Goal: Task Accomplishment & Management: Manage account settings

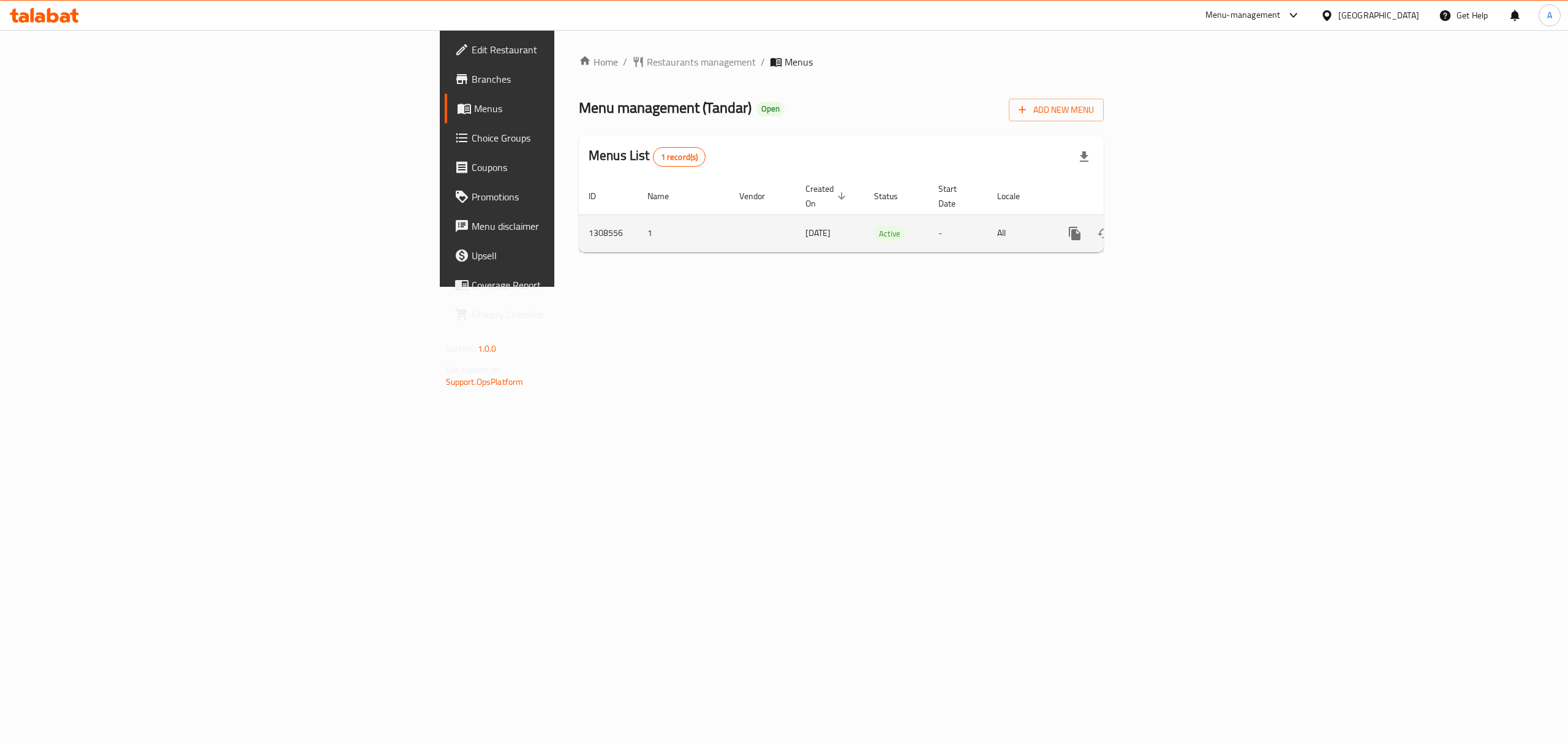
click at [1171, 226] on icon "enhanced table" at bounding box center [1163, 233] width 15 height 15
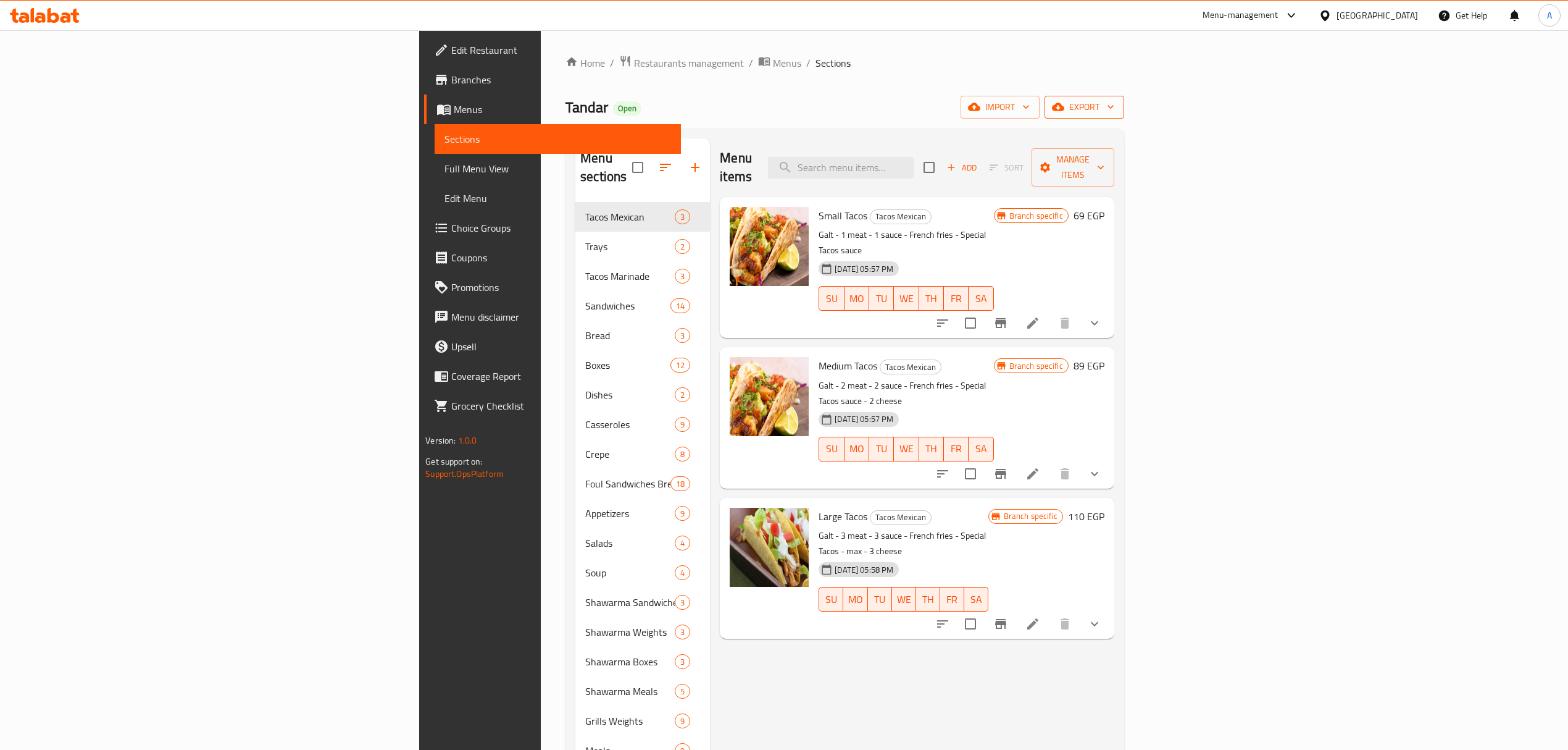
click at [1114, 111] on span "export" at bounding box center [1084, 107] width 60 height 16
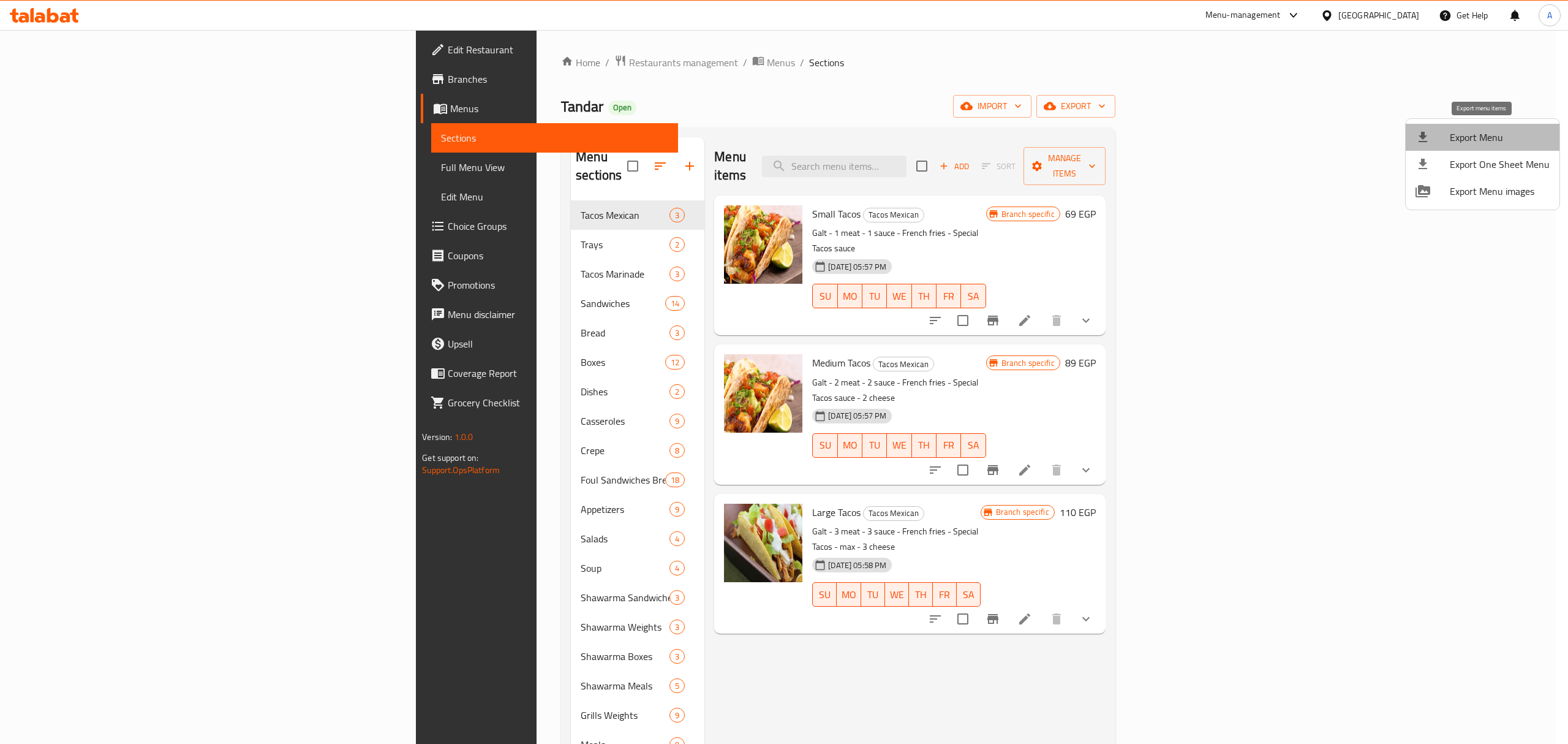
click at [1490, 142] on span "Export Menu" at bounding box center [1500, 137] width 100 height 15
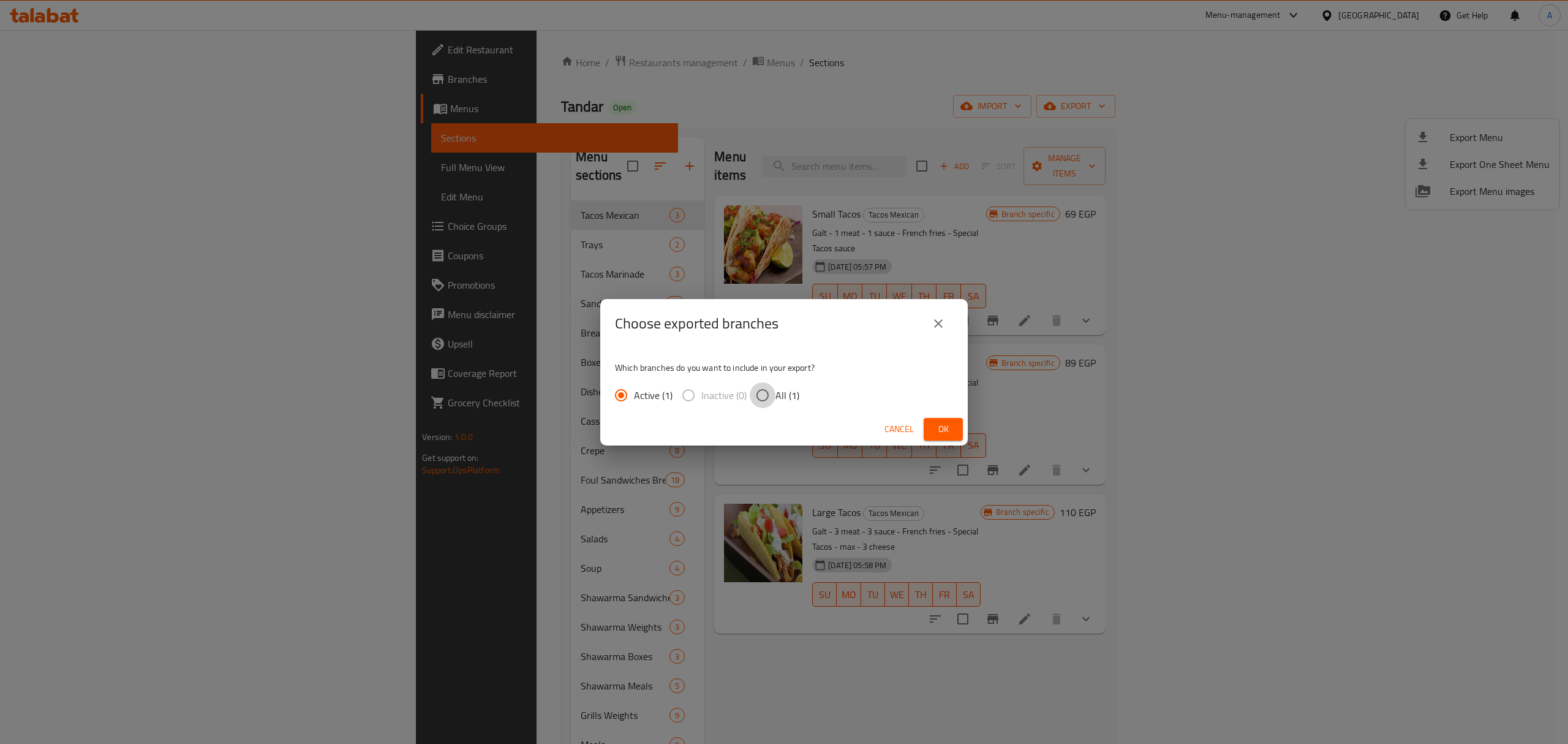
click at [764, 390] on input "All (1)" at bounding box center [762, 395] width 25 height 25
radio input "true"
click at [934, 426] on span "Ok" at bounding box center [944, 429] width 20 height 16
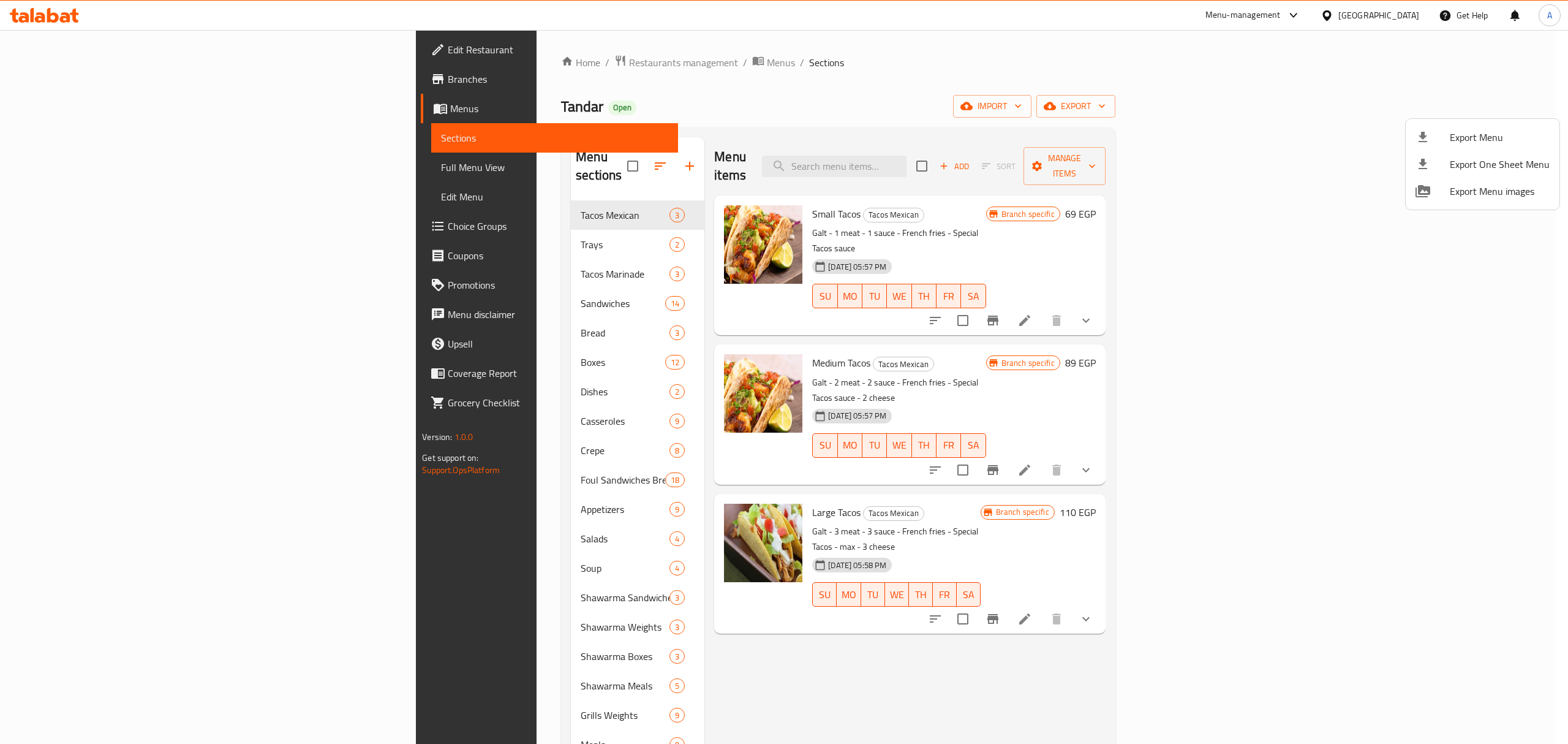
click at [545, 114] on div at bounding box center [784, 372] width 1568 height 744
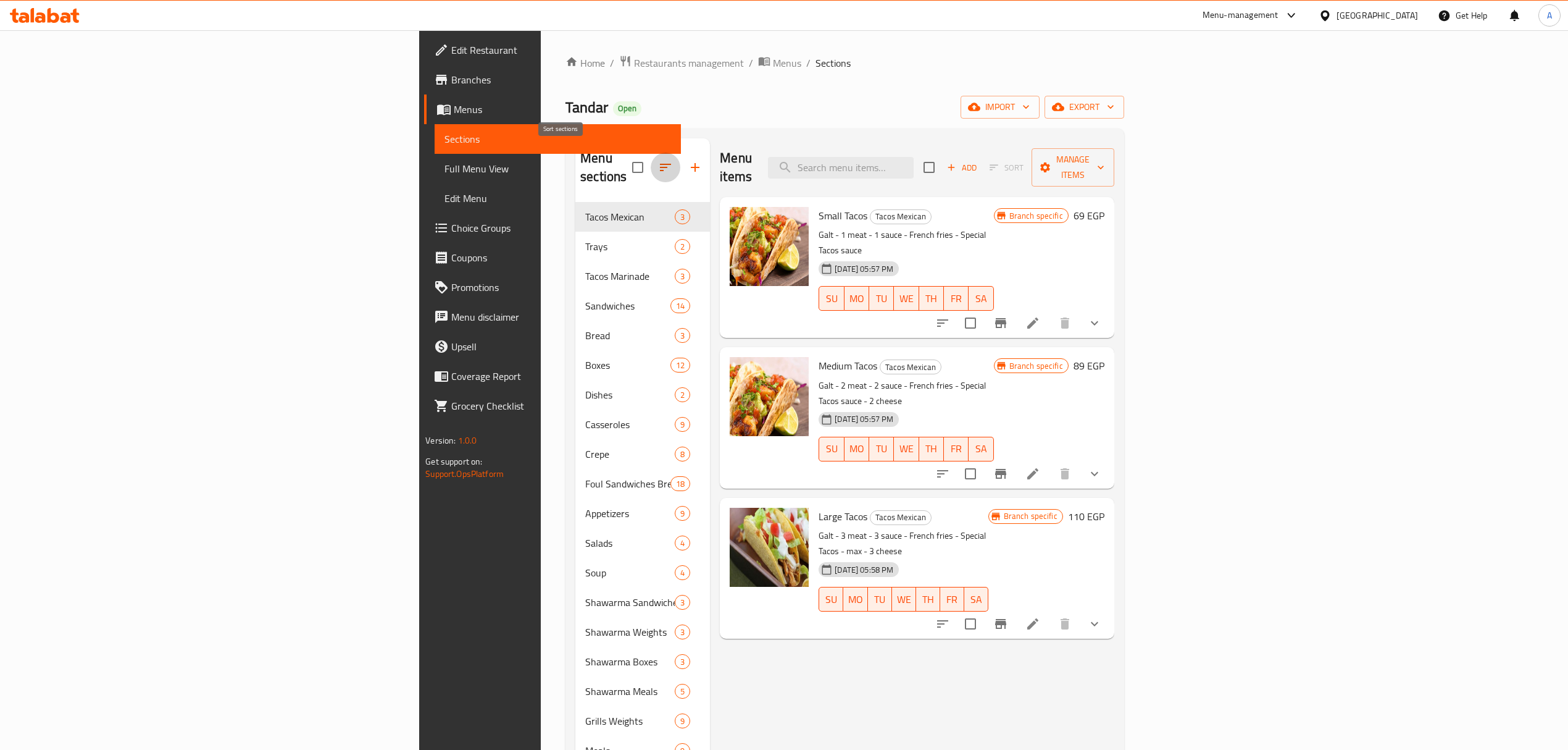
click at [660, 164] on icon "button" at bounding box center [665, 168] width 11 height 8
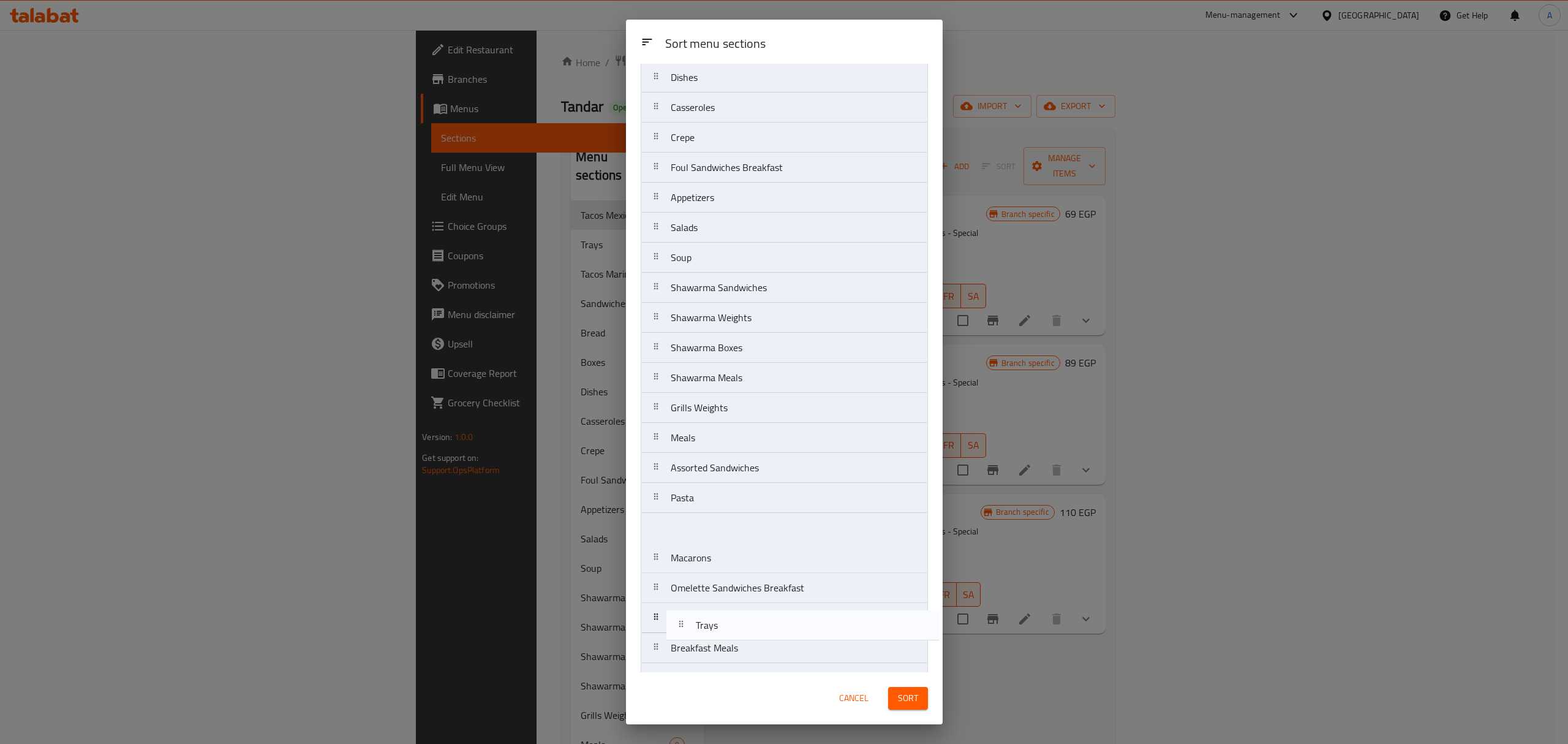
scroll to position [218, 0]
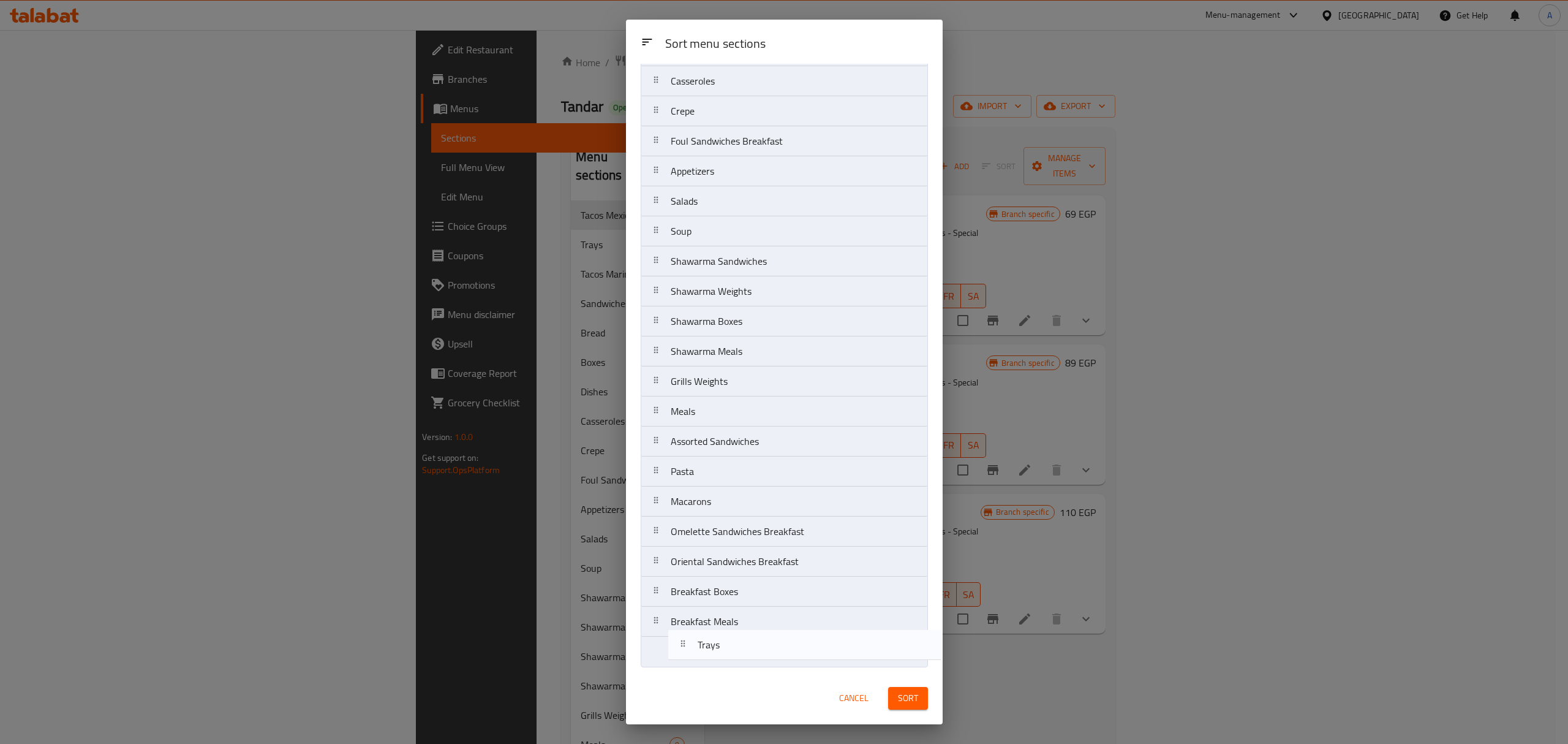
drag, startPoint x: 696, startPoint y: 155, endPoint x: 723, endPoint y: 662, distance: 507.7
click at [723, 662] on nav "Tacos Mexican Trays Tacos Marinade Sandwiches Bread Boxes Dishes Casseroles Cre…" at bounding box center [784, 276] width 287 height 782
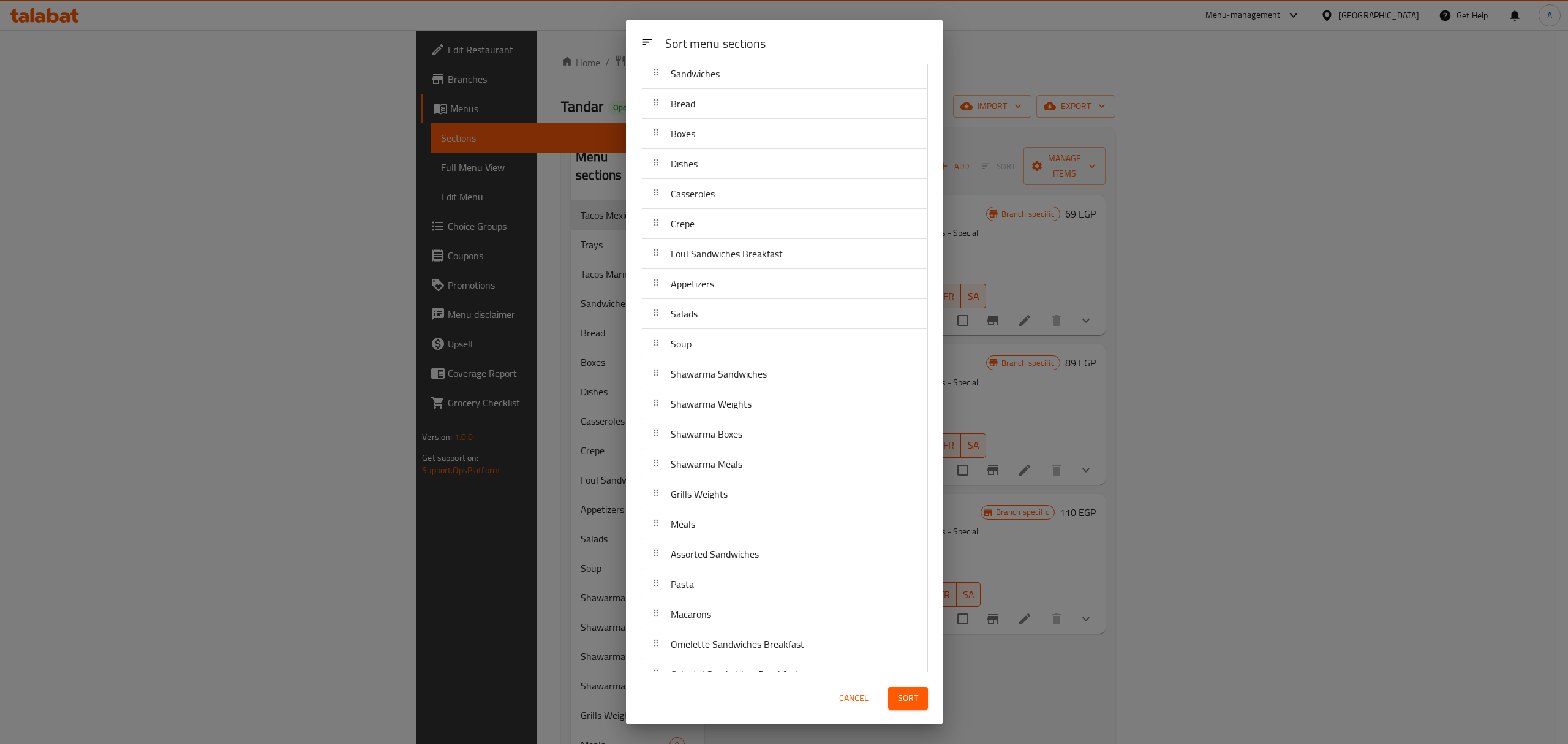
scroll to position [0, 0]
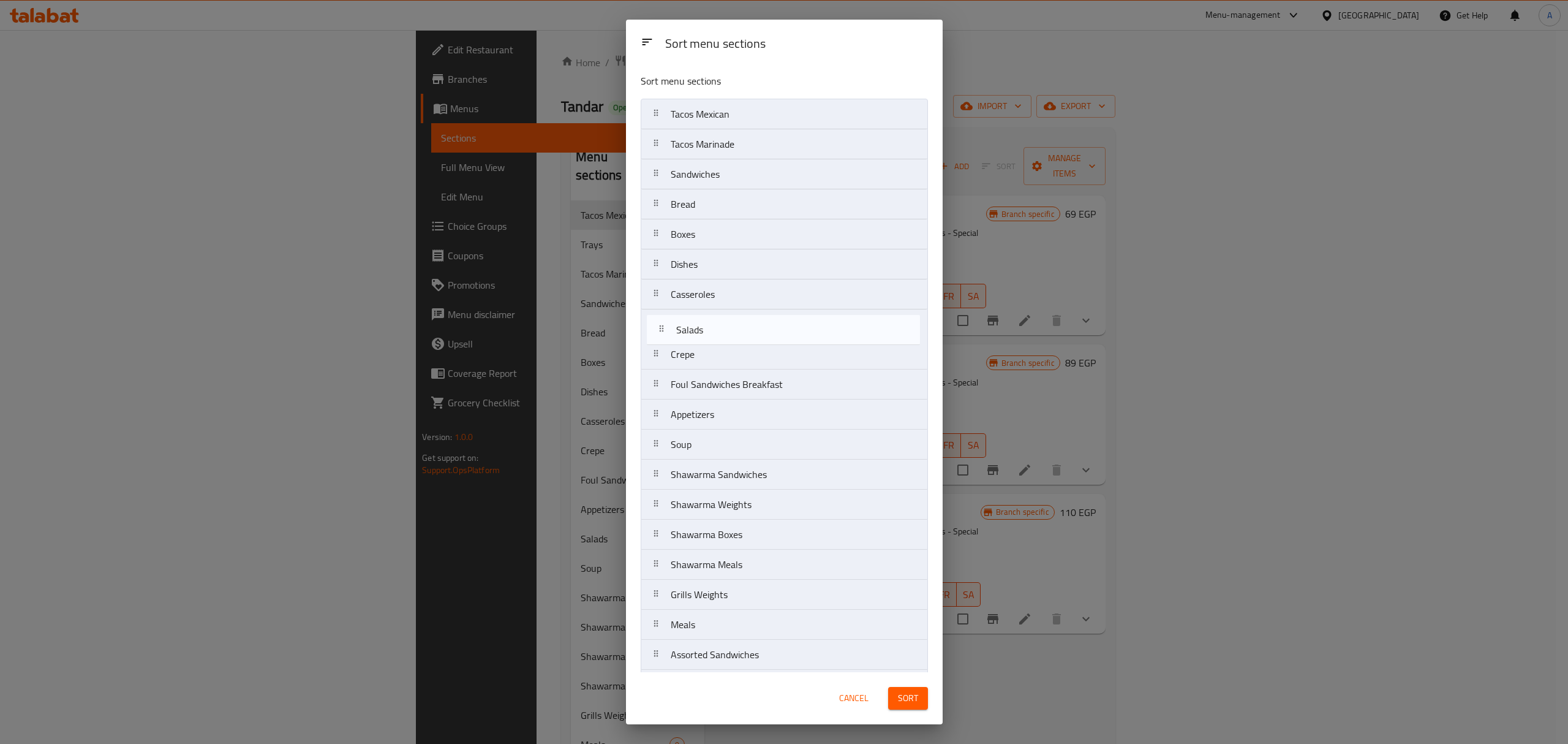
drag, startPoint x: 727, startPoint y: 409, endPoint x: 732, endPoint y: 318, distance: 91.1
click at [732, 318] on nav "Tacos Mexican Tacos Marinade Sandwiches Bread Boxes Dishes Casseroles Crepe Fou…" at bounding box center [784, 490] width 287 height 782
drag, startPoint x: 714, startPoint y: 413, endPoint x: 714, endPoint y: 354, distance: 59.0
click at [714, 354] on nav "Tacos Mexican Tacos Marinade Sandwiches Bread Boxes Dishes Casseroles Salads Cr…" at bounding box center [784, 490] width 287 height 782
drag, startPoint x: 716, startPoint y: 442, endPoint x: 716, endPoint y: 382, distance: 60.0
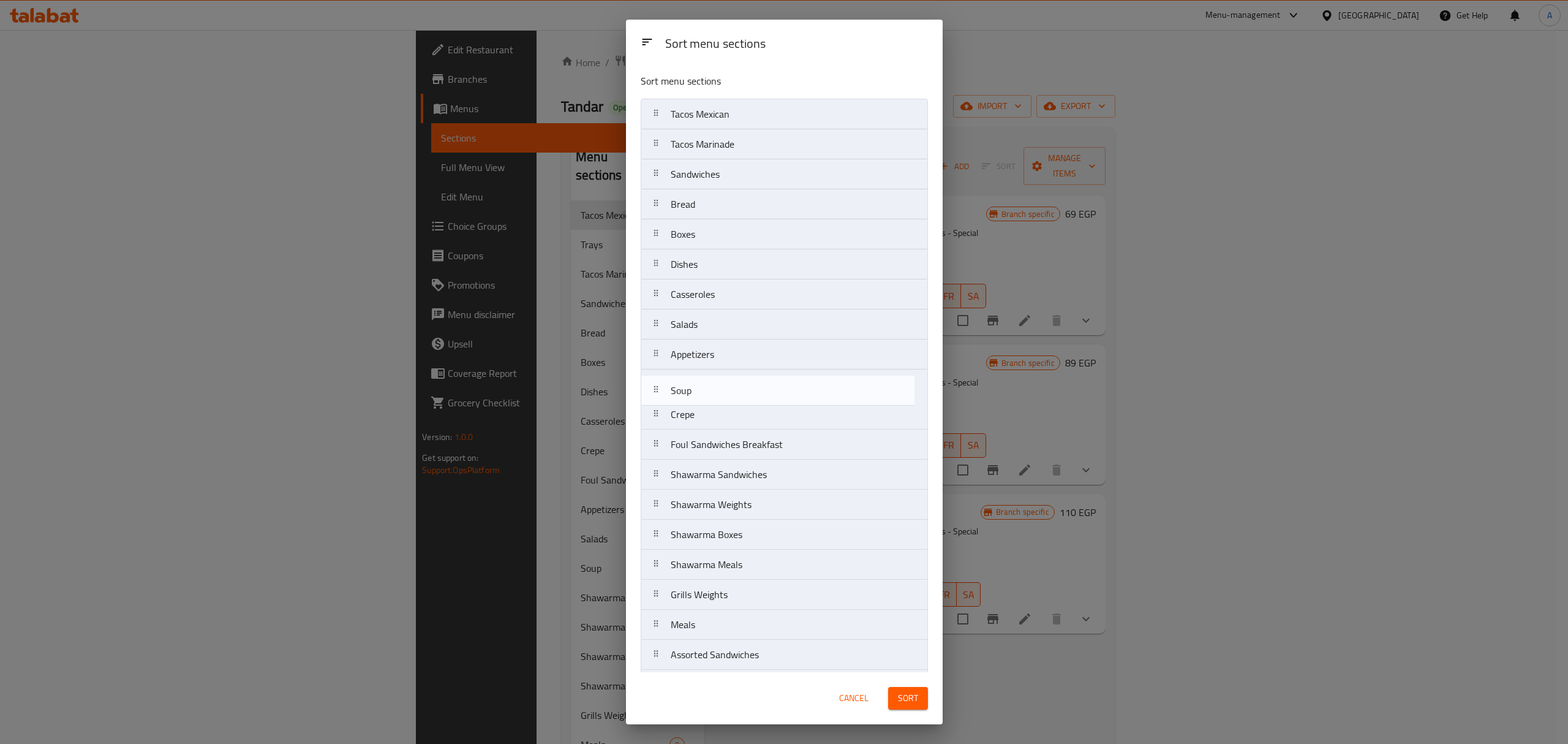
click at [716, 382] on nav "Tacos Mexican Tacos Marinade Sandwiches Bread Boxes Dishes Casseroles Salads Ap…" at bounding box center [784, 490] width 287 height 782
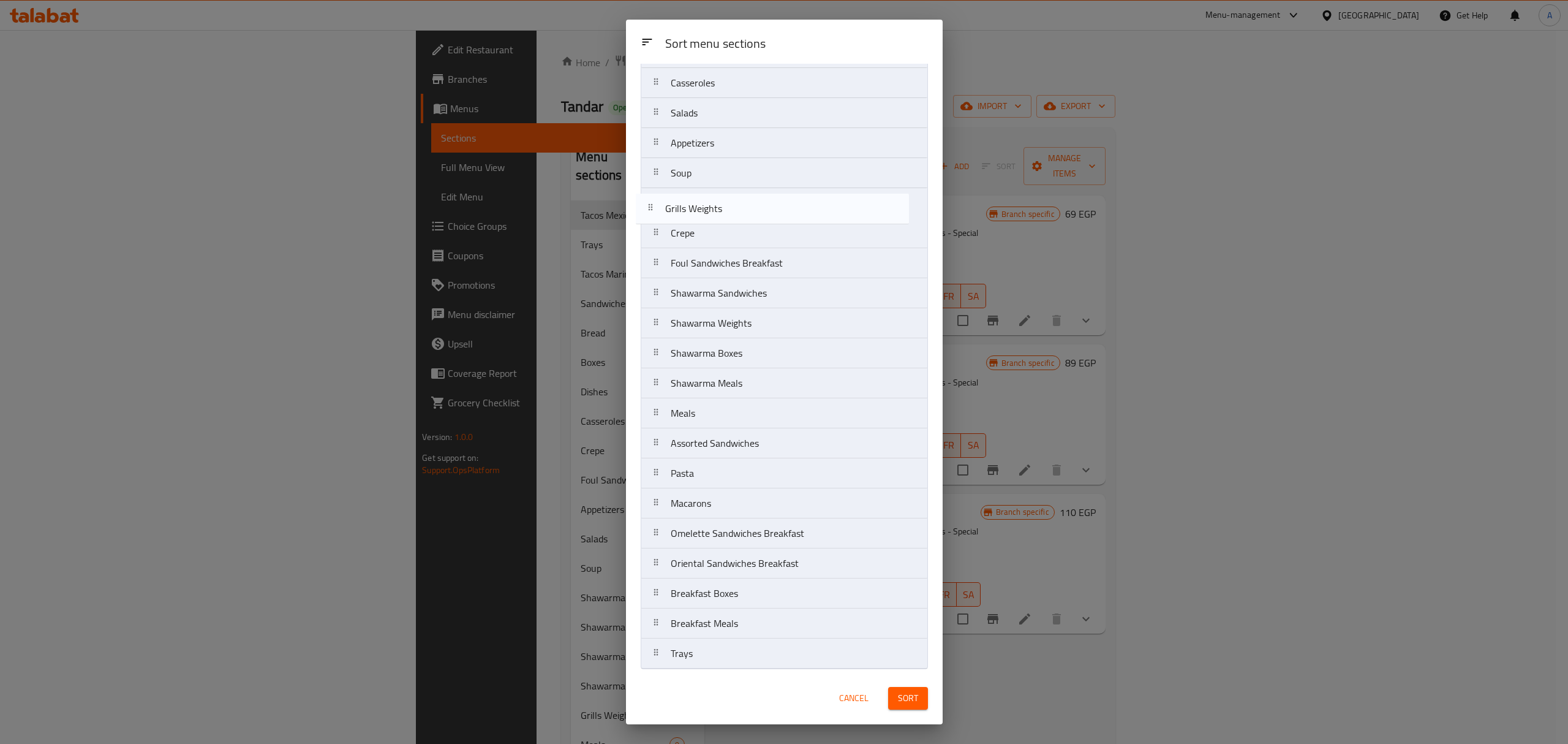
scroll to position [204, 0]
drag, startPoint x: 704, startPoint y: 380, endPoint x: 698, endPoint y: 205, distance: 175.1
click at [698, 205] on nav "Tacos Mexican Tacos Marinade Sandwiches Bread Boxes Dishes Casseroles Salads Ap…" at bounding box center [784, 285] width 287 height 782
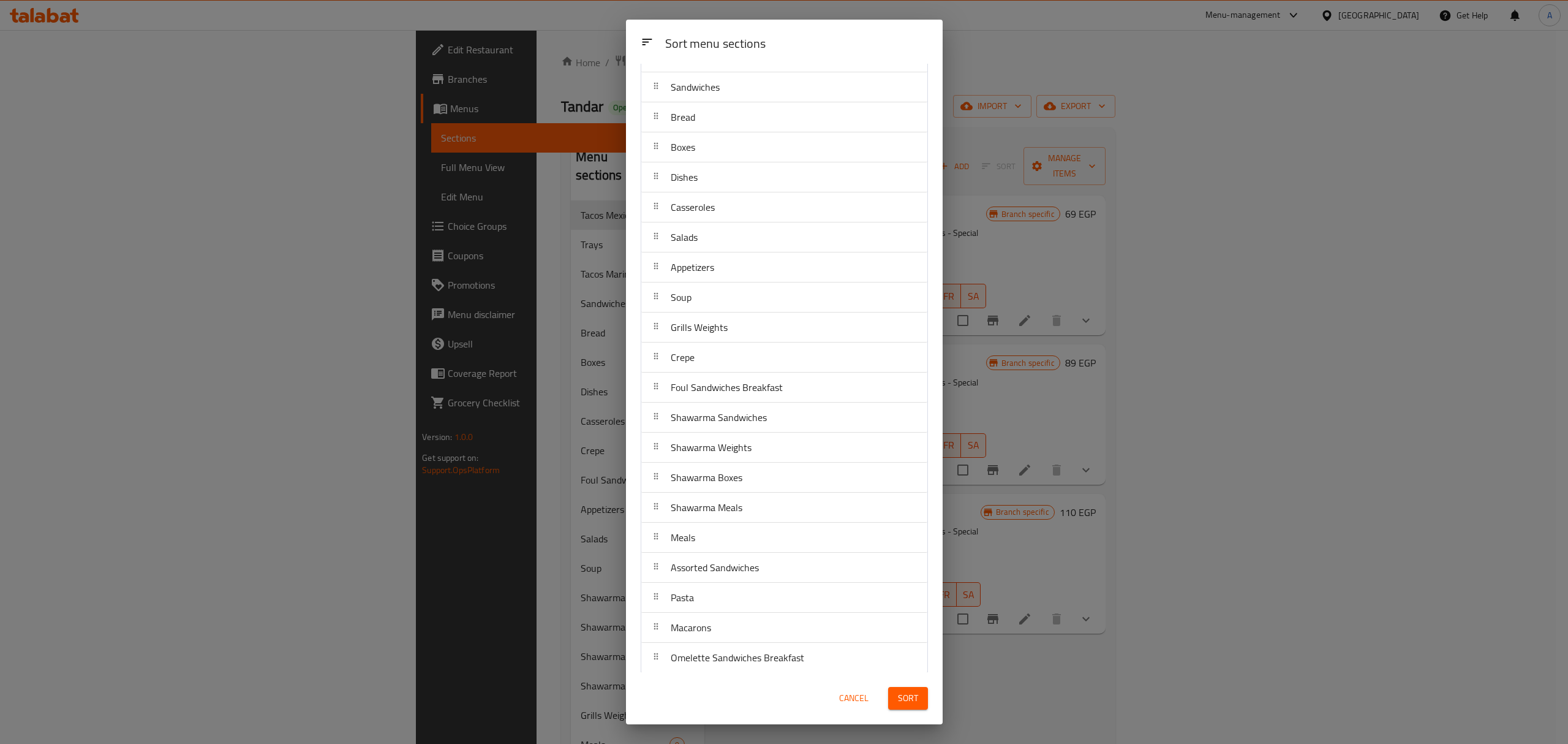
scroll to position [0, 0]
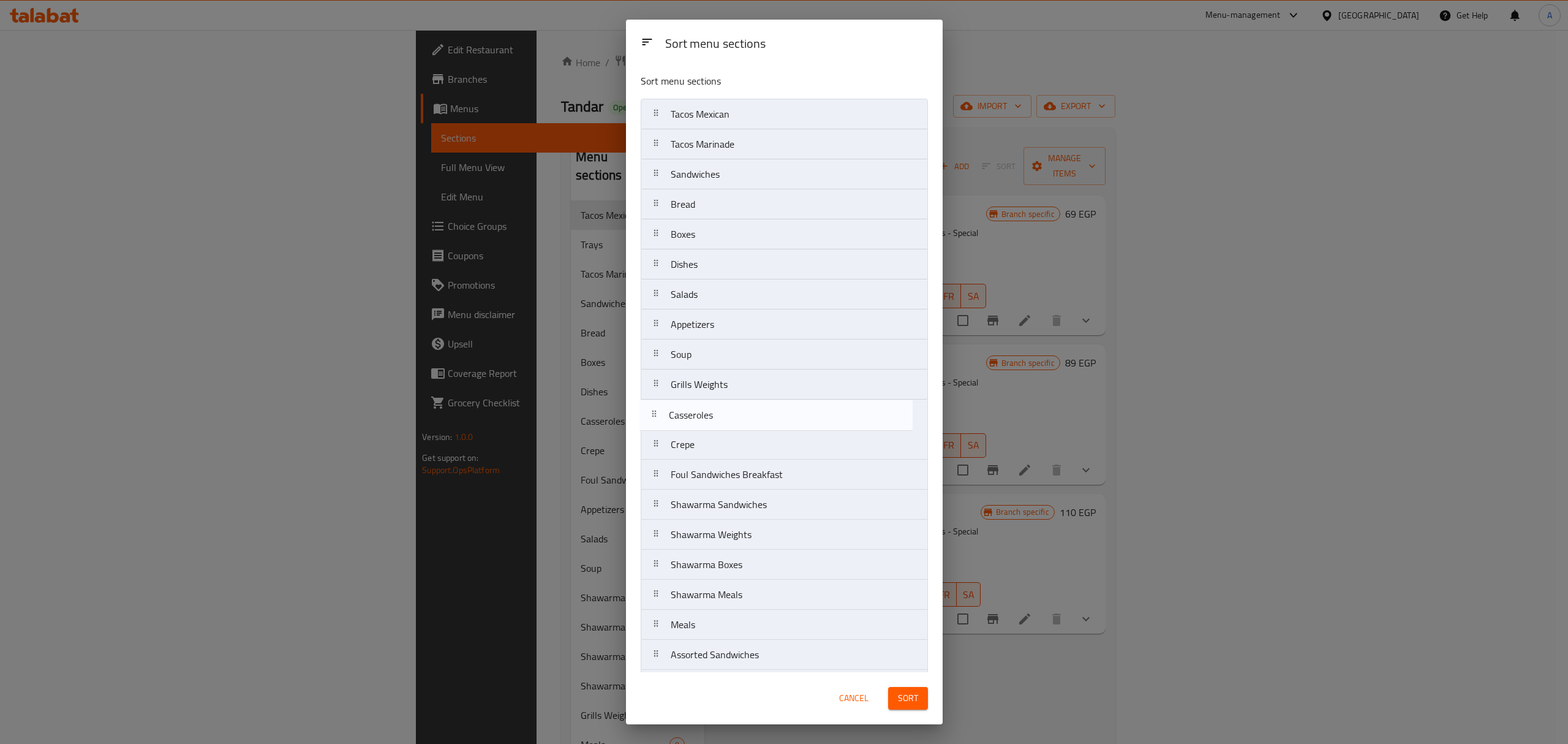
drag, startPoint x: 716, startPoint y: 304, endPoint x: 714, endPoint y: 426, distance: 122.0
click at [714, 426] on nav "Tacos Mexican Tacos Marinade Sandwiches Bread Boxes Dishes Casseroles Salads Ap…" at bounding box center [784, 490] width 287 height 782
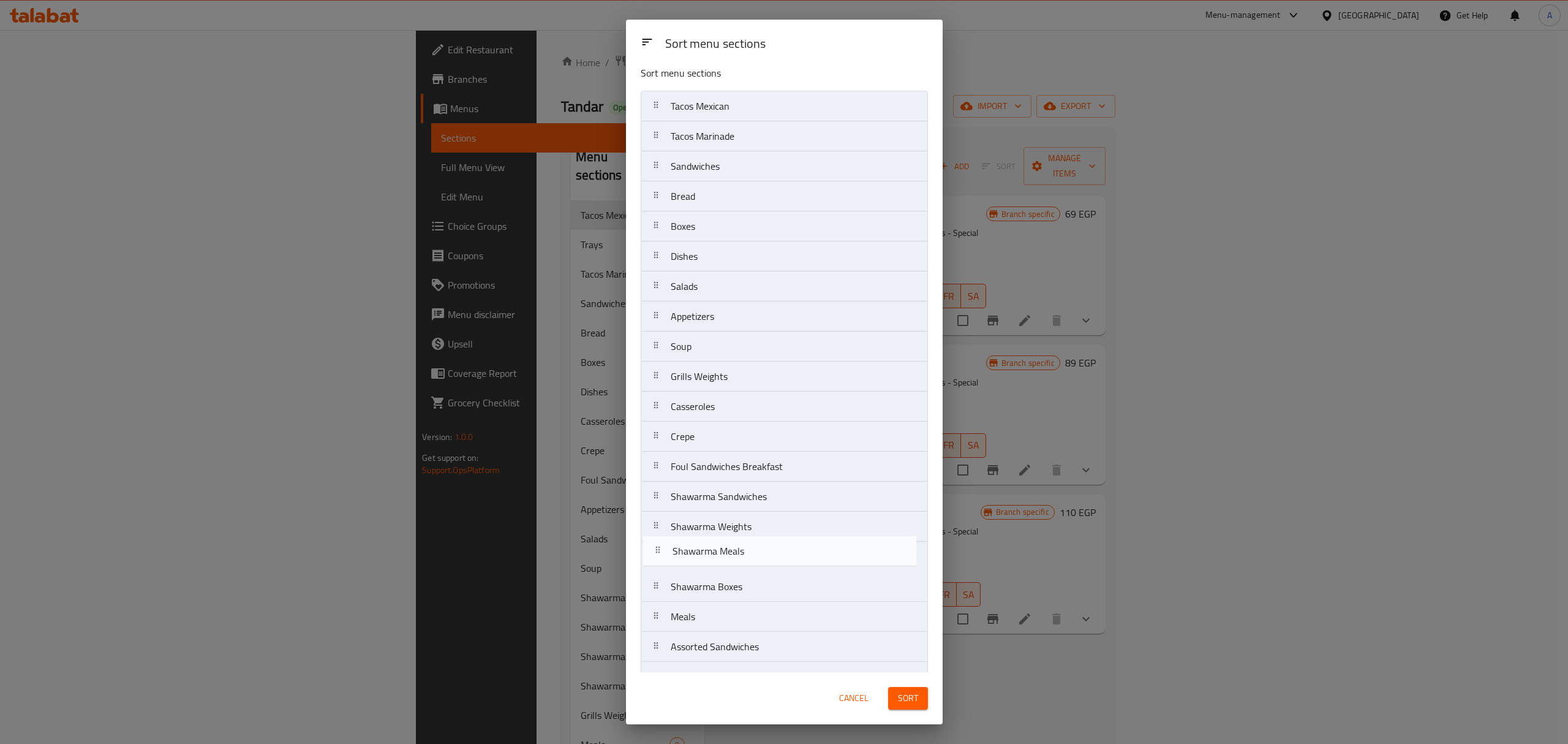
scroll to position [19, 0]
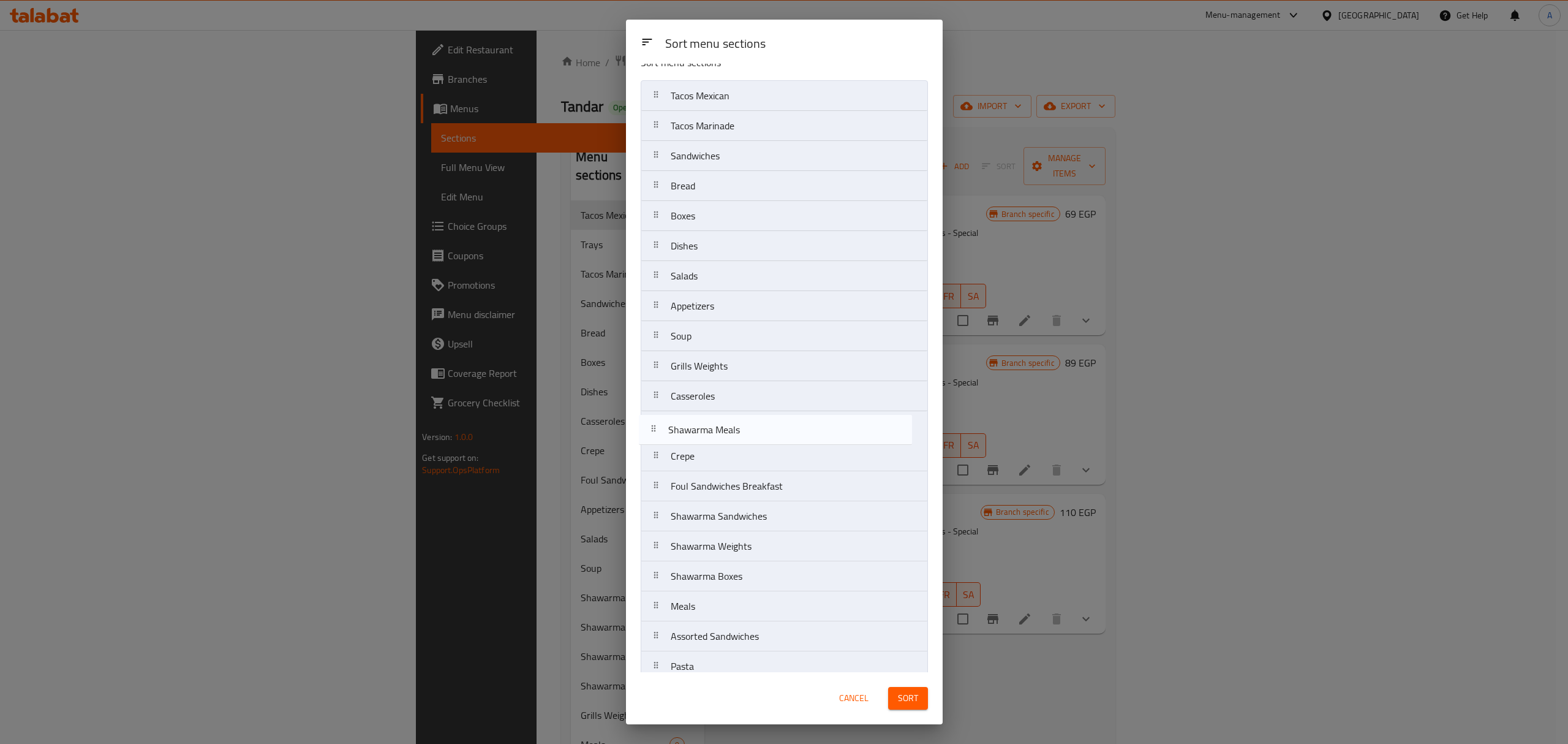
drag, startPoint x: 758, startPoint y: 599, endPoint x: 755, endPoint y: 423, distance: 176.0
click at [755, 423] on nav "Tacos Mexican Tacos Marinade Sandwiches Bread Boxes Dishes Salads Appetizers So…" at bounding box center [784, 471] width 287 height 782
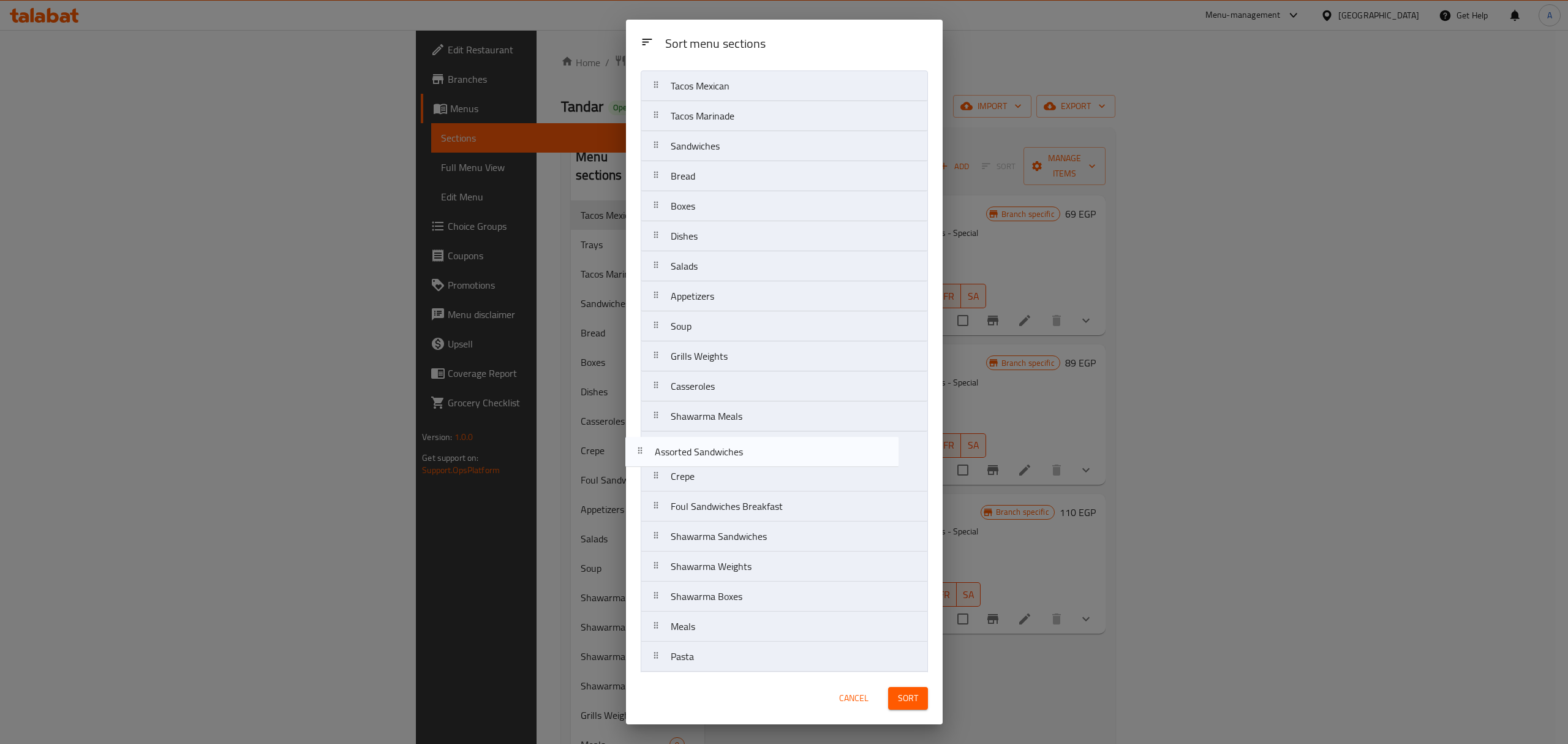
drag, startPoint x: 800, startPoint y: 636, endPoint x: 784, endPoint y: 445, distance: 191.7
click at [784, 445] on nav "Tacos Mexican Tacos Marinade Sandwiches Bread Boxes Dishes Salads Appetizers So…" at bounding box center [784, 462] width 287 height 782
drag, startPoint x: 691, startPoint y: 638, endPoint x: 703, endPoint y: 463, distance: 175.4
click at [703, 463] on nav "Tacos Mexican Tacos Marinade Sandwiches Bread Boxes Dishes Salads Appetizers So…" at bounding box center [784, 433] width 287 height 782
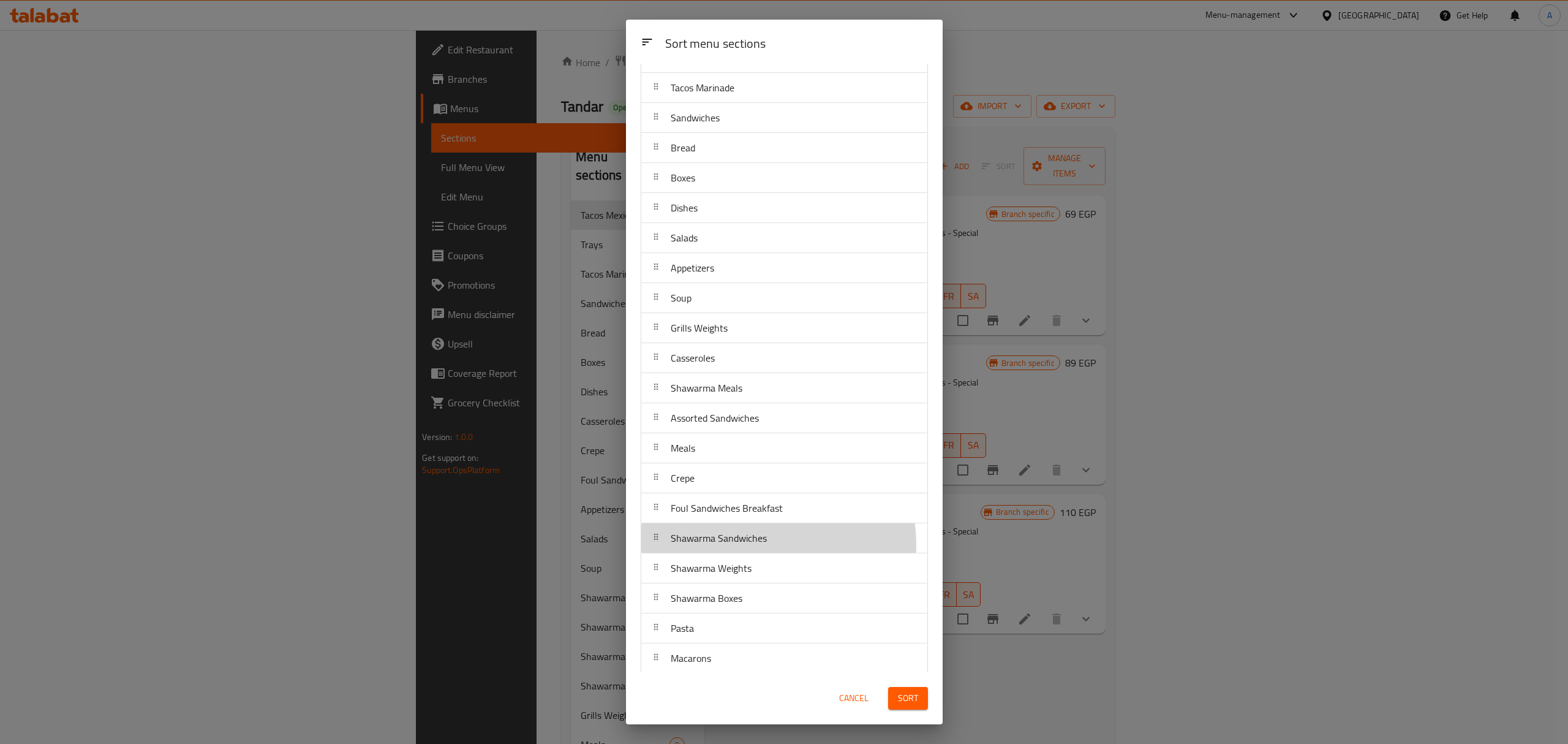
scroll to position [58, 0]
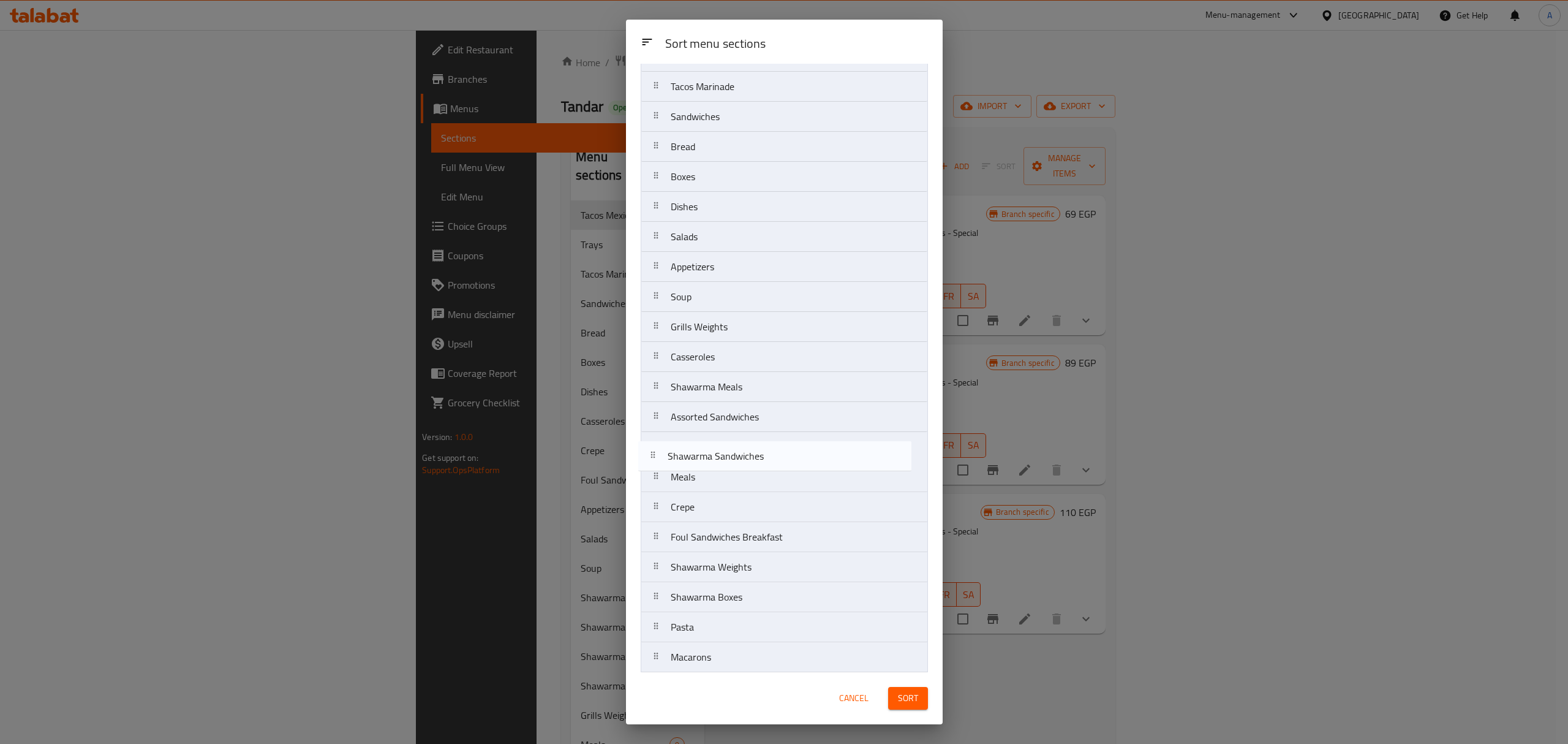
drag, startPoint x: 745, startPoint y: 550, endPoint x: 743, endPoint y: 460, distance: 90.0
click at [743, 460] on nav "Tacos Mexican Tacos Marinade Sandwiches Bread Boxes Dishes Salads Appetizers So…" at bounding box center [784, 432] width 287 height 782
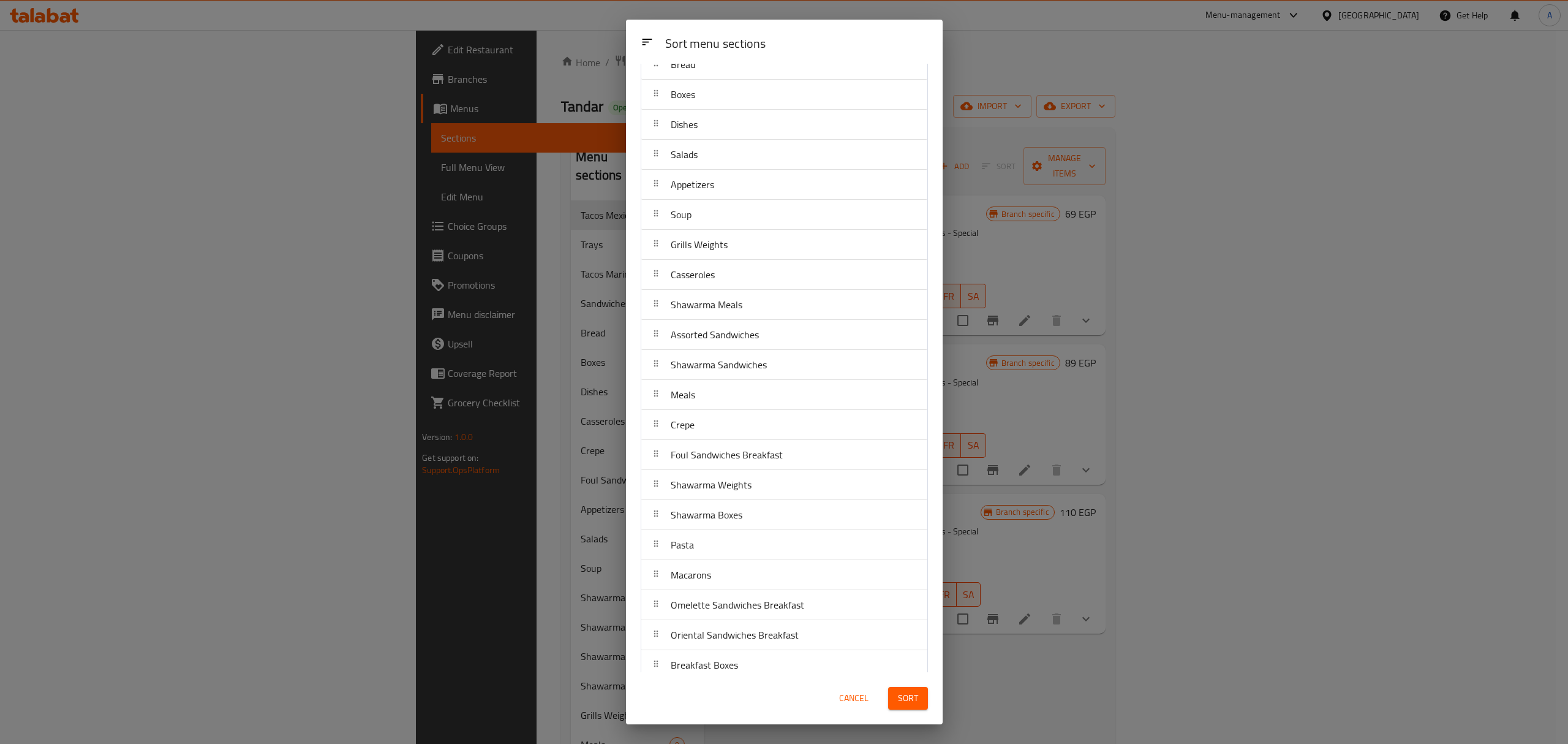
scroll to position [218, 0]
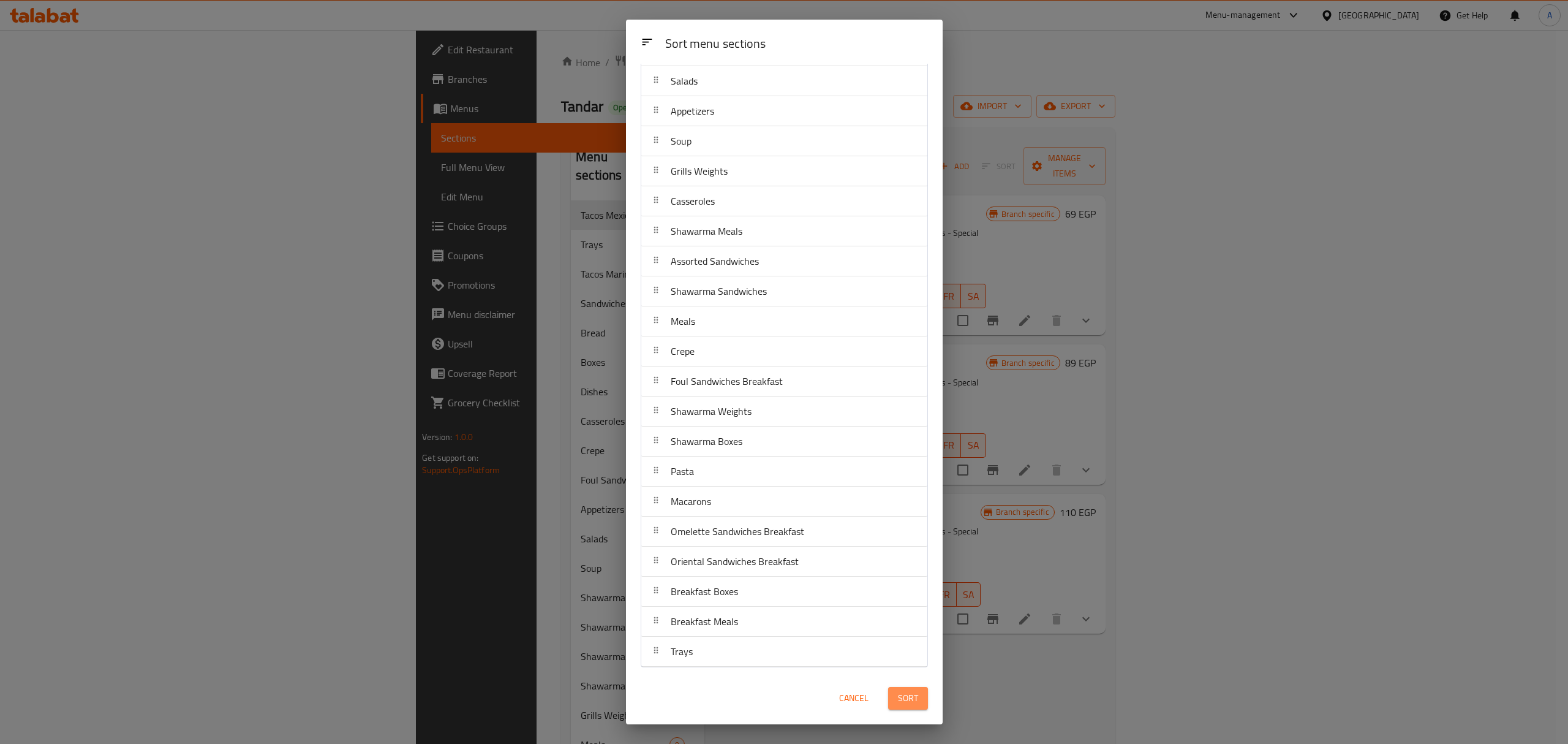
click at [904, 699] on span "Sort" at bounding box center [908, 698] width 20 height 16
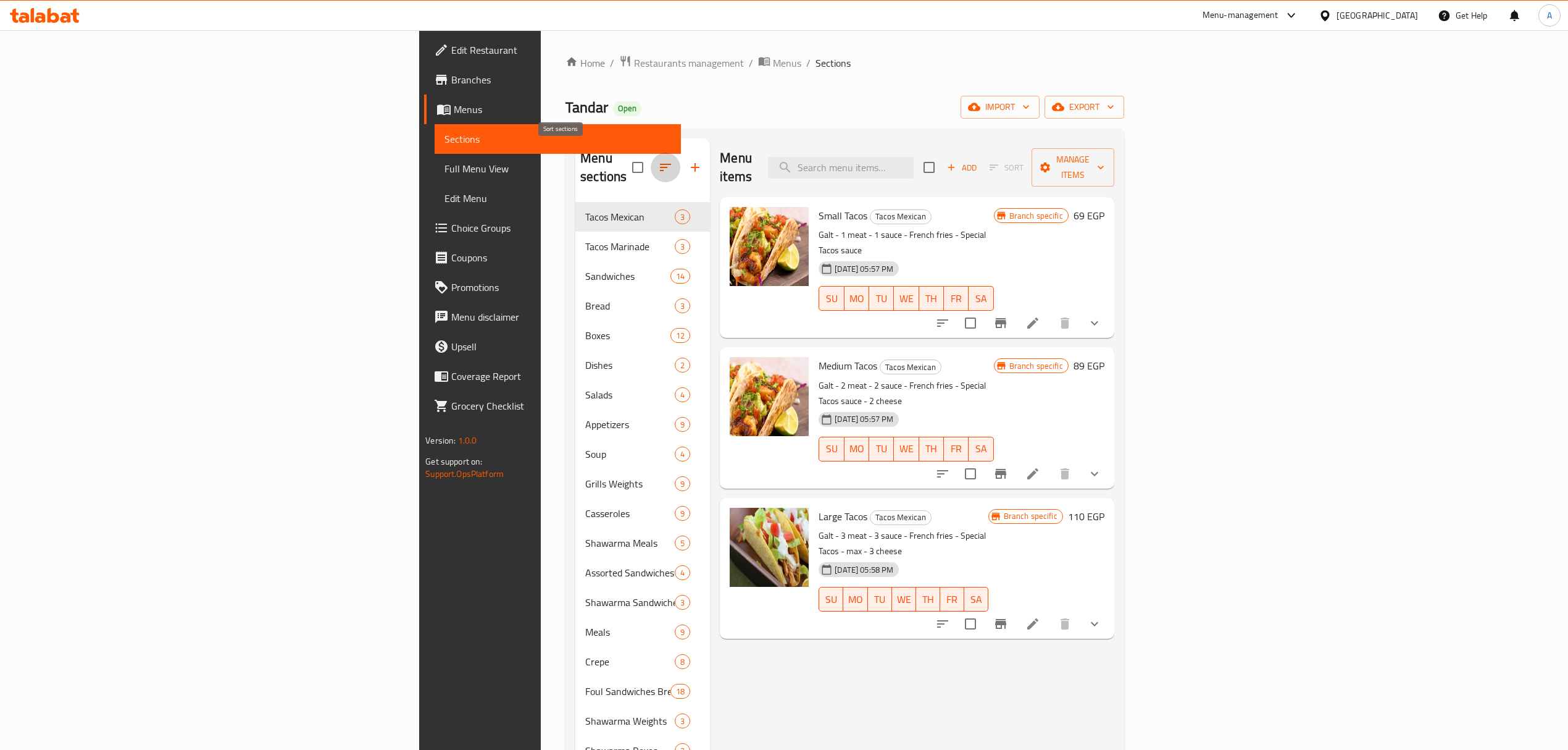
click at [658, 160] on icon "button" at bounding box center [665, 168] width 15 height 15
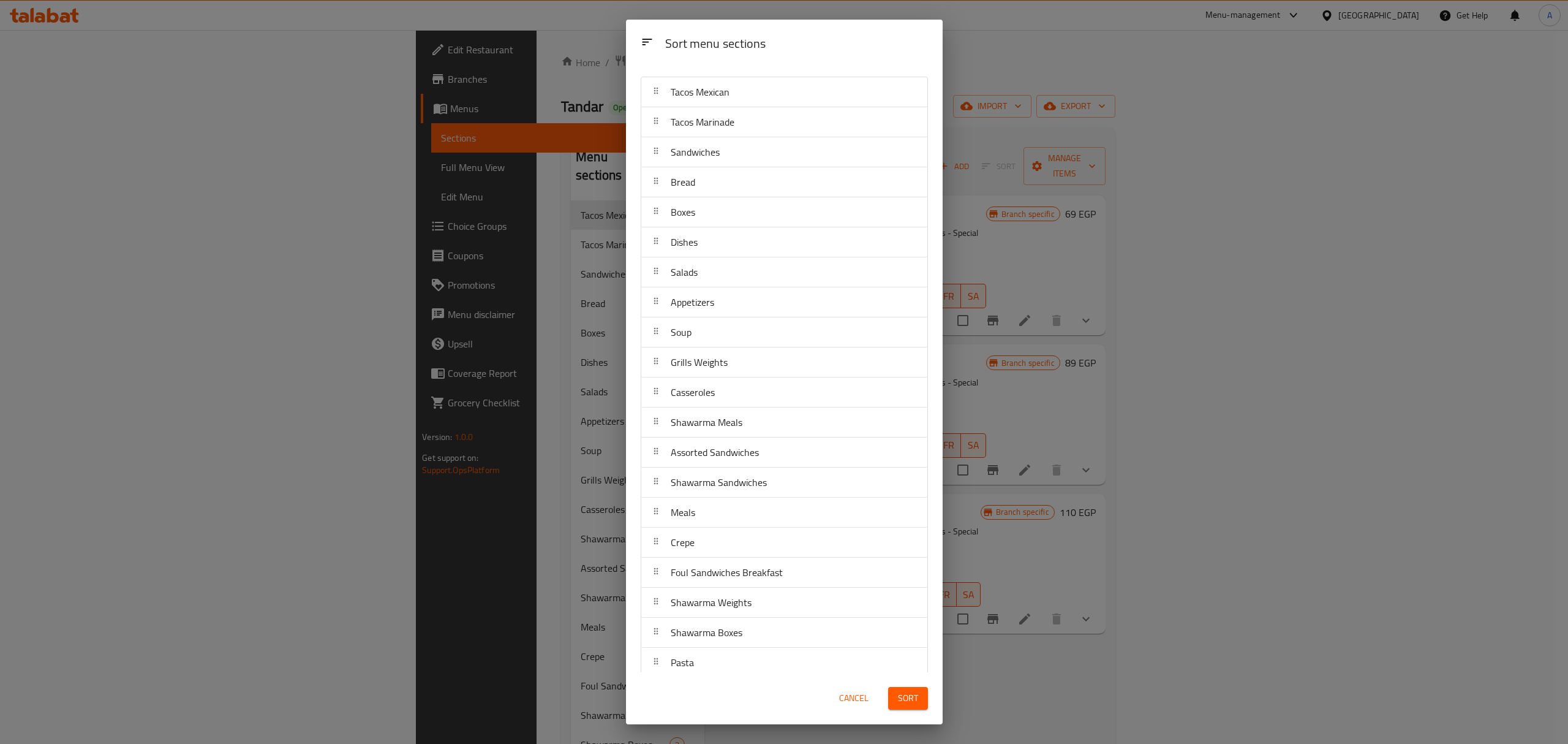
scroll to position [0, 0]
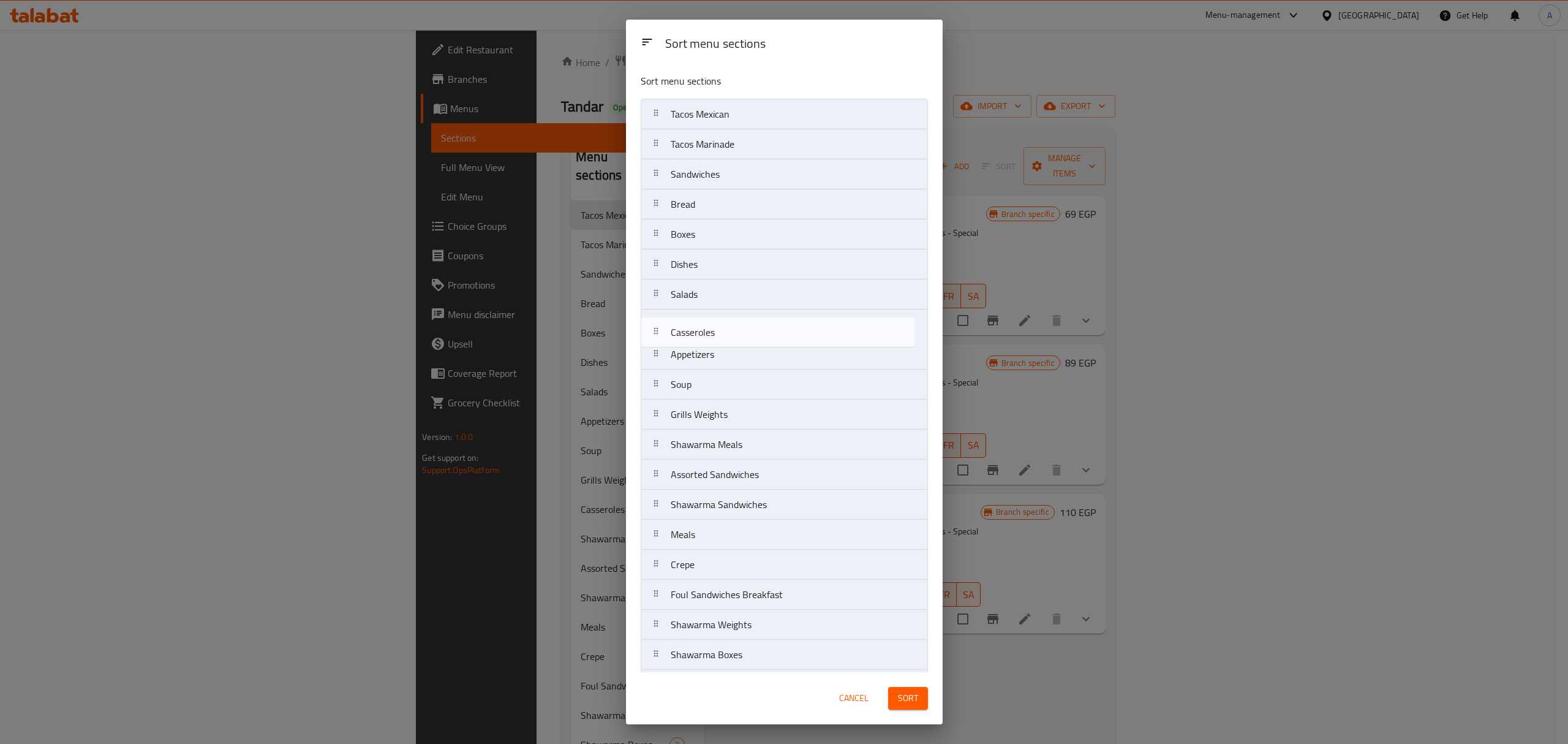
drag, startPoint x: 727, startPoint y: 413, endPoint x: 727, endPoint y: 325, distance: 88.0
click at [727, 325] on nav "Tacos Mexican Tacos Marinade Sandwiches Bread Boxes Dishes Salads Appetizers So…" at bounding box center [784, 490] width 287 height 782
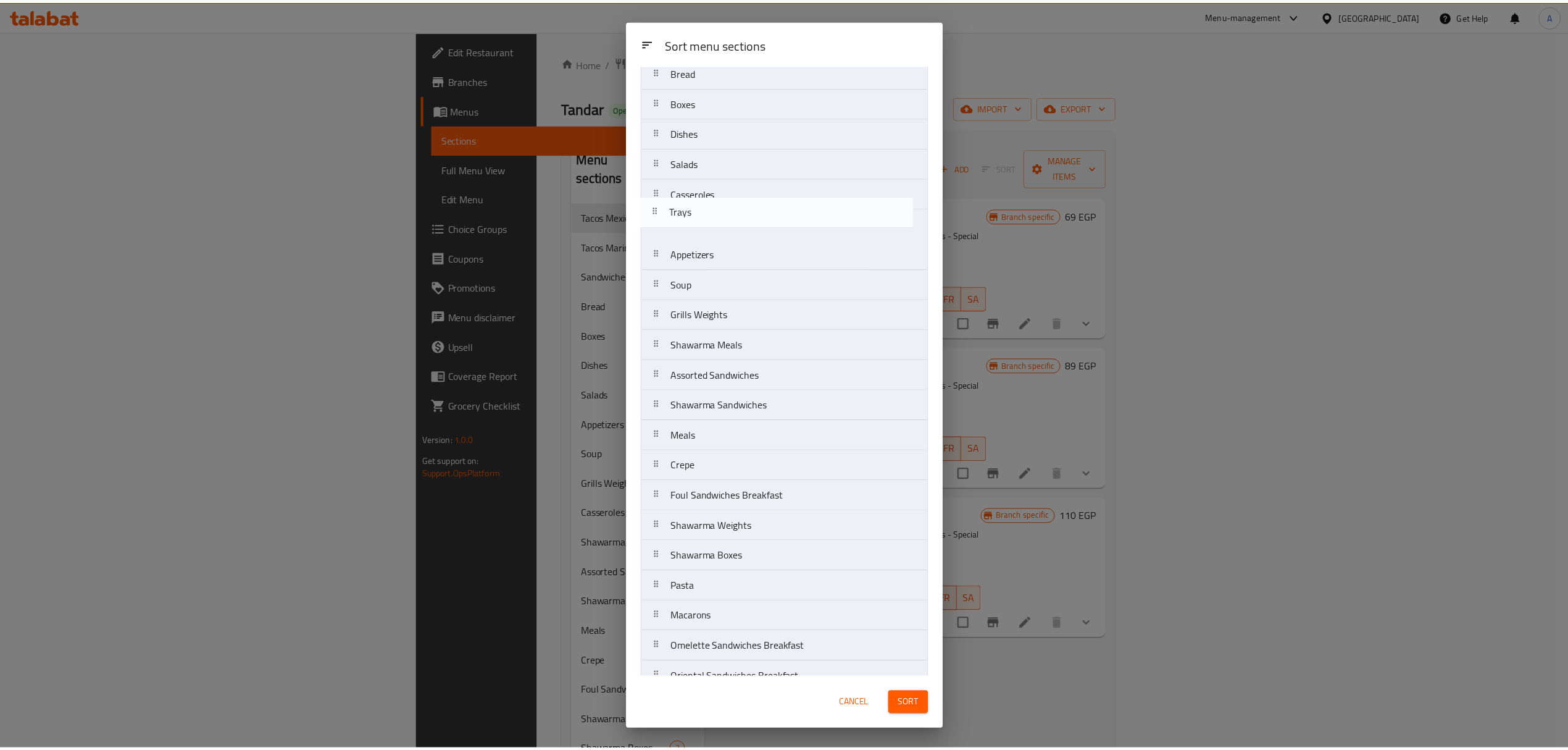
scroll to position [133, 0]
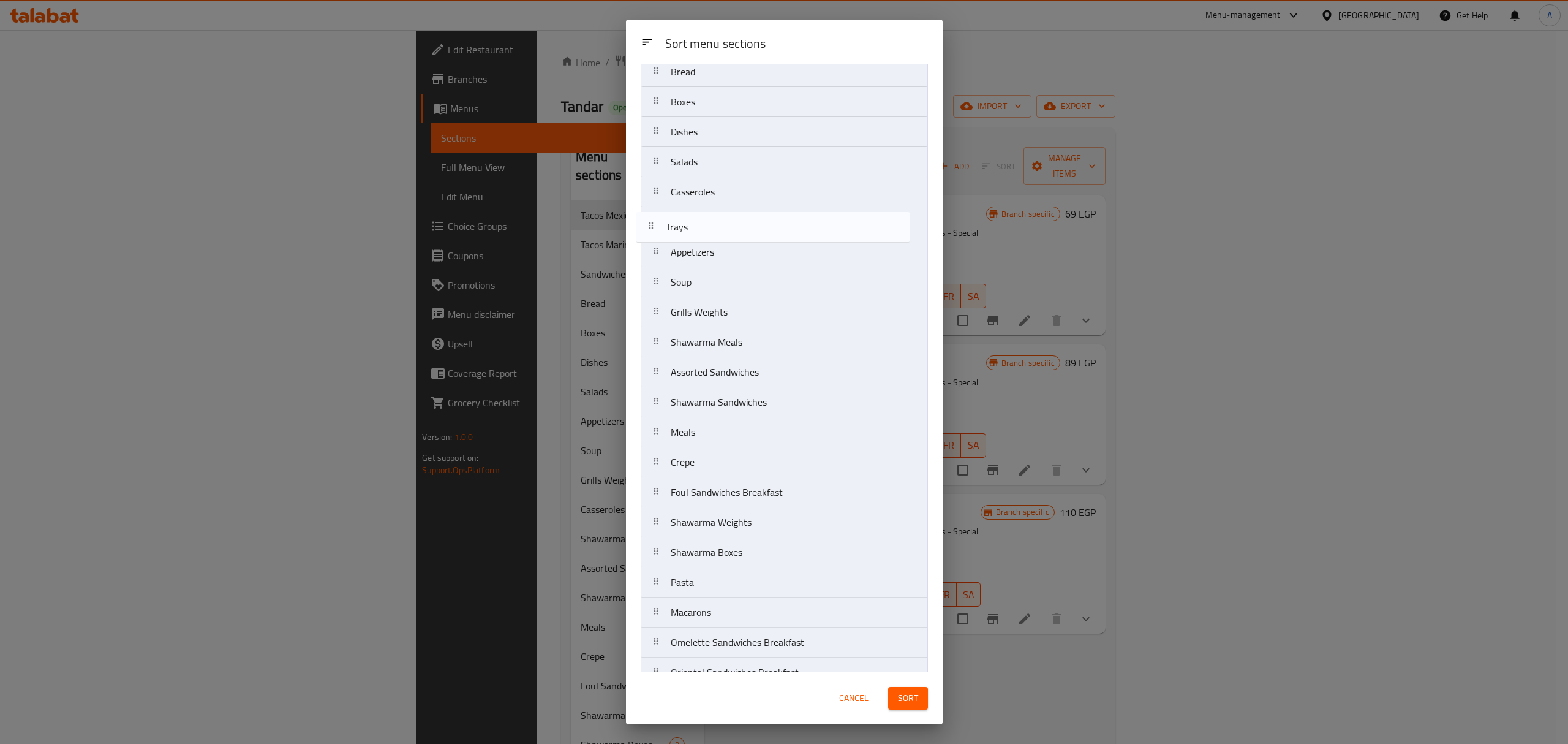
drag, startPoint x: 712, startPoint y: 648, endPoint x: 710, endPoint y: 222, distance: 426.0
click at [710, 222] on nav "Tacos Mexican Tacos Marinade Sandwiches Bread Boxes Dishes Salads Casseroles Ap…" at bounding box center [784, 357] width 287 height 782
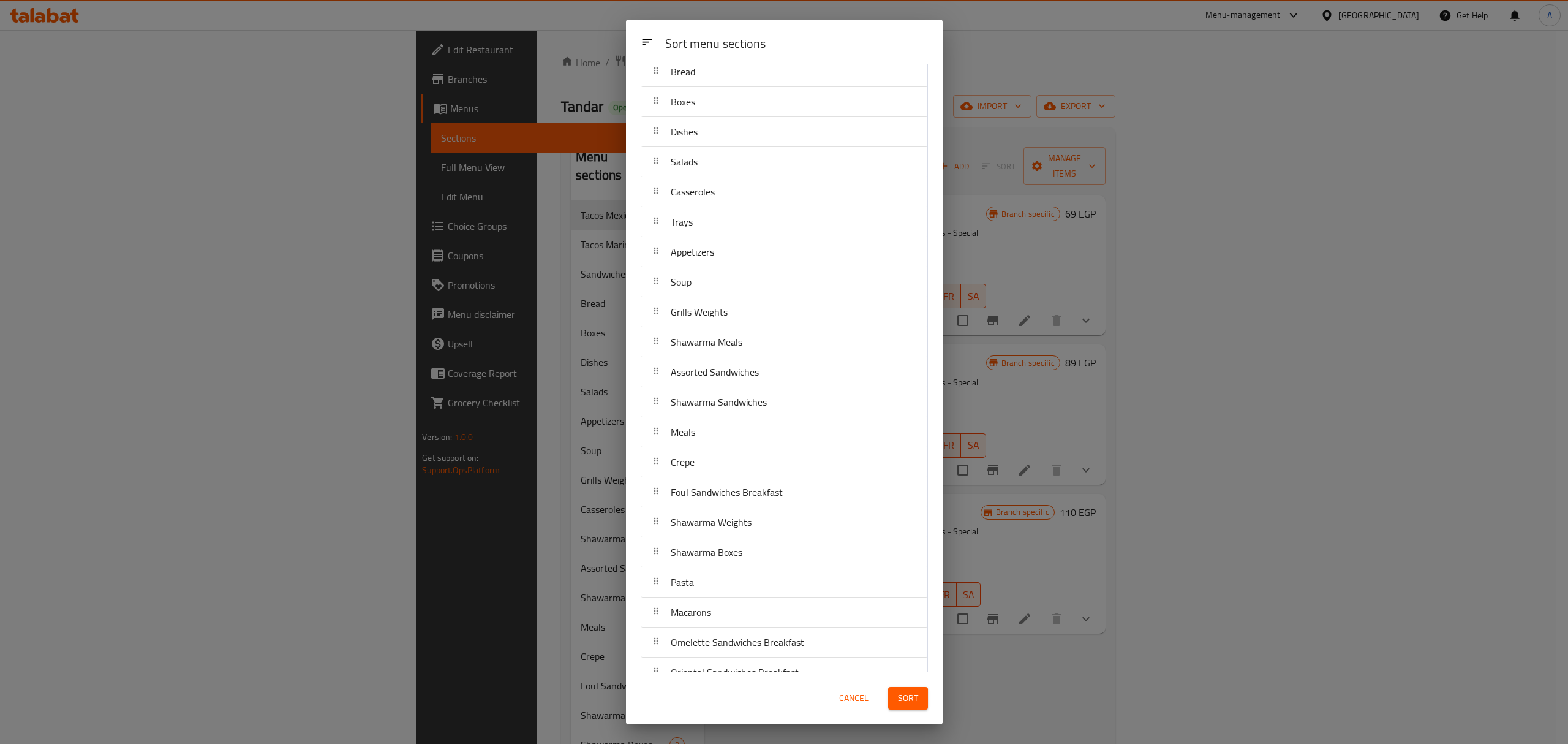
click at [905, 696] on span "Sort" at bounding box center [908, 698] width 20 height 16
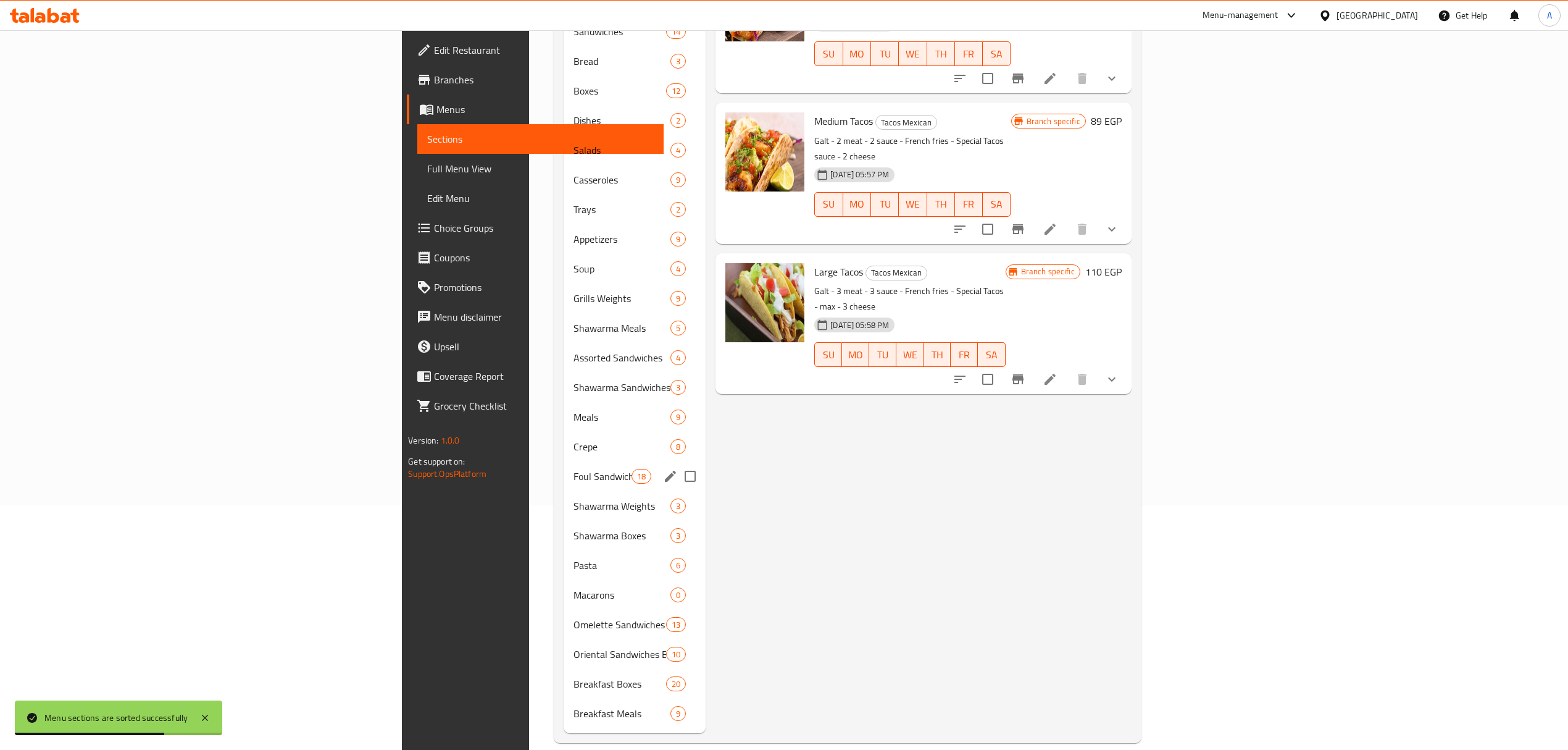
scroll to position [0, 0]
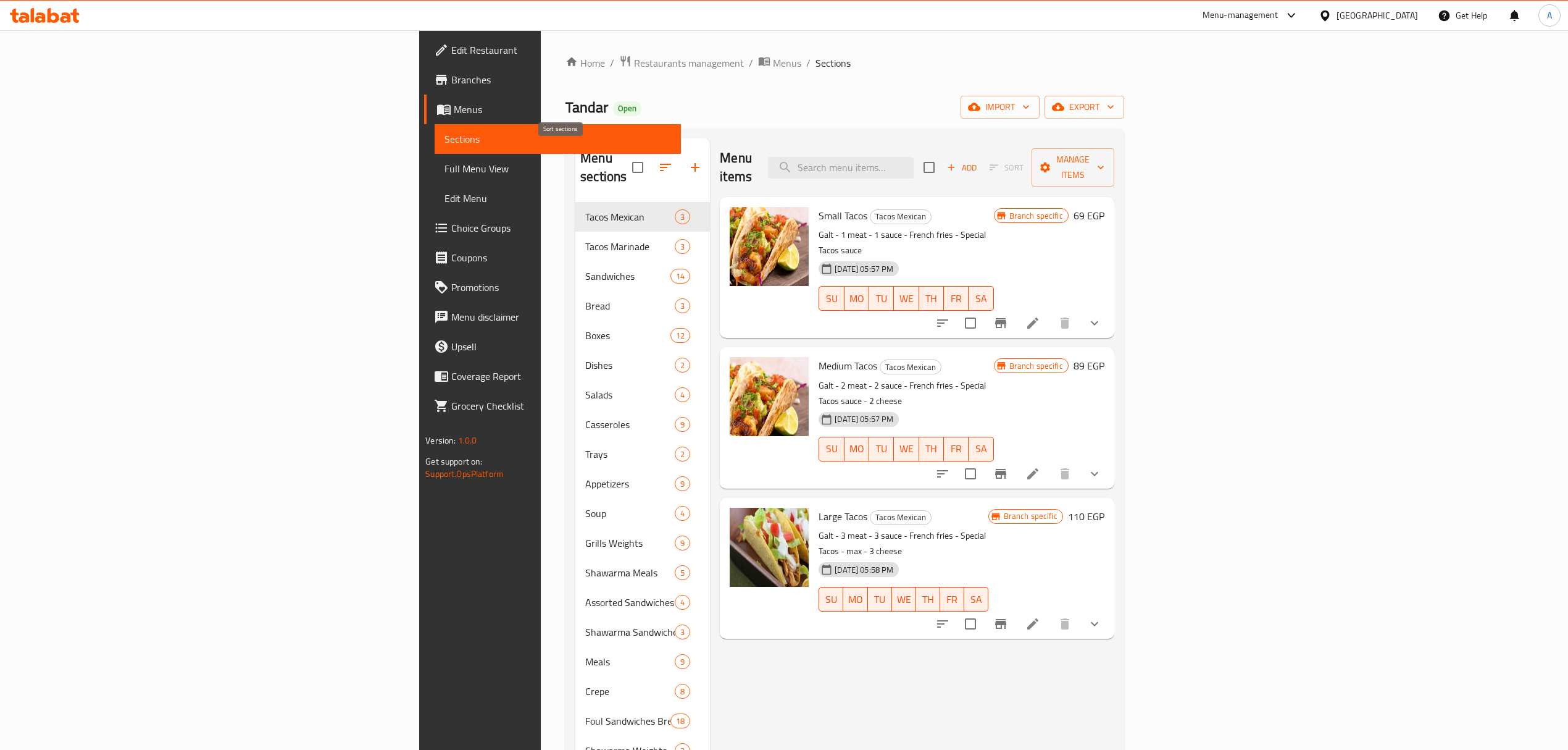
click at [658, 165] on icon "button" at bounding box center [665, 168] width 15 height 15
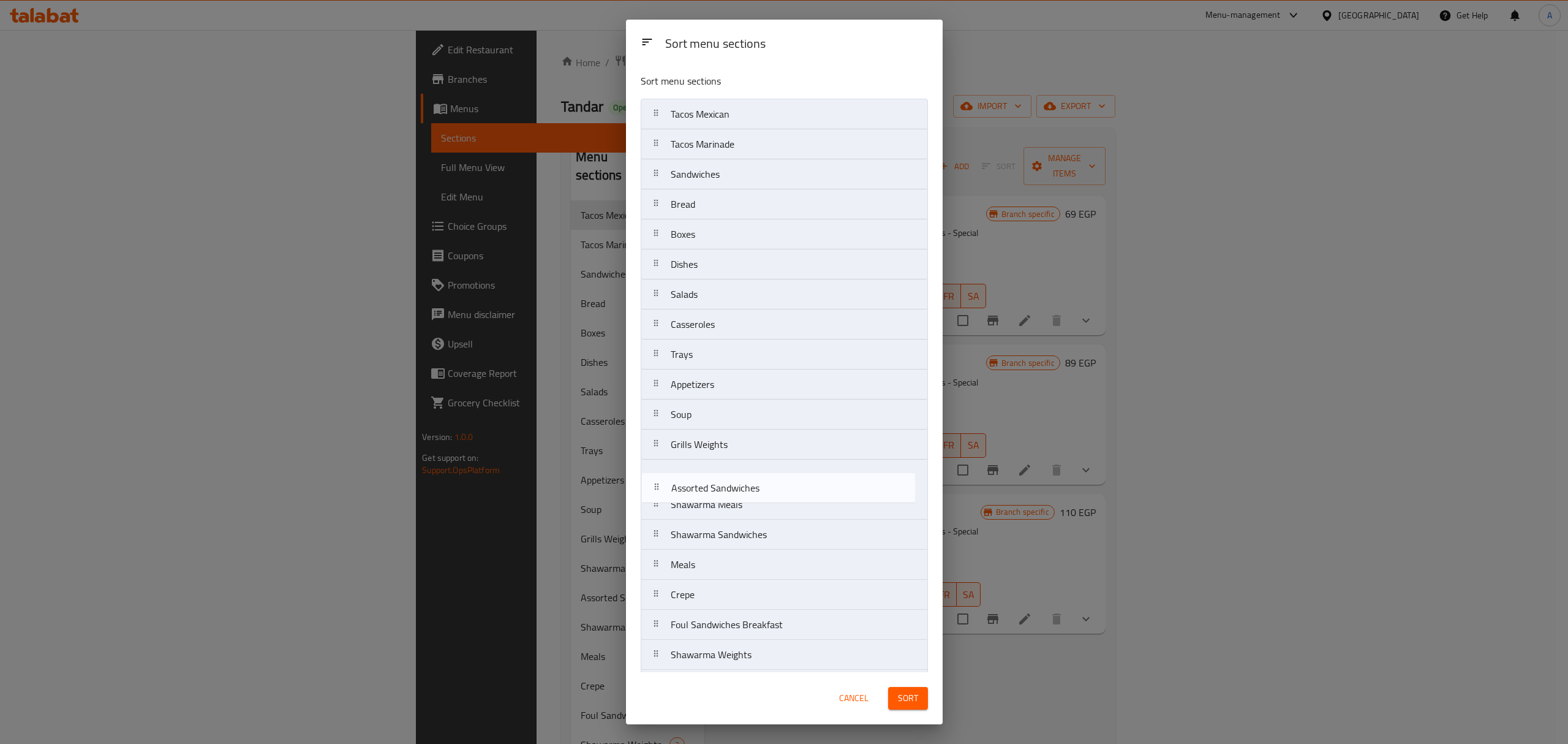
drag, startPoint x: 726, startPoint y: 507, endPoint x: 727, endPoint y: 484, distance: 23.0
click at [727, 484] on nav "Tacos Mexican Tacos Marinade Sandwiches Bread Boxes Dishes Salads Casseroles Tr…" at bounding box center [784, 490] width 287 height 782
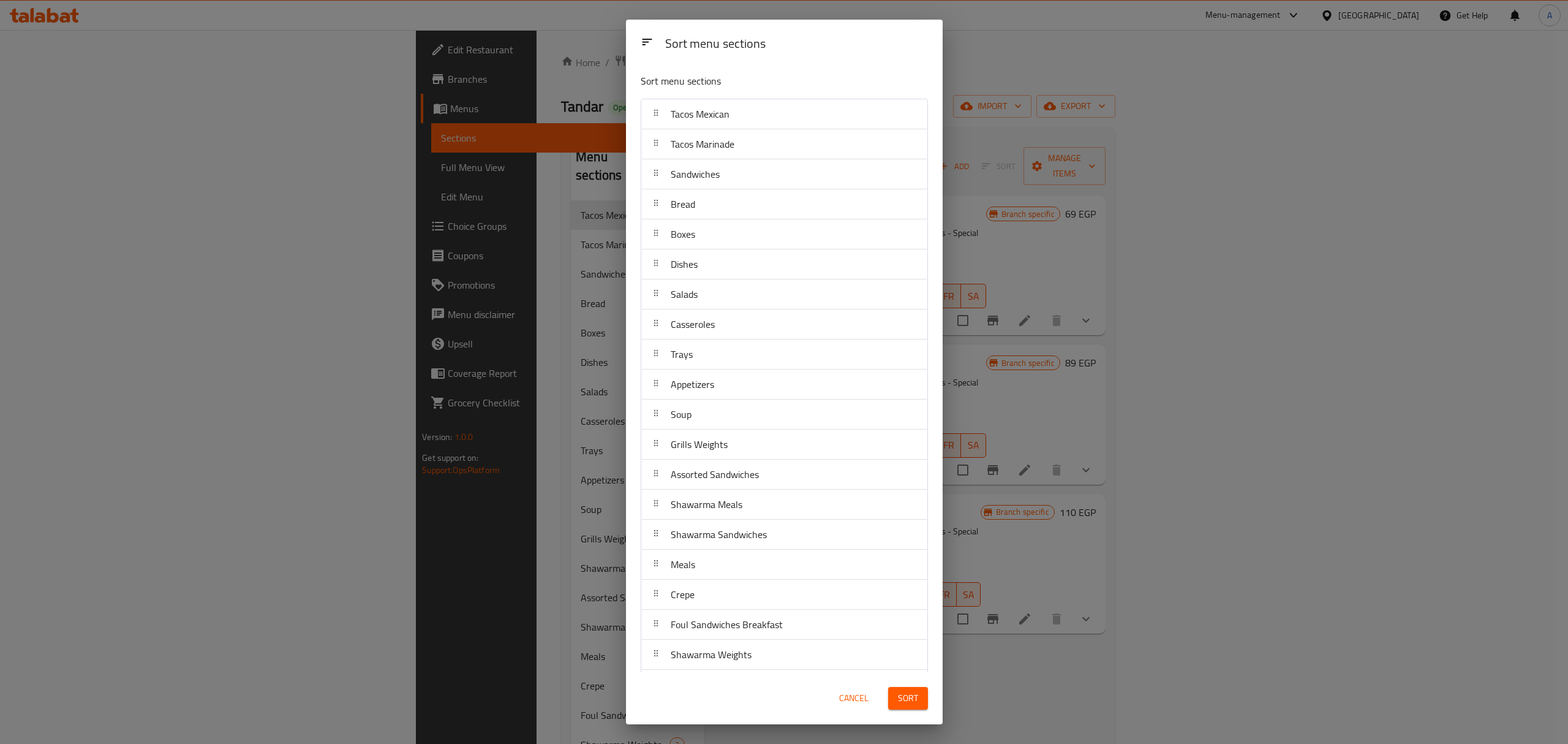
click at [898, 692] on span "Sort" at bounding box center [908, 698] width 20 height 16
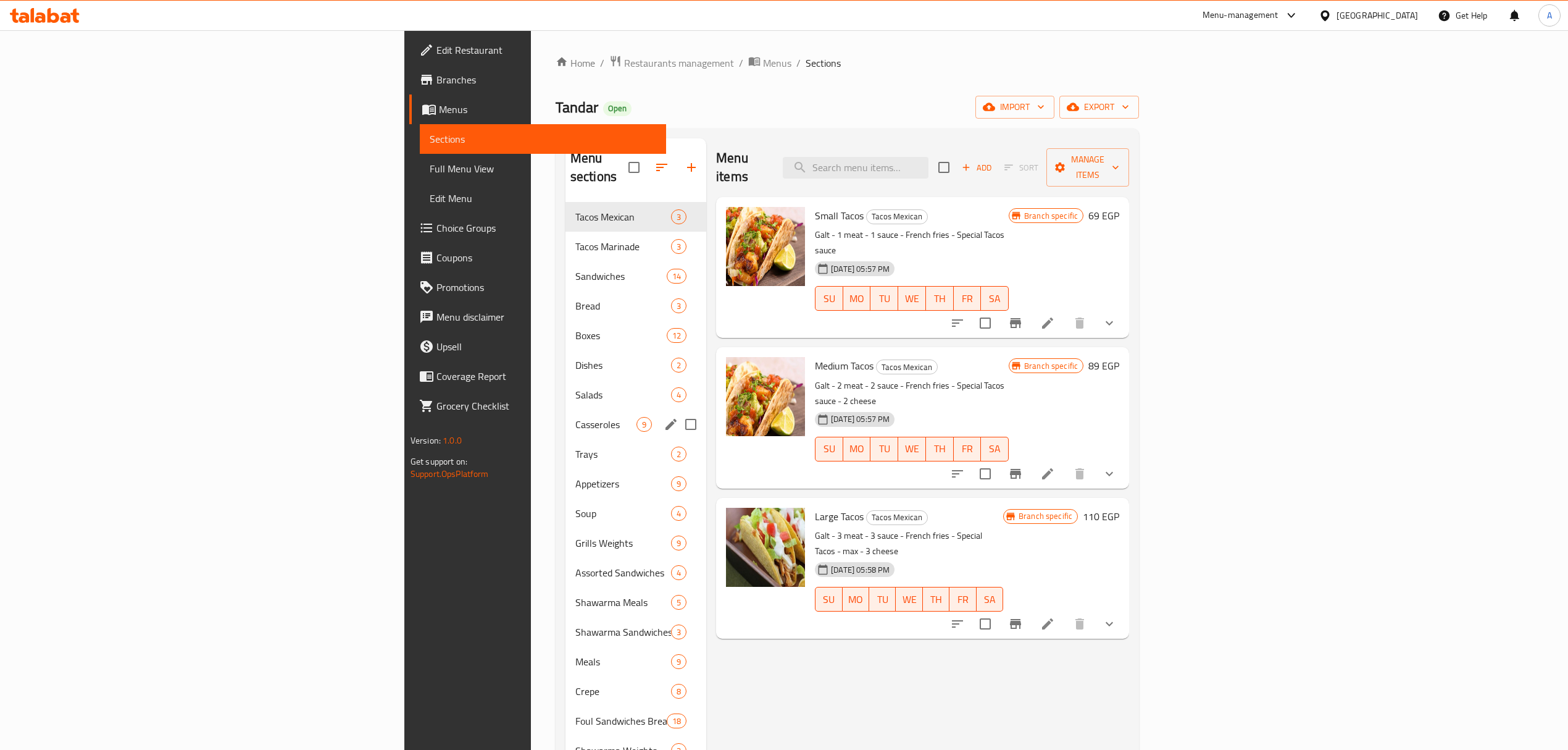
click at [575, 417] on span "Casseroles" at bounding box center [606, 424] width 61 height 15
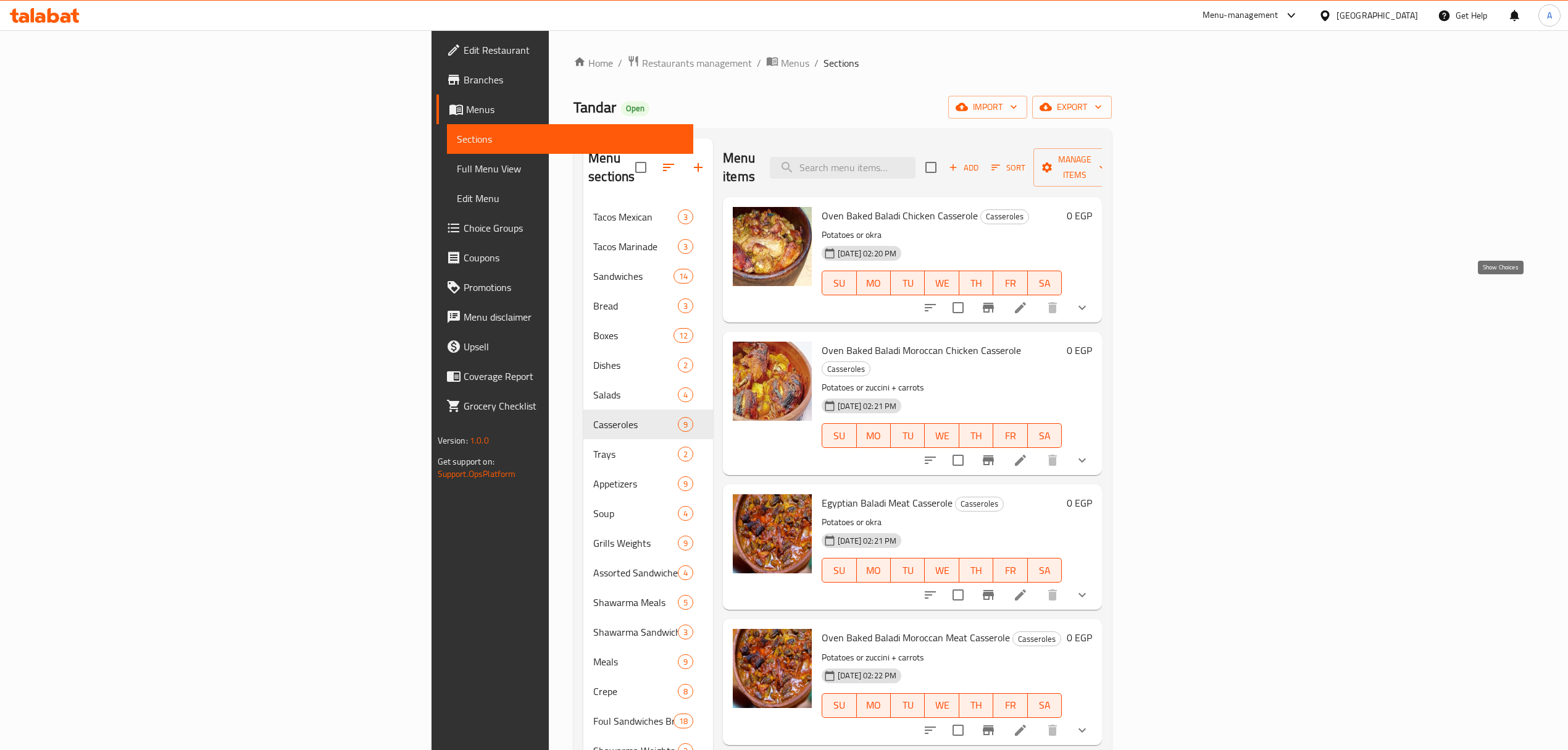
click at [1089, 300] on icon "show more" at bounding box center [1082, 308] width 15 height 15
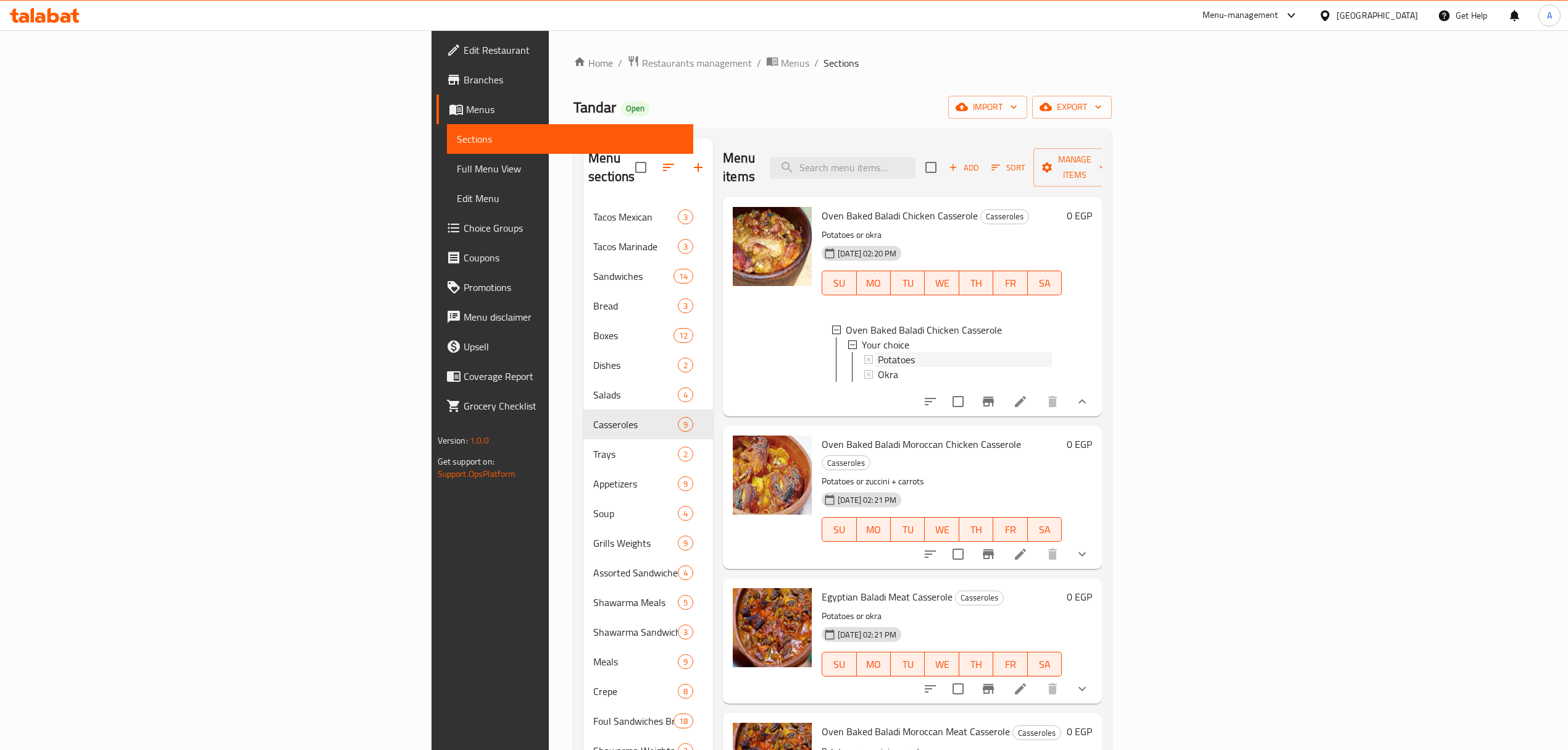
click at [878, 352] on span "Potatoes" at bounding box center [896, 360] width 37 height 15
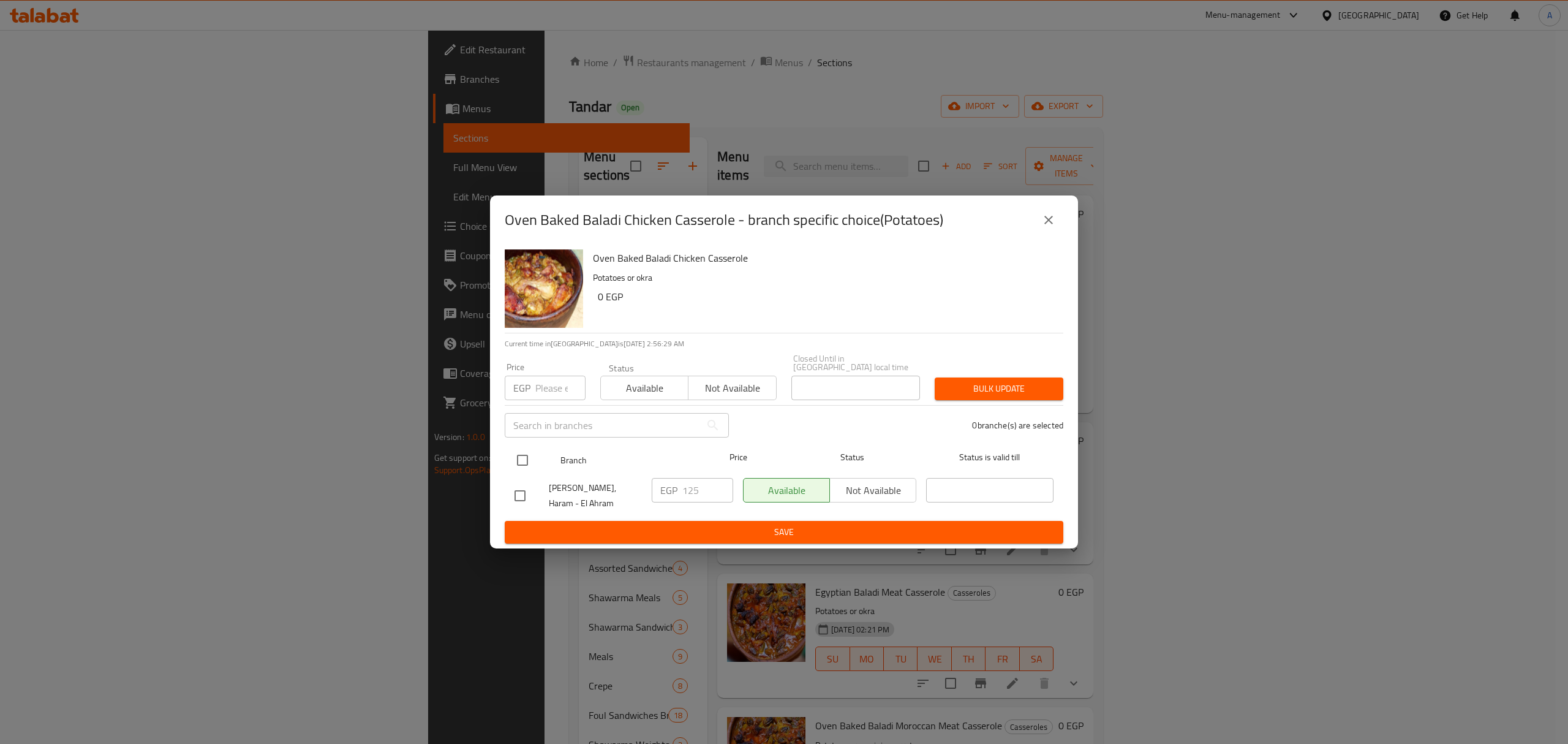
click at [523, 461] on input "checkbox" at bounding box center [522, 460] width 25 height 25
checkbox input "true"
click at [692, 491] on input "125" at bounding box center [708, 490] width 51 height 24
type input "165"
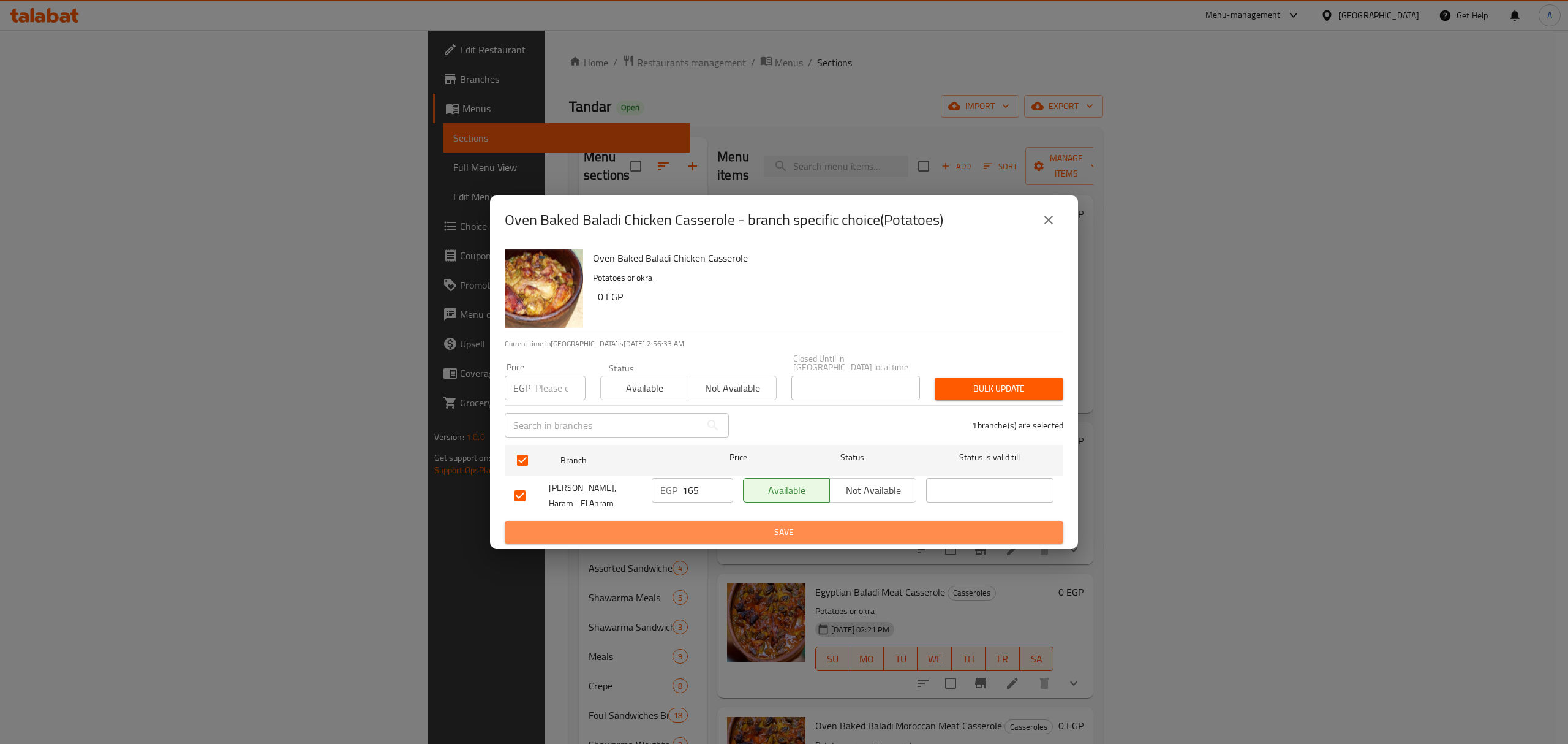
click at [817, 524] on span "Save" at bounding box center [784, 532] width 539 height 16
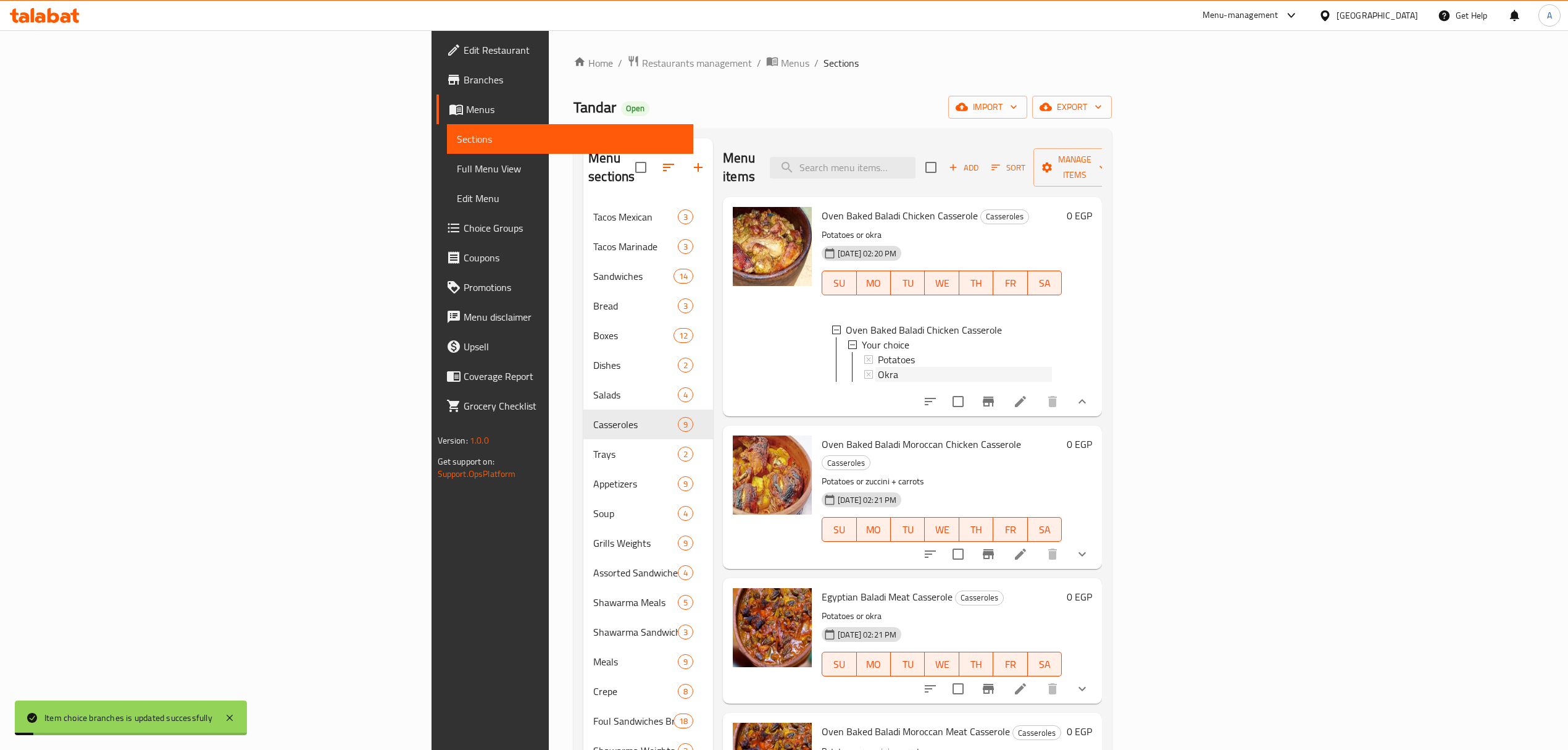
click at [878, 367] on div "Okra" at bounding box center [965, 374] width 174 height 15
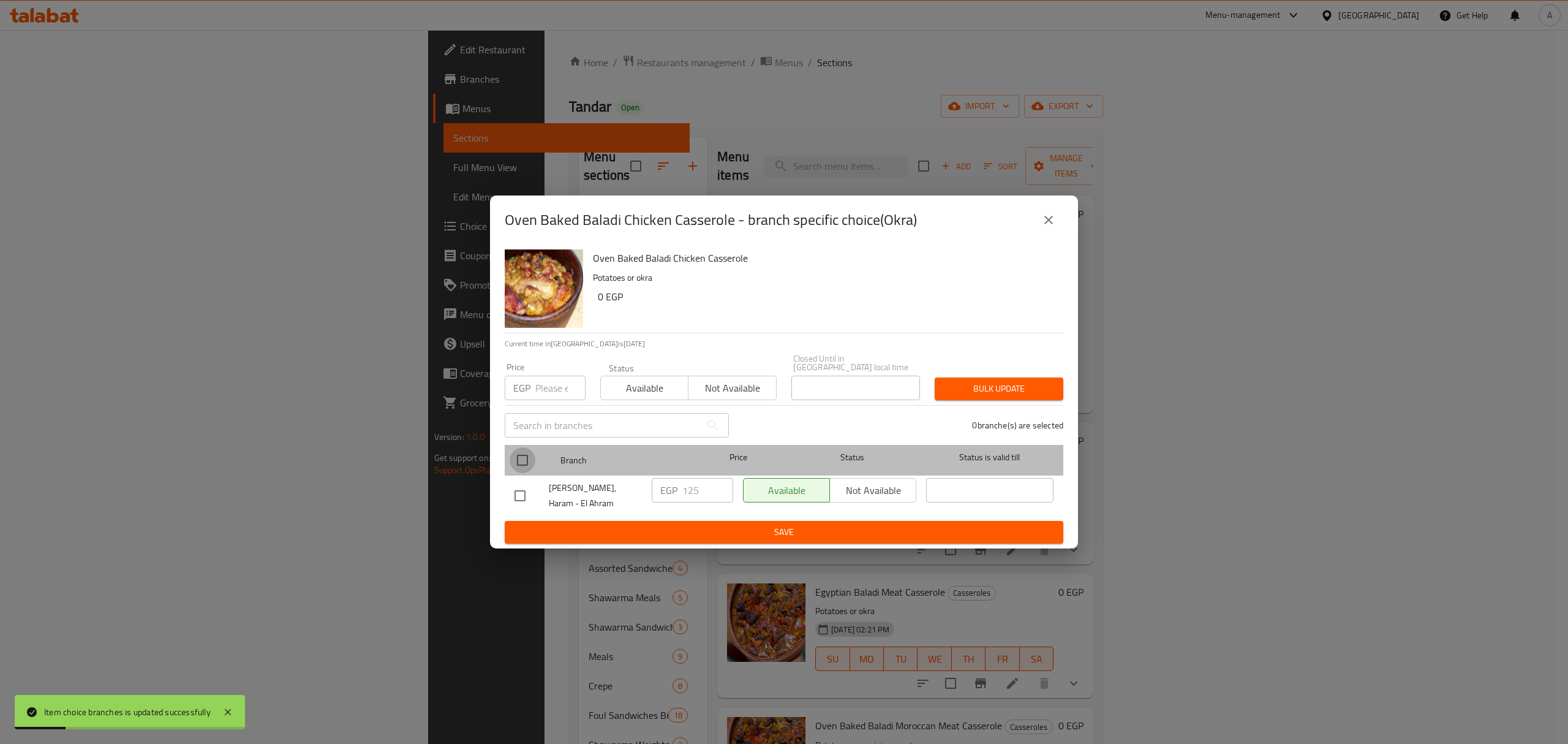
click at [522, 462] on input "checkbox" at bounding box center [522, 460] width 25 height 25
checkbox input "true"
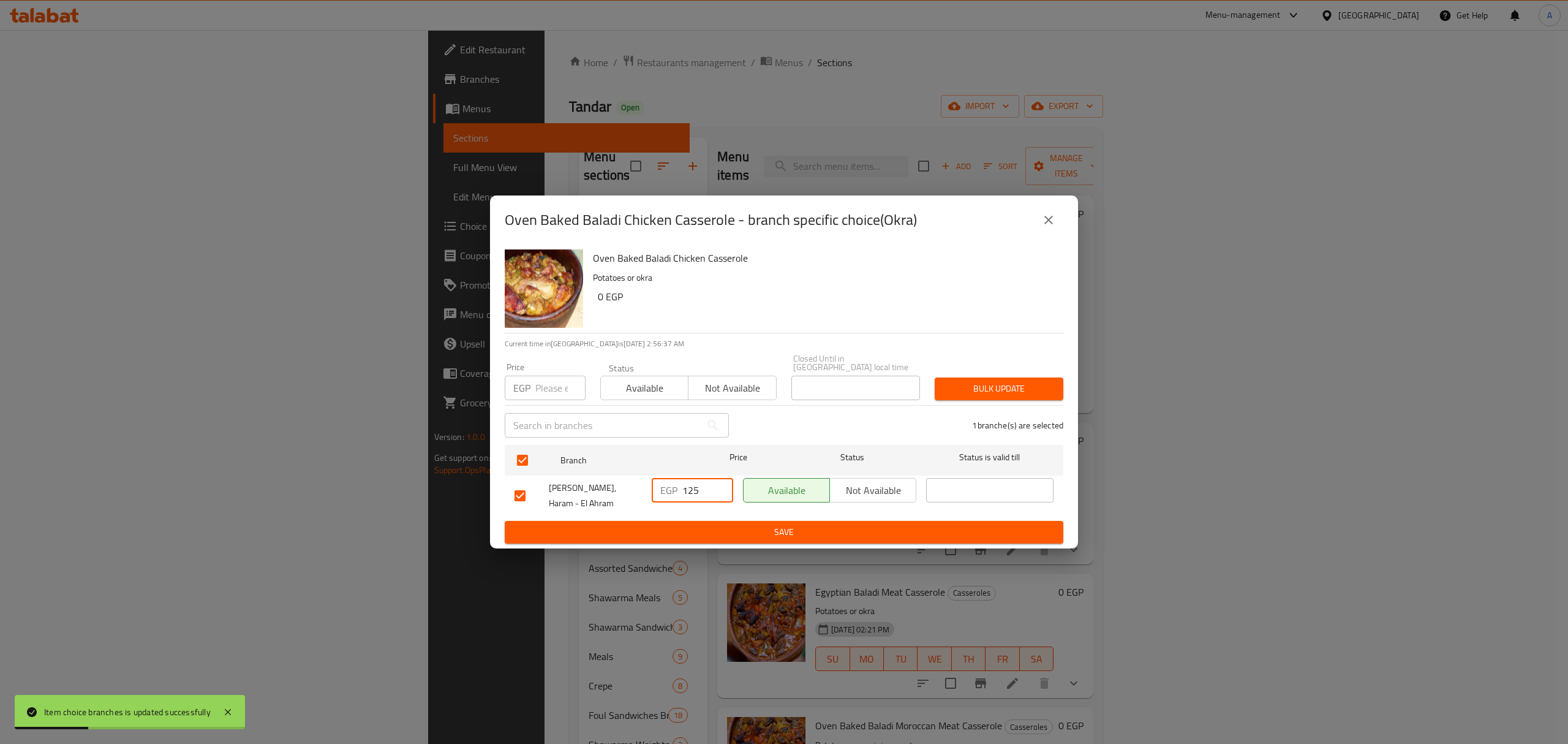
click at [694, 491] on input "125" at bounding box center [708, 490] width 51 height 24
type input "165"
click at [787, 524] on span "Save" at bounding box center [784, 532] width 539 height 16
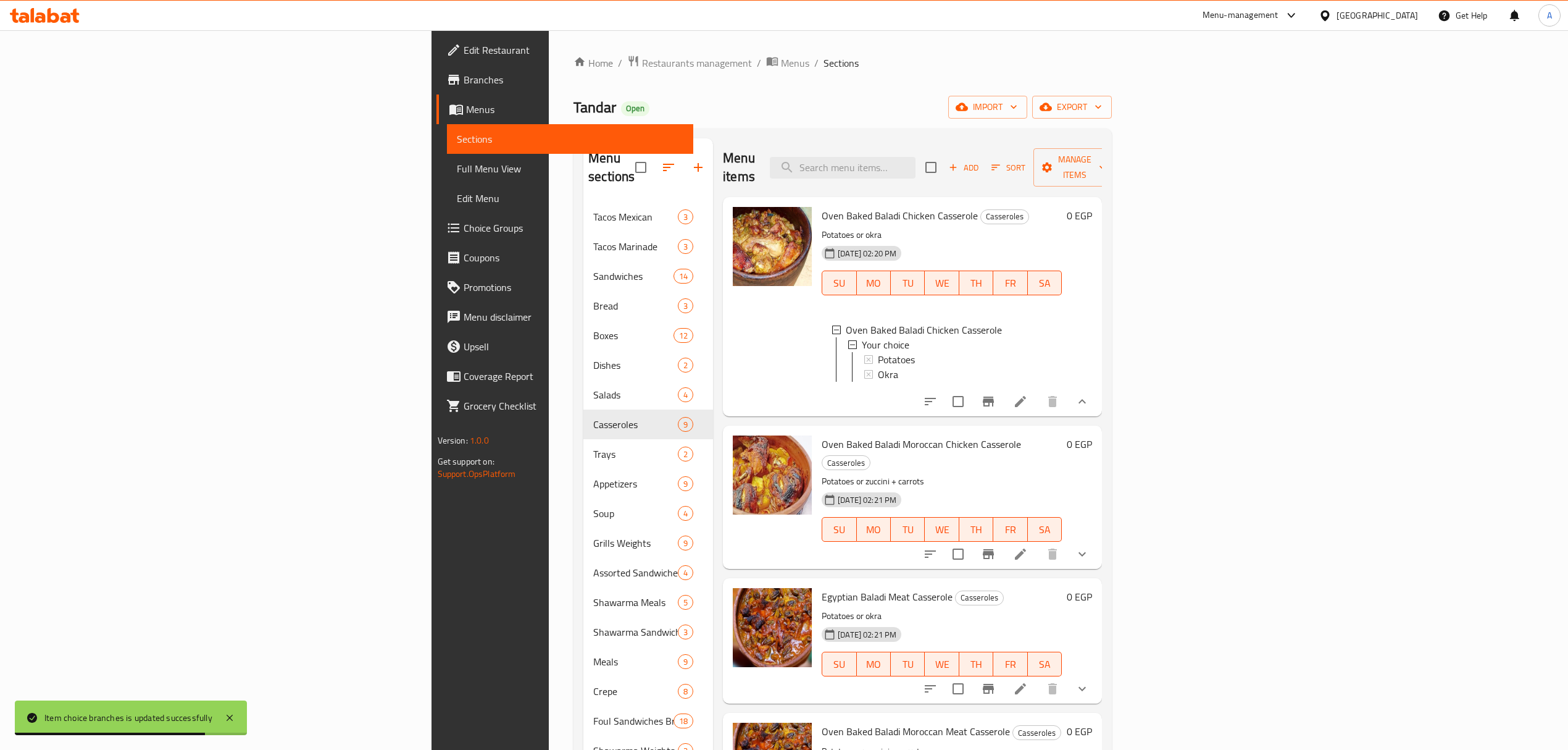
click at [1089, 547] on icon "show more" at bounding box center [1082, 554] width 15 height 15
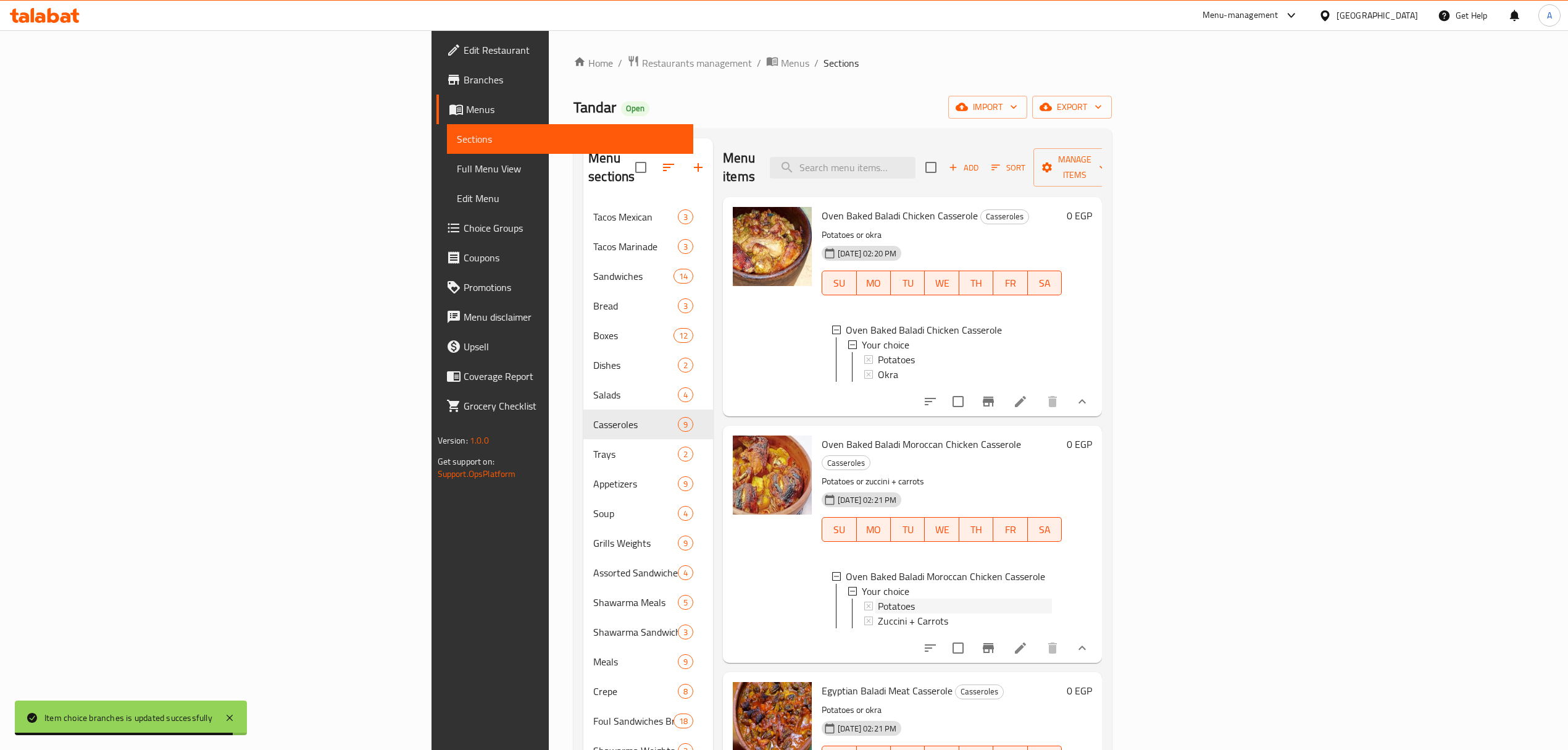
click at [878, 599] on div "Potatoes" at bounding box center [965, 606] width 174 height 15
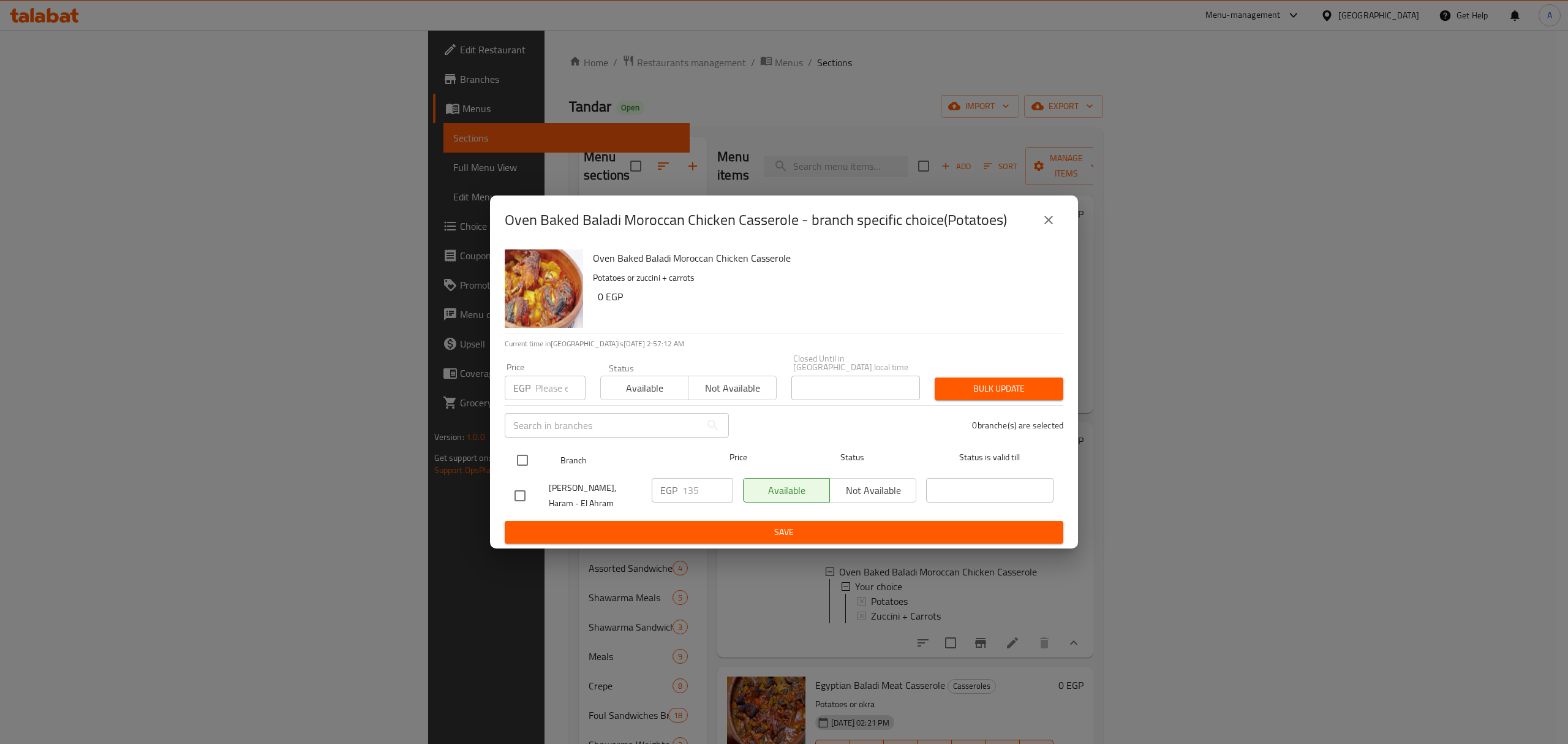
click at [525, 458] on input "checkbox" at bounding box center [522, 460] width 25 height 25
checkbox input "true"
drag, startPoint x: 699, startPoint y: 486, endPoint x: 668, endPoint y: 488, distance: 31.1
click at [668, 488] on div "EGP 135 ​" at bounding box center [692, 490] width 81 height 24
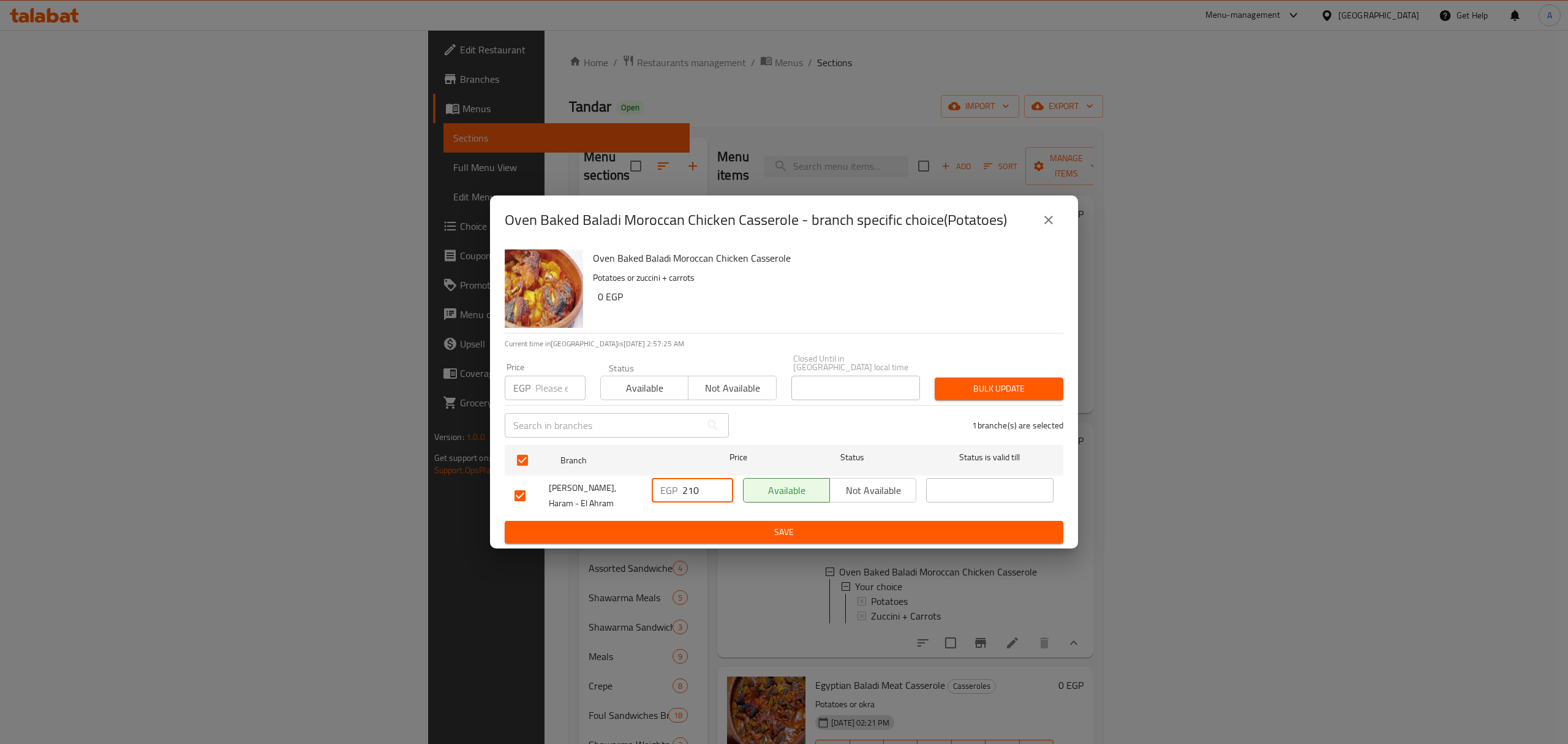
type input "210"
click at [810, 521] on button "Save" at bounding box center [784, 532] width 558 height 23
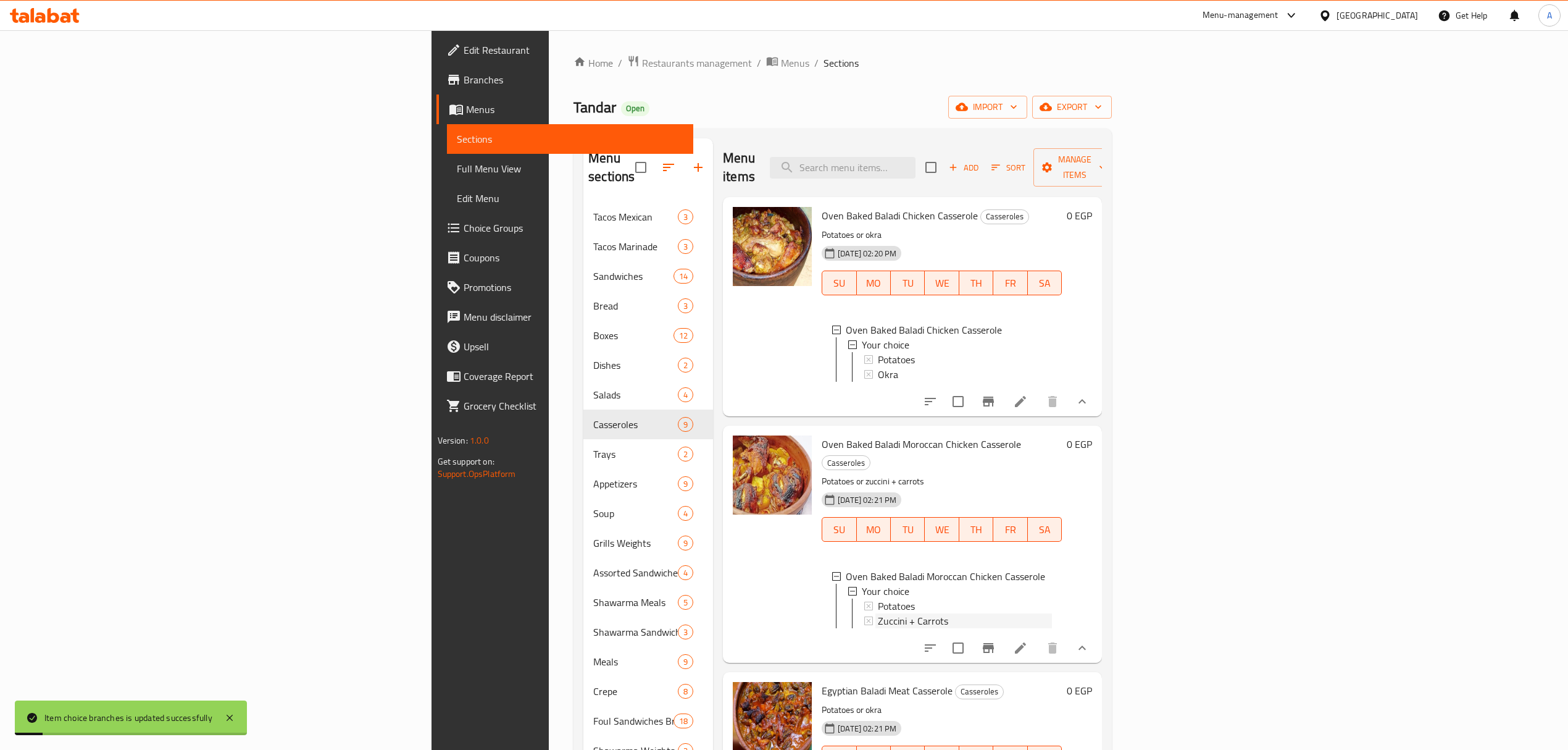
click at [878, 613] on span "Zuccini + Carrots" at bounding box center [913, 621] width 71 height 15
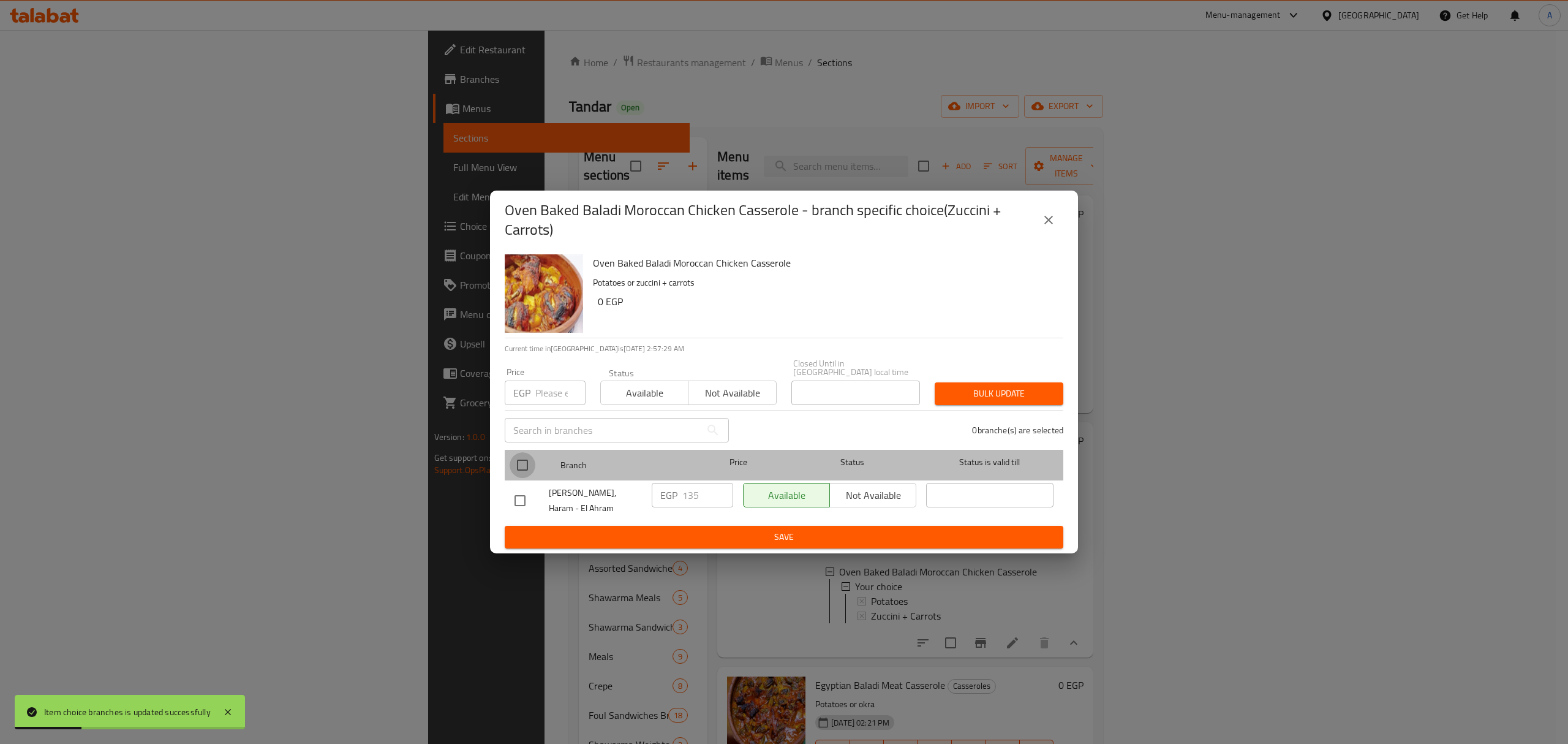
click at [525, 468] on input "checkbox" at bounding box center [522, 465] width 25 height 25
checkbox input "true"
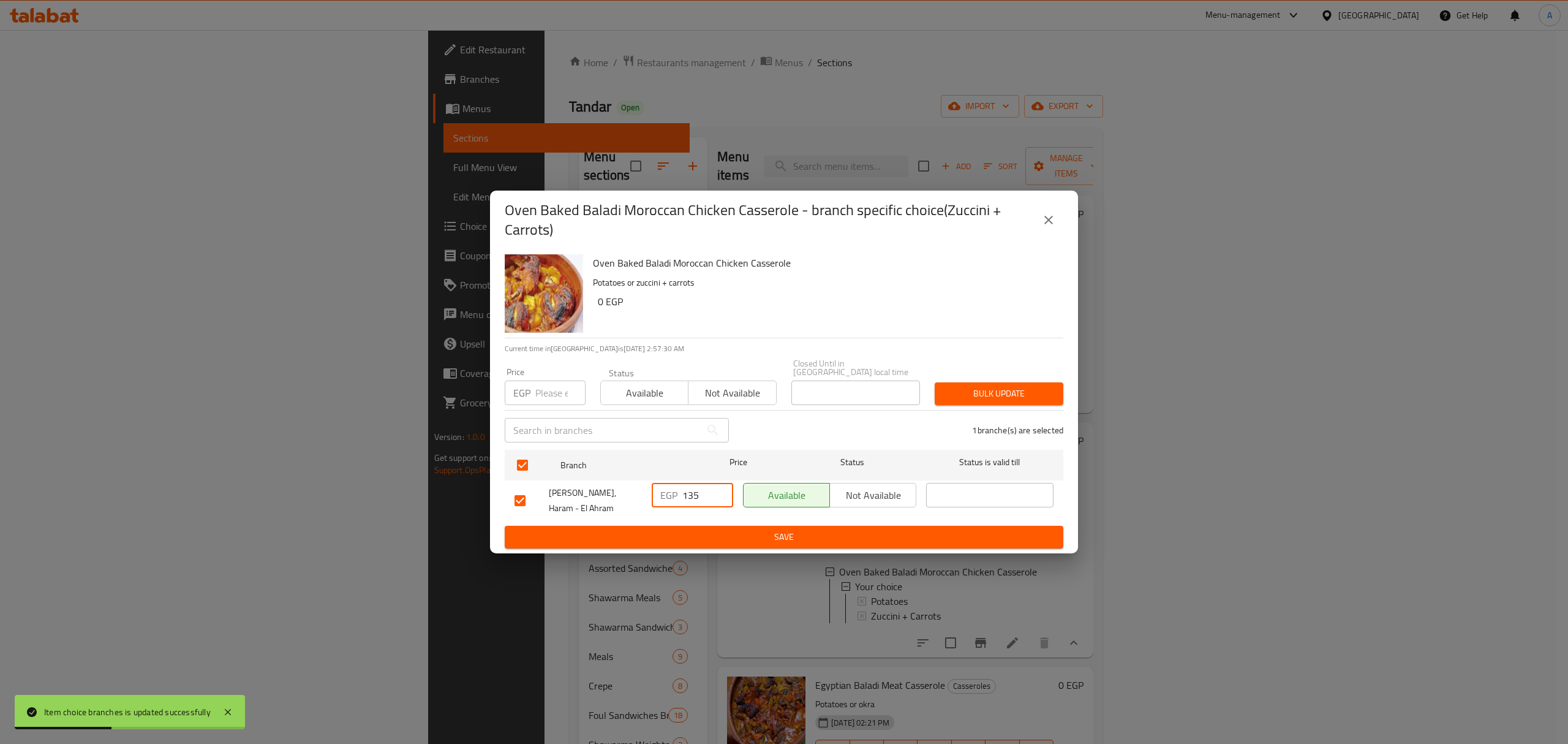
drag, startPoint x: 698, startPoint y: 493, endPoint x: 670, endPoint y: 493, distance: 28.0
click at [670, 493] on div "EGP 135 ​" at bounding box center [692, 495] width 81 height 24
type input "210"
click at [696, 526] on button "Save" at bounding box center [784, 537] width 558 height 23
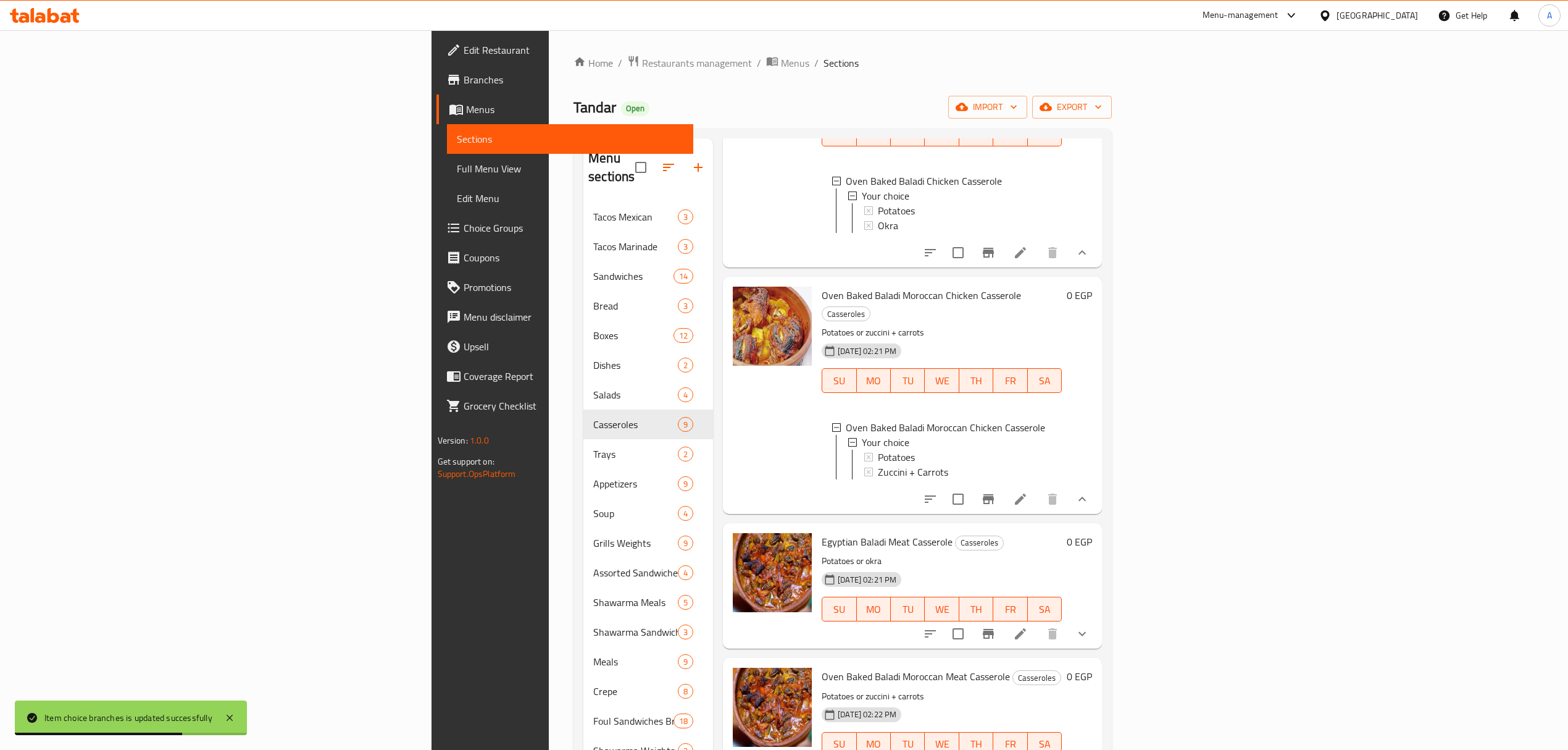
scroll to position [165, 0]
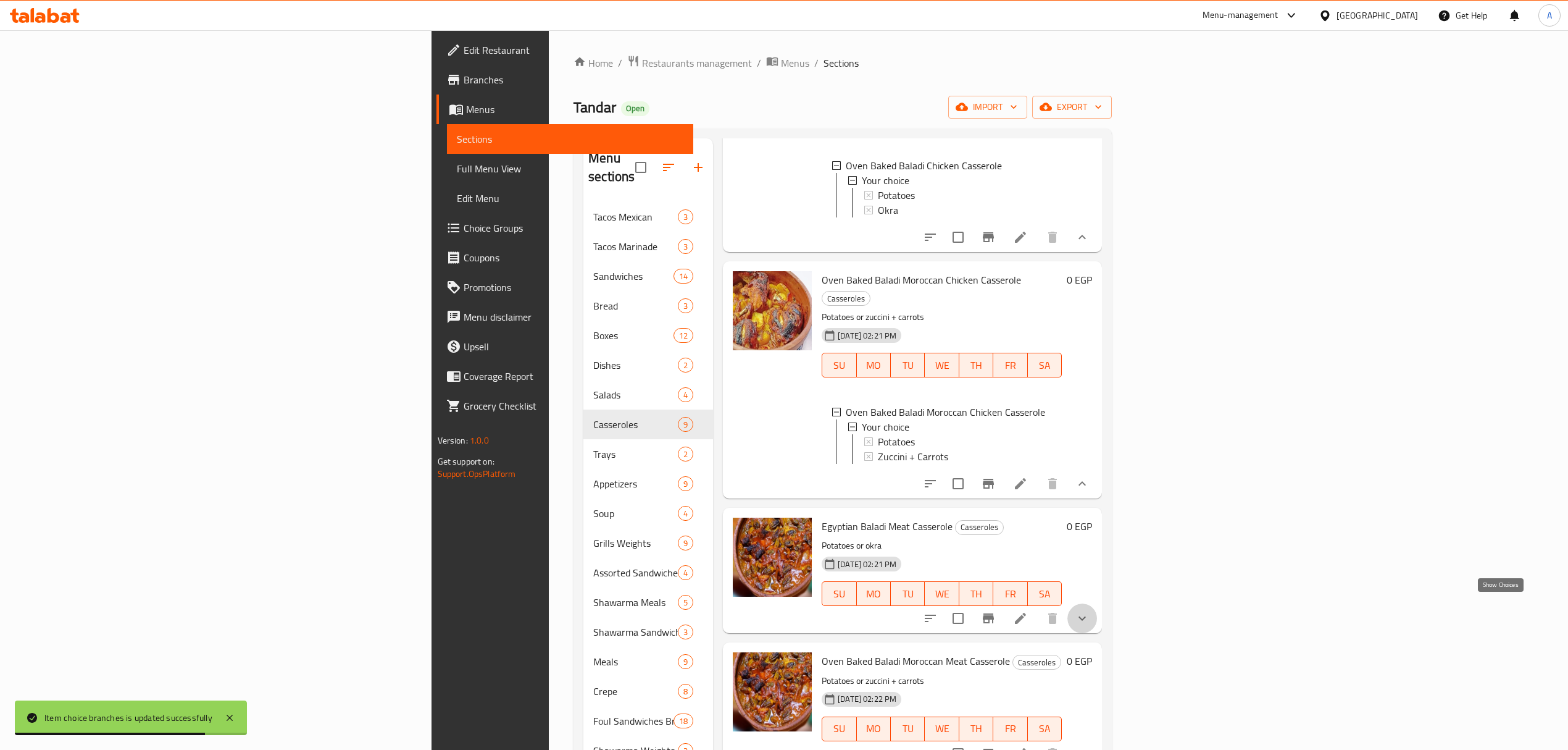
click at [1089, 613] on icon "show more" at bounding box center [1082, 618] width 15 height 15
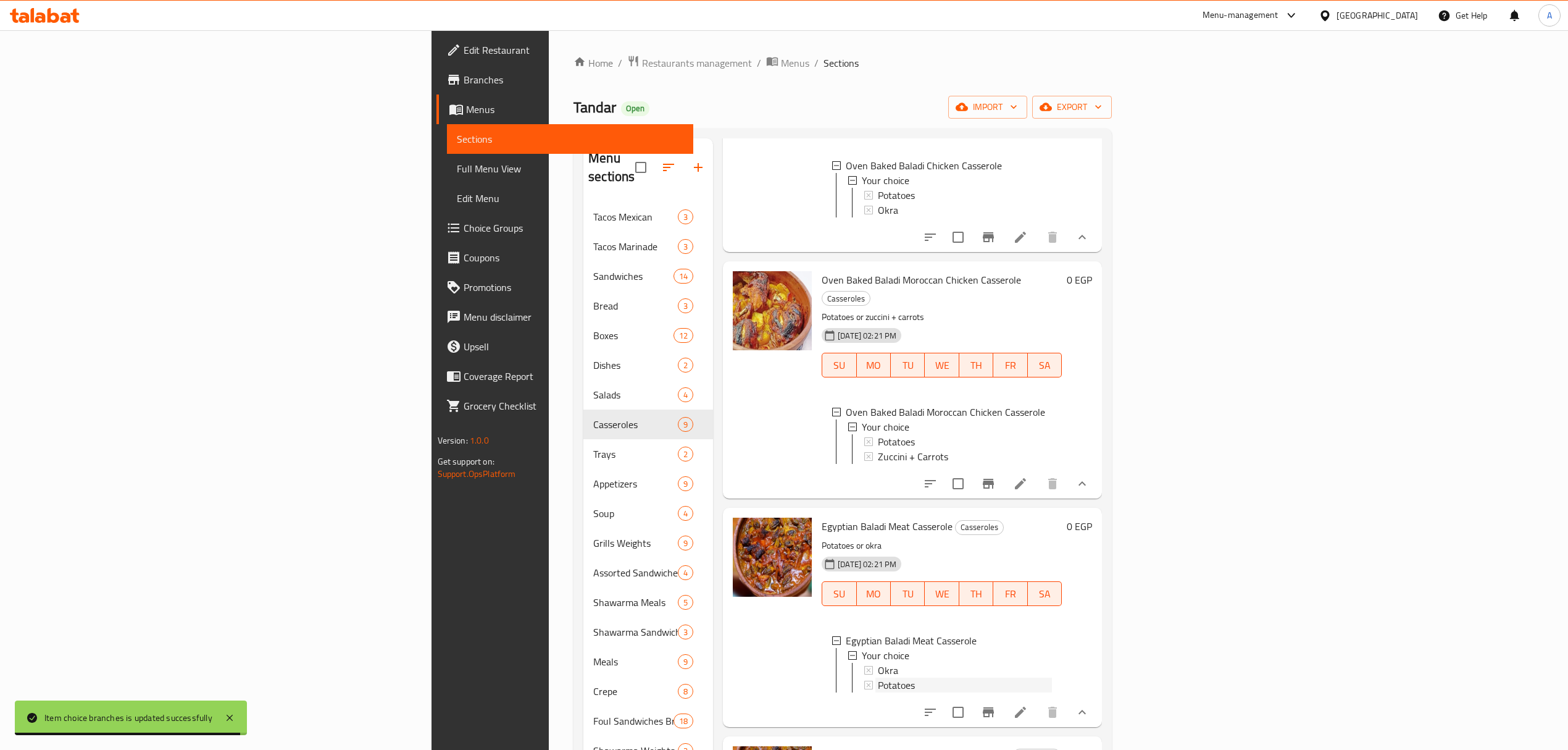
click at [878, 677] on span "Potatoes" at bounding box center [896, 685] width 37 height 15
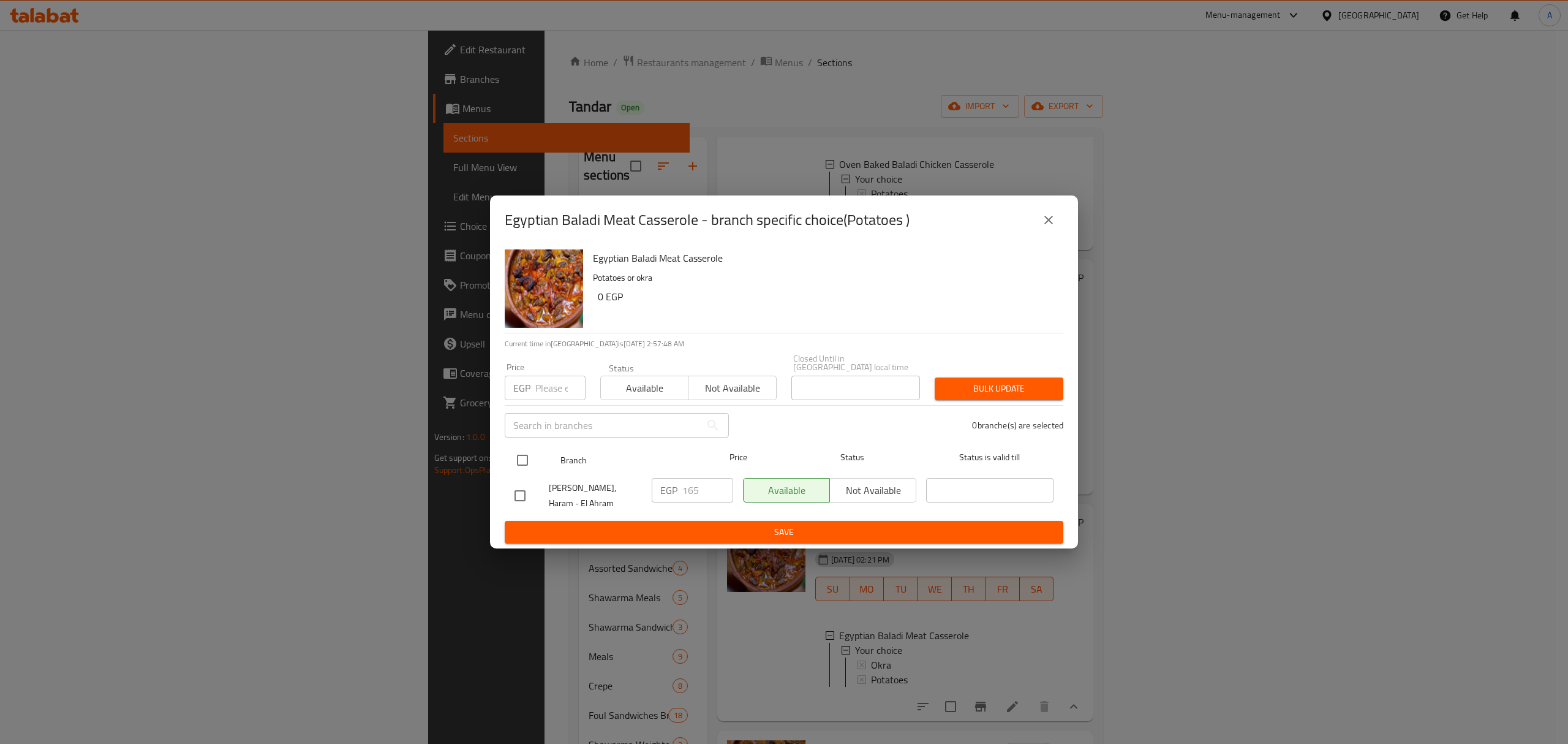
click at [525, 459] on input "checkbox" at bounding box center [522, 460] width 25 height 25
checkbox input "true"
click at [692, 496] on input "165" at bounding box center [708, 490] width 51 height 24
type input "195"
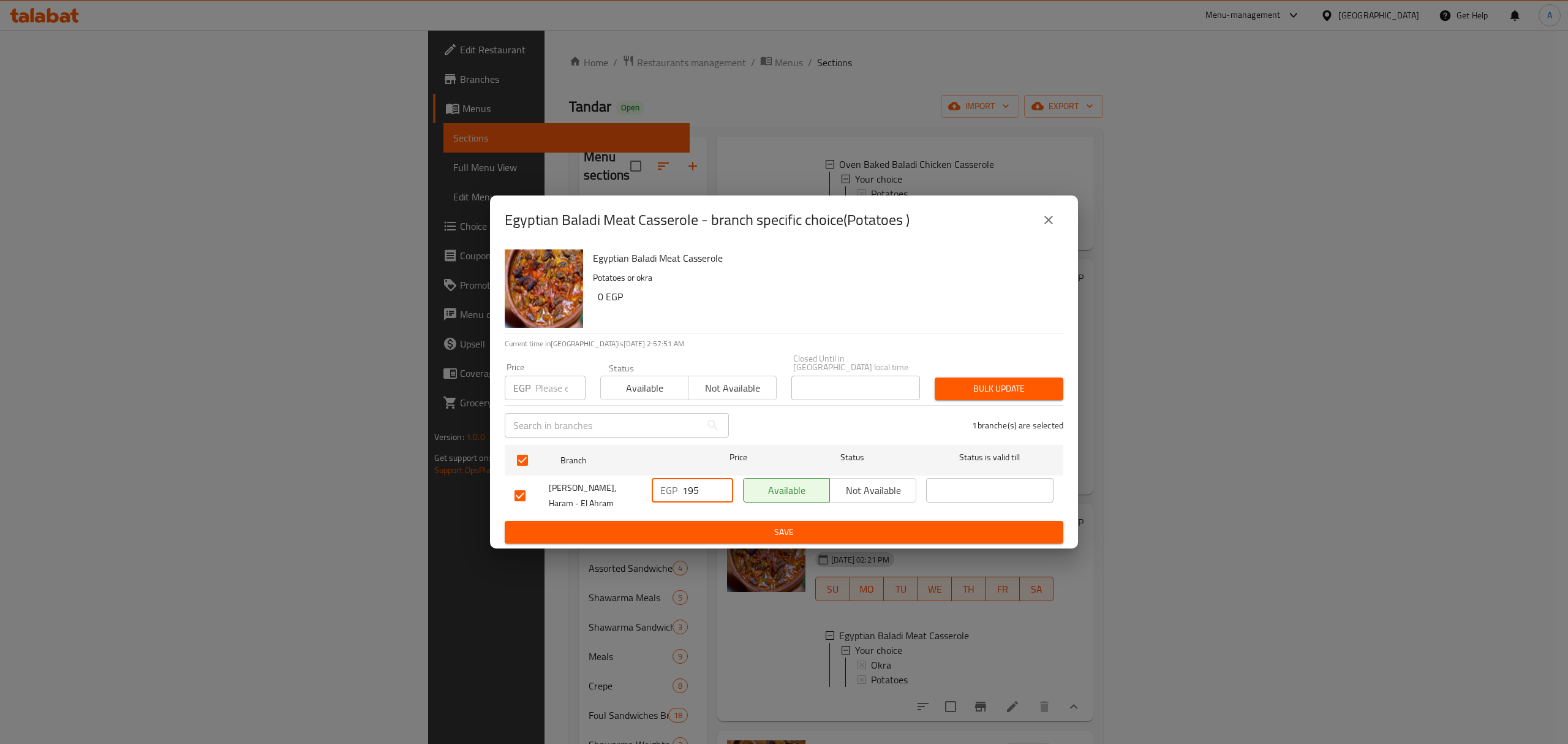
click at [699, 524] on span "Save" at bounding box center [784, 532] width 539 height 16
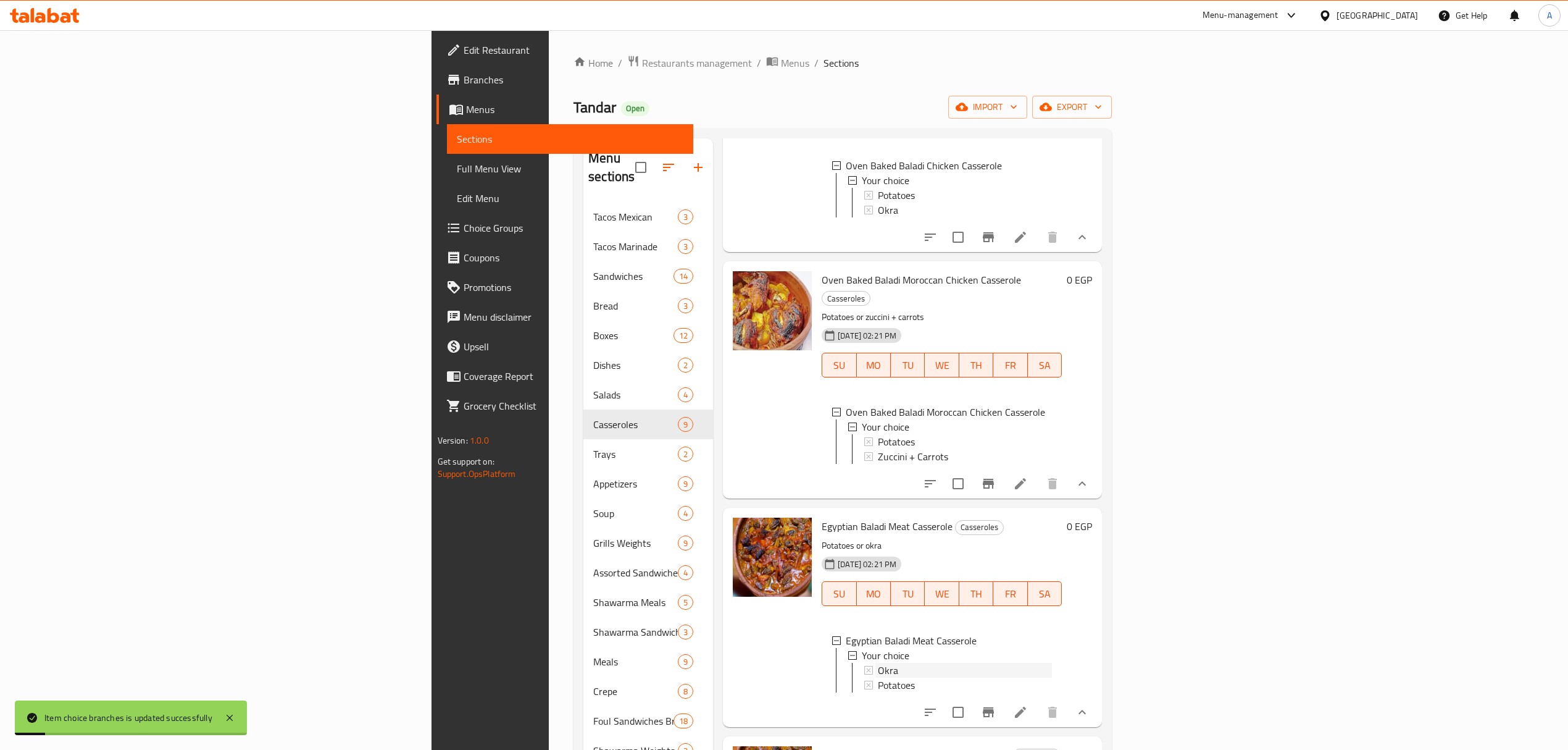
click at [878, 662] on div "Okra" at bounding box center [965, 670] width 174 height 15
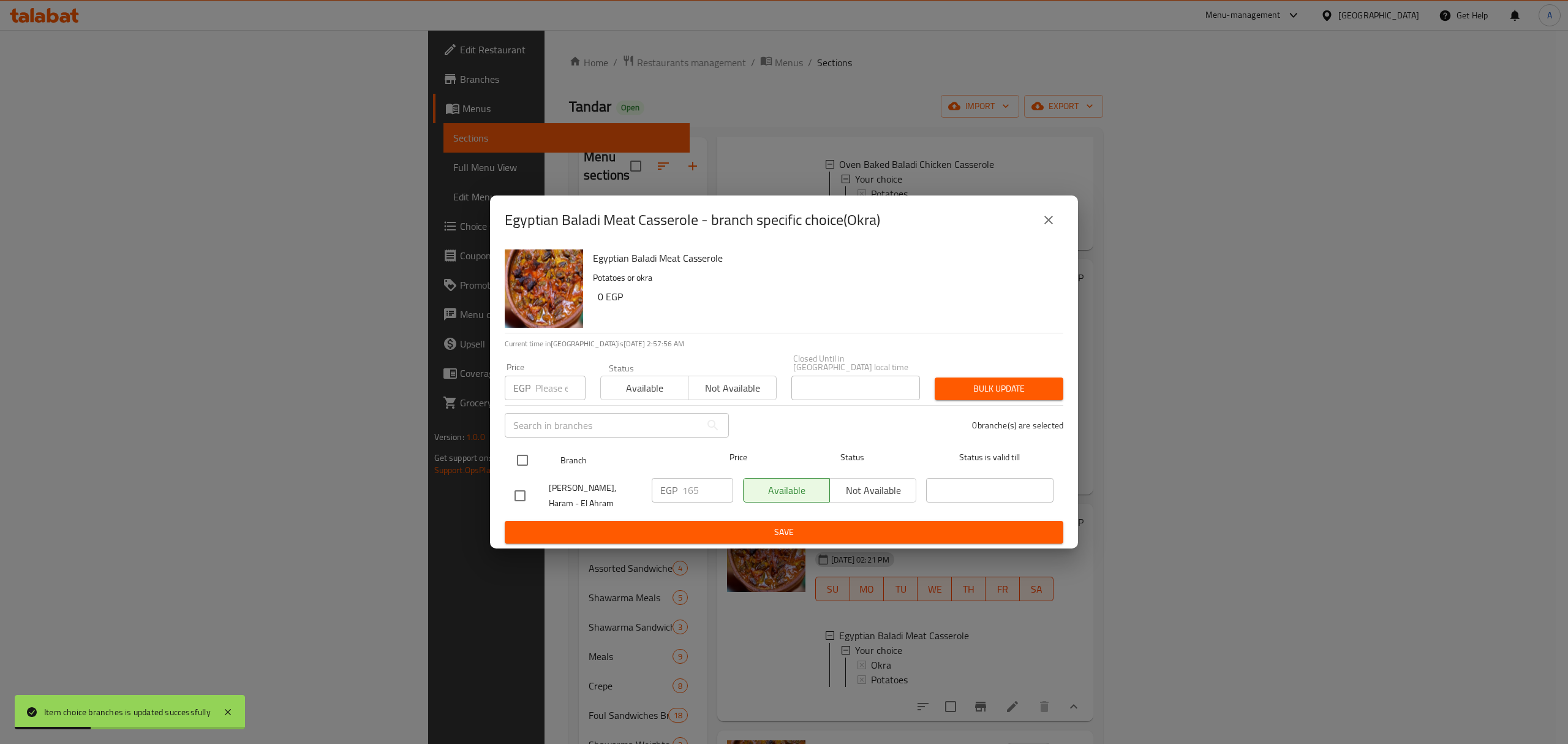
click at [515, 462] on input "checkbox" at bounding box center [522, 460] width 25 height 25
checkbox input "true"
click at [695, 494] on input "165" at bounding box center [708, 490] width 51 height 24
type input "195"
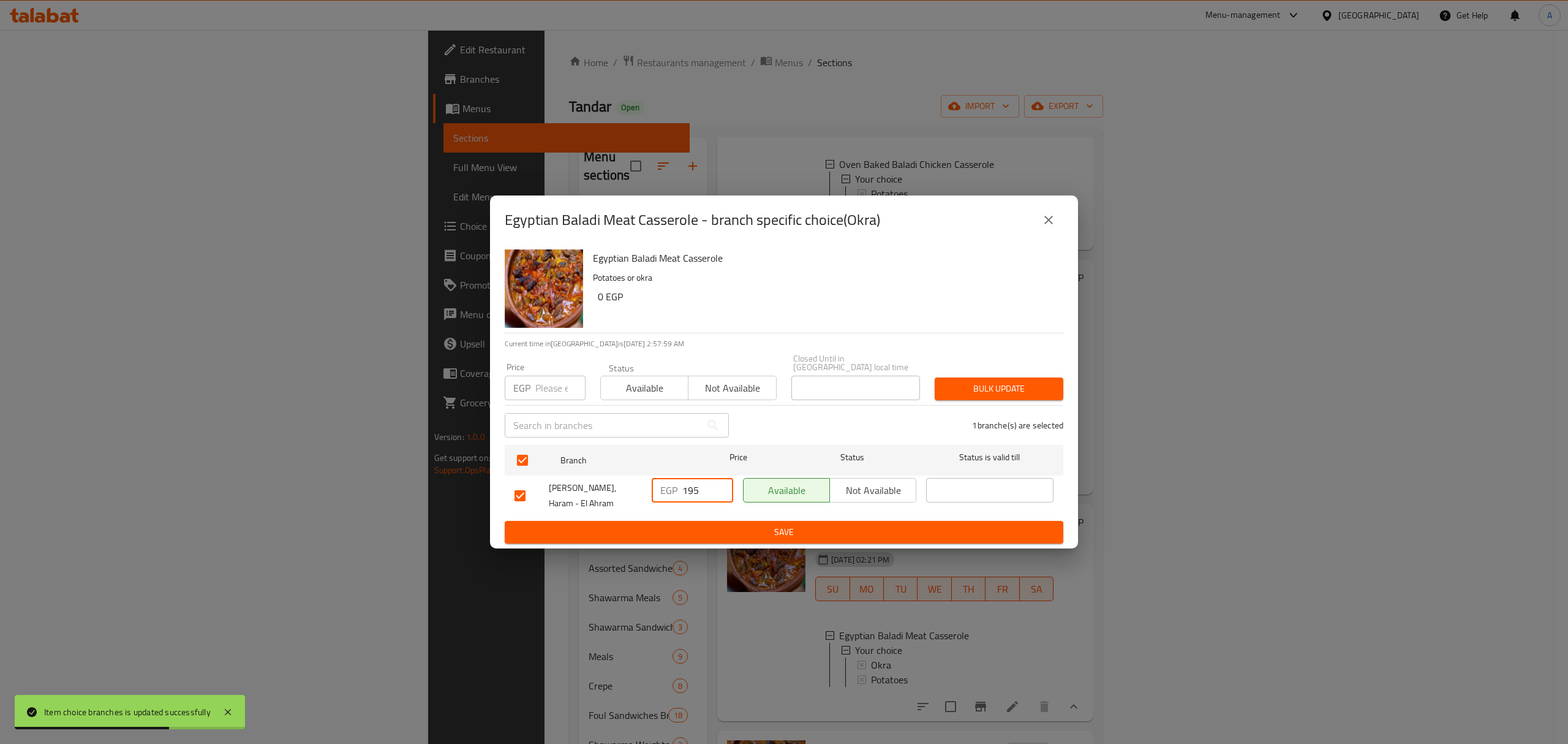
click at [707, 524] on span "Save" at bounding box center [784, 532] width 539 height 16
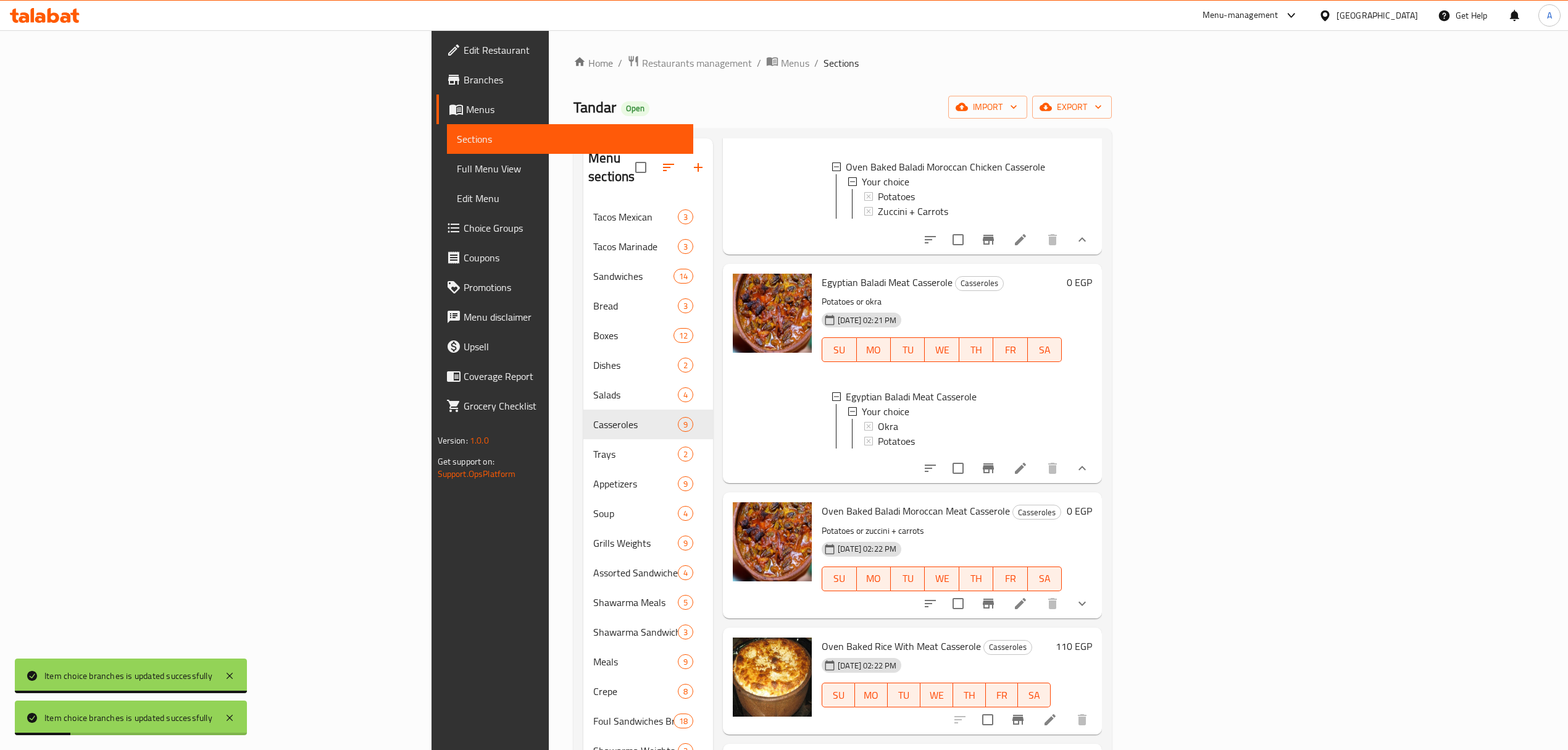
scroll to position [412, 0]
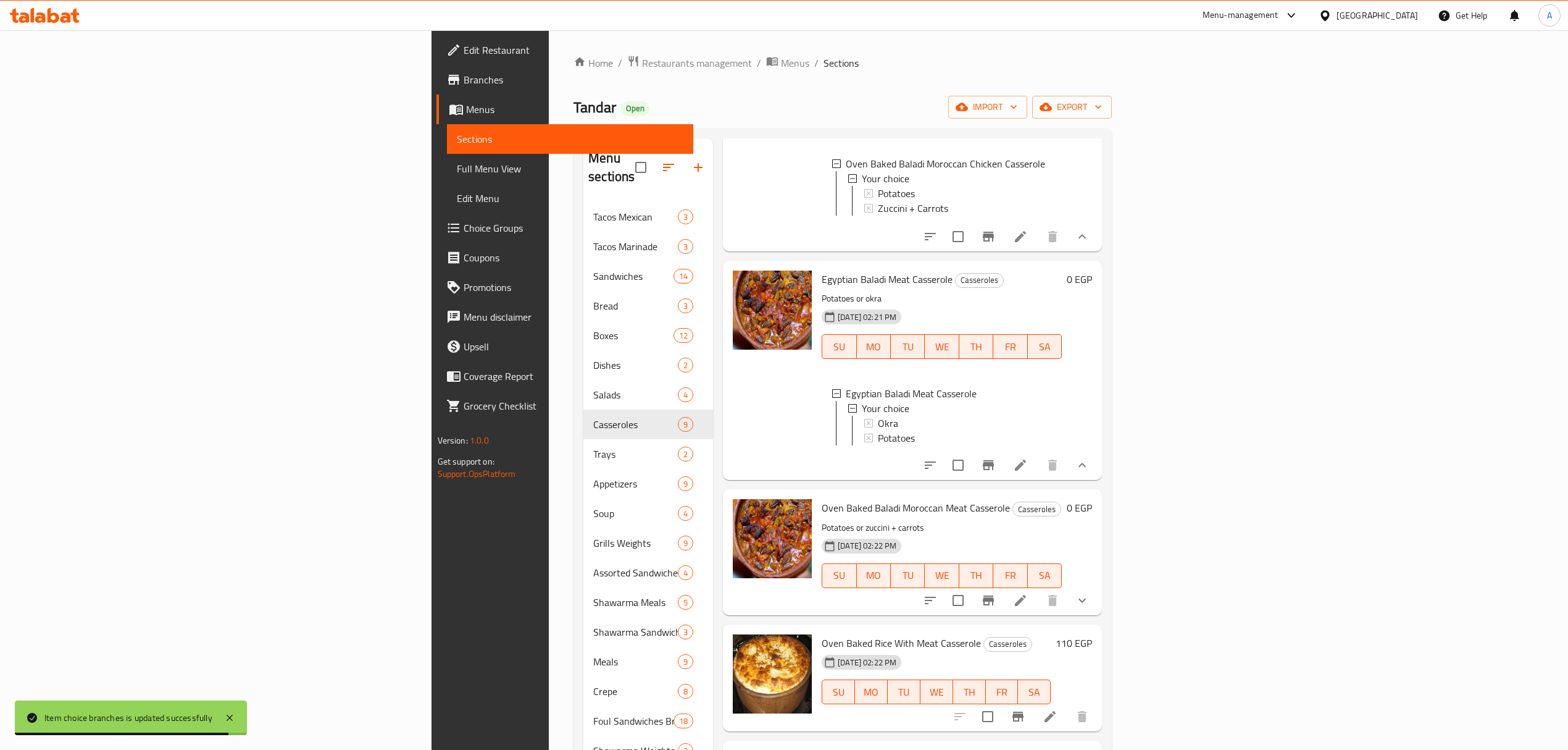
click at [1097, 609] on button "show more" at bounding box center [1082, 600] width 29 height 29
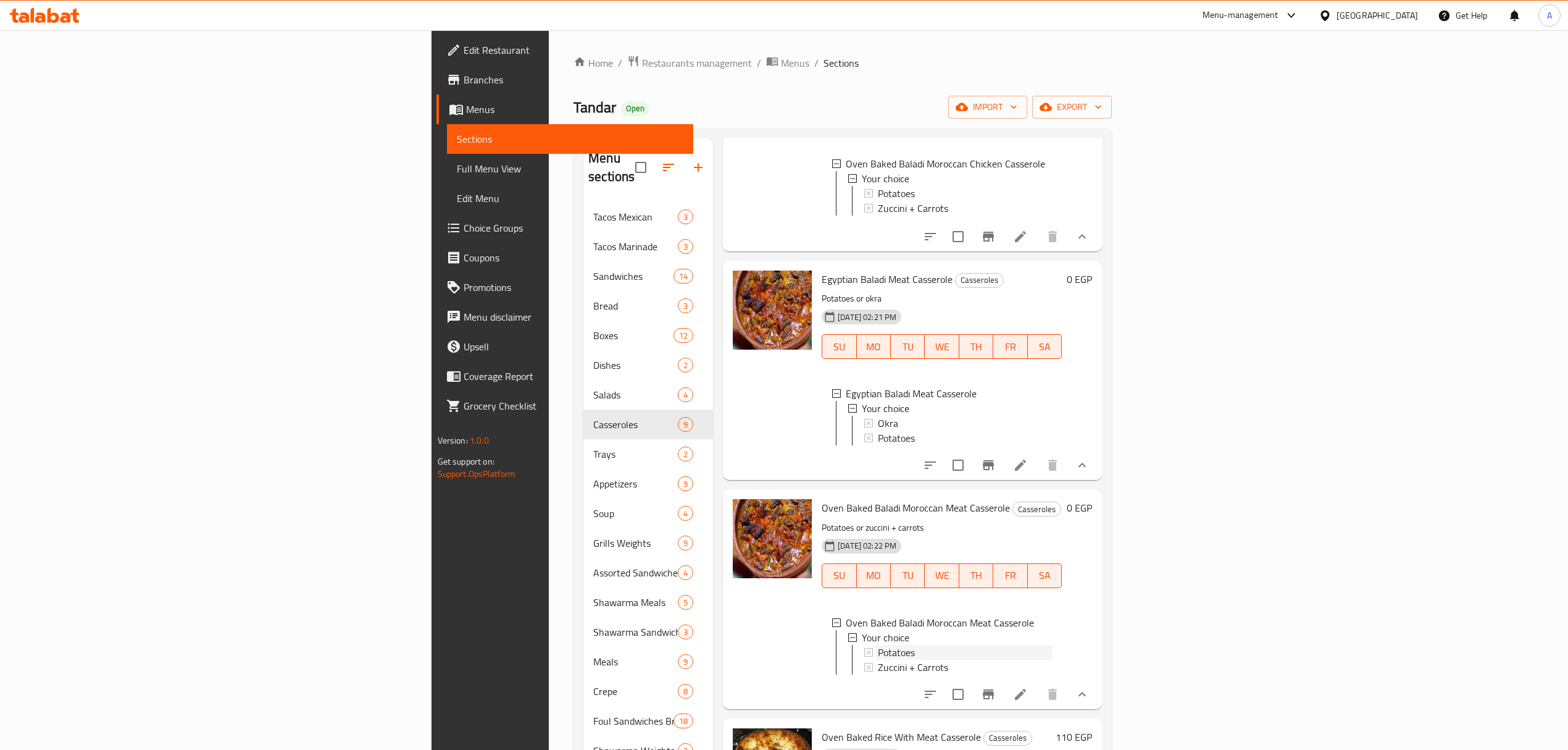
click at [878, 657] on div "Potatoes" at bounding box center [965, 652] width 174 height 15
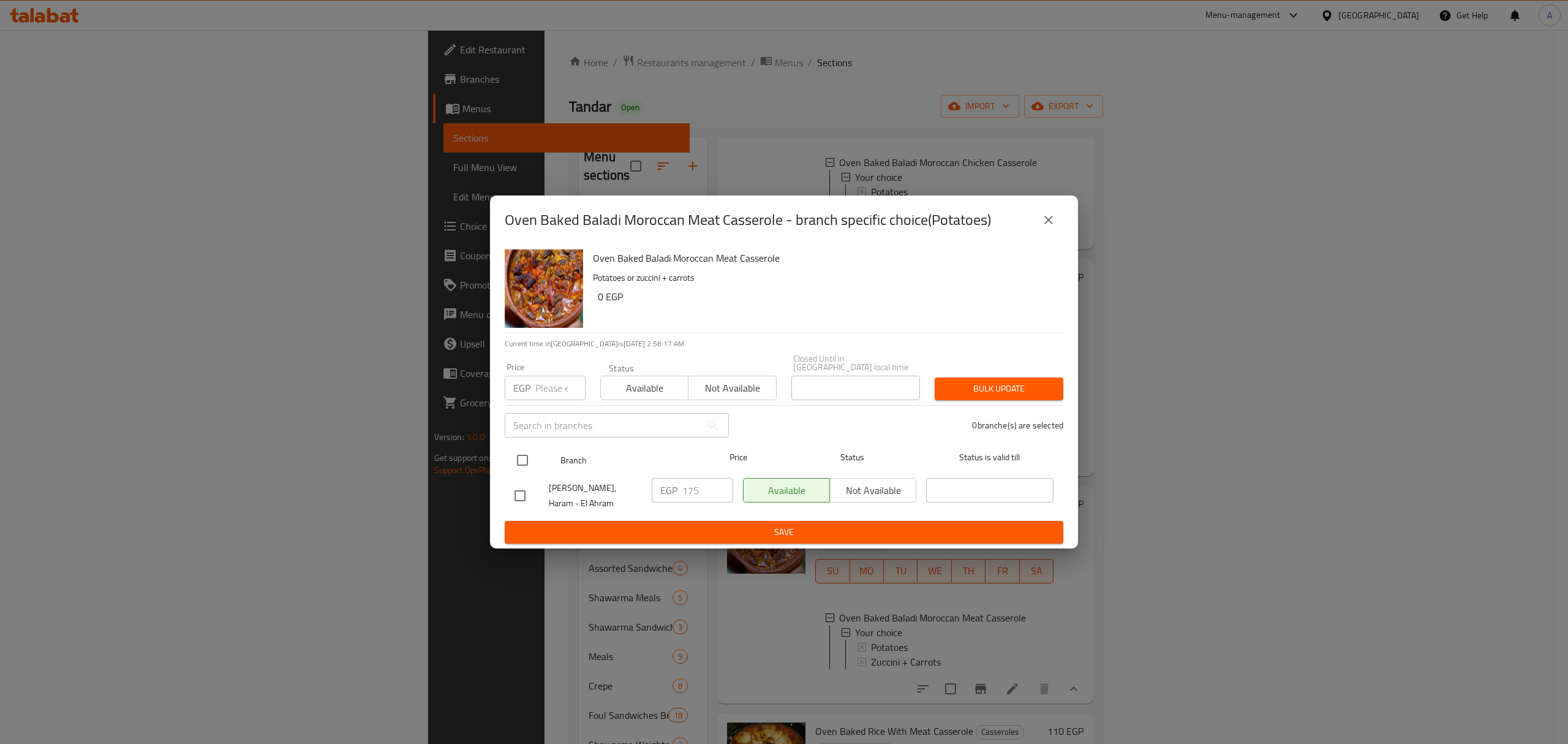
click at [527, 459] on input "checkbox" at bounding box center [522, 460] width 25 height 25
checkbox input "true"
drag, startPoint x: 692, startPoint y: 495, endPoint x: 663, endPoint y: 491, distance: 29.3
click at [663, 491] on div "EGP 175 ​" at bounding box center [692, 490] width 81 height 24
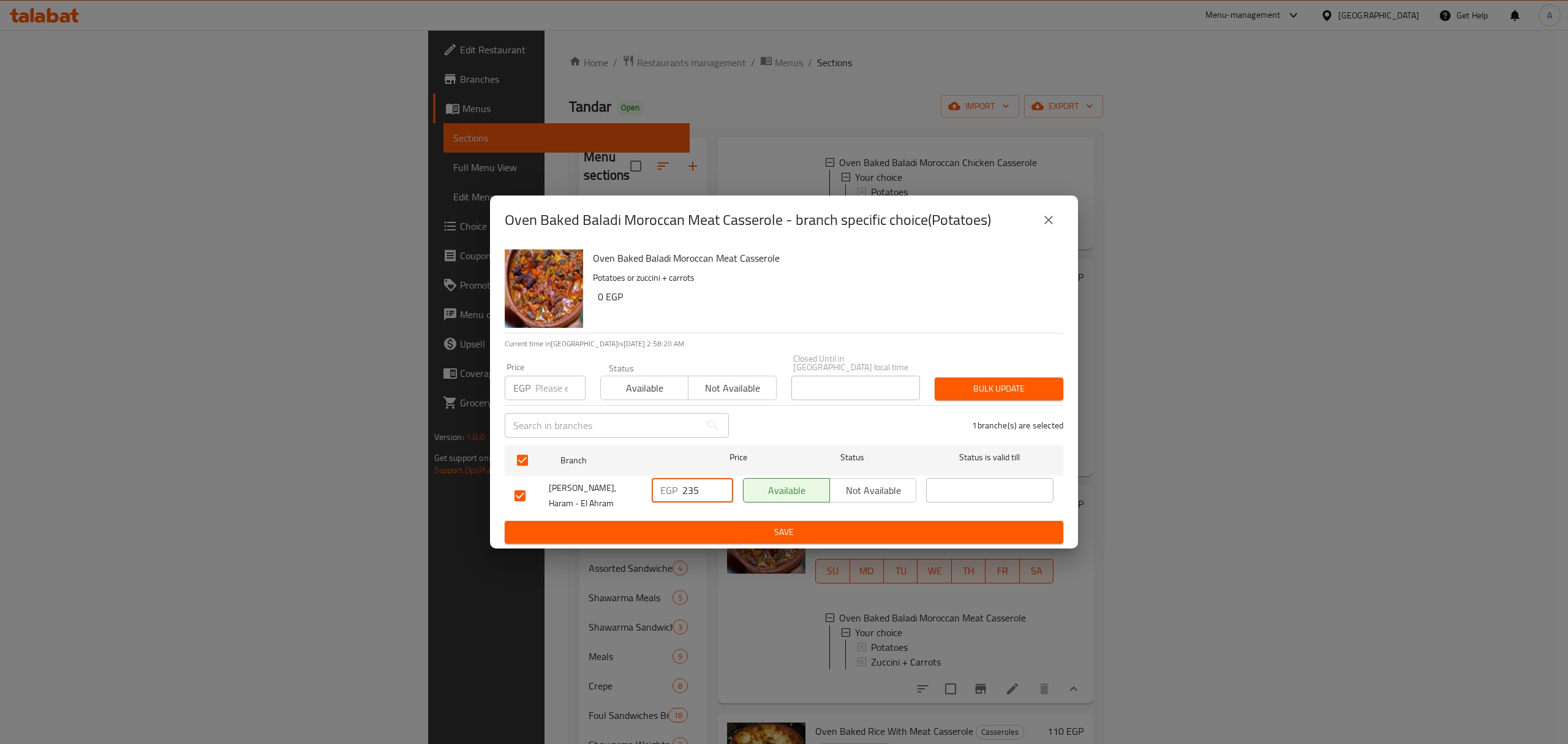
type input "235"
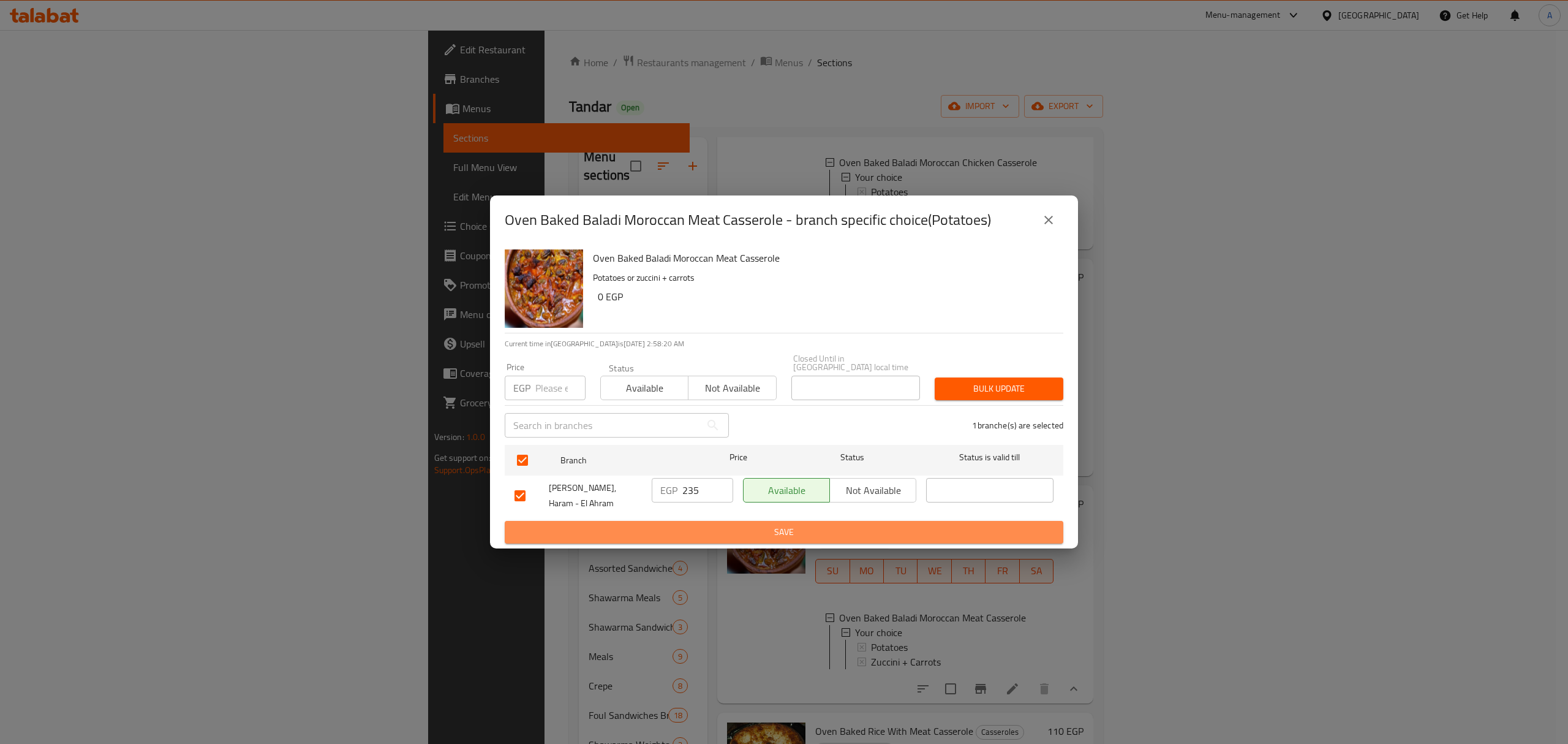
click at [675, 524] on span "Save" at bounding box center [784, 532] width 539 height 16
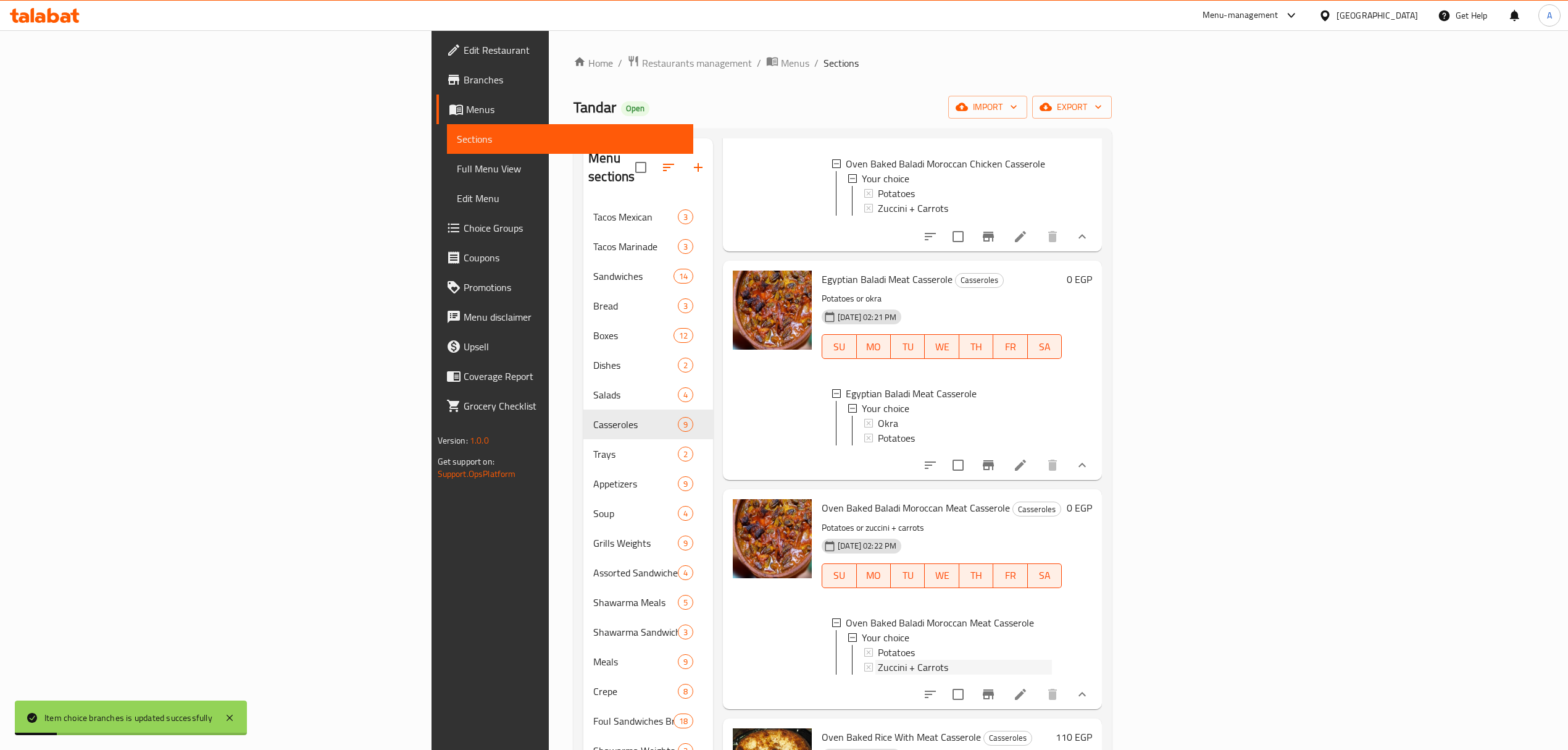
click at [878, 663] on span "Zuccini + Carrots" at bounding box center [913, 667] width 71 height 15
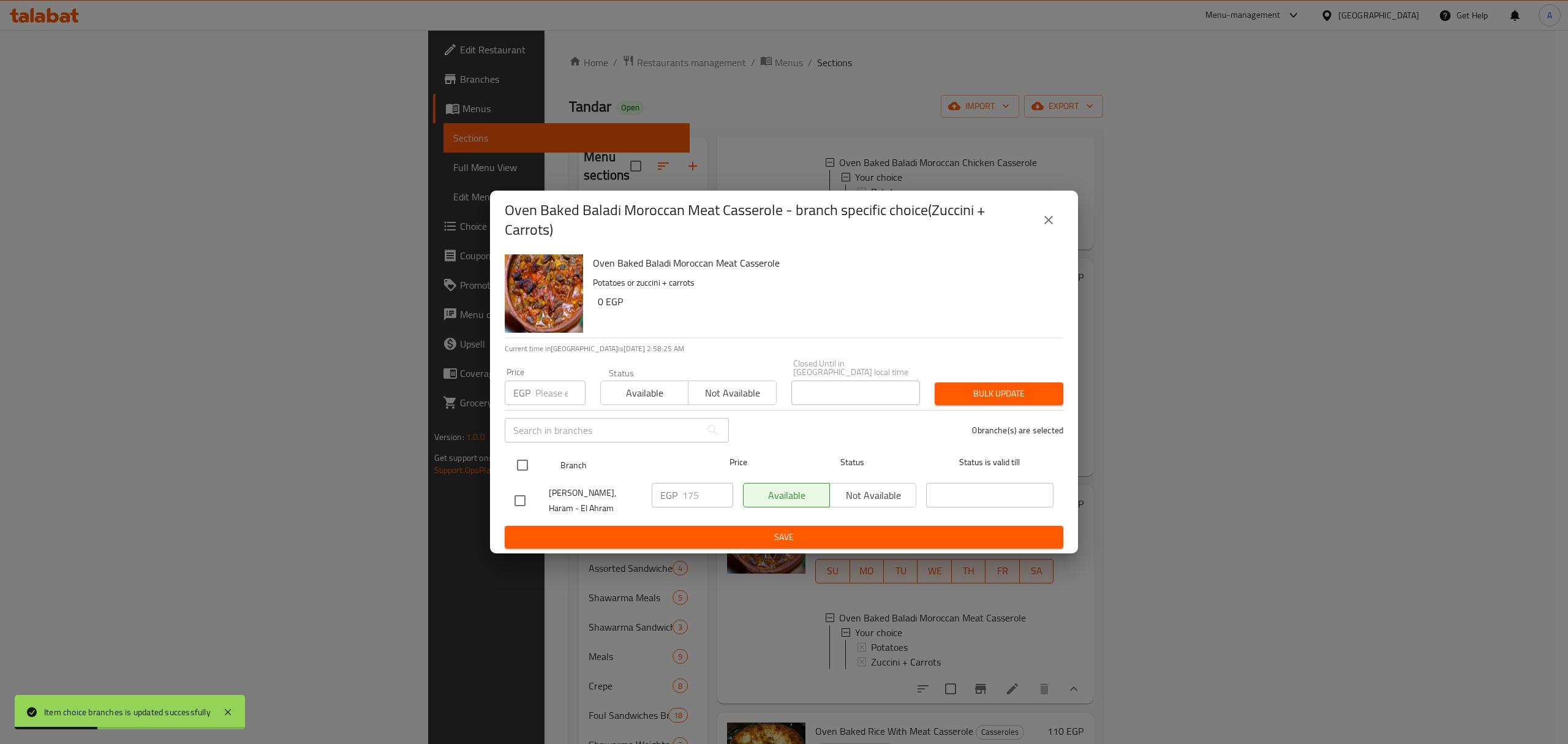
click at [524, 467] on input "checkbox" at bounding box center [522, 465] width 25 height 25
checkbox input "true"
drag, startPoint x: 692, startPoint y: 495, endPoint x: 674, endPoint y: 495, distance: 18.0
click at [674, 495] on div "EGP 175 ​" at bounding box center [692, 495] width 81 height 24
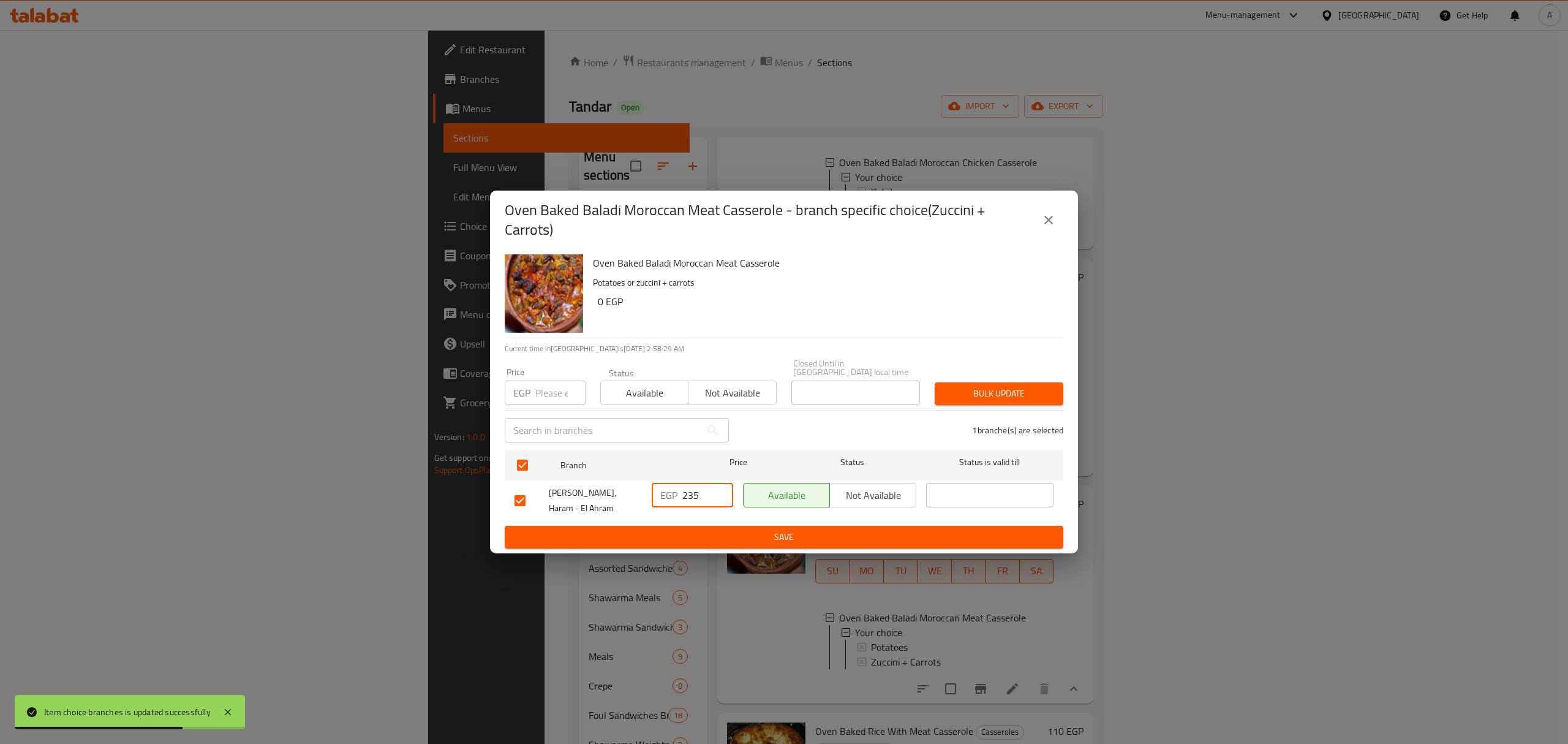
type input "235"
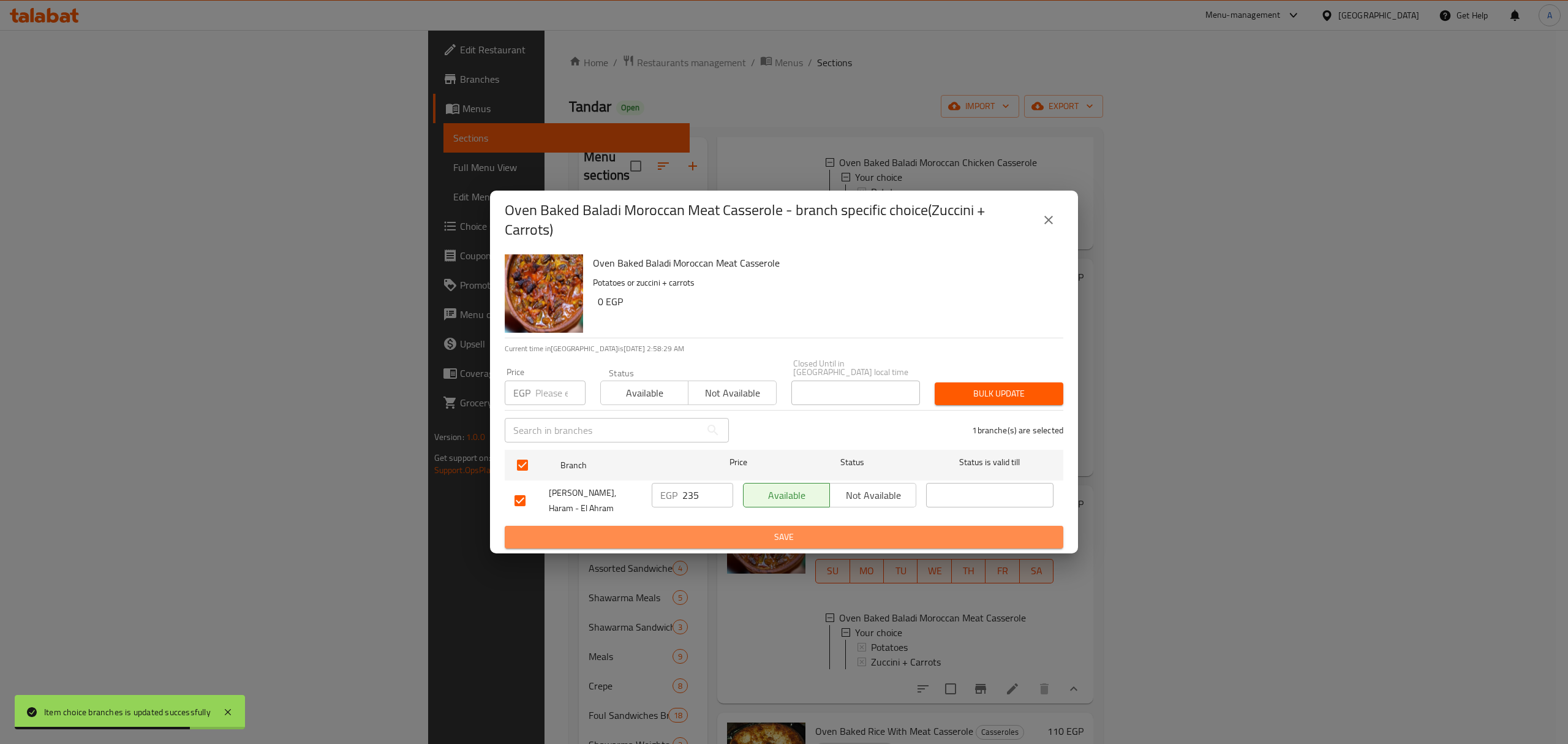
click at [701, 539] on button "Save" at bounding box center [784, 537] width 558 height 23
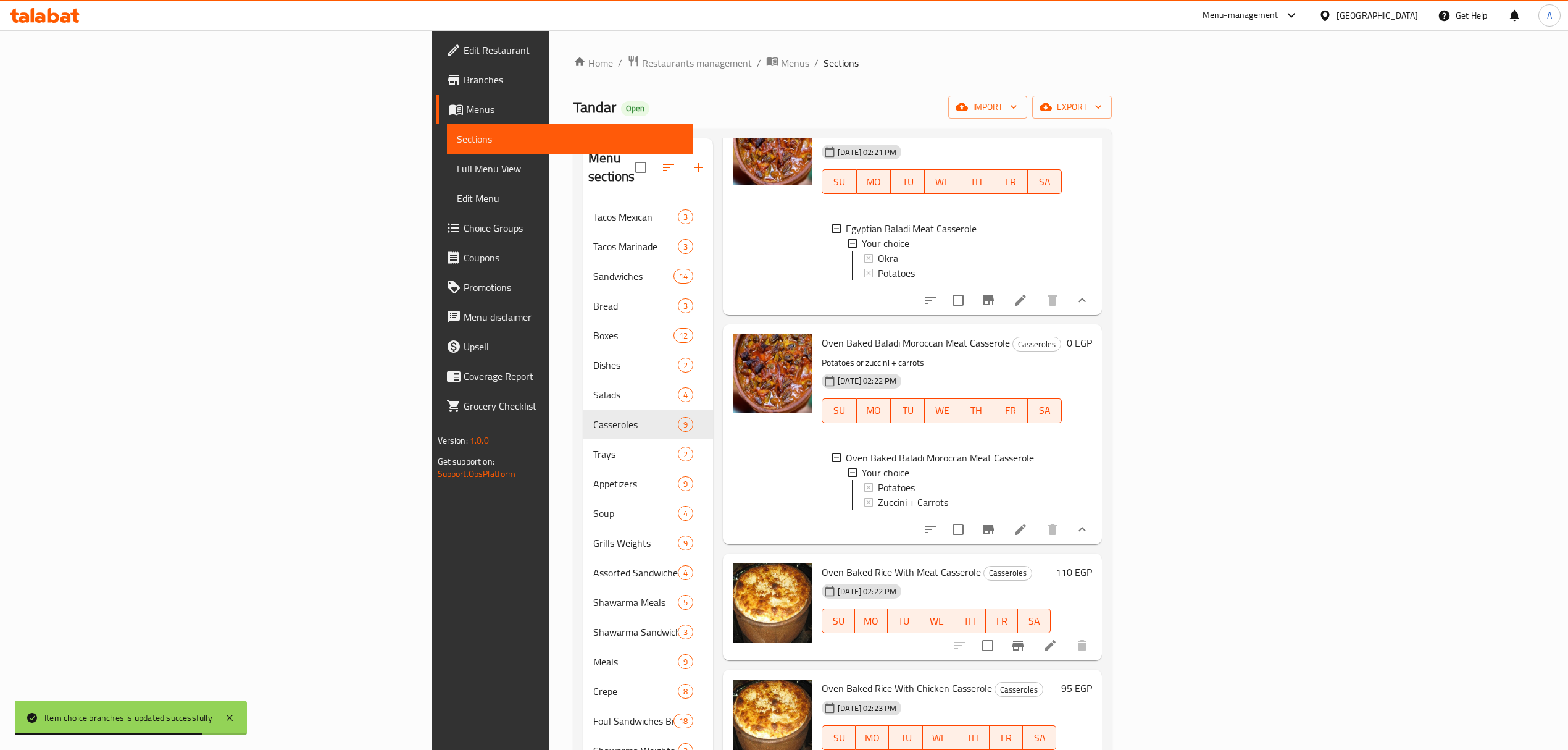
scroll to position [1, 0]
click at [1092, 580] on h6 "110 EGP" at bounding box center [1073, 572] width 36 height 18
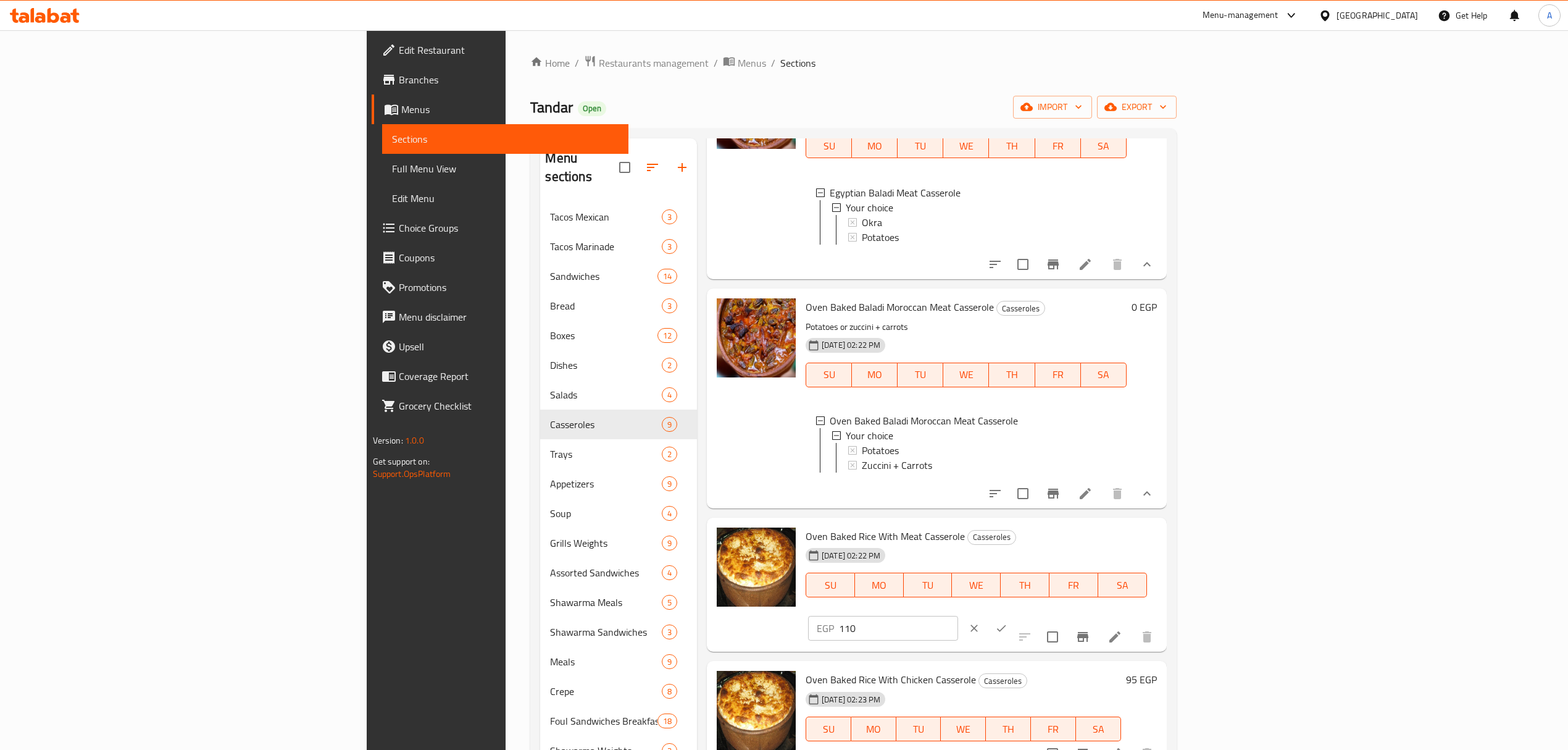
click at [958, 616] on input "110" at bounding box center [898, 627] width 119 height 24
type input "175"
click at [1007, 622] on icon "ok" at bounding box center [1001, 628] width 13 height 13
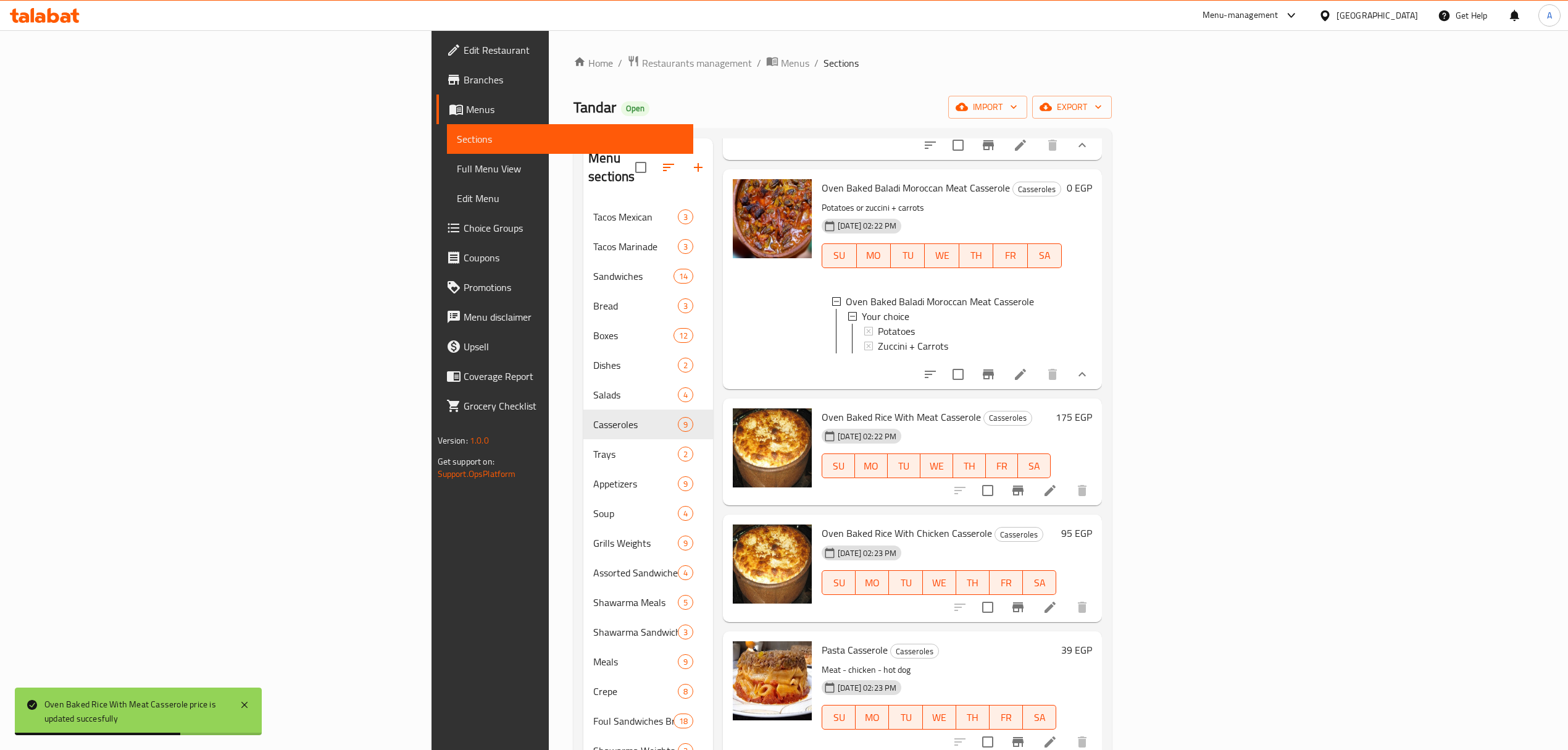
scroll to position [741, 0]
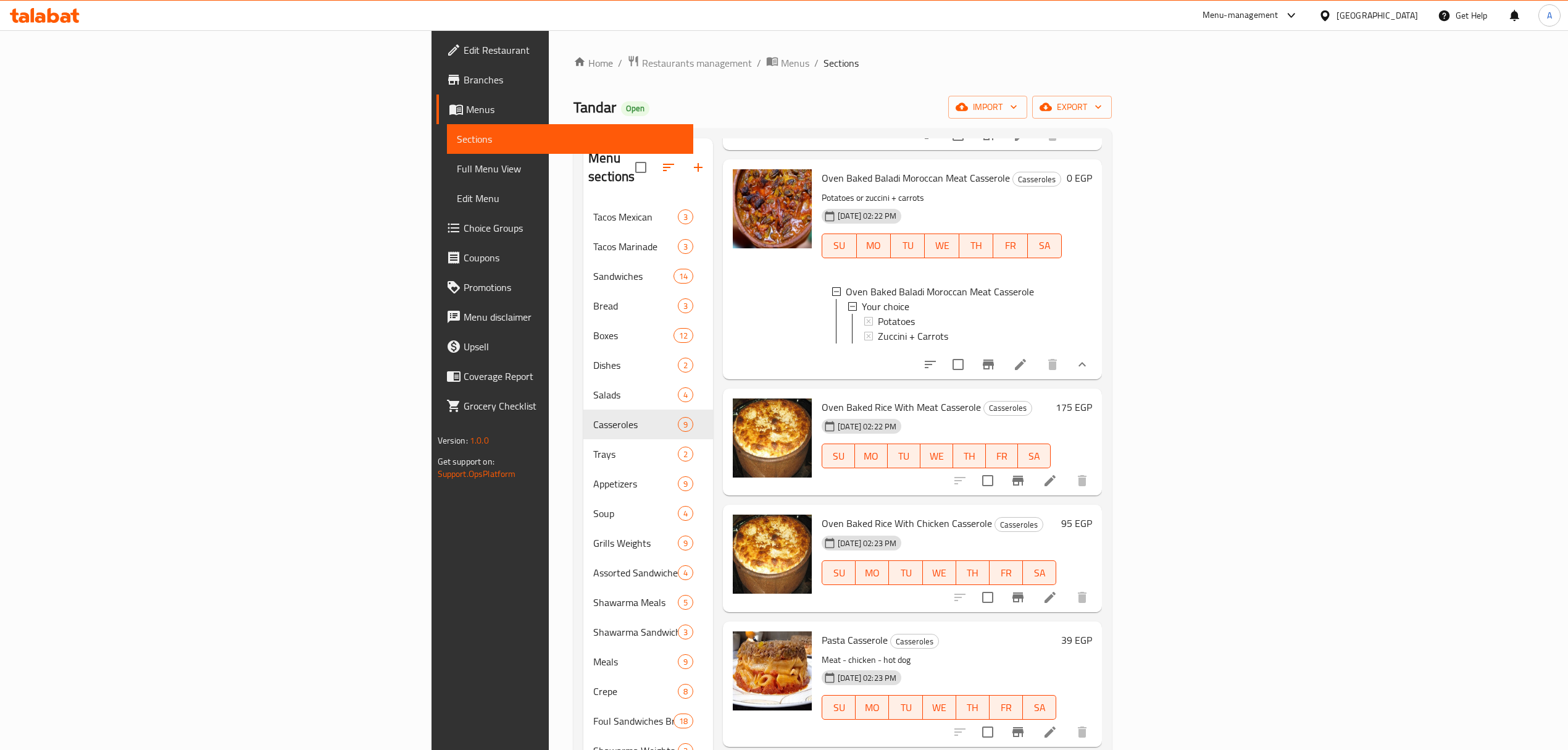
click at [1092, 532] on h6 "95 EGP" at bounding box center [1076, 523] width 31 height 18
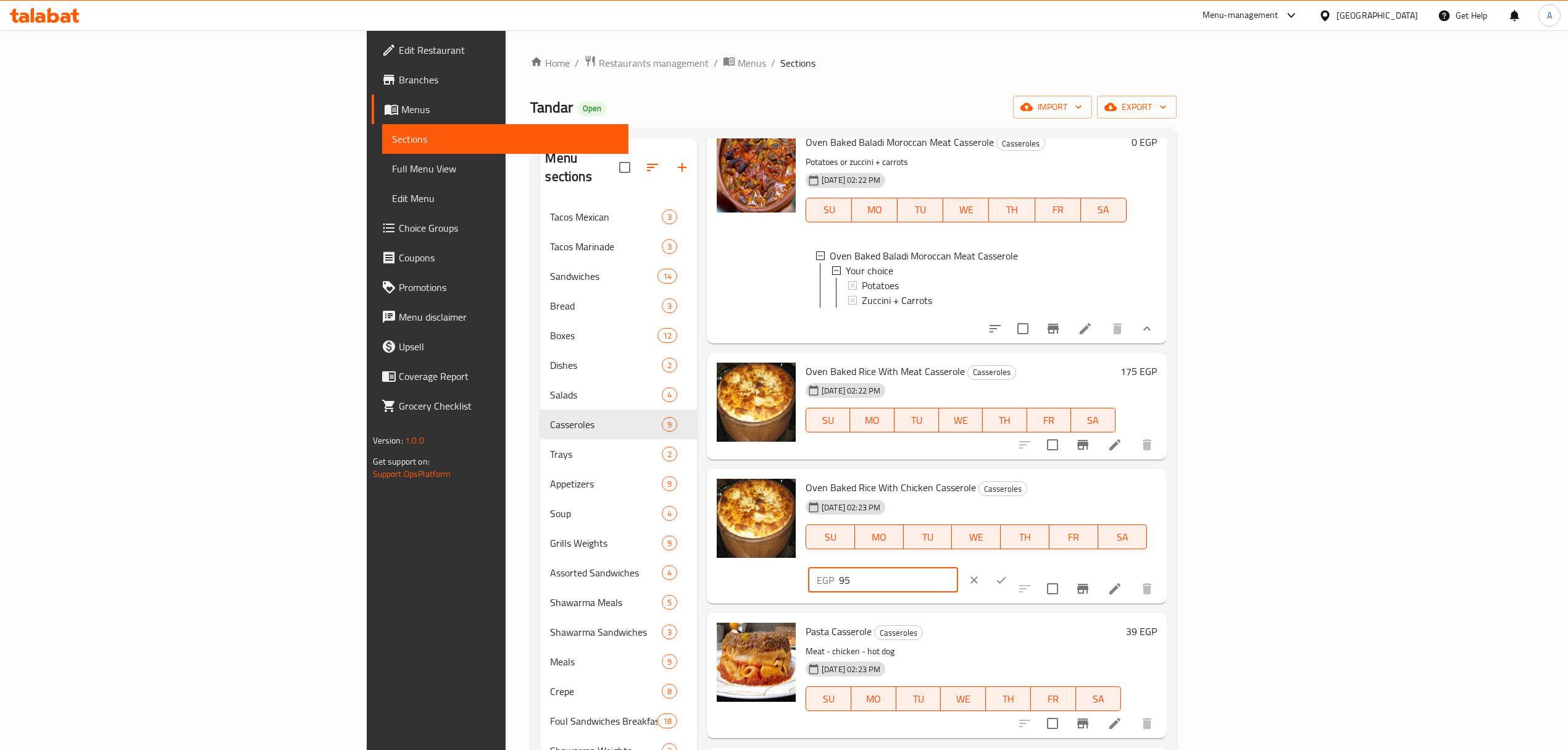
click at [958, 567] on div "EGP 95 ​" at bounding box center [883, 579] width 150 height 24
type input "155"
click at [1007, 574] on icon "ok" at bounding box center [1001, 580] width 13 height 13
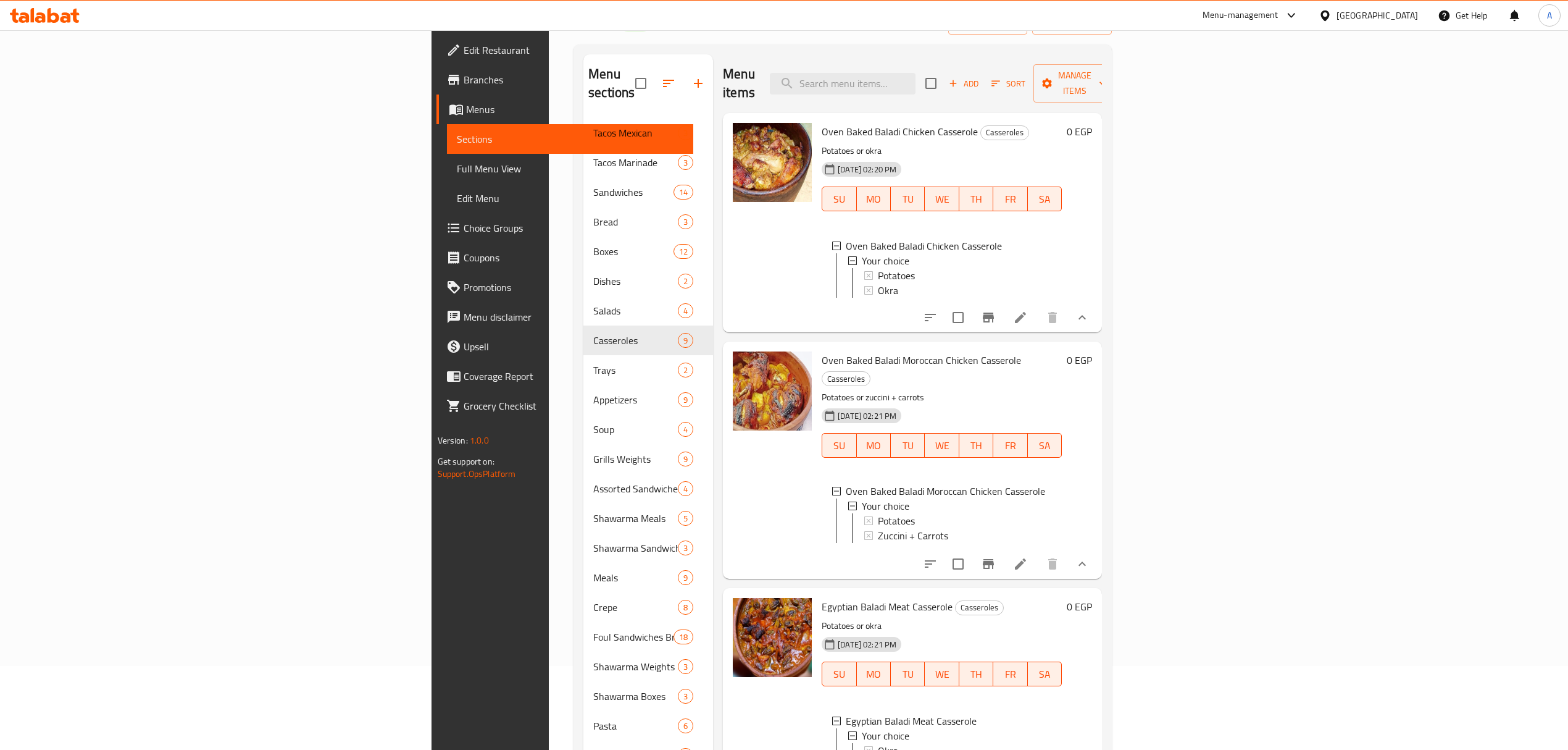
scroll to position [0, 0]
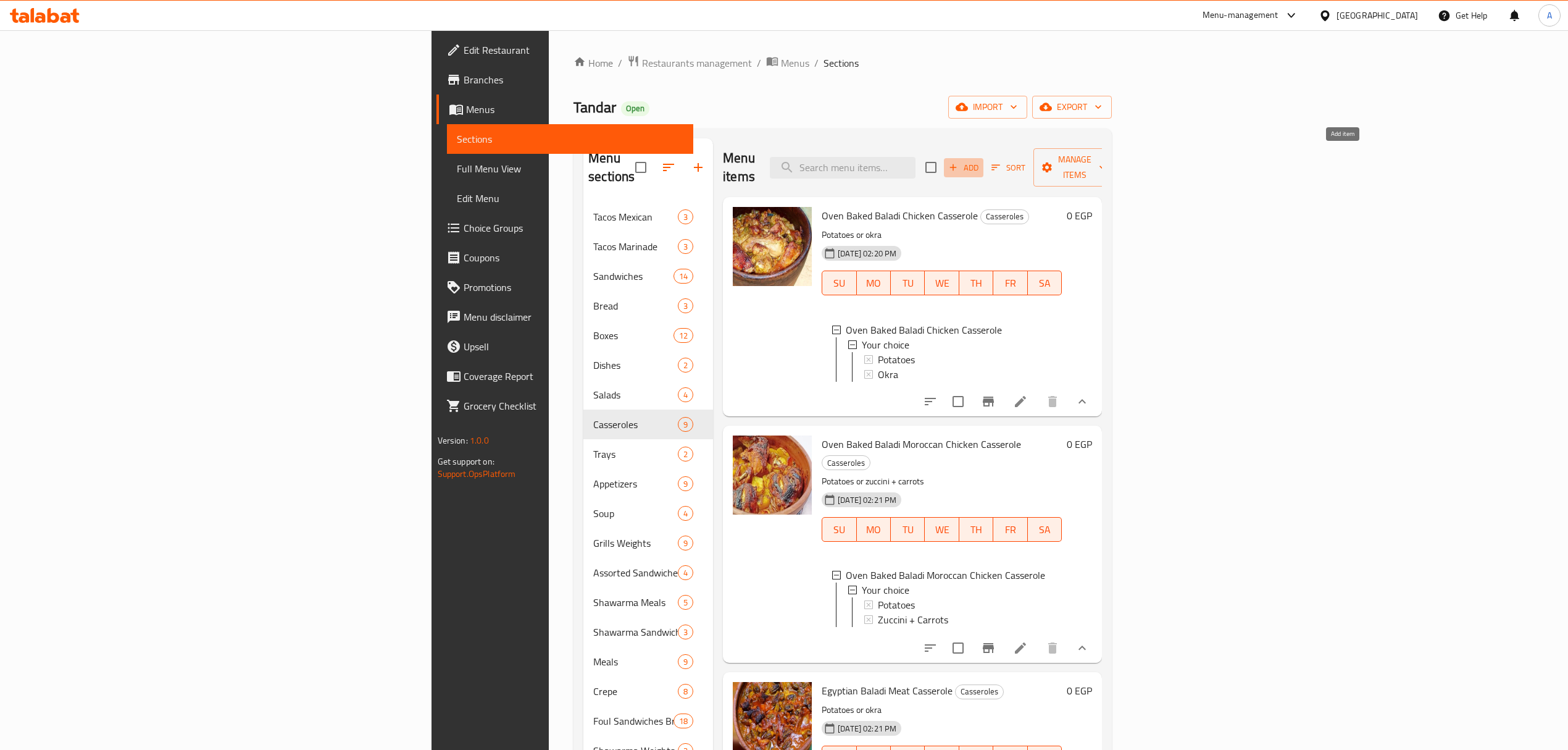
click at [980, 161] on span "Add" at bounding box center [963, 168] width 33 height 14
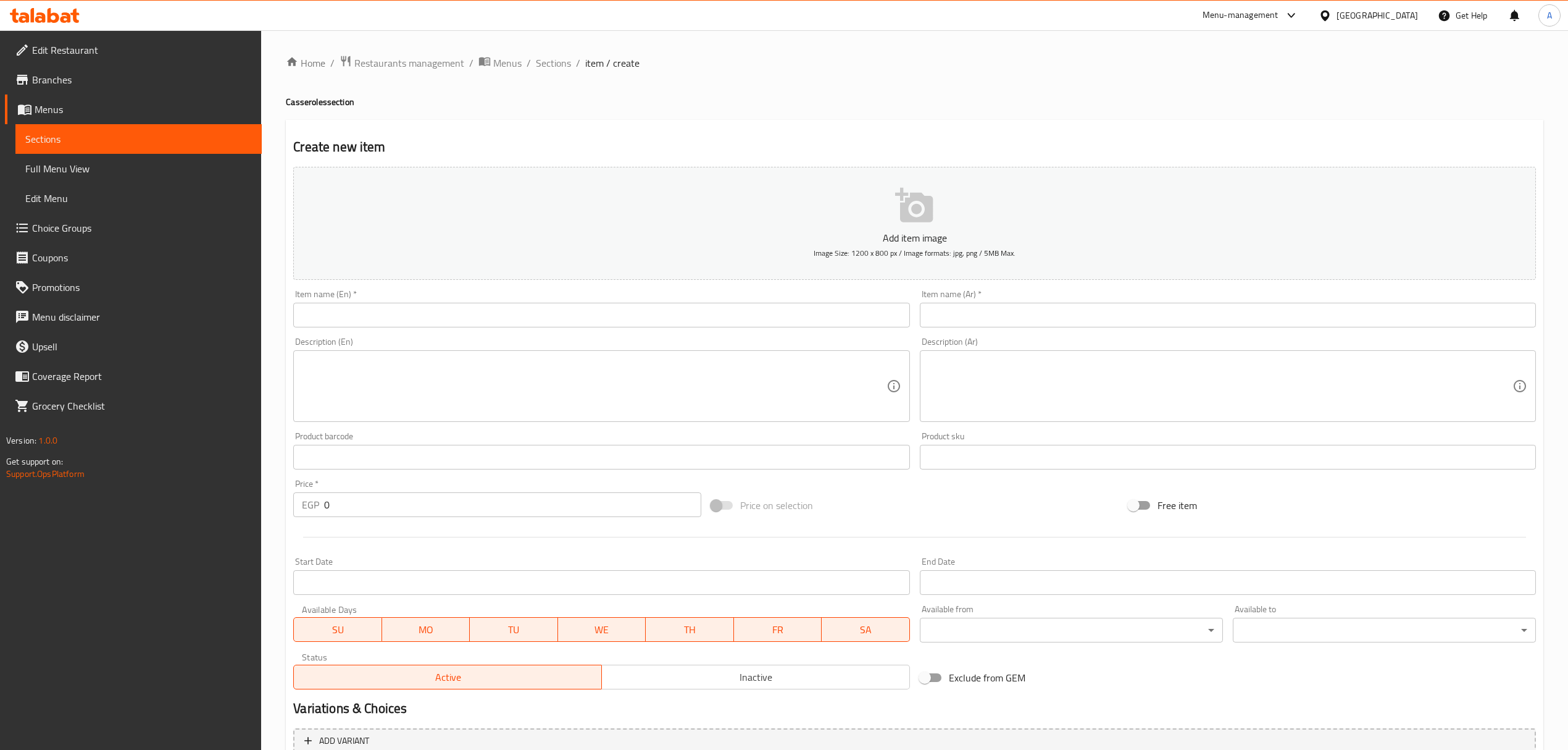
click at [1042, 308] on input "text" at bounding box center [1227, 315] width 616 height 24
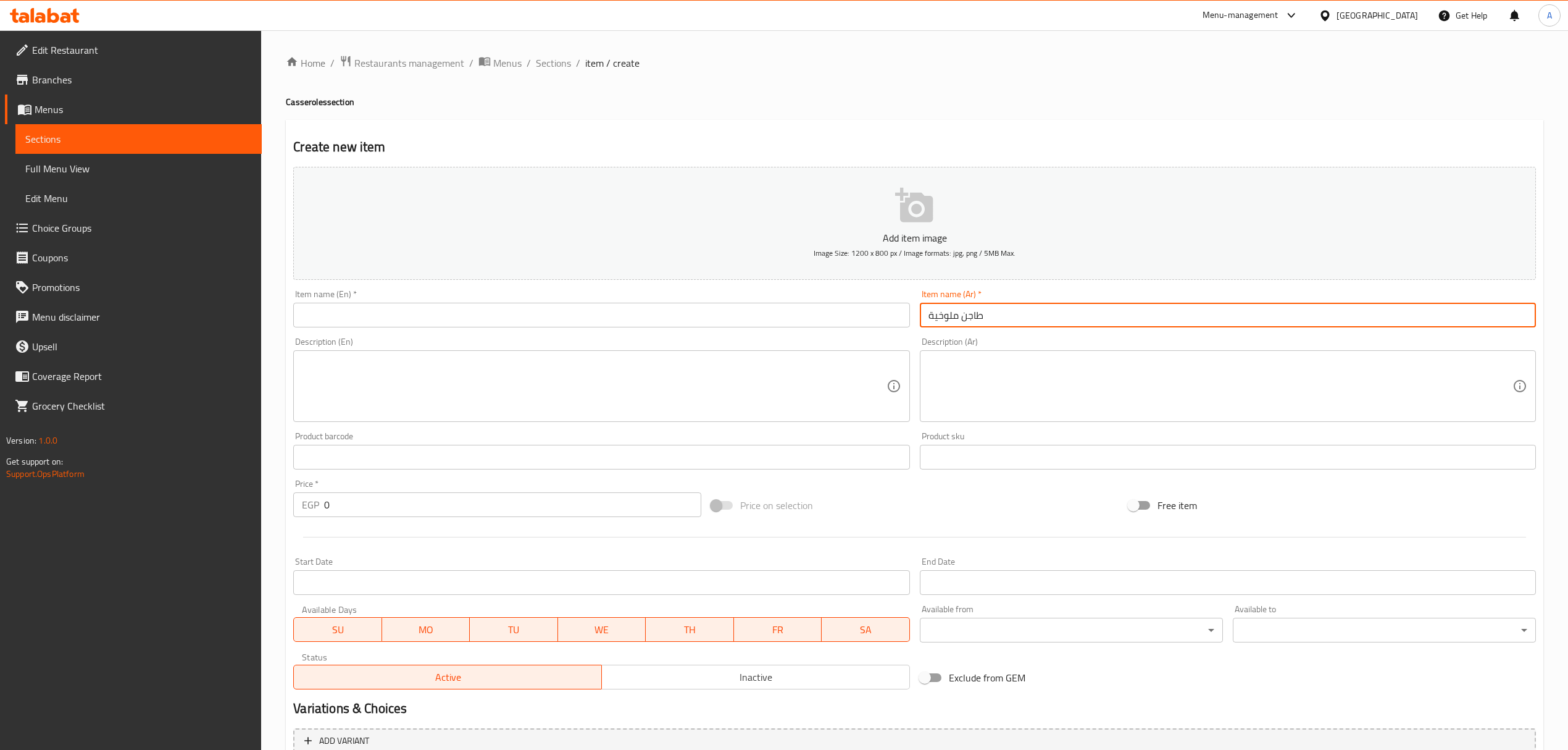
click at [1043, 320] on input "طاجن ملوخية" at bounding box center [1227, 315] width 616 height 24
click at [1043, 321] on input "طاجن ملوخية" at bounding box center [1227, 315] width 616 height 24
type input "طاجن ملوخية"
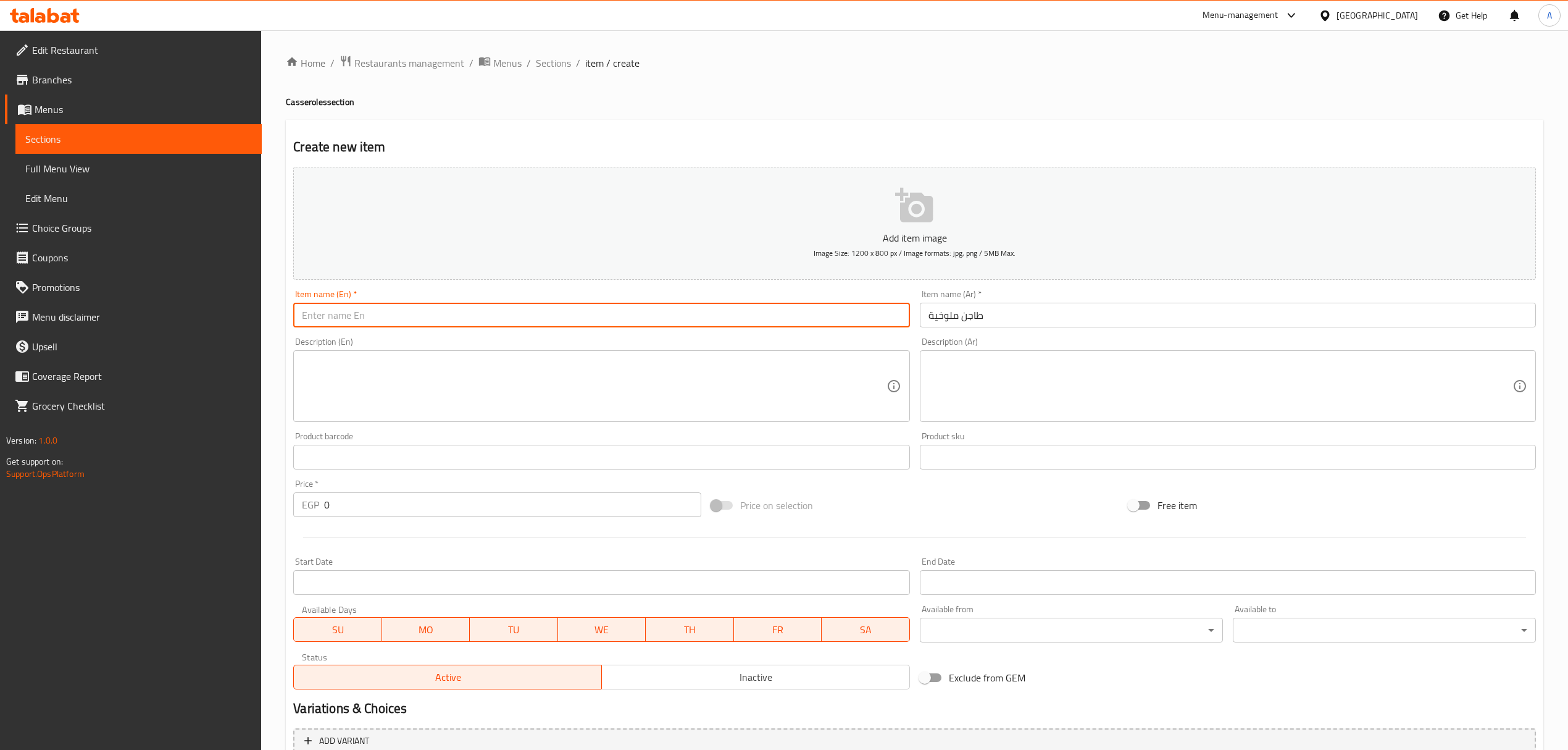
drag, startPoint x: 585, startPoint y: 322, endPoint x: 618, endPoint y: 322, distance: 33.0
click at [585, 322] on input "text" at bounding box center [601, 315] width 616 height 24
paste input "Molokhia casserole"
type input "Molokhia casserole"
click at [938, 315] on input "طاجن ملوخية" at bounding box center [1227, 315] width 616 height 24
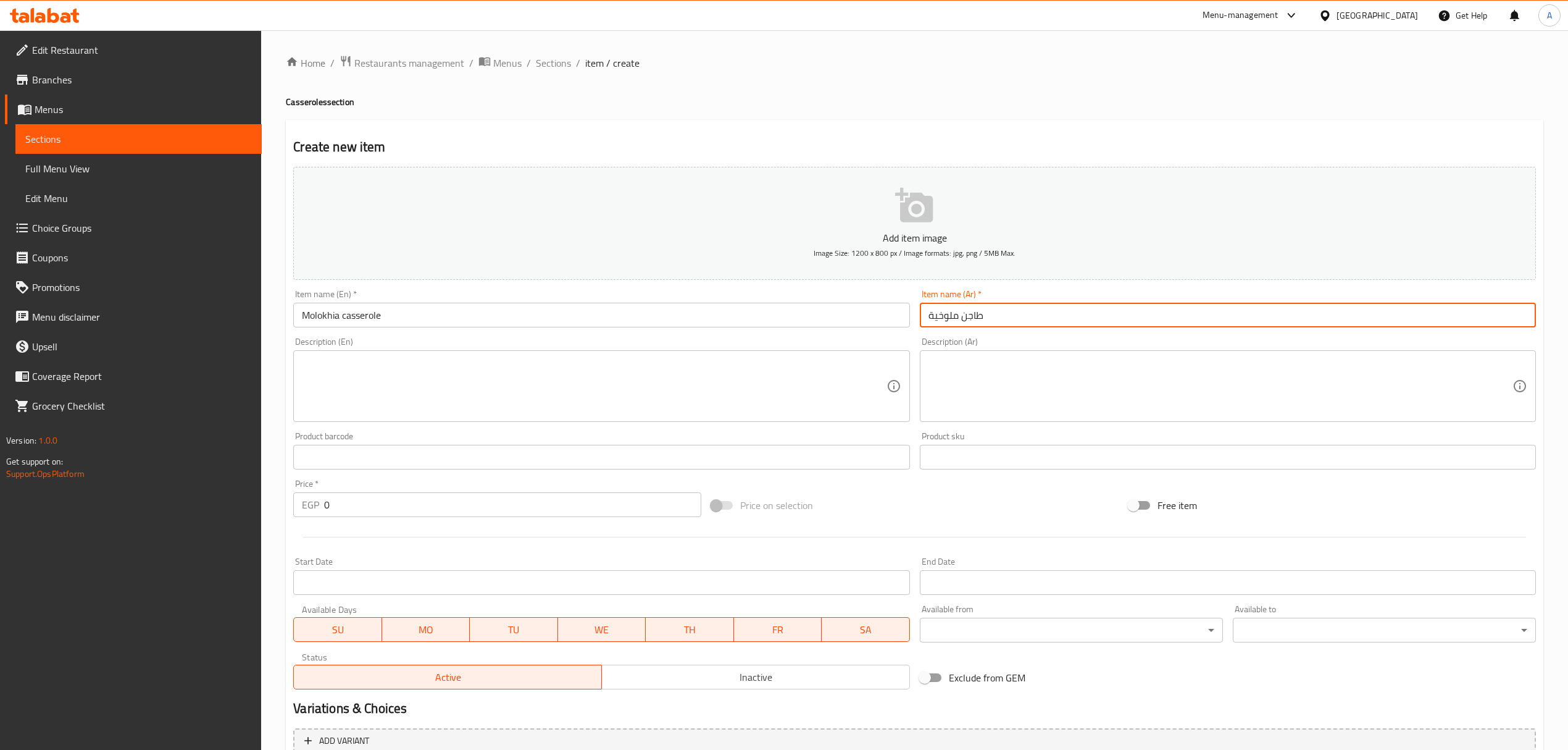
click at [938, 315] on input "طاجن ملوخية" at bounding box center [1227, 315] width 616 height 24
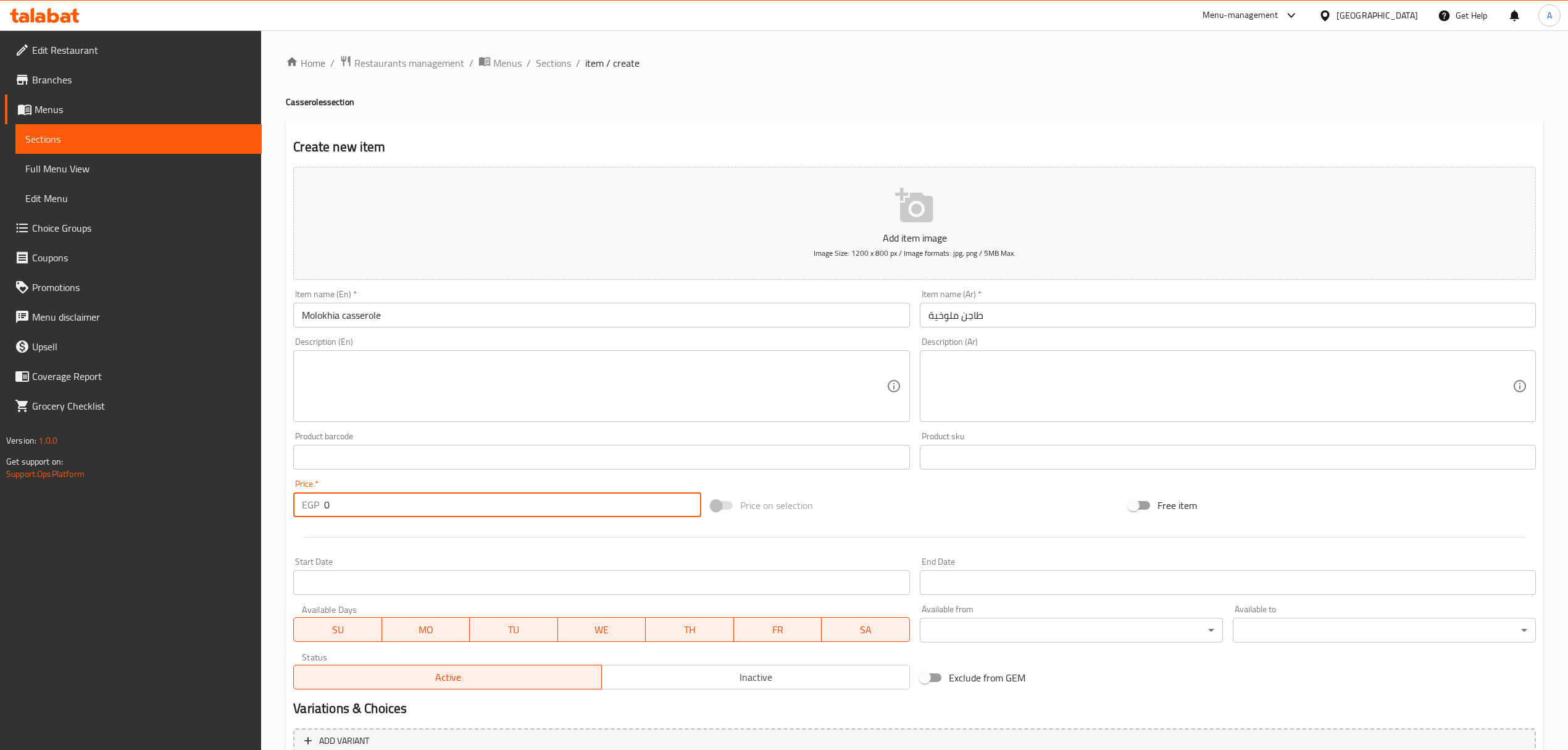
click at [326, 507] on input "0" at bounding box center [512, 504] width 376 height 24
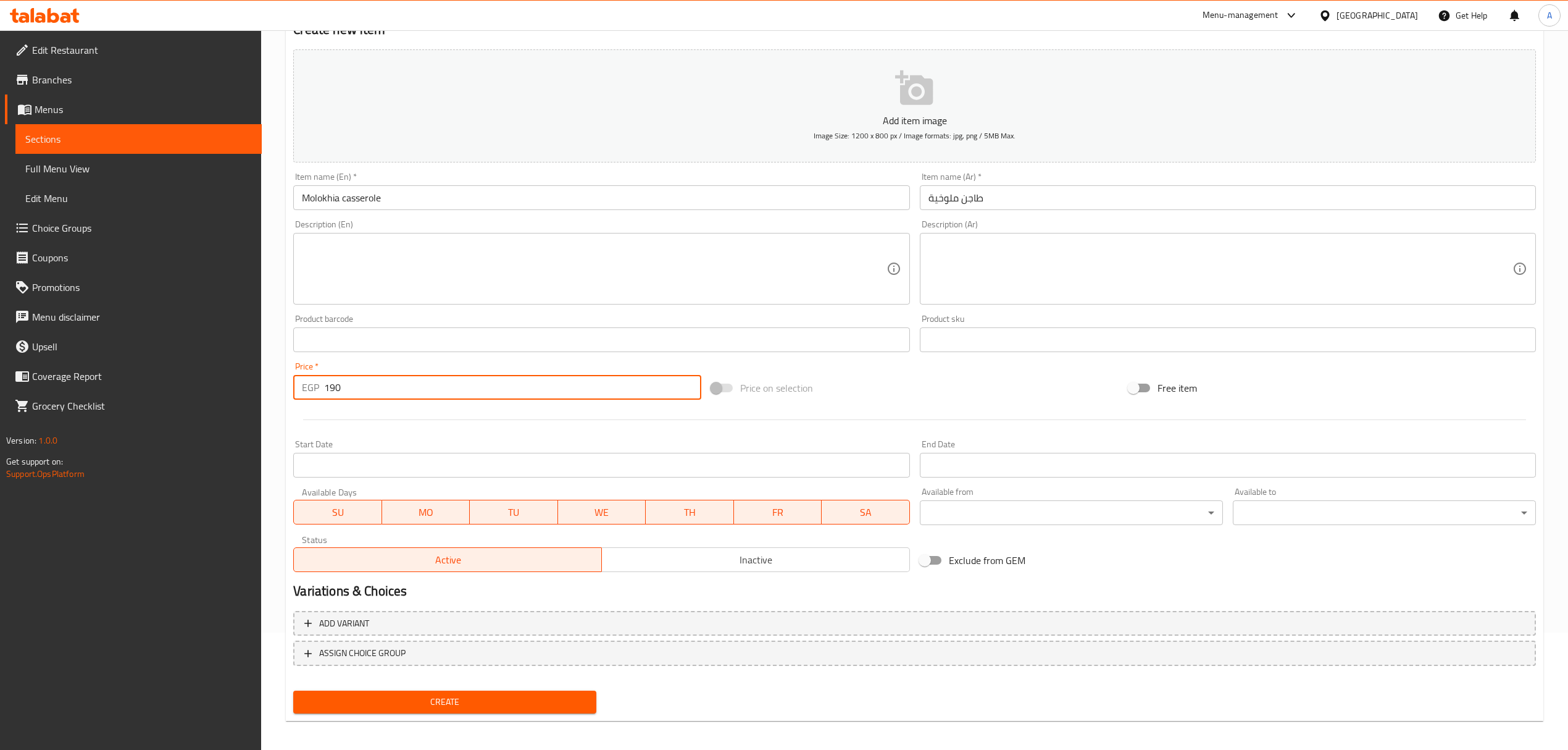
scroll to position [121, 0]
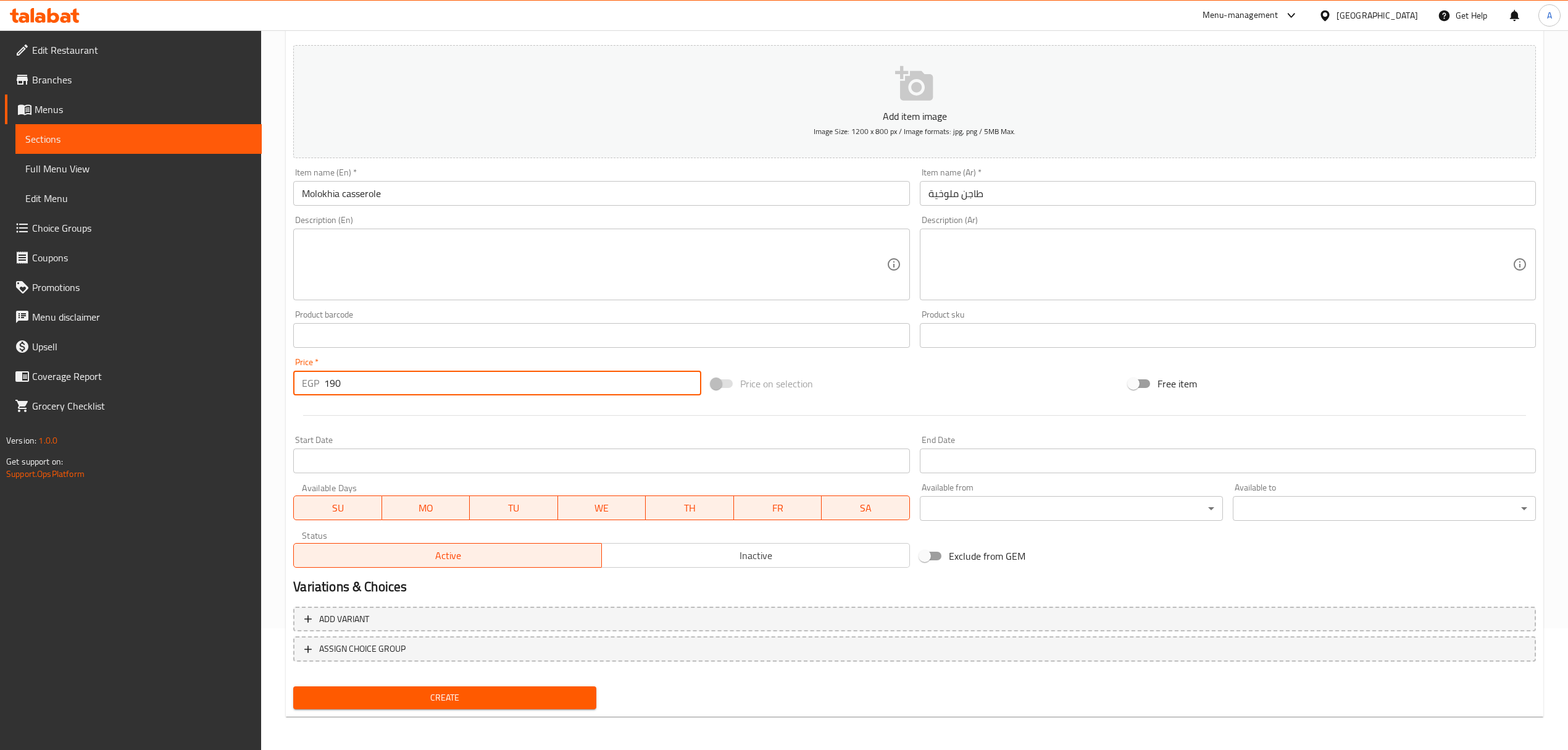
type input "190"
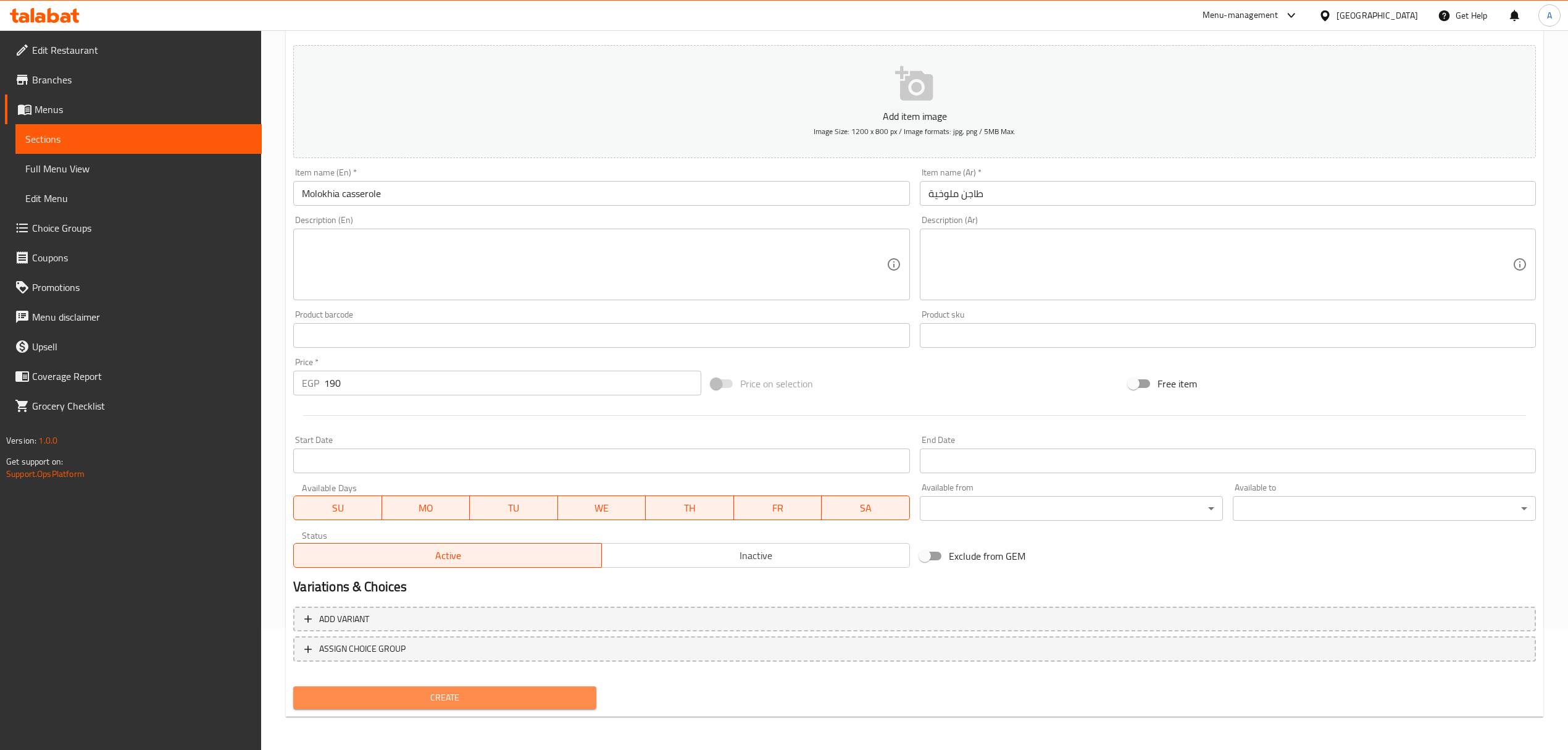
click at [524, 694] on span "Create" at bounding box center [445, 697] width 283 height 16
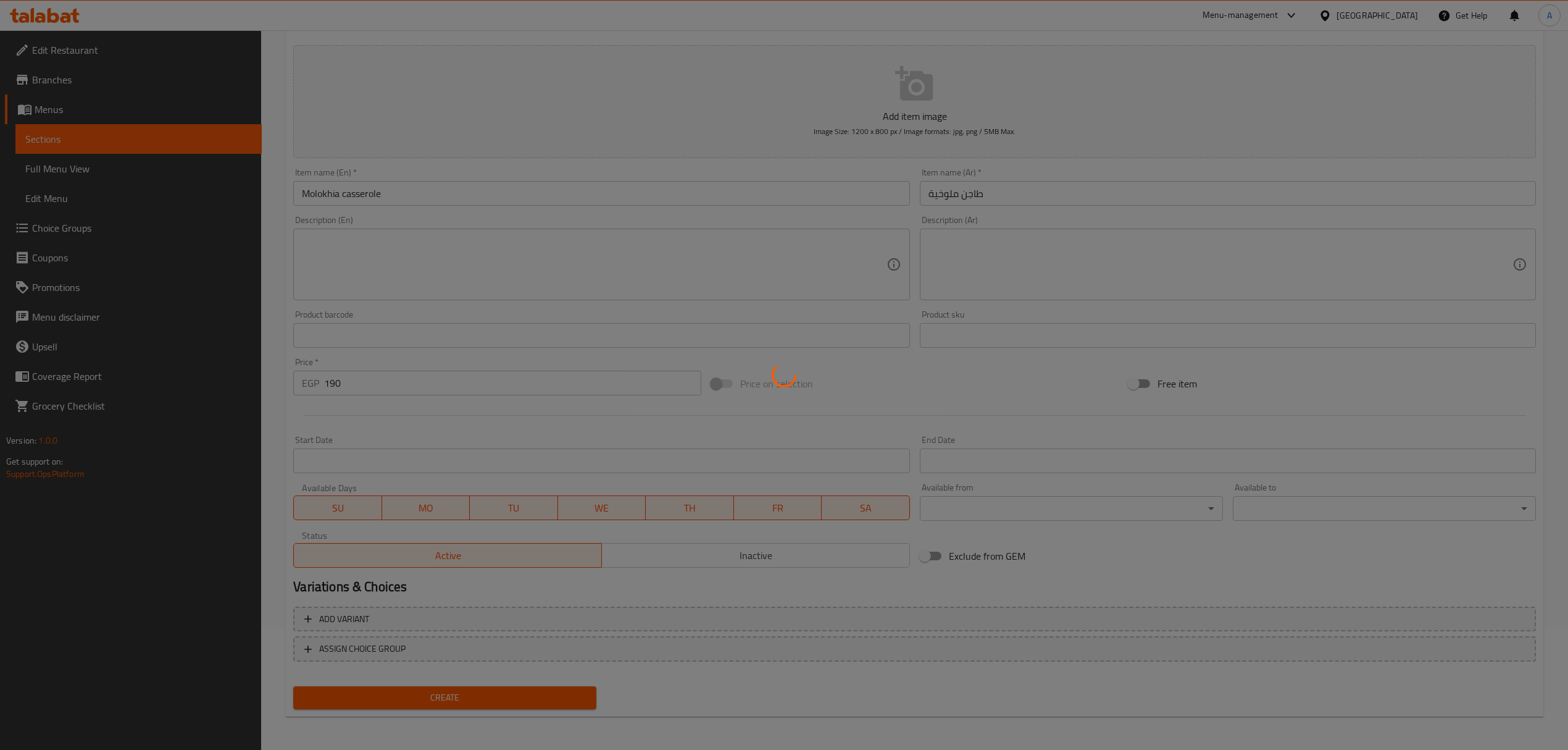
type input "0"
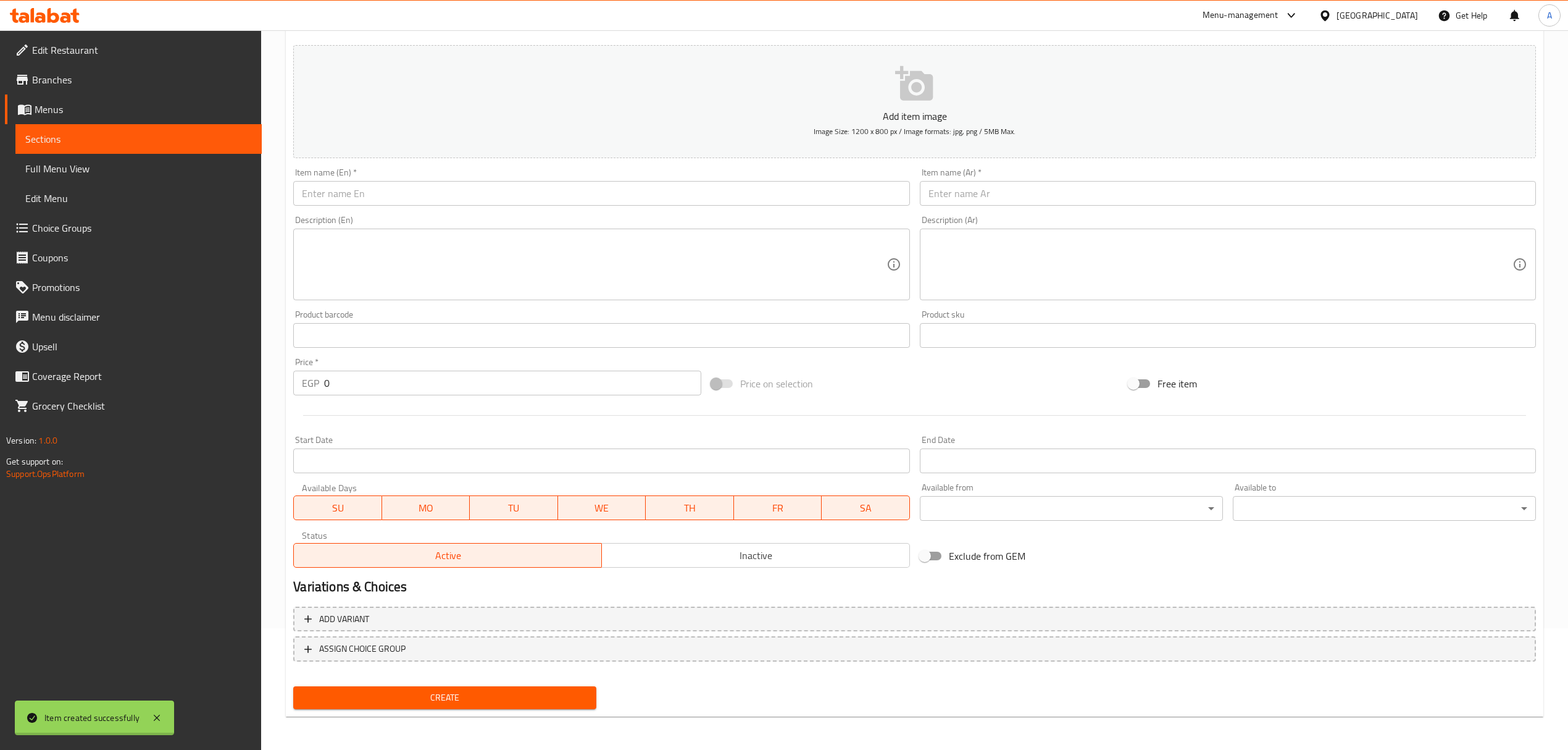
scroll to position [0, 0]
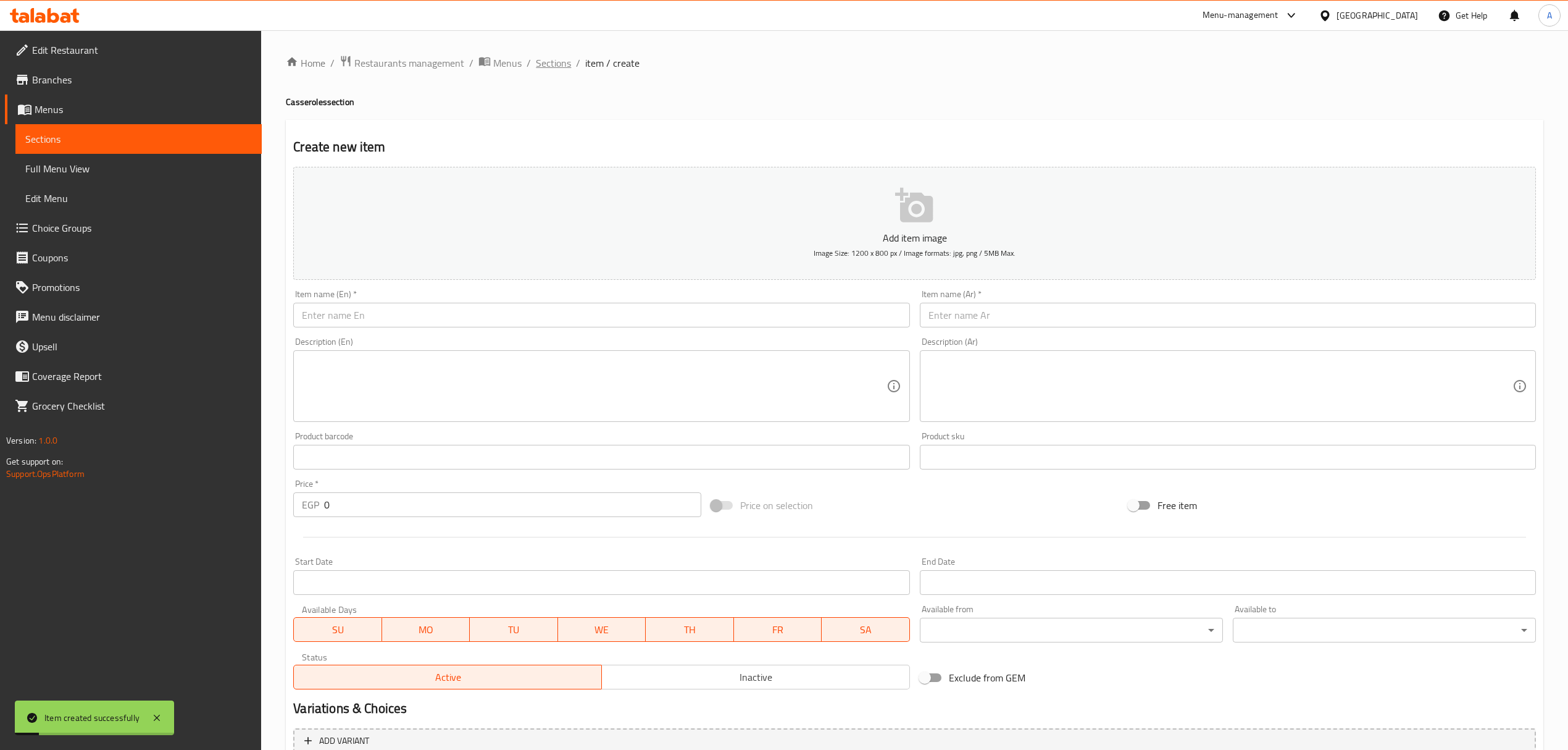
click at [556, 64] on span "Sections" at bounding box center [553, 63] width 35 height 15
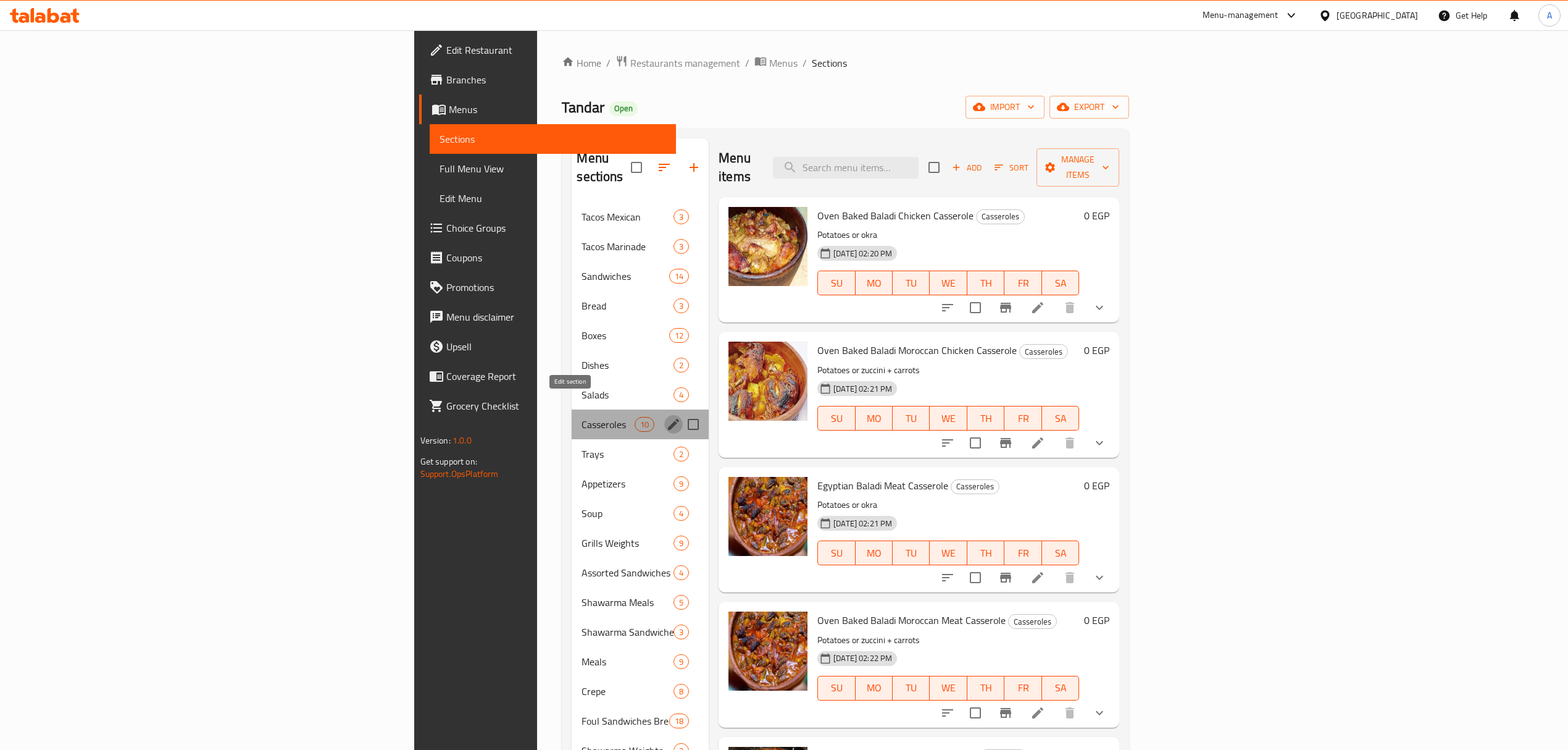
click at [668, 418] on icon "edit" at bounding box center [673, 424] width 11 height 11
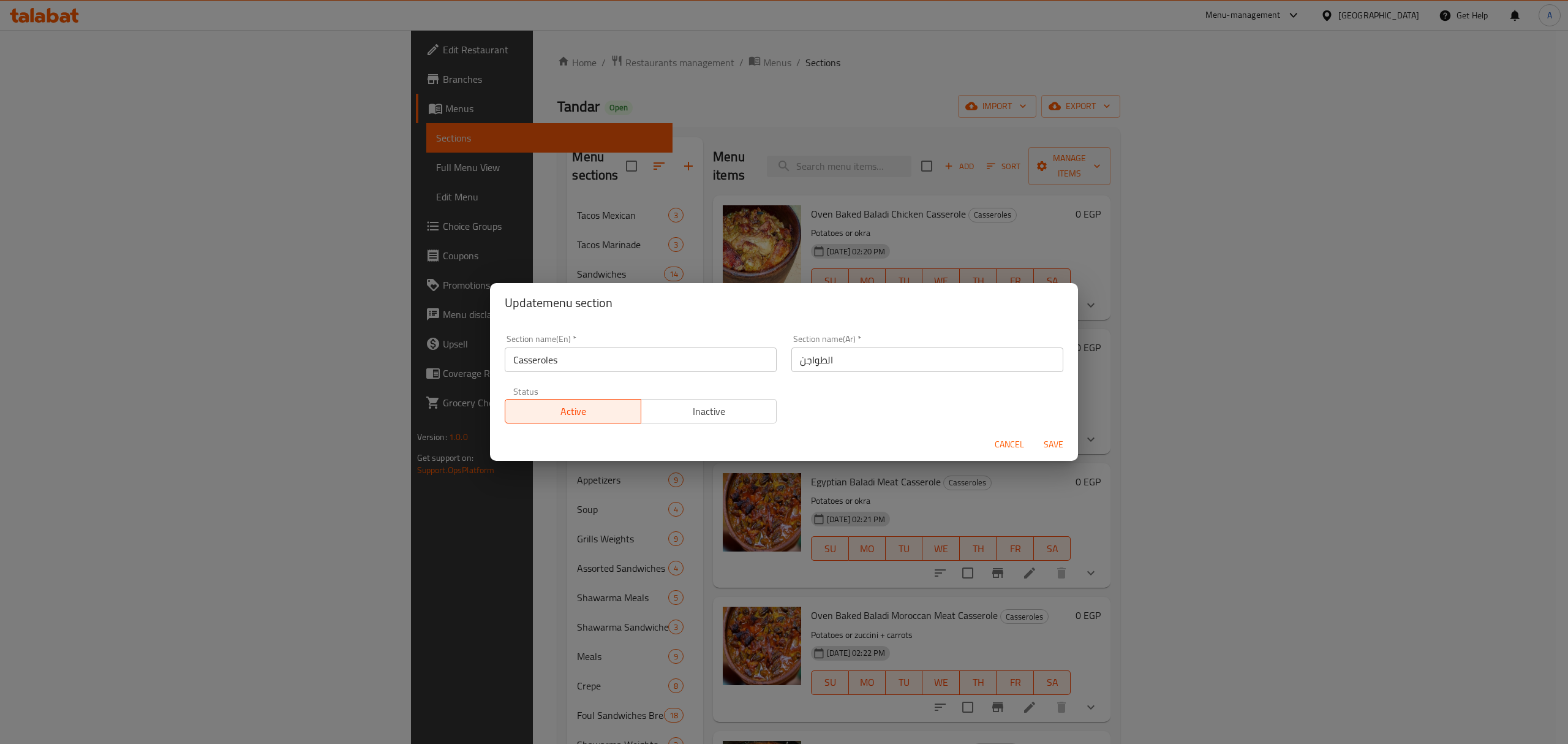
click at [537, 361] on input "Casseroles" at bounding box center [640, 359] width 272 height 24
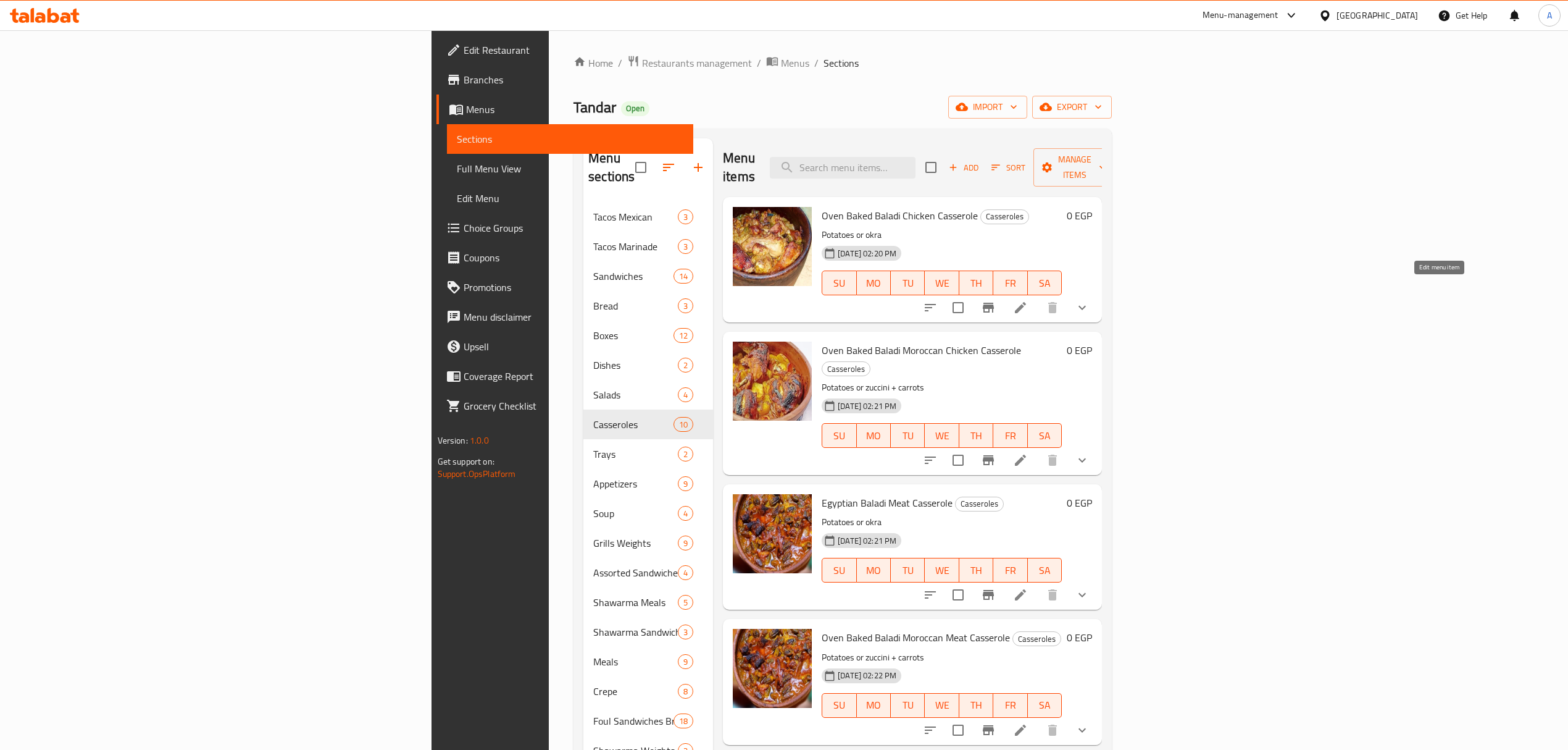
click at [1028, 300] on icon at bounding box center [1020, 308] width 15 height 15
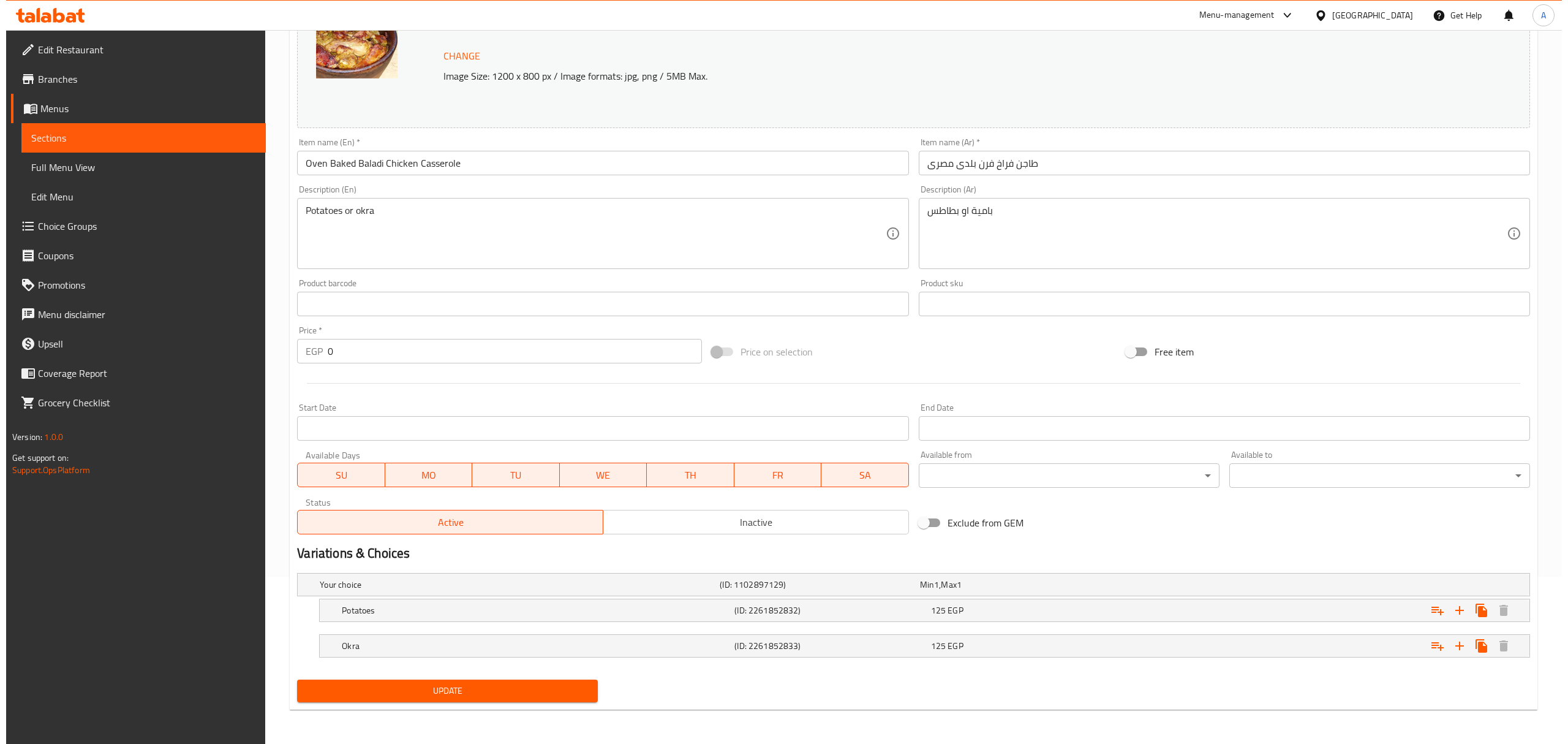
scroll to position [168, 0]
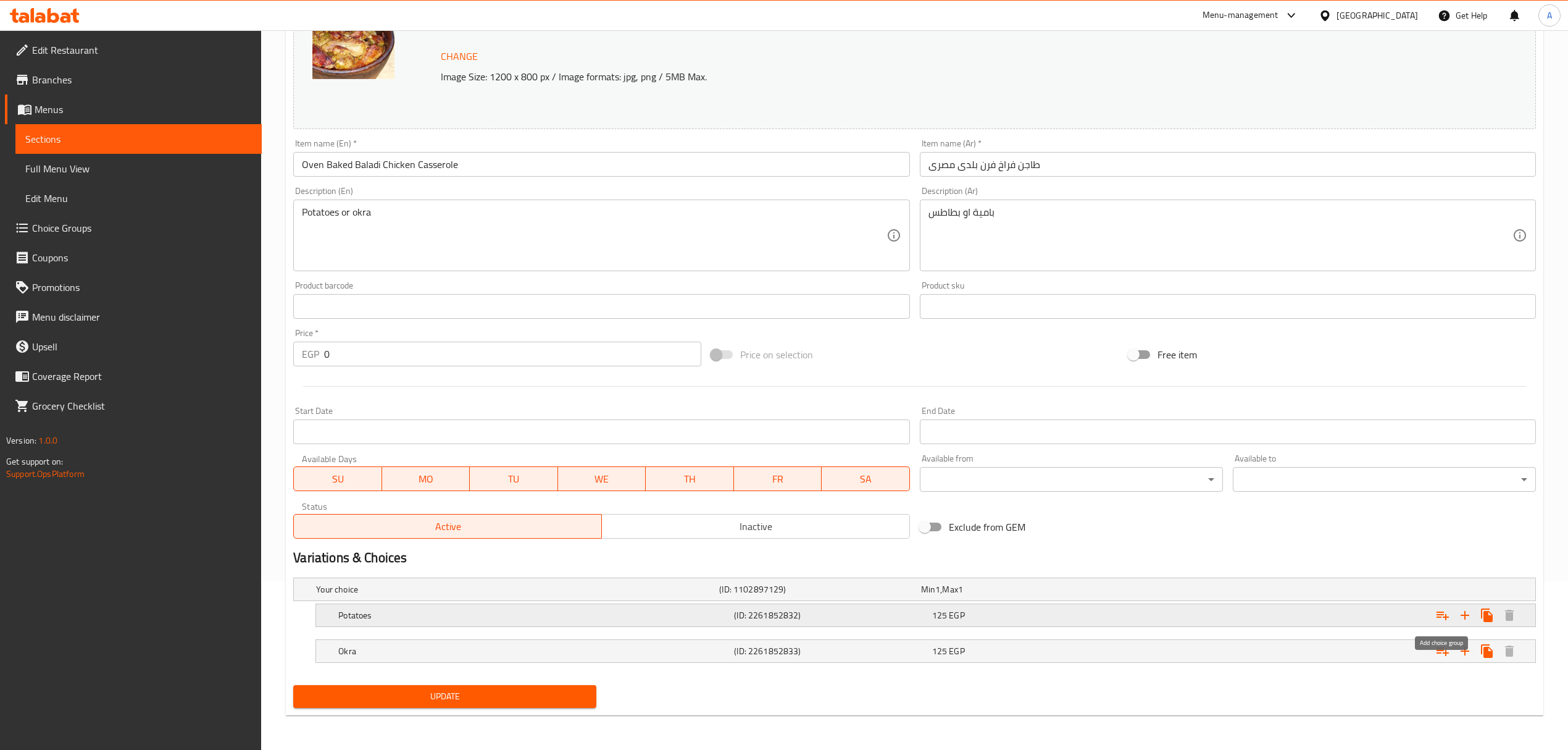
click at [1435, 613] on icon "Expand" at bounding box center [1442, 615] width 15 height 15
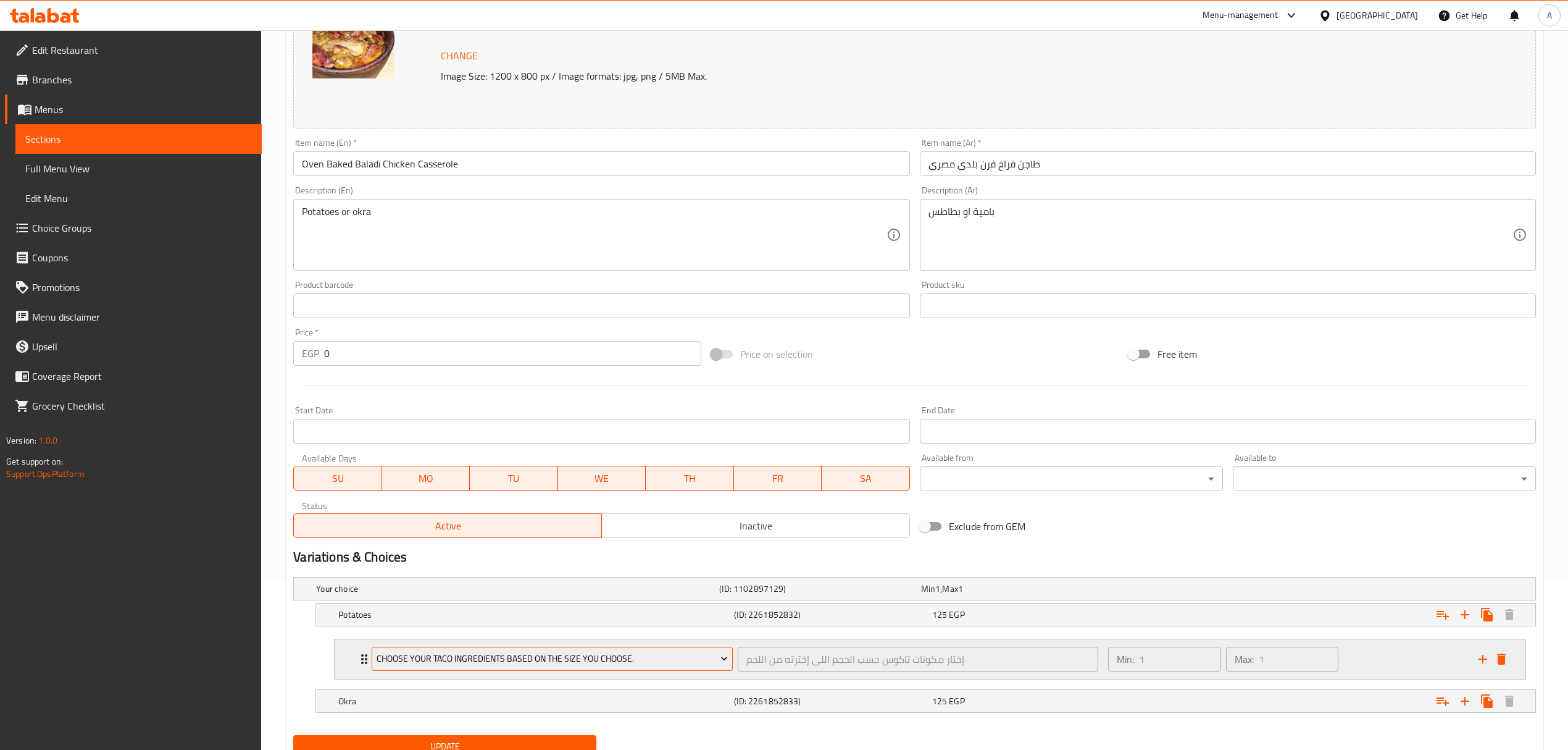
click at [711, 657] on span "Choose your taco ingredients based on the size you choose." at bounding box center [552, 659] width 351 height 16
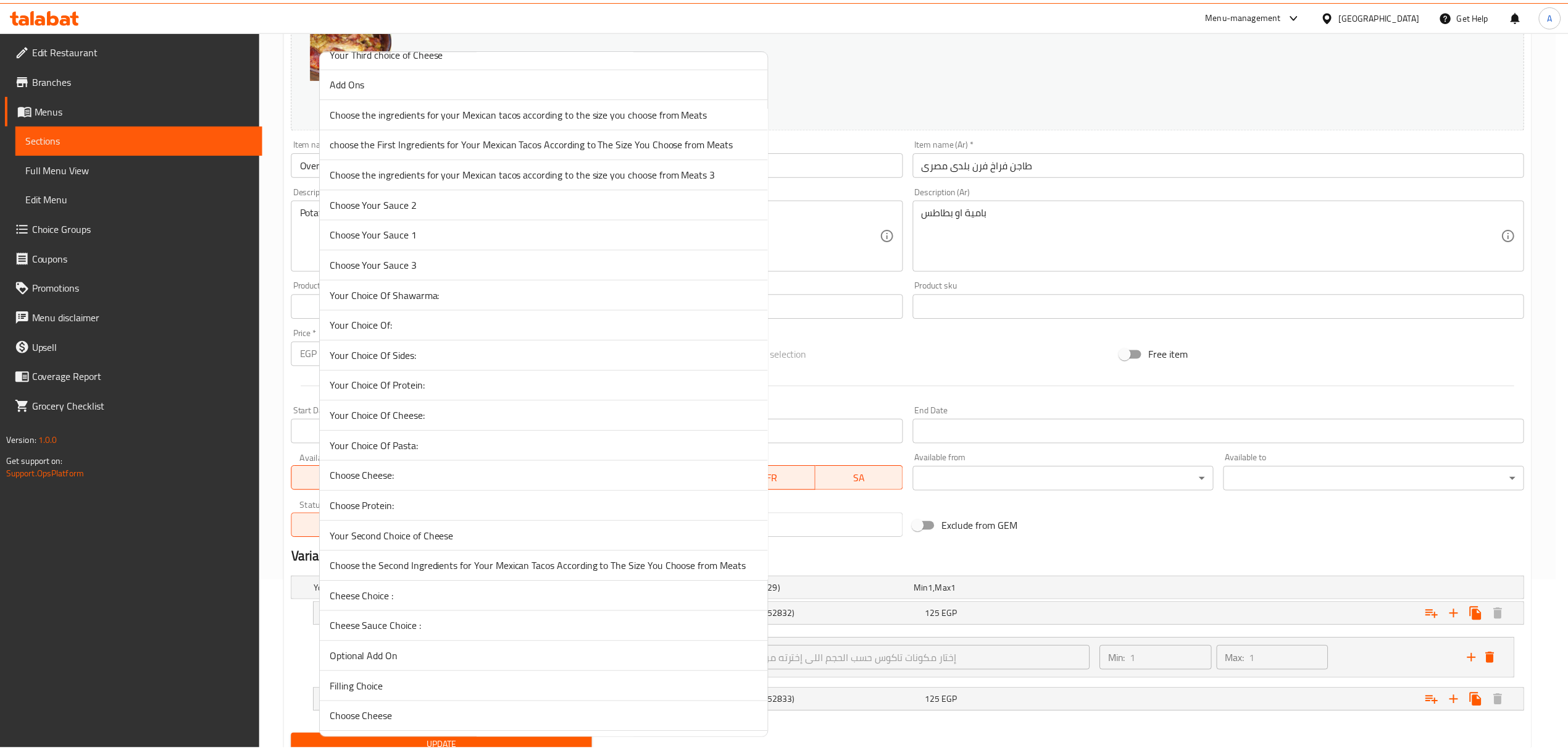
scroll to position [386, 0]
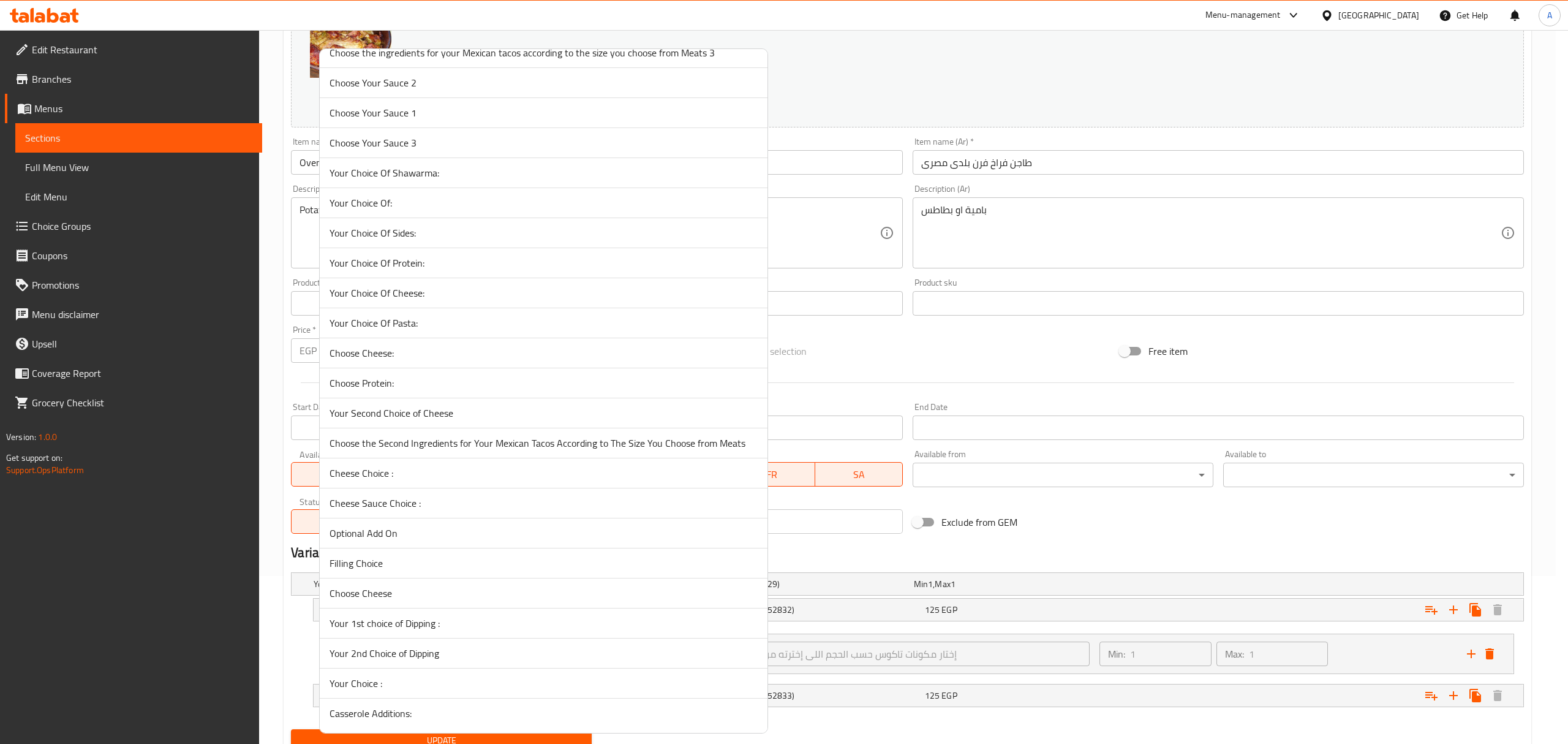
click at [498, 709] on span "Casserole Additions:" at bounding box center [544, 713] width 428 height 15
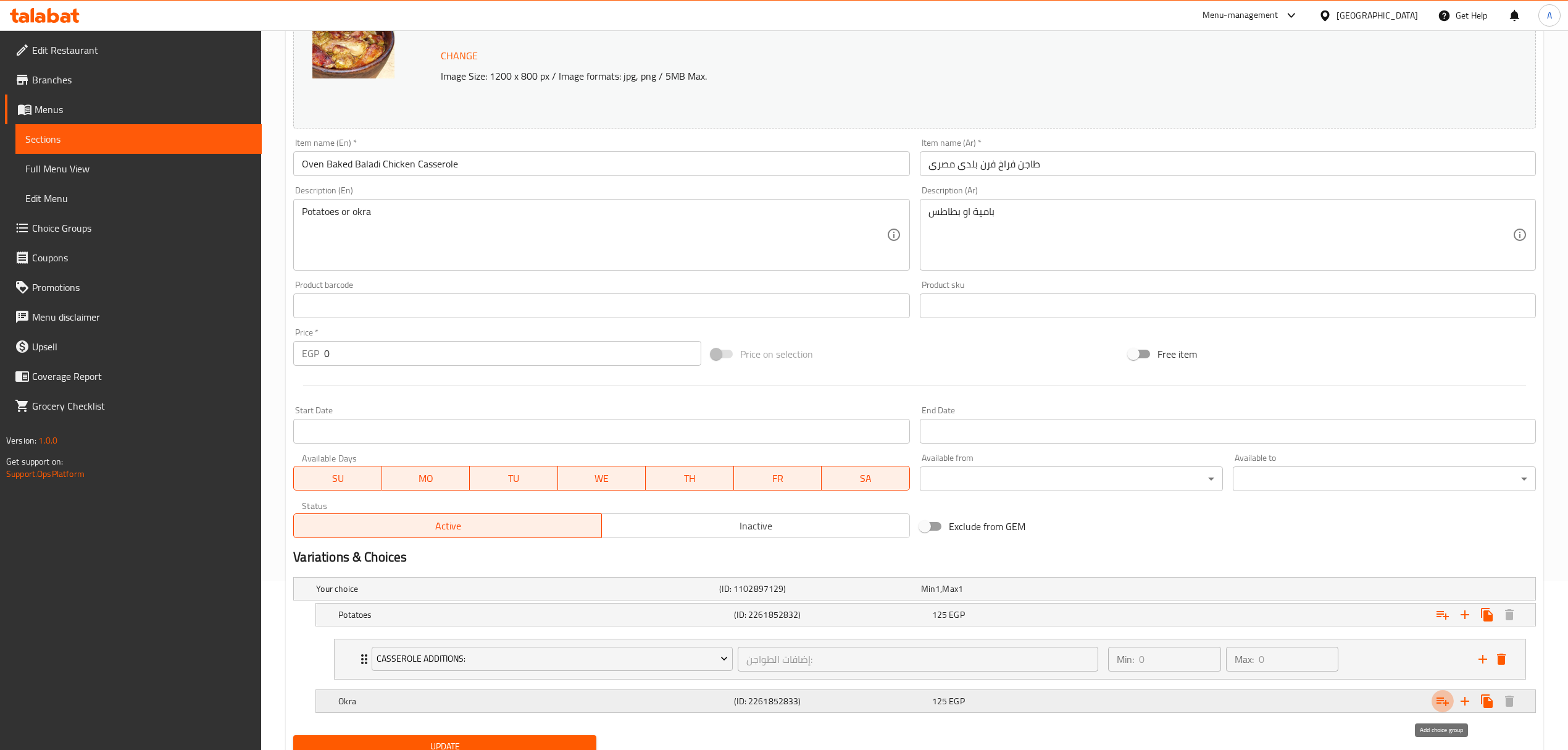
click at [1442, 699] on icon "Expand" at bounding box center [1442, 702] width 13 height 9
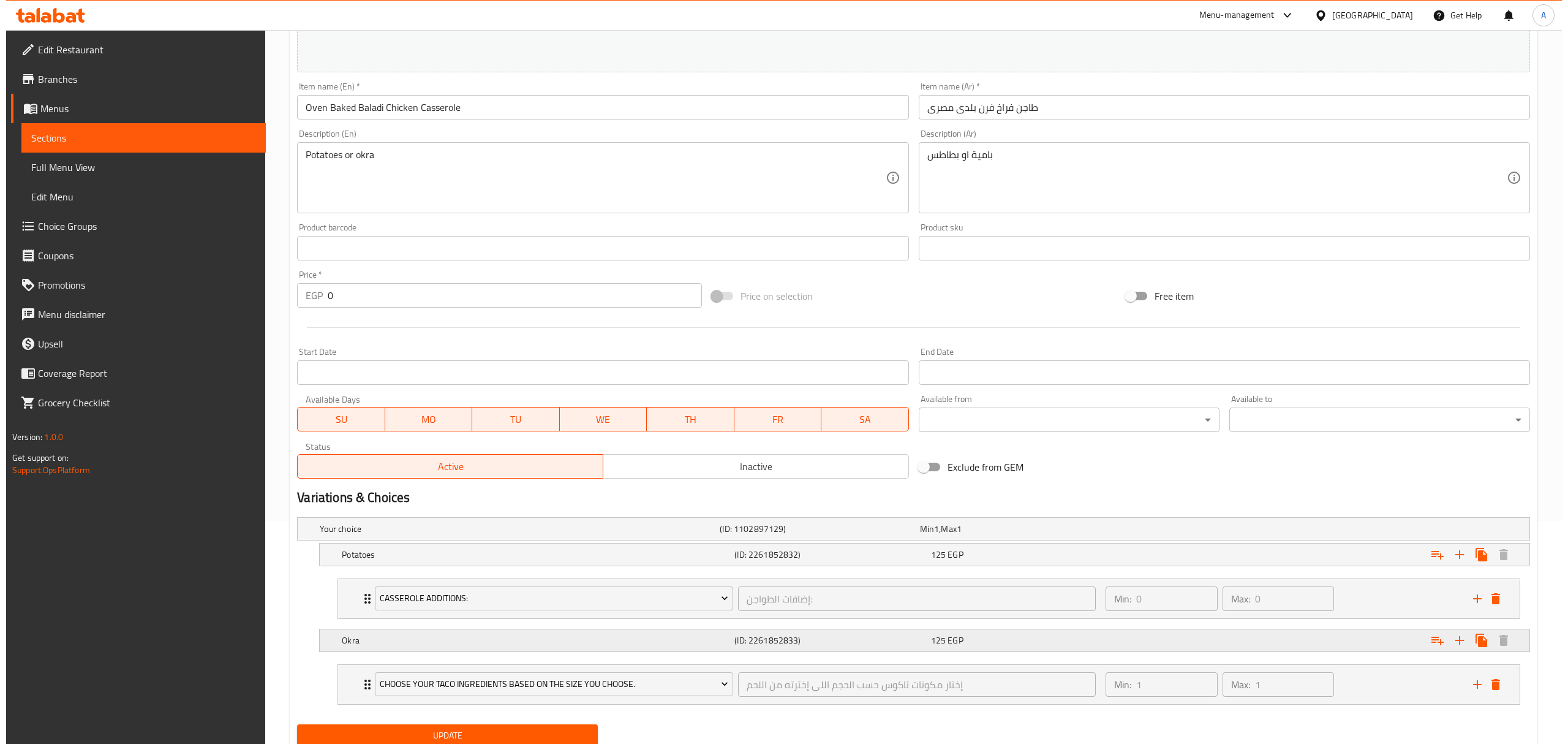
scroll to position [270, 0]
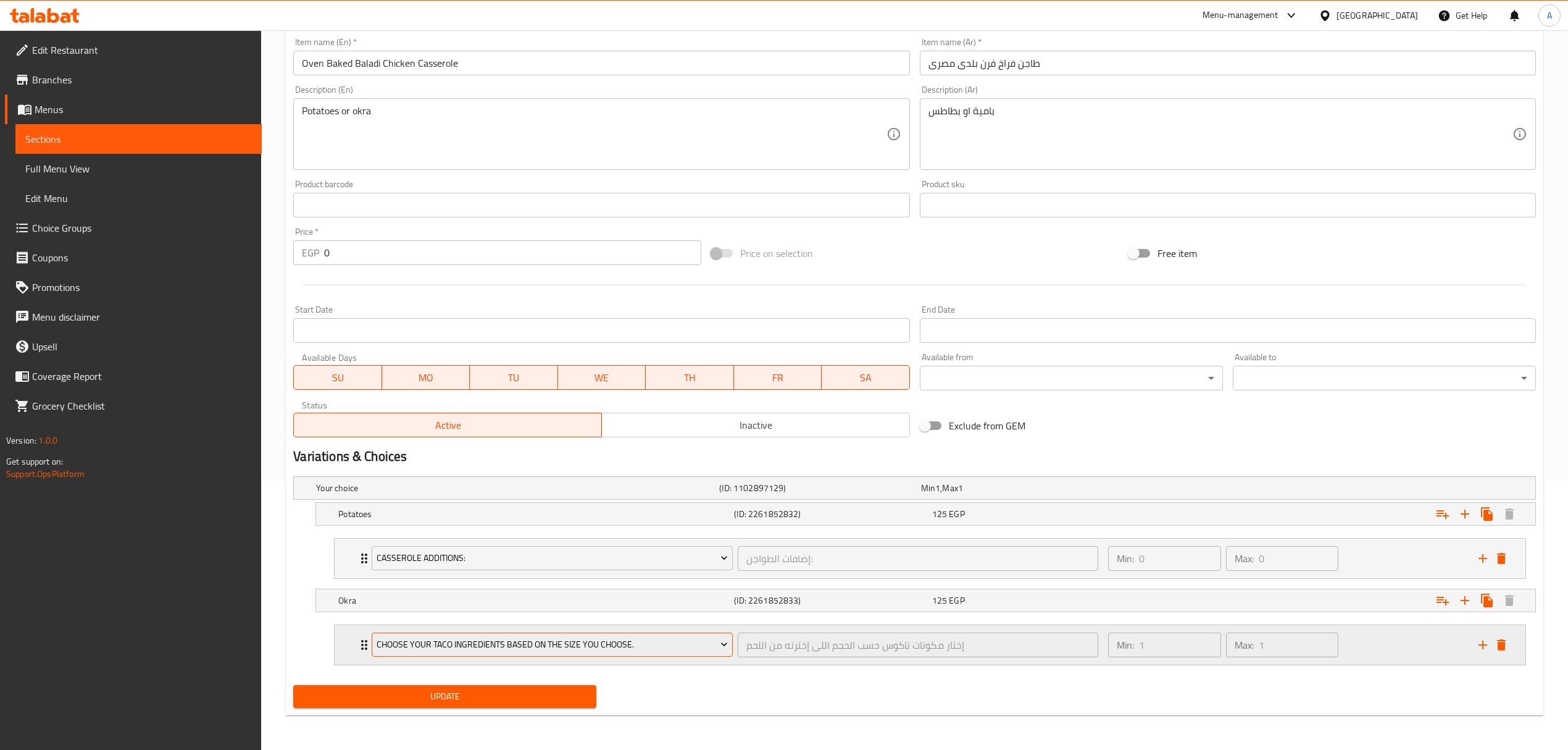
click at [675, 649] on span "Choose your taco ingredients based on the size you choose." at bounding box center [552, 644] width 351 height 16
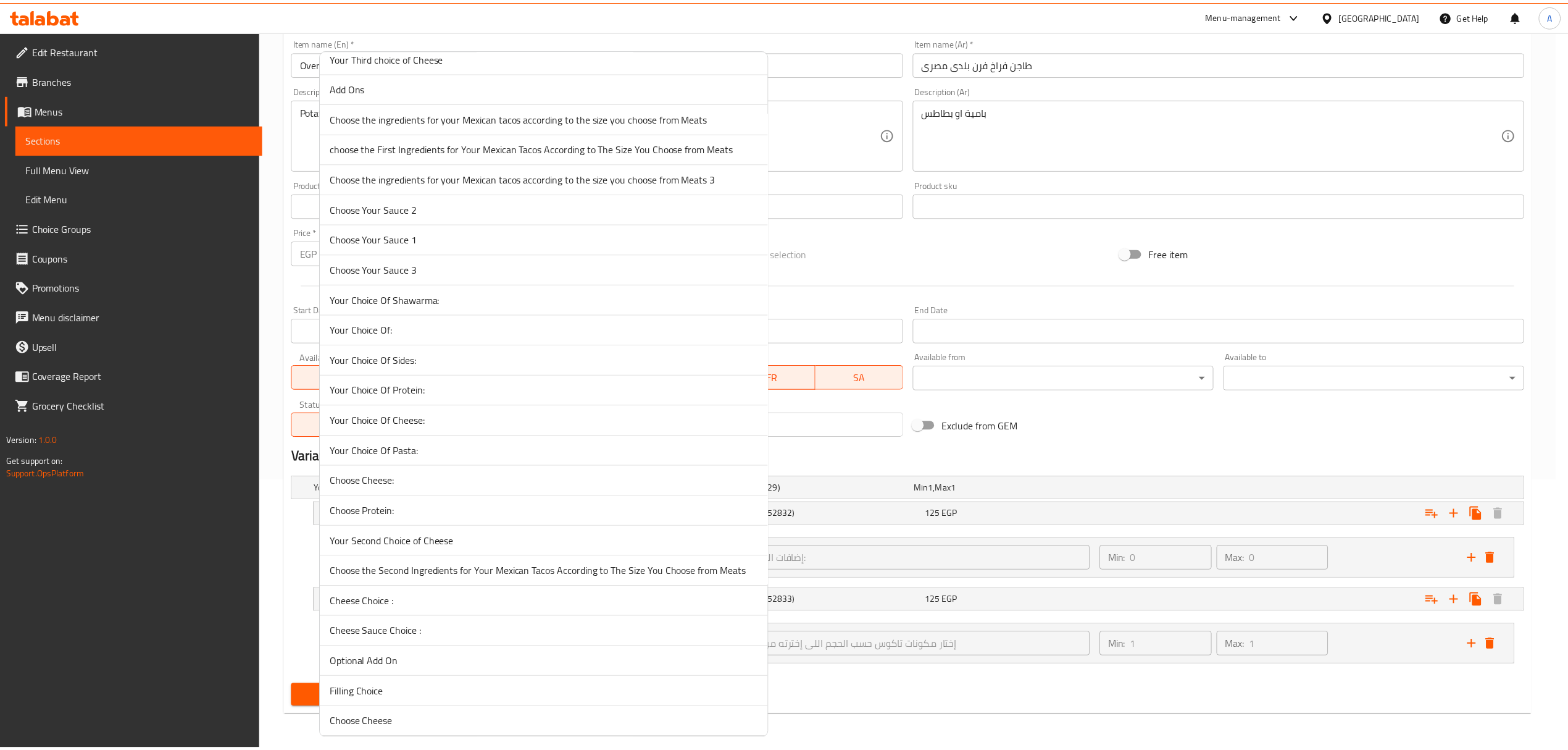
scroll to position [386, 0]
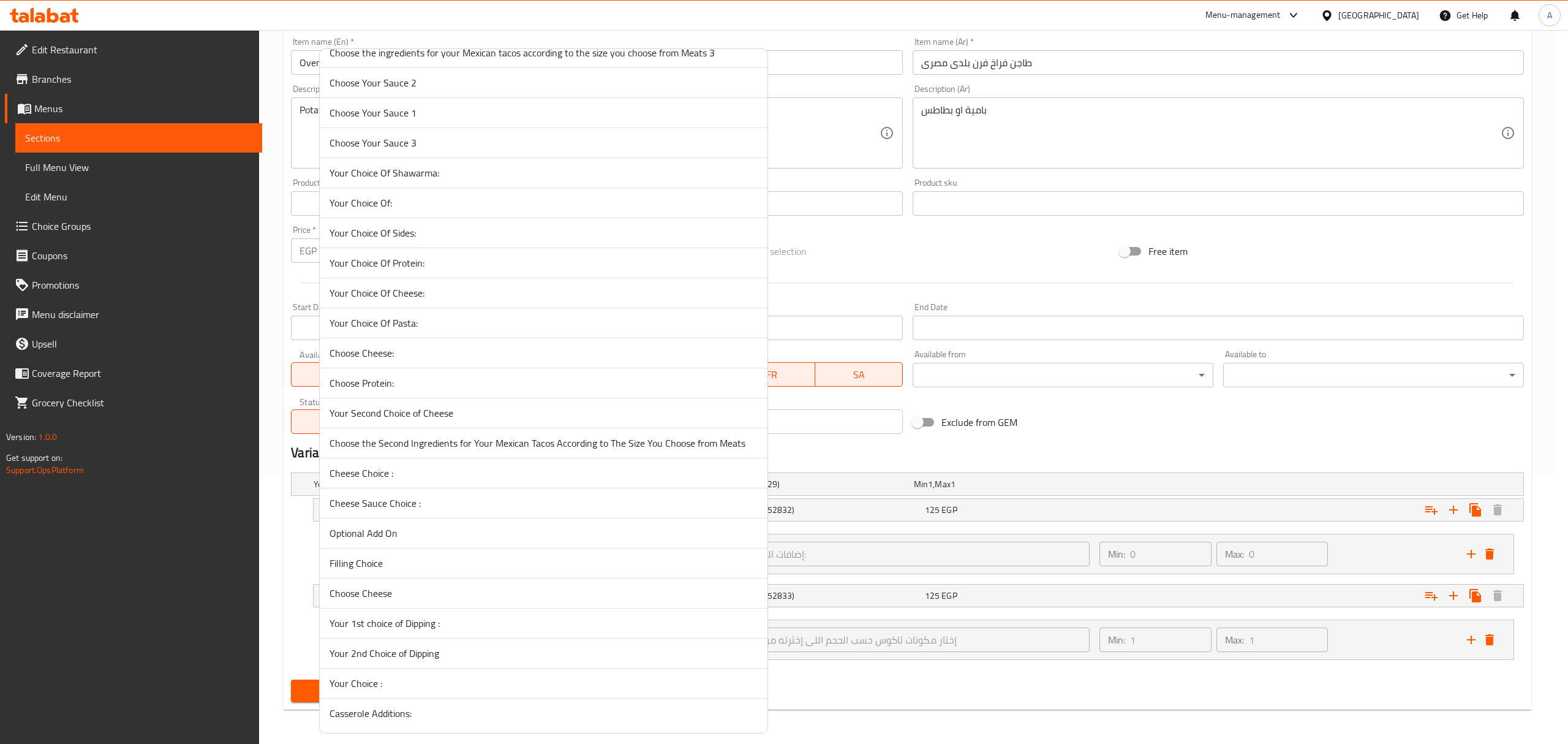
click at [493, 712] on span "Casserole Additions:" at bounding box center [544, 713] width 428 height 15
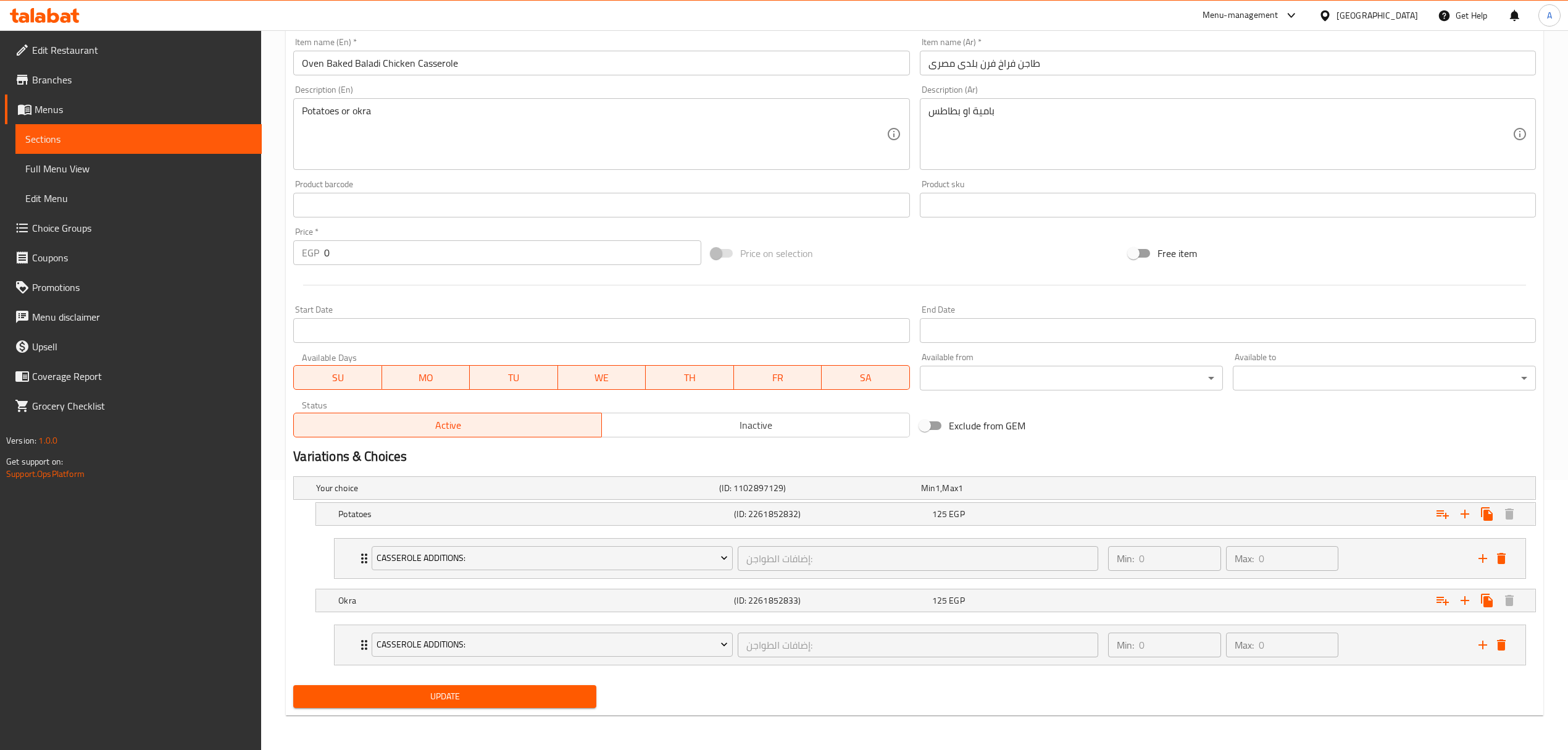
click at [460, 700] on span "Update" at bounding box center [445, 696] width 283 height 16
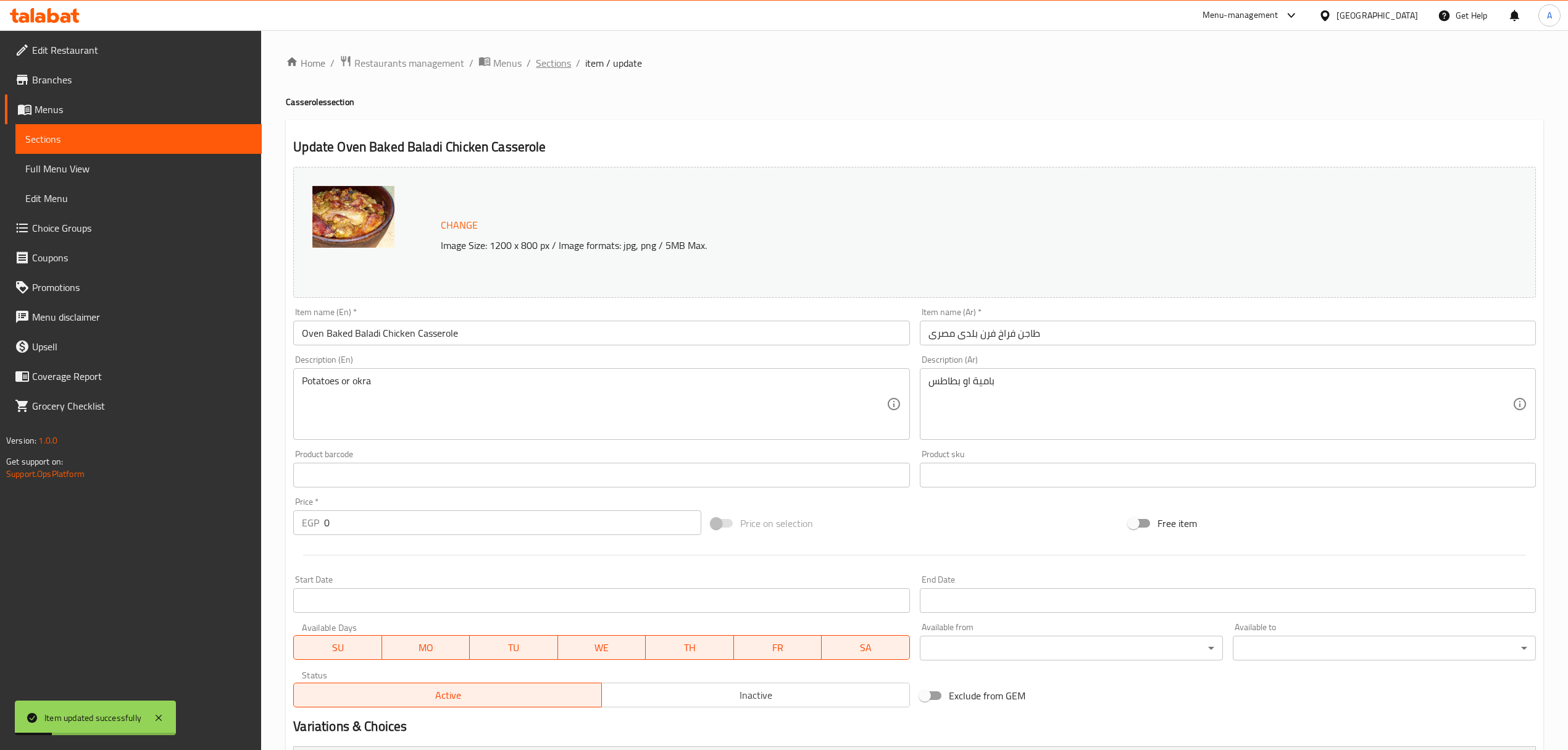
click at [559, 71] on span "Sections" at bounding box center [553, 63] width 35 height 15
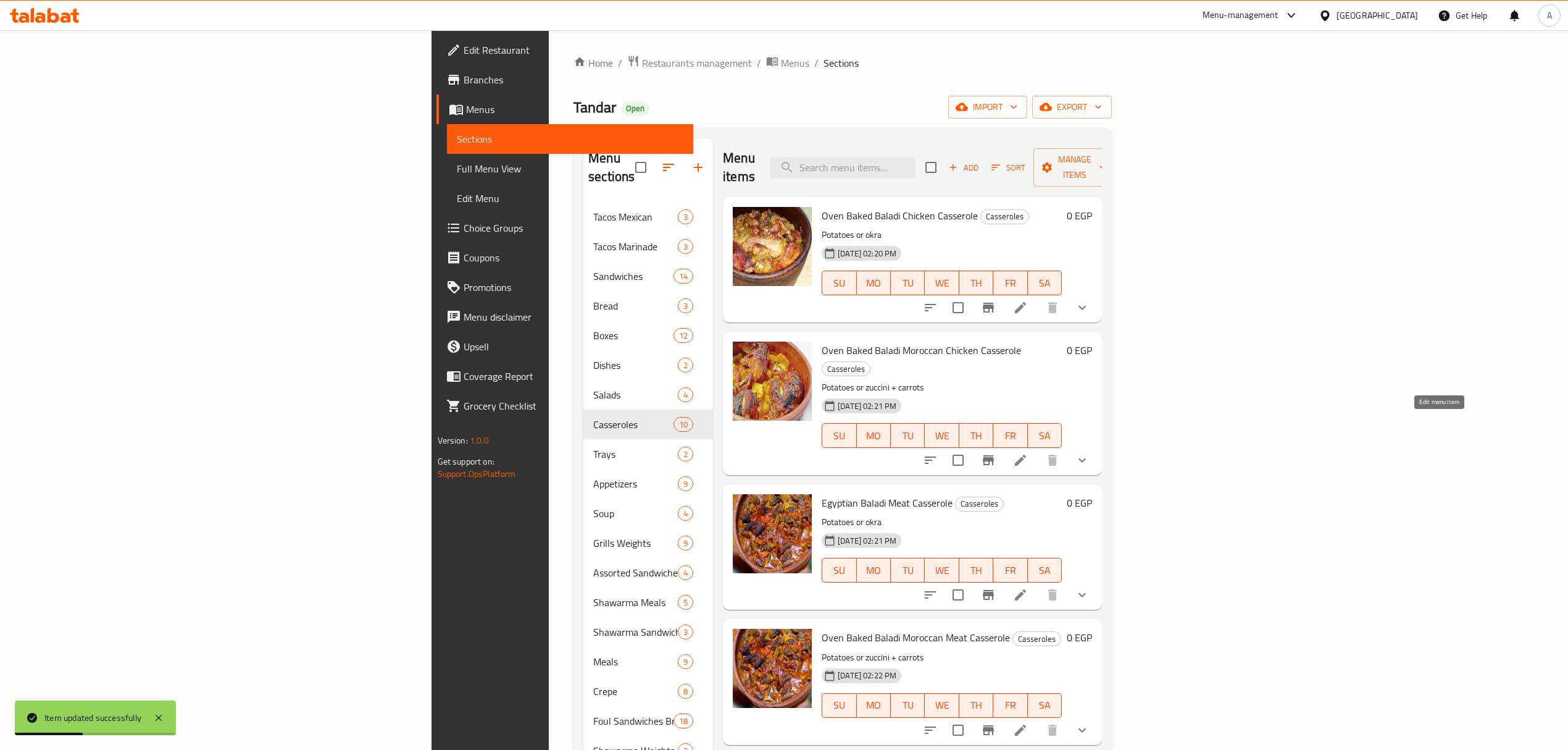
click at [1028, 453] on icon at bounding box center [1020, 460] width 15 height 15
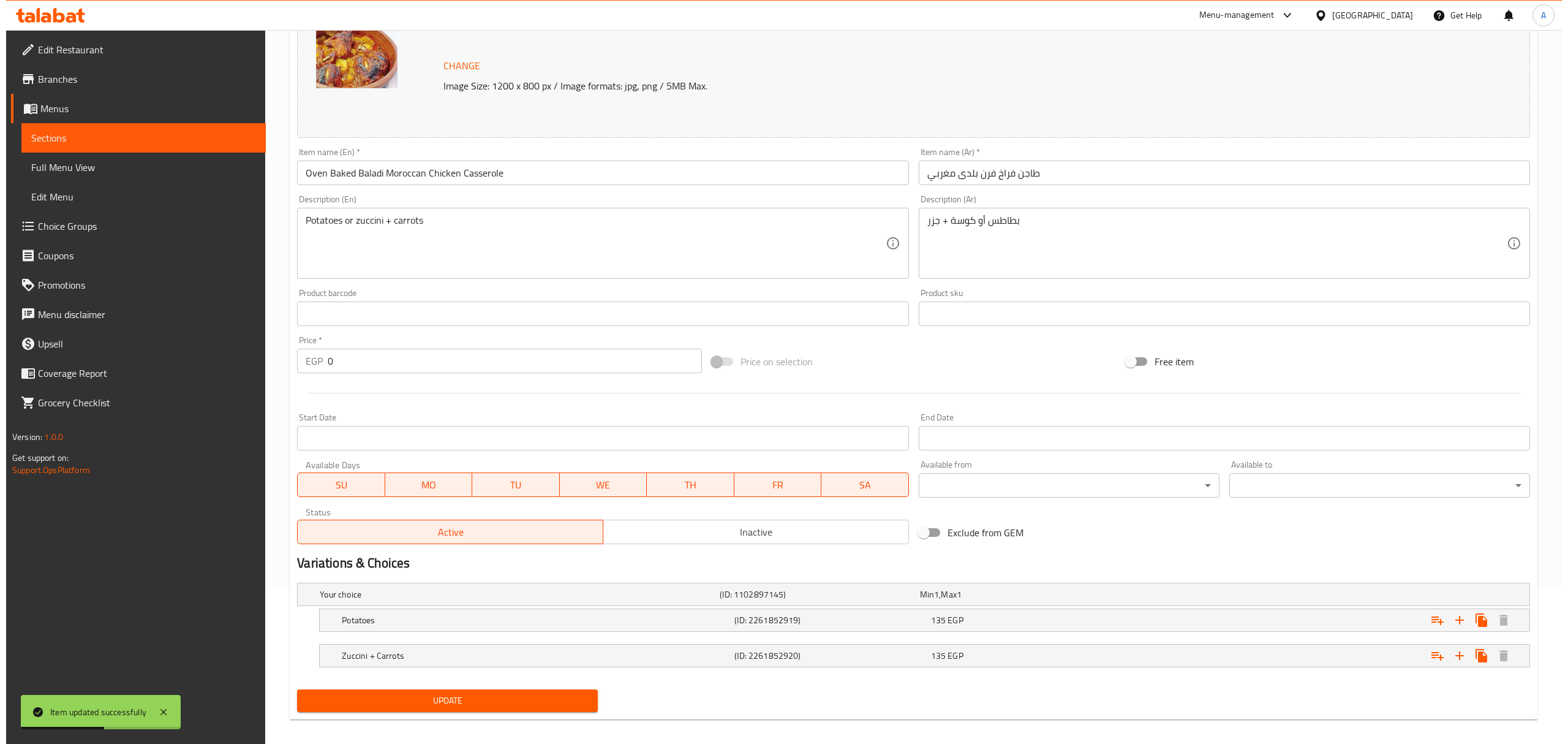
scroll to position [168, 0]
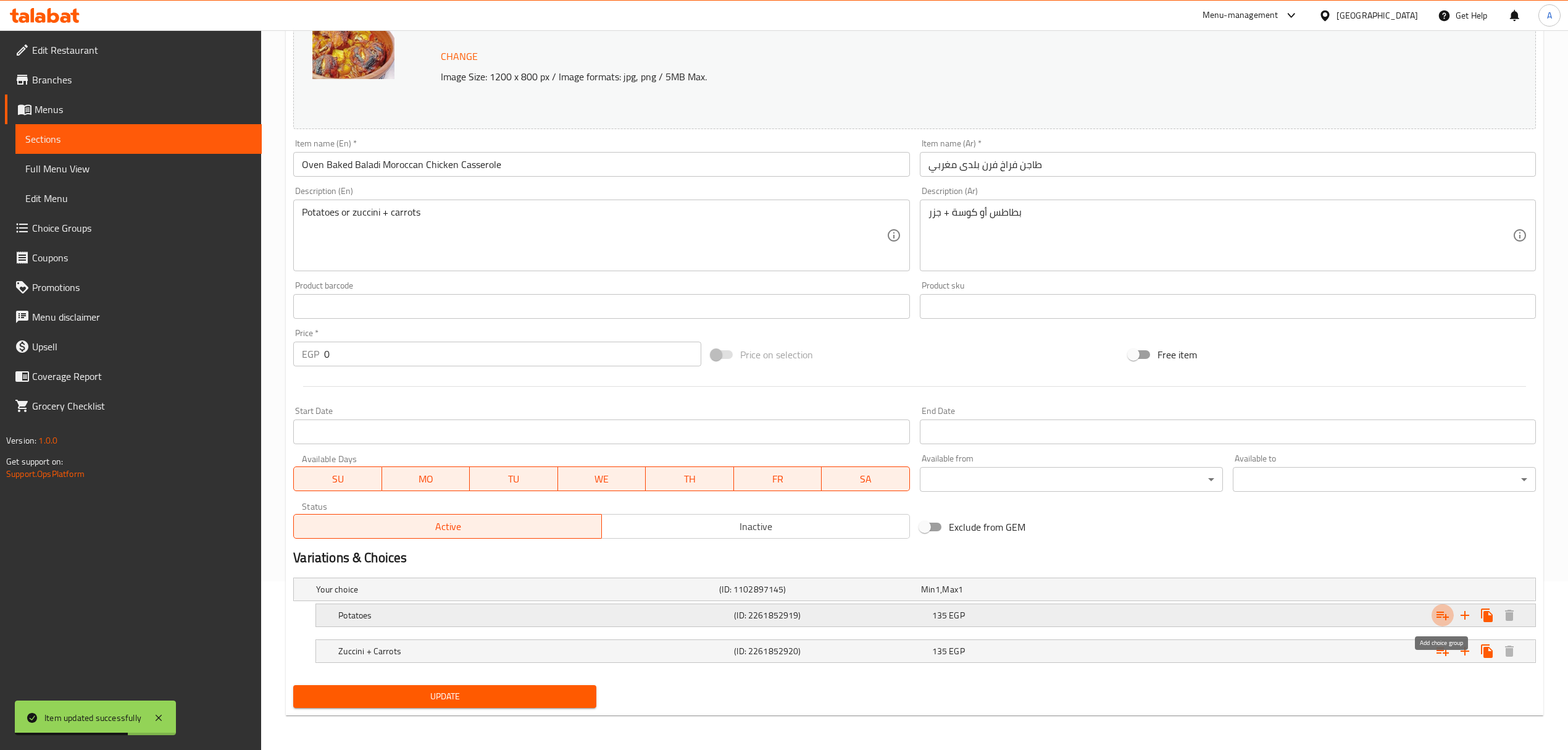
click at [1437, 617] on icon "Expand" at bounding box center [1442, 616] width 13 height 9
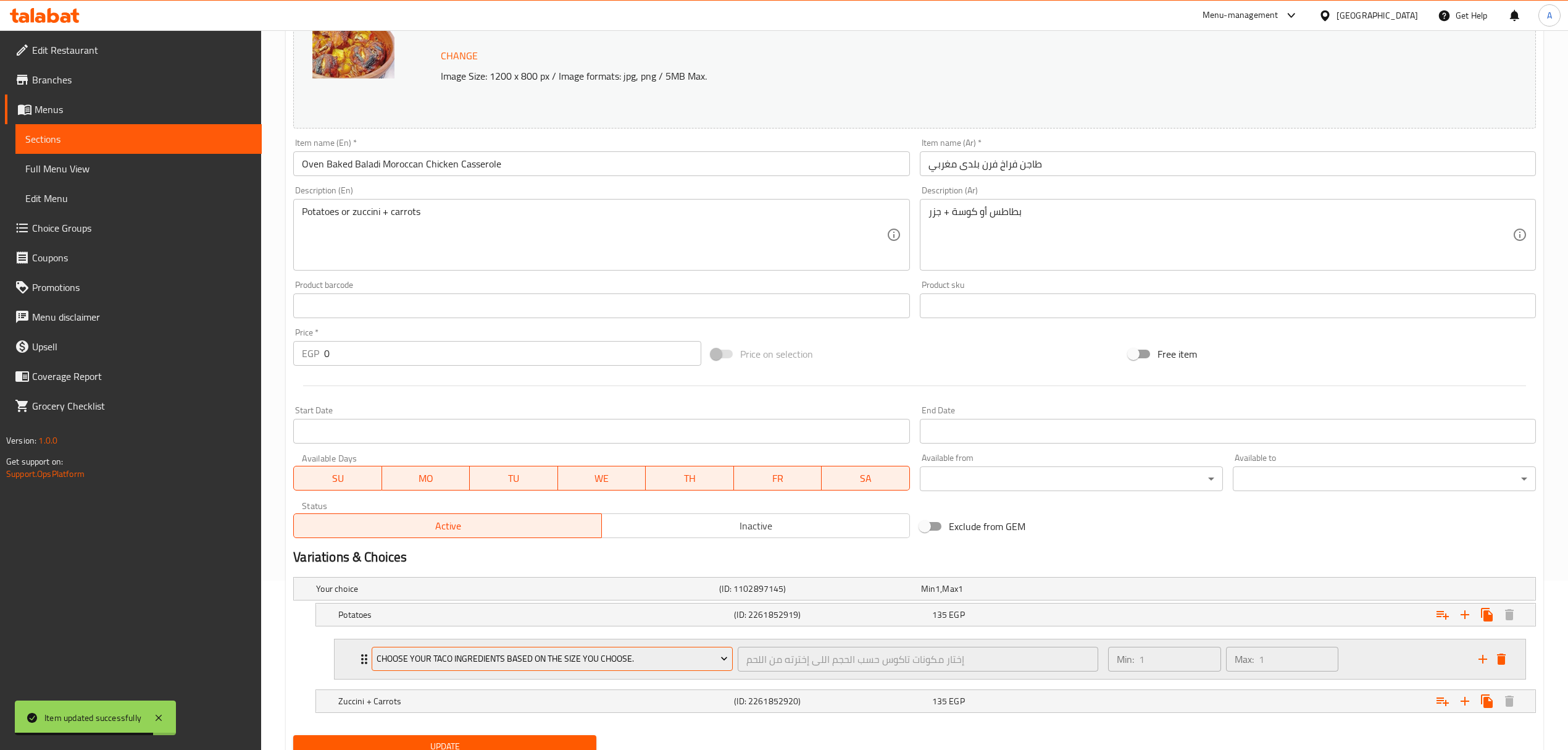
click at [655, 660] on span "Choose your taco ingredients based on the size you choose." at bounding box center [552, 659] width 351 height 16
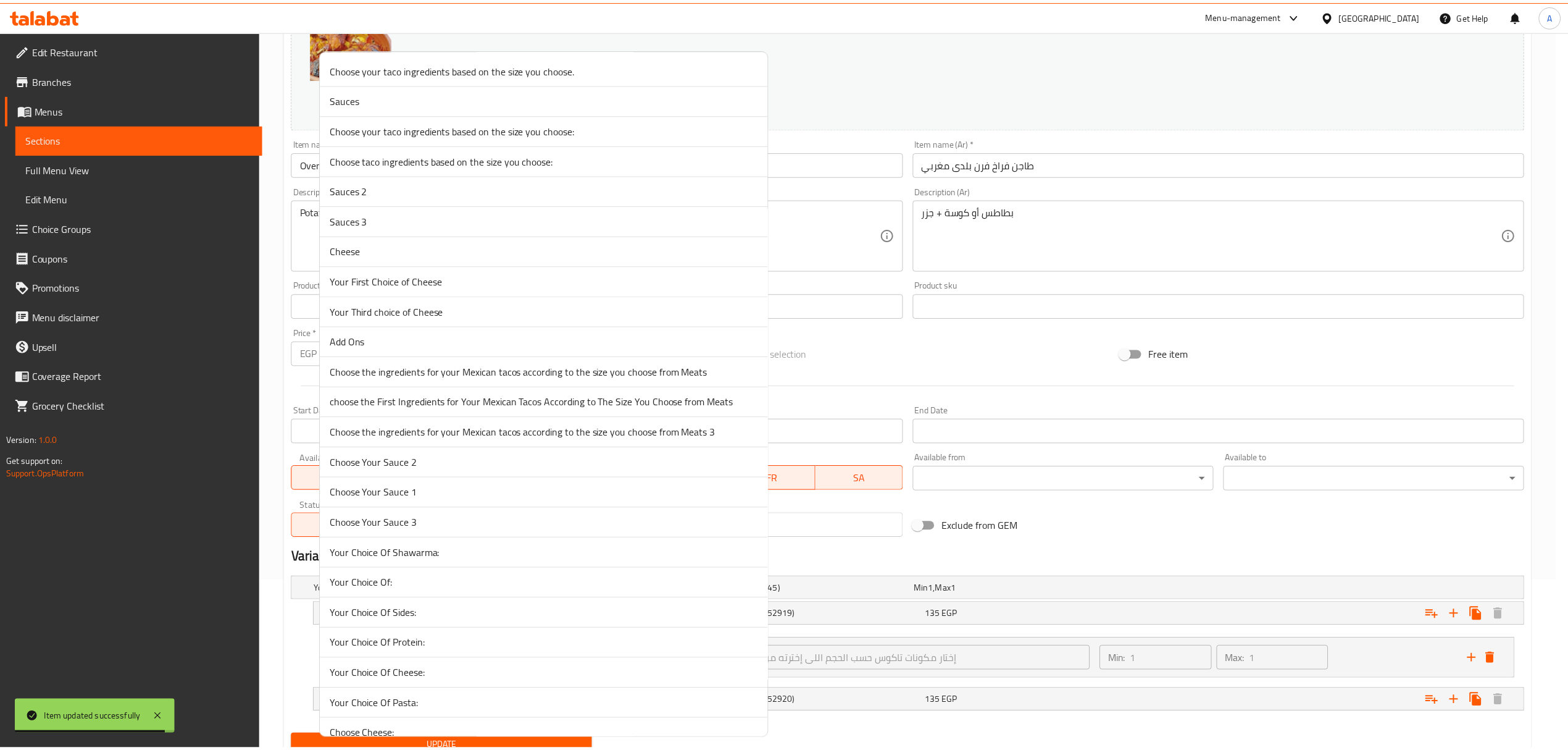
scroll to position [386, 0]
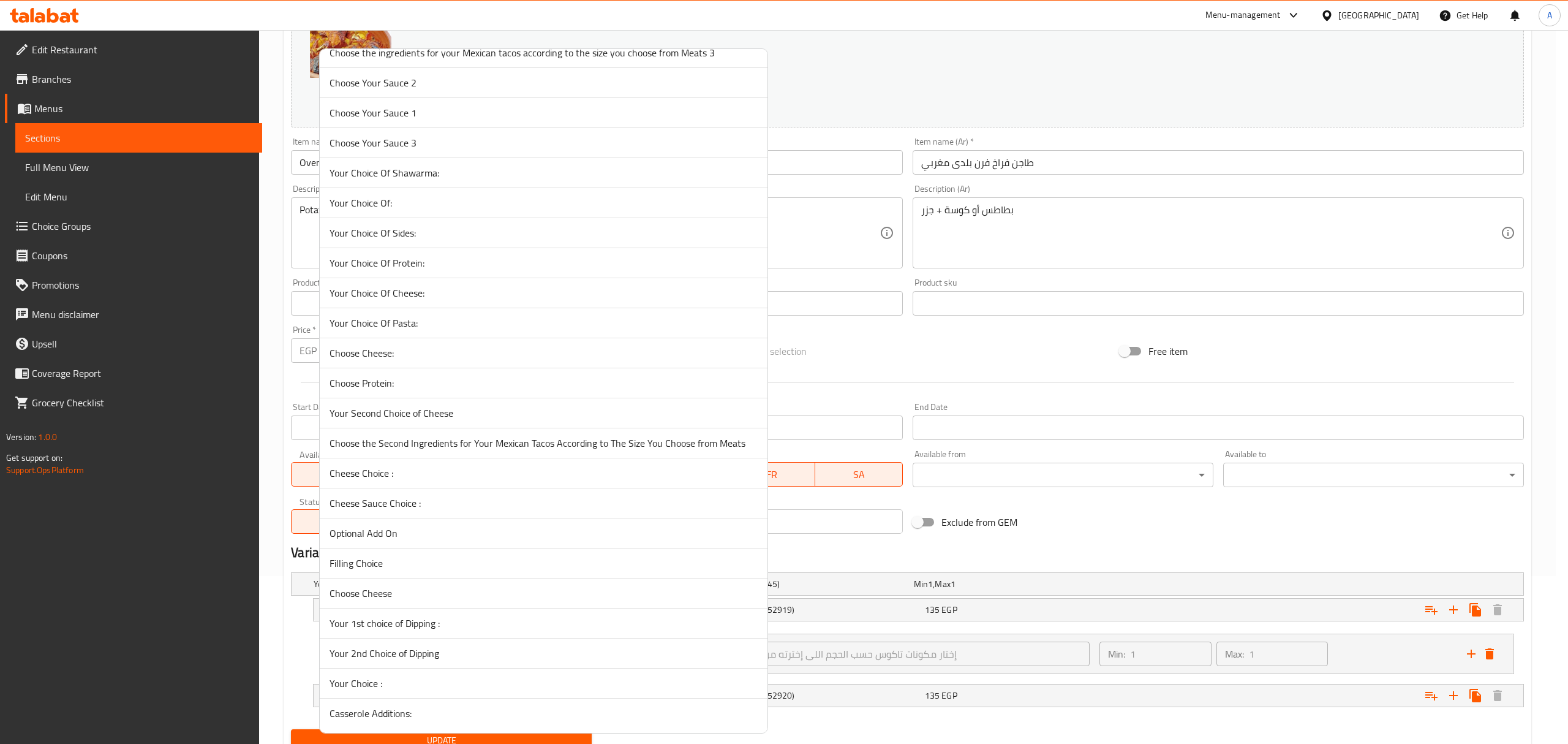
click at [471, 711] on span "Casserole Additions:" at bounding box center [544, 713] width 428 height 15
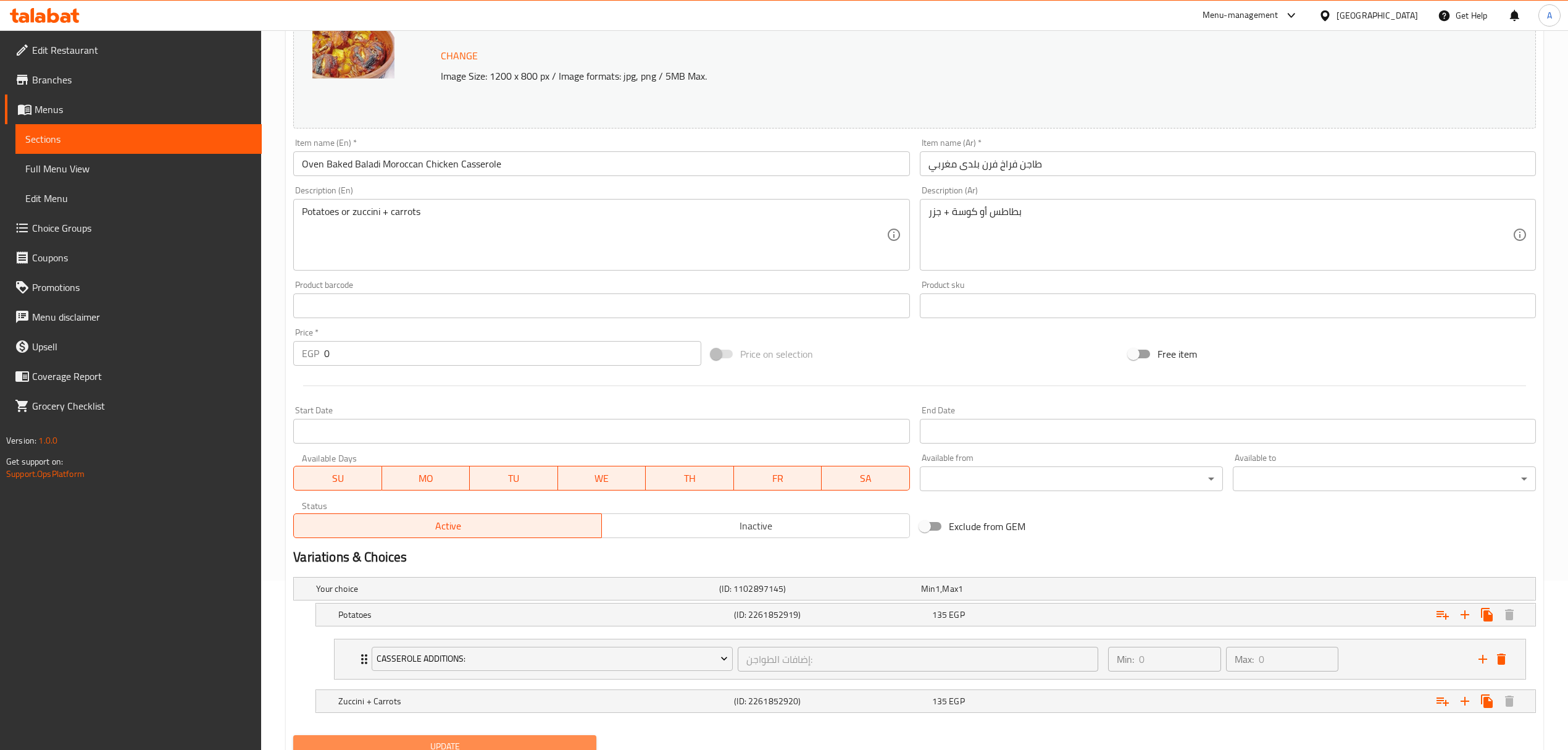
click at [466, 742] on span "Update" at bounding box center [445, 746] width 283 height 16
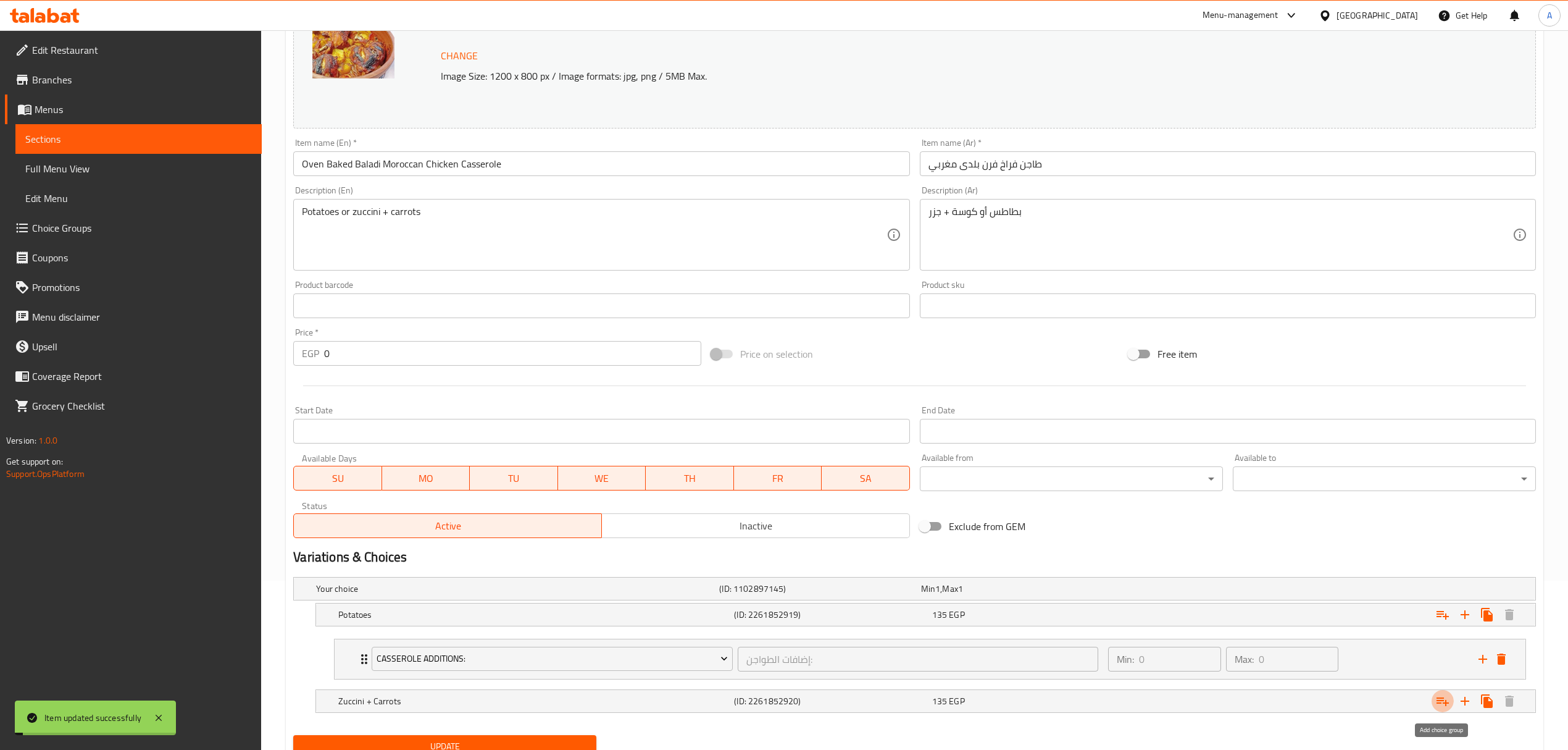
click at [1437, 700] on icon "Expand" at bounding box center [1442, 702] width 13 height 9
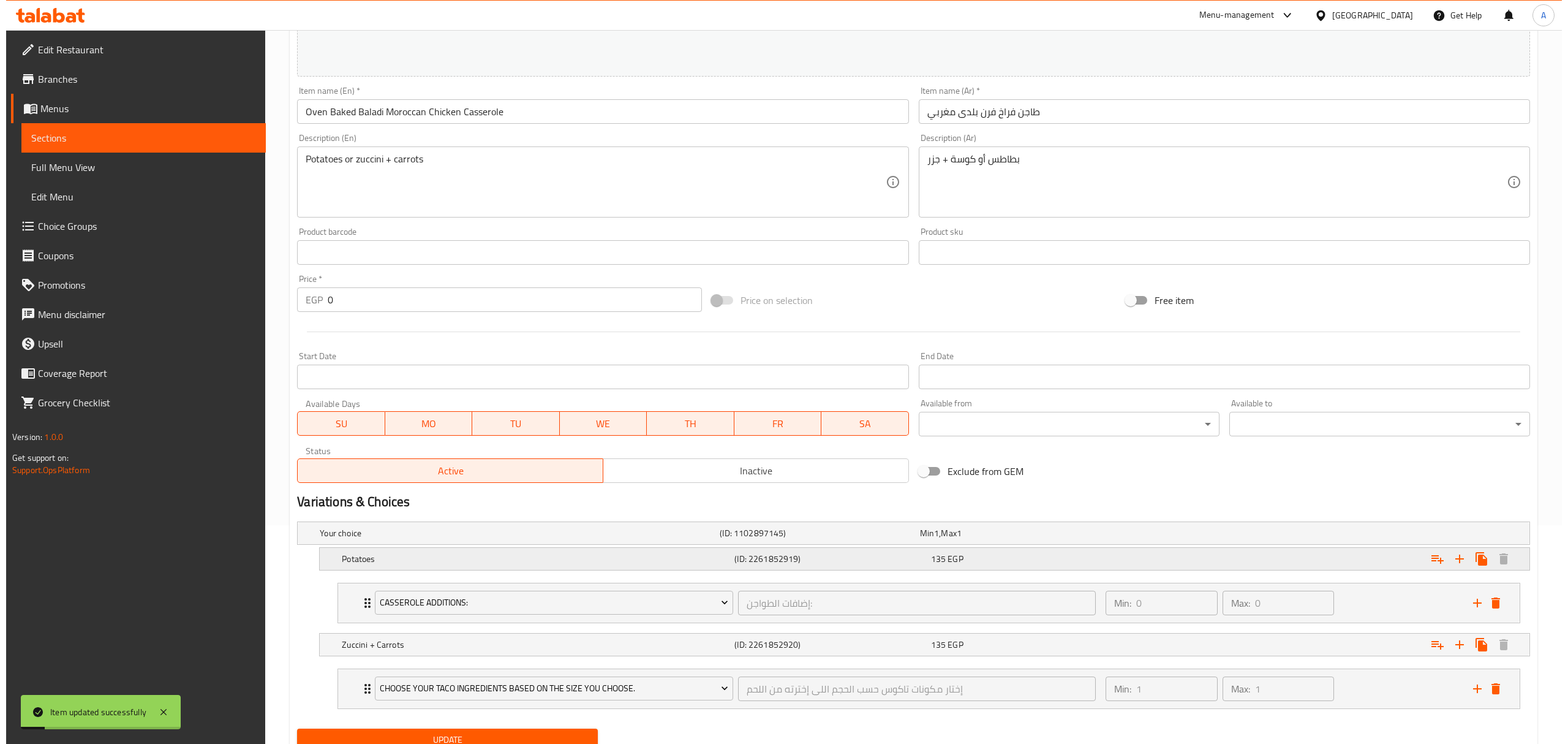
scroll to position [270, 0]
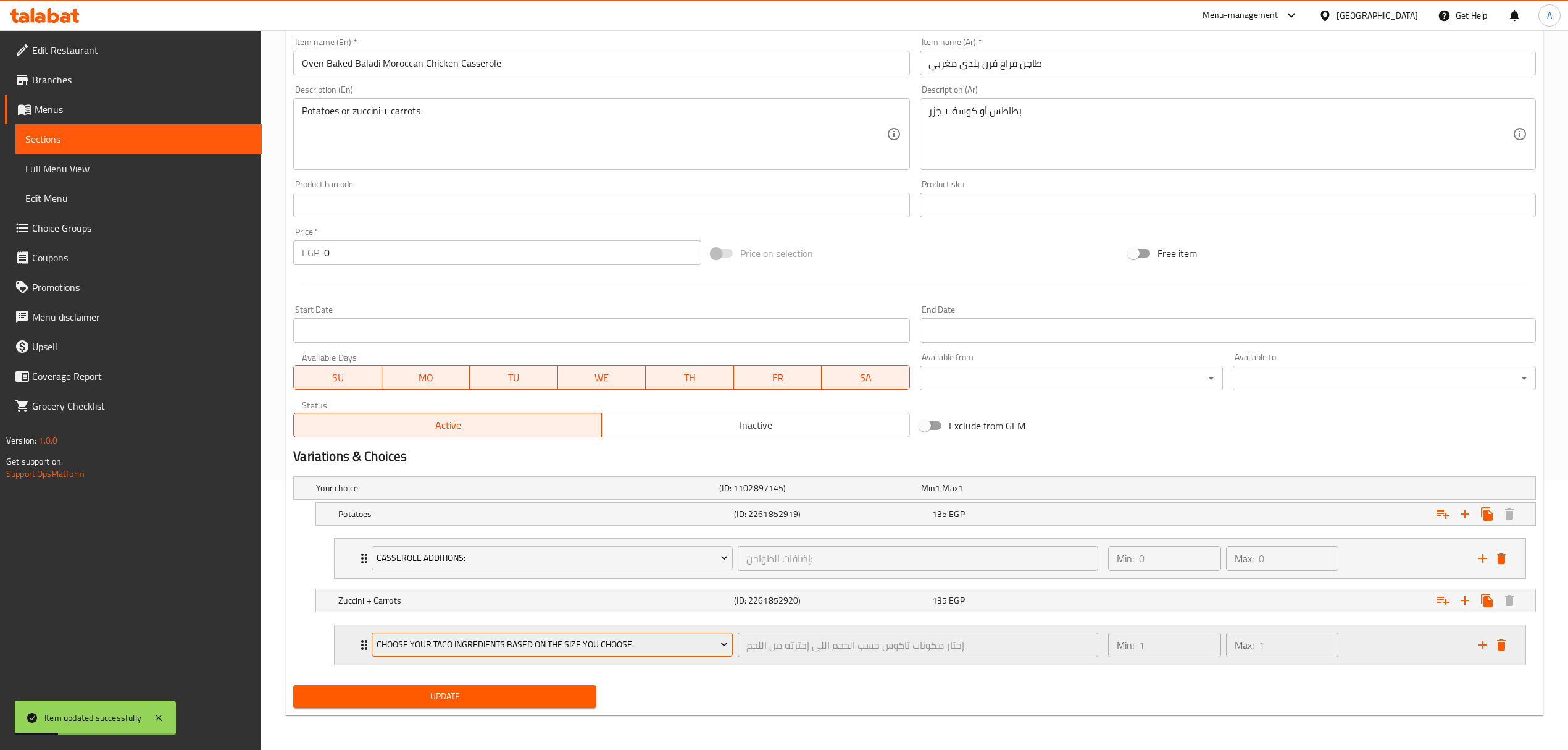
click at [589, 637] on span "Choose your taco ingredients based on the size you choose." at bounding box center [552, 644] width 351 height 16
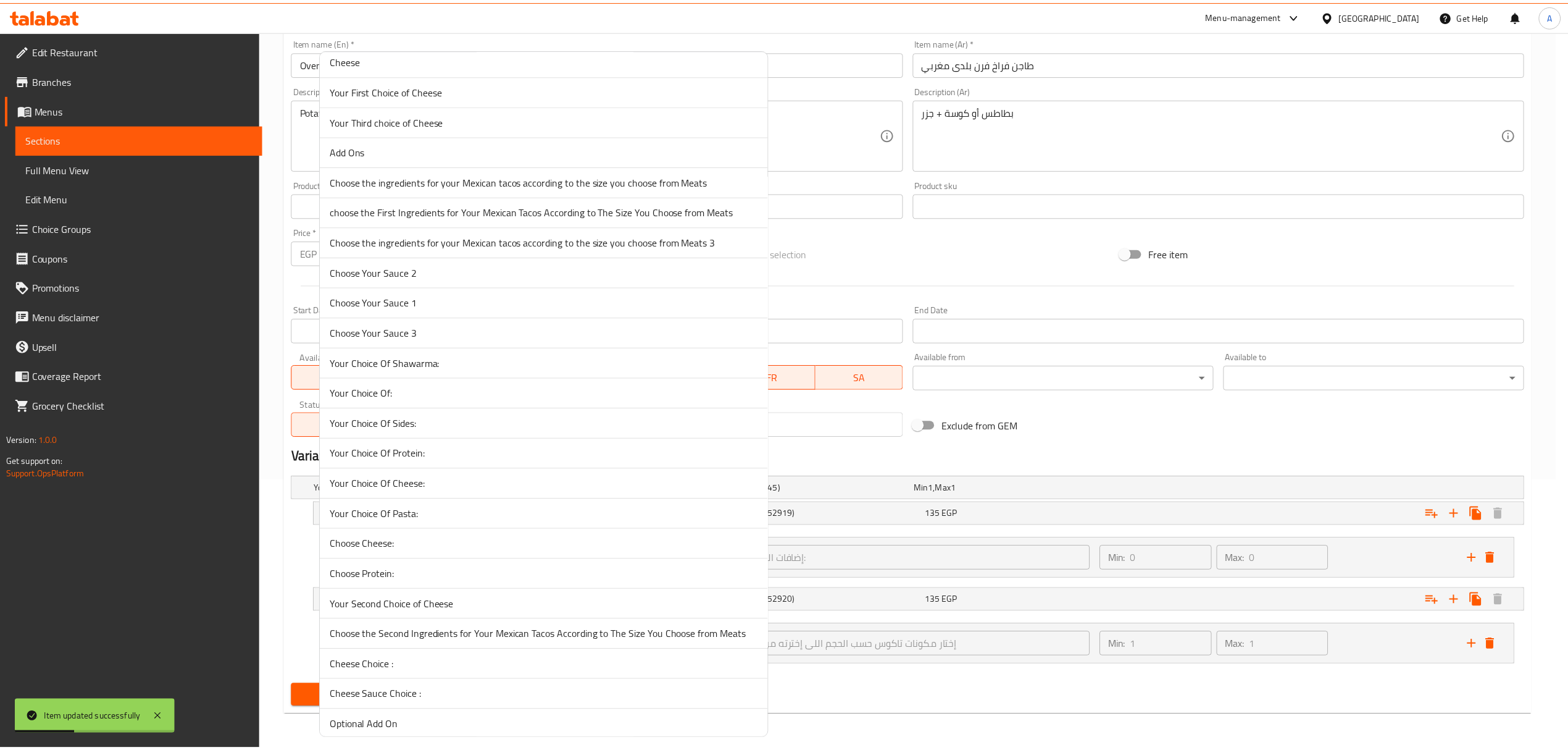
scroll to position [386, 0]
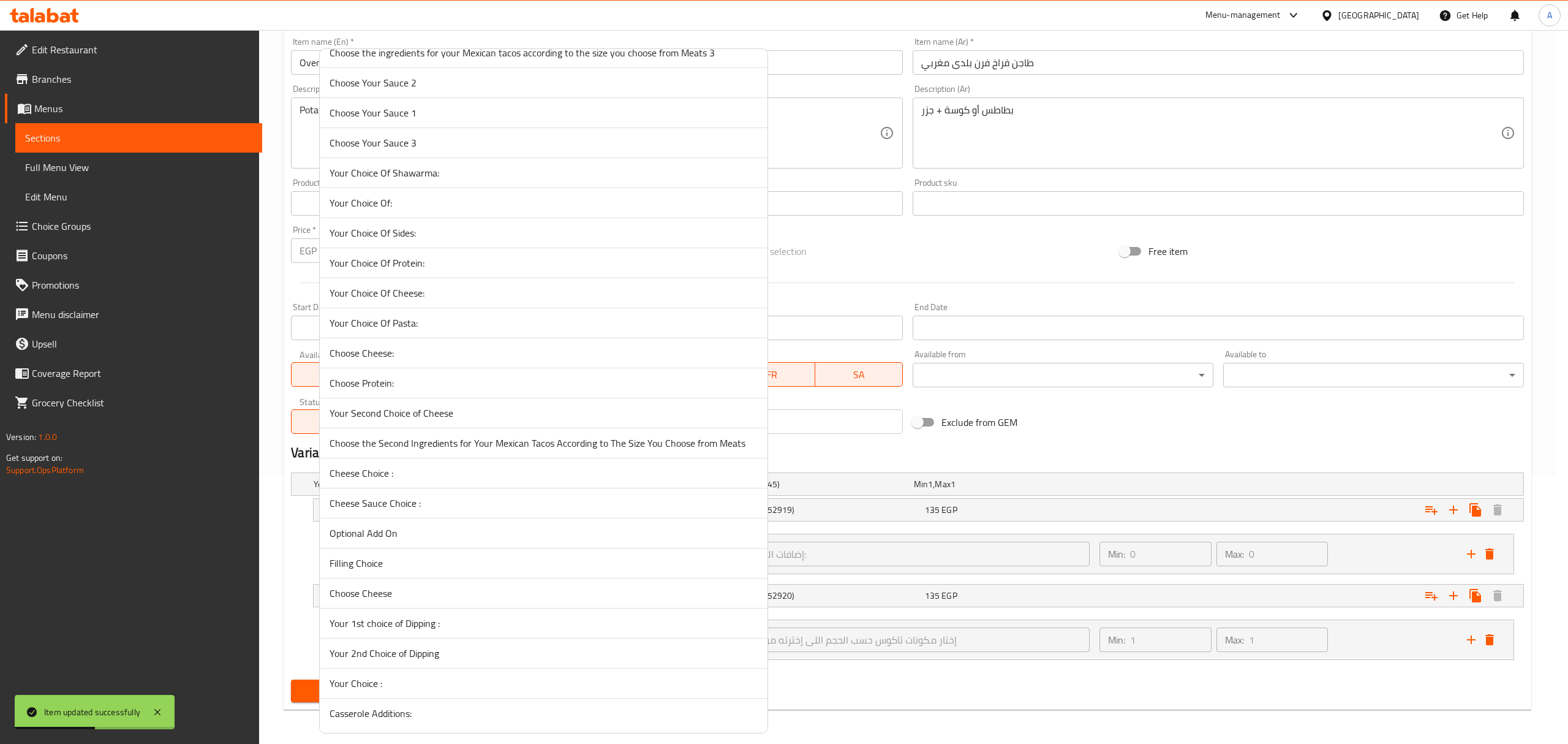
click at [407, 713] on span "Casserole Additions:" at bounding box center [544, 713] width 428 height 15
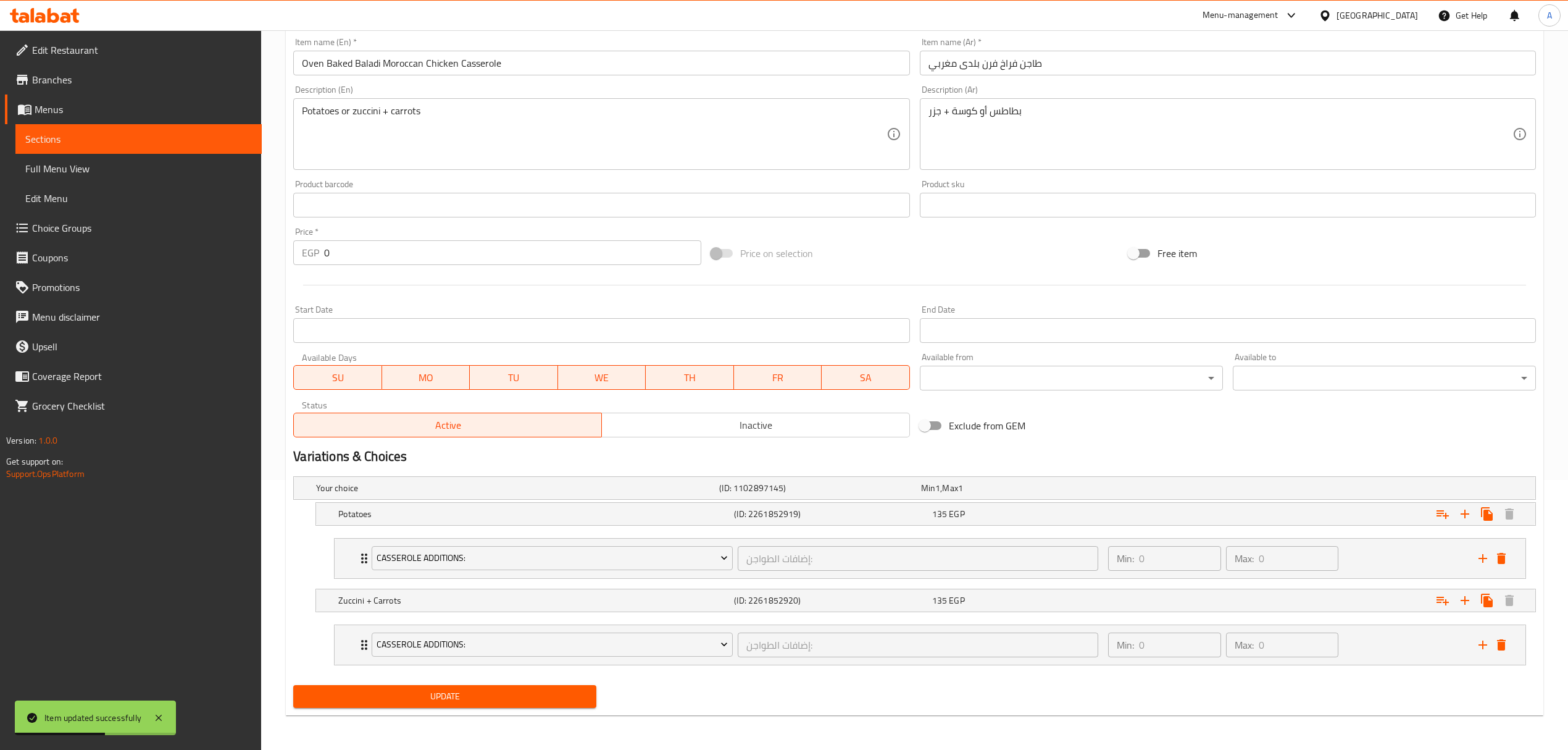
click at [418, 702] on span "Update" at bounding box center [445, 696] width 283 height 16
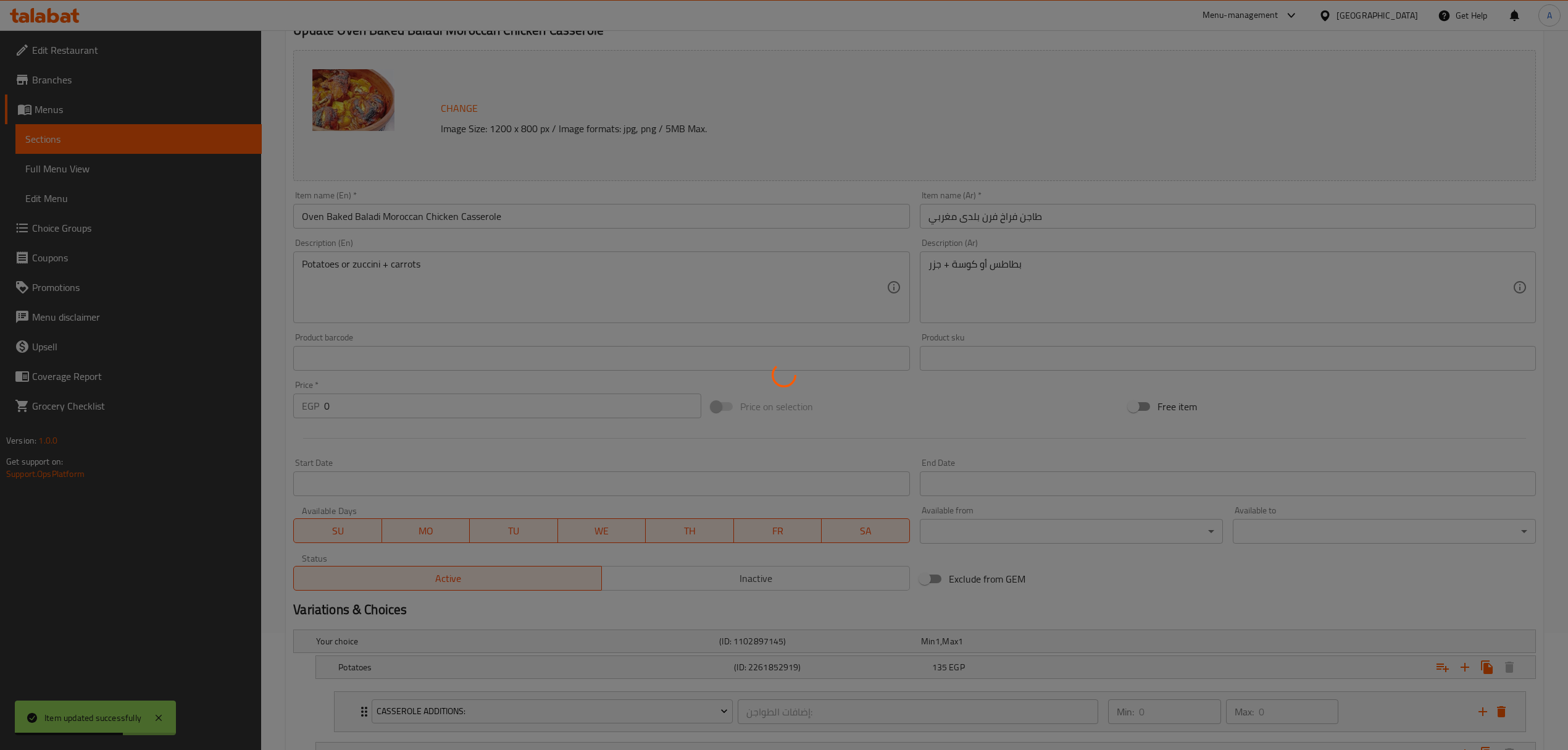
scroll to position [0, 0]
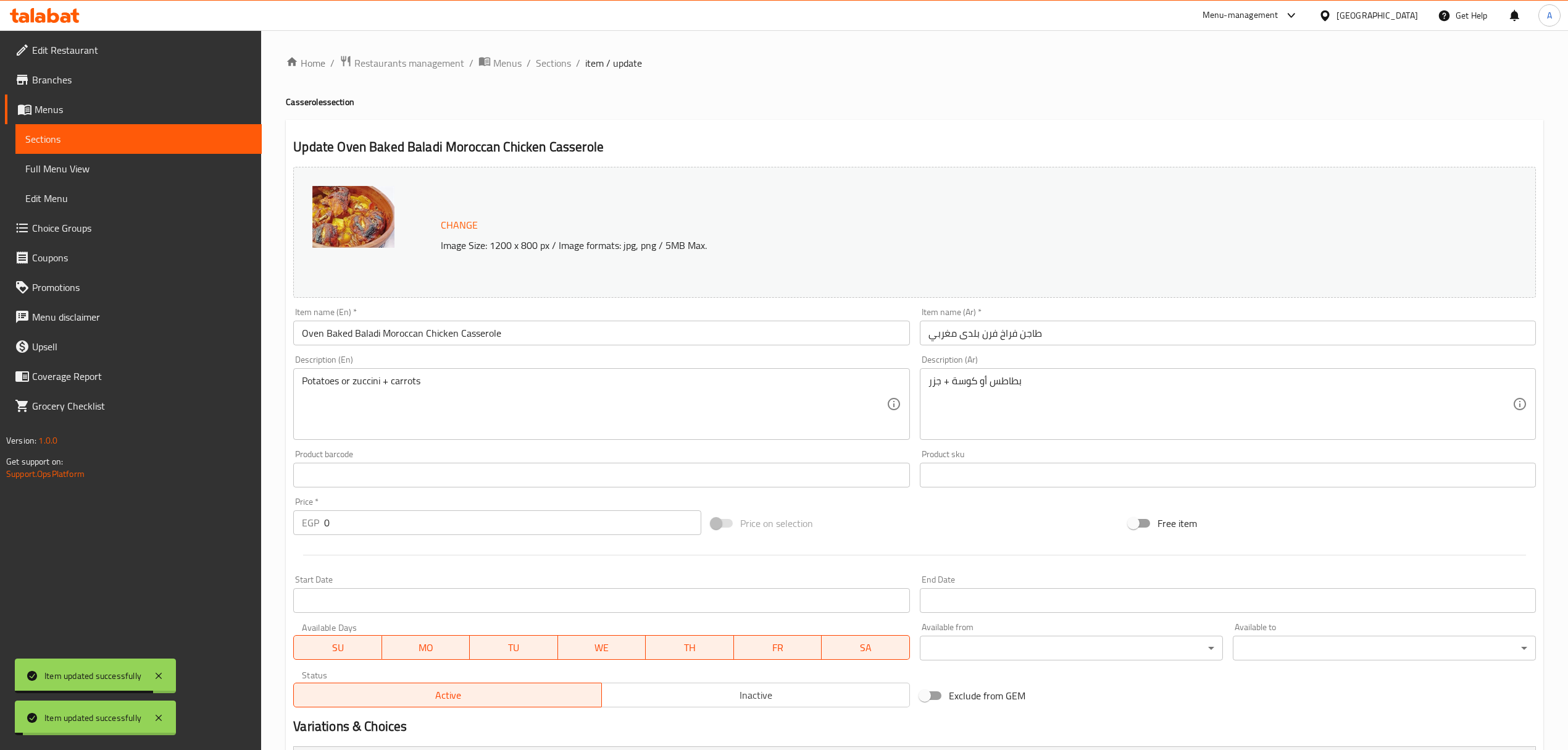
drag, startPoint x: 544, startPoint y: 65, endPoint x: 546, endPoint y: 74, distance: 9.2
click at [544, 65] on span "Sections" at bounding box center [553, 63] width 35 height 15
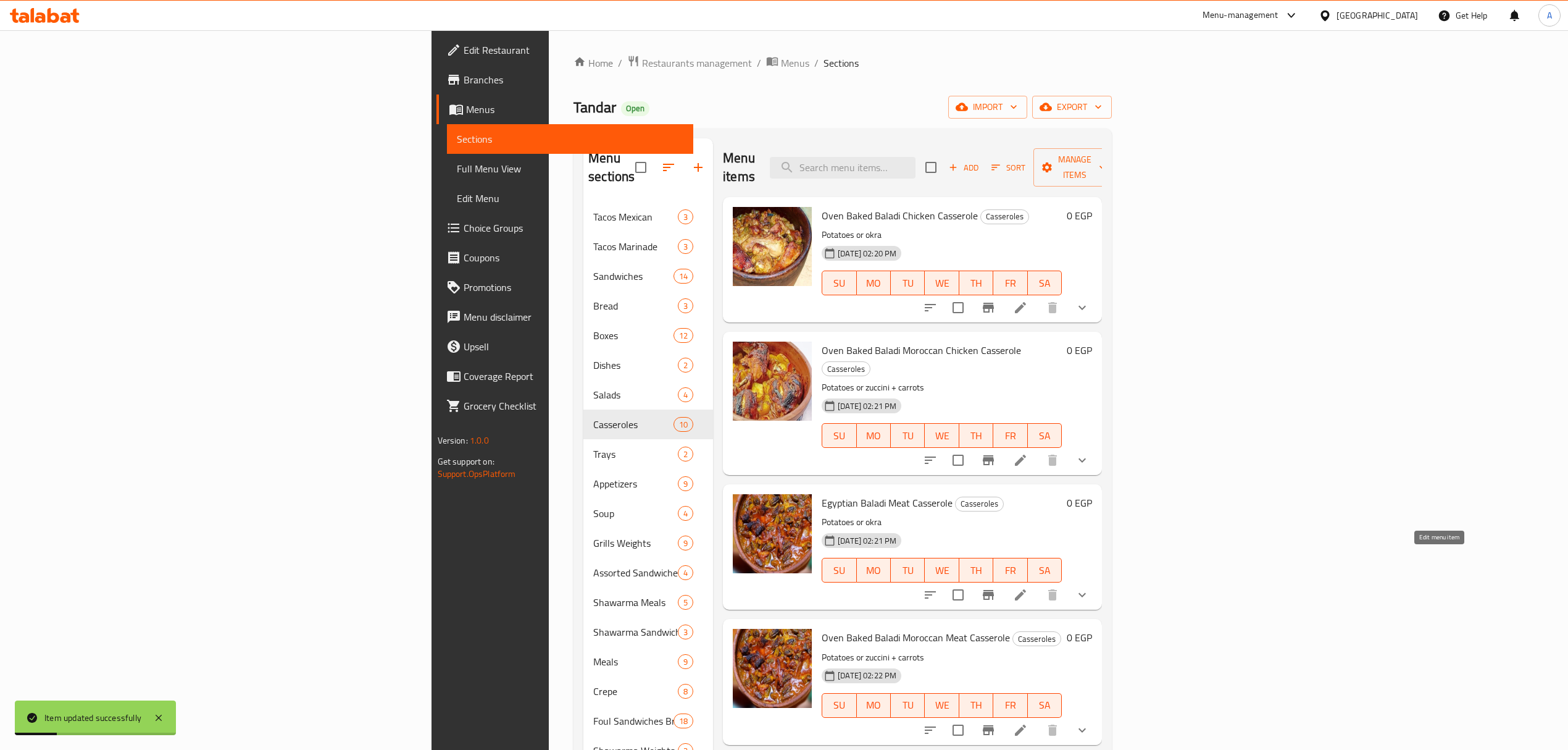
click at [1028, 587] on icon at bounding box center [1020, 595] width 15 height 15
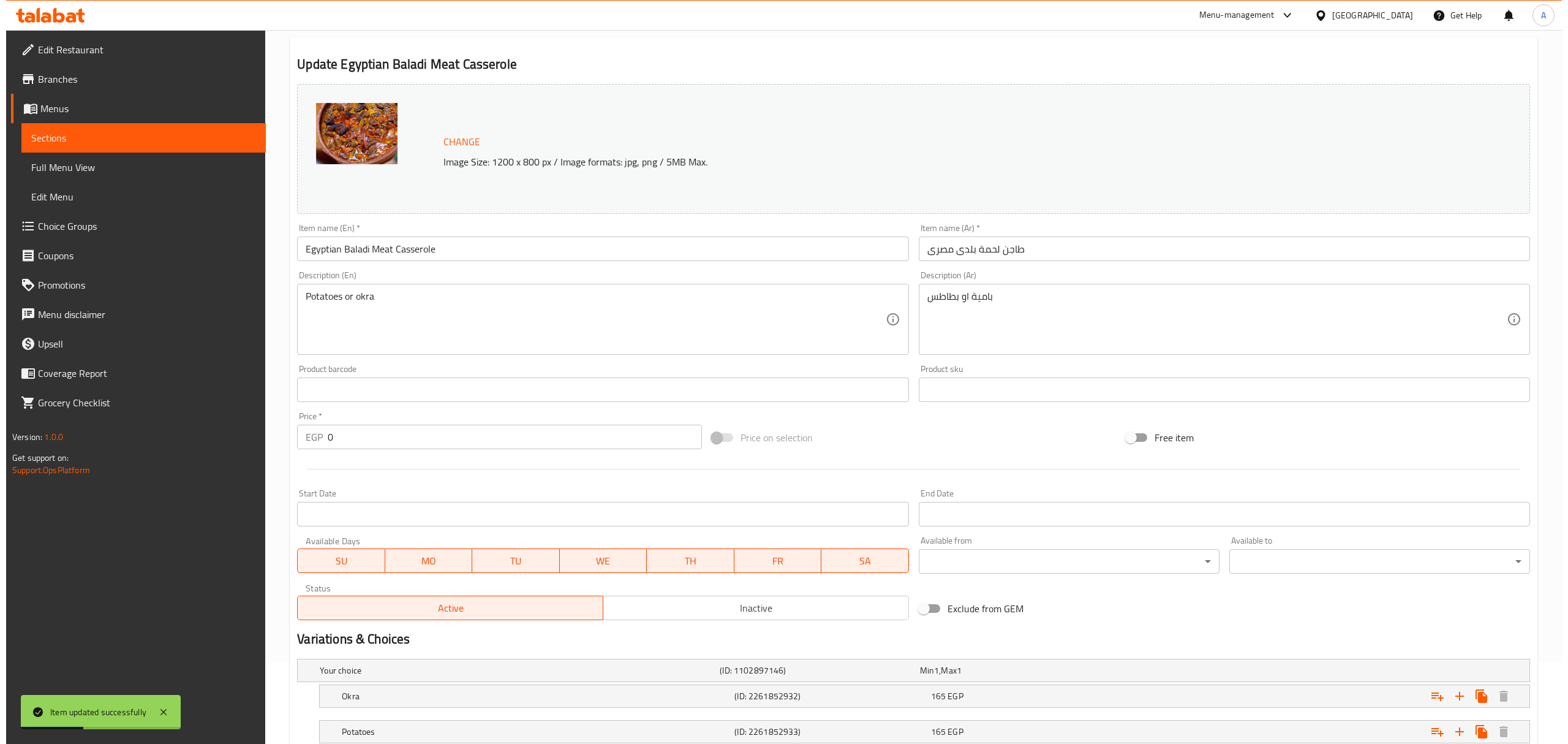
scroll to position [168, 0]
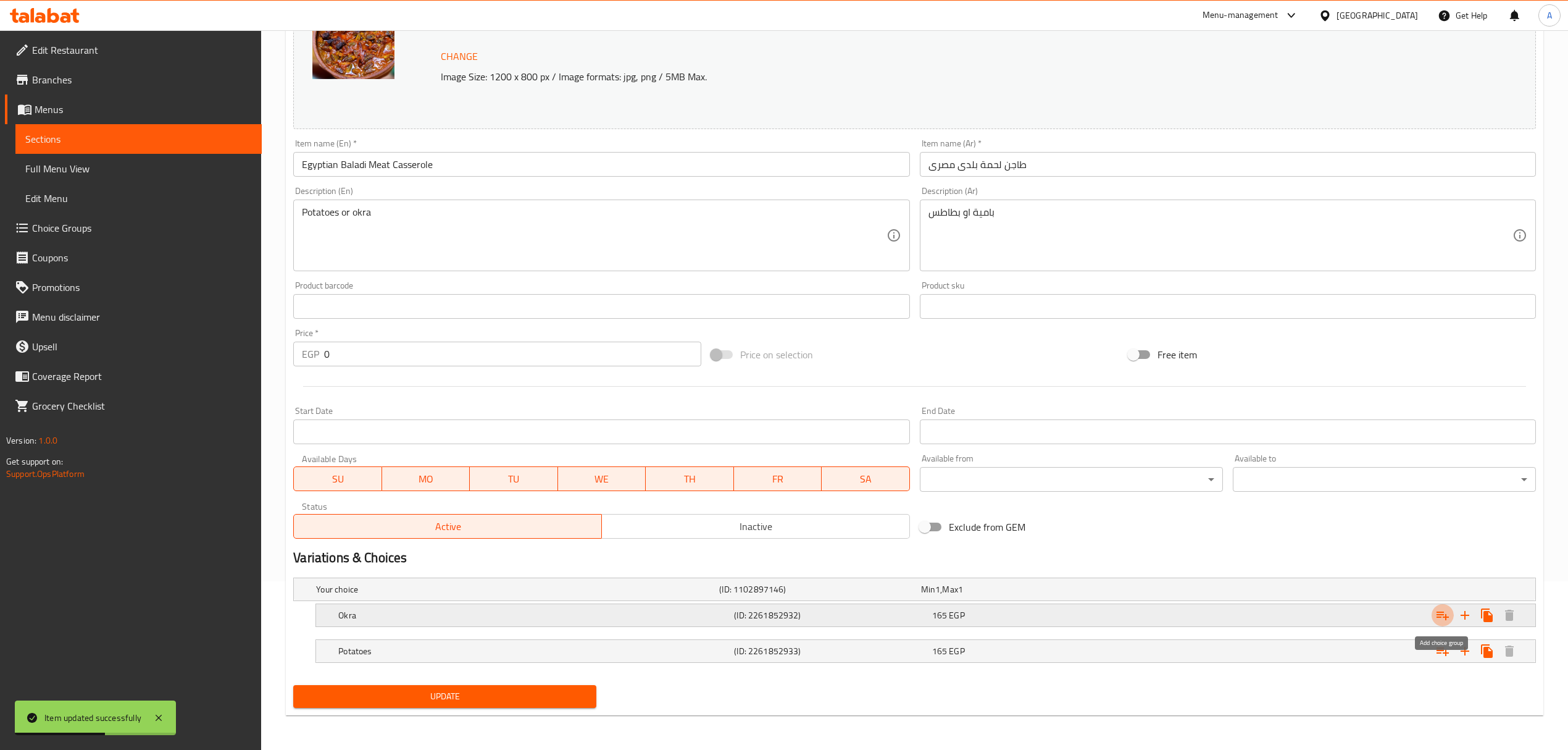
click at [1433, 612] on button "Expand" at bounding box center [1442, 616] width 23 height 23
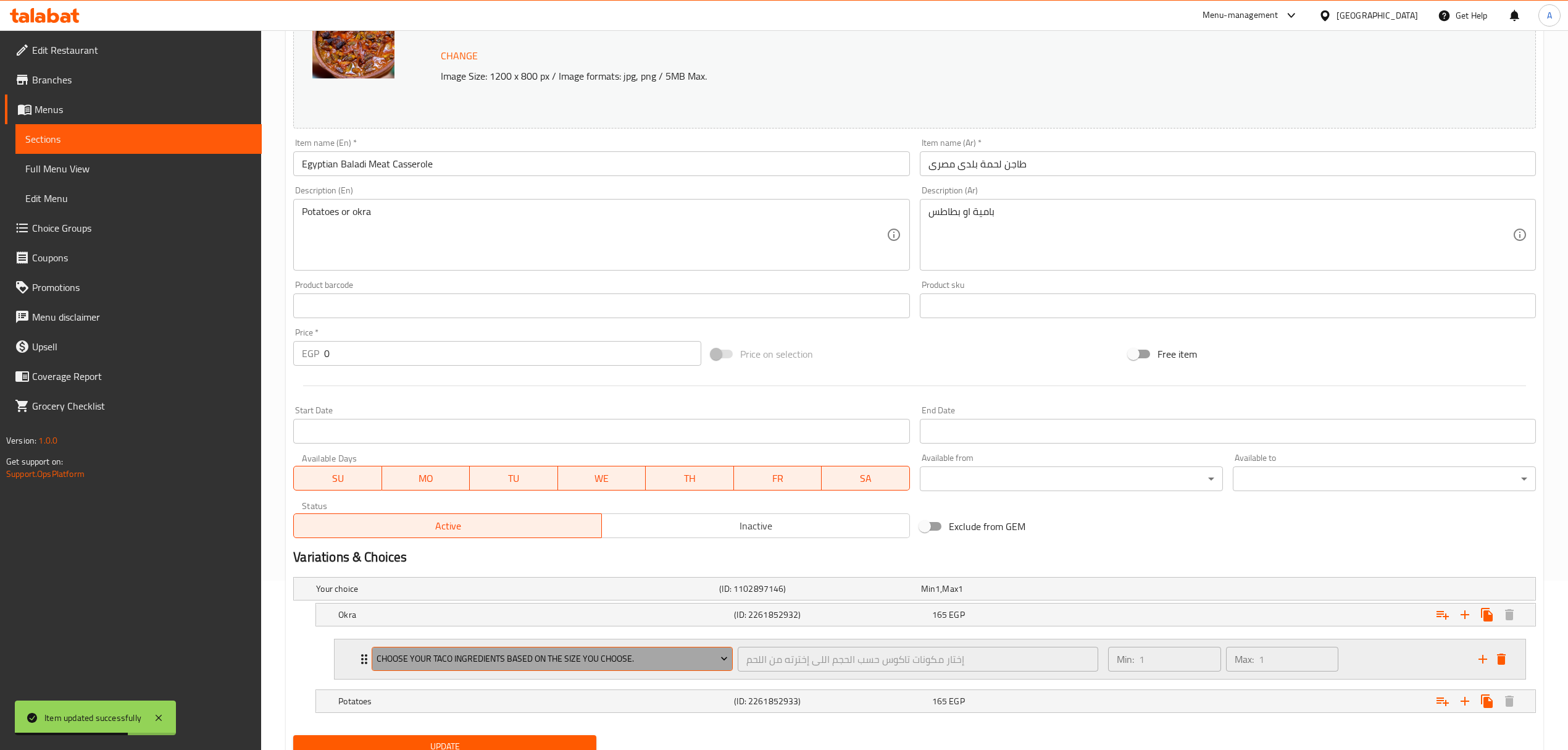
click at [682, 651] on button "Choose your taco ingredients based on the size you choose." at bounding box center [551, 659] width 361 height 24
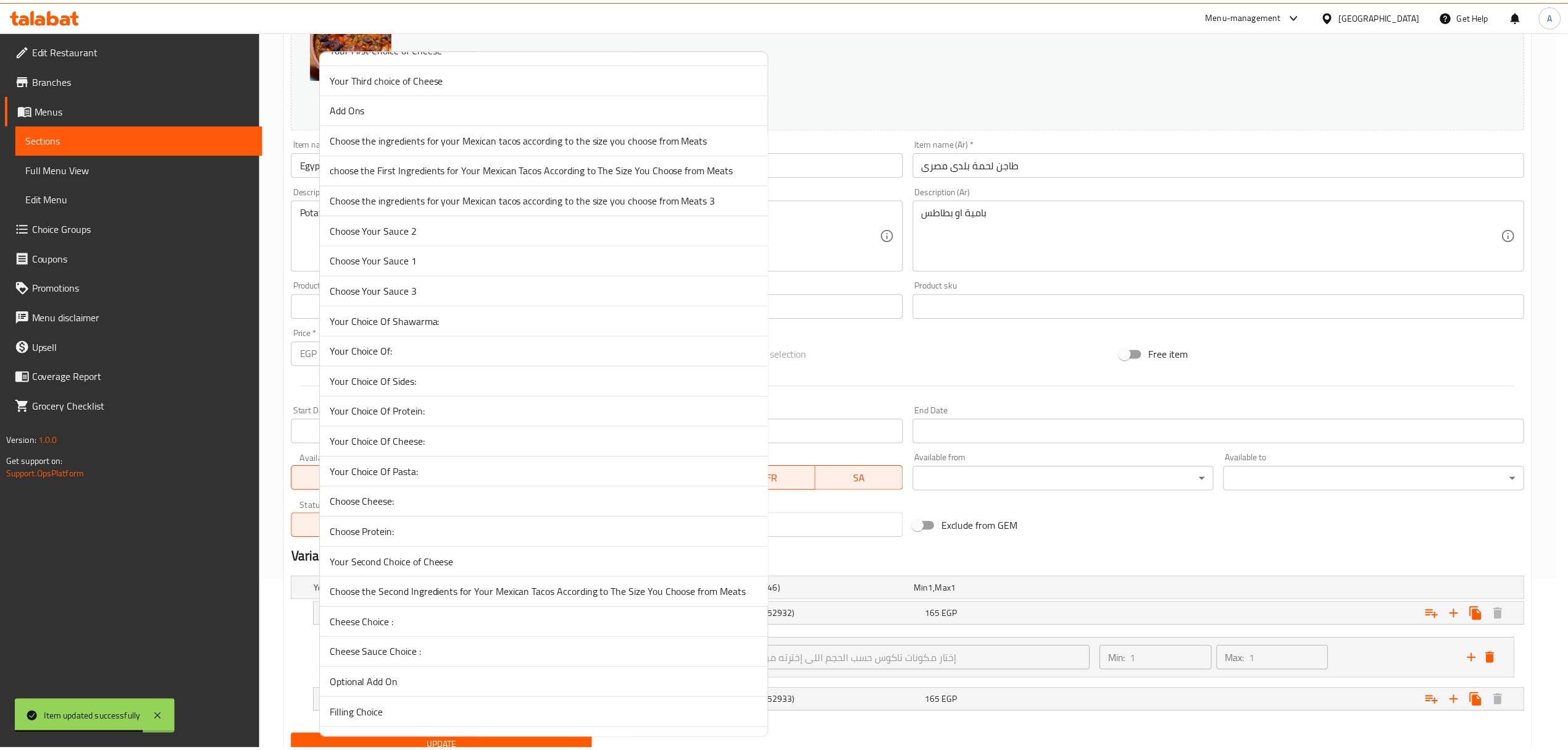
scroll to position [386, 0]
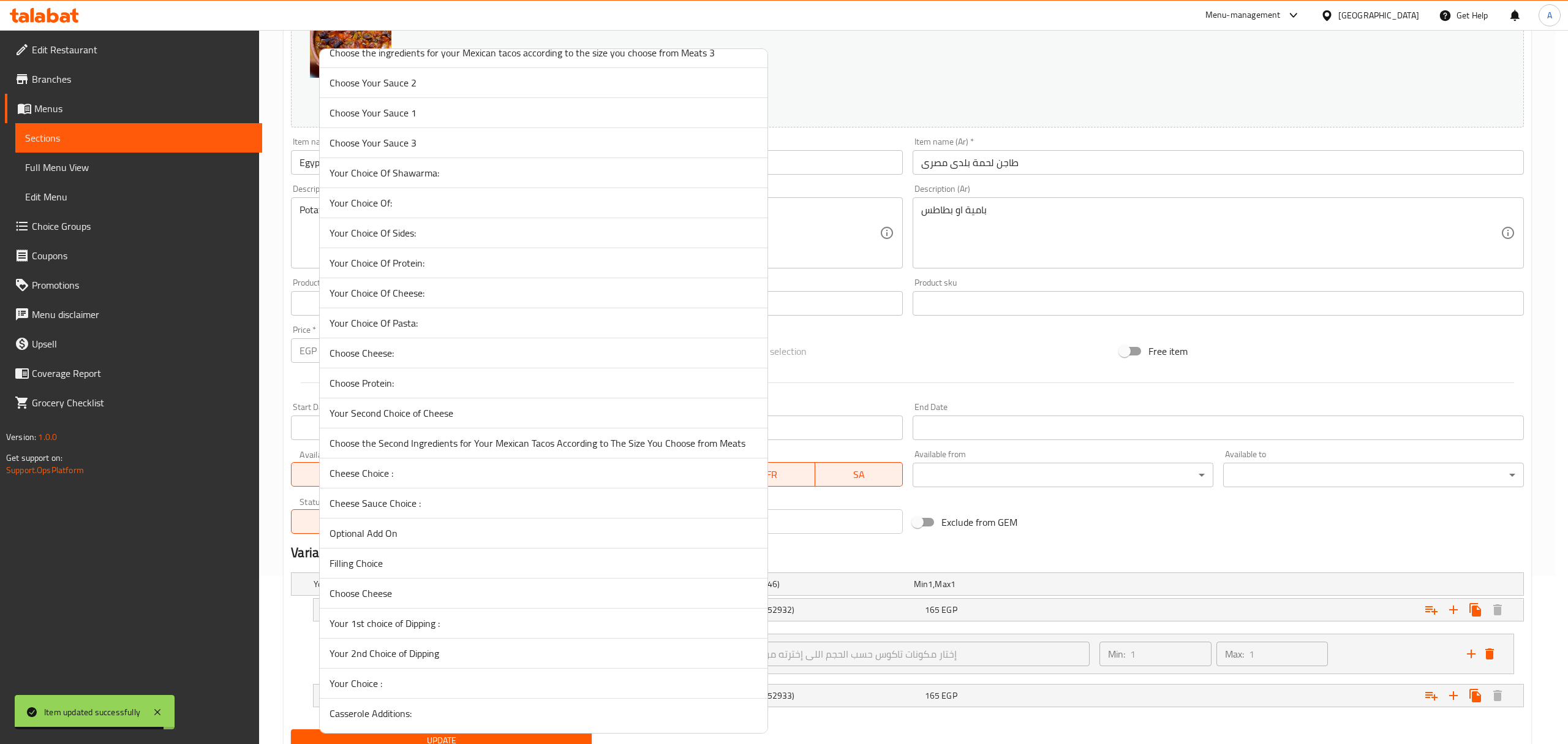
click at [409, 712] on span "Casserole Additions:" at bounding box center [544, 713] width 428 height 15
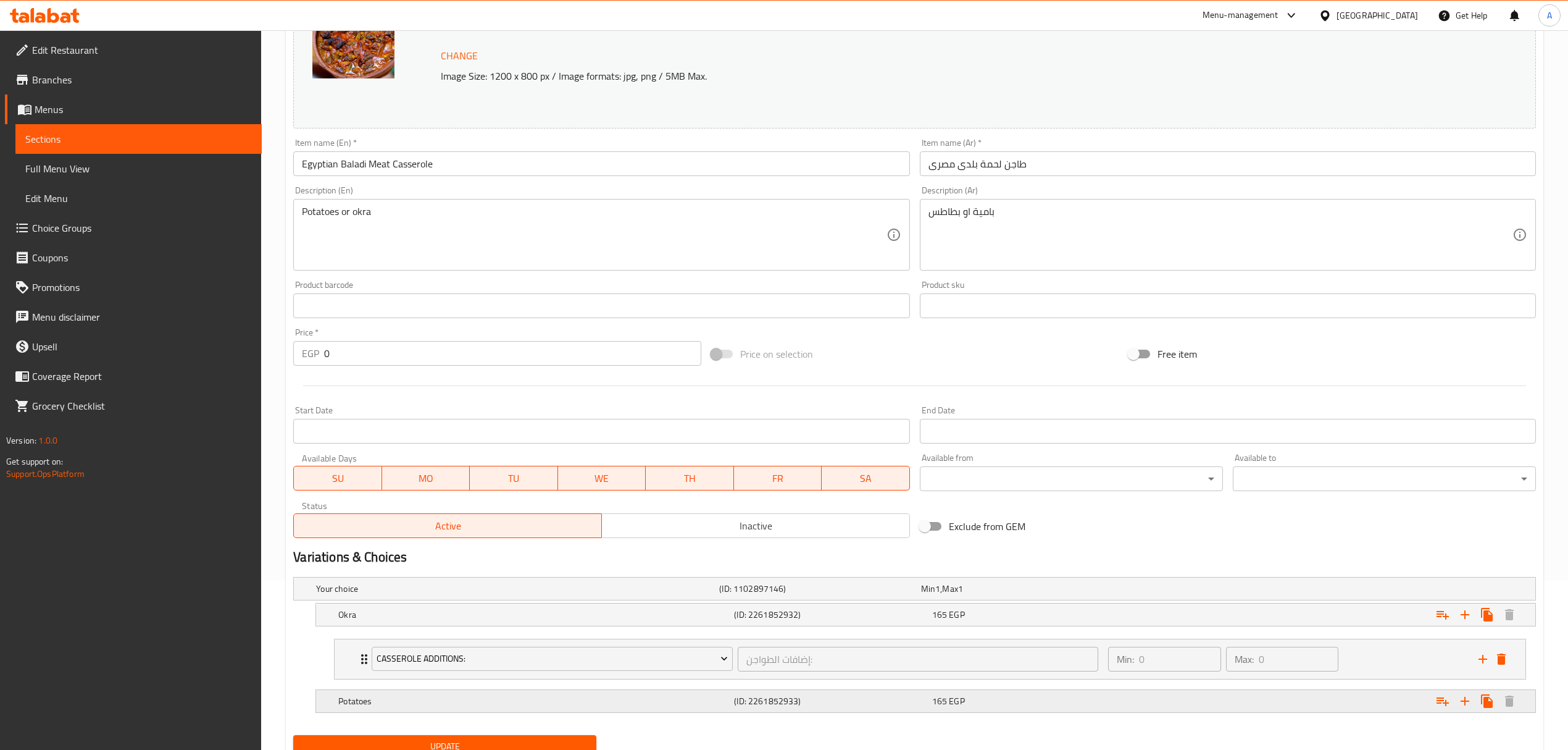
click at [1437, 702] on icon "Expand" at bounding box center [1442, 701] width 15 height 15
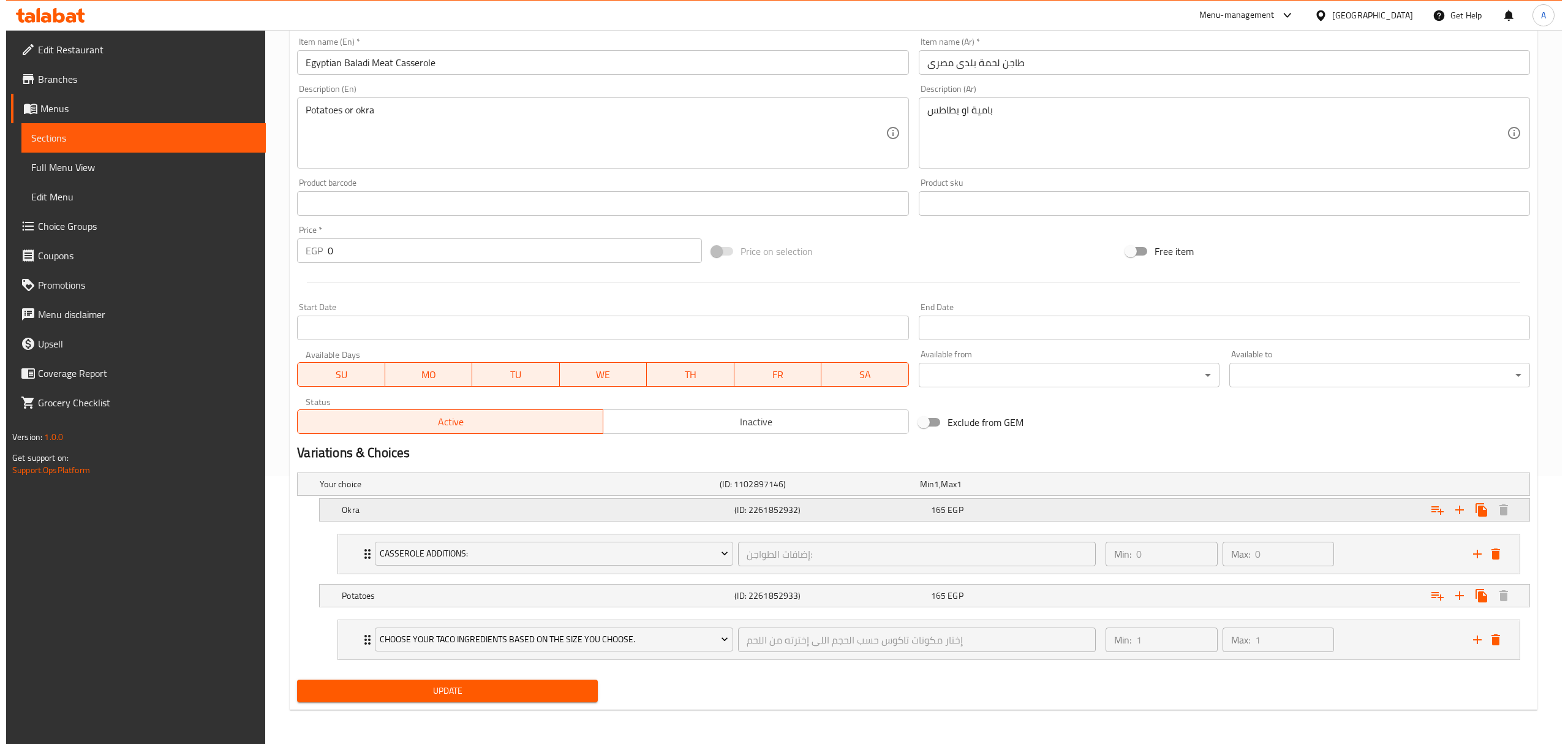
scroll to position [270, 0]
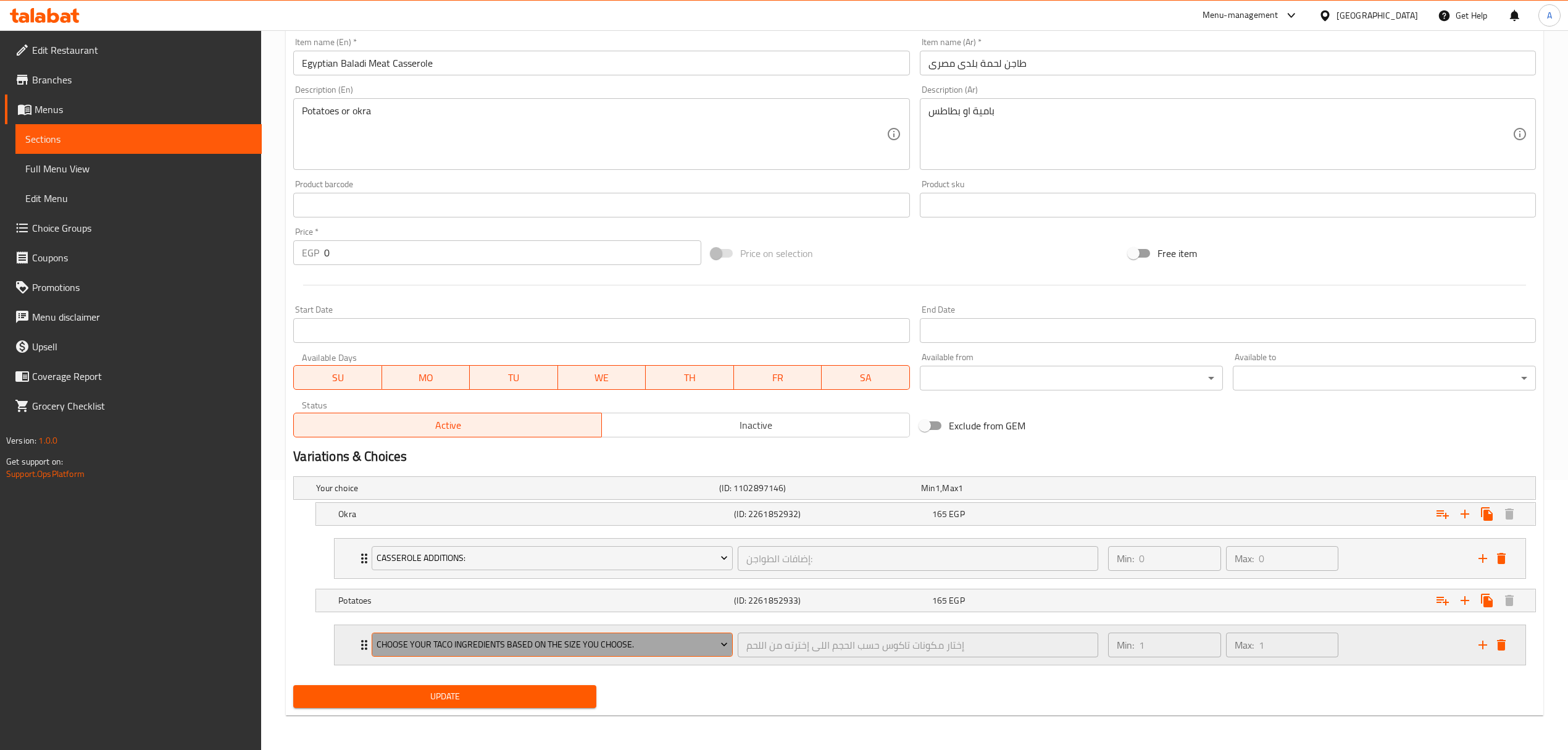
click at [530, 637] on span "Choose your taco ingredients based on the size you choose." at bounding box center [552, 644] width 351 height 16
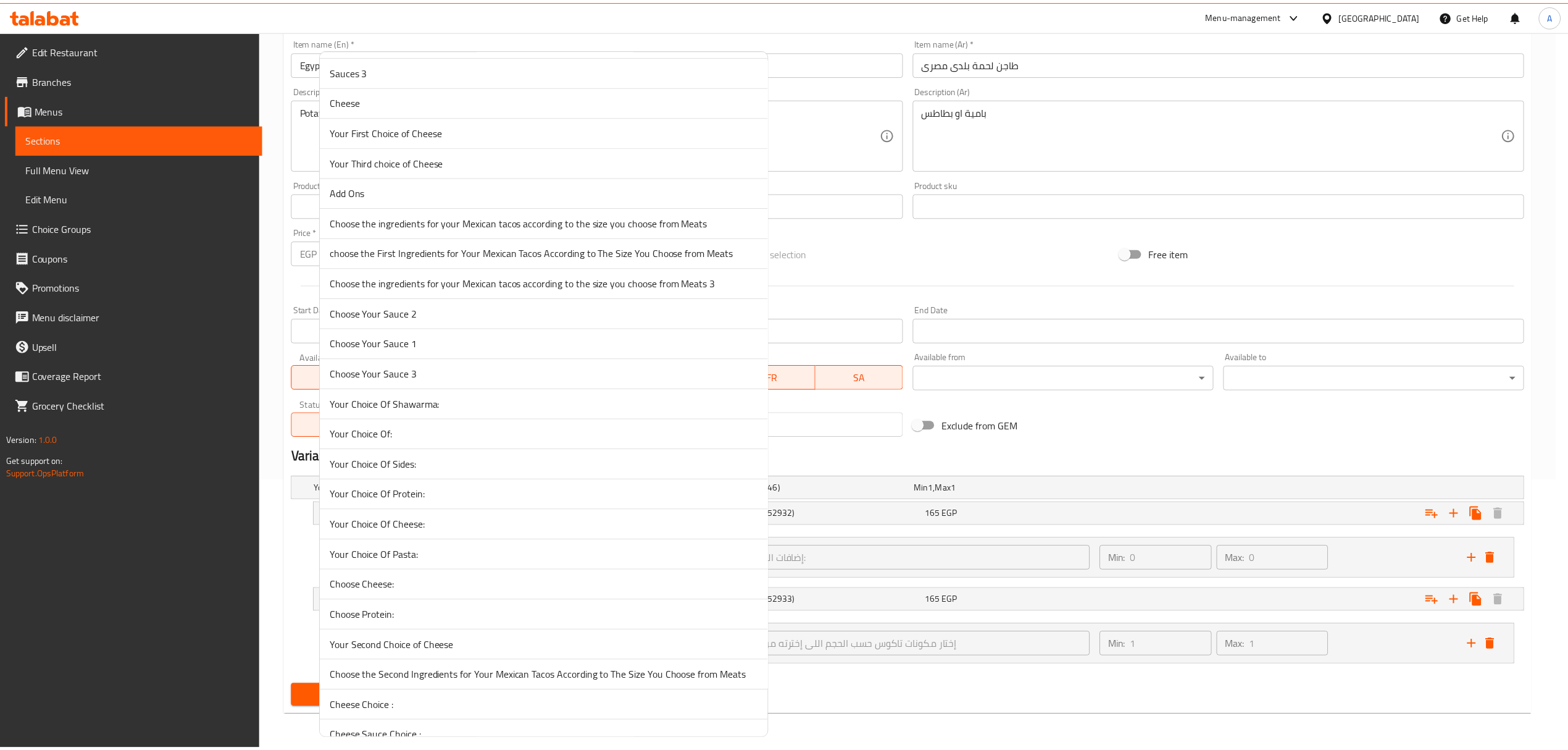
scroll to position [386, 0]
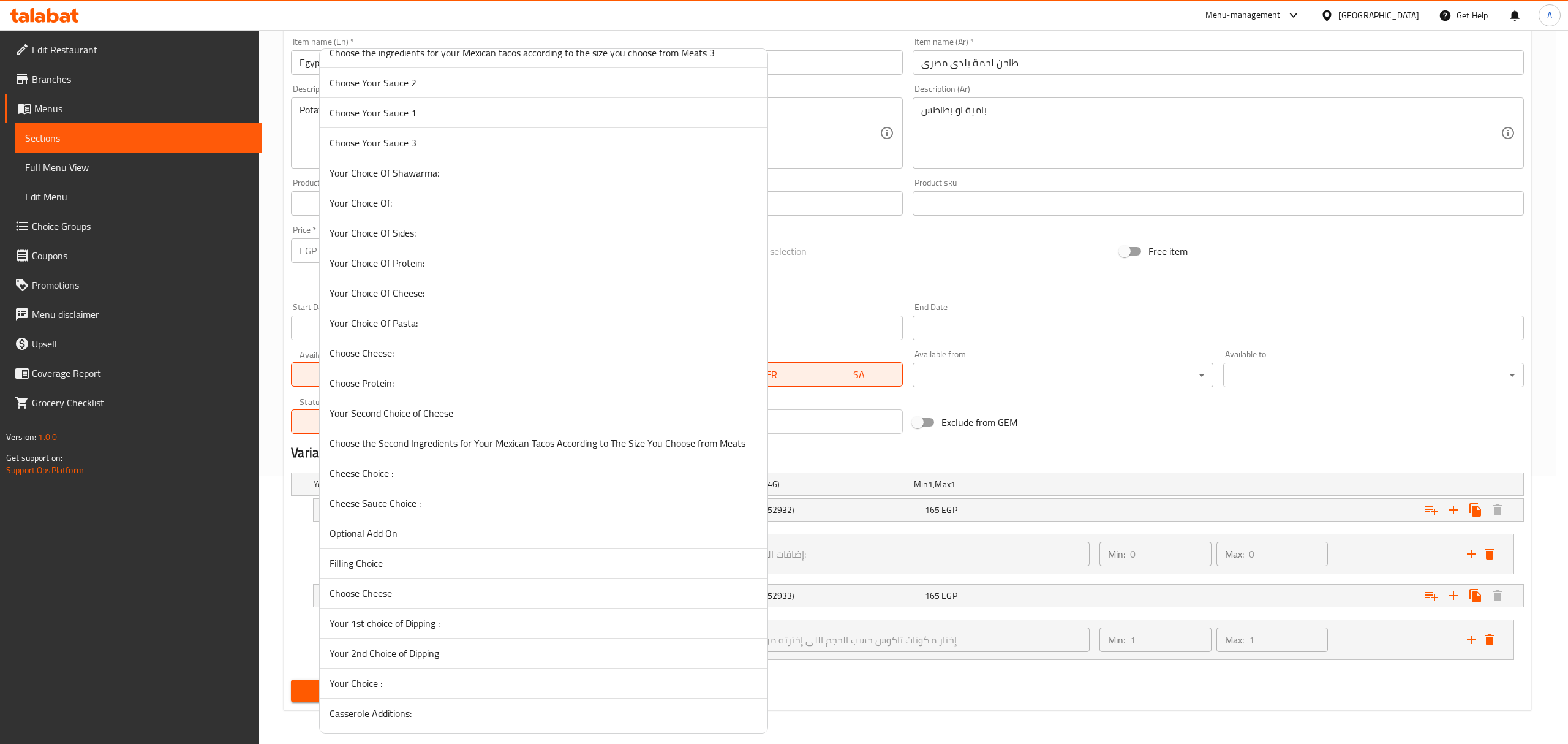
click at [426, 711] on span "Casserole Additions:" at bounding box center [544, 713] width 428 height 15
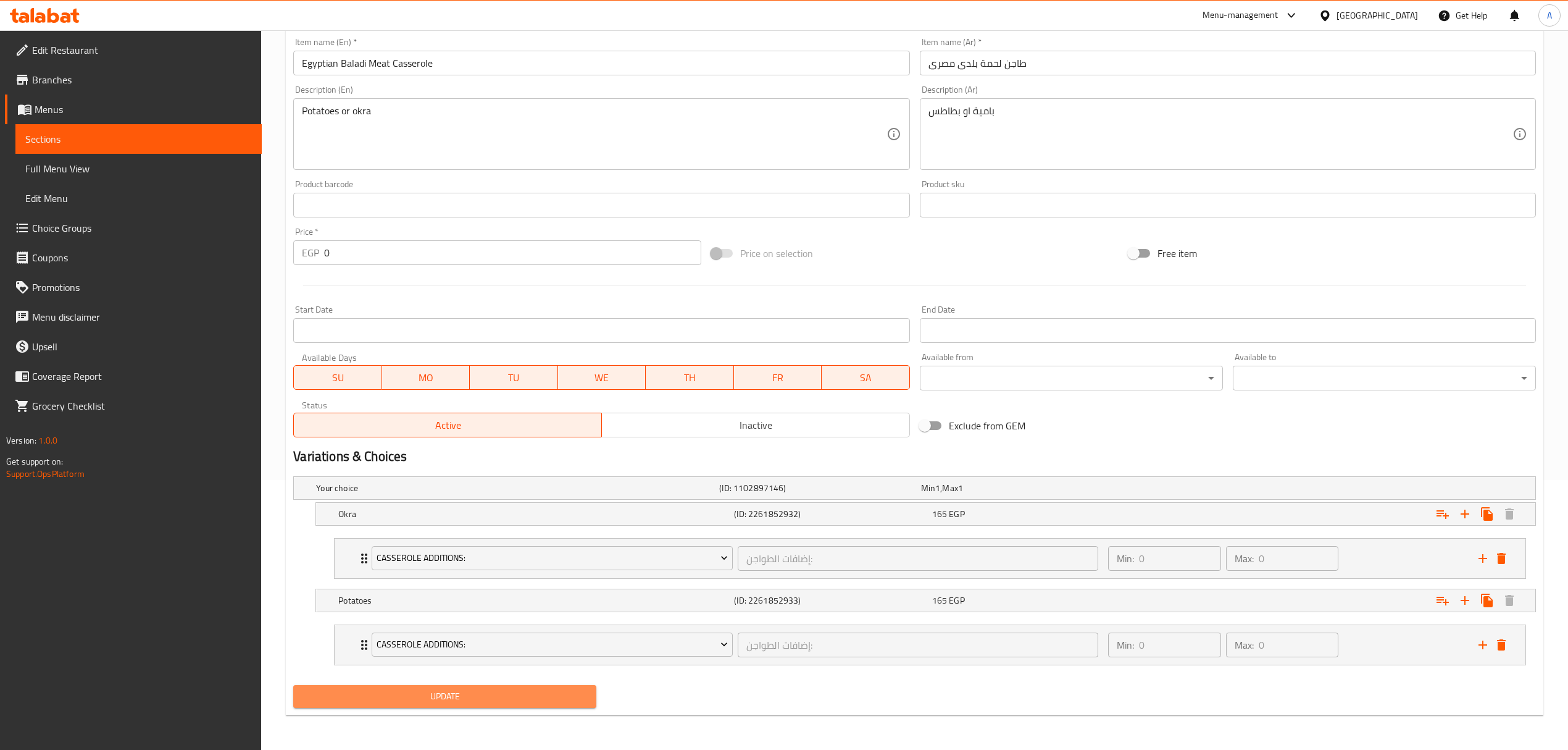
click at [426, 702] on span "Update" at bounding box center [445, 696] width 283 height 16
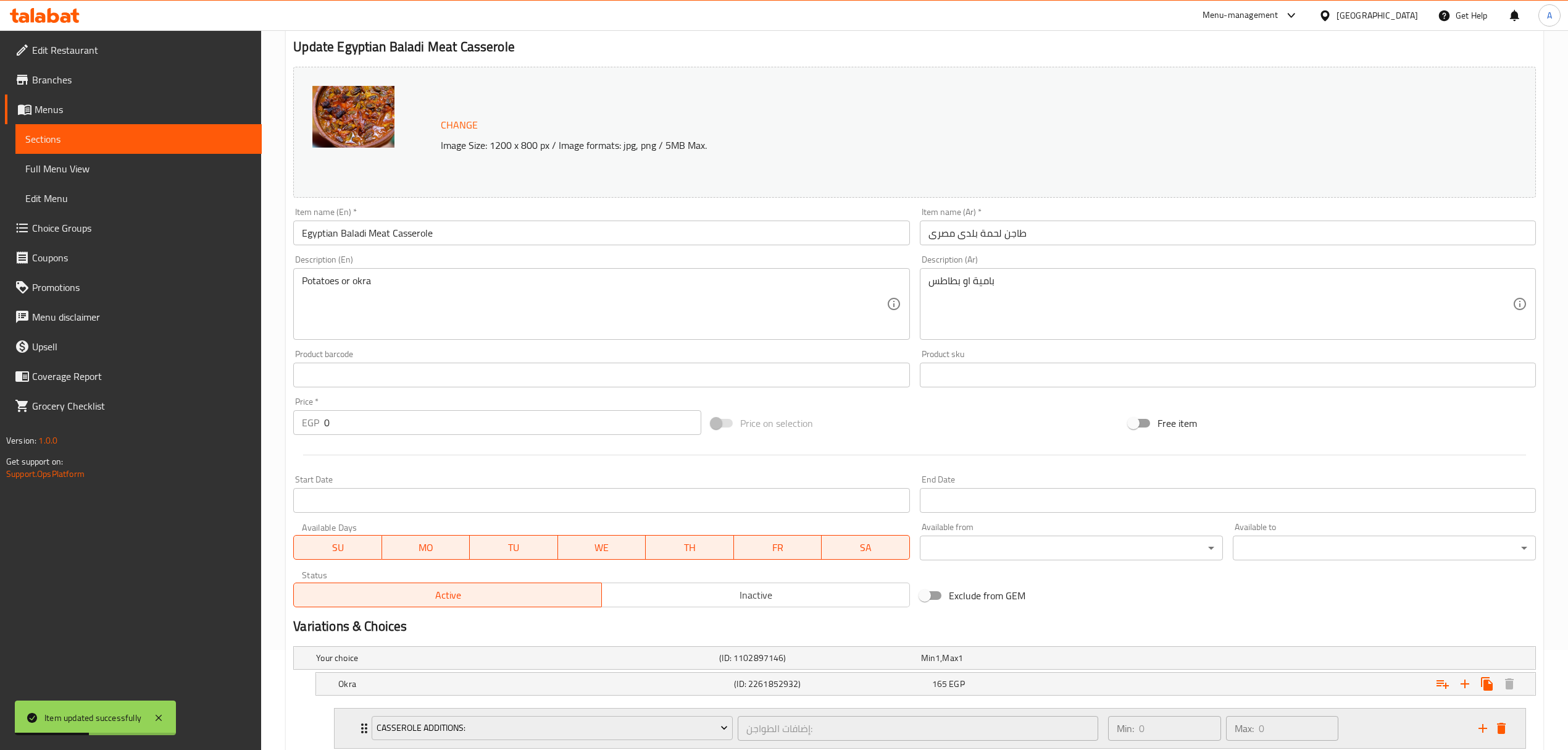
scroll to position [0, 0]
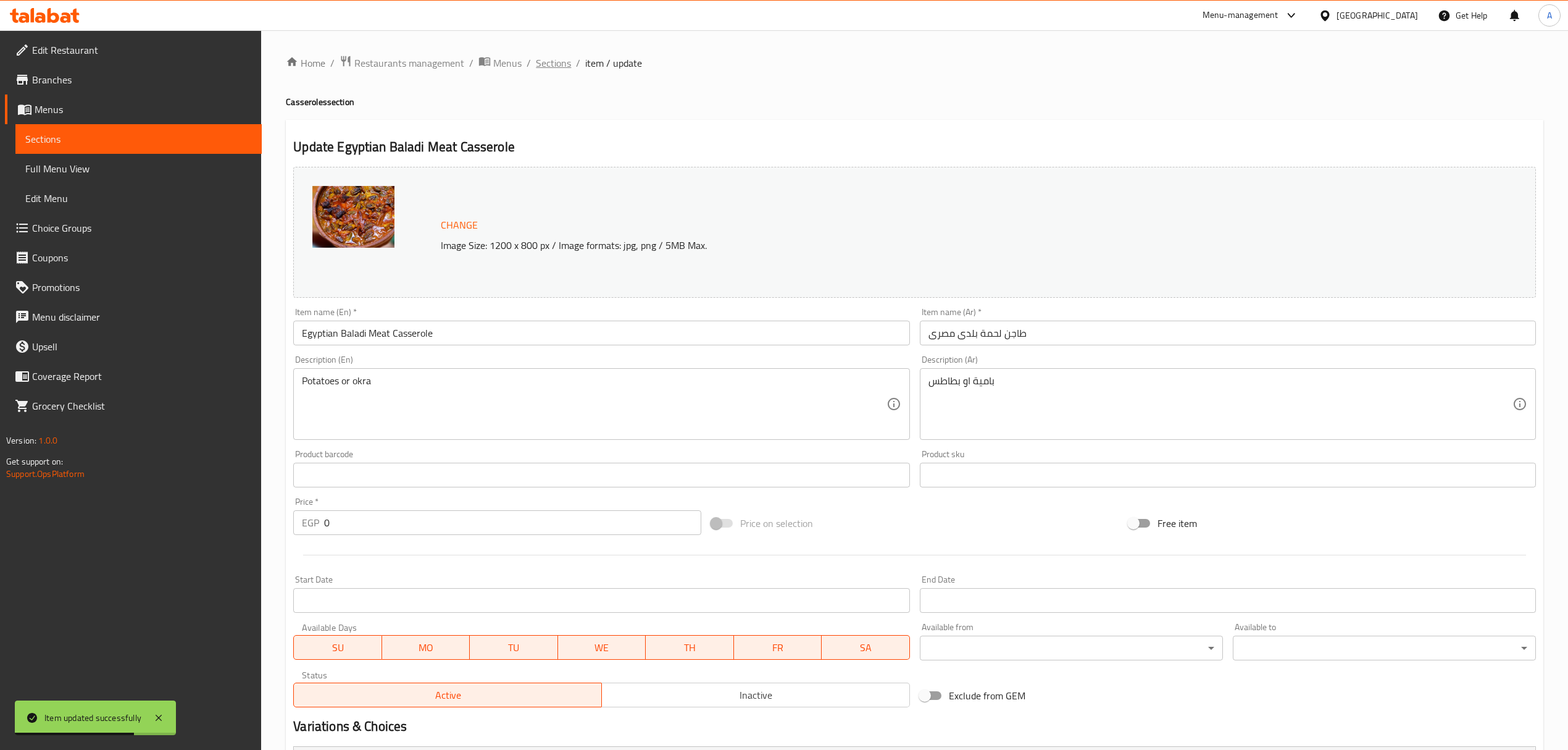
click at [553, 65] on span "Sections" at bounding box center [553, 63] width 35 height 15
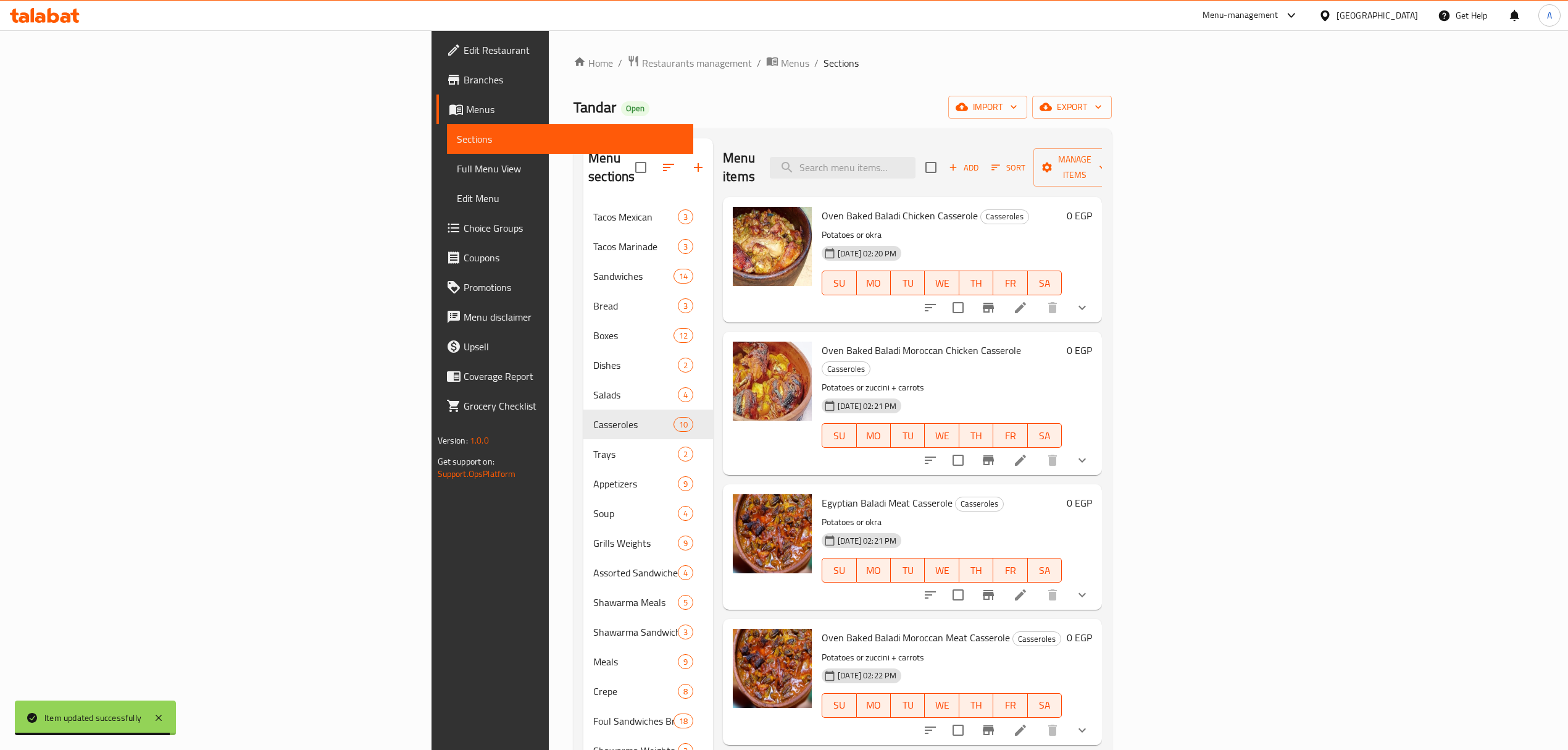
click at [1028, 722] on icon at bounding box center [1020, 730] width 15 height 15
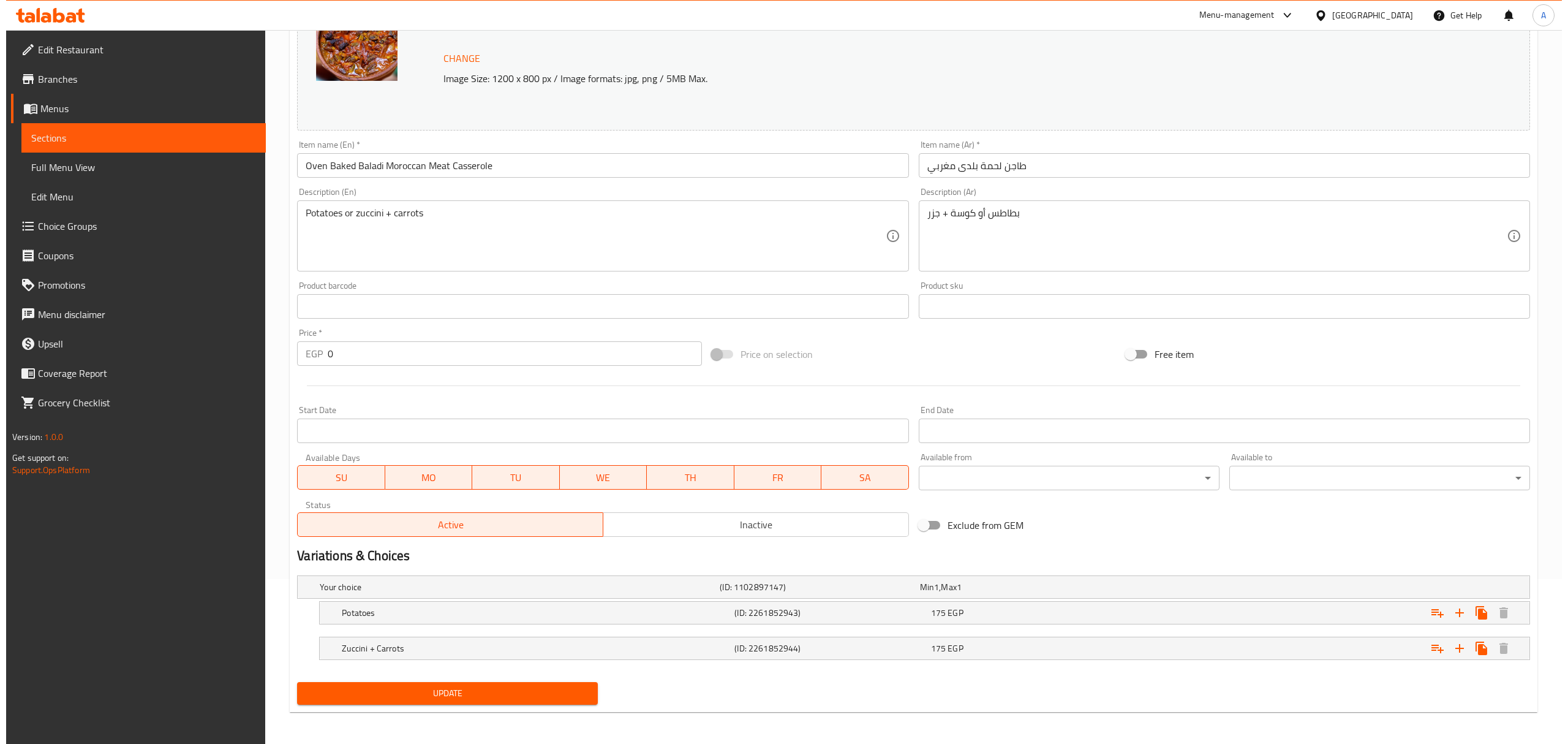
scroll to position [168, 0]
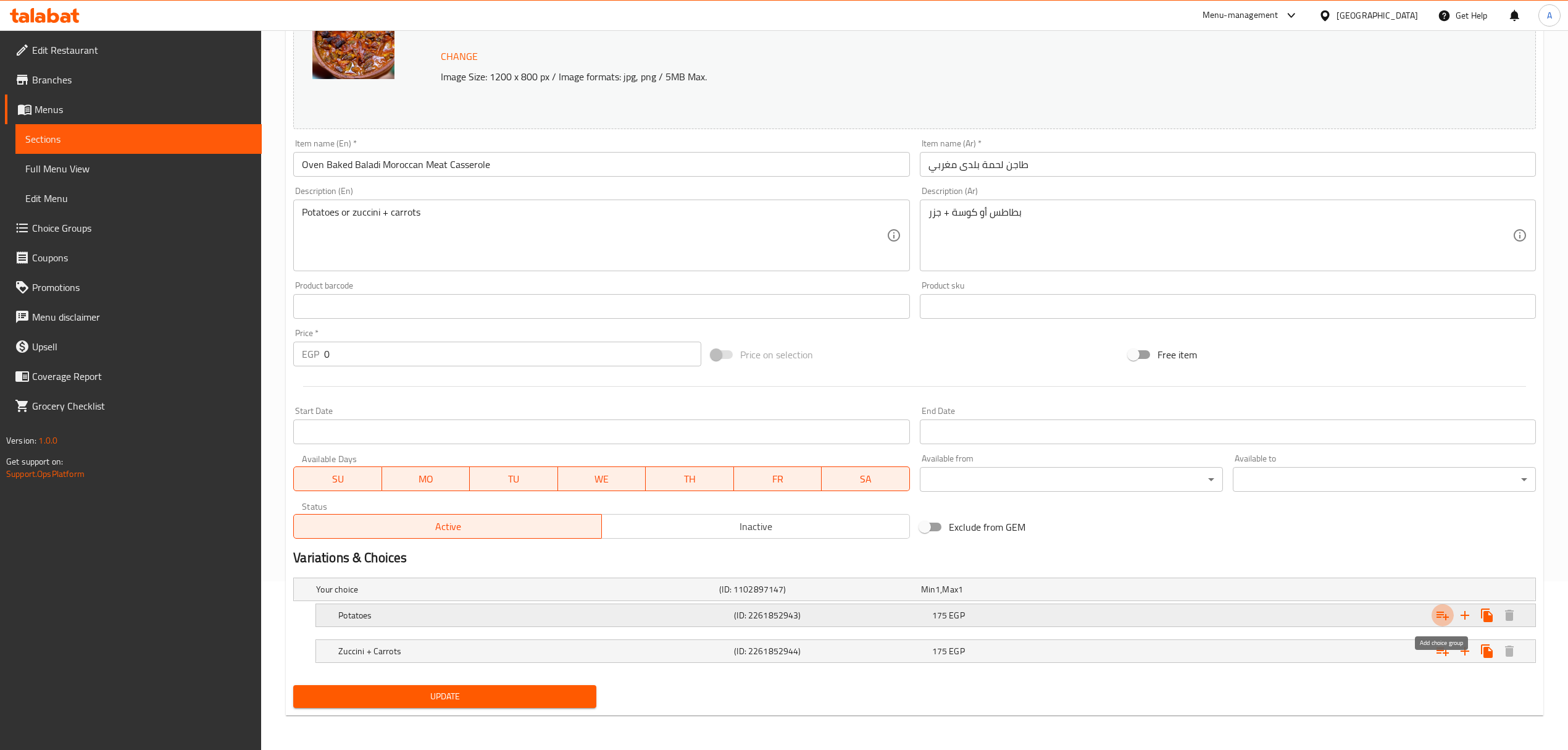
click at [1439, 613] on icon "Expand" at bounding box center [1442, 615] width 15 height 15
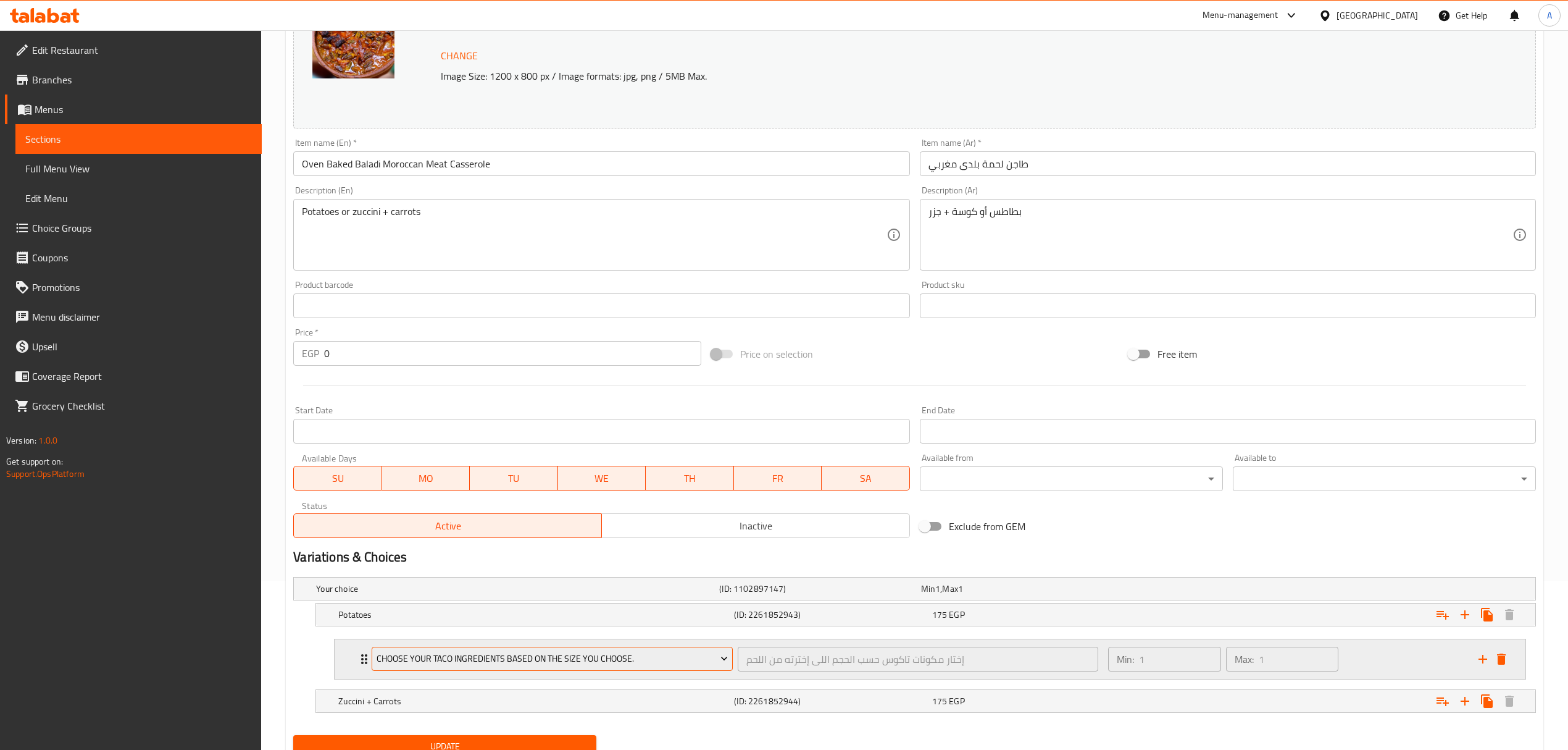
click at [690, 656] on span "Choose your taco ingredients based on the size you choose." at bounding box center [552, 659] width 351 height 16
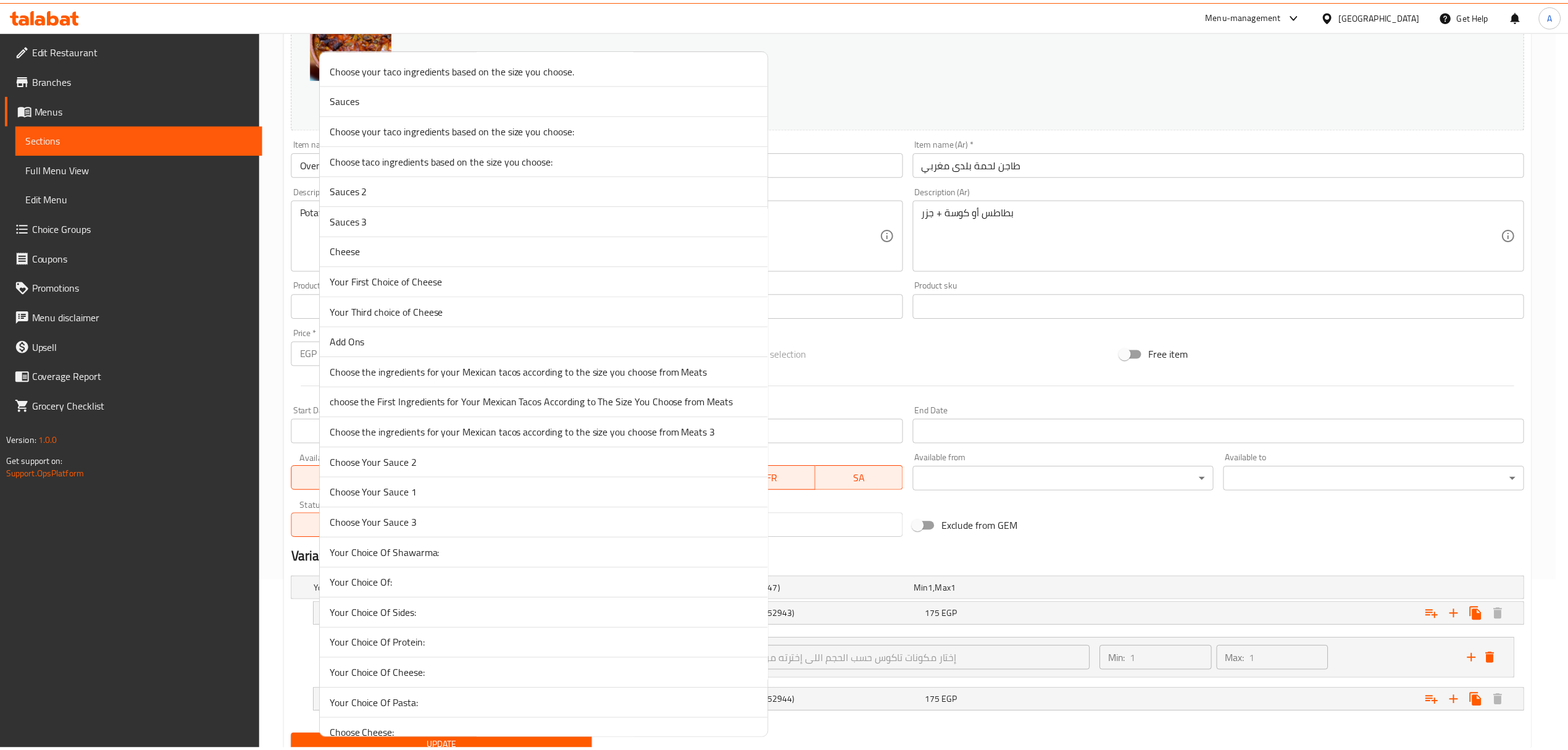
scroll to position [386, 0]
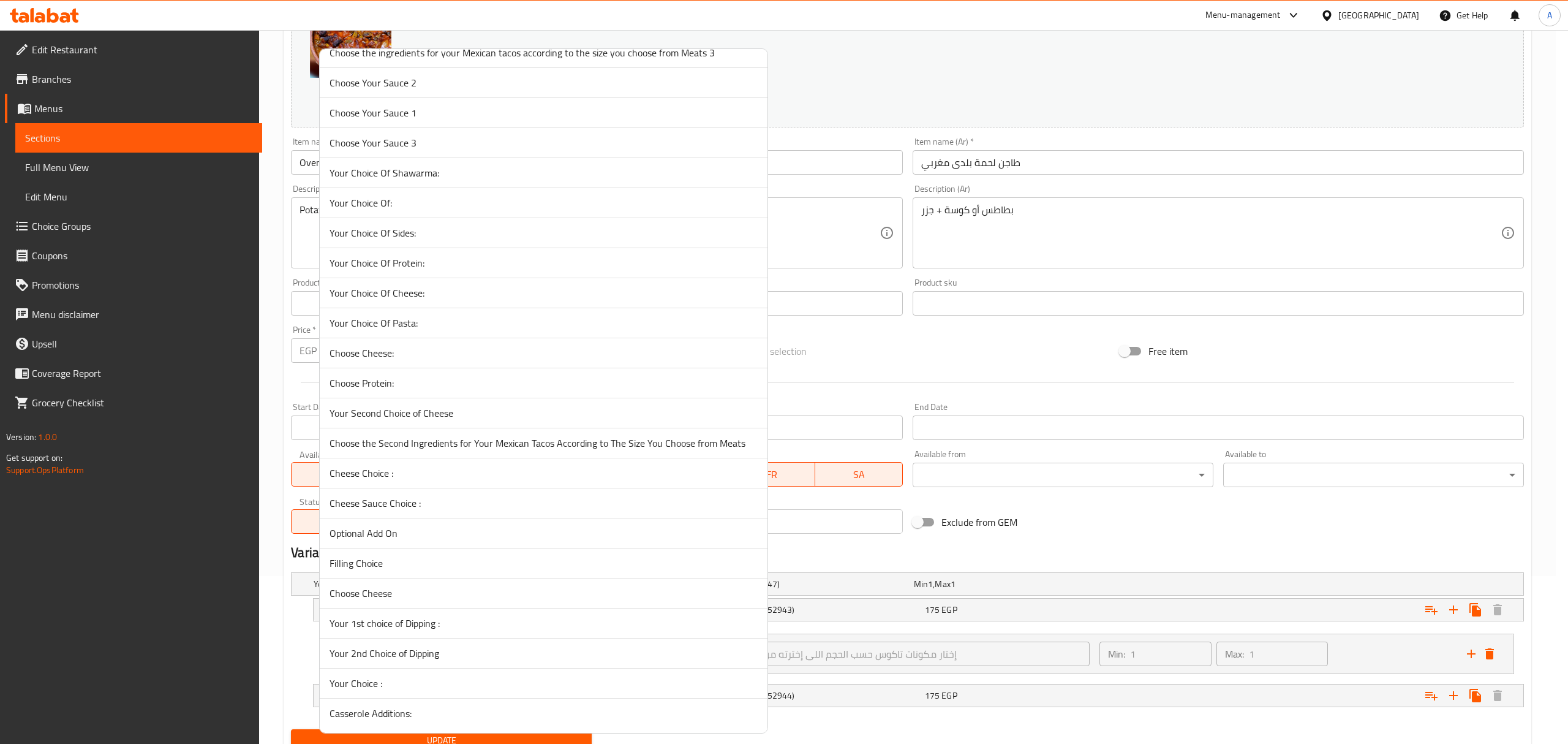
click at [466, 709] on span "Casserole Additions:" at bounding box center [544, 713] width 428 height 15
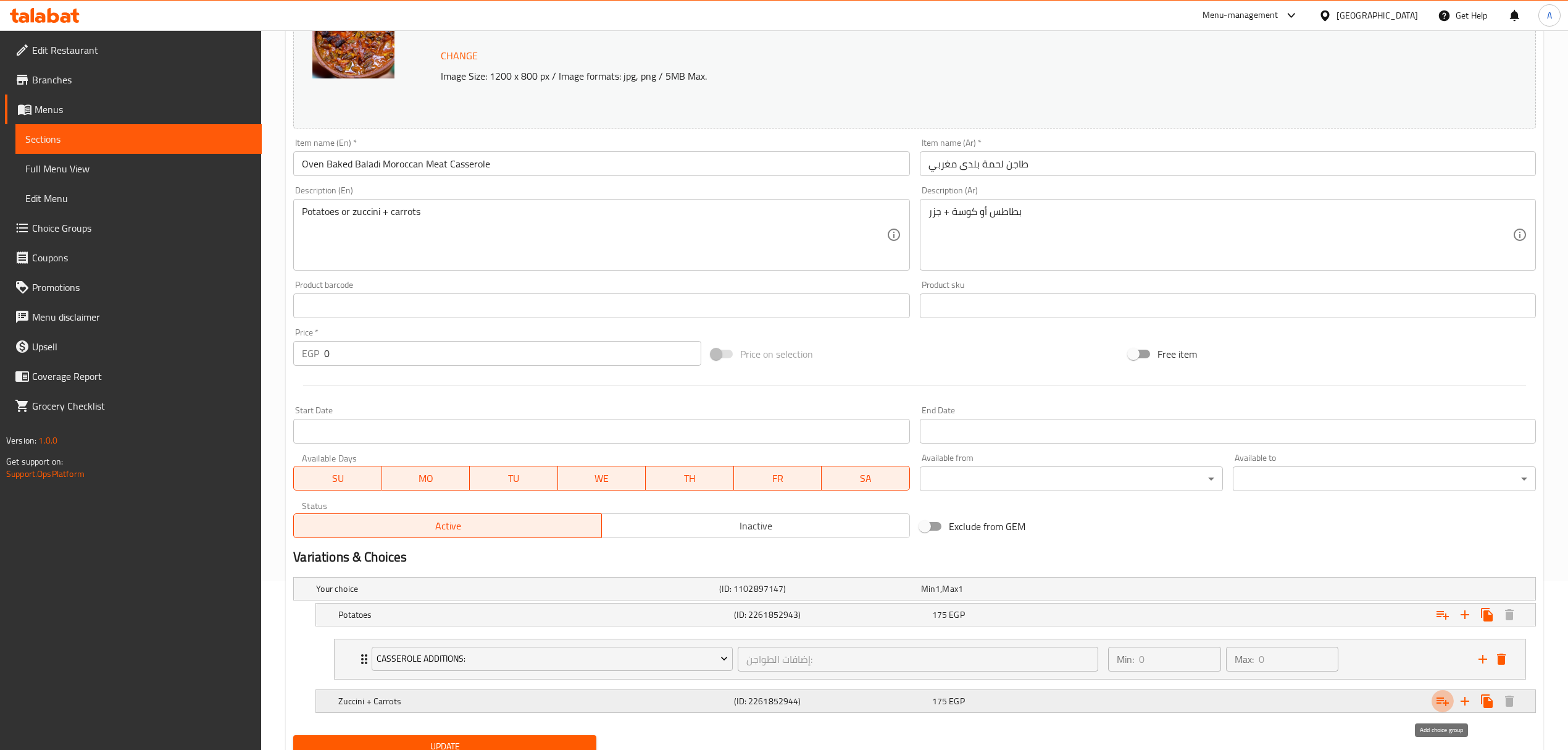
click at [1439, 704] on icon "Expand" at bounding box center [1442, 702] width 13 height 9
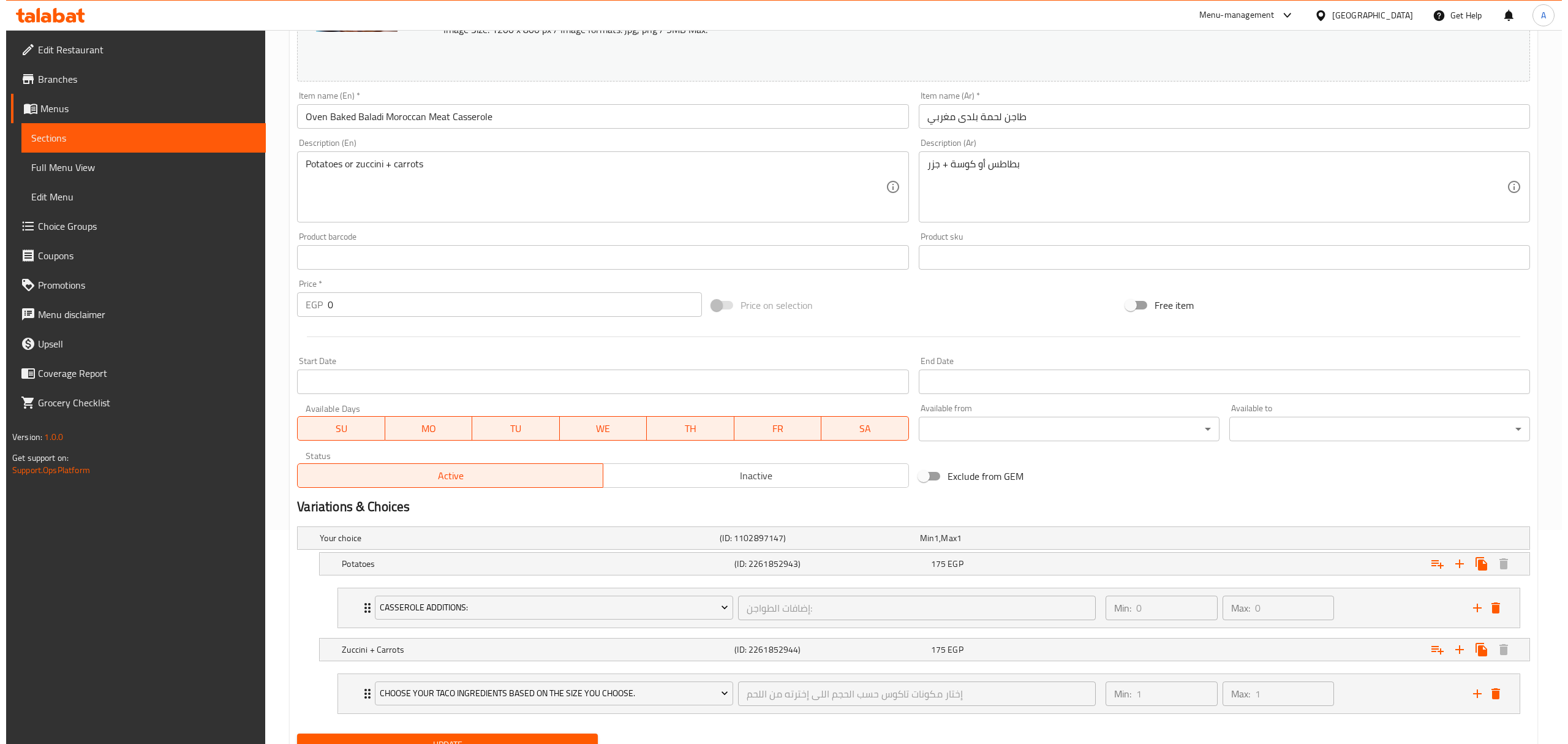
scroll to position [270, 0]
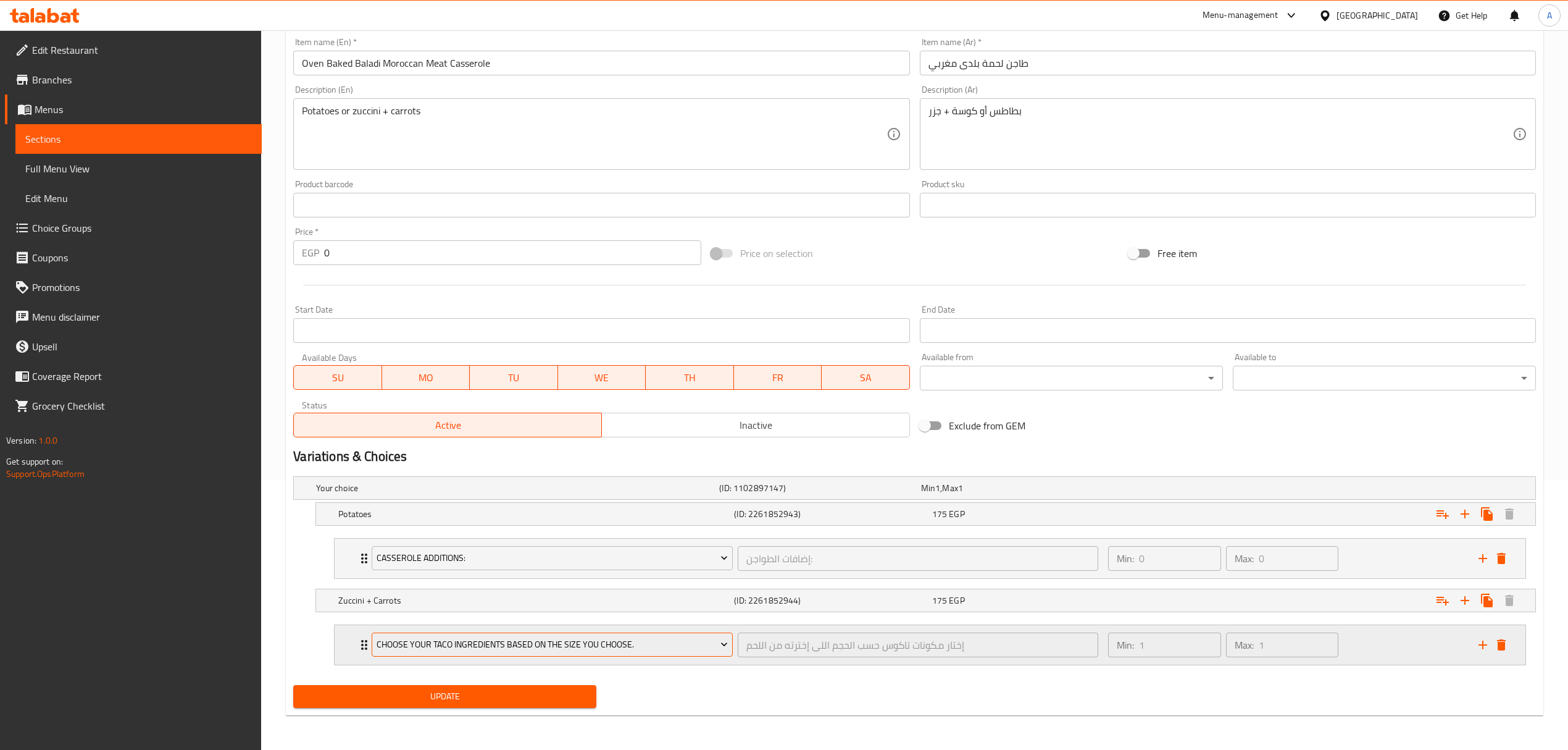
click at [545, 646] on span "Choose your taco ingredients based on the size you choose." at bounding box center [552, 644] width 351 height 16
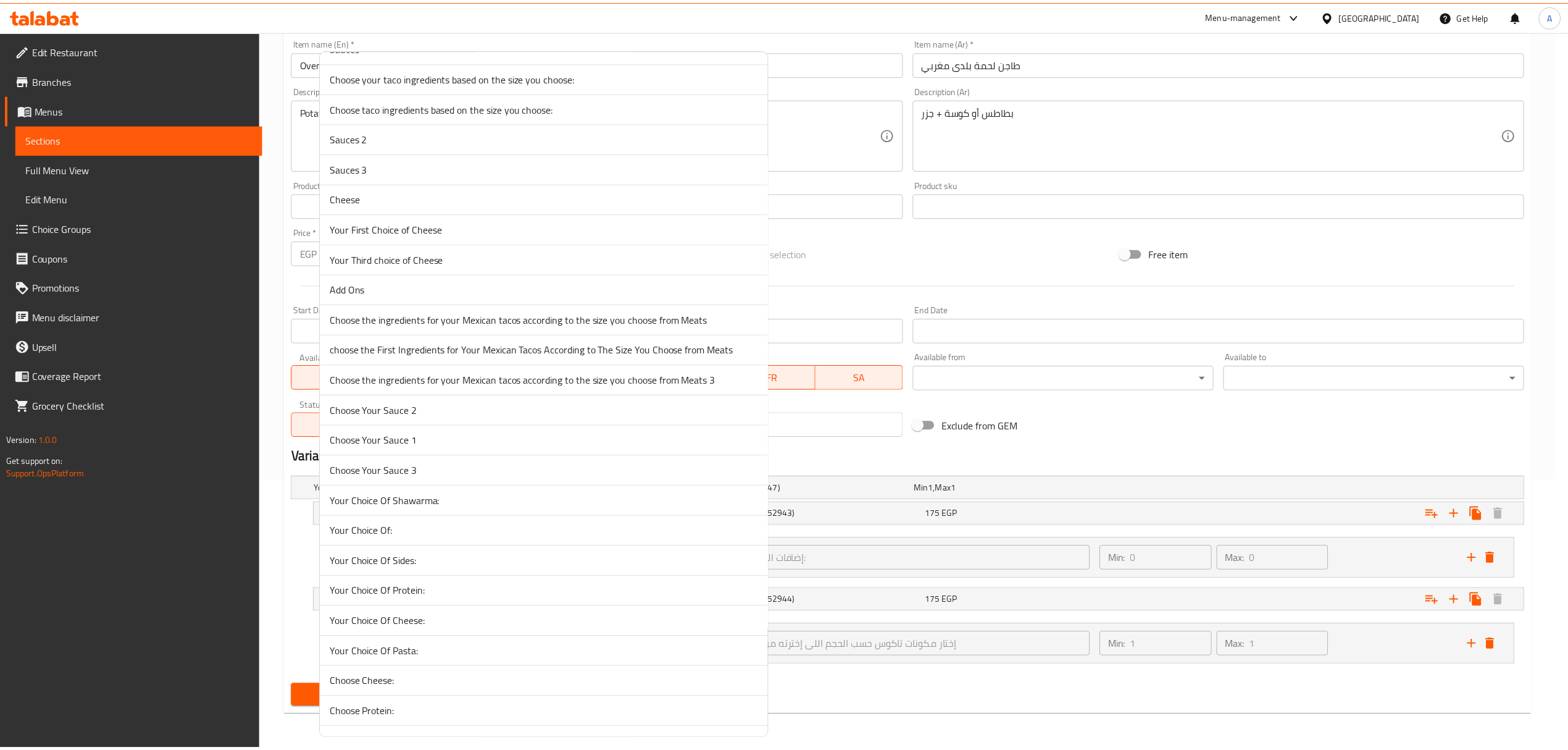
scroll to position [386, 0]
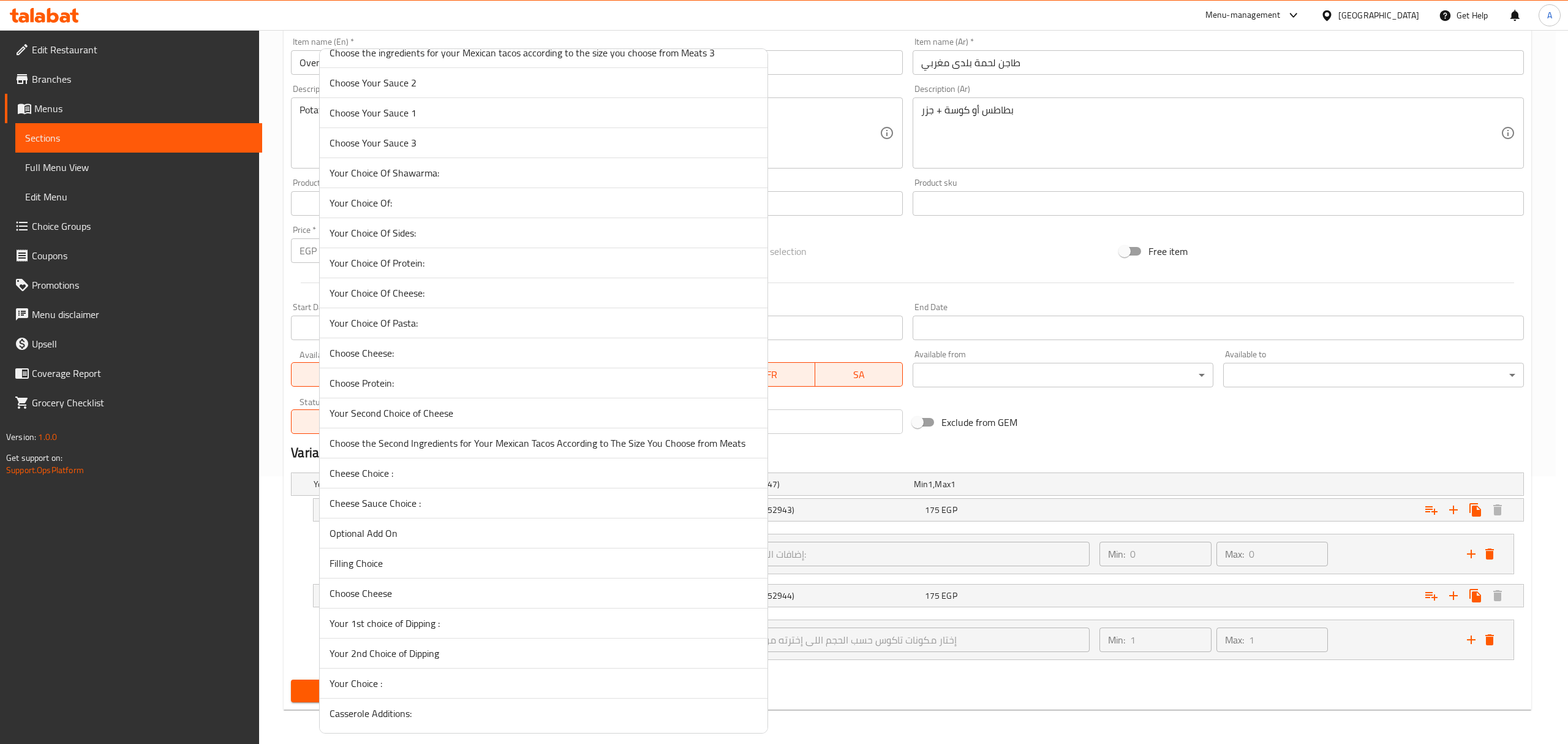
click at [363, 718] on span "Casserole Additions:" at bounding box center [544, 713] width 428 height 15
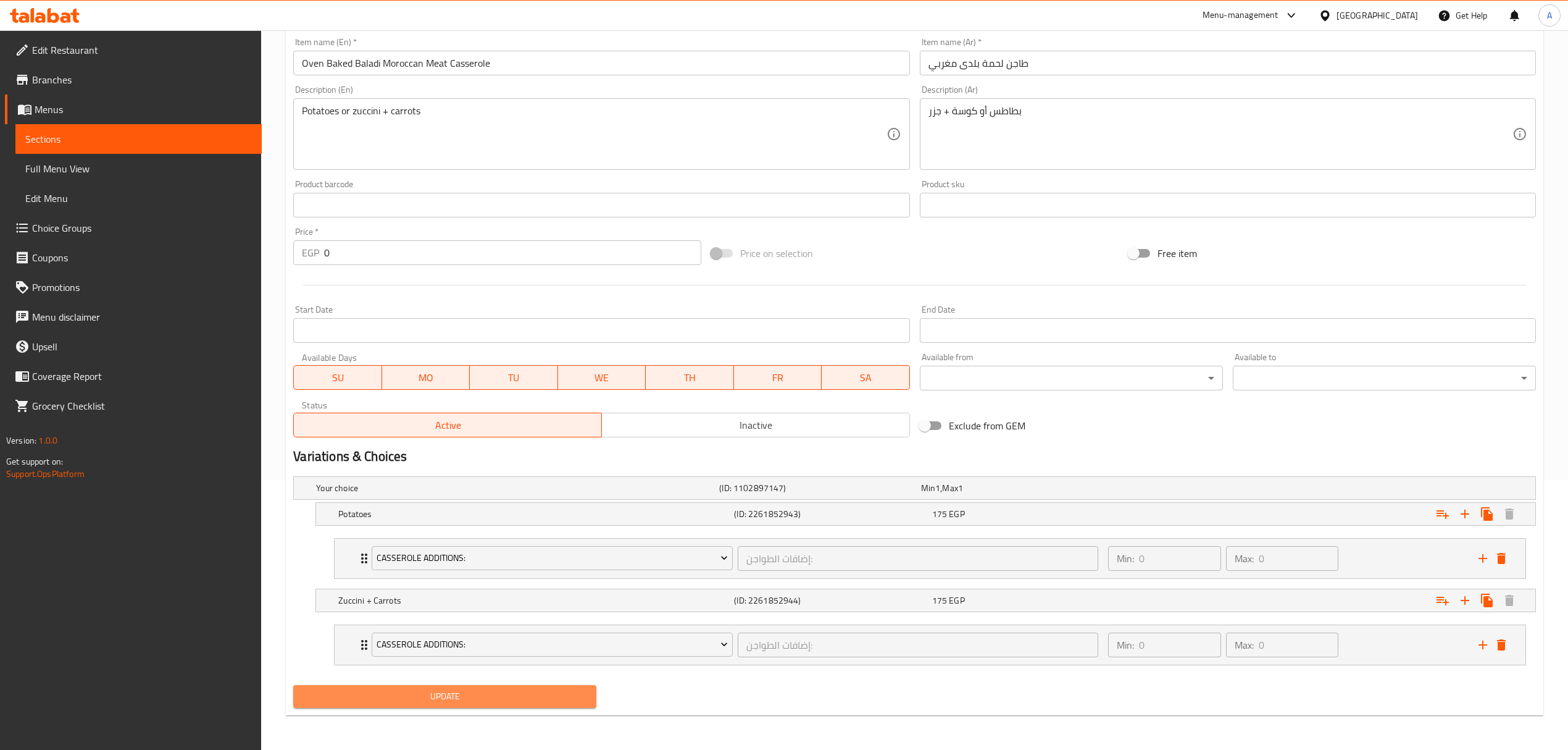
click at [520, 695] on span "Update" at bounding box center [445, 696] width 283 height 16
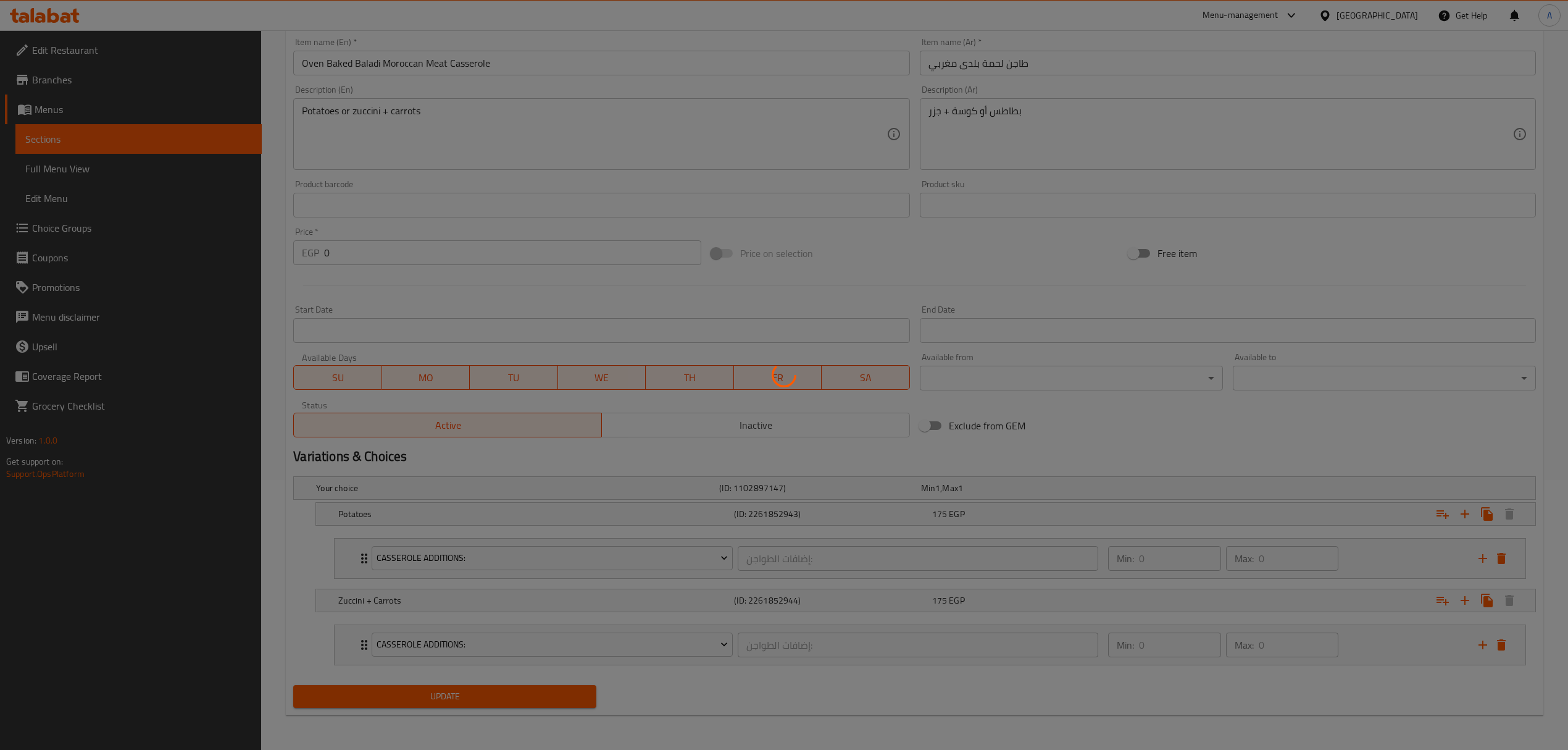
scroll to position [0, 0]
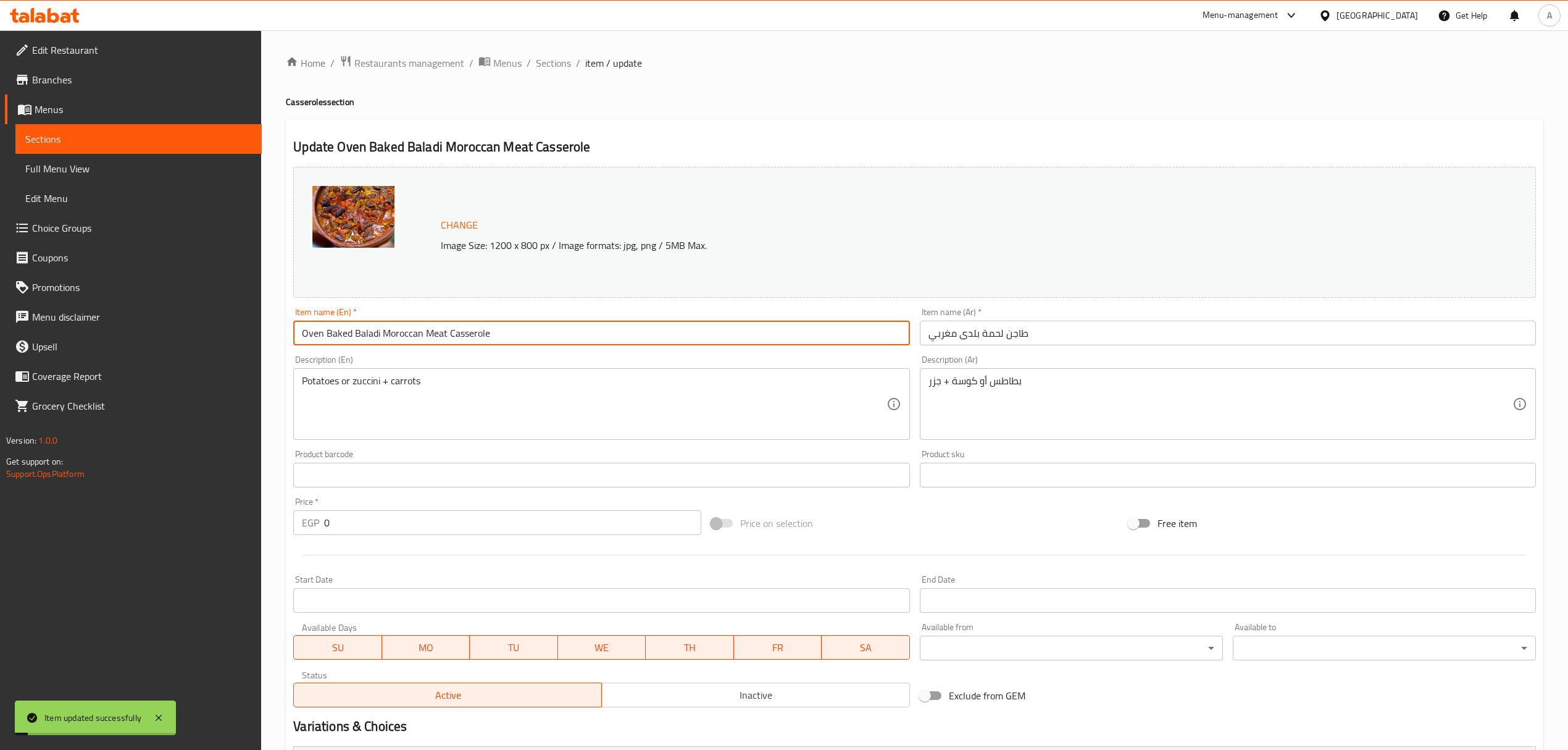
click at [469, 342] on input "Oven Baked Baladi Moroccan Meat Casserole" at bounding box center [601, 332] width 616 height 24
click at [546, 63] on span "Sections" at bounding box center [553, 63] width 35 height 15
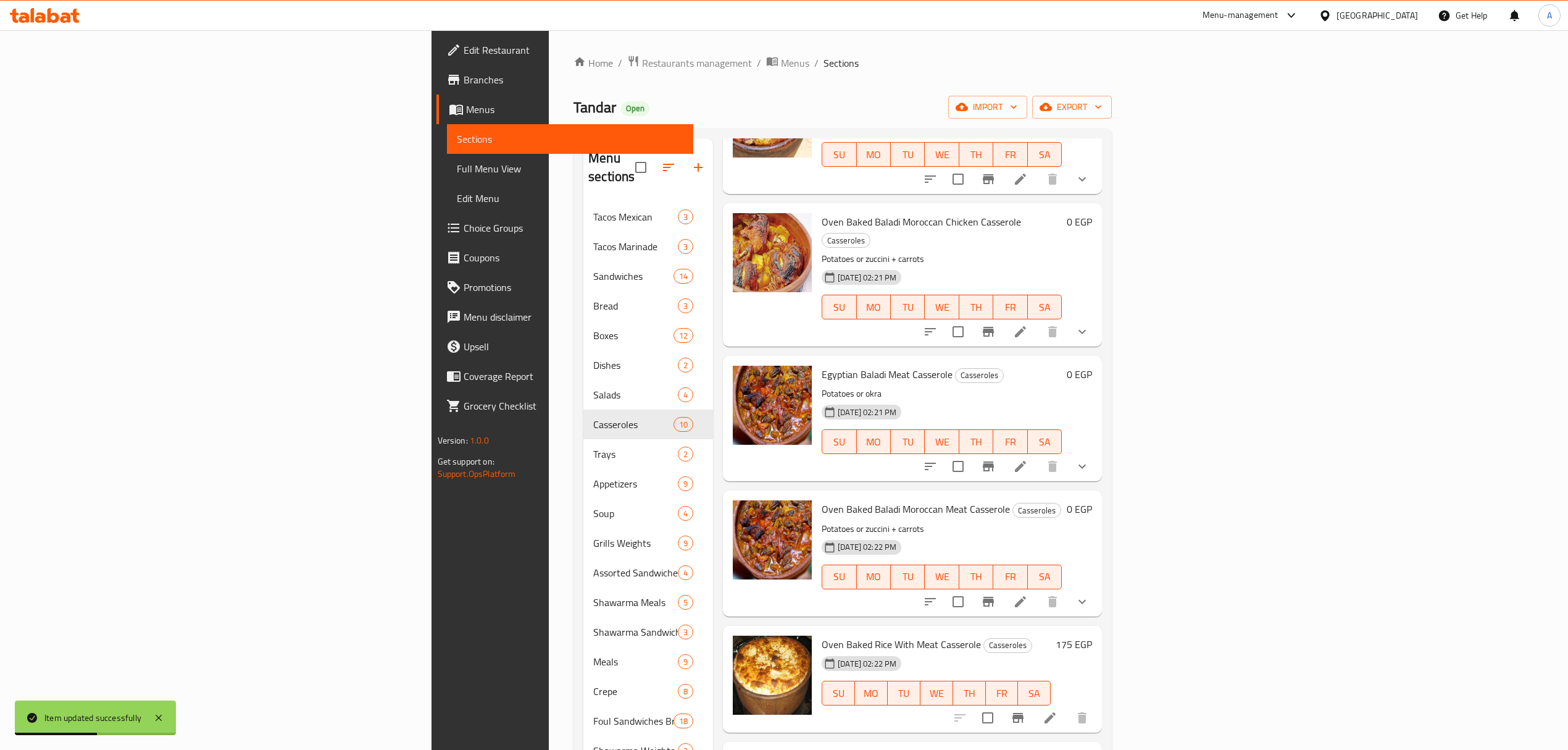
scroll to position [165, 0]
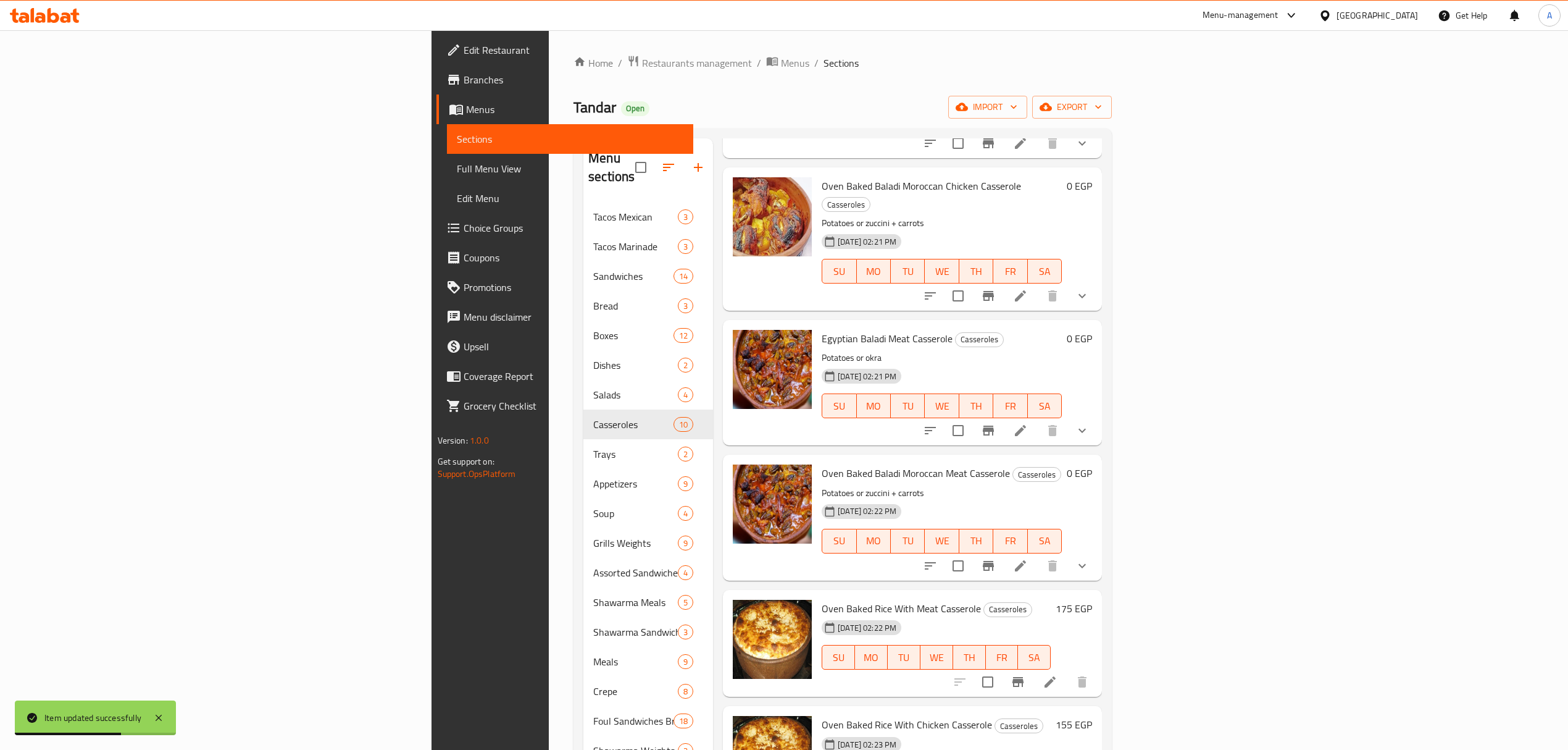
click at [1057, 674] on icon at bounding box center [1050, 682] width 15 height 15
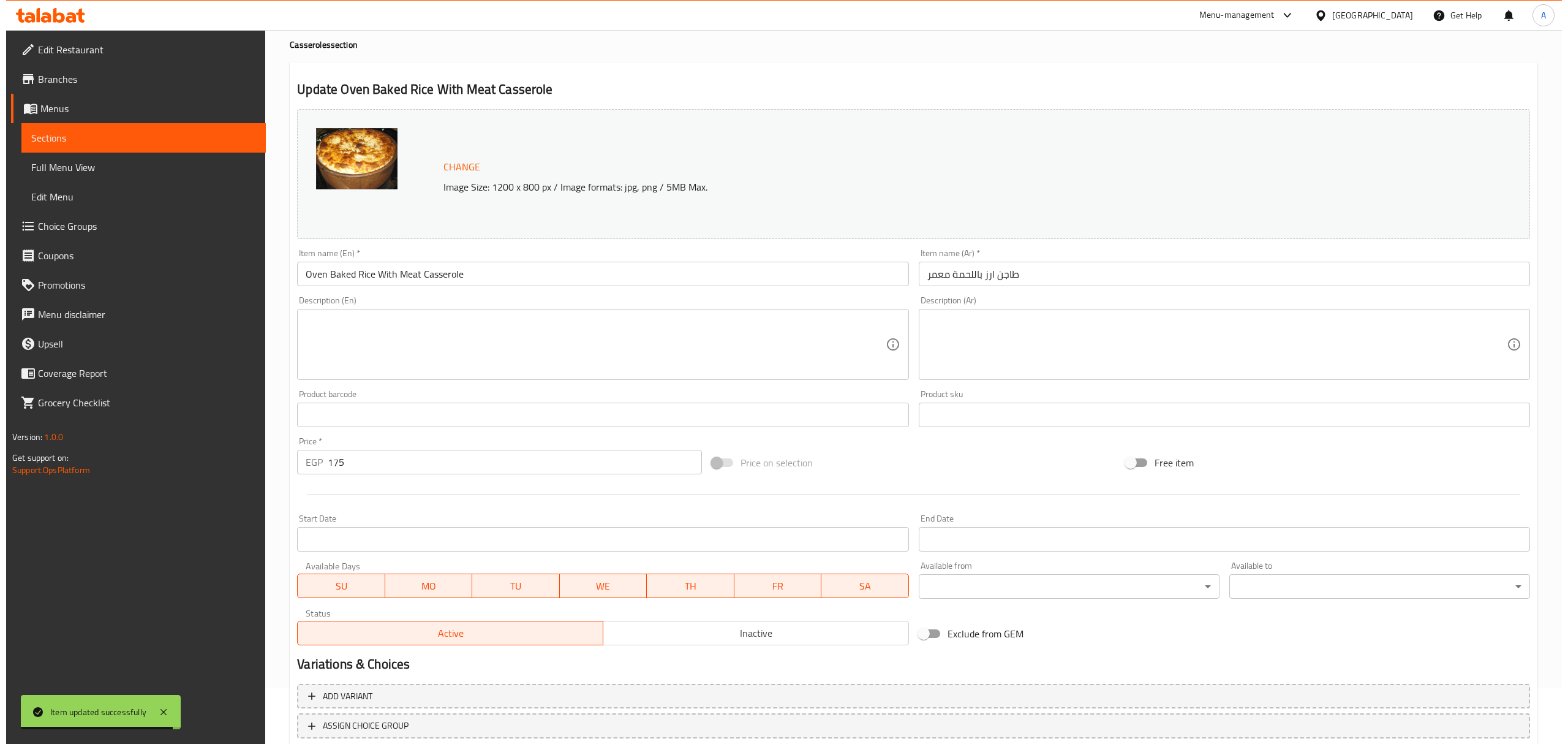
scroll to position [138, 0]
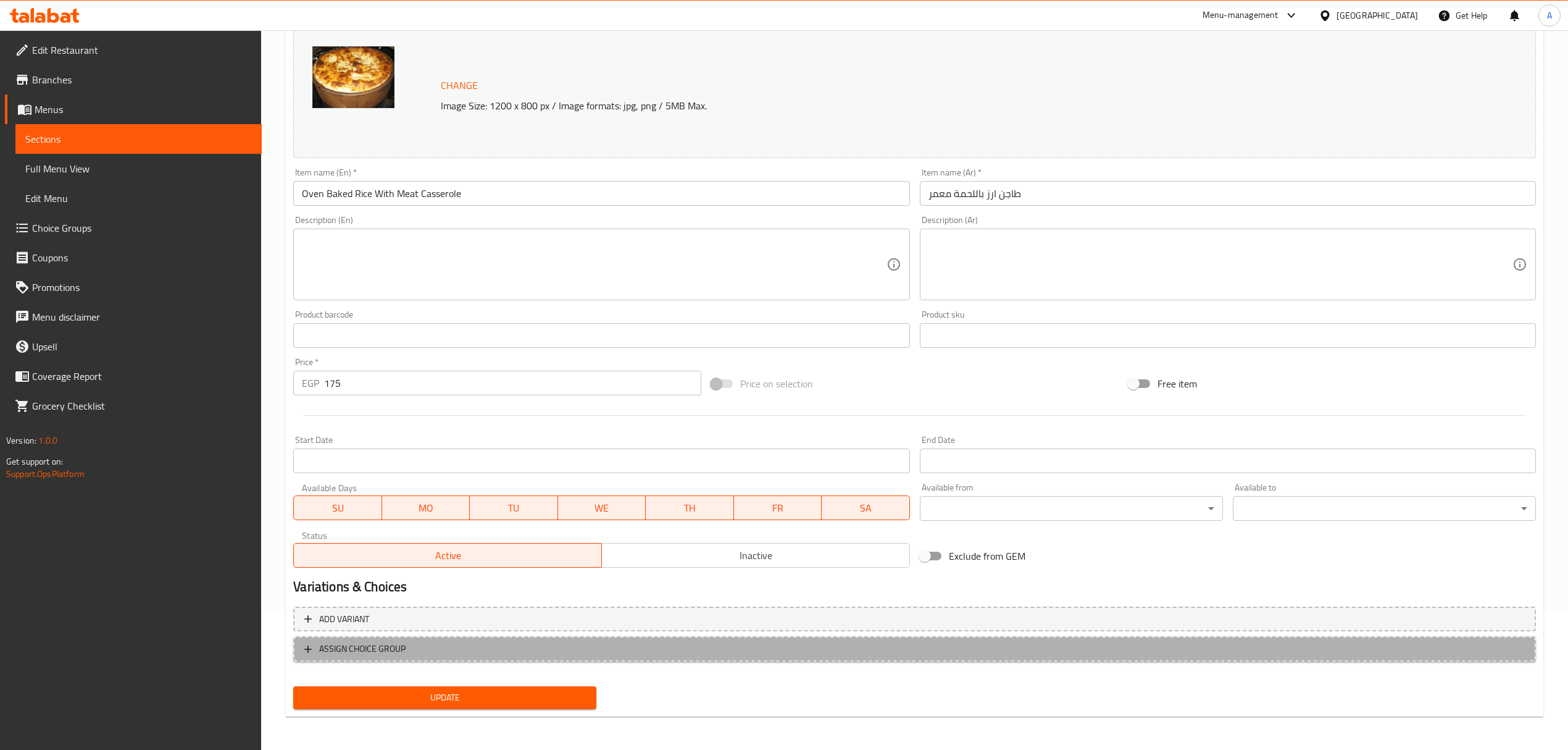
click at [936, 653] on span "ASSIGN CHOICE GROUP" at bounding box center [915, 649] width 1220 height 16
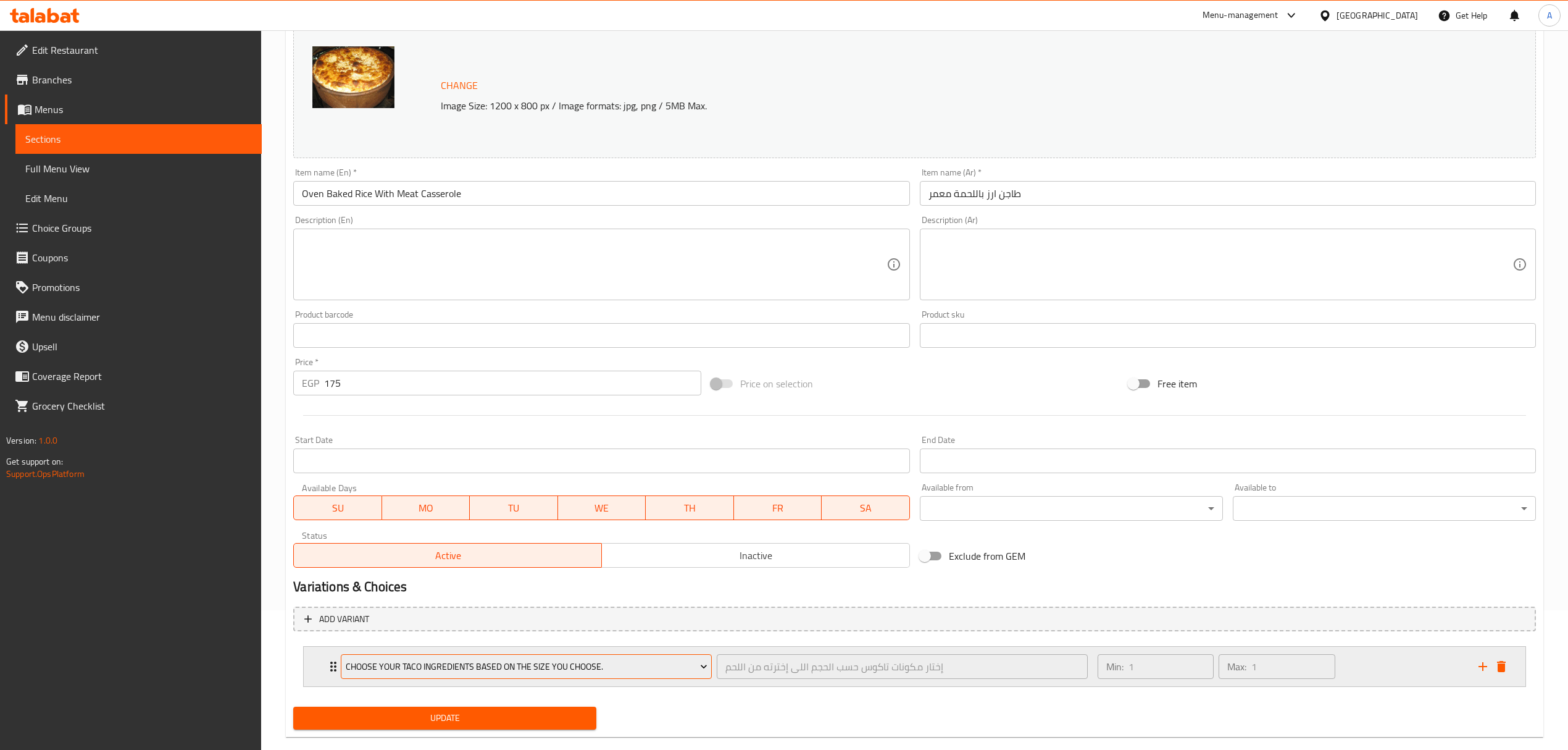
click at [645, 665] on span "Choose your taco ingredients based on the size you choose." at bounding box center [526, 666] width 362 height 16
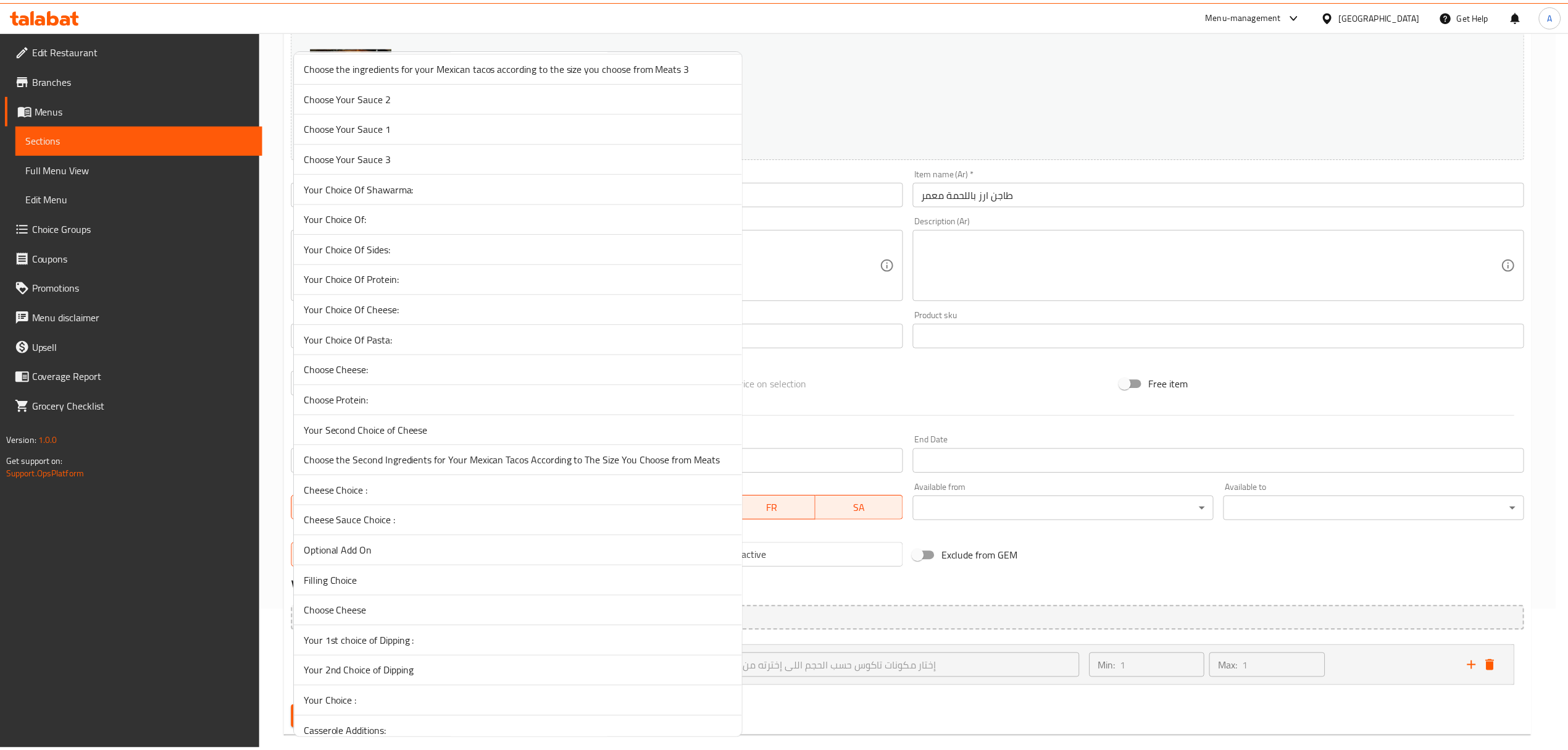
scroll to position [386, 0]
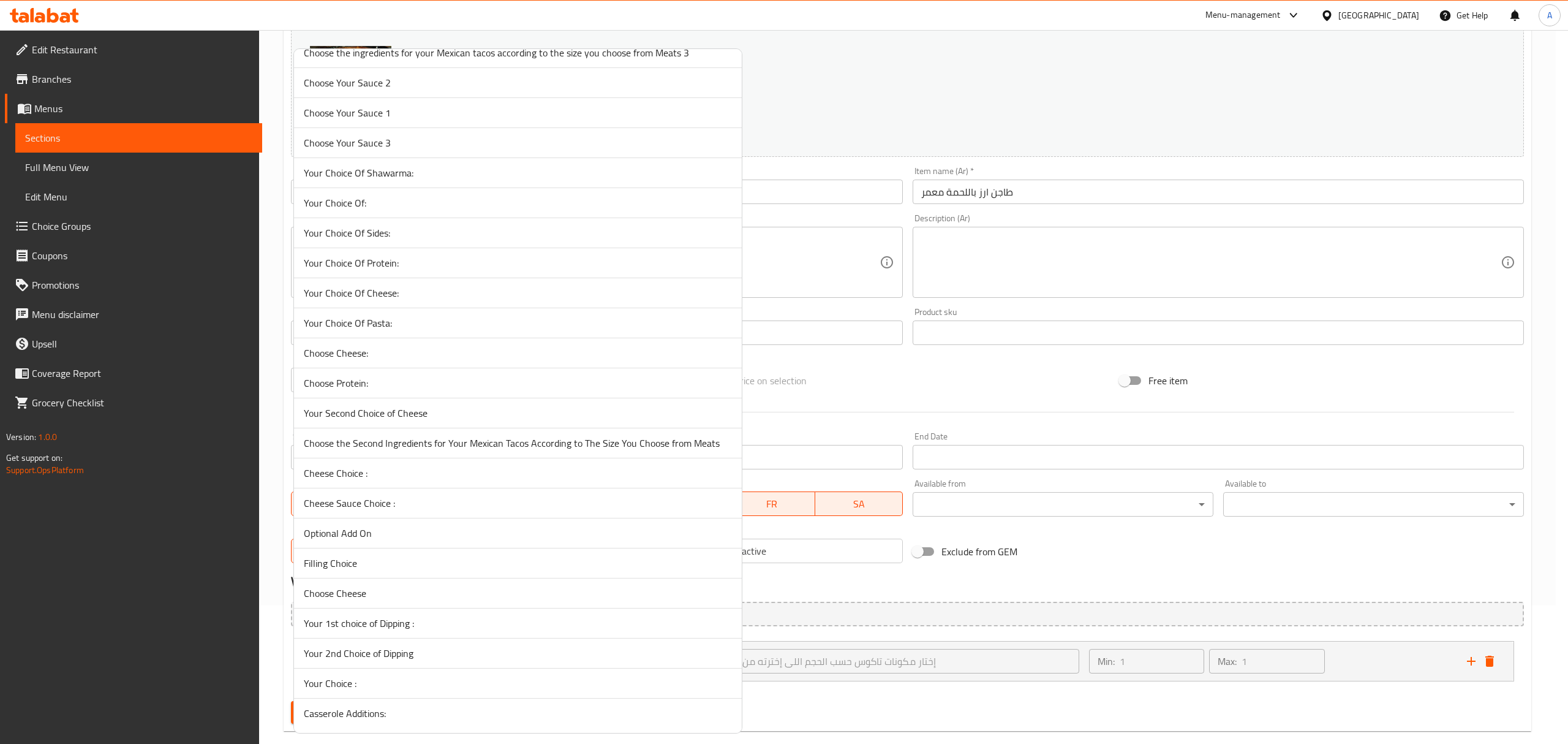
click at [424, 711] on span "Casserole Additions:" at bounding box center [518, 713] width 428 height 15
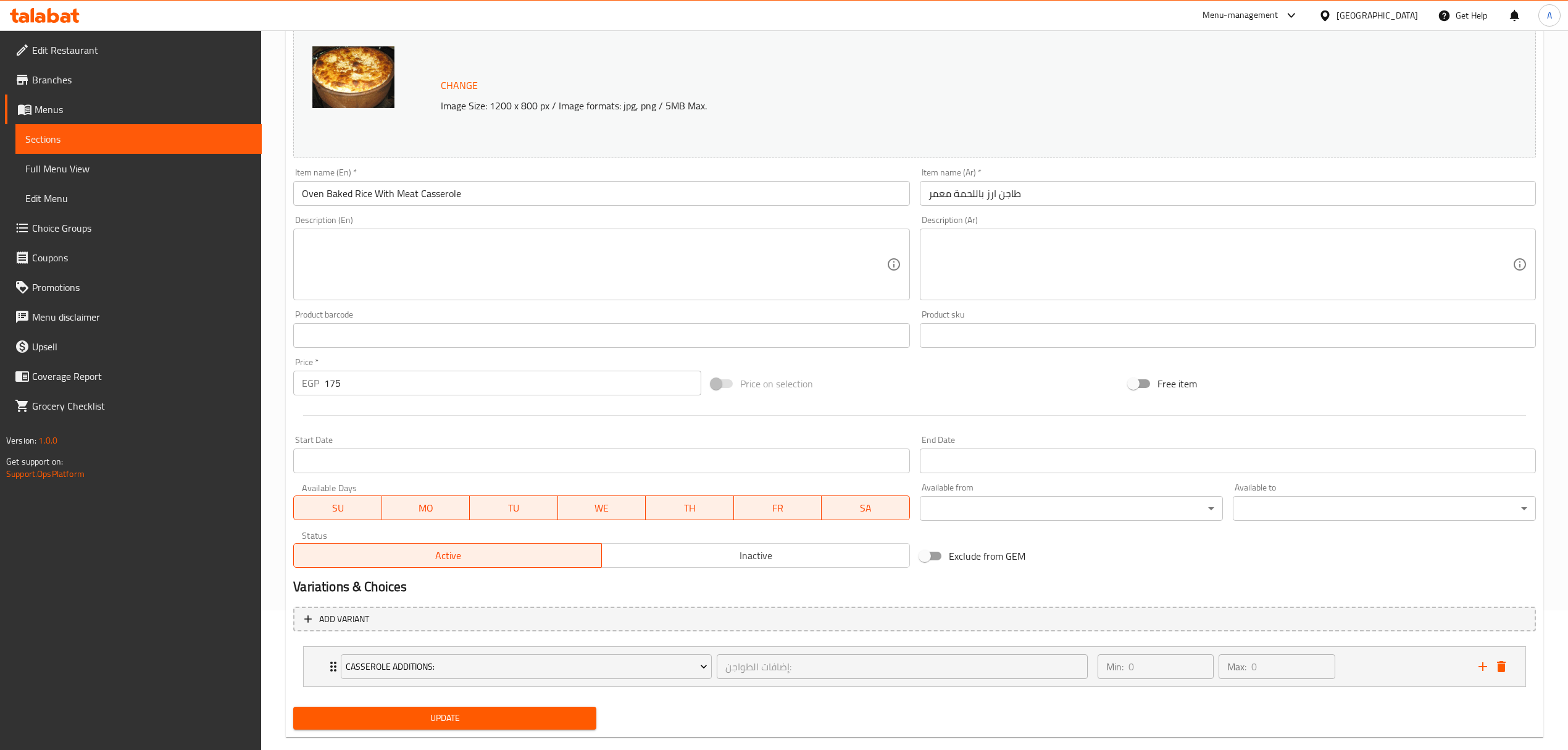
click at [425, 721] on span "Update" at bounding box center [445, 717] width 283 height 16
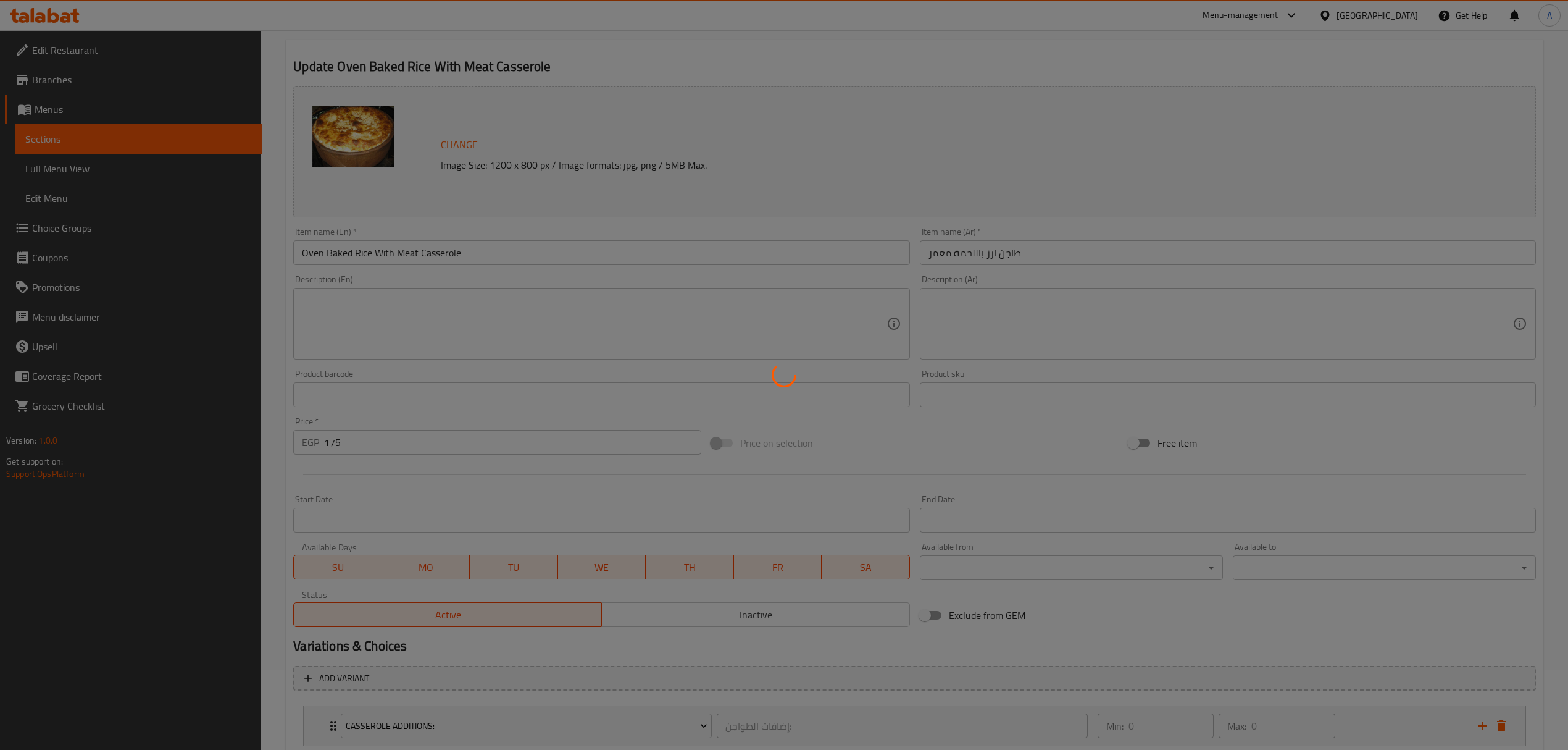
scroll to position [0, 0]
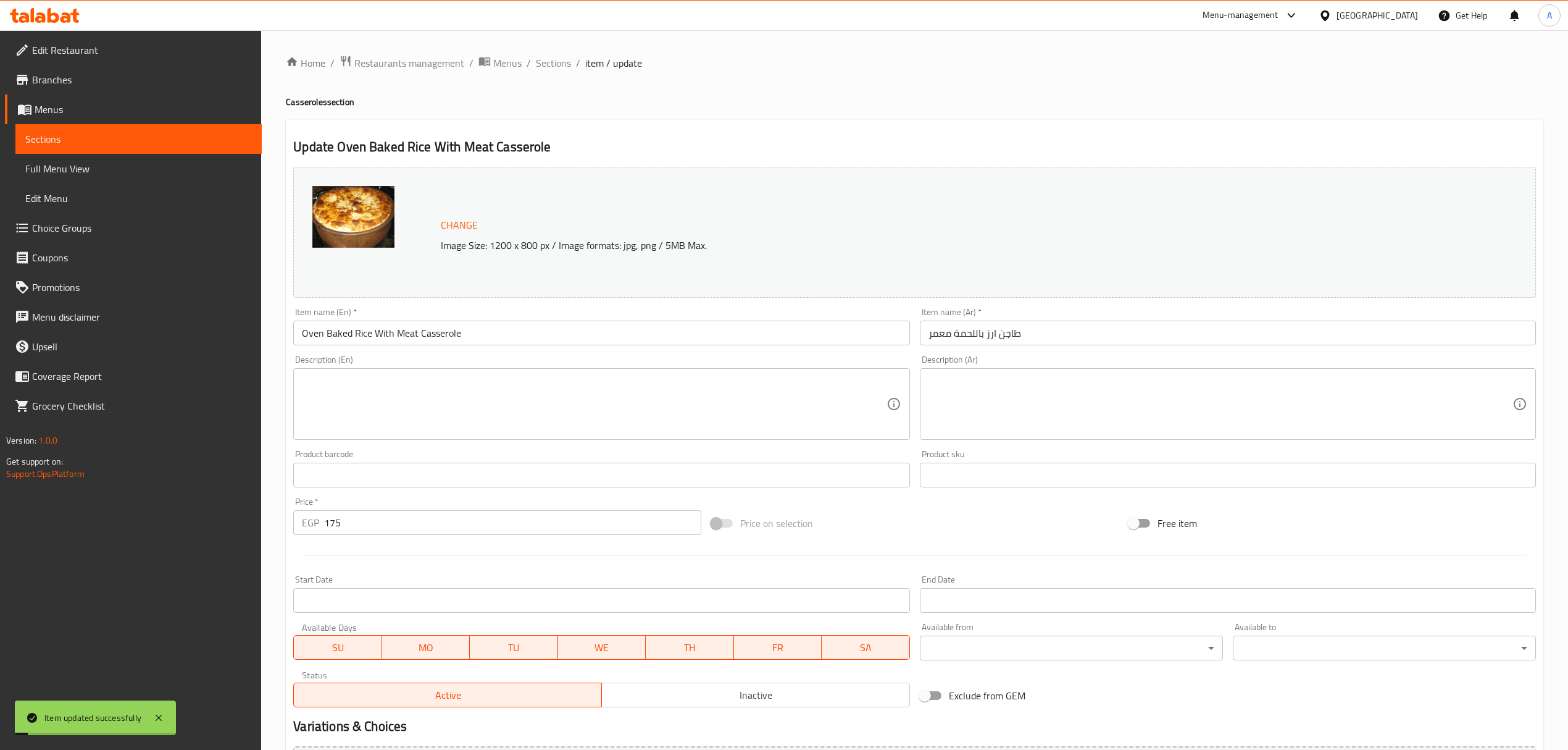
click at [390, 328] on input "Oven Baked Rice With Meat Casserole" at bounding box center [601, 332] width 616 height 24
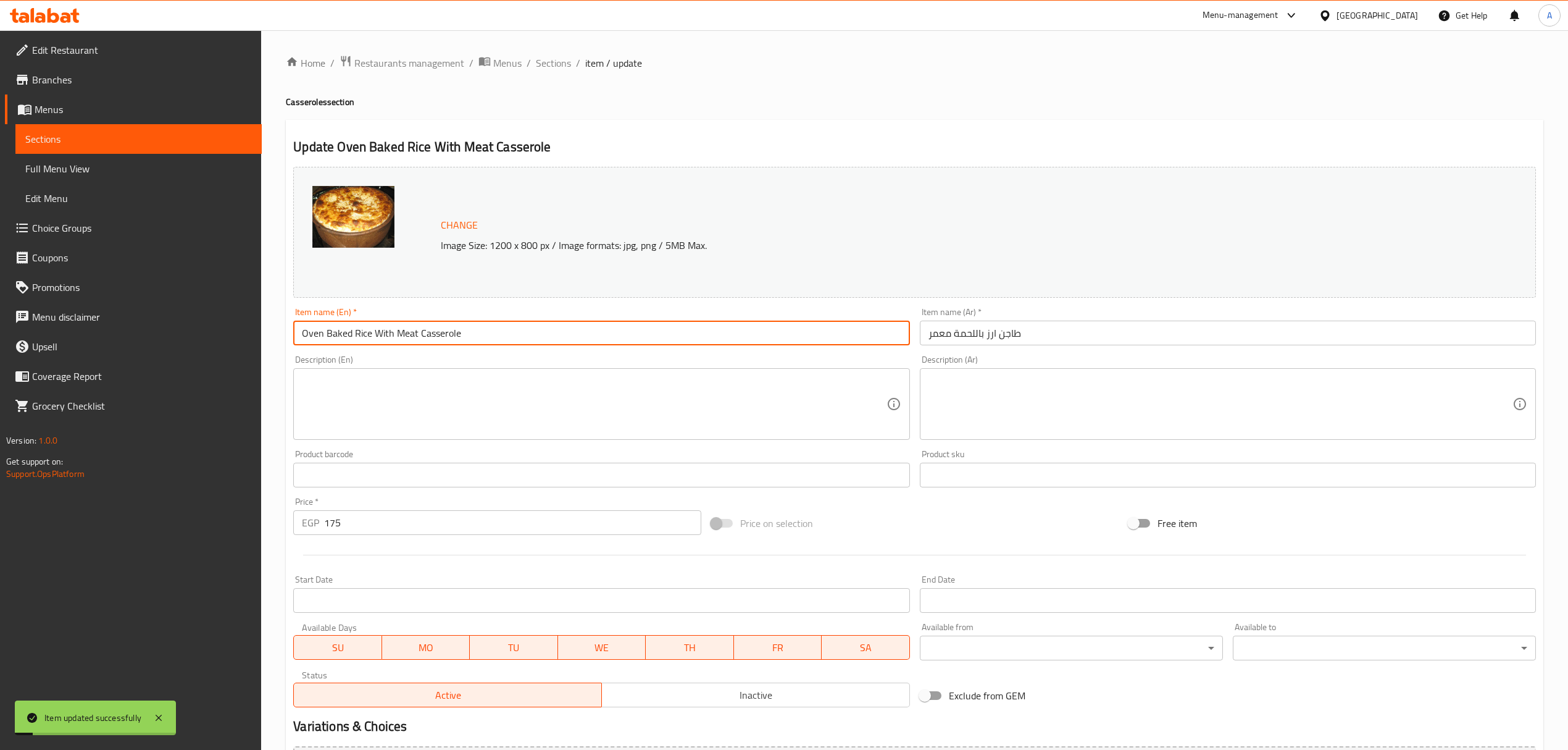
click at [390, 328] on input "Oven Baked Rice With Meat Casserole" at bounding box center [601, 332] width 616 height 24
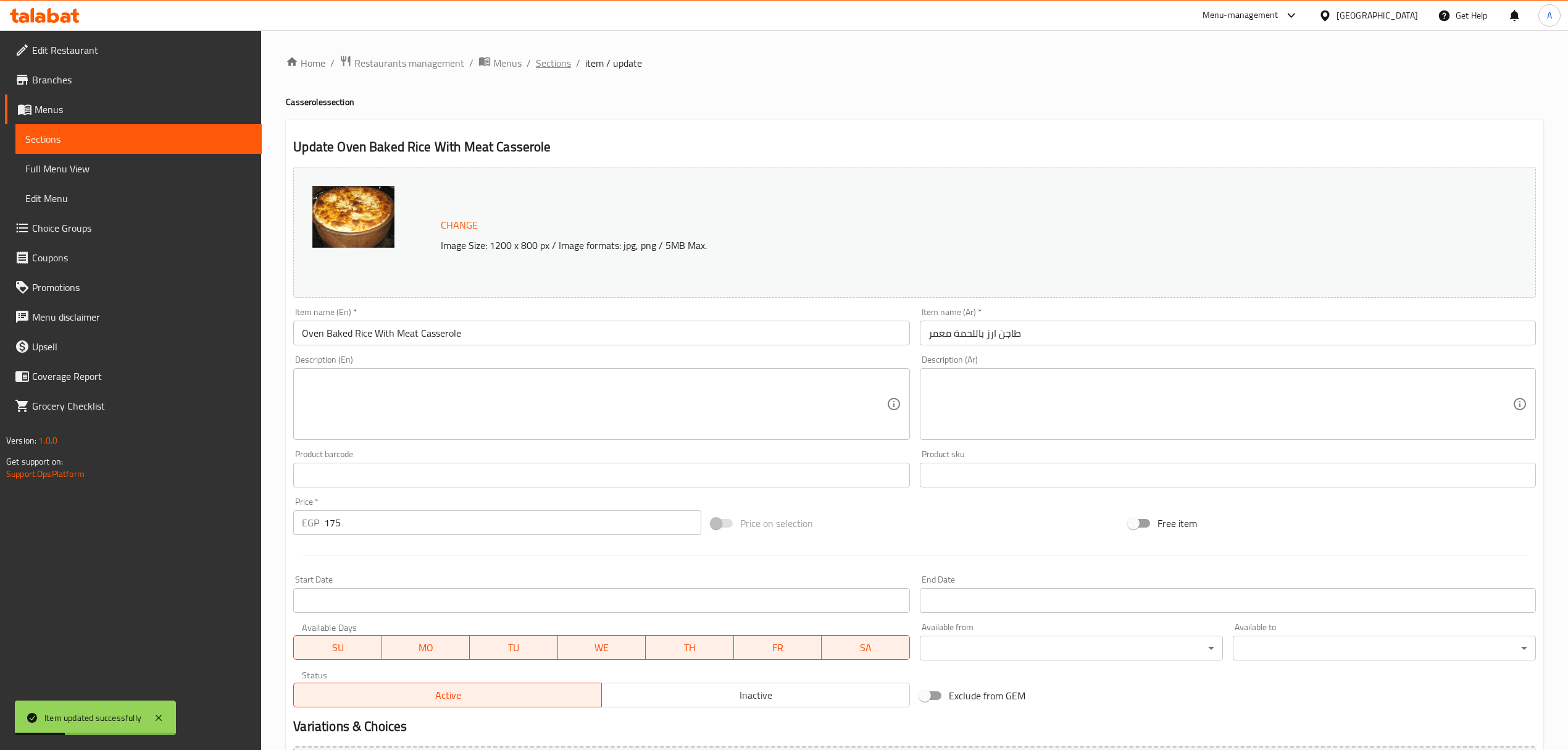
click at [555, 61] on span "Sections" at bounding box center [553, 63] width 35 height 15
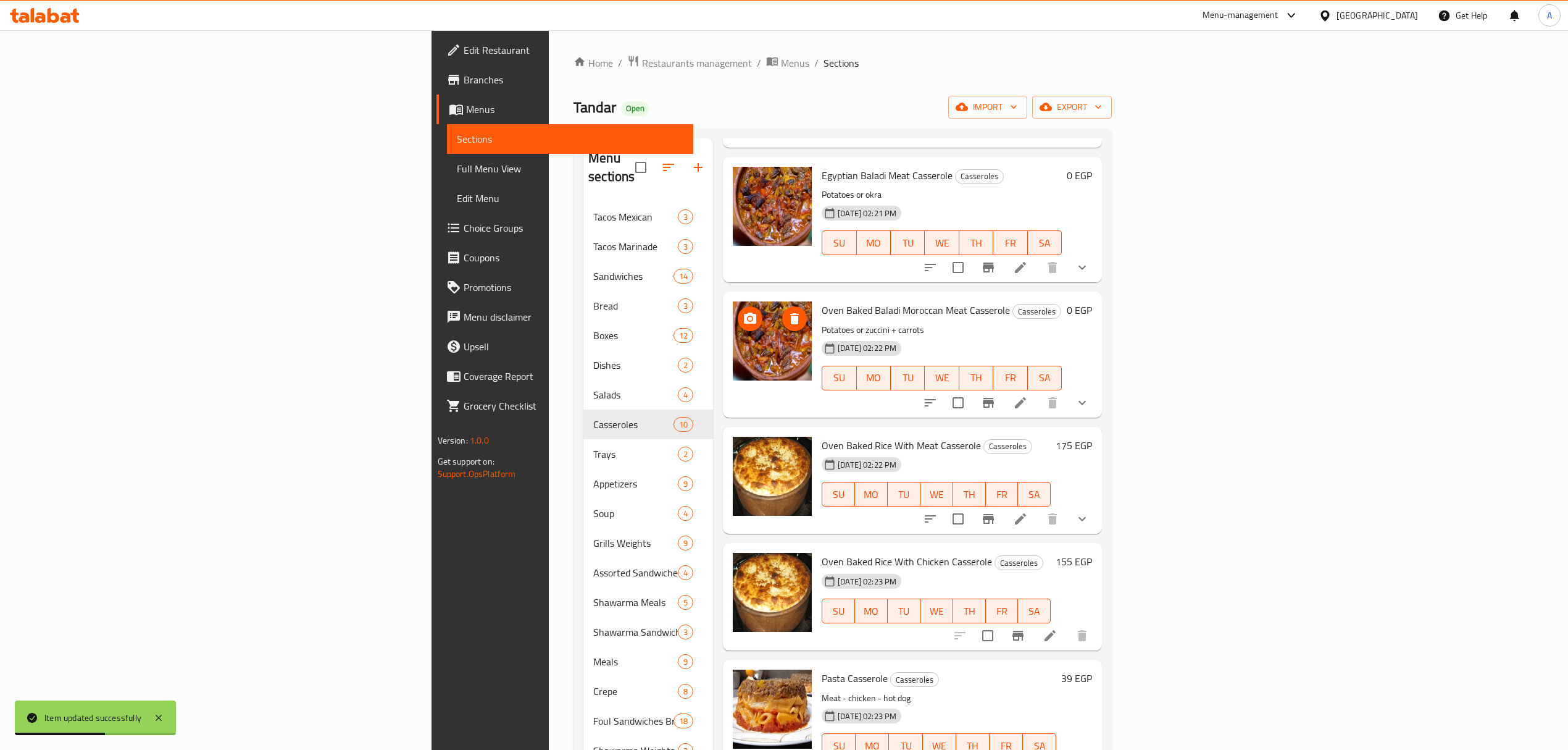
scroll to position [412, 0]
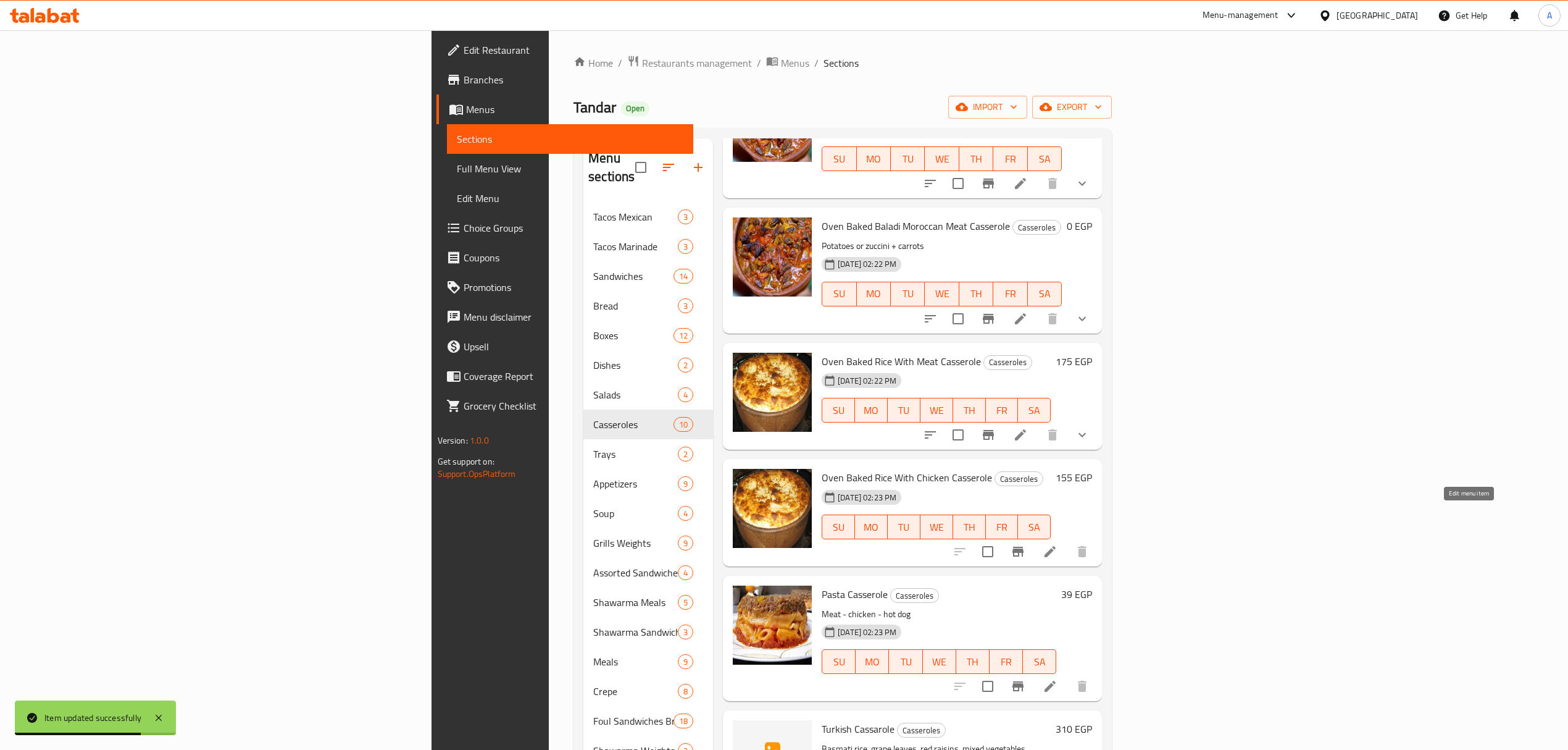
click at [1057, 544] on icon at bounding box center [1050, 552] width 15 height 15
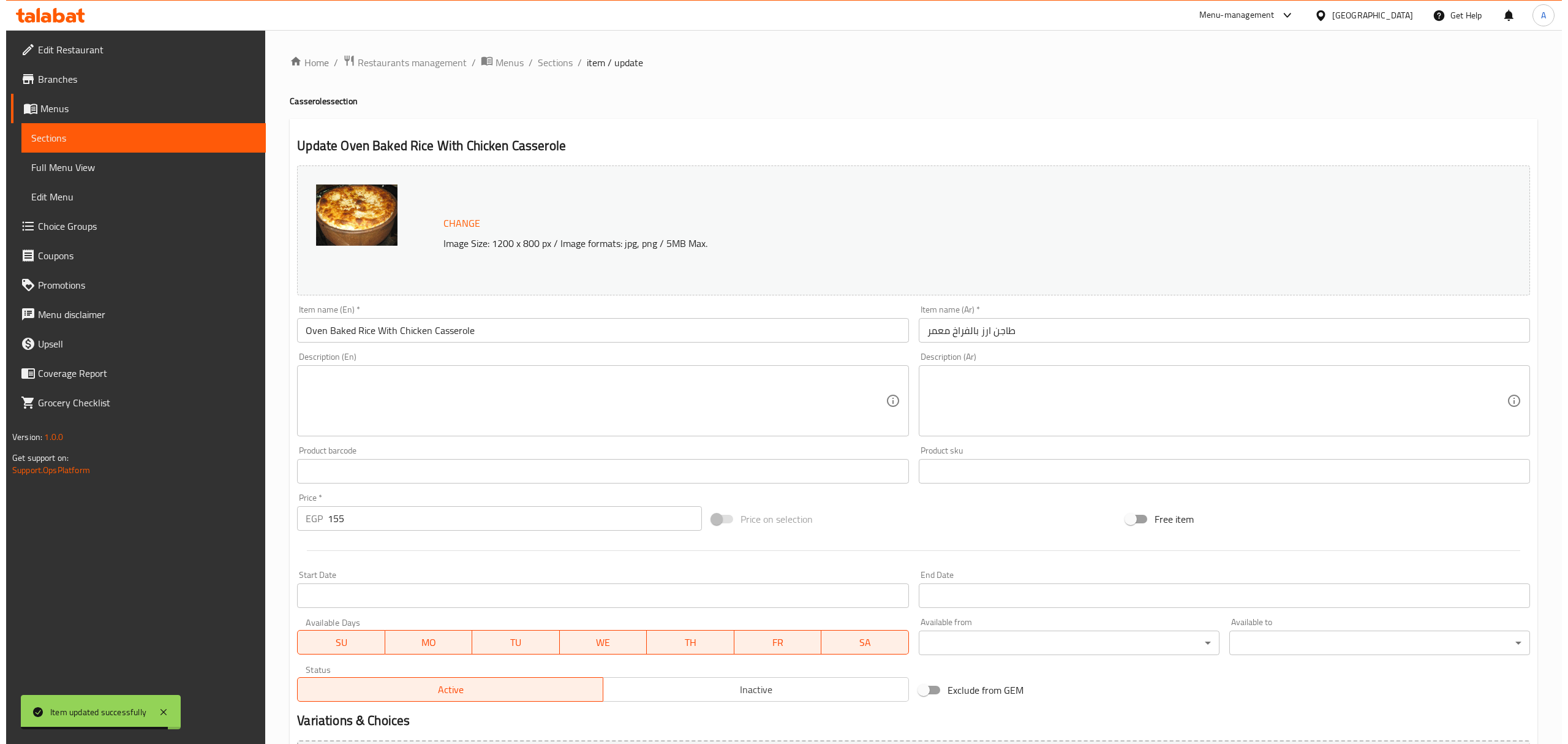
scroll to position [138, 0]
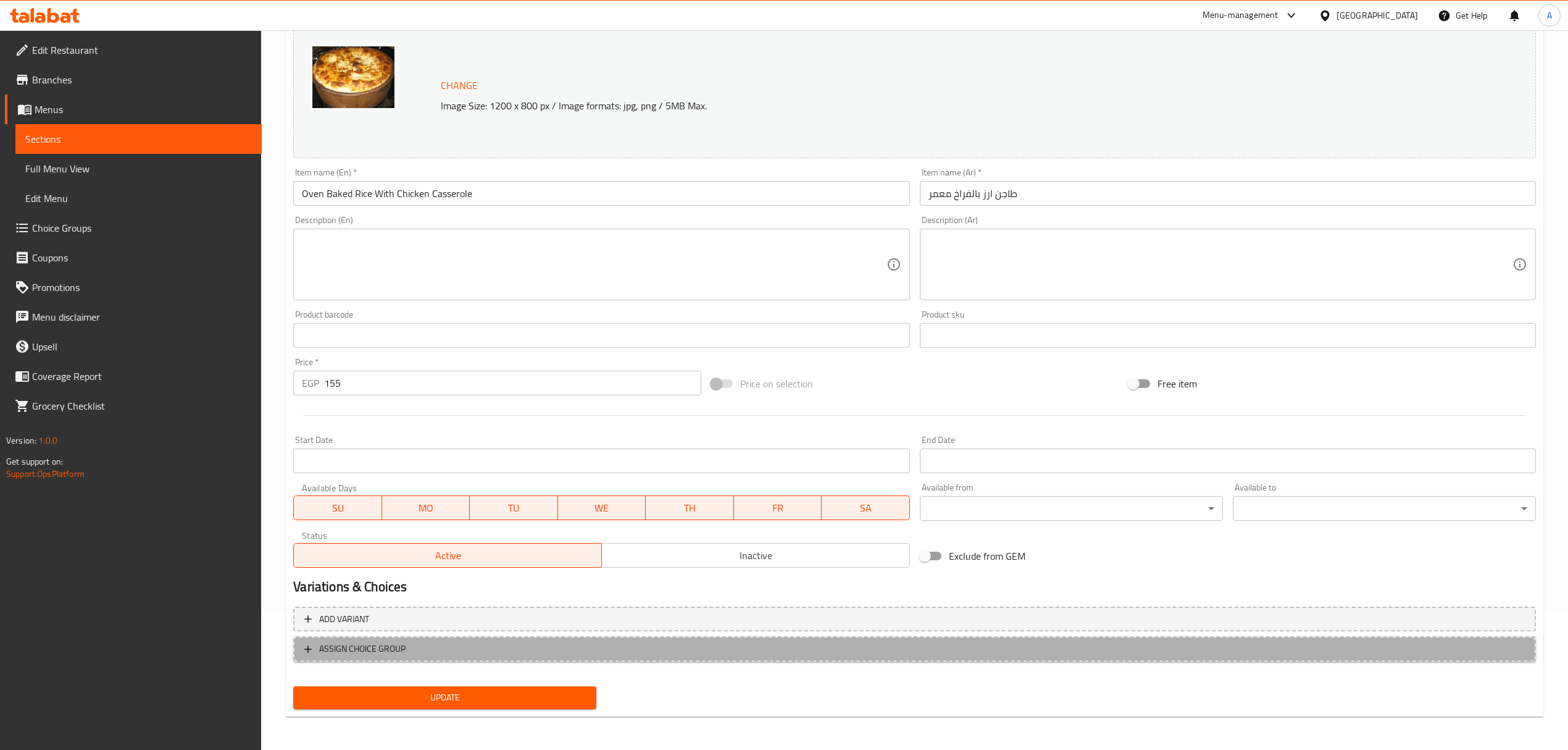
click at [563, 650] on span "ASSIGN CHOICE GROUP" at bounding box center [915, 649] width 1220 height 16
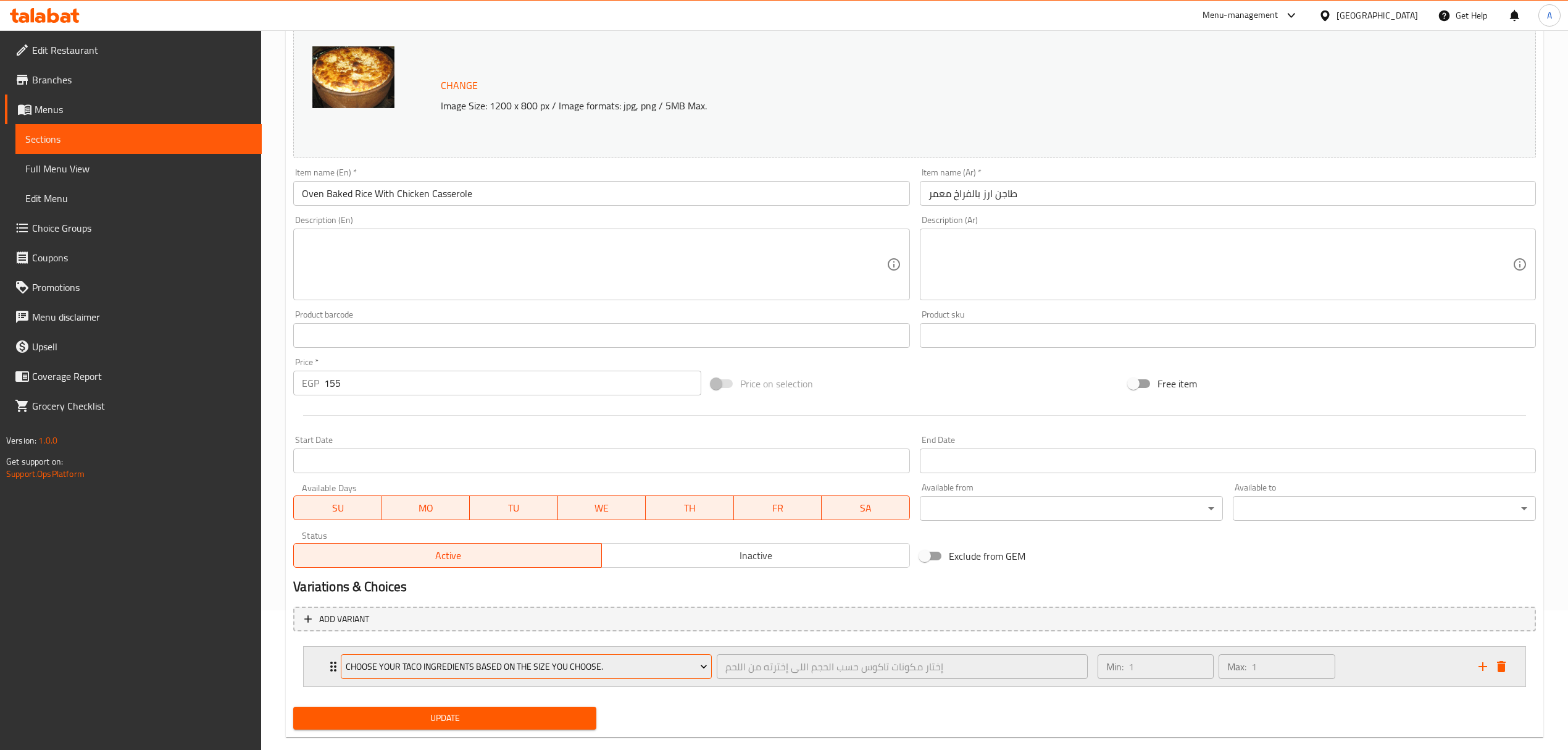
click at [563, 662] on span "Choose your taco ingredients based on the size you choose." at bounding box center [526, 666] width 362 height 16
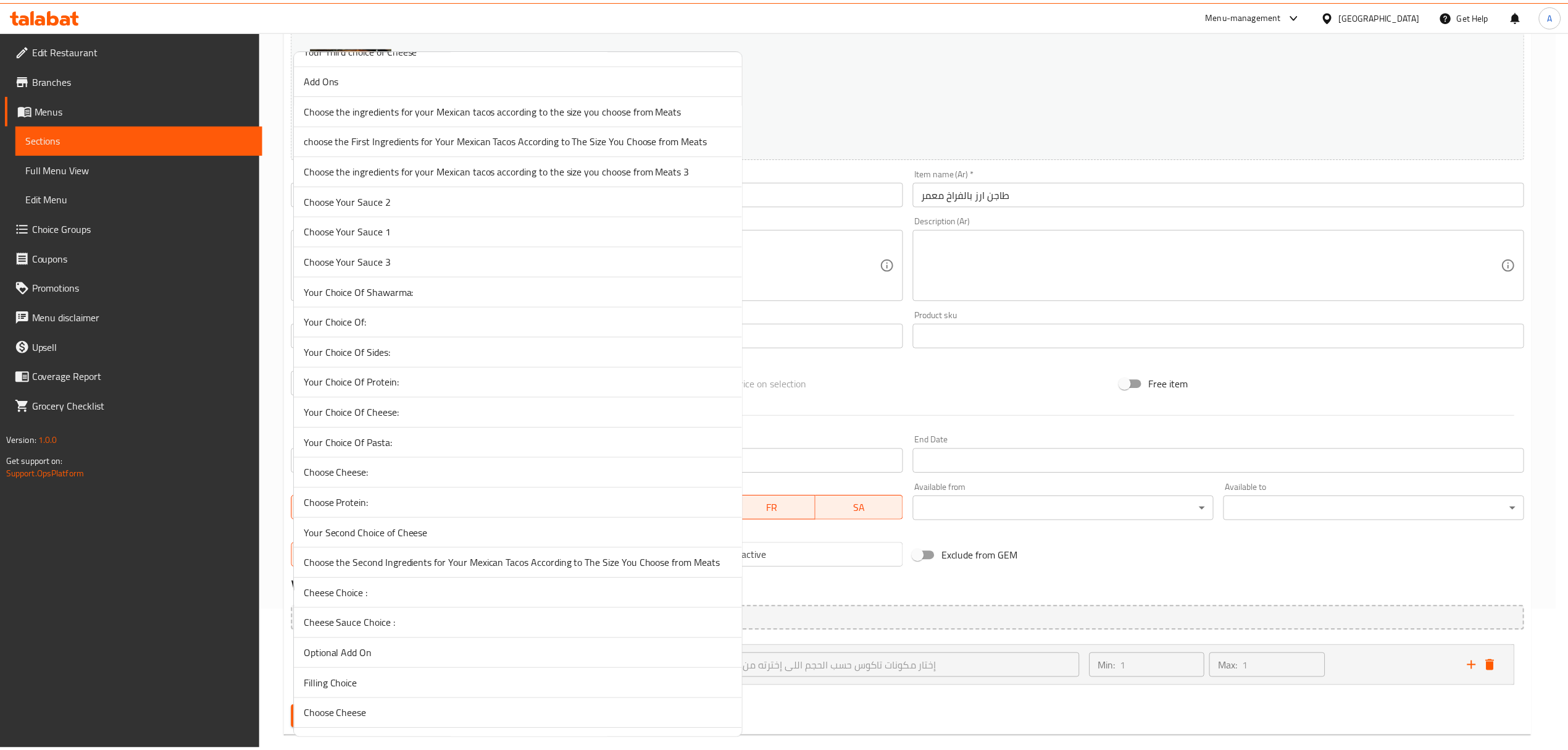
scroll to position [386, 0]
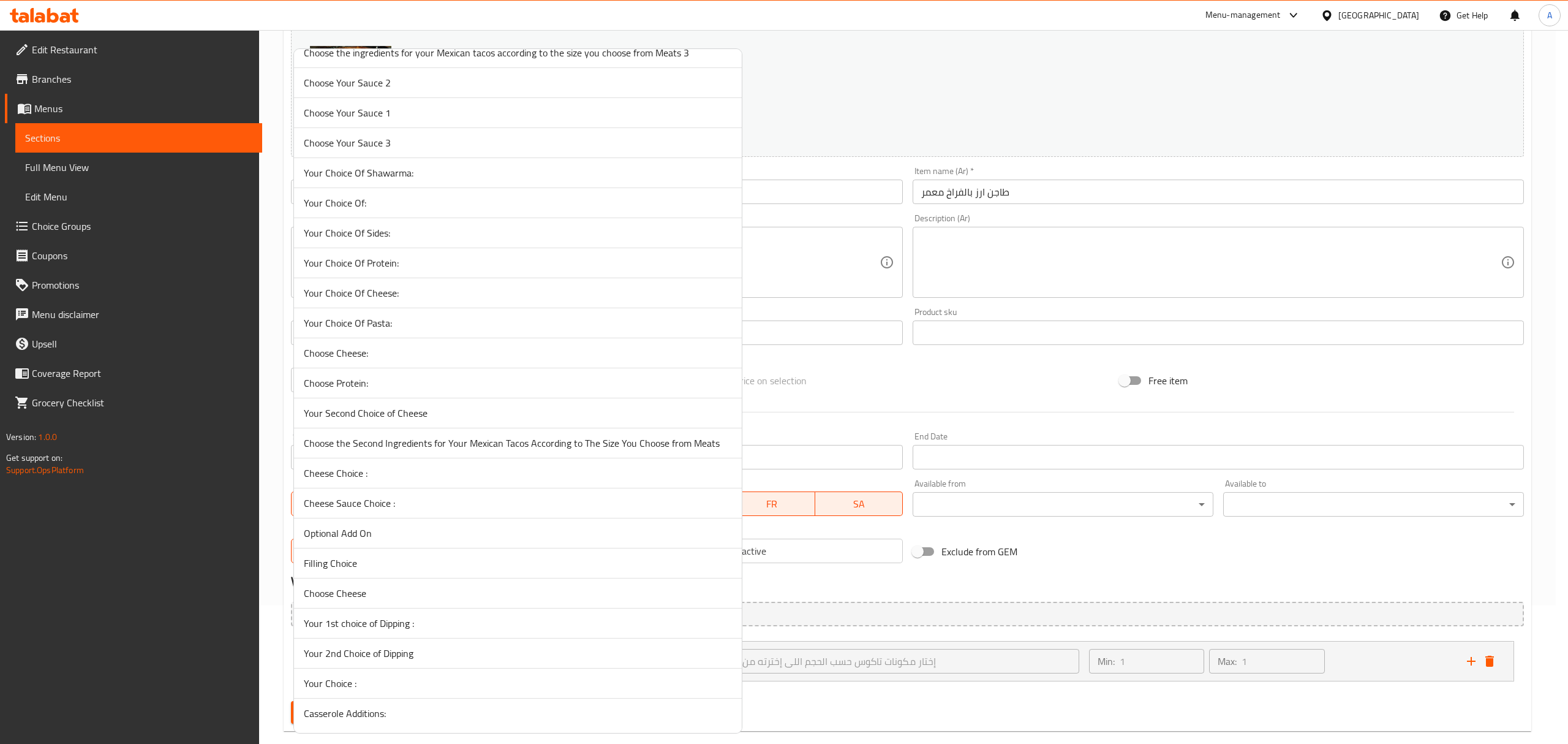
click at [413, 709] on span "Casserole Additions:" at bounding box center [518, 713] width 428 height 15
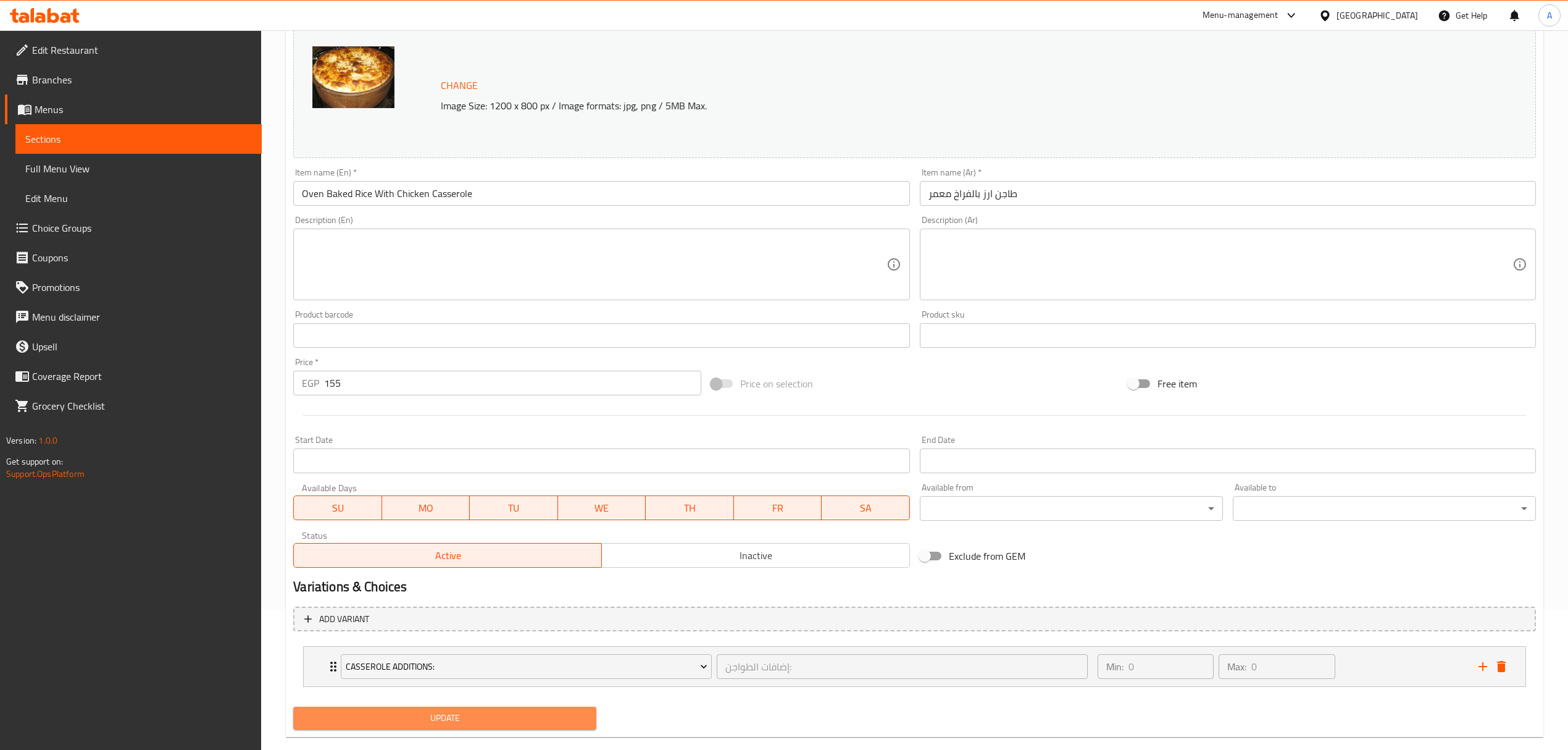
click at [420, 717] on span "Update" at bounding box center [445, 717] width 283 height 16
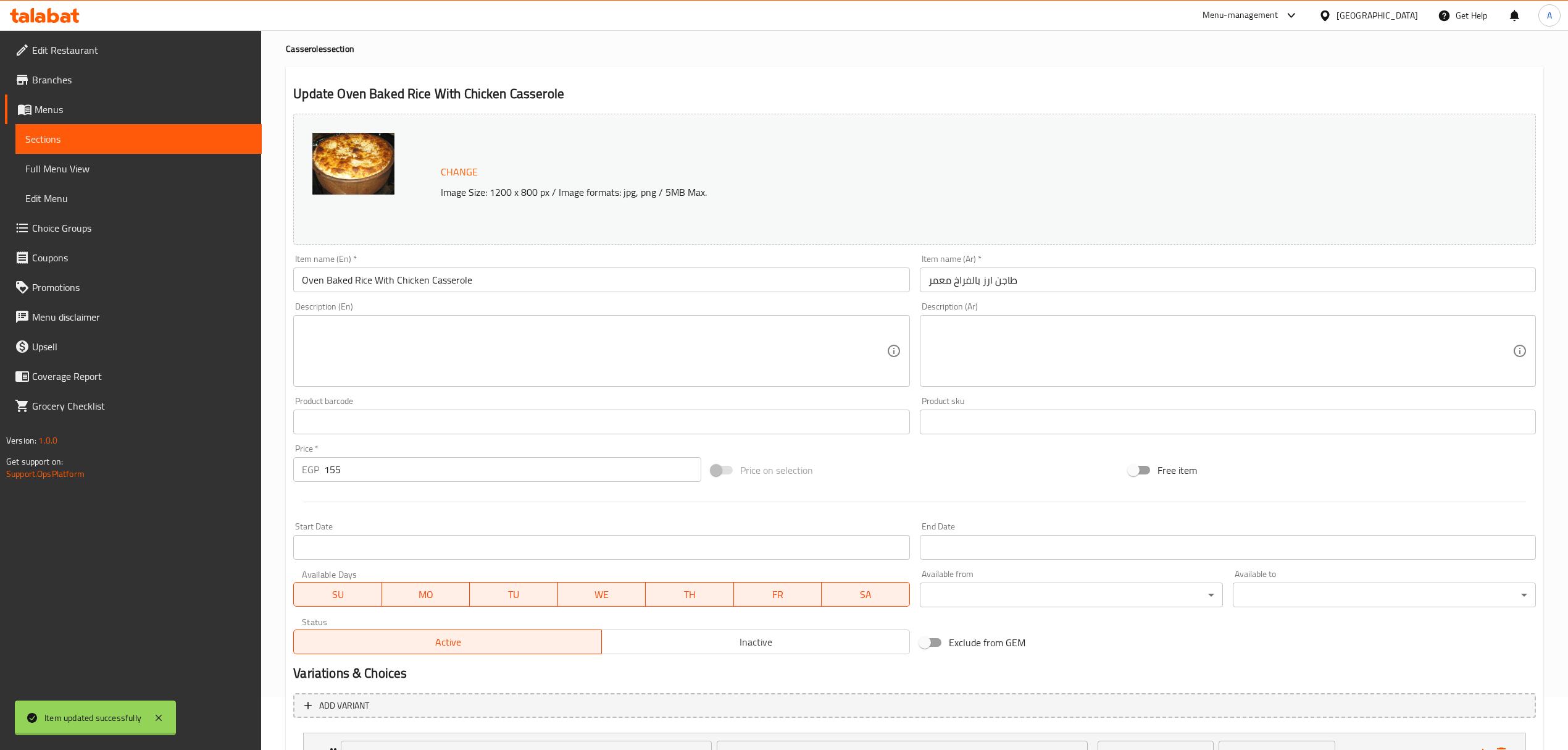
scroll to position [0, 0]
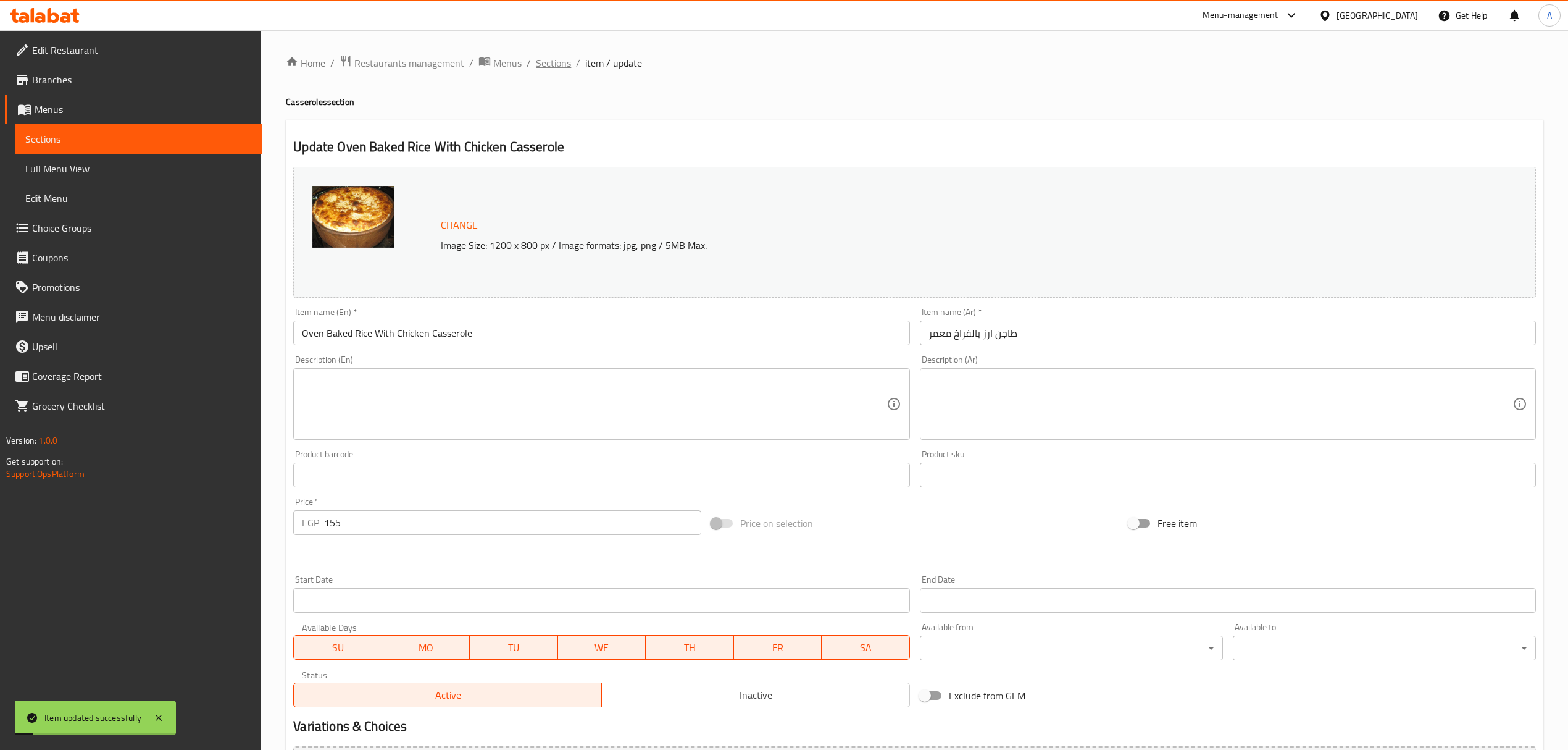
click at [543, 71] on span "Sections" at bounding box center [553, 63] width 35 height 15
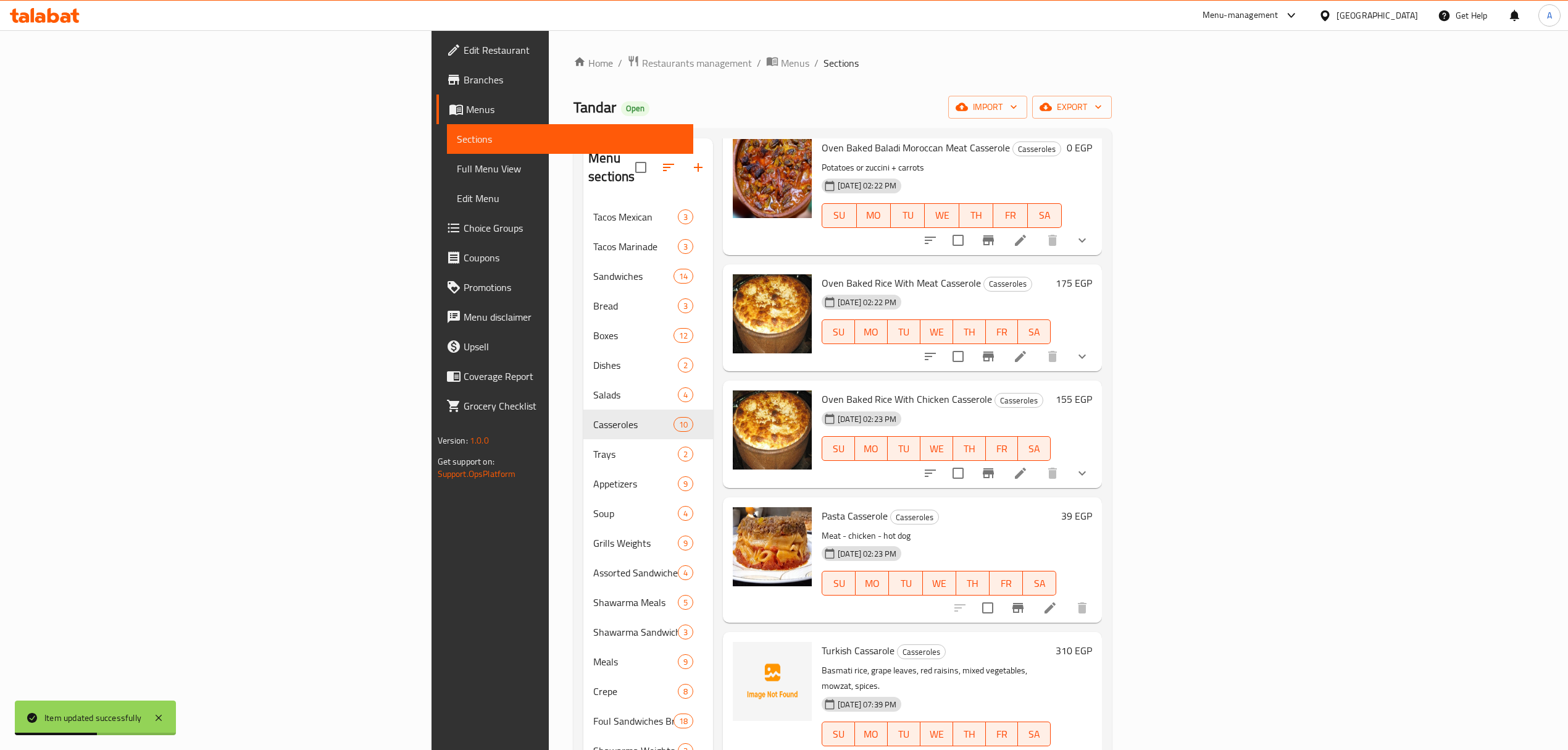
scroll to position [494, 0]
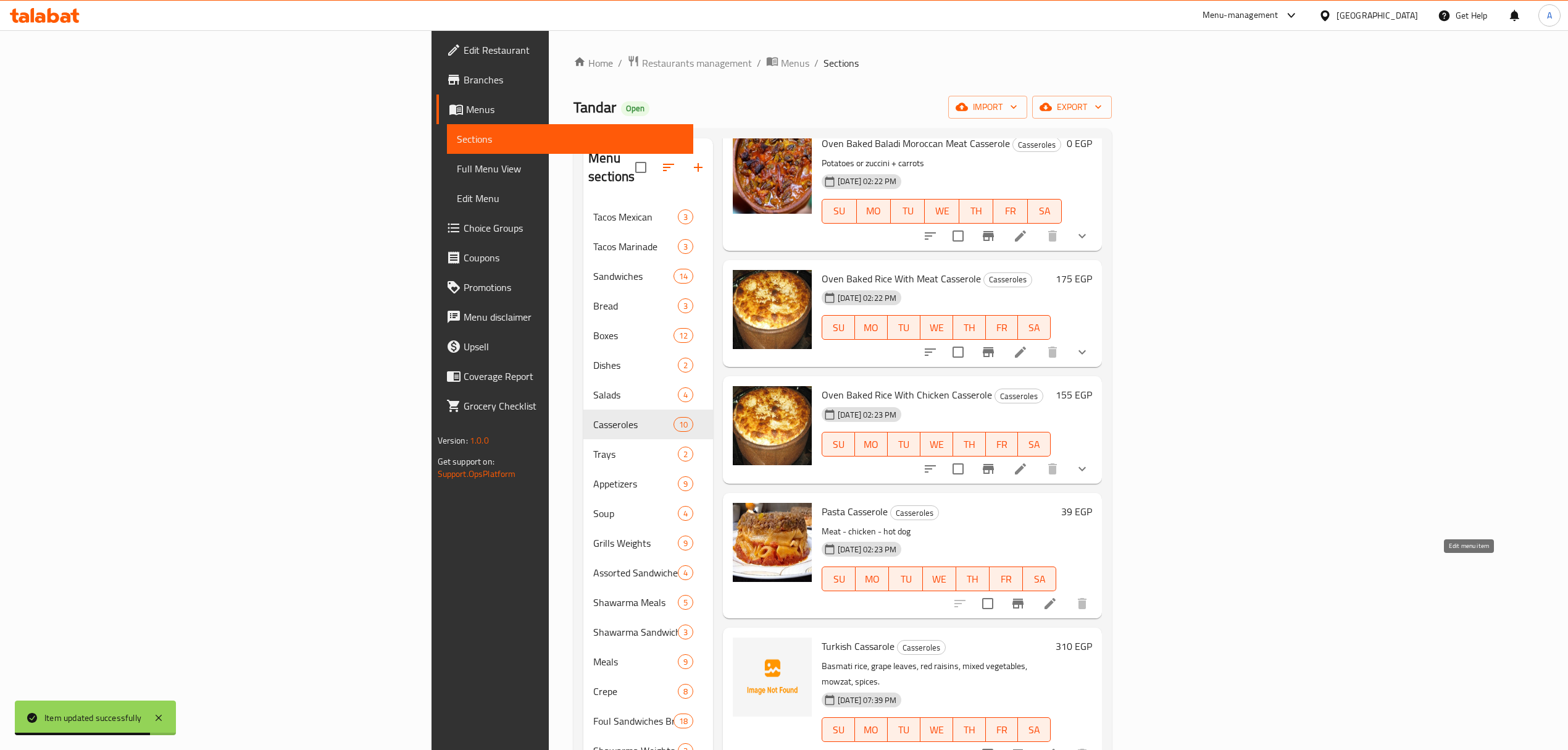
click at [1057, 596] on icon at bounding box center [1050, 604] width 15 height 15
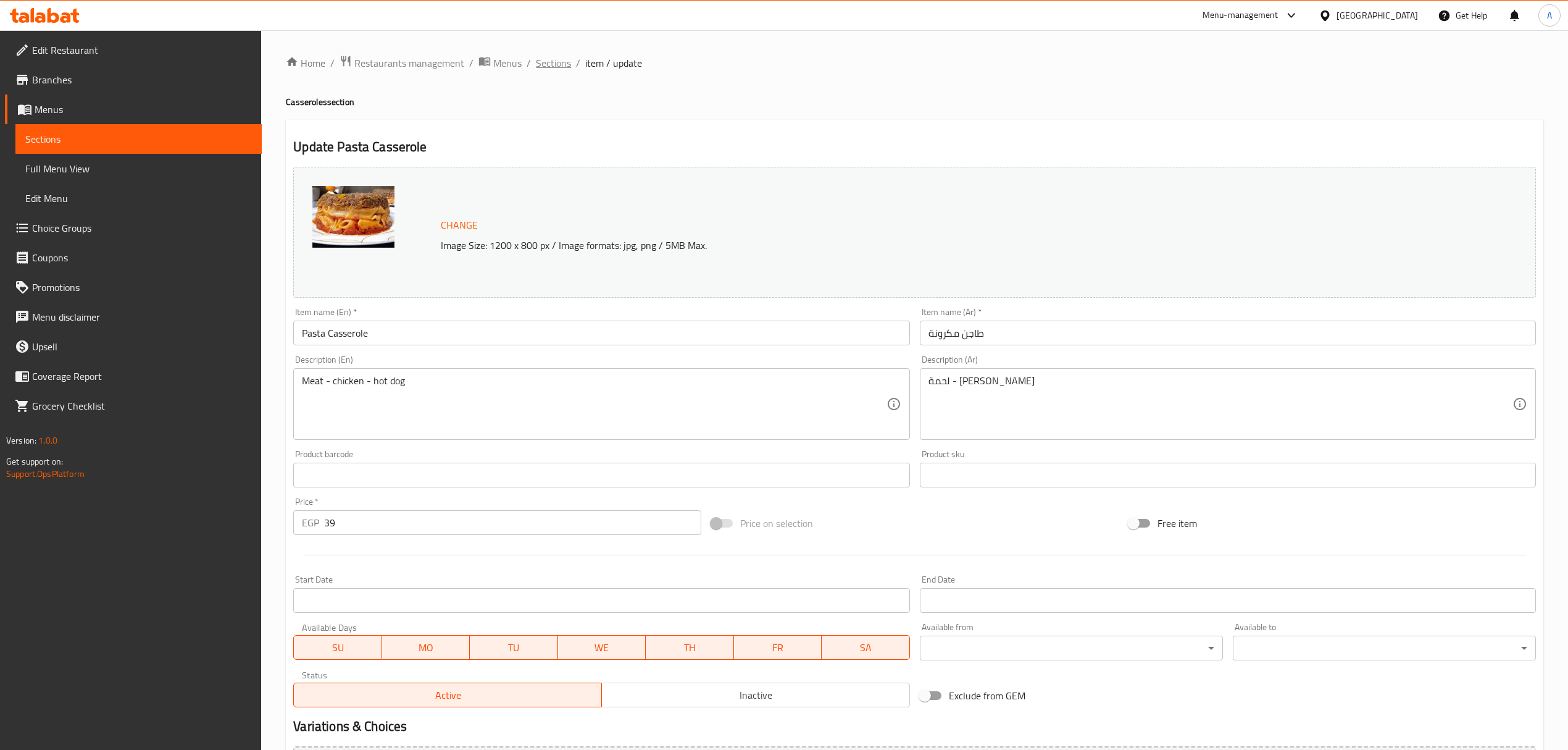
click at [549, 58] on span "Sections" at bounding box center [553, 63] width 35 height 15
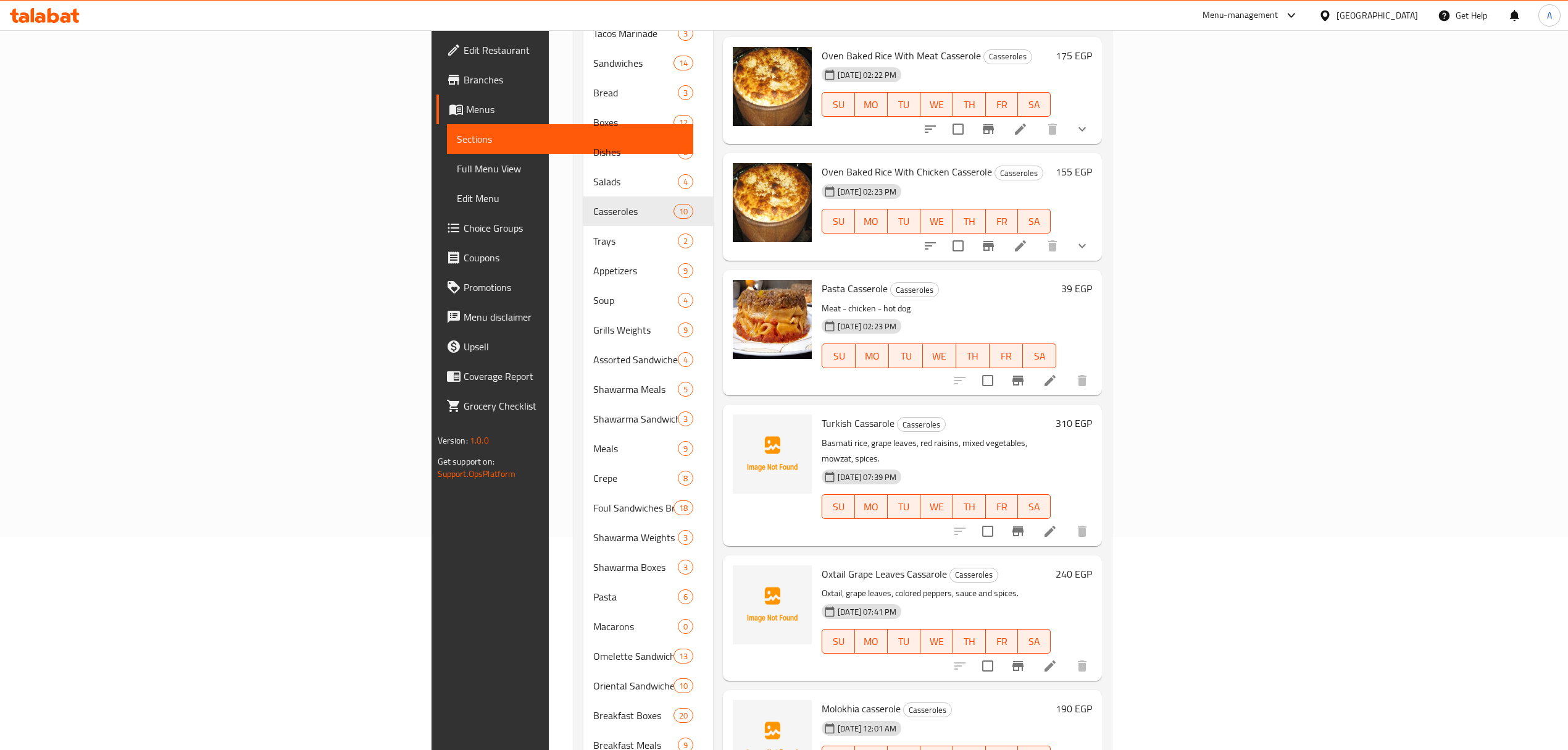
scroll to position [245, 0]
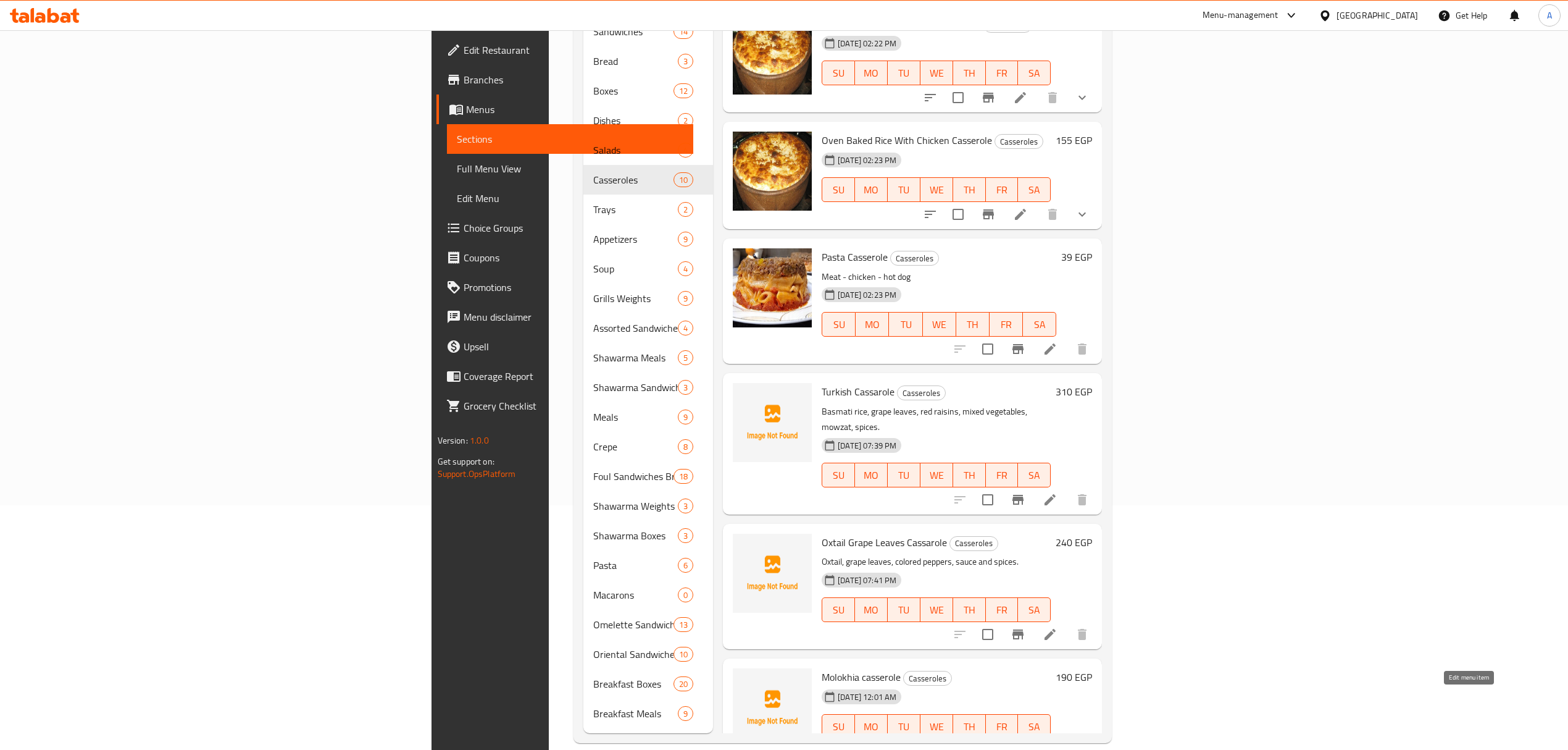
click at [1057, 744] on icon at bounding box center [1050, 751] width 15 height 15
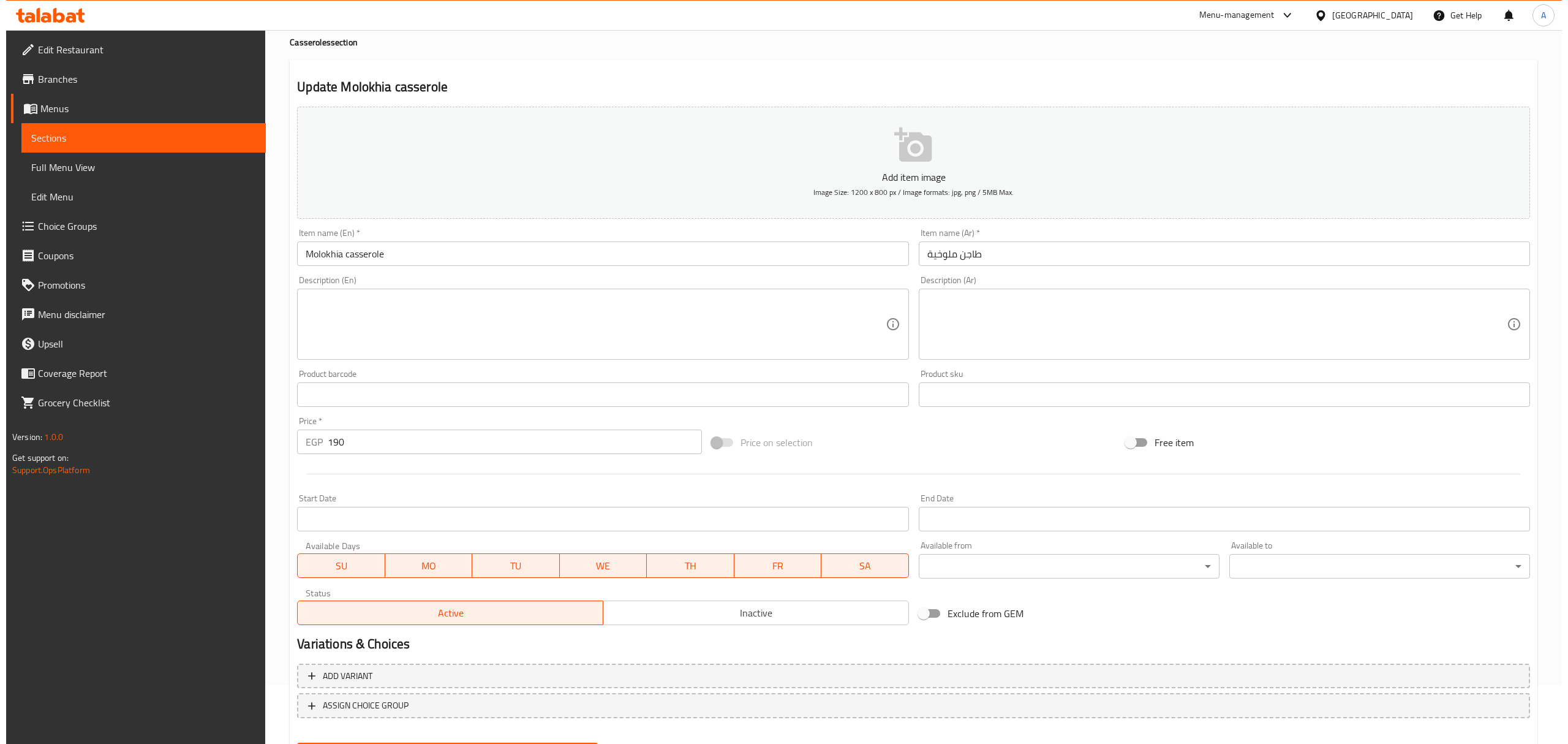
scroll to position [120, 0]
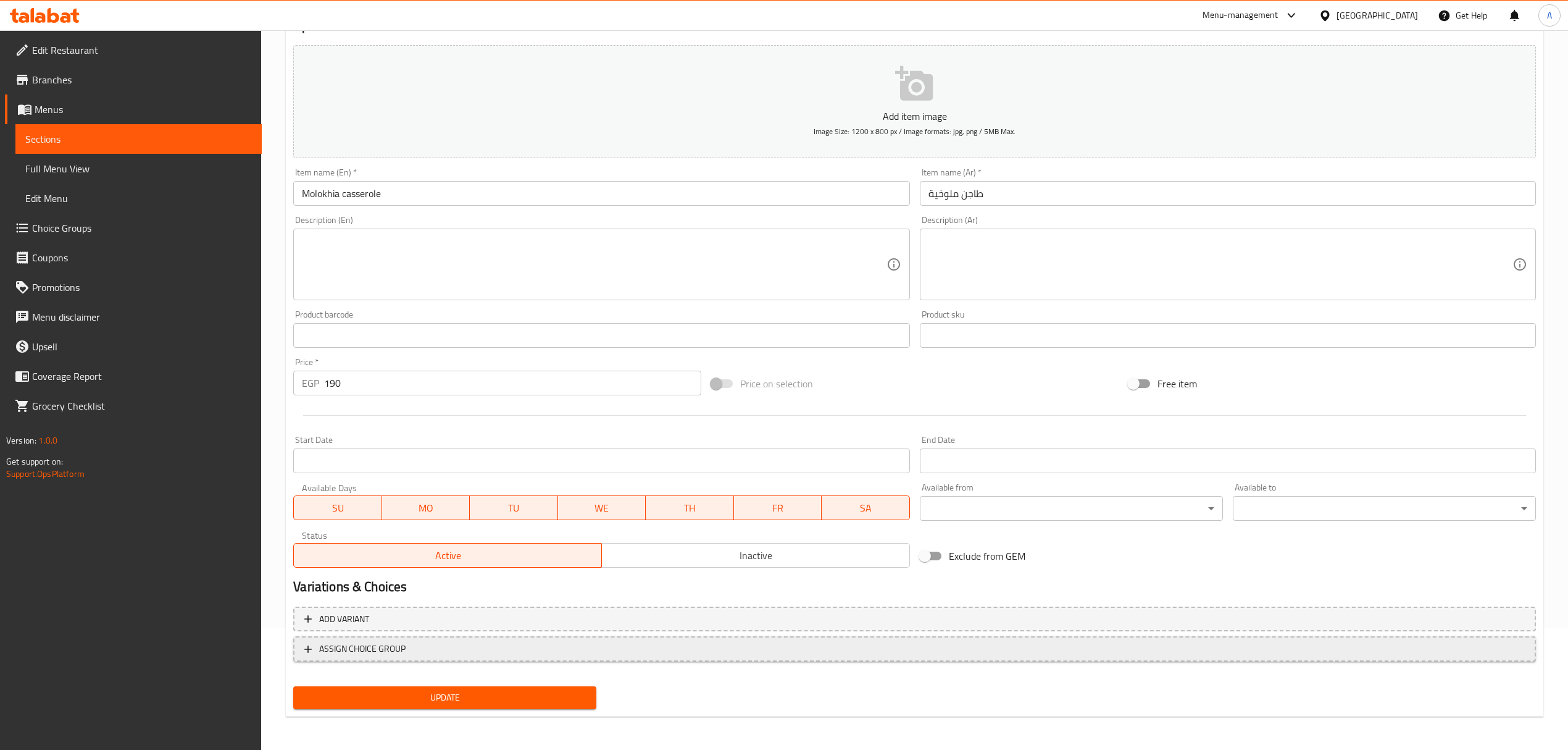
click at [596, 648] on span "ASSIGN CHOICE GROUP" at bounding box center [915, 649] width 1220 height 16
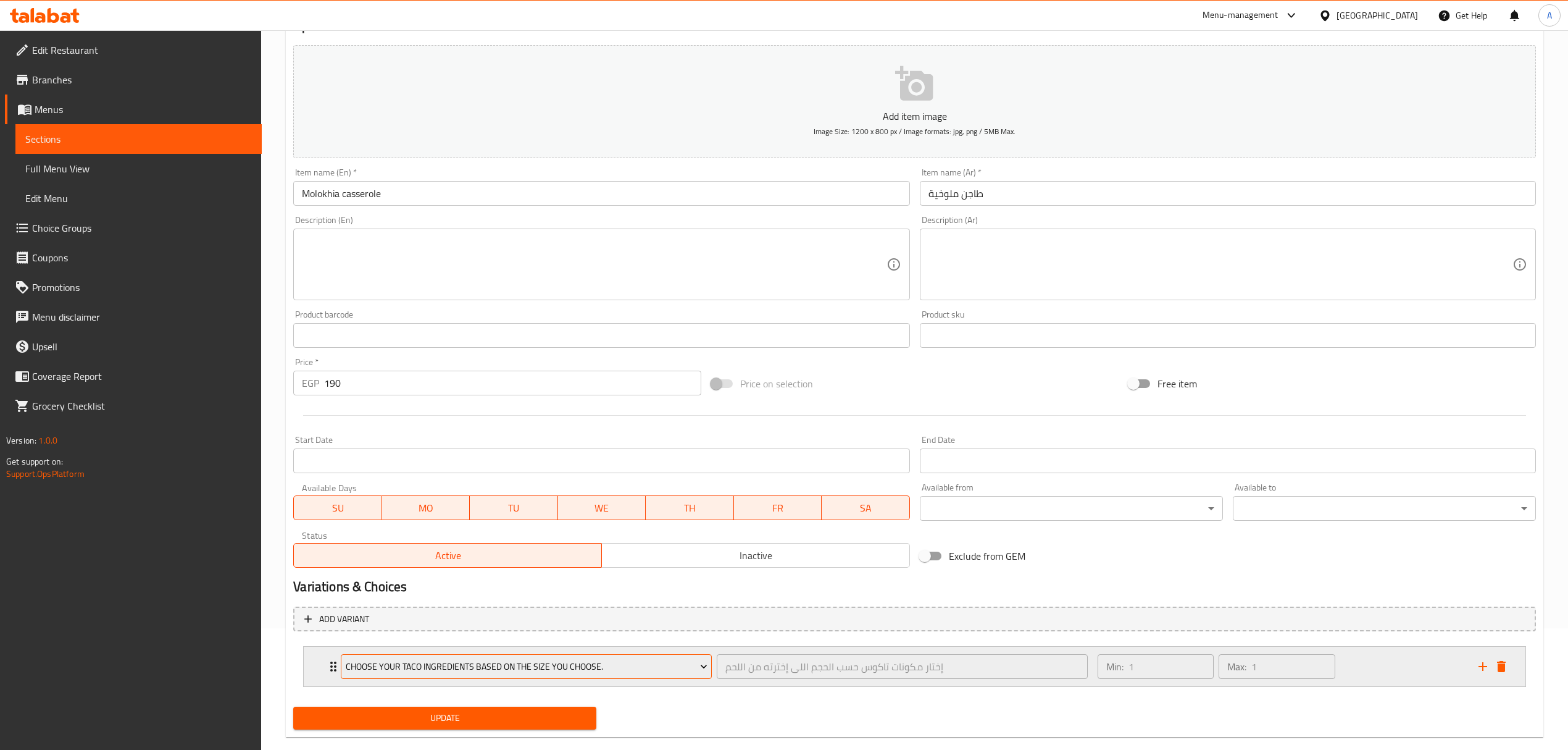
click at [596, 670] on span "Choose your taco ingredients based on the size you choose." at bounding box center [526, 666] width 362 height 16
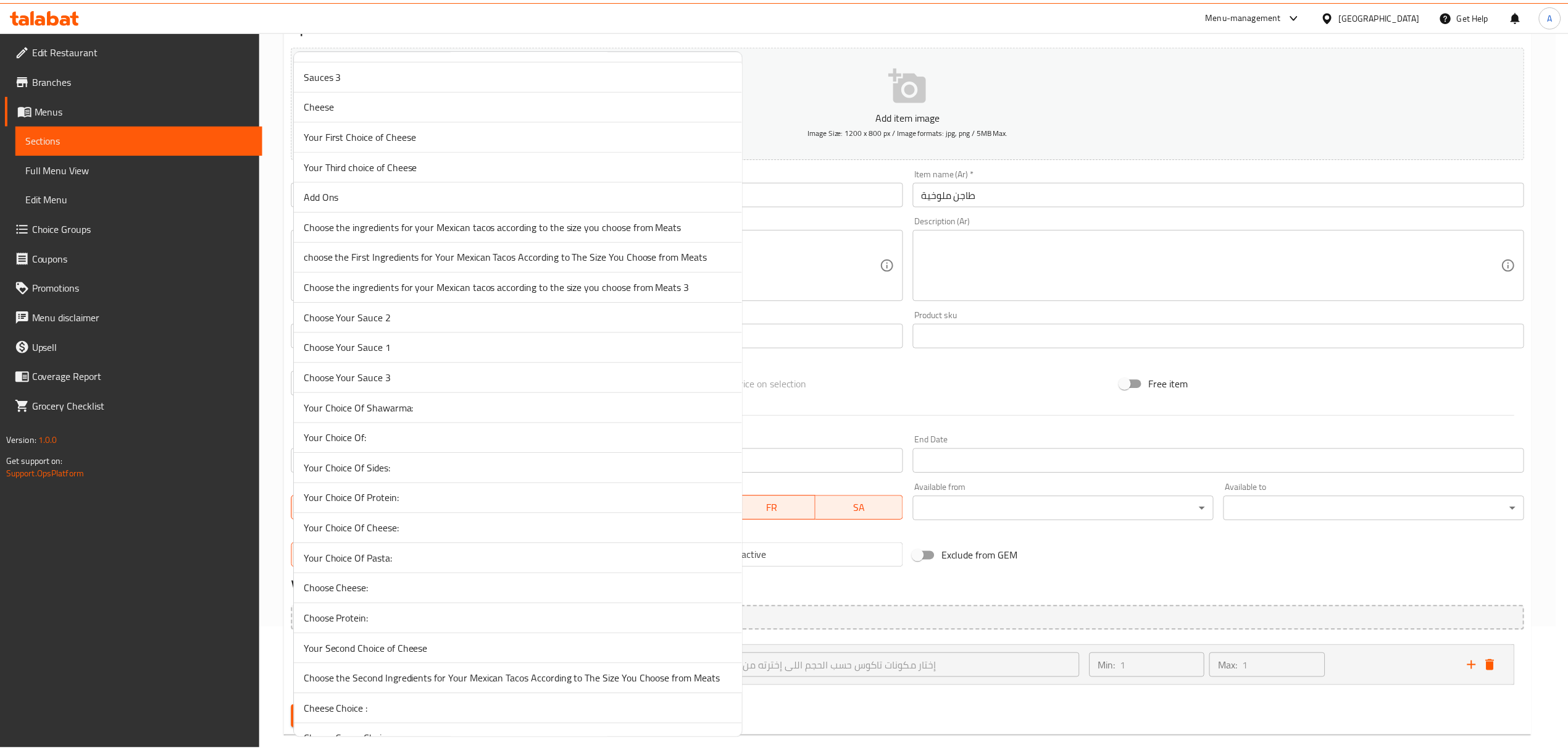
scroll to position [386, 0]
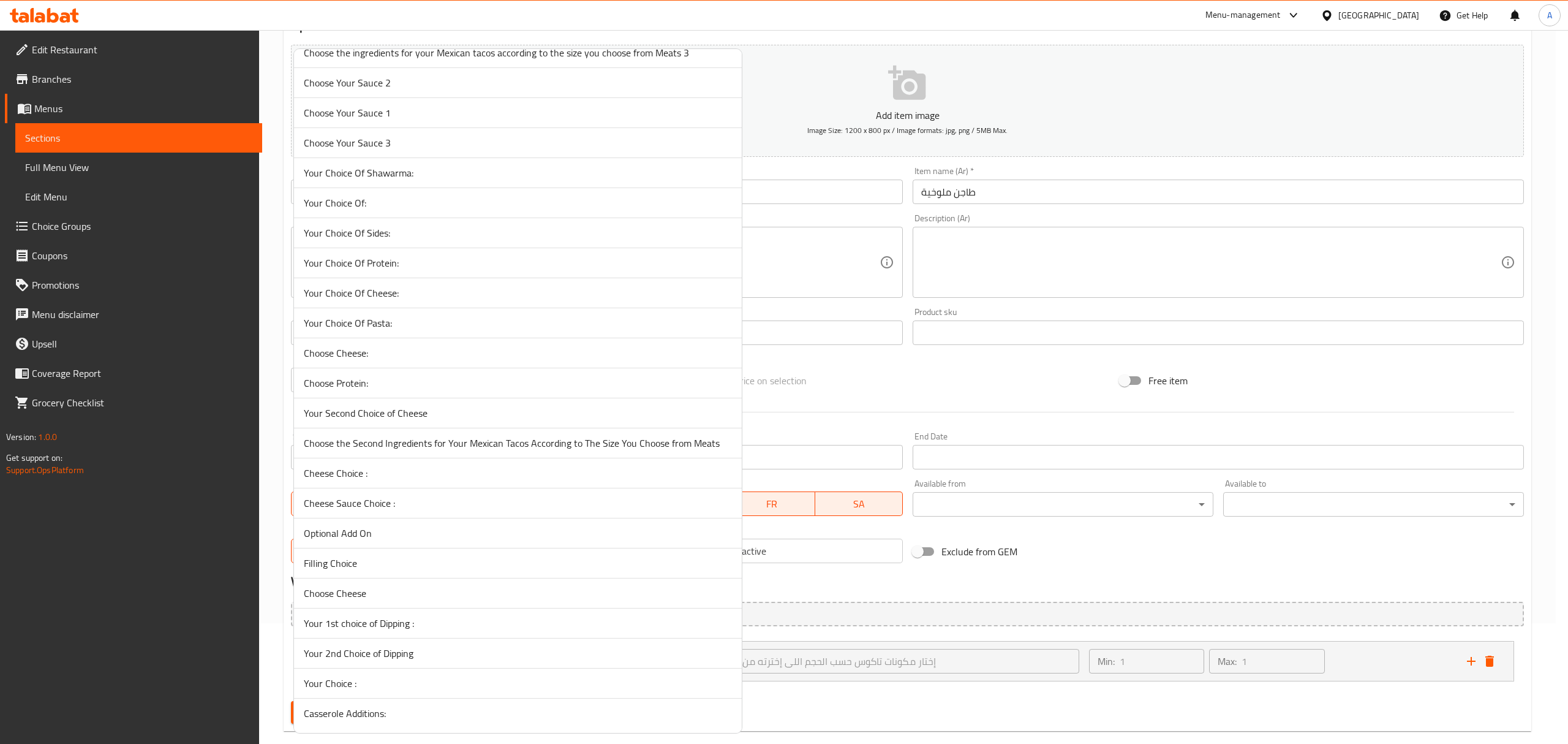
click at [441, 708] on span "Casserole Additions:" at bounding box center [518, 713] width 428 height 15
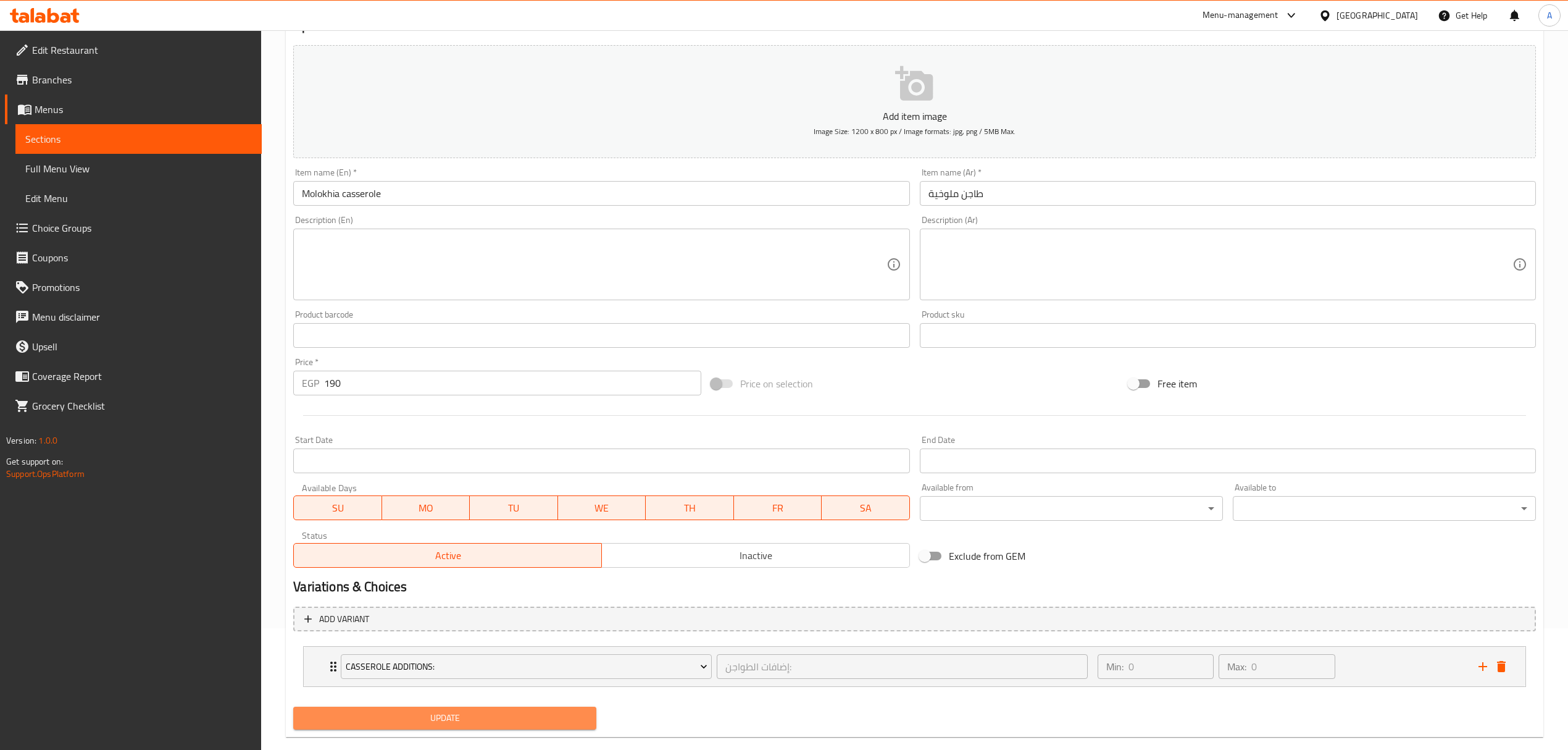
click at [445, 716] on span "Update" at bounding box center [445, 717] width 283 height 16
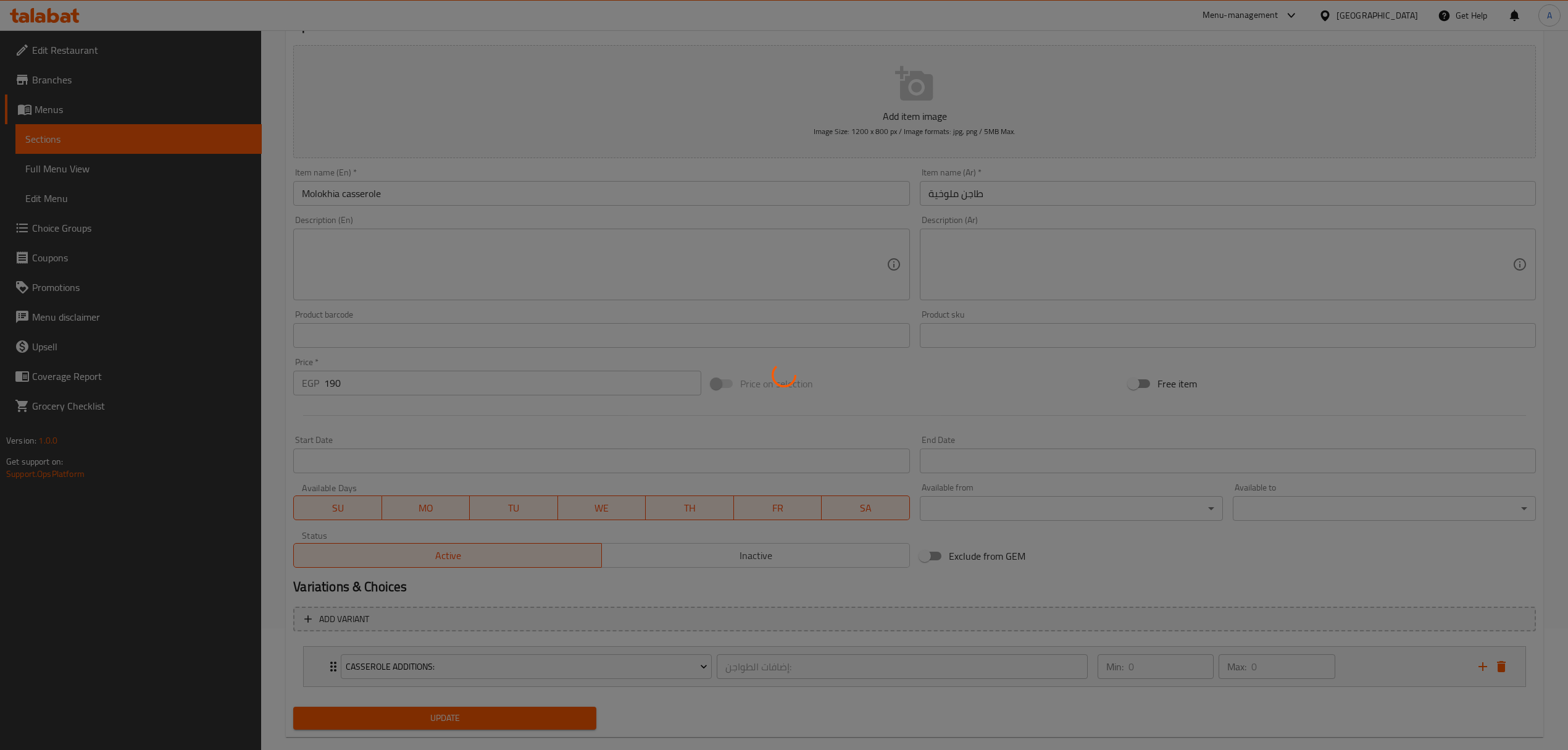
scroll to position [0, 0]
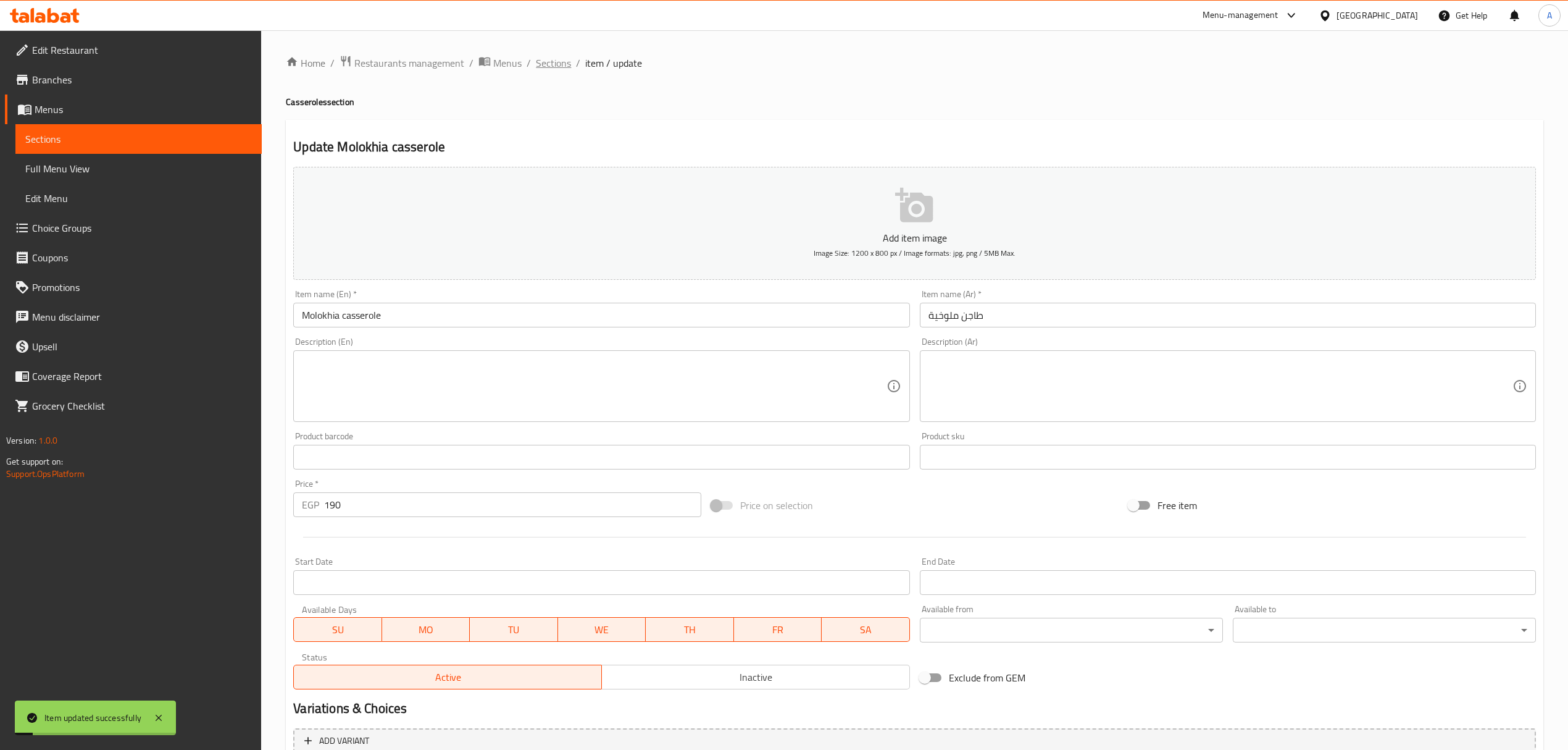
click at [561, 71] on span "Sections" at bounding box center [553, 63] width 35 height 15
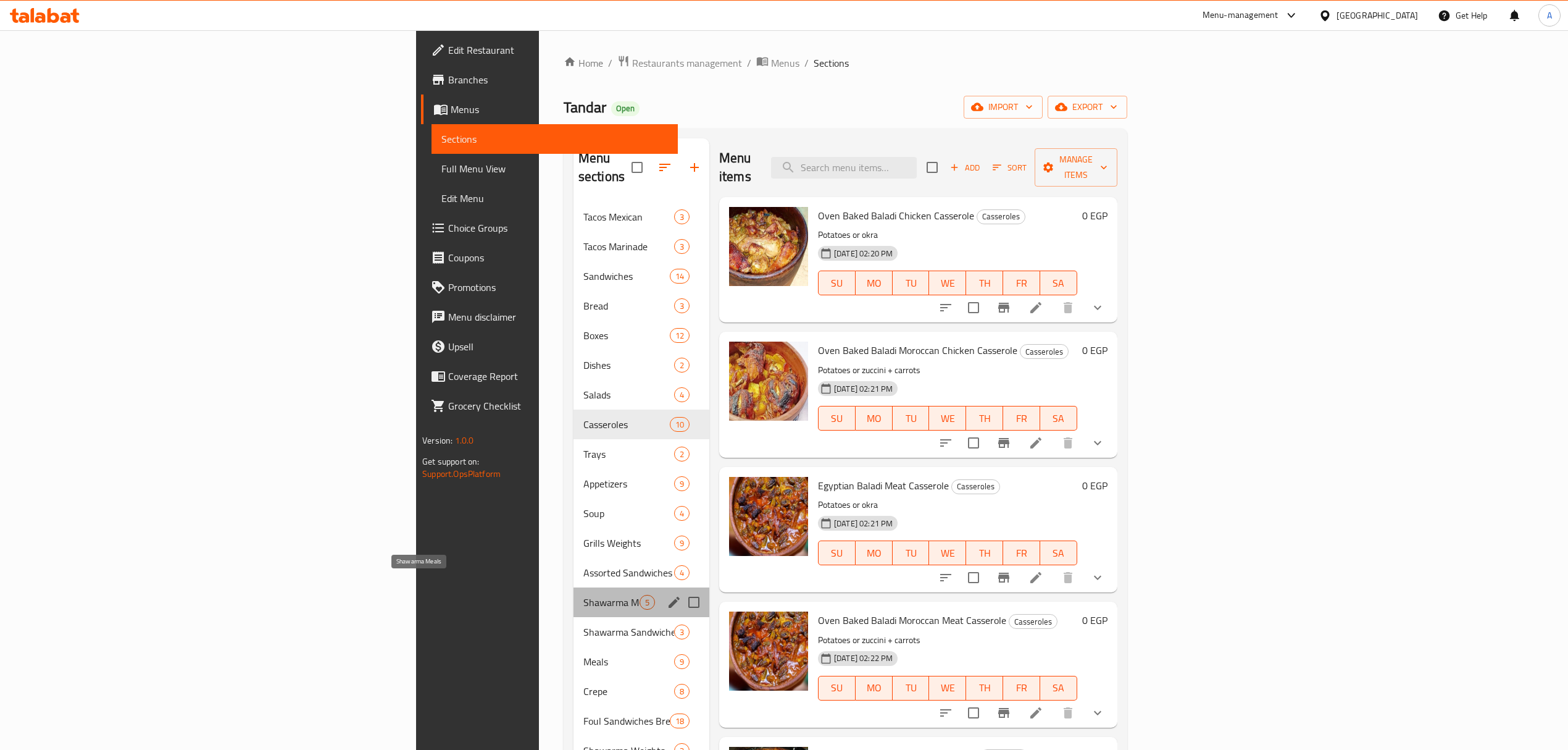
click at [583, 595] on span "Shawarma Meals" at bounding box center [611, 602] width 56 height 15
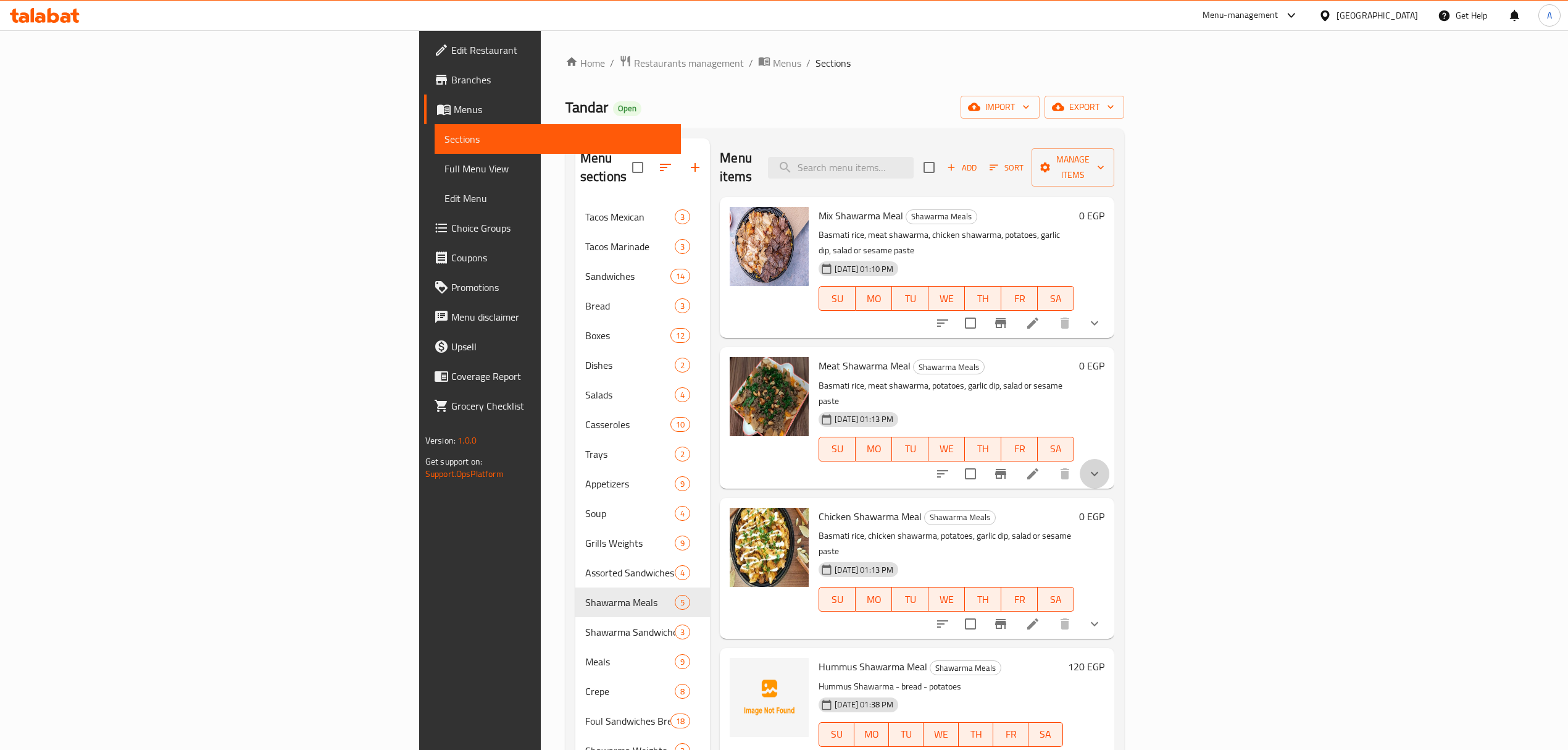
click at [1109, 459] on button "show more" at bounding box center [1094, 474] width 29 height 29
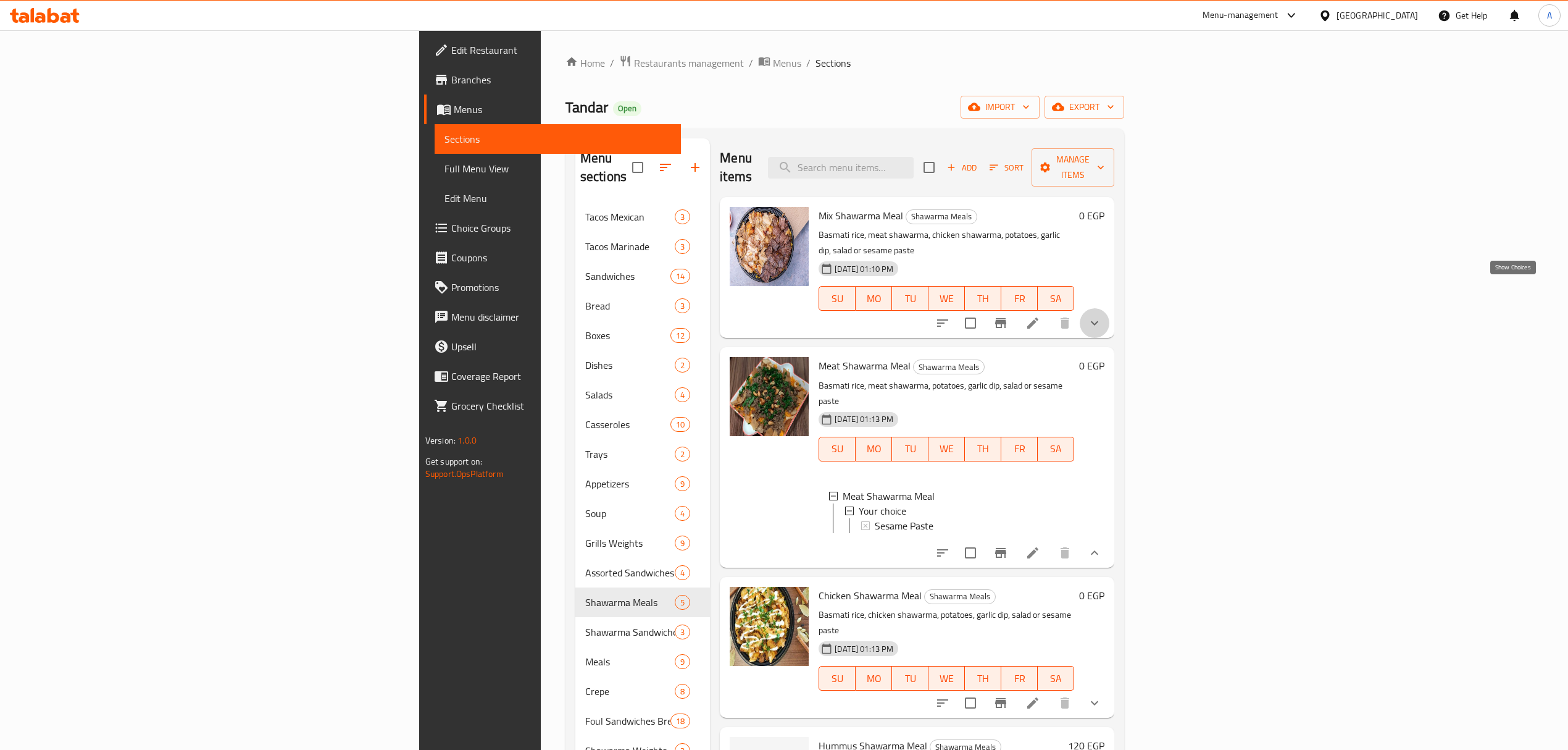
click at [1102, 315] on icon "show more" at bounding box center [1095, 323] width 15 height 15
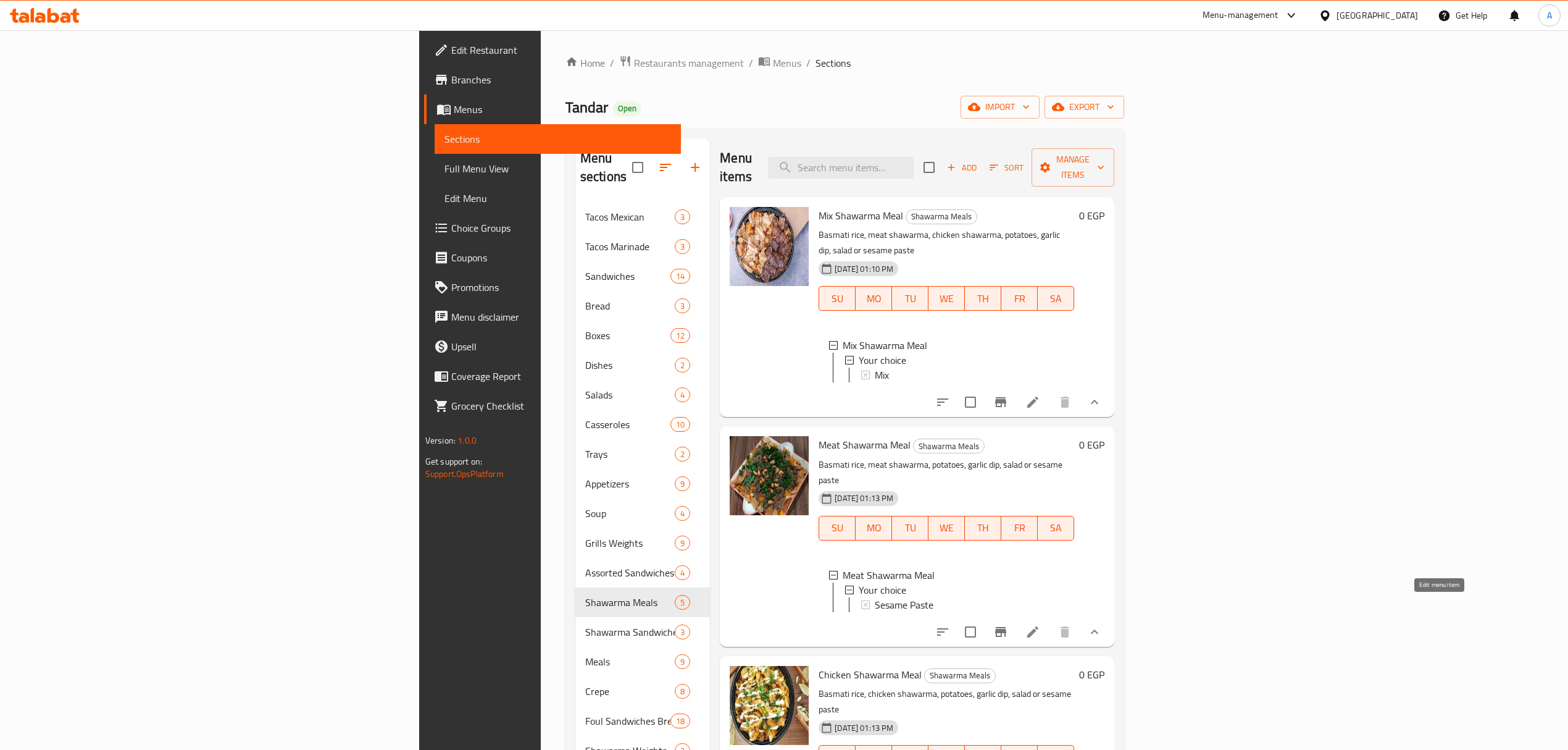
click at [1040, 624] on icon at bounding box center [1033, 632] width 15 height 15
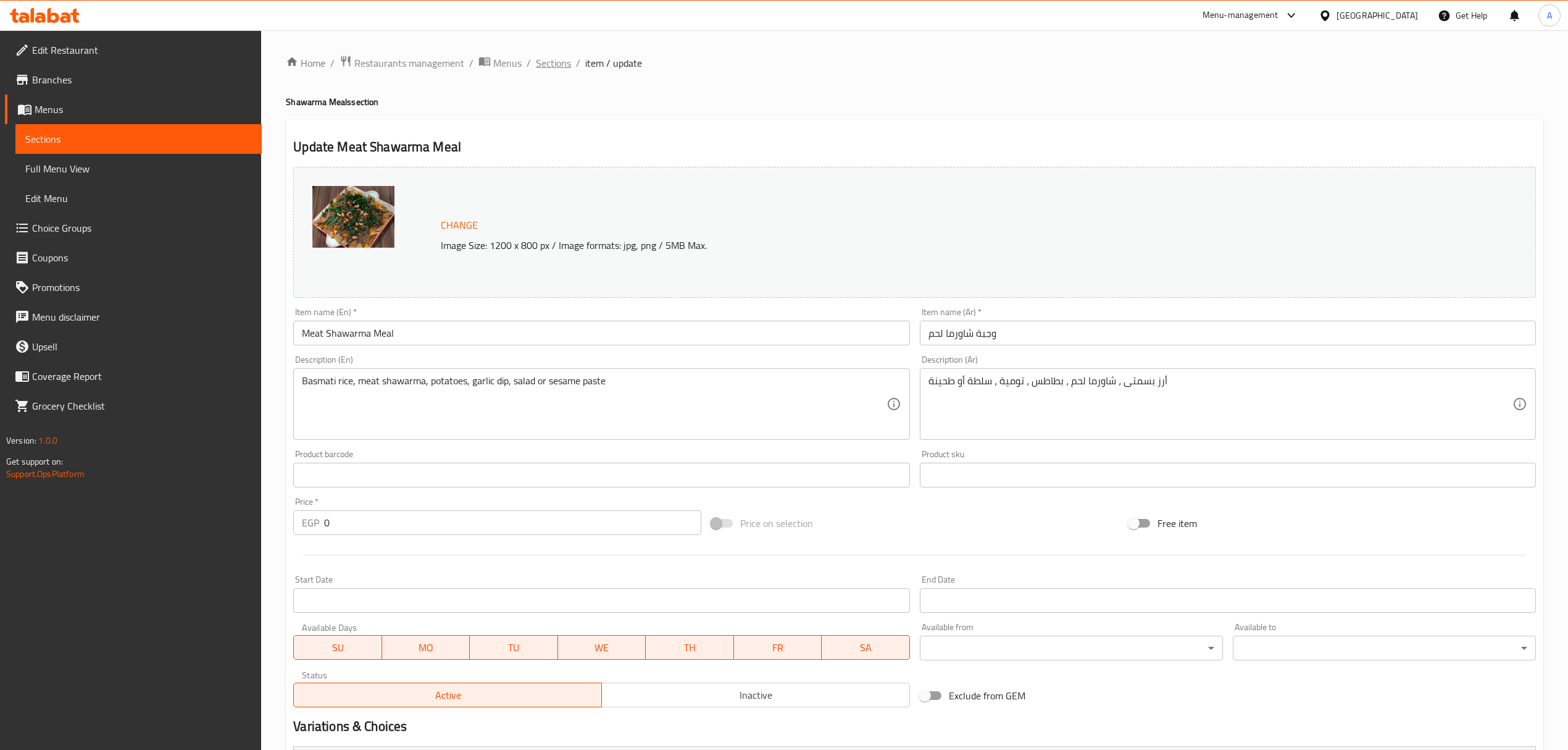
click at [547, 65] on span "Sections" at bounding box center [553, 63] width 35 height 15
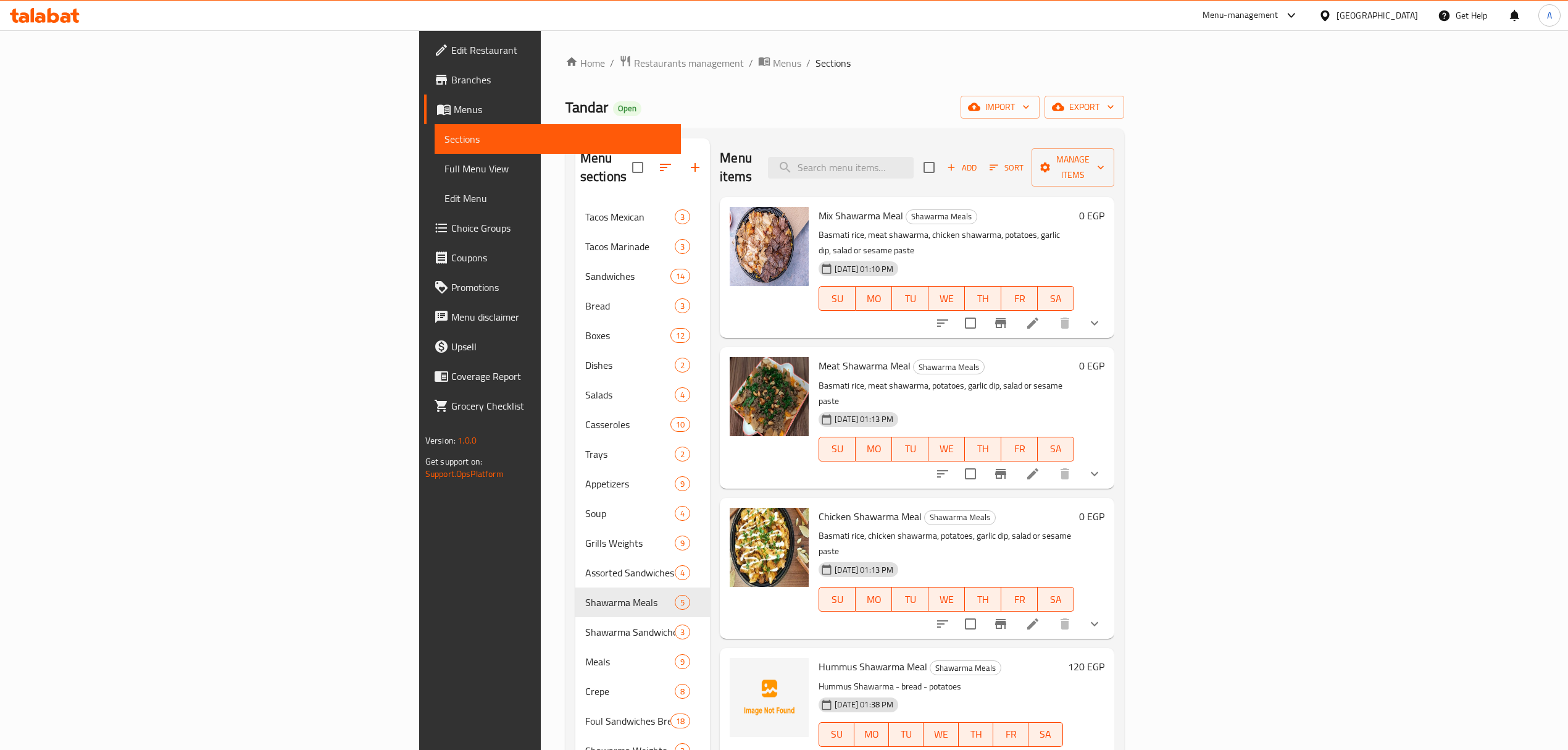
click at [1109, 459] on button "show more" at bounding box center [1094, 474] width 29 height 29
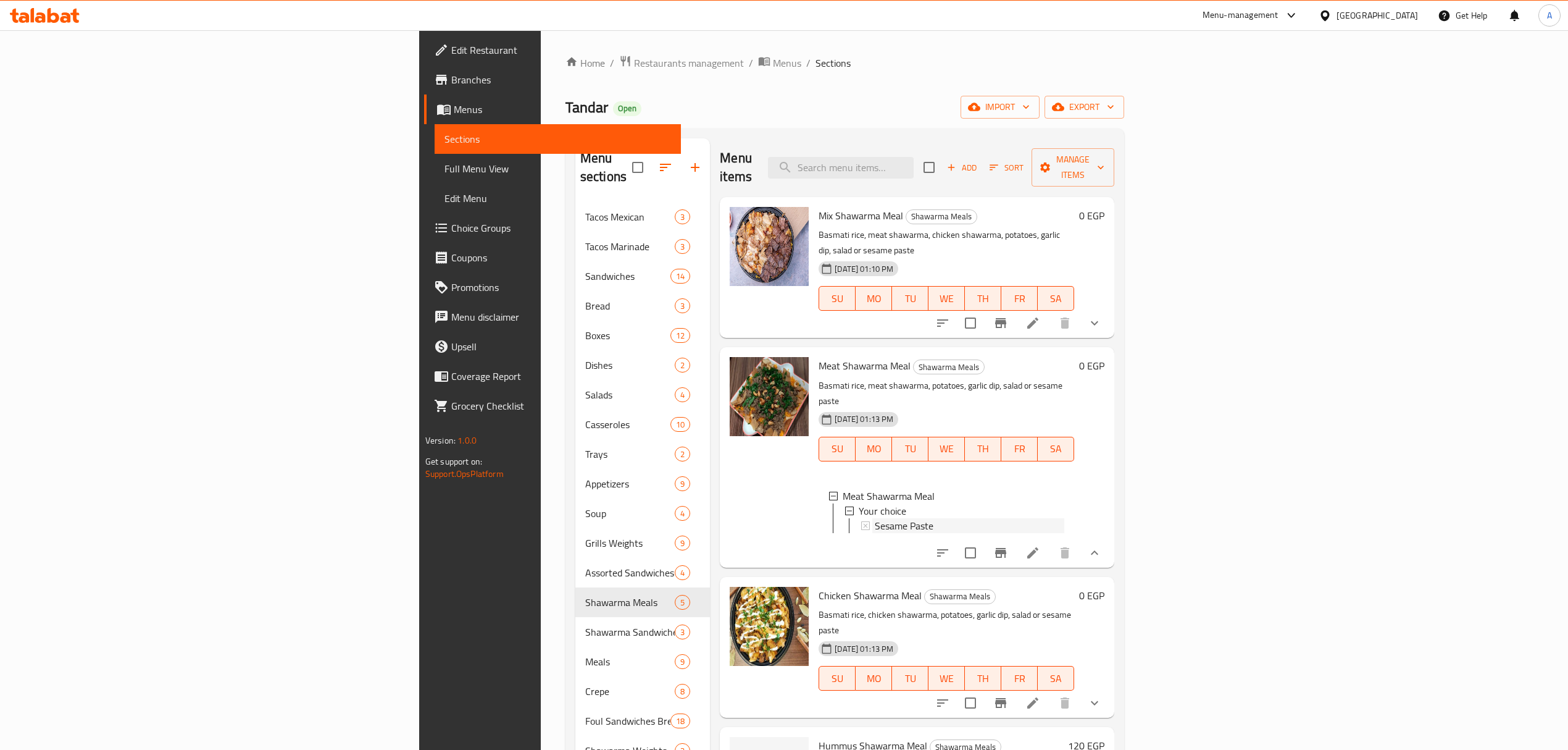
click at [875, 518] on div "Sesame Paste" at bounding box center [969, 525] width 189 height 15
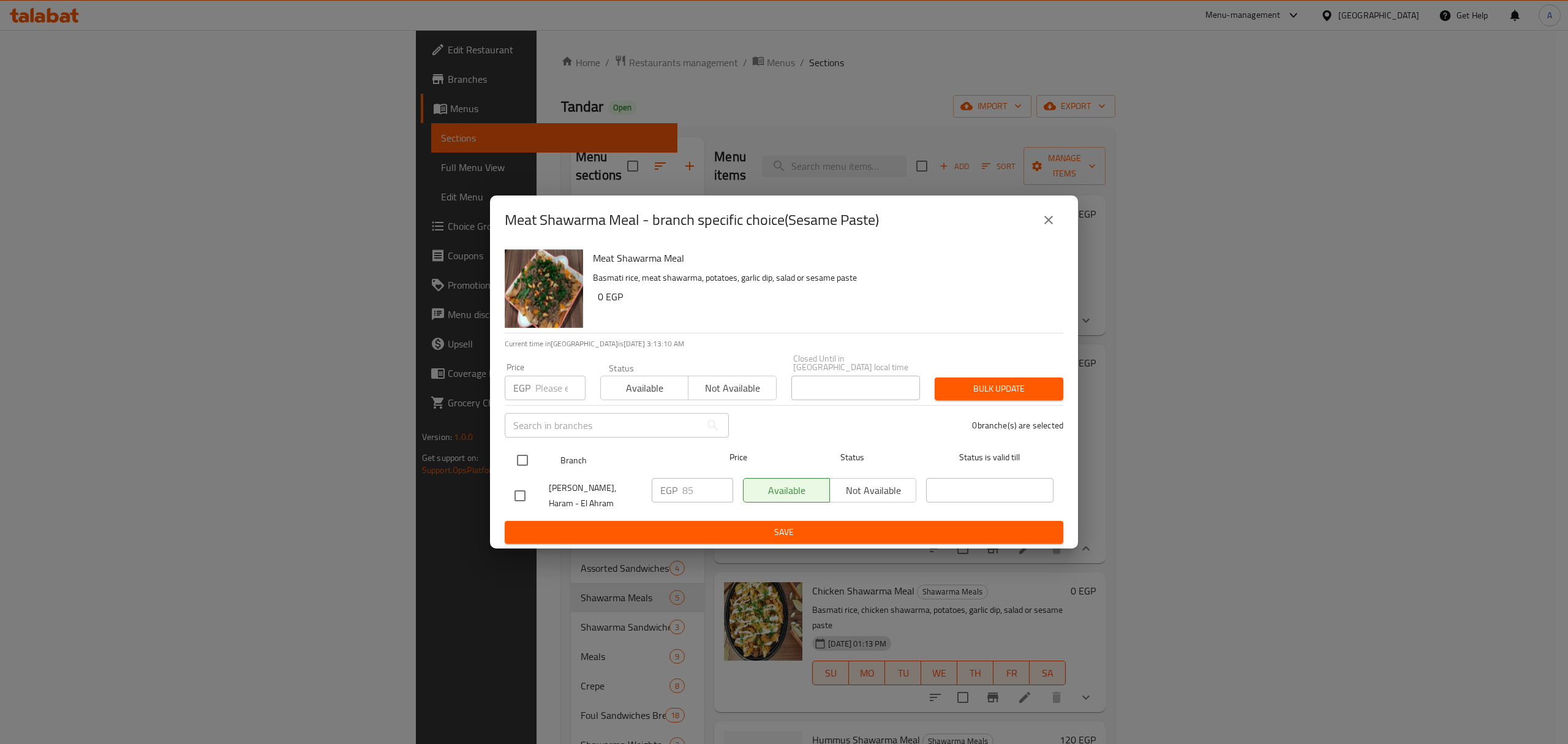
click at [527, 458] on input "checkbox" at bounding box center [522, 460] width 25 height 25
checkbox input "true"
drag, startPoint x: 698, startPoint y: 491, endPoint x: 661, endPoint y: 493, distance: 37.1
click at [661, 493] on div "EGP 85 ​" at bounding box center [692, 490] width 81 height 24
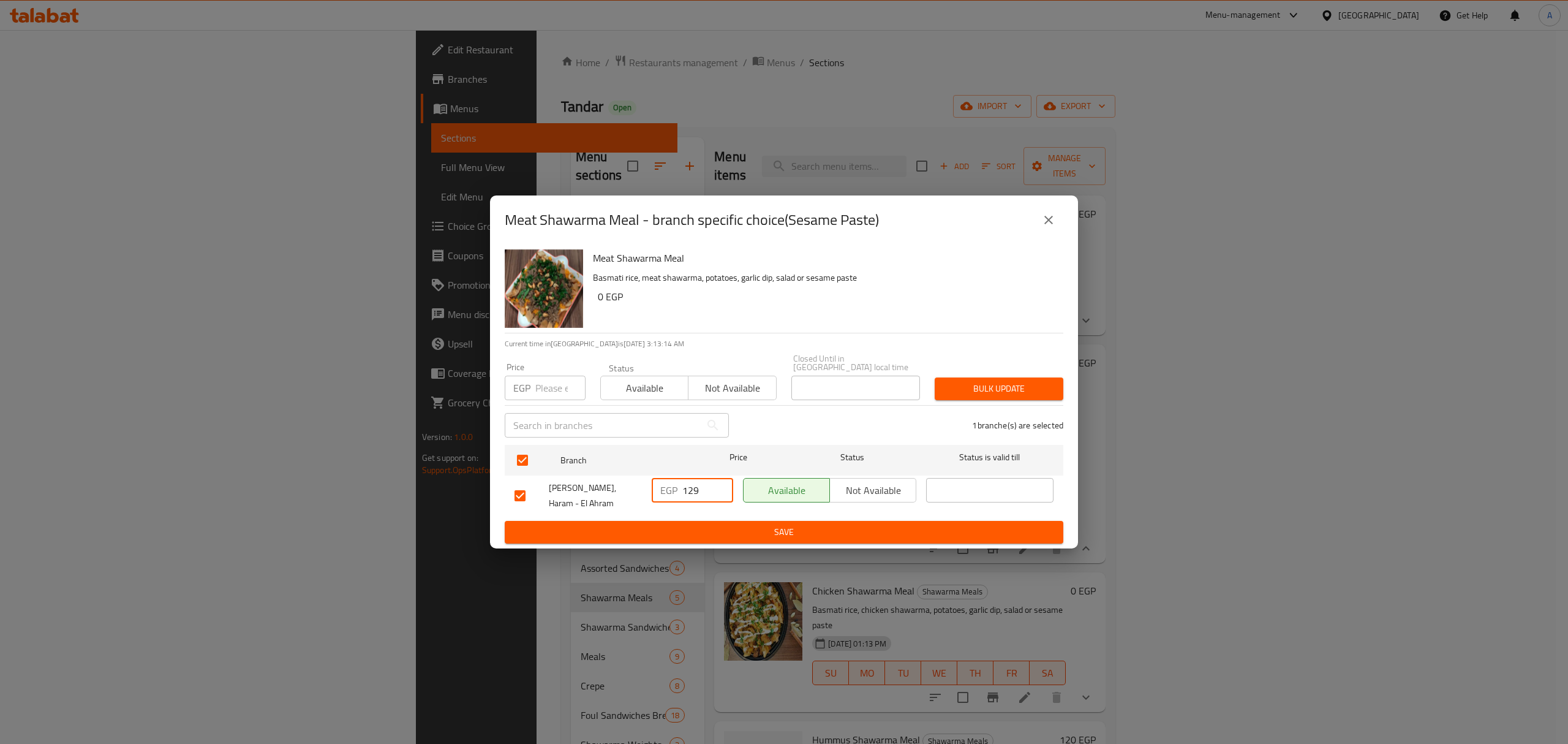
type input "129"
click at [699, 524] on span "Save" at bounding box center [784, 532] width 539 height 16
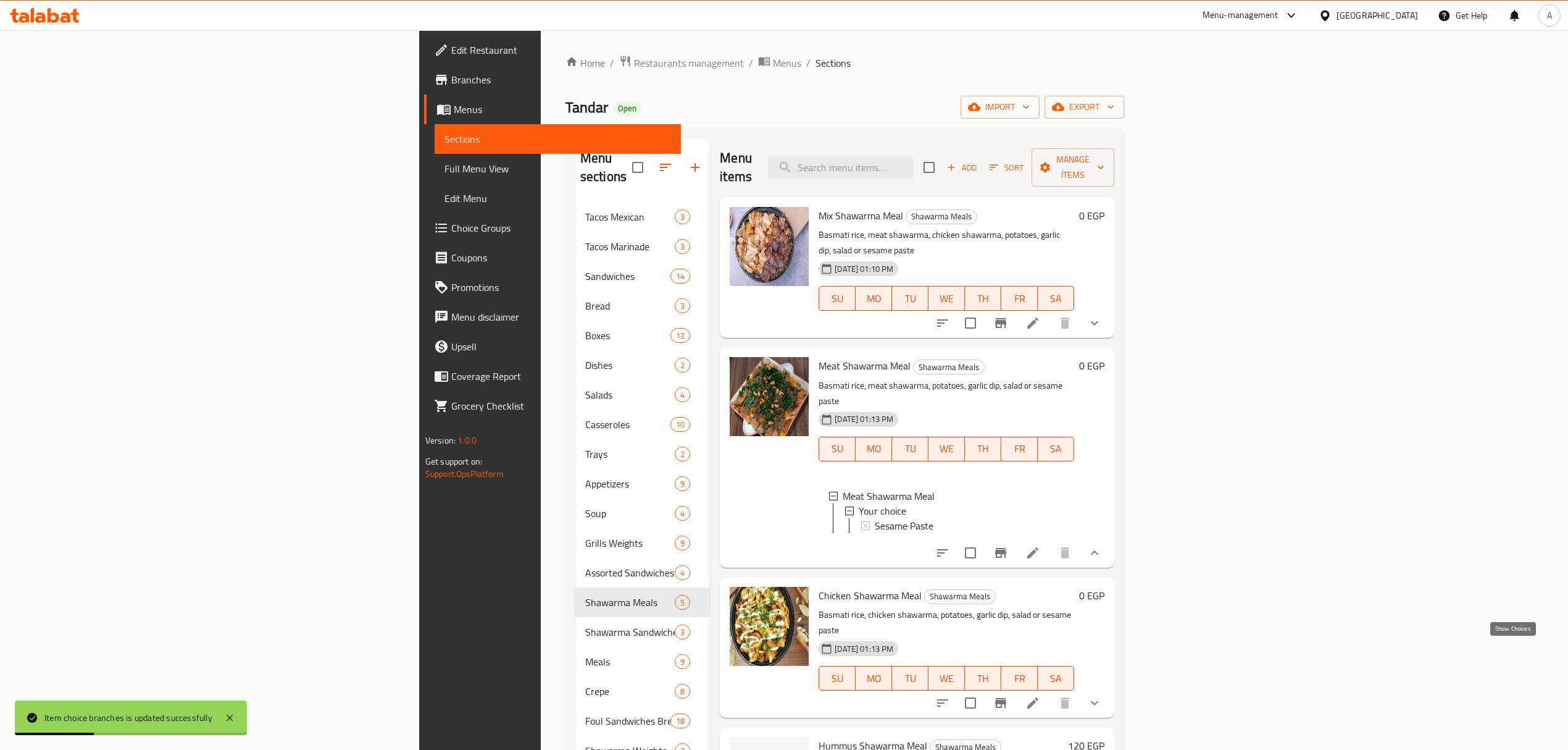
click at [1098, 701] on icon "show more" at bounding box center [1094, 703] width 8 height 4
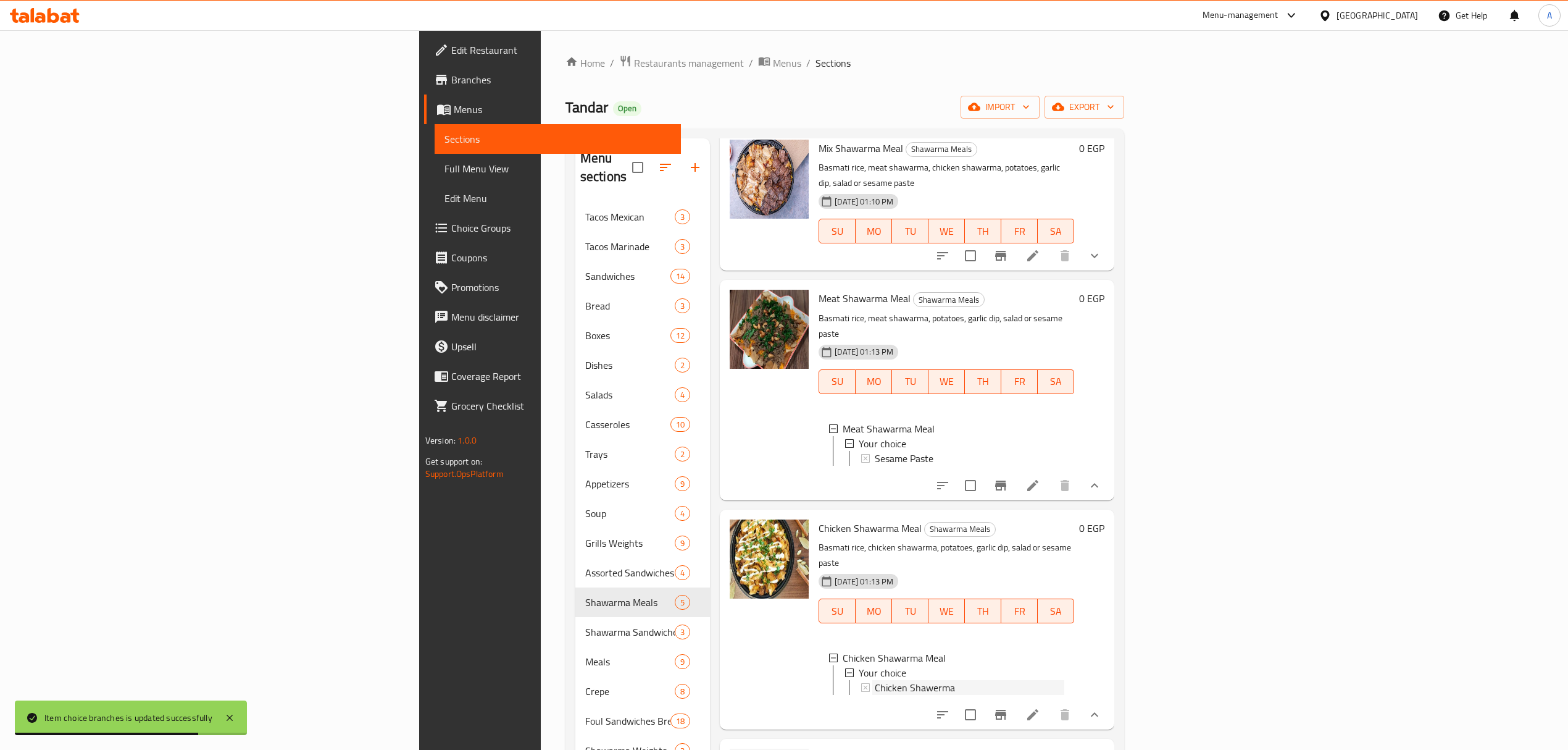
click at [875, 680] on span "Chicken Shawerma" at bounding box center [915, 687] width 80 height 15
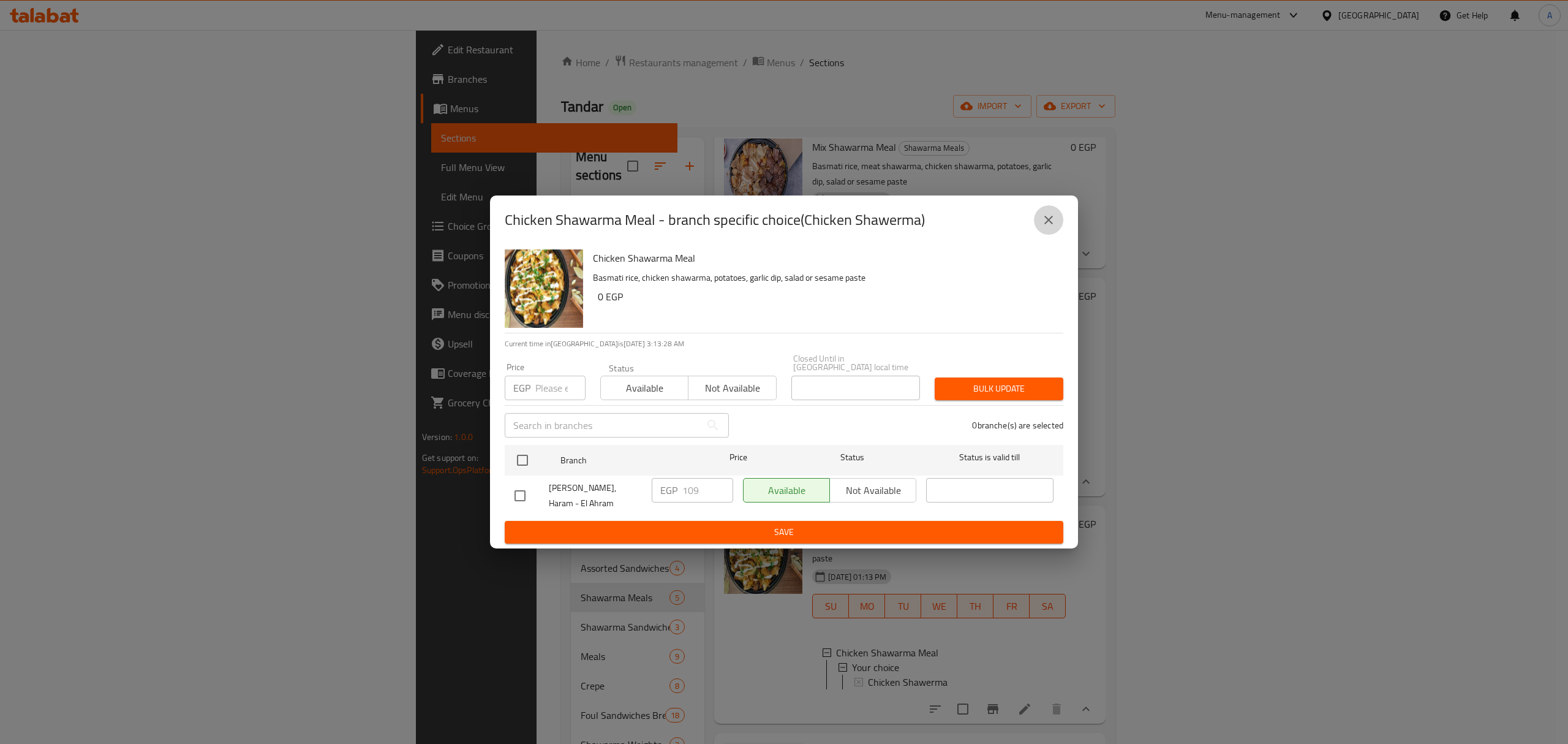
click at [1051, 235] on button "close" at bounding box center [1048, 220] width 29 height 29
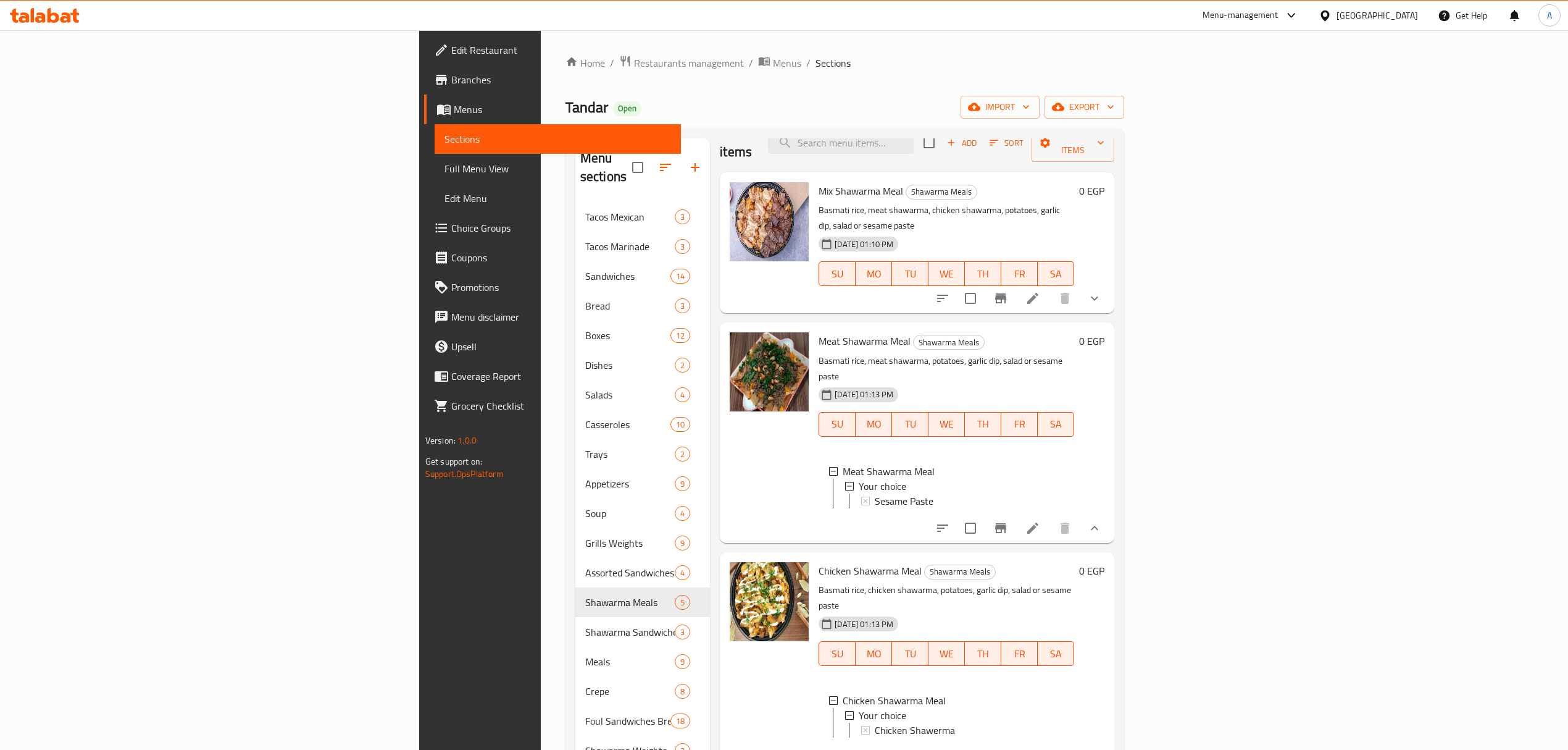
scroll to position [0, 0]
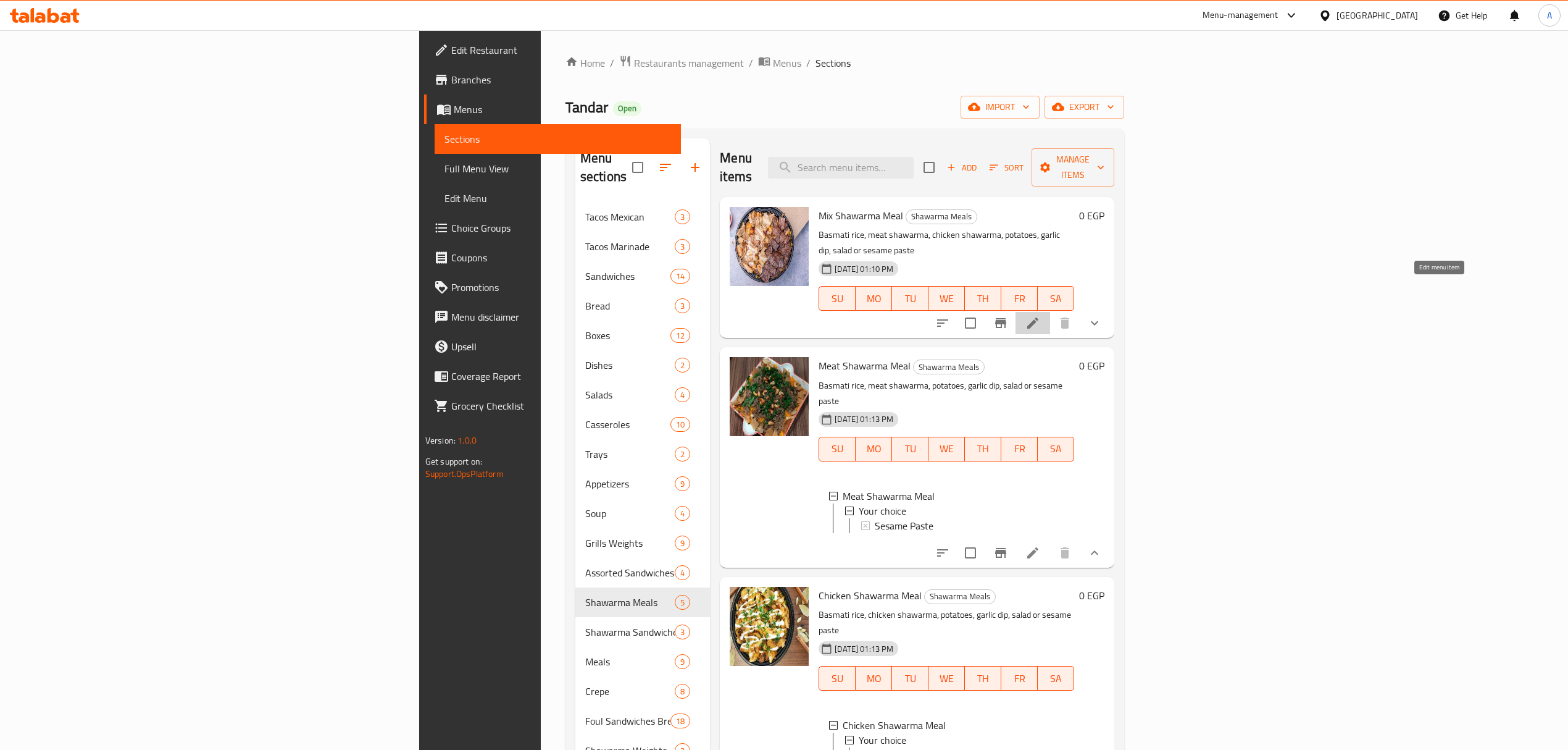
click at [1040, 315] on icon at bounding box center [1033, 323] width 15 height 15
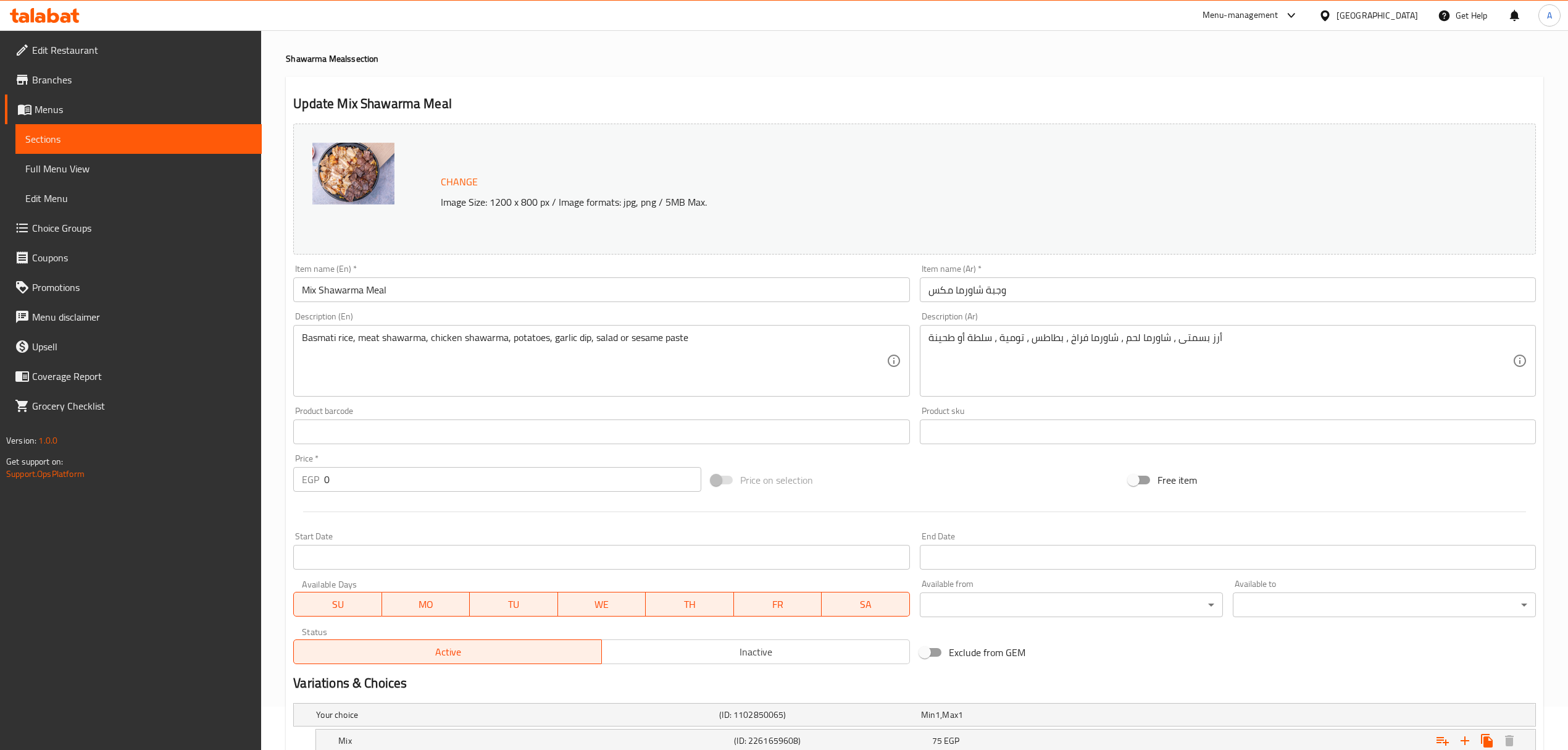
scroll to position [133, 0]
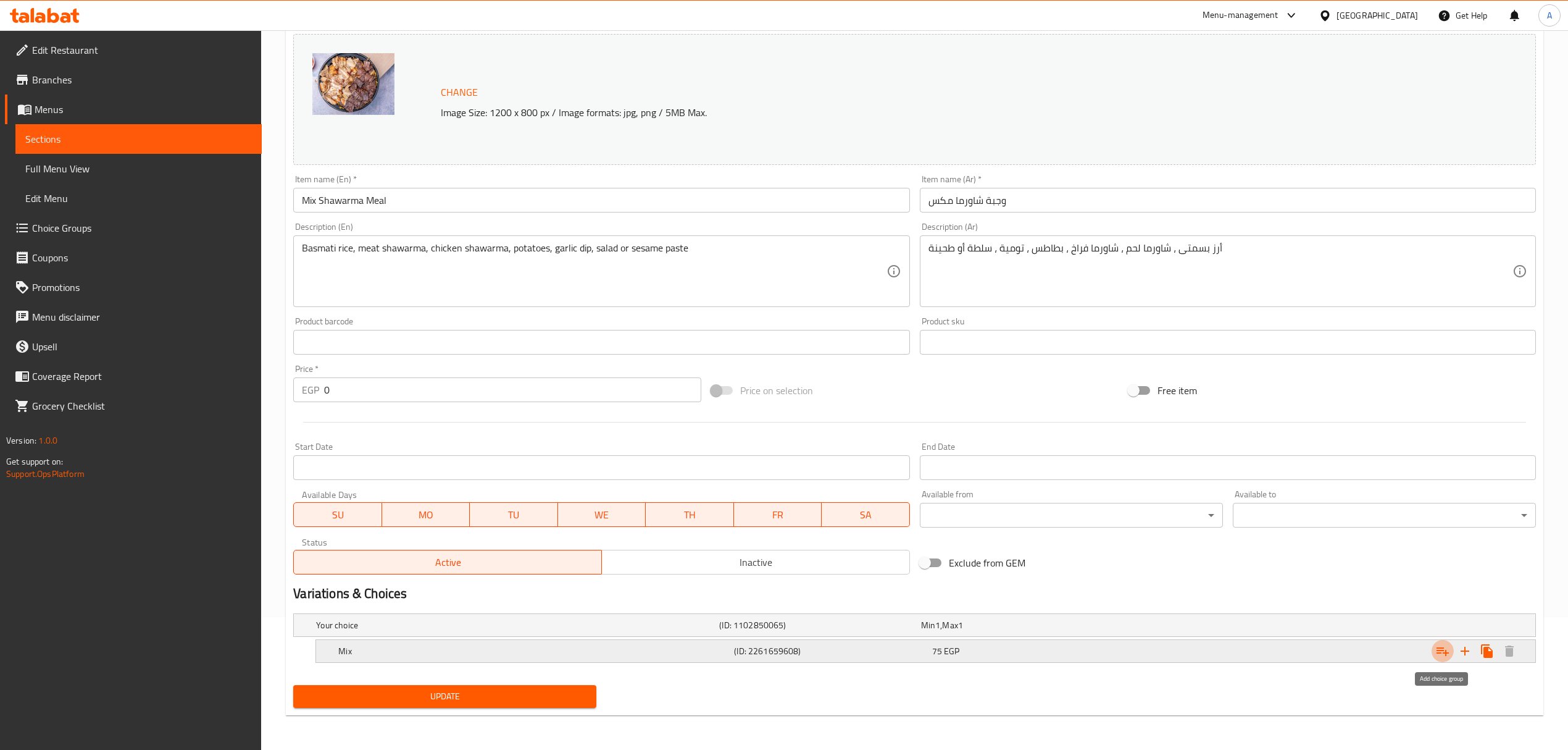
click at [1440, 650] on icon "Expand" at bounding box center [1442, 651] width 15 height 15
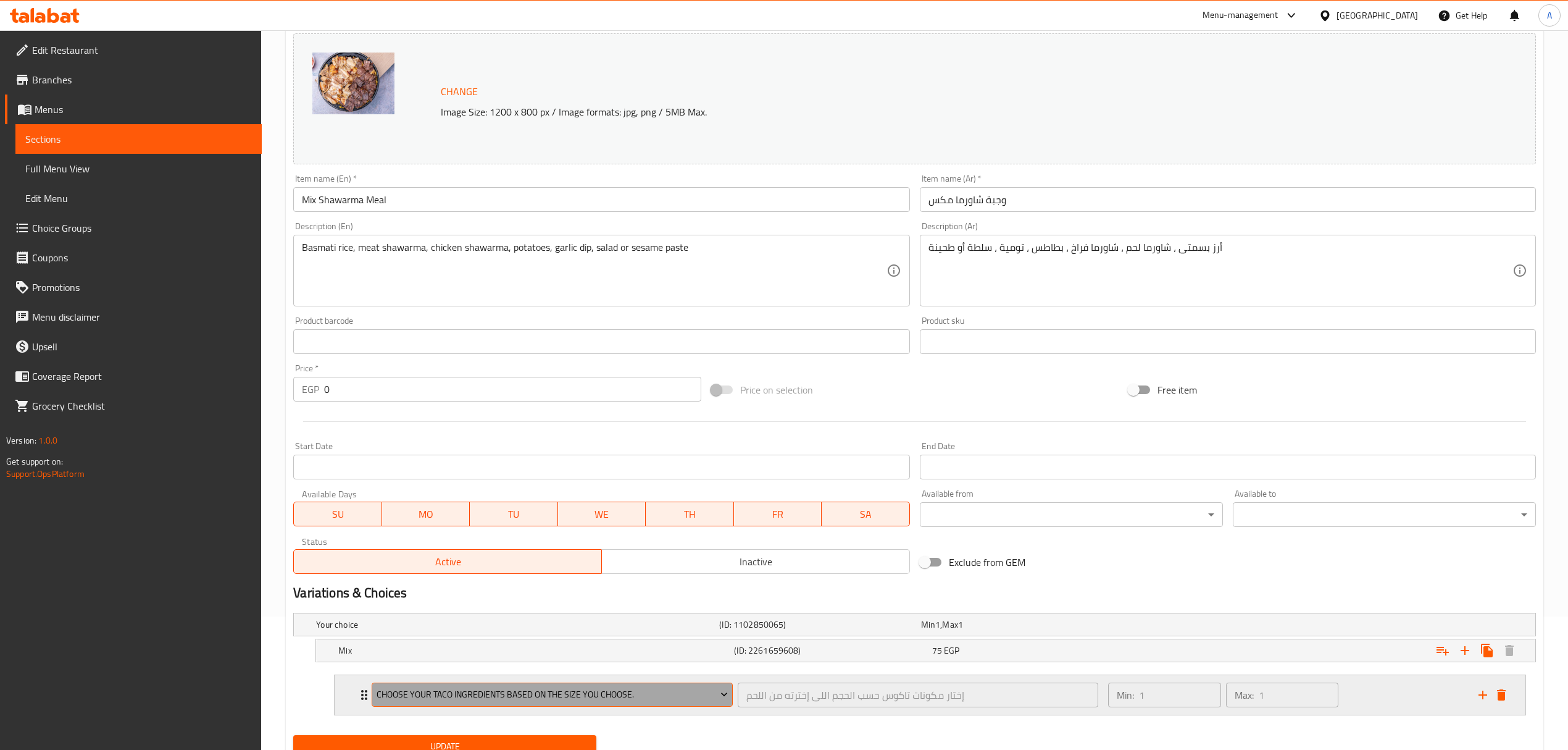
click at [680, 694] on span "Choose your taco ingredients based on the size you choose." at bounding box center [552, 694] width 351 height 16
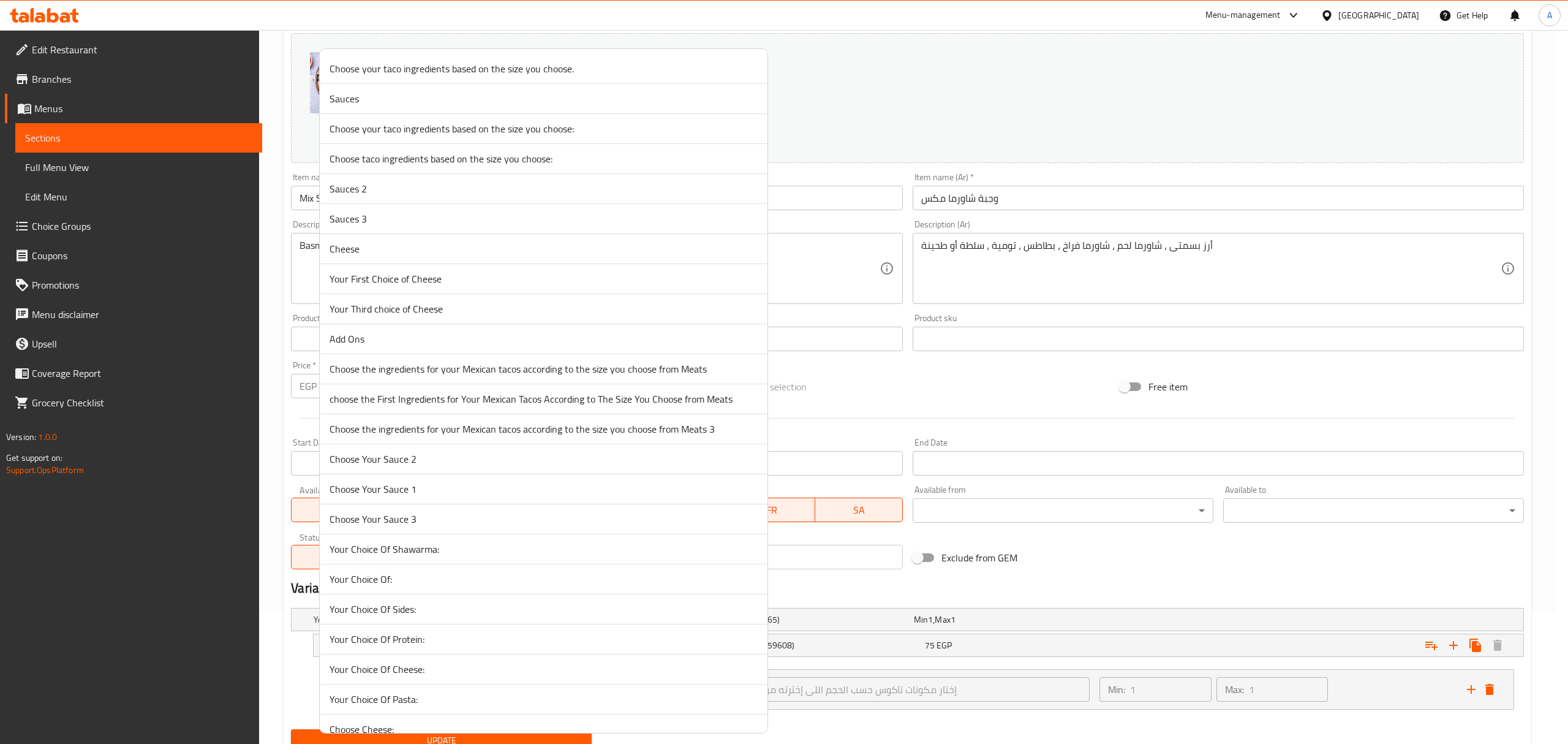
click at [464, 609] on span "Your Choice Of Sides:" at bounding box center [544, 609] width 428 height 15
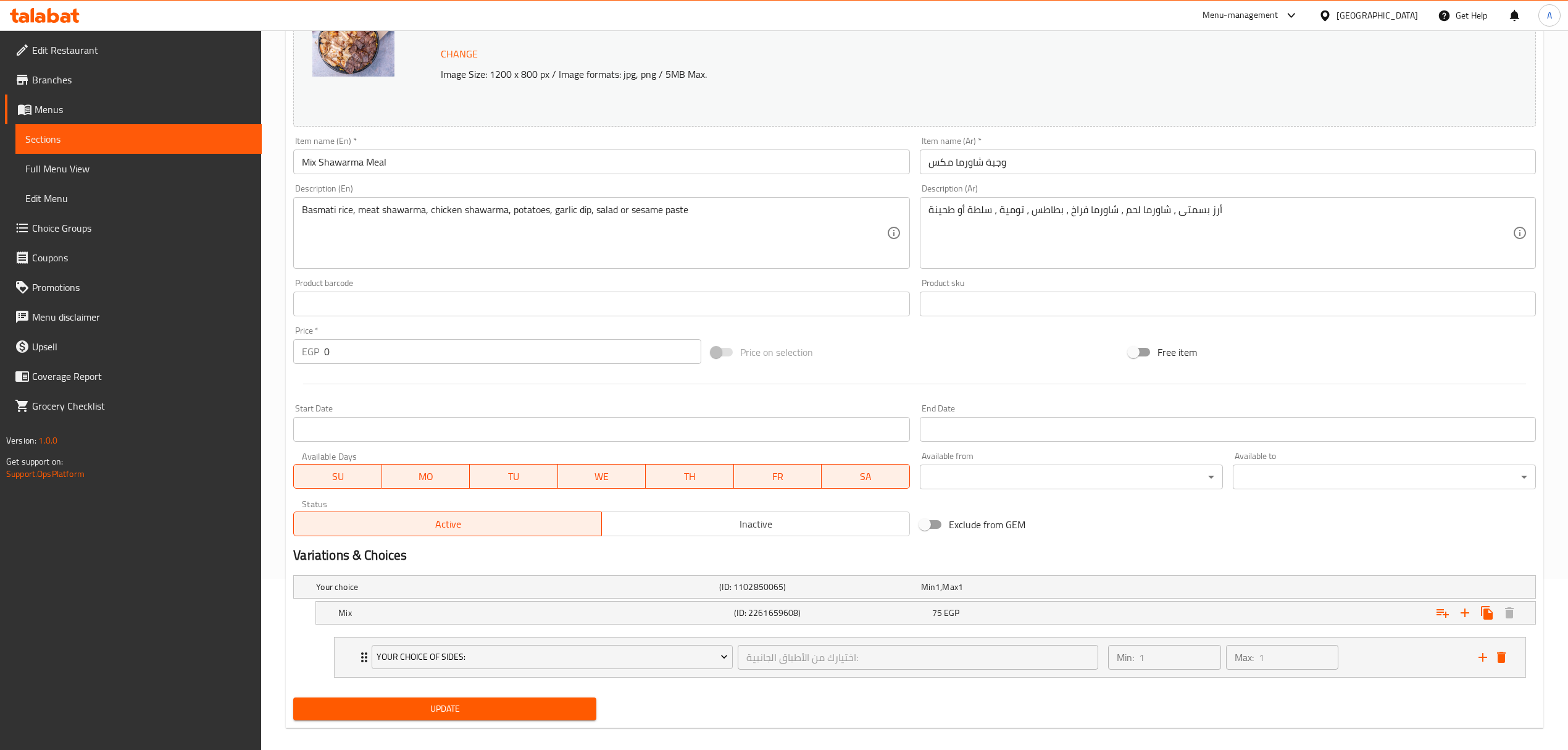
scroll to position [185, 0]
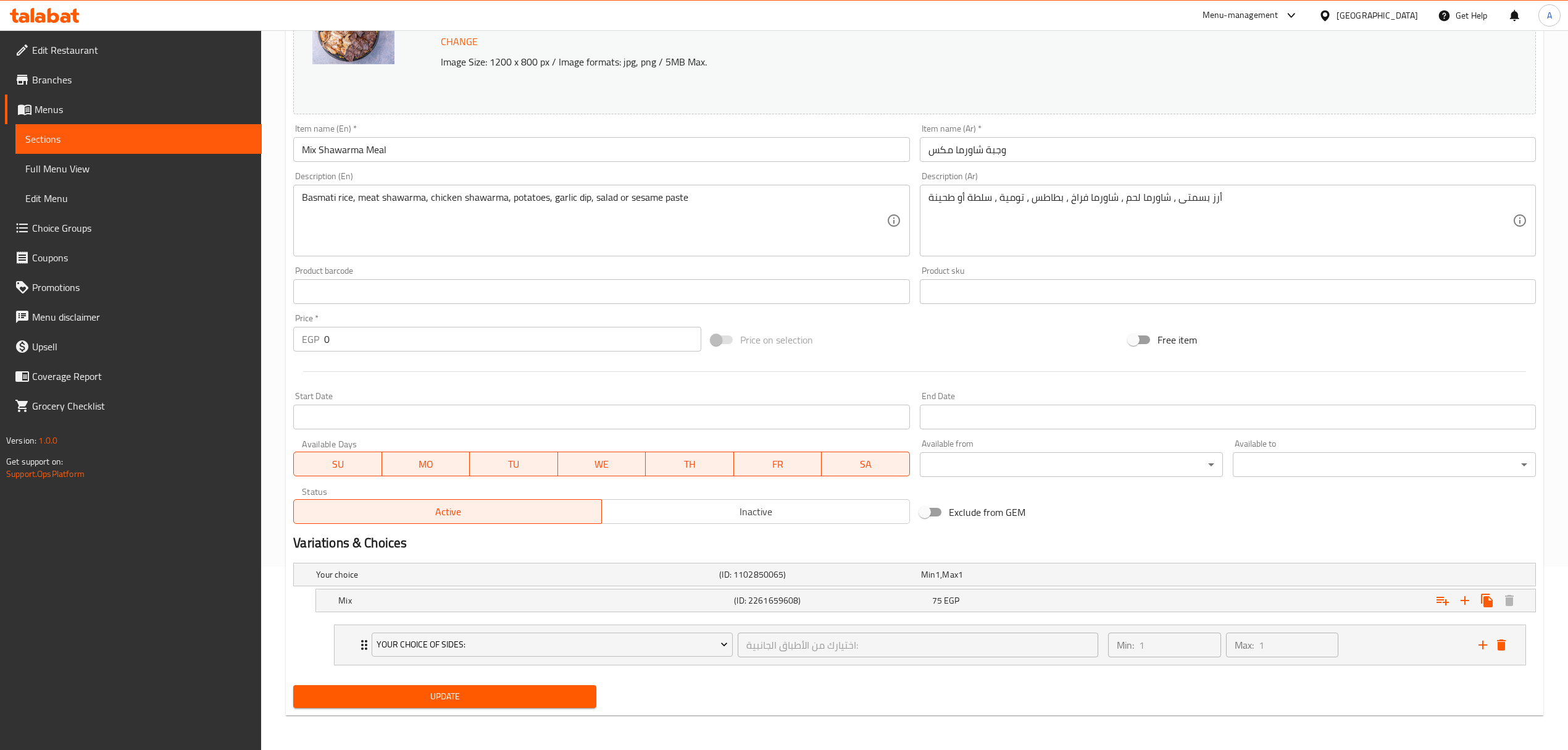
click at [583, 685] on button "Update" at bounding box center [445, 696] width 303 height 23
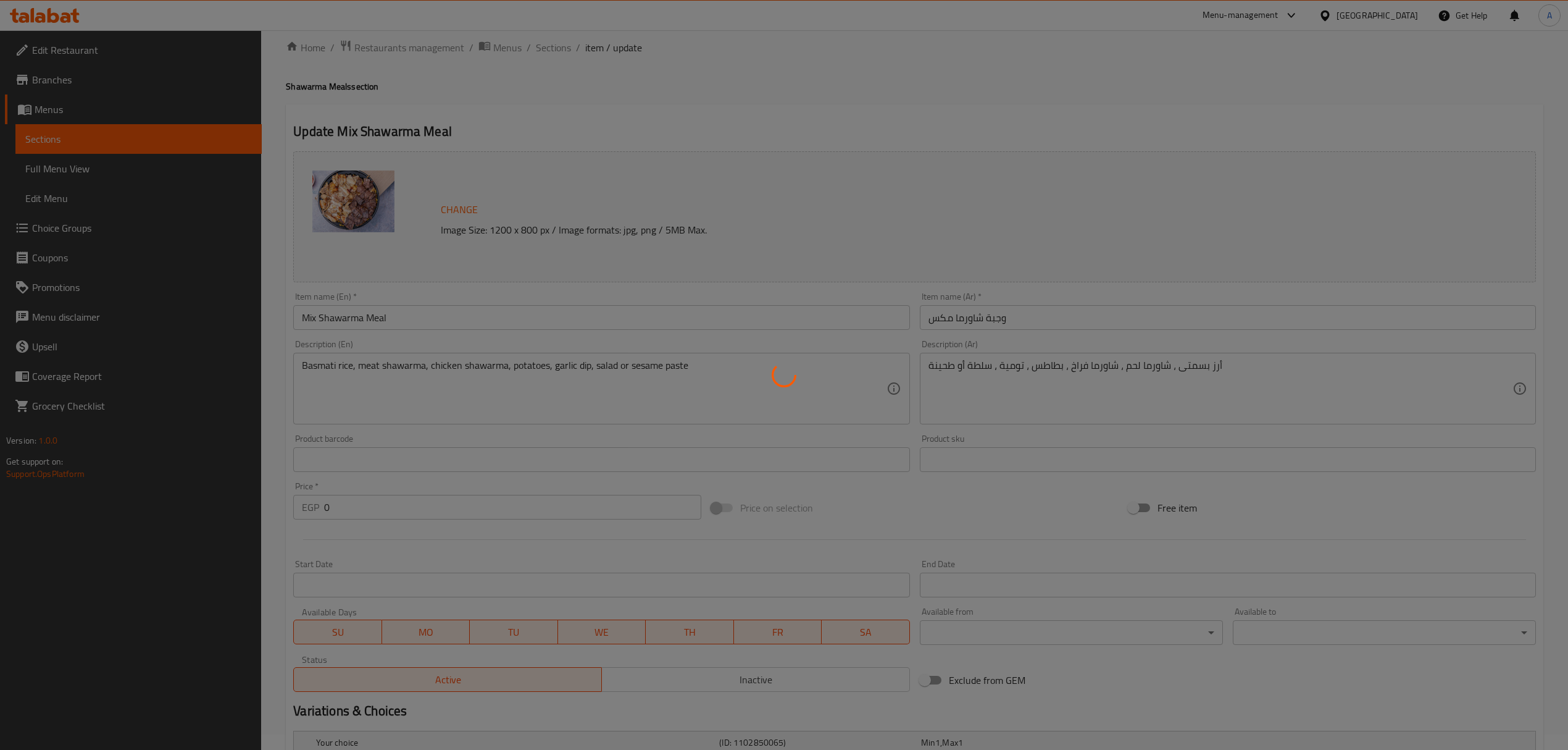
scroll to position [0, 0]
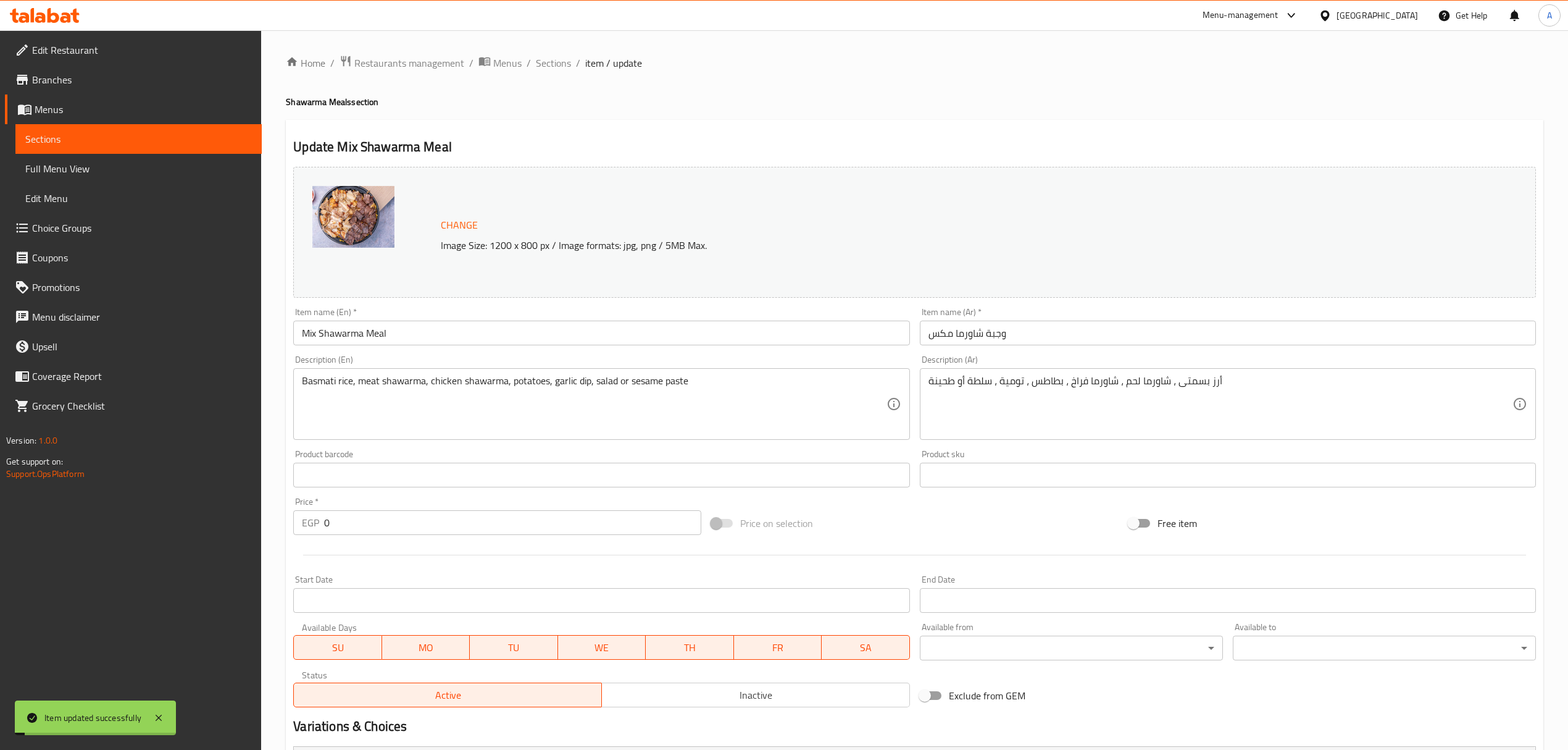
click at [546, 48] on div "Home / Restaurants management / Menus / Sections / item / update Shawarma Meals…" at bounding box center [915, 481] width 1307 height 903
click at [552, 66] on span "Sections" at bounding box center [553, 63] width 35 height 15
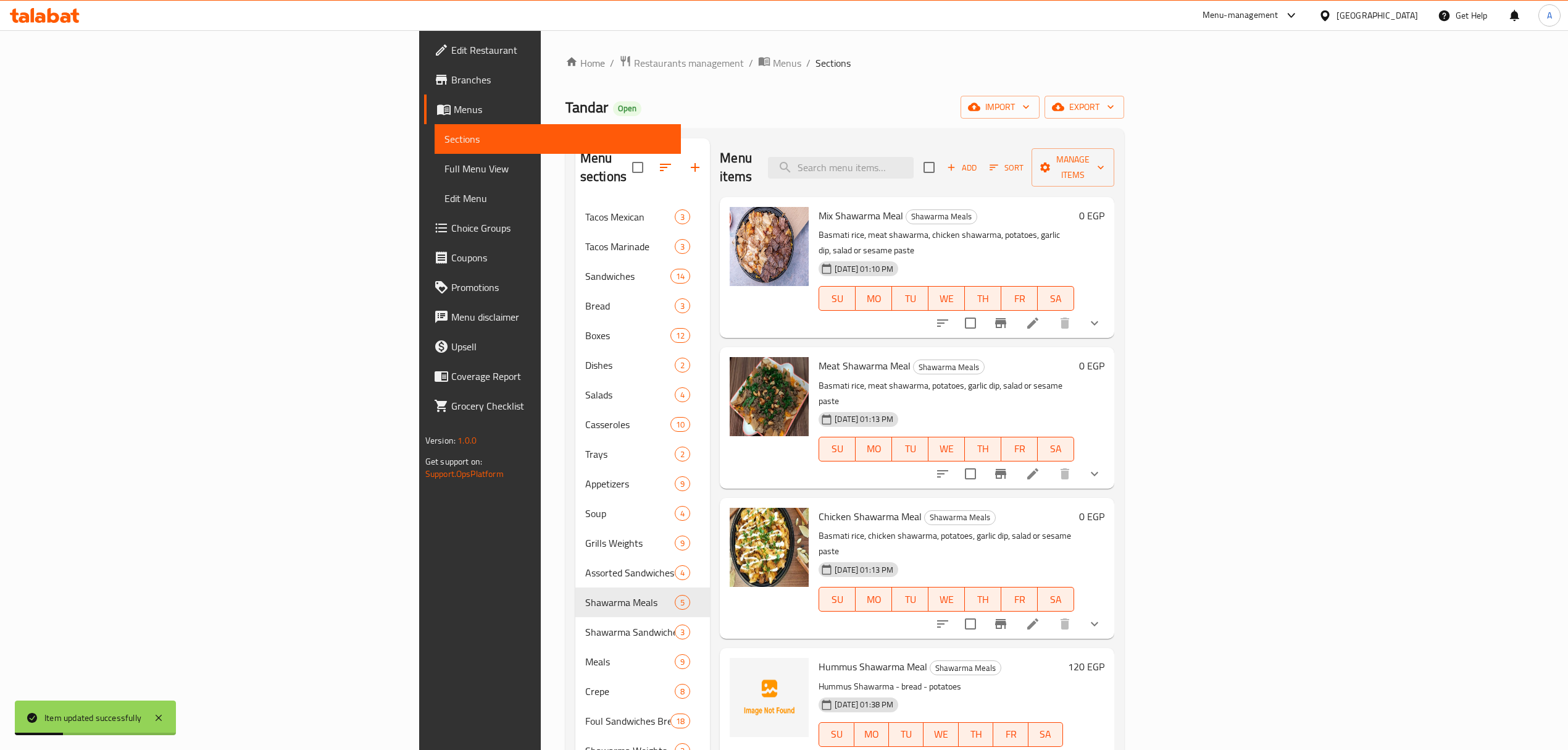
click at [1040, 466] on icon at bounding box center [1033, 474] width 15 height 15
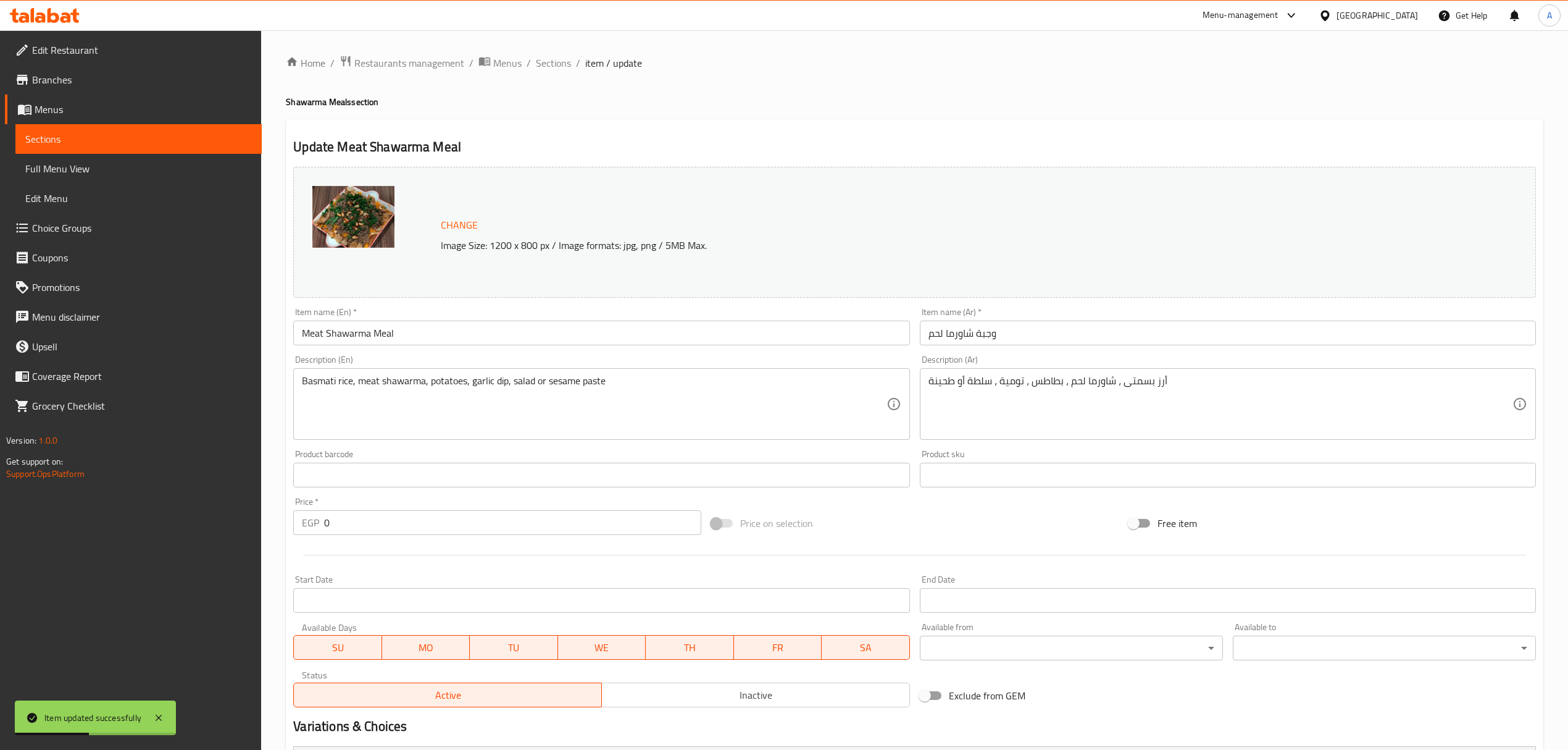
scroll to position [133, 0]
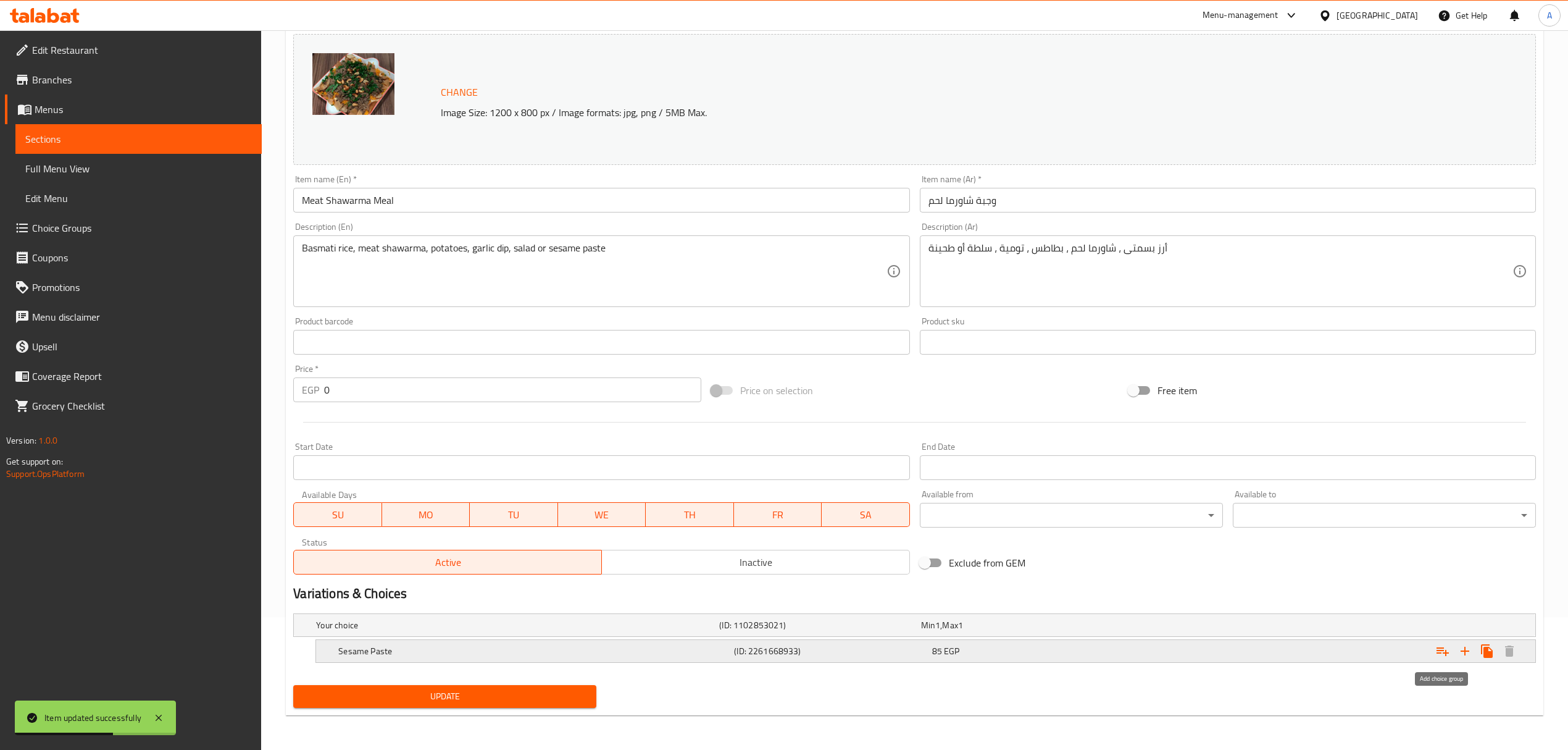
click at [1435, 650] on icon "Expand" at bounding box center [1442, 651] width 15 height 15
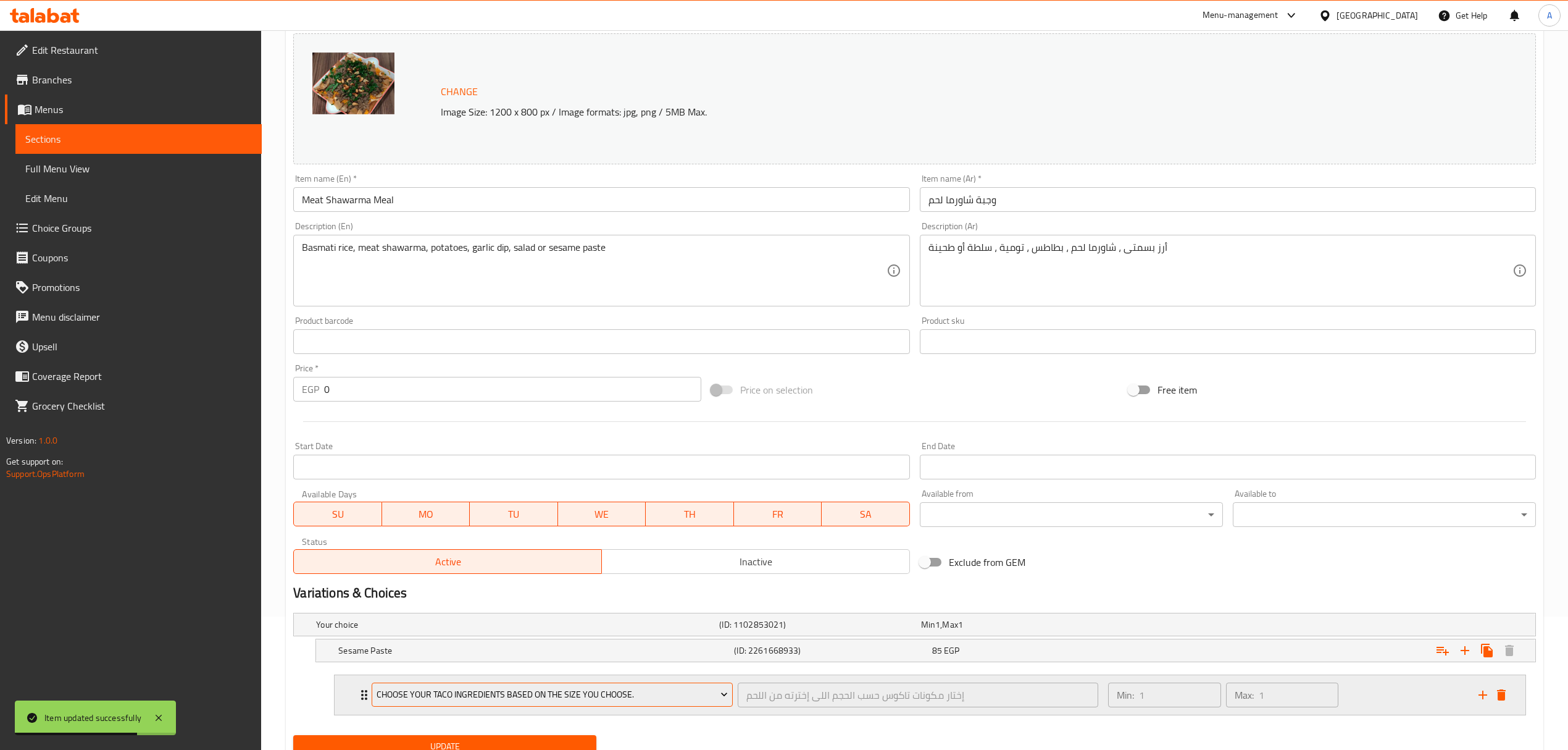
click at [711, 699] on span "Choose your taco ingredients based on the size you choose." at bounding box center [552, 694] width 351 height 16
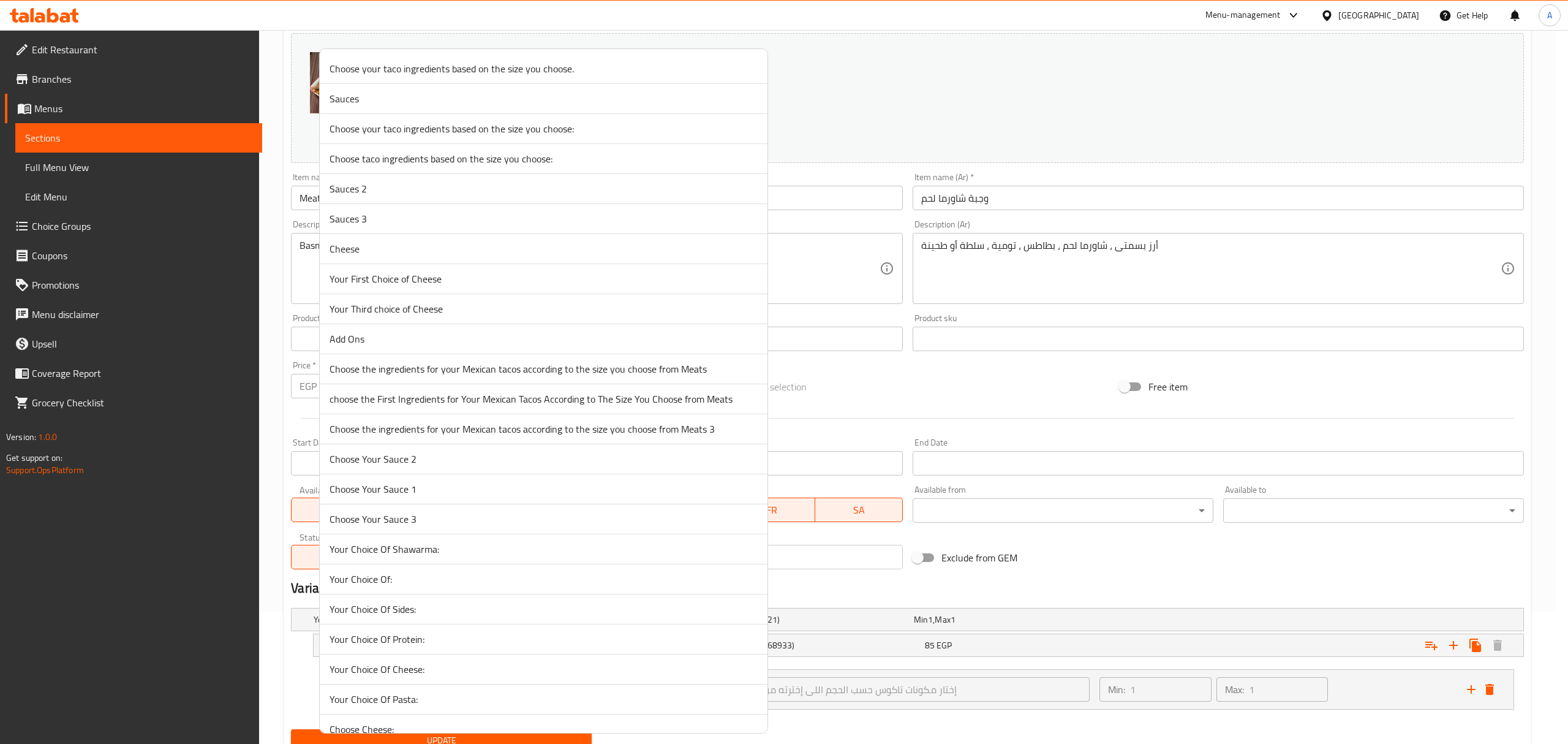
click at [412, 616] on span "Your Choice Of Sides:" at bounding box center [544, 609] width 428 height 15
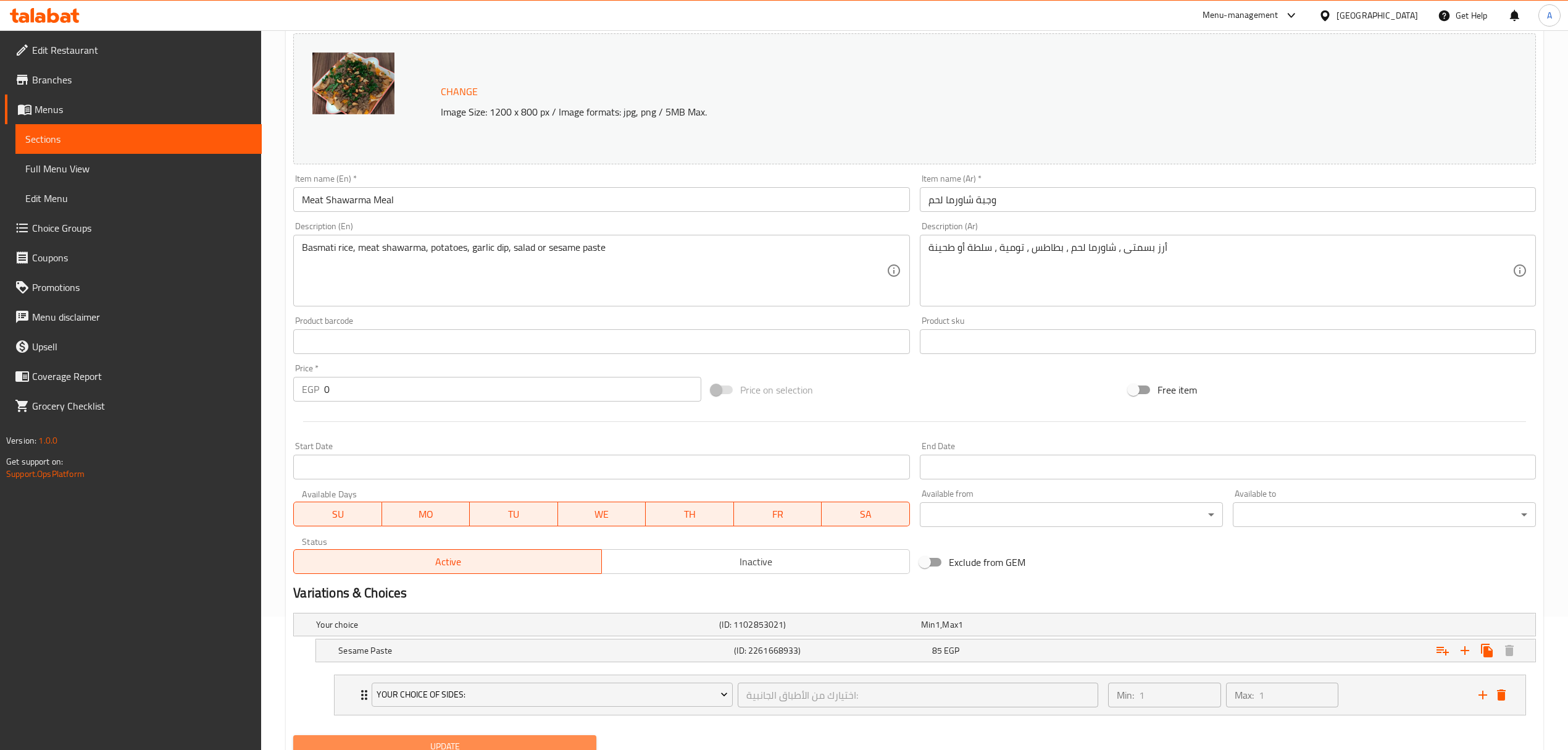
click at [519, 740] on span "Update" at bounding box center [445, 746] width 283 height 16
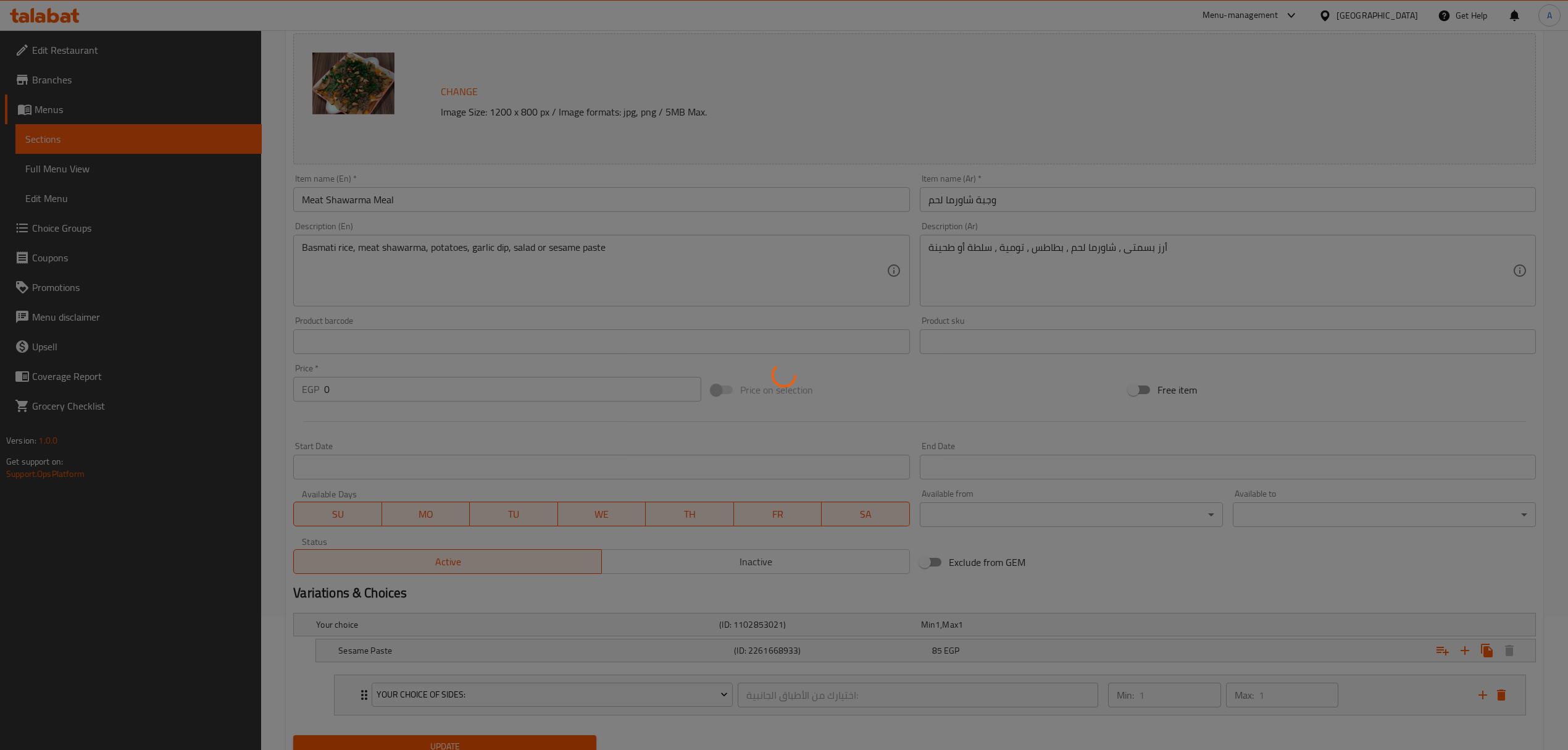
scroll to position [0, 0]
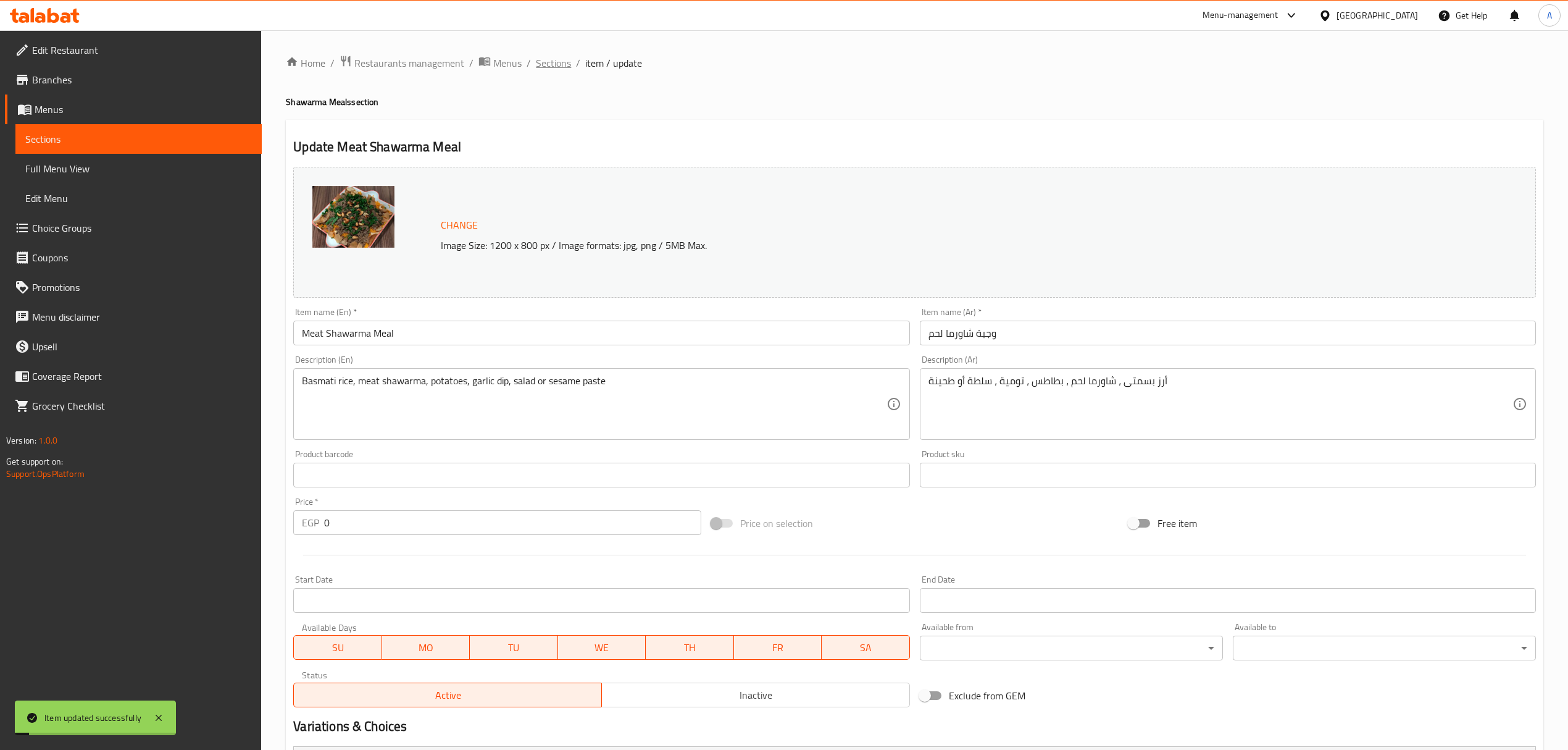
click at [553, 66] on span "Sections" at bounding box center [553, 63] width 35 height 15
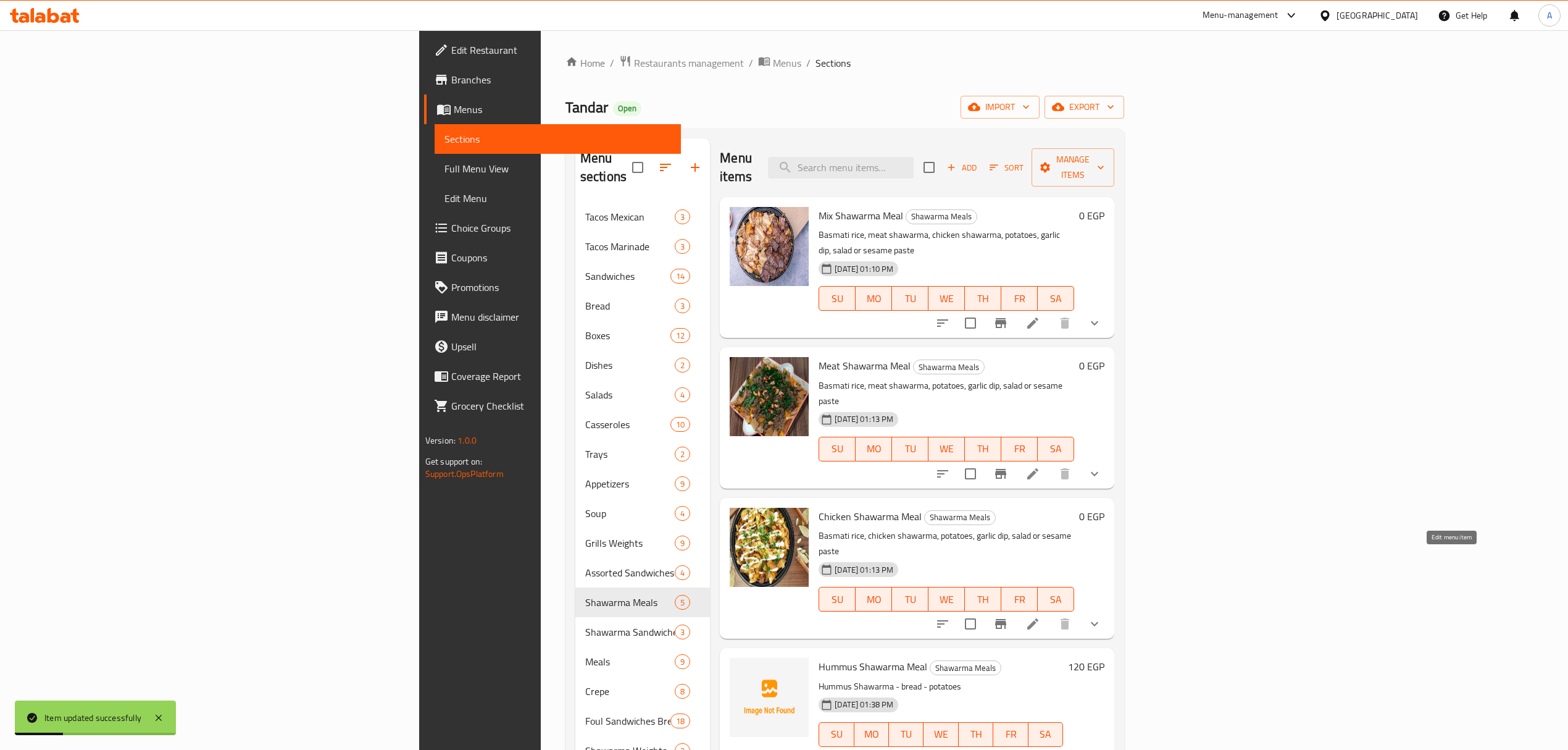
click at [1040, 616] on icon at bounding box center [1033, 624] width 15 height 15
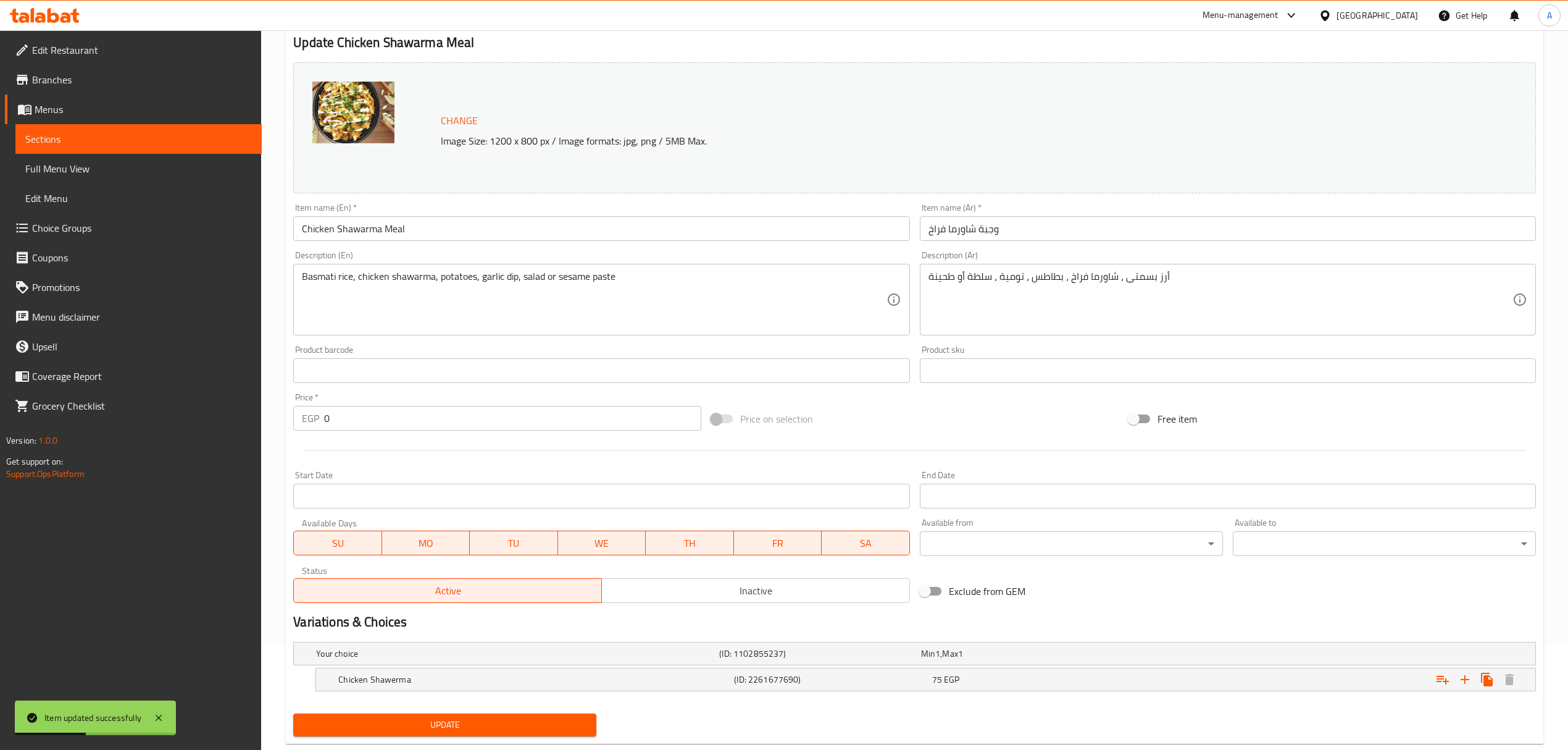
scroll to position [133, 0]
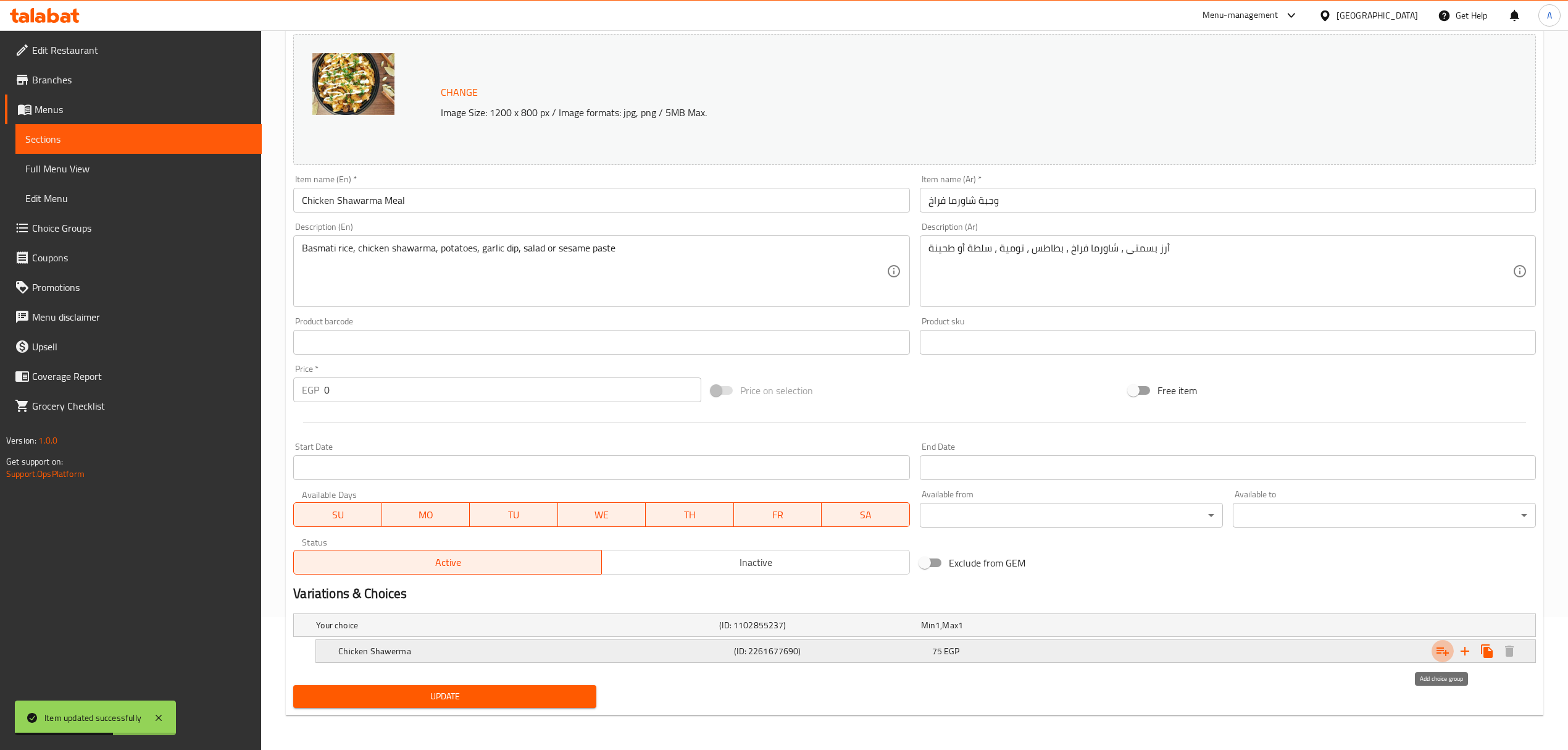
click at [1435, 653] on icon "Expand" at bounding box center [1442, 651] width 15 height 15
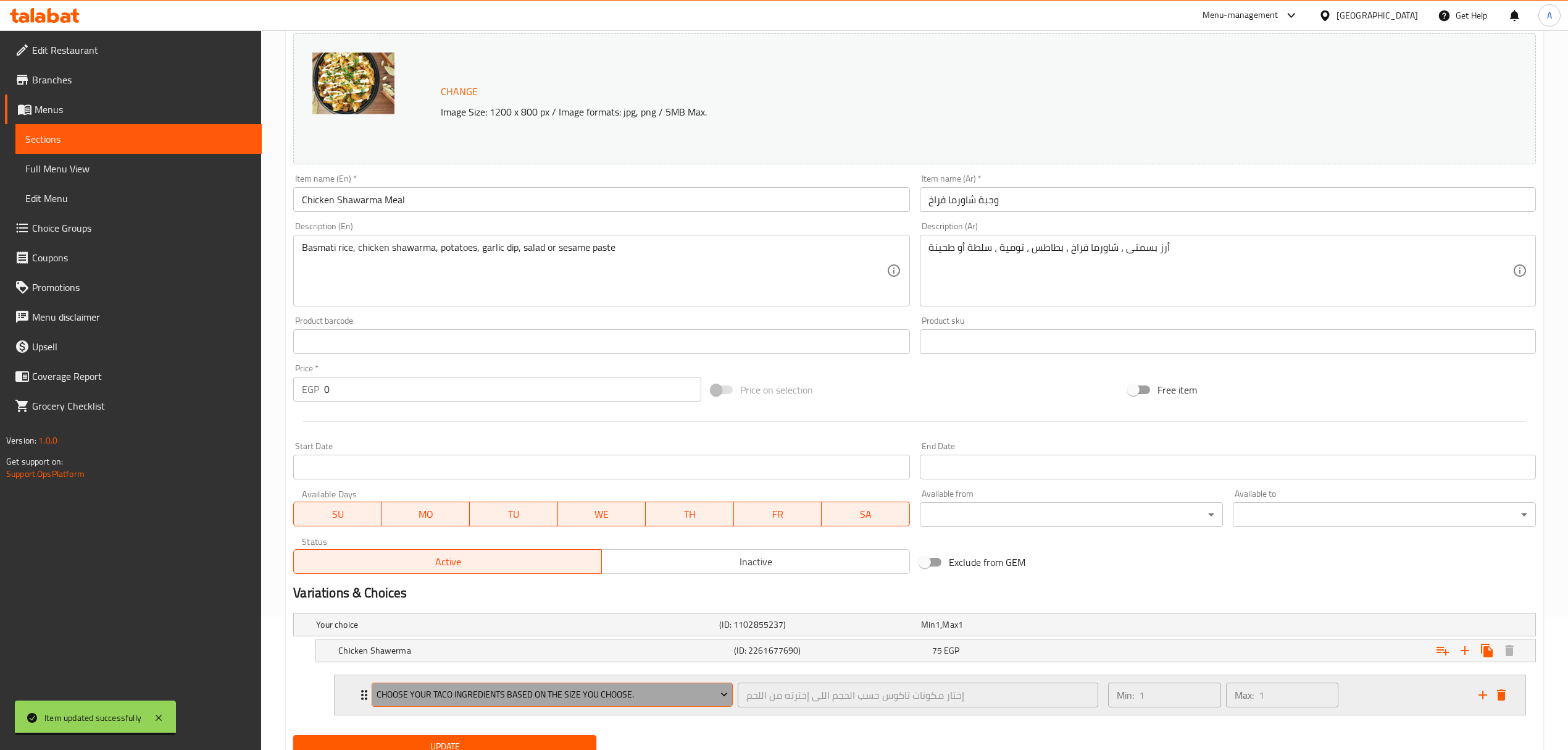
click at [528, 702] on span "Choose your taco ingredients based on the size you choose." at bounding box center [552, 694] width 351 height 16
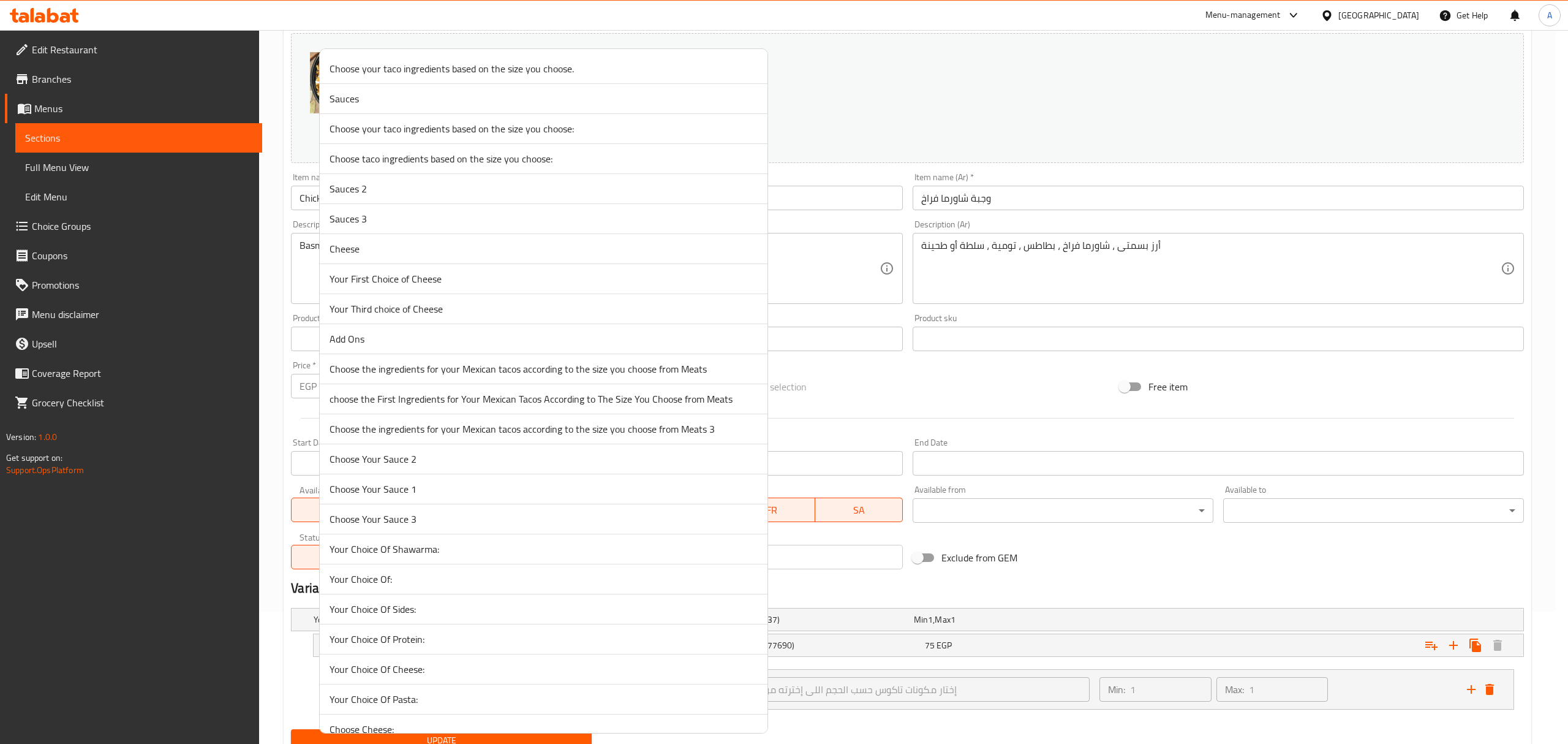
click at [508, 611] on span "Your Choice Of Sides:" at bounding box center [544, 609] width 428 height 15
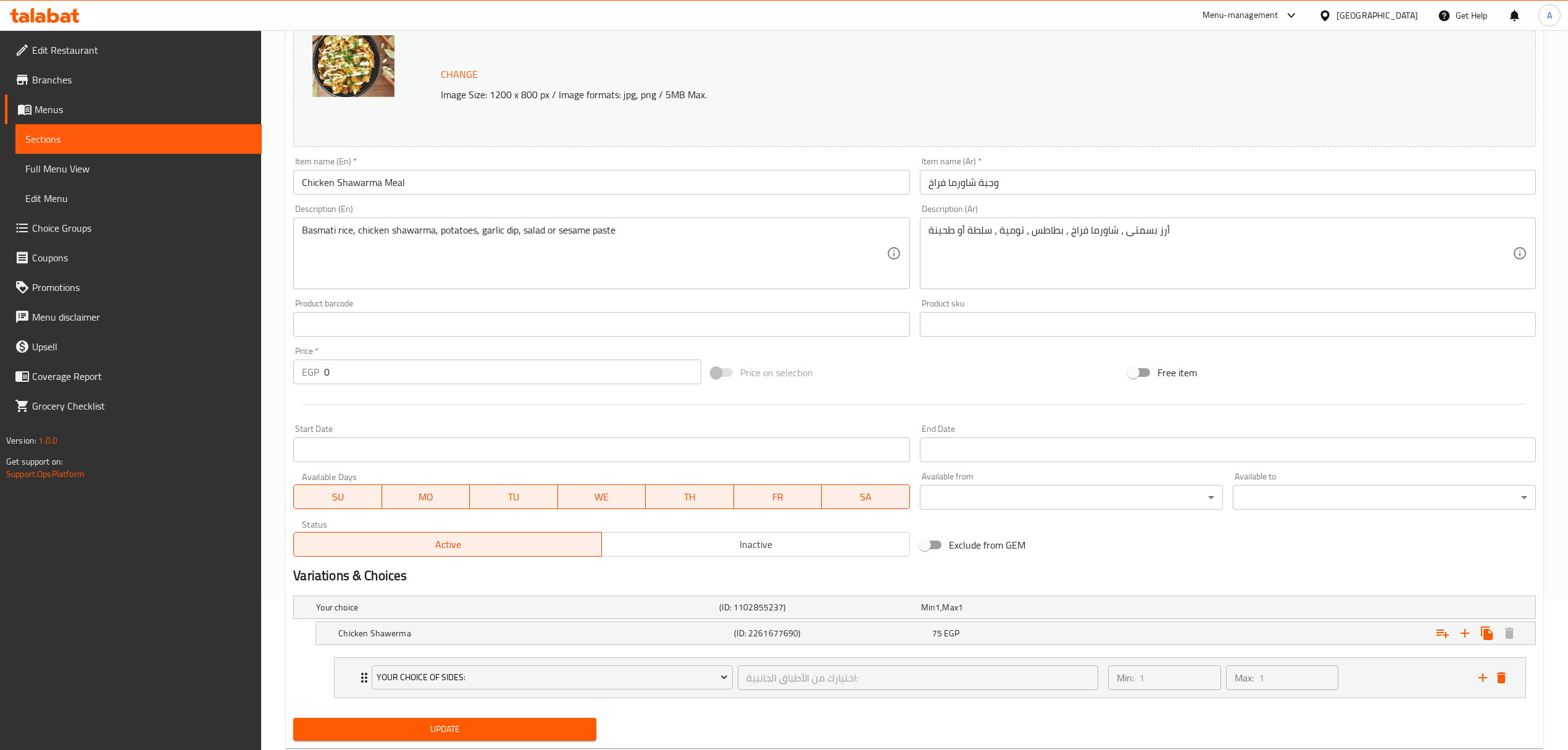
scroll to position [185, 0]
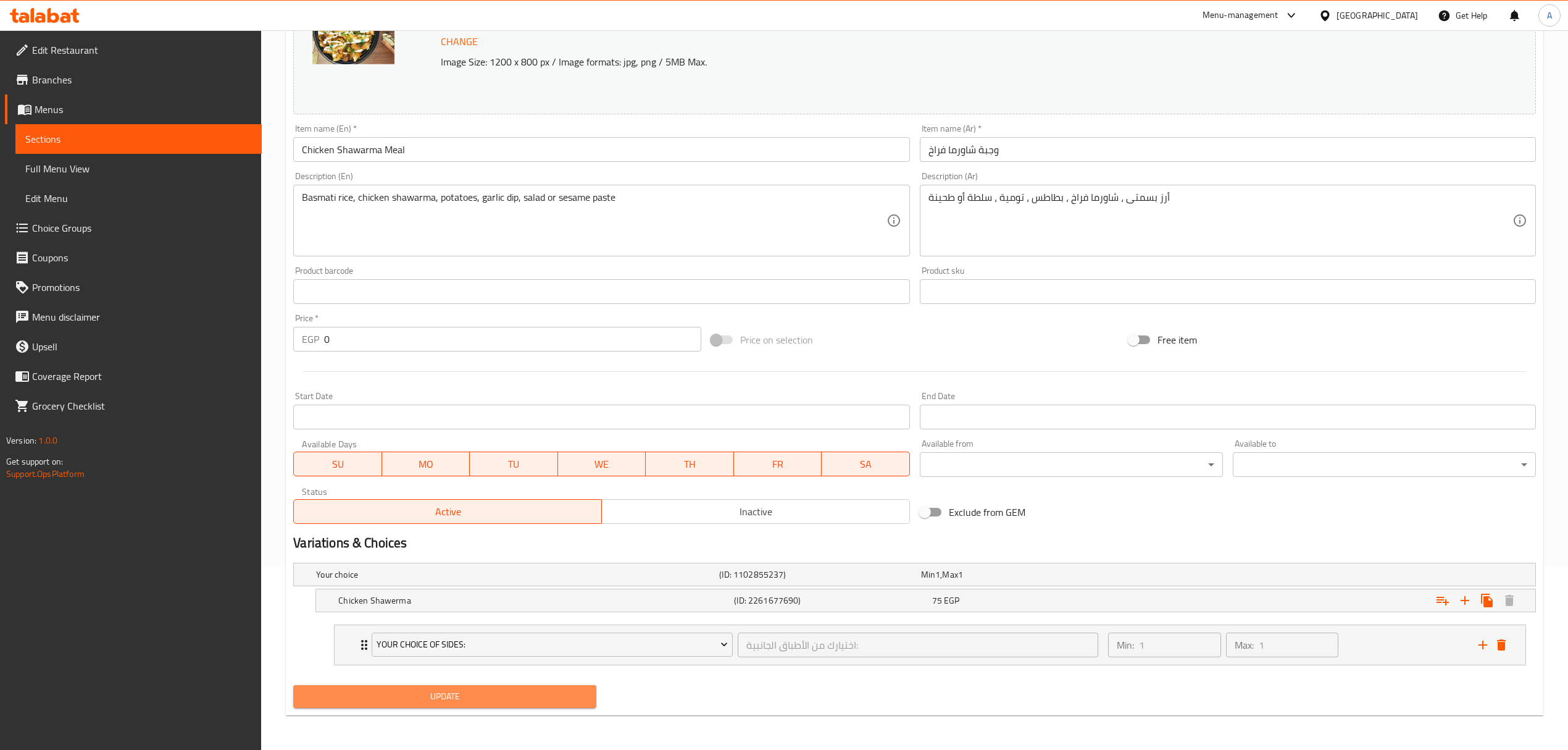
click at [571, 697] on span "Update" at bounding box center [445, 696] width 283 height 16
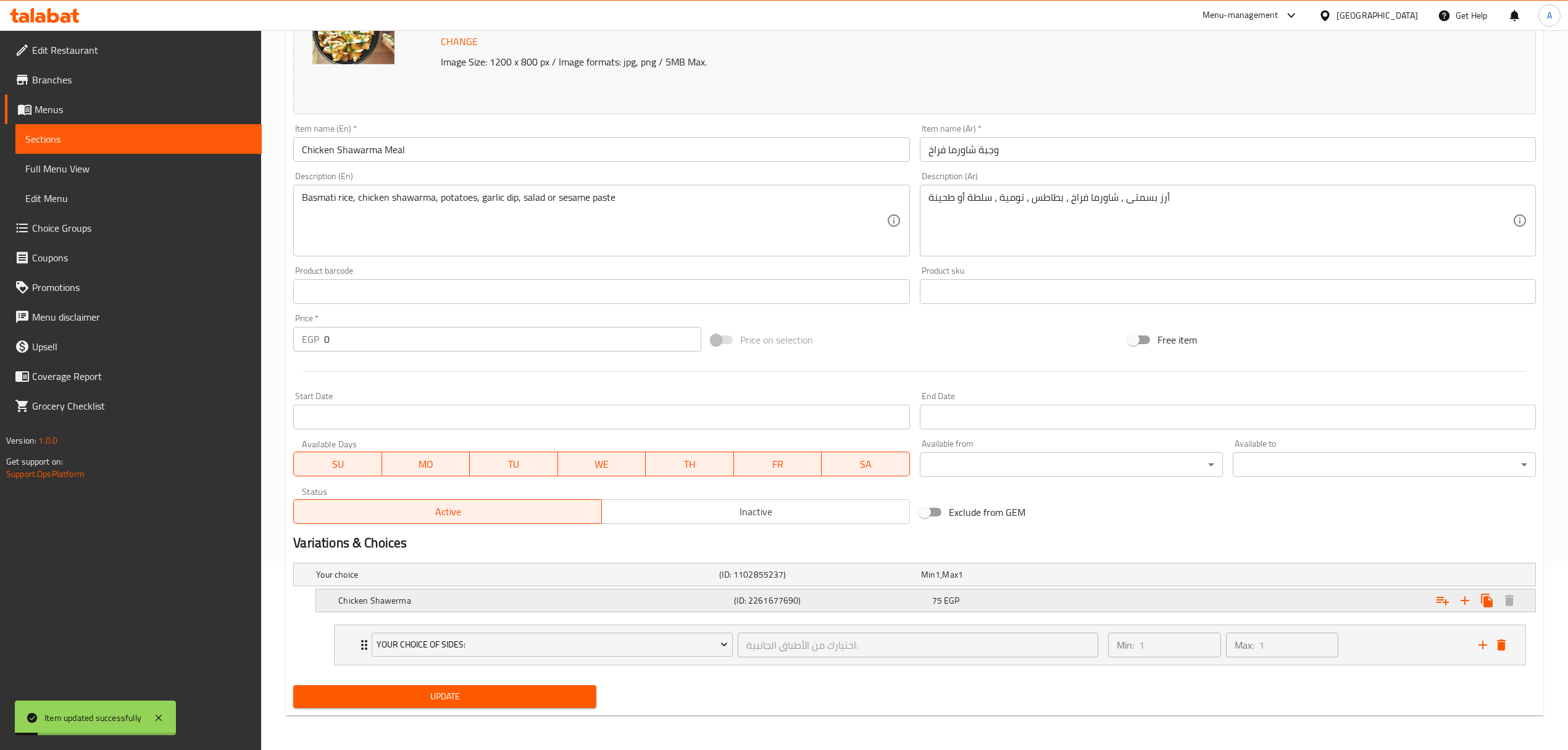
scroll to position [0, 0]
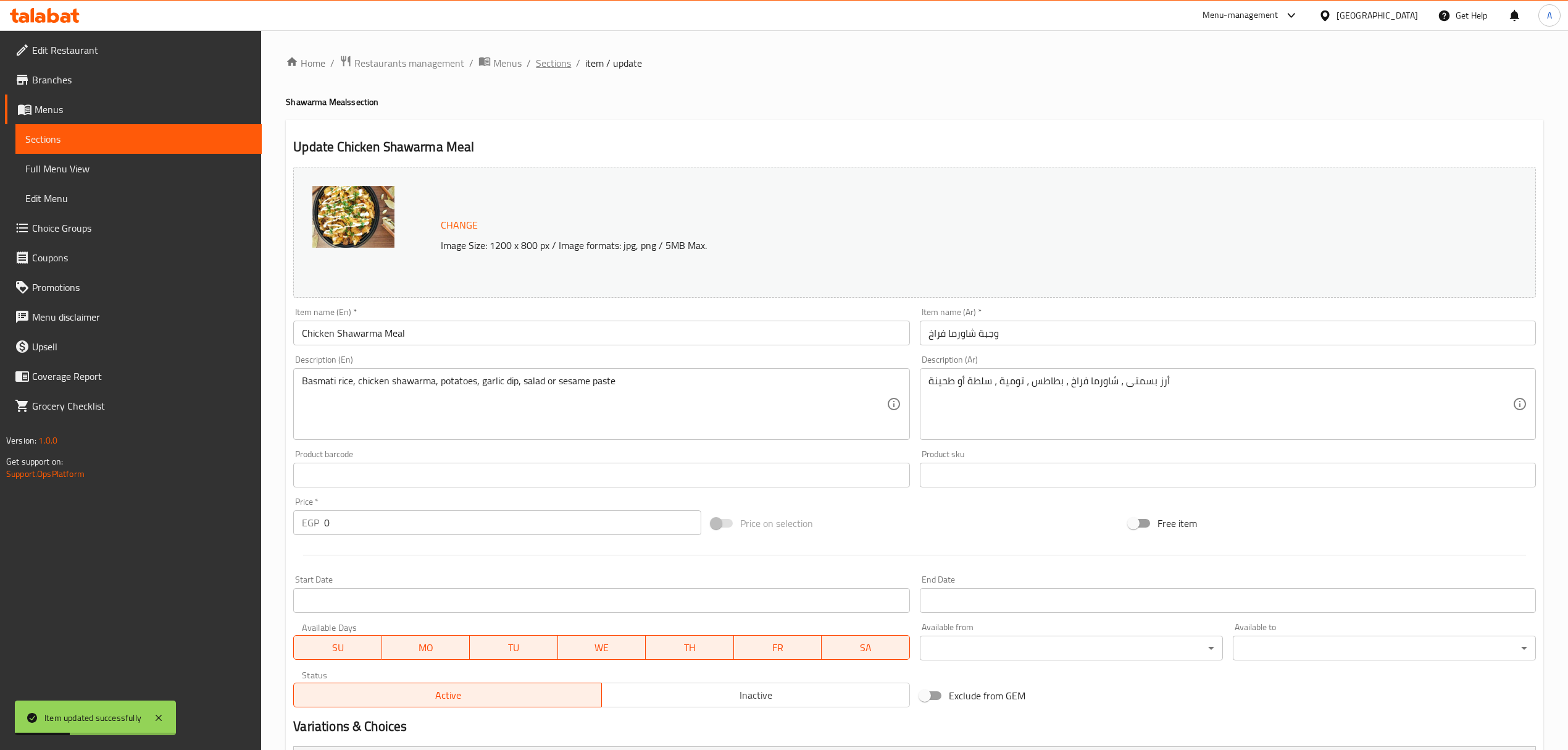
click at [551, 68] on span "Sections" at bounding box center [553, 63] width 35 height 15
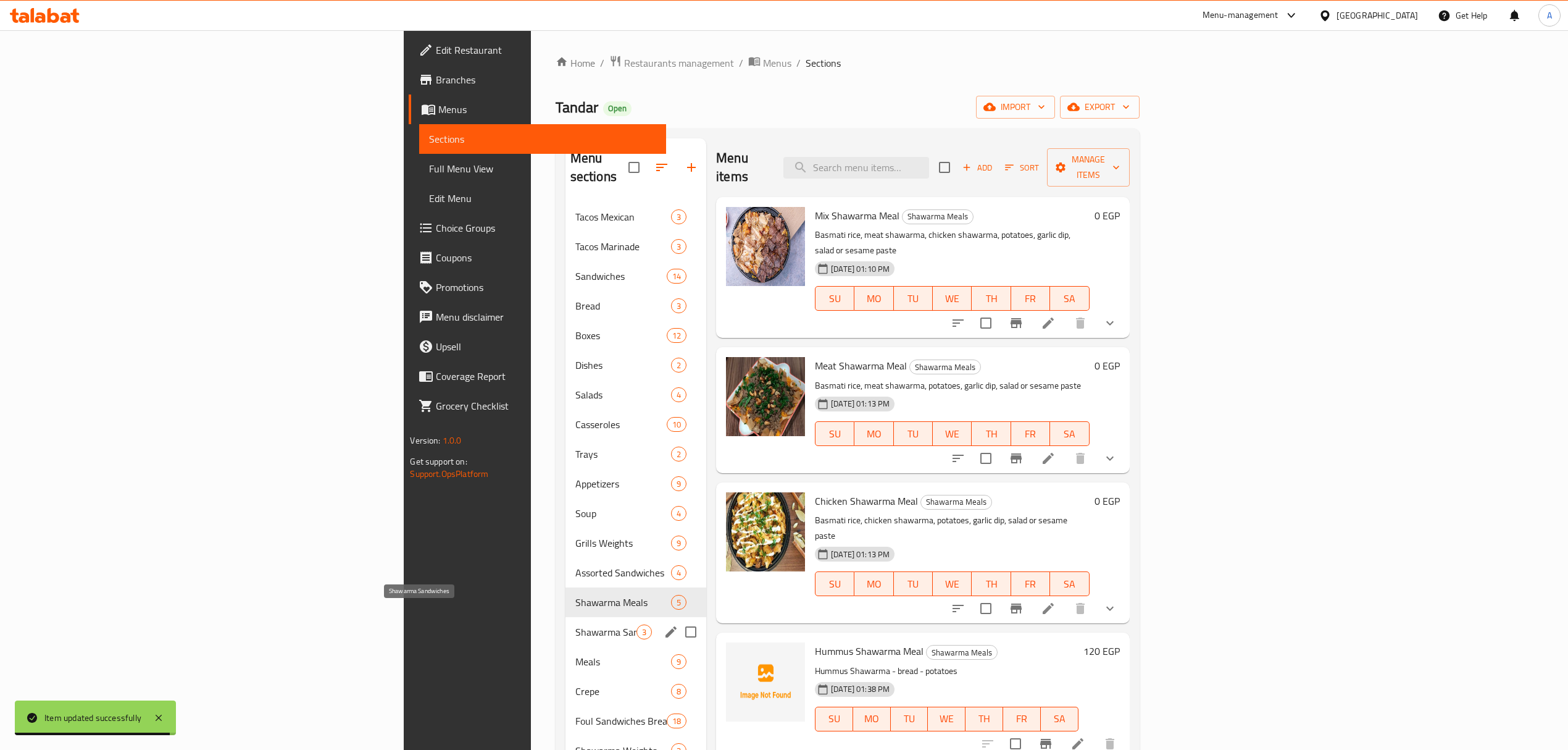
click at [575, 624] on span "Shawarma Sandwiches" at bounding box center [606, 632] width 61 height 15
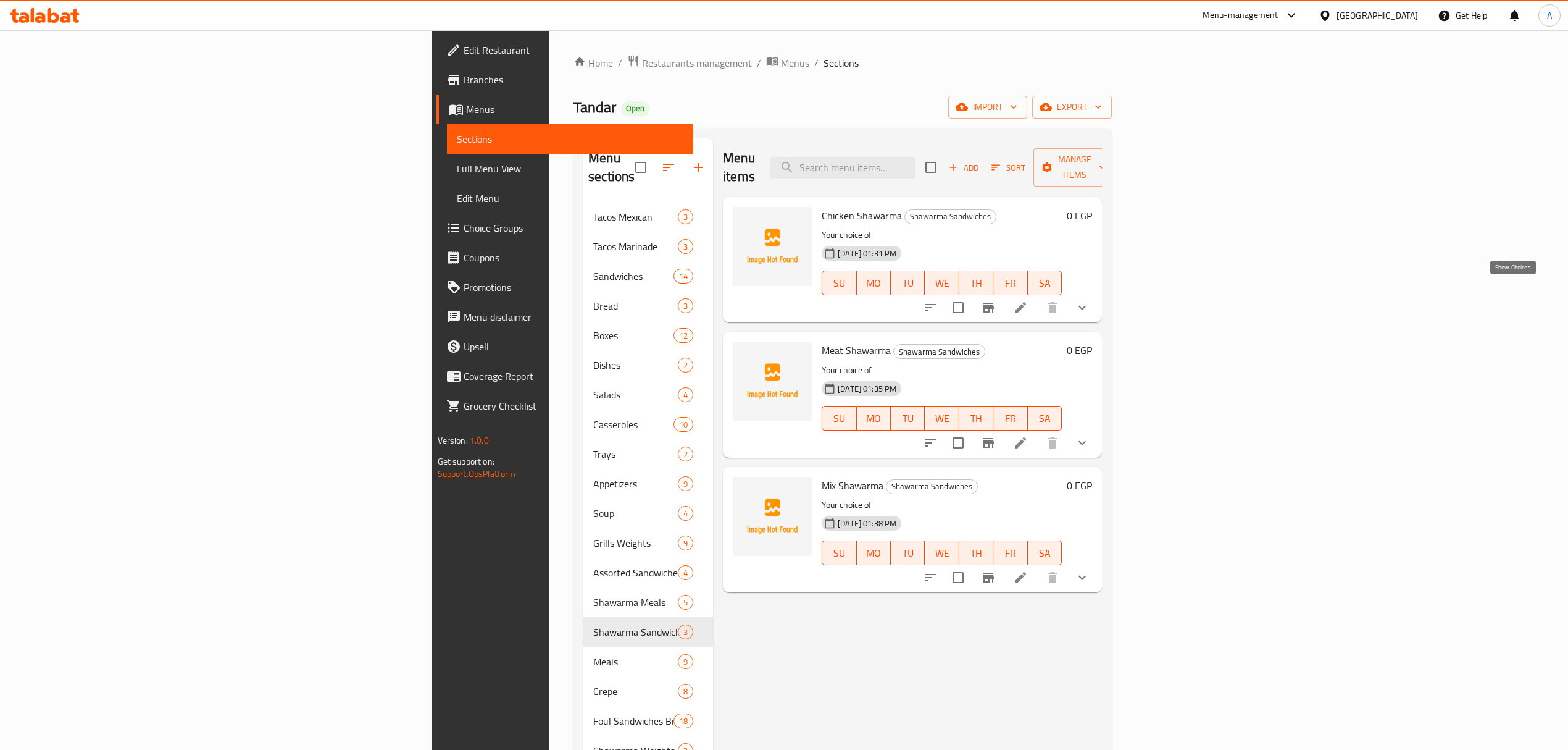
click at [1089, 300] on icon "show more" at bounding box center [1082, 308] width 15 height 15
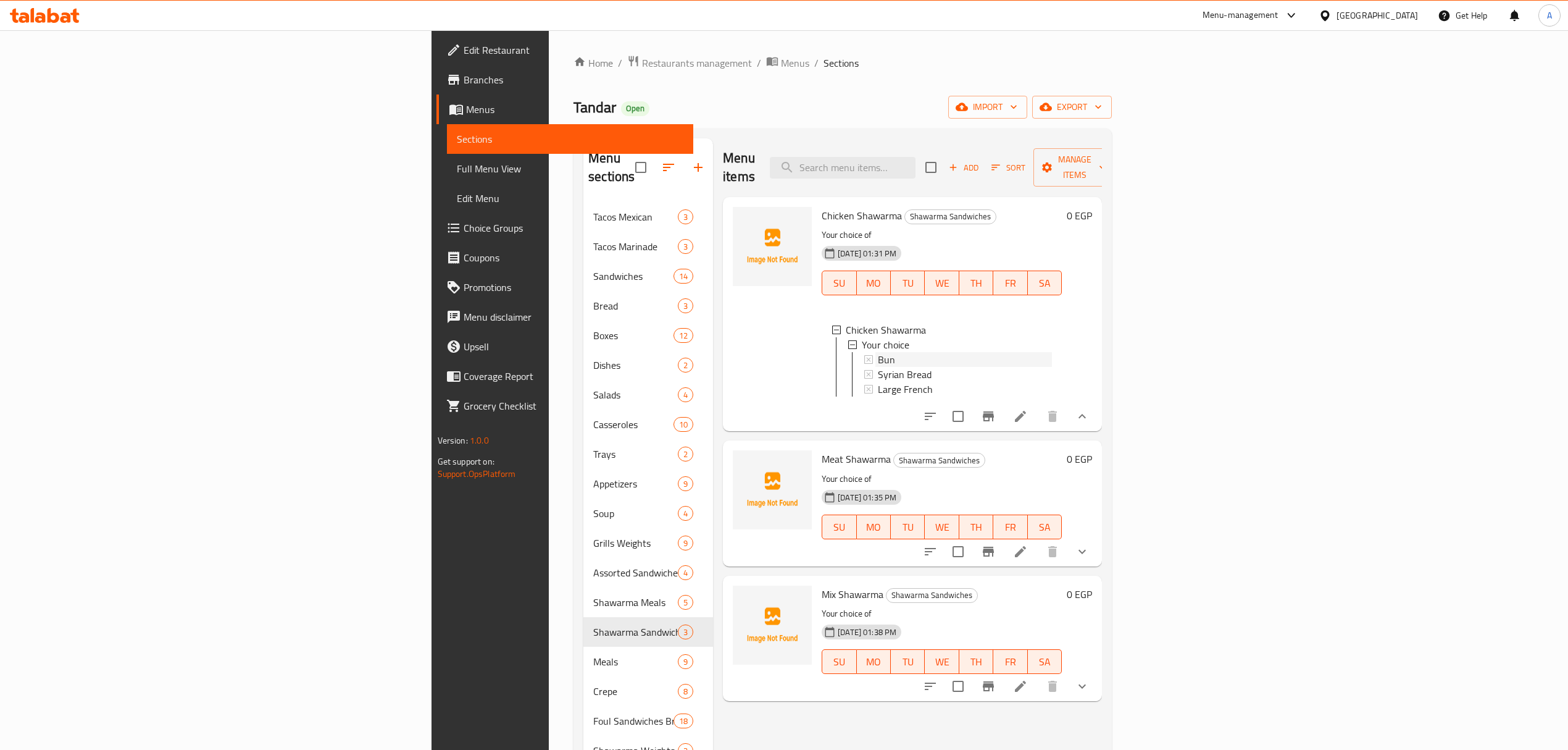
click at [878, 352] on div "Bun" at bounding box center [965, 360] width 174 height 15
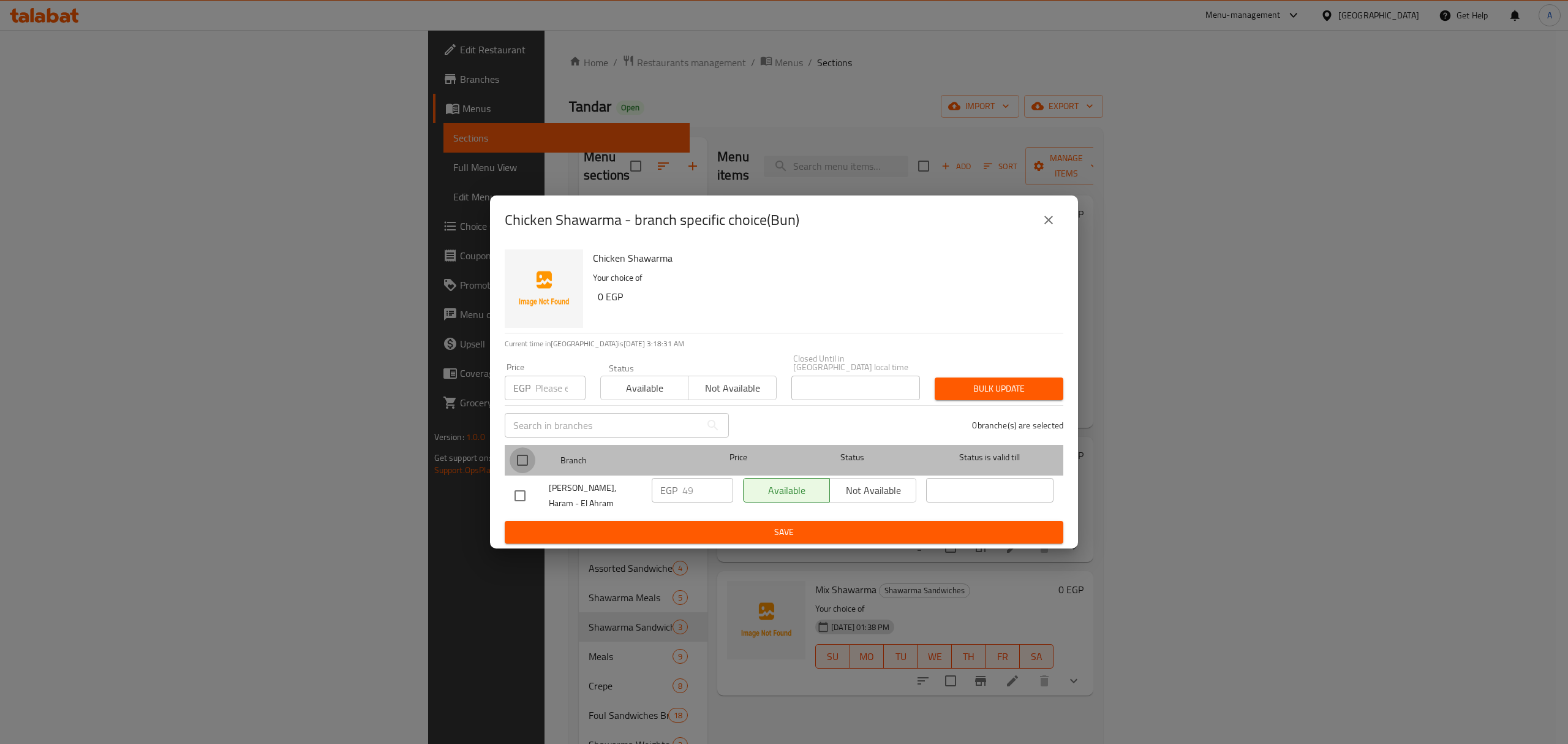
click at [527, 458] on input "checkbox" at bounding box center [522, 460] width 25 height 25
checkbox input "true"
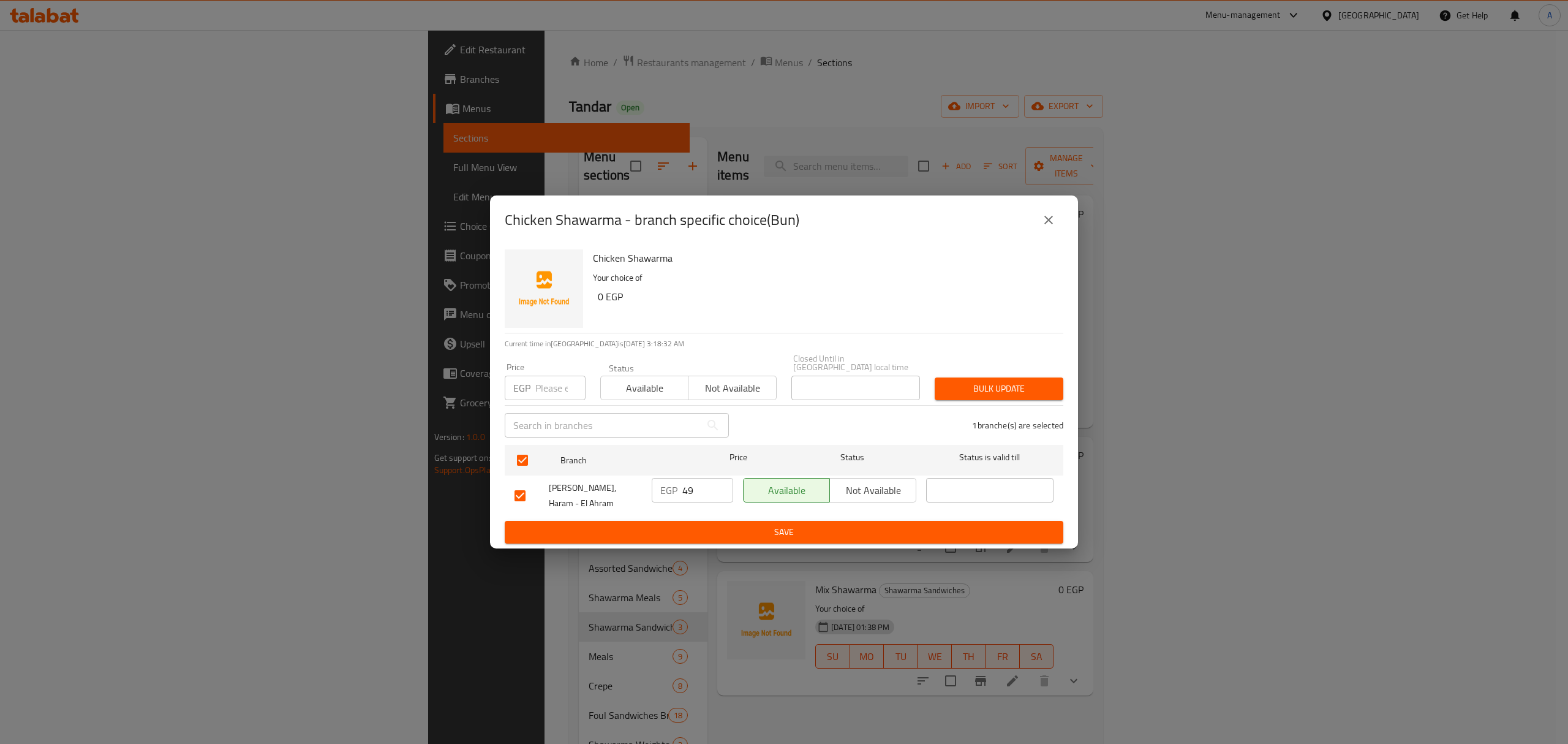
click at [701, 491] on input "49" at bounding box center [708, 490] width 51 height 24
type input "45"
click at [712, 524] on span "Save" at bounding box center [784, 532] width 539 height 16
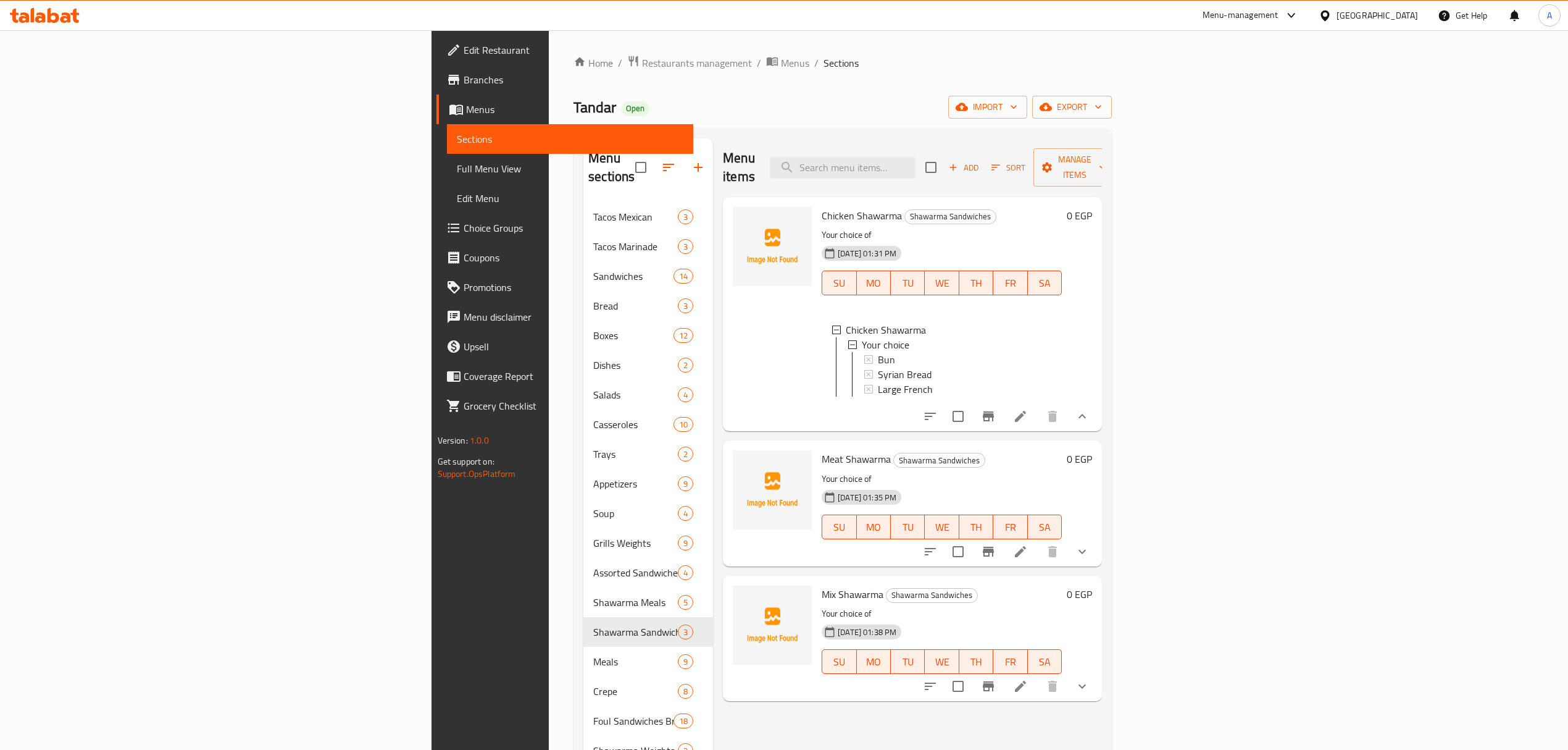
click at [1097, 681] on button "show more" at bounding box center [1082, 686] width 29 height 29
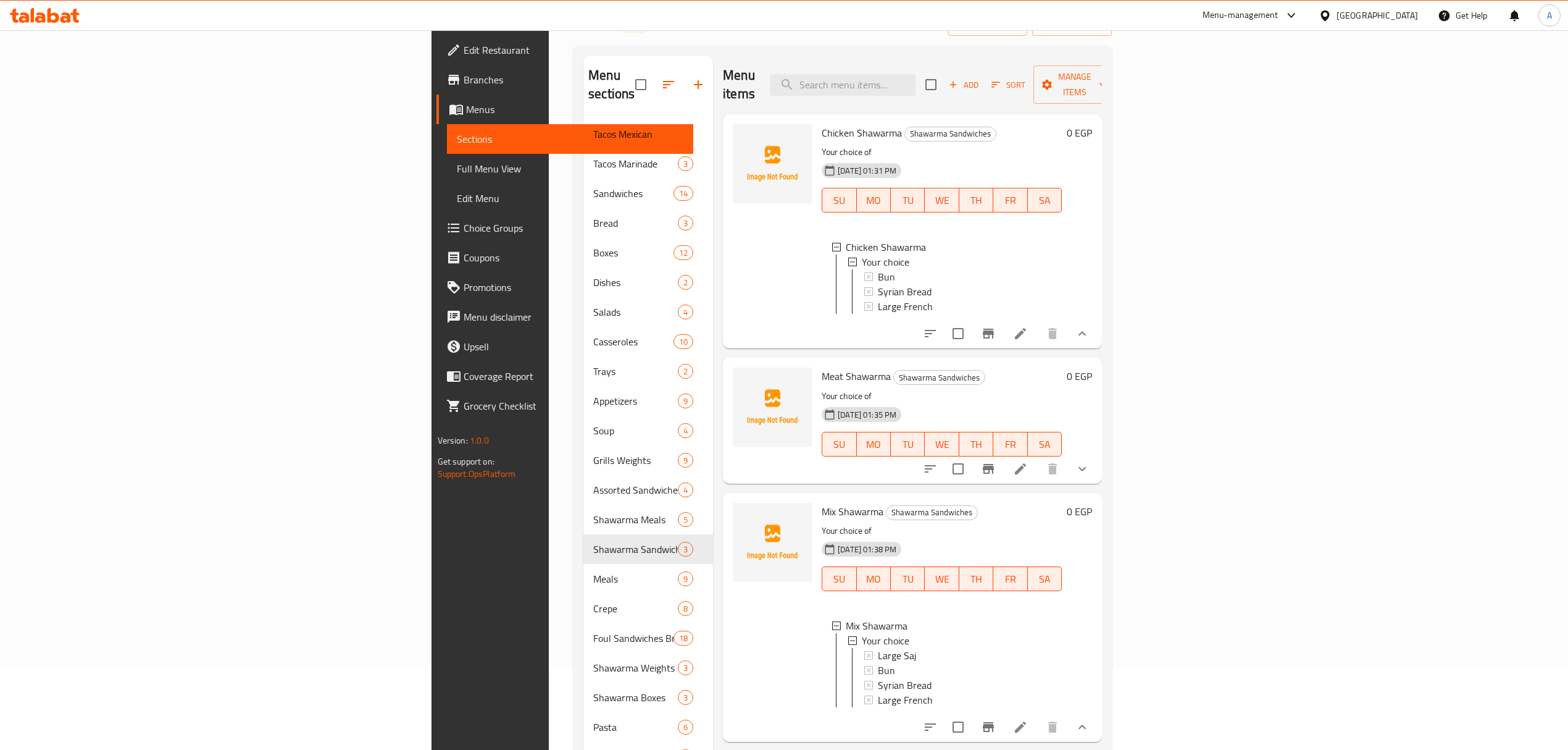
scroll to position [165, 0]
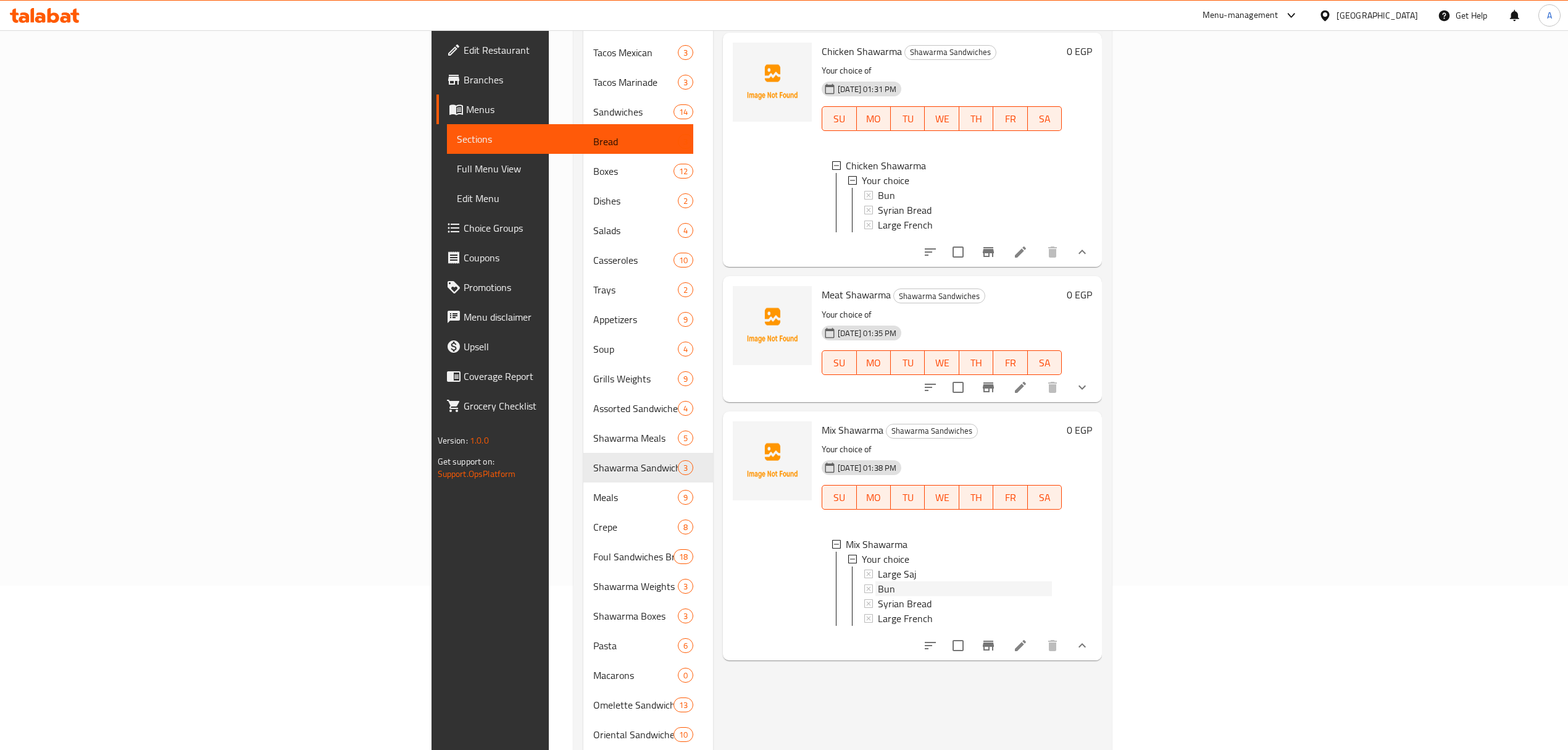
click at [878, 583] on div "Bun" at bounding box center [965, 589] width 174 height 15
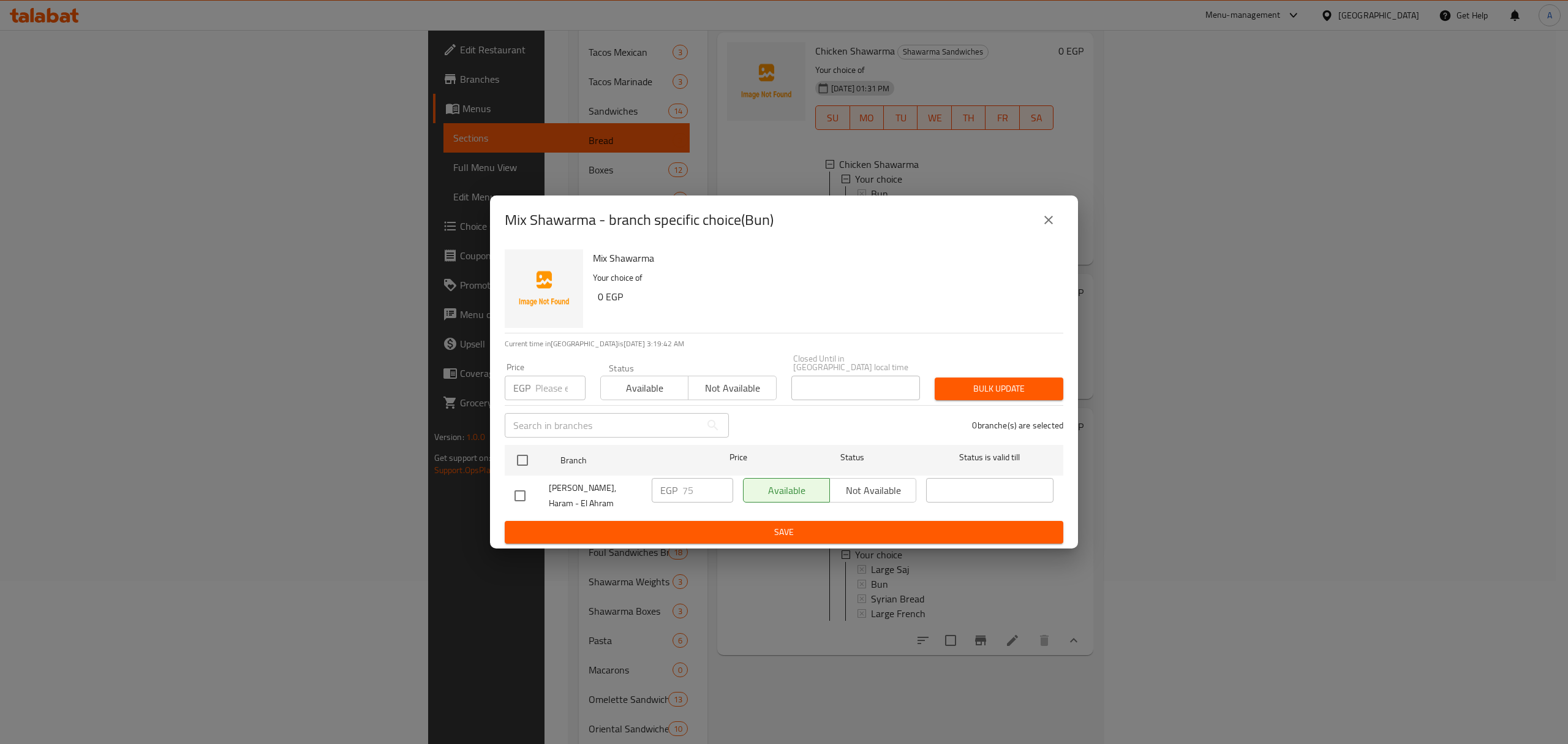
click at [1049, 226] on icon "close" at bounding box center [1049, 220] width 15 height 15
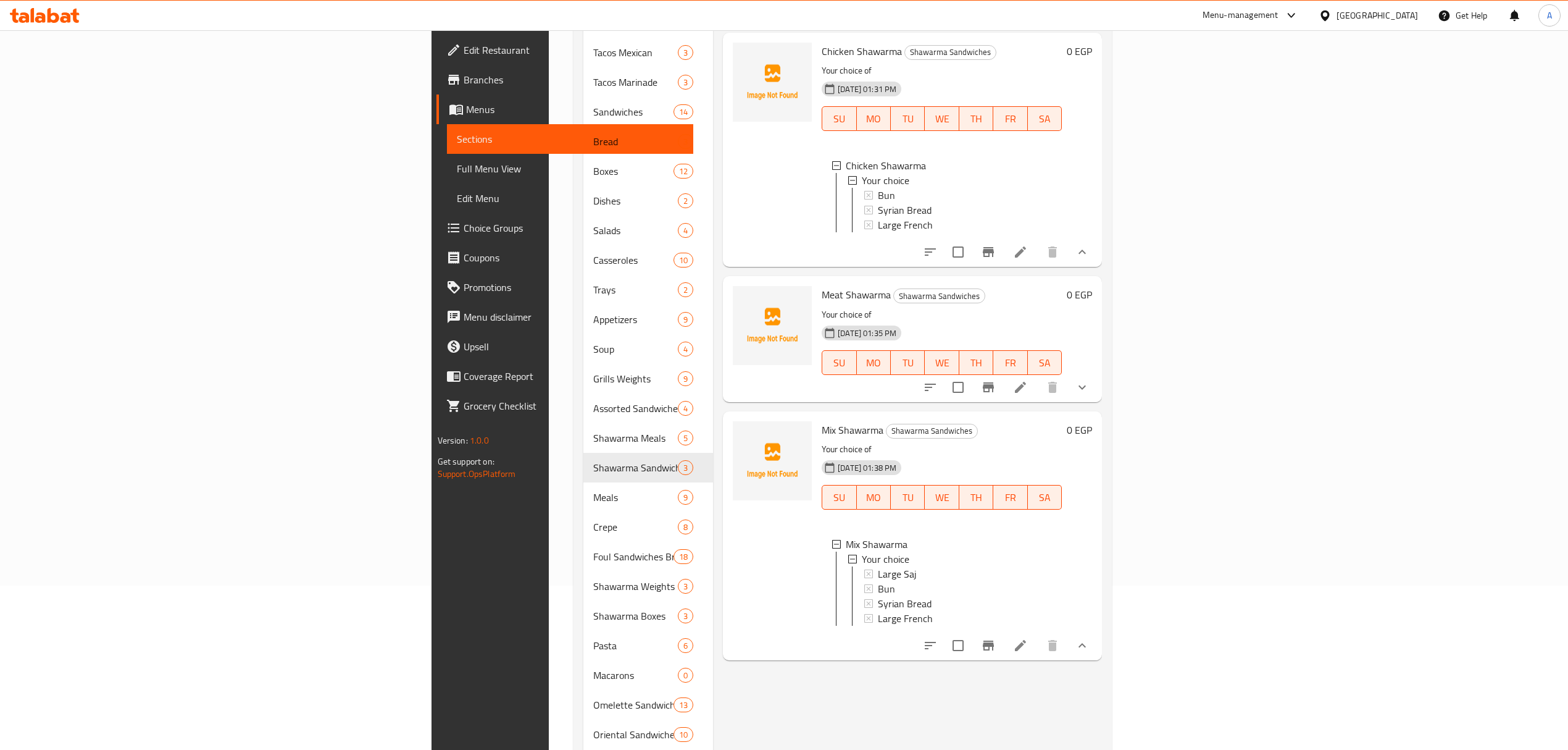
click at [878, 581] on div "Bun" at bounding box center [965, 589] width 174 height 15
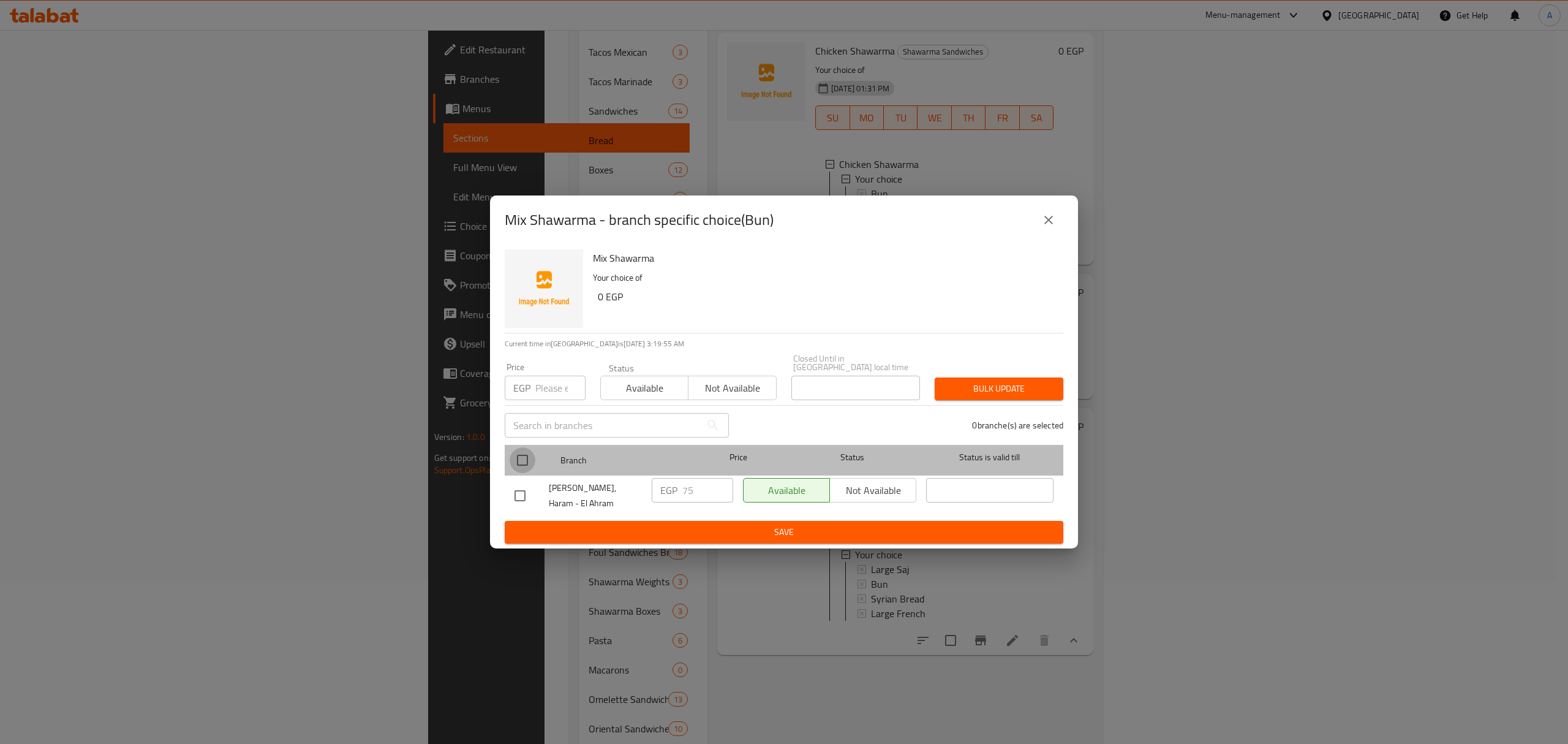
click at [522, 465] on input "checkbox" at bounding box center [522, 460] width 25 height 25
checkbox input "true"
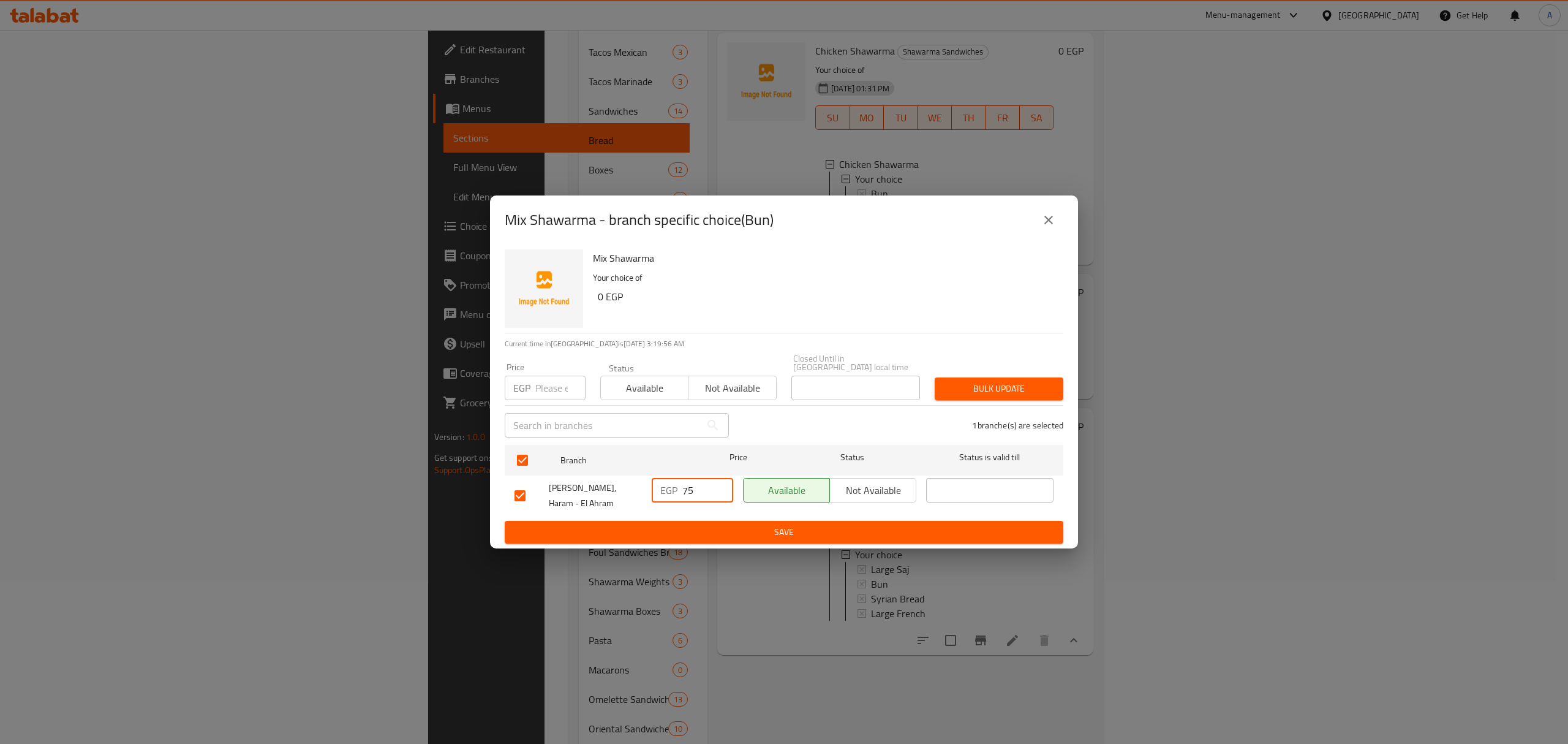
drag, startPoint x: 704, startPoint y: 495, endPoint x: 667, endPoint y: 491, distance: 37.2
click at [667, 491] on div "EGP 75 ​" at bounding box center [692, 490] width 81 height 24
type input "50"
click at [717, 524] on span "Save" at bounding box center [784, 532] width 539 height 16
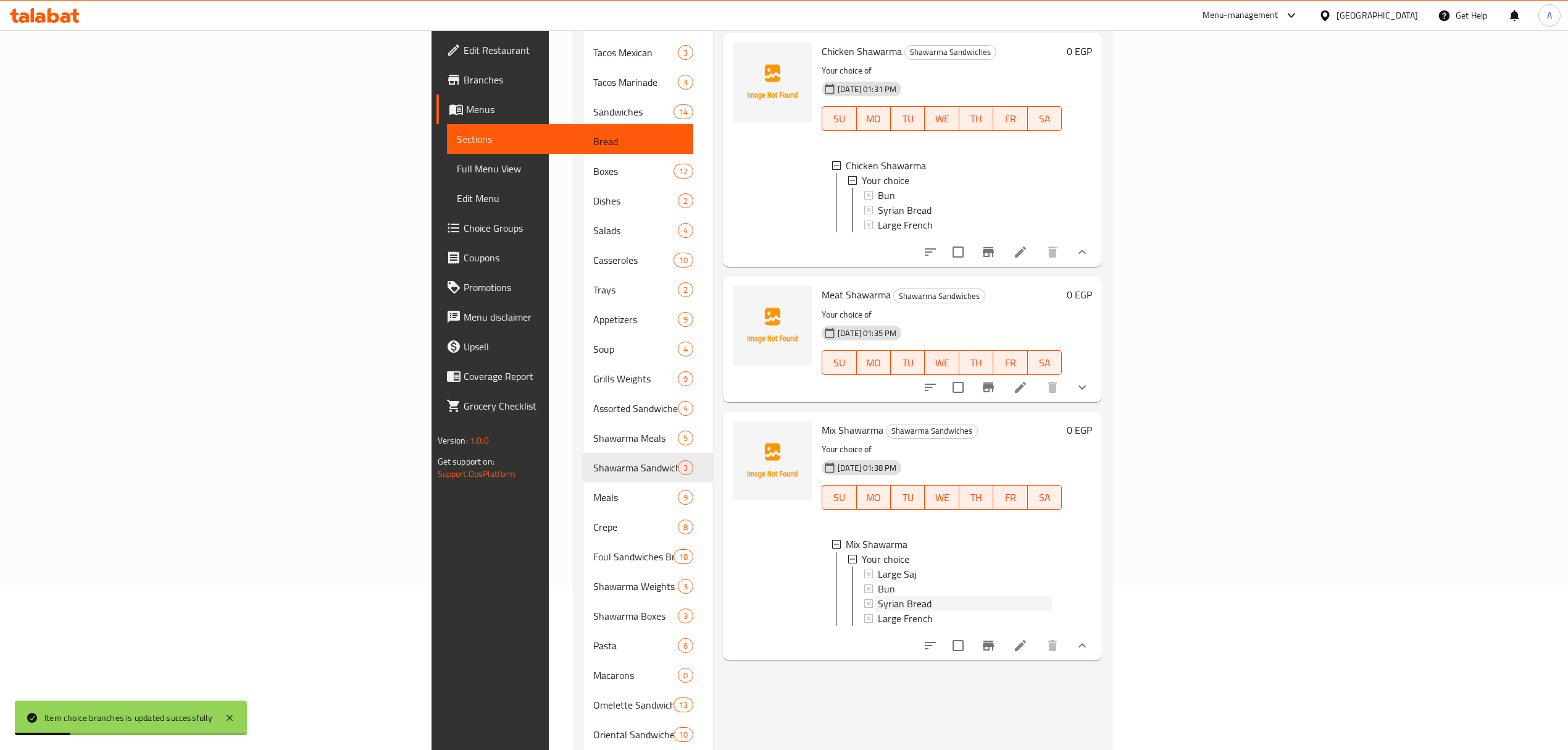
click at [878, 596] on span "Syrian Bread" at bounding box center [905, 604] width 54 height 15
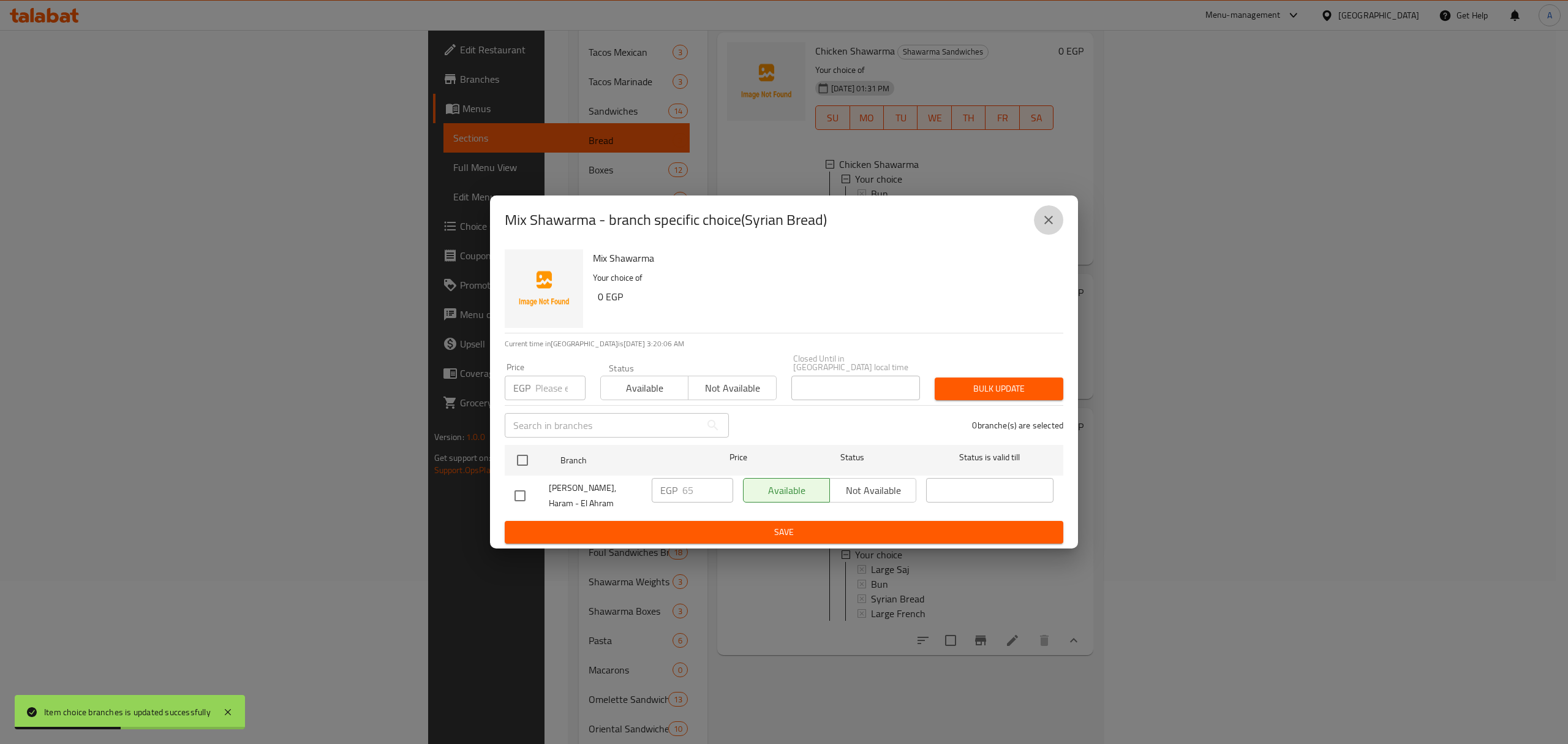
click at [1050, 224] on icon "close" at bounding box center [1049, 220] width 9 height 9
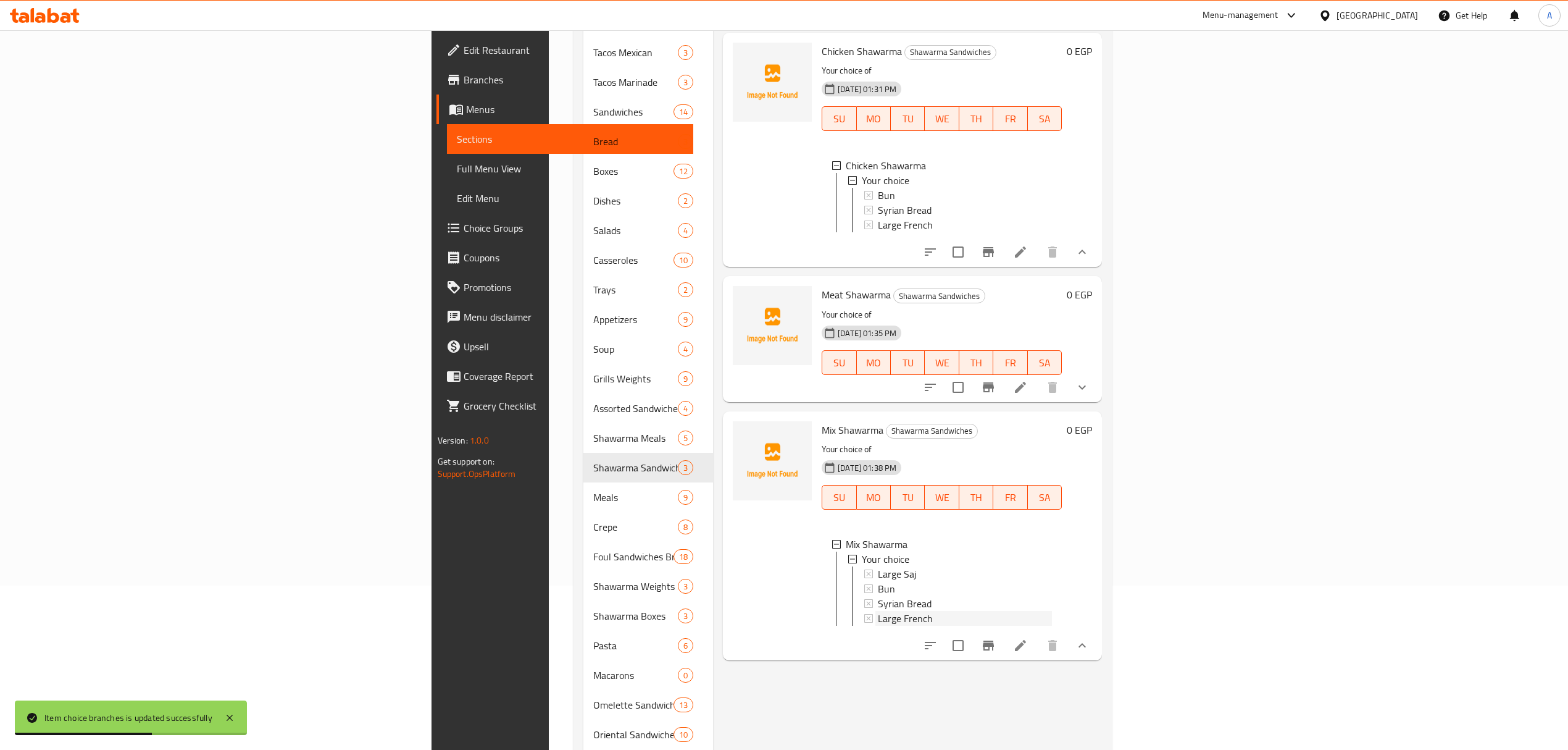
click at [878, 611] on span "Large French" at bounding box center [905, 618] width 55 height 15
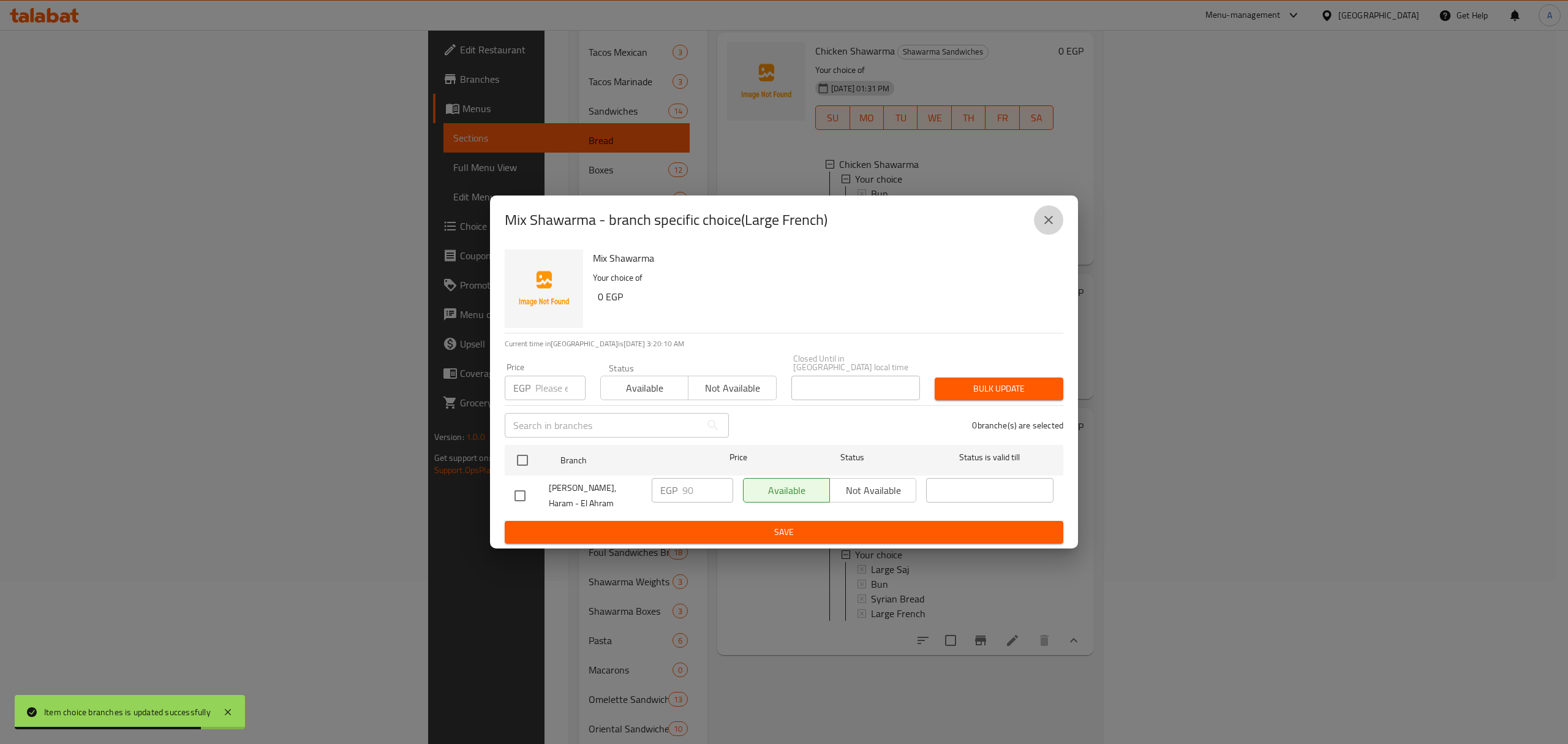
click at [1042, 227] on icon "close" at bounding box center [1049, 220] width 15 height 15
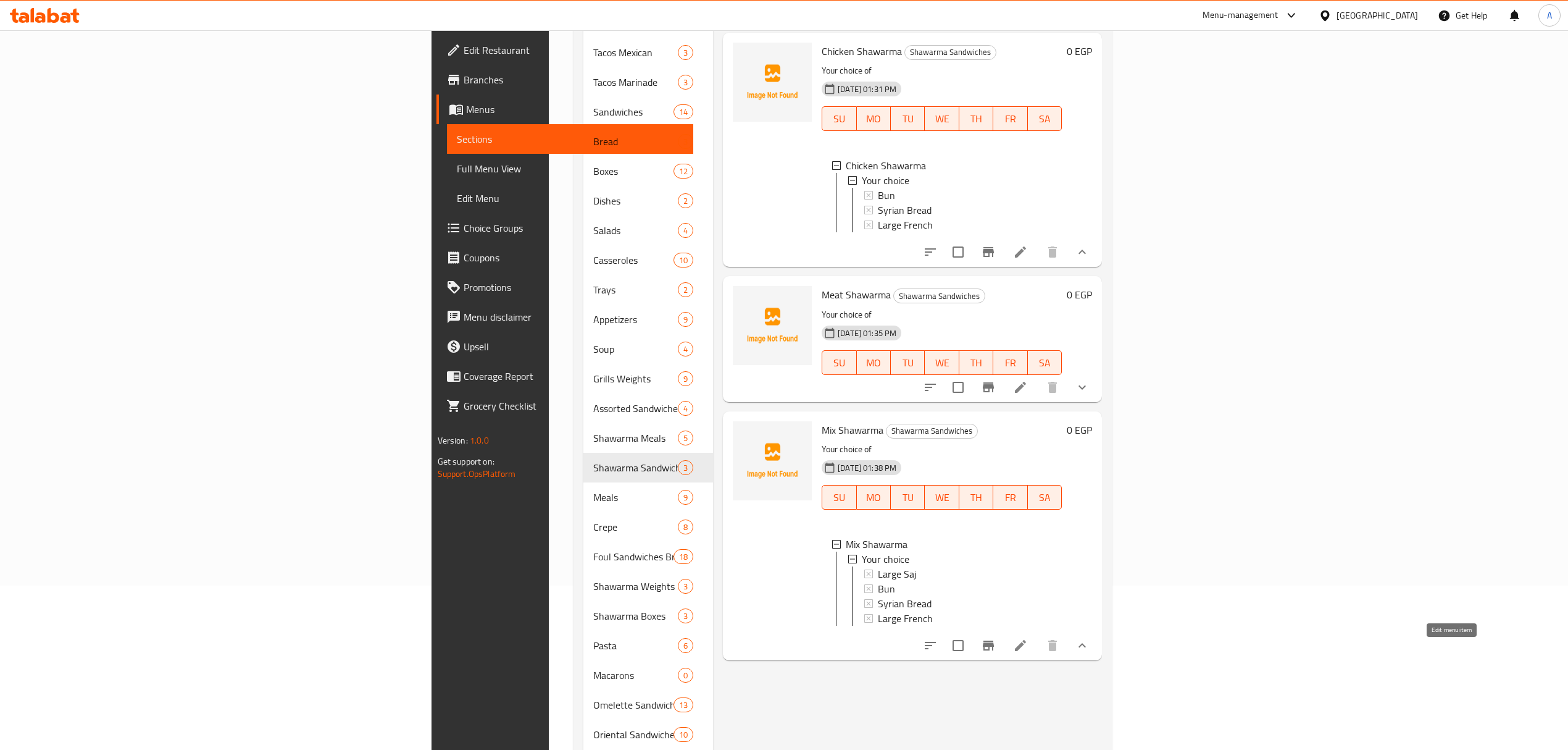
click at [1028, 646] on icon at bounding box center [1020, 646] width 15 height 15
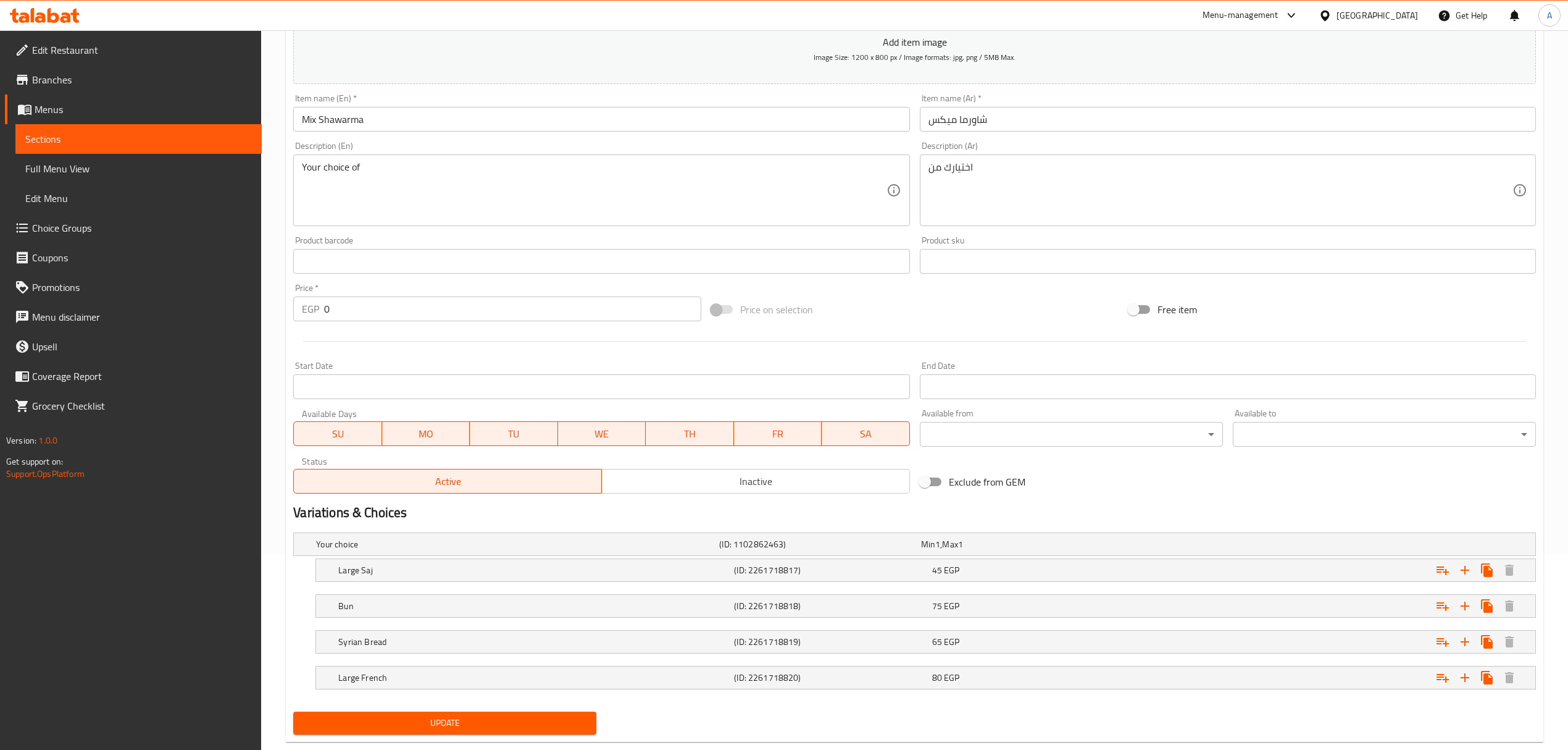
scroll to position [225, 0]
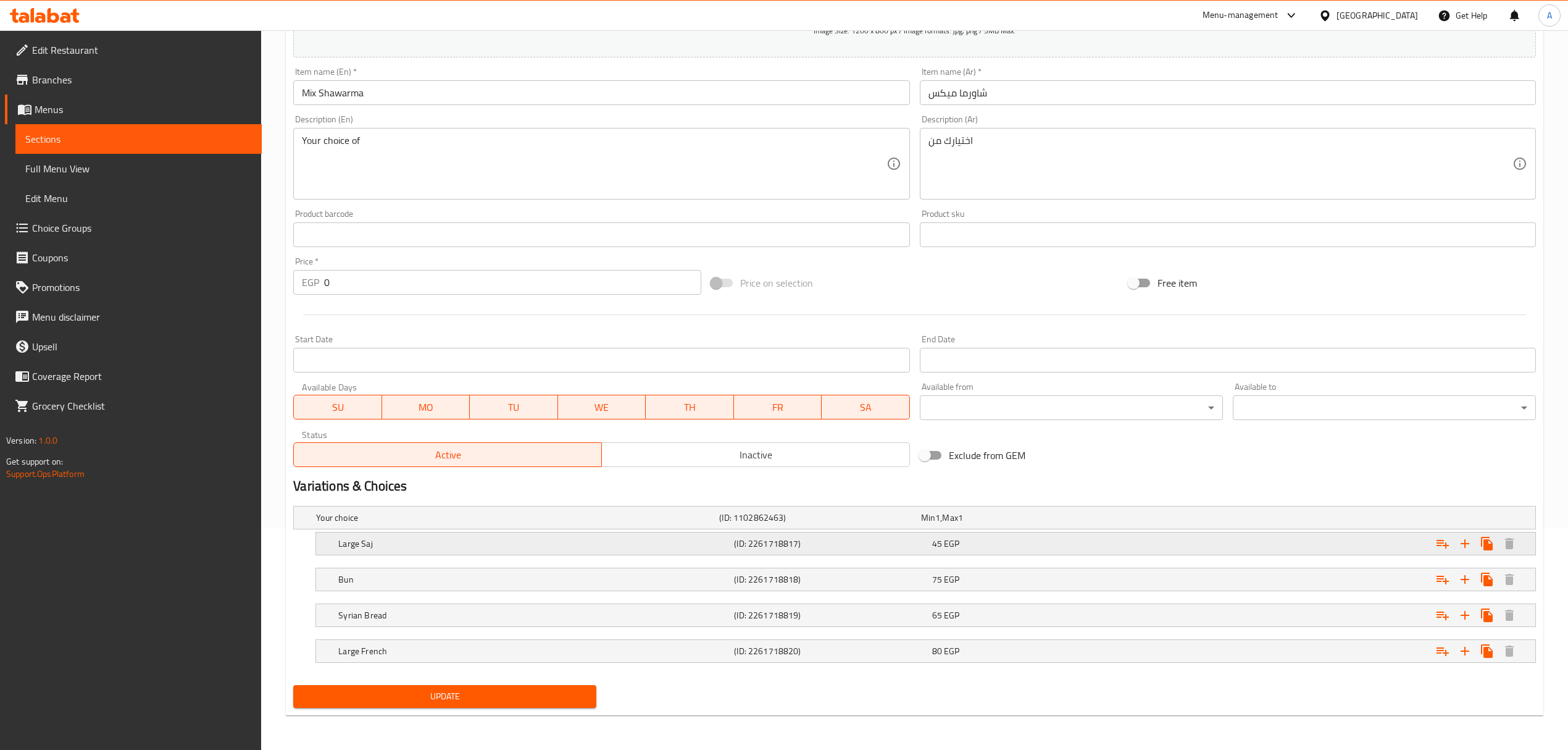
click at [436, 535] on div "Large Saj" at bounding box center [533, 544] width 396 height 18
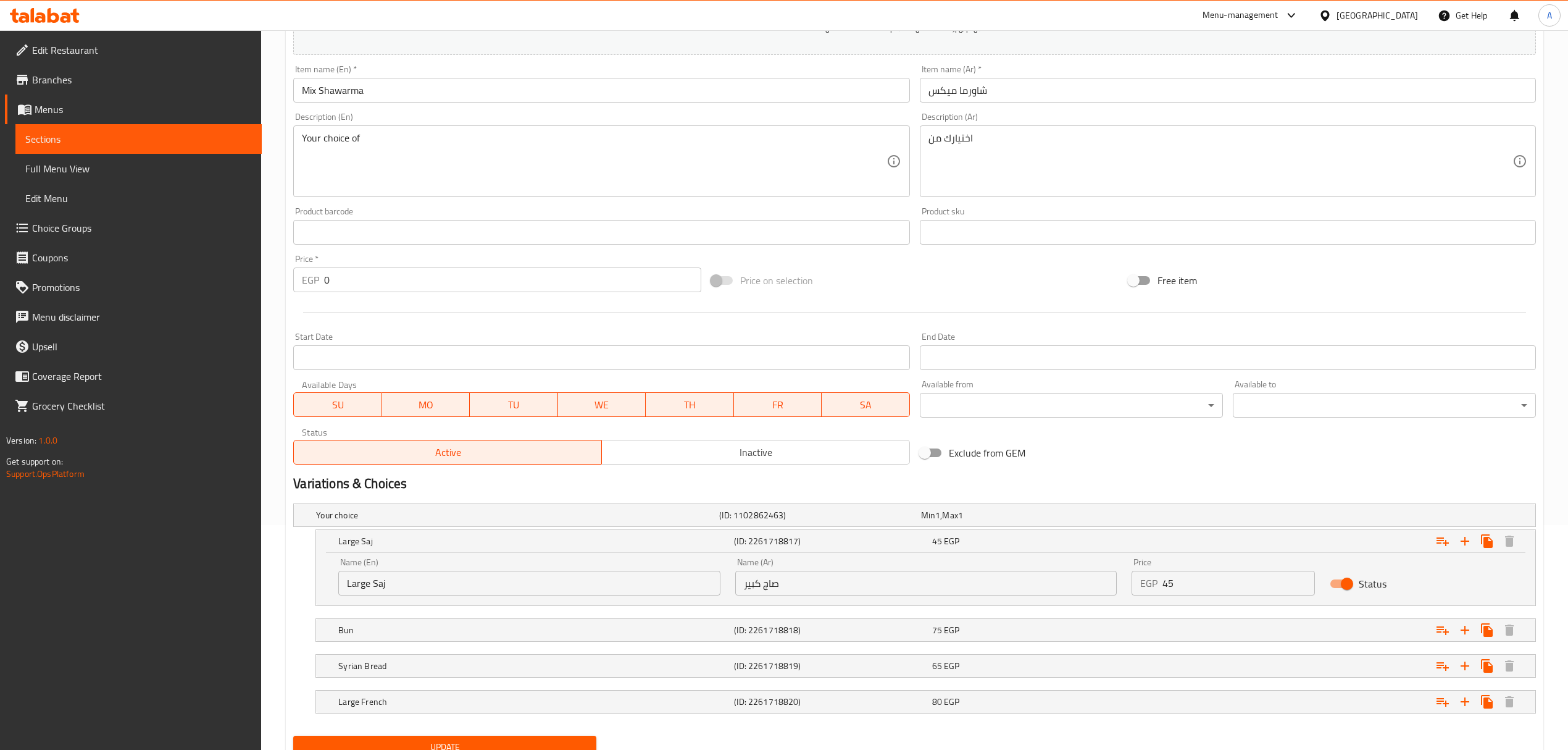
click at [406, 583] on input "Large Saj" at bounding box center [529, 582] width 381 height 24
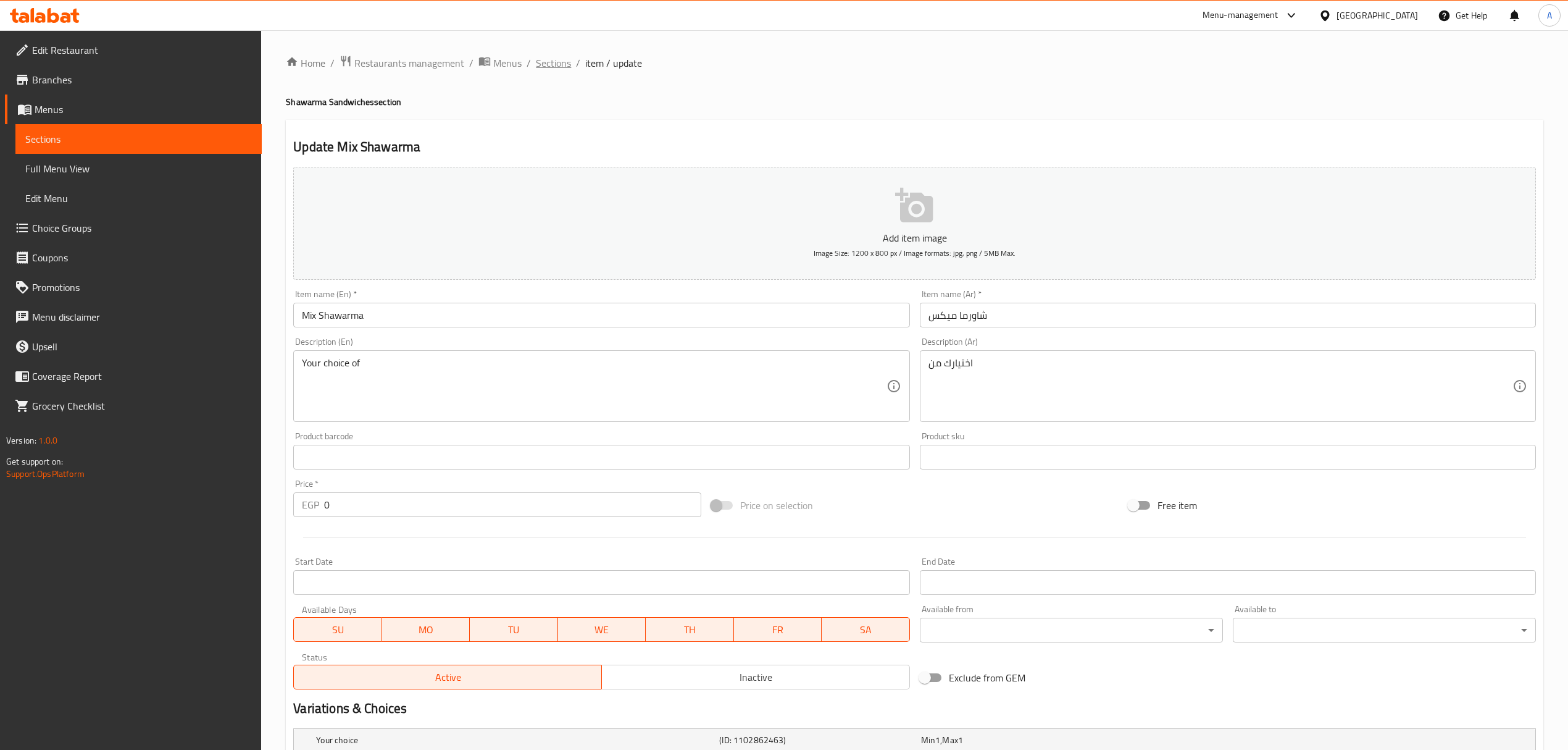
click at [547, 62] on span "Sections" at bounding box center [553, 63] width 35 height 15
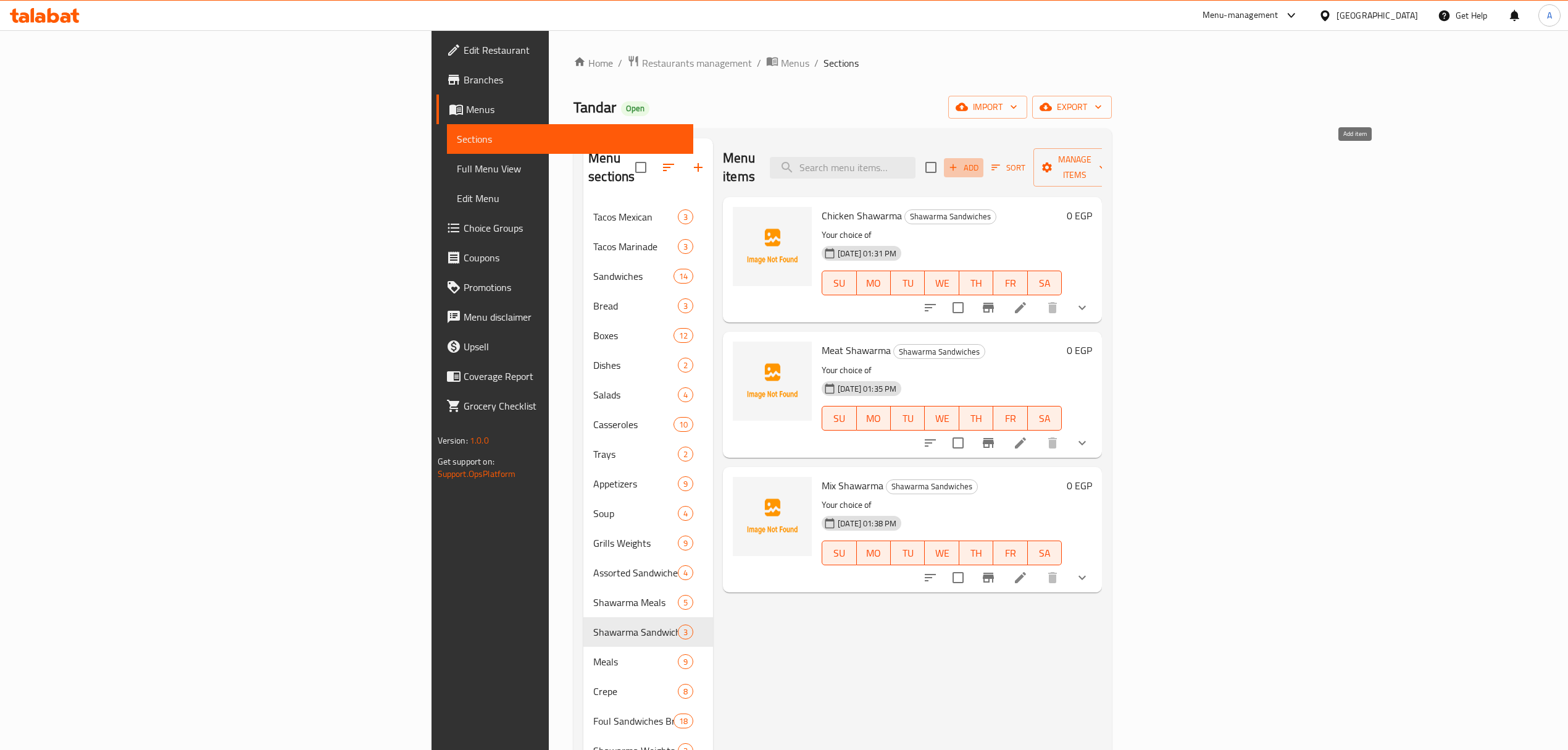
click at [980, 161] on span "Add" at bounding box center [963, 168] width 33 height 14
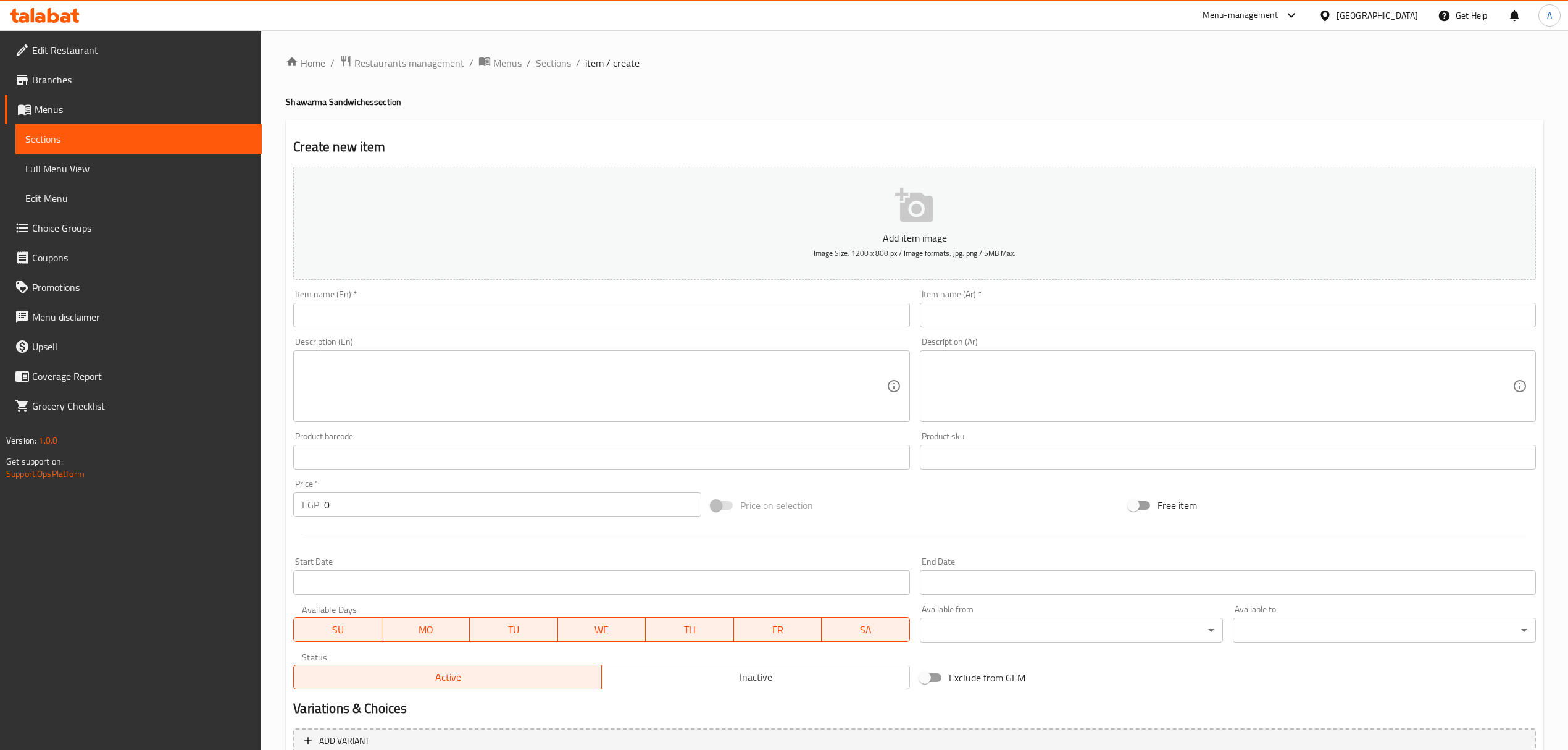
click at [1062, 305] on input "text" at bounding box center [1227, 315] width 616 height 24
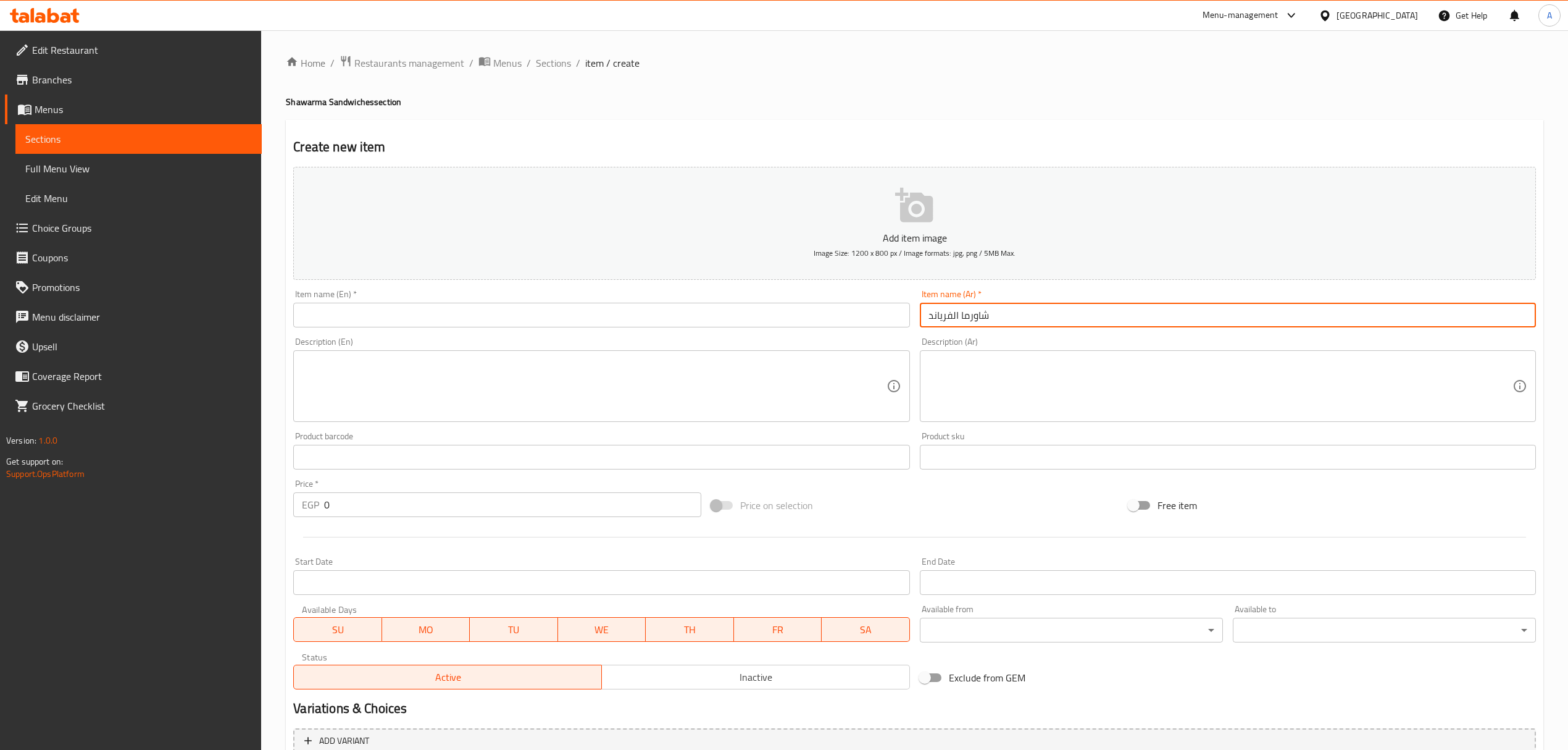
click at [1012, 312] on input "شاورما الفرياند" at bounding box center [1227, 315] width 616 height 24
type input "شاورما الفرياند"
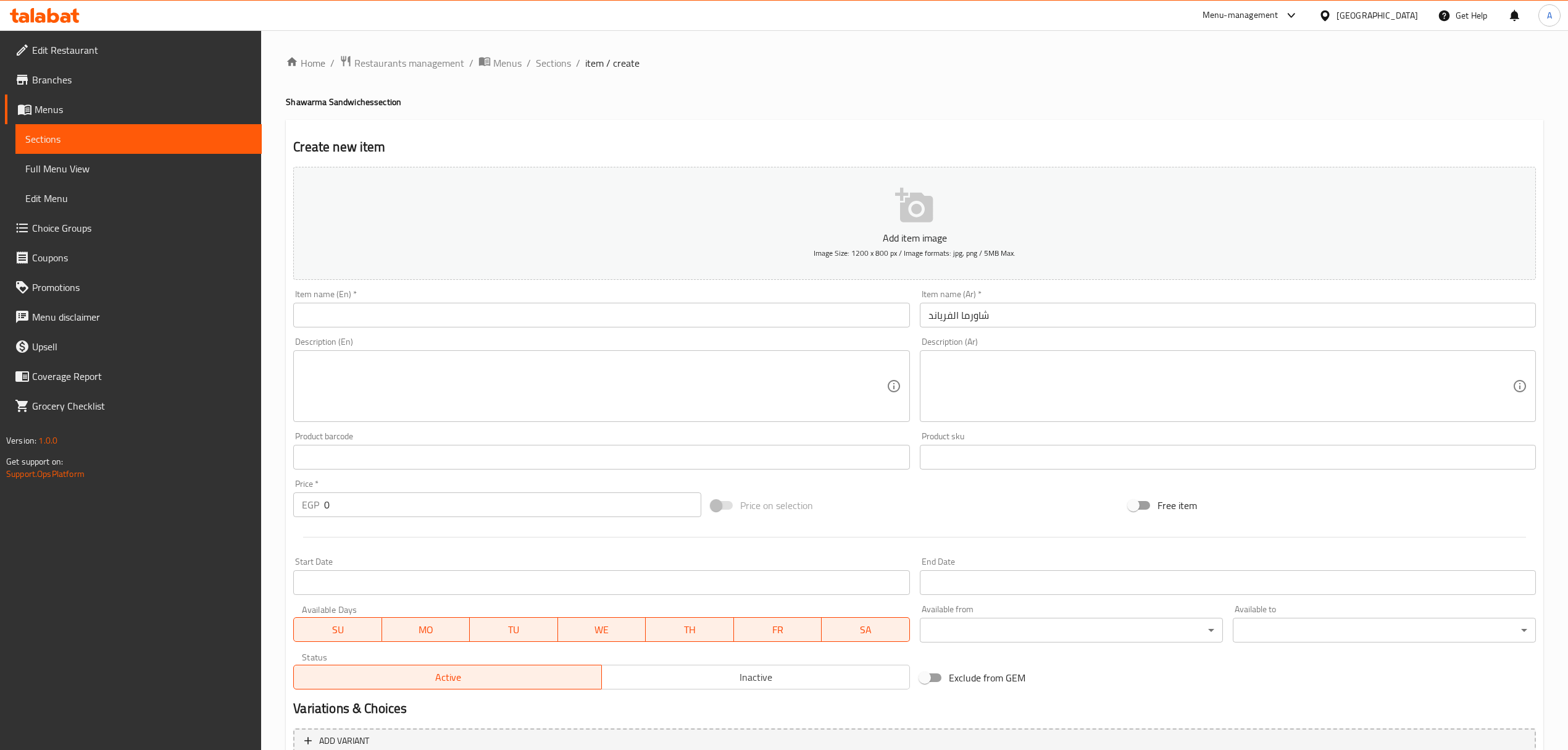
click at [656, 324] on input "text" at bounding box center [601, 315] width 616 height 24
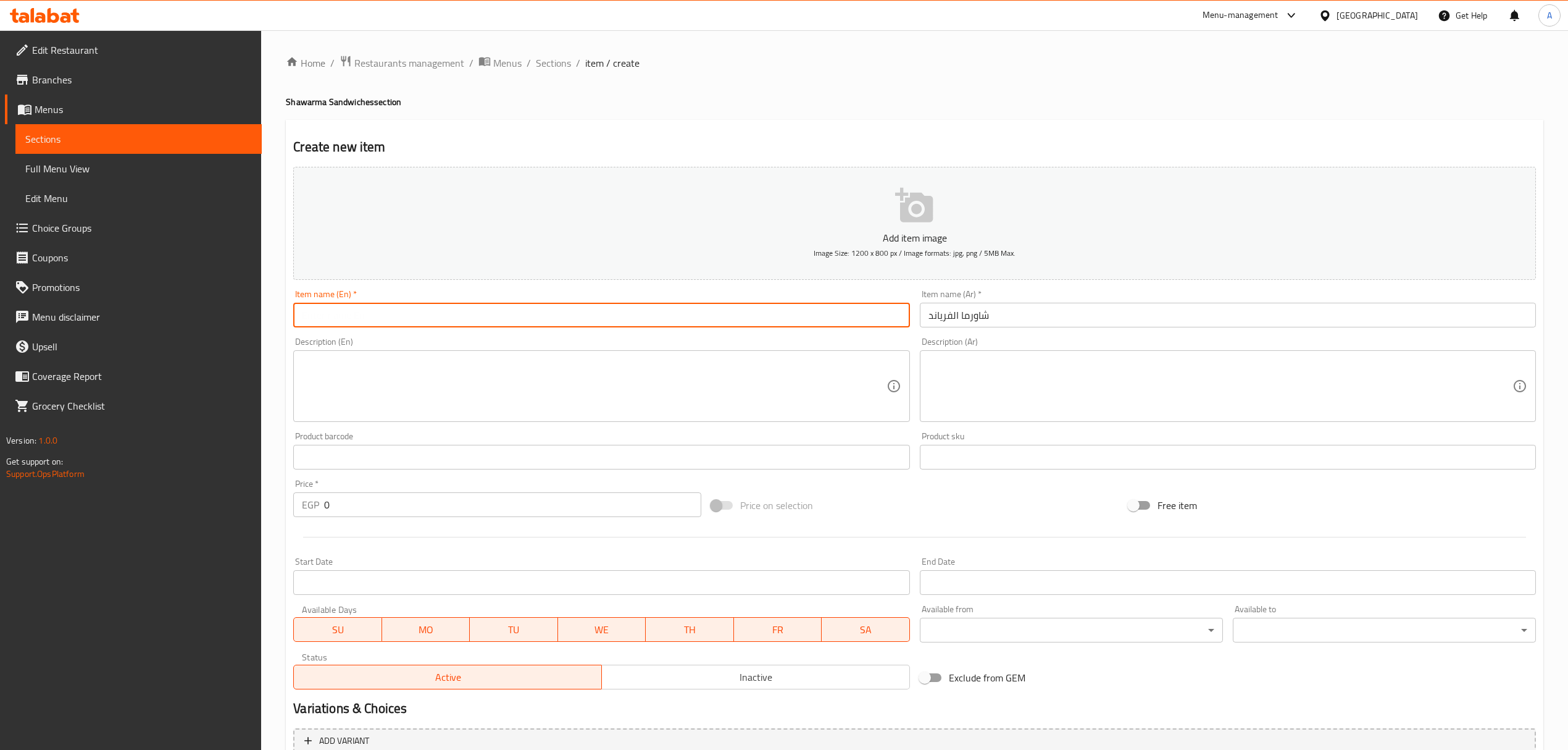
paste input "Friand Shawarma"
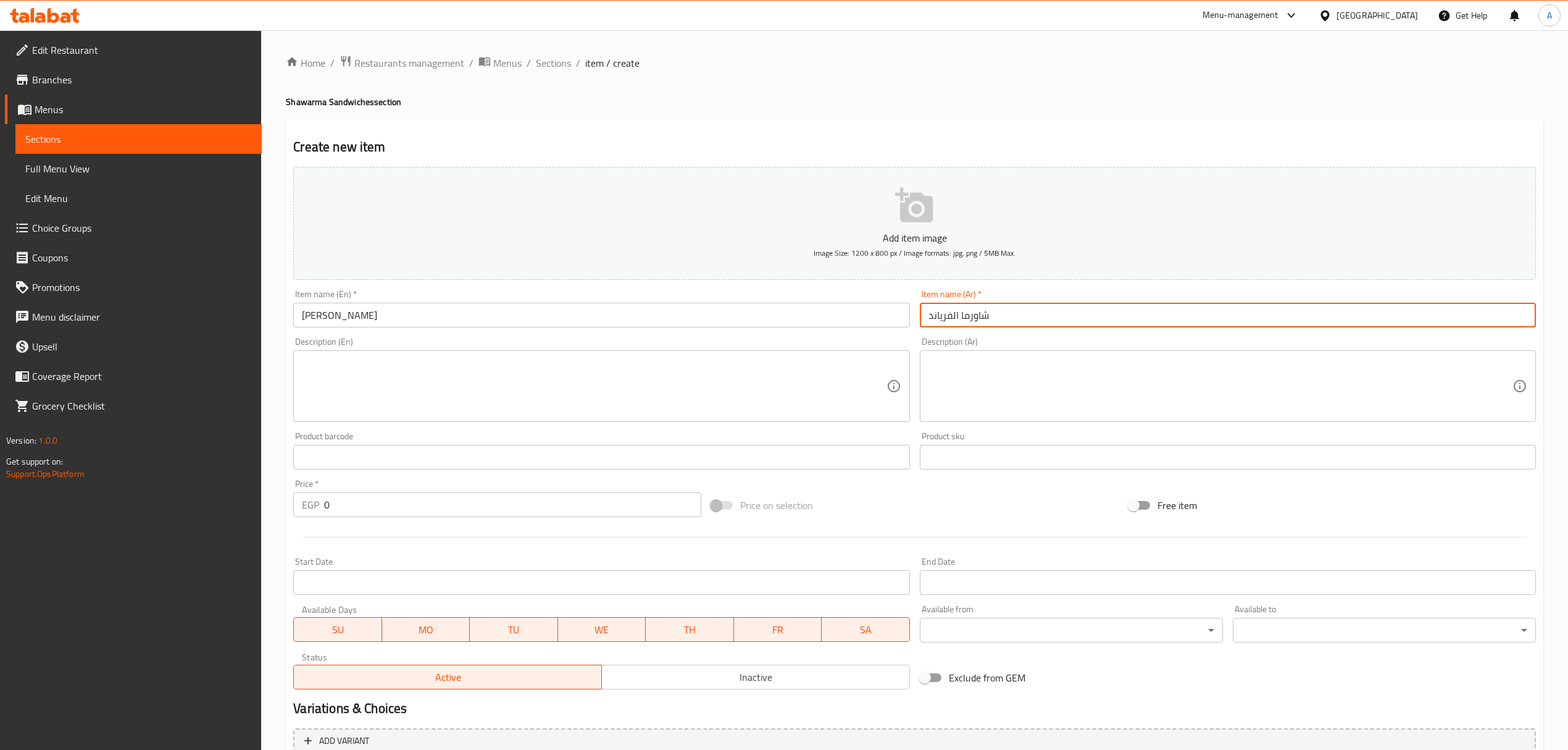
click at [977, 319] on input "شاورما الفرياند" at bounding box center [1227, 315] width 616 height 24
click at [359, 312] on input "Friand Shawarma" at bounding box center [601, 315] width 616 height 24
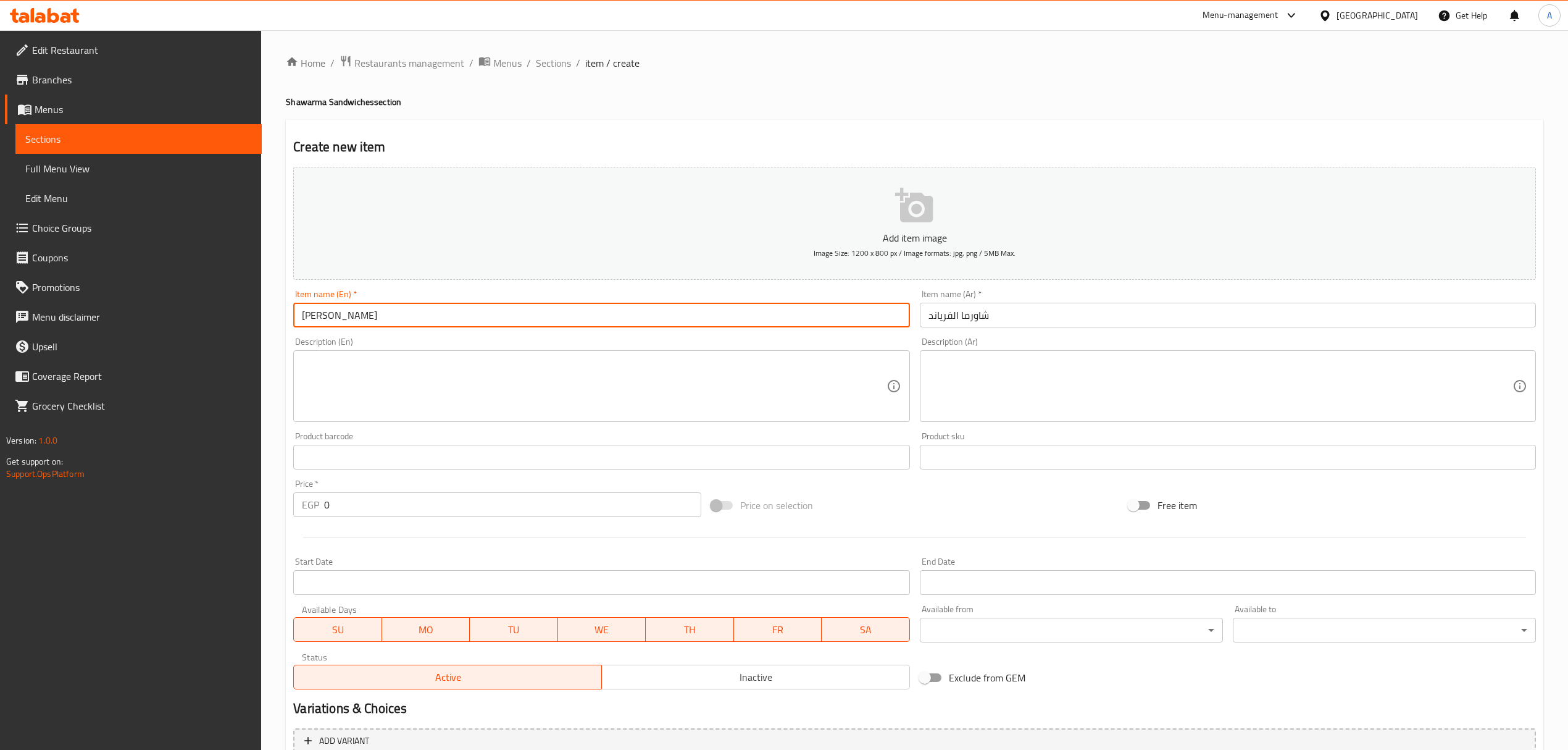
click at [359, 312] on input "Friand Shawarma" at bounding box center [601, 315] width 616 height 24
paste input "e"
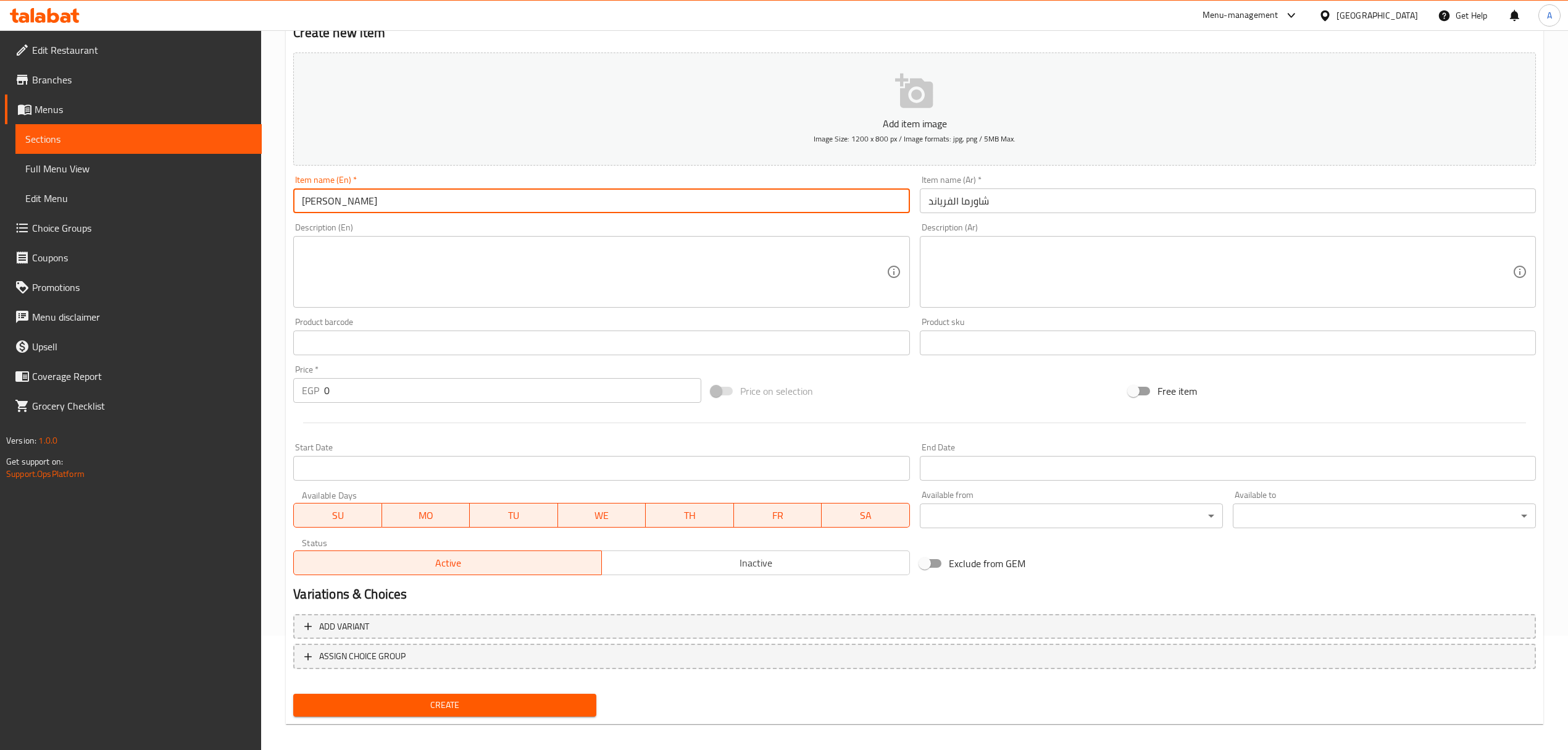
scroll to position [121, 0]
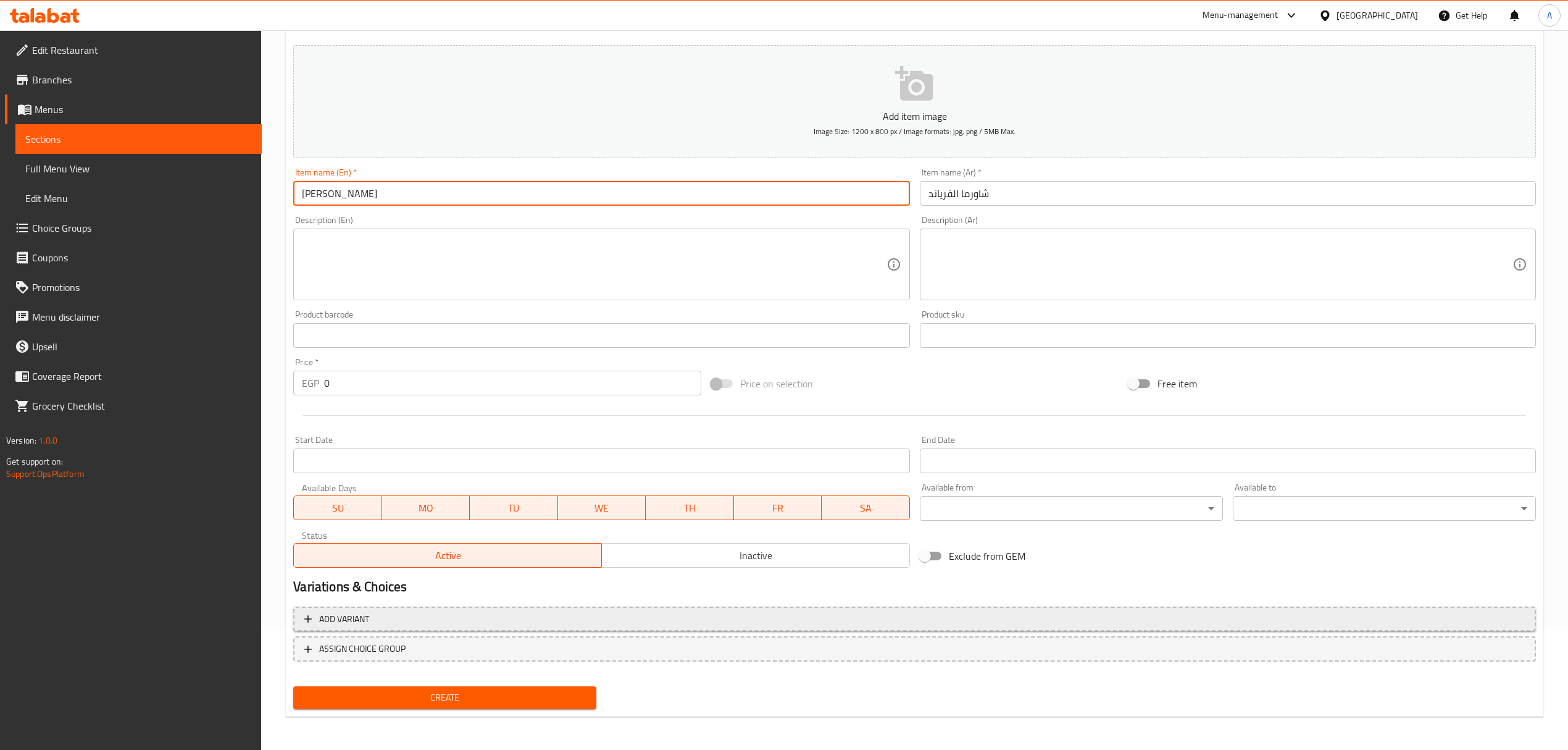
type input "Friand Shawerma"
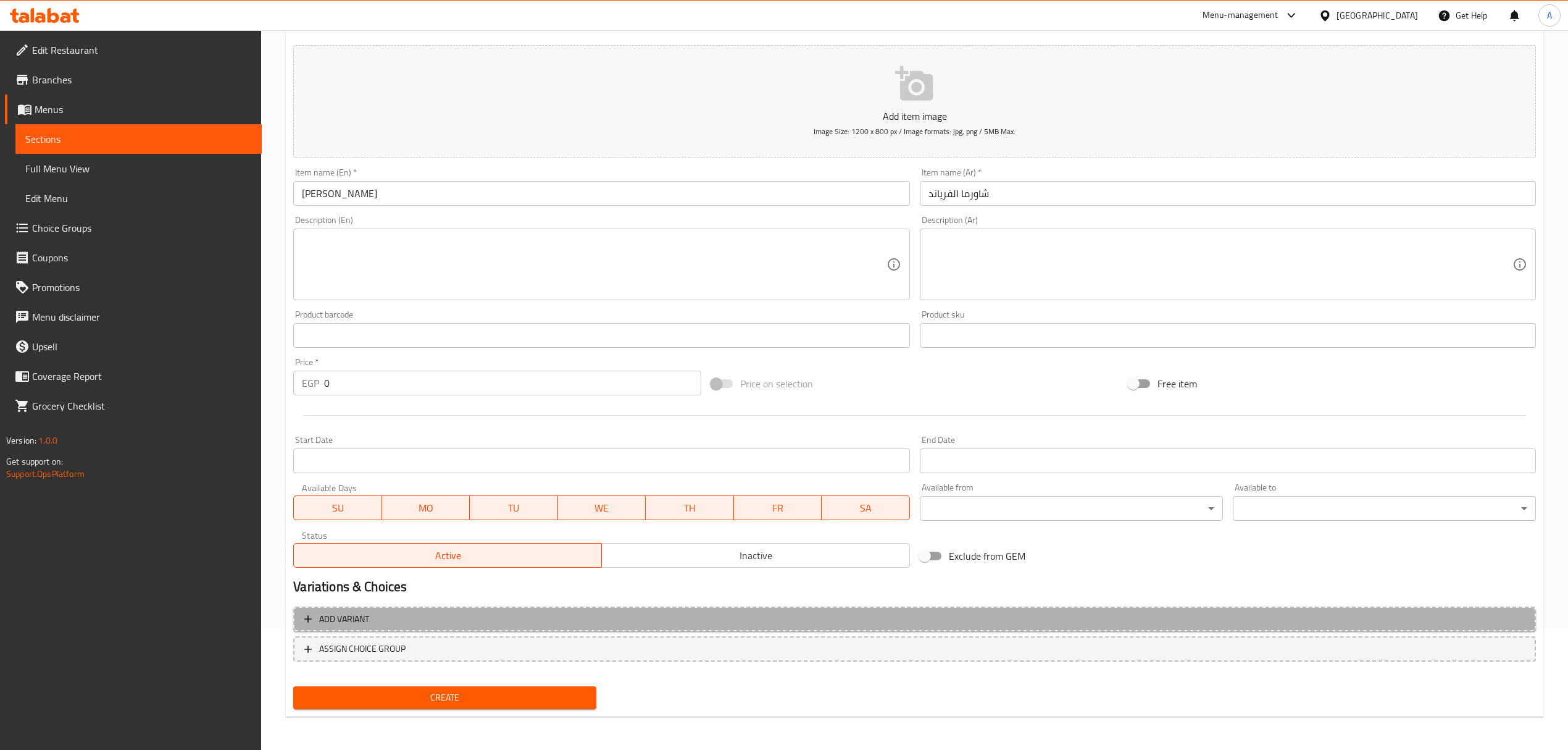
click at [500, 625] on span "Add variant" at bounding box center [915, 619] width 1220 height 16
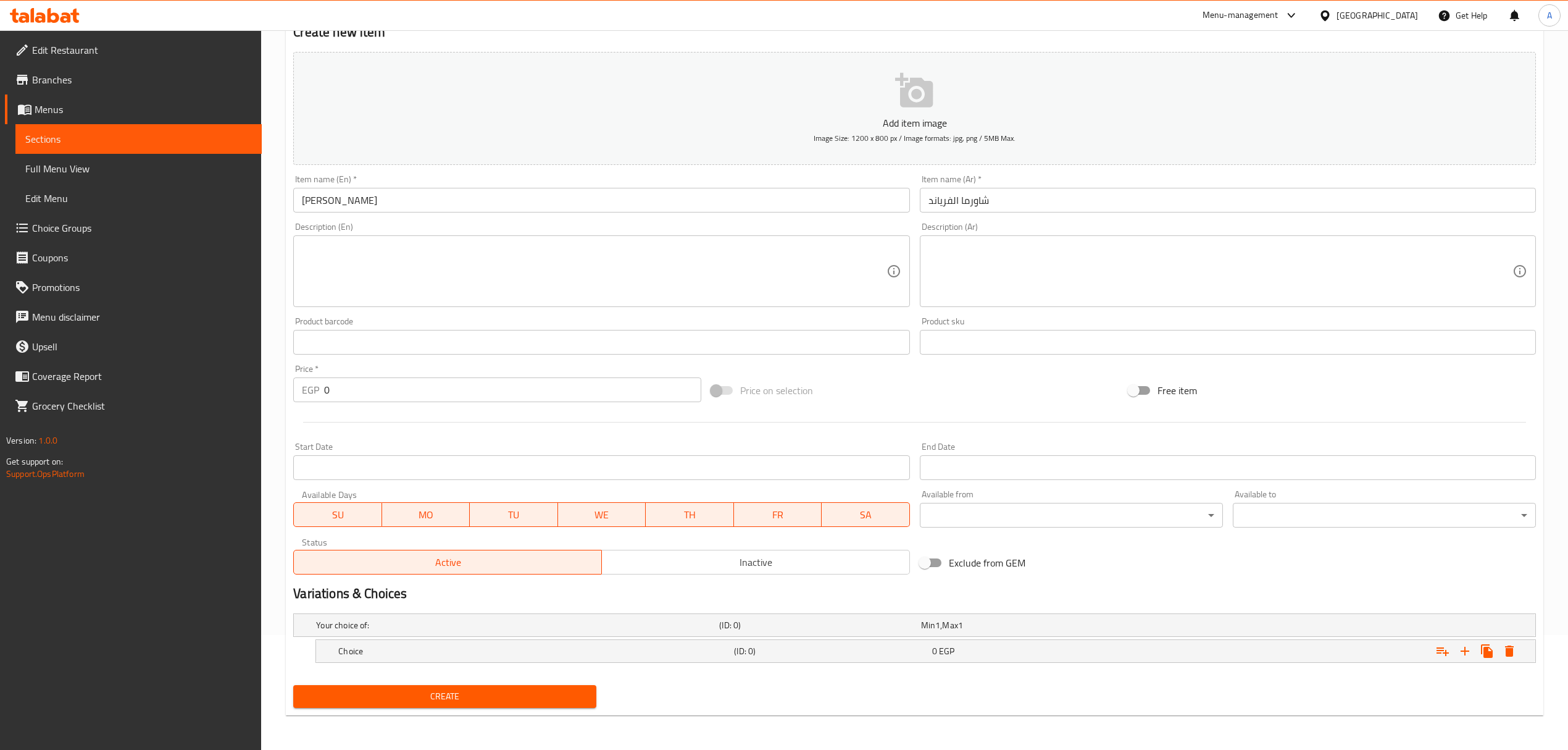
scroll to position [116, 0]
click at [1467, 649] on icon "Expand" at bounding box center [1465, 651] width 15 height 15
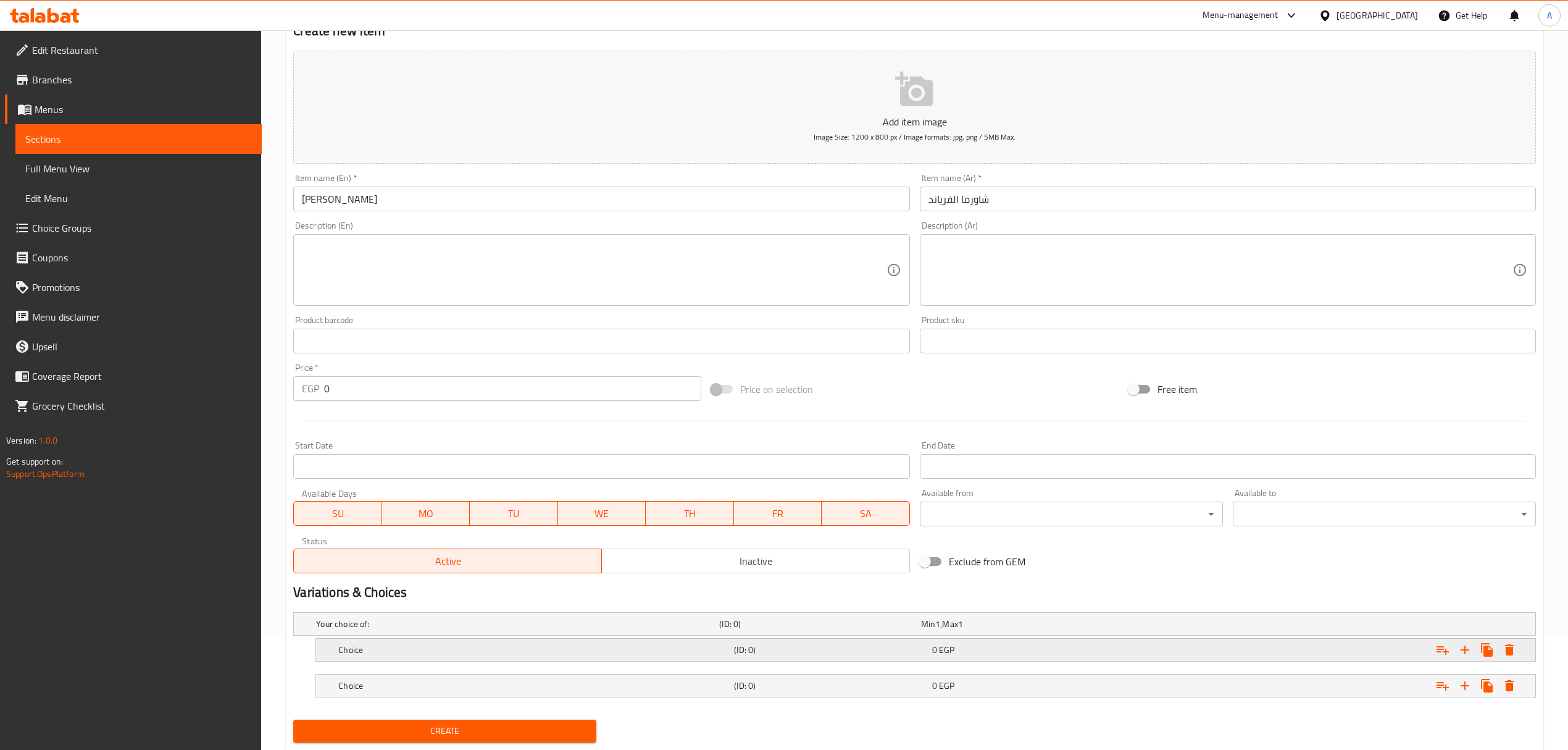
drag, startPoint x: 441, startPoint y: 692, endPoint x: 443, endPoint y: 657, distance: 35.1
click at [441, 691] on h5 "Choice" at bounding box center [533, 686] width 391 height 13
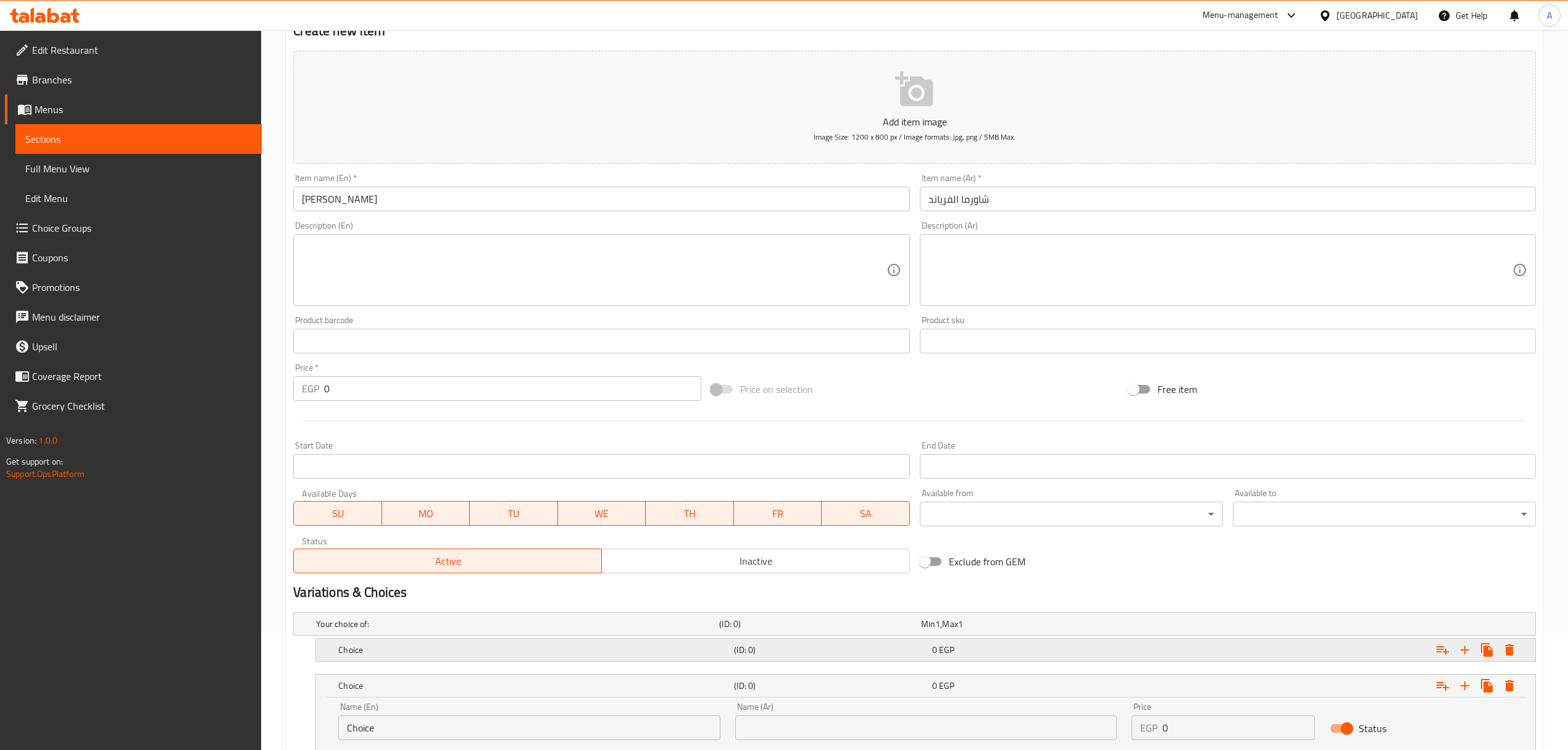
click at [445, 653] on h5 "Choice" at bounding box center [533, 650] width 391 height 13
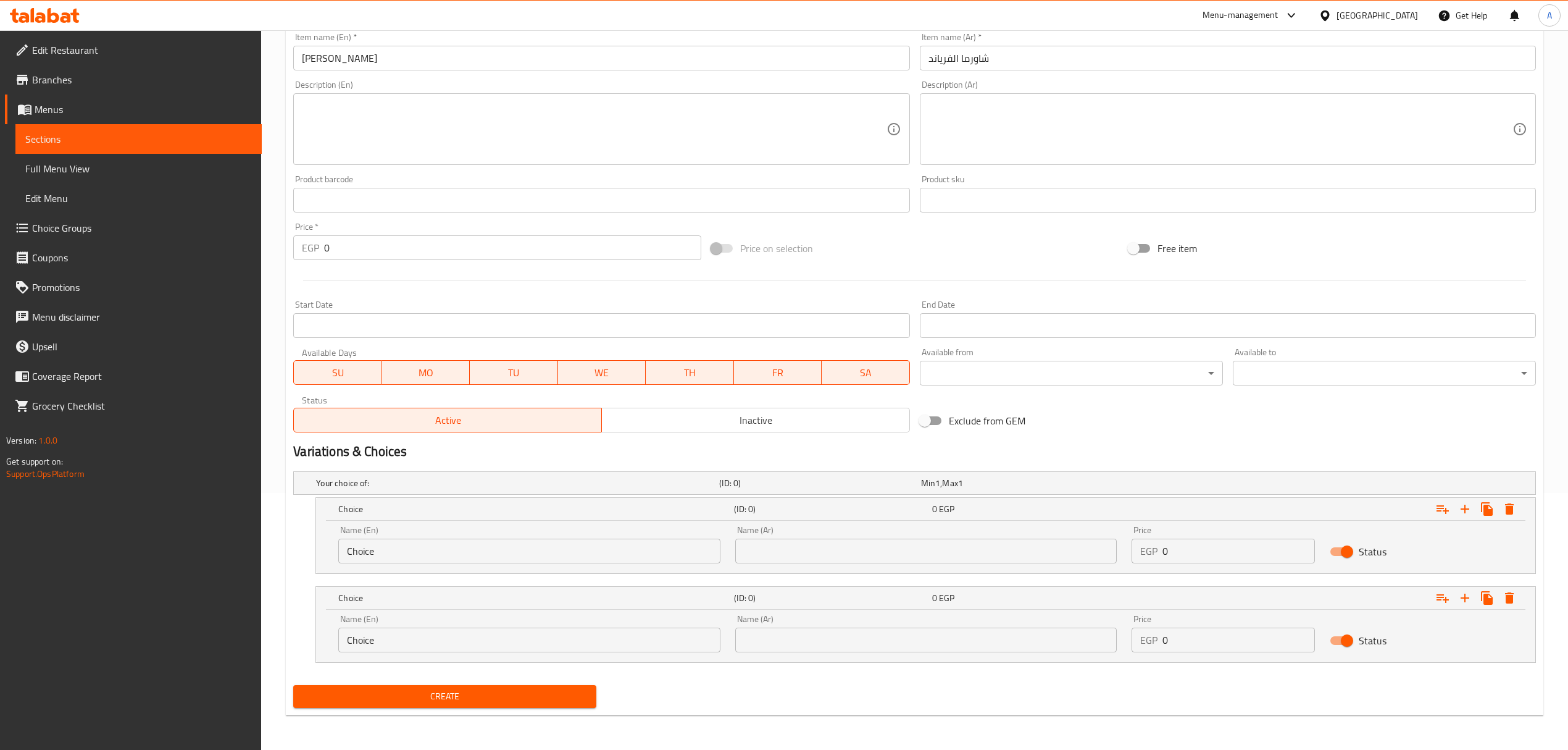
click at [792, 552] on input "text" at bounding box center [926, 550] width 381 height 24
type input "دجاج"
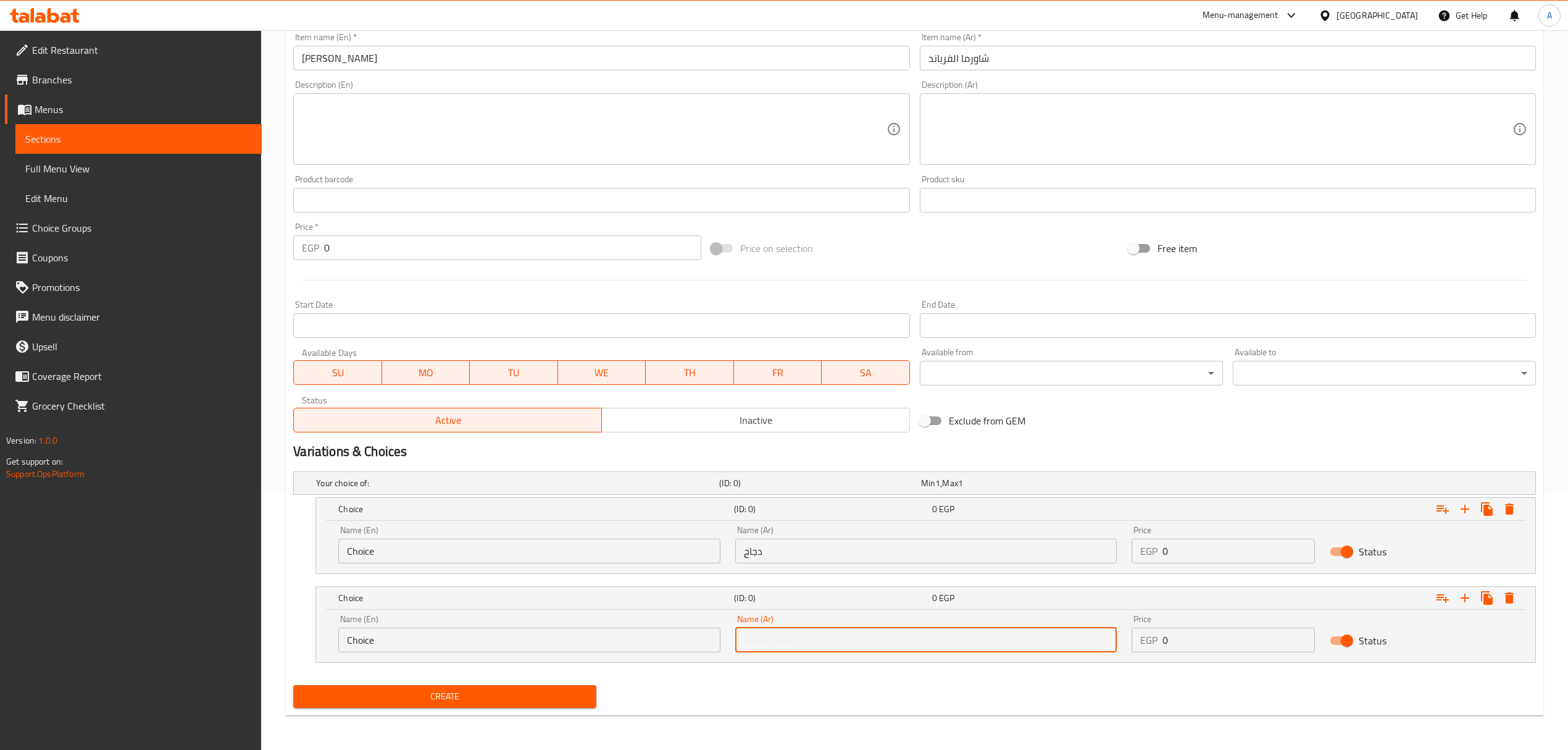
click at [846, 646] on input "text" at bounding box center [926, 639] width 381 height 24
type input "لحم"
click at [764, 552] on input "دجاج" at bounding box center [926, 550] width 381 height 24
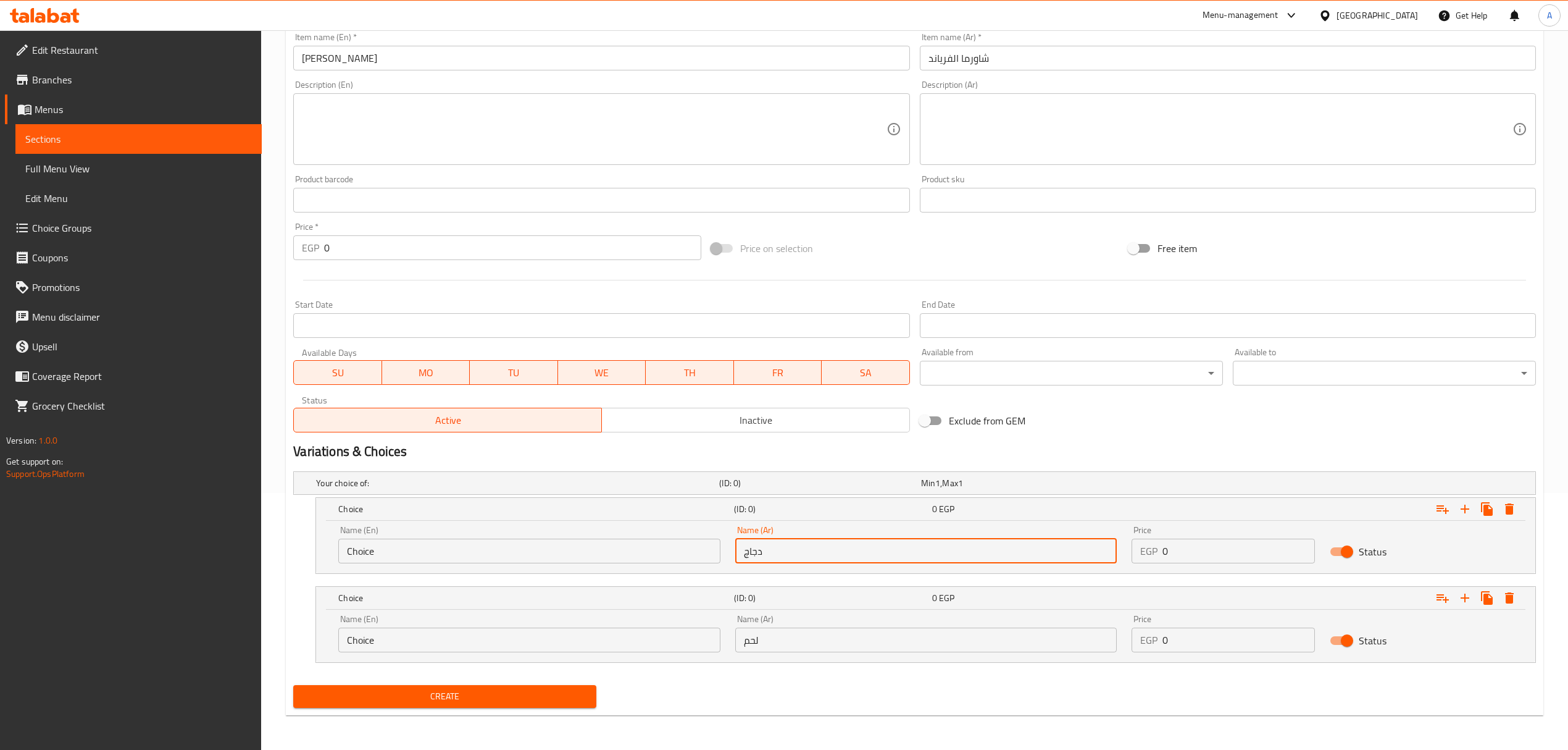
click at [764, 552] on input "دجاج" at bounding box center [926, 550] width 381 height 24
type input "فراخ"
click at [882, 654] on div "Name (Ar) لحم Name (Ar)" at bounding box center [926, 633] width 396 height 53
click at [875, 639] on input "لحم" at bounding box center [926, 639] width 381 height 24
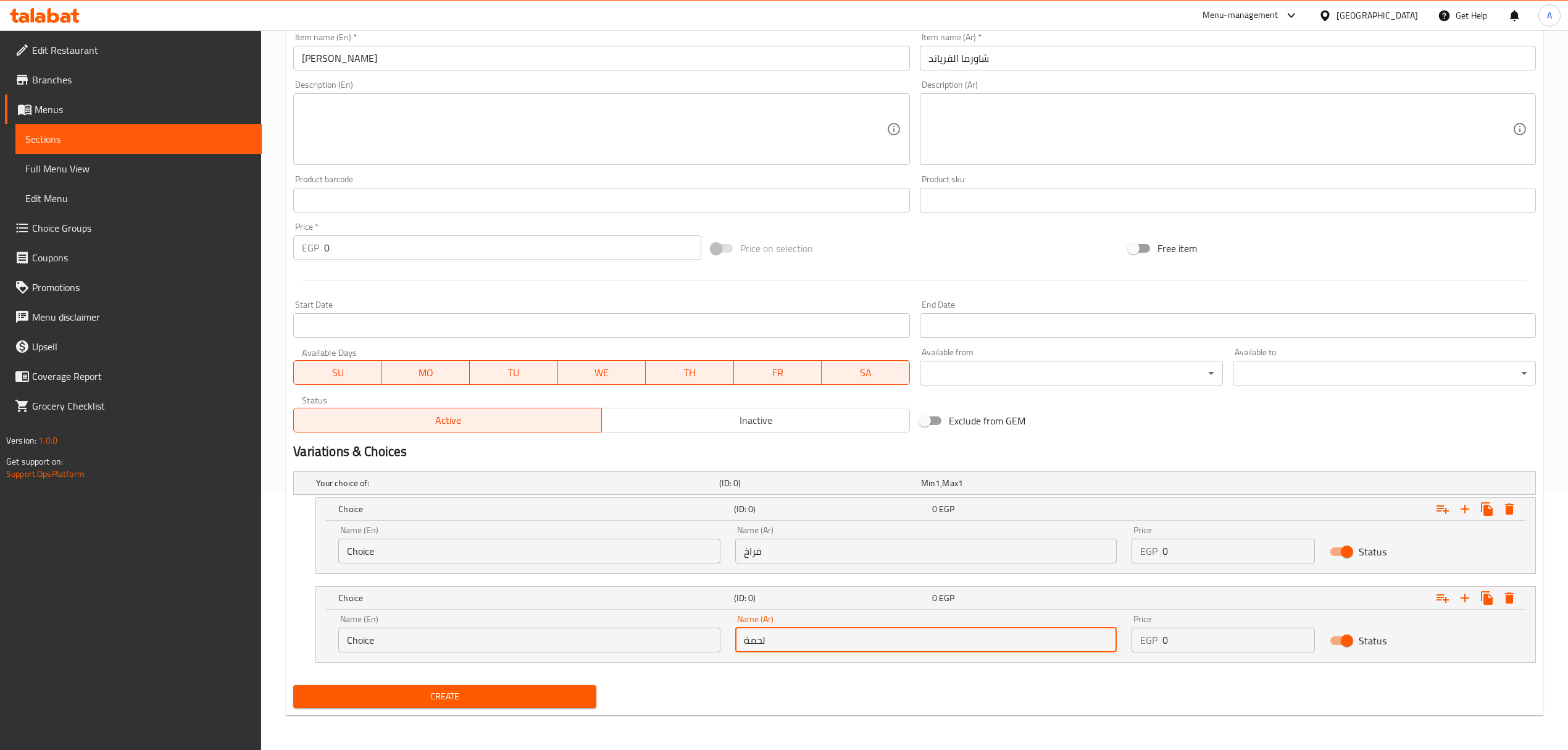
type input "لحمة"
click at [1163, 551] on input "0" at bounding box center [1239, 550] width 153 height 24
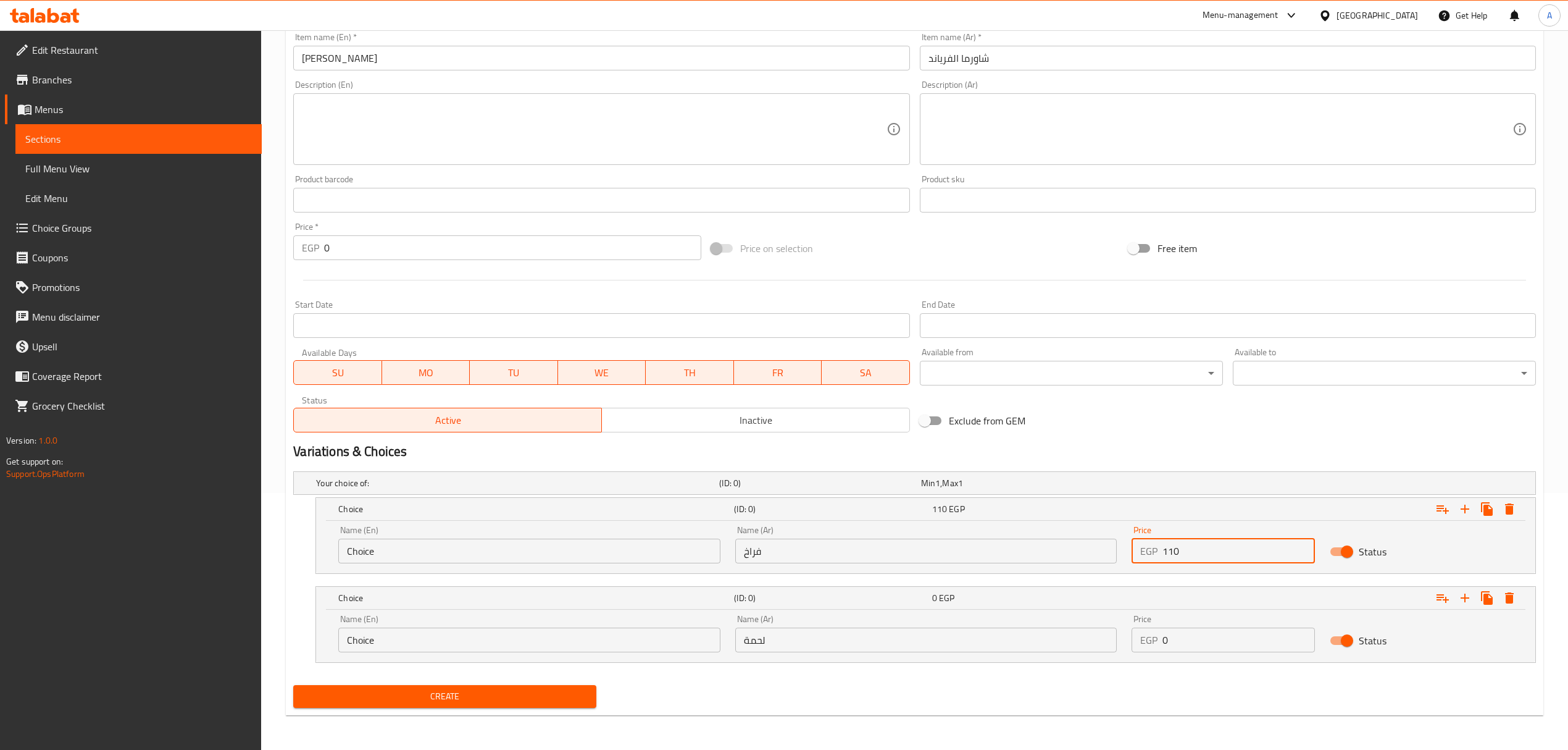
type input "110"
click at [1164, 637] on input "0" at bounding box center [1239, 639] width 153 height 24
type input "130"
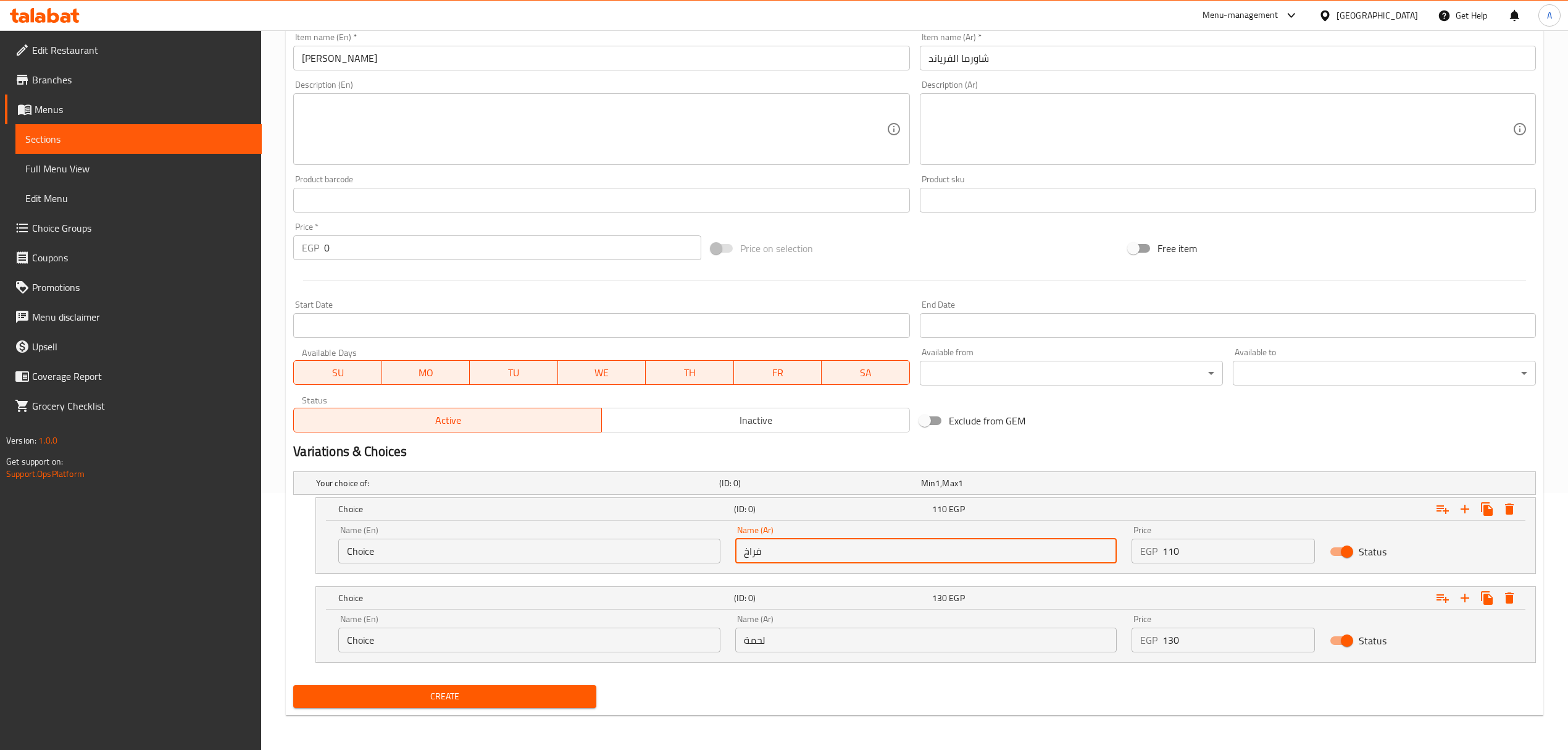
click at [748, 550] on input "فراخ" at bounding box center [926, 550] width 381 height 24
click at [568, 639] on input "Choice" at bounding box center [529, 639] width 381 height 24
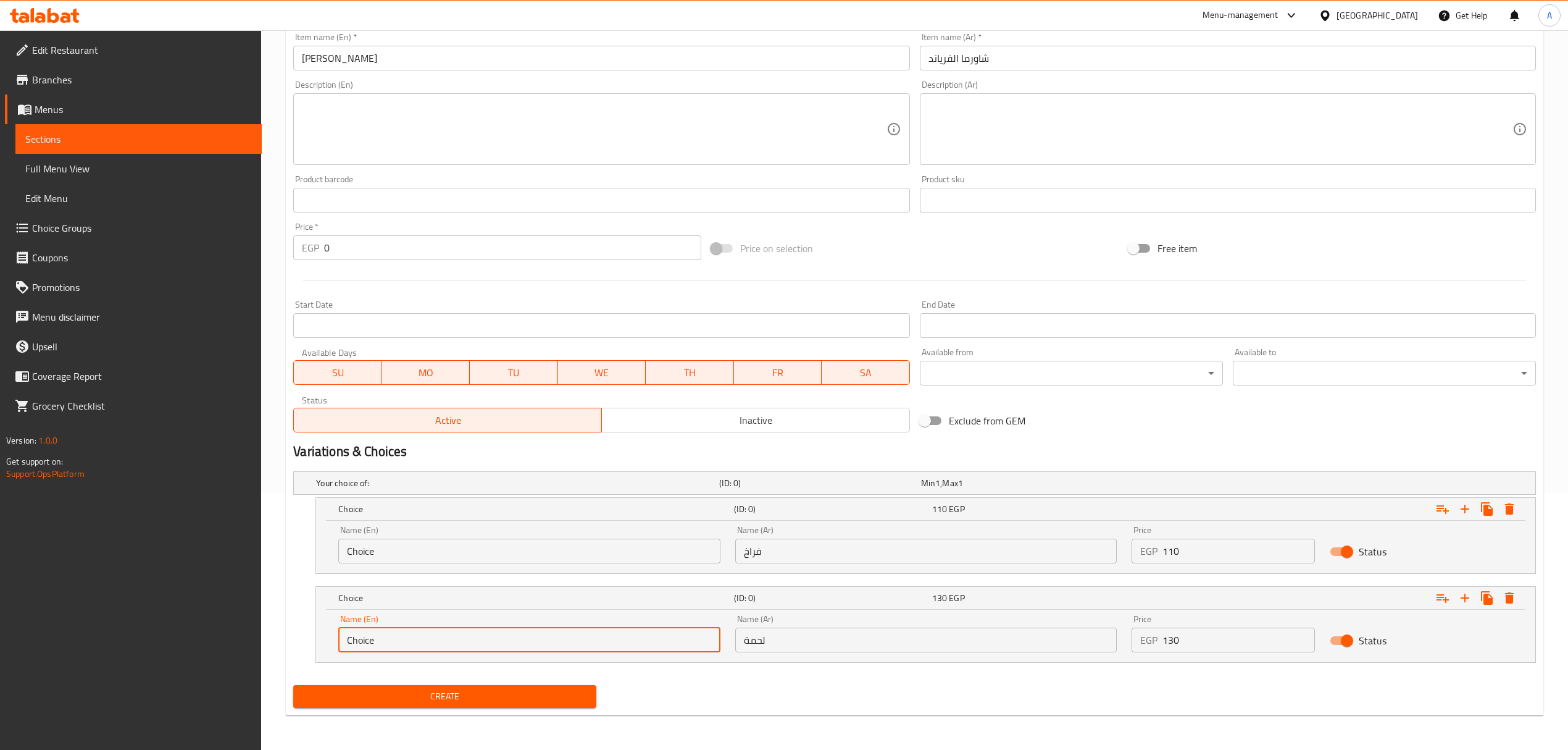
click at [568, 639] on input "Choice" at bounding box center [529, 639] width 381 height 24
type input "Meat"
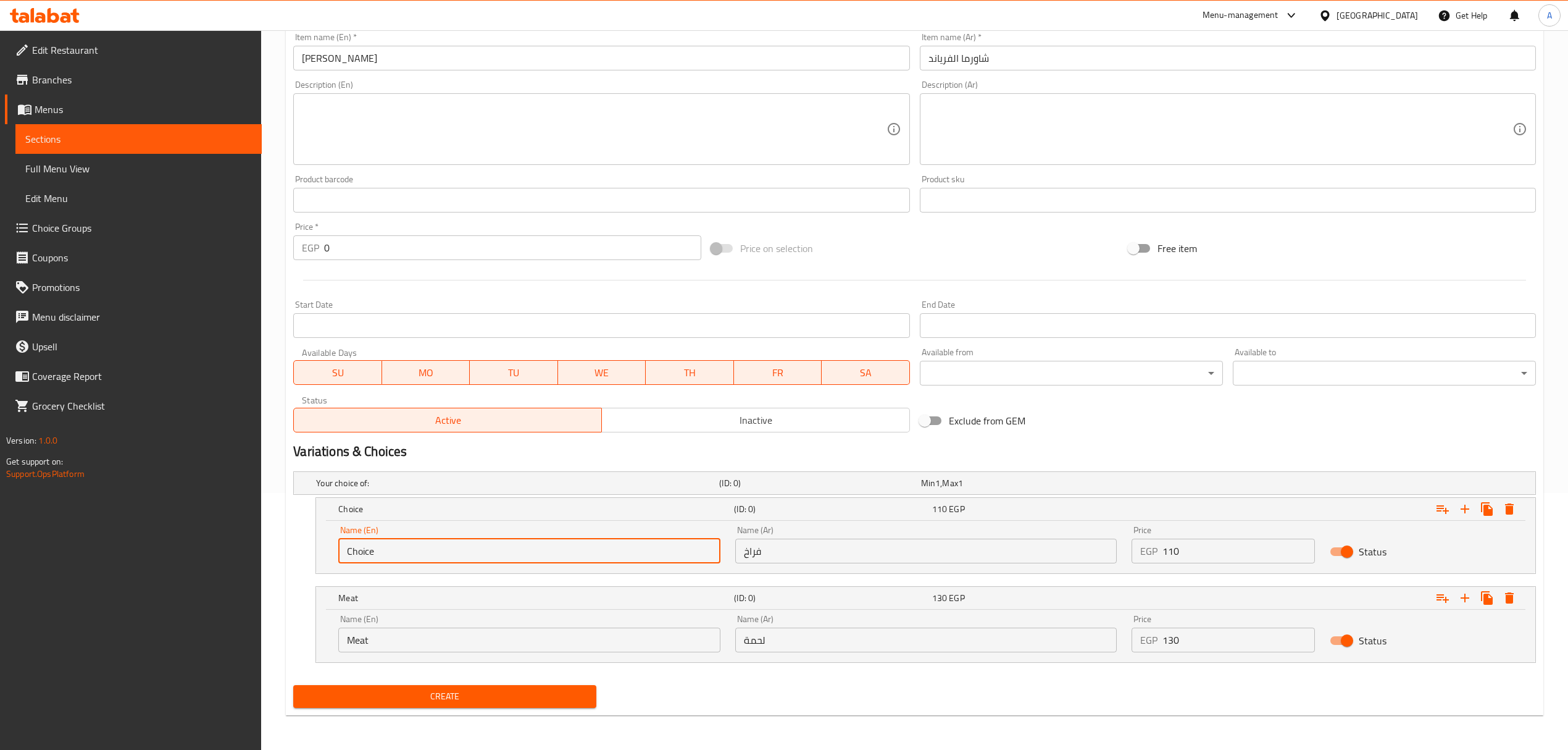
click at [428, 558] on input "Choice" at bounding box center [529, 550] width 381 height 24
type input "Chicken"
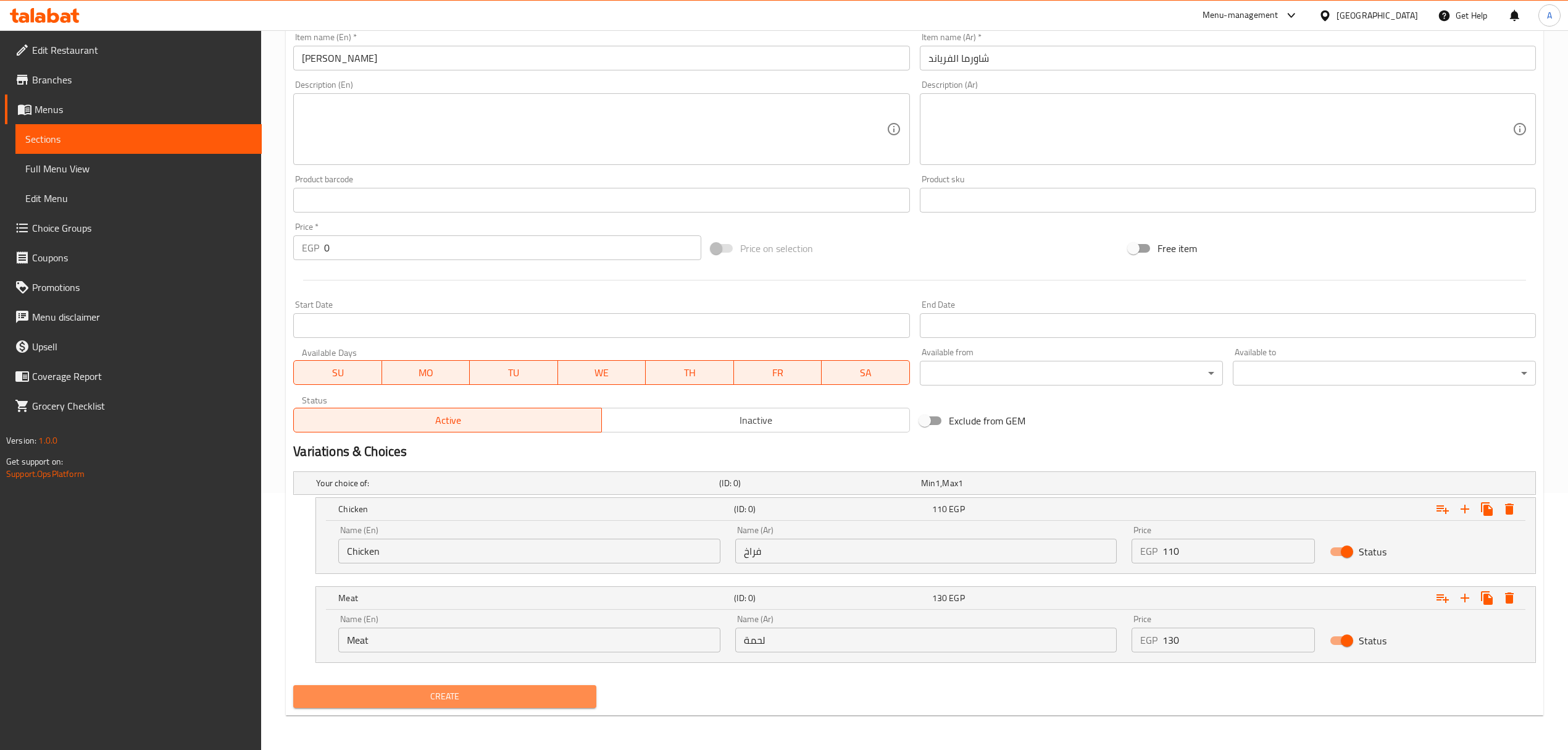
click at [561, 687] on button "Create" at bounding box center [445, 696] width 303 height 23
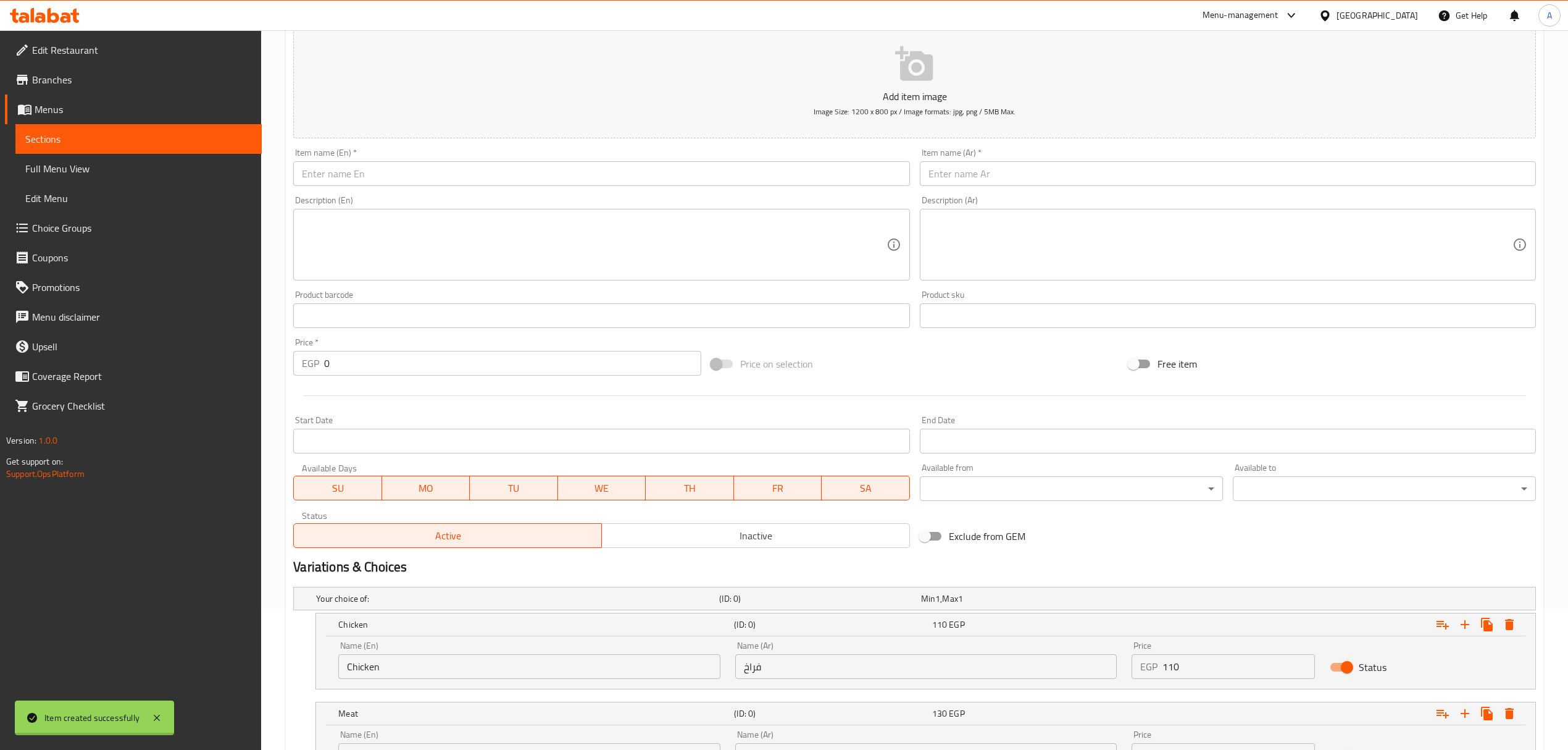
scroll to position [0, 0]
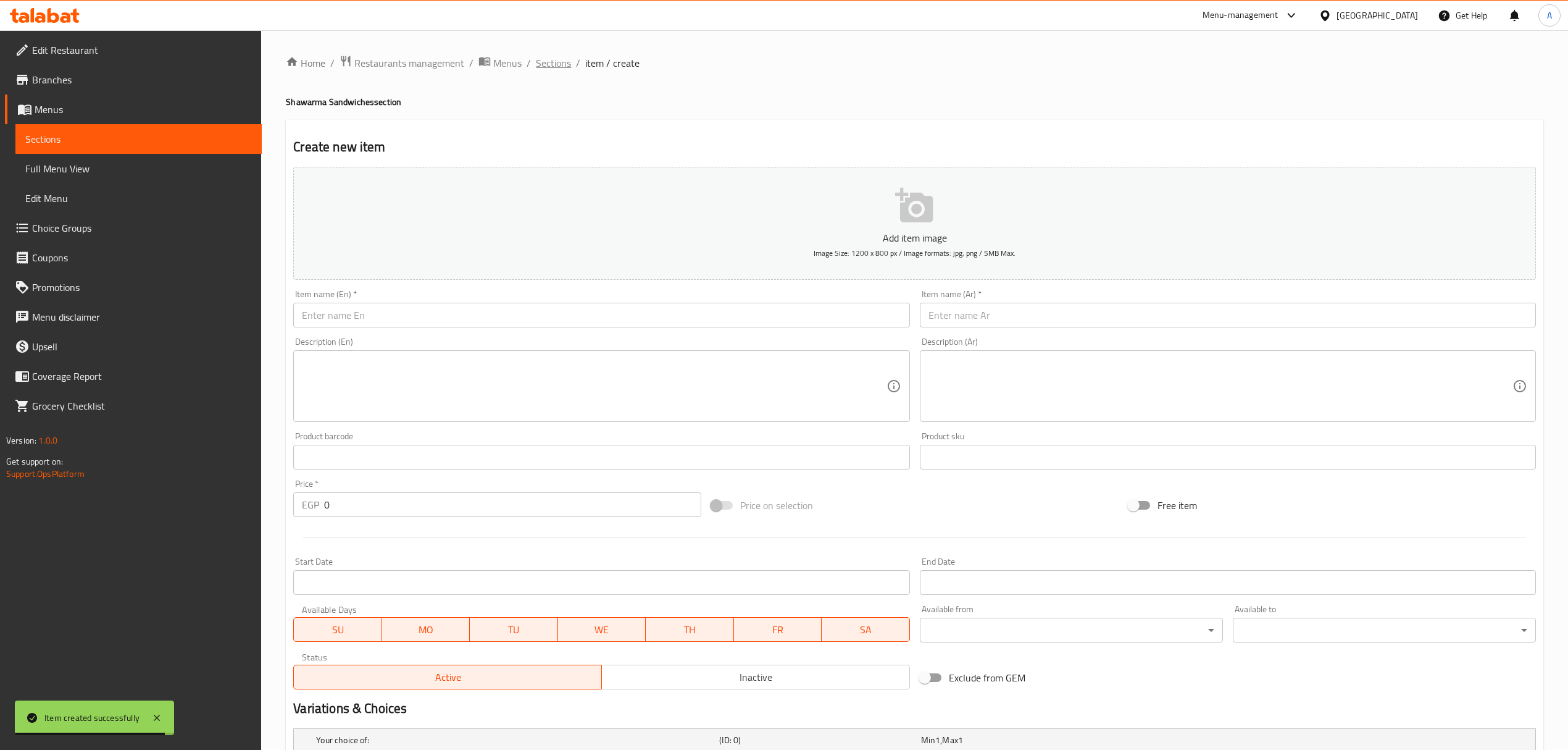
click at [553, 56] on span "Sections" at bounding box center [553, 63] width 35 height 15
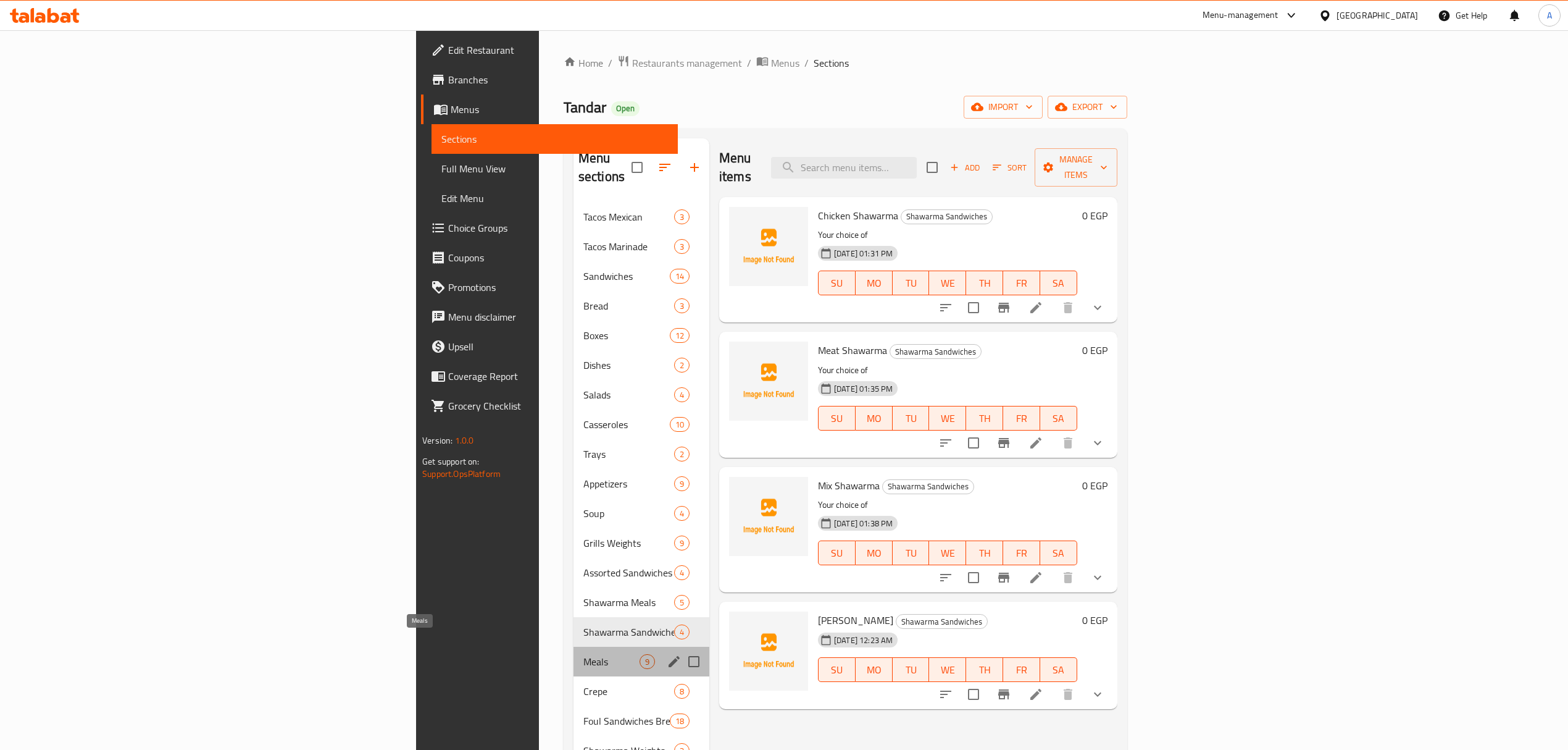
click at [583, 654] on span "Meals" at bounding box center [611, 661] width 56 height 15
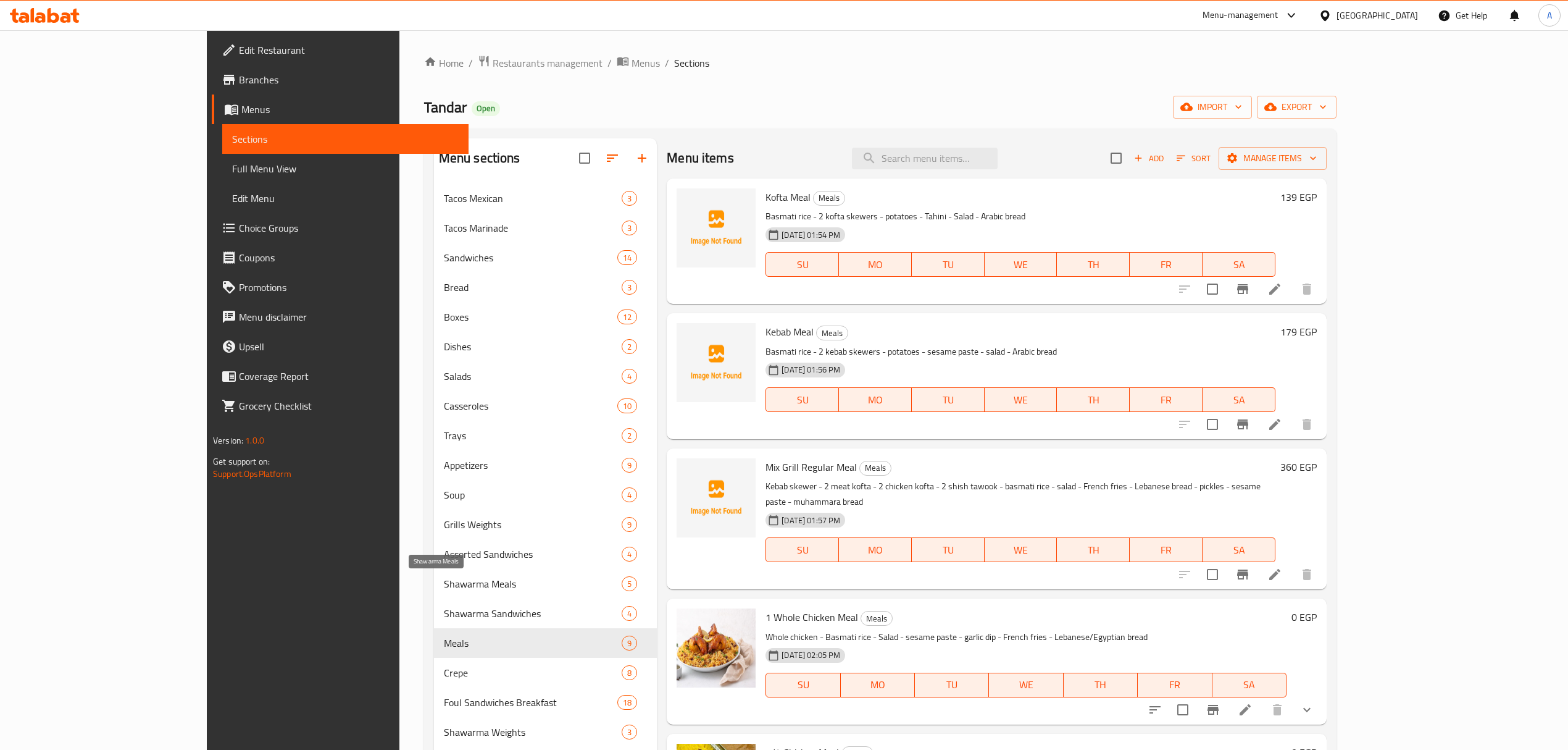
scroll to position [245, 0]
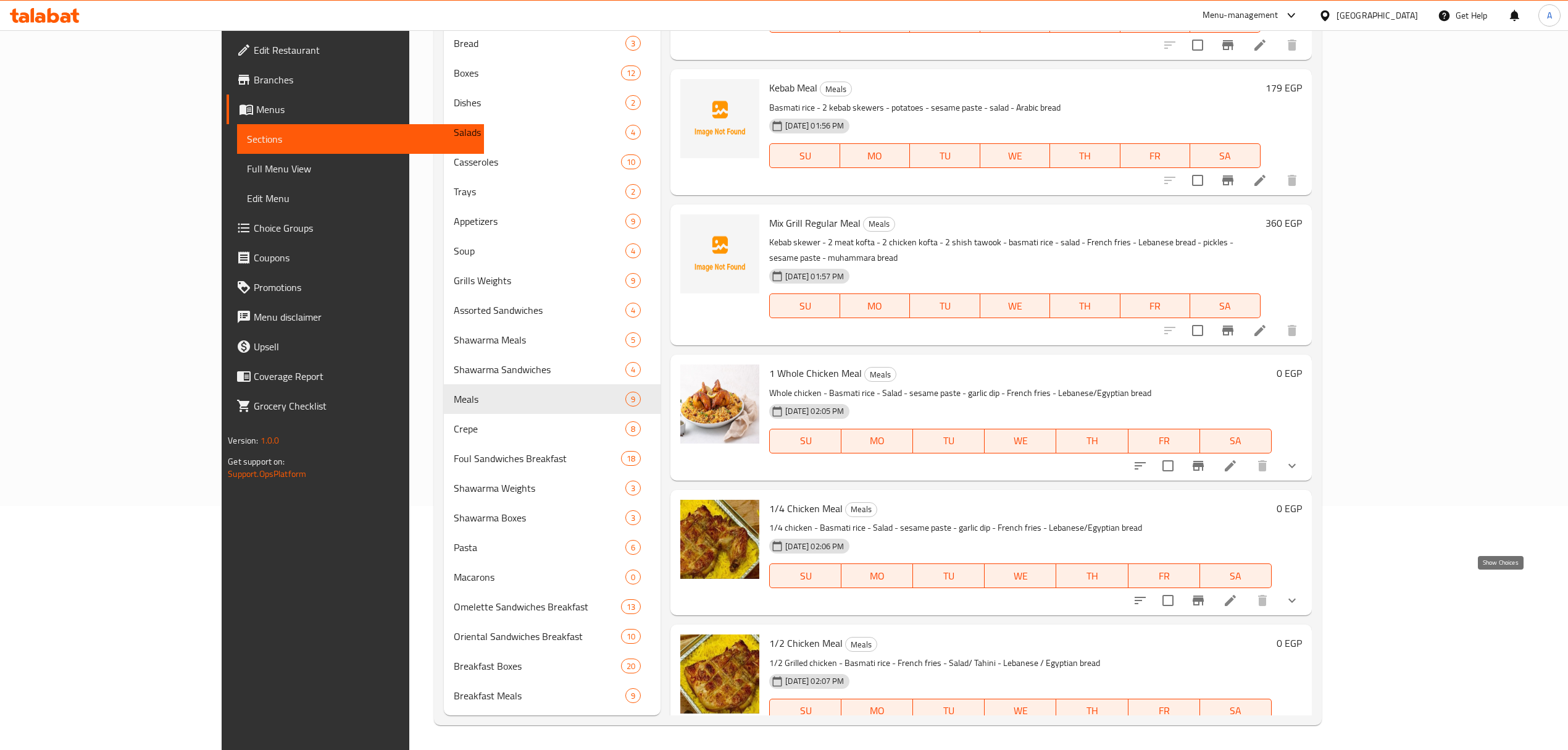
click at [1299, 593] on icon "show more" at bounding box center [1292, 601] width 15 height 15
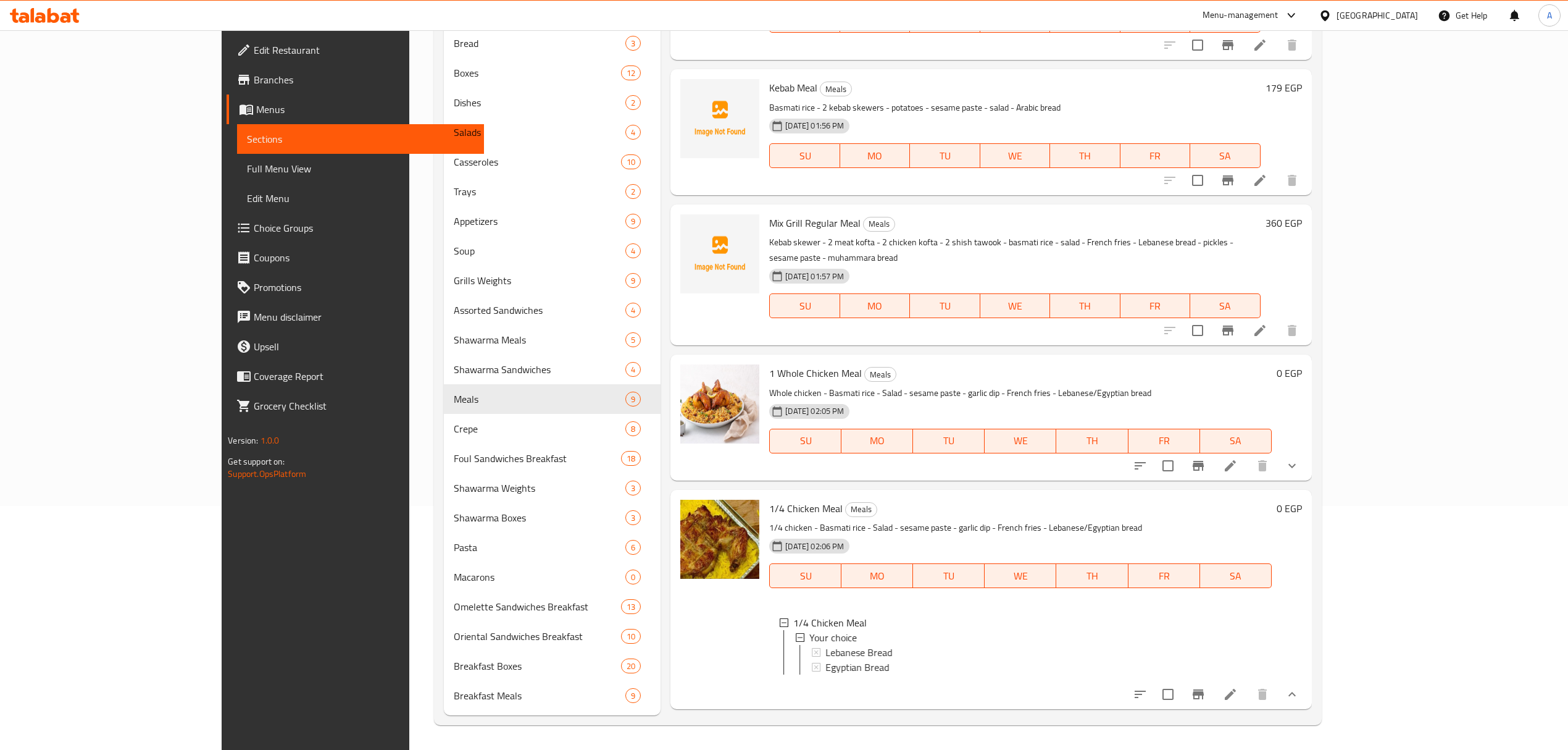
scroll to position [165, 0]
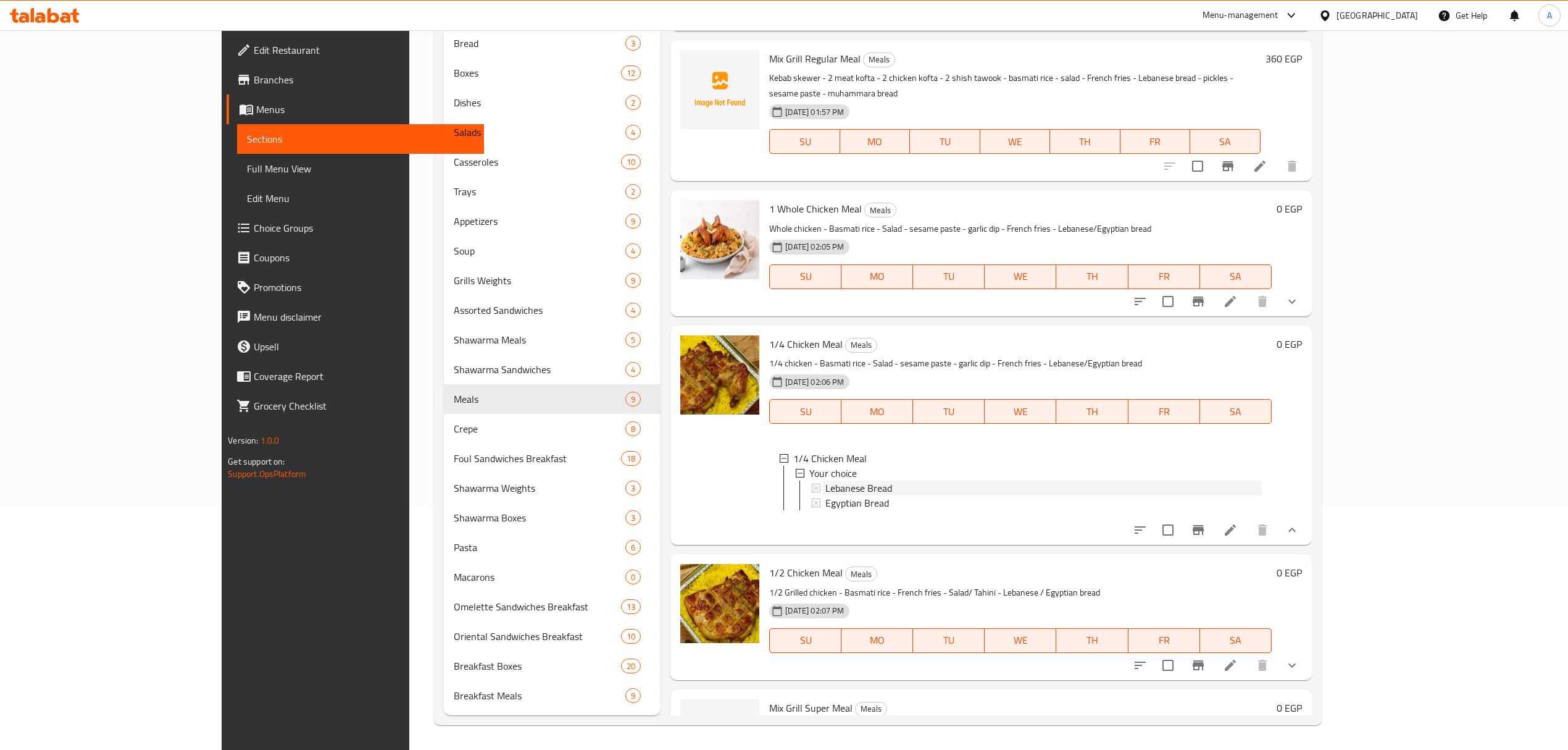
click at [855, 480] on div "Lebanese Bread" at bounding box center [1043, 488] width 436 height 15
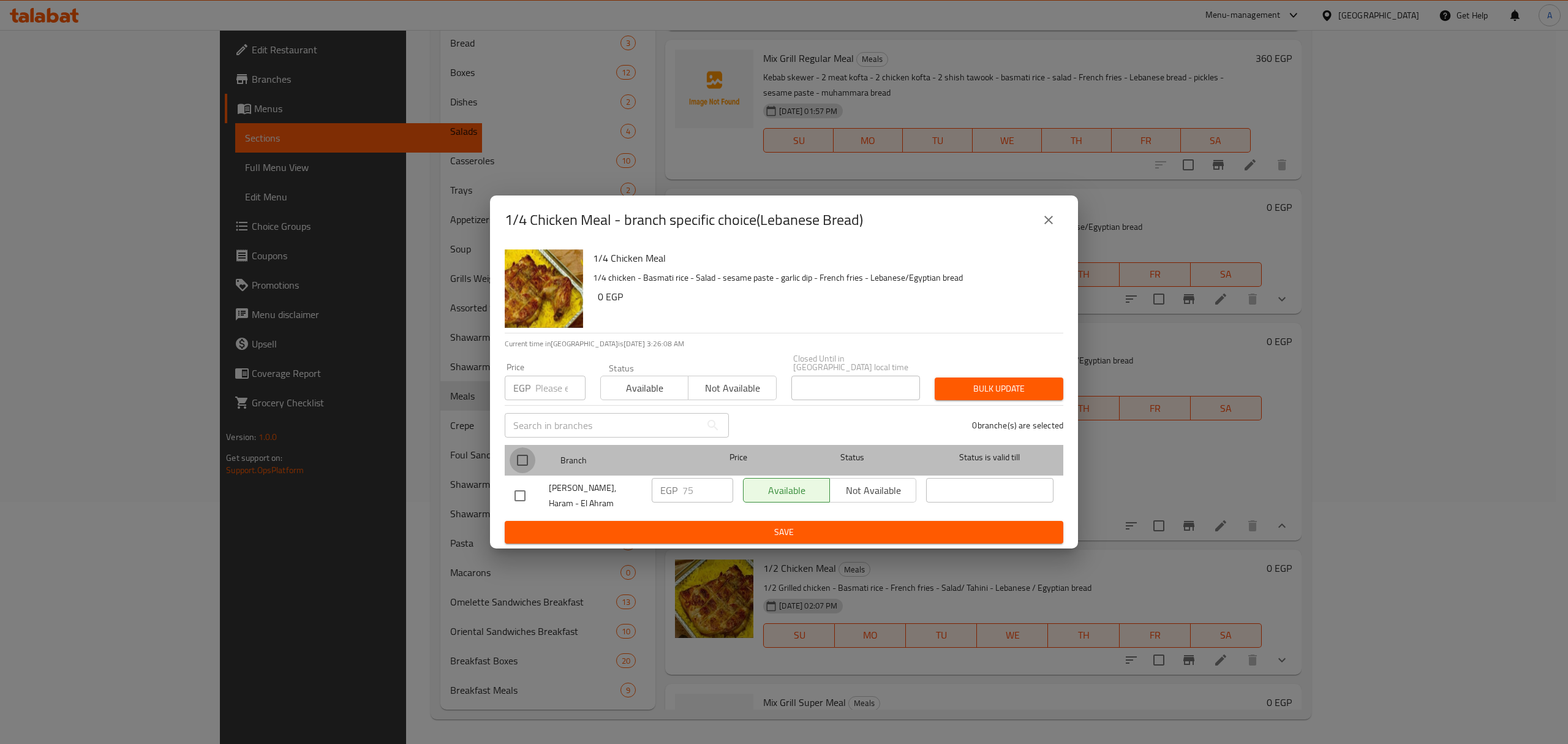
click at [517, 461] on input "checkbox" at bounding box center [522, 460] width 25 height 25
checkbox input "true"
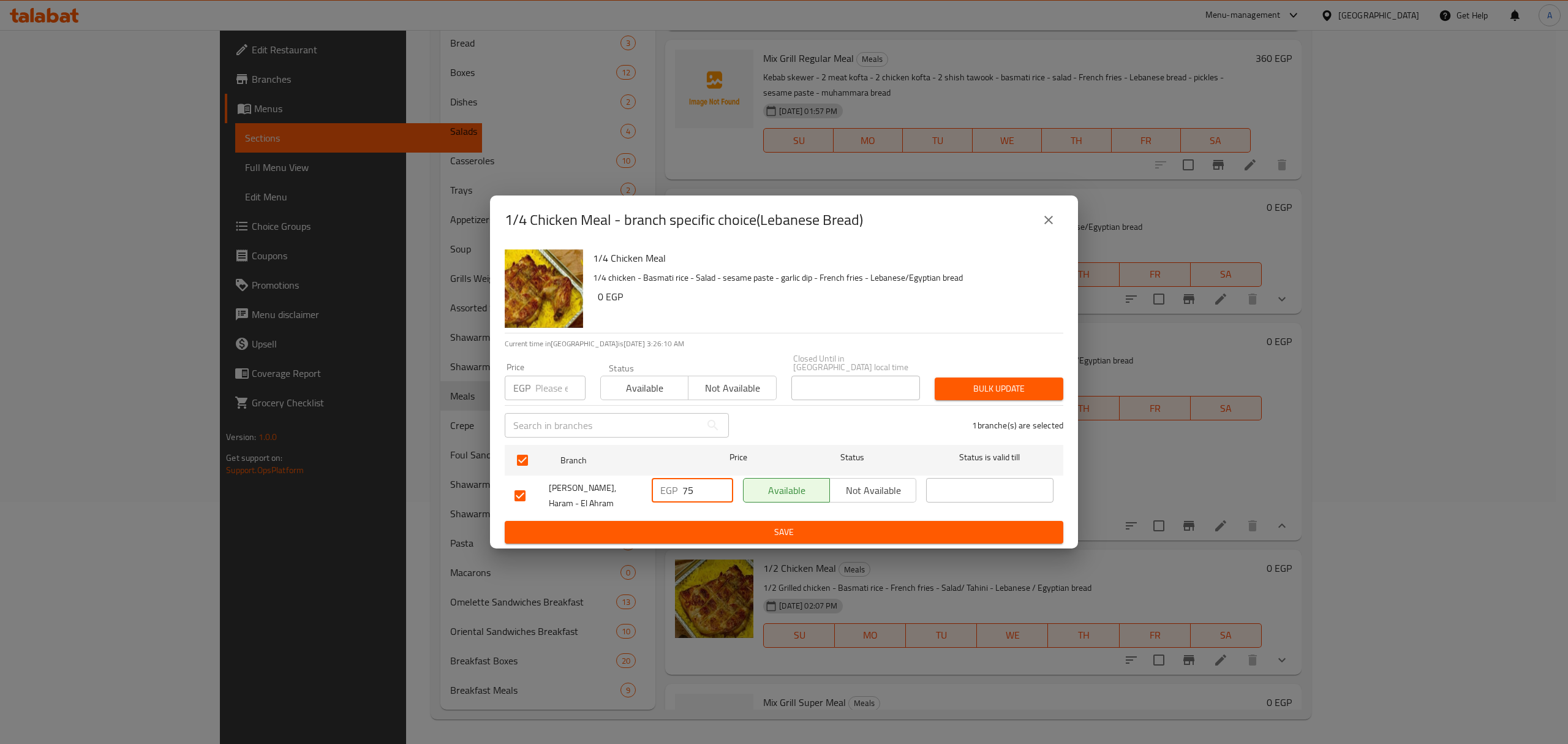
drag, startPoint x: 686, startPoint y: 484, endPoint x: 680, endPoint y: 485, distance: 6.1
click at [680, 485] on div "EGP 75 ​" at bounding box center [692, 490] width 81 height 24
type input "85"
click at [702, 524] on span "Save" at bounding box center [784, 532] width 539 height 16
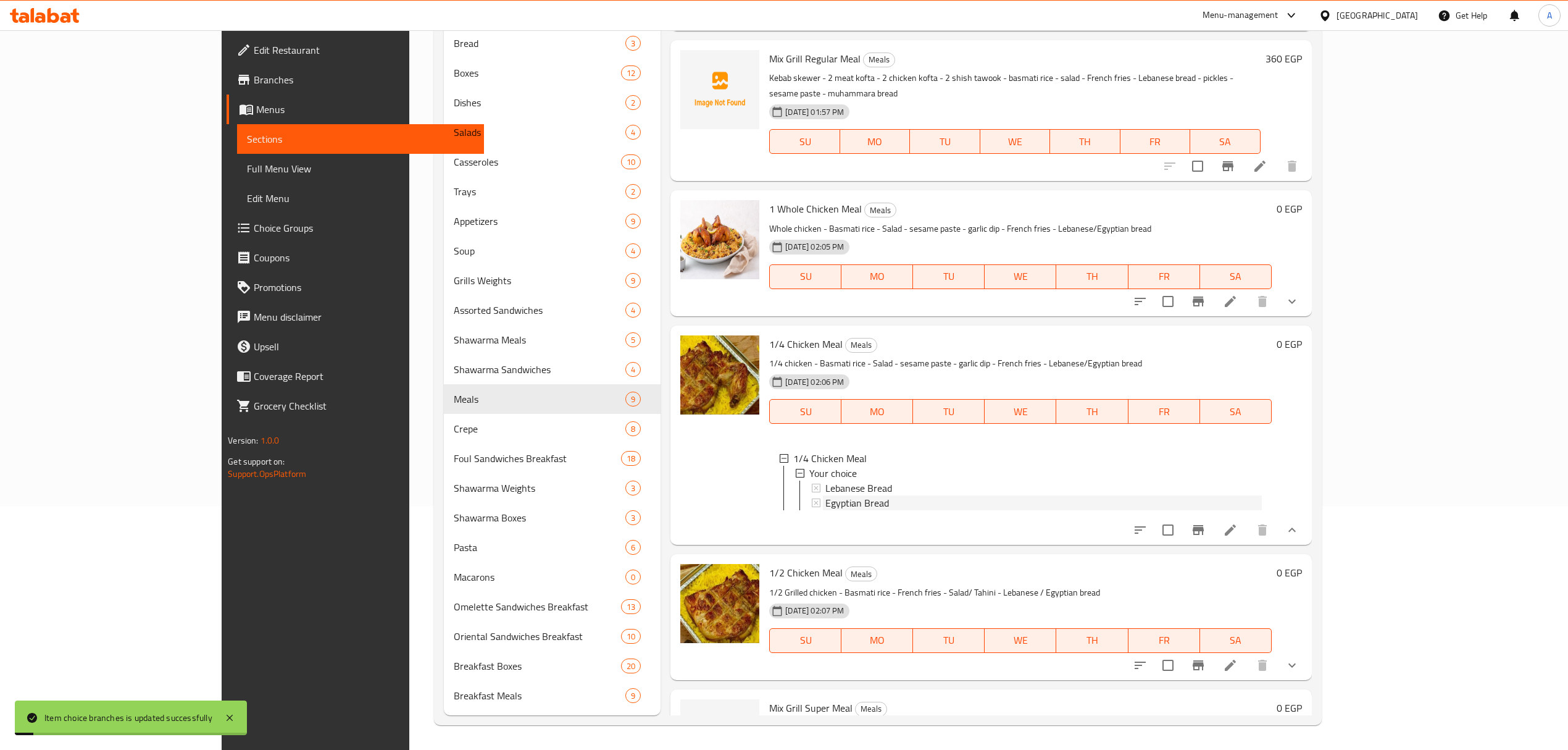
click at [825, 495] on span "Egyptian Bread" at bounding box center [857, 503] width 64 height 15
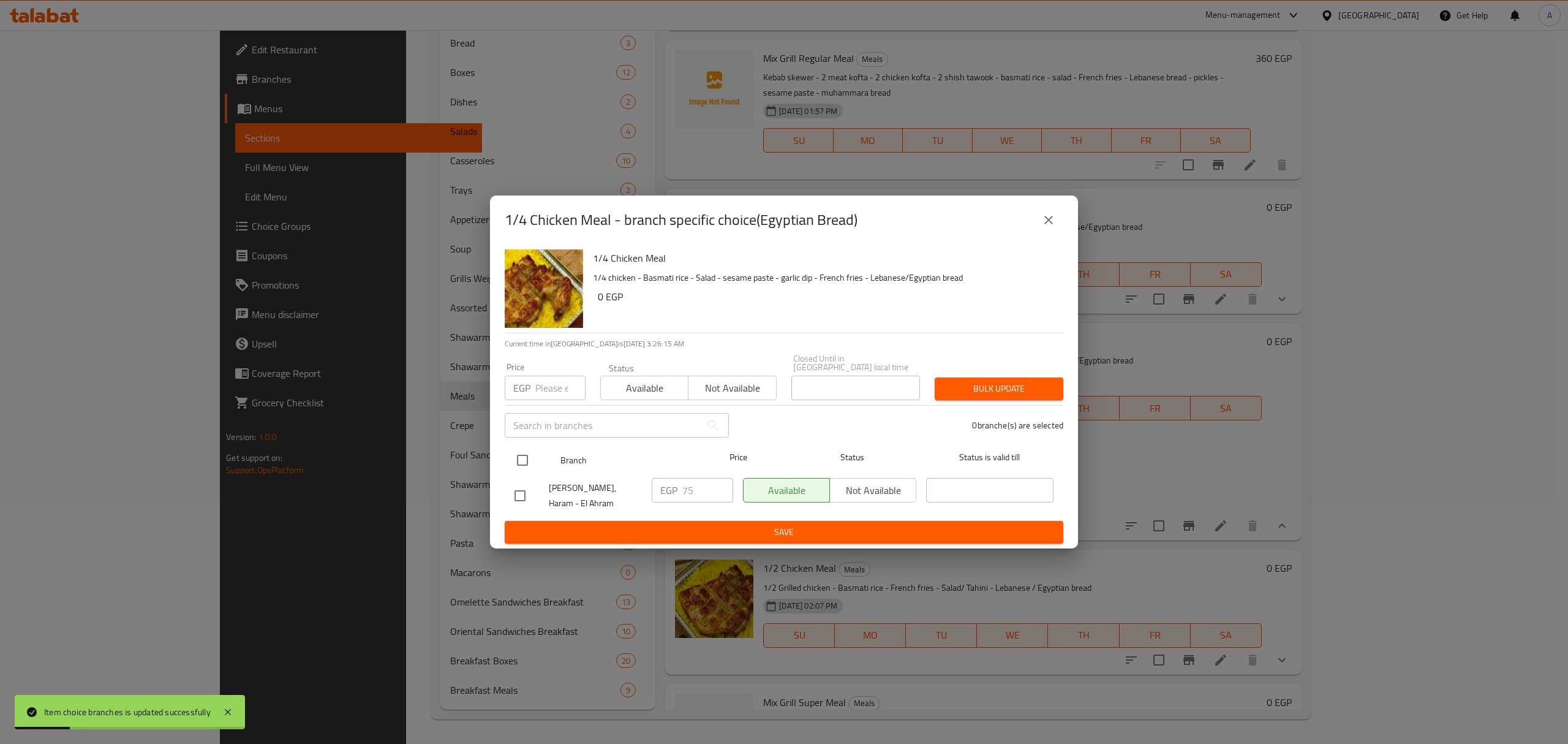
click at [525, 459] on input "checkbox" at bounding box center [522, 460] width 25 height 25
checkbox input "true"
drag, startPoint x: 689, startPoint y: 488, endPoint x: 673, endPoint y: 489, distance: 16.0
click at [673, 489] on div "EGP 75 ​" at bounding box center [692, 490] width 81 height 24
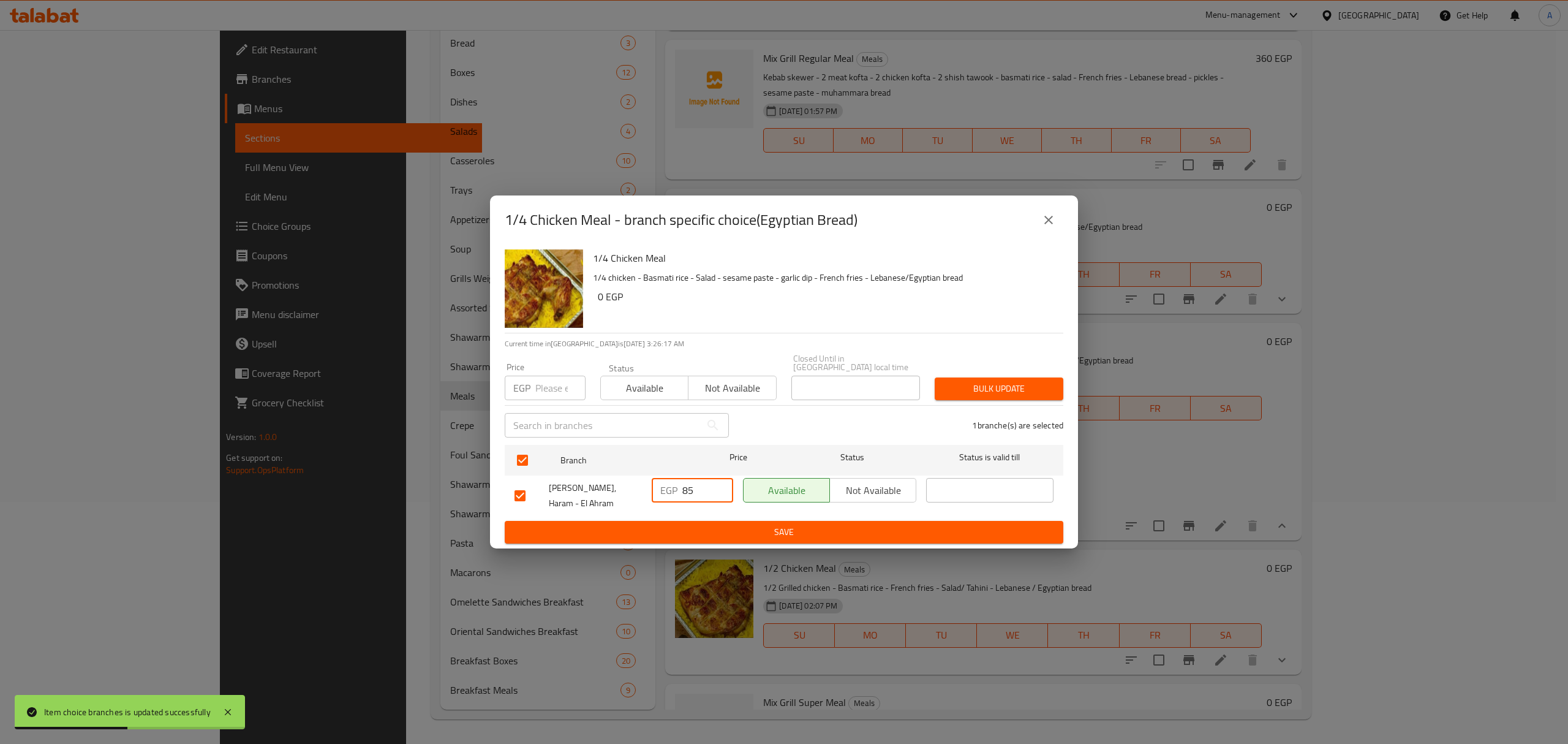
type input "85"
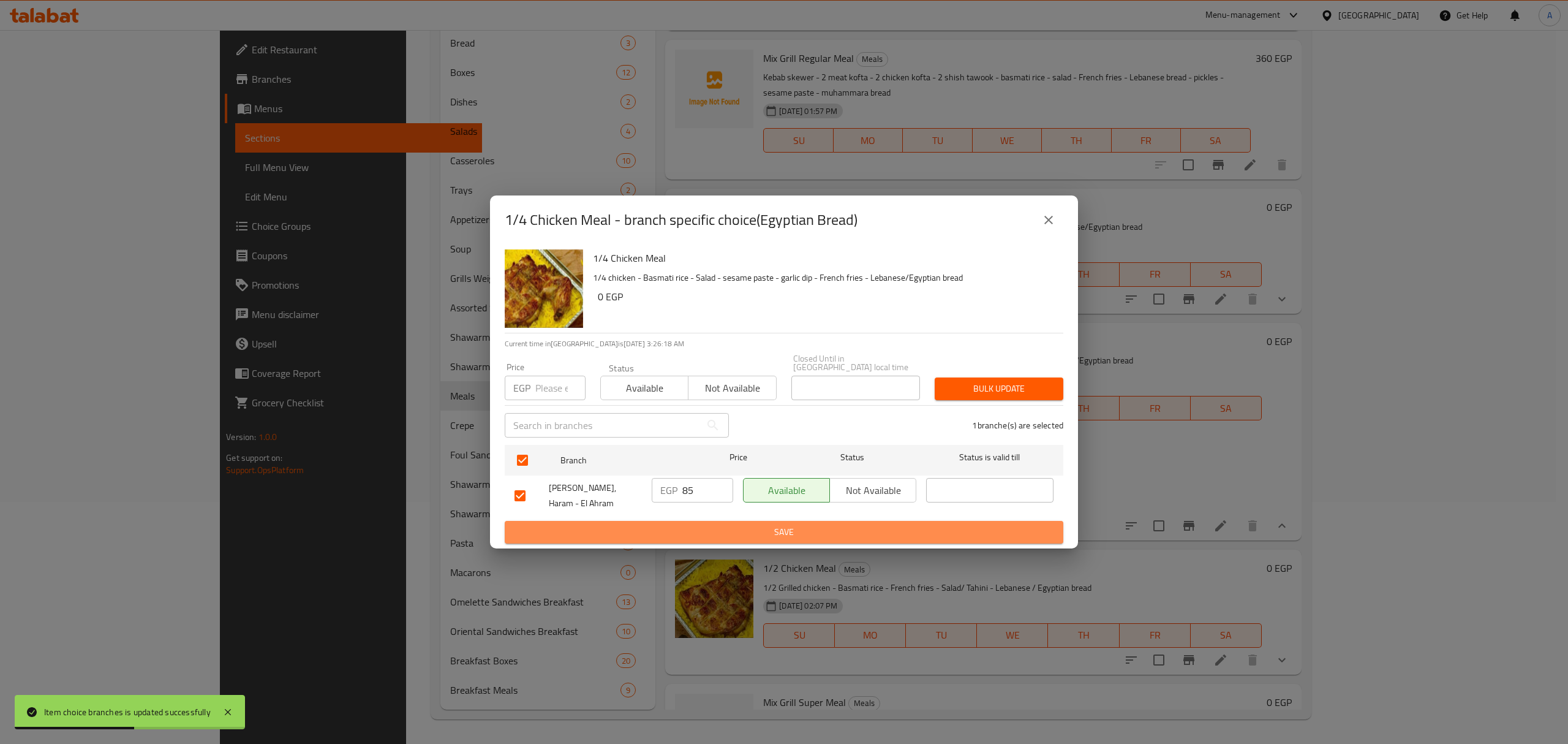
click at [701, 524] on span "Save" at bounding box center [784, 532] width 539 height 16
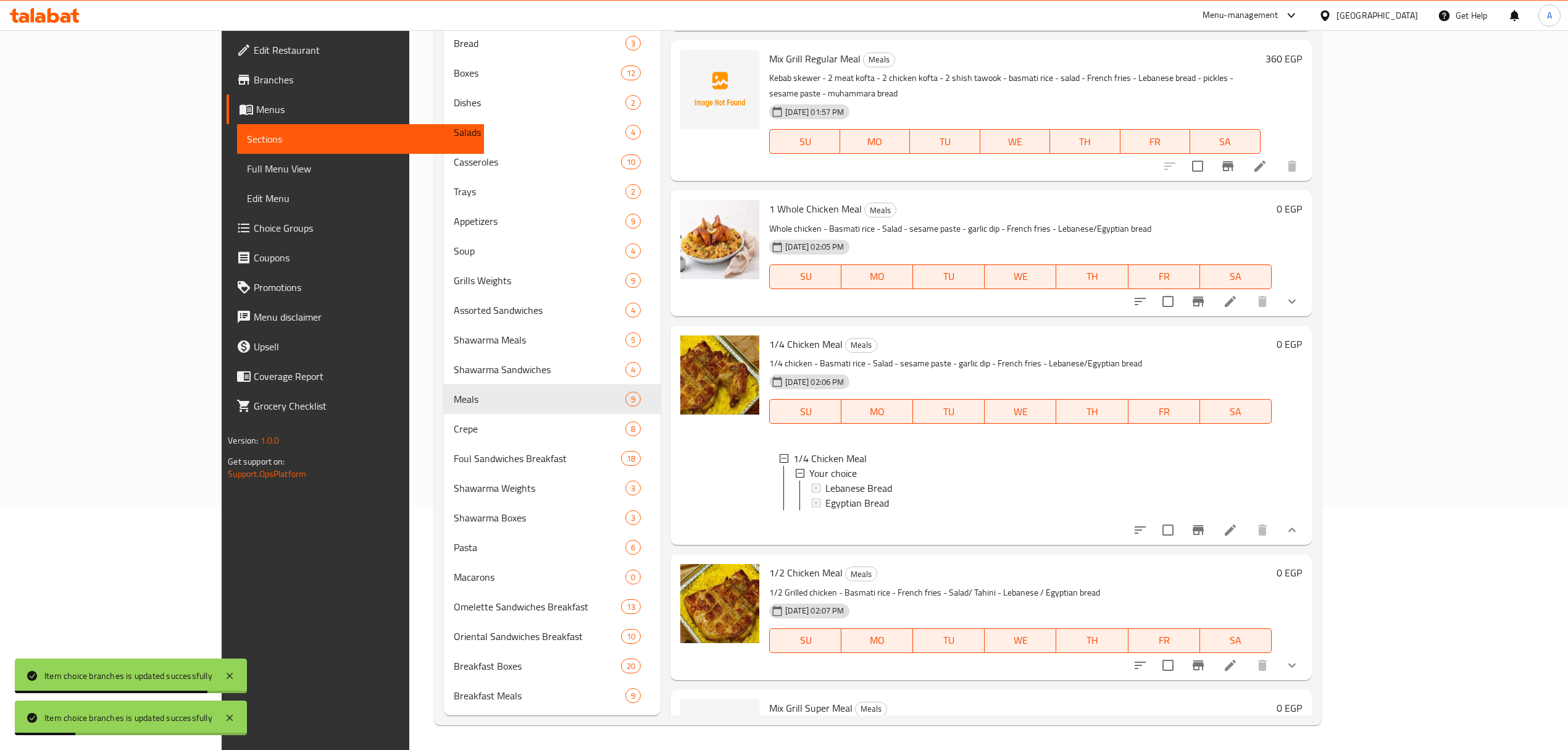
click at [1299, 667] on icon "show more" at bounding box center [1292, 665] width 15 height 15
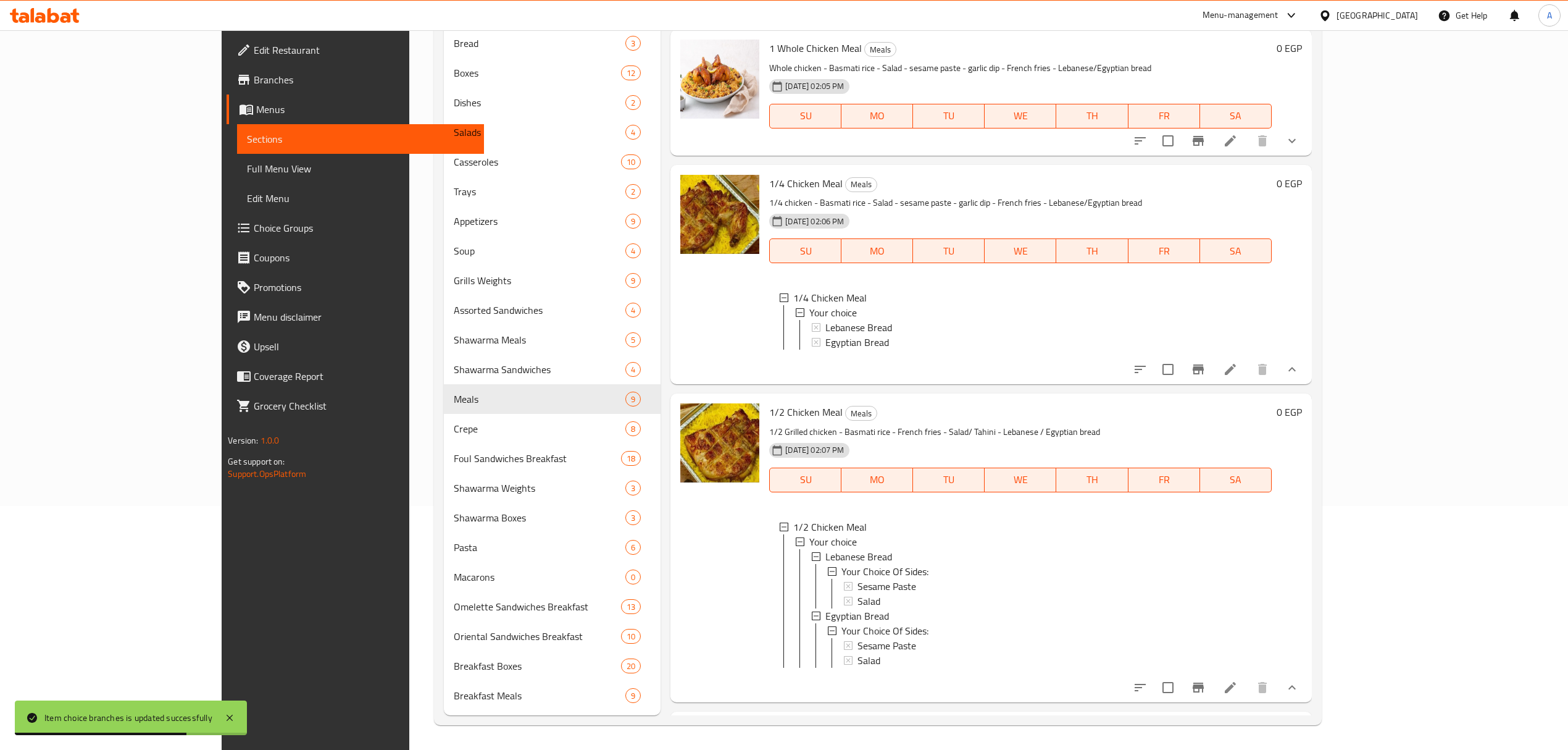
scroll to position [329, 0]
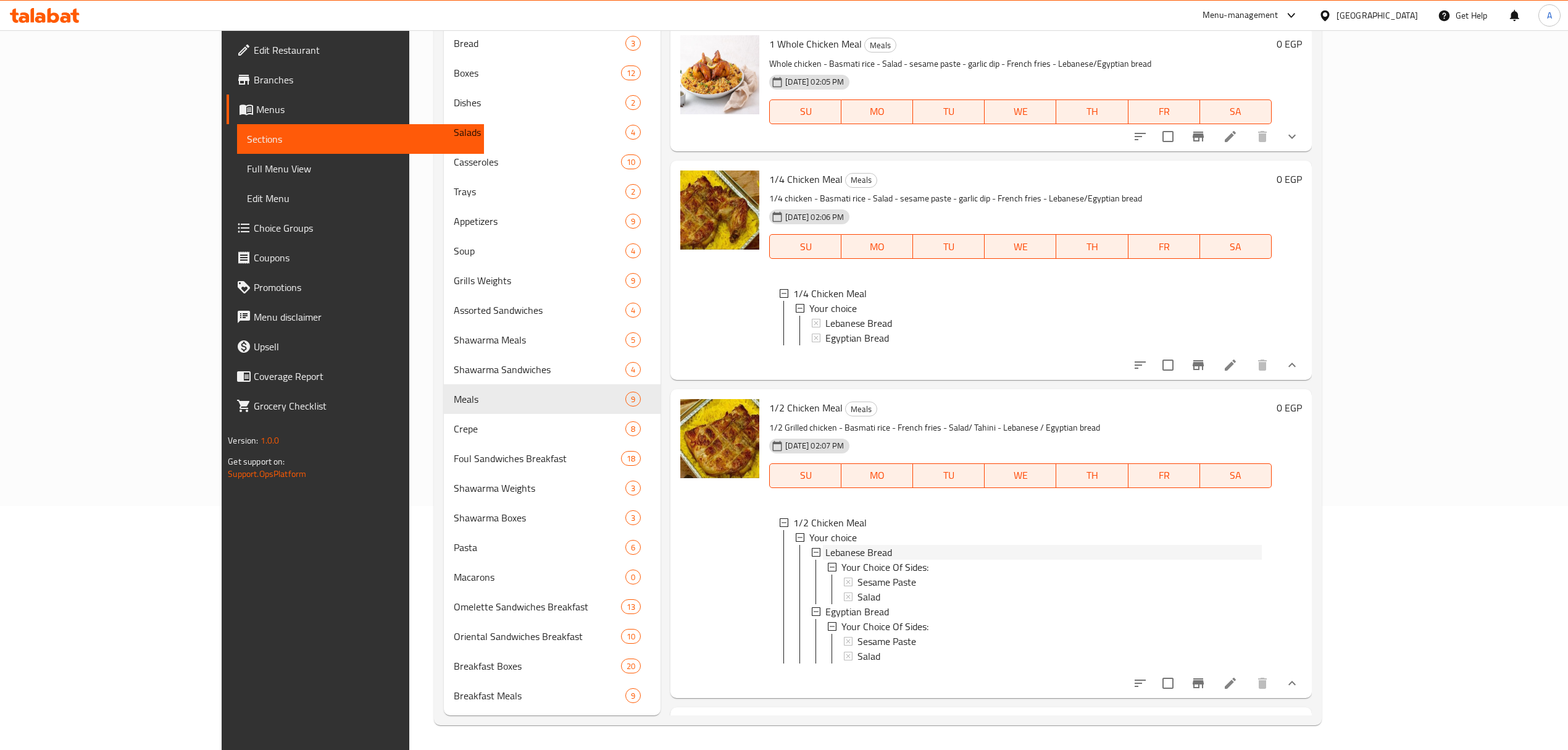
click at [825, 546] on span "Lebanese Bread" at bounding box center [858, 552] width 67 height 15
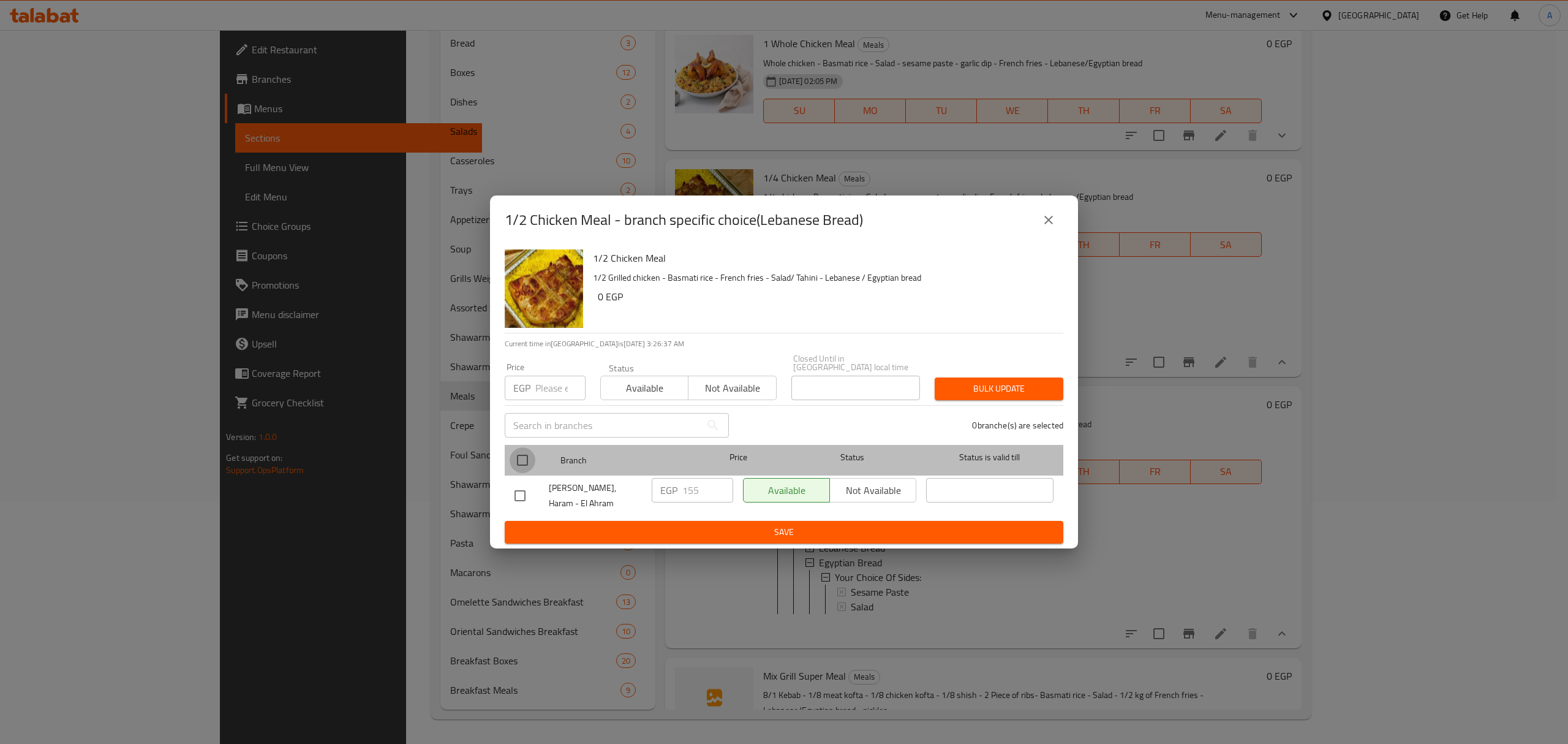
click at [527, 461] on input "checkbox" at bounding box center [522, 460] width 25 height 25
checkbox input "true"
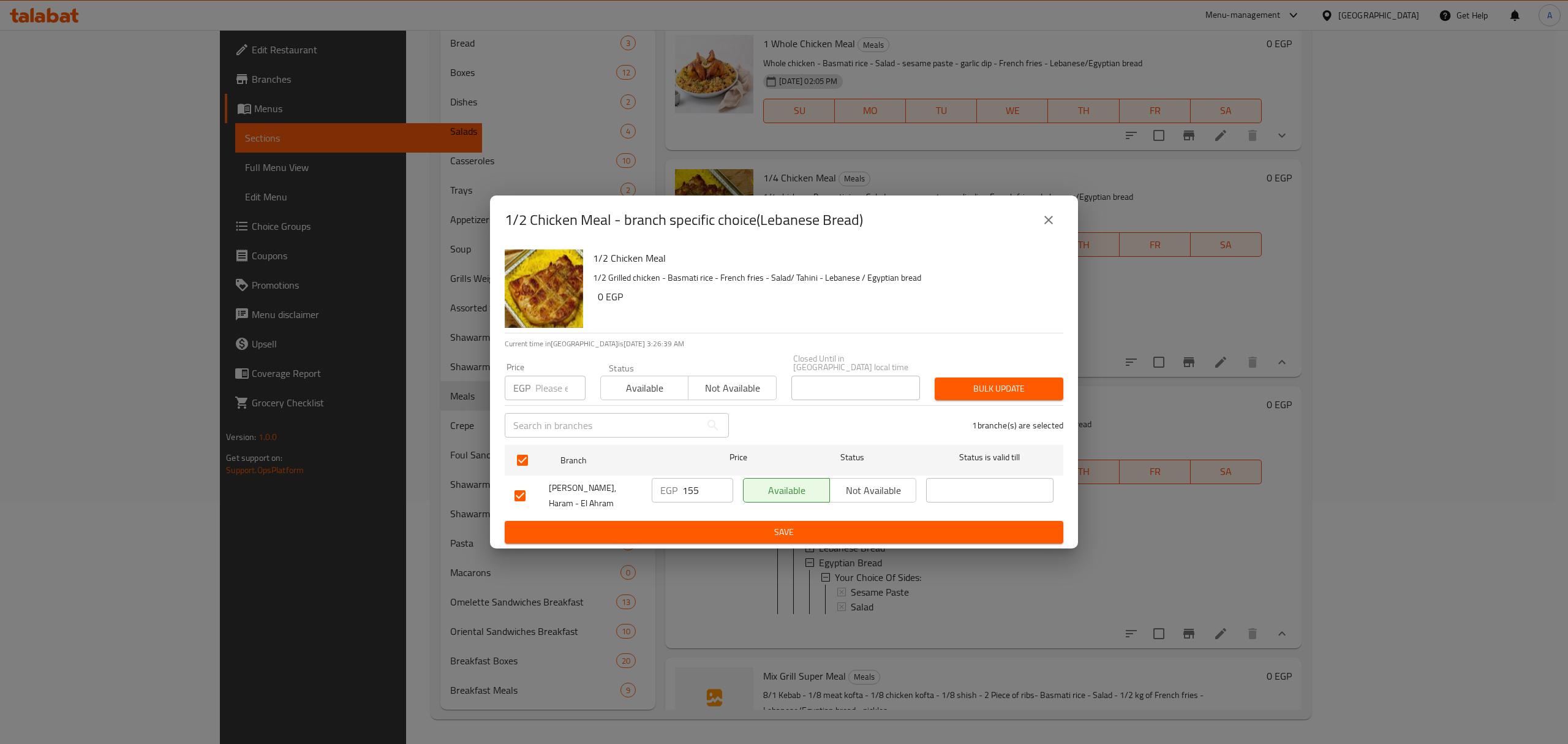
click at [695, 488] on input "155" at bounding box center [708, 490] width 51 height 24
type input "165"
click at [728, 524] on span "Save" at bounding box center [784, 532] width 539 height 16
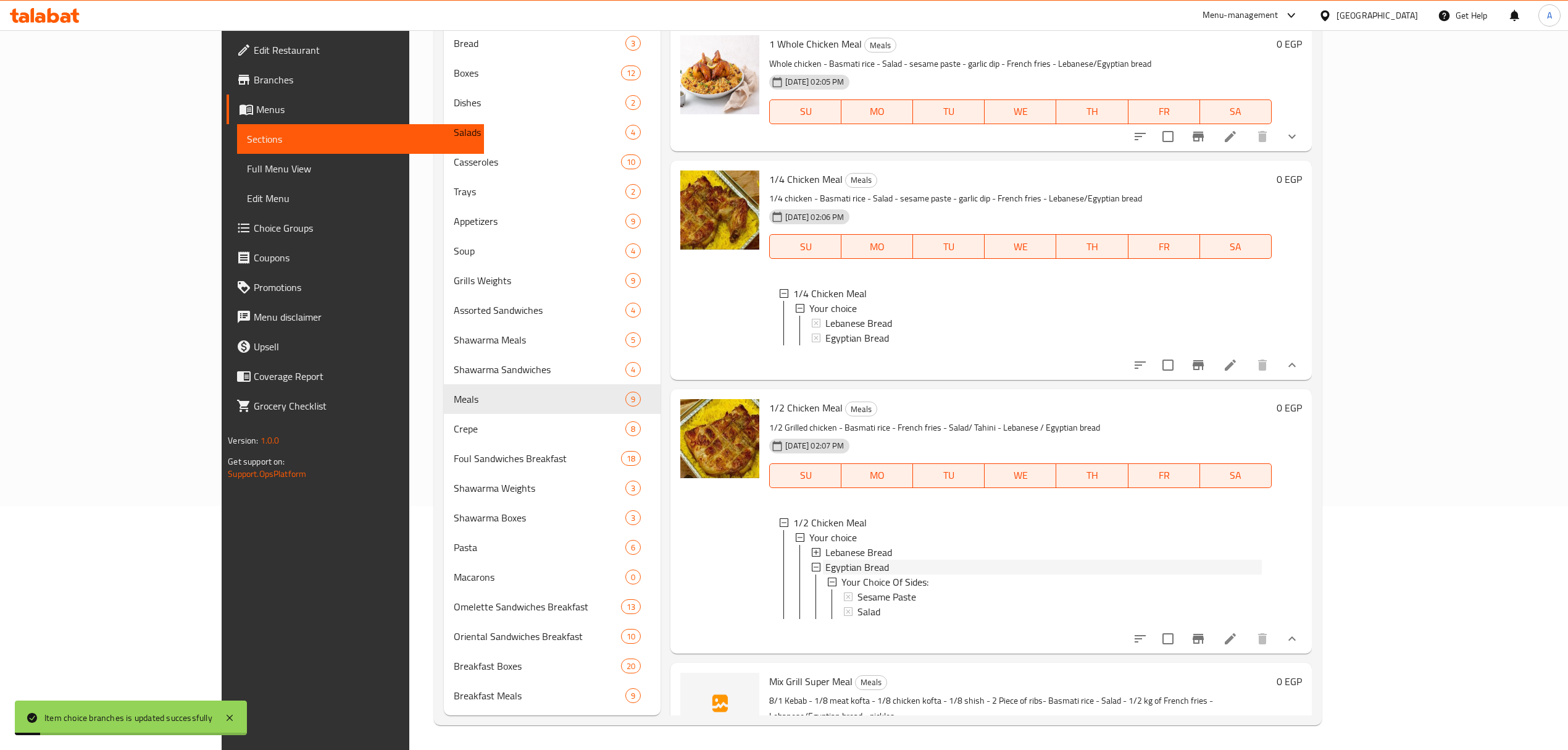
click at [828, 564] on span "Egyptian Bread" at bounding box center [857, 567] width 64 height 15
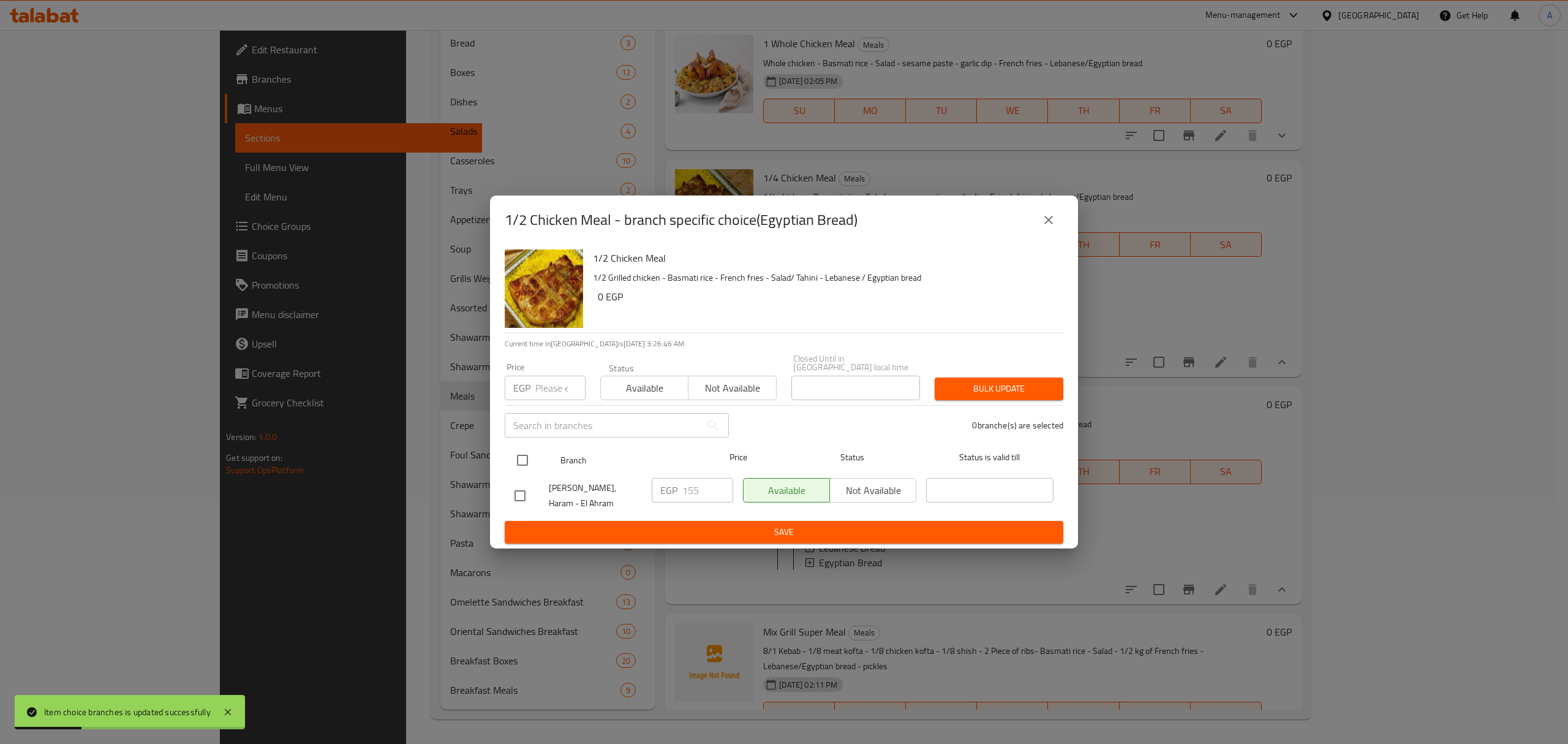
click at [522, 462] on input "checkbox" at bounding box center [522, 460] width 25 height 25
checkbox input "true"
click at [696, 493] on input "155" at bounding box center [708, 490] width 51 height 24
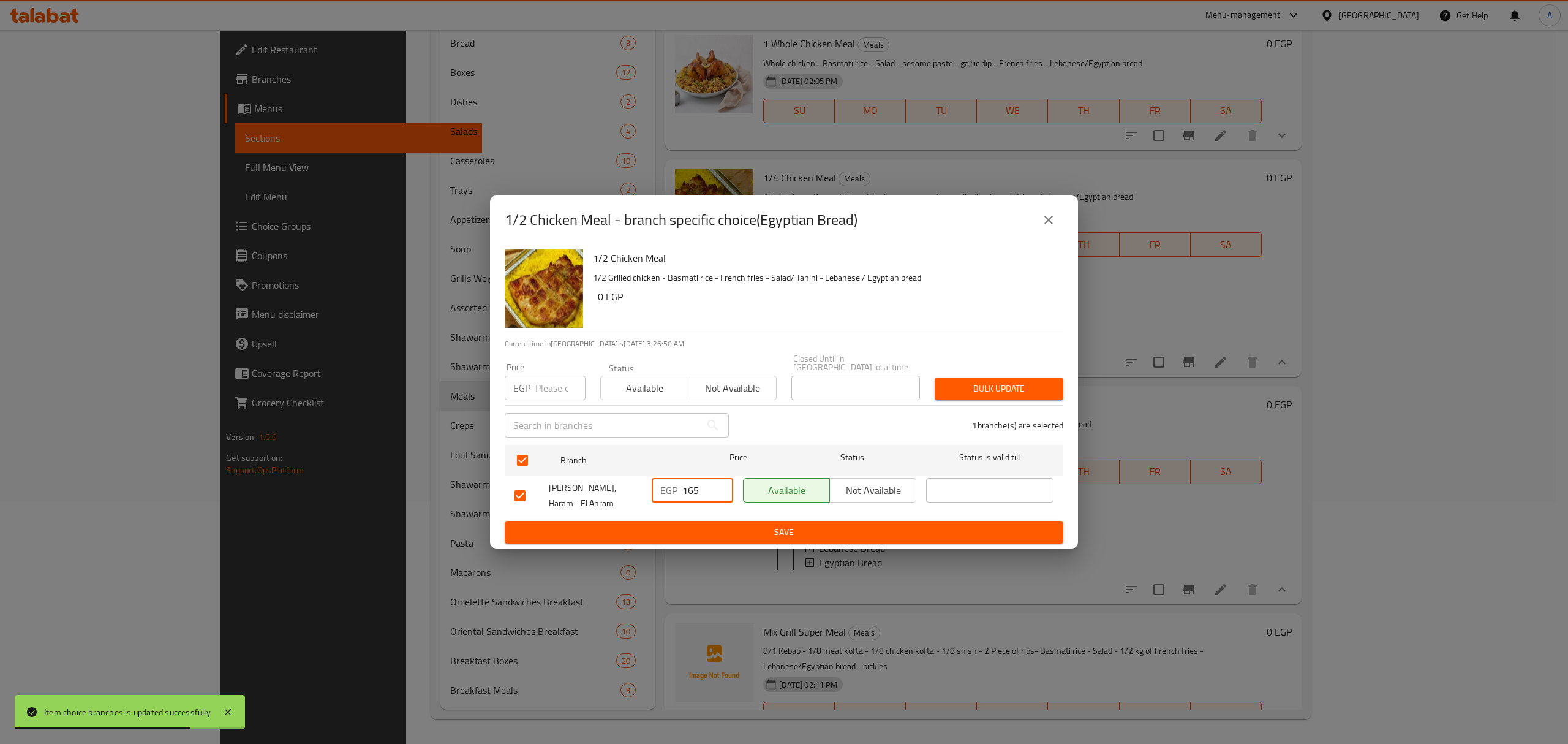
type input "165"
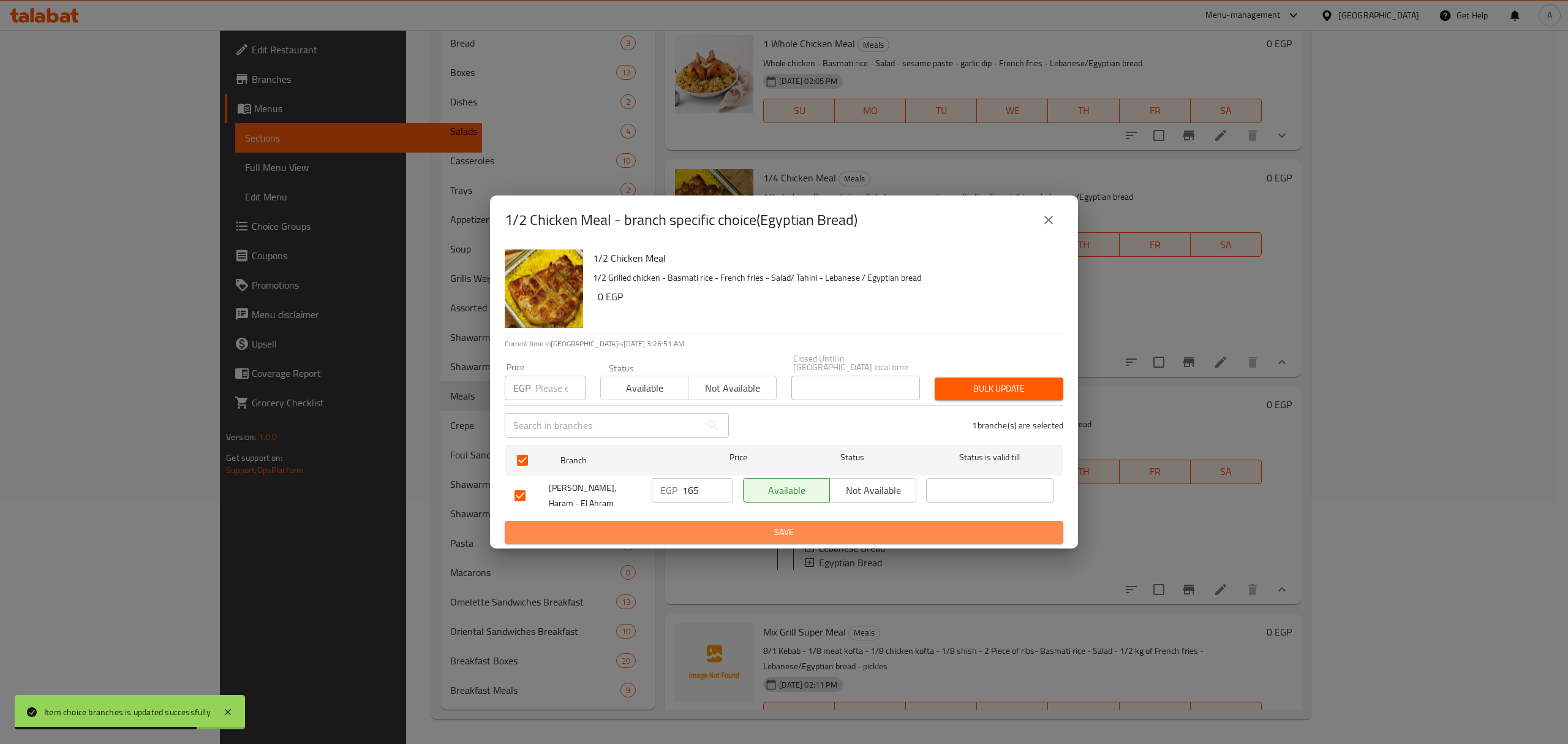
click at [732, 524] on span "Save" at bounding box center [784, 532] width 539 height 16
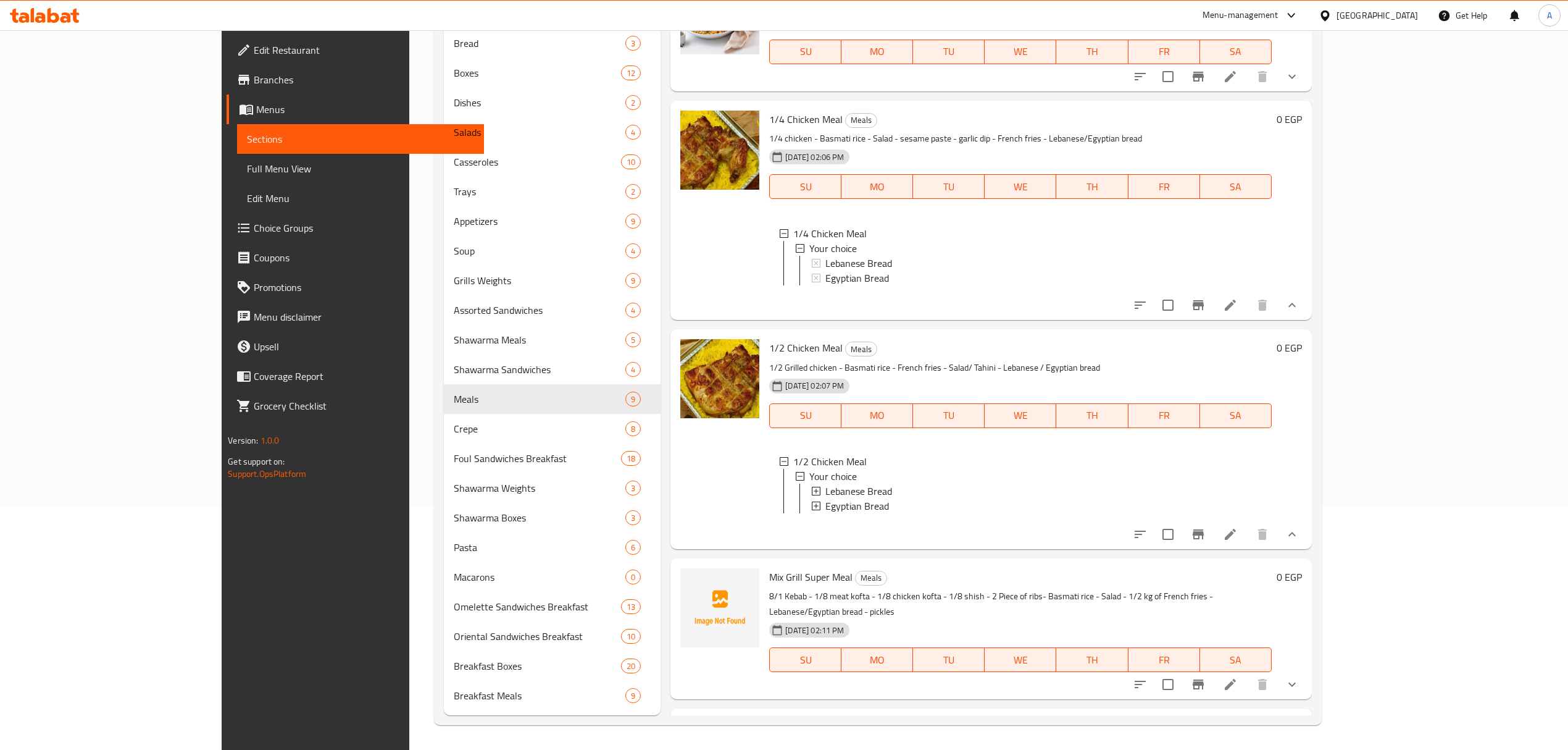
scroll to position [225, 0]
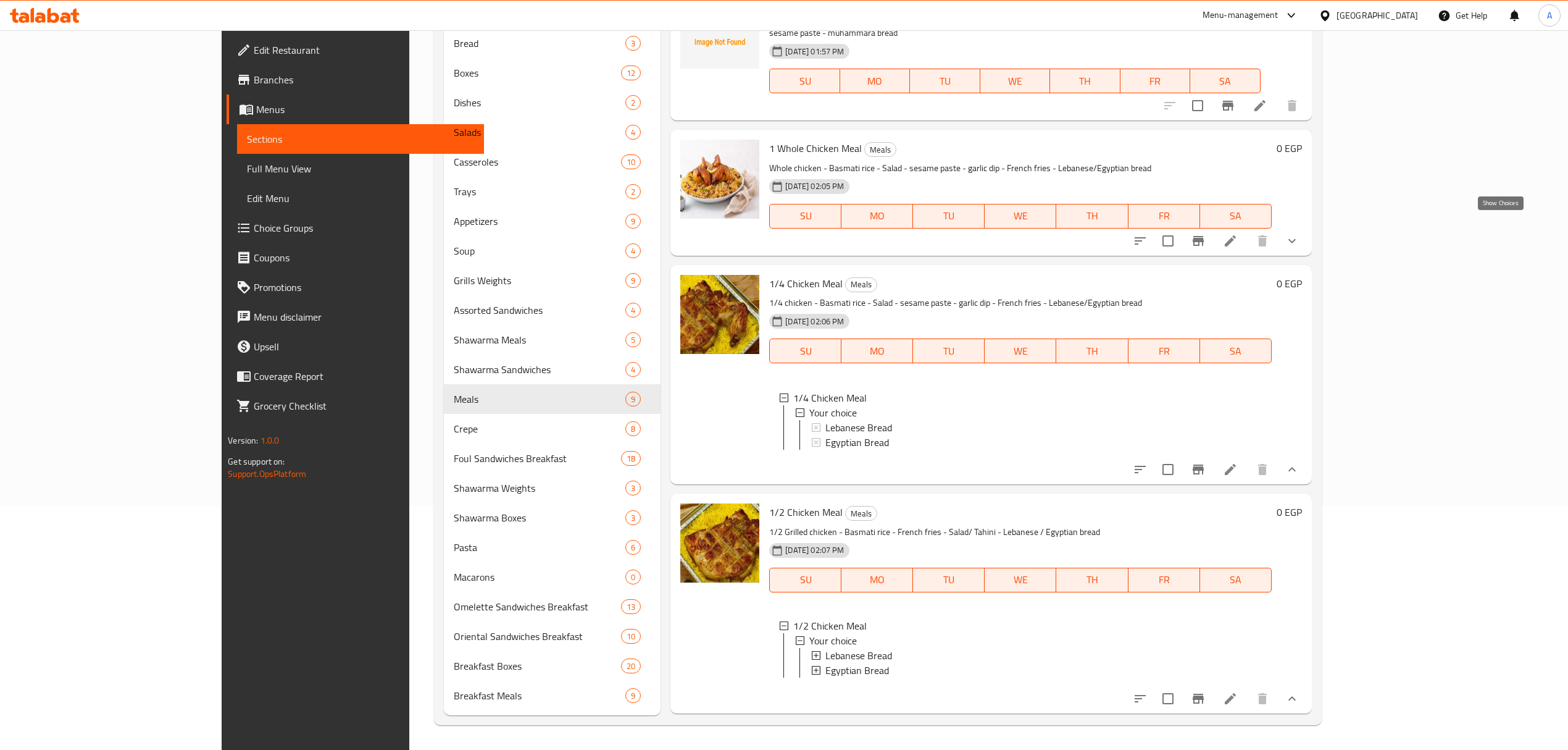
click at [1299, 233] on icon "show more" at bounding box center [1292, 241] width 15 height 15
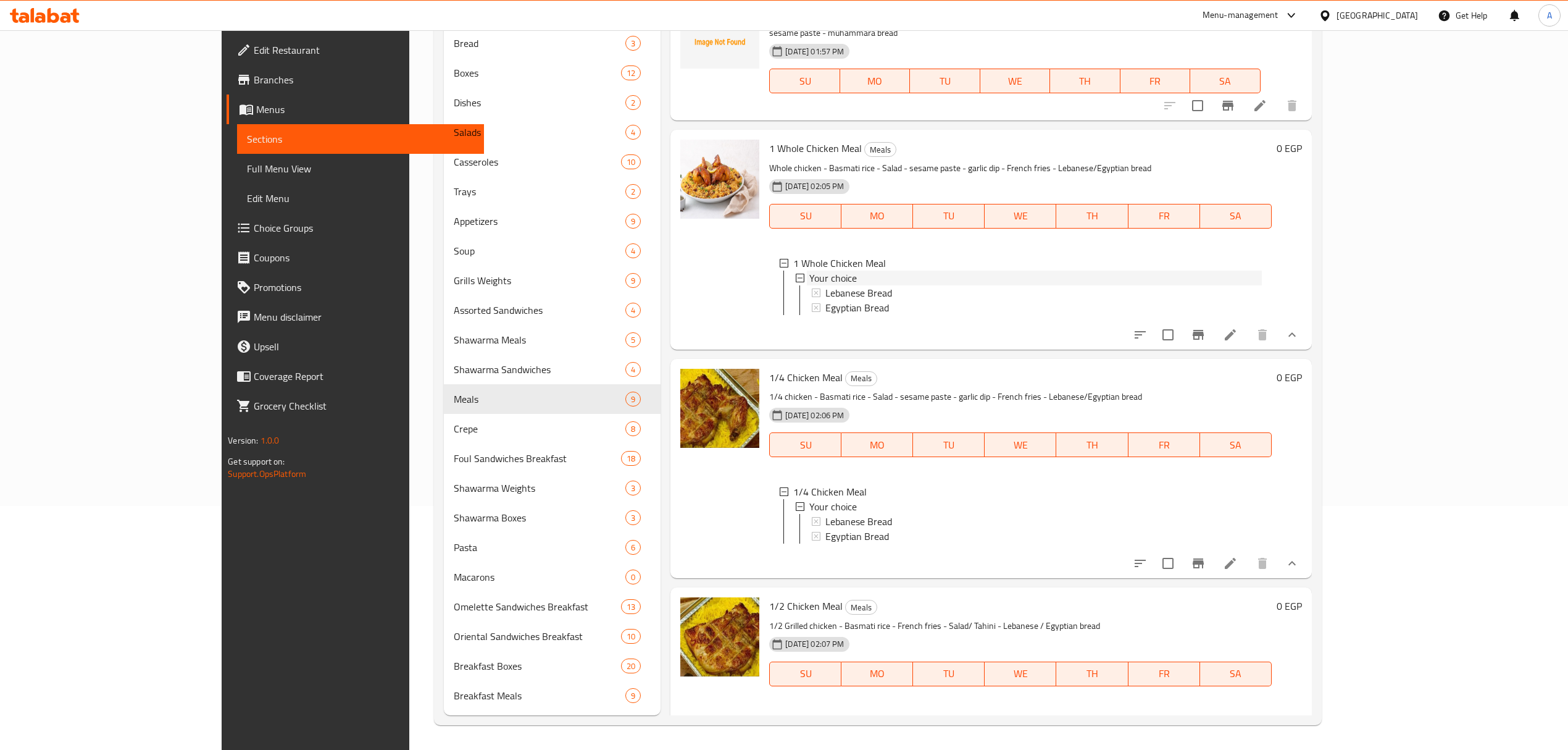
click at [849, 270] on div "Your choice" at bounding box center [1035, 278] width 452 height 15
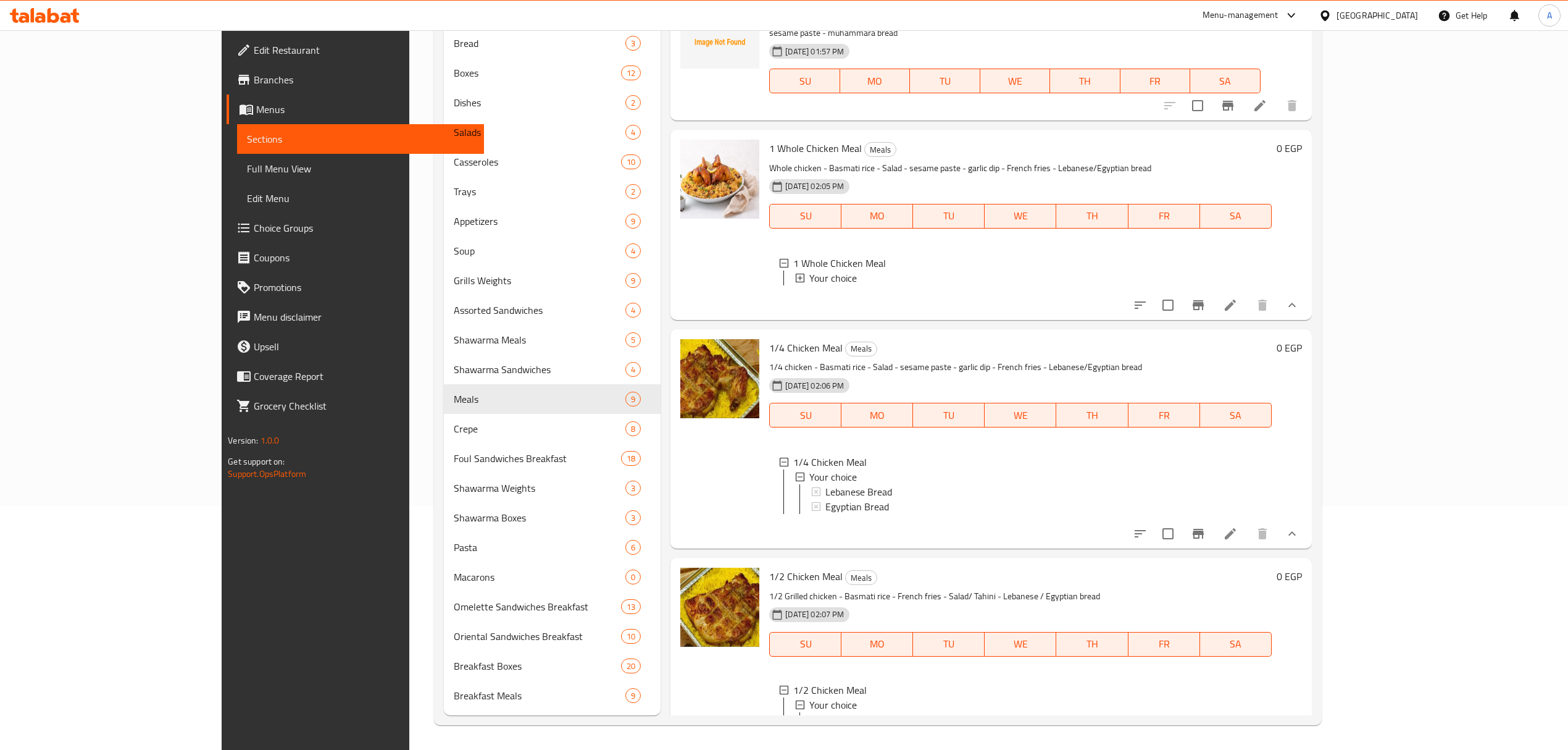
click at [849, 270] on div "Your choice" at bounding box center [1035, 278] width 452 height 15
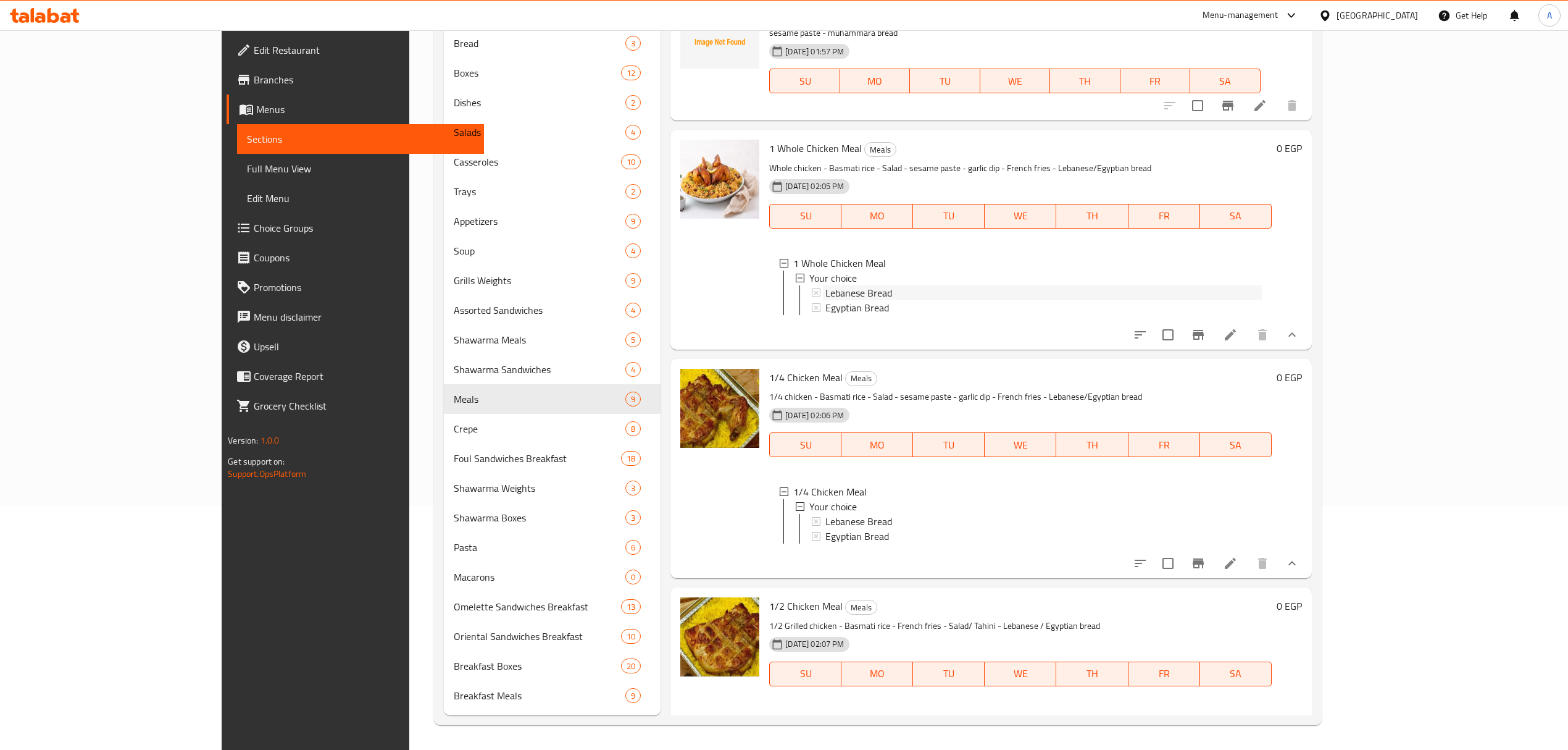
click at [846, 285] on div "Lebanese Bread" at bounding box center [1043, 293] width 436 height 15
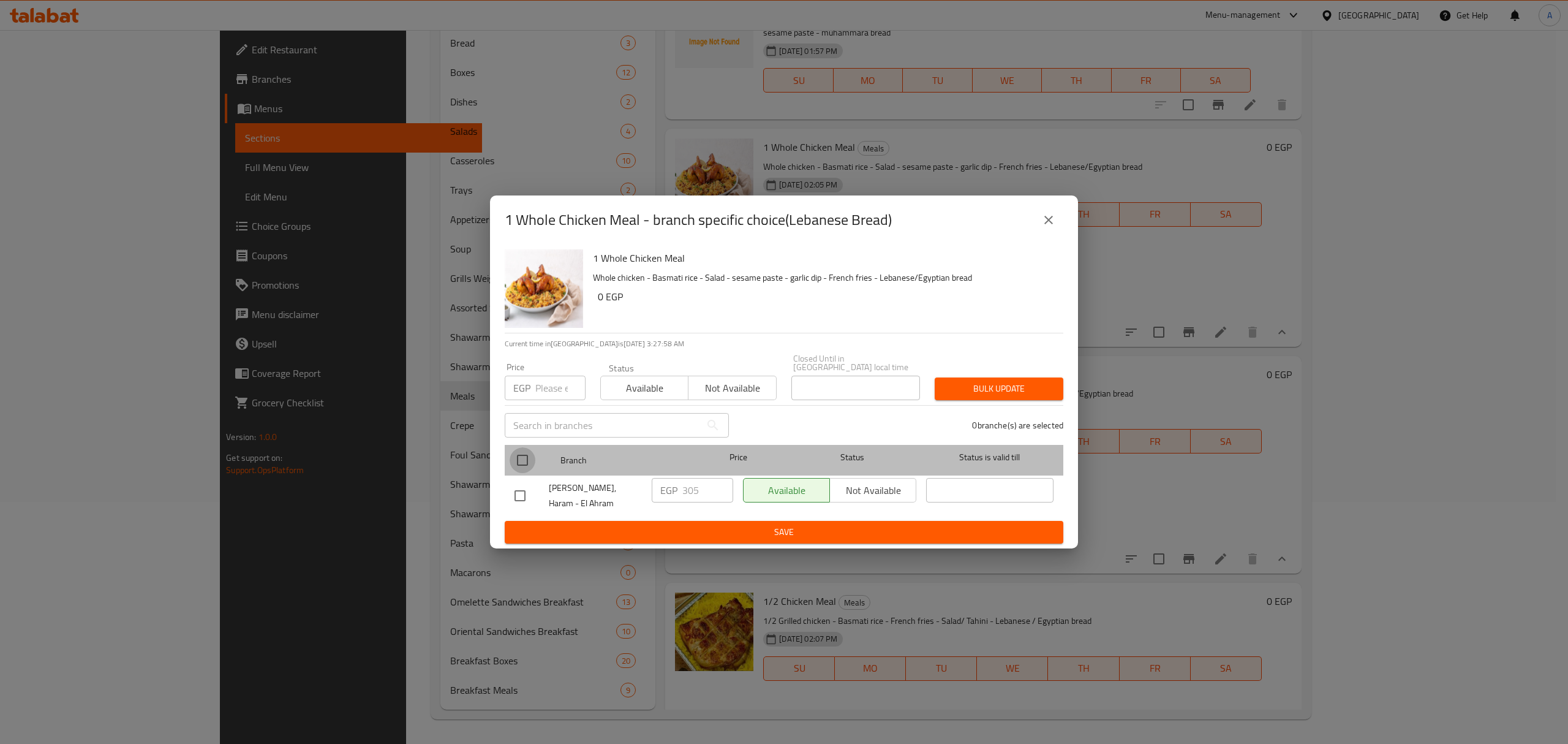
click at [522, 462] on input "checkbox" at bounding box center [522, 460] width 25 height 25
checkbox input "true"
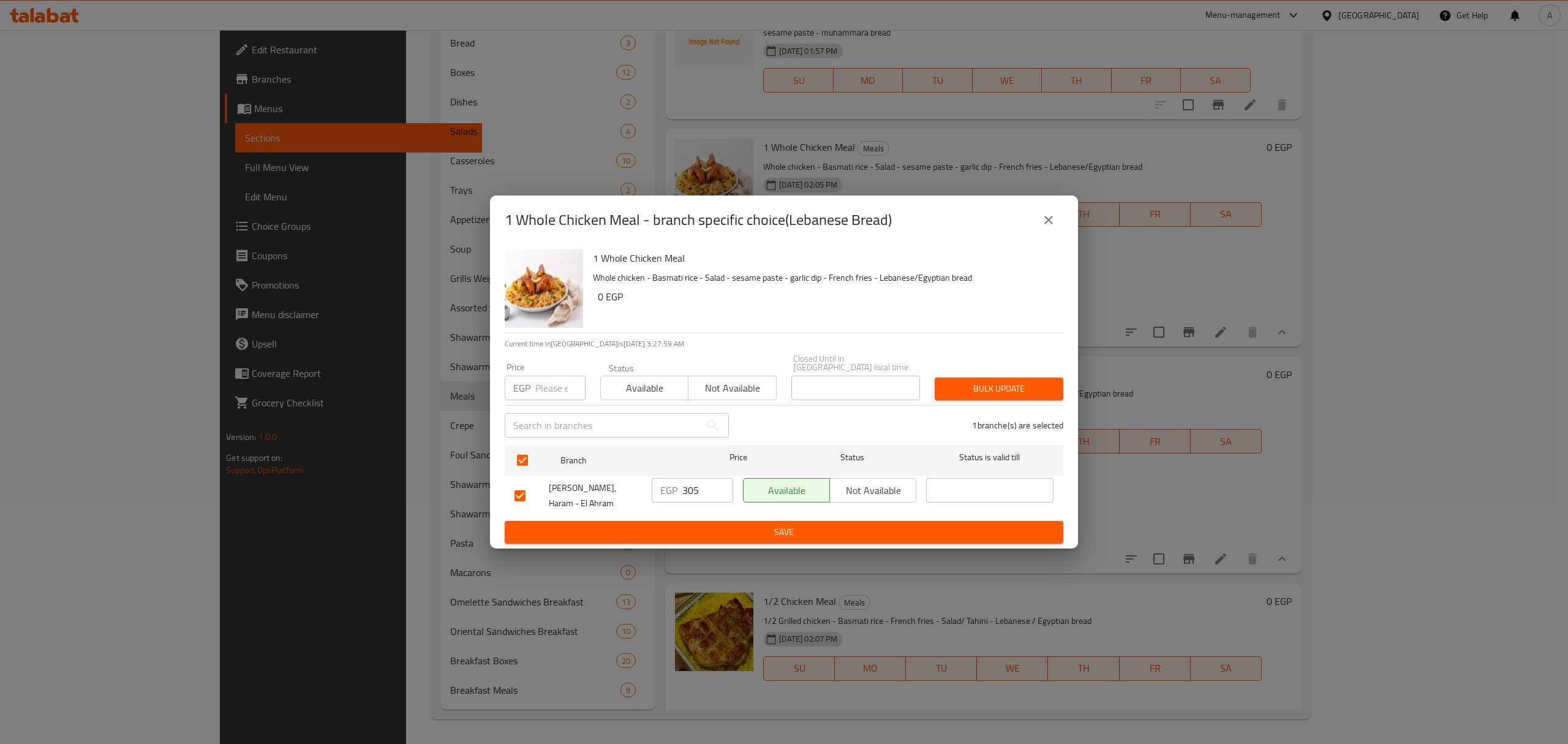
click at [699, 491] on input "305" at bounding box center [708, 490] width 51 height 24
type input "310"
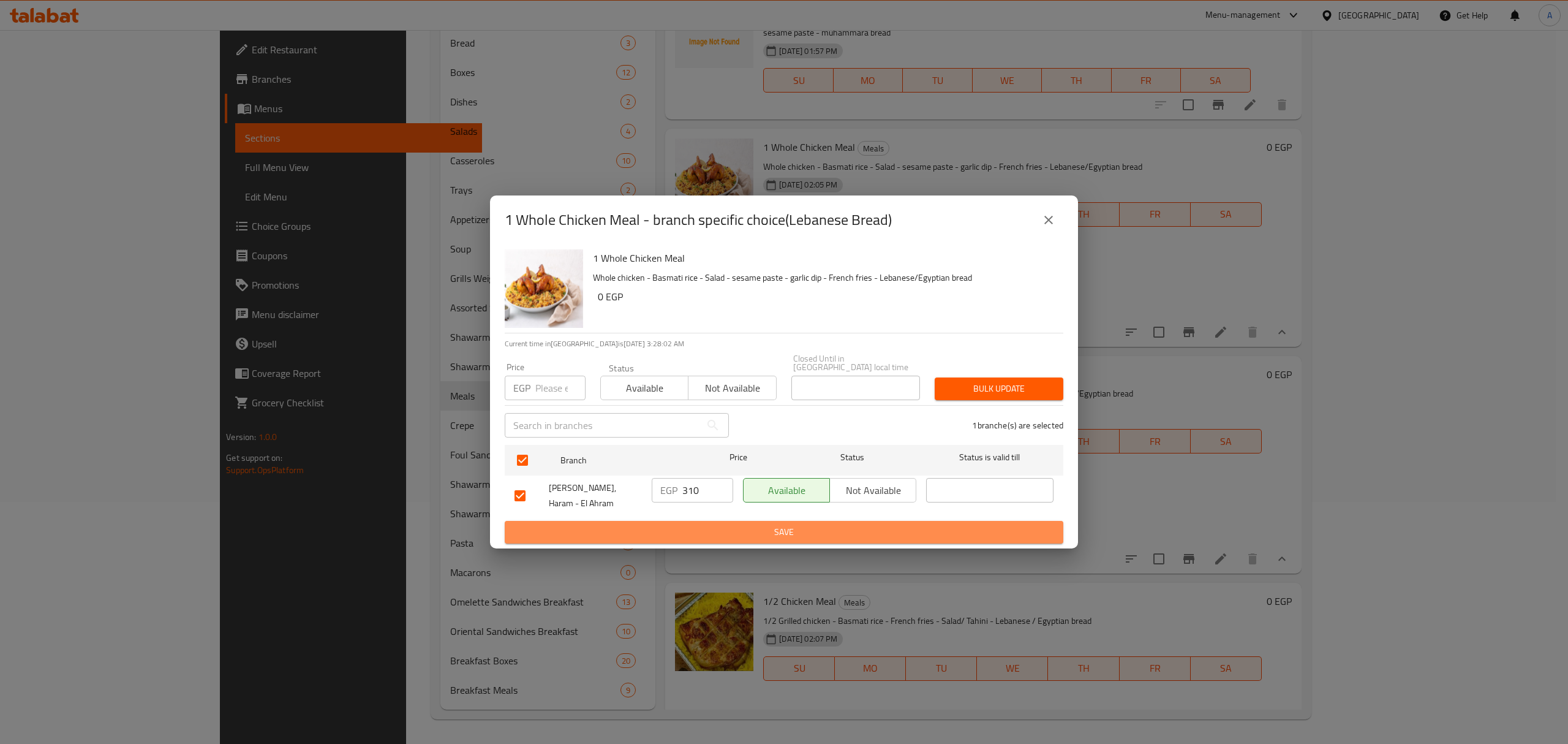
click at [724, 524] on span "Save" at bounding box center [784, 532] width 539 height 16
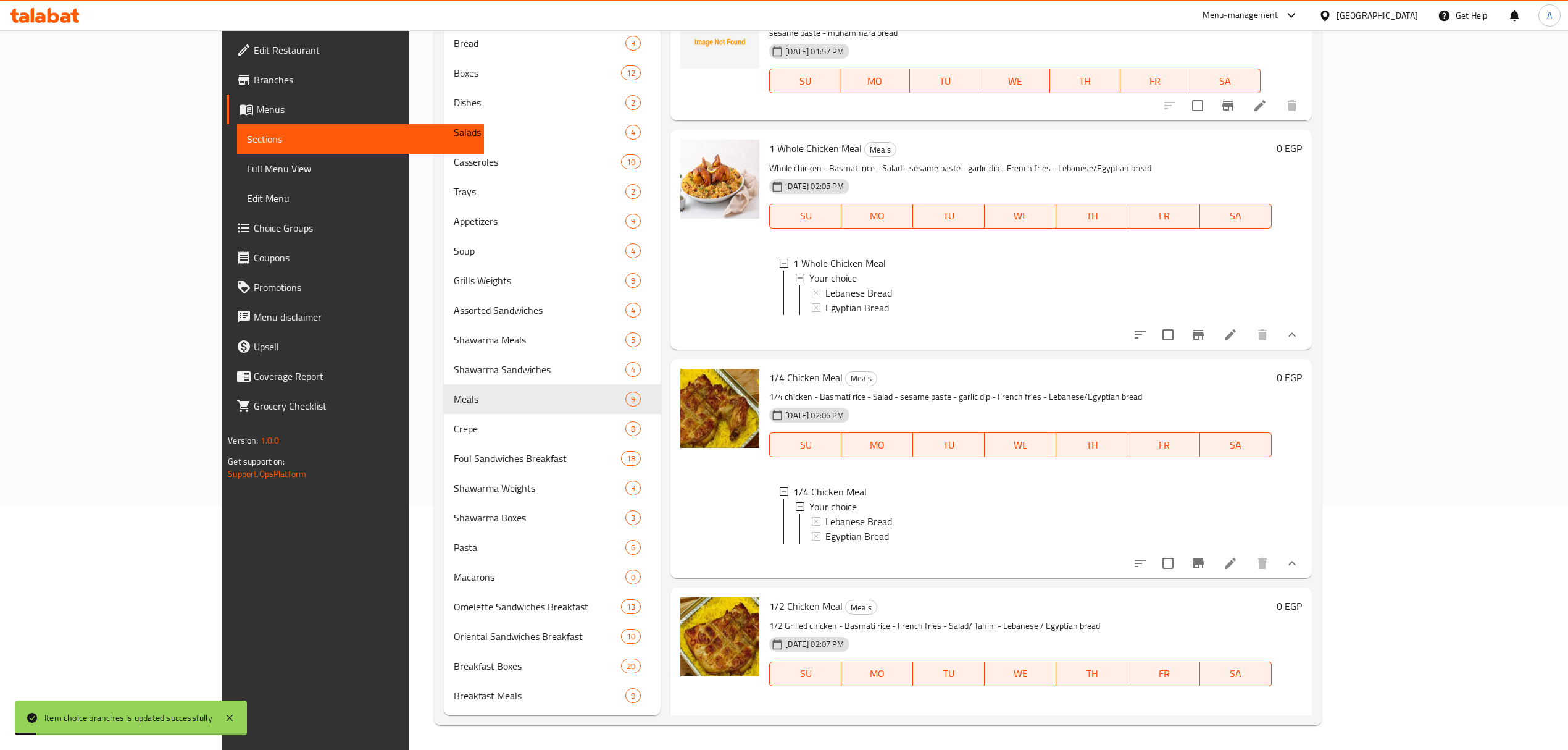
click at [825, 535] on span "Egyptian Bread" at bounding box center [857, 536] width 64 height 15
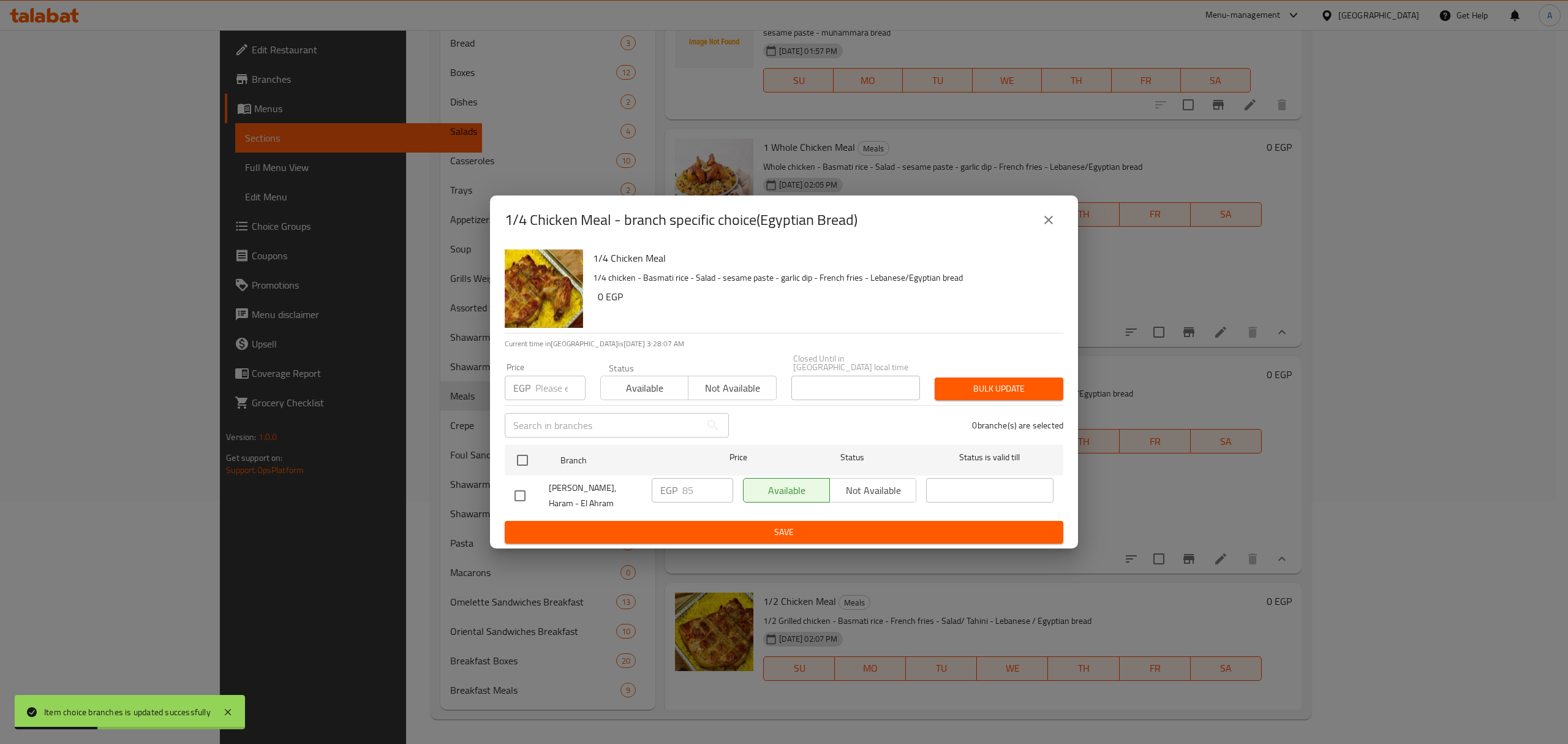
click at [1044, 227] on icon "close" at bounding box center [1049, 220] width 15 height 15
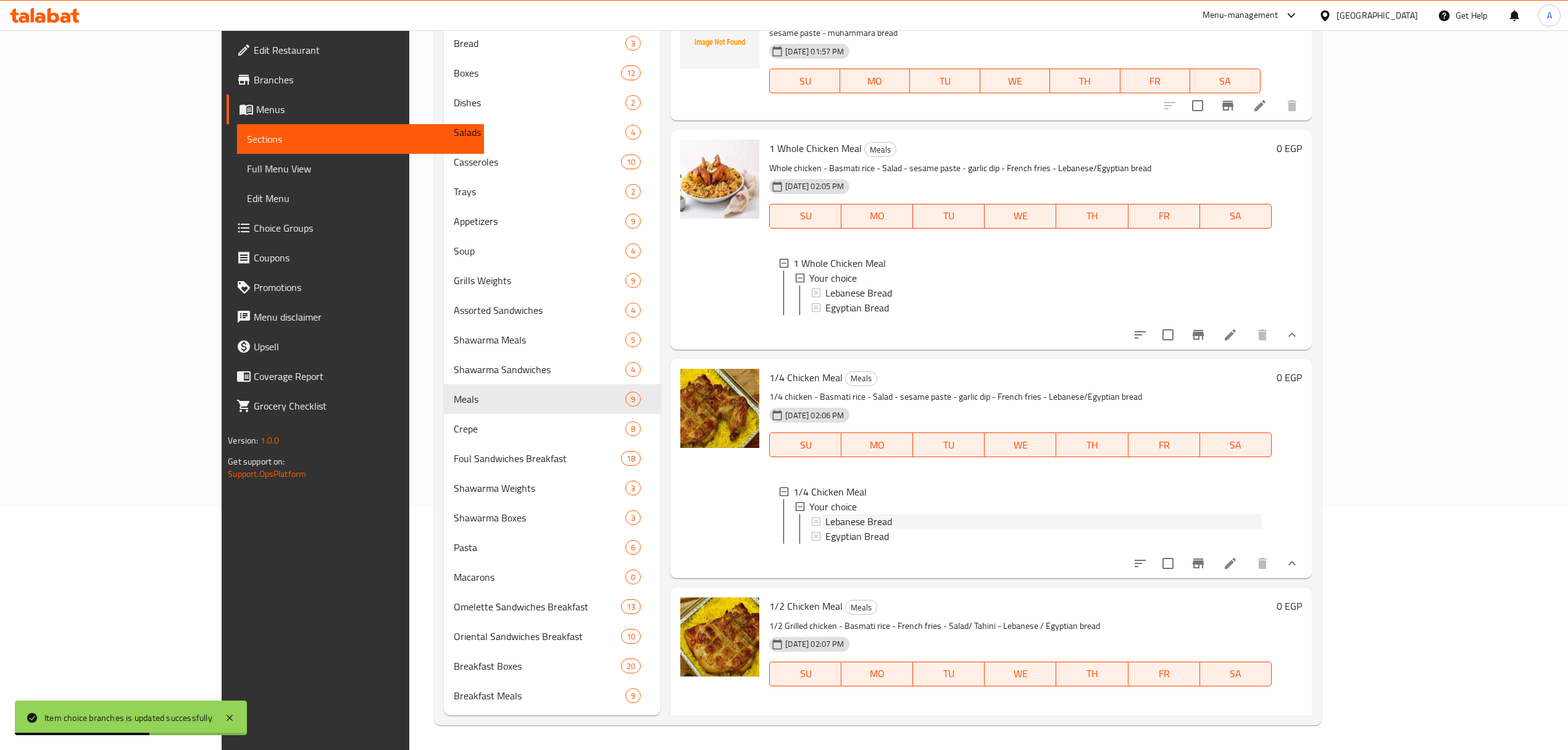
click at [849, 517] on div "Lebanese Bread" at bounding box center [1043, 521] width 436 height 15
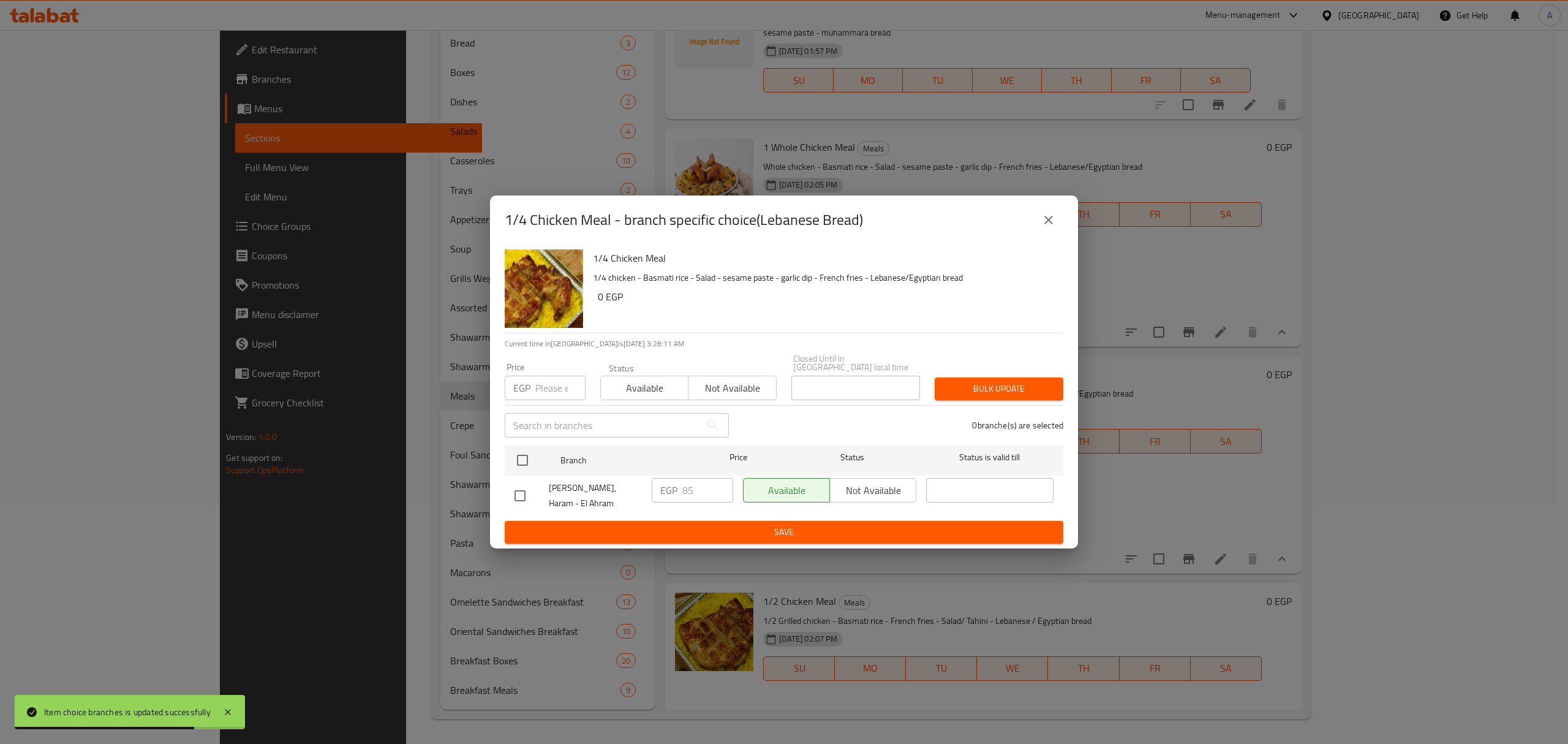
click at [1047, 226] on icon "close" at bounding box center [1049, 220] width 15 height 15
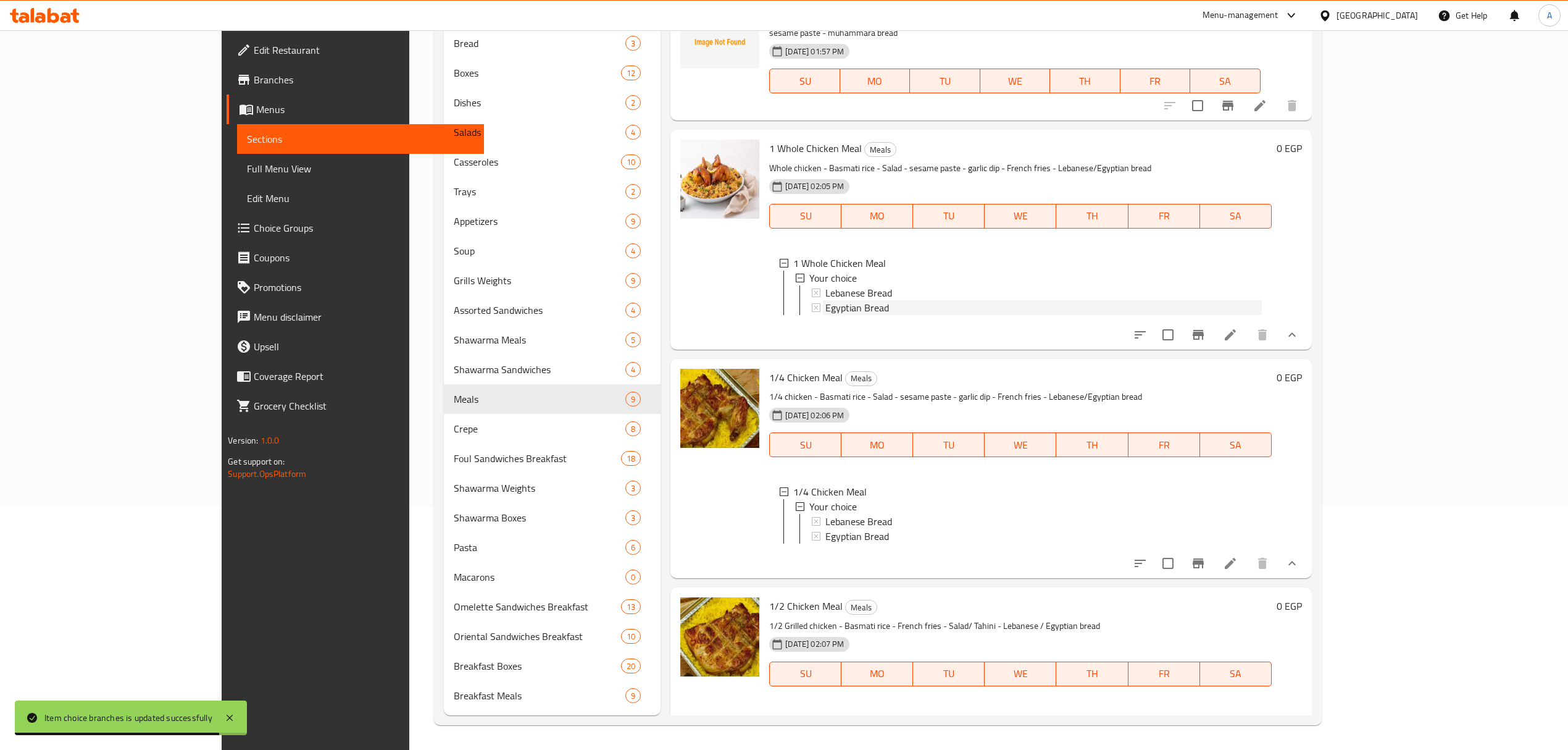
click at [870, 300] on div "Egyptian Bread" at bounding box center [1043, 308] width 436 height 15
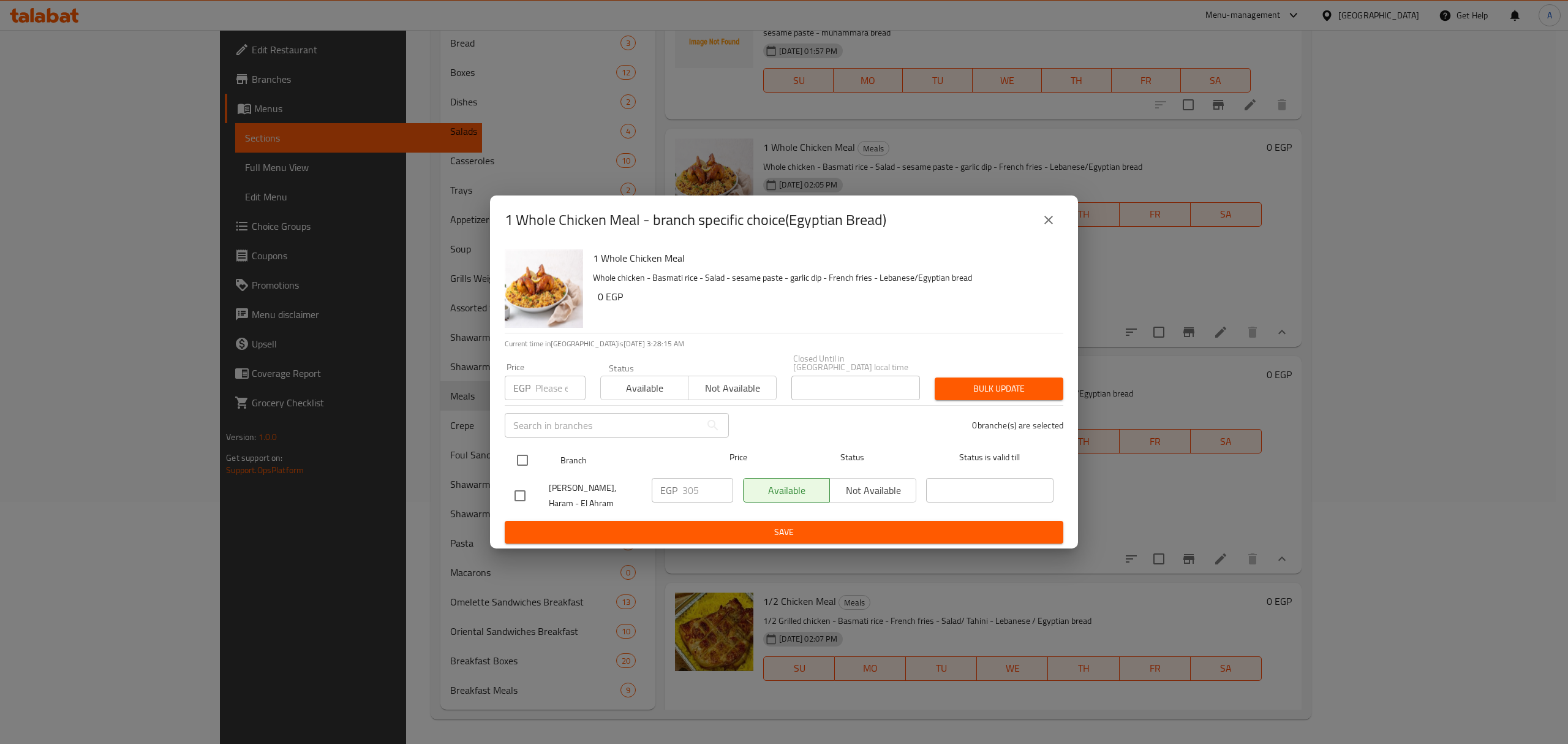
click at [526, 463] on input "checkbox" at bounding box center [522, 460] width 25 height 25
checkbox input "true"
click at [701, 484] on input "305" at bounding box center [708, 490] width 51 height 24
type input "310"
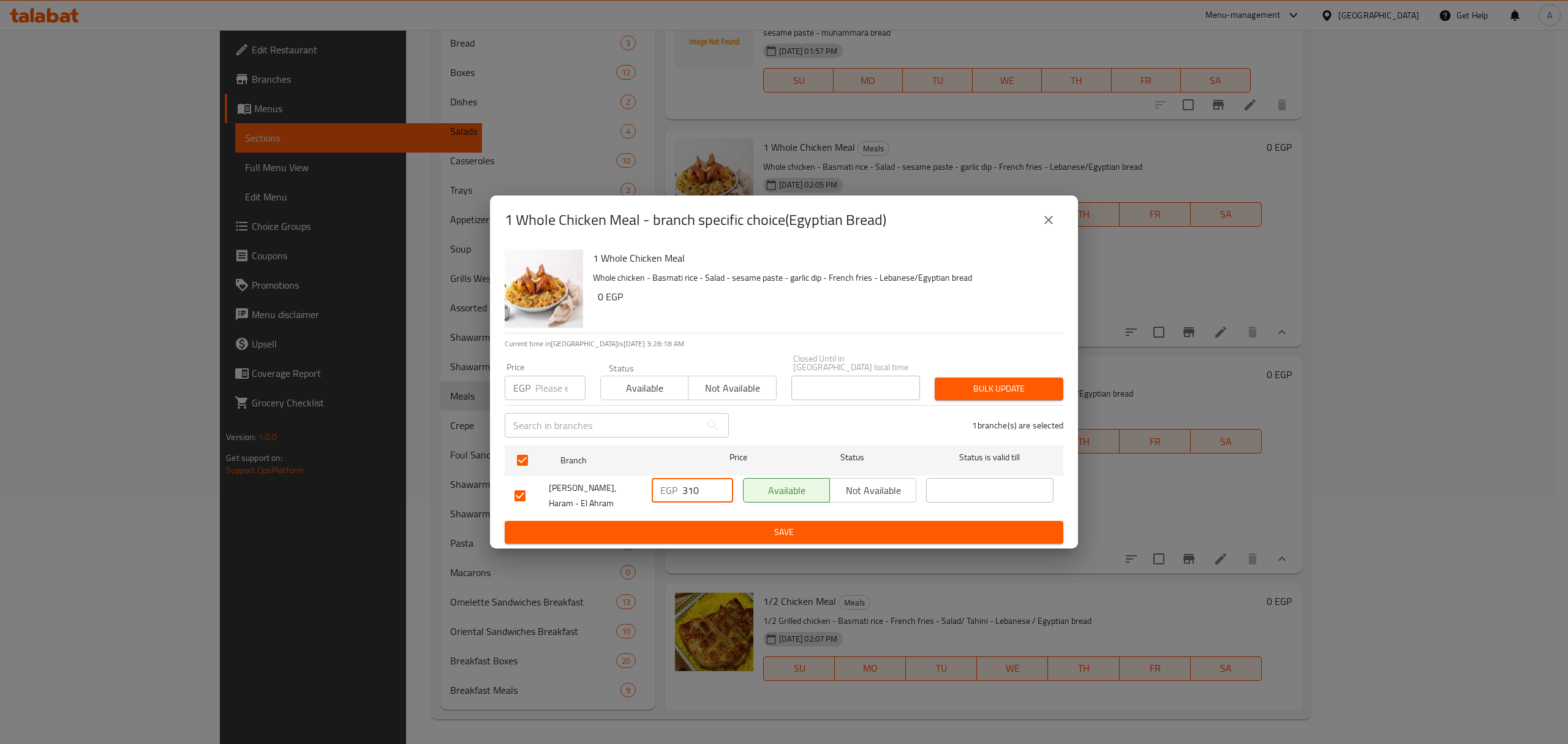
click at [697, 524] on span "Save" at bounding box center [784, 532] width 539 height 16
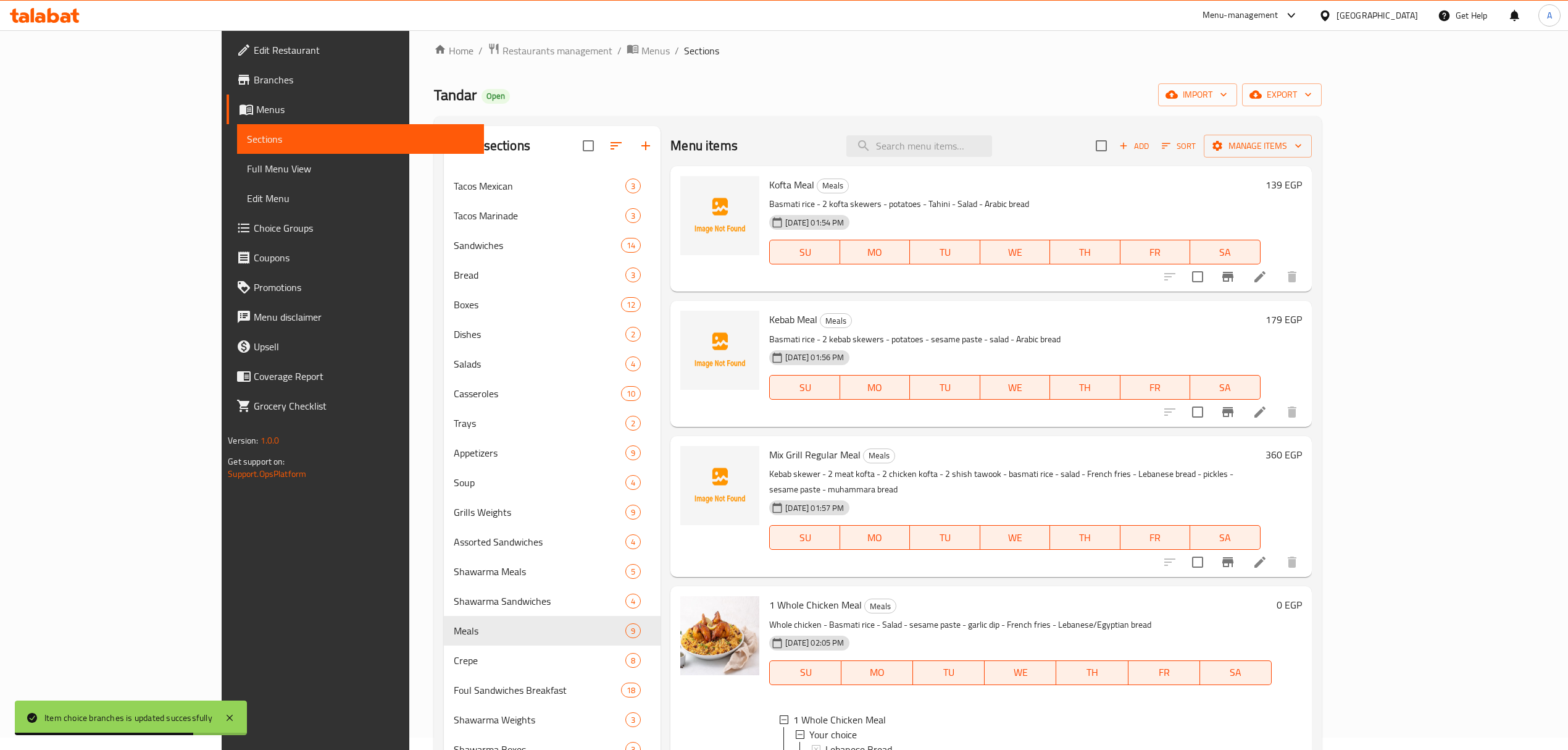
scroll to position [0, 0]
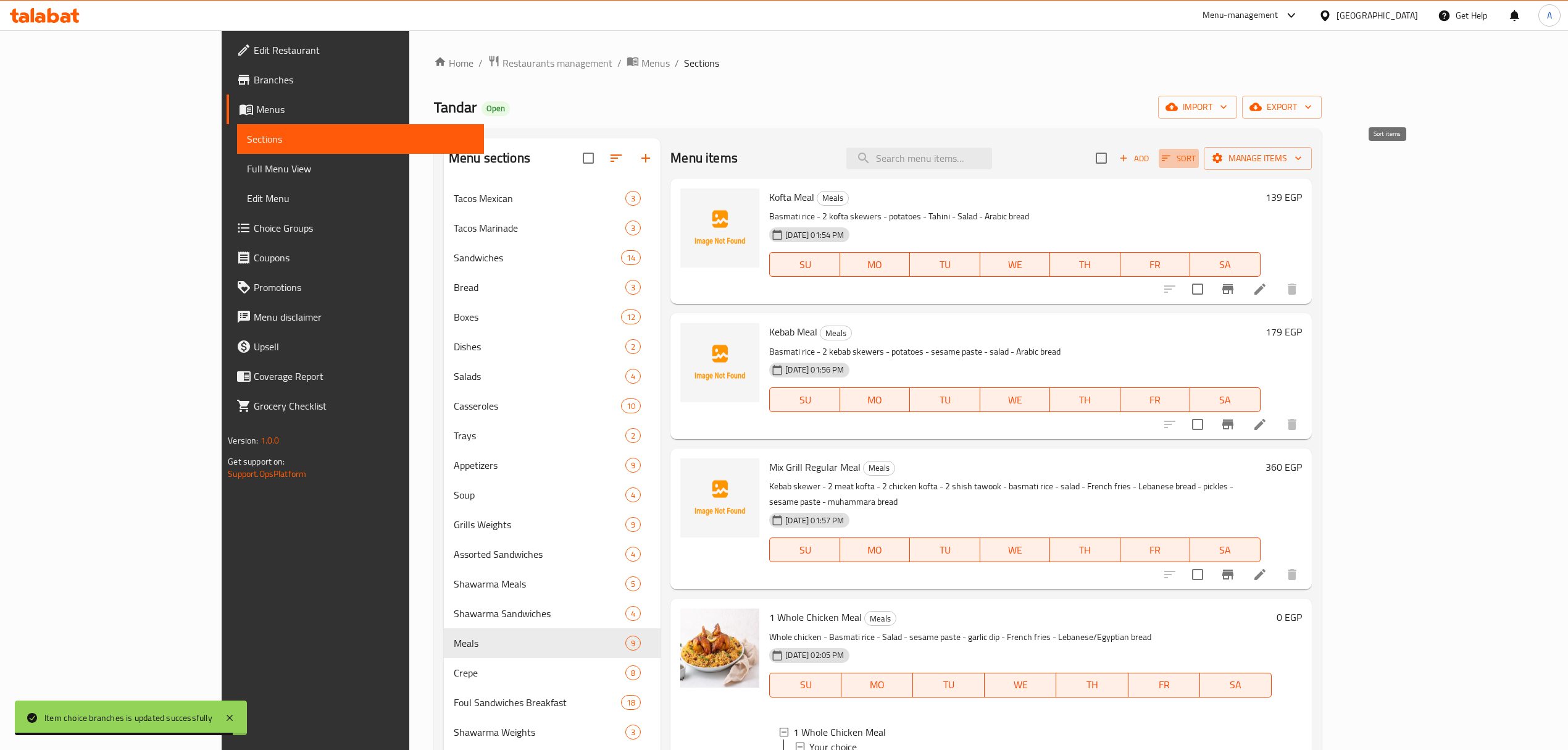
click at [1195, 159] on span "Sort" at bounding box center [1179, 158] width 34 height 14
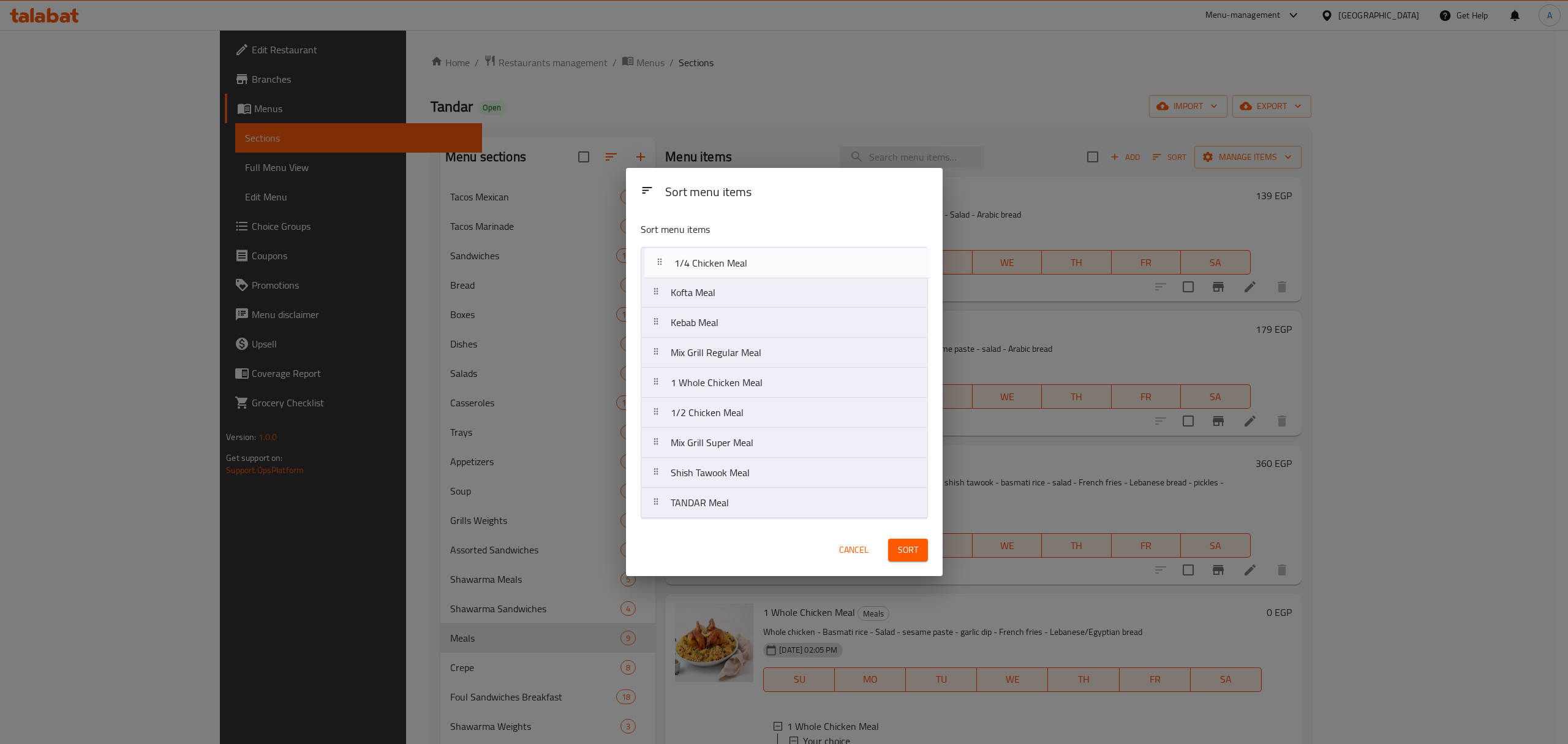
drag, startPoint x: 765, startPoint y: 390, endPoint x: 769, endPoint y: 254, distance: 136.1
click at [769, 254] on nav "Kofta Meal Kebab Meal Mix Grill Regular Meal 1 Whole Chicken Meal 1/4 Chicken M…" at bounding box center [784, 382] width 287 height 271
drag, startPoint x: 741, startPoint y: 414, endPoint x: 736, endPoint y: 285, distance: 129.1
click at [736, 285] on nav "1/4 Chicken Meal Kofta Meal Kebab Meal Mix Grill Regular Meal 1 Whole Chicken M…" at bounding box center [784, 382] width 287 height 271
drag, startPoint x: 733, startPoint y: 415, endPoint x: 727, endPoint y: 317, distance: 98.2
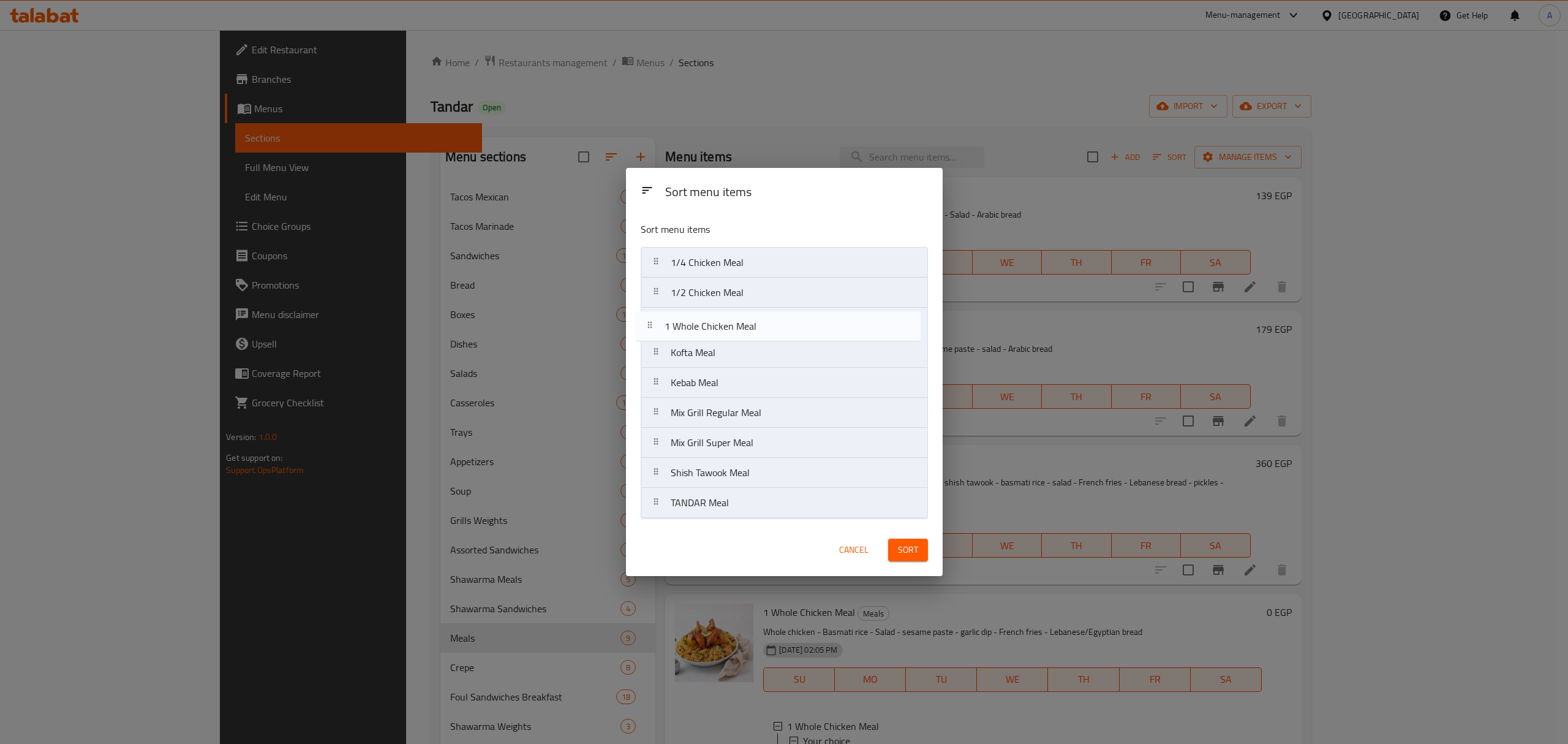
click at [727, 317] on nav "1/4 Chicken Meal 1/2 Chicken Meal Kofta Meal Kebab Meal Mix Grill Regular Meal …" at bounding box center [784, 382] width 287 height 271
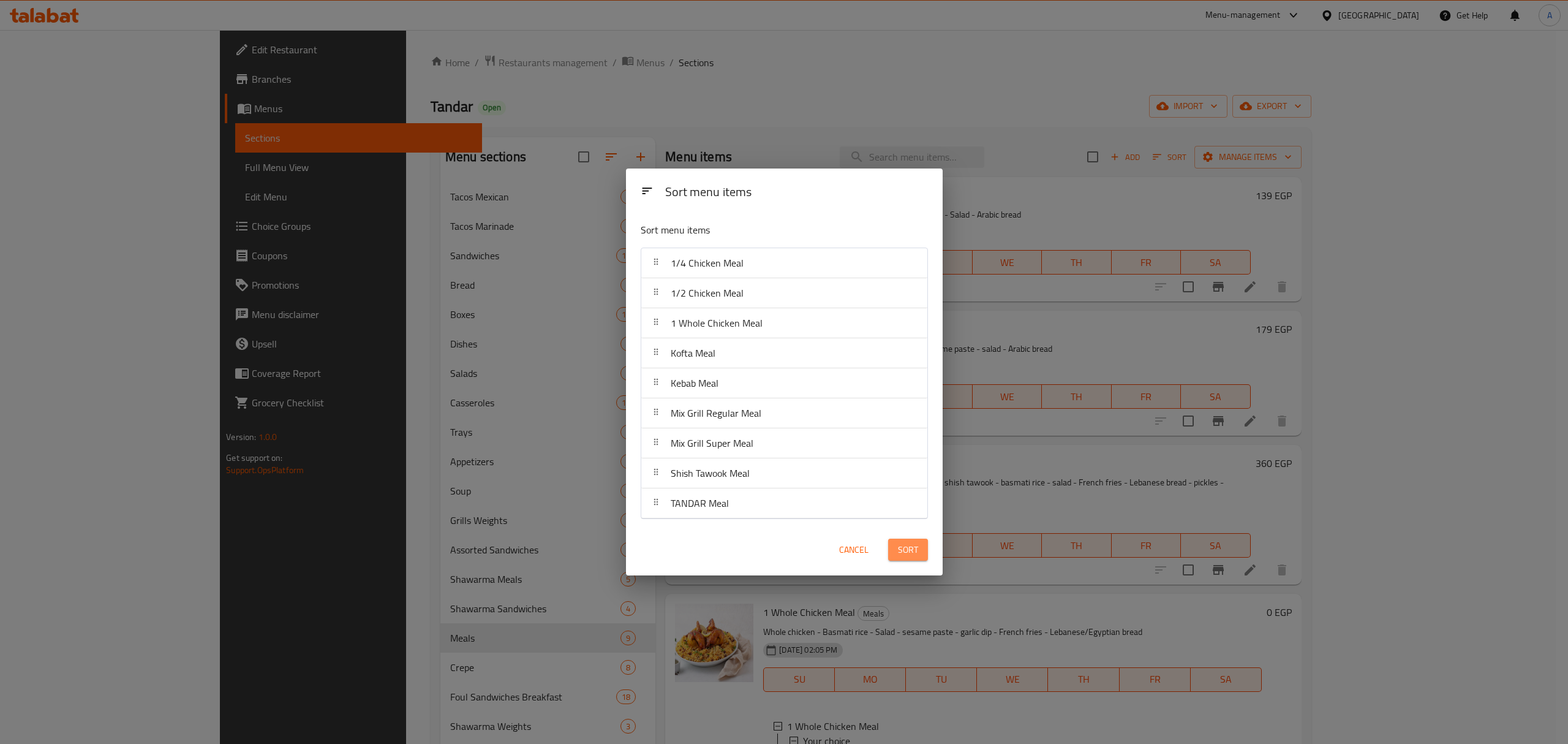
click at [910, 547] on span "Sort" at bounding box center [908, 550] width 20 height 16
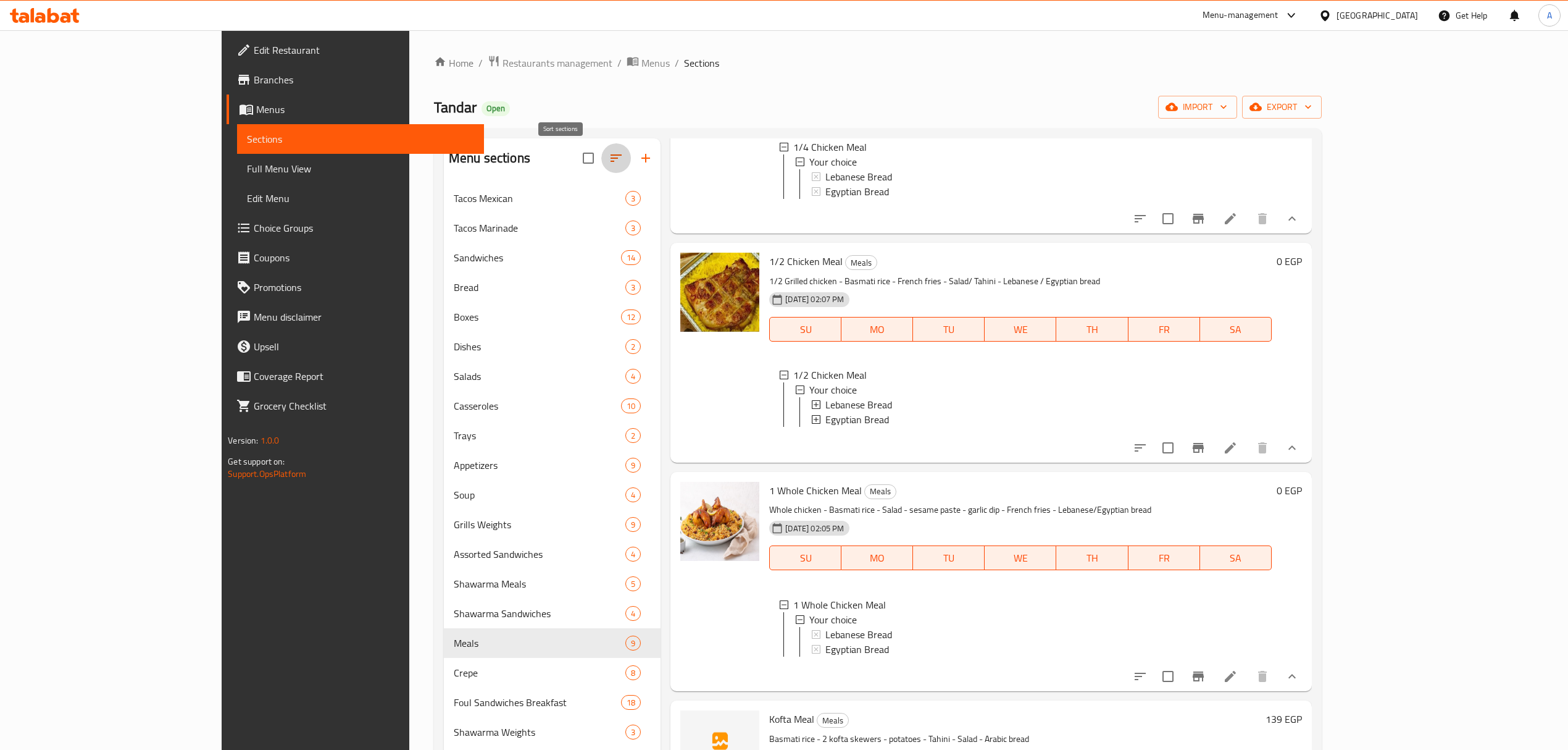
click at [601, 164] on button "button" at bounding box center [616, 158] width 29 height 29
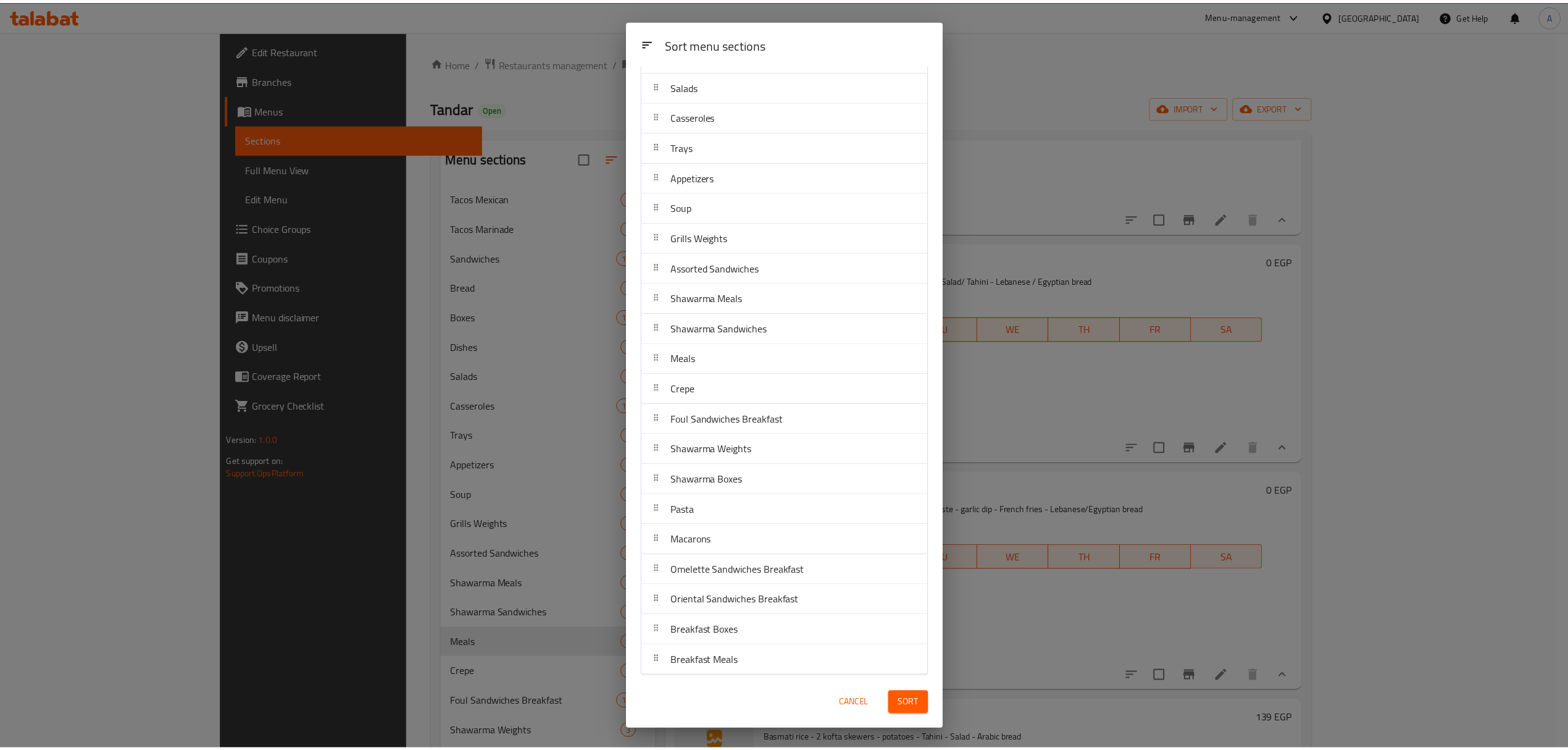
scroll to position [220, 0]
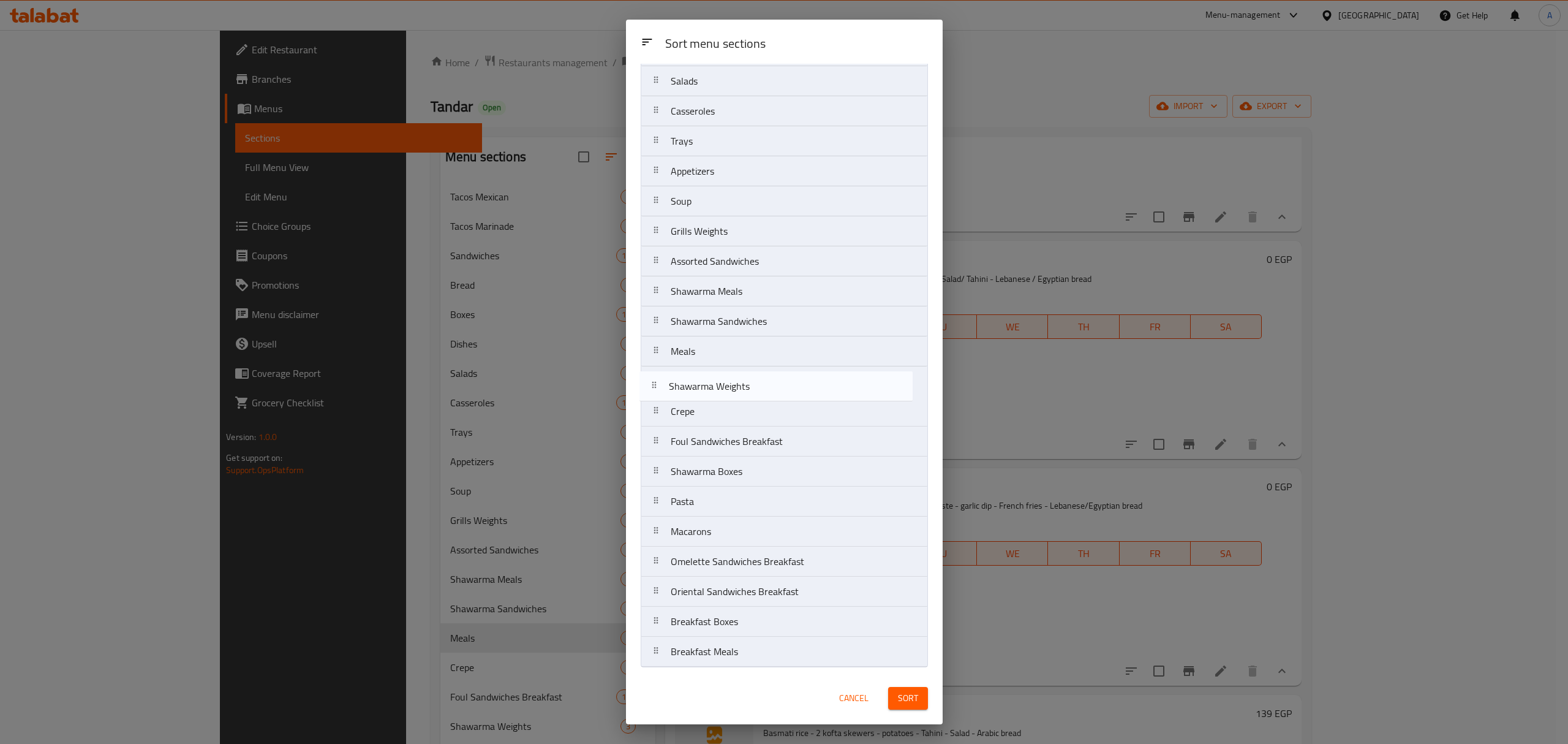
drag, startPoint x: 748, startPoint y: 451, endPoint x: 746, endPoint y: 390, distance: 61.0
click at [746, 390] on nav "Tacos Mexican Tacos Marinade Sandwiches Bread Boxes Dishes Salads Casseroles Tr…" at bounding box center [784, 276] width 287 height 782
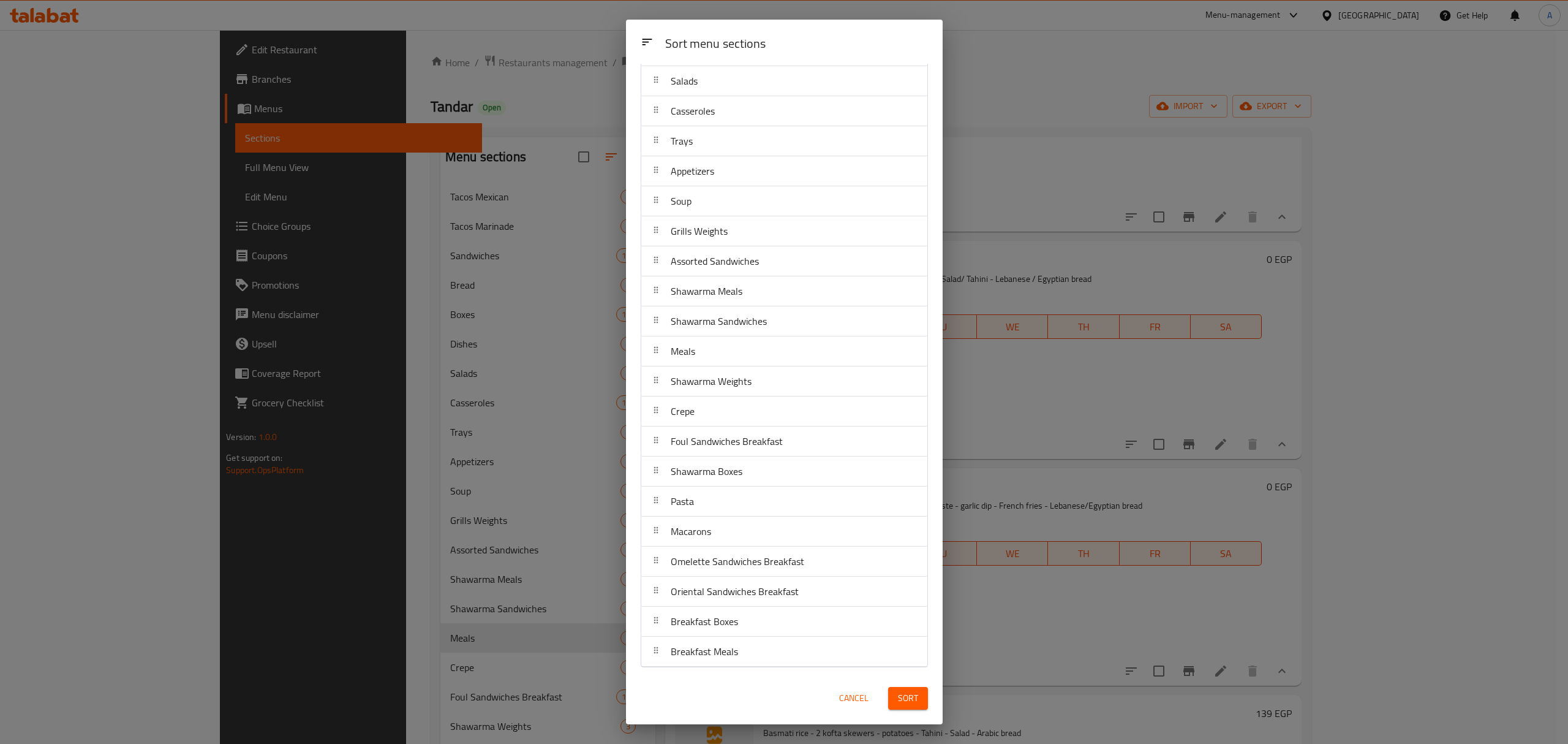
click at [910, 702] on span "Sort" at bounding box center [908, 698] width 20 height 16
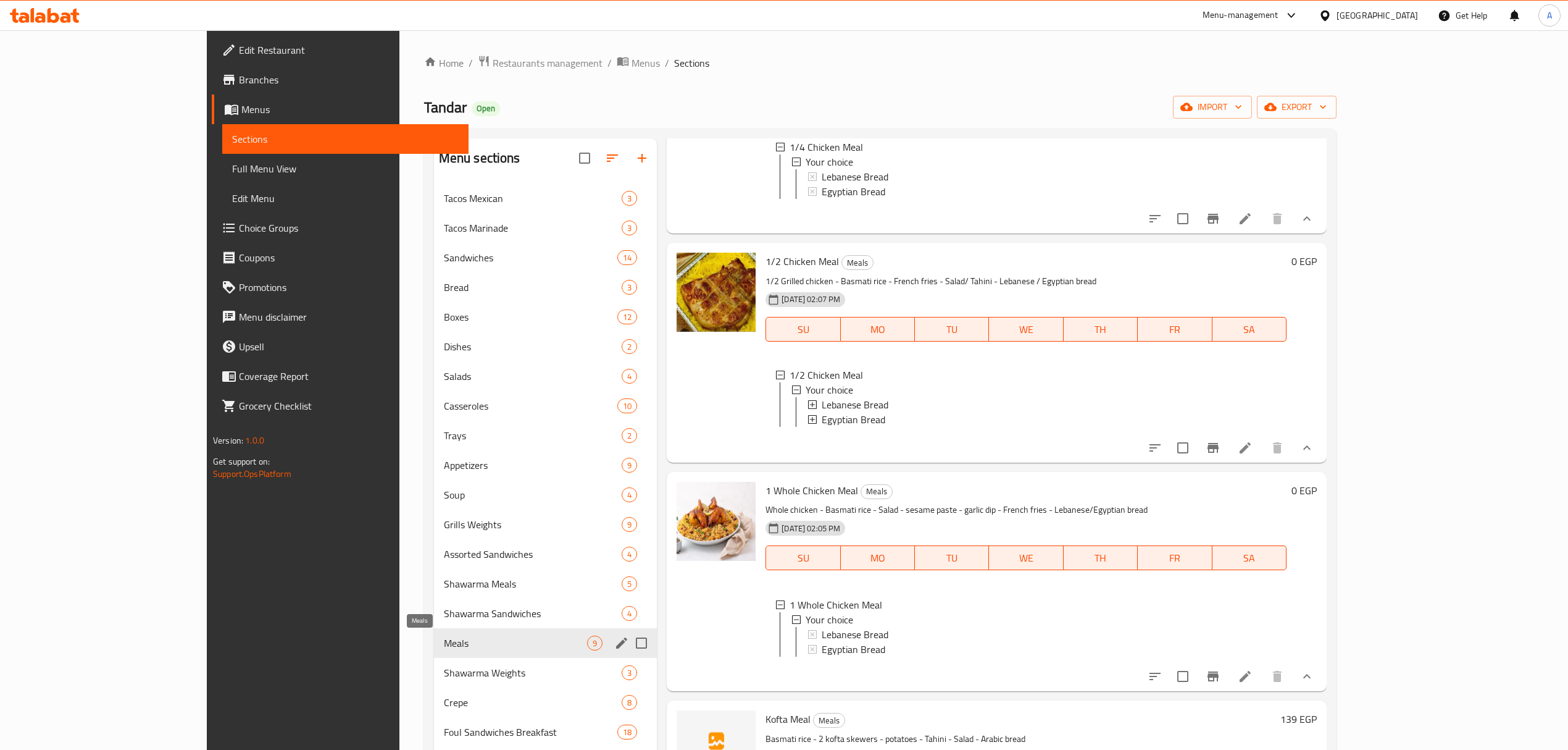
click at [444, 650] on span "Meals" at bounding box center [515, 643] width 143 height 15
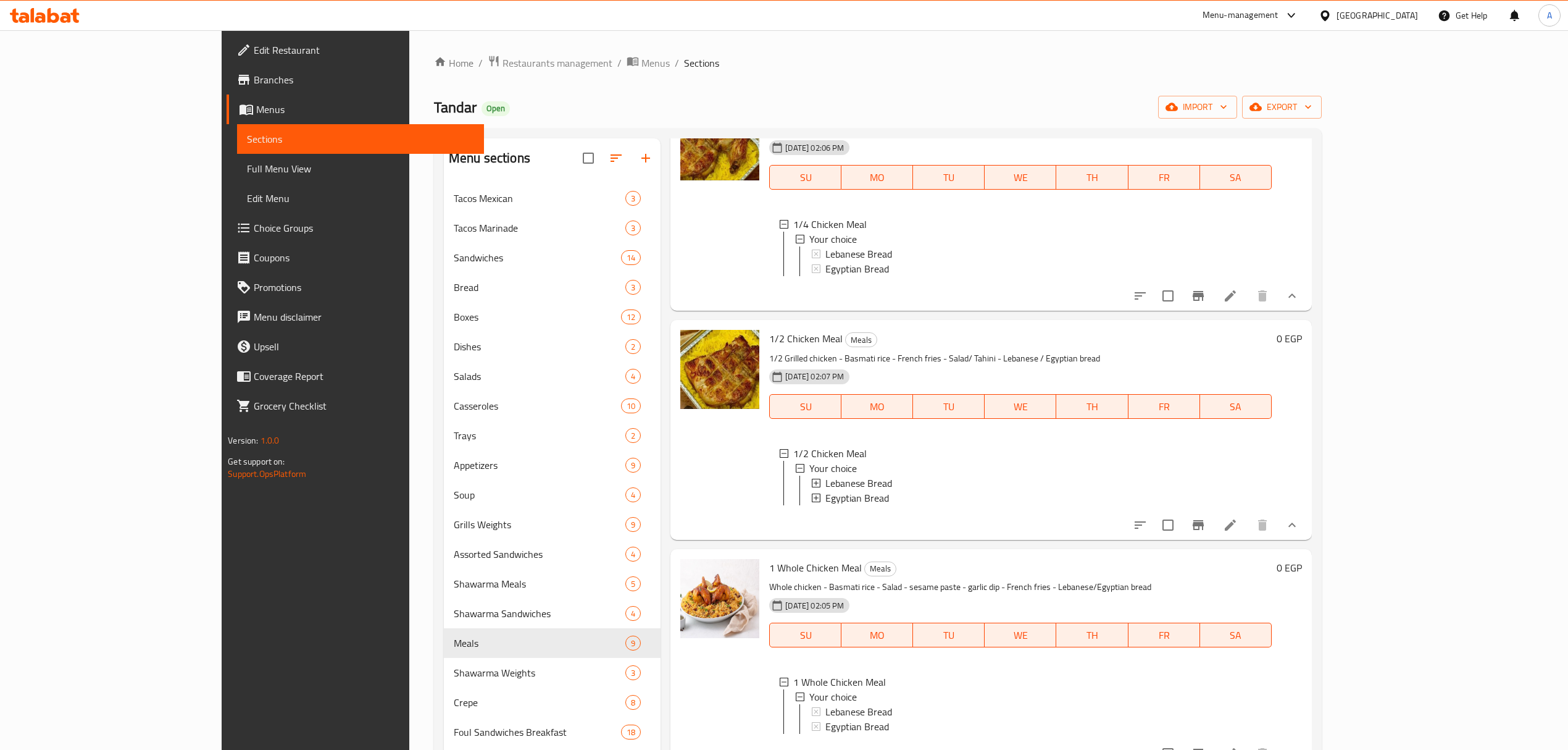
scroll to position [0, 0]
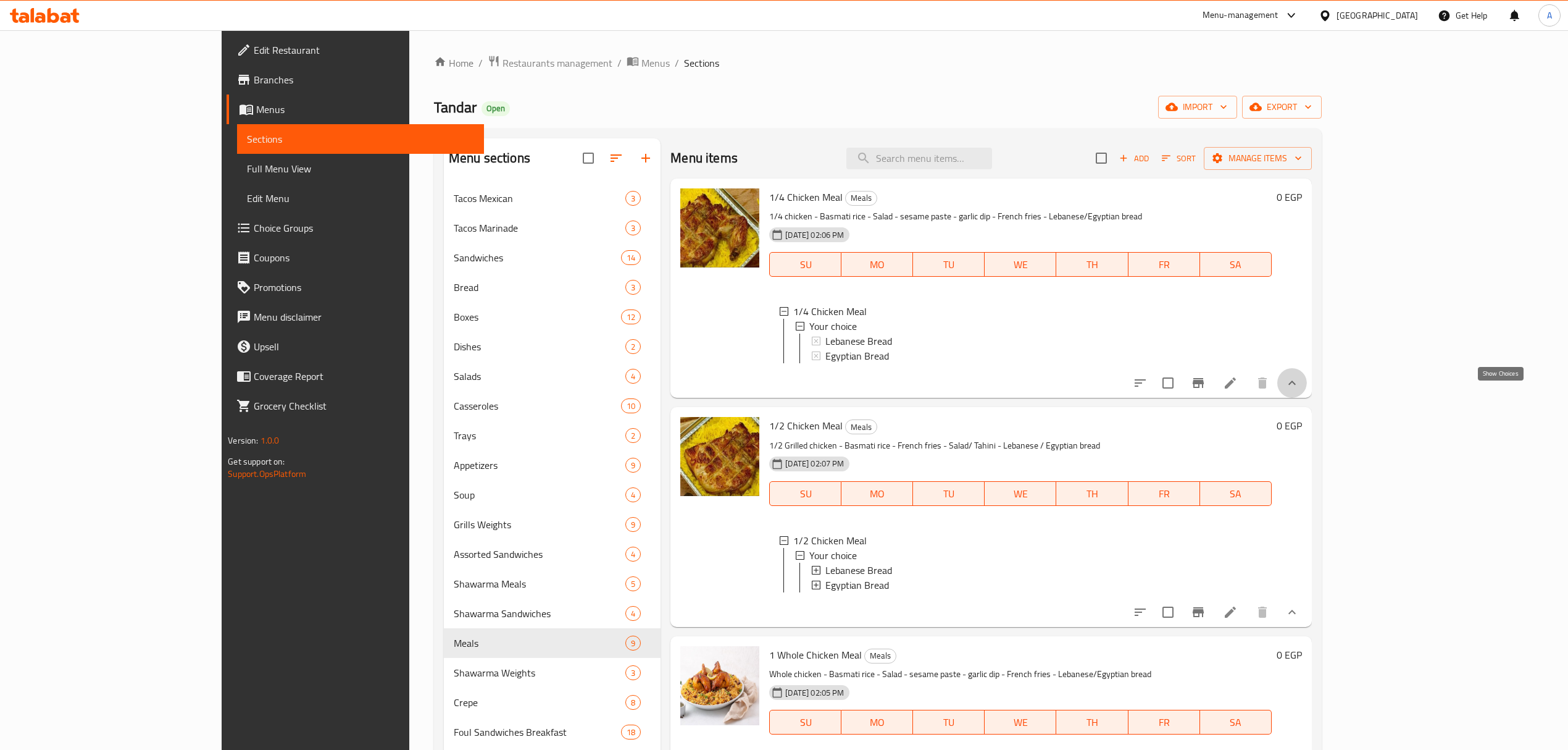
click at [1299, 390] on icon "show more" at bounding box center [1292, 383] width 15 height 15
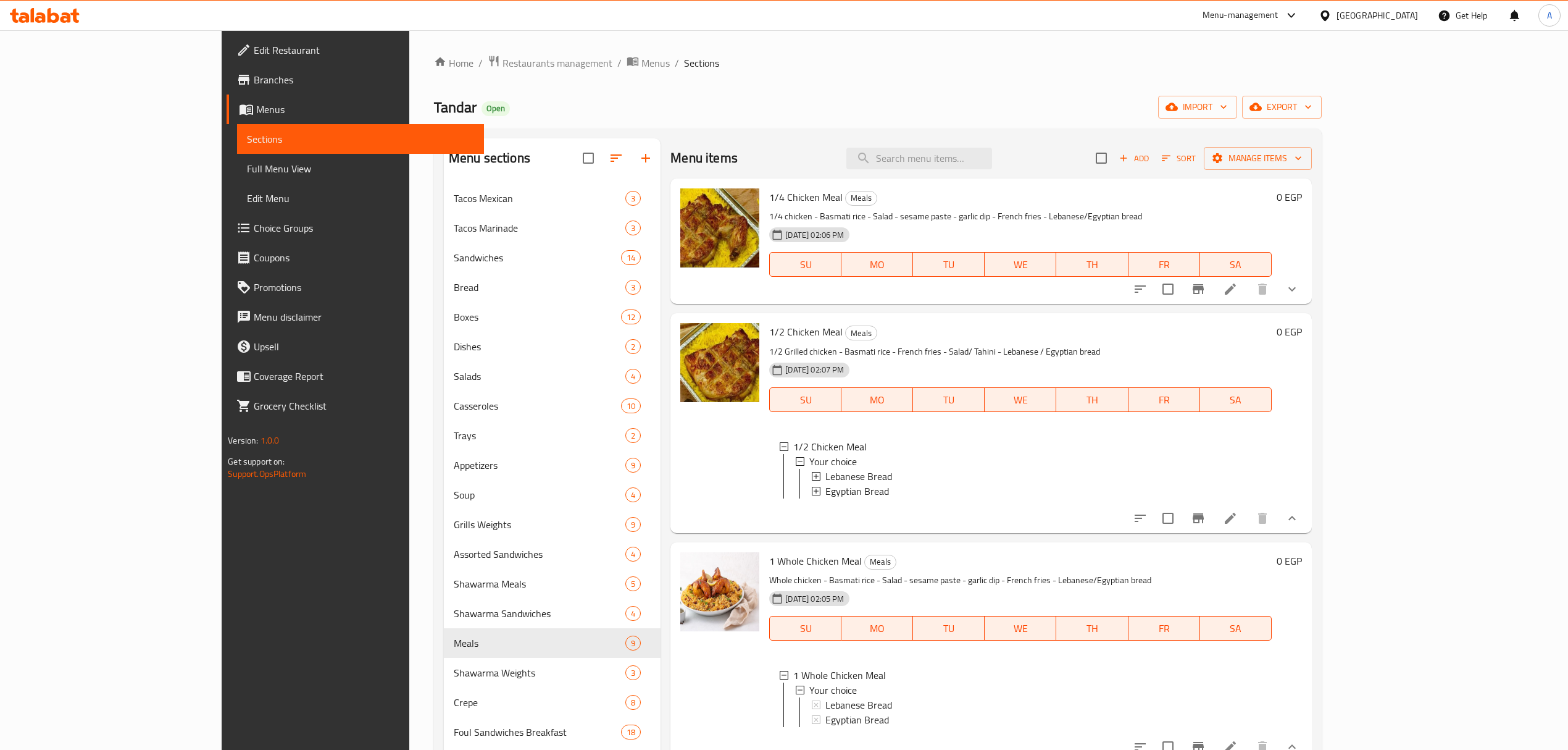
click at [1307, 522] on button "show more" at bounding box center [1292, 518] width 29 height 29
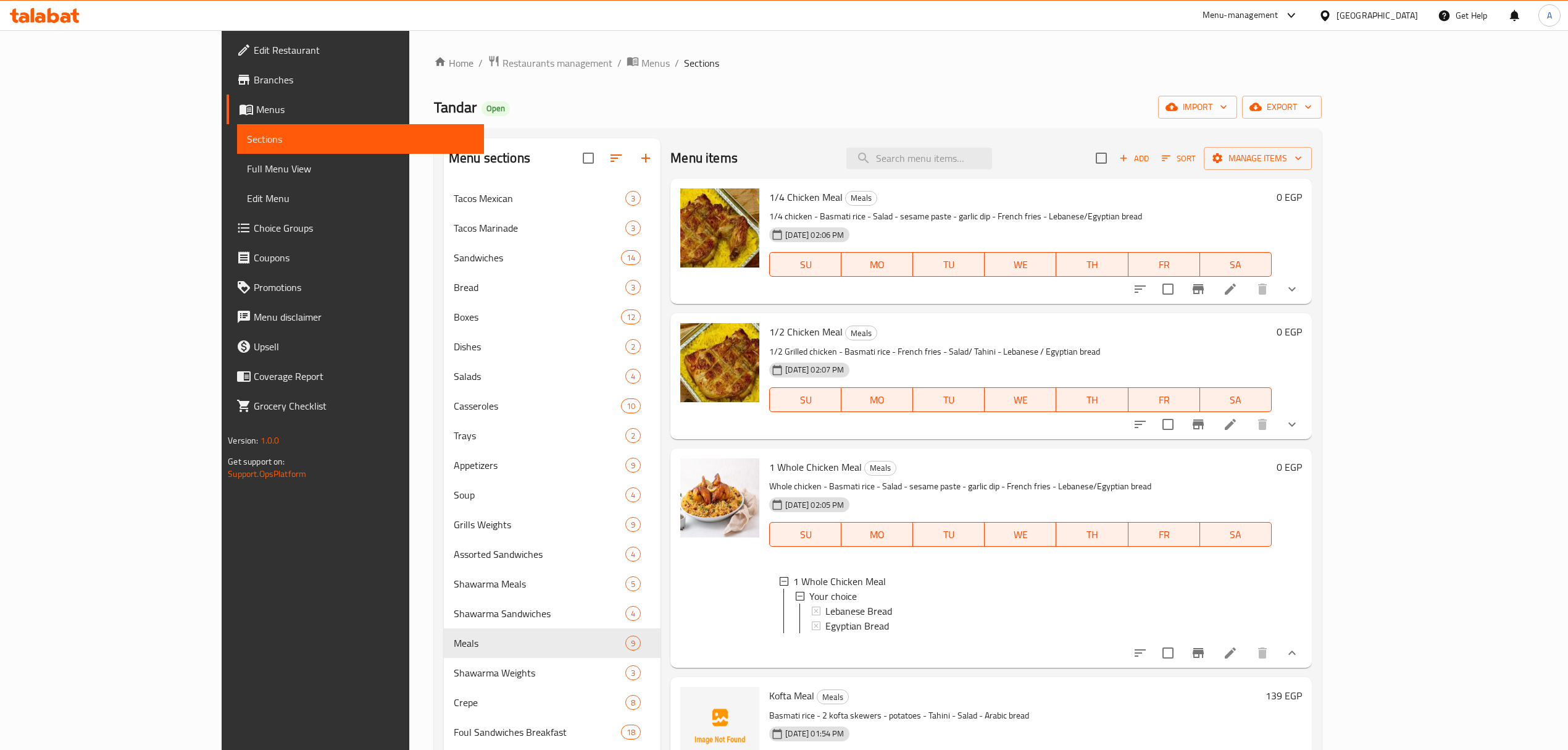
click at [1299, 660] on icon "show more" at bounding box center [1292, 653] width 15 height 15
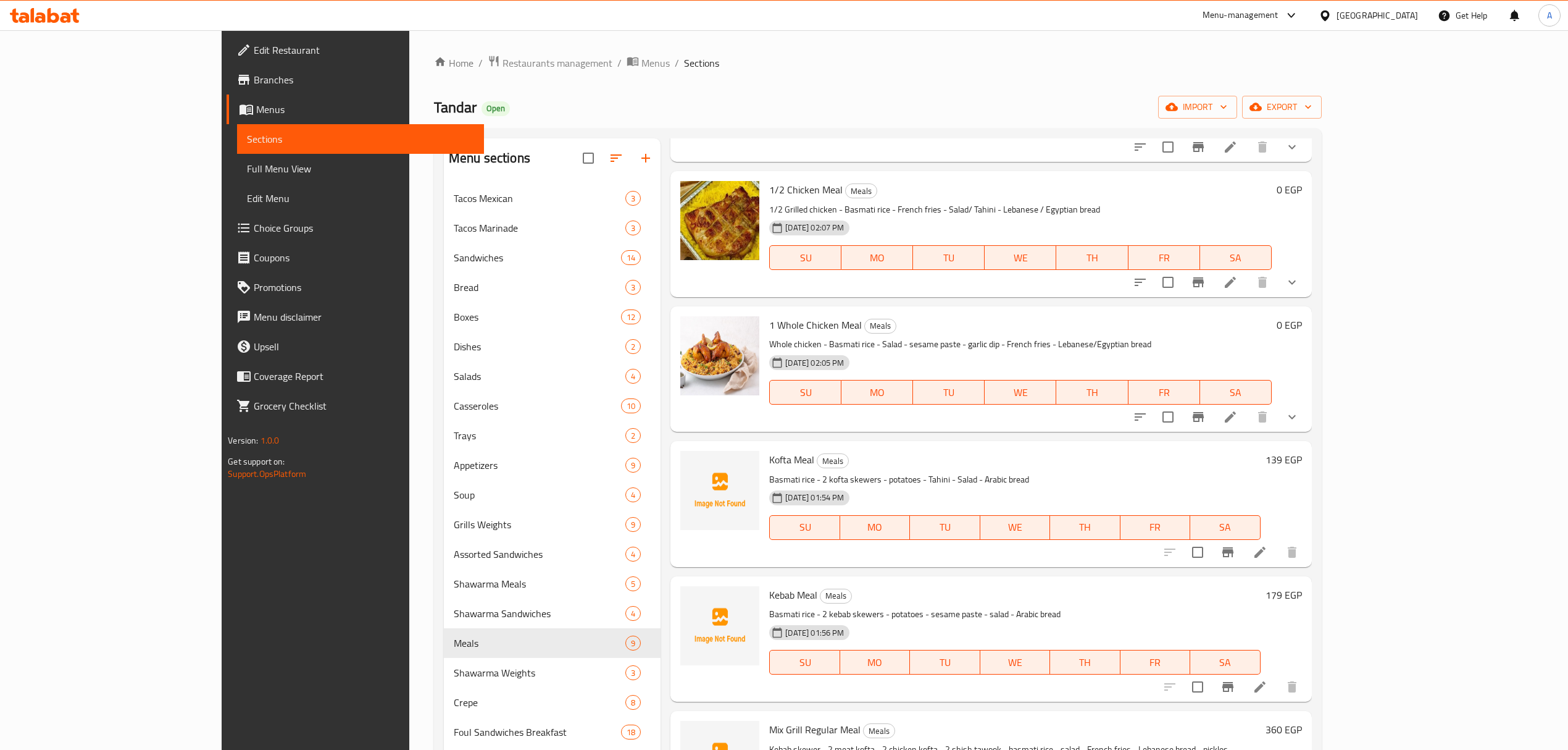
scroll to position [165, 0]
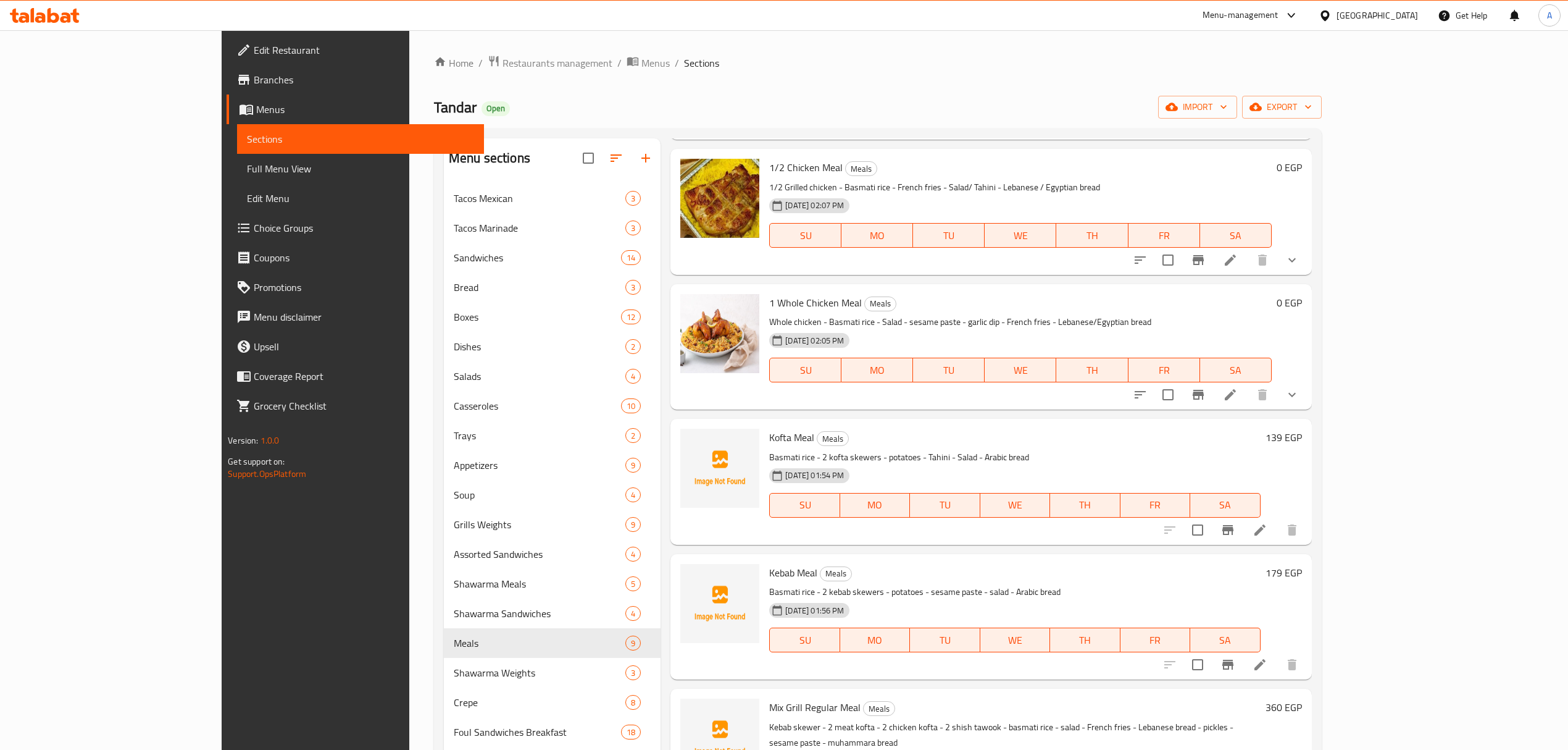
click at [1302, 438] on h6 "139 EGP" at bounding box center [1284, 437] width 36 height 18
click at [1227, 438] on input "139" at bounding box center [1167, 442] width 119 height 24
type input "149"
click at [1283, 431] on button "ok" at bounding box center [1269, 442] width 27 height 27
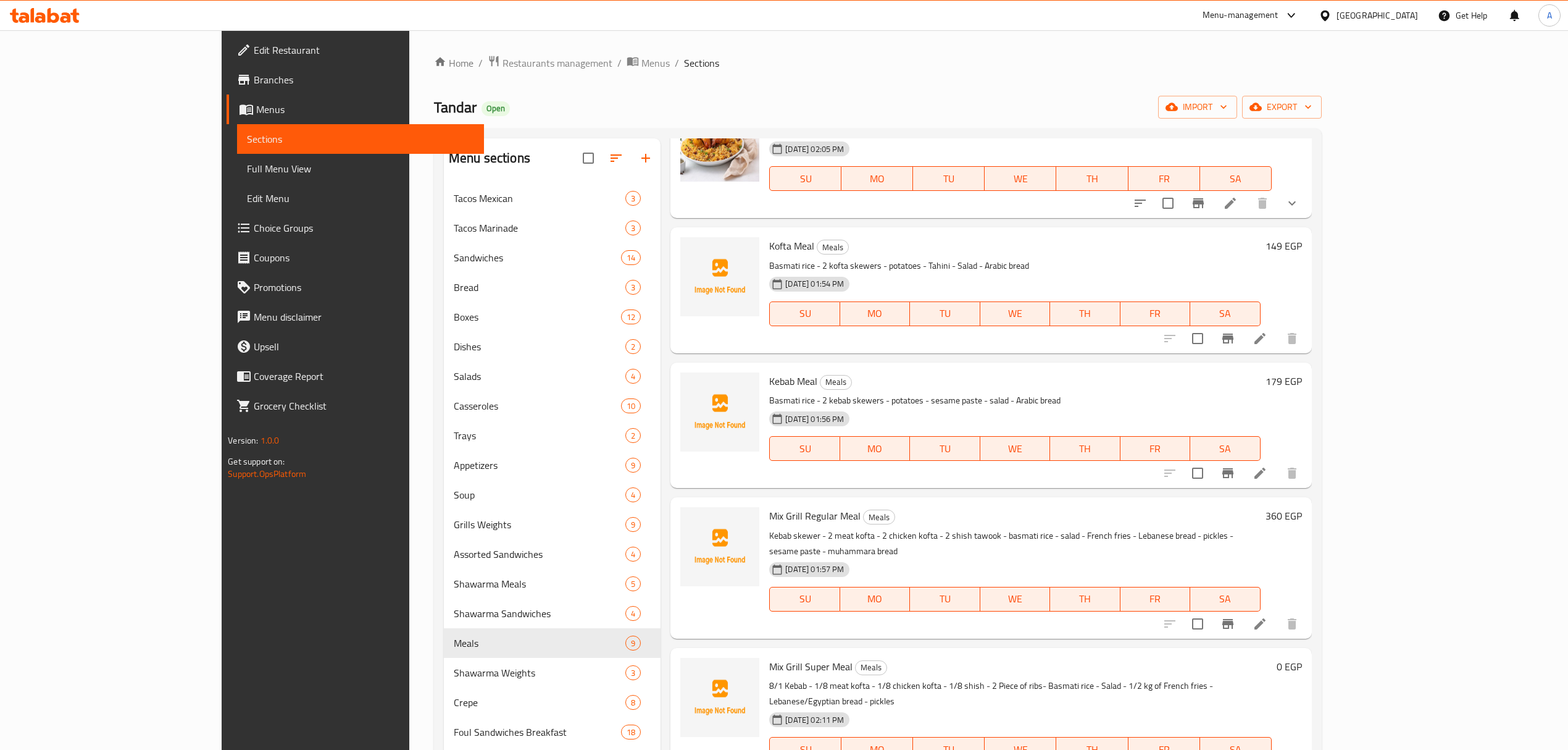
scroll to position [412, 0]
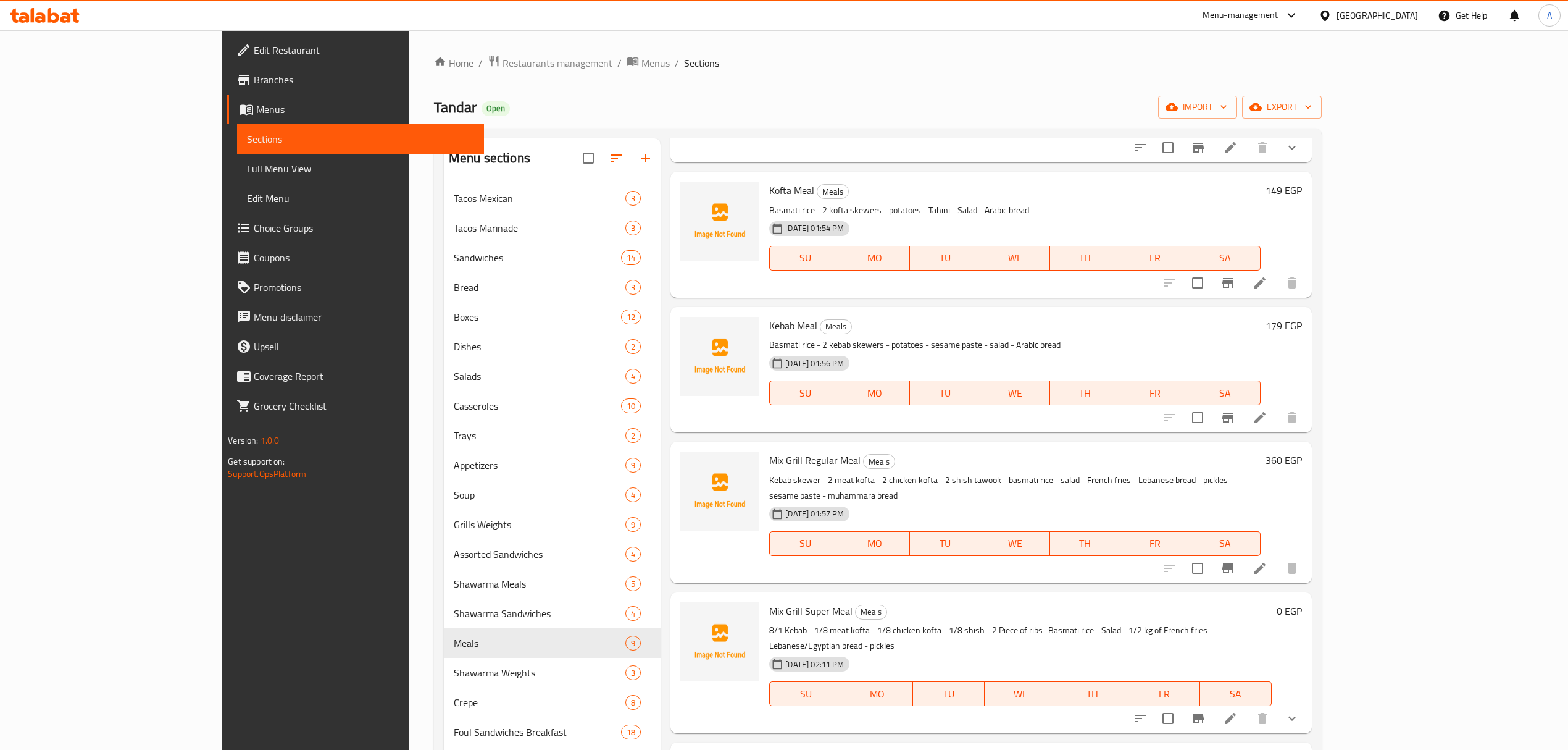
click at [1302, 460] on h6 "360 EGP" at bounding box center [1284, 460] width 36 height 18
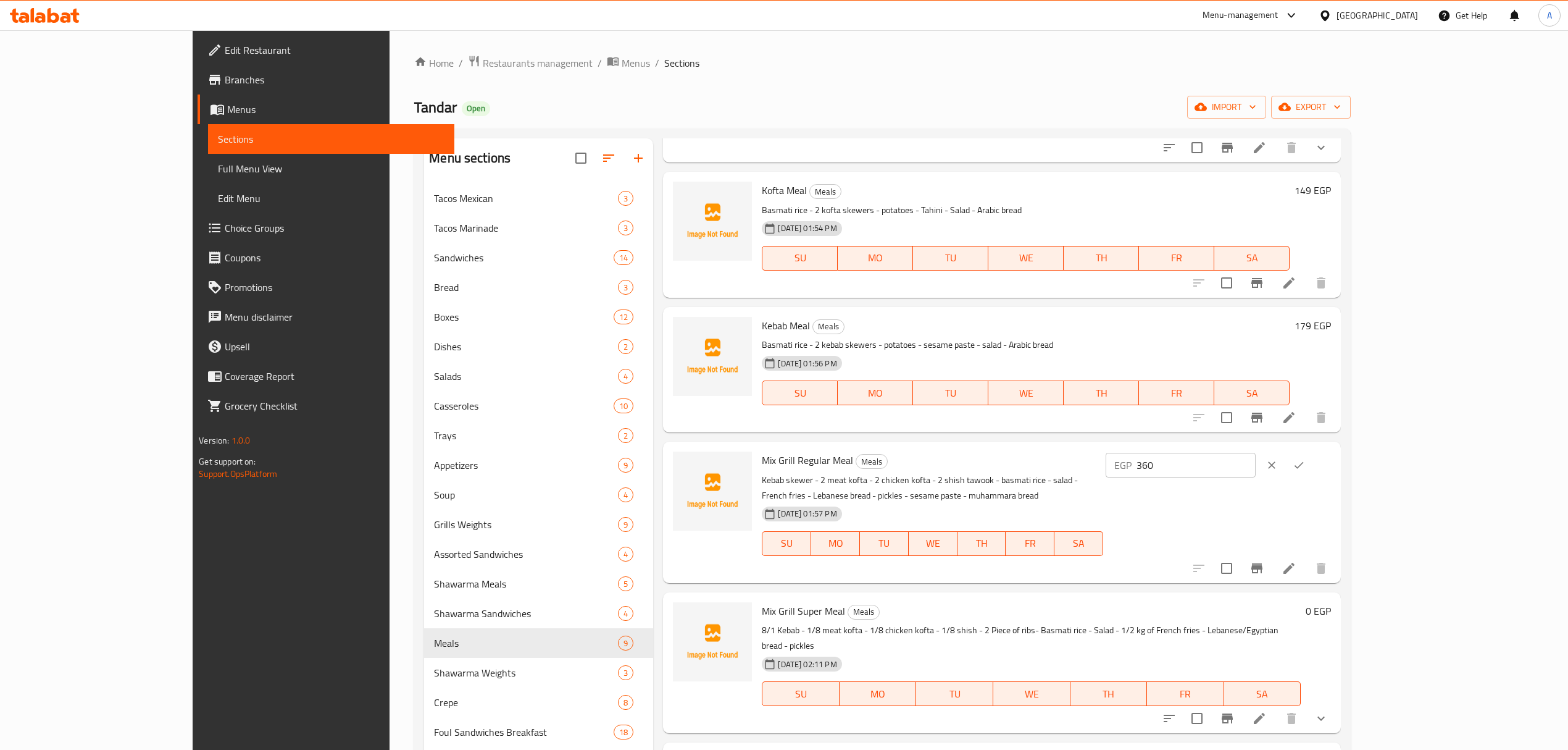
click at [1255, 470] on input "360" at bounding box center [1196, 465] width 119 height 24
type input "325"
click at [1305, 465] on icon "ok" at bounding box center [1299, 465] width 13 height 13
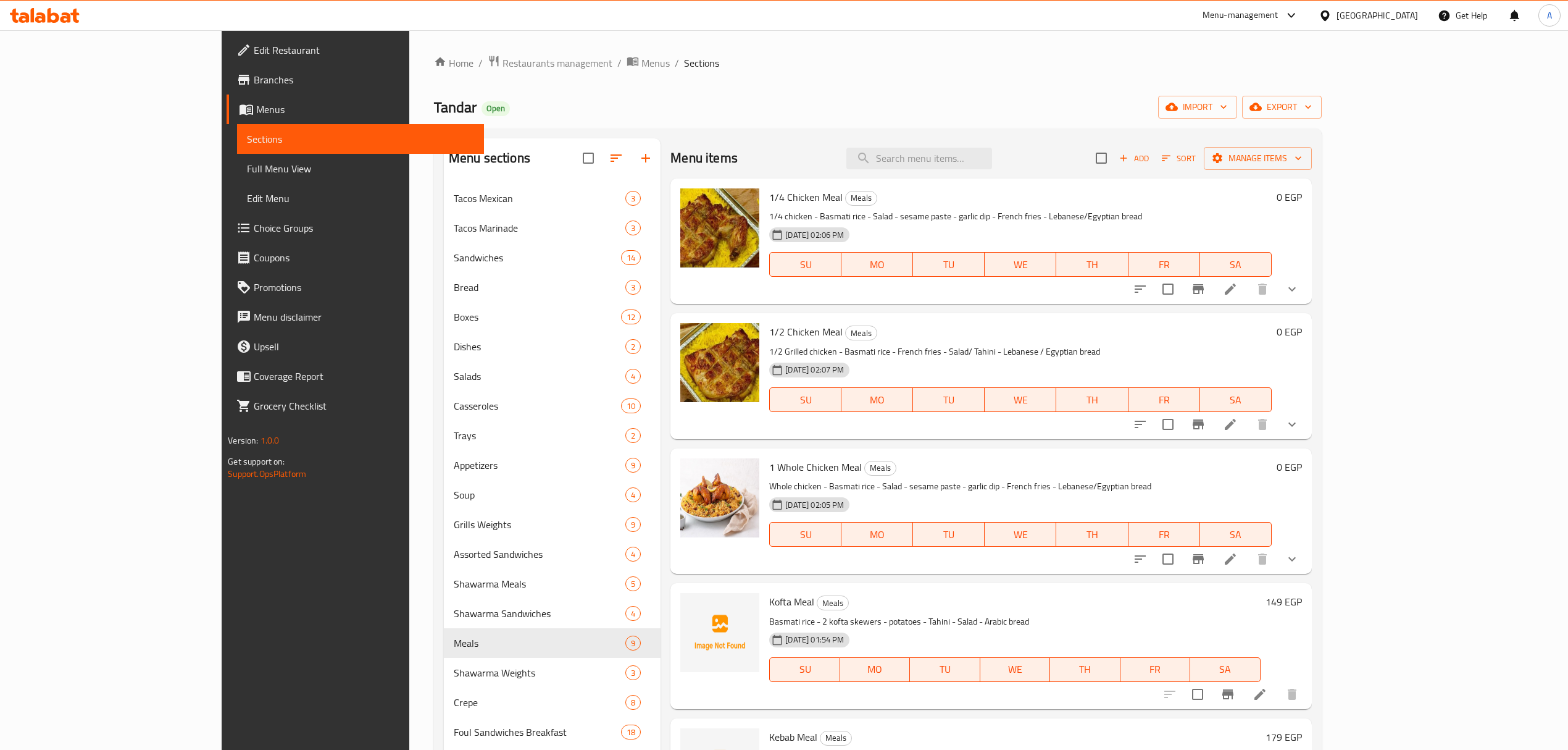
scroll to position [423, 0]
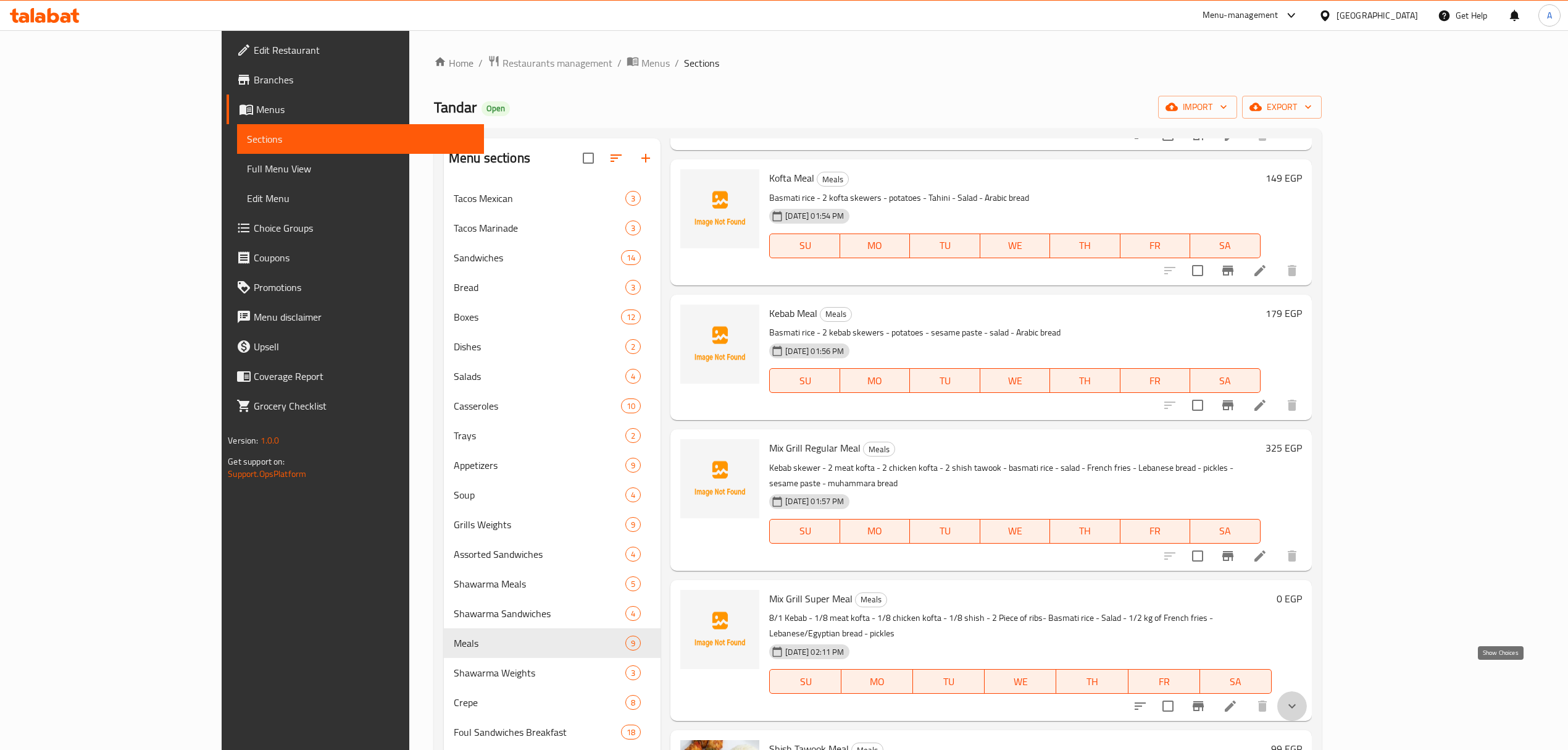
click at [1299, 699] on icon "show more" at bounding box center [1292, 706] width 15 height 15
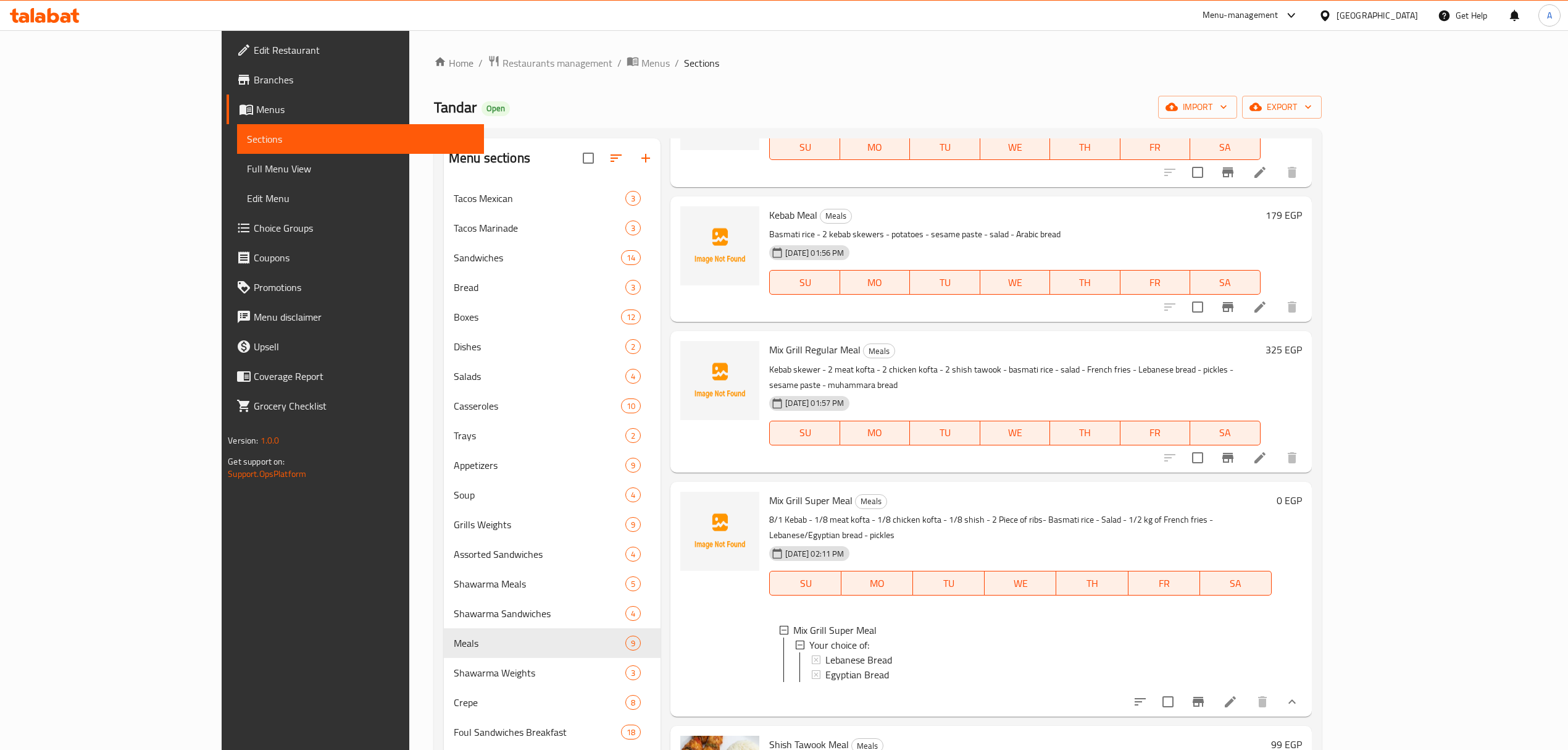
scroll to position [530, 0]
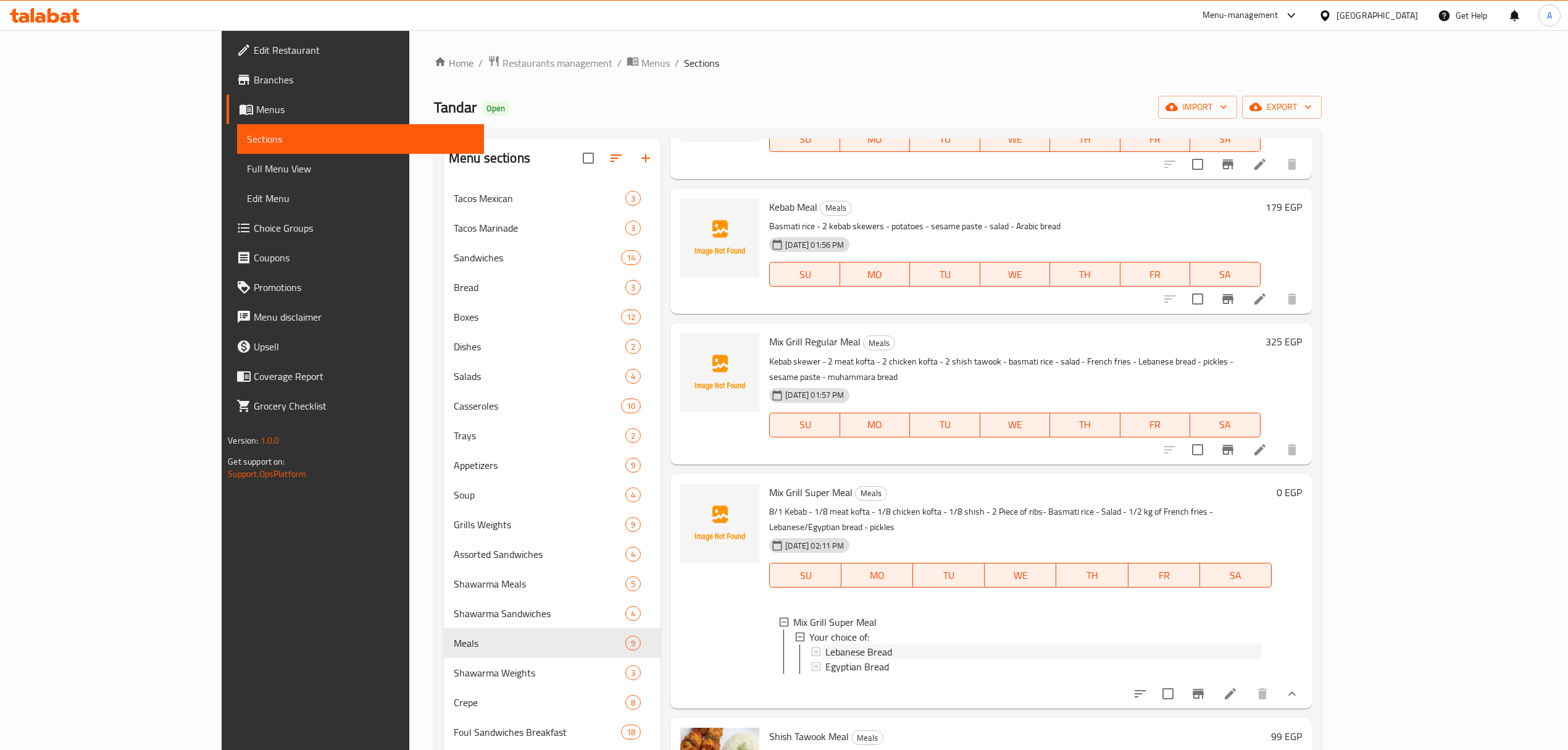
click at [825, 644] on span "Lebanese Bread" at bounding box center [858, 652] width 67 height 15
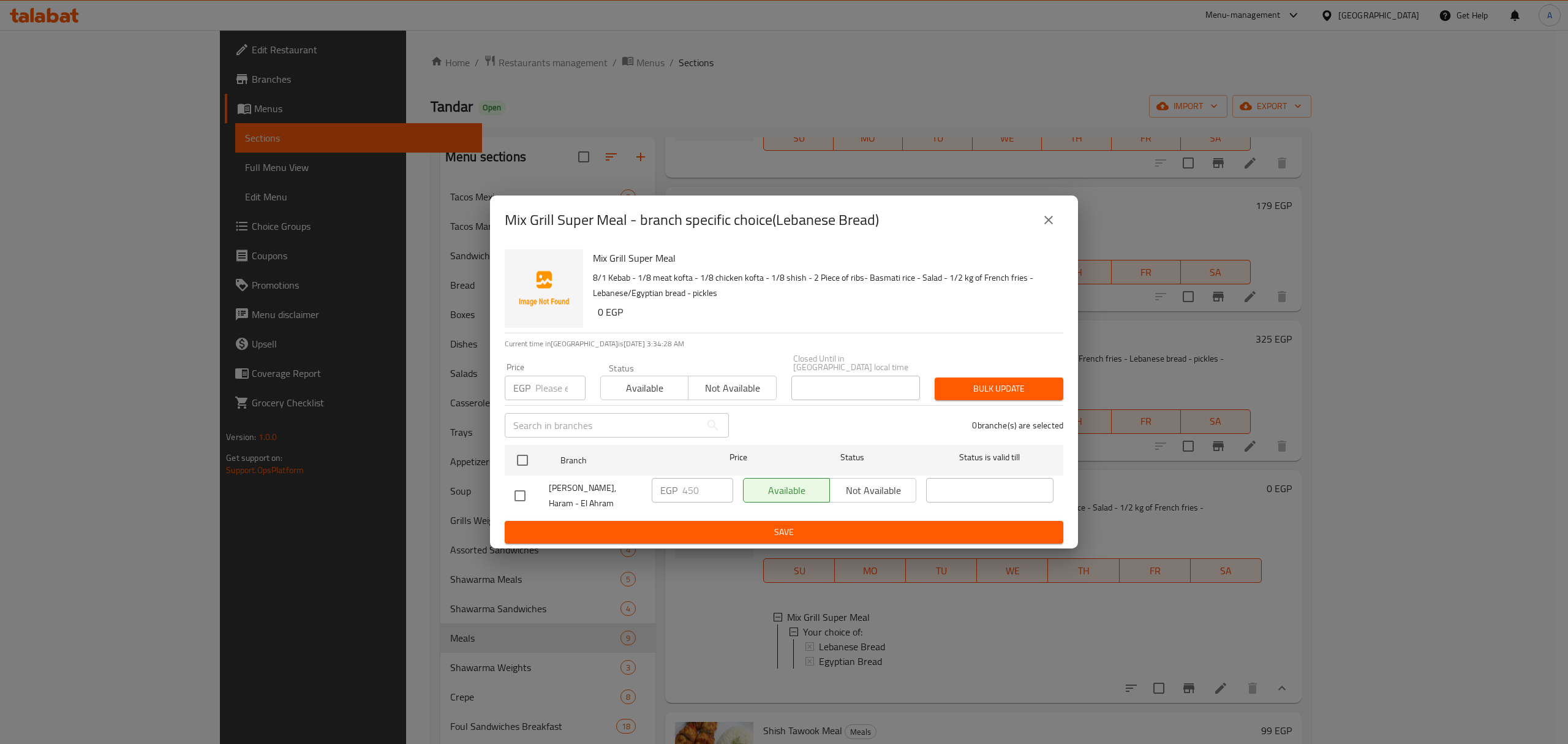
click at [1046, 227] on icon "close" at bounding box center [1049, 220] width 15 height 15
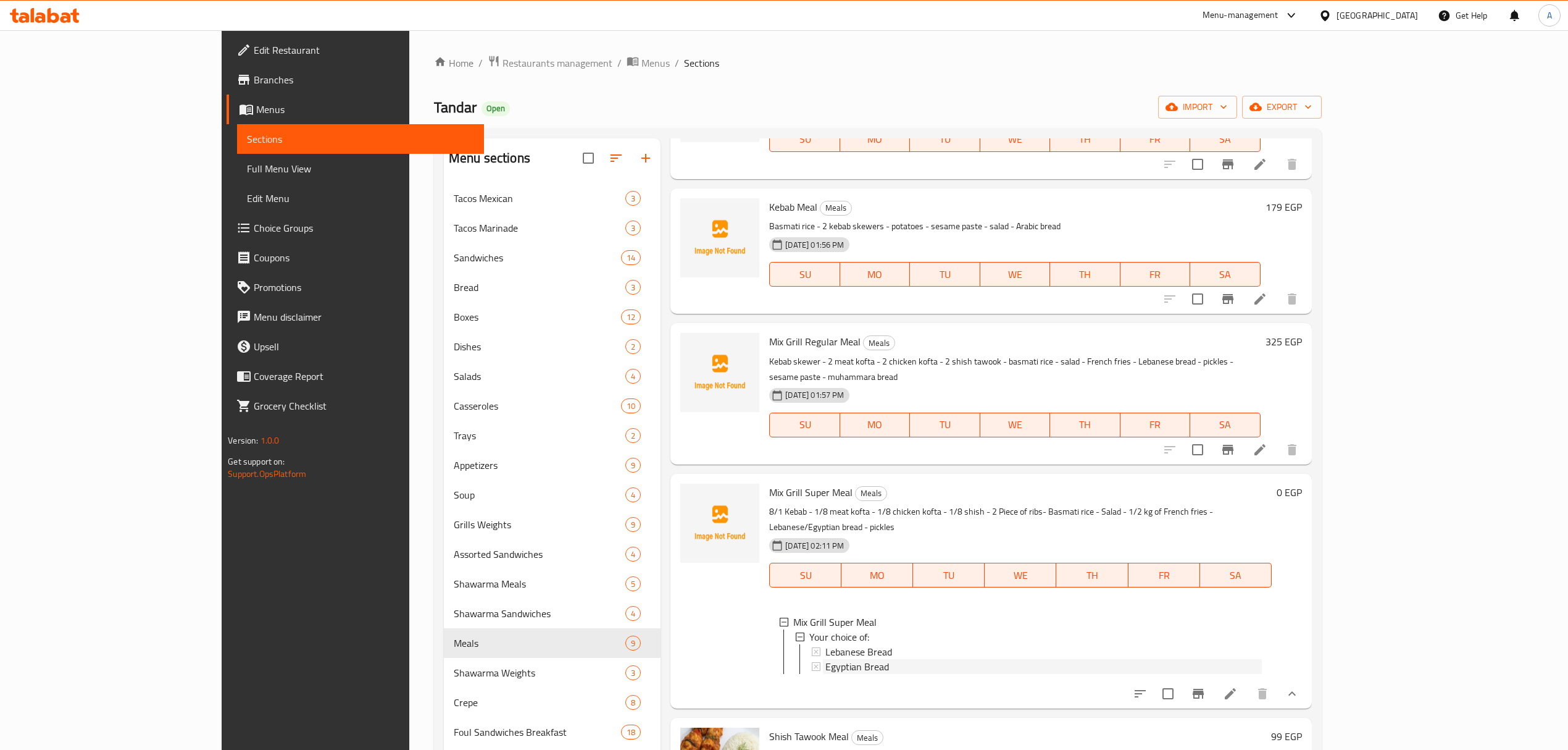
click at [837, 659] on div "Egyptian Bread" at bounding box center [1043, 666] width 436 height 15
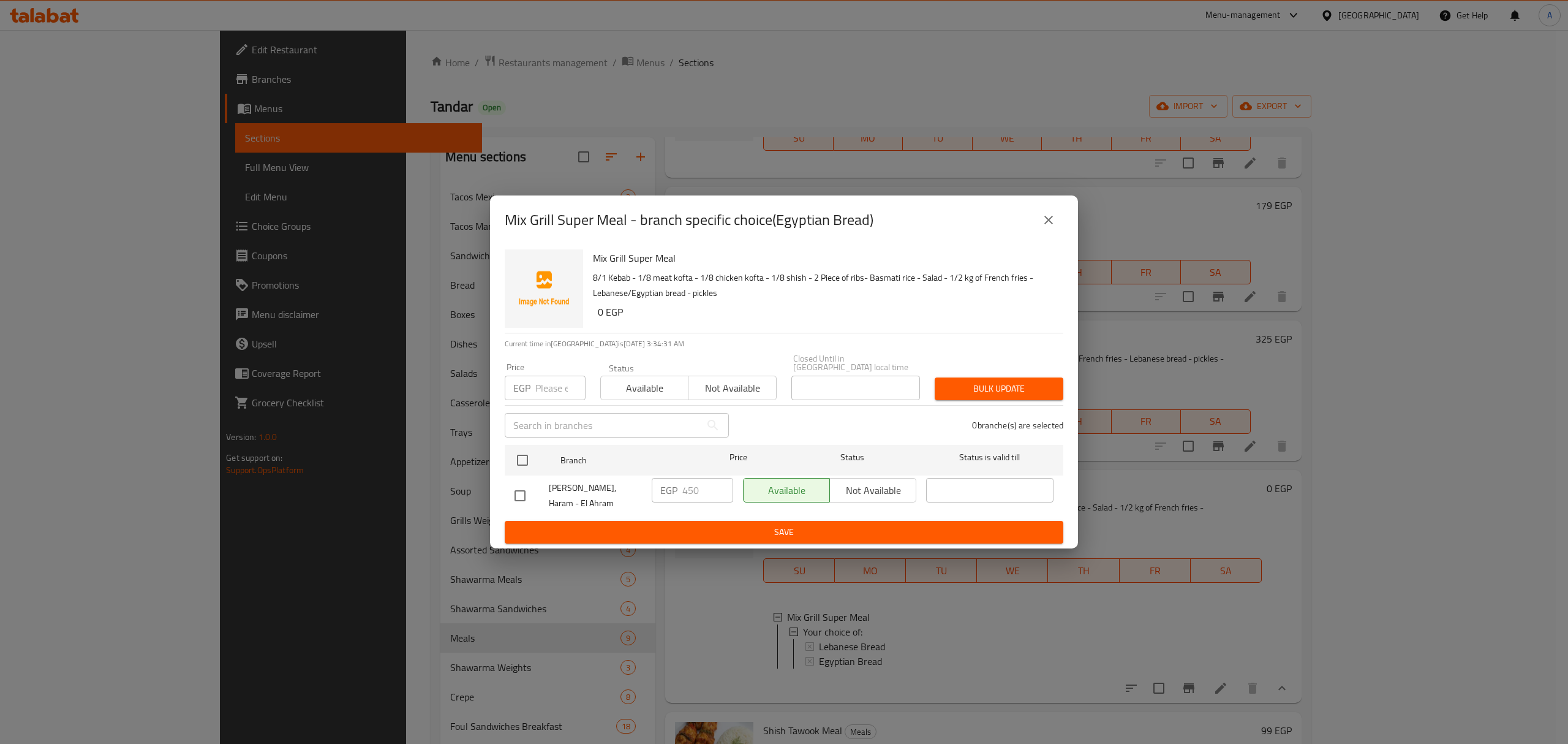
click at [1042, 235] on button "close" at bounding box center [1048, 220] width 29 height 29
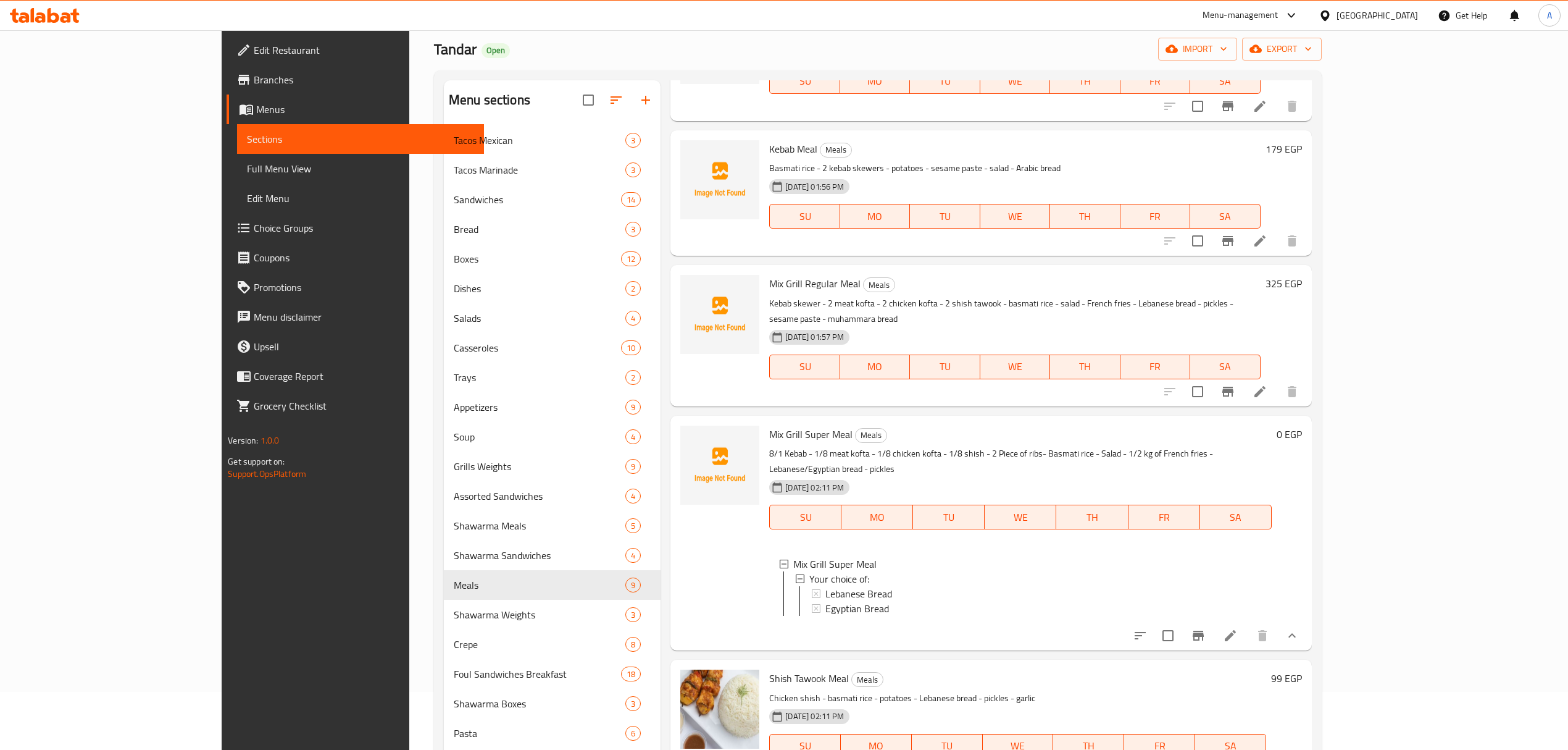
scroll to position [165, 0]
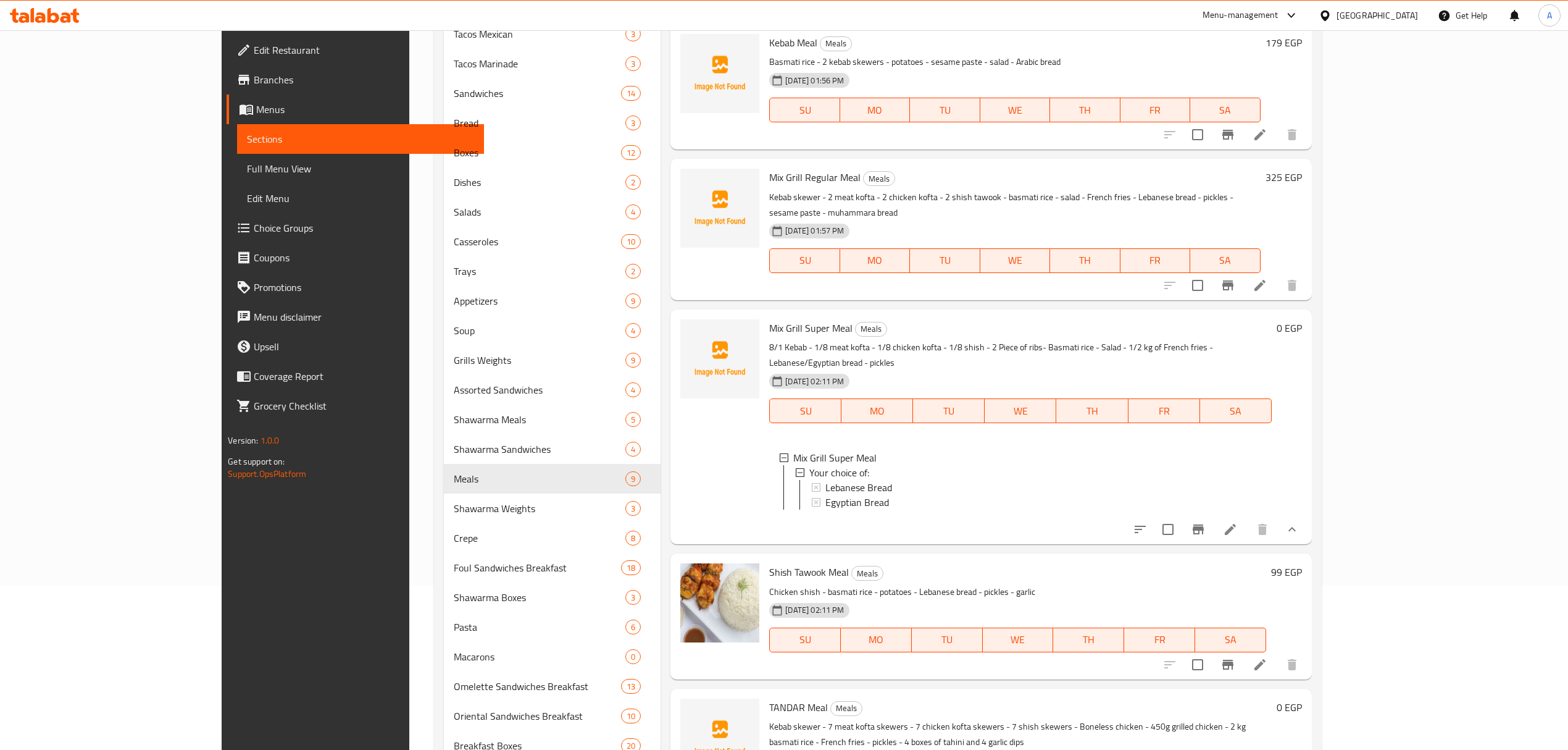
click at [1302, 563] on h6 "99 EGP" at bounding box center [1286, 572] width 31 height 18
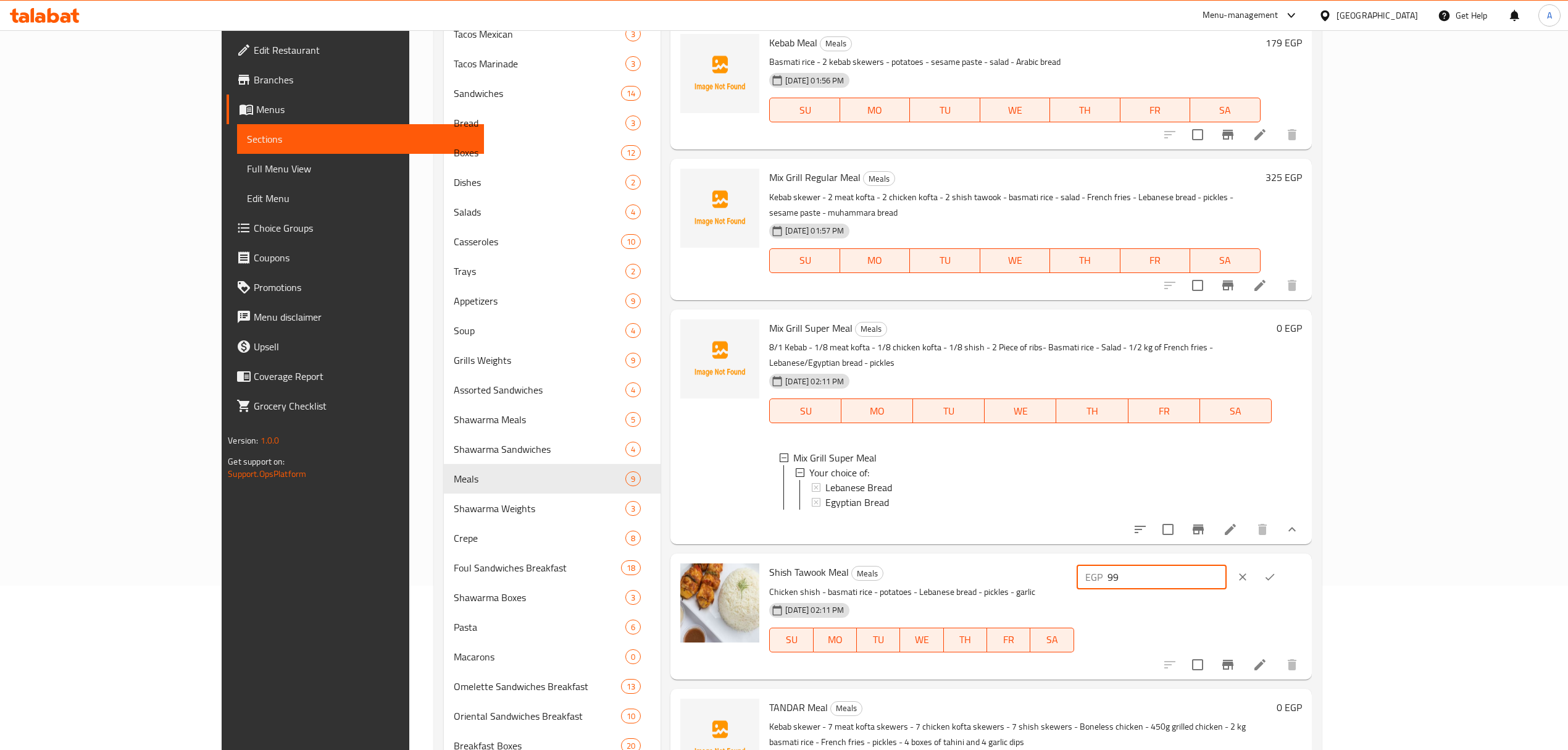
drag, startPoint x: 1346, startPoint y: 558, endPoint x: 1336, endPoint y: 558, distance: 10.0
click at [1227, 564] on div "EGP 99 ​" at bounding box center [1152, 576] width 150 height 24
type input "129"
click at [1283, 563] on button "ok" at bounding box center [1269, 576] width 27 height 27
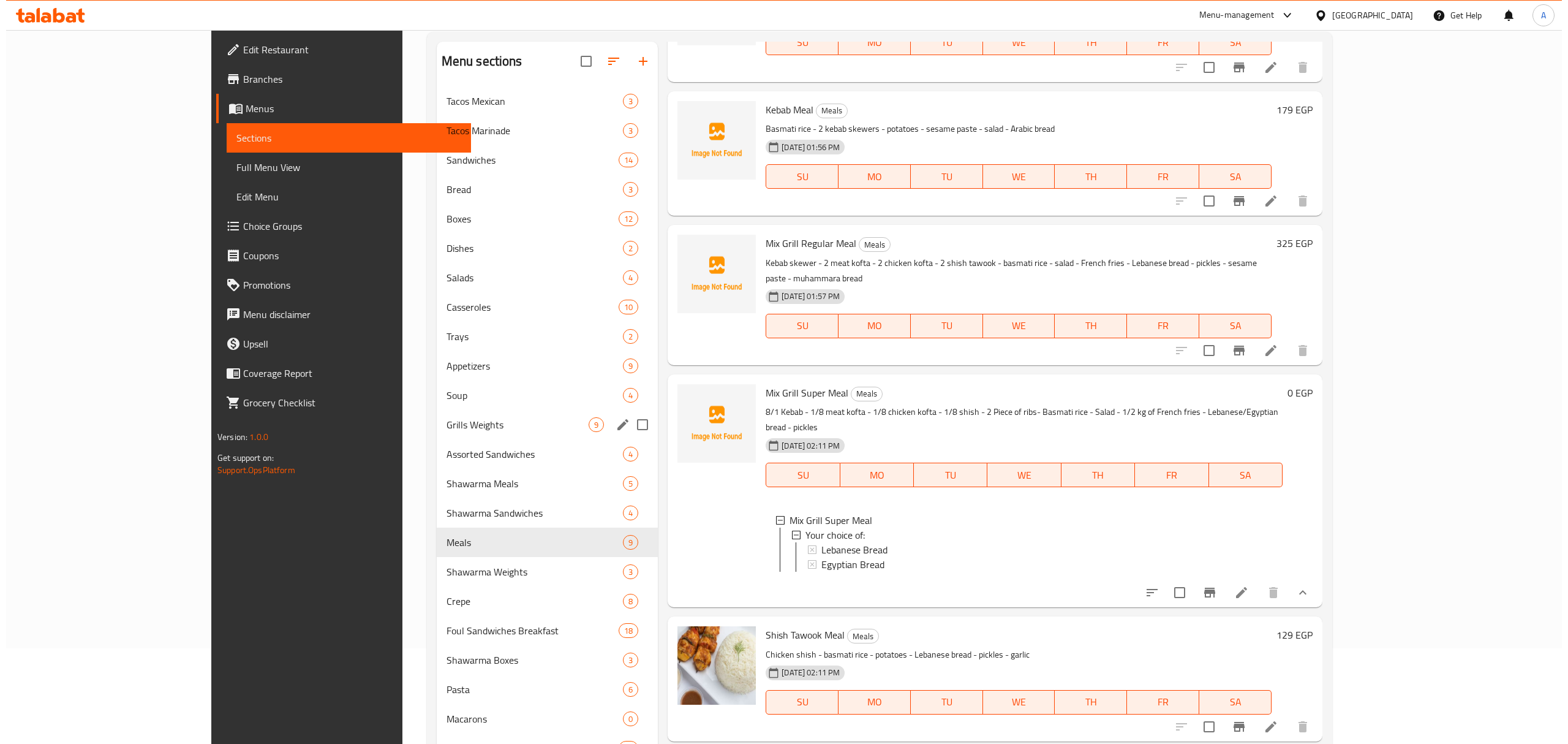
scroll to position [0, 0]
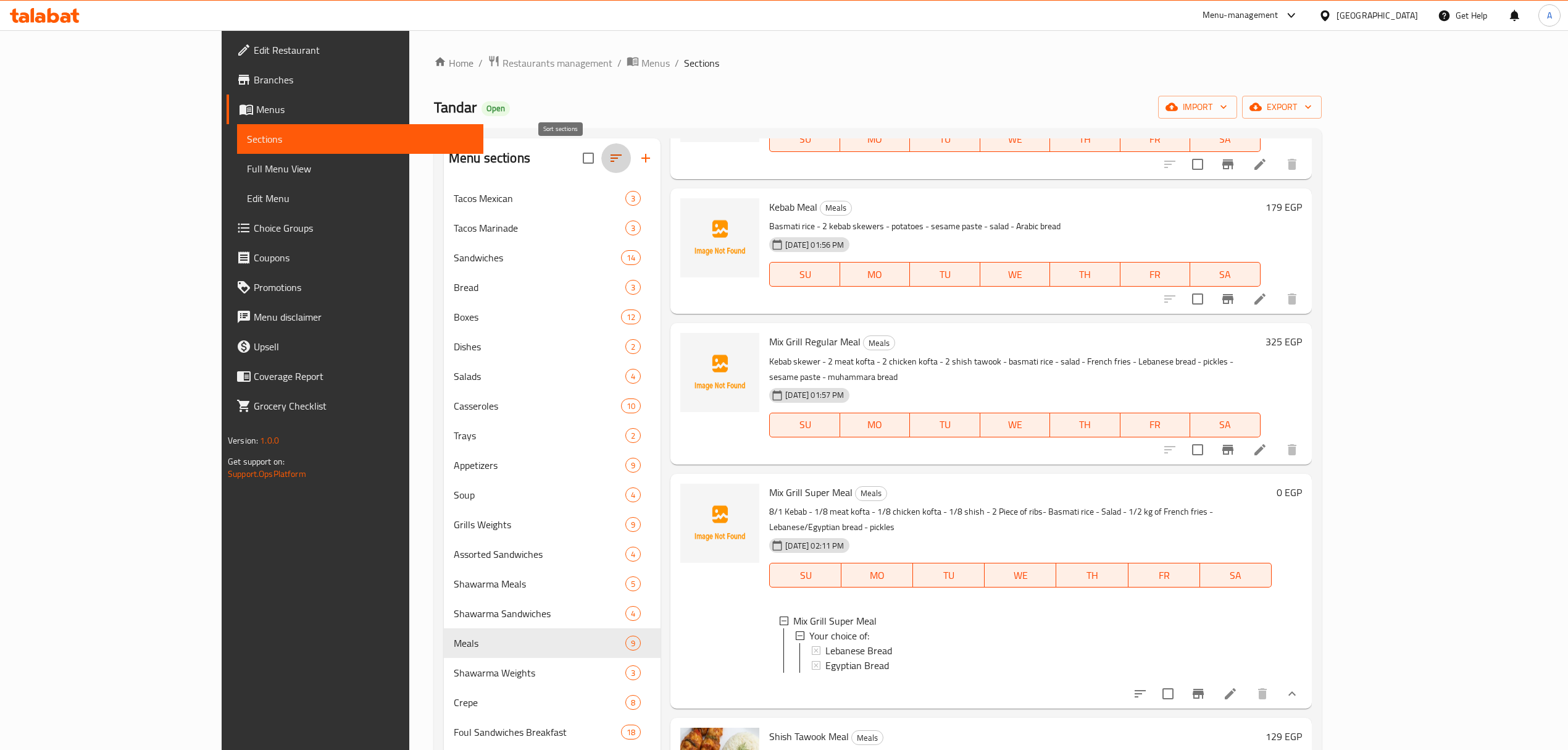
click at [608, 158] on icon "button" at bounding box center [616, 158] width 15 height 15
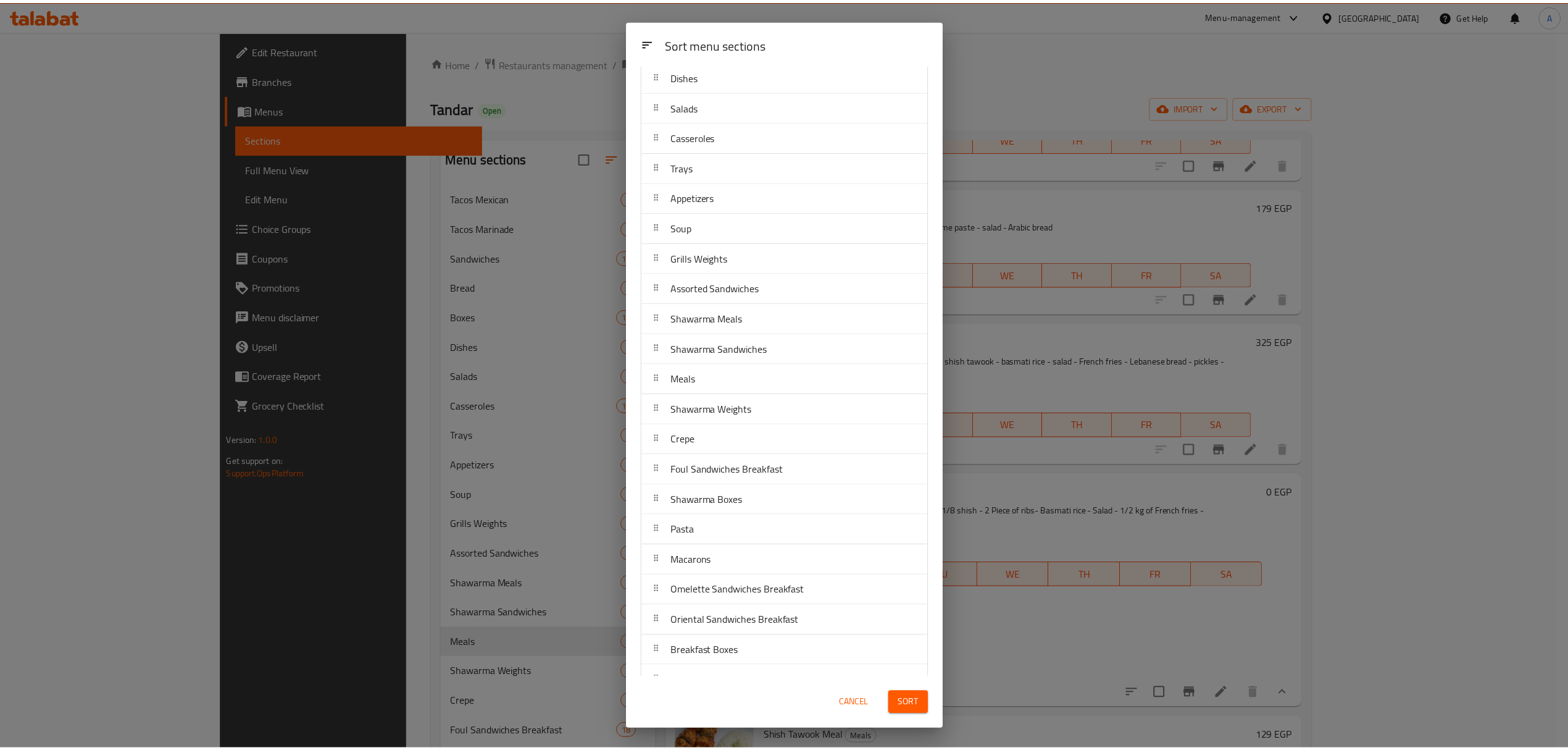
scroll to position [220, 0]
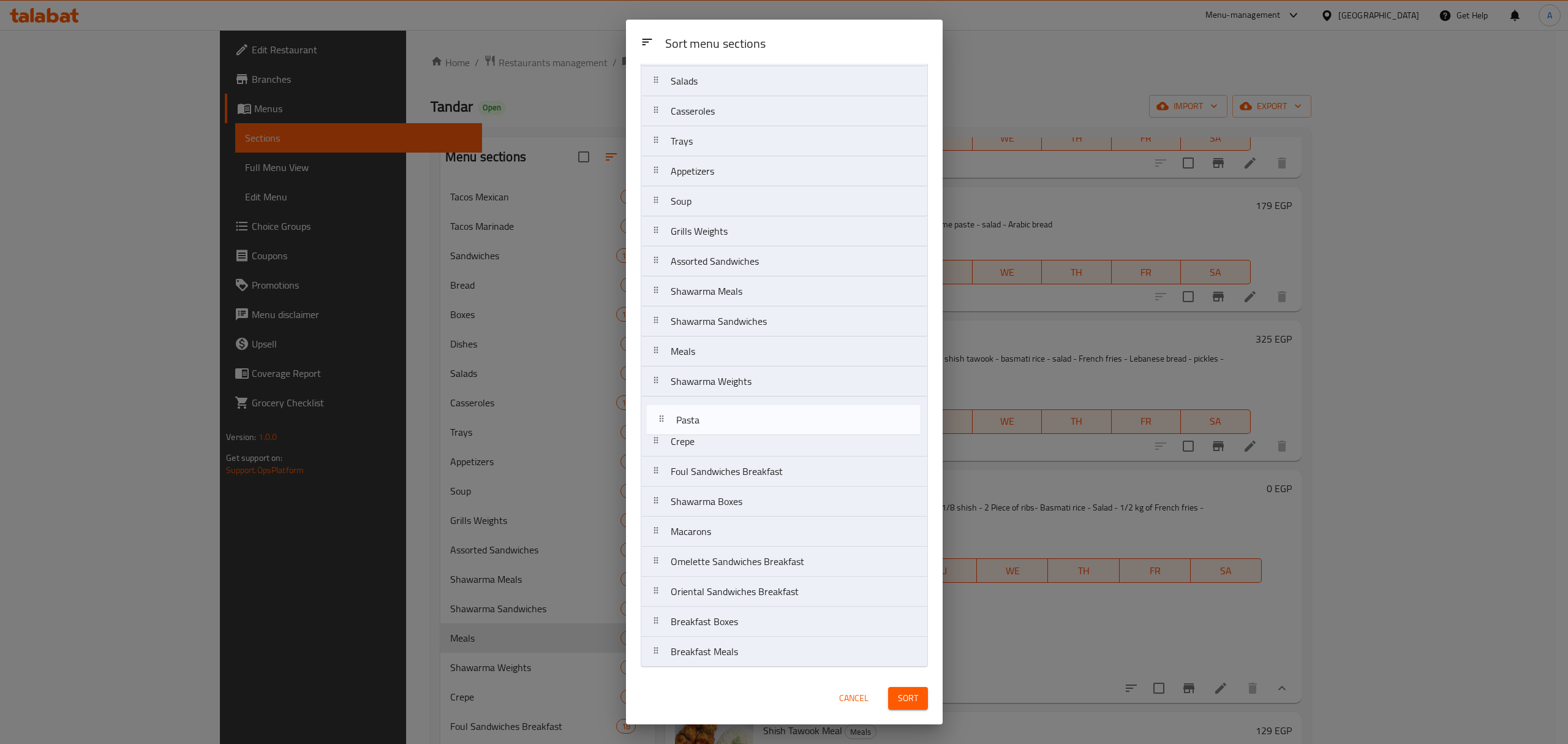
drag, startPoint x: 713, startPoint y: 511, endPoint x: 719, endPoint y: 428, distance: 83.2
click at [719, 428] on nav "Tacos Mexican Tacos Marinade Sandwiches Bread Boxes Dishes Salads Casseroles Tr…" at bounding box center [784, 276] width 287 height 782
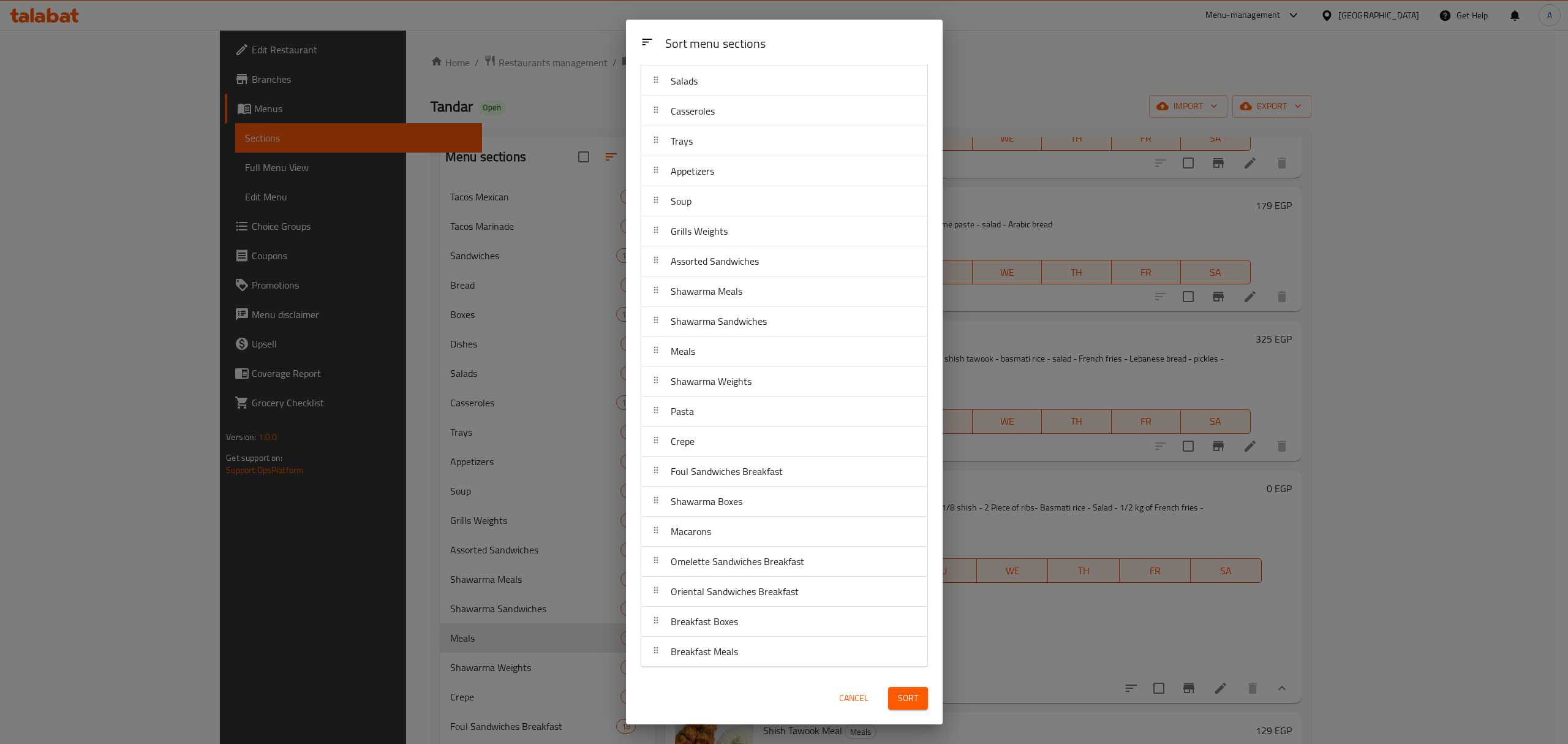
click at [900, 694] on span "Sort" at bounding box center [908, 698] width 20 height 16
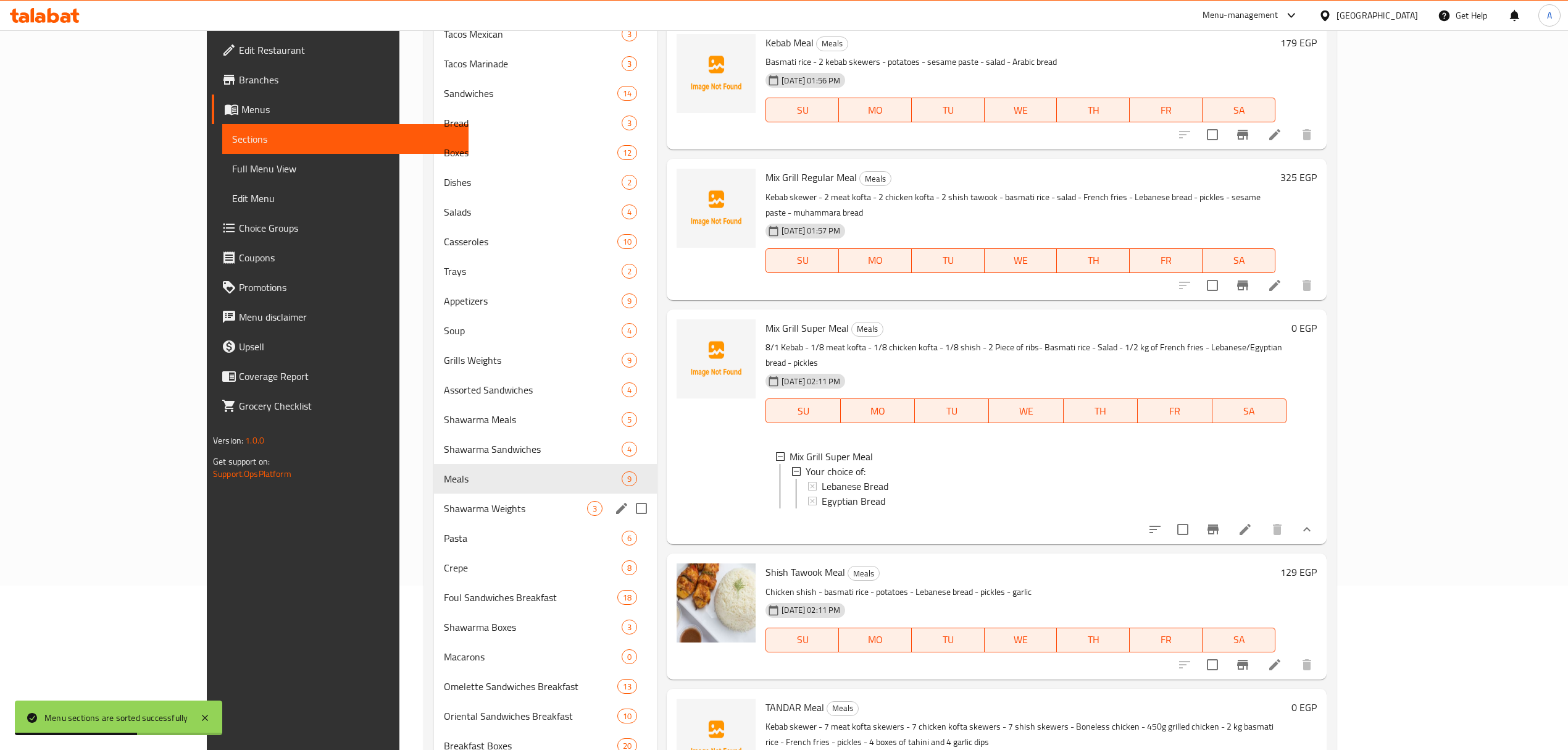
scroll to position [245, 0]
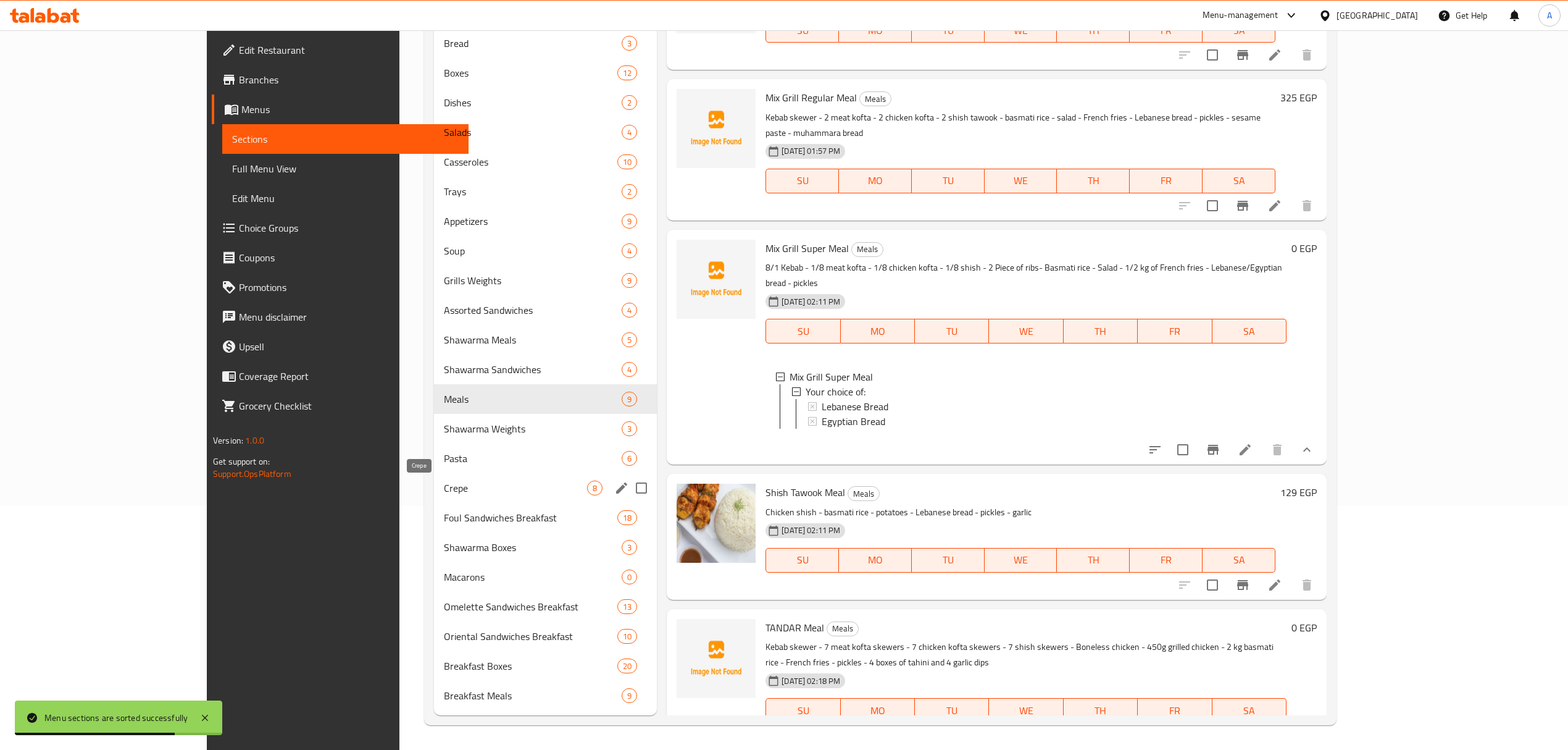
click at [444, 484] on span "Crepe" at bounding box center [515, 488] width 143 height 15
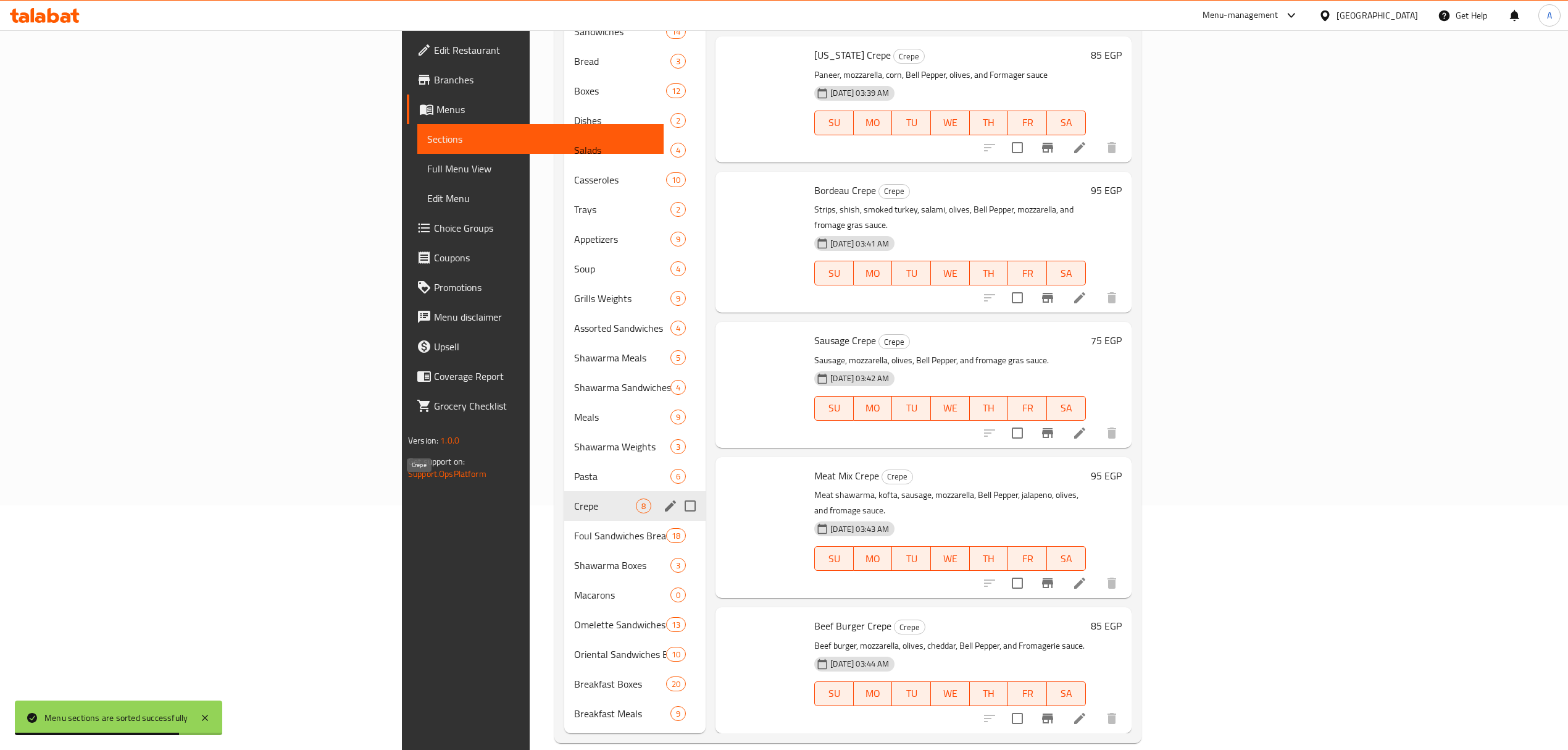
scroll to position [289, 0]
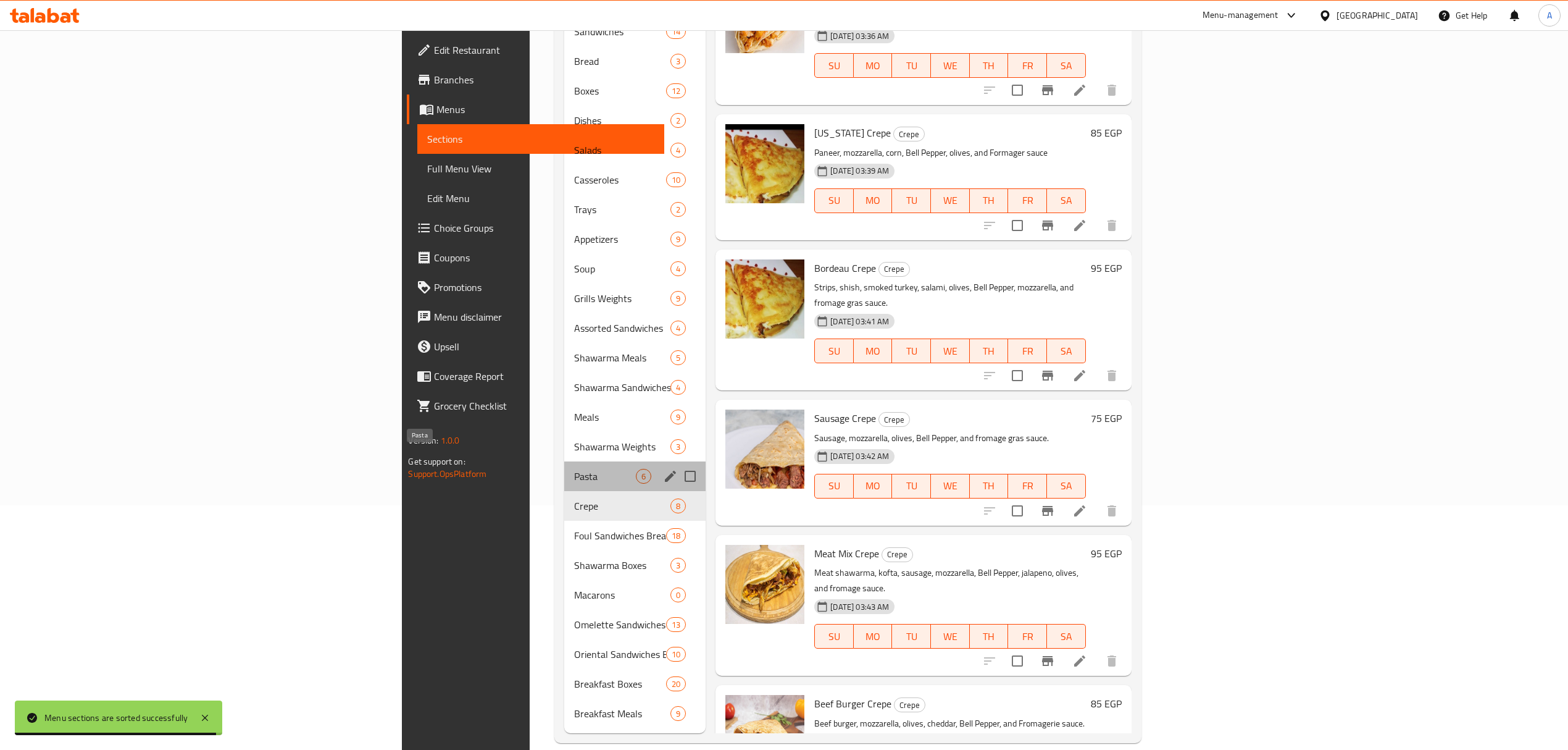
click at [574, 469] on span "Pasta" at bounding box center [605, 476] width 63 height 15
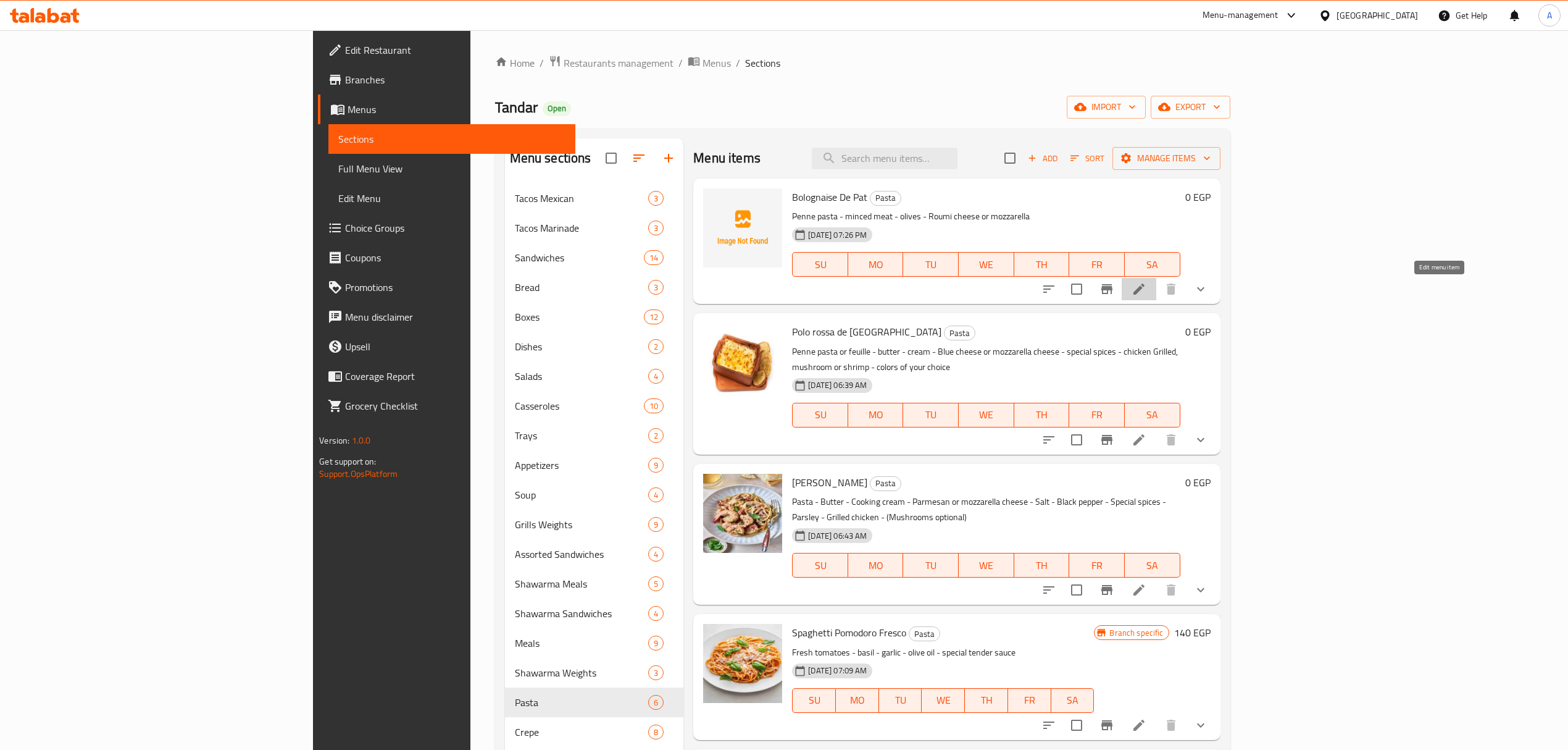
click at [1144, 295] on icon at bounding box center [1139, 289] width 11 height 11
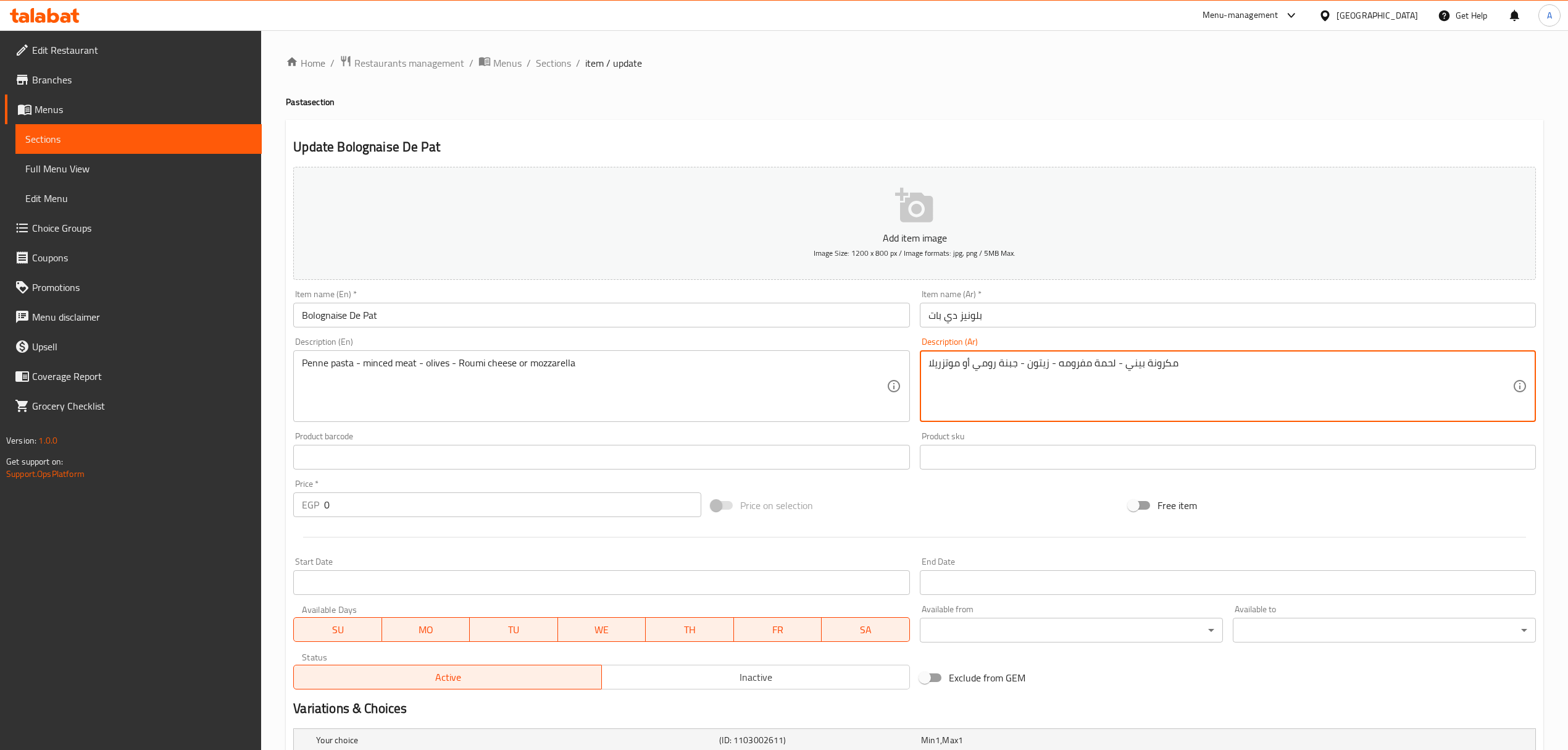
drag, startPoint x: 1181, startPoint y: 361, endPoint x: 1112, endPoint y: 361, distance: 69.0
click at [1057, 362] on textarea "لحمة مفرومه - زيتون - جبنة رومي أو موتزريلا" at bounding box center [1220, 387] width 584 height 59
drag, startPoint x: 1054, startPoint y: 363, endPoint x: 921, endPoint y: 366, distance: 133.0
click at [921, 366] on div "لحمة مفرومه - زيتون - جبنة رومي أو موتزريلا Description (Ar)" at bounding box center [1227, 386] width 616 height 72
click at [1020, 352] on div "لحمة مفرومه - زيتون - جبنة رومي أو موتزريلا Description (Ar)" at bounding box center [1227, 386] width 616 height 72
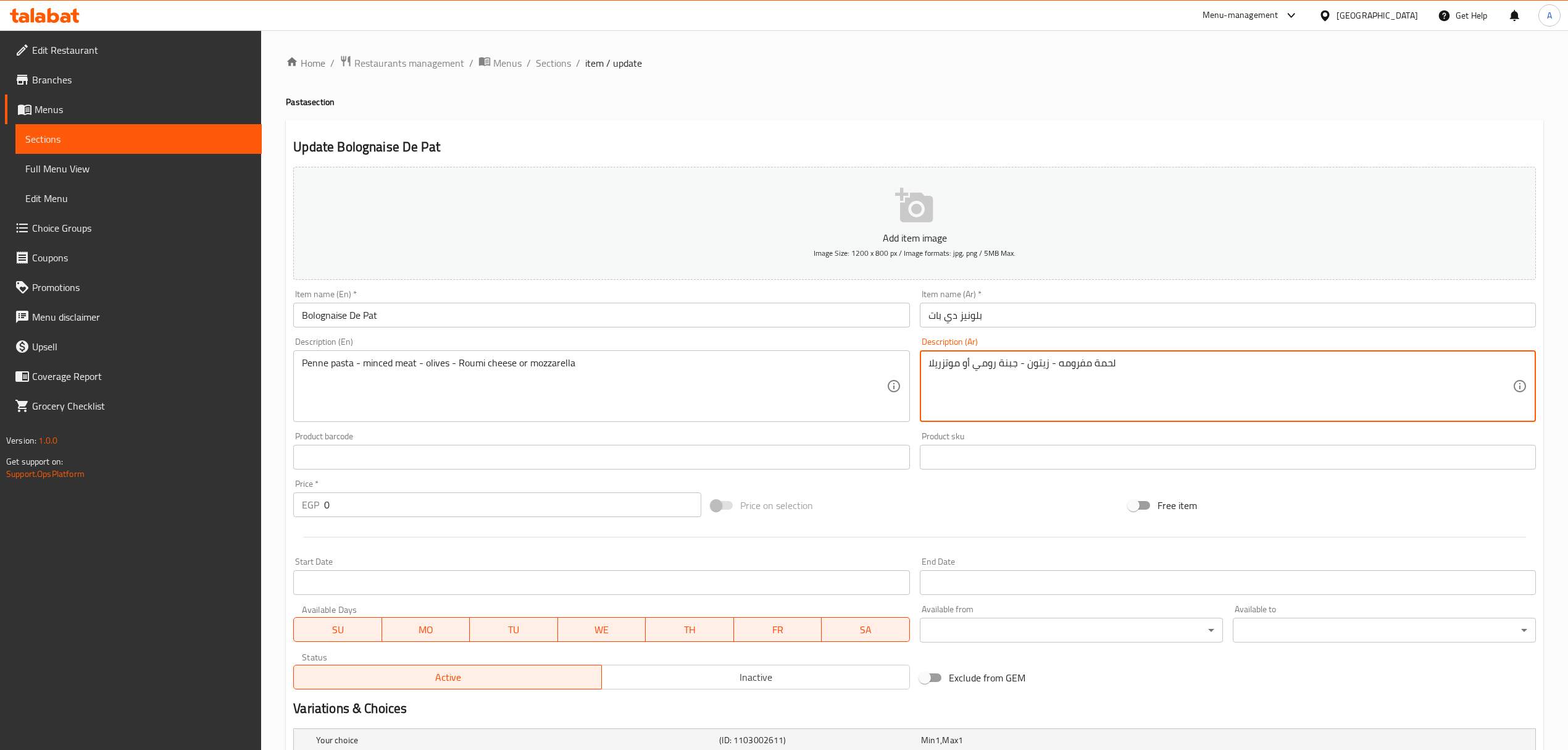
click at [1045, 362] on textarea "لحمة مفرومه - زيتون - جبنة رومي أو موتزريلا" at bounding box center [1220, 387] width 584 height 59
drag, startPoint x: 1050, startPoint y: 364, endPoint x: 973, endPoint y: 366, distance: 77.0
click at [973, 366] on textarea "لحمة مفرومه - زيتون - جبنة رومي أو موتزريلا" at bounding box center [1220, 387] width 584 height 59
click at [942, 362] on textarea "لحمة مفرومه أو موتزريلا" at bounding box center [1220, 387] width 584 height 59
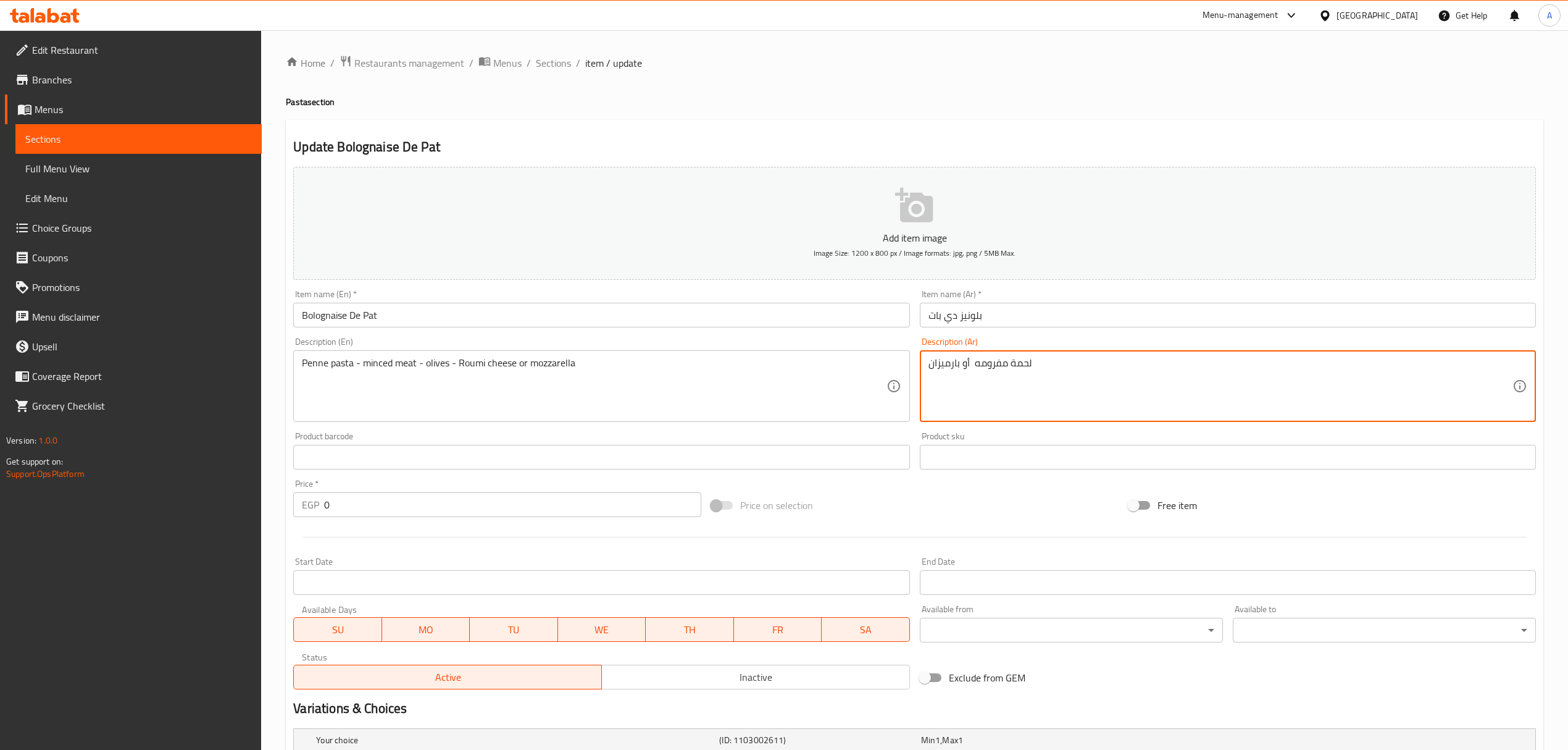
click at [966, 362] on textarea "لحمة مفرومه أو بارميزان" at bounding box center [1220, 387] width 584 height 59
click at [967, 362] on textarea "لحمة مفرومه أو بارميزان" at bounding box center [1220, 387] width 584 height 59
type textarea "لحمة مفرومه أو بارميزان"
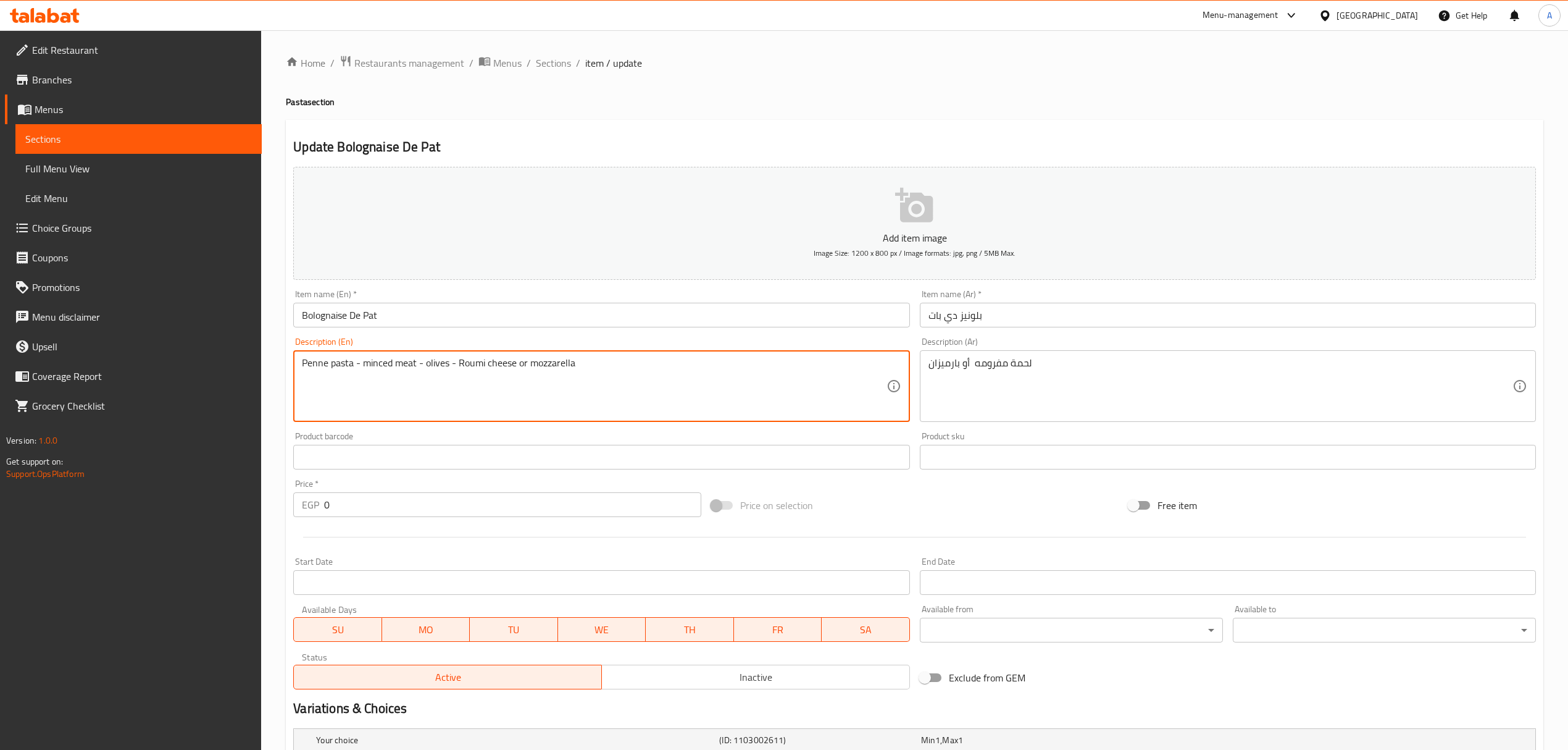
click at [566, 366] on textarea "Penne pasta - minced meat - olives - Roumi cheese or mozzarella" at bounding box center [594, 387] width 584 height 59
paste textarea "minced meat or parmesan"
click at [354, 362] on textarea "minced meat or parmesan" at bounding box center [594, 387] width 584 height 59
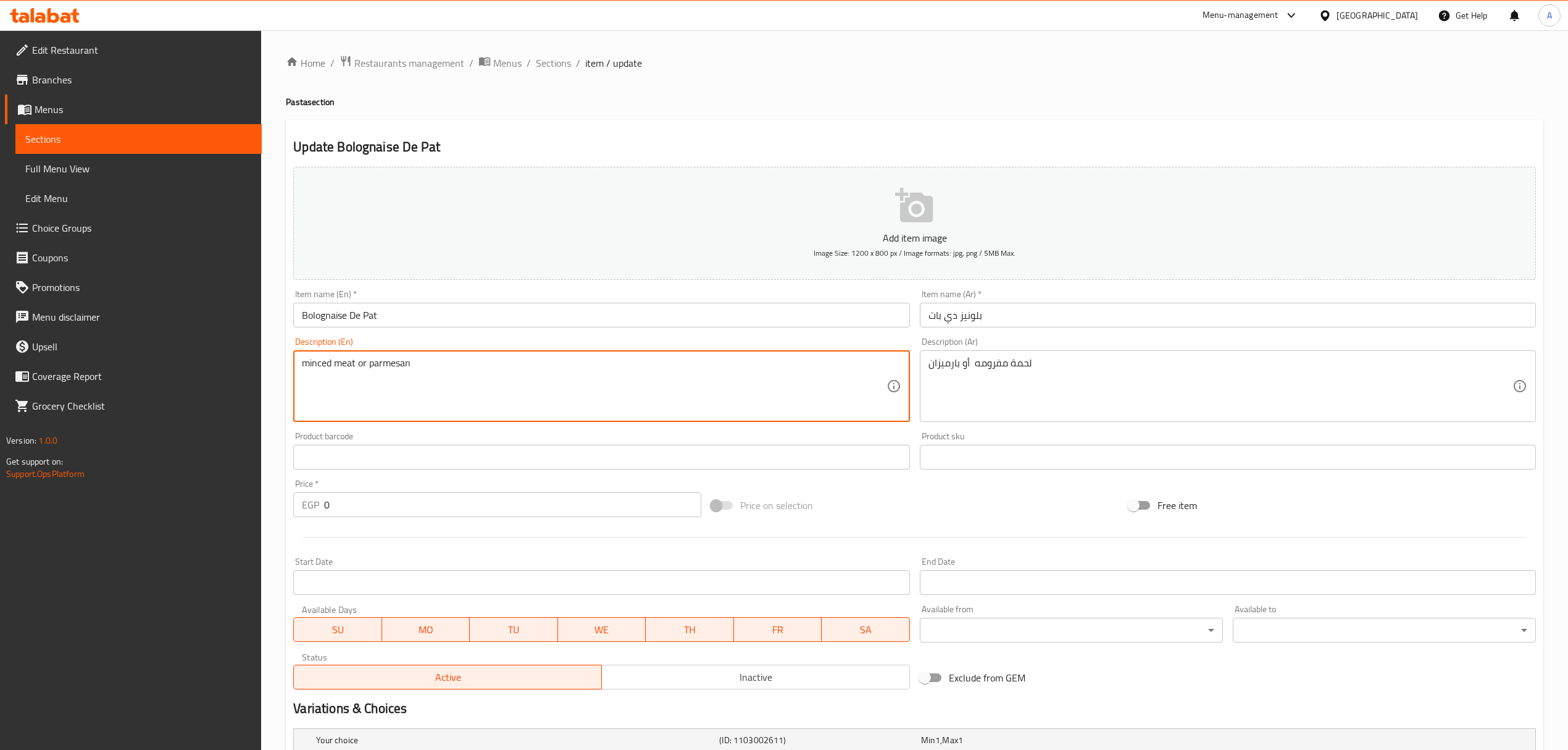
click at [354, 362] on textarea "minced meat or parmesan" at bounding box center [594, 387] width 584 height 59
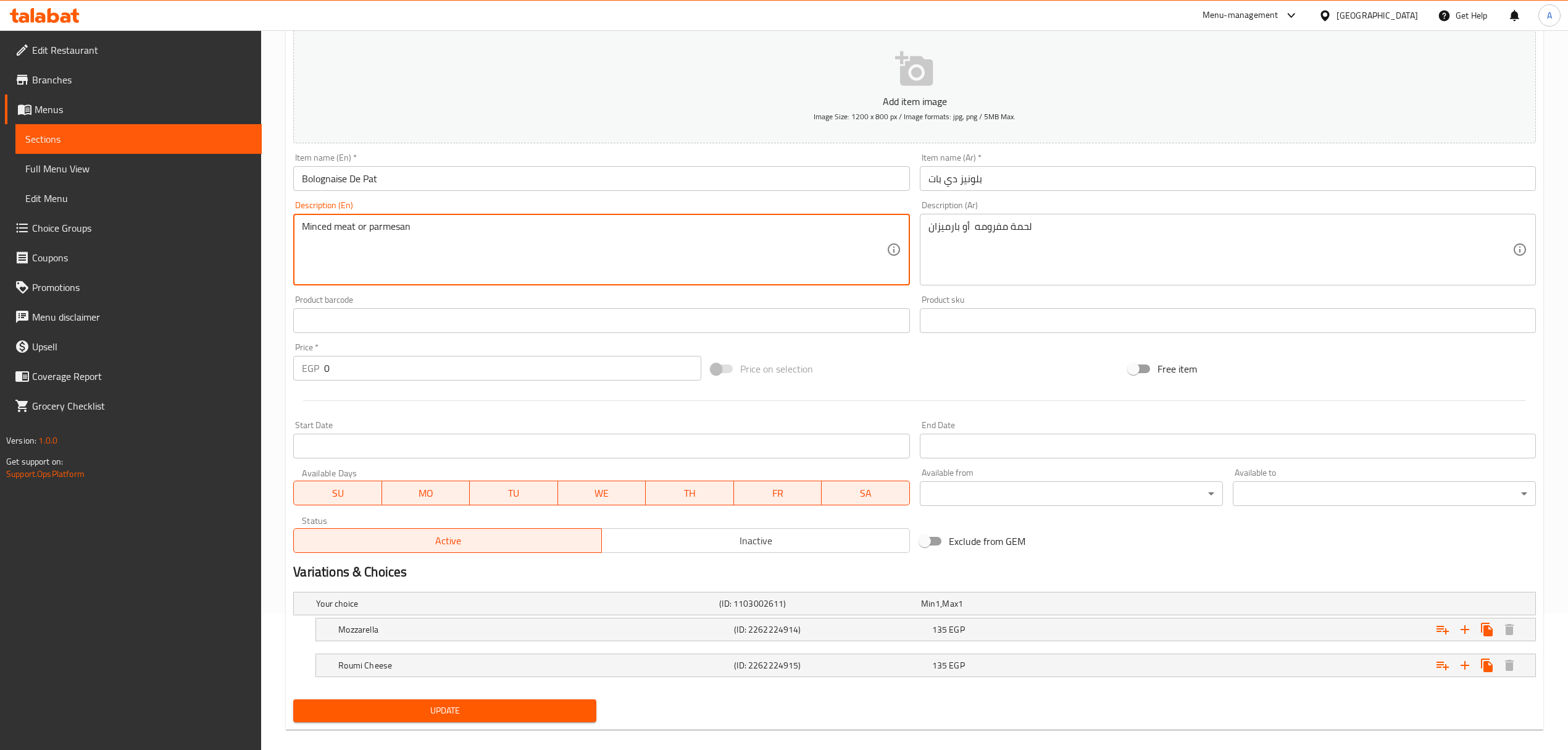
scroll to position [152, 0]
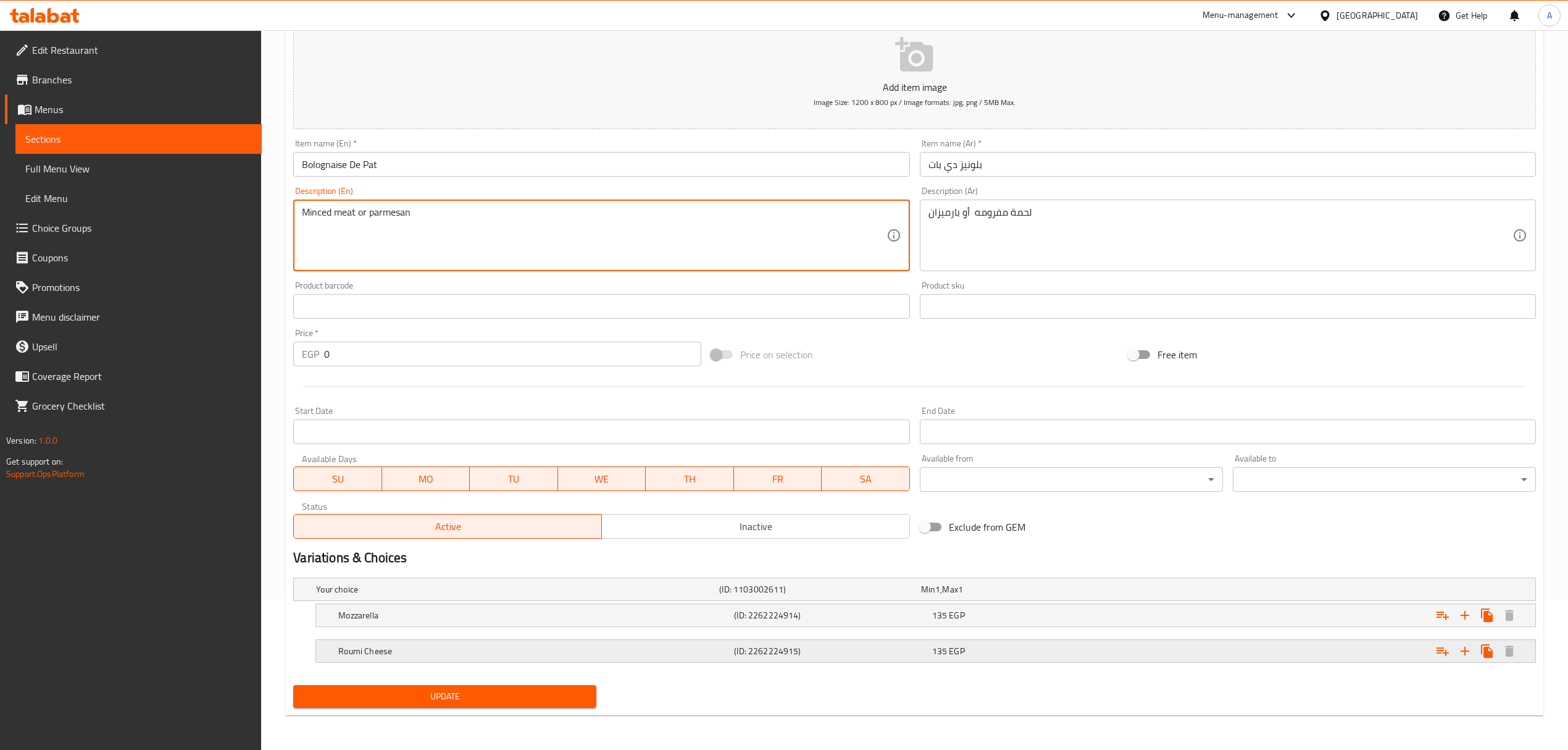
type textarea "Minced meat or parmesan"
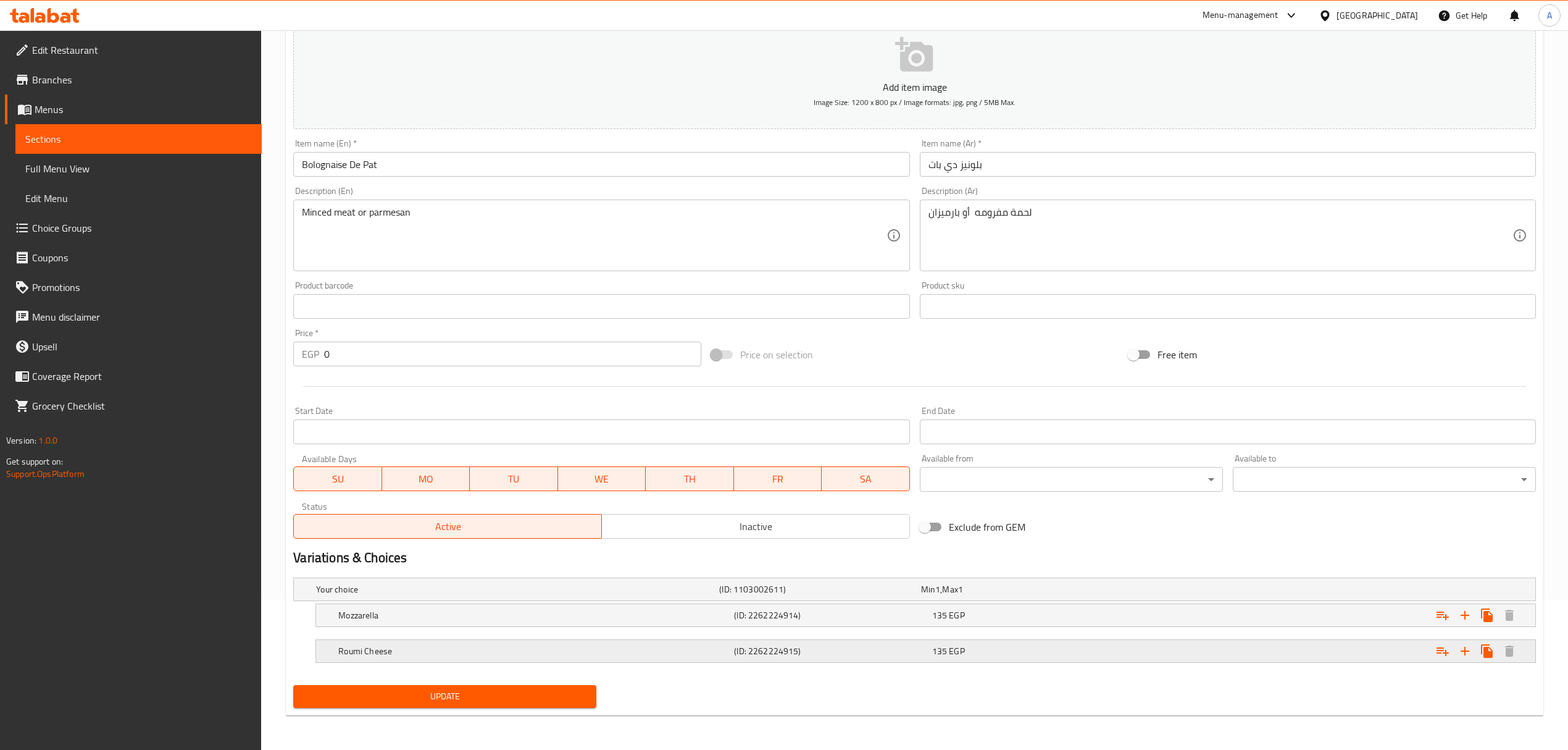
click at [388, 655] on h5 "Roumi Cheese" at bounding box center [533, 651] width 391 height 13
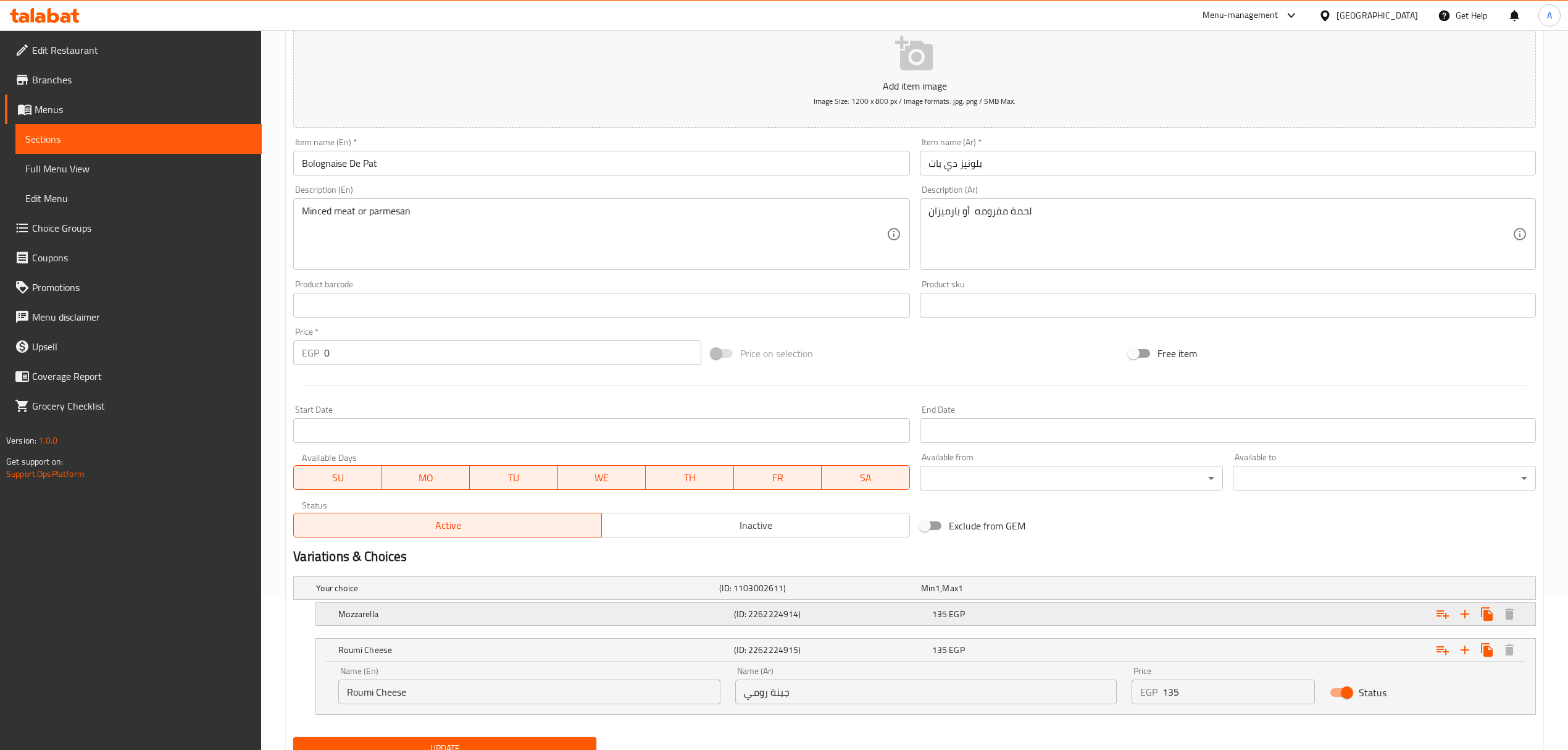
click at [389, 622] on div "Mozzarella" at bounding box center [533, 614] width 396 height 18
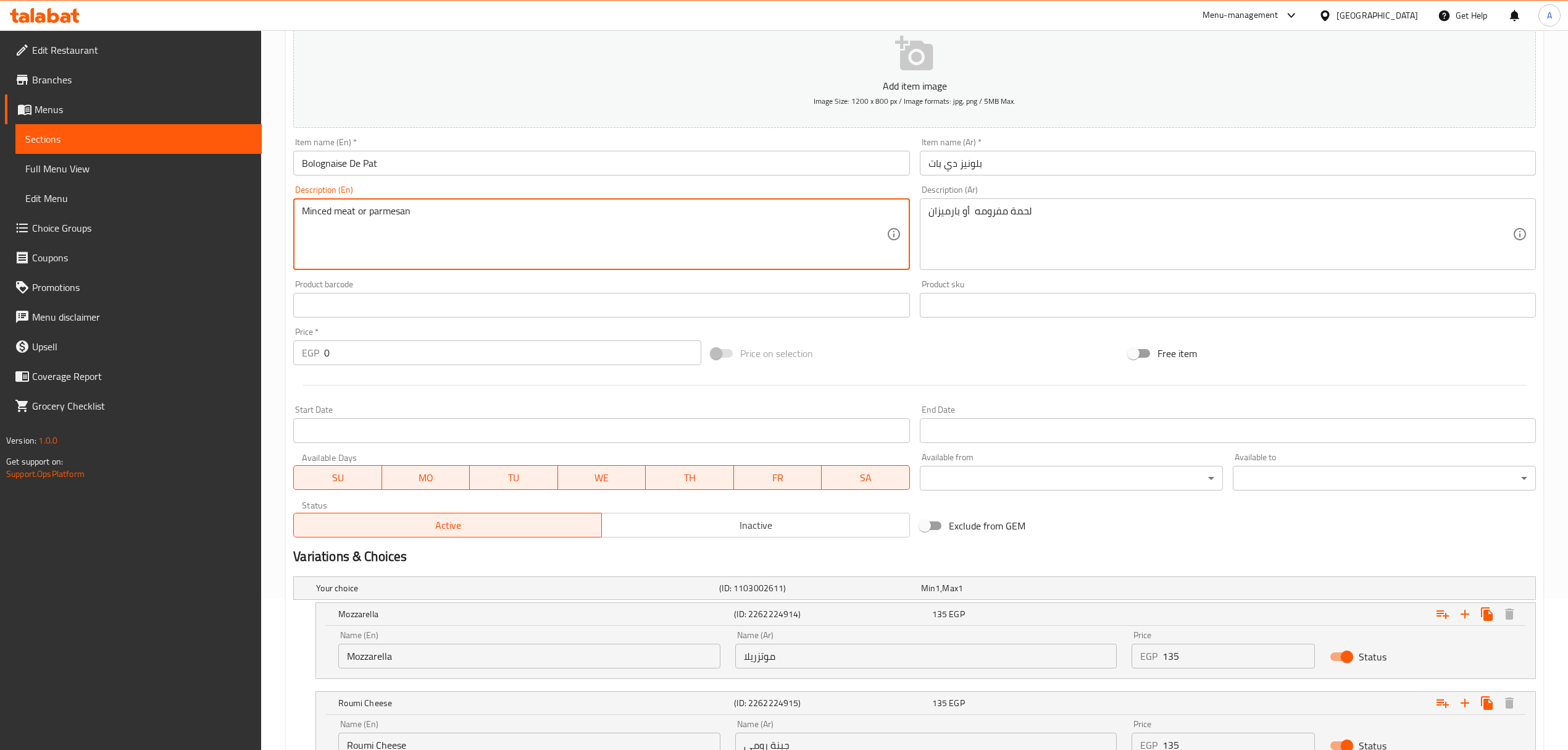
click at [338, 213] on textarea "Minced meat or parmesan" at bounding box center [594, 235] width 584 height 59
drag, startPoint x: 354, startPoint y: 211, endPoint x: 286, endPoint y: 211, distance: 68.0
click at [286, 211] on div "Update Bolognaise De Pat Add item image Image Size: 1200 x 800 px / Image forma…" at bounding box center [914, 394] width 1257 height 852
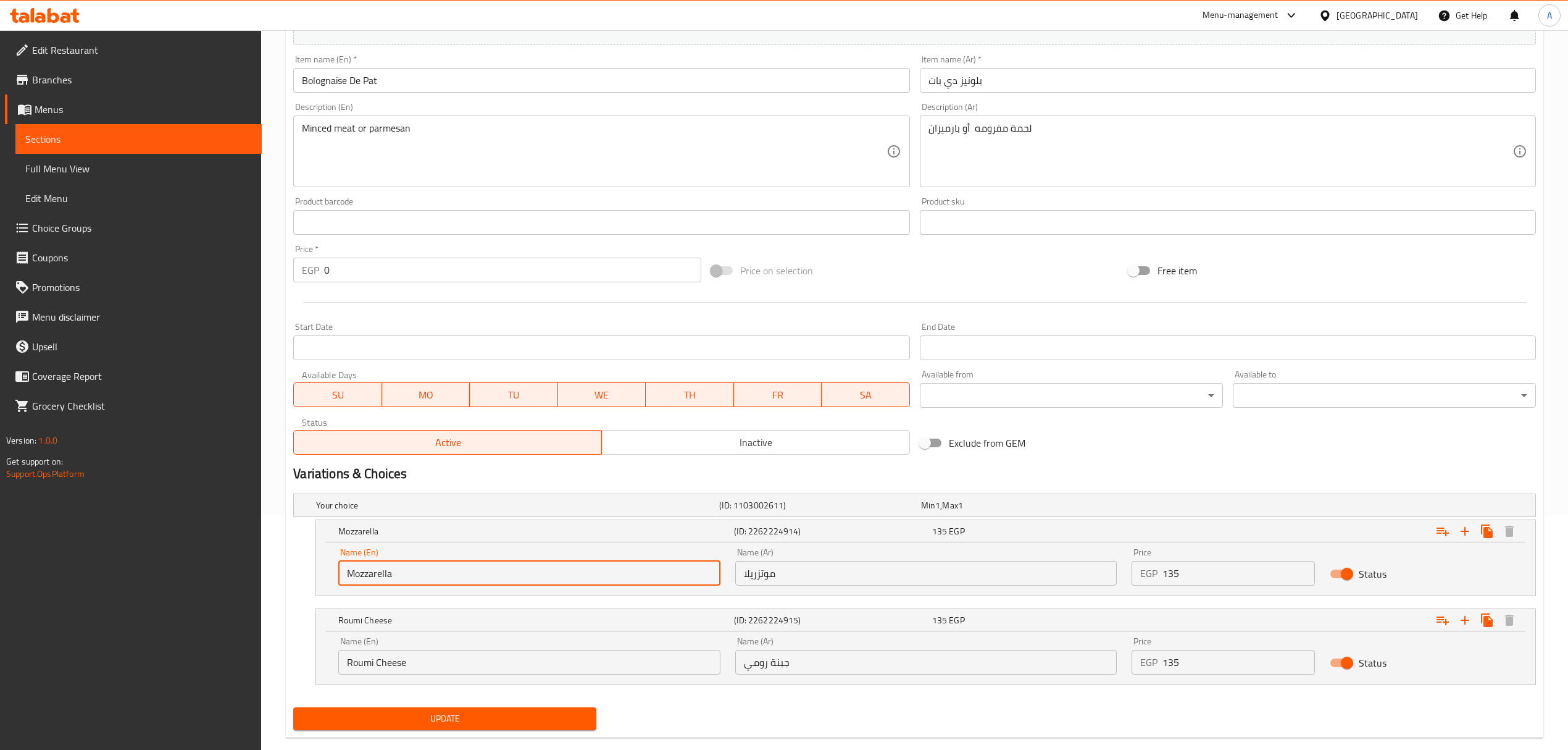
click at [445, 583] on input "Mozzarella" at bounding box center [529, 572] width 381 height 24
paste input "inced meat"
click at [445, 583] on input "Minced meat" at bounding box center [529, 572] width 381 height 24
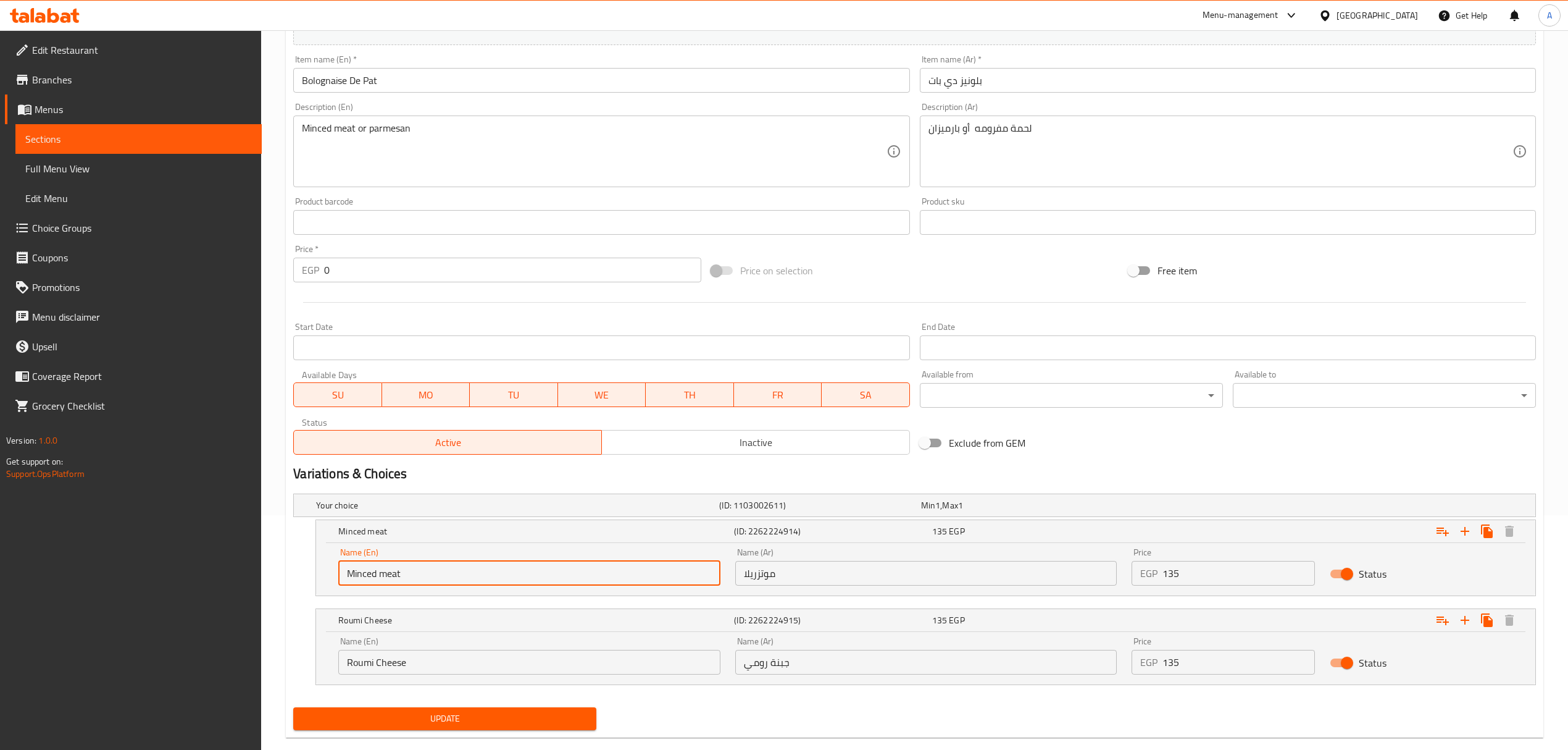
click at [445, 583] on input "Minced meat" at bounding box center [529, 572] width 381 height 24
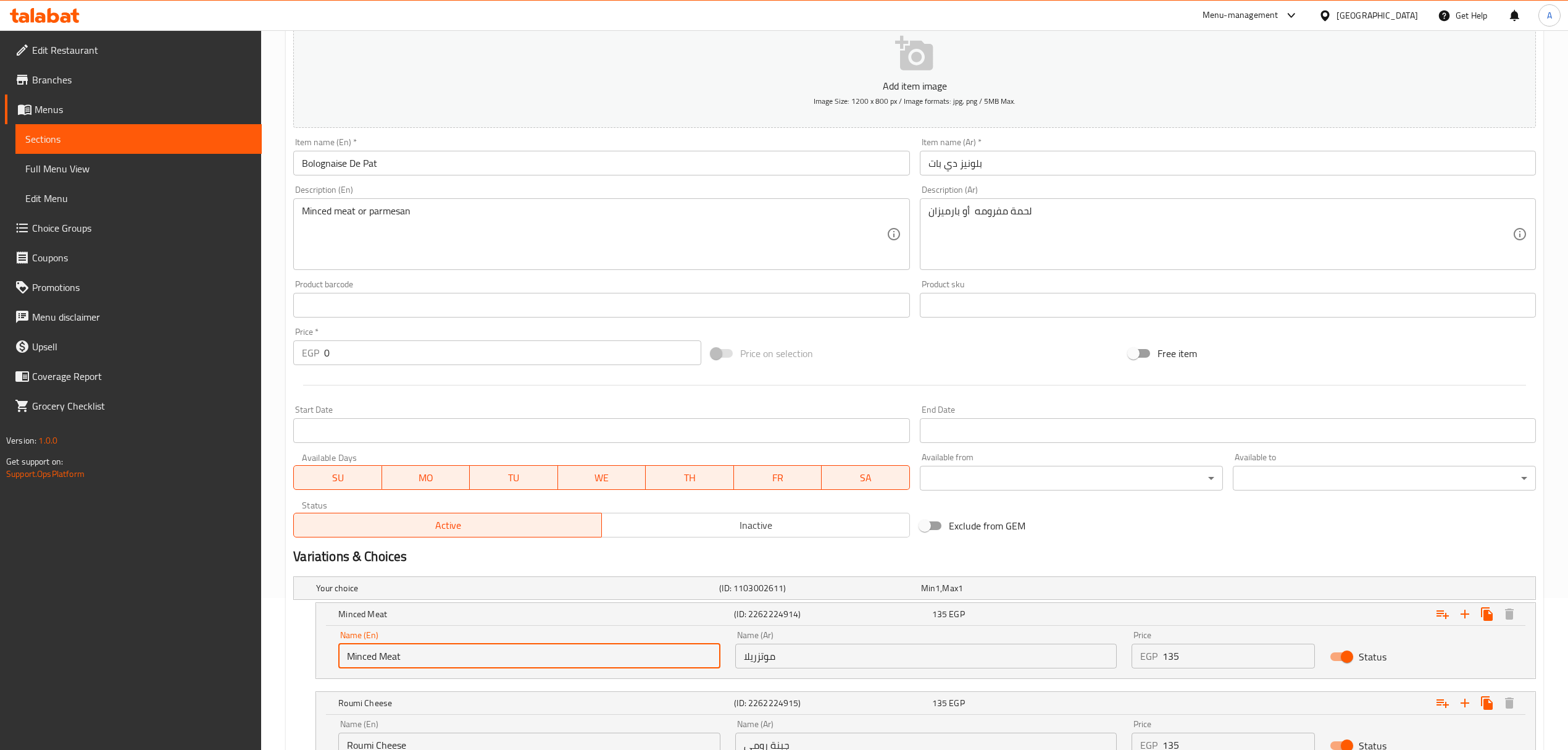
type input "Minced Meat"
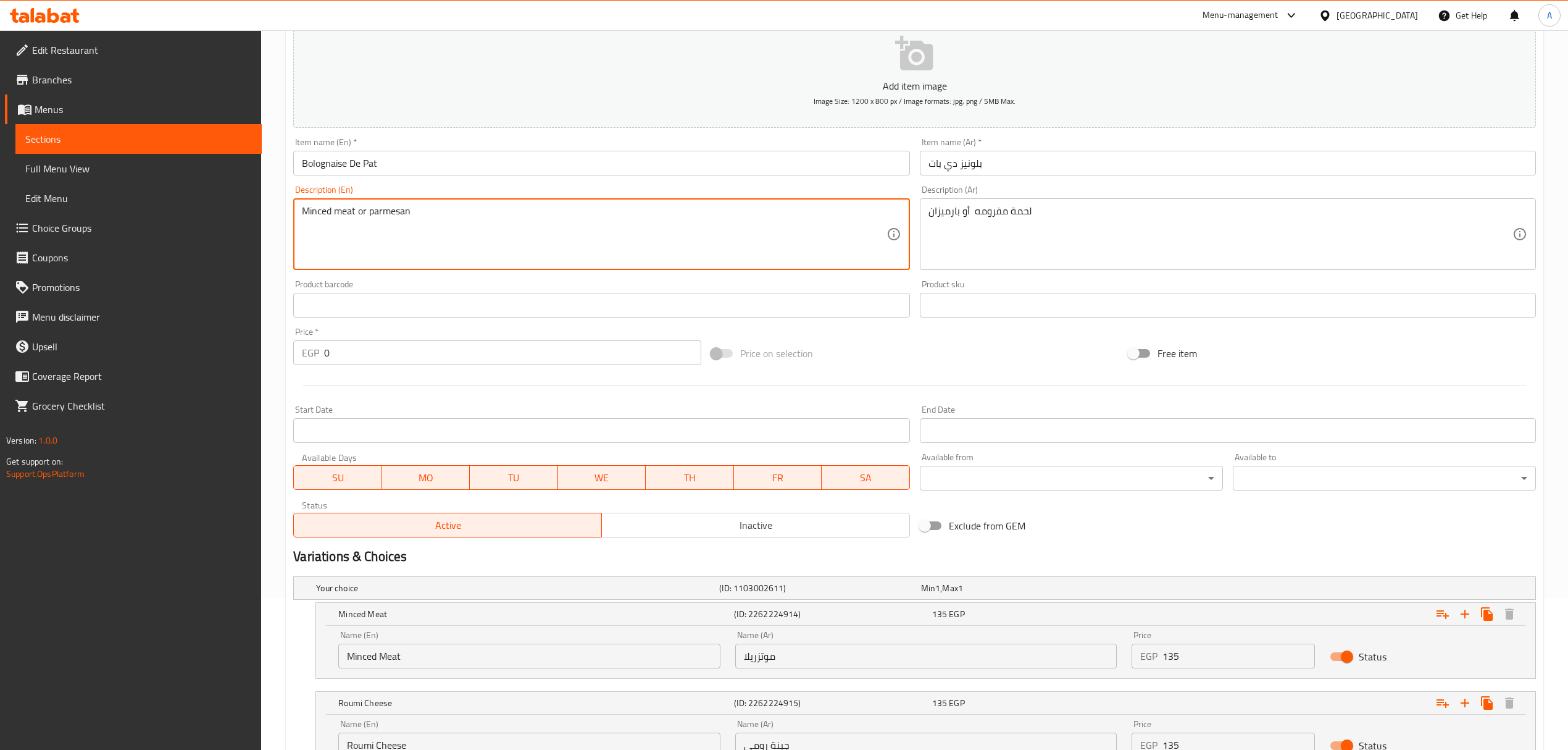
click at [403, 206] on textarea "Minced meat or parmesan" at bounding box center [594, 235] width 584 height 59
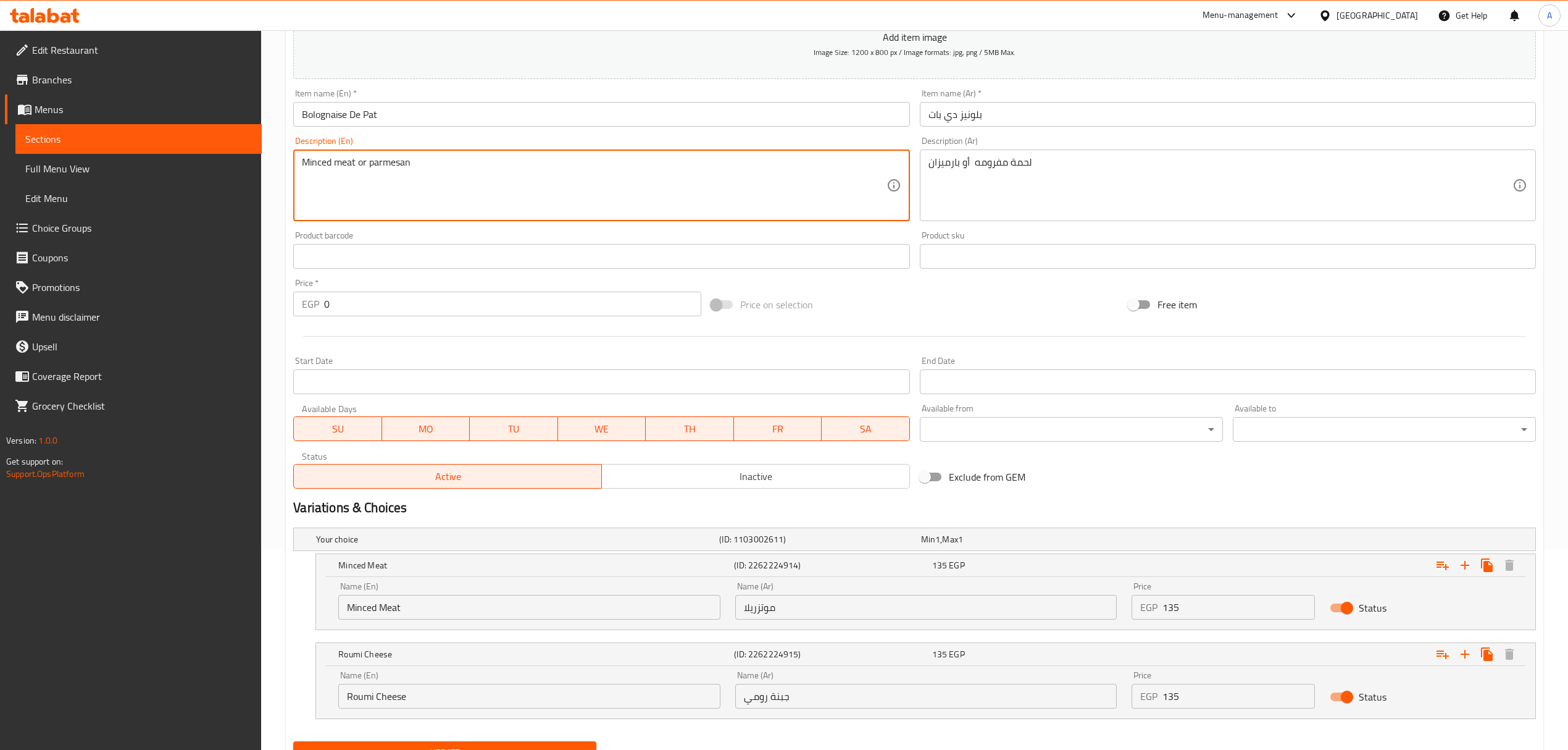
scroll to position [258, 0]
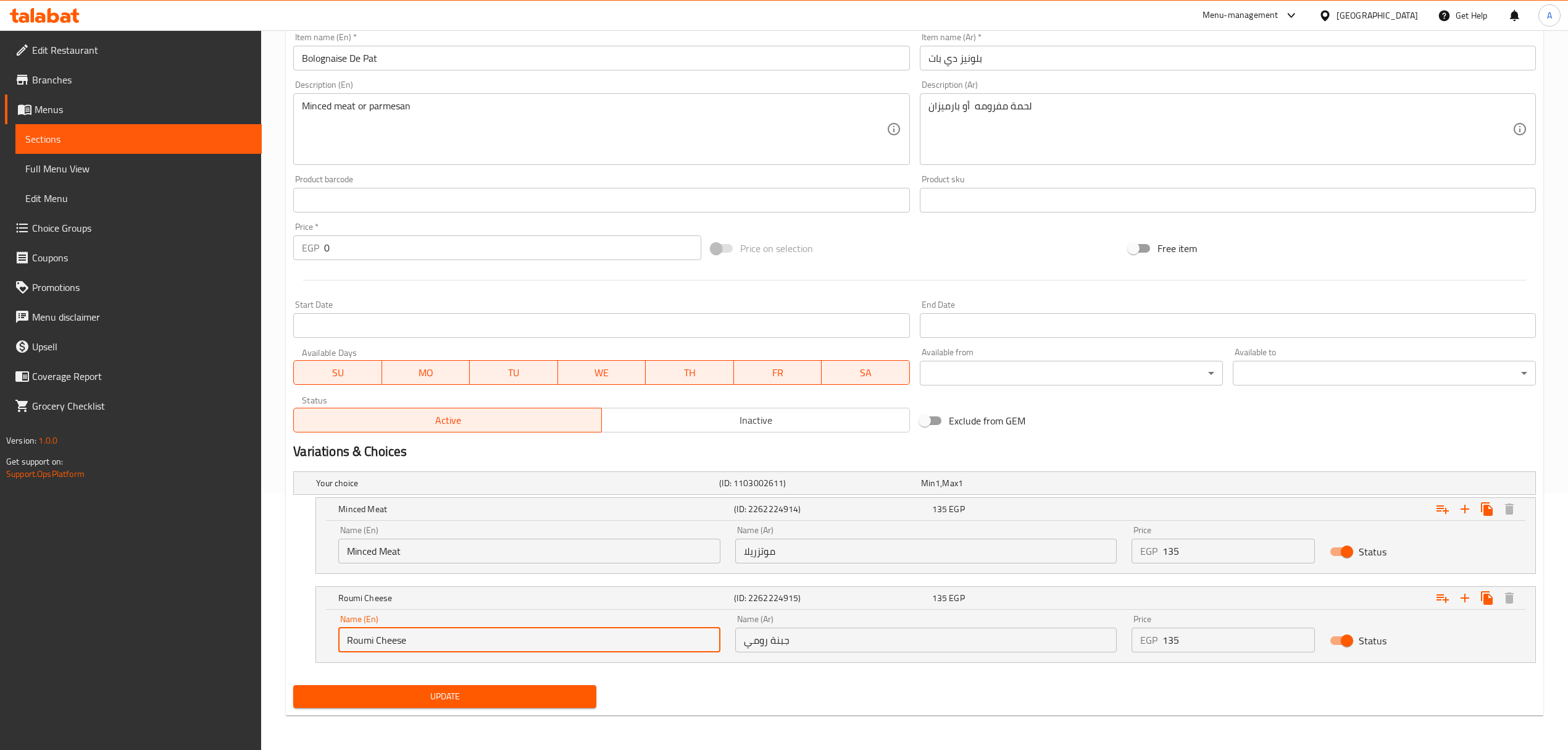
click at [522, 636] on input "Roumi Cheese" at bounding box center [529, 639] width 381 height 24
click at [521, 636] on input "Roumi Cheese" at bounding box center [529, 639] width 381 height 24
paste input "parmesan"
click at [521, 636] on input "parmesan" at bounding box center [529, 639] width 381 height 24
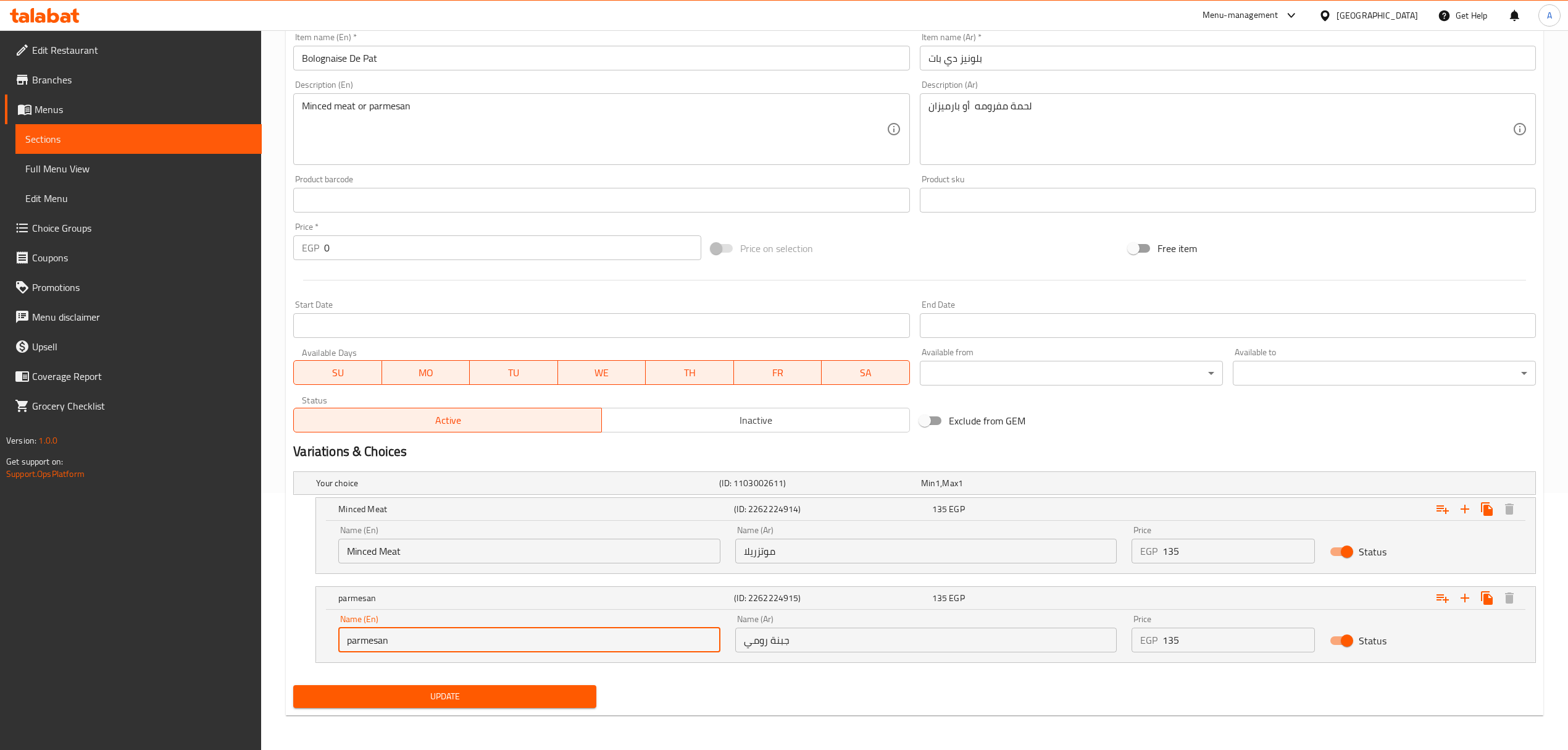
click at [521, 636] on input "parmesan" at bounding box center [529, 639] width 381 height 24
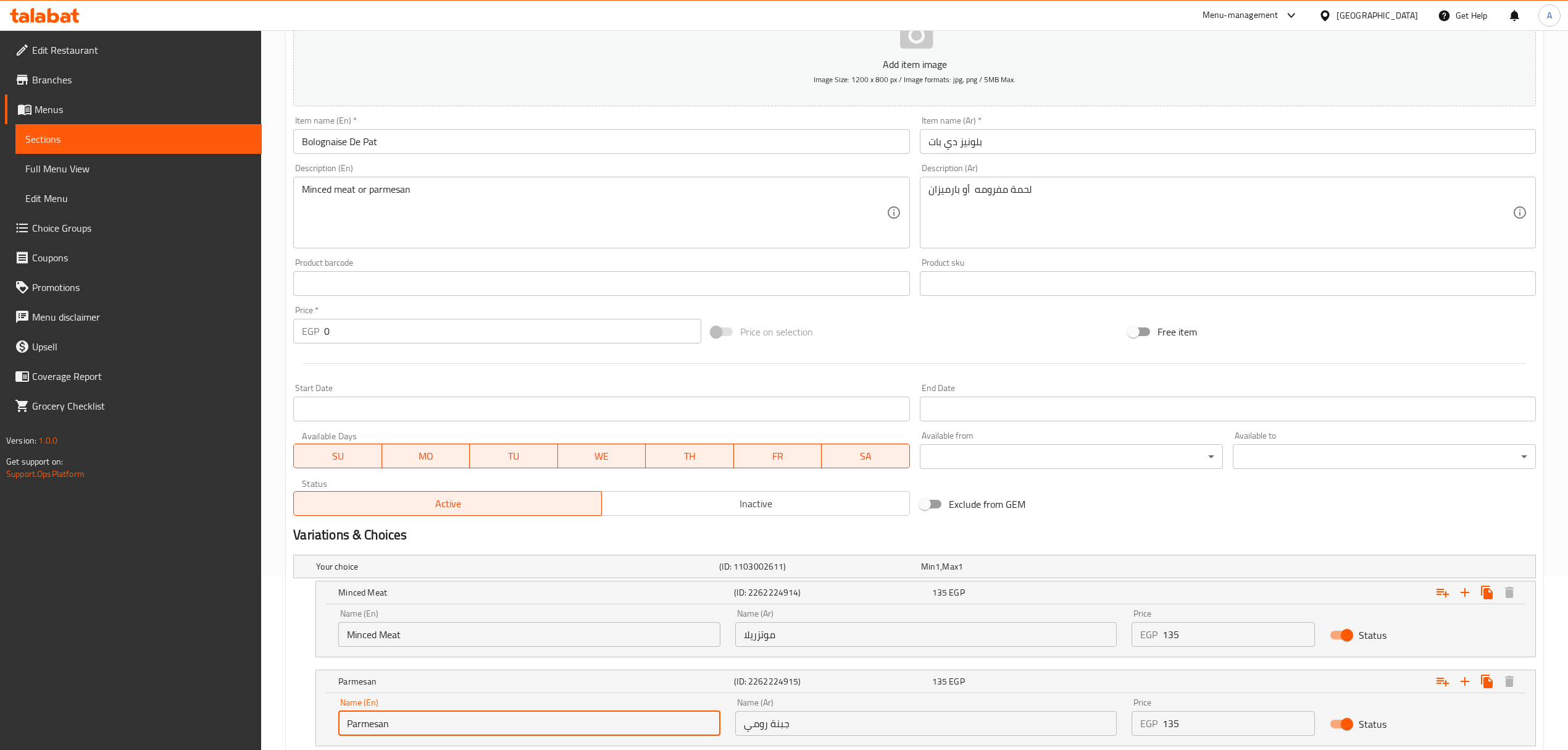
scroll to position [94, 0]
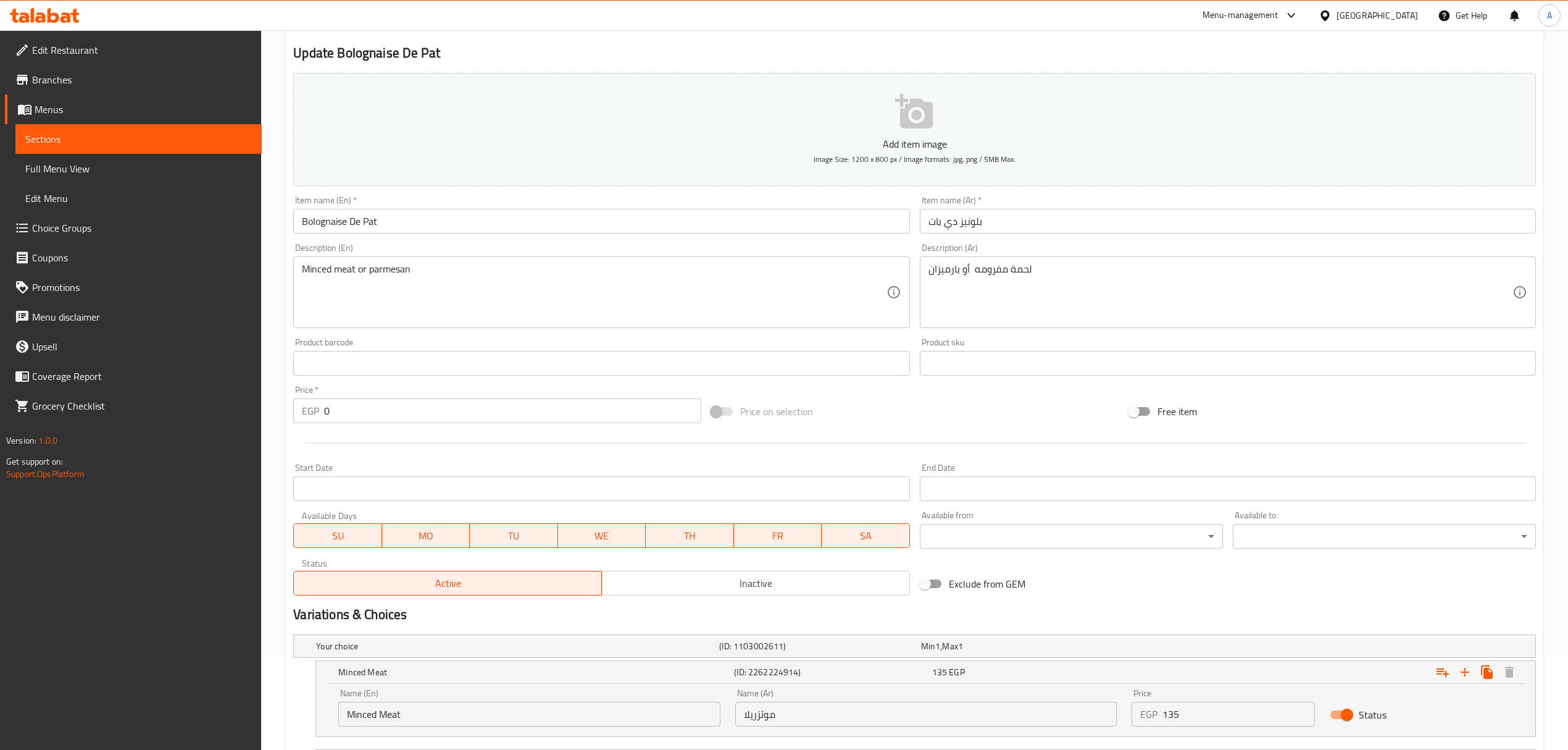
type input "Parmesan"
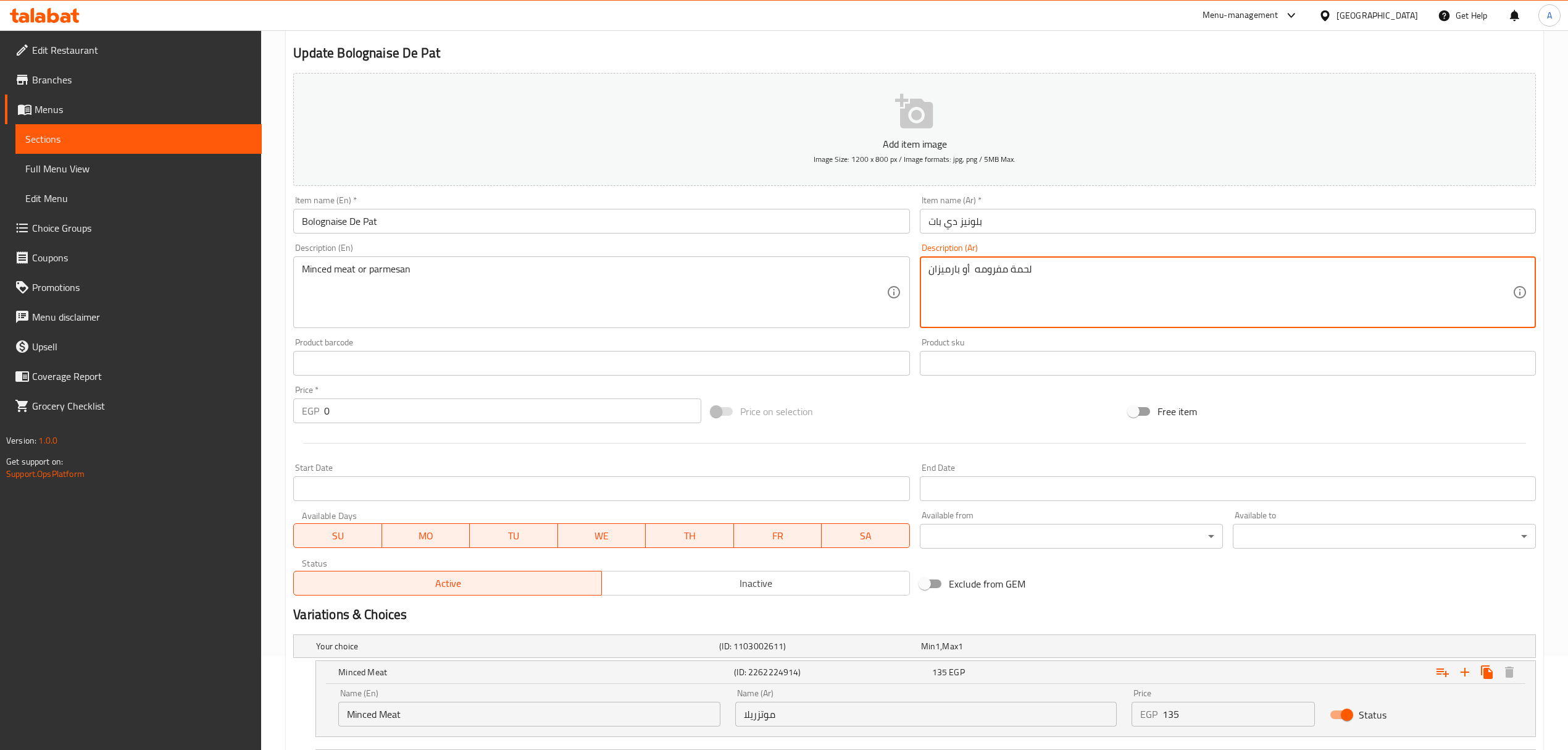
drag, startPoint x: 1035, startPoint y: 268, endPoint x: 976, endPoint y: 268, distance: 59.0
click at [838, 712] on input "موتزريلا" at bounding box center [926, 714] width 381 height 24
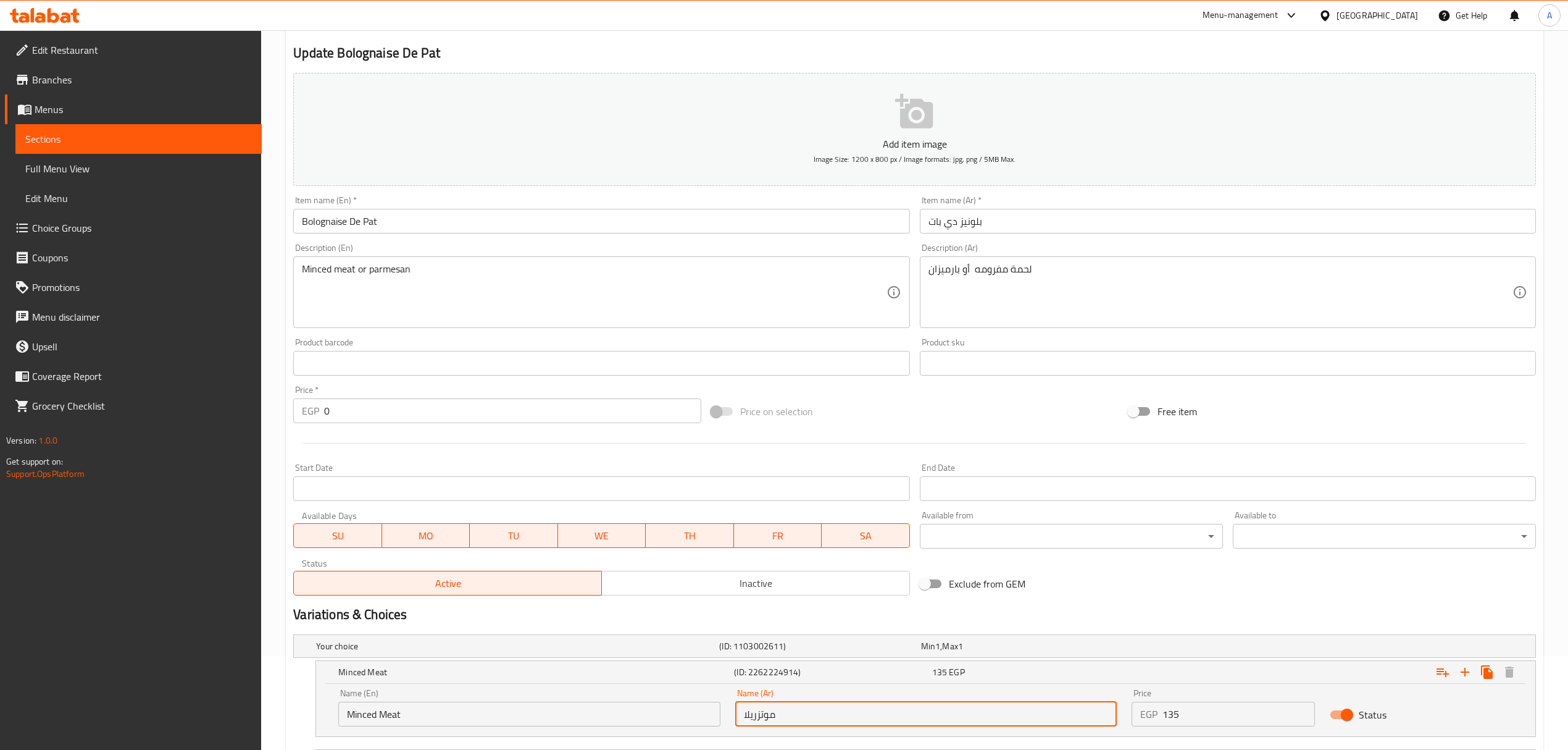
click at [838, 712] on input "موتزريلا" at bounding box center [926, 714] width 381 height 24
paste input "حمة مفرومه"
type input "لحمة مفرومه"
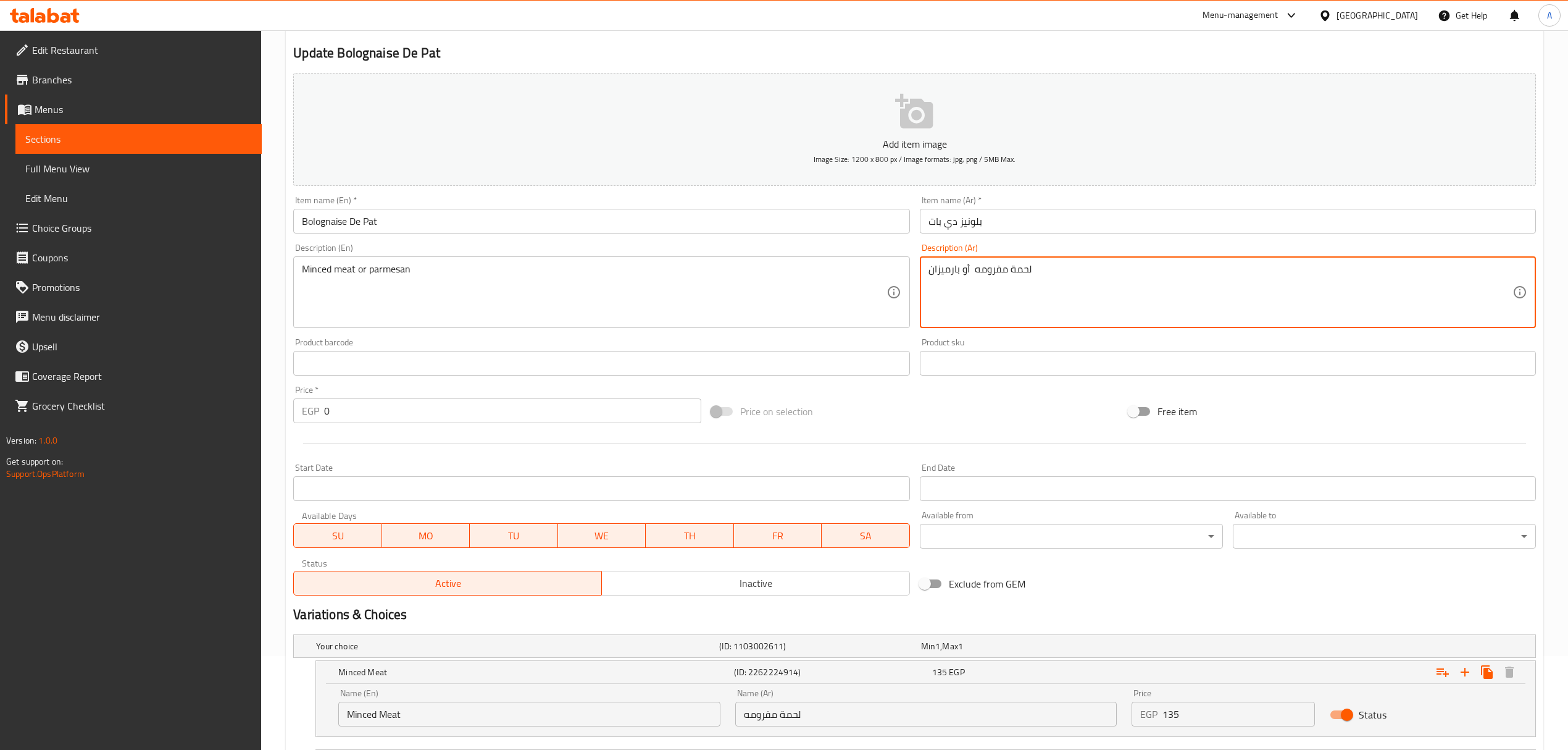
click at [939, 267] on textarea "لحمة مفرومه أو بارميزان" at bounding box center [1220, 293] width 584 height 59
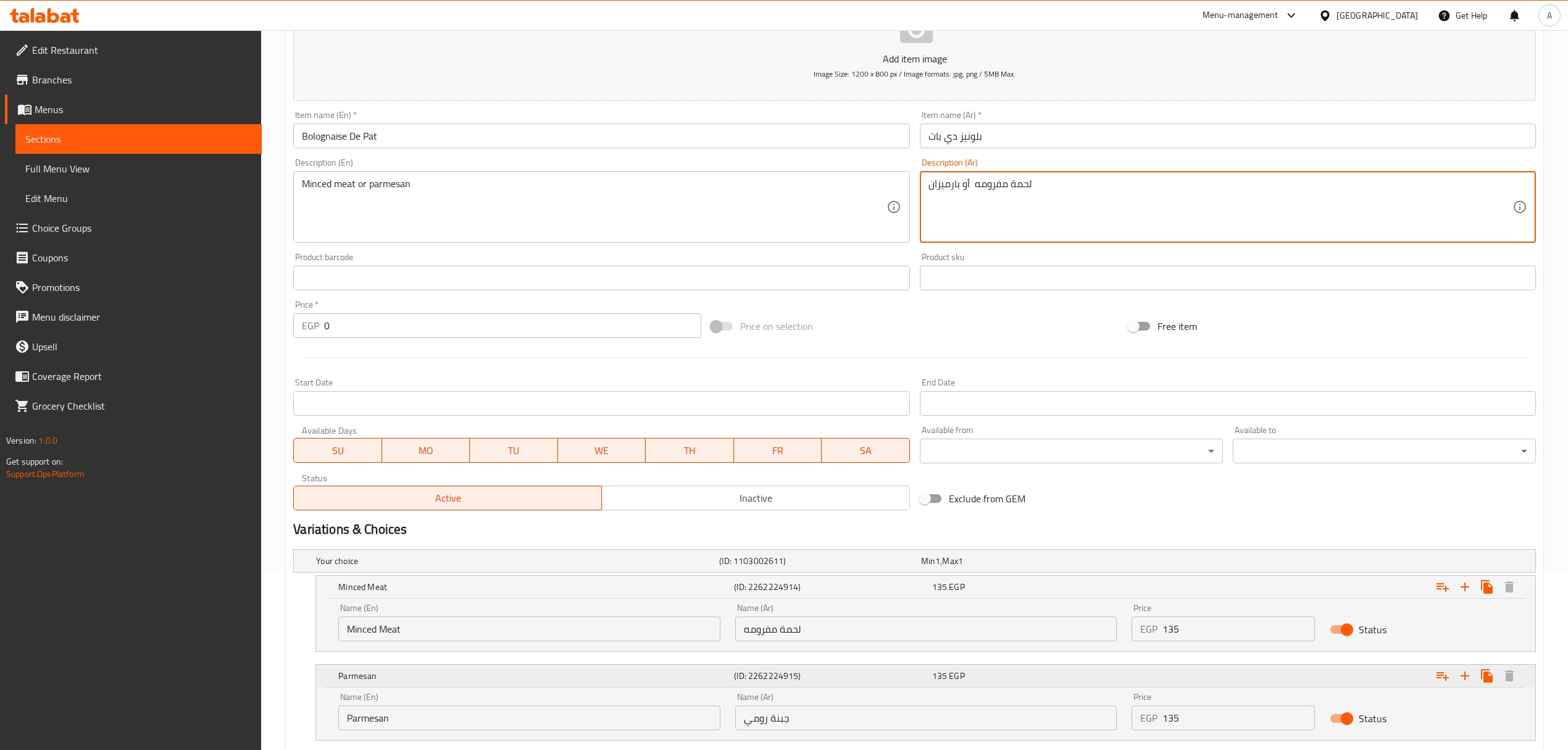
scroll to position [258, 0]
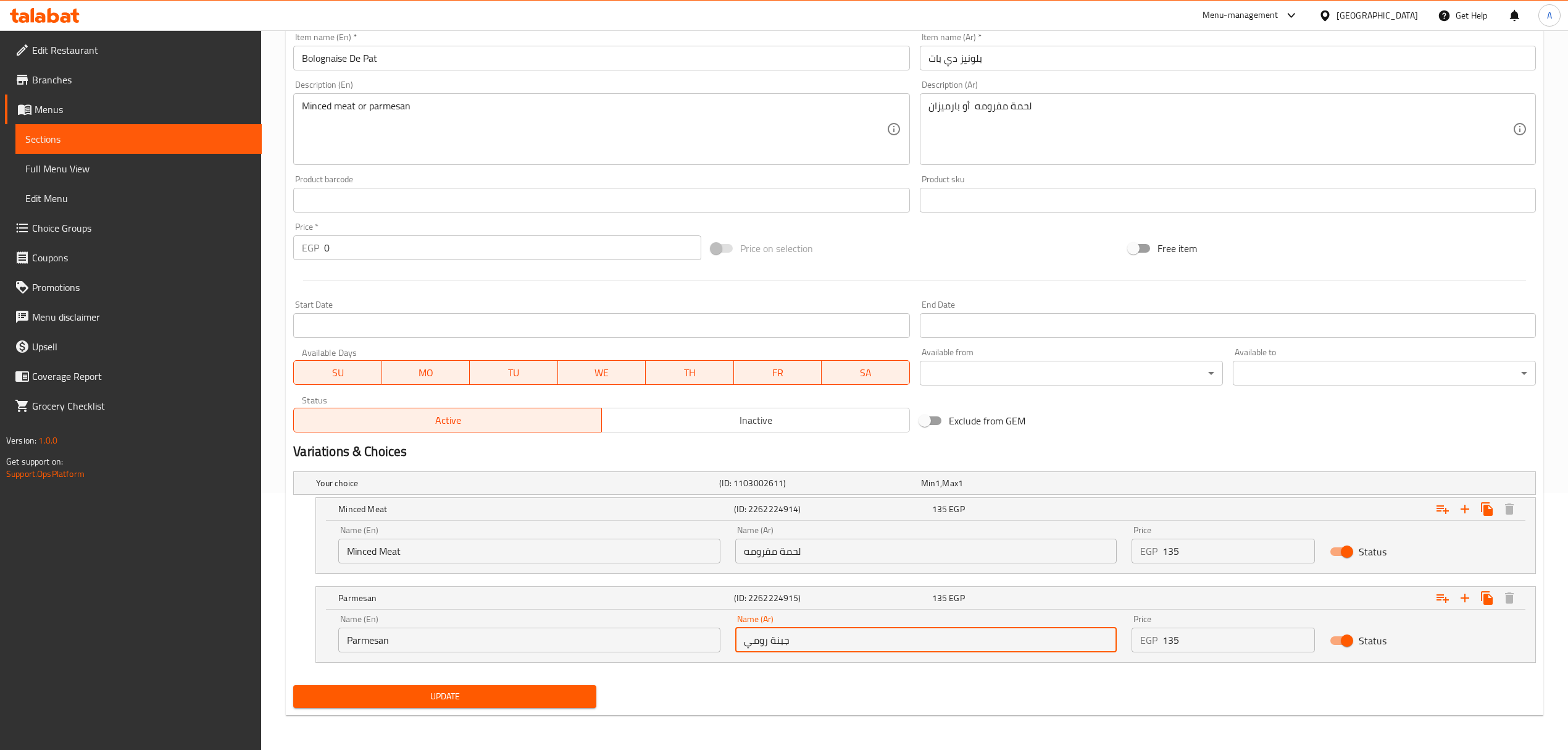
click at [765, 636] on input "جبنة رومي" at bounding box center [926, 639] width 381 height 24
paste input "ارميزان"
type input "بارميزان"
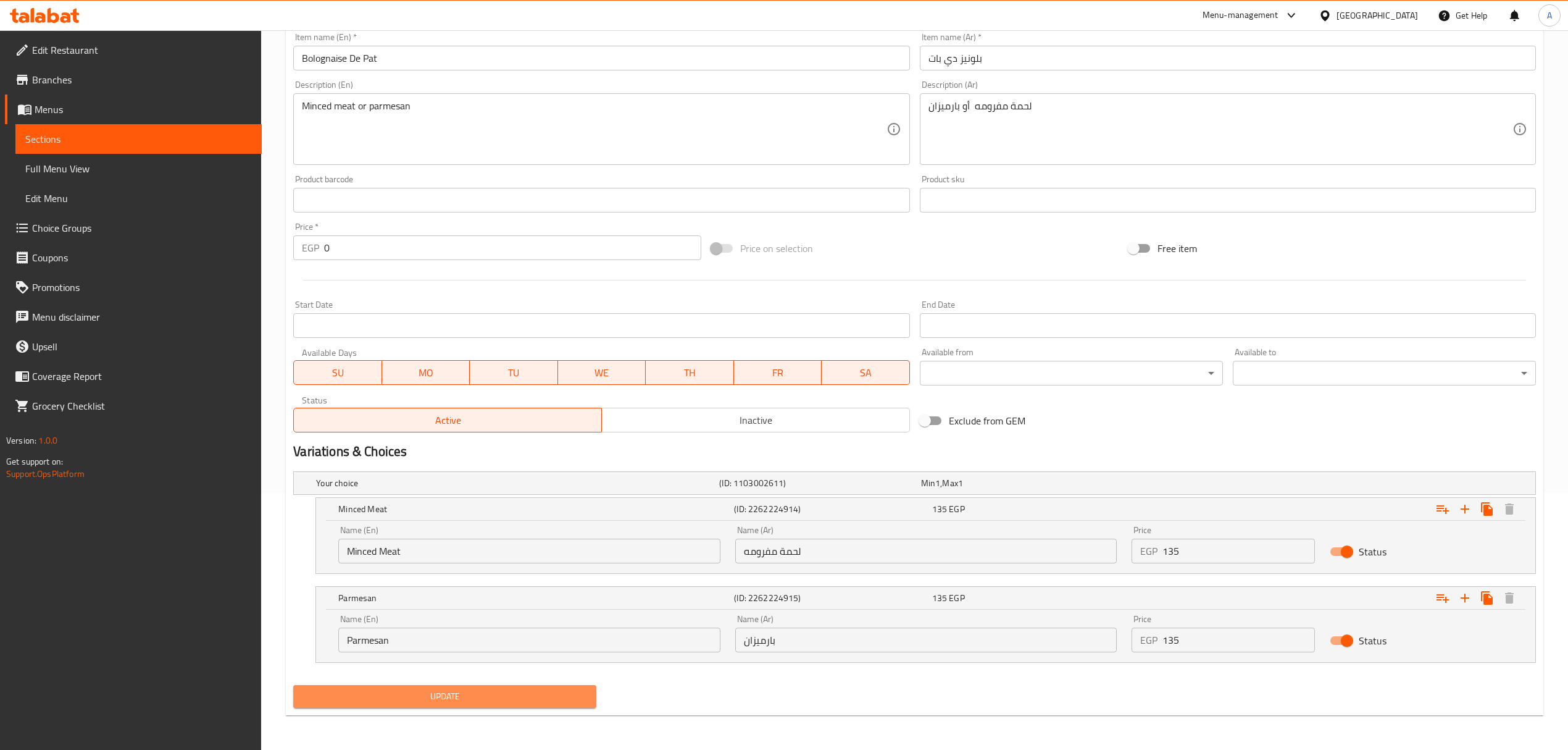
click at [568, 696] on span "Update" at bounding box center [445, 696] width 283 height 16
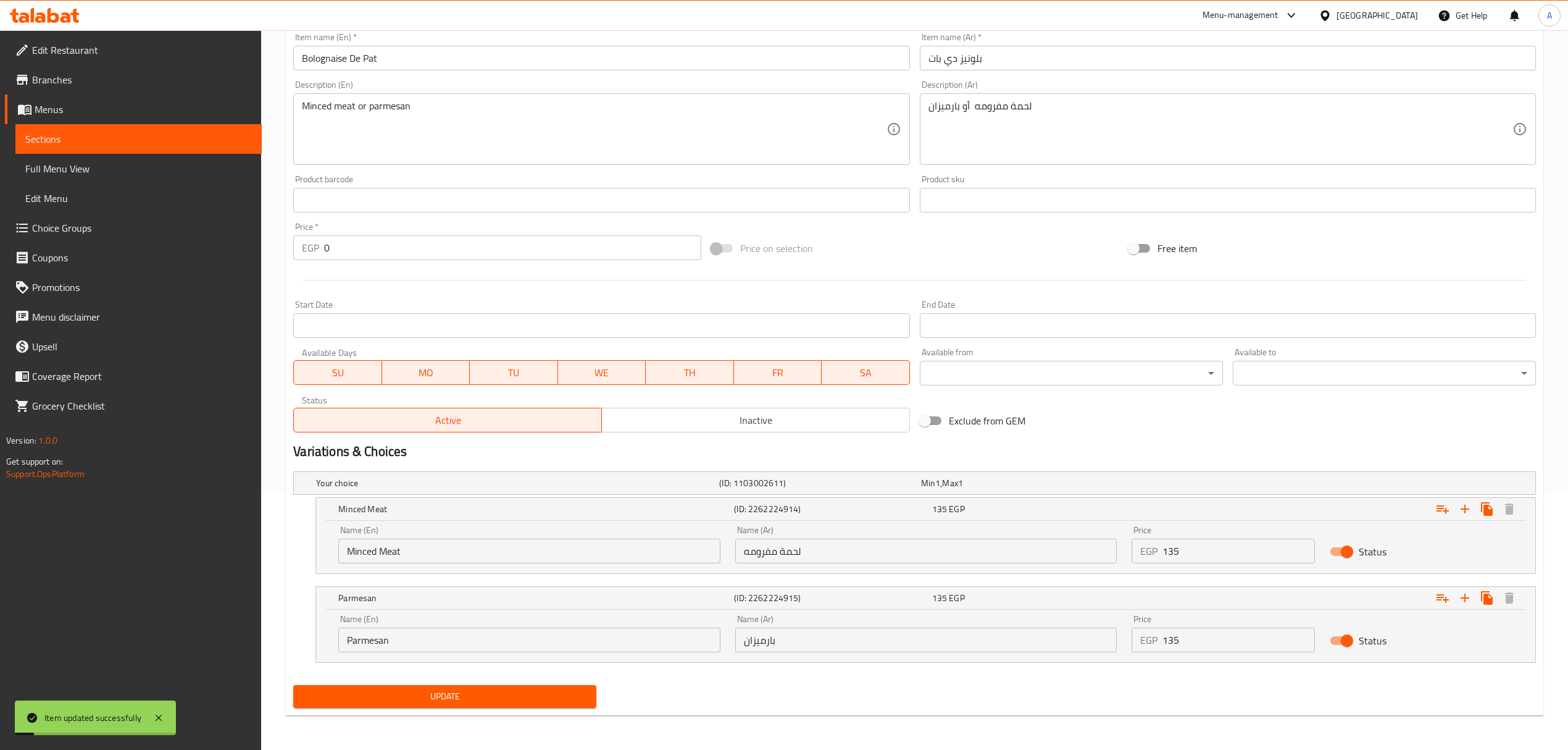
scroll to position [0, 0]
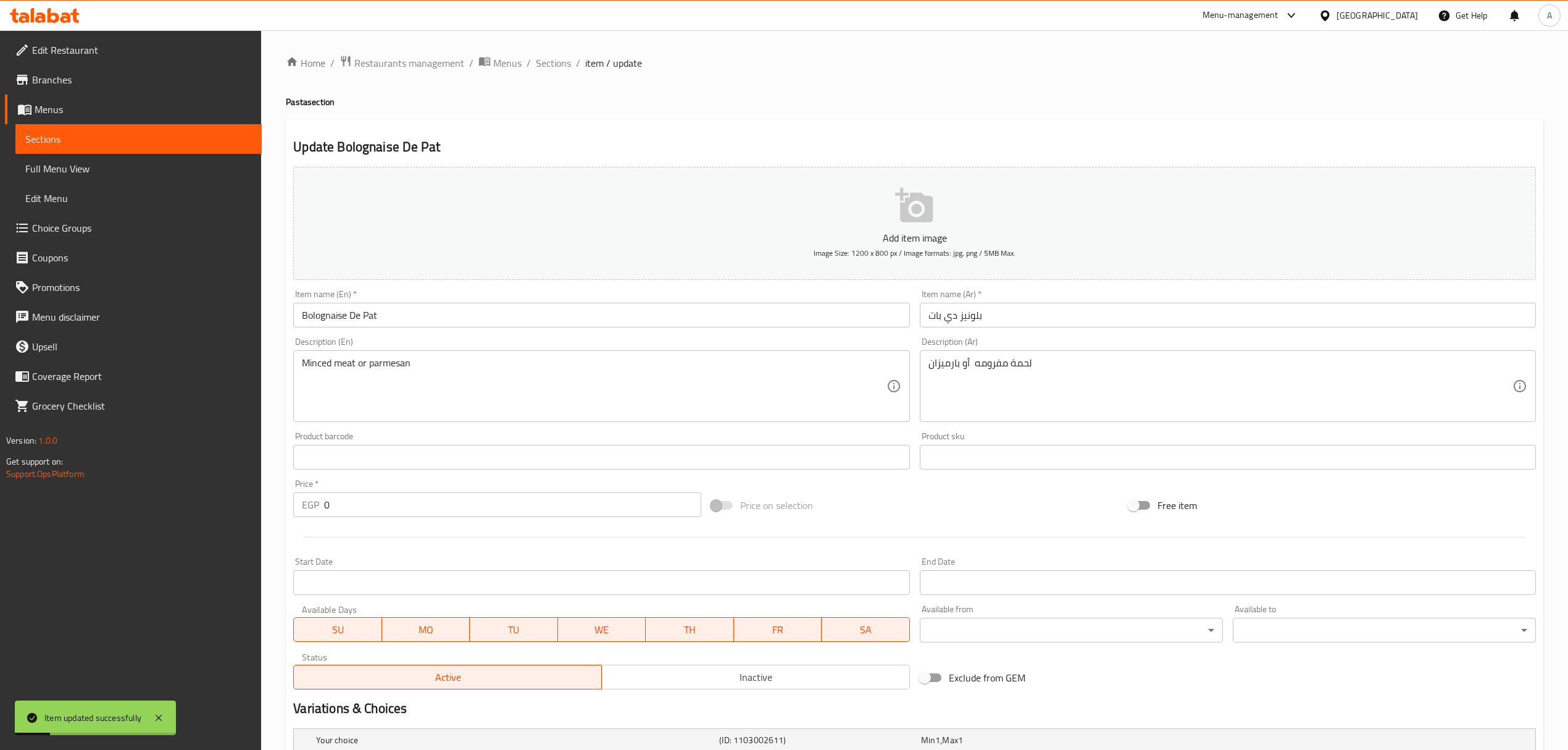
click at [553, 73] on div "Home / Restaurants management / Menus / Sections / item / update Pasta section …" at bounding box center [914, 519] width 1257 height 927
click at [552, 65] on span "Sections" at bounding box center [553, 63] width 35 height 15
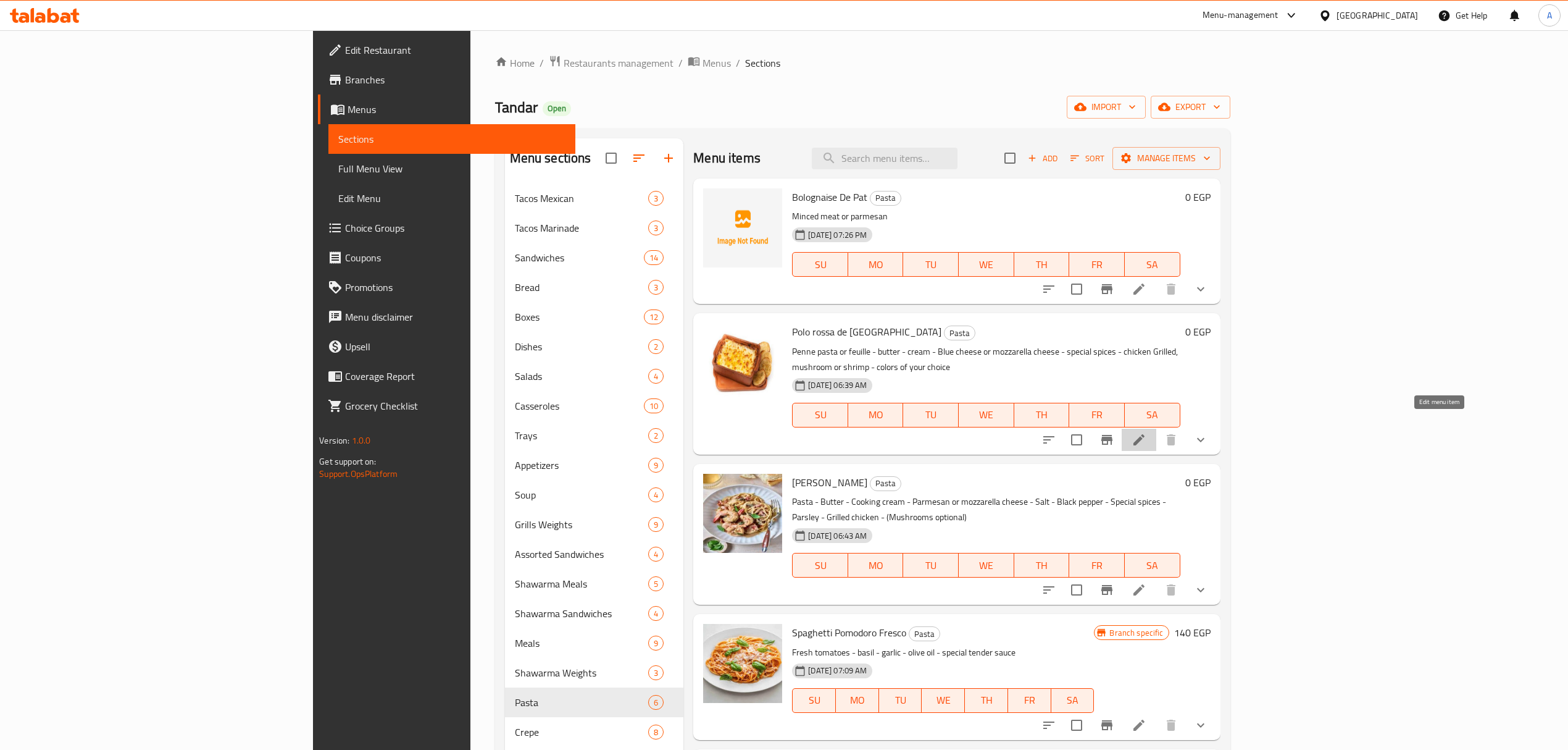
click at [1146, 432] on icon at bounding box center [1139, 440] width 15 height 15
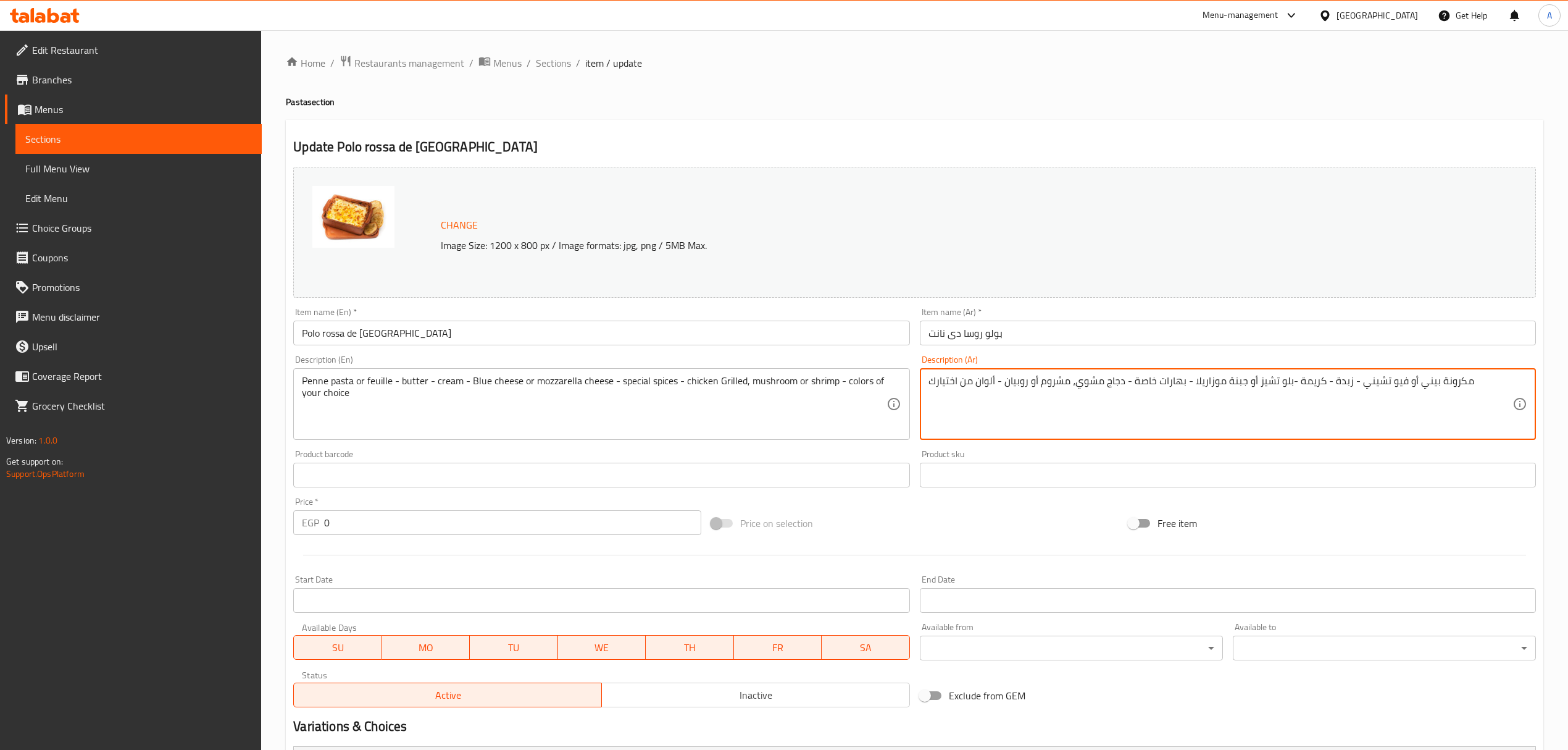
drag, startPoint x: 1287, startPoint y: 380, endPoint x: 1189, endPoint y: 378, distance: 98.0
click at [1189, 378] on textarea "مكرونة بيني أو فيو تشيني - زبدة - كريمة -بلو تشيز أو جبنة موزاريلا - بهارات خاص…" at bounding box center [1220, 404] width 584 height 59
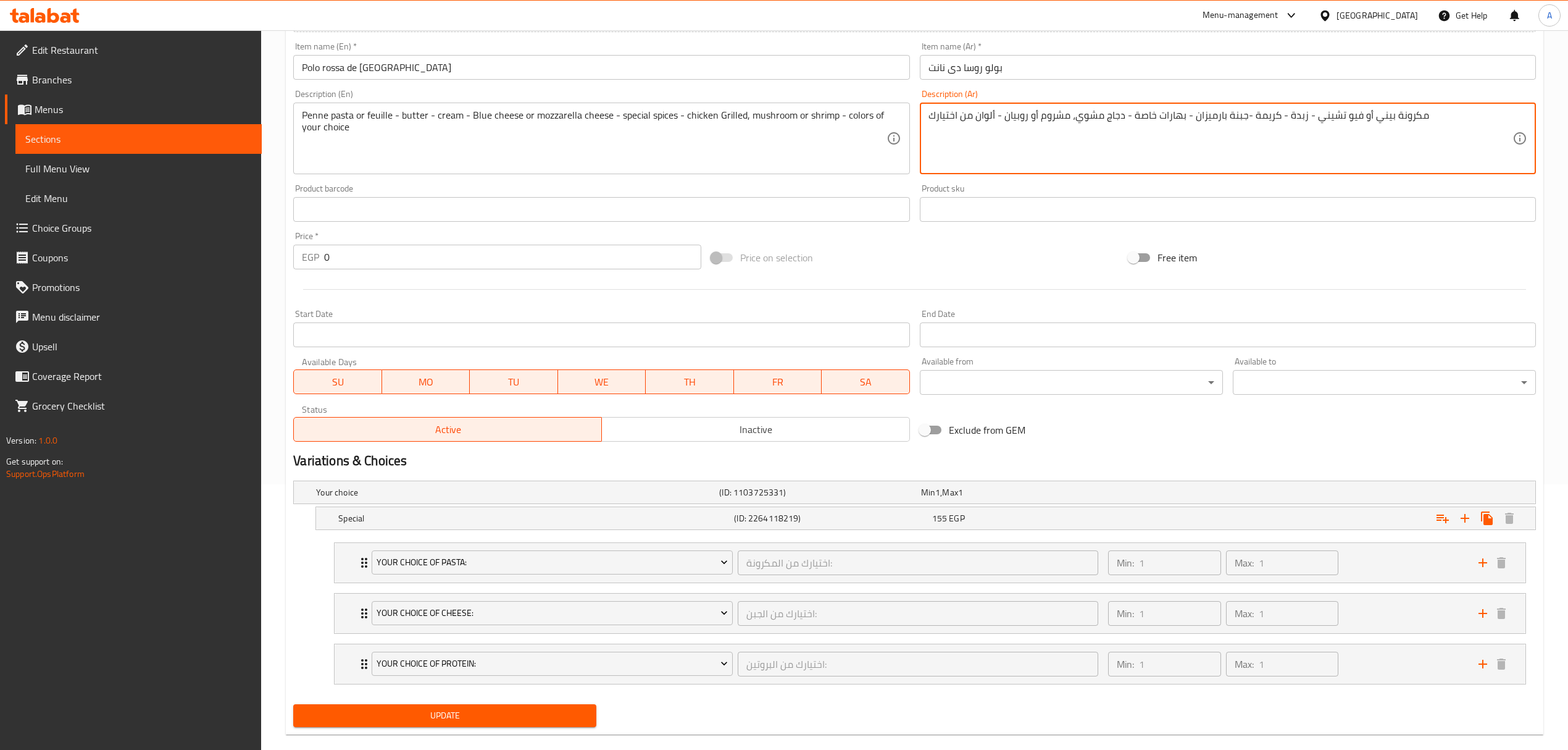
scroll to position [287, 0]
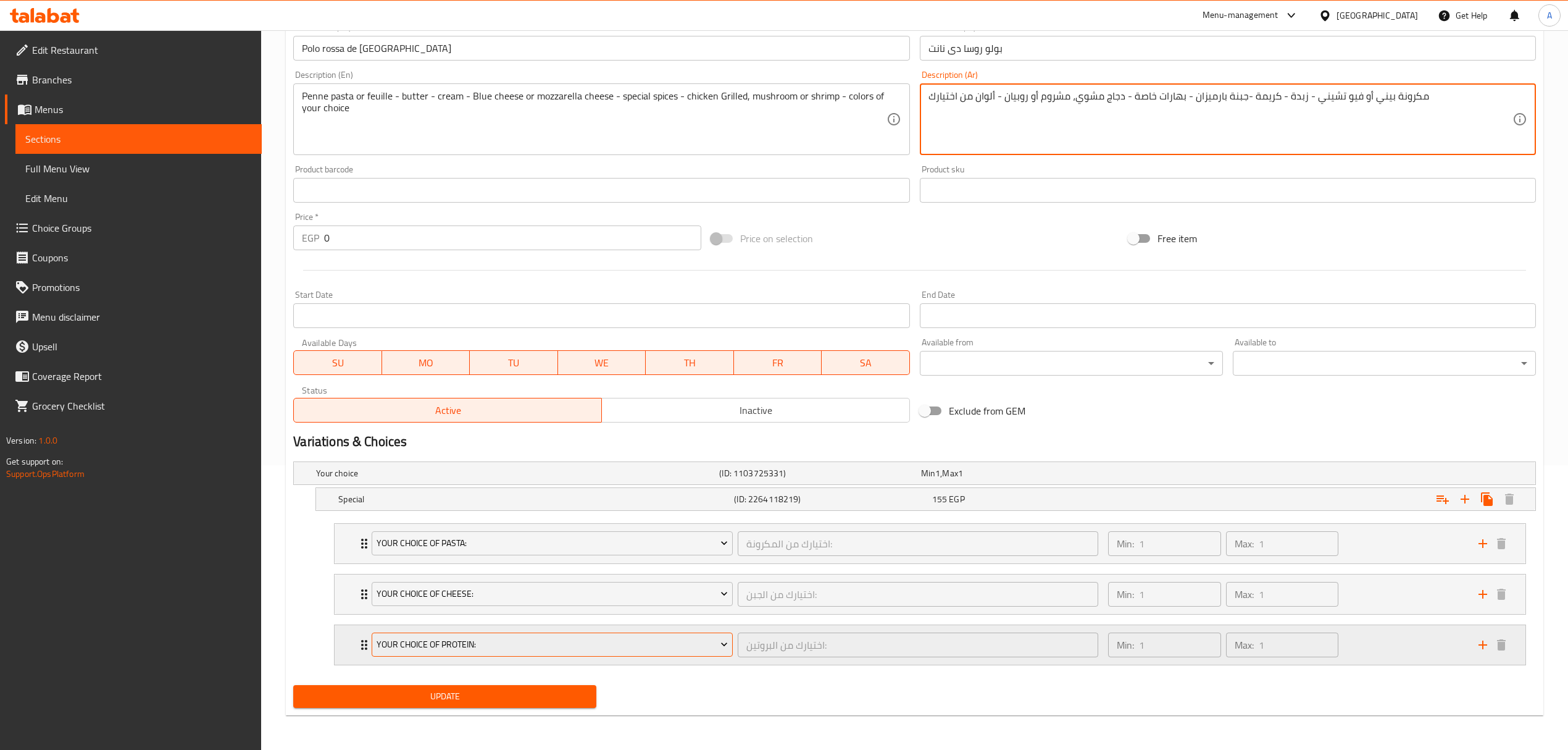
click at [627, 638] on span "Your Choice Of Protein:" at bounding box center [552, 644] width 351 height 16
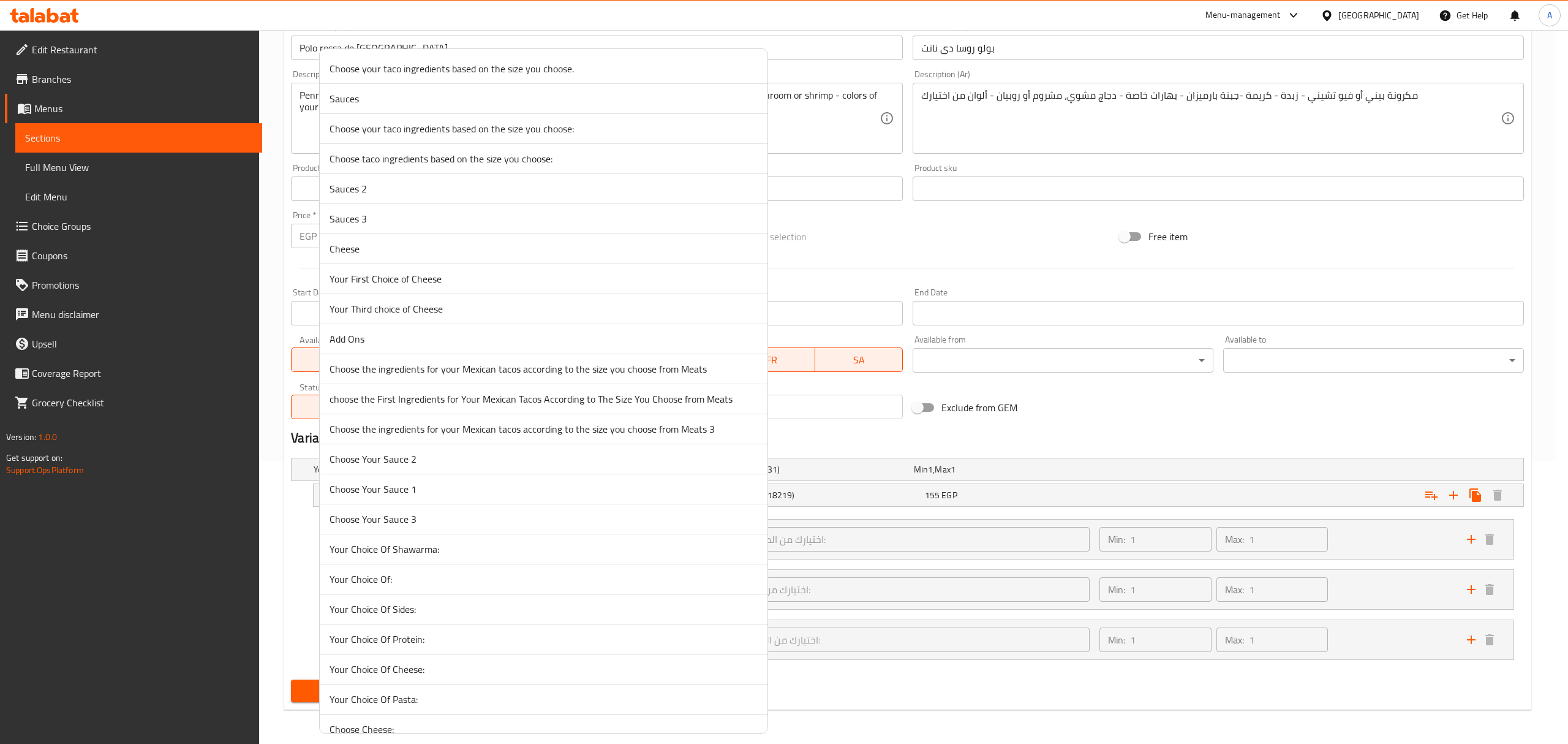
click at [542, 526] on span "Choose Your Sauce 3" at bounding box center [544, 519] width 428 height 15
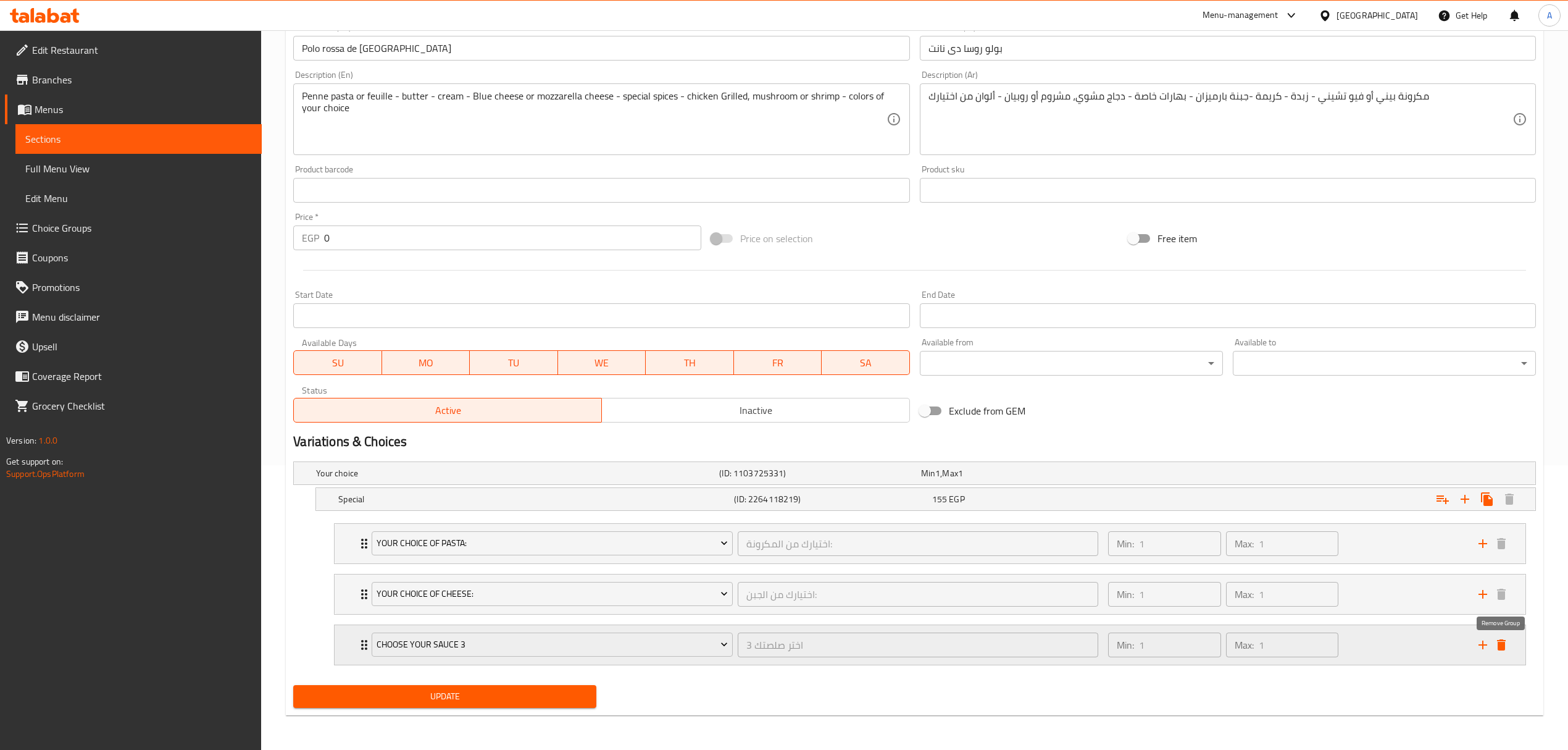
click at [1502, 638] on icon "delete" at bounding box center [1501, 645] width 15 height 15
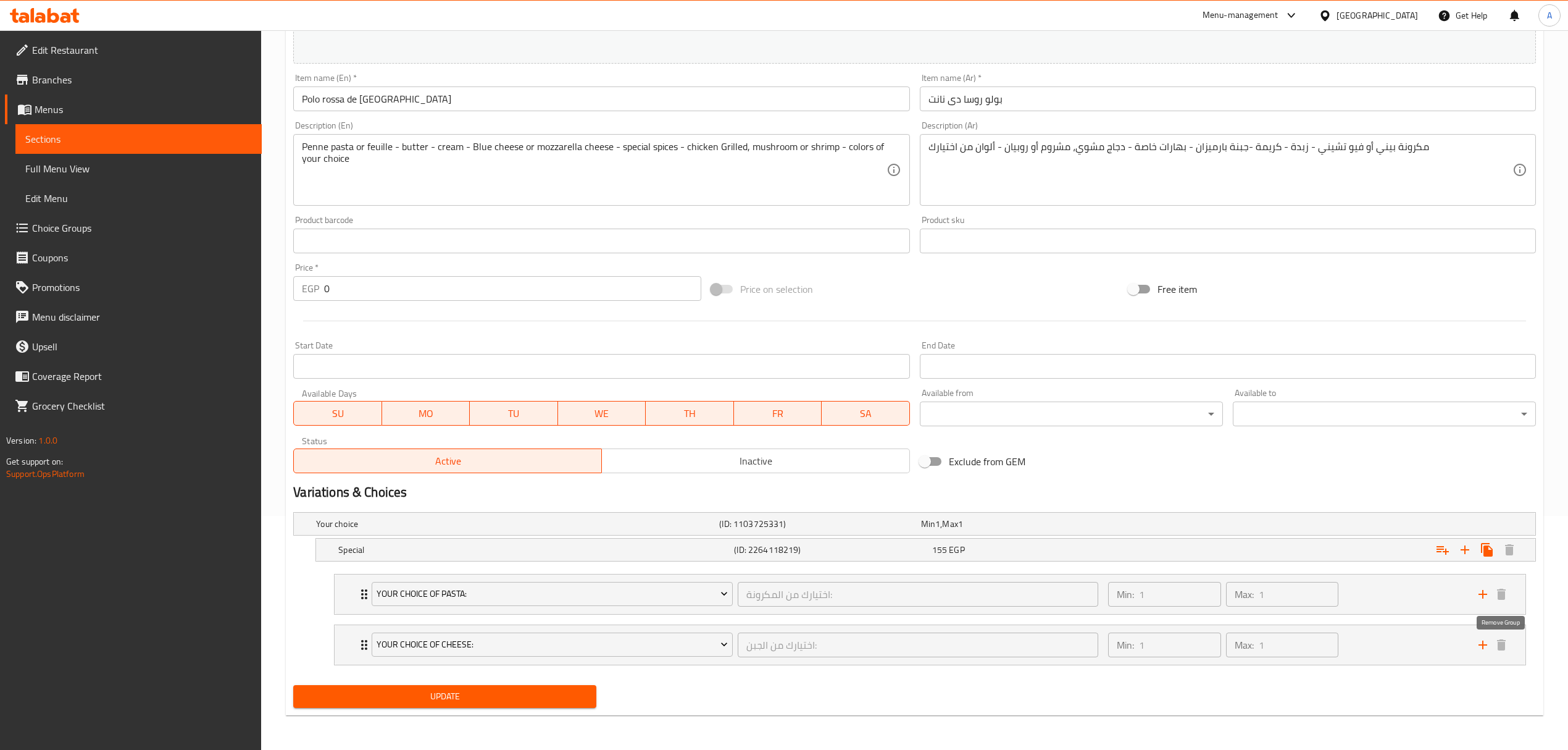
scroll to position [236, 0]
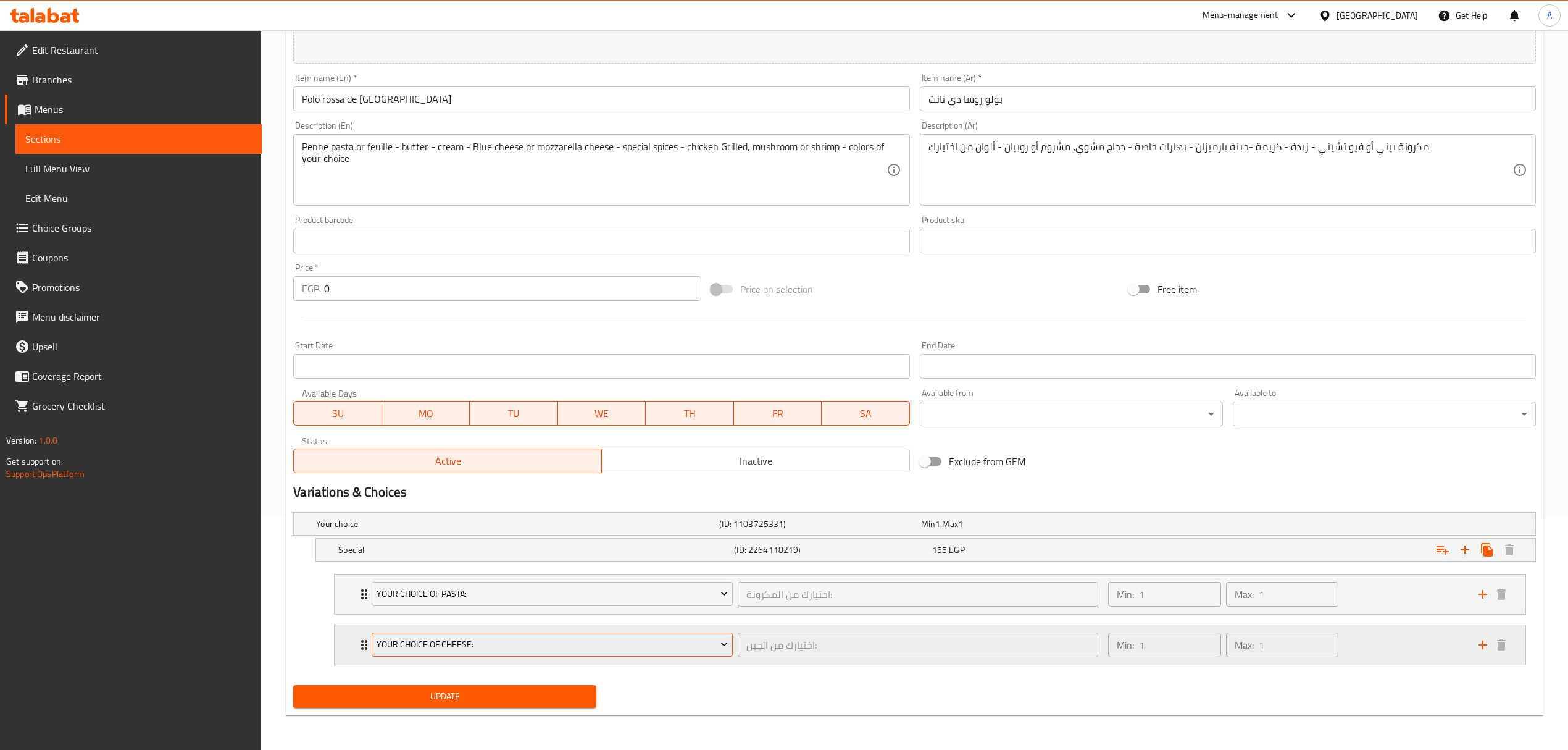
click at [658, 641] on span "Your Choice Of Cheese:" at bounding box center [552, 644] width 351 height 16
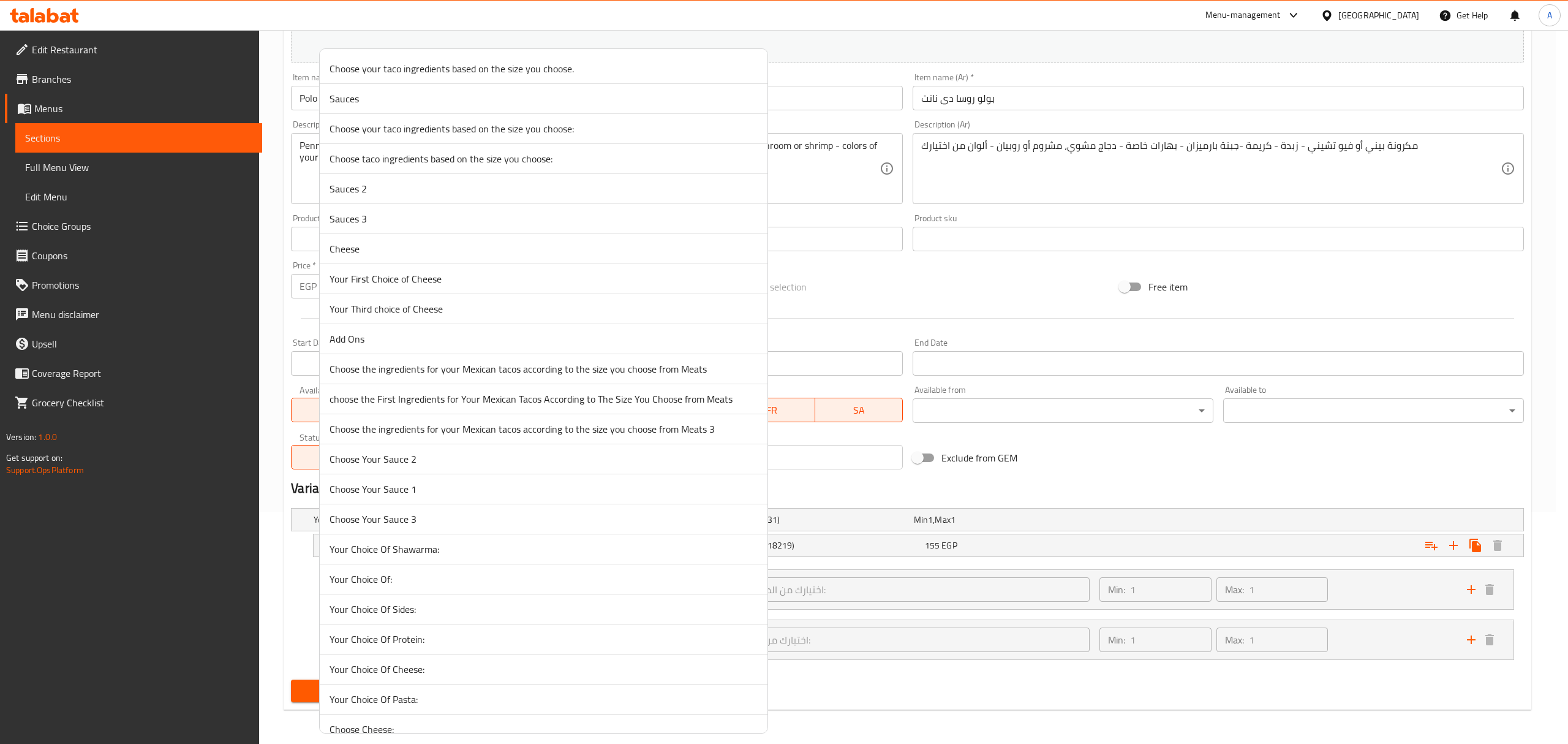
click at [476, 496] on span "Choose Your Sauce 1" at bounding box center [544, 489] width 428 height 15
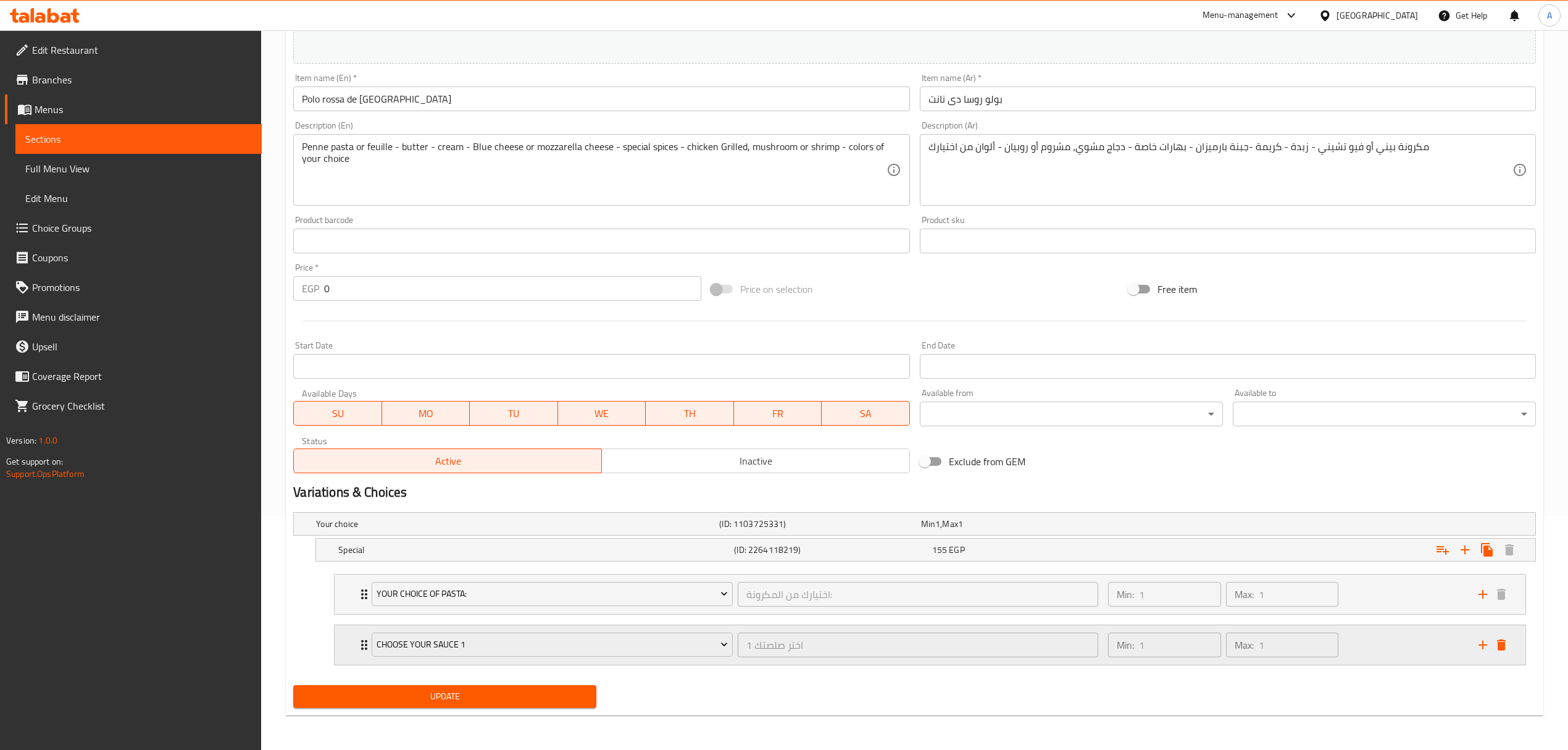
click at [1502, 641] on icon "delete" at bounding box center [1501, 645] width 15 height 15
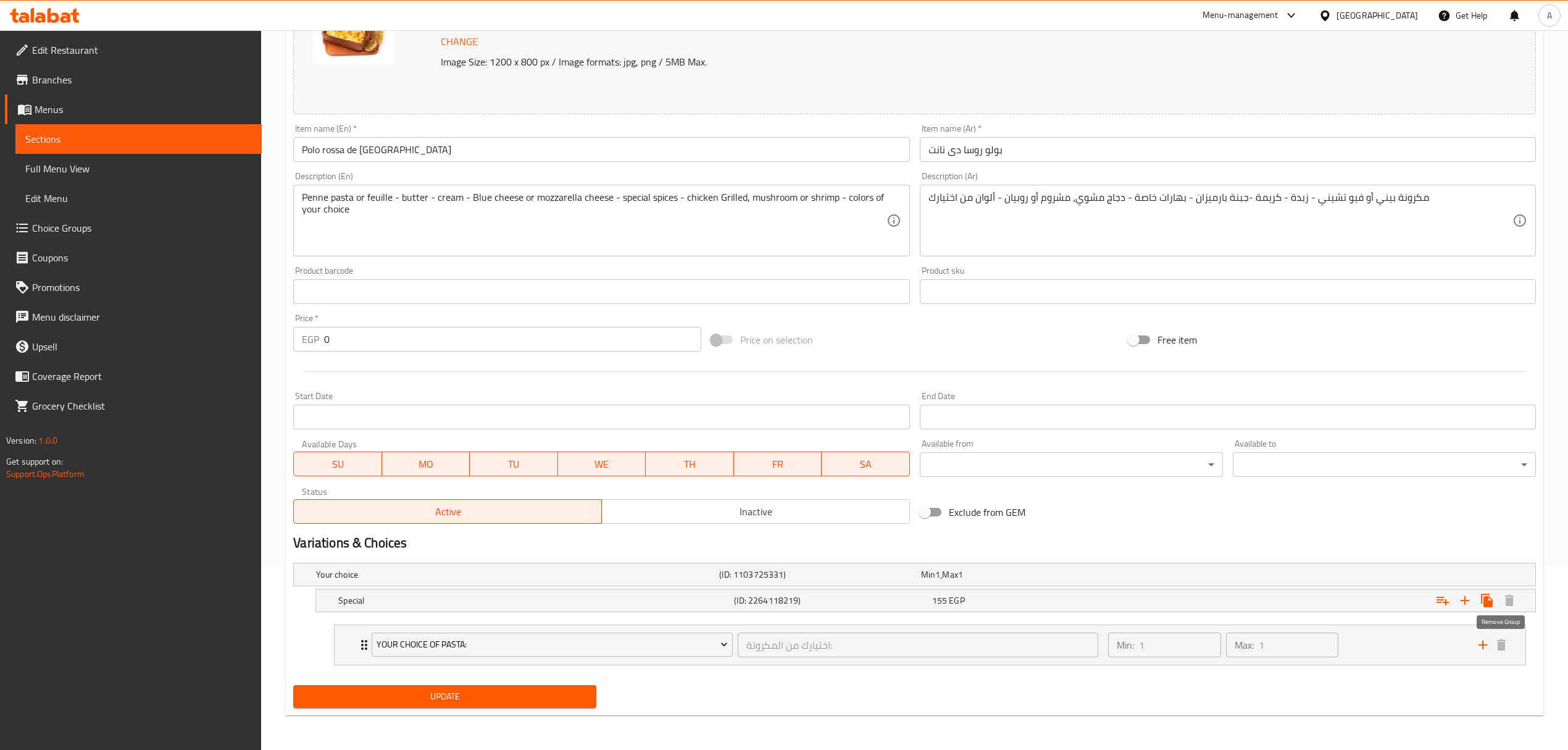
scroll to position [185, 0]
click at [356, 642] on div "Your Choice Of Pasta: اختيارك من المكرونة: ​ Min: 1 ​ Max: 1 ​" at bounding box center [930, 644] width 1190 height 39
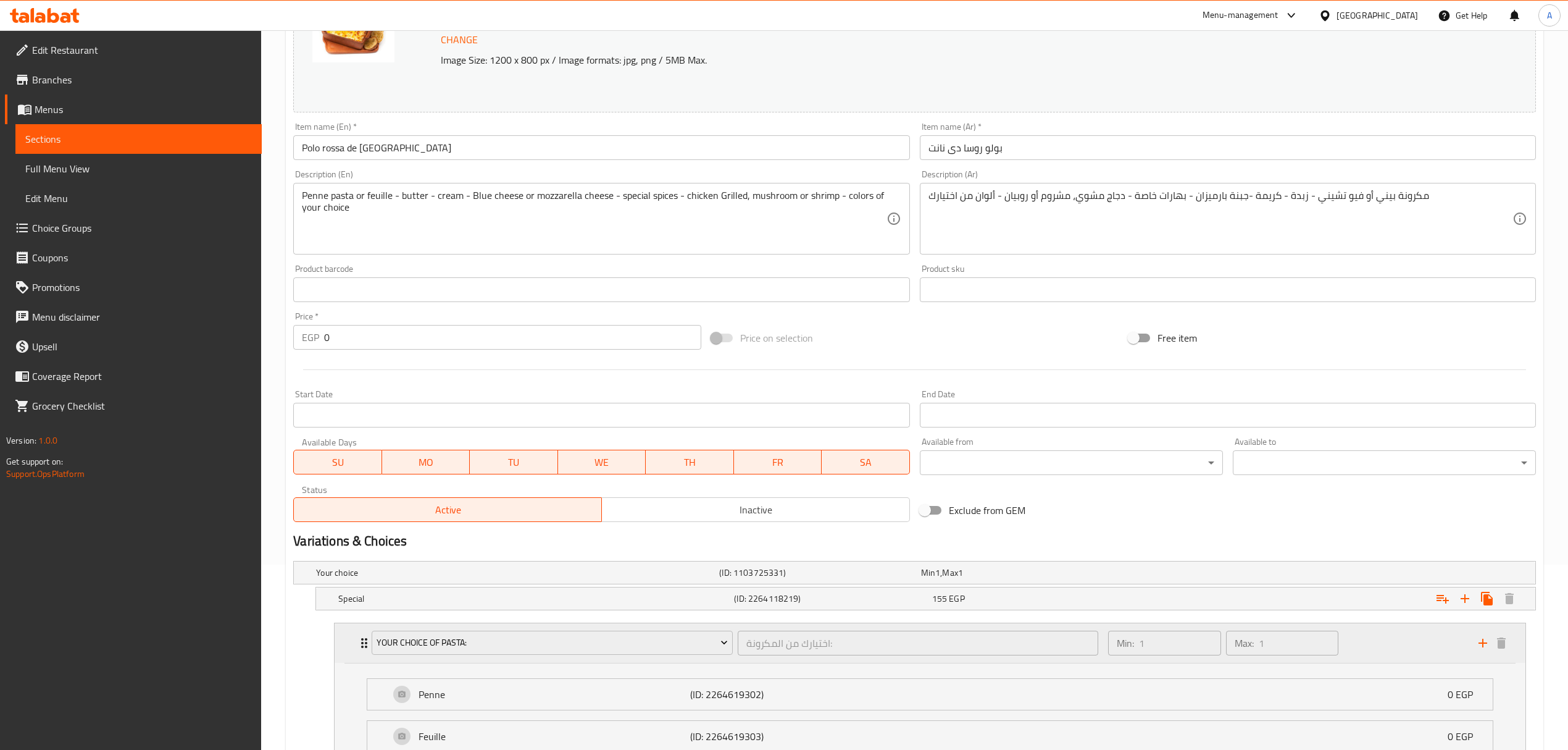
scroll to position [236, 0]
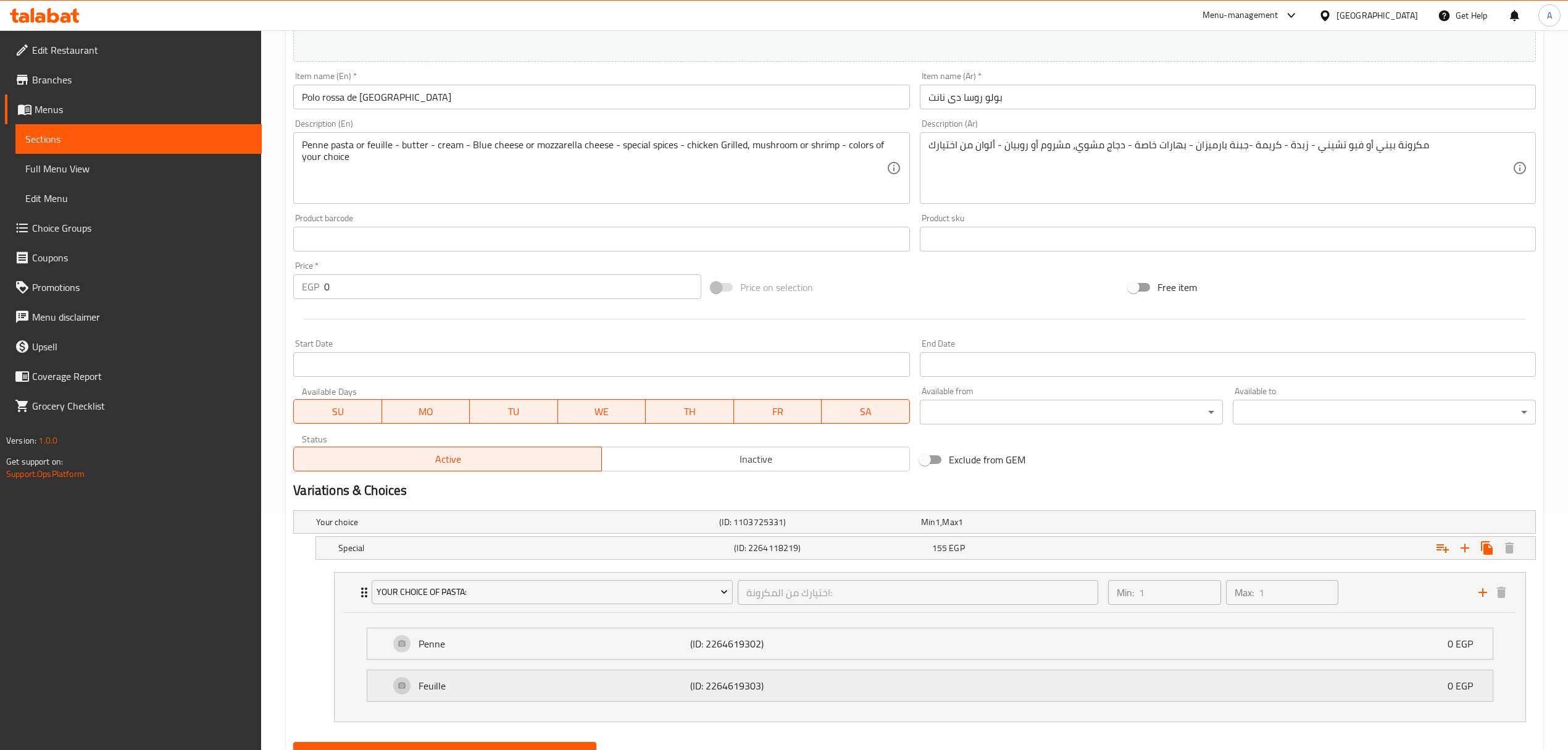
click at [441, 680] on p "Feuille" at bounding box center [553, 686] width 271 height 15
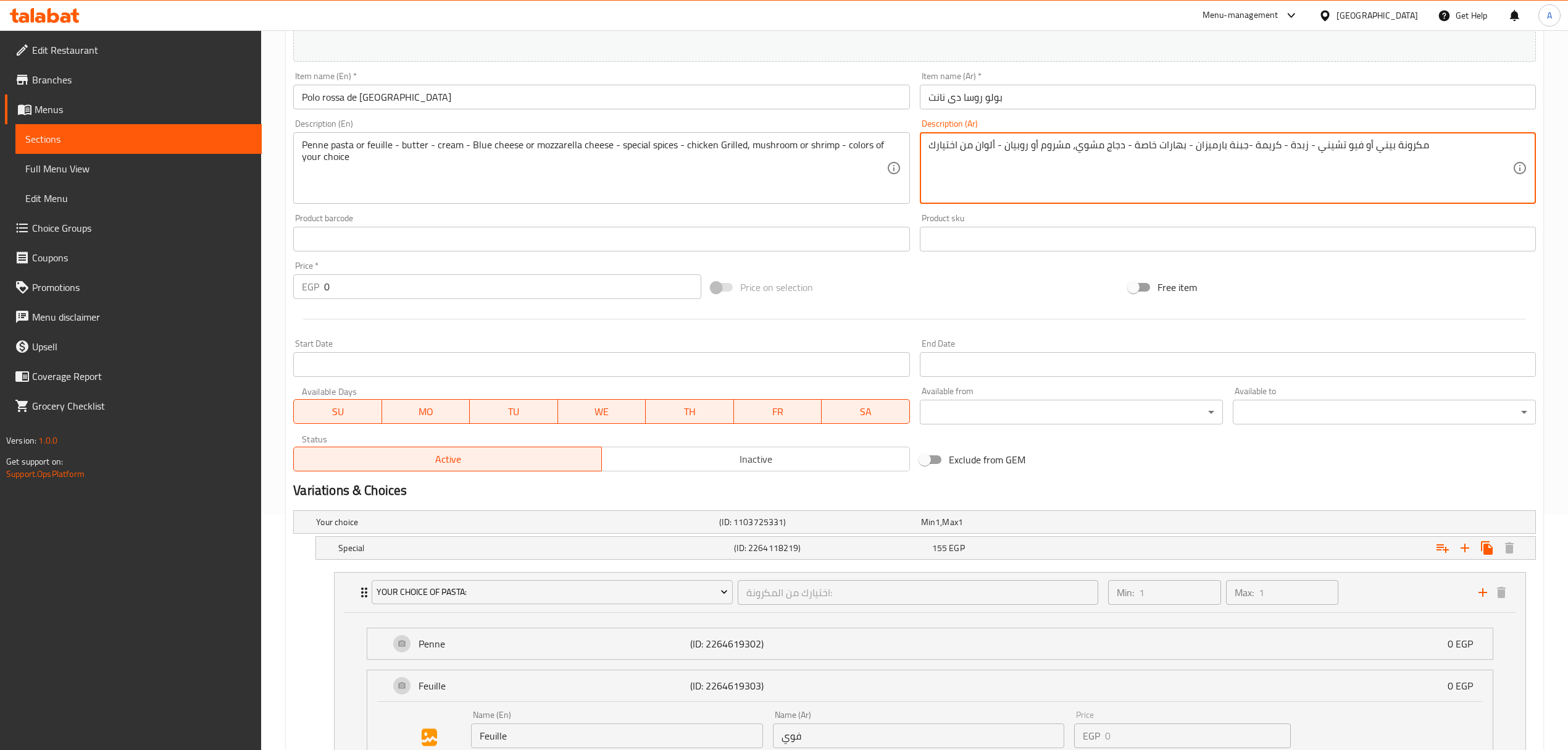
click at [1327, 144] on textarea "مكرونة بيني أو فيو تشيني - زبدة - كريمة -جبنة بارميزان - بهارات خاصة - دجاج مشو…" at bounding box center [1220, 168] width 584 height 59
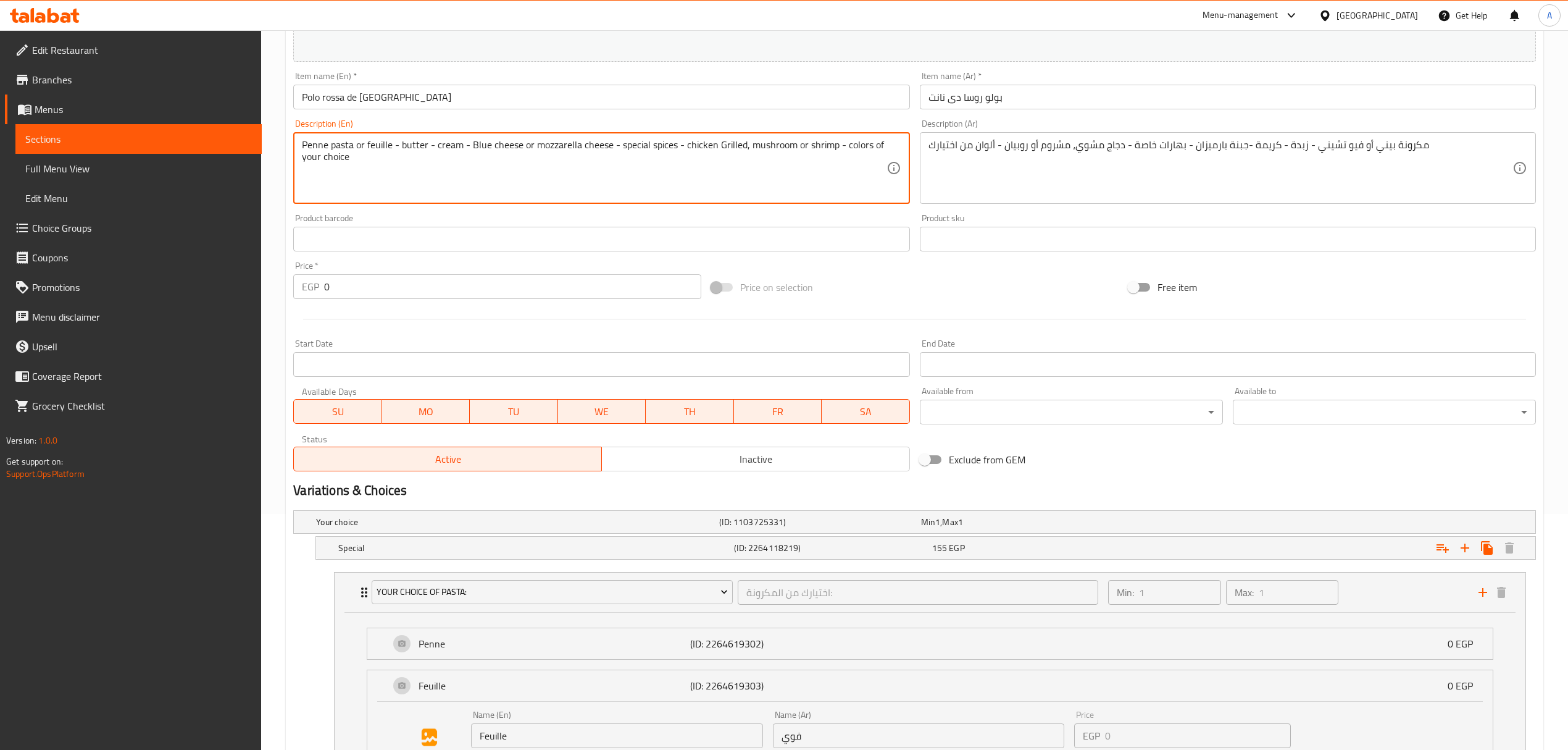
click at [388, 141] on textarea "Penne pasta or feuille - butter - cream - Blue cheese or mozzarella cheese - sp…" at bounding box center [594, 168] width 584 height 59
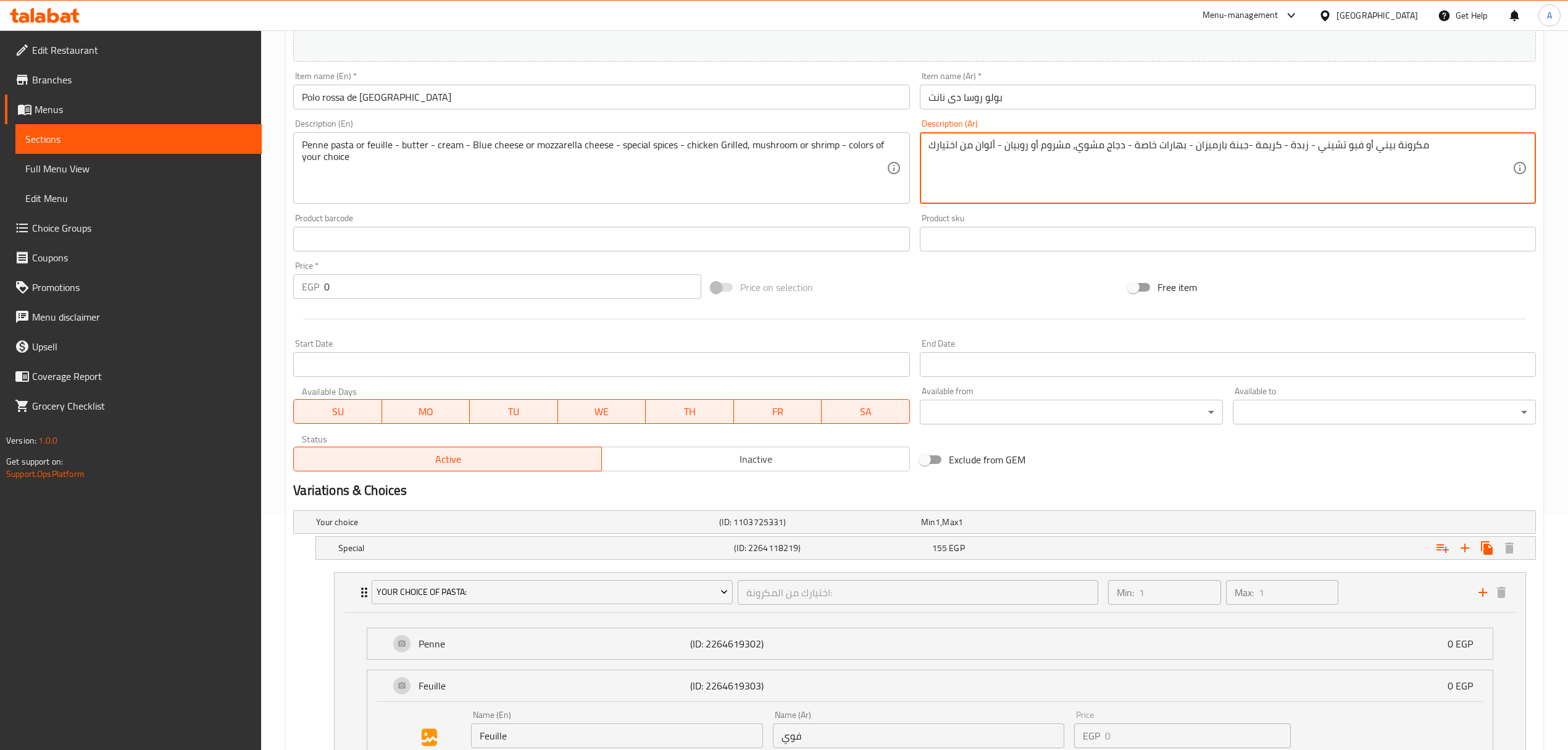
drag, startPoint x: 1072, startPoint y: 143, endPoint x: 896, endPoint y: 131, distance: 176.4
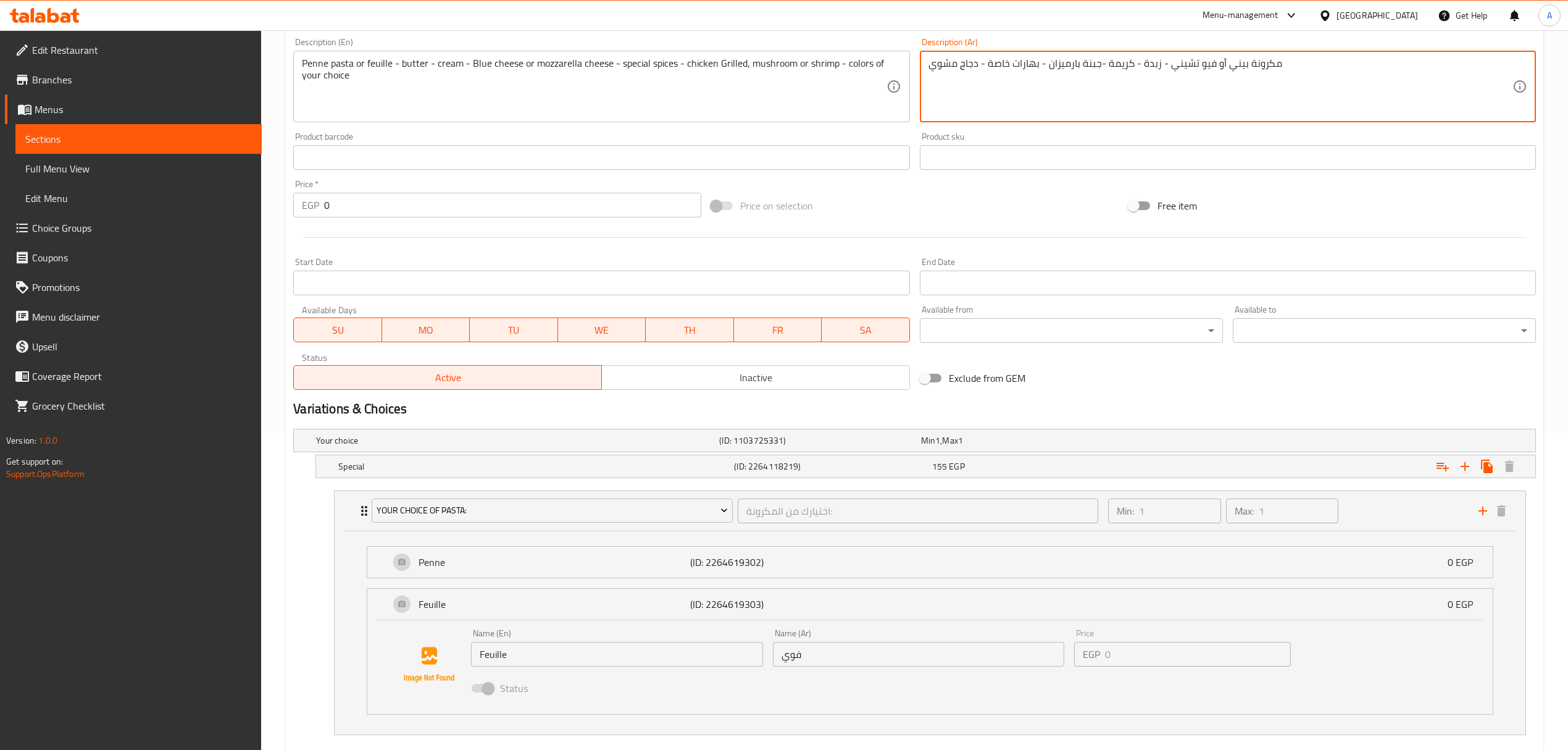
scroll to position [318, 0]
type textarea "مكرونة بيني أو فيو تشيني - زبدة - كريمة -جبنة بارميزان - بهارات خاصة - دجاج مشوي"
click at [537, 664] on input "Feuille" at bounding box center [616, 652] width 292 height 24
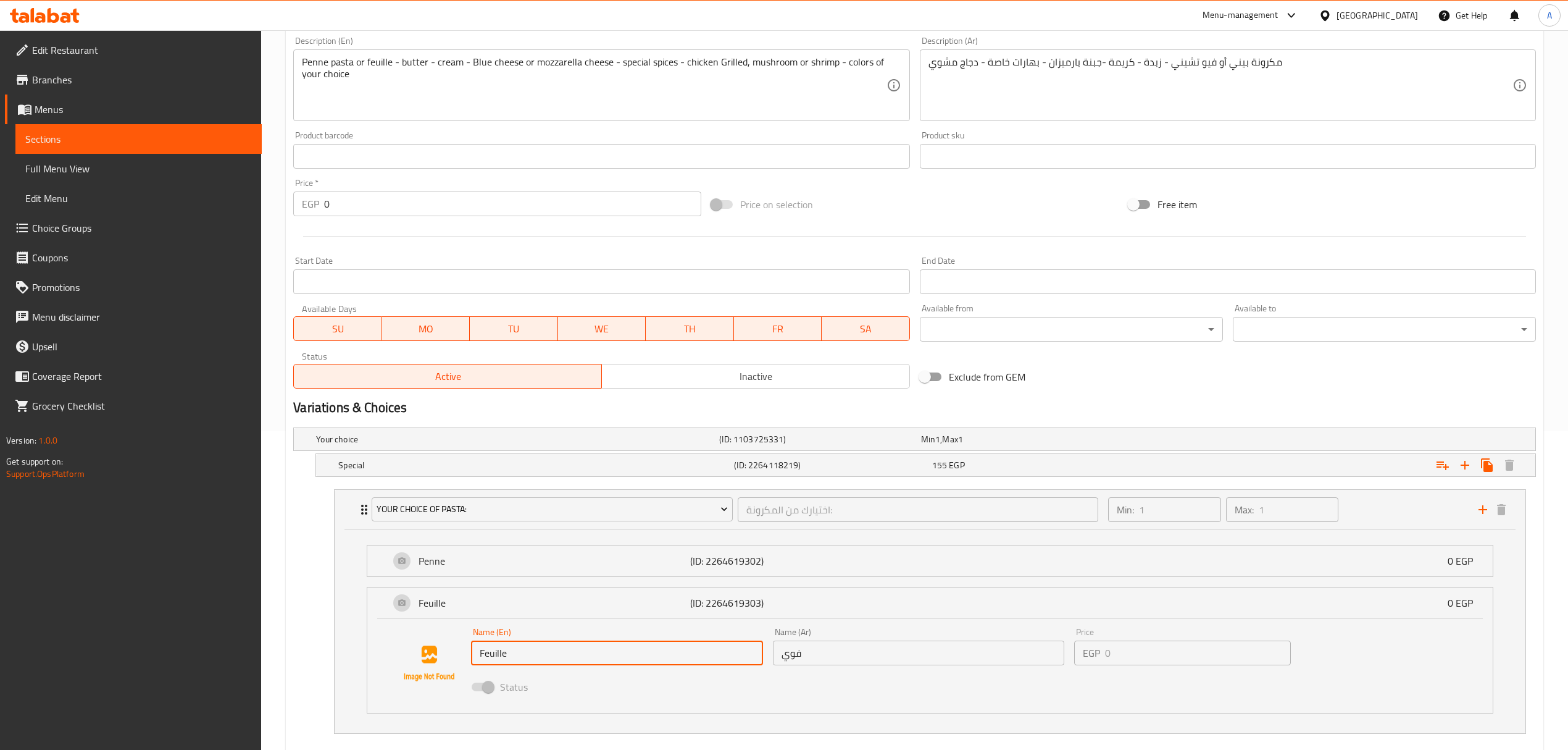
click at [536, 664] on input "Feuille" at bounding box center [616, 652] width 292 height 24
click at [536, 652] on input "Feuille" at bounding box center [616, 652] width 292 height 24
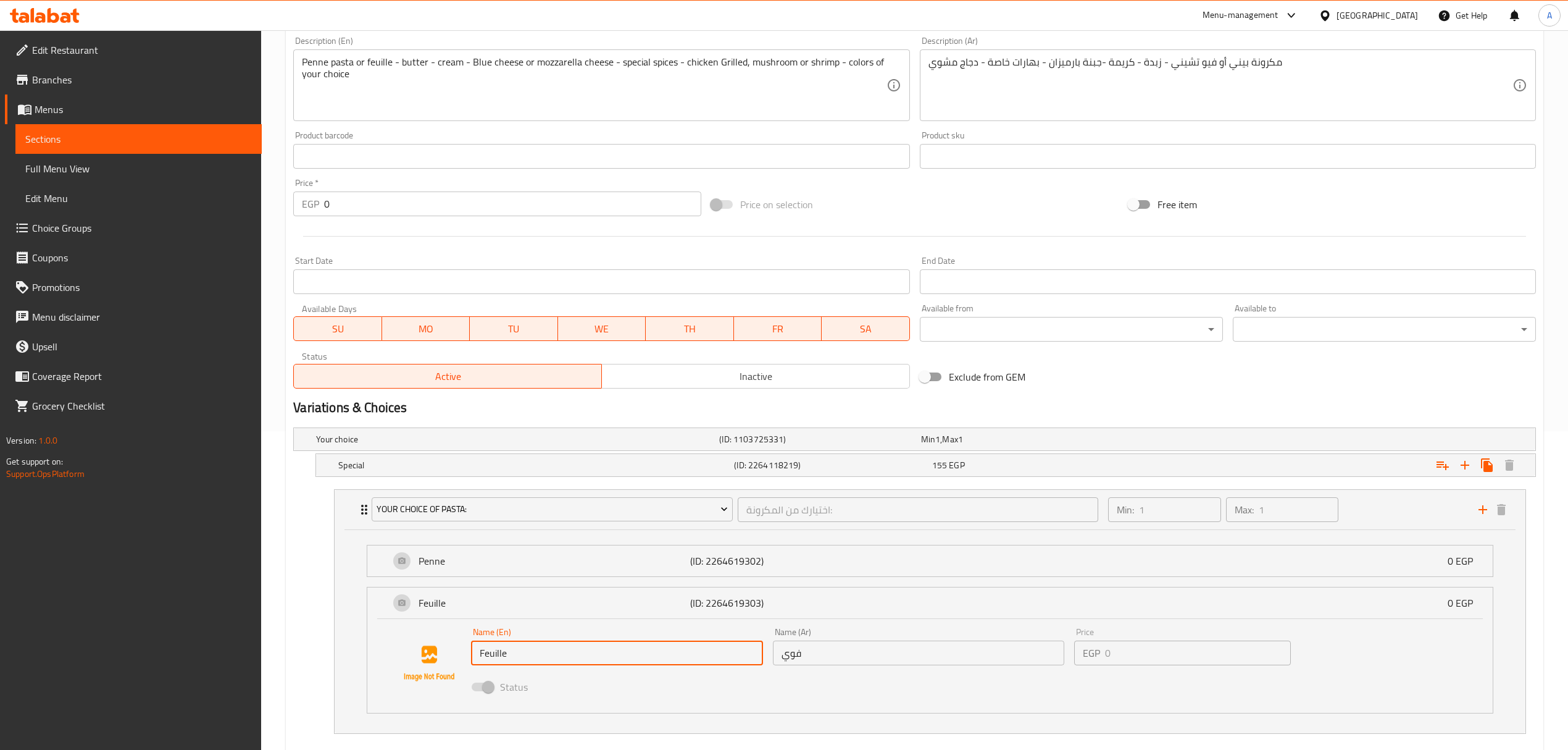
click at [527, 651] on input "Feuille" at bounding box center [616, 652] width 292 height 24
click at [547, 656] on input "Feuille" at bounding box center [616, 652] width 292 height 24
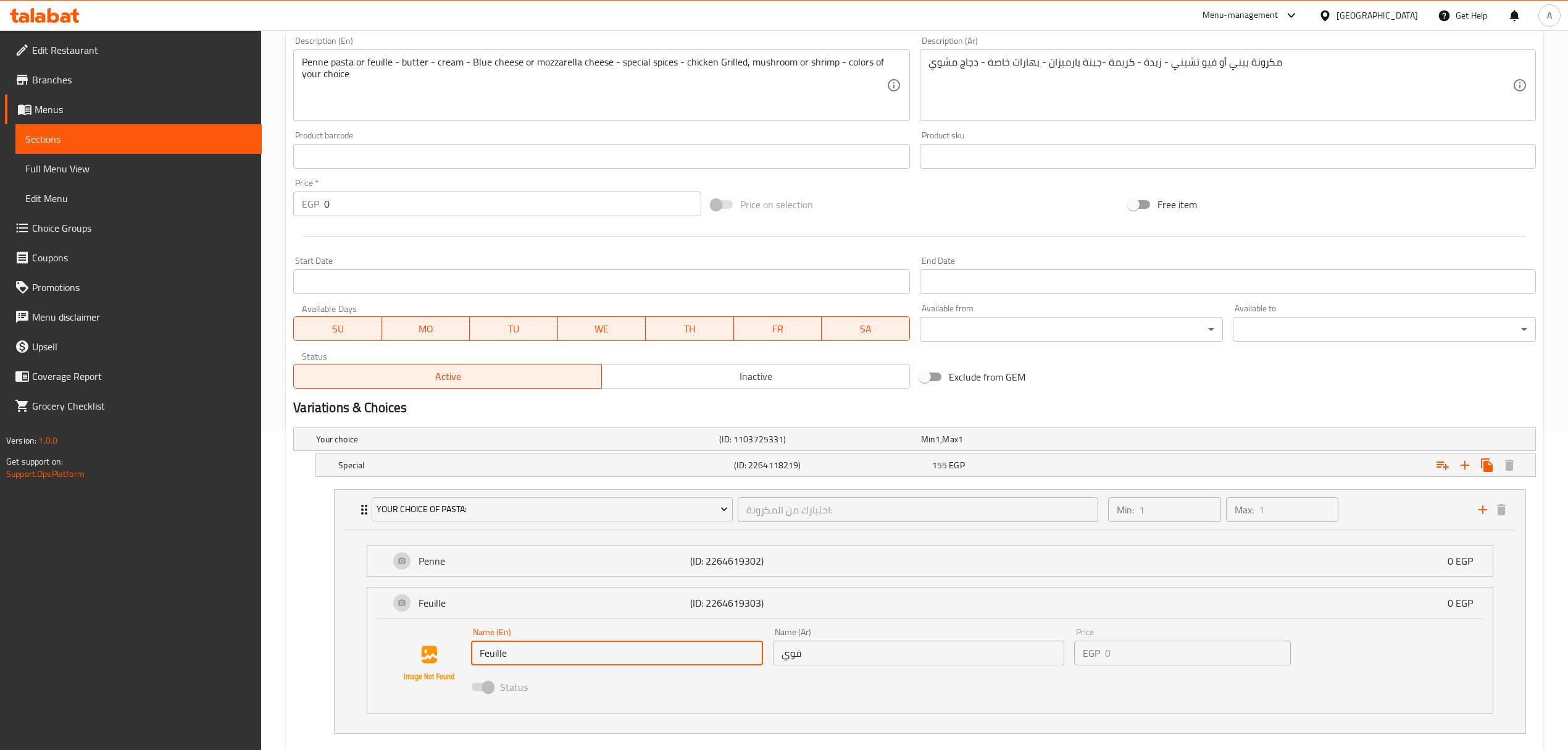
click at [547, 656] on input "Feuille" at bounding box center [616, 652] width 292 height 24
click at [546, 656] on input "Feuille" at bounding box center [616, 652] width 292 height 24
click at [538, 599] on p "Feuille" at bounding box center [553, 603] width 271 height 15
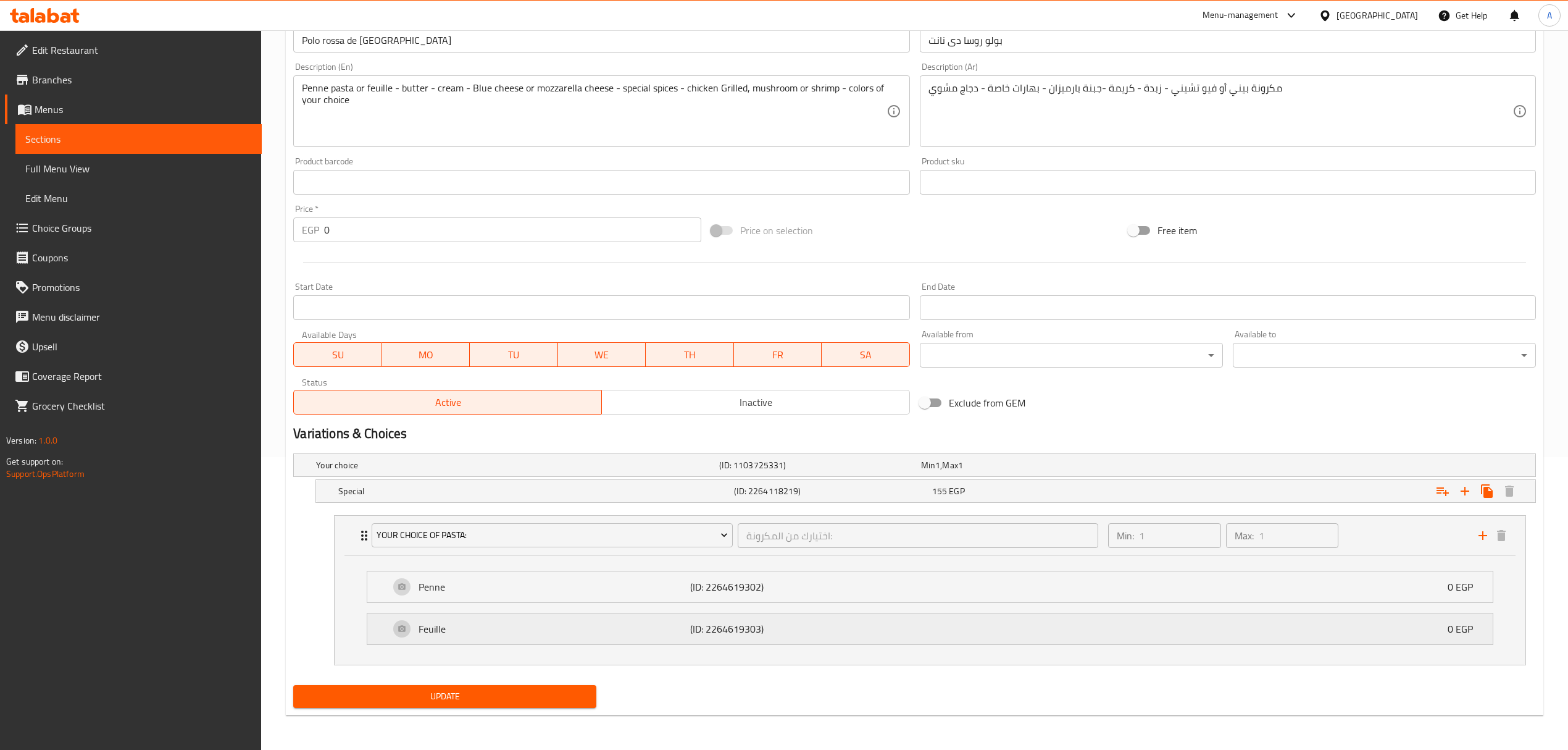
scroll to position [295, 0]
click at [813, 581] on p "(ID: 2264619302)" at bounding box center [780, 587] width 181 height 15
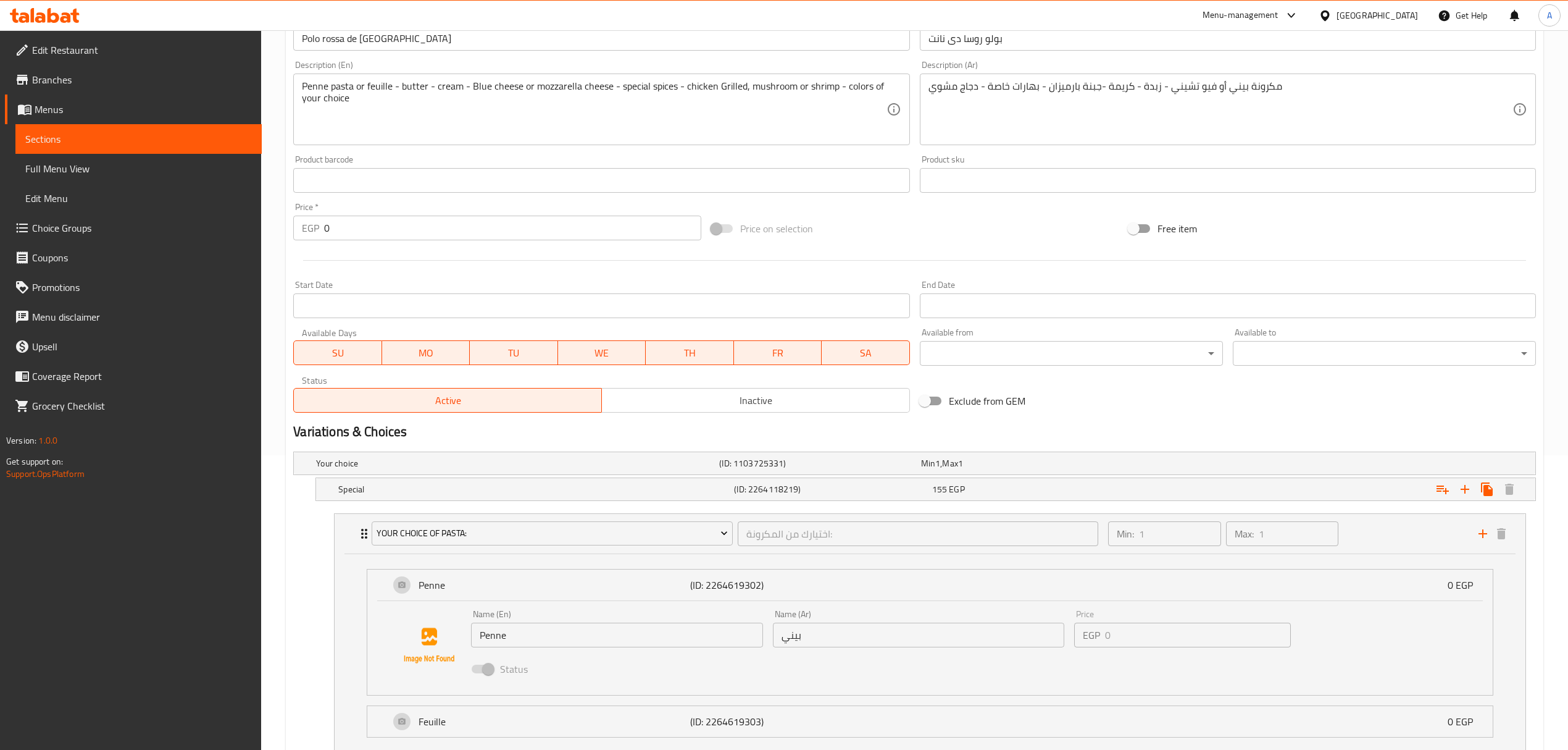
click at [835, 638] on input "بيني" at bounding box center [918, 634] width 292 height 24
click at [828, 643] on input "بيني" at bounding box center [918, 634] width 292 height 24
click at [827, 634] on input "بيني" at bounding box center [918, 634] width 292 height 24
click at [823, 634] on input "بيني" at bounding box center [918, 634] width 292 height 24
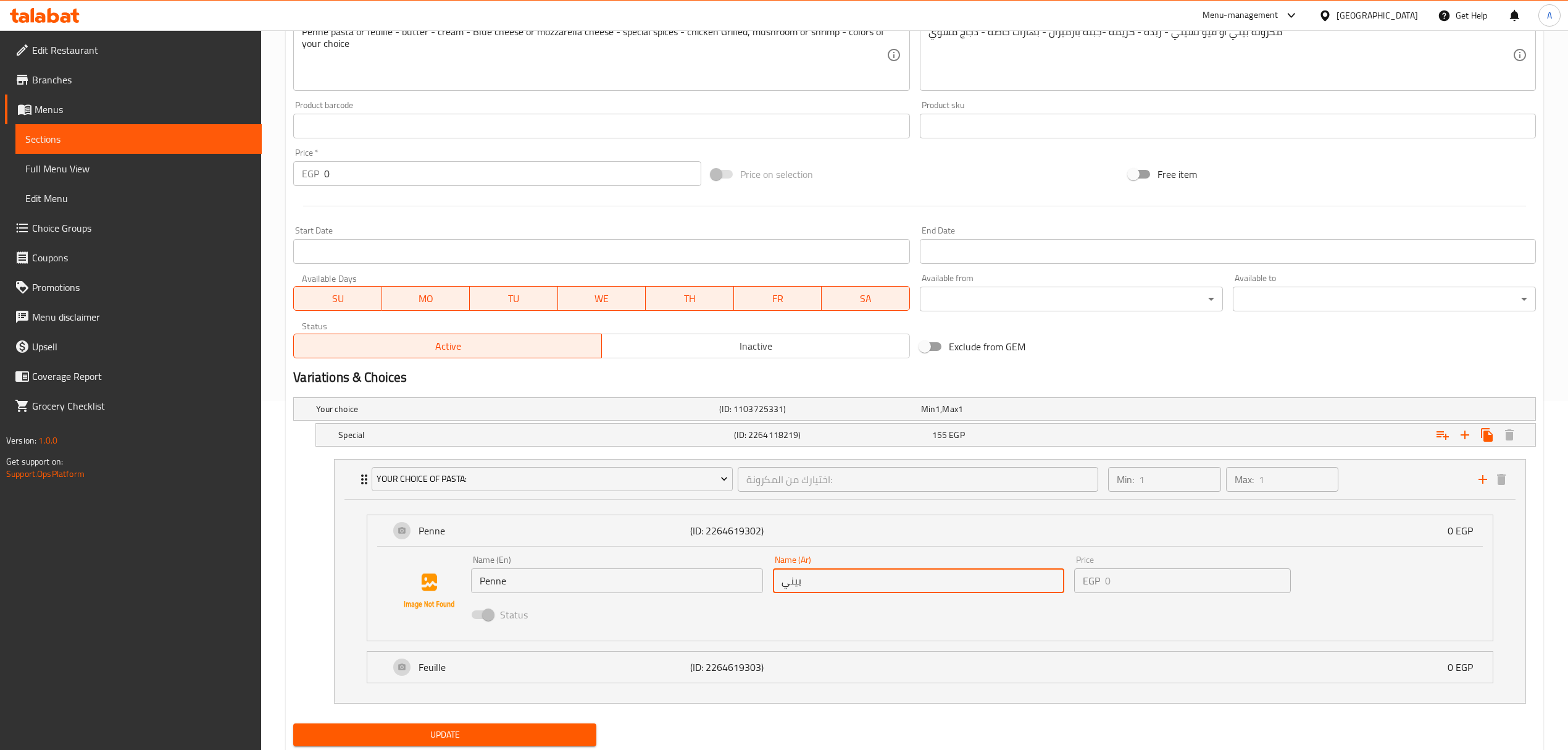
scroll to position [389, 0]
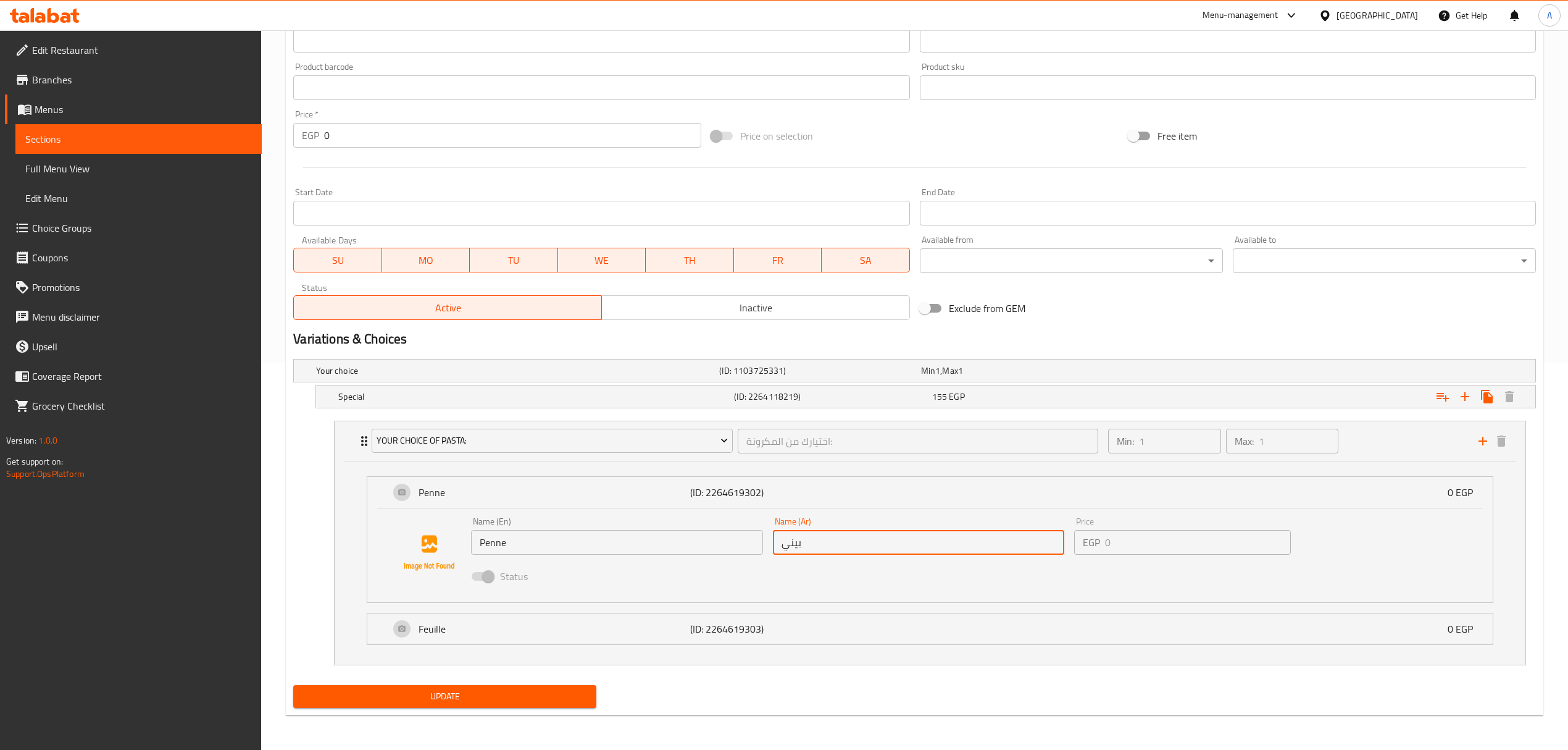
click at [904, 549] on input "بيني" at bounding box center [918, 542] width 292 height 24
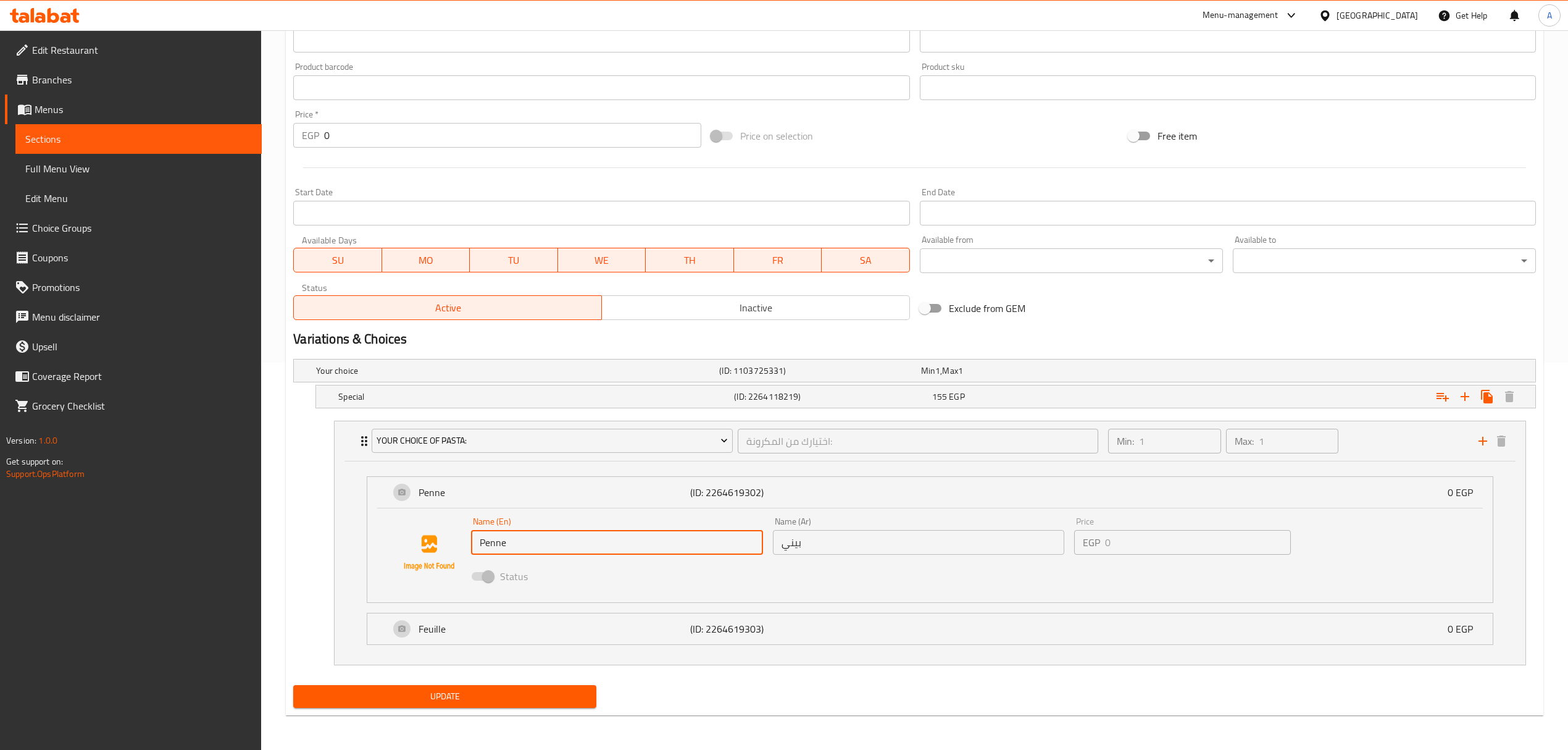
click at [628, 541] on input "Penne" at bounding box center [616, 542] width 292 height 24
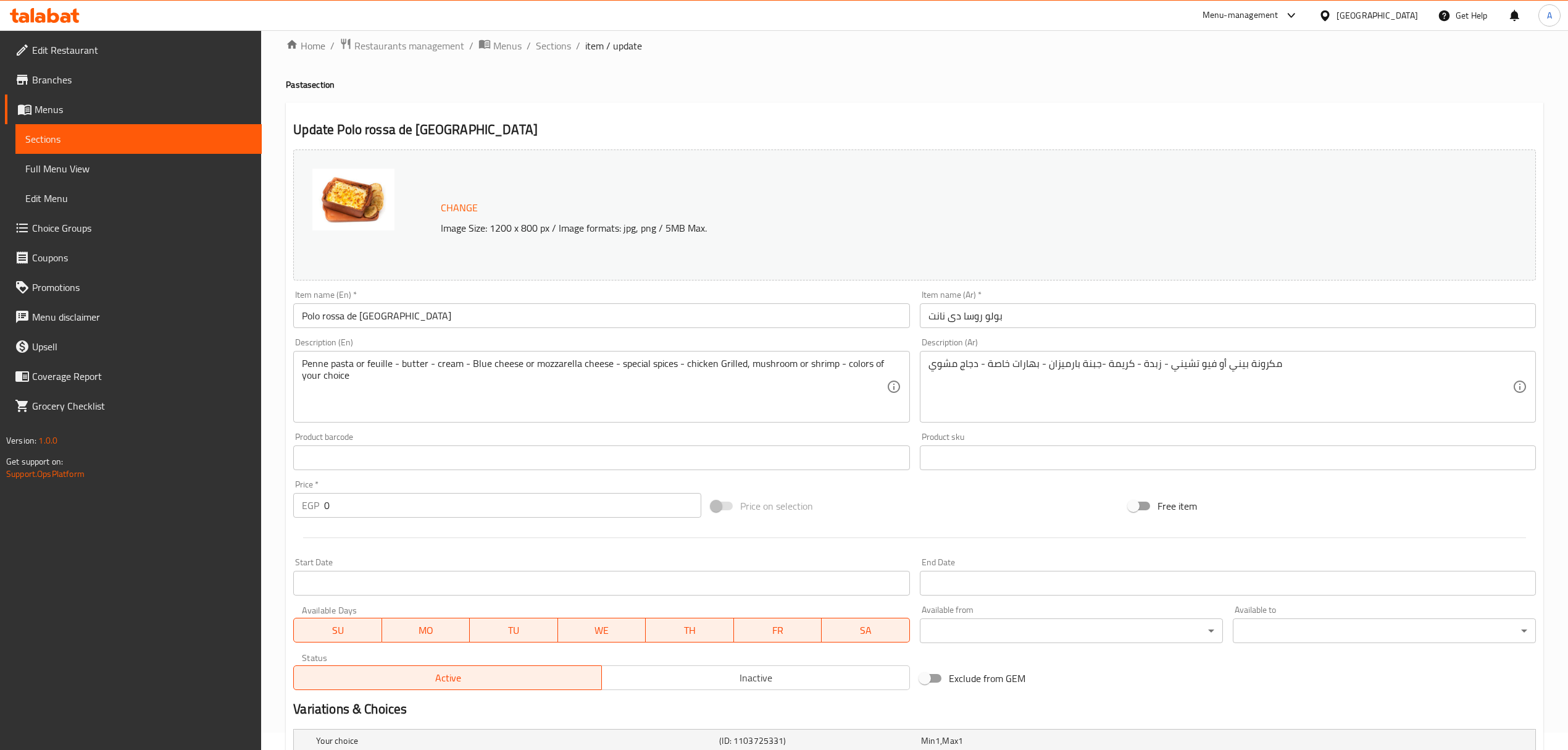
scroll to position [0, 0]
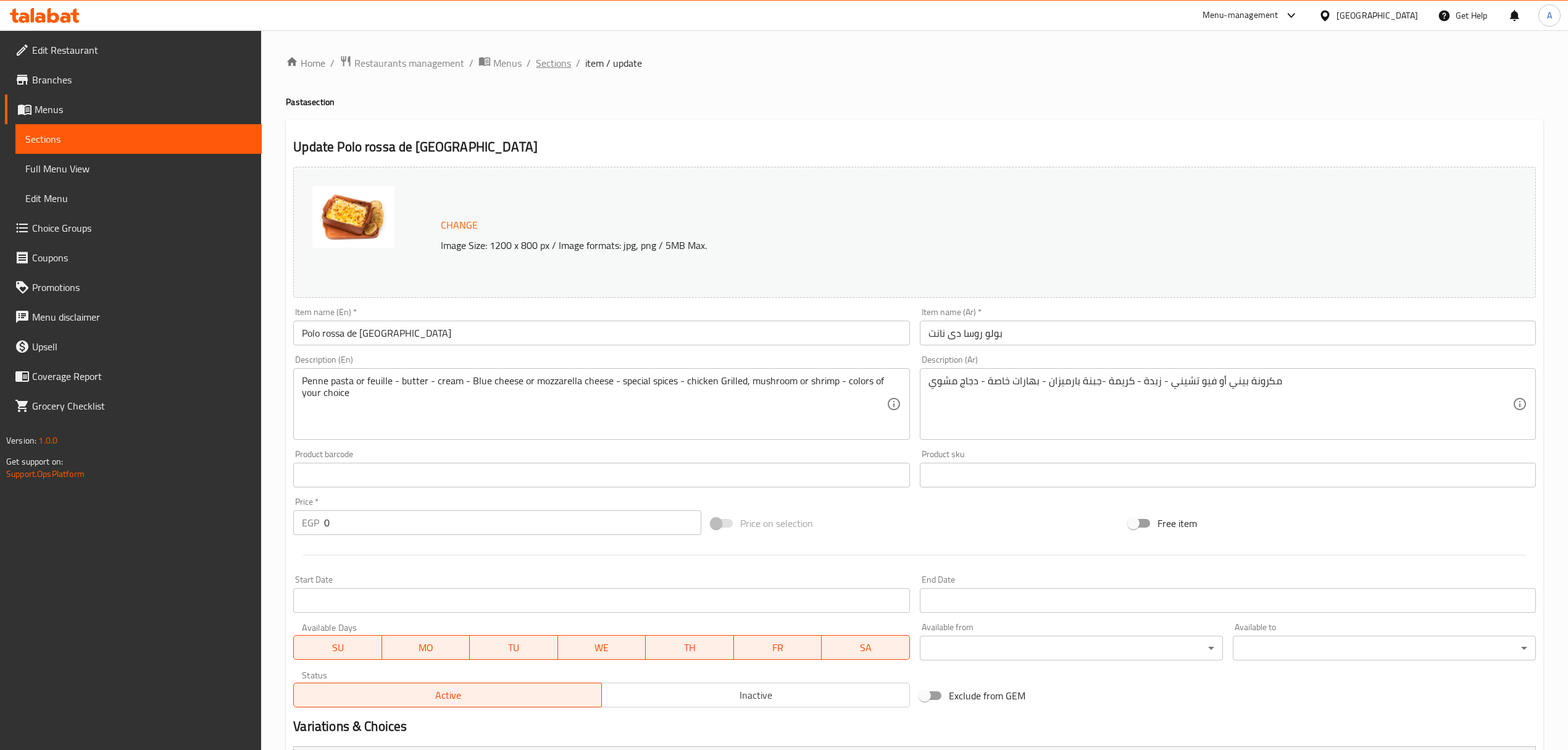
click at [558, 67] on span "Sections" at bounding box center [553, 63] width 35 height 15
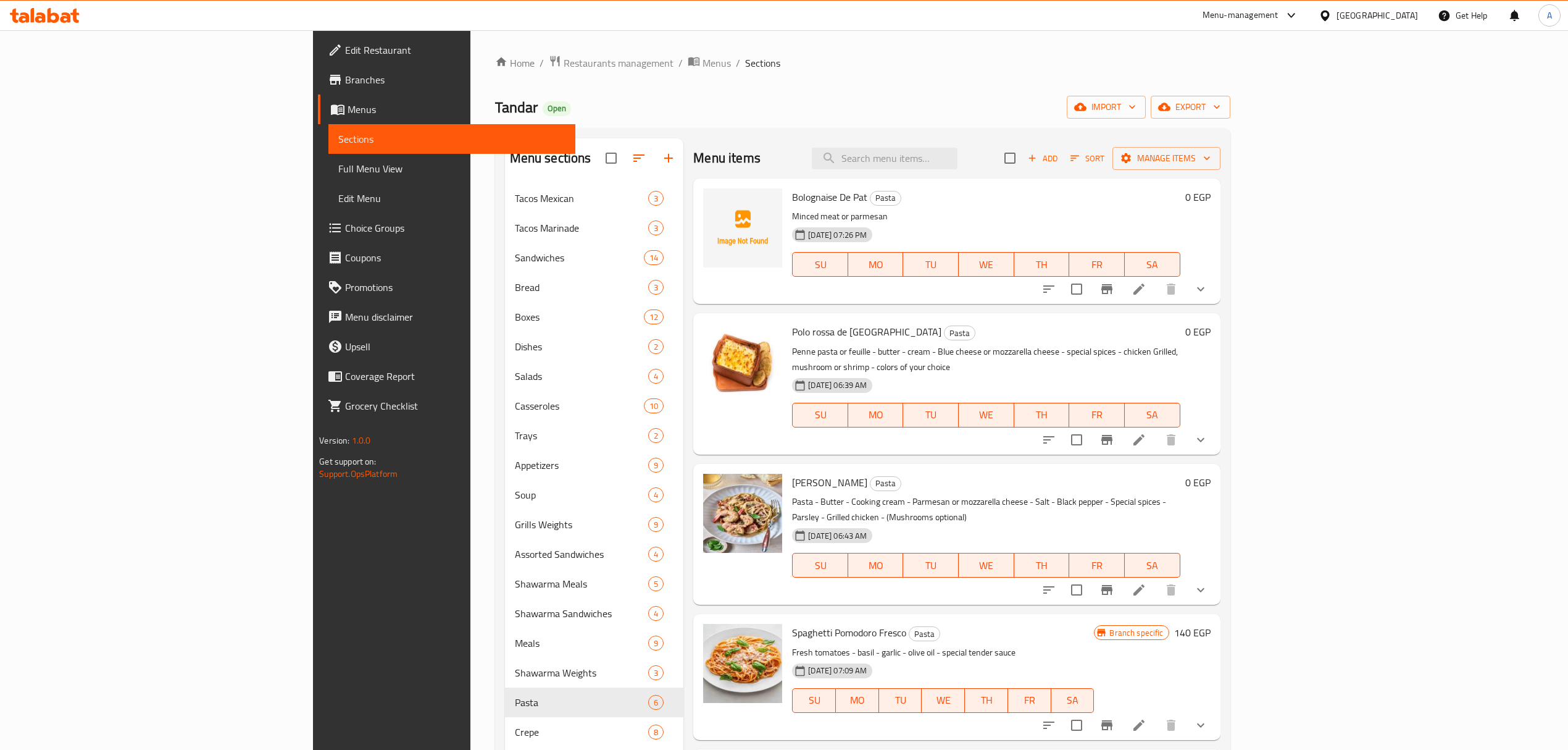
scroll to position [19, 0]
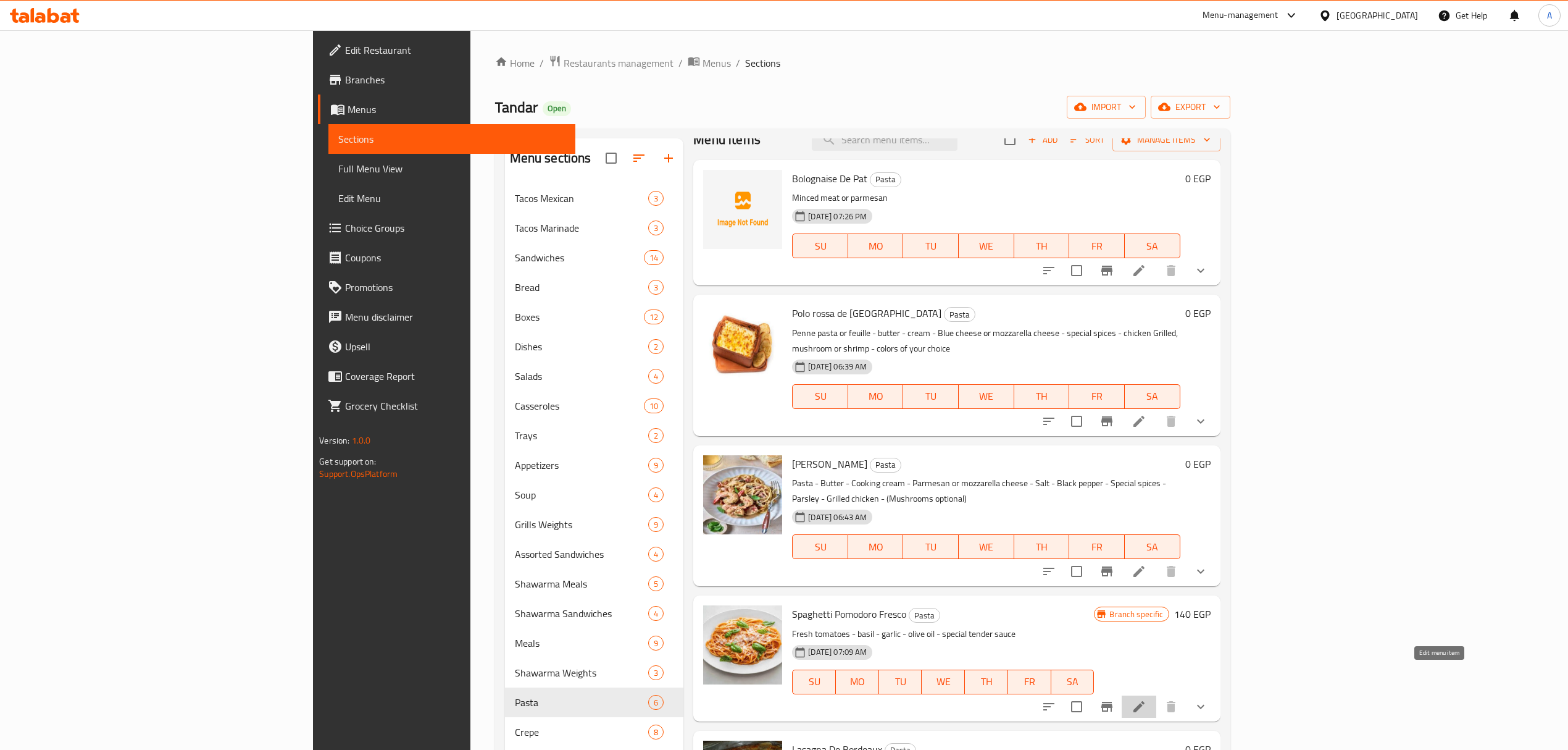
click at [1146, 699] on icon at bounding box center [1139, 707] width 15 height 15
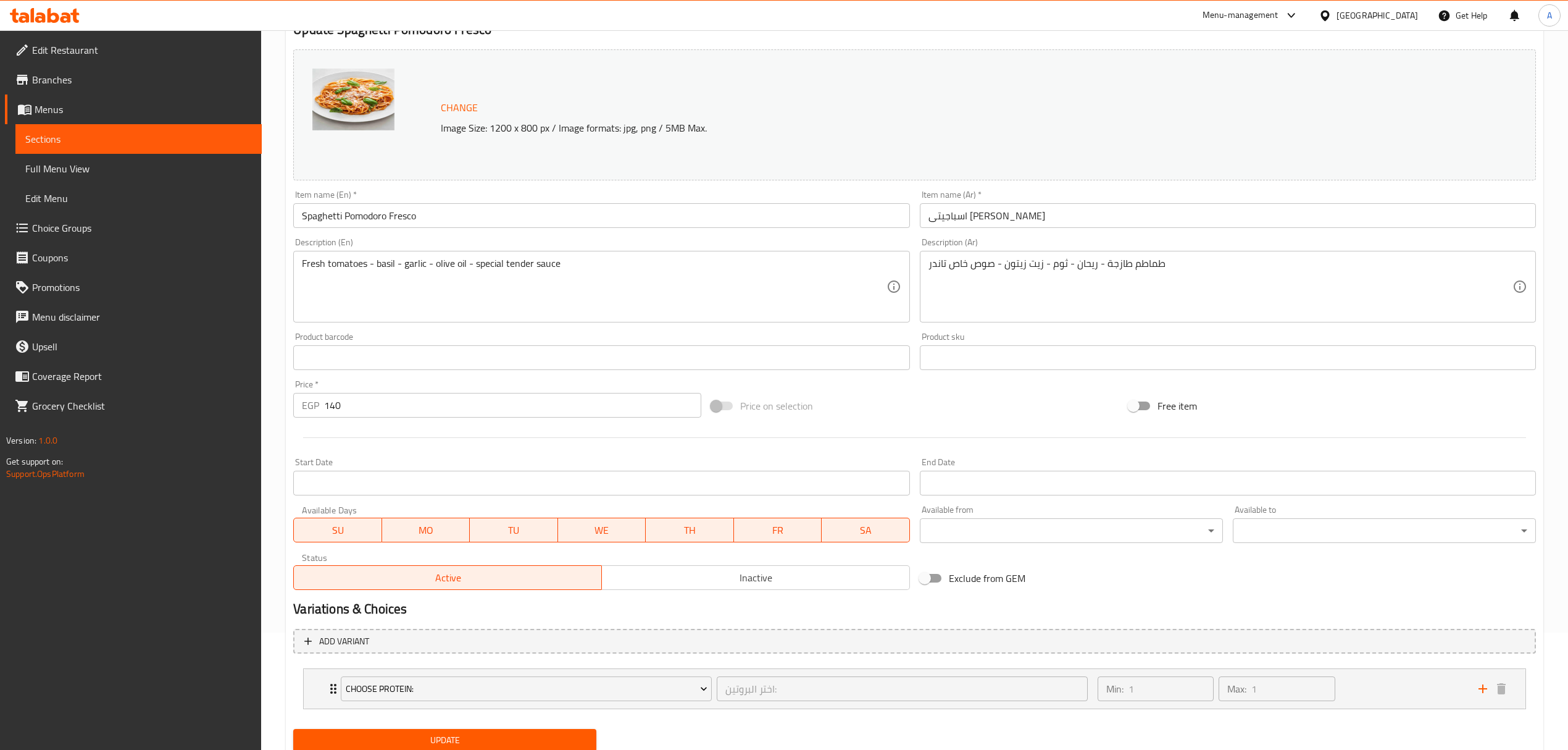
scroll to position [161, 0]
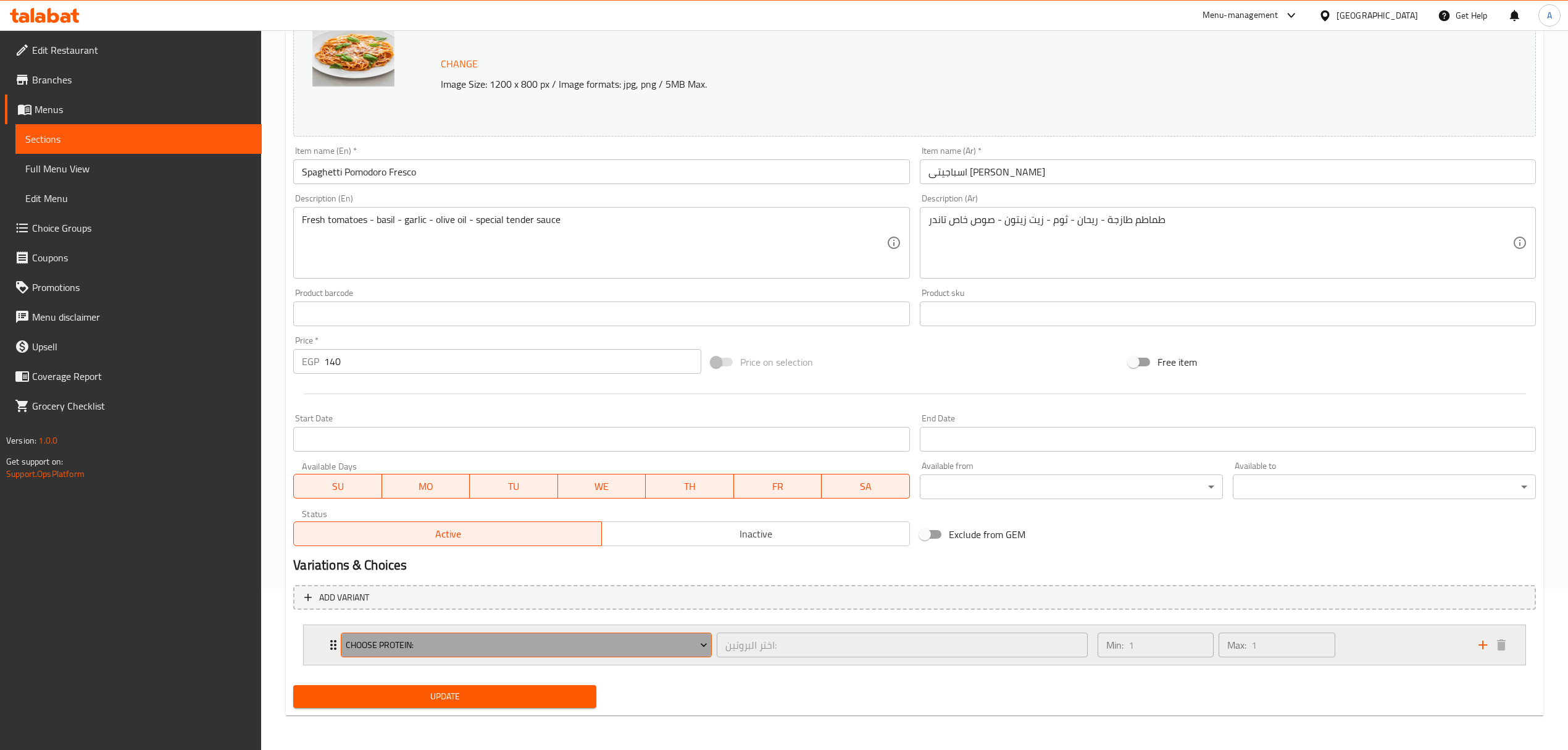
click at [690, 644] on span "Choose Protein:" at bounding box center [526, 645] width 362 height 16
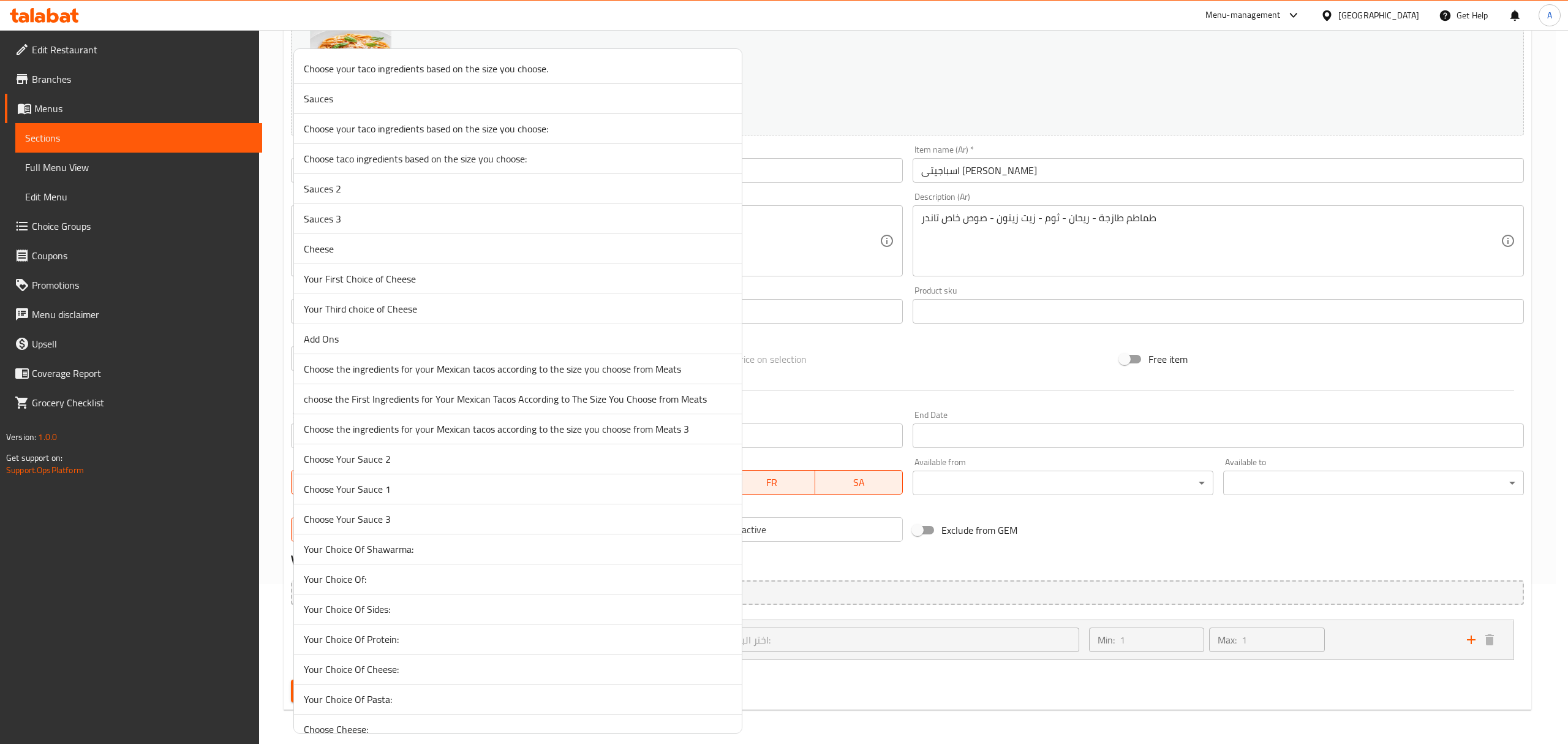
click at [452, 547] on span "Your Choice Of Shawarma:" at bounding box center [518, 549] width 428 height 15
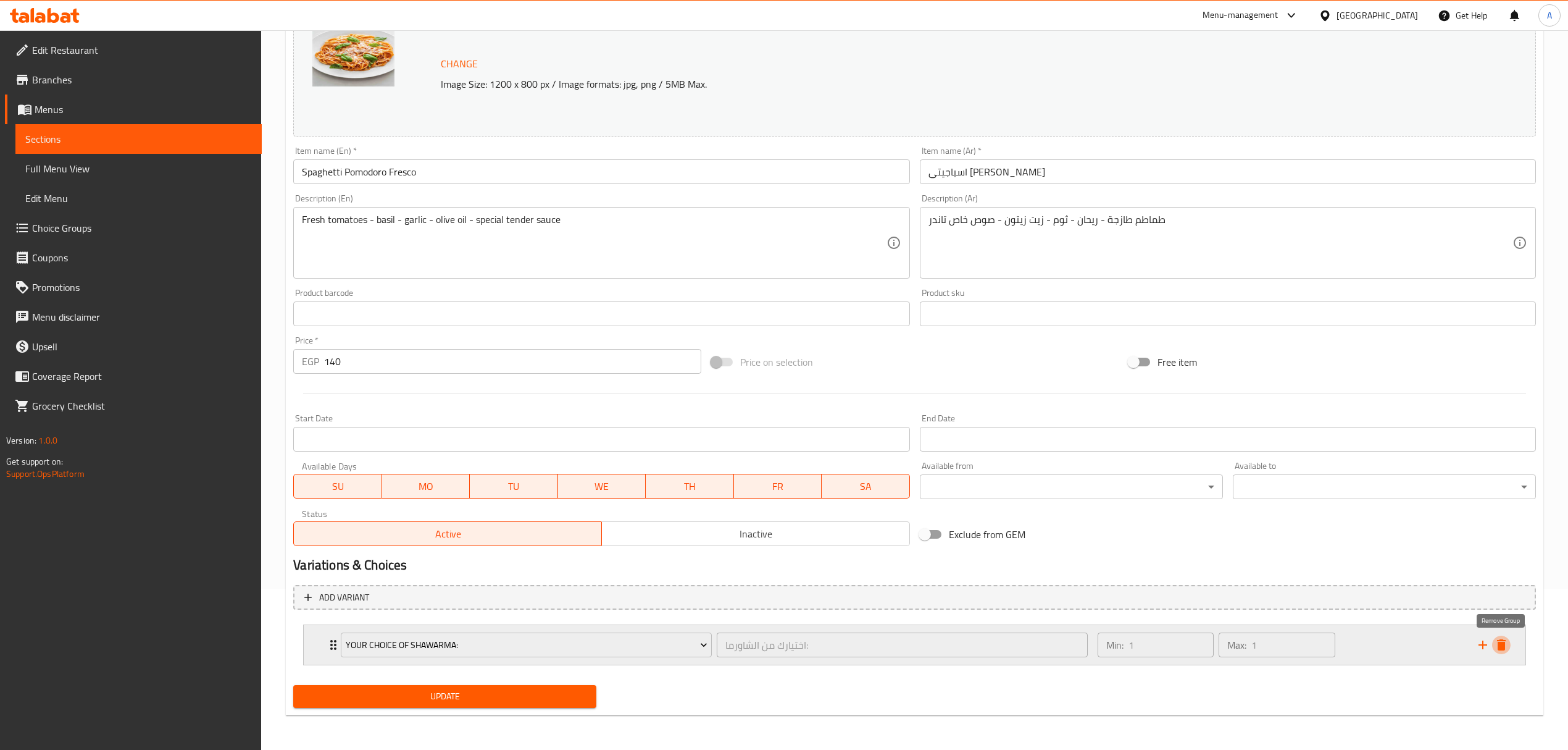
click at [1502, 642] on icon "delete" at bounding box center [1501, 645] width 9 height 11
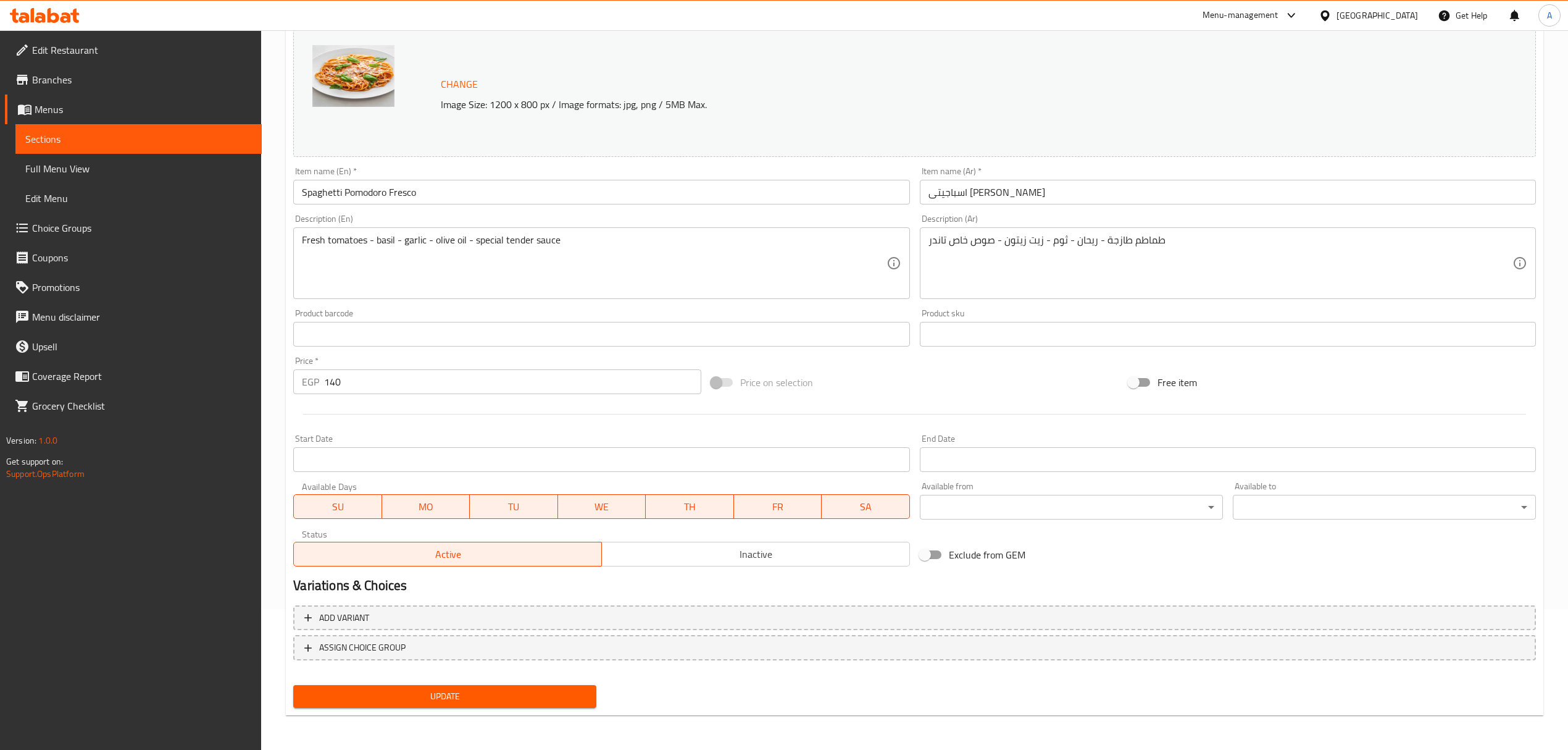
scroll to position [139, 0]
click at [540, 696] on span "Update" at bounding box center [445, 697] width 283 height 16
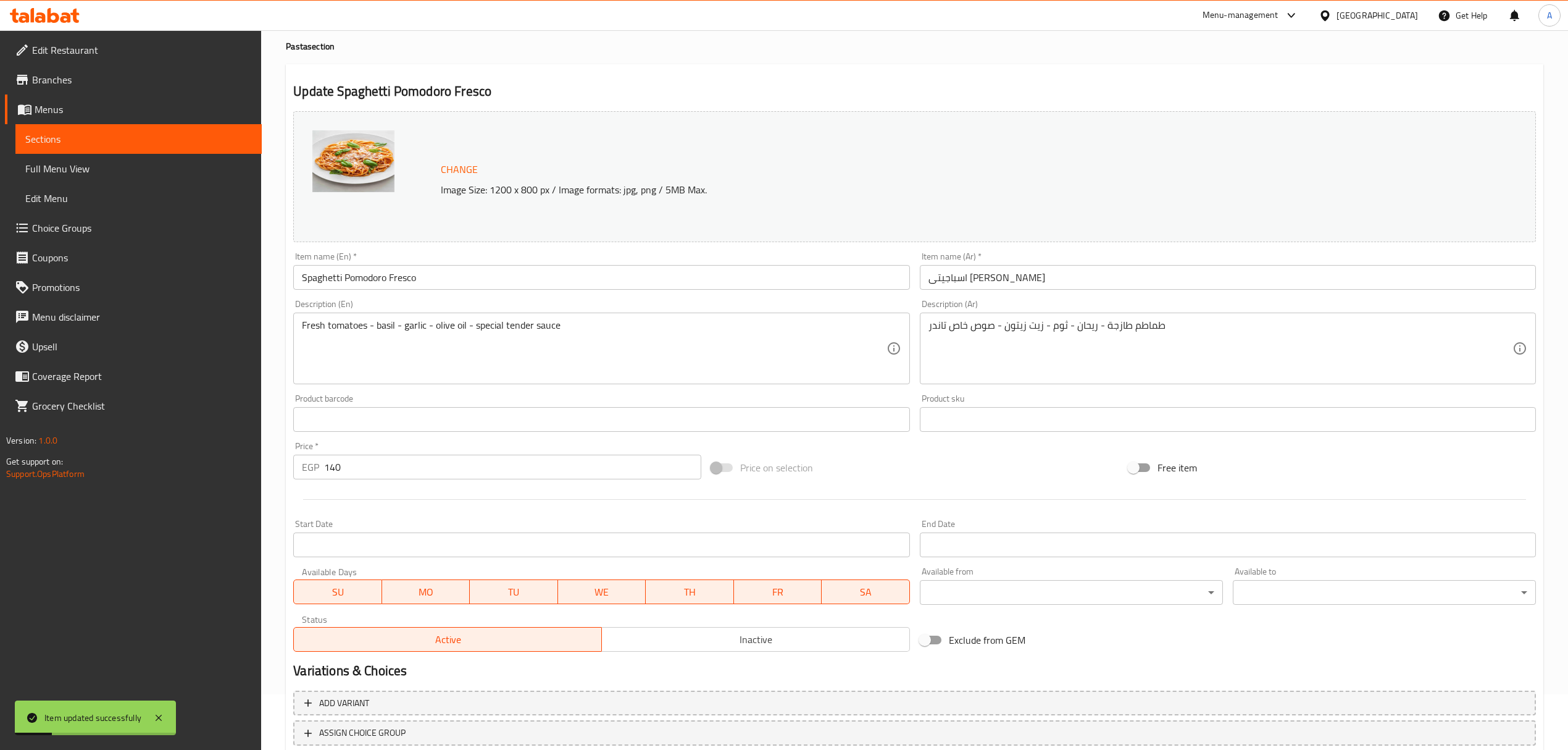
scroll to position [0, 0]
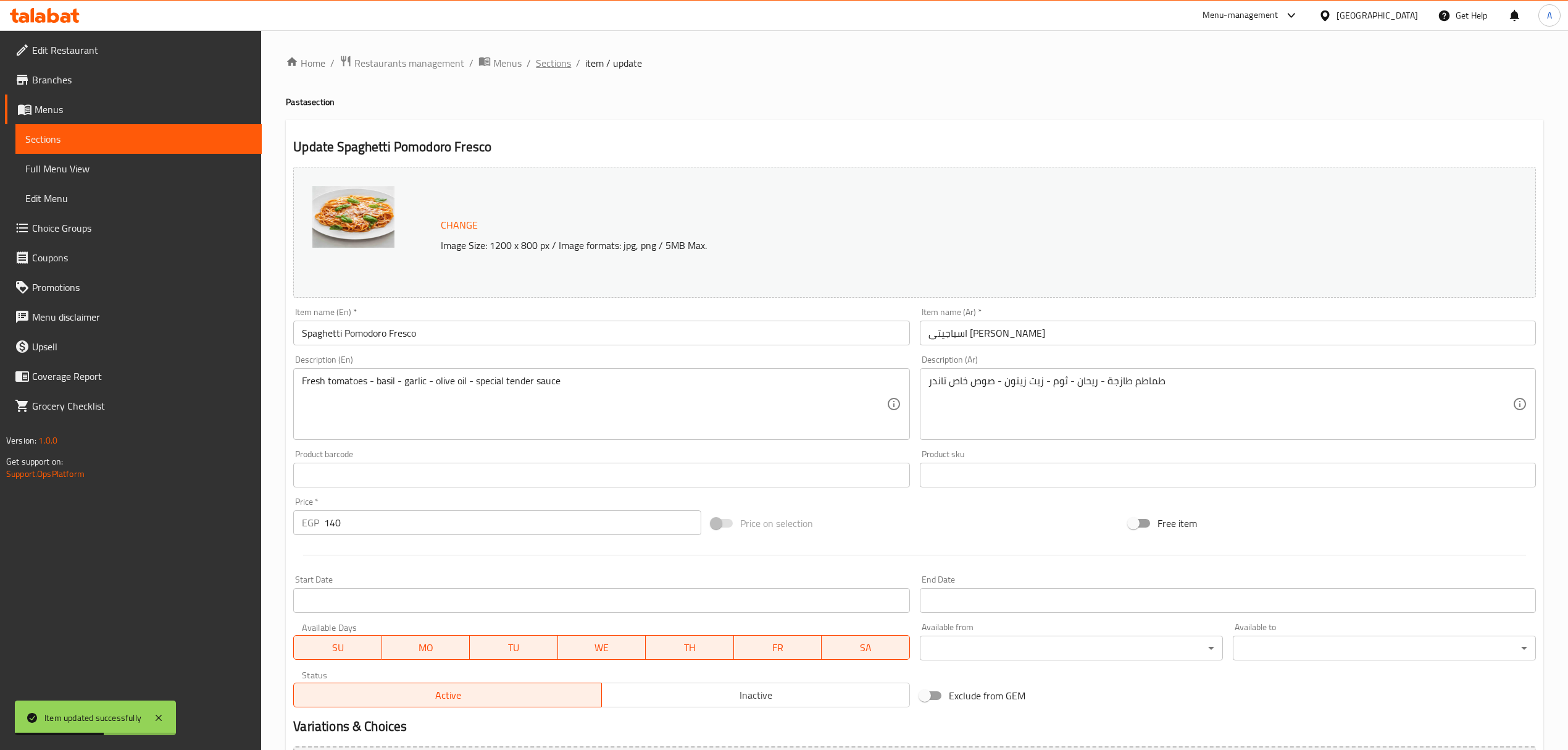
click at [545, 60] on span "Sections" at bounding box center [553, 63] width 35 height 15
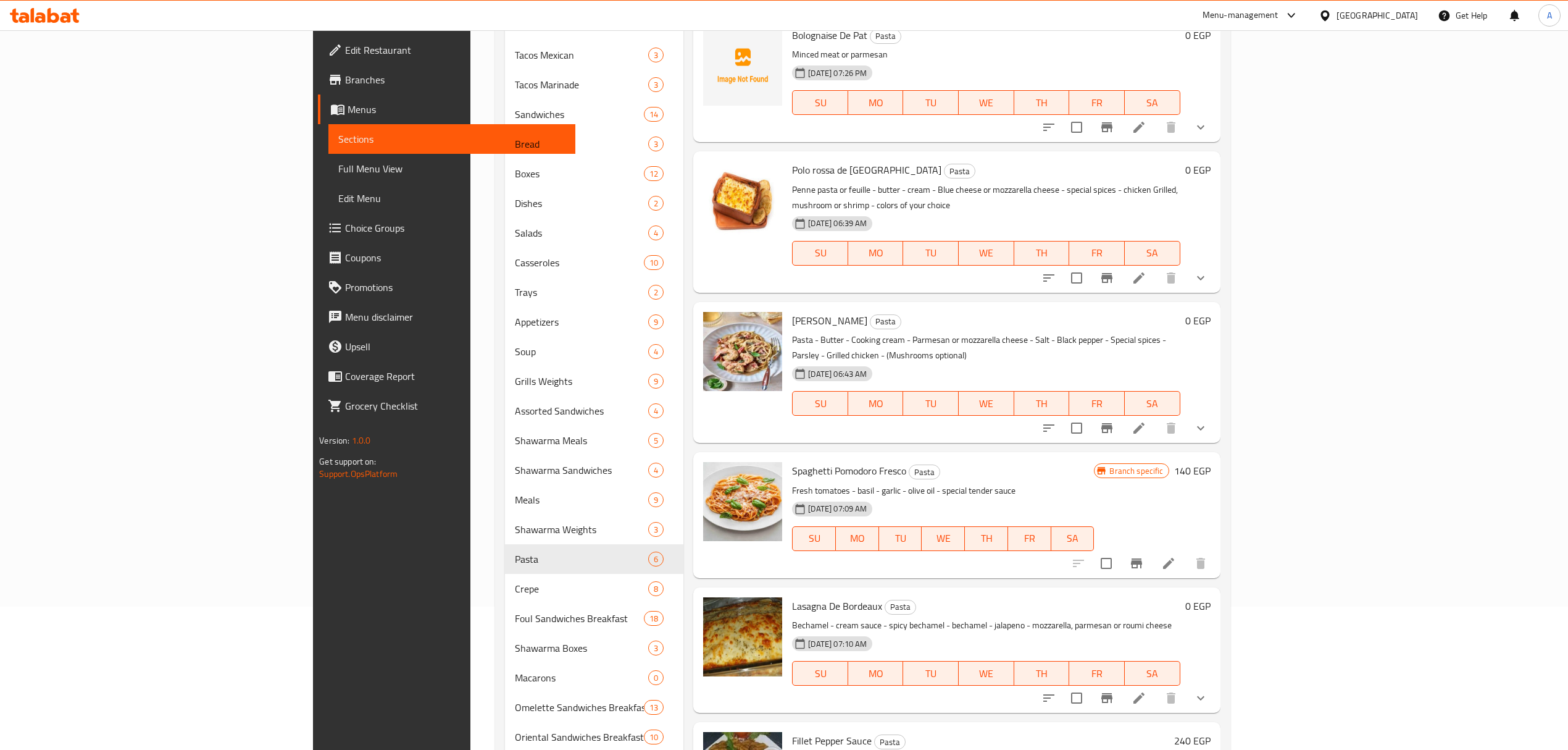
scroll to position [165, 0]
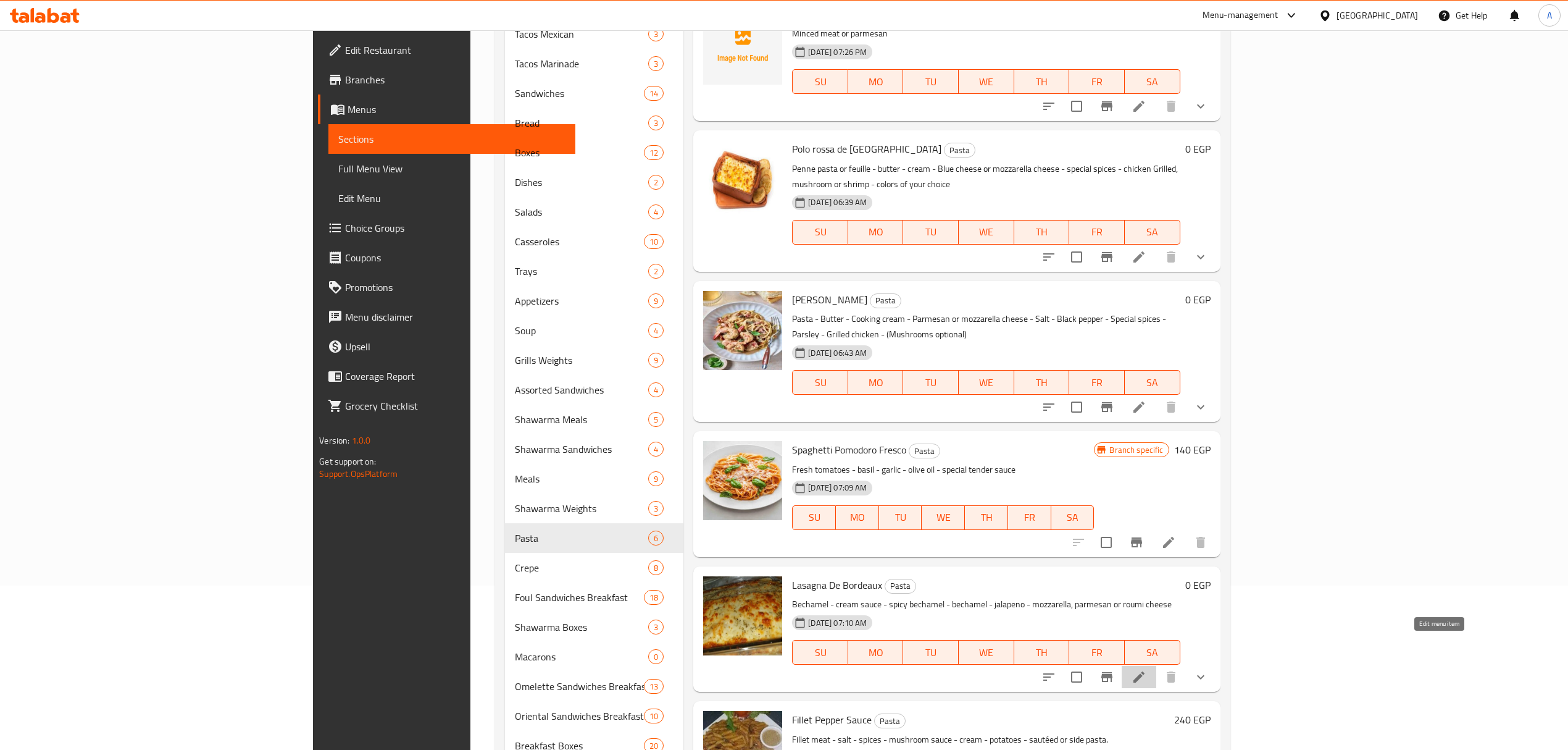
click at [1144, 671] on icon at bounding box center [1139, 677] width 11 height 11
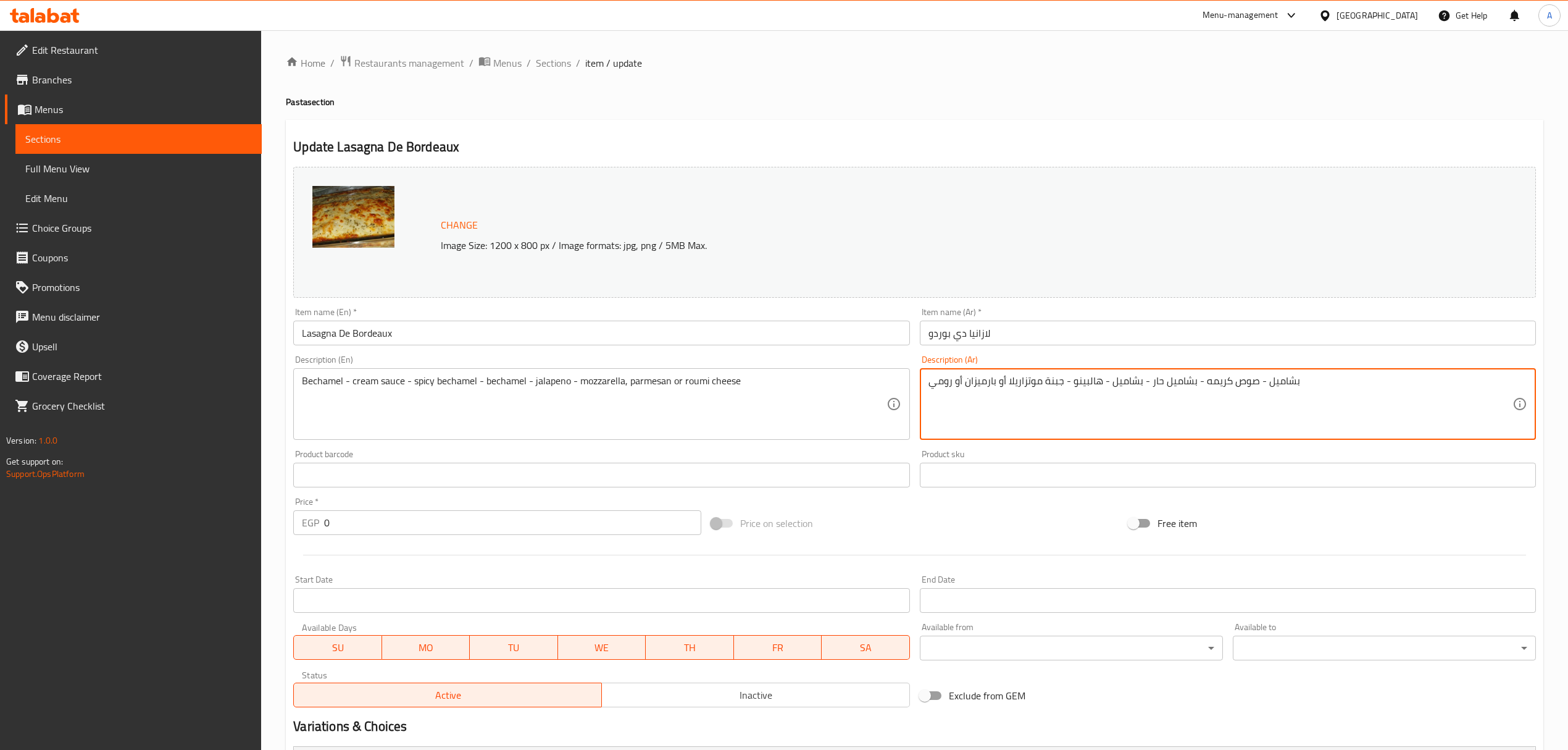
click at [1277, 382] on textarea "بشاميل - صوص كريمه - بشاميل حار - بشاميل - هالبينو - جبنة موتزاريلا أو بارميزان…" at bounding box center [1220, 404] width 584 height 59
click at [1254, 382] on textarea "بشاميل - صوص كريمه - بشاميل حار - بشاميل - هالبينو - جبنة موتزاريلا أو بارميزان…" at bounding box center [1220, 404] width 584 height 59
click at [1257, 381] on textarea "بشاميل - صوص كريمه - بشاميل حار - بشاميل - هالبينو - جبنة موتزاريلا أو بارميزان…" at bounding box center [1220, 404] width 584 height 59
paste textarea "بشاميل"
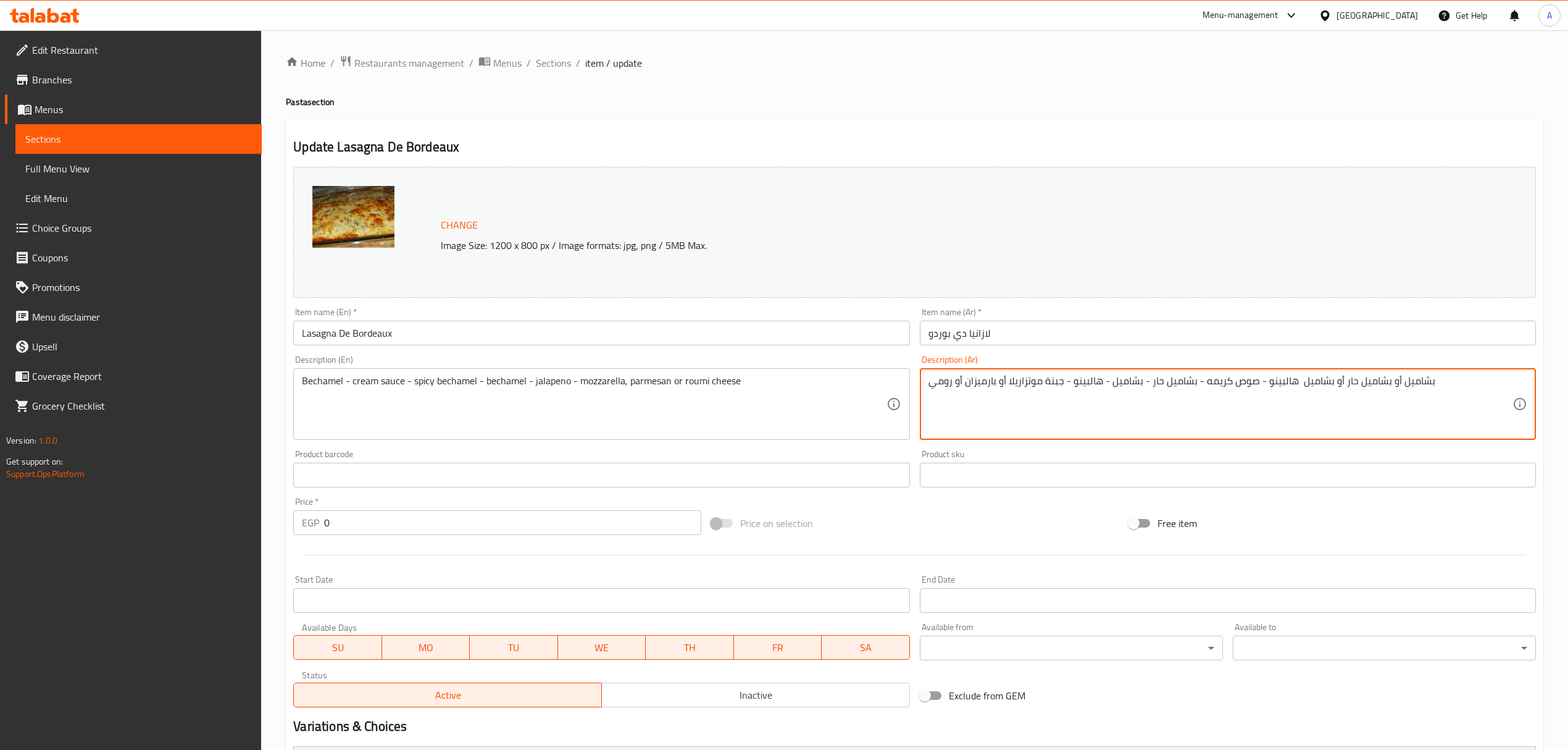
click at [1254, 379] on textarea "بشاميل أو بشاميل حار أو بشاميل هالبينو - صوص كريمه - بشاميل حار - بشاميل - هالب…" at bounding box center [1220, 404] width 584 height 59
drag, startPoint x: 1194, startPoint y: 379, endPoint x: 1072, endPoint y: 369, distance: 122.4
click at [1072, 369] on div "بشاميل أو بشاميل حار أو بشاميل هالبينو - صوص كريمه - بشاميل حار - بشاميل - هالب…" at bounding box center [1227, 403] width 616 height 72
click at [1025, 380] on textarea "بشاميل أو بشاميل حار أو بشاميل هالبينو - صوص كريمه - جبنة موتزاريلا أو بارميزان…" at bounding box center [1220, 404] width 584 height 59
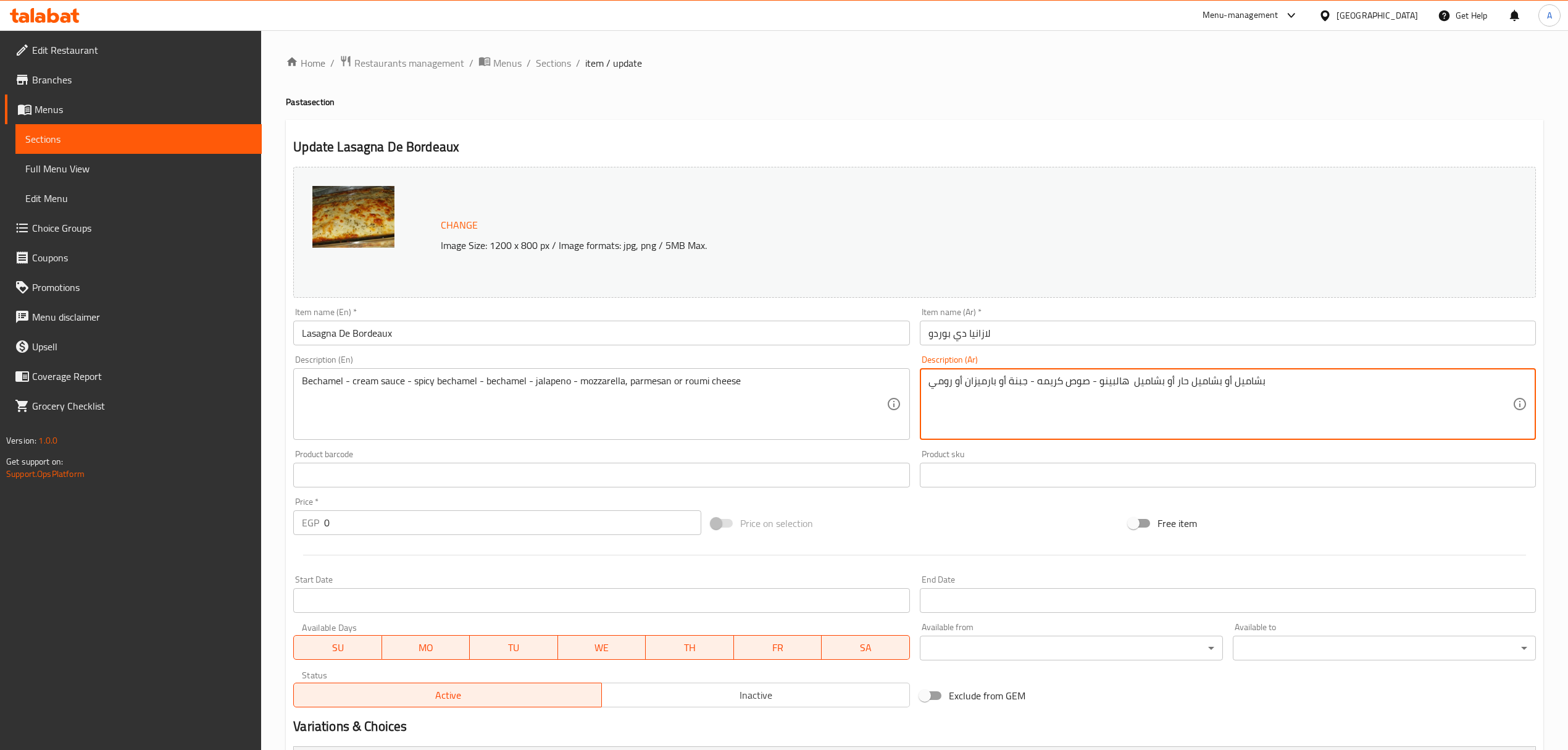
click at [998, 378] on textarea "بشاميل أو بشاميل حار أو بشاميل هالبينو - صوص كريمه - جبنة أو بارميزان أو رومي" at bounding box center [1220, 404] width 584 height 59
click at [940, 381] on textarea "بشاميل أو بشاميل حار أو بشاميل هالبينو - صوص كريمه - جبنة بارميزان أو رومي" at bounding box center [1220, 404] width 584 height 59
click at [932, 383] on textarea "بشاميل أو بشاميل حار أو بشاميل هالبينو - صوص كريمه - جبنة بارميزان أو" at bounding box center [1220, 404] width 584 height 59
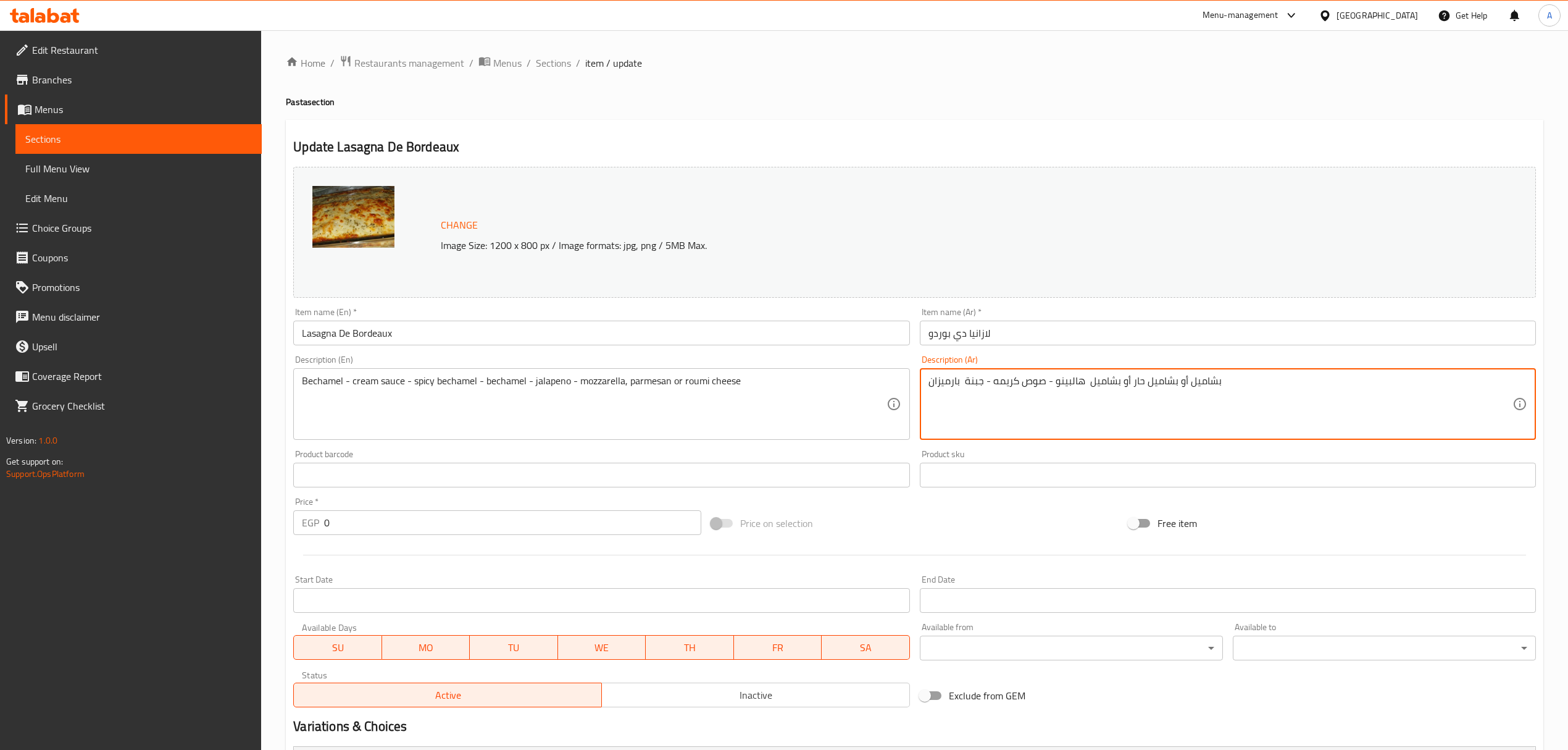
type textarea "بشاميل أو بشاميل حار أو بشاميل هالبينو - صوص كريمه - جبنة بارميزان"
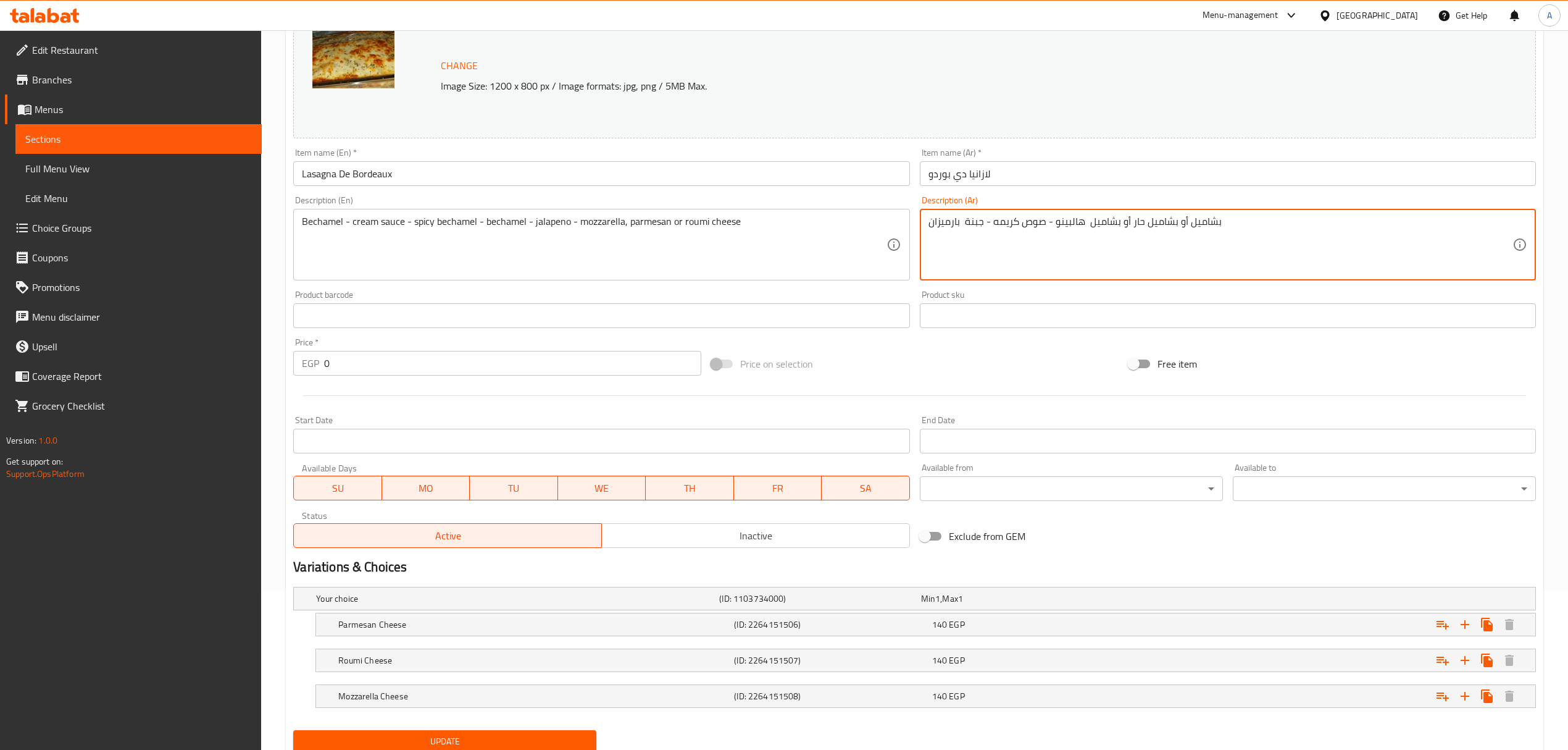
scroll to position [206, 0]
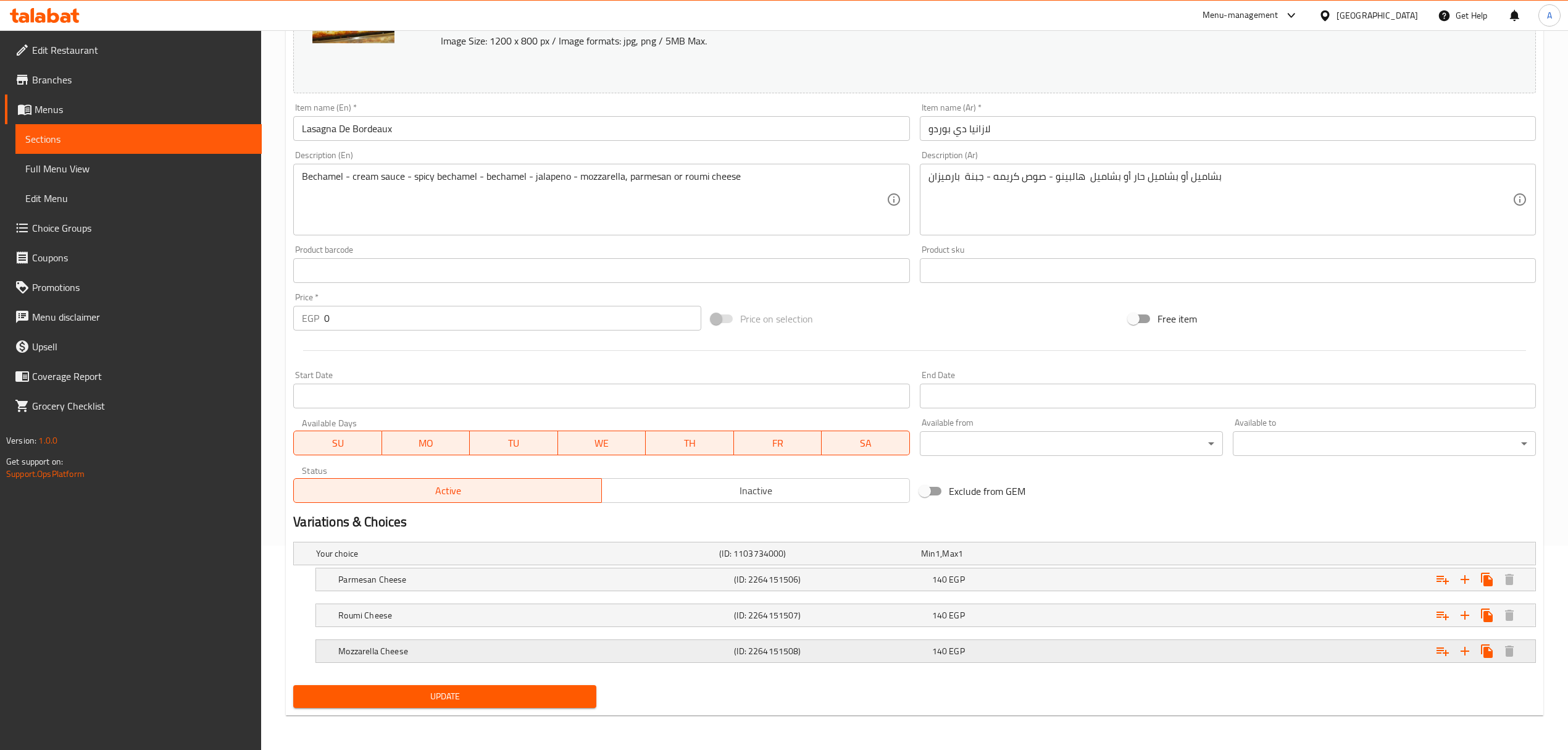
click at [374, 650] on h5 "Mozzarella Cheese" at bounding box center [533, 651] width 391 height 13
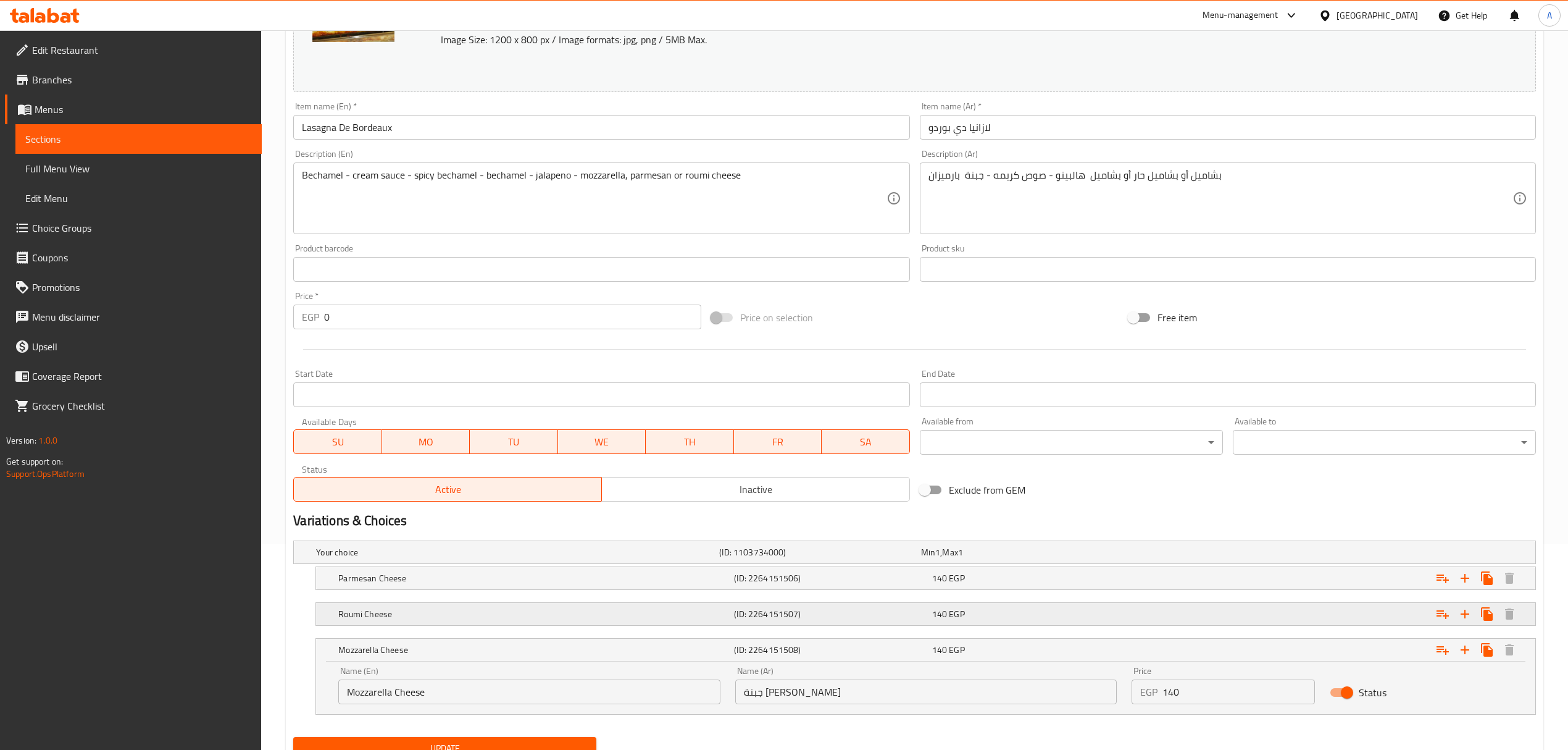
click at [383, 619] on h5 "Roumi Cheese" at bounding box center [533, 614] width 391 height 13
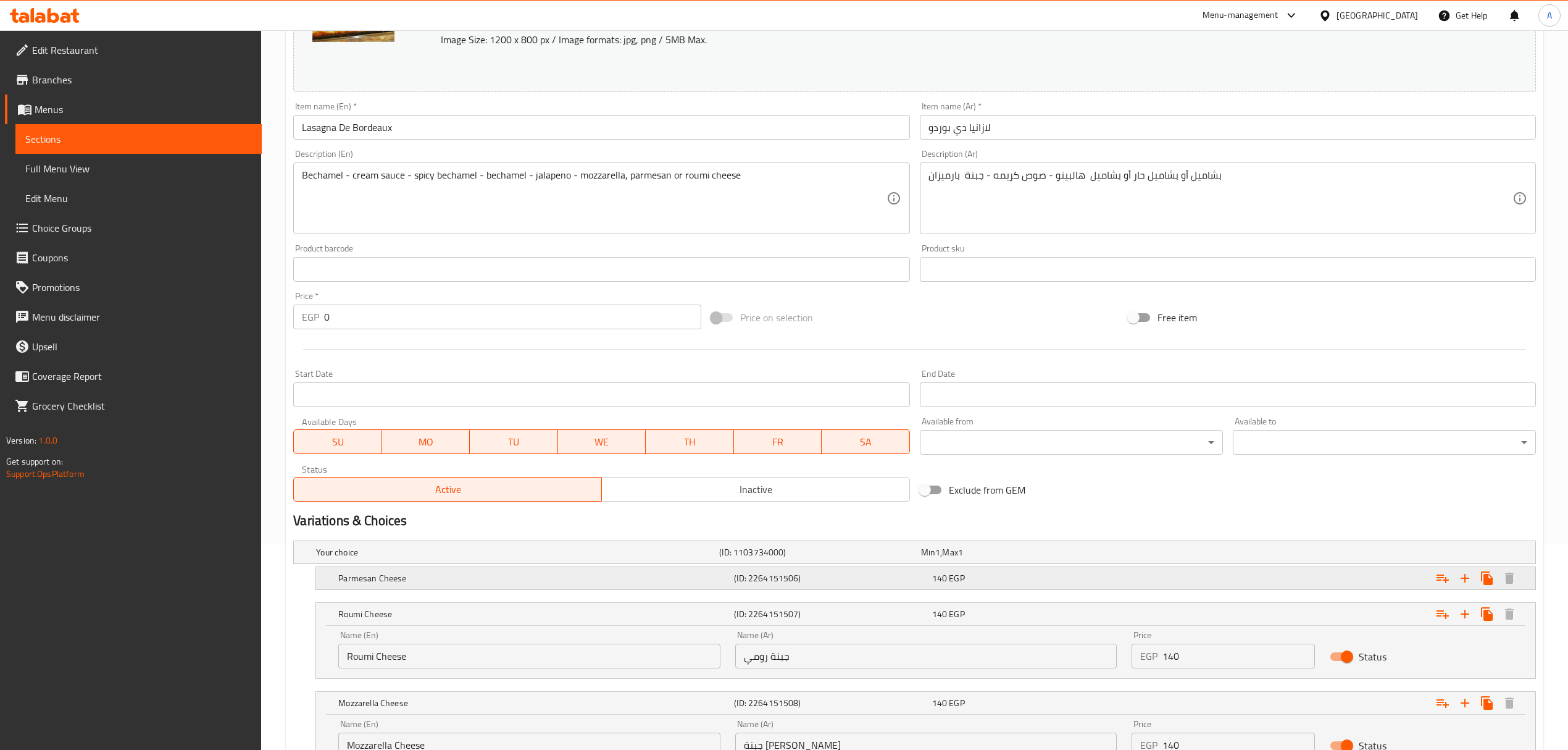
click at [391, 582] on h5 "Parmesan Cheese" at bounding box center [533, 578] width 391 height 13
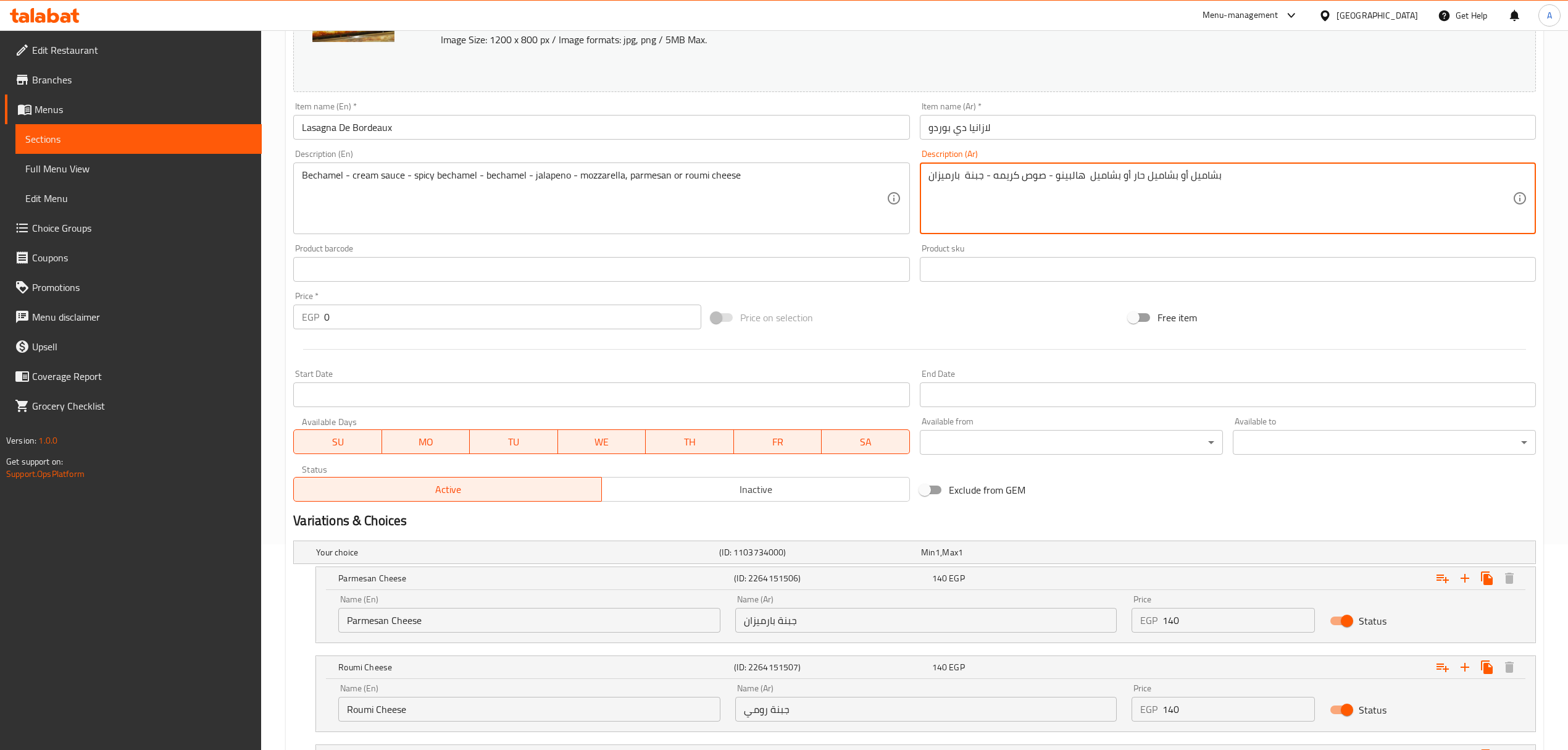
click at [1146, 170] on textarea "بشاميل أو بشاميل حار أو بشاميل هالبينو - صوص كريمه - جبنة بارميزان" at bounding box center [1220, 199] width 584 height 59
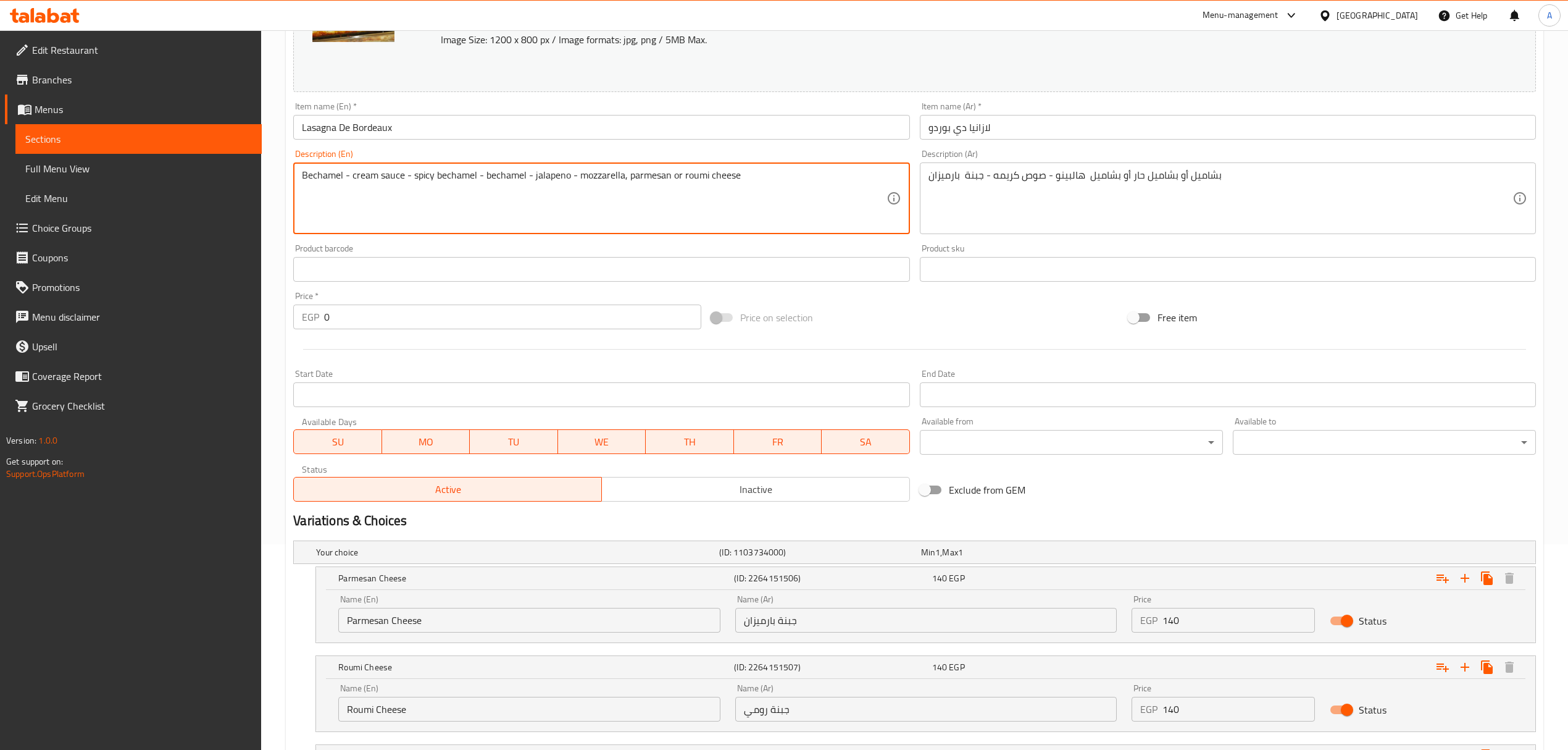
click at [569, 171] on textarea "Bechamel - cream sauce - spicy bechamel - bechamel - jalapeno - mozzarella, par…" at bounding box center [594, 199] width 584 height 59
paste textarea ", spicy bechamel, or jalapeno bechamel - cream sauce - Parmesan cheese"
click at [317, 173] on textarea "Bechamel, spicy bechamel, or jalapeno bechamel - cream sauce - Parmesan cheese" at bounding box center [594, 199] width 584 height 59
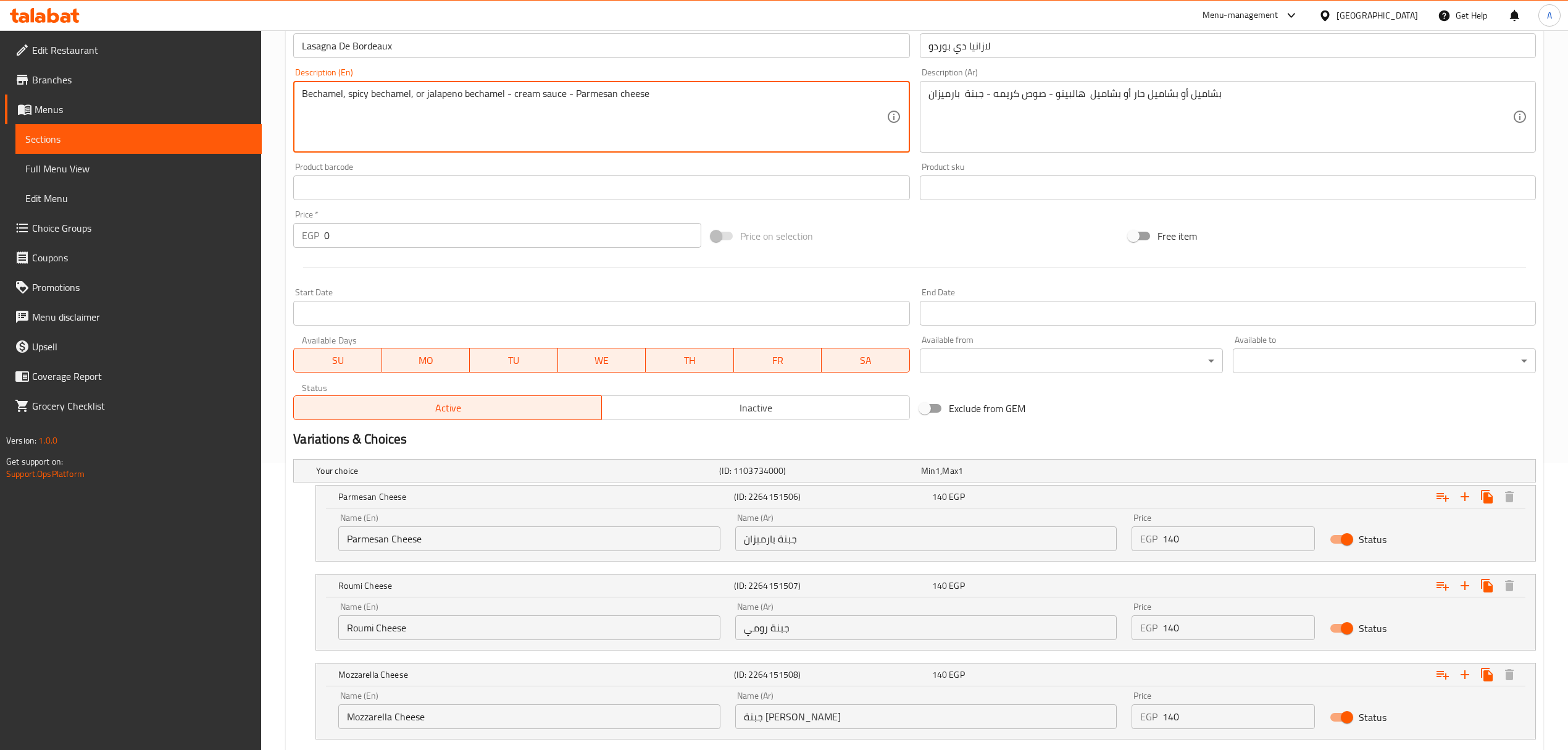
scroll to position [288, 0]
type textarea "Bechamel, spicy bechamel, or jalapeno bechamel - cream sauce - Parmesan cheese"
click at [438, 536] on input "Parmesan Cheese" at bounding box center [529, 537] width 381 height 24
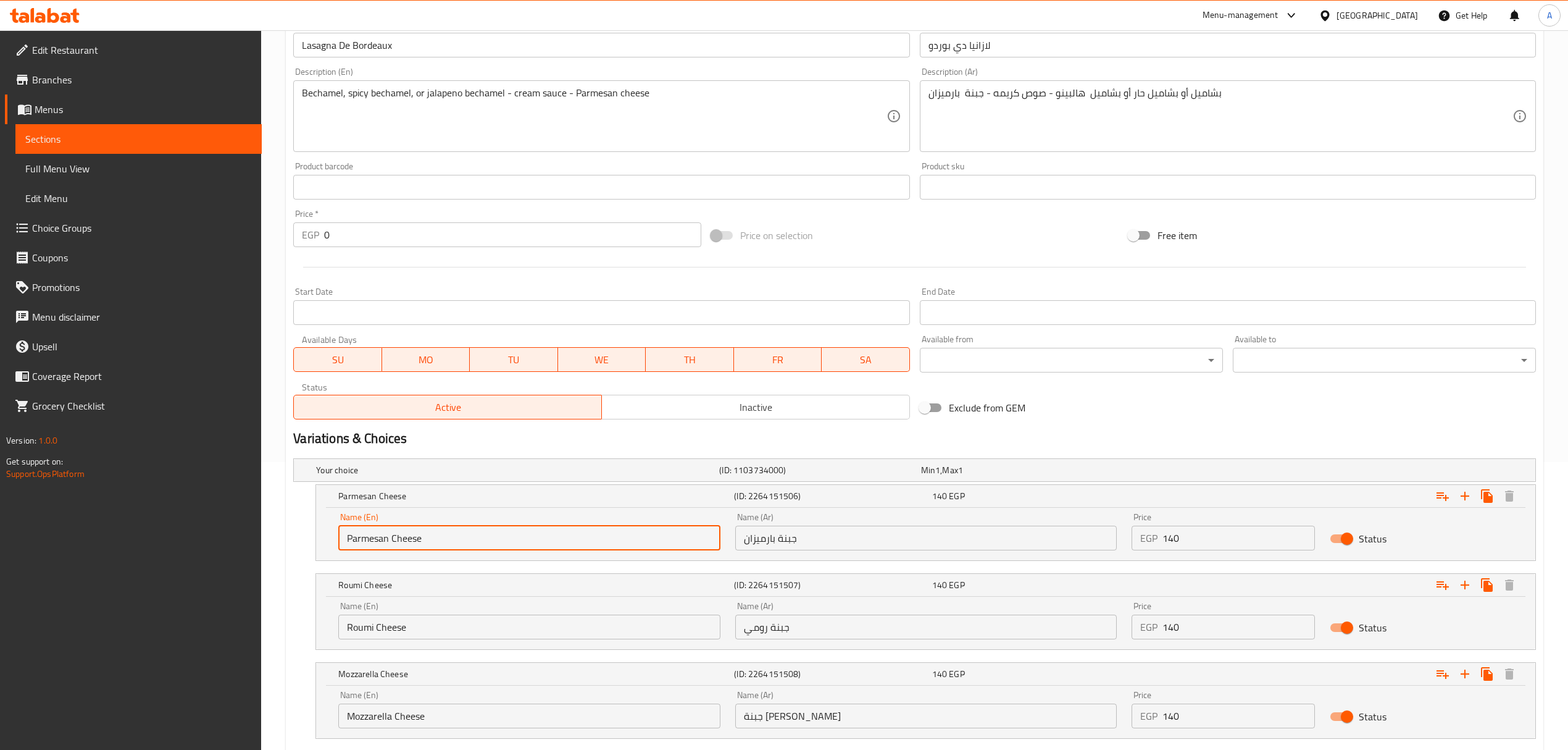
click at [438, 536] on input "Parmesan Cheese" at bounding box center [529, 537] width 381 height 24
paste input "Bechamel"
type input "Bechamel"
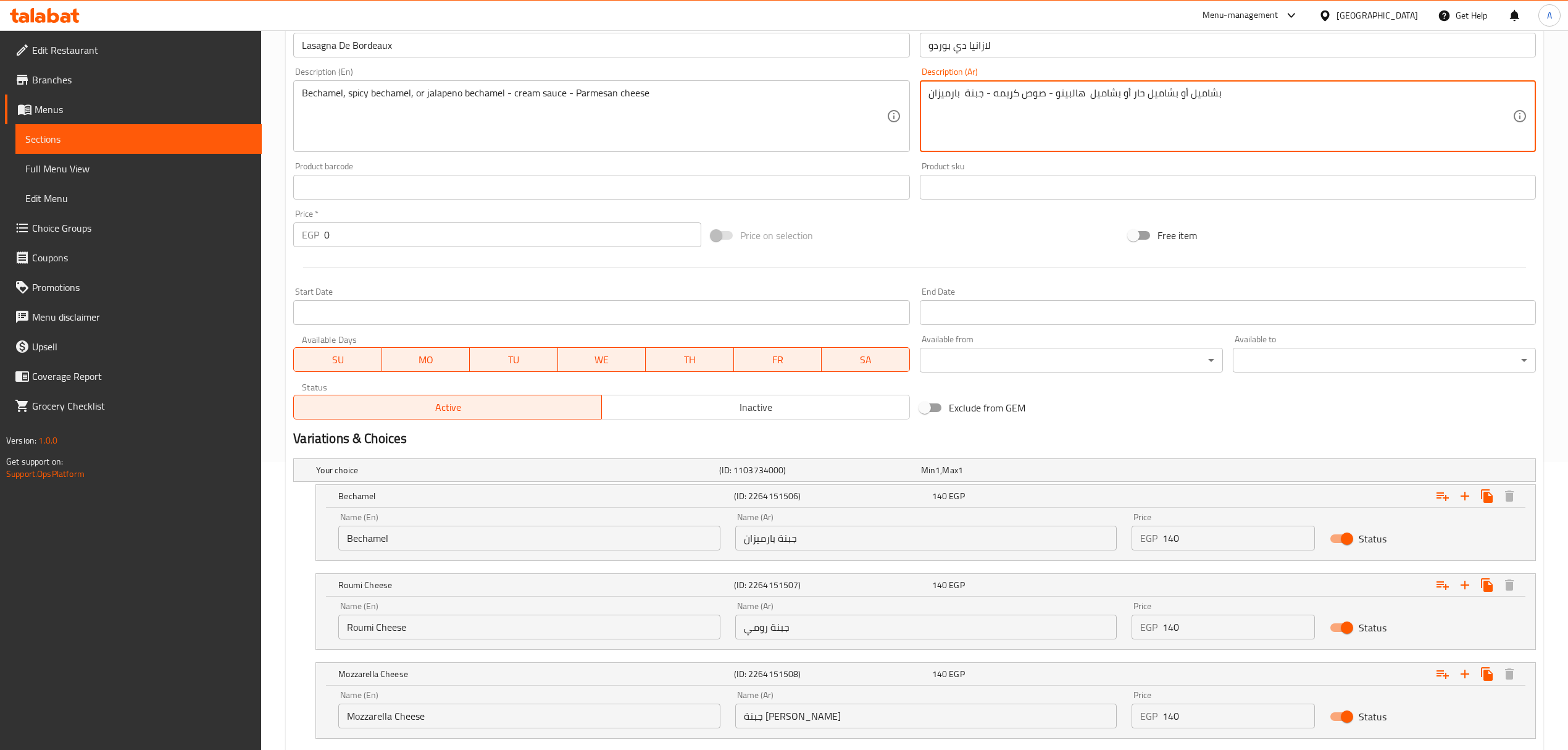
click at [1200, 89] on textarea "بشاميل أو بشاميل حار أو بشاميل هالبينو - صوص كريمه - جبنة بارميزان" at bounding box center [1220, 116] width 584 height 59
click at [895, 542] on input "جبنة بارميزان" at bounding box center [926, 537] width 381 height 24
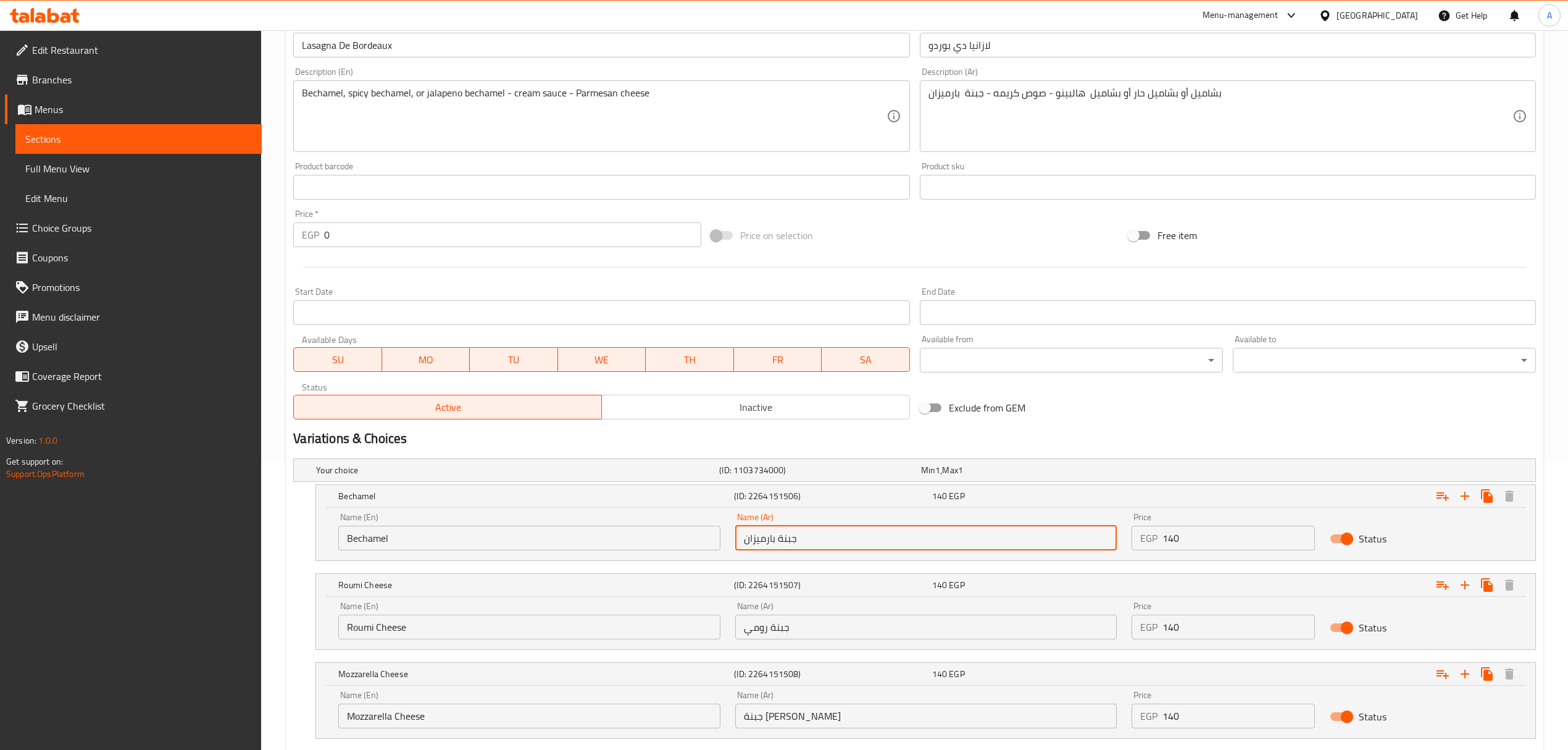
click at [895, 542] on input "جبنة بارميزان" at bounding box center [926, 537] width 381 height 24
paste input "شاميل"
type input "بشاميل"
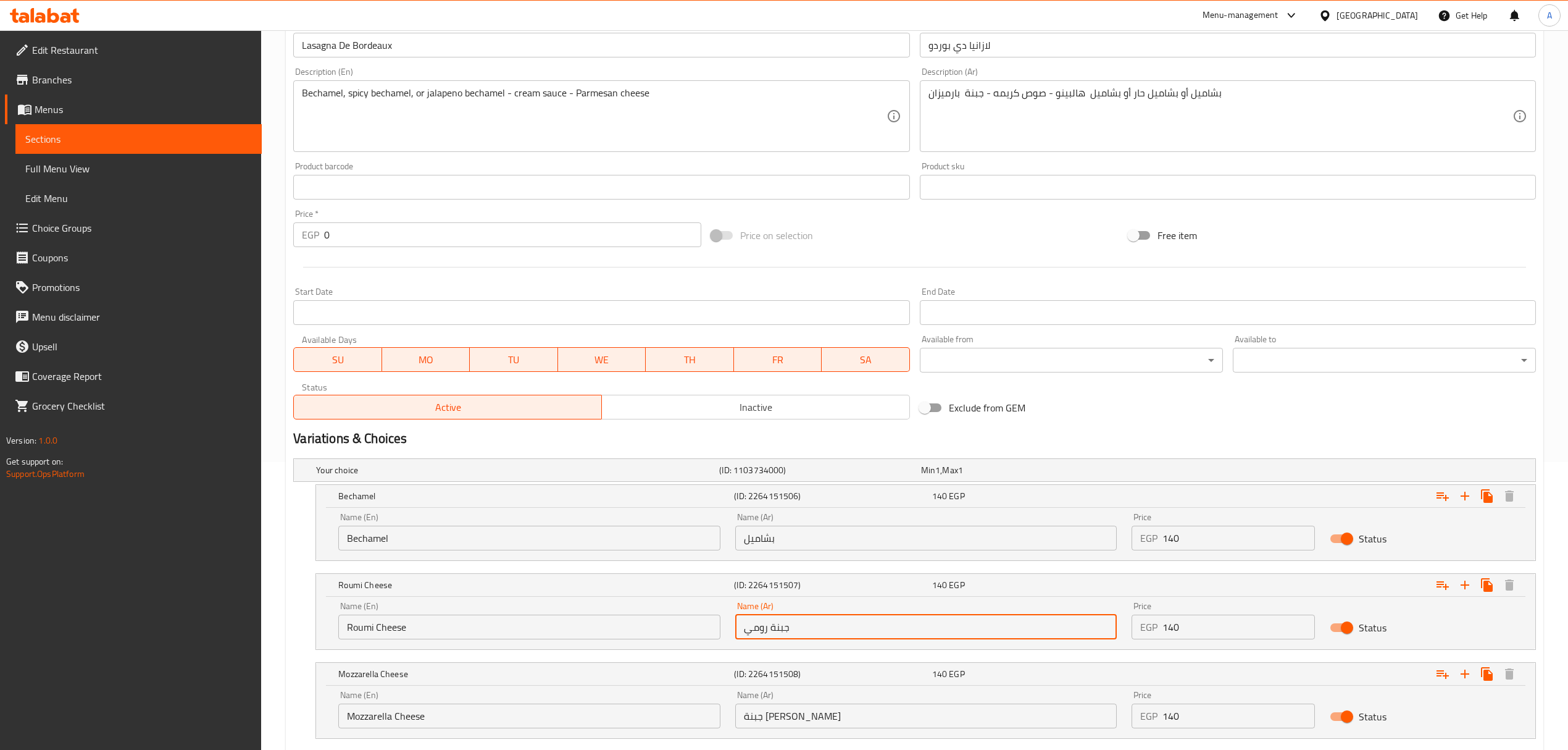
click at [840, 626] on input "جبنة رومي" at bounding box center [926, 626] width 381 height 24
paste input "شاميل"
type input "بشاميل"
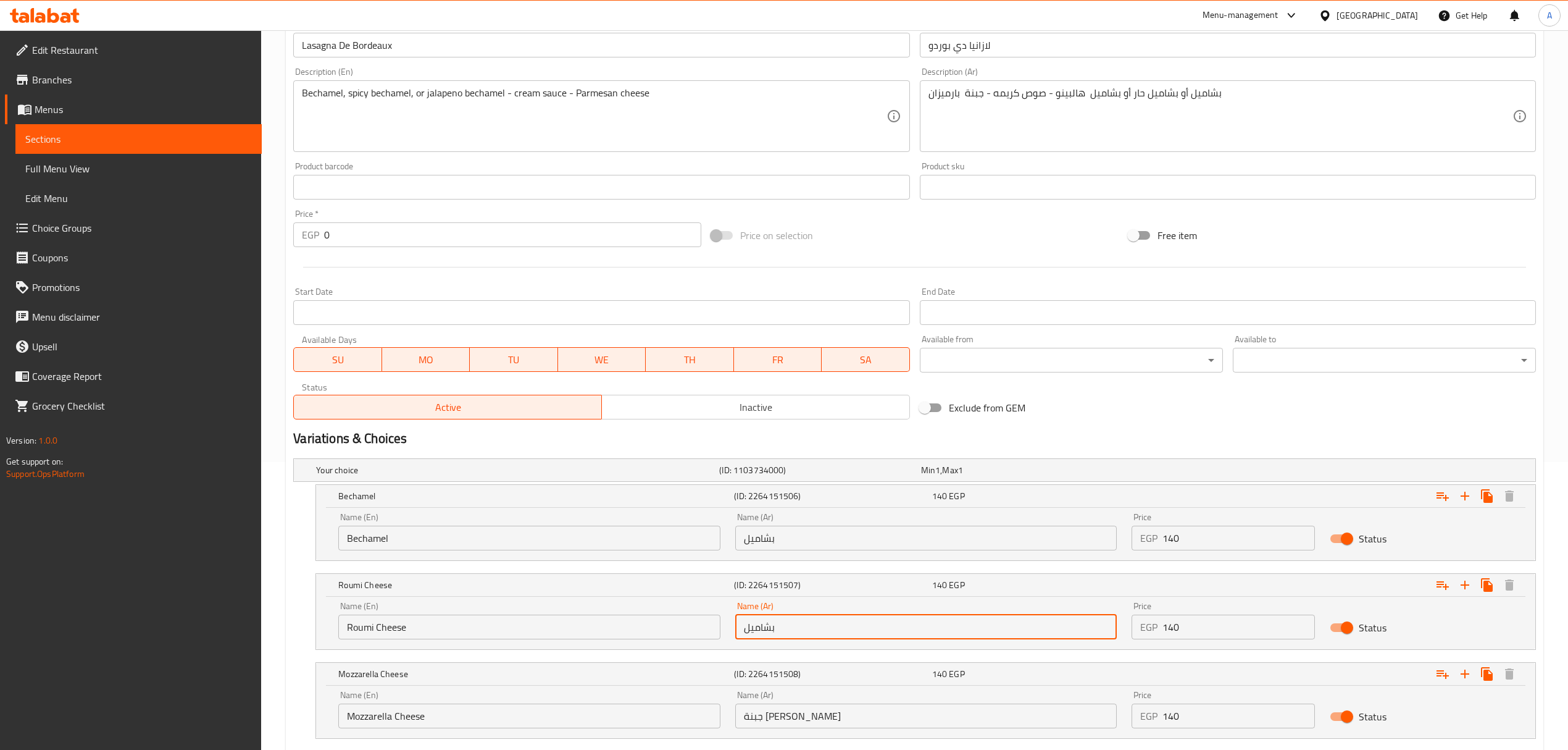
click at [808, 722] on input "جبنة موتزاريلا" at bounding box center [926, 715] width 381 height 24
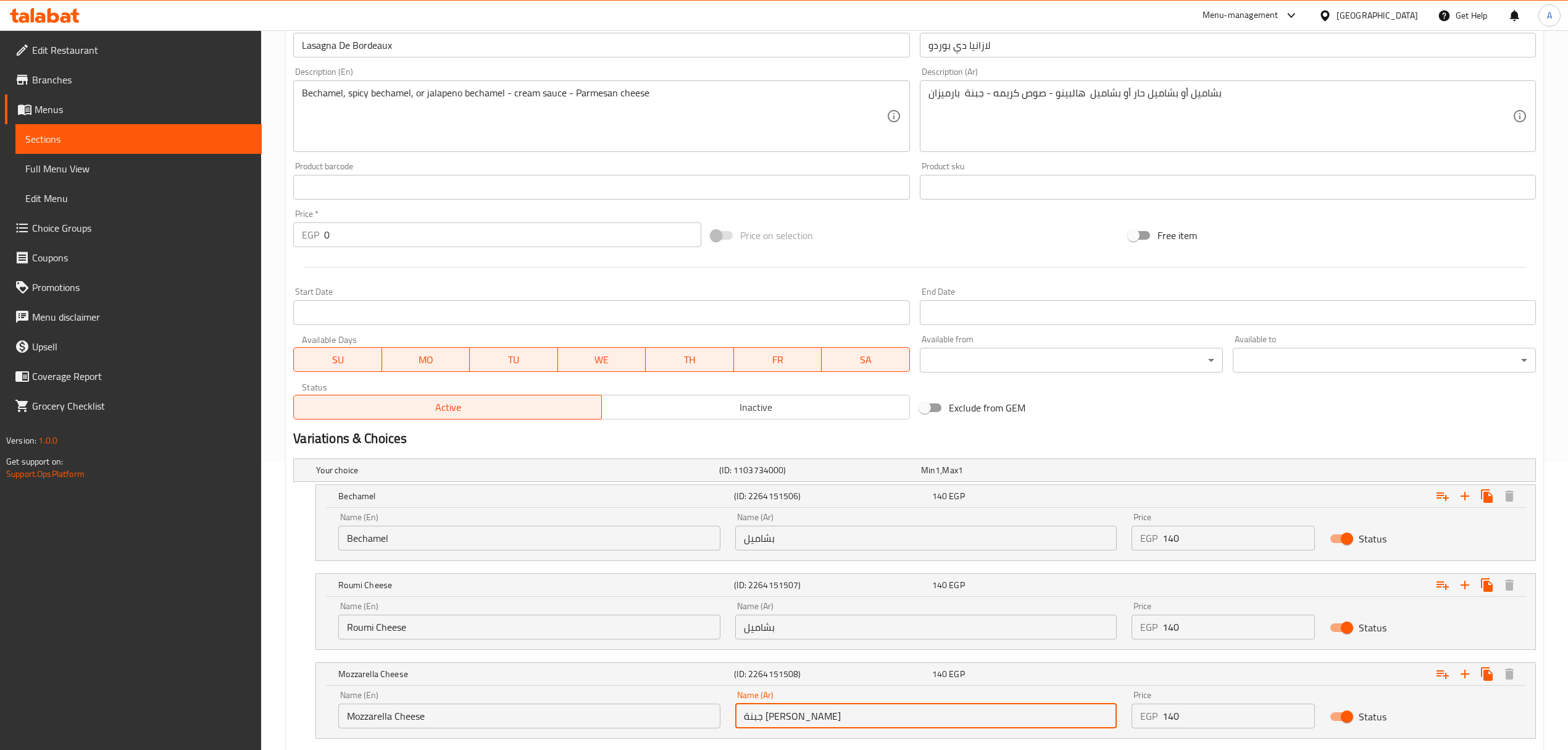
click at [808, 722] on input "جبنة موتزاريلا" at bounding box center [926, 715] width 381 height 24
paste input "شاميل"
type input "بشاميل"
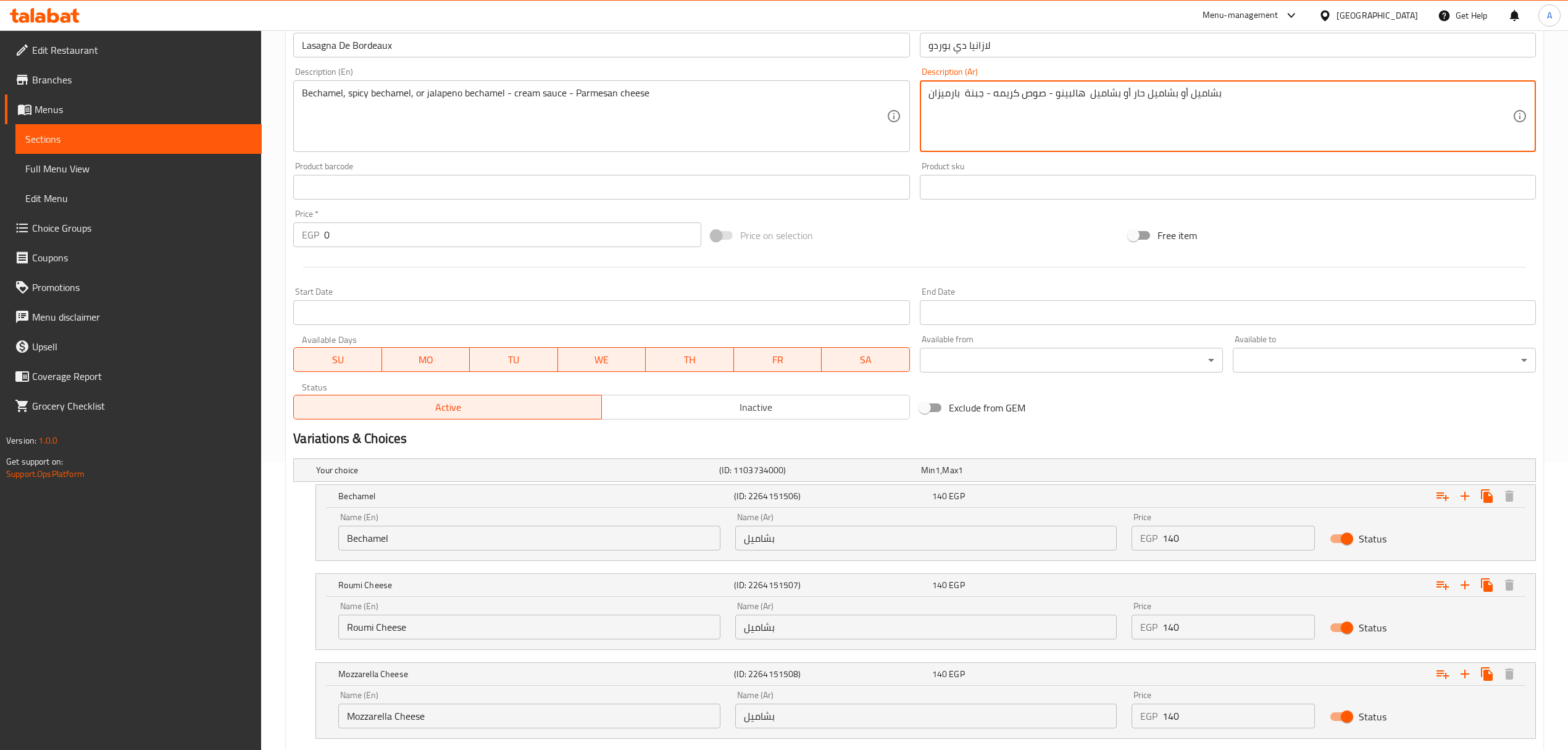
click at [1137, 94] on textarea "بشاميل أو بشاميل حار أو بشاميل هالبينو - صوص كريمه - جبنة بارميزان" at bounding box center [1220, 116] width 584 height 59
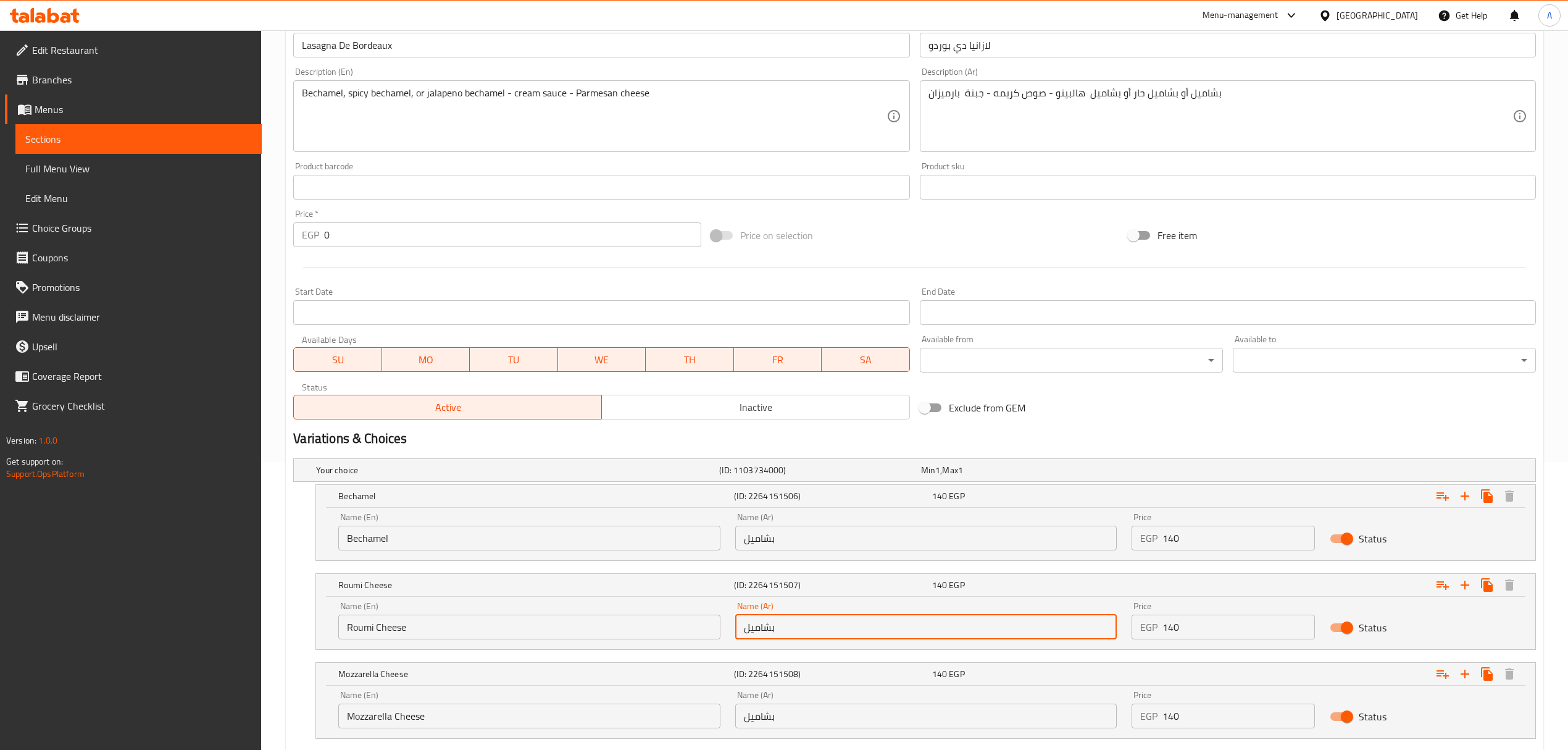
click at [815, 621] on input "بشاميل" at bounding box center [926, 626] width 381 height 24
paste input "حار"
type input "بشاميل حار"
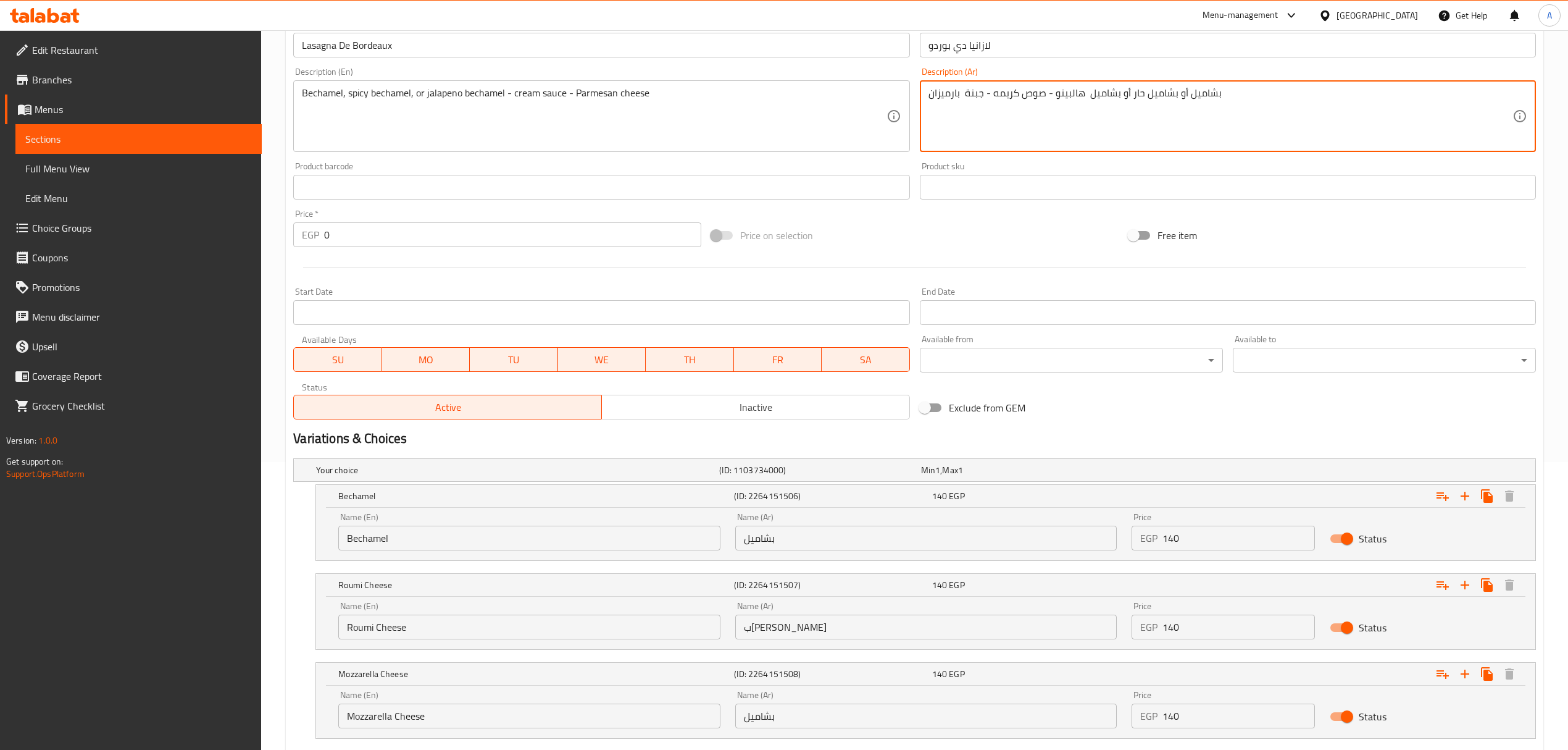
click at [1063, 94] on textarea "بشاميل أو بشاميل حار أو بشاميل هالبينو - صوص كريمه - جبنة بارميزان" at bounding box center [1220, 116] width 584 height 59
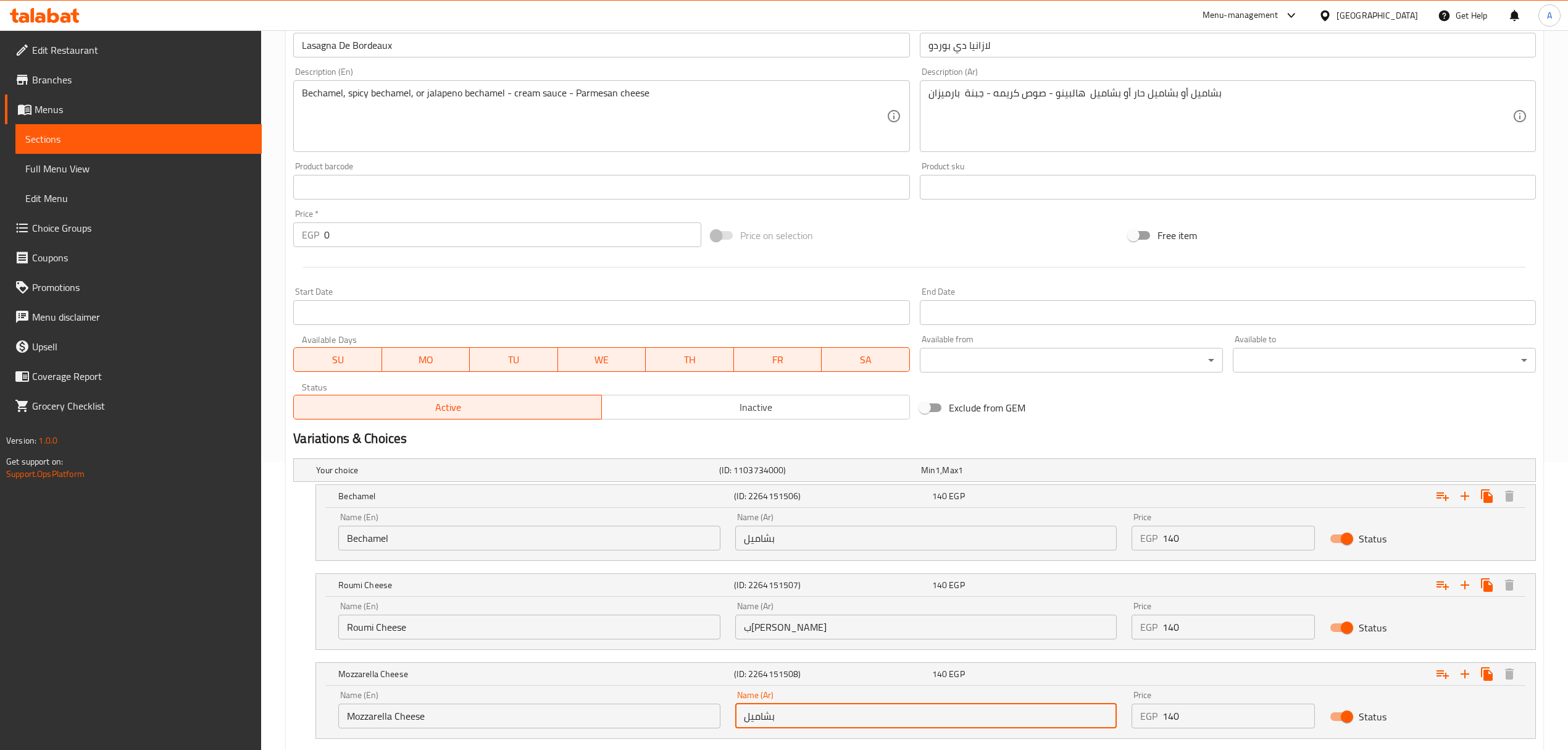
click at [853, 717] on input "بشاميل" at bounding box center [926, 715] width 381 height 24
paste input "هالبينو"
type input "بشاميل هالبينو"
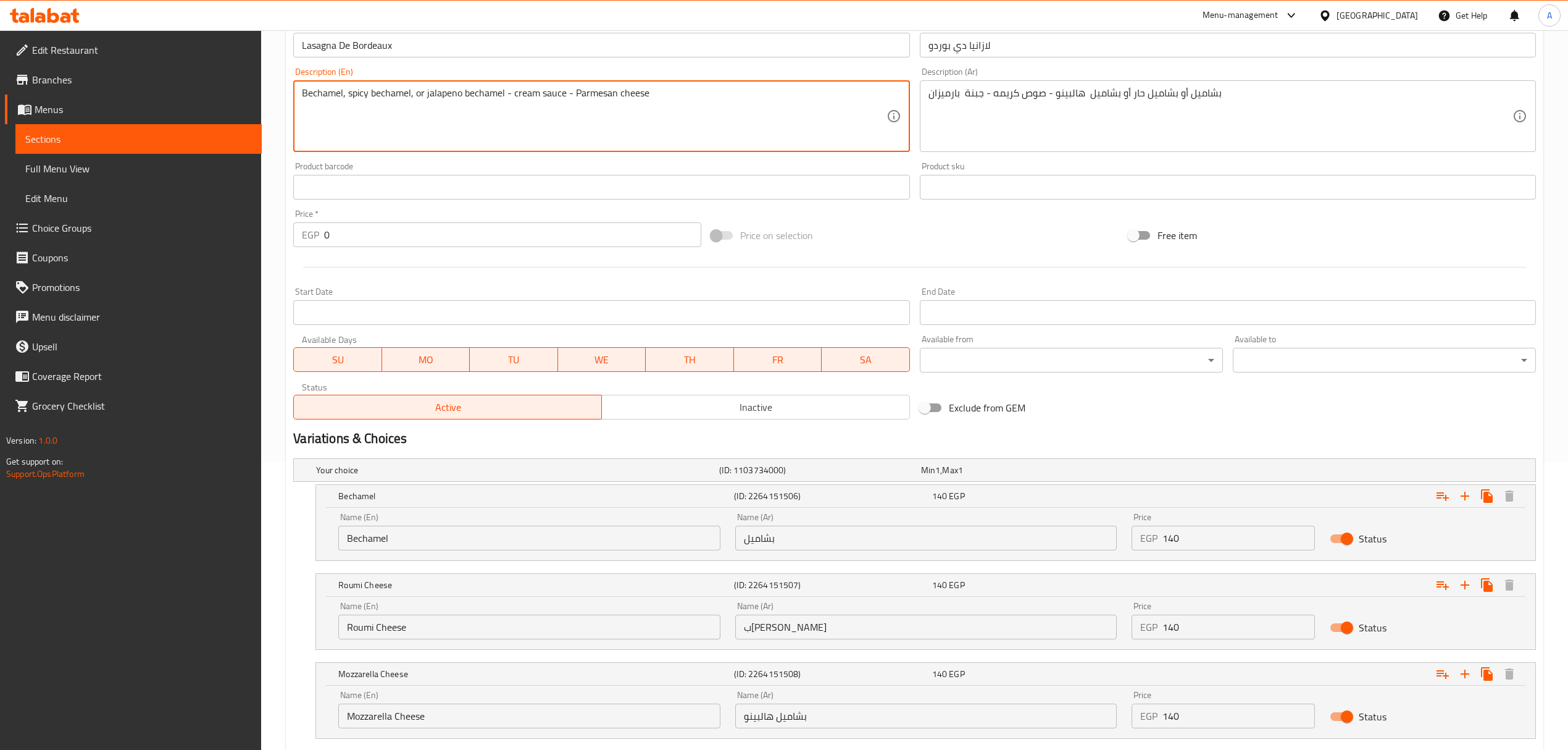
click at [353, 90] on textarea "Bechamel, spicy bechamel, or jalapeno bechamel - cream sauce - Parmesan cheese" at bounding box center [594, 116] width 584 height 59
click at [374, 628] on input "Roumi Cheese" at bounding box center [529, 626] width 381 height 24
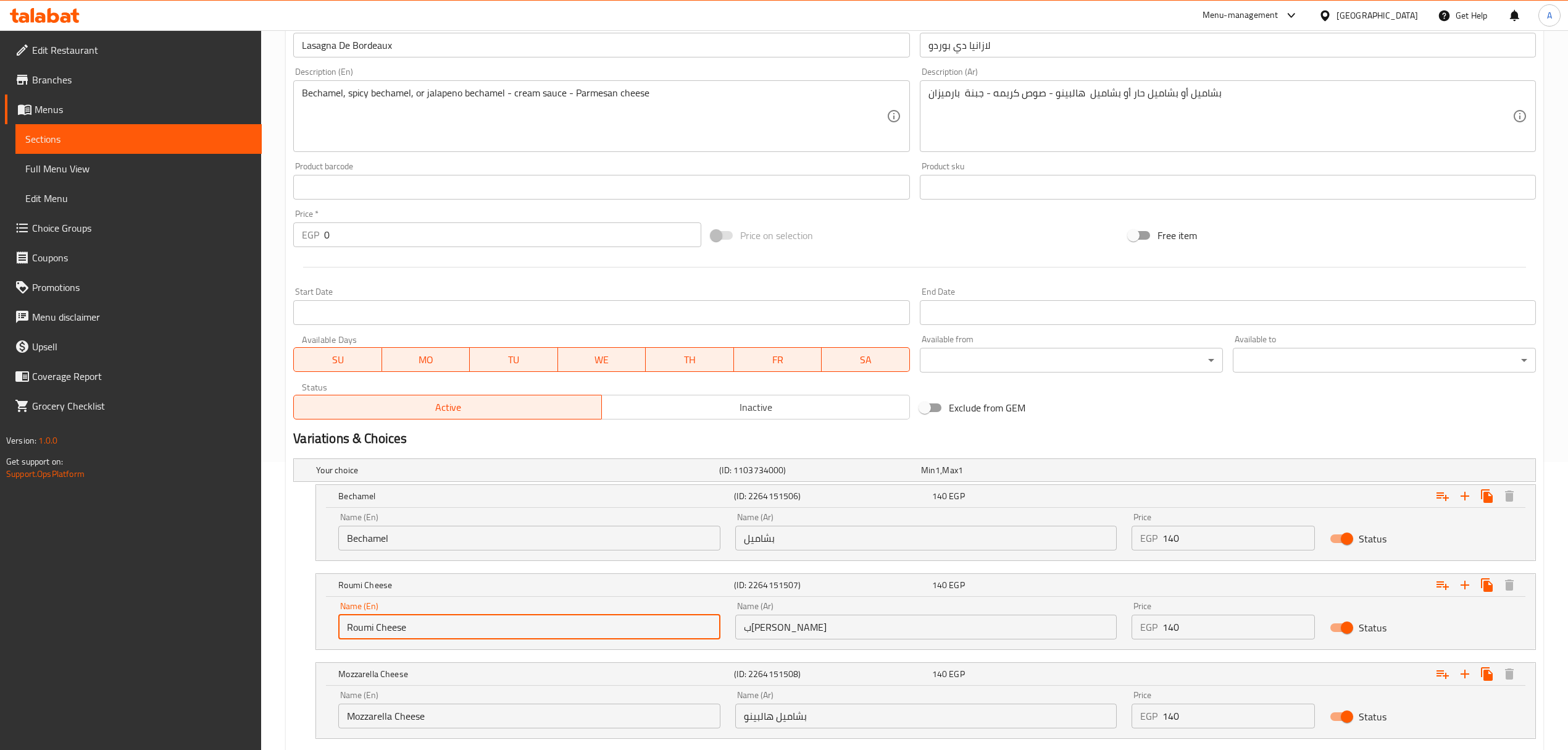
click at [374, 628] on input "Roumi Cheese" at bounding box center [529, 626] width 381 height 24
paste input "spicy"
click at [366, 547] on input "Bechamel" at bounding box center [529, 537] width 381 height 24
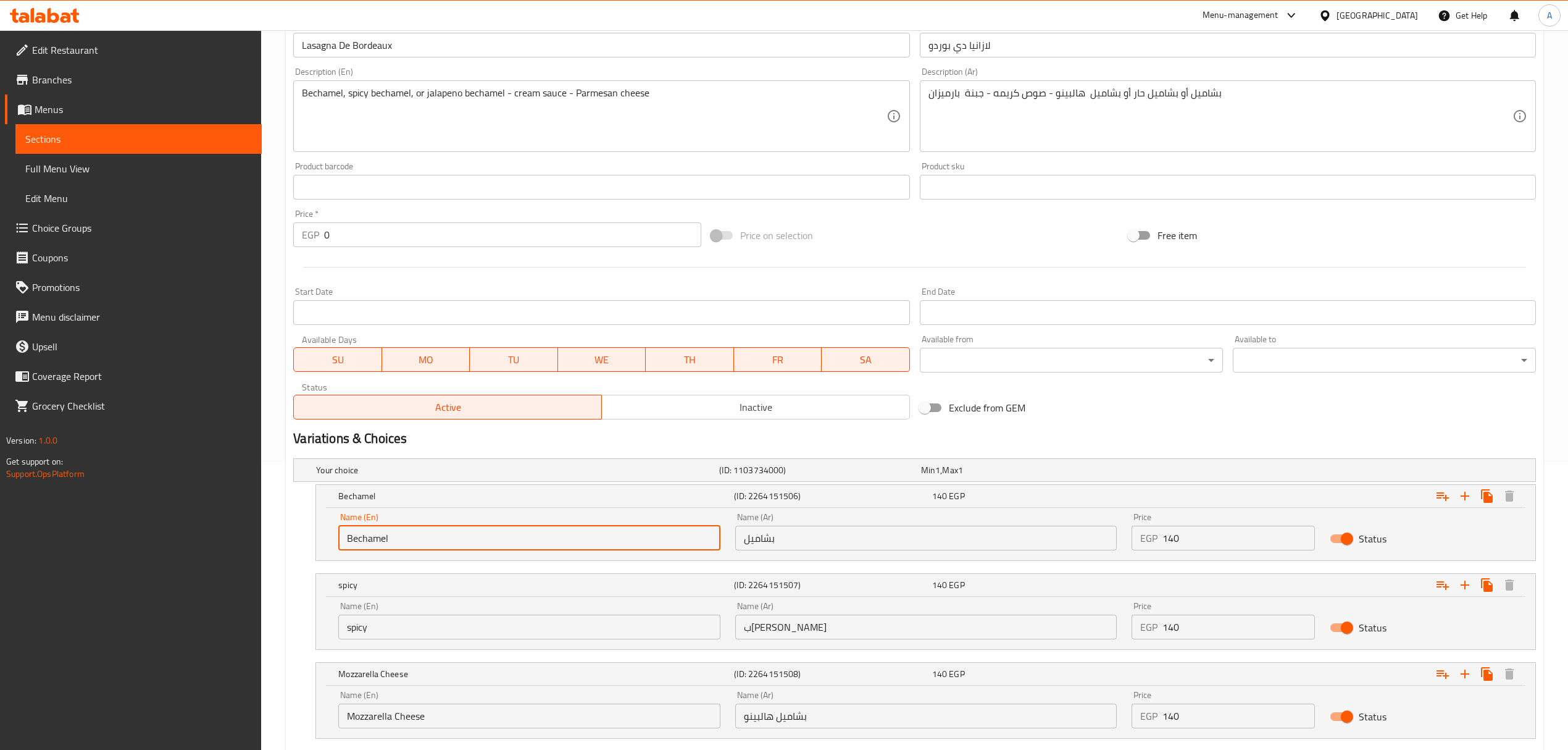
click at [366, 547] on input "Bechamel" at bounding box center [529, 537] width 381 height 24
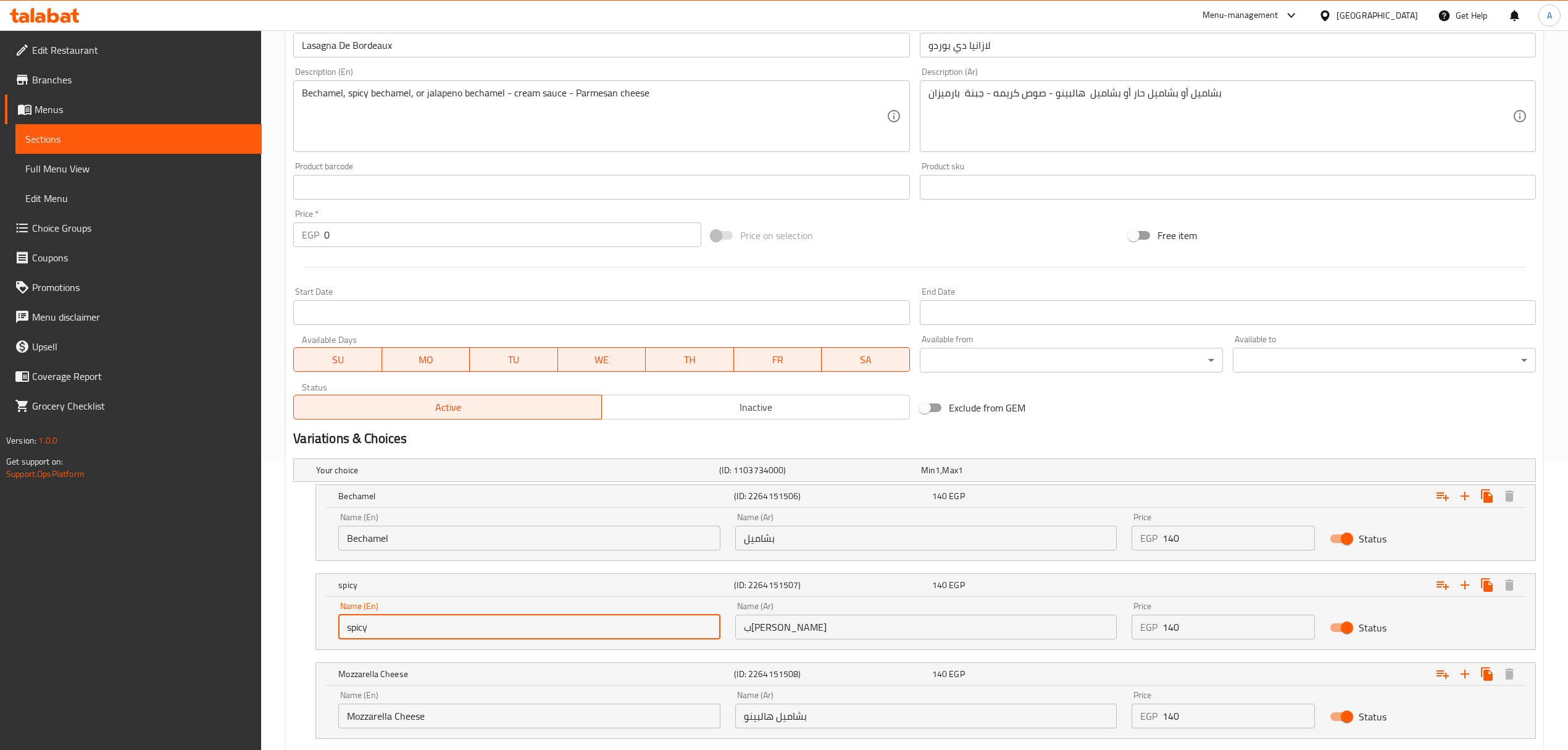
click at [400, 626] on input "spicy" at bounding box center [529, 626] width 381 height 24
paste input "Bechamel"
type input "spicy Bechamel"
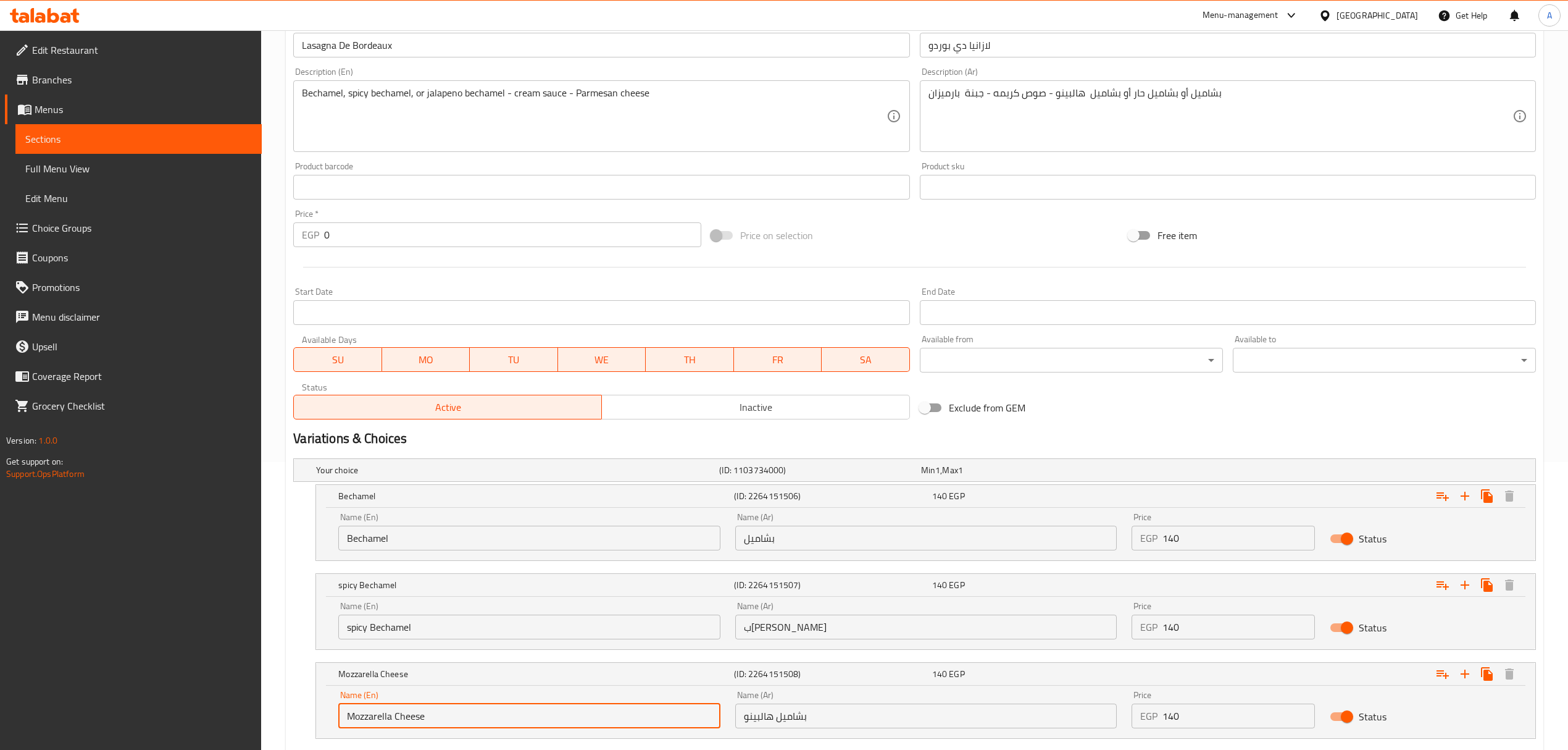
click at [401, 719] on input "Mozzarella Cheese" at bounding box center [529, 715] width 381 height 24
paste input "Bechamel"
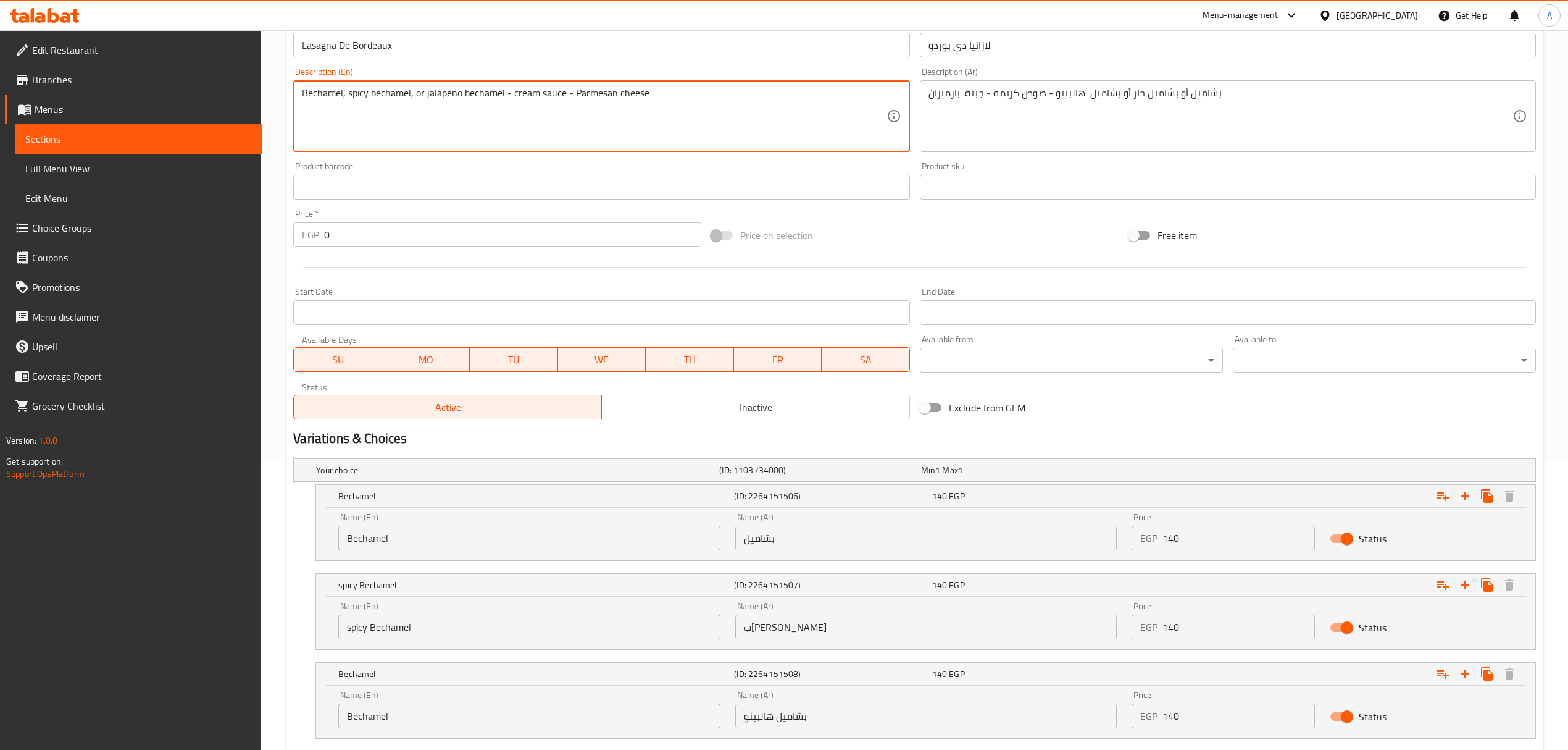
click at [440, 98] on textarea "Bechamel, spicy bechamel, or jalapeno bechamel - cream sauce - Parmesan cheese" at bounding box center [594, 116] width 584 height 59
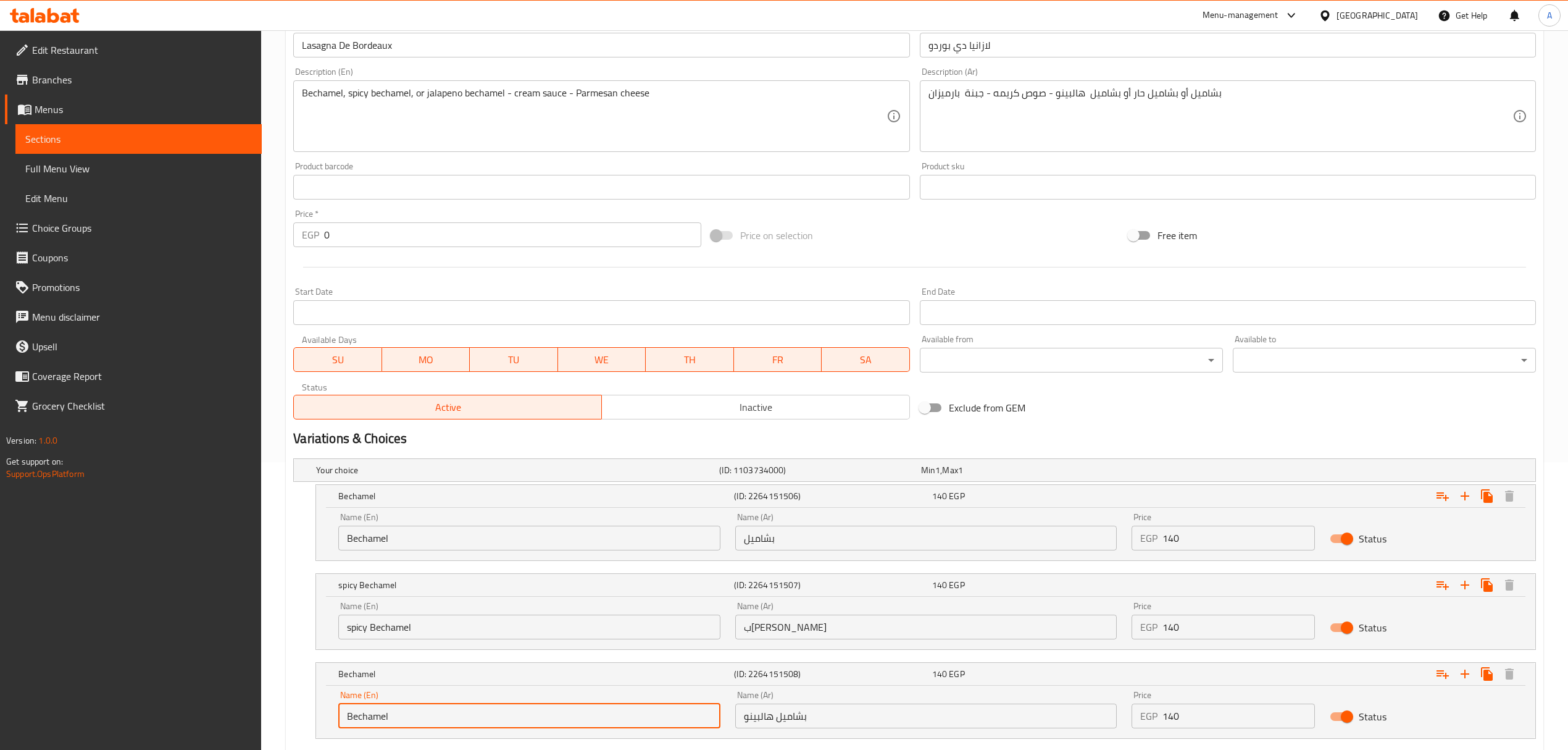
click at [347, 715] on input "Bechamel" at bounding box center [529, 715] width 381 height 24
paste input "jalapeno"
click at [386, 722] on input "jalapeno Bechamel" at bounding box center [529, 715] width 381 height 24
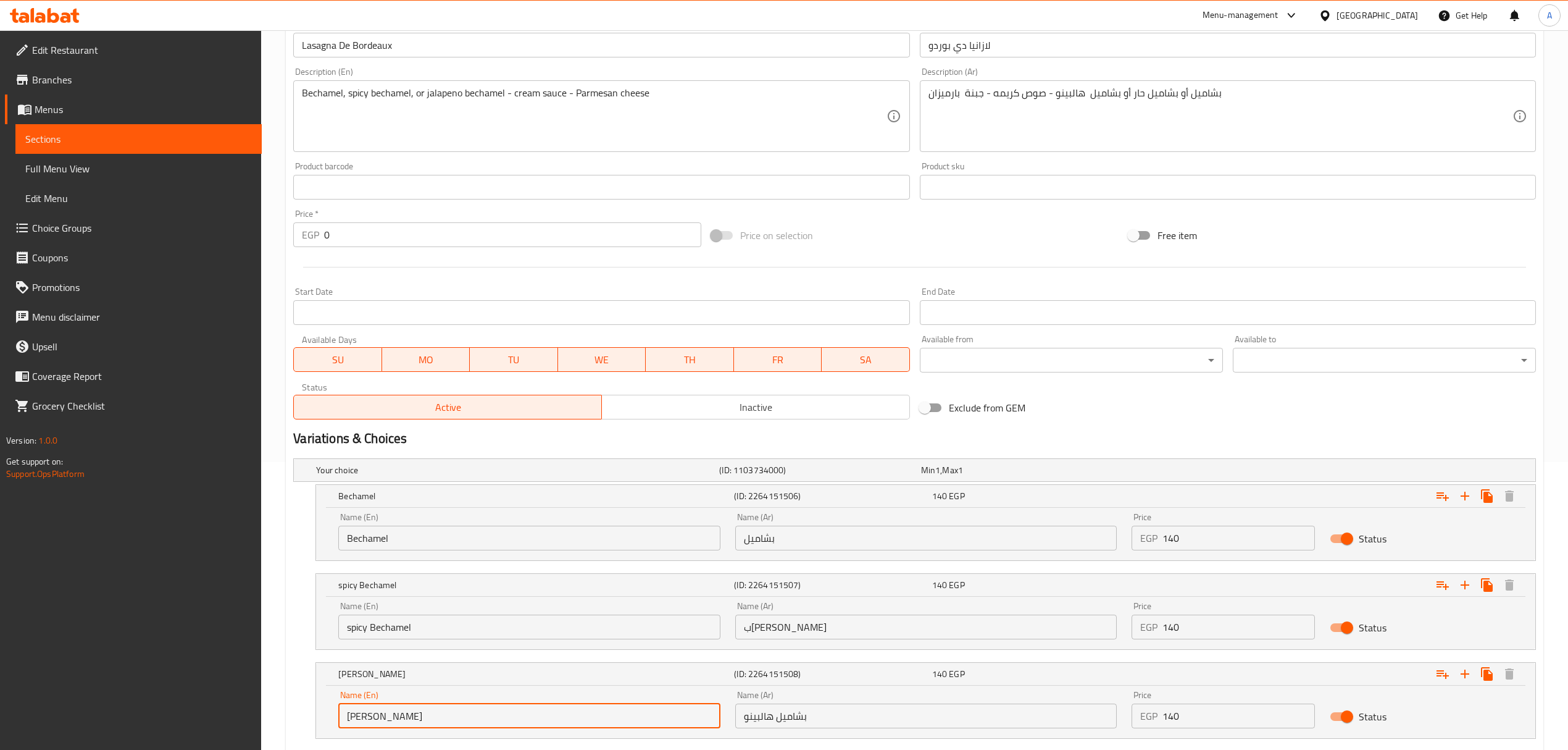
type input "Jalapeno Bechamel"
click at [391, 632] on input "spicy Bechamel" at bounding box center [529, 626] width 381 height 24
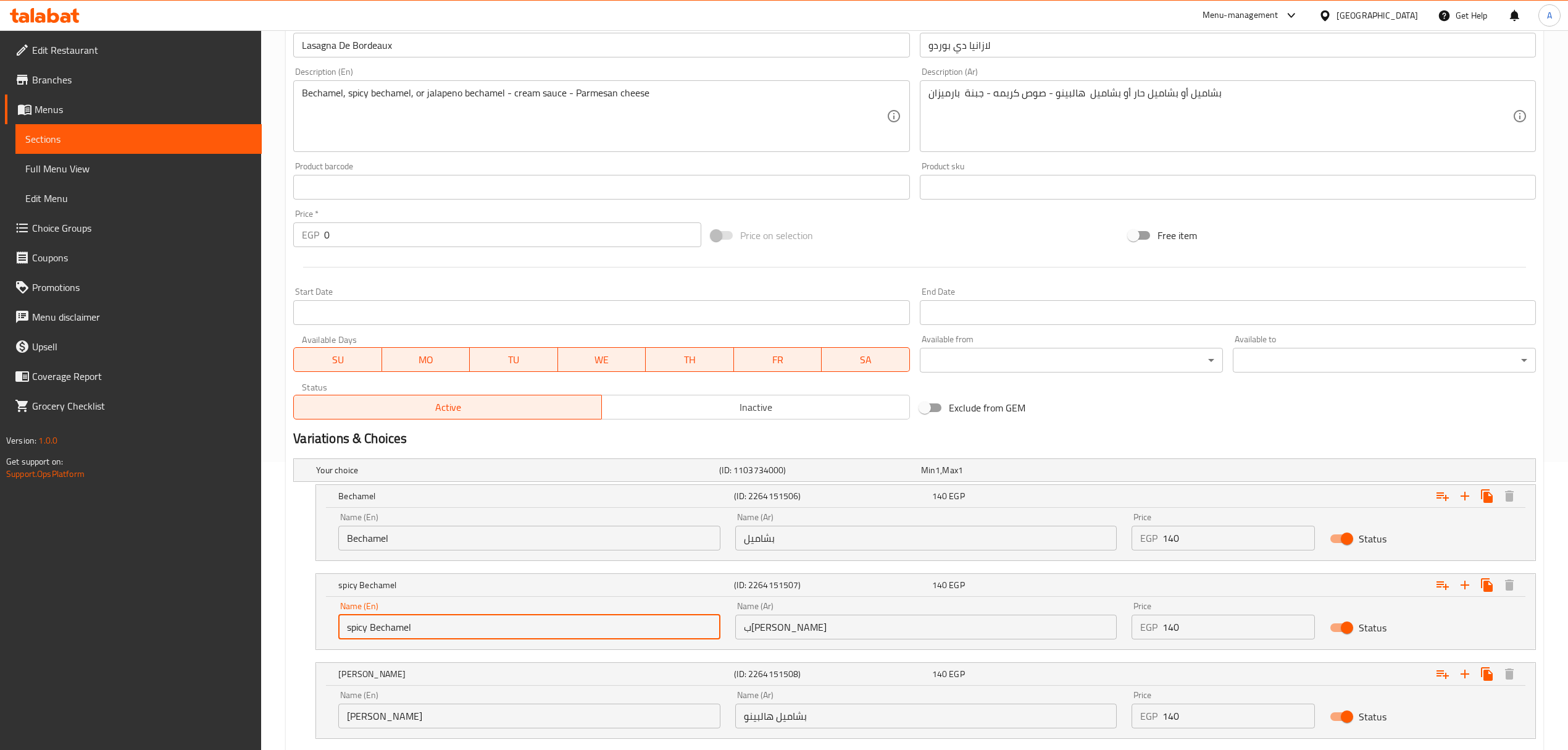
click at [391, 632] on input "spicy Bechamel" at bounding box center [529, 626] width 381 height 24
type input "Spicy Bechamel"
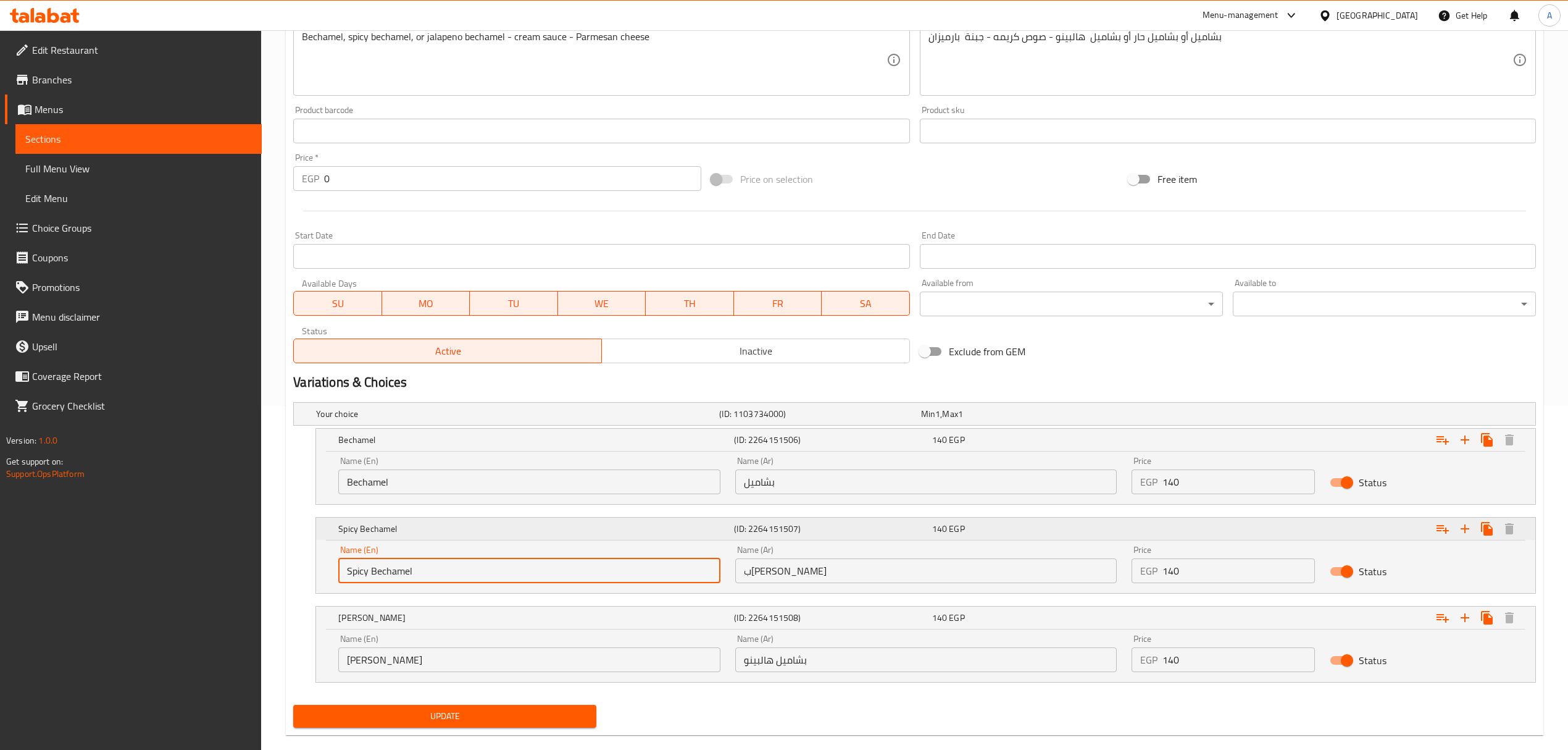
scroll to position [365, 0]
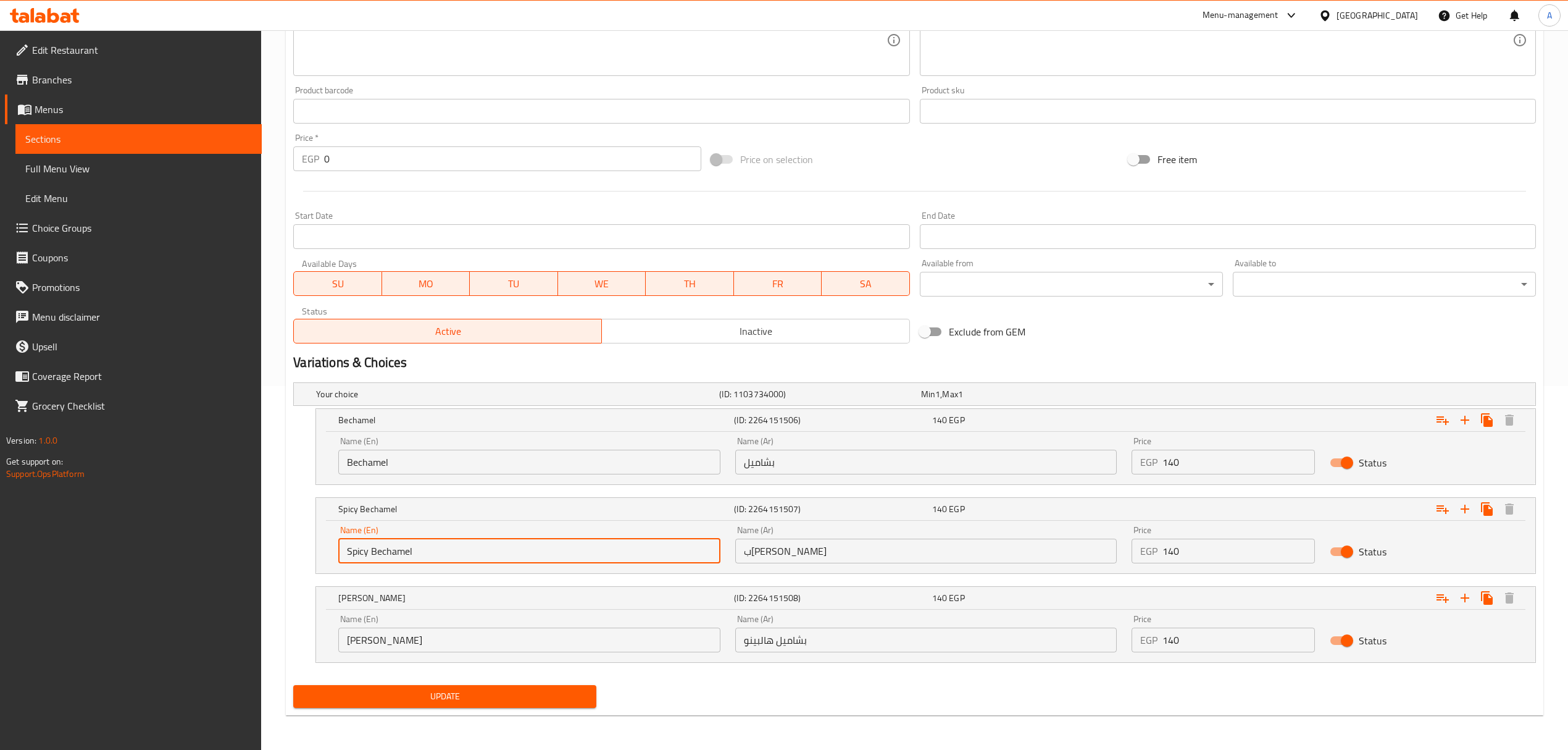
click at [553, 693] on span "Update" at bounding box center [445, 696] width 283 height 16
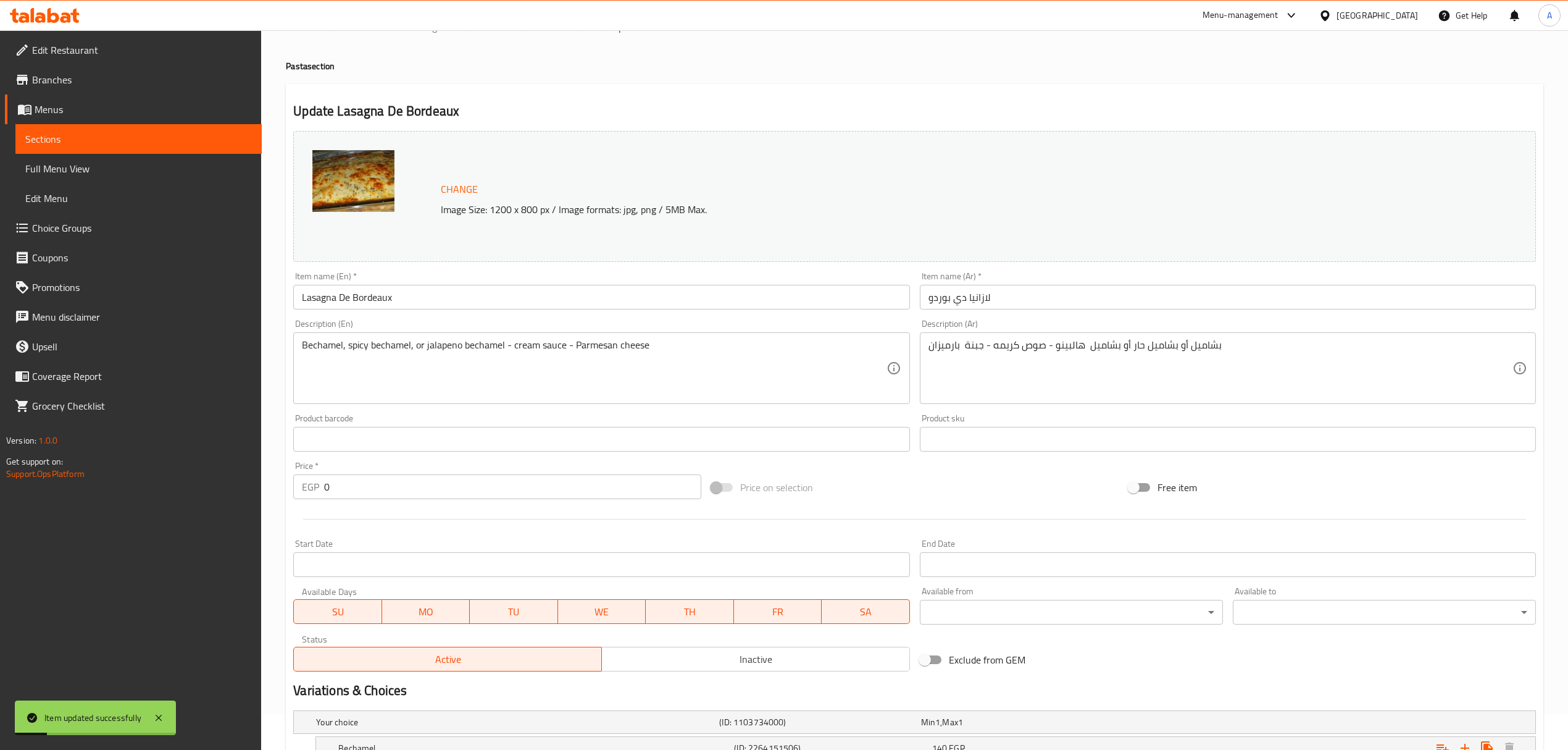
scroll to position [0, 0]
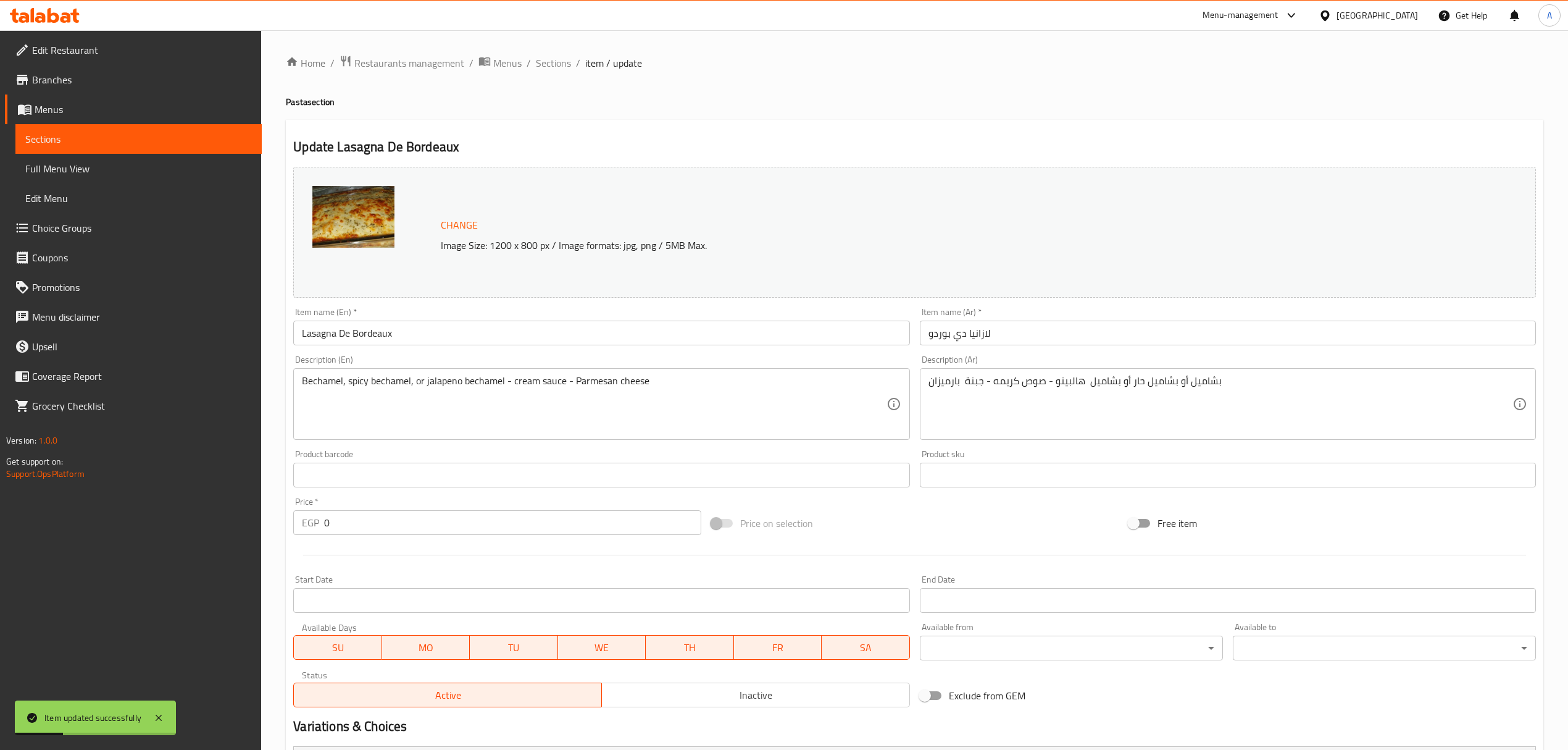
drag, startPoint x: 549, startPoint y: 63, endPoint x: 474, endPoint y: 3, distance: 96.0
click at [549, 63] on span "Sections" at bounding box center [553, 63] width 35 height 15
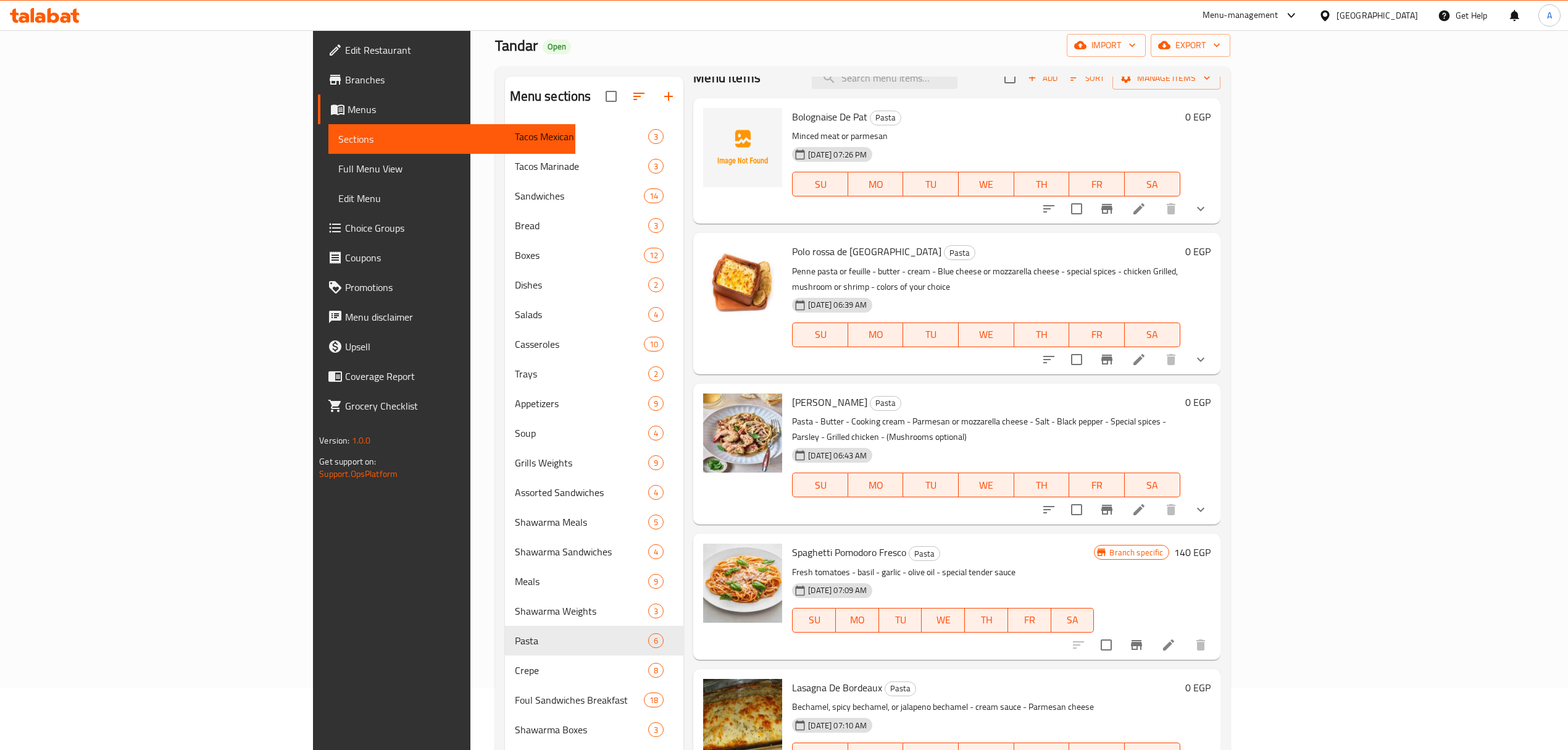
scroll to position [245, 0]
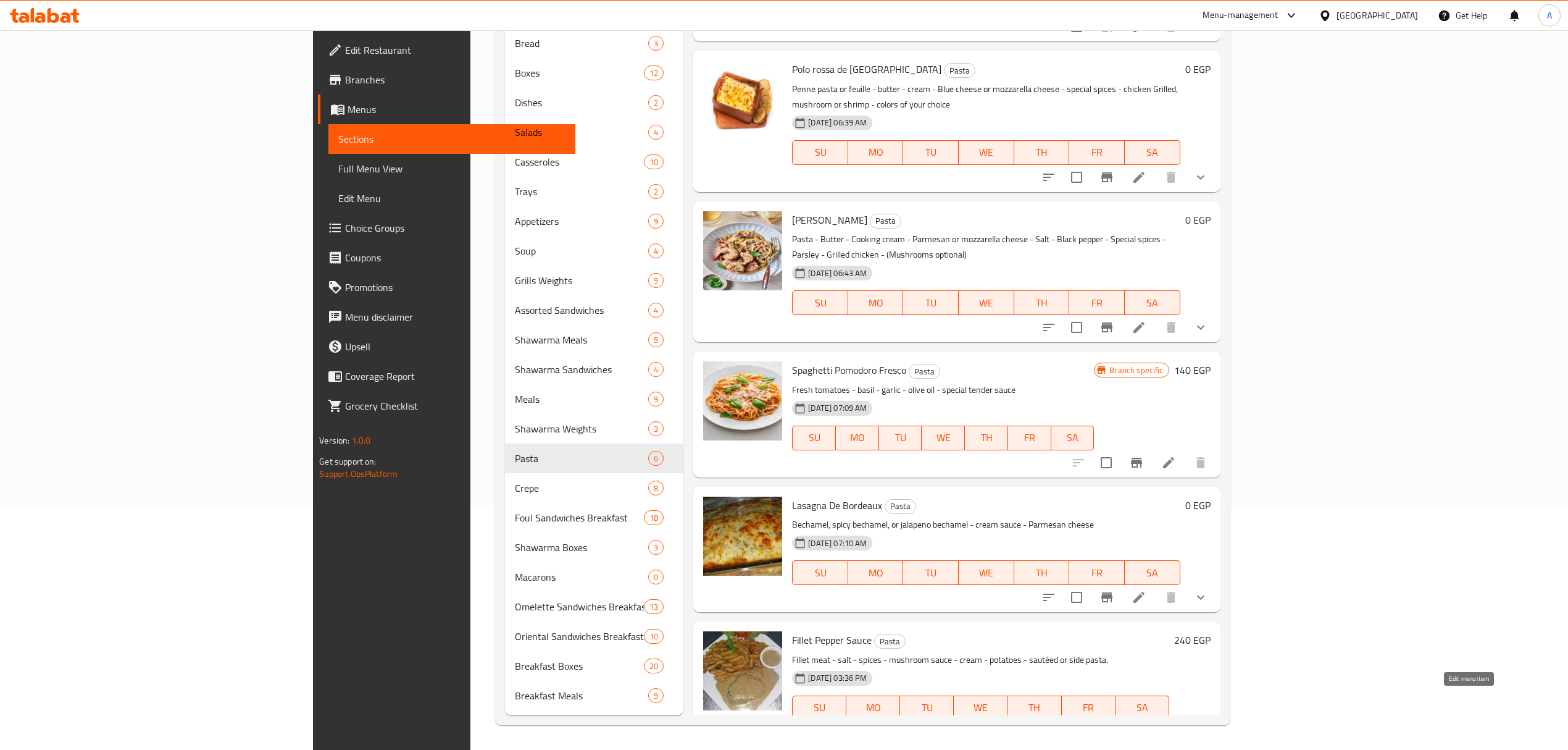
click at [1174, 727] on icon at bounding box center [1168, 732] width 11 height 11
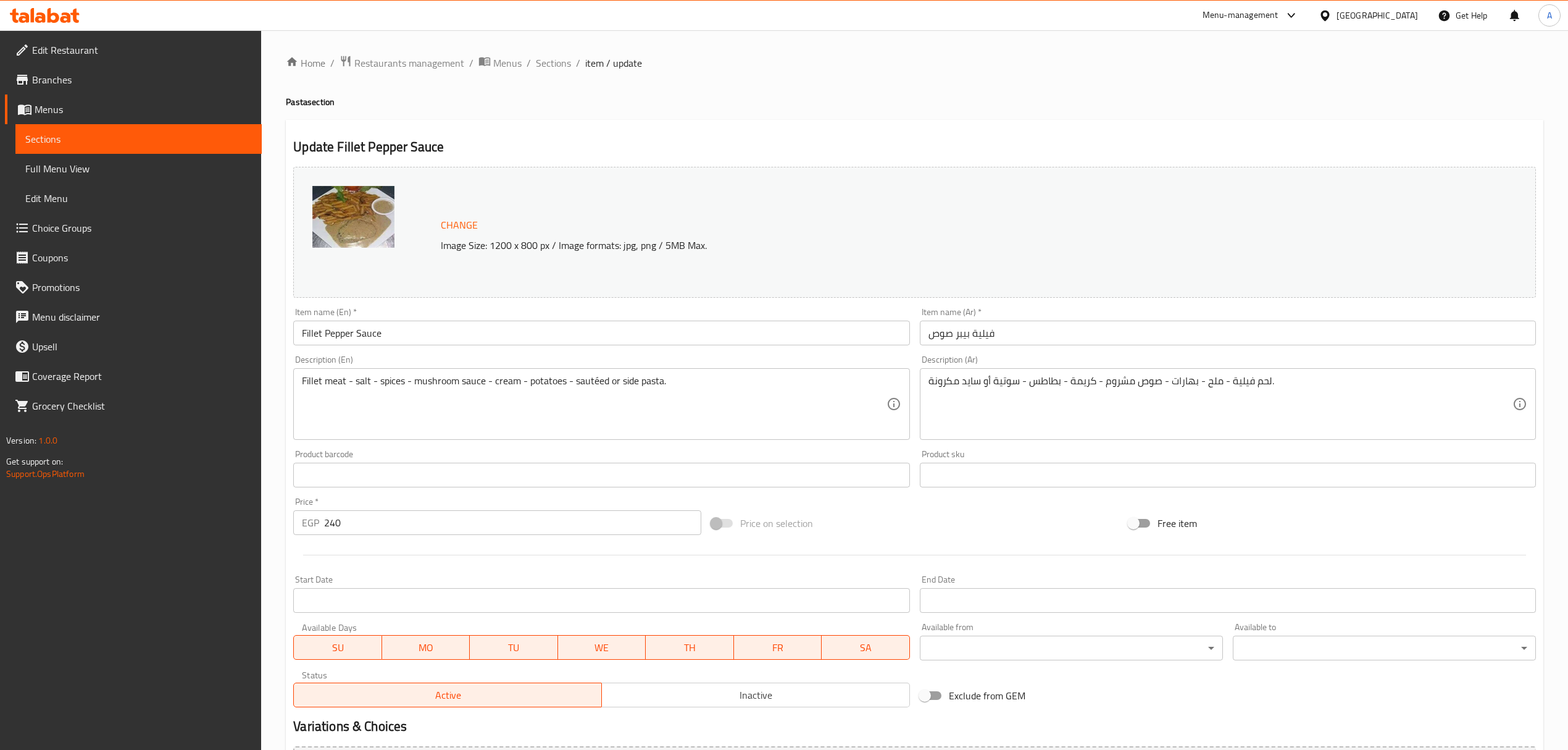
scroll to position [139, 0]
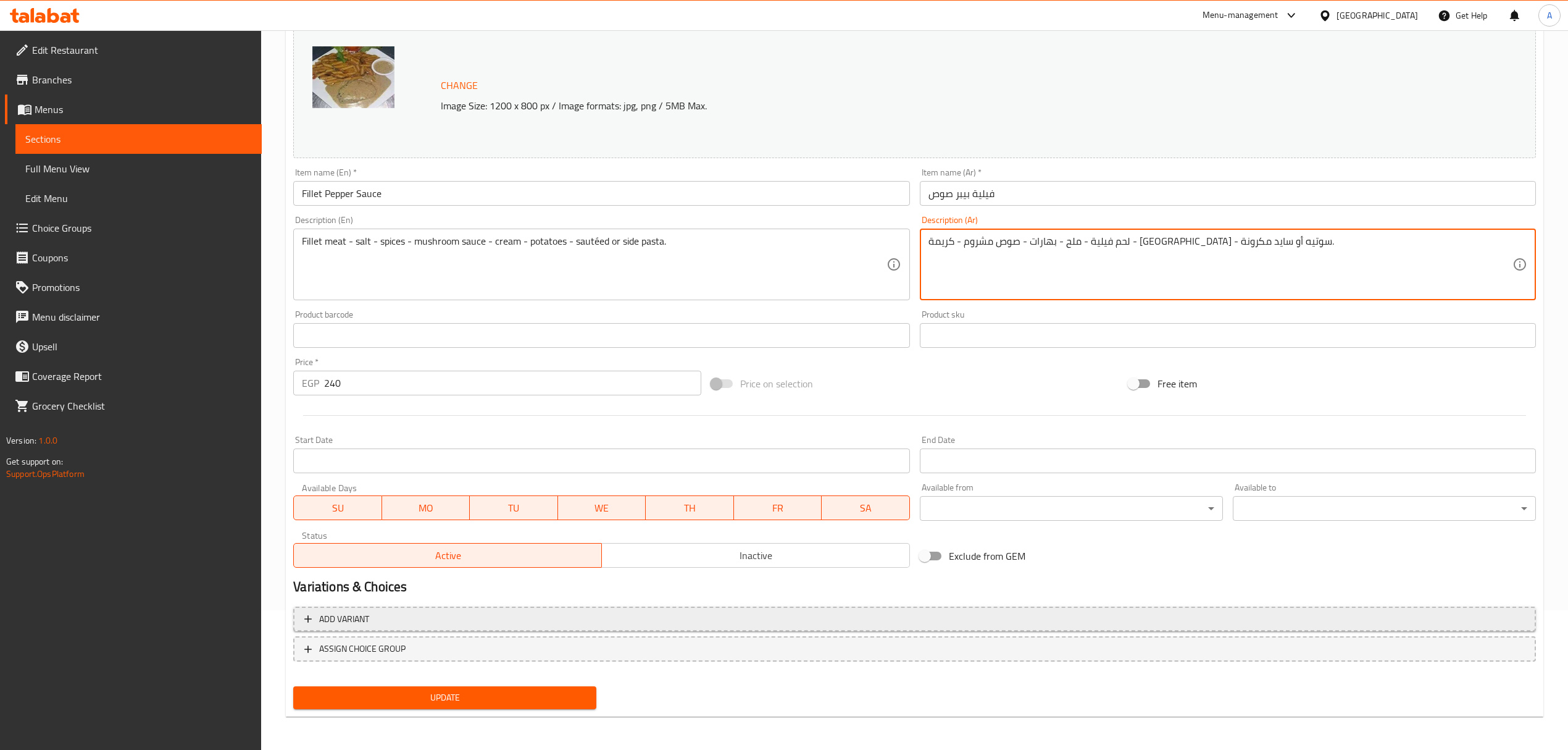
type textarea "لحم فيلية - ملح - بهارات - صوص مشروم - كريمة - بطاطس - سوتيه أو سايد مكرونة."
click at [551, 622] on span "Add variant" at bounding box center [915, 619] width 1220 height 16
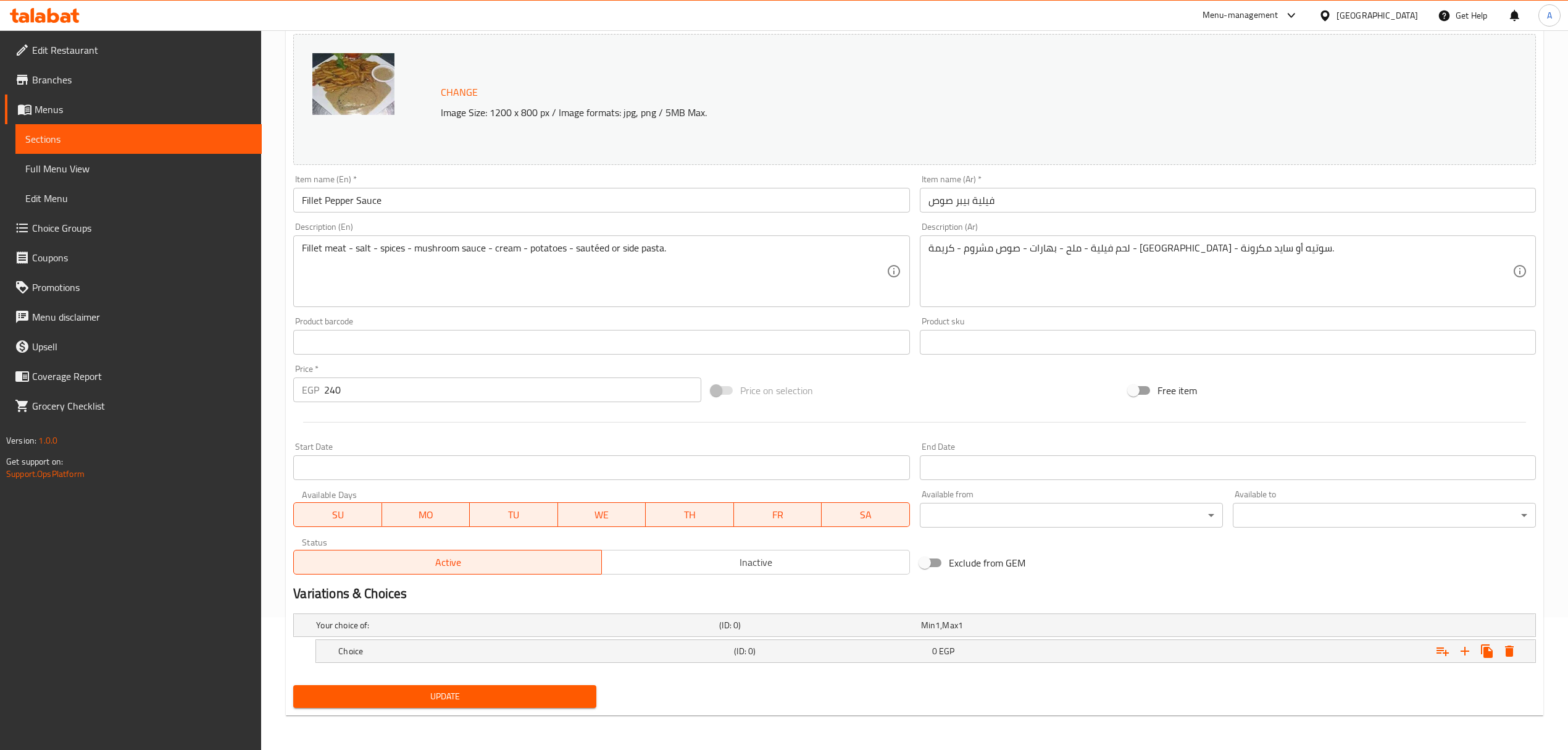
scroll to position [133, 0]
click at [1467, 655] on icon "Expand" at bounding box center [1465, 651] width 15 height 15
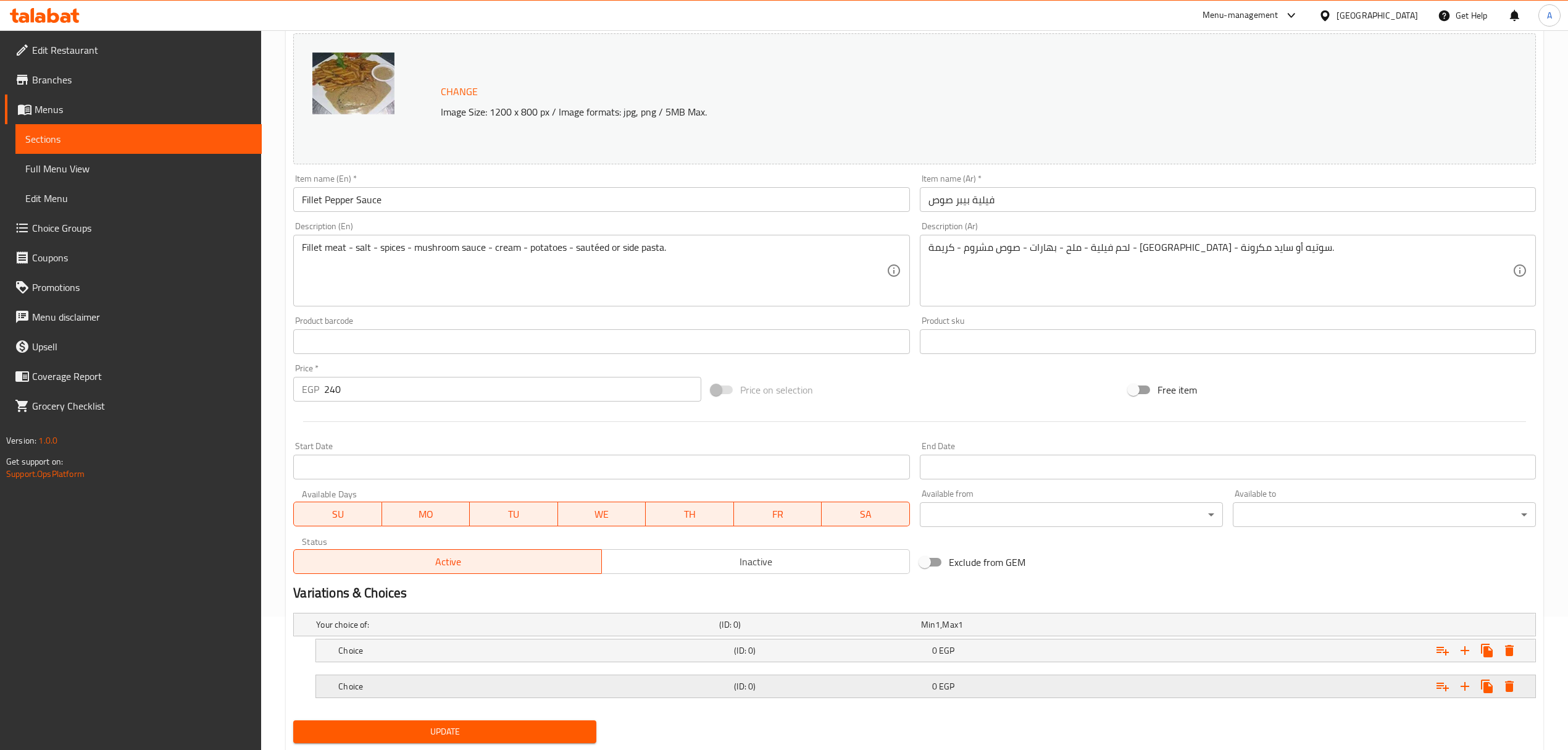
click at [750, 692] on h5 "(ID: 0)" at bounding box center [830, 686] width 193 height 13
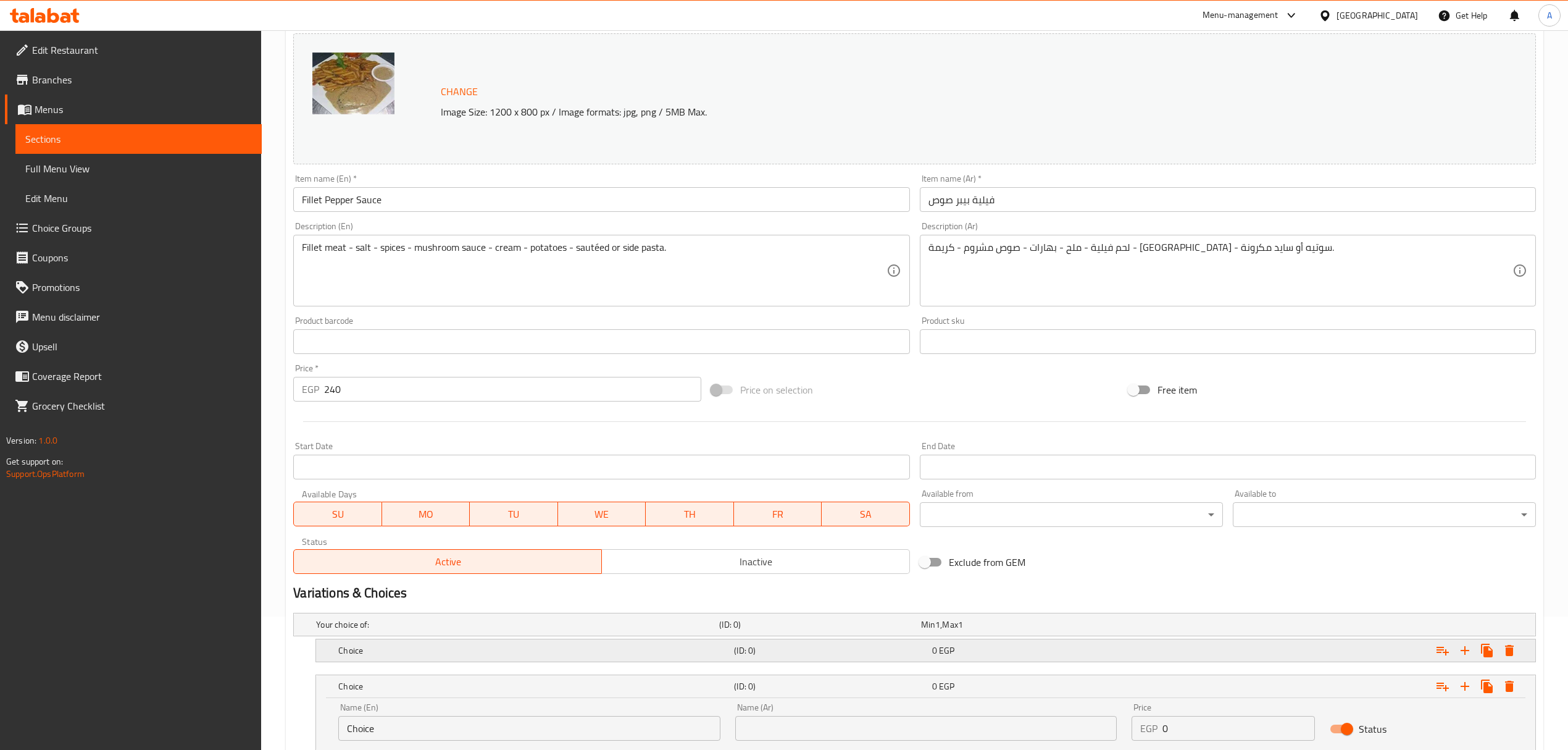
click at [755, 657] on div "(ID: 0)" at bounding box center [830, 651] width 198 height 18
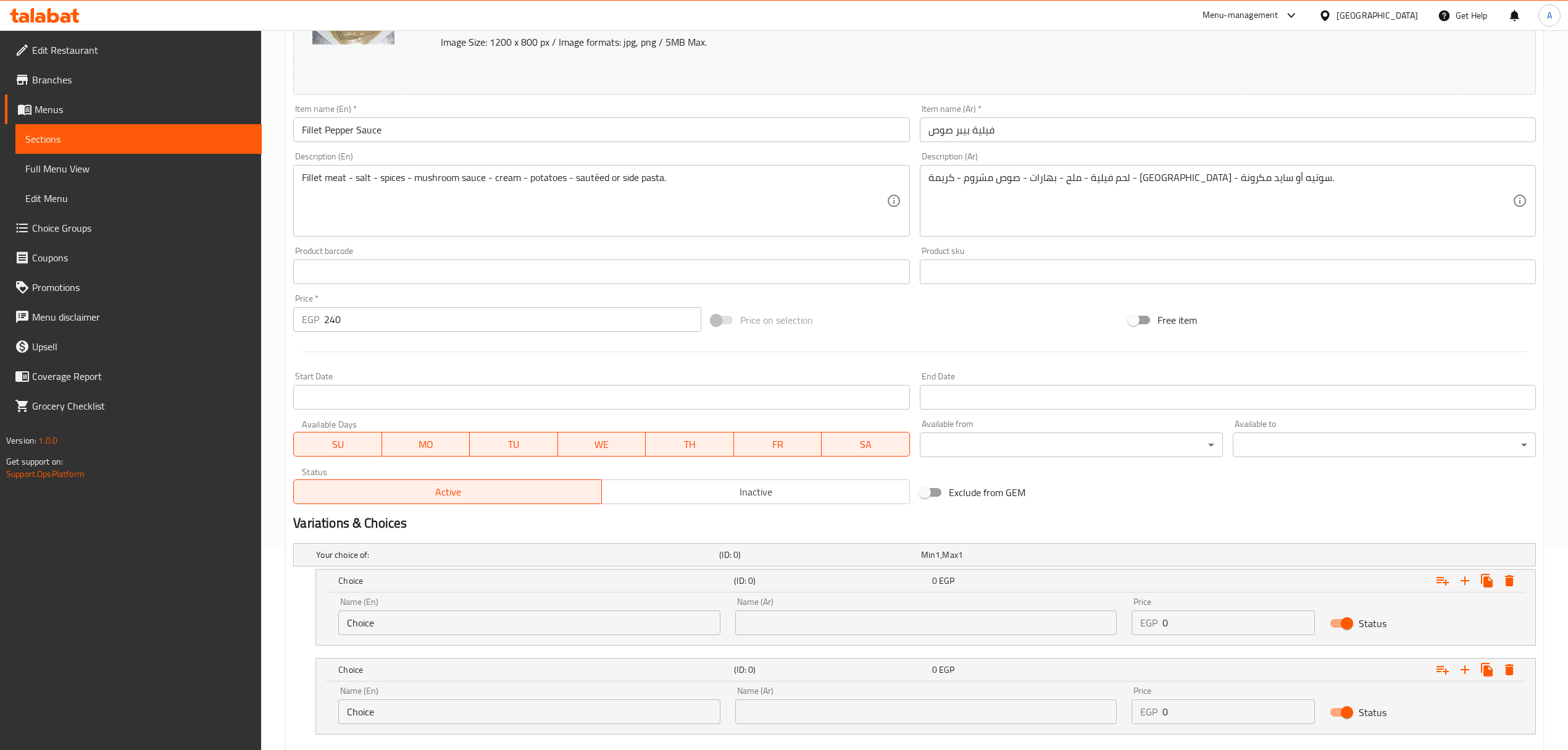
scroll to position [275, 0]
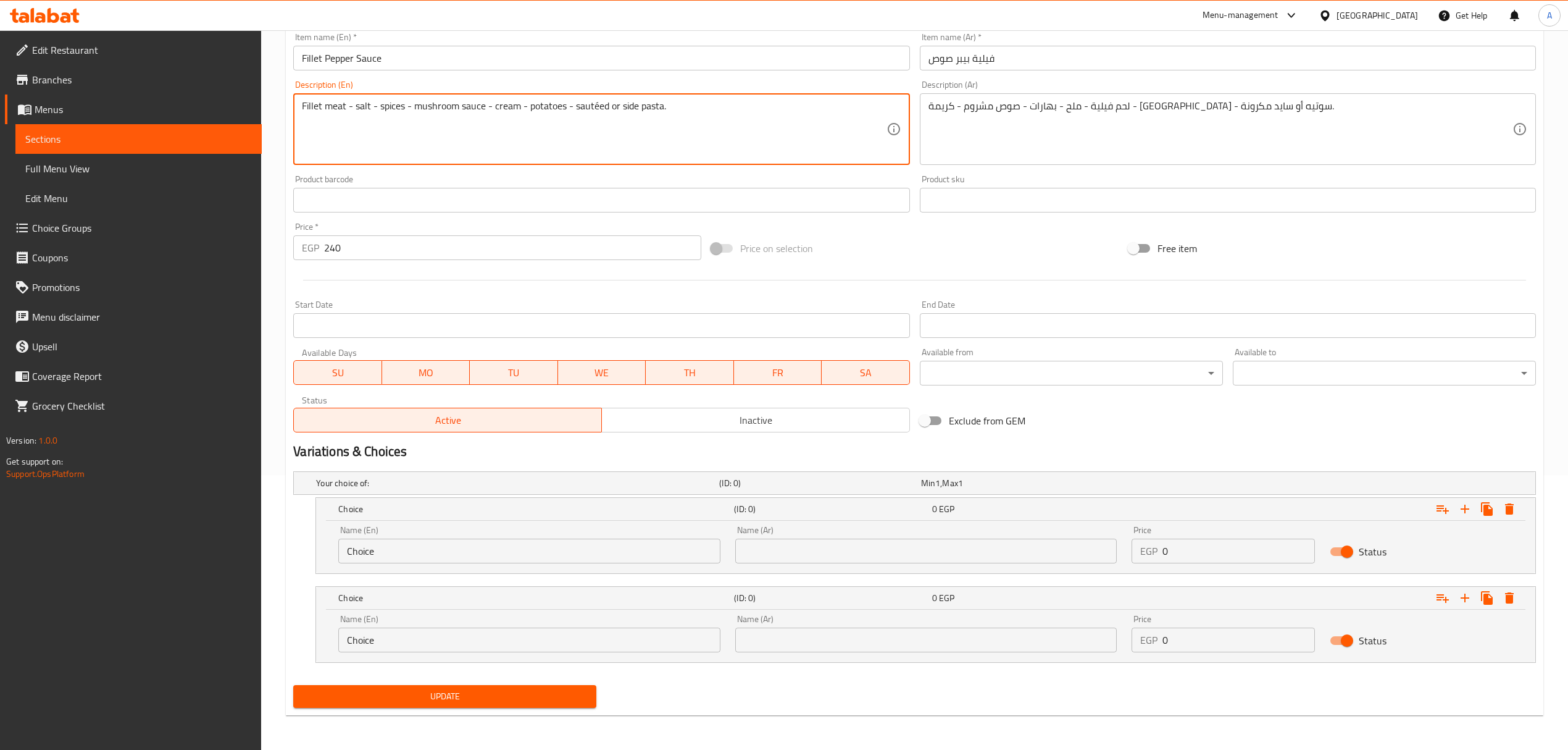
drag, startPoint x: 598, startPoint y: 103, endPoint x: 573, endPoint y: 102, distance: 25.0
click at [390, 556] on input "Choice" at bounding box center [529, 550] width 381 height 24
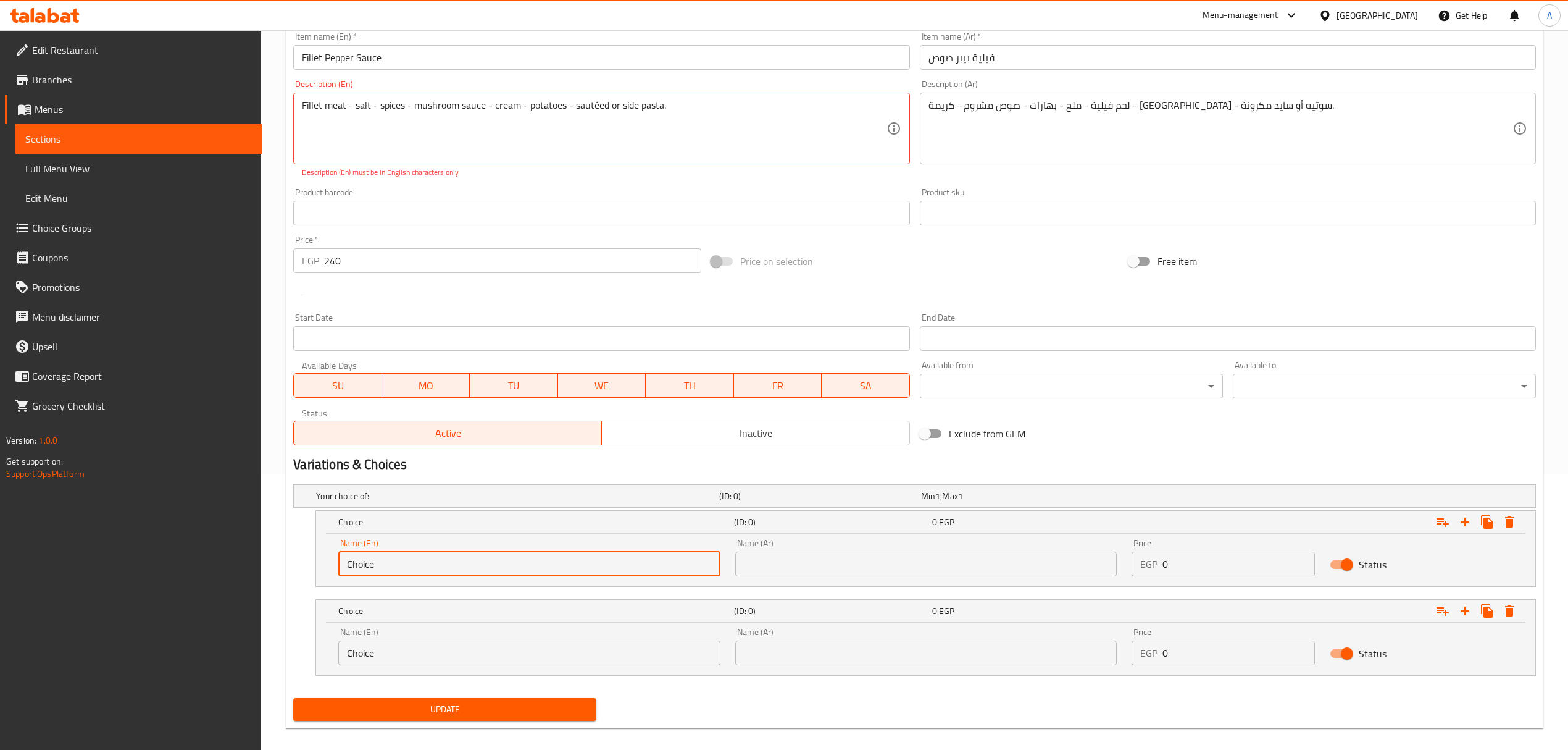
click at [390, 556] on input "Choice" at bounding box center [529, 564] width 381 height 24
paste input "sauté"
type input "sauté"
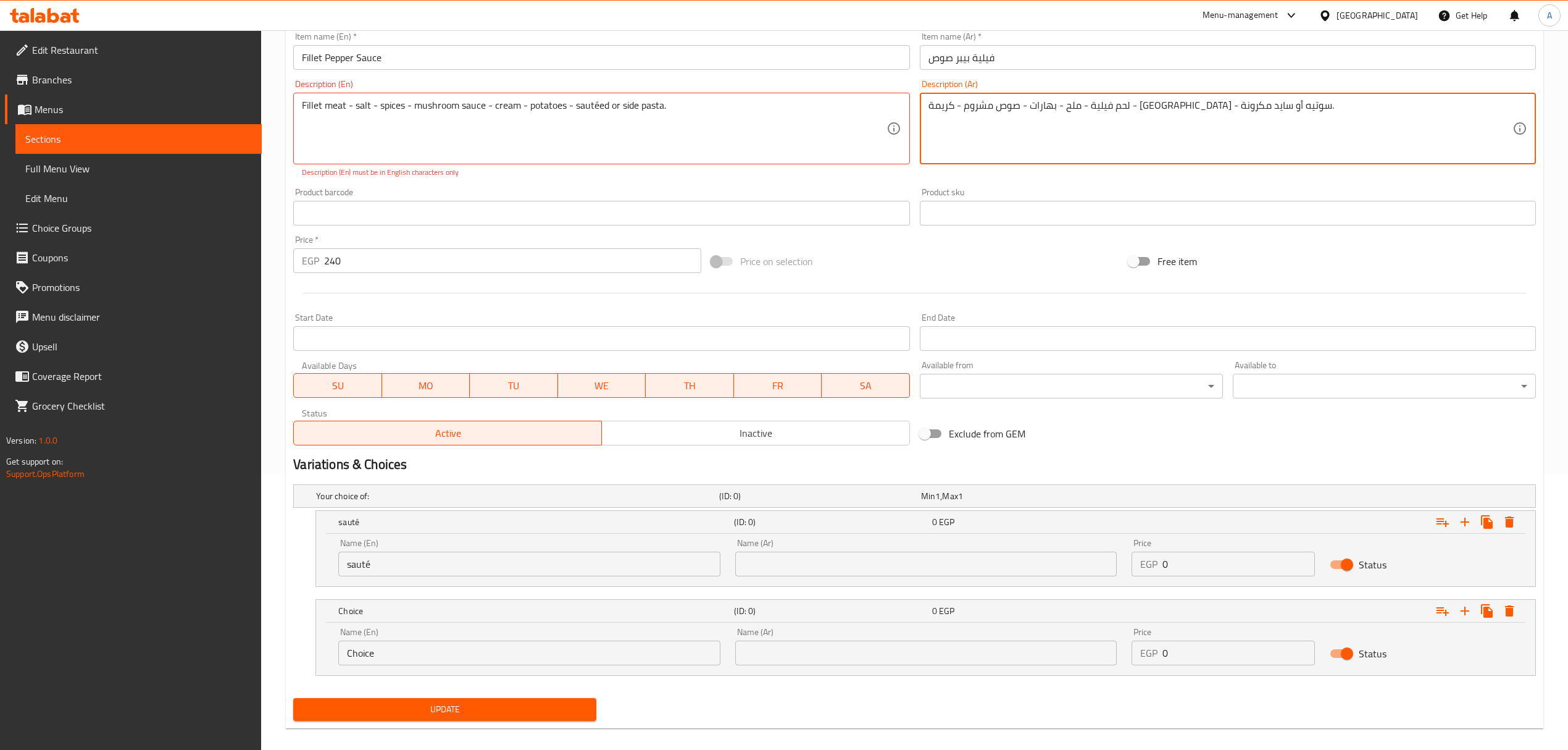
click at [1006, 104] on textarea "لحم فيلية - ملح - بهارات - صوص مشروم - كريمة - بطاطس - سوتيه أو سايد مكرونة." at bounding box center [1220, 129] width 584 height 59
click at [862, 566] on input "text" at bounding box center [926, 564] width 381 height 24
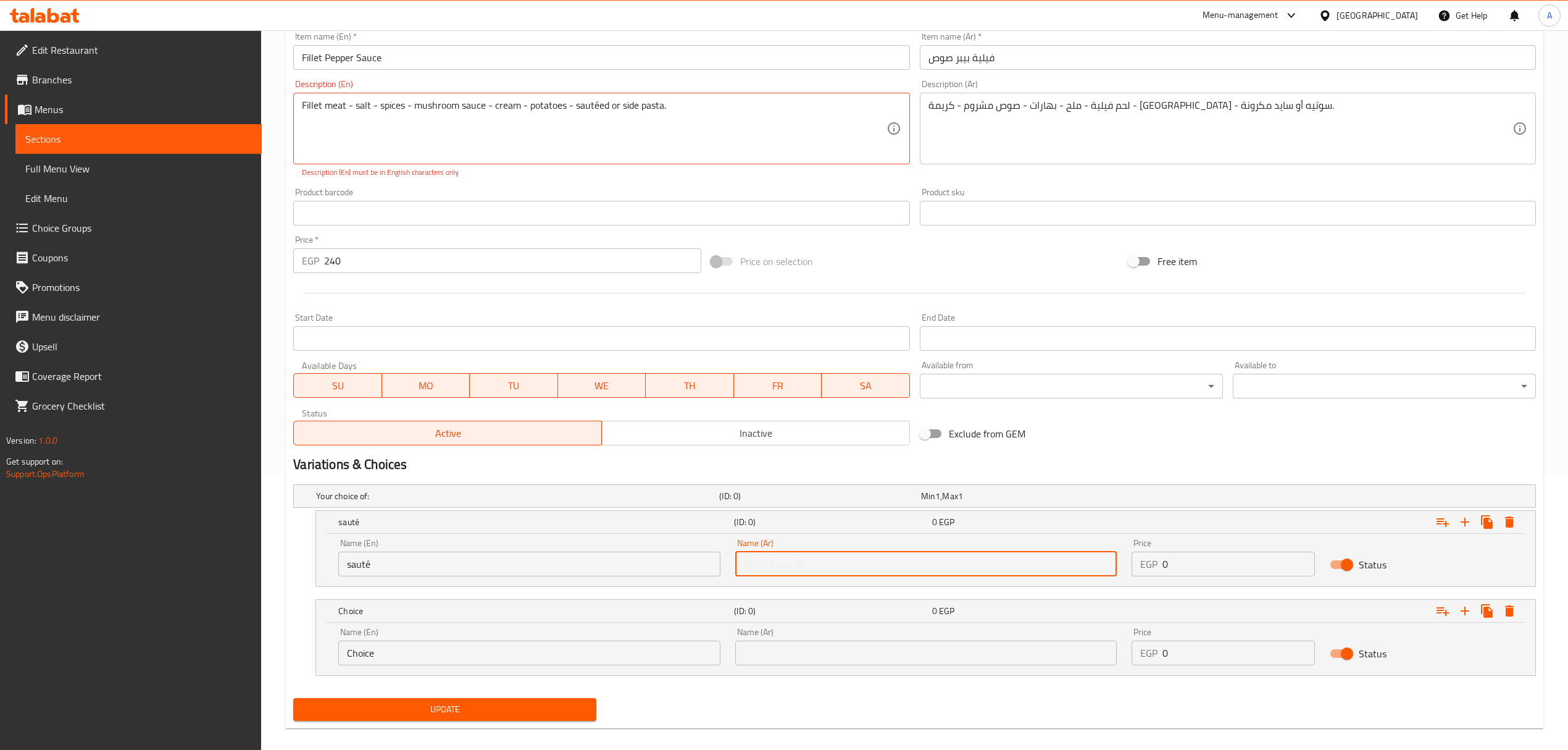
paste input "سوتيه"
type input "سوتيه"
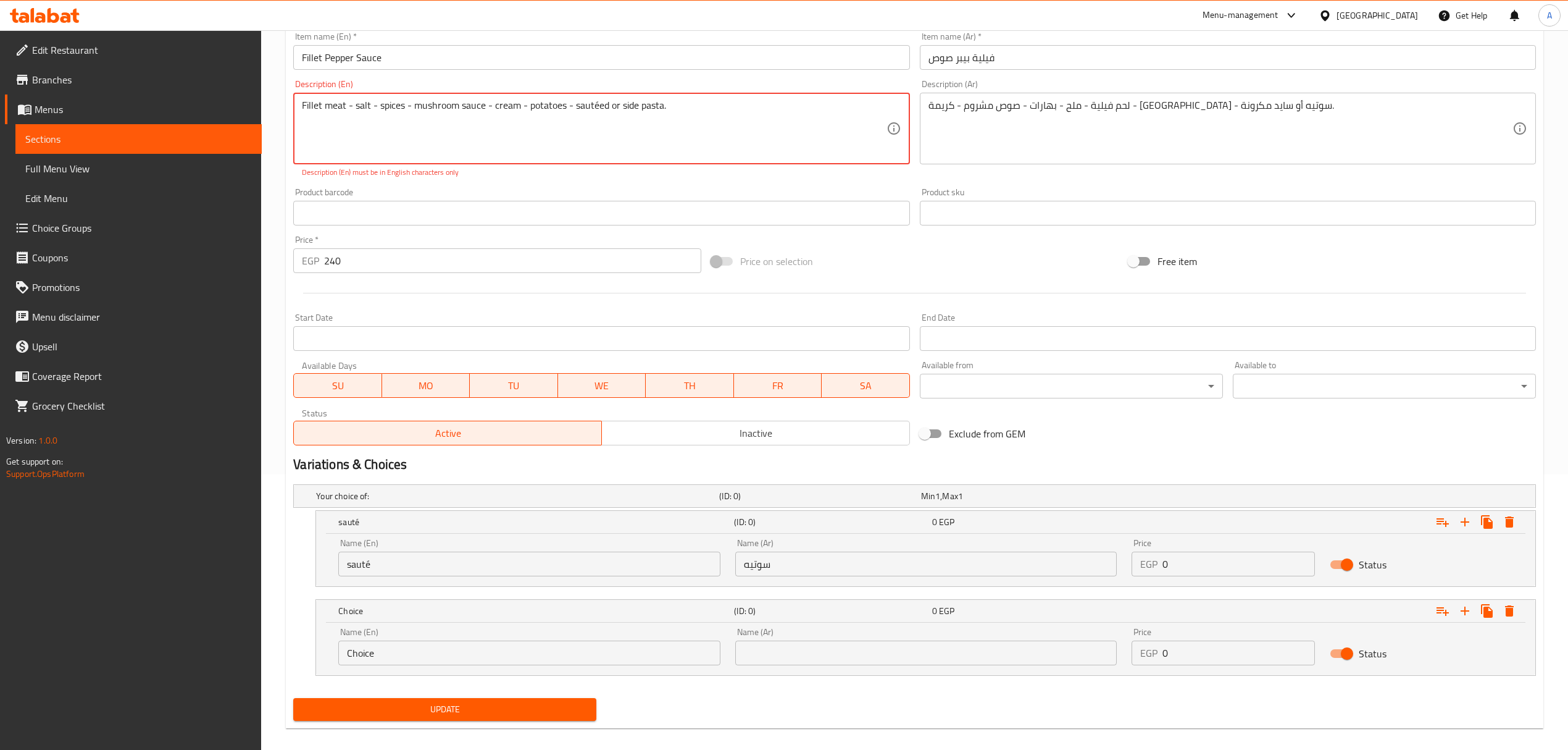
drag, startPoint x: 662, startPoint y: 104, endPoint x: 618, endPoint y: 105, distance: 44.0
click at [458, 657] on input "Choice" at bounding box center [529, 652] width 381 height 24
paste input "side pasta"
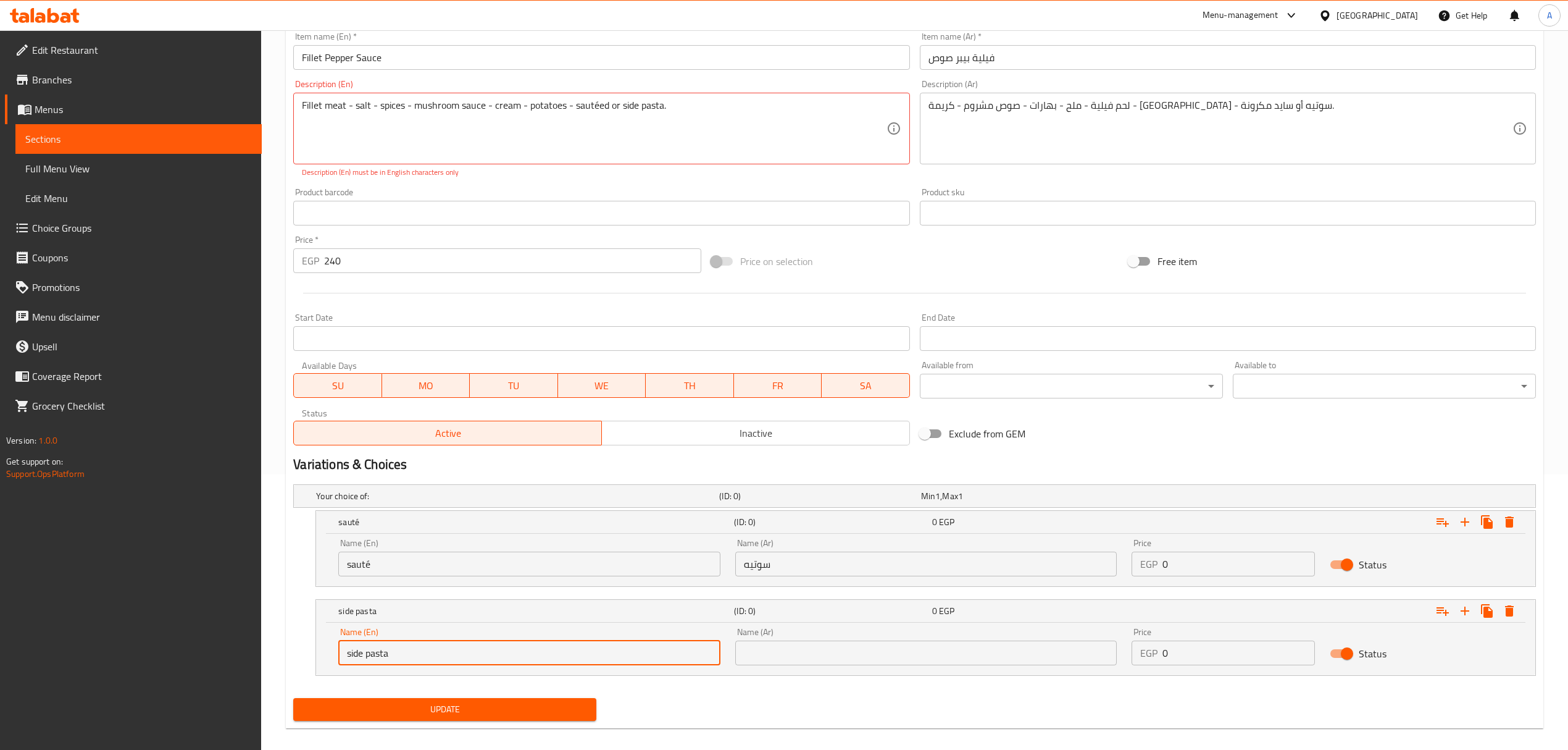
click at [399, 662] on input "side pasta" at bounding box center [529, 652] width 381 height 24
click at [354, 656] on input "side Pasta" at bounding box center [529, 652] width 381 height 24
click at [399, 654] on input "Side Pasta" at bounding box center [529, 652] width 381 height 24
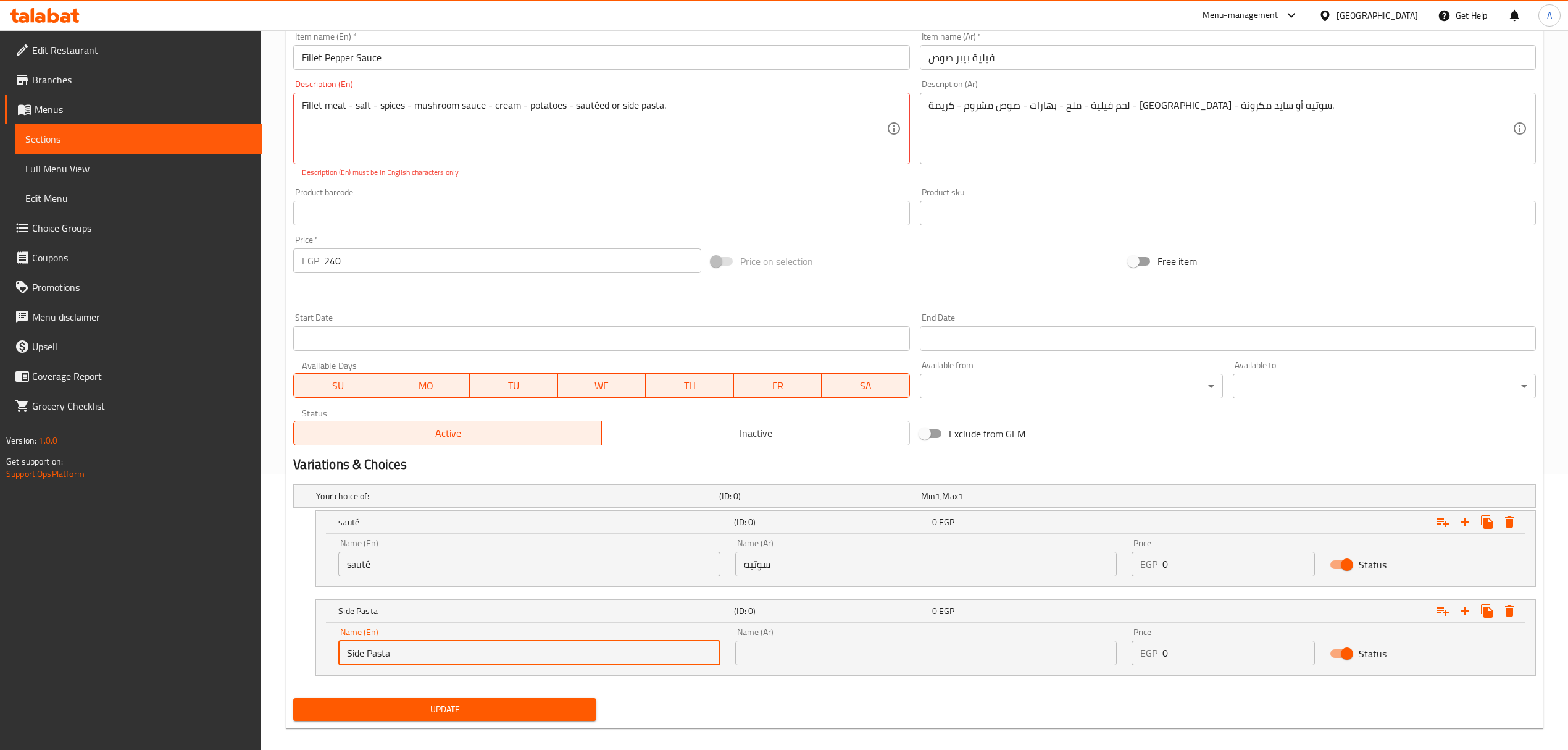
click at [399, 654] on input "Side Pasta" at bounding box center [529, 652] width 381 height 24
type input "Side Pasta"
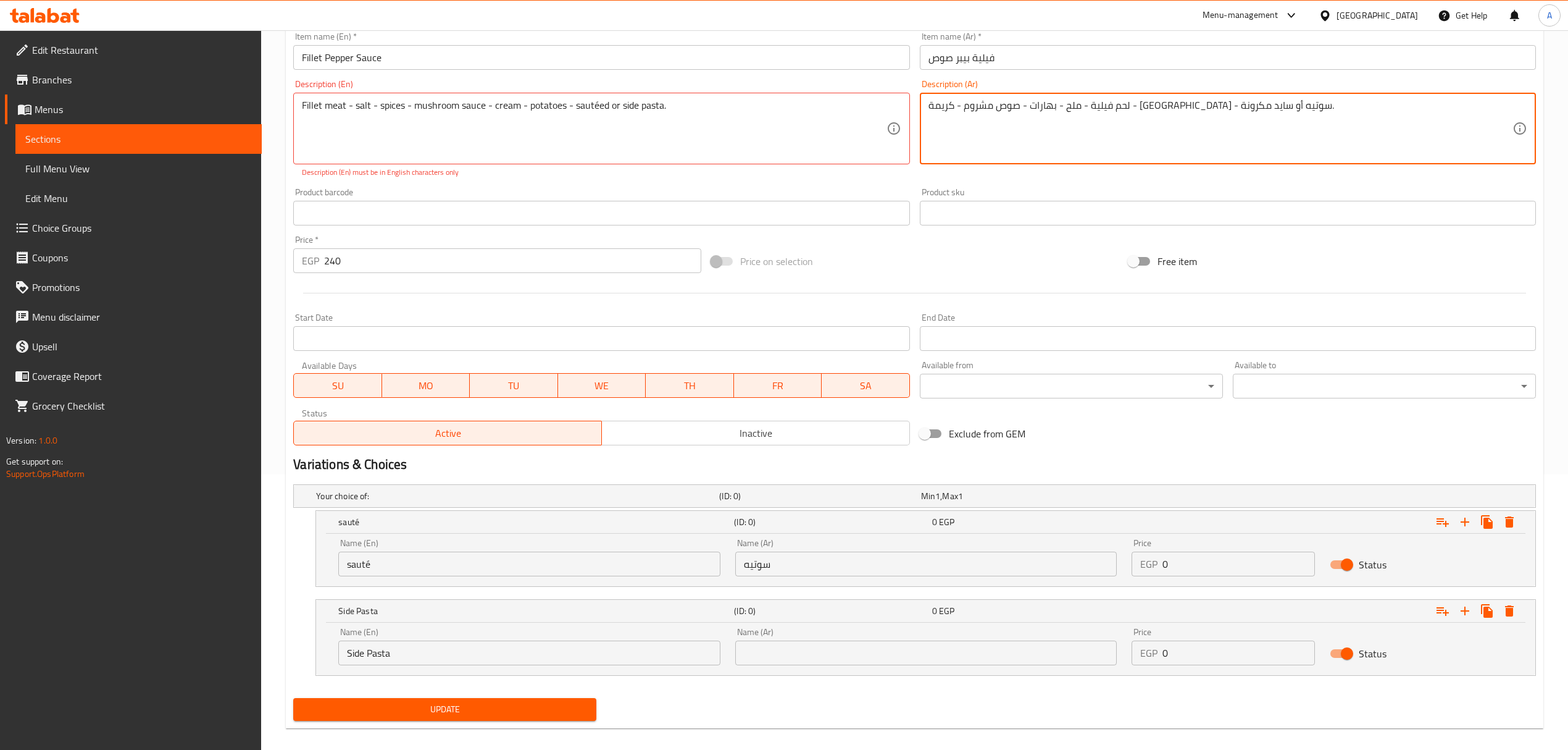
drag, startPoint x: 980, startPoint y: 106, endPoint x: 921, endPoint y: 107, distance: 59.0
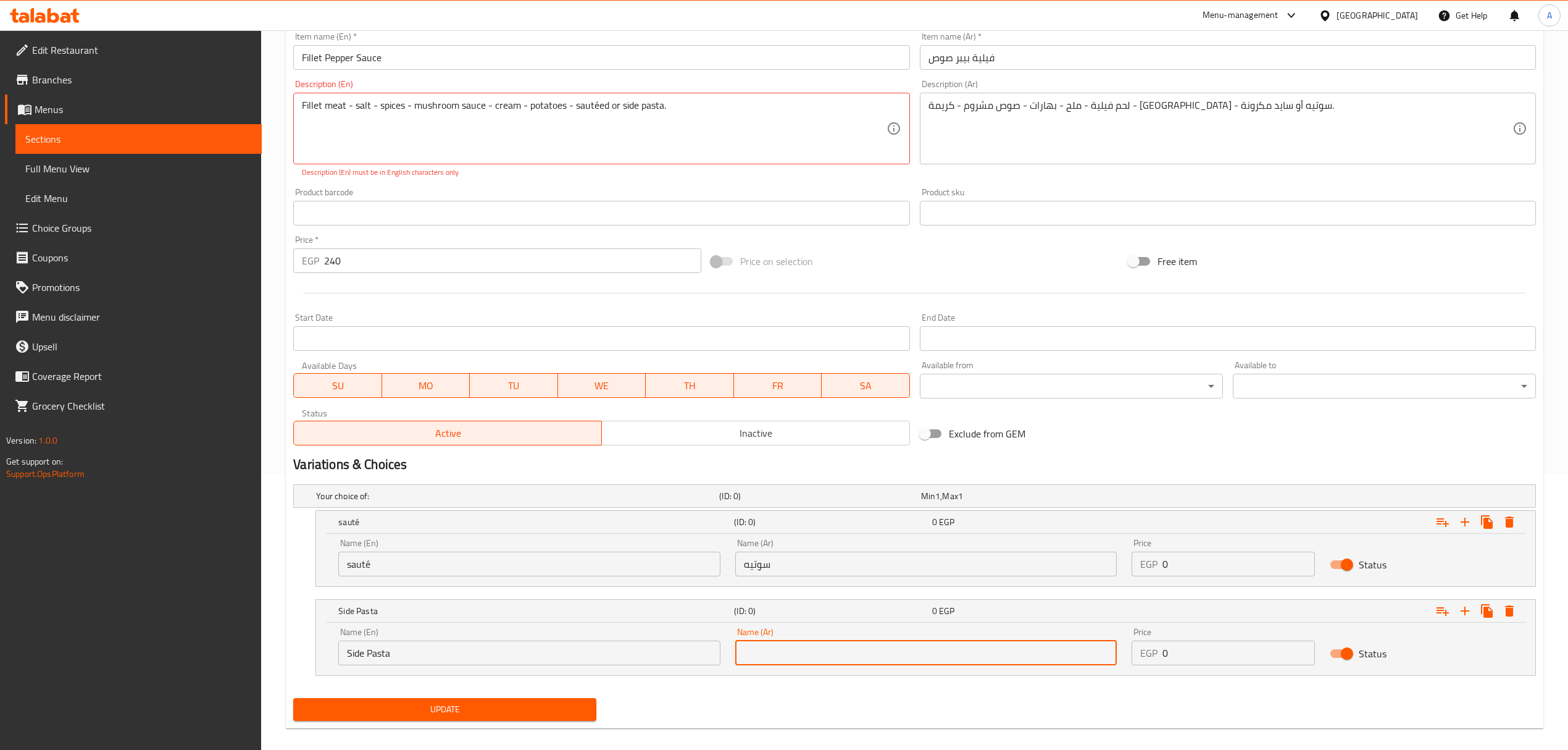
click at [817, 648] on input "text" at bounding box center [926, 652] width 381 height 24
paste input "سايد مكرونة"
type input "سايد مكرونة"
click at [334, 263] on input "240" at bounding box center [512, 260] width 376 height 24
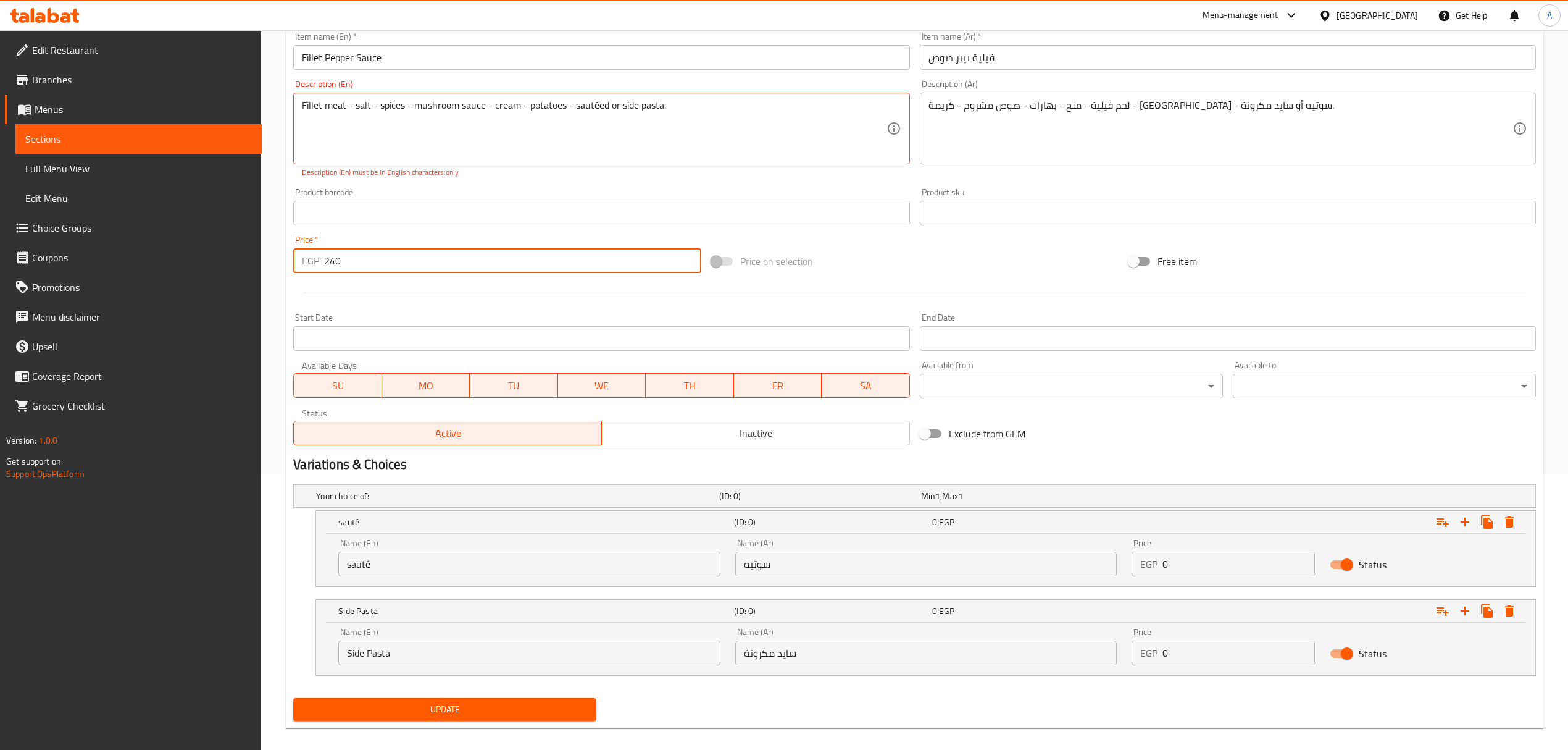
click at [334, 263] on input "240" at bounding box center [512, 260] width 376 height 24
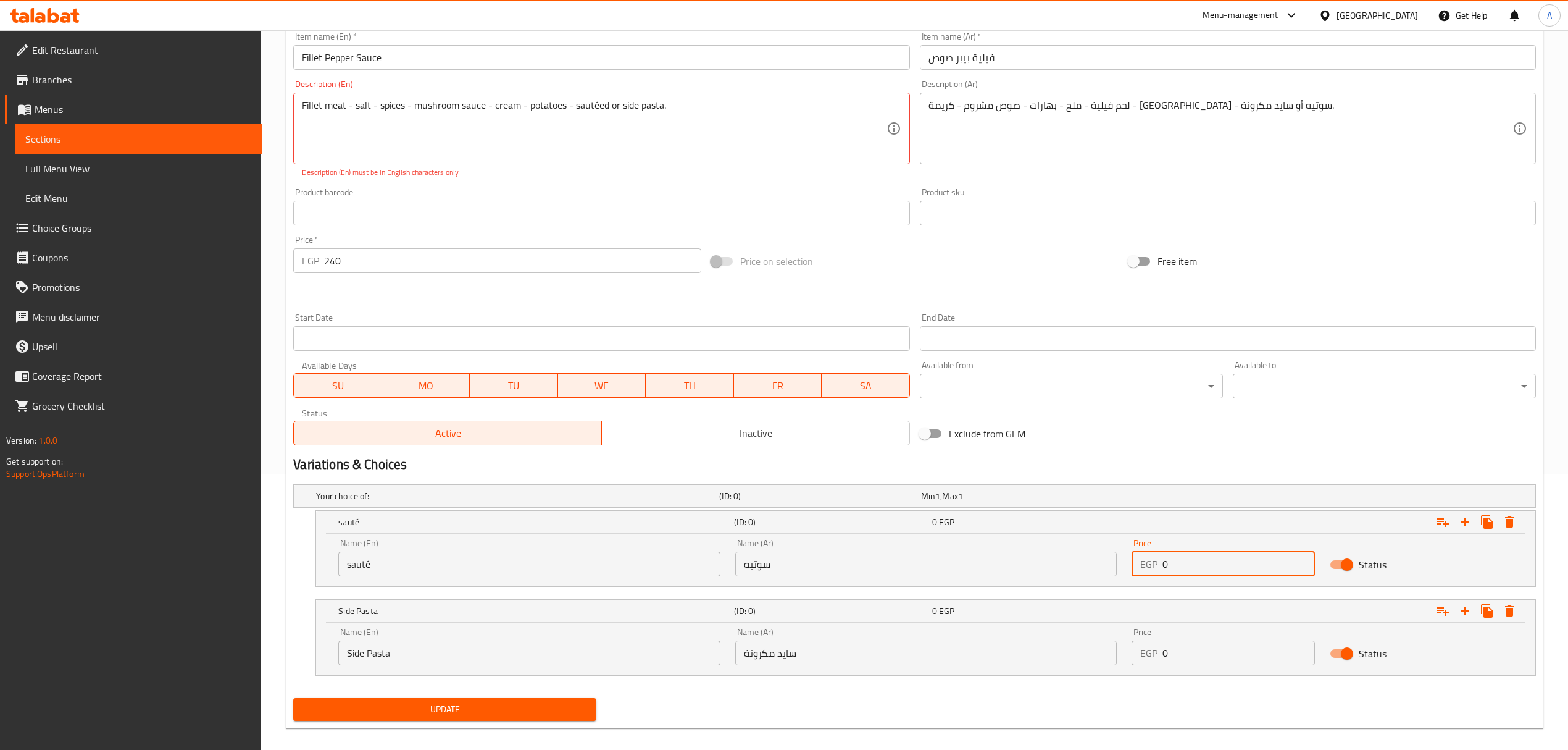
drag, startPoint x: 1184, startPoint y: 566, endPoint x: 1105, endPoint y: 547, distance: 81.3
click at [1106, 547] on div "Name (En) sauté Name (En) Name (Ar) سوتيه Name (Ar) Price EGP 0 Price Status" at bounding box center [925, 557] width 1189 height 53
paste input "24"
type input "240"
paste input "24"
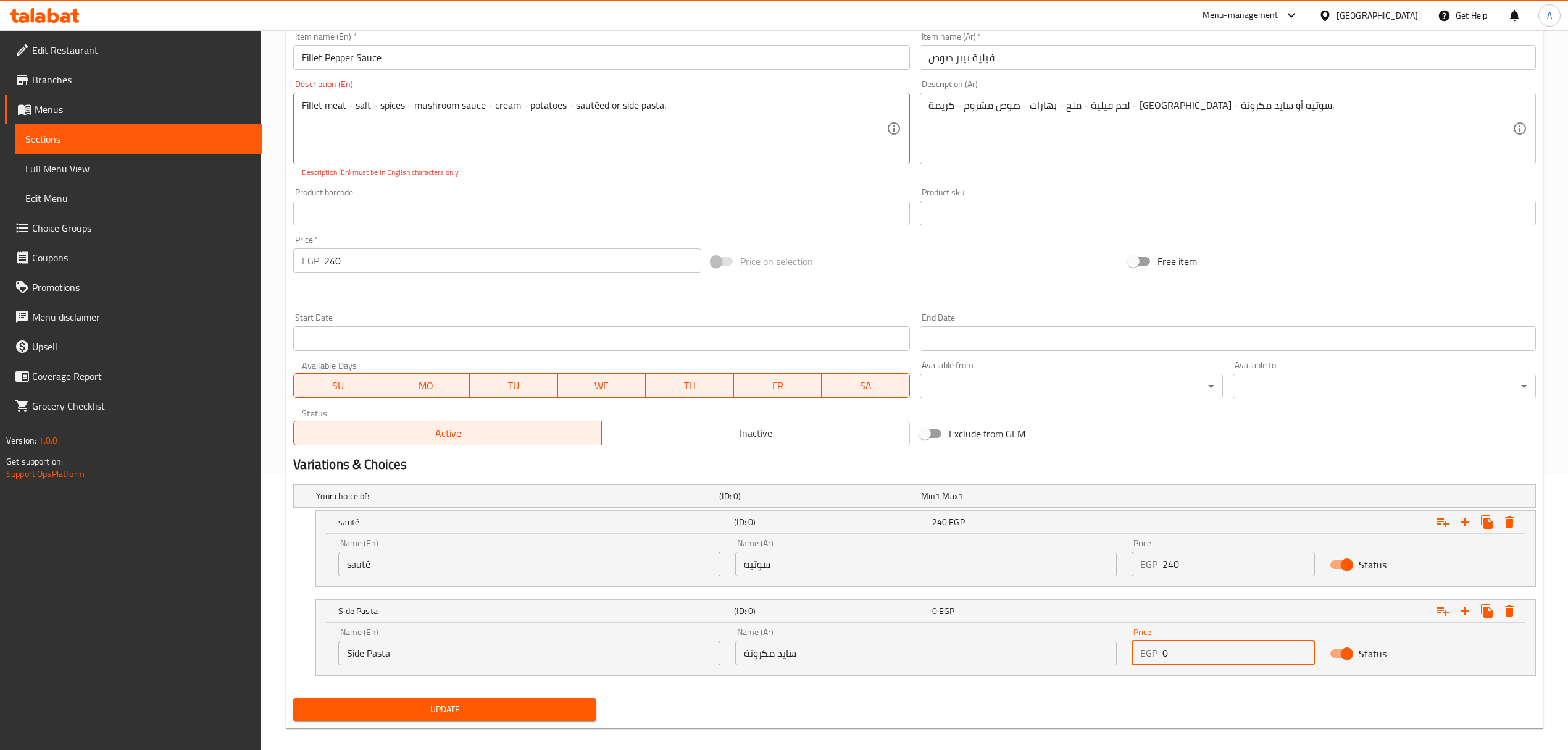
type input "240"
drag, startPoint x: 1178, startPoint y: 657, endPoint x: 1075, endPoint y: 634, distance: 105.5
click at [1075, 634] on div "Name (En) Side Pasta Name (En) Name (Ar) سايد مكرونة Name (Ar) Price EGP 240 Pr…" at bounding box center [925, 646] width 1189 height 53
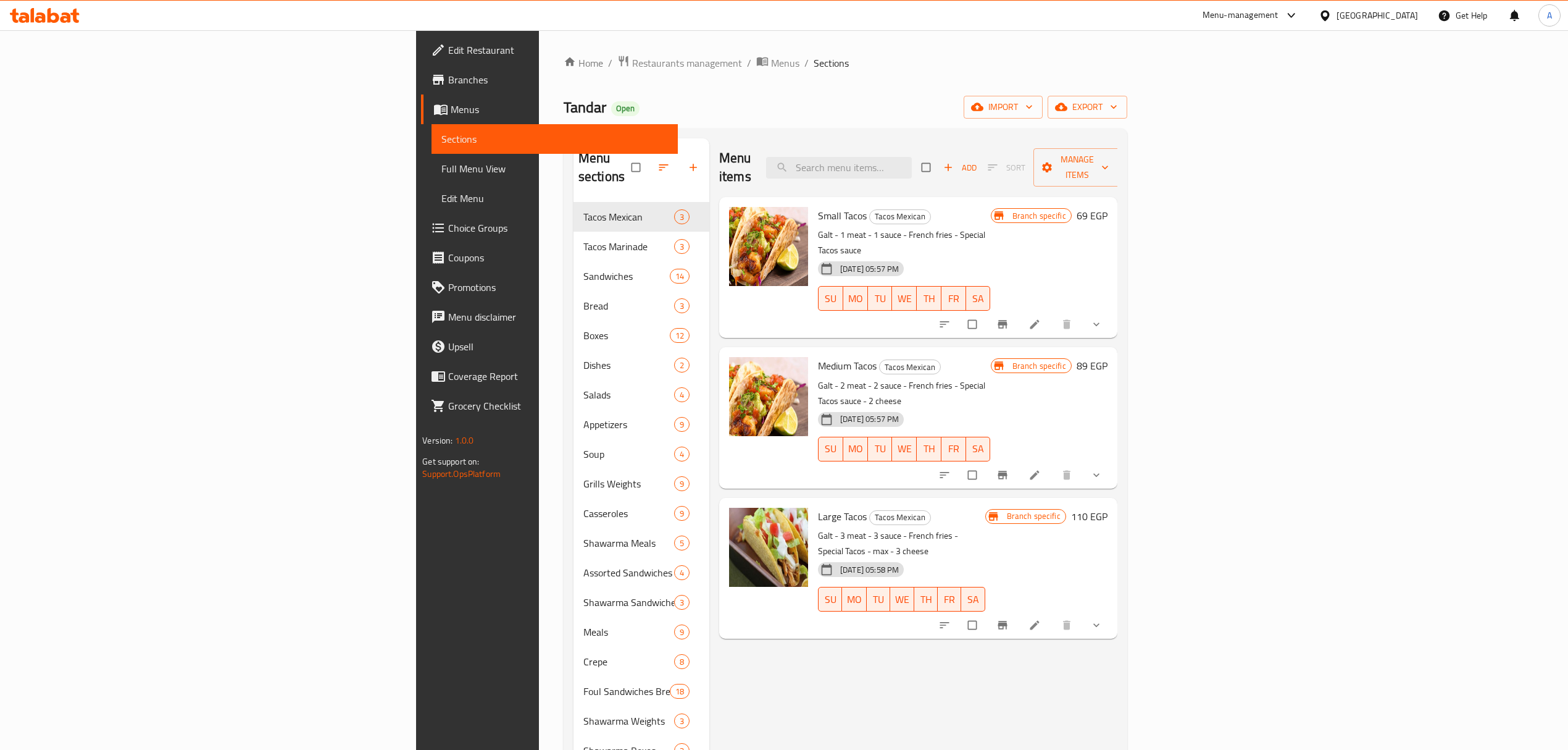
click at [441, 171] on span "Full Menu View" at bounding box center [555, 169] width 226 height 15
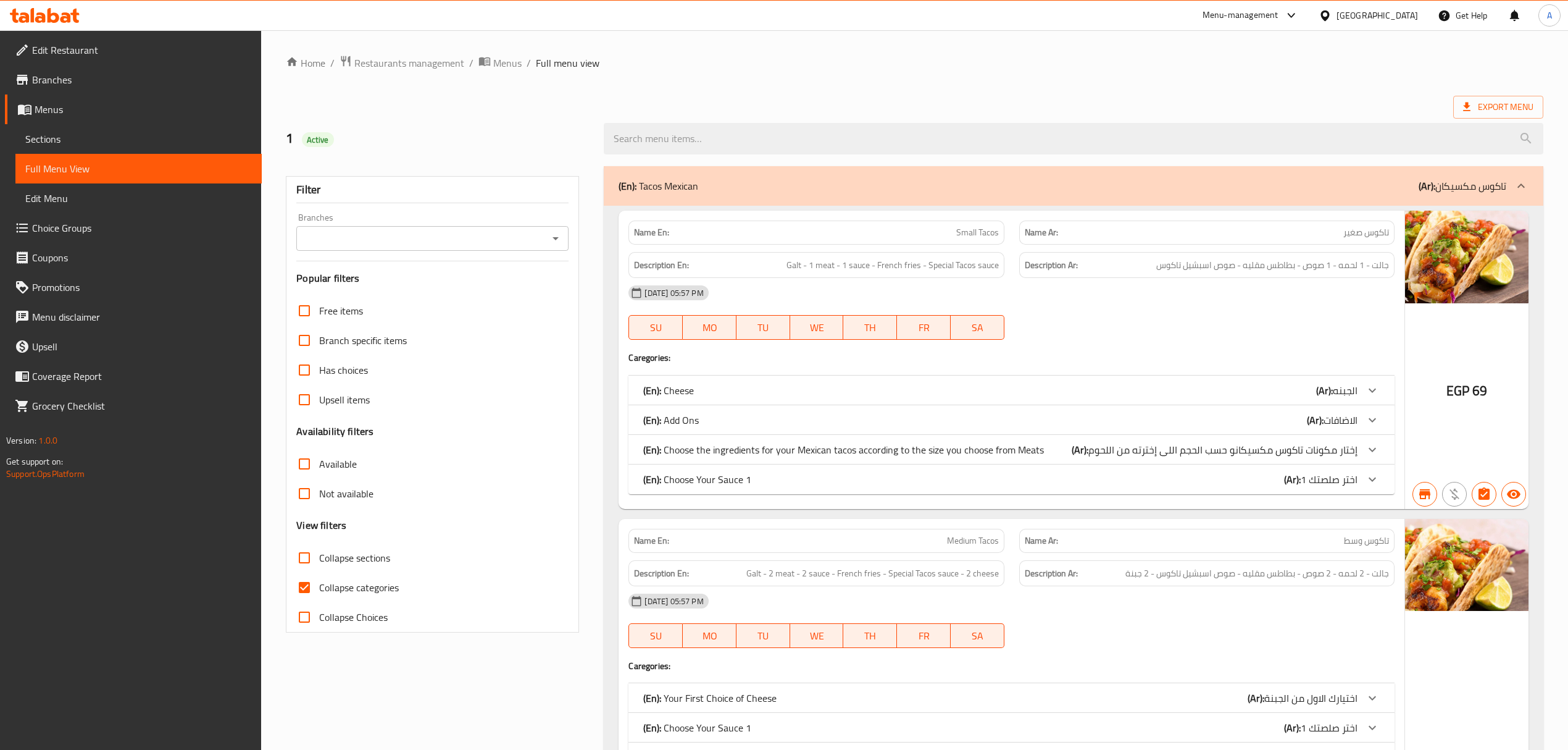
click at [554, 233] on icon "Open" at bounding box center [556, 238] width 15 height 15
click at [415, 285] on li "Tandar, Haram - El Ahram" at bounding box center [431, 293] width 272 height 23
type input "Tandar, Haram - El Ahram"
click at [793, 185] on div "(En): Tacos Mexican (Ar): تاكوس مكسيكان" at bounding box center [1062, 186] width 887 height 15
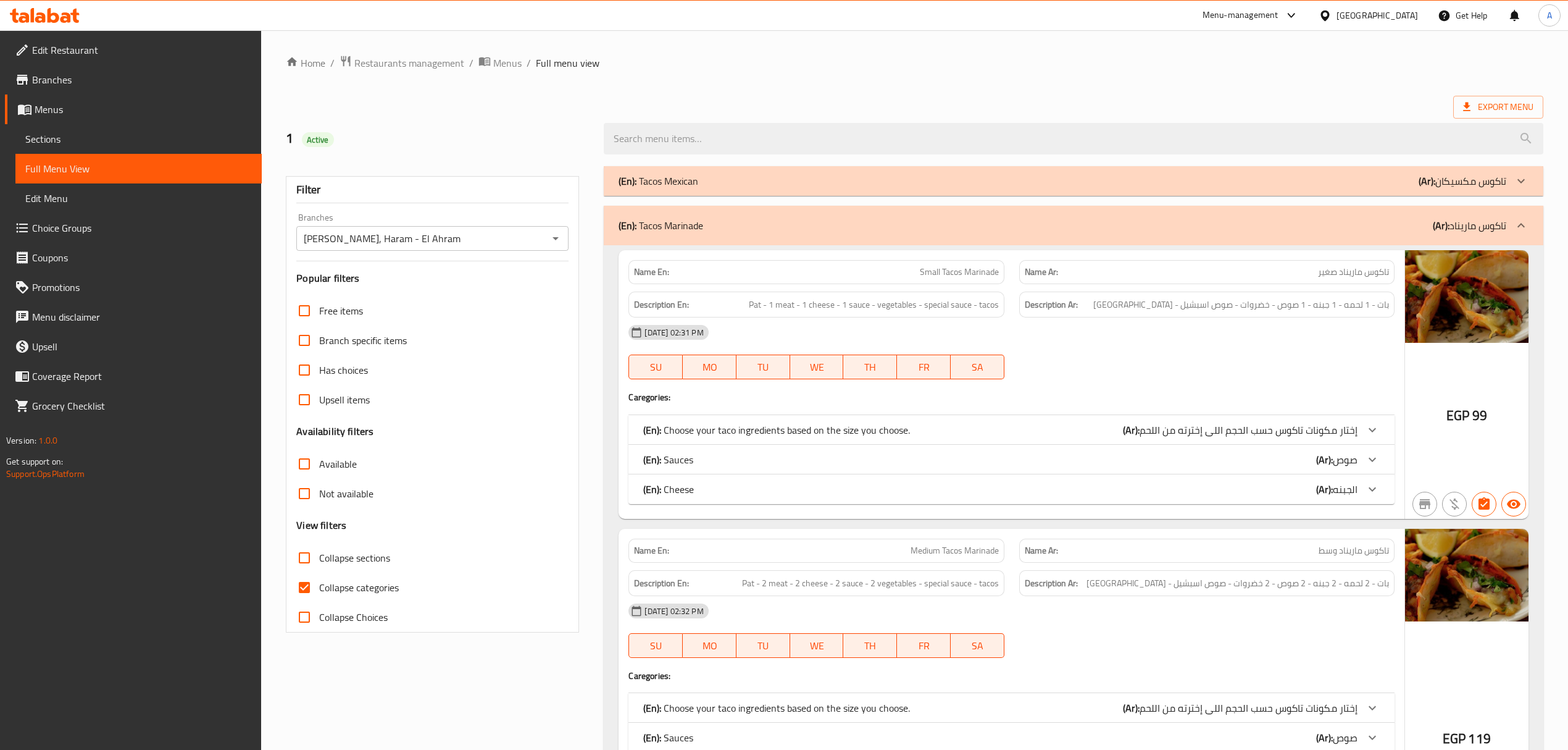
click at [749, 230] on div "(En): Tacos Marinade (Ar): تاكوس ماريناد" at bounding box center [1062, 225] width 887 height 15
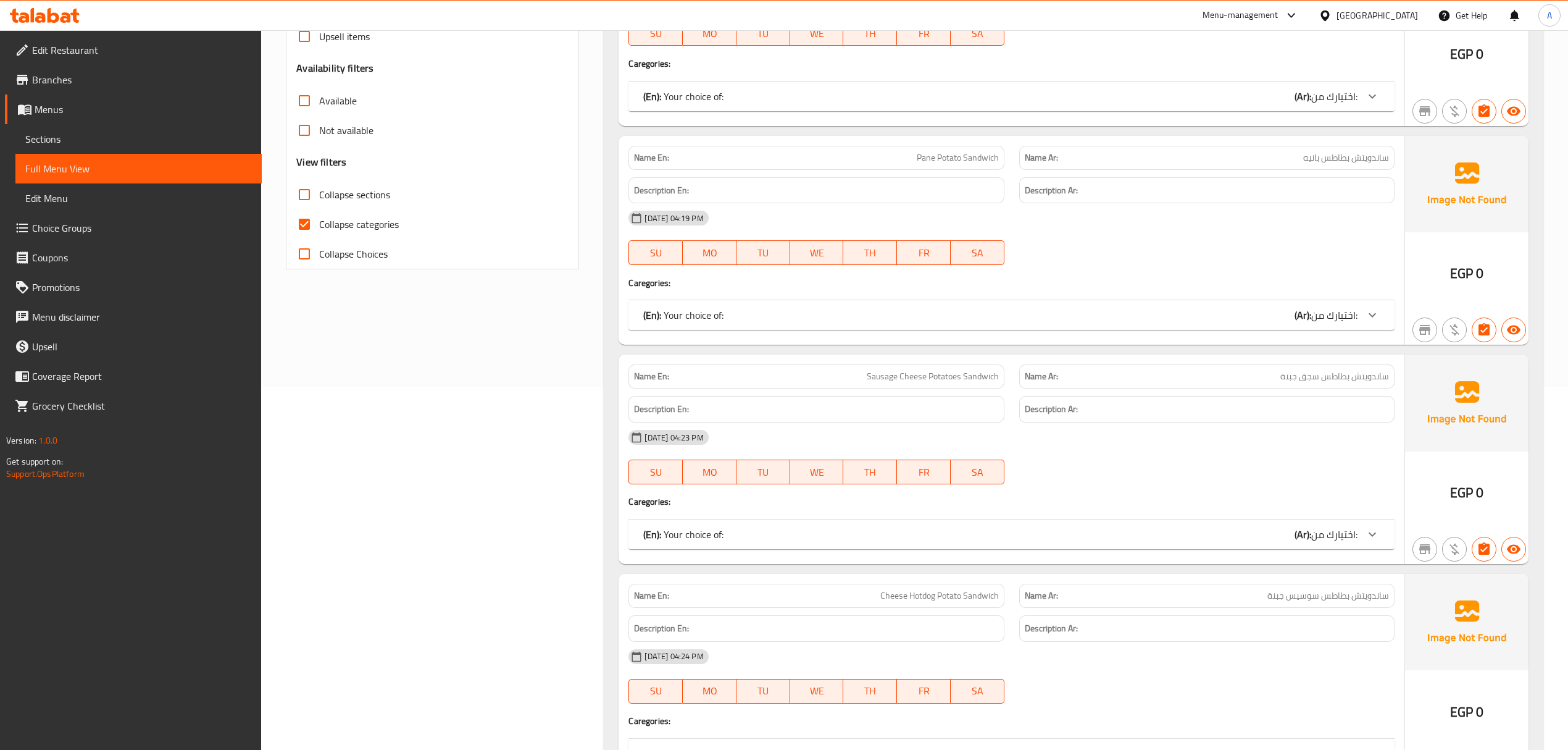
scroll to position [165, 0]
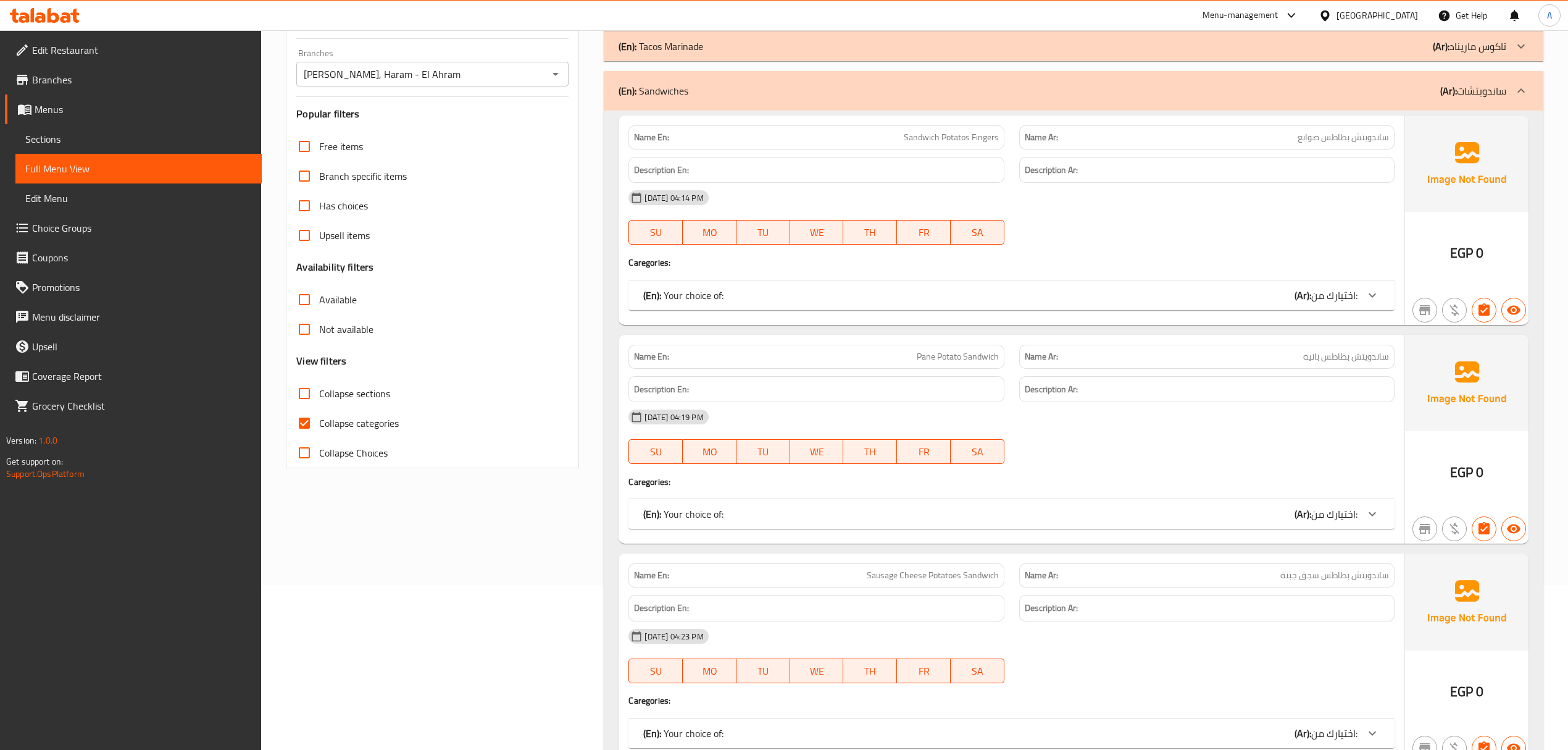
click at [1028, 88] on div "(En): Sandwiches (Ar): ساندويتشات" at bounding box center [1062, 91] width 887 height 15
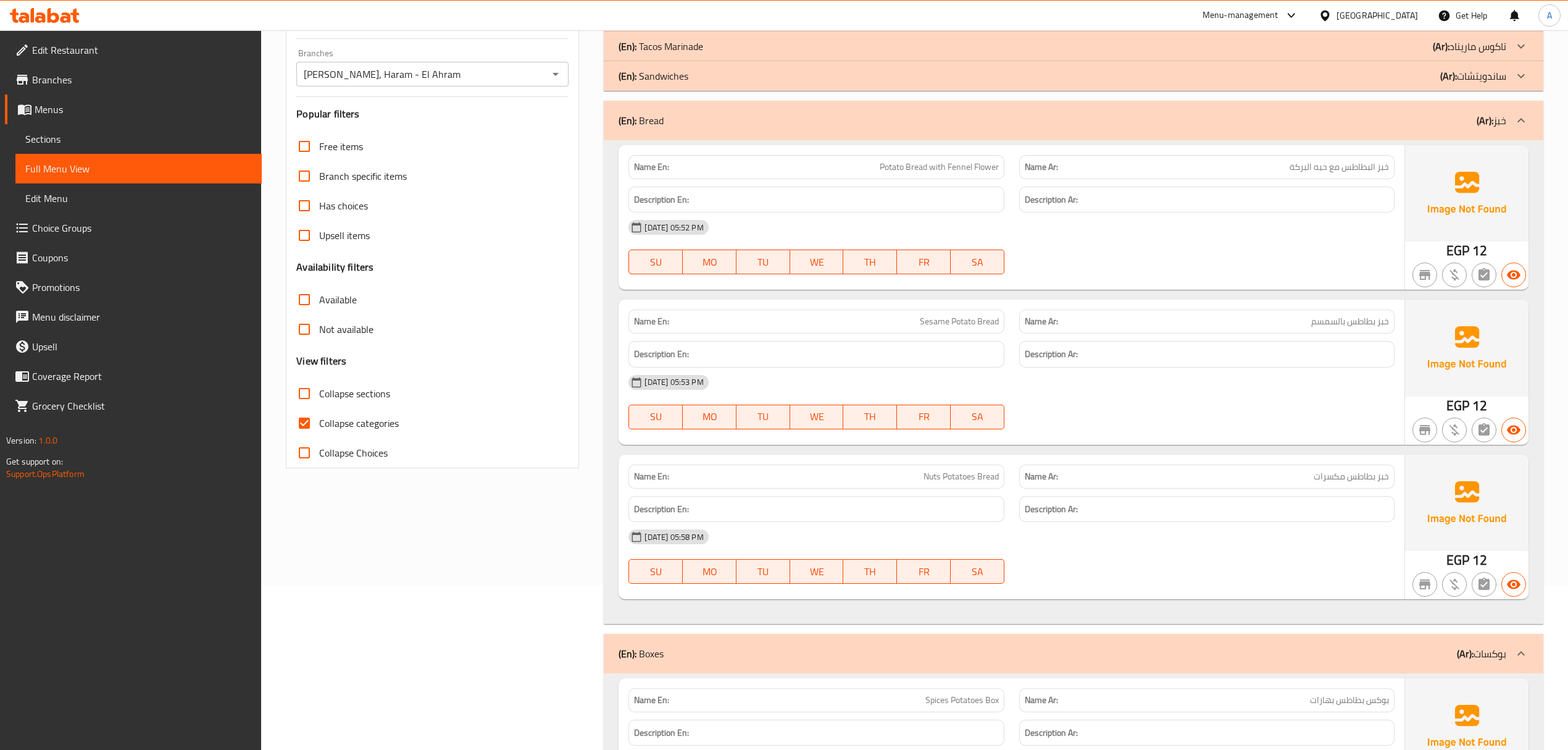
click at [849, 134] on div "(En): Bread (Ar): خبز" at bounding box center [1073, 120] width 939 height 39
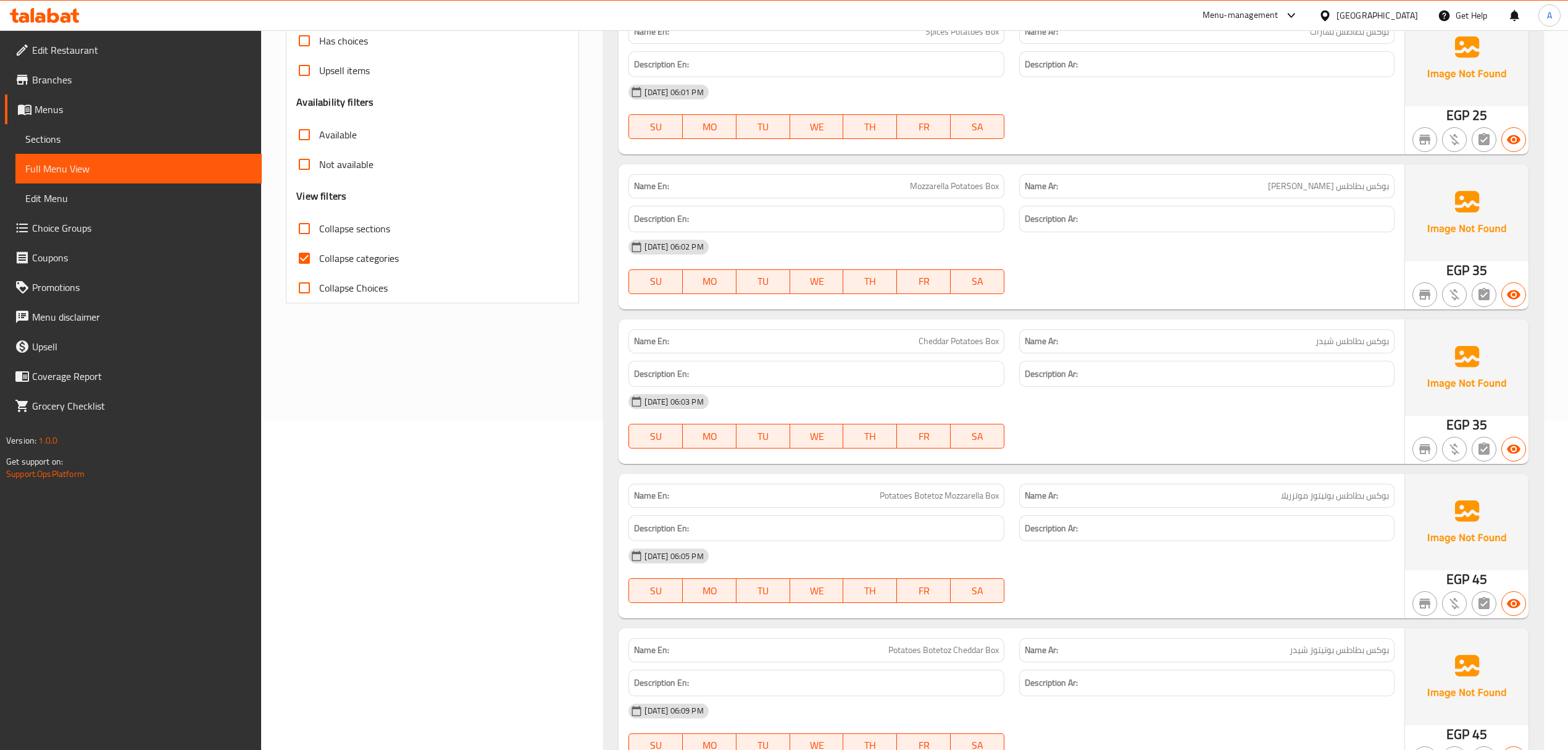
scroll to position [0, 0]
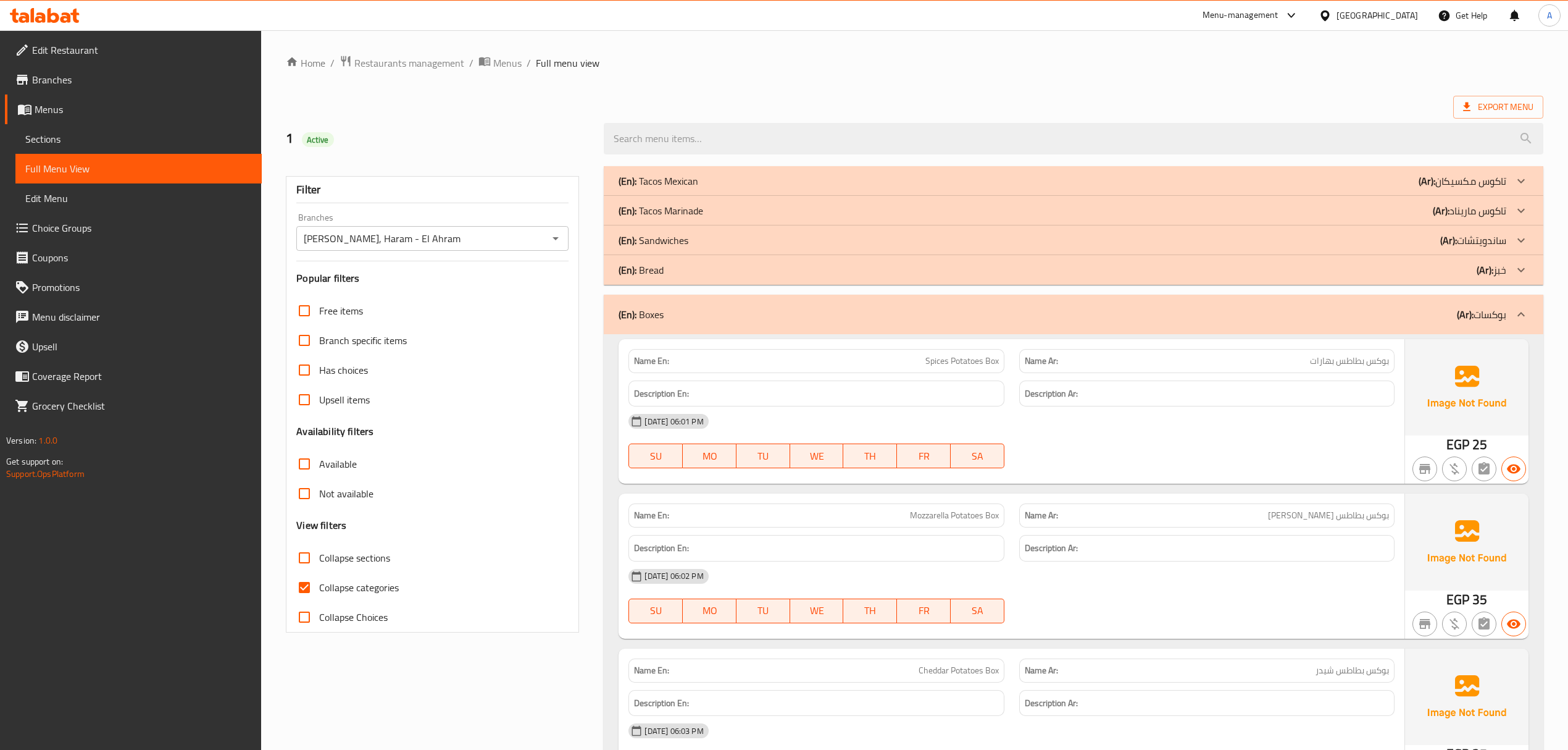
click at [1104, 315] on div "(En): Boxes (Ar): بوكسات" at bounding box center [1062, 315] width 887 height 15
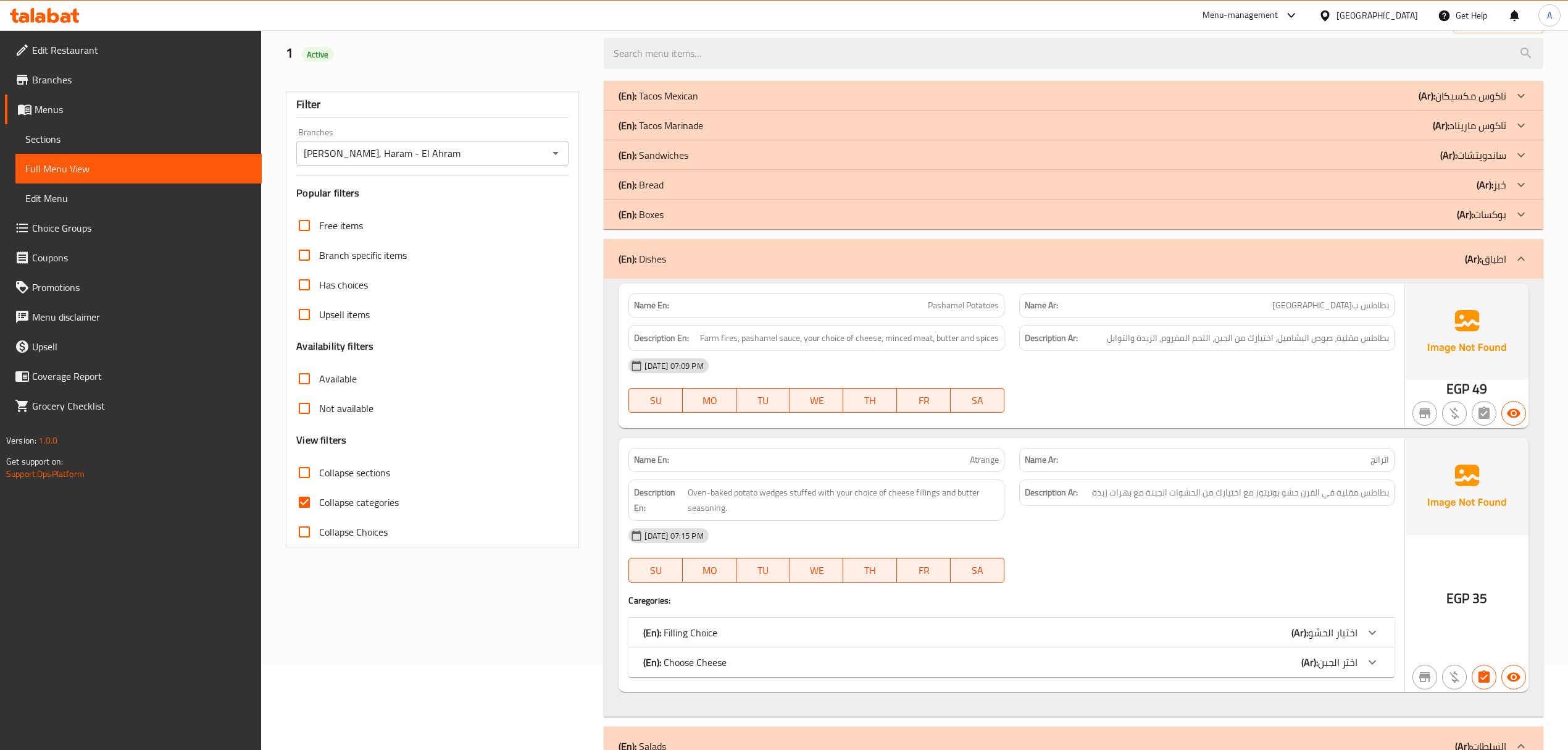
scroll to position [82, 0]
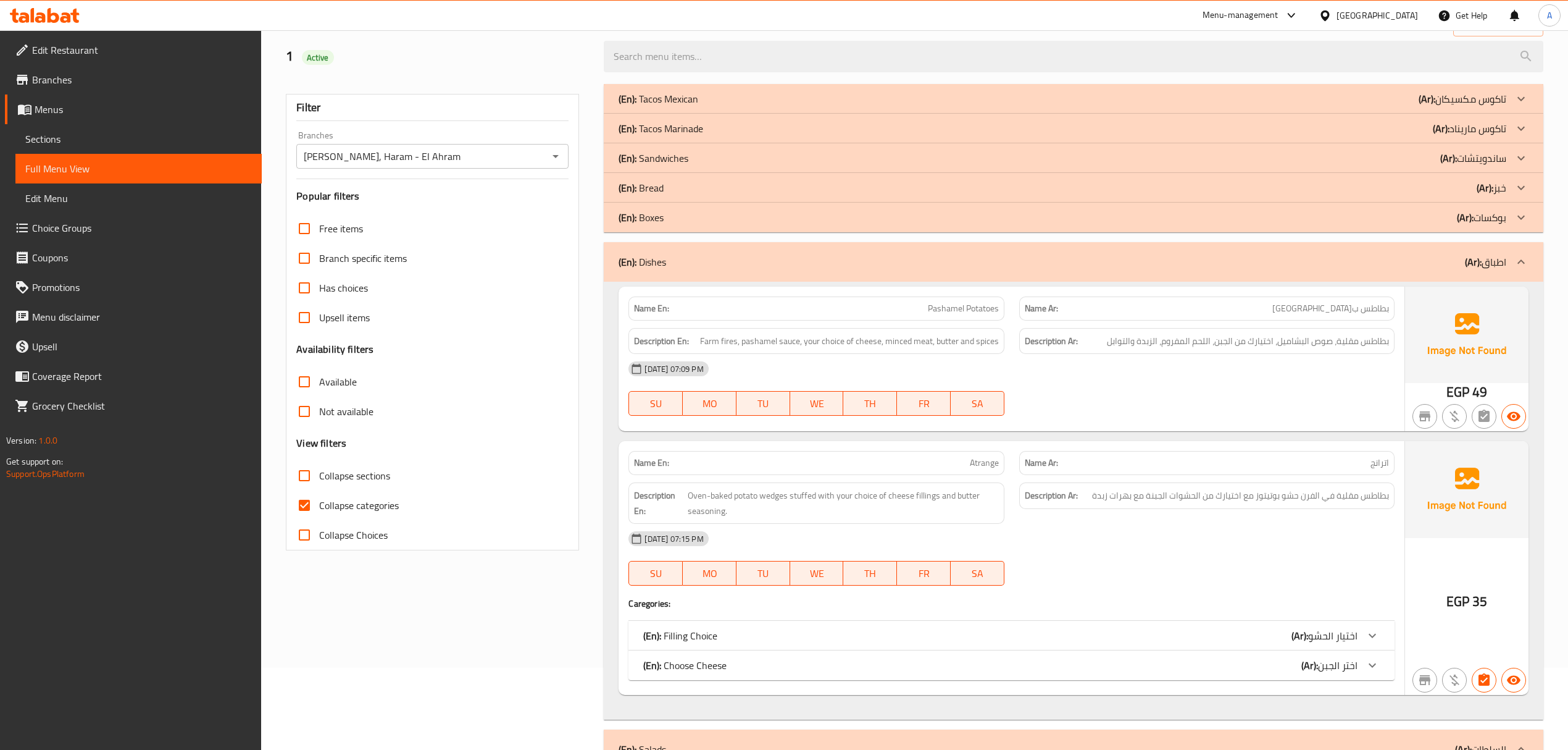
click at [903, 253] on div "(En): Dishes (Ar): اطباق" at bounding box center [1073, 261] width 939 height 39
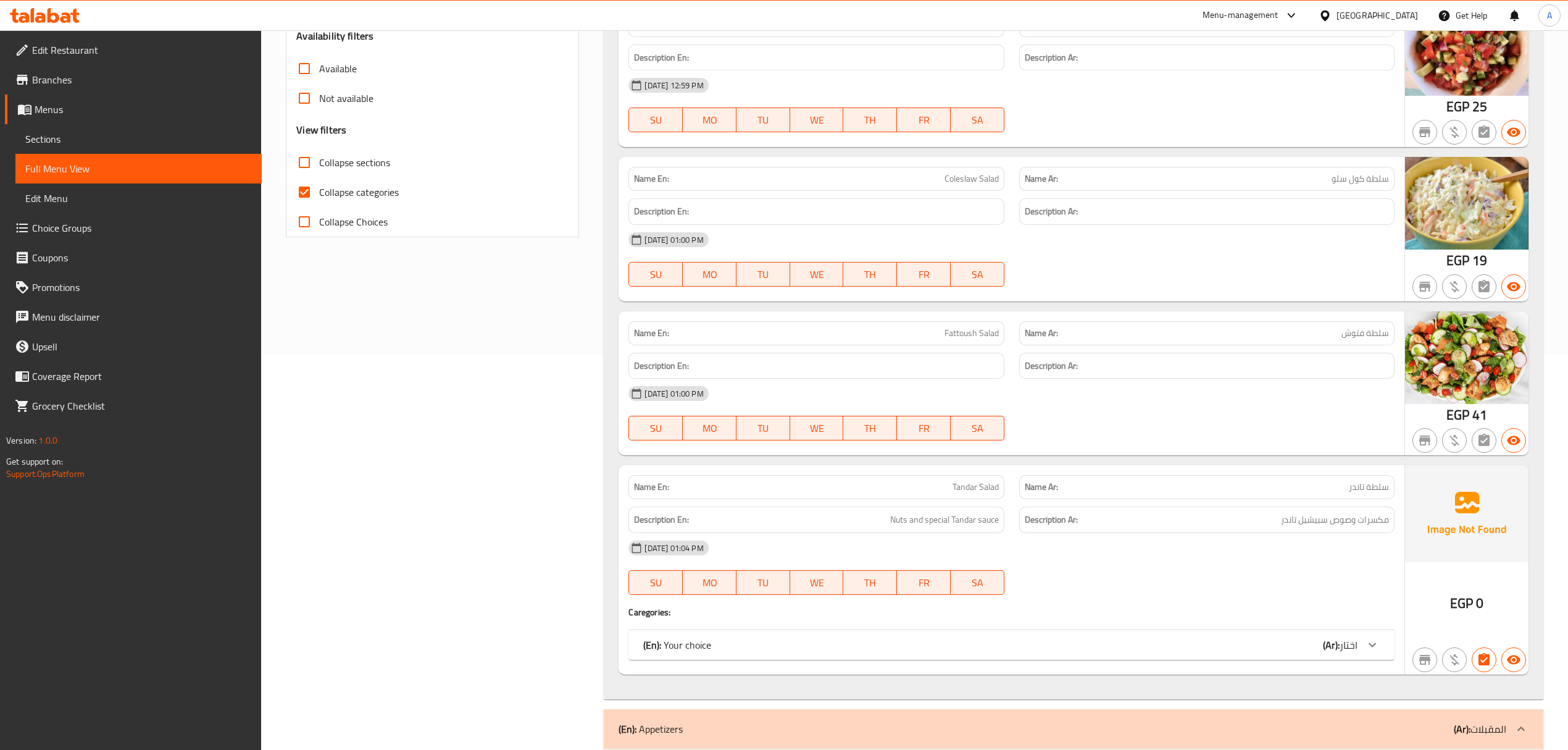
scroll to position [247, 0]
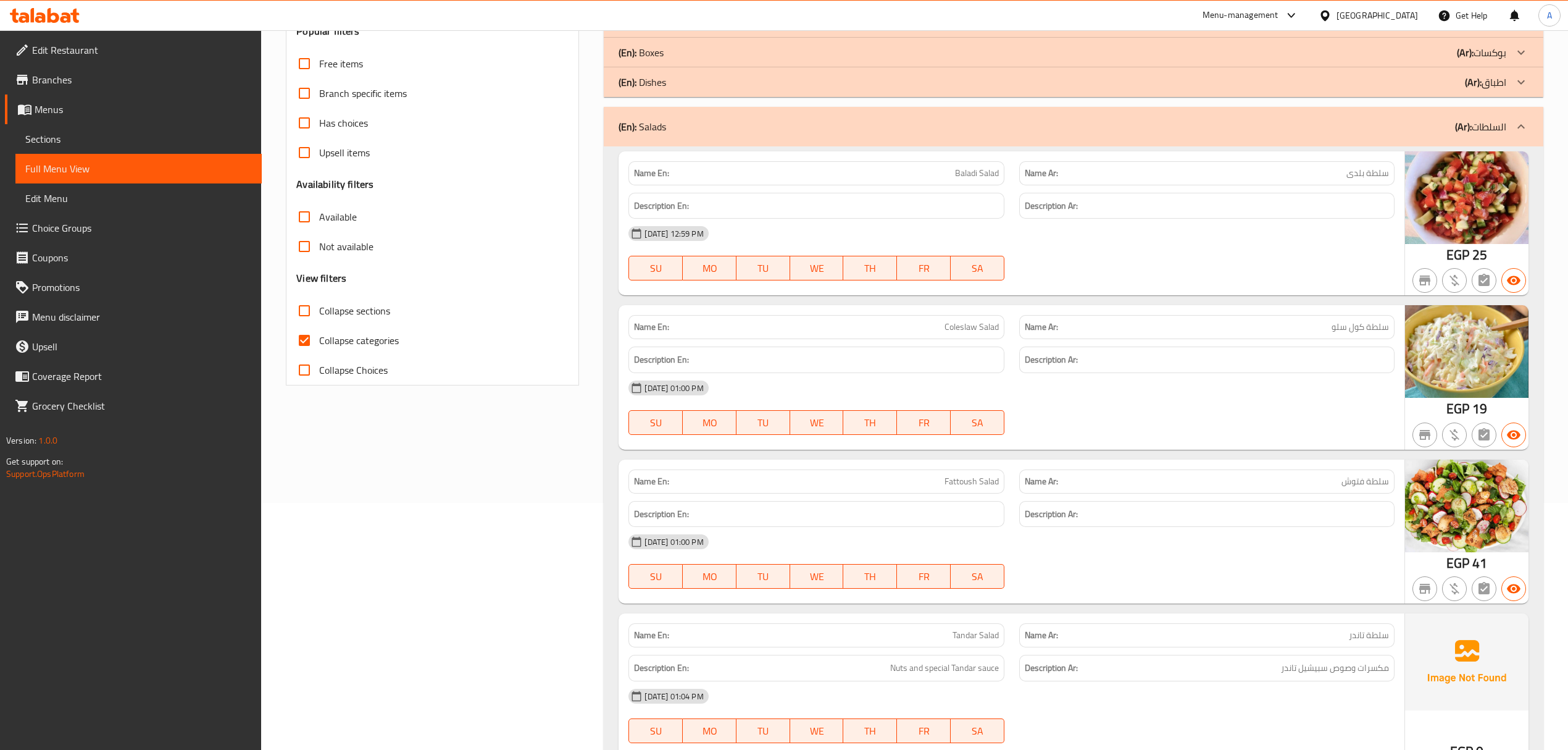
click at [916, 134] on div "(En): Salads (Ar): السلطات" at bounding box center [1062, 127] width 887 height 15
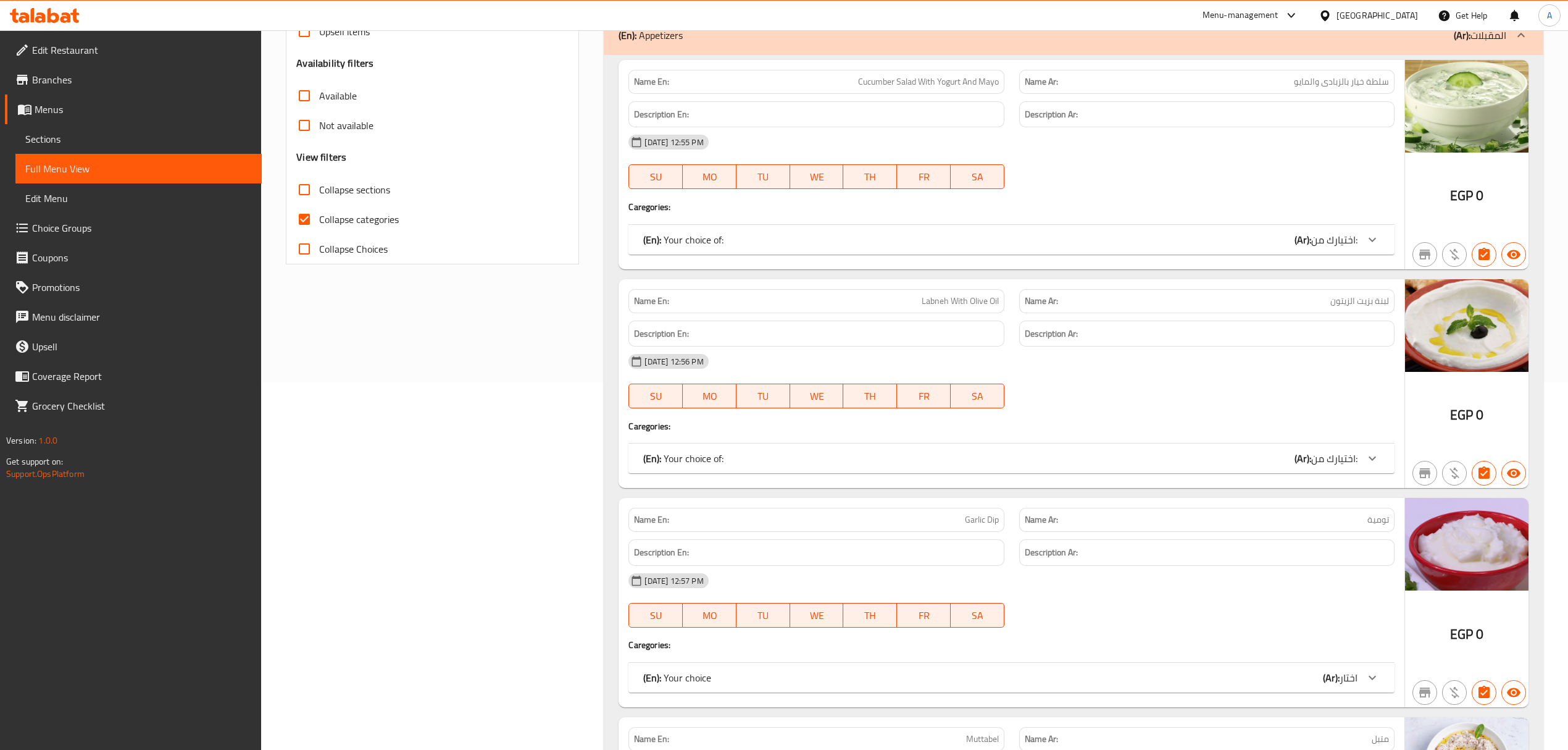
scroll to position [216, 0]
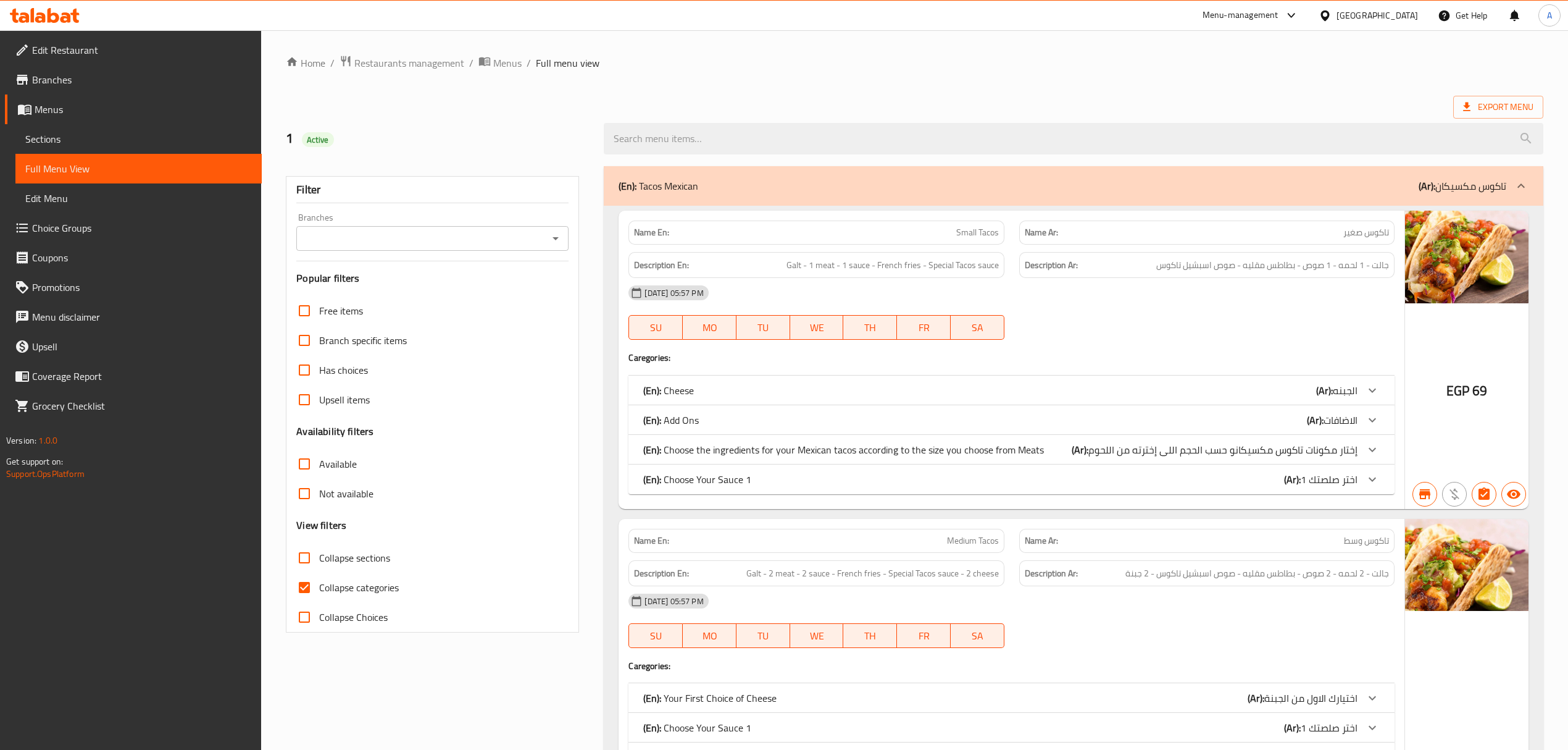
click at [558, 241] on icon "Open" at bounding box center [556, 238] width 15 height 15
click at [425, 287] on li "Tandar, Haram - El Ahram" at bounding box center [431, 293] width 272 height 23
type input "Tandar, Haram - El Ahram"
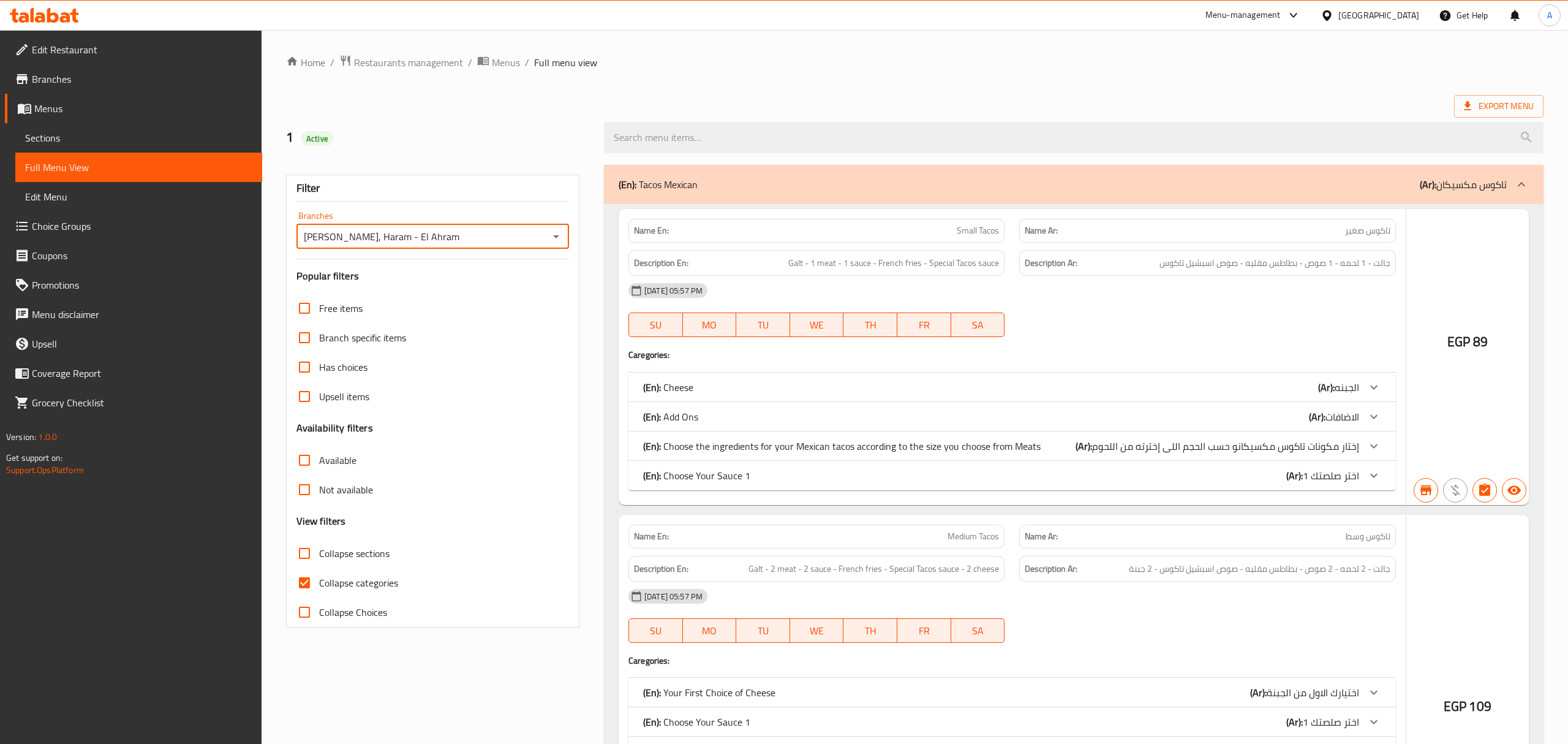
click at [768, 185] on div "(En): Tacos Mexican (Ar): تاكوس مكسيكان" at bounding box center [1063, 184] width 889 height 15
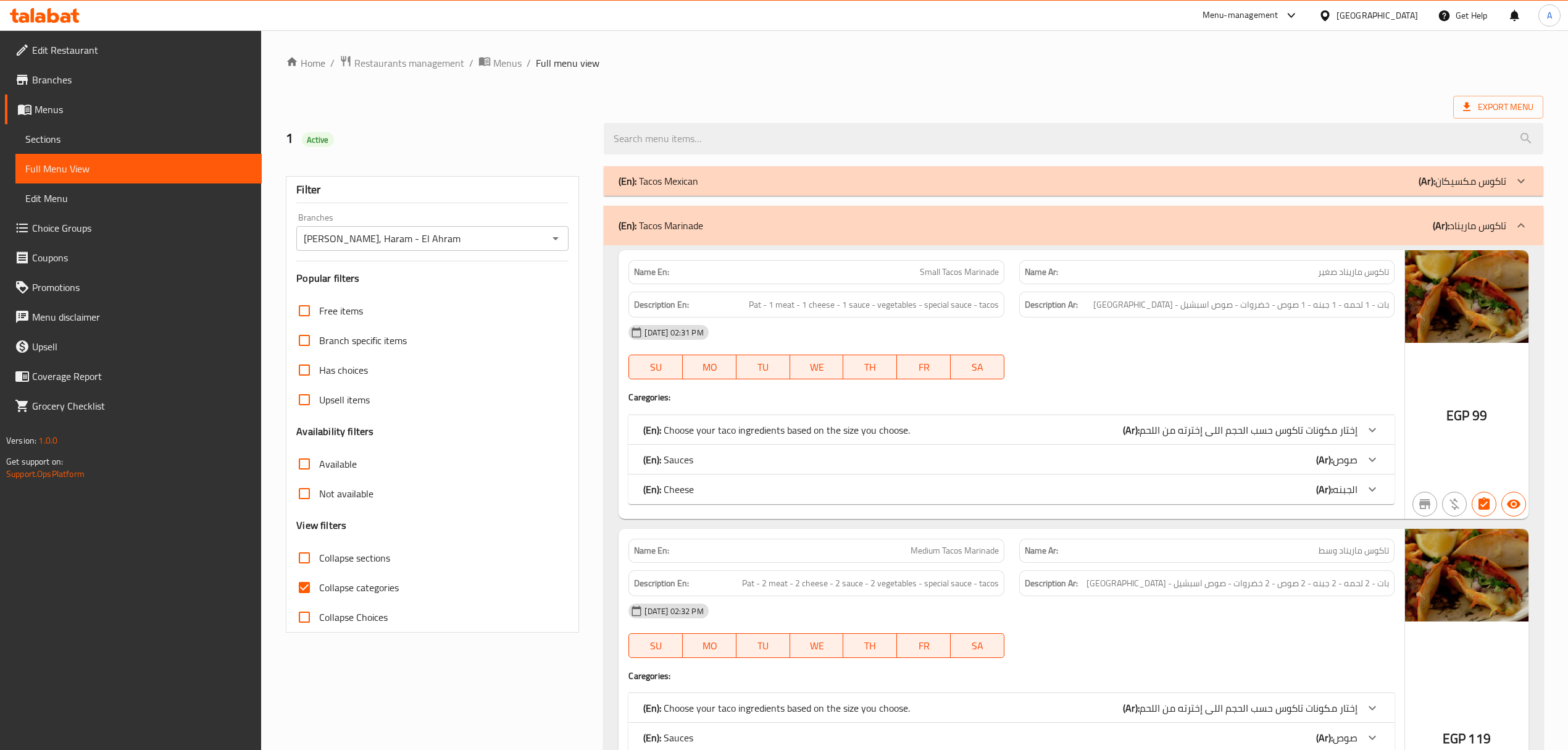
click at [776, 228] on div "(En): Tacos Marinade (Ar): تاكوس ماريناد" at bounding box center [1062, 225] width 887 height 15
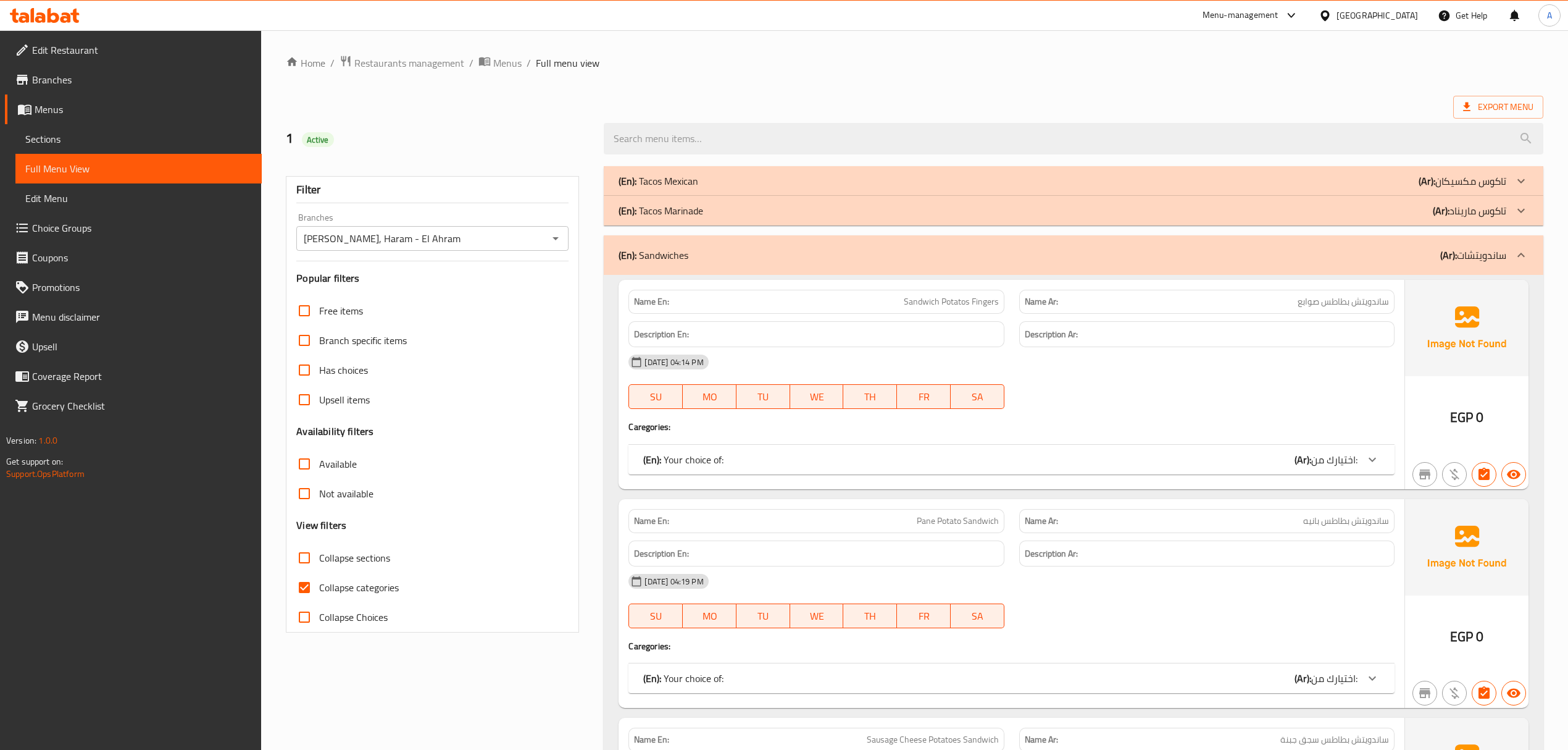
click at [778, 260] on div "(En): Sandwiches (Ar): ساندويتشات" at bounding box center [1062, 255] width 887 height 15
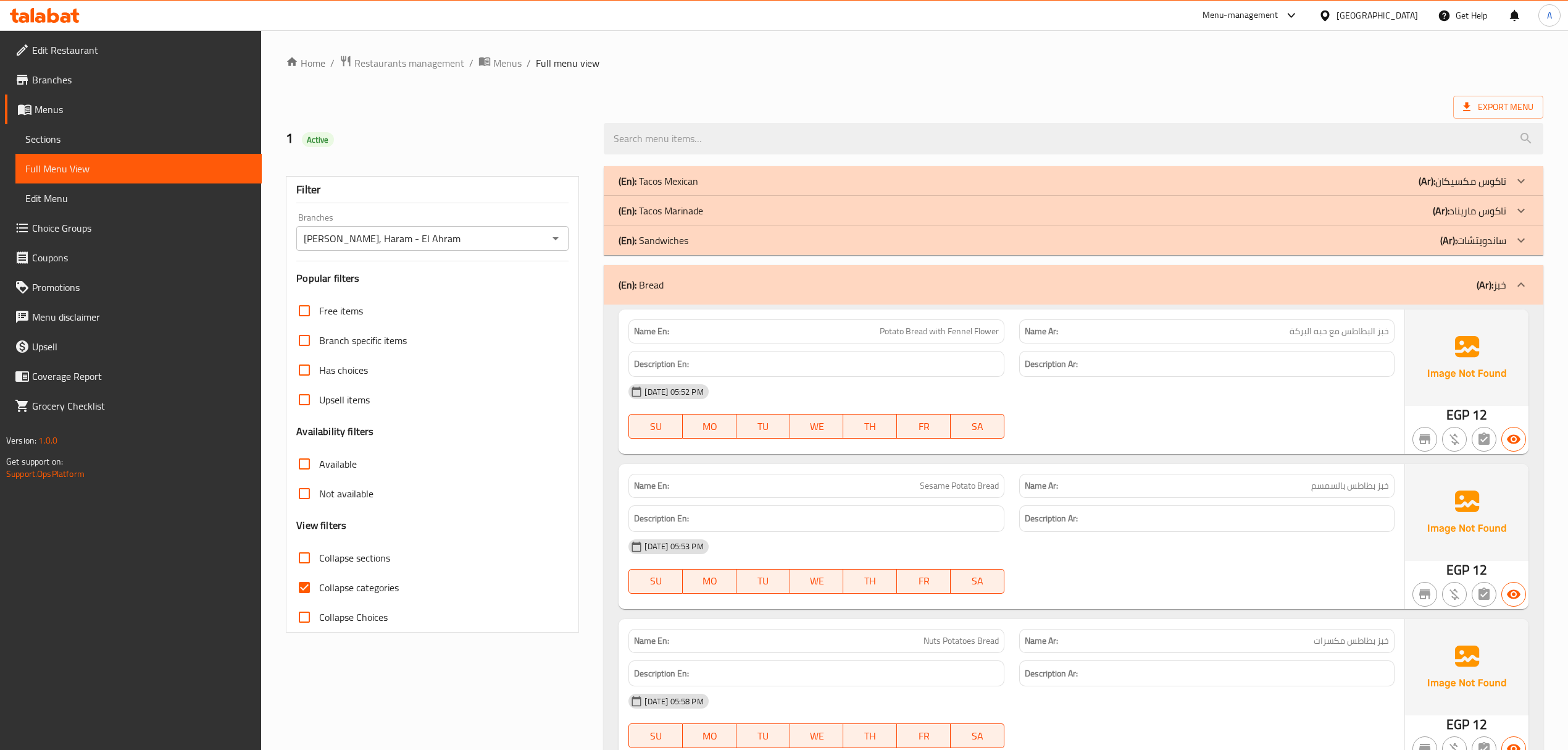
click at [778, 290] on div "(En): Bread (Ar): خبز" at bounding box center [1062, 285] width 887 height 15
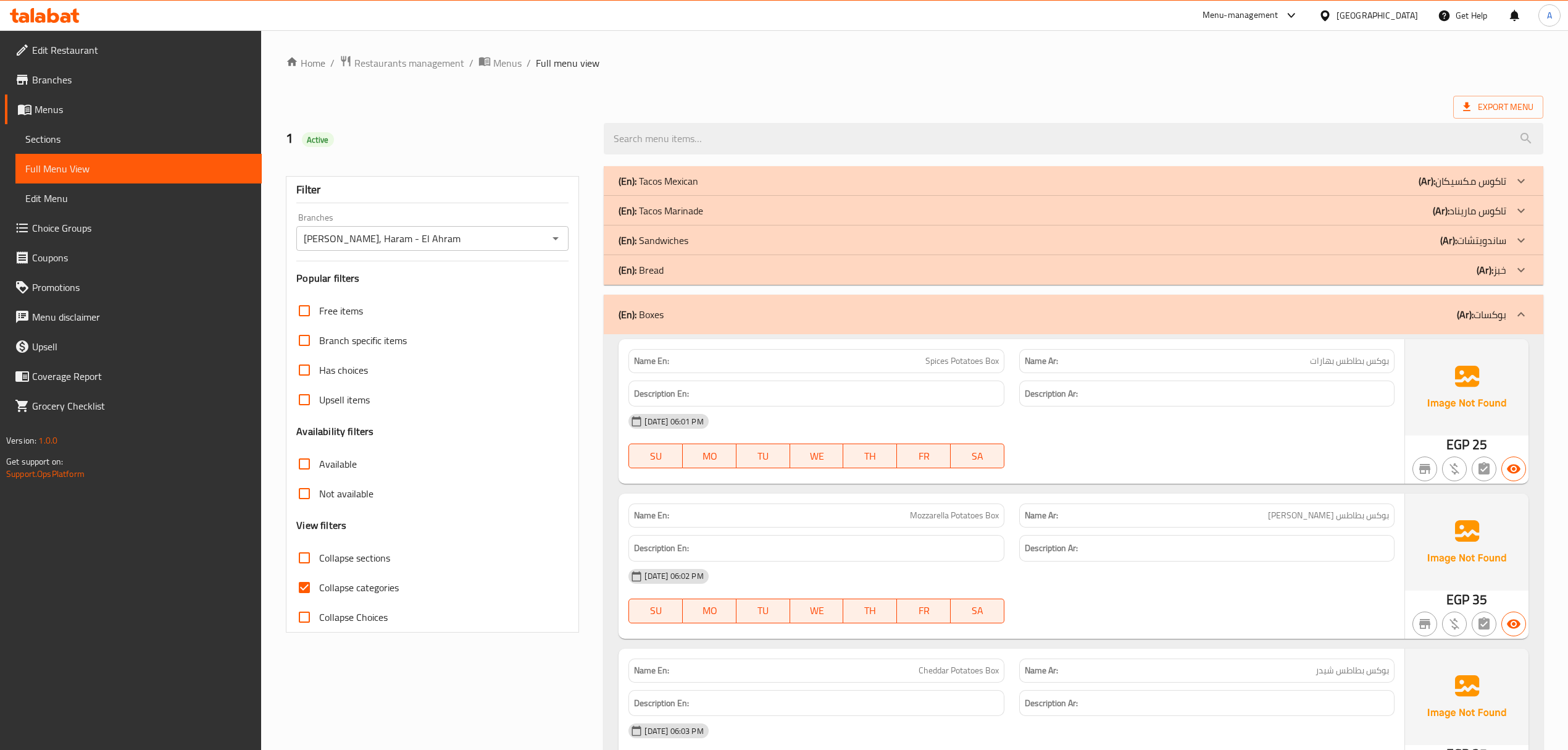
click at [766, 323] on div "(En): Boxes (Ar): بوكسات" at bounding box center [1073, 314] width 939 height 39
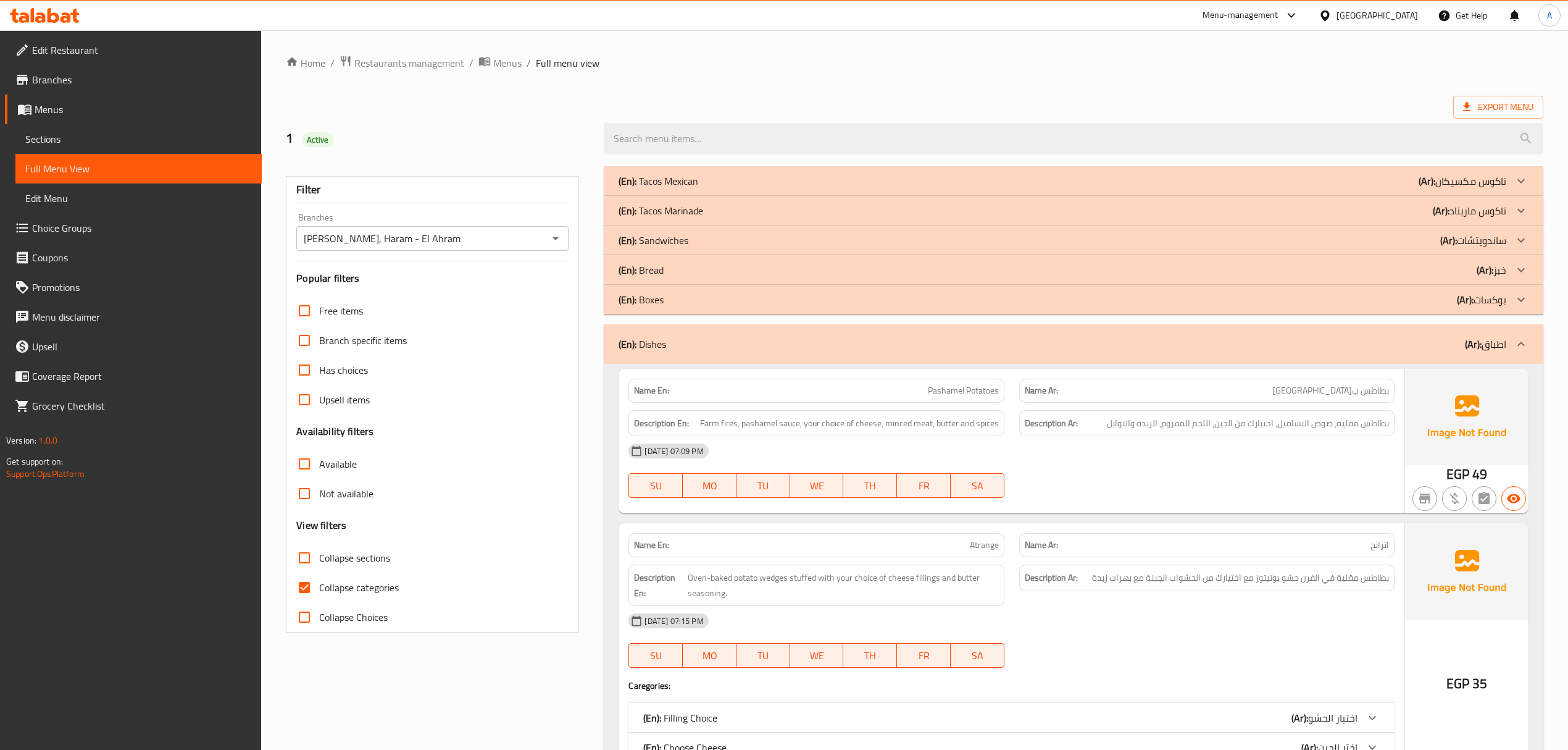
click at [743, 359] on div "(En): Dishes (Ar): اطباق" at bounding box center [1073, 343] width 939 height 39
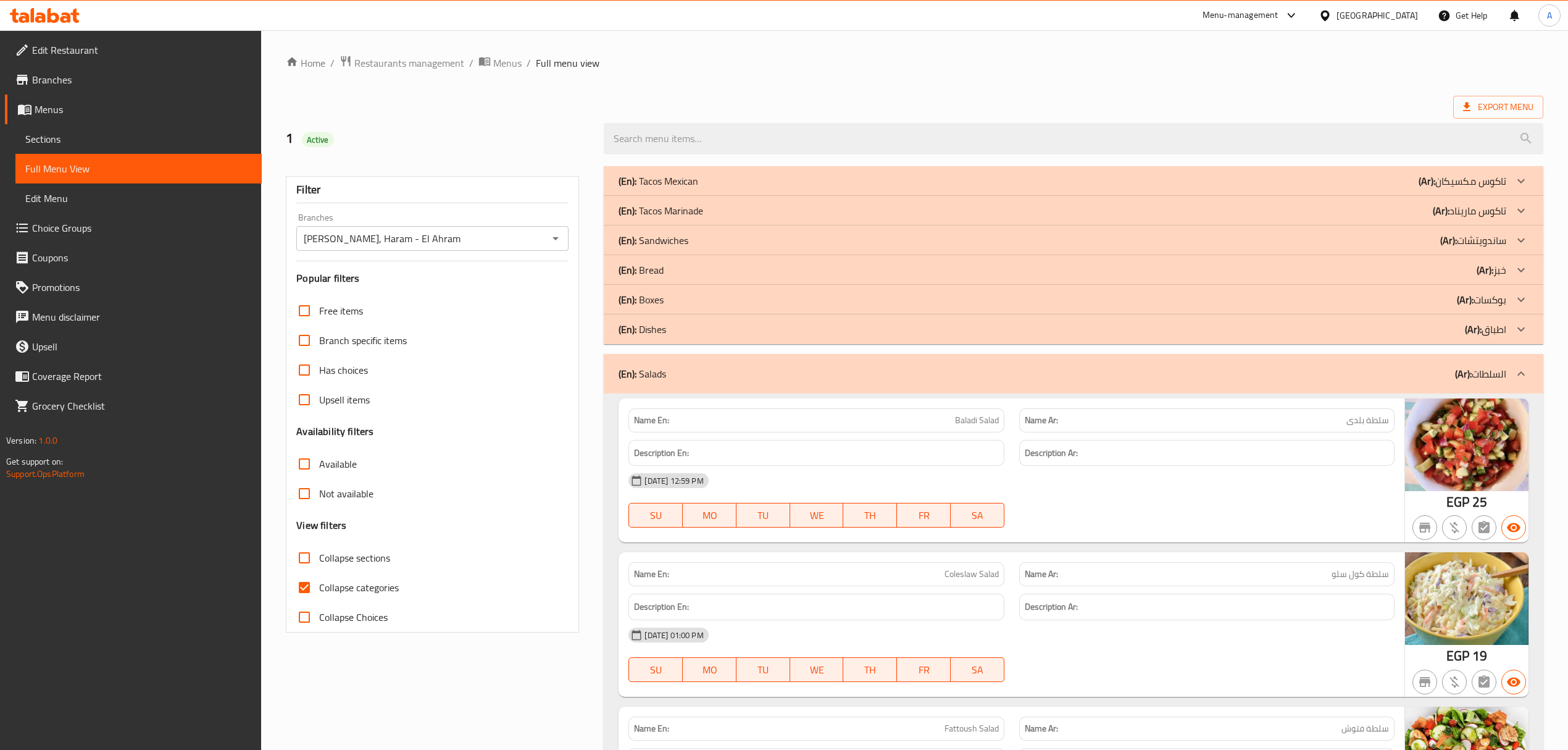
click at [735, 362] on div "(En): Salads (Ar): السلطات" at bounding box center [1073, 373] width 939 height 39
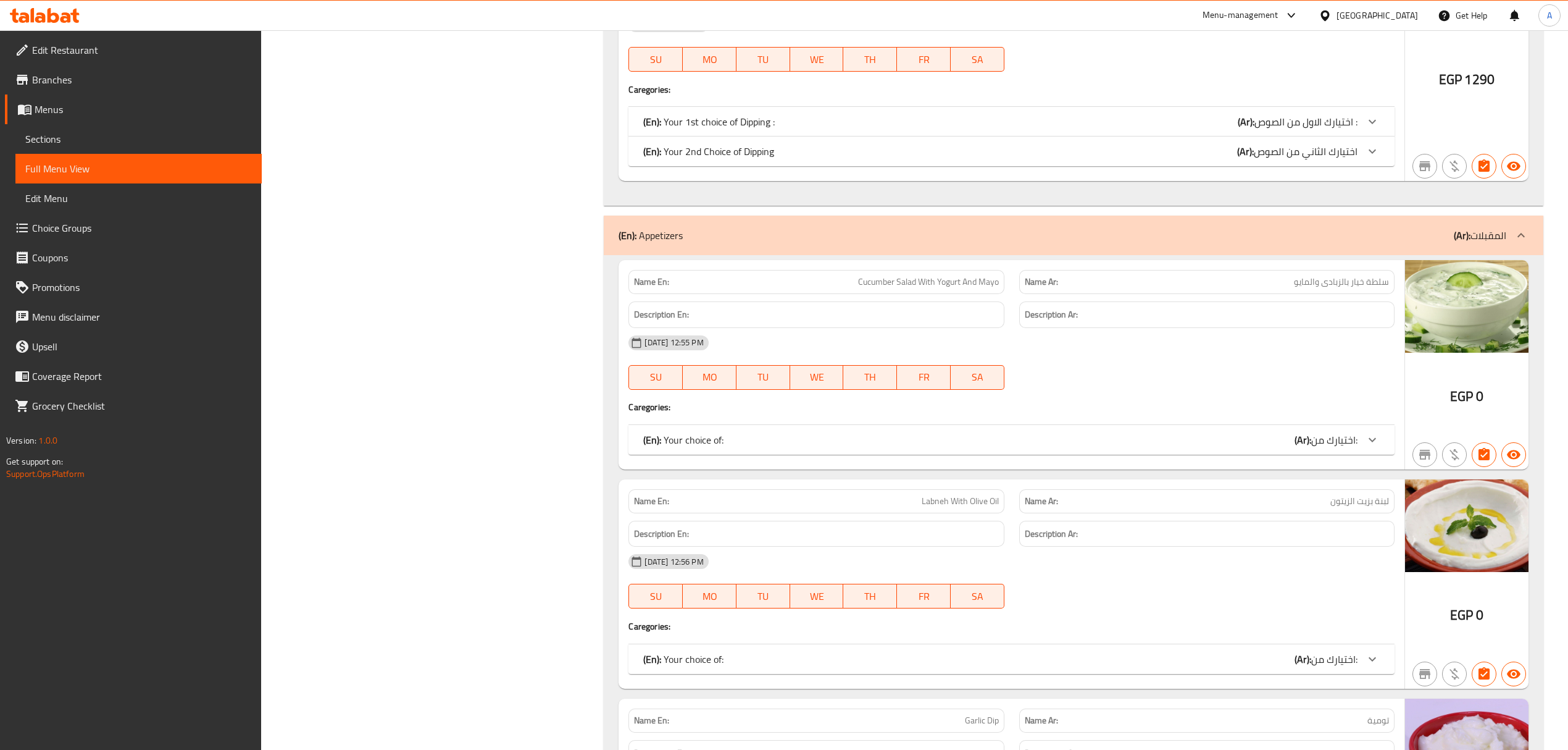
scroll to position [2359, 0]
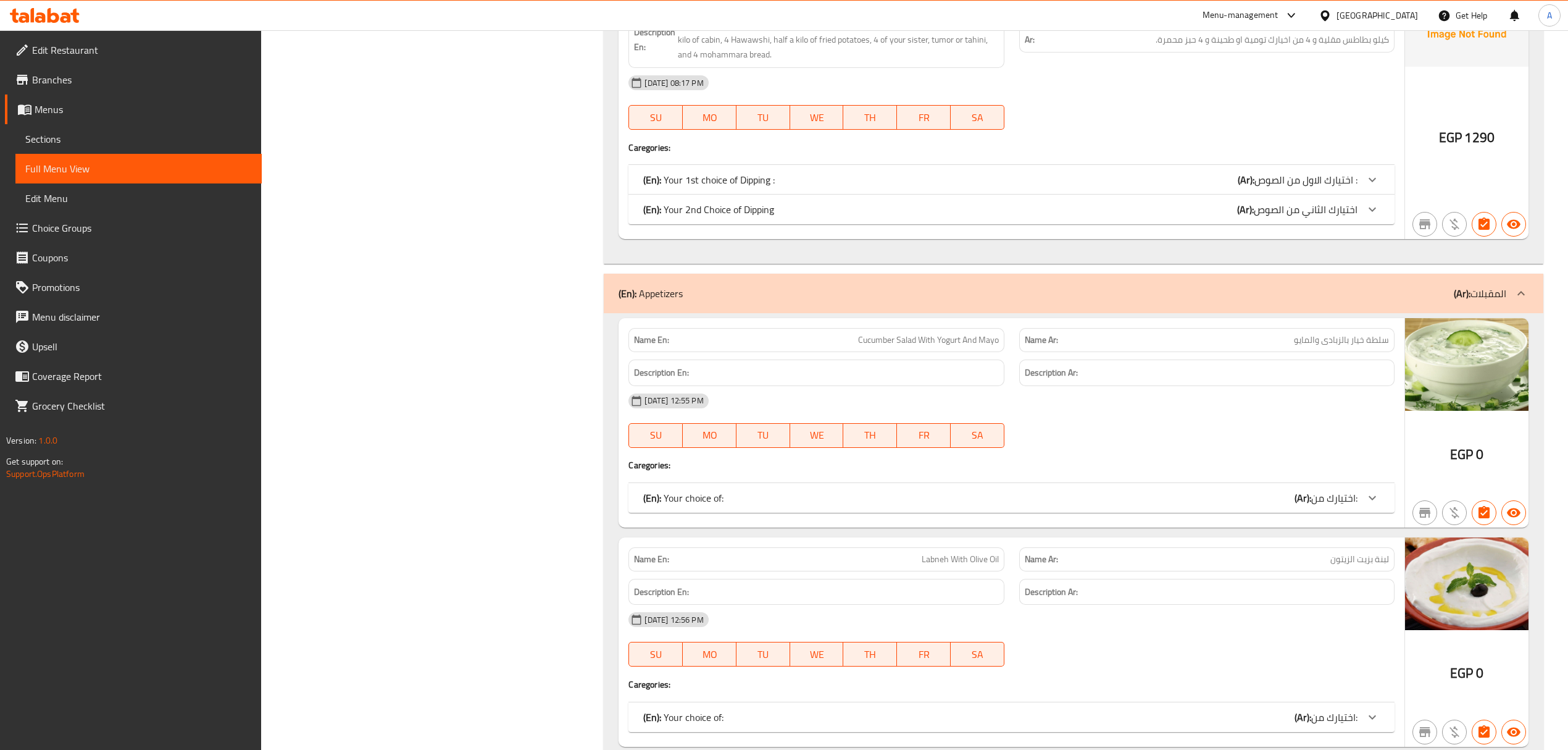
click at [1049, 298] on div "(En): Appetizers (Ar): المقبلات" at bounding box center [1062, 293] width 887 height 15
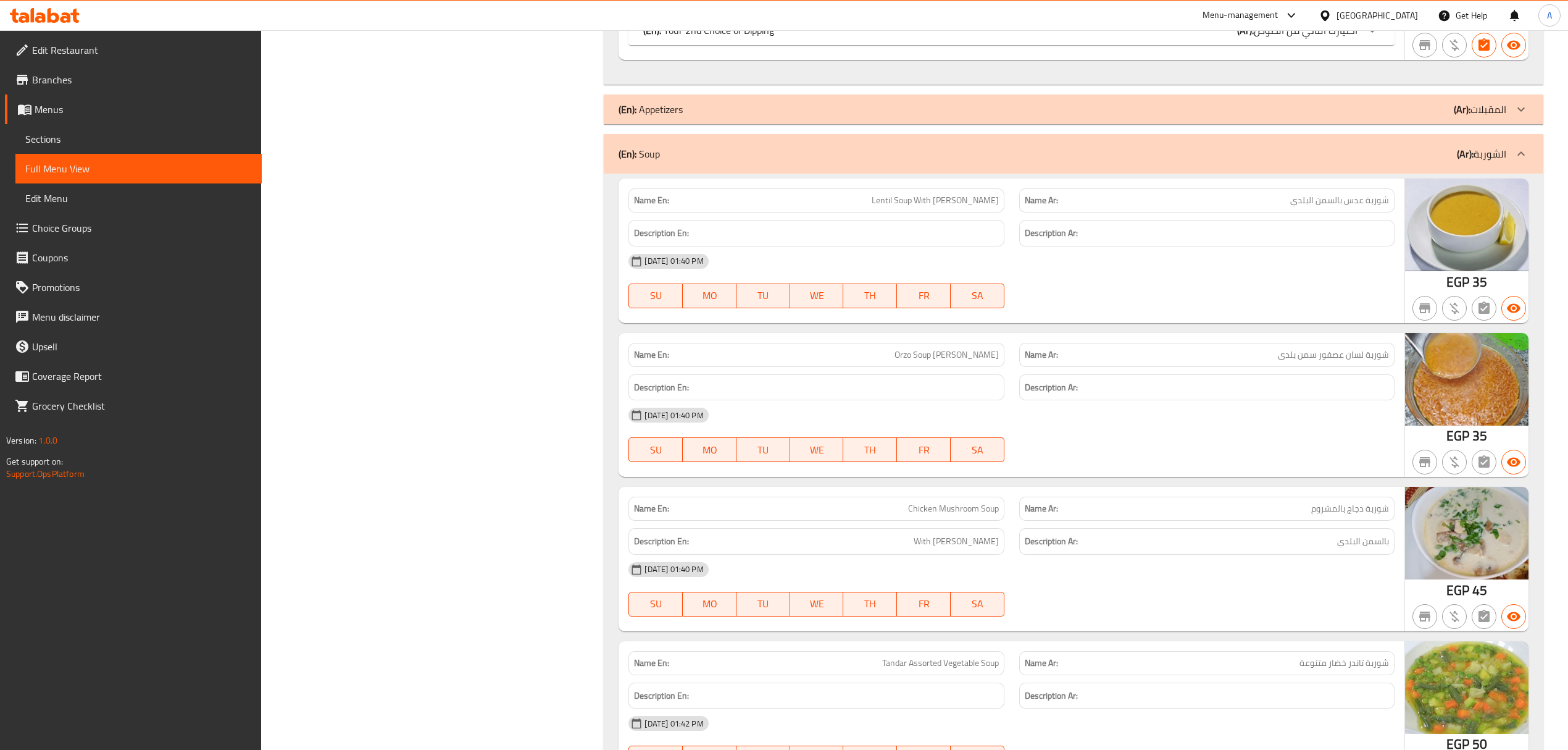
scroll to position [2523, 0]
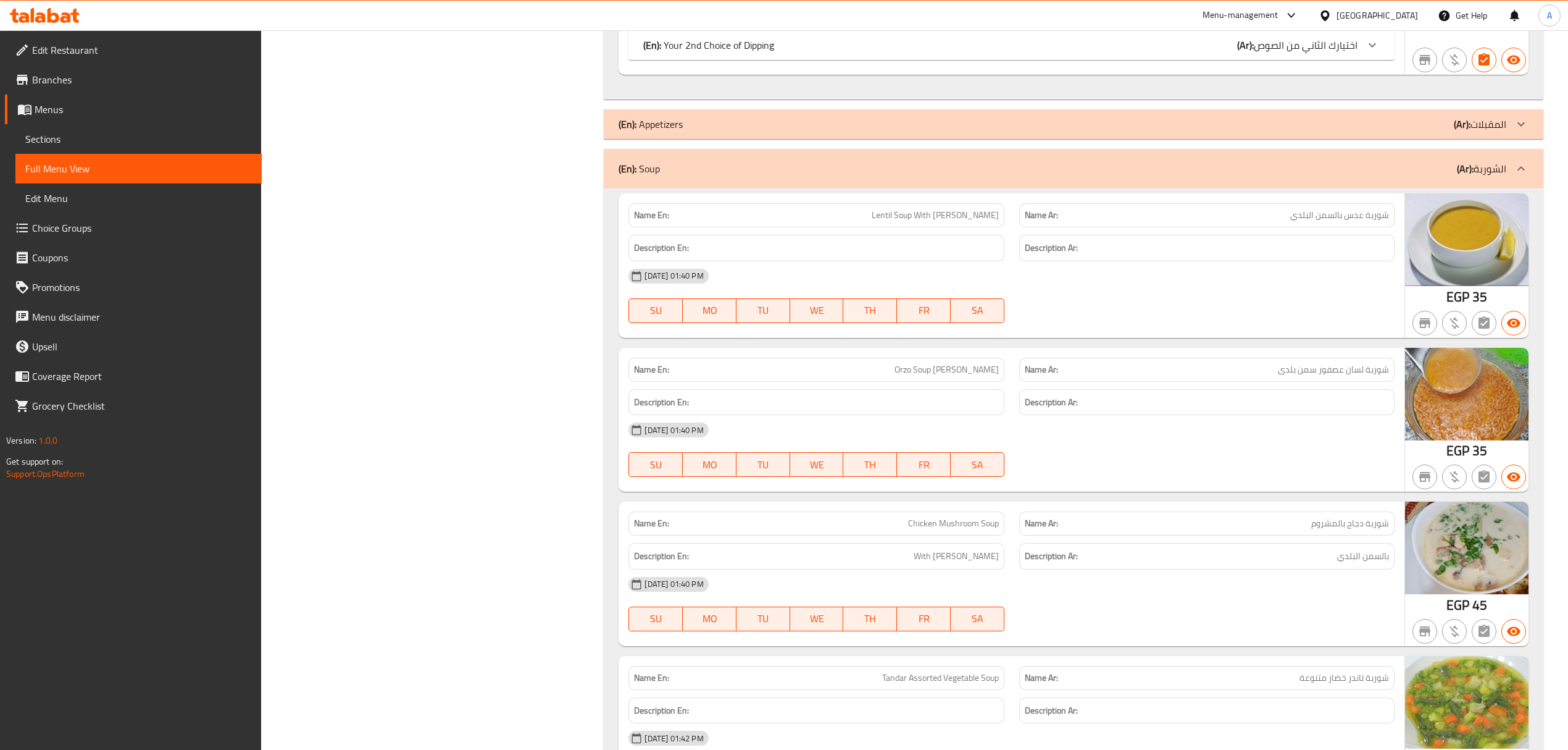
click at [1096, 185] on div "(En): Soup (Ar): الشوربة" at bounding box center [1073, 168] width 939 height 39
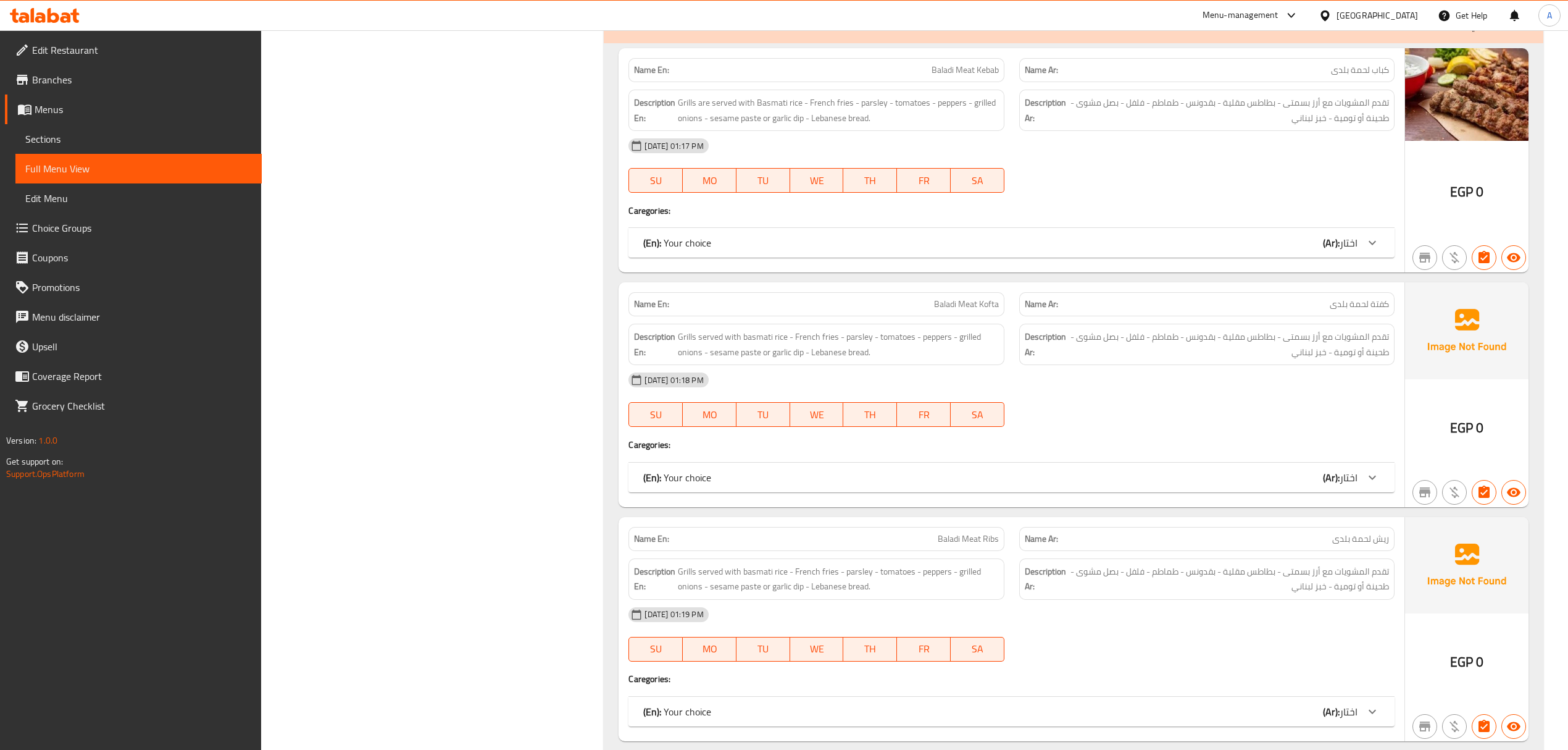
scroll to position [2606, 0]
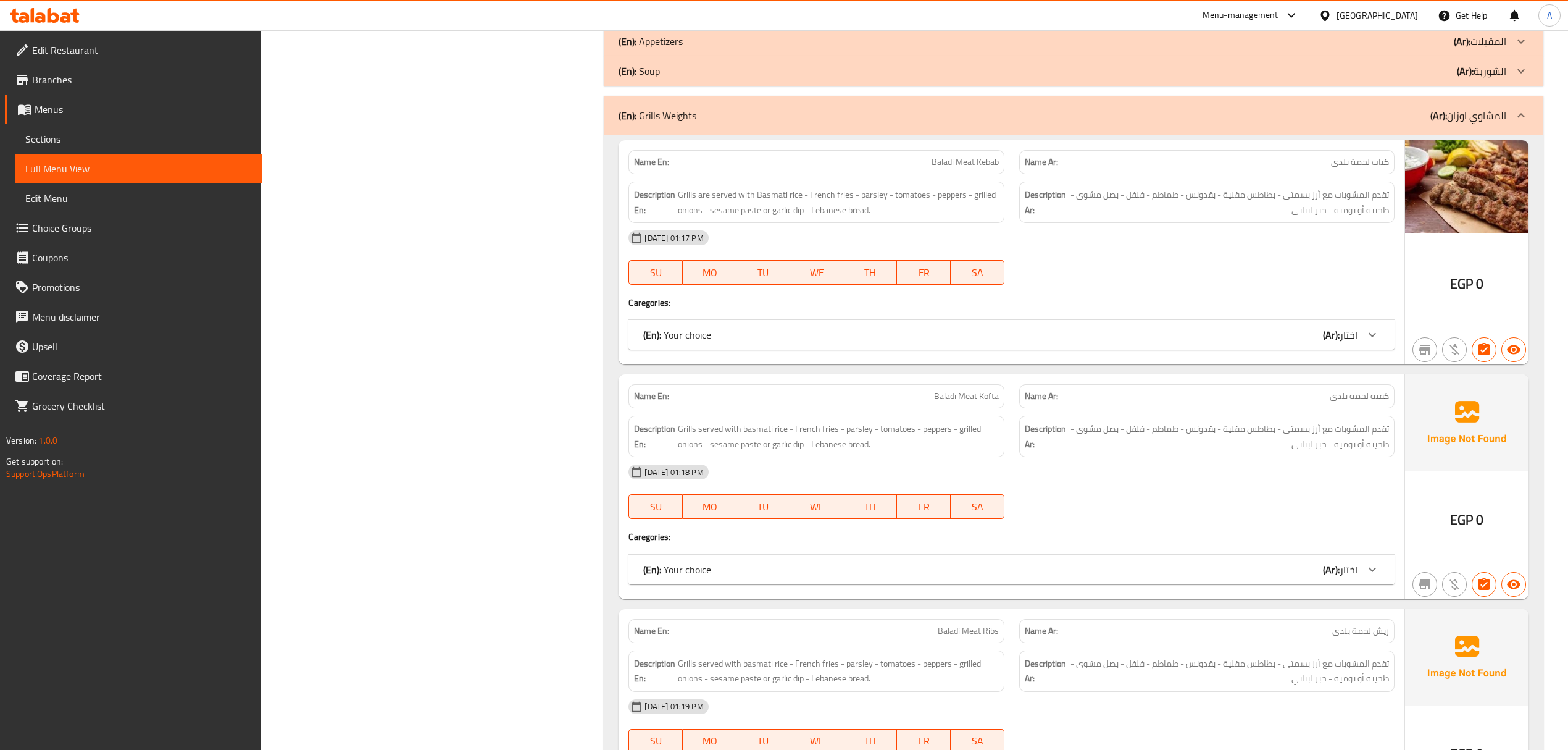
click at [932, 123] on div "(En): Grills Weights (Ar): المشاوي اوزان" at bounding box center [1062, 116] width 887 height 15
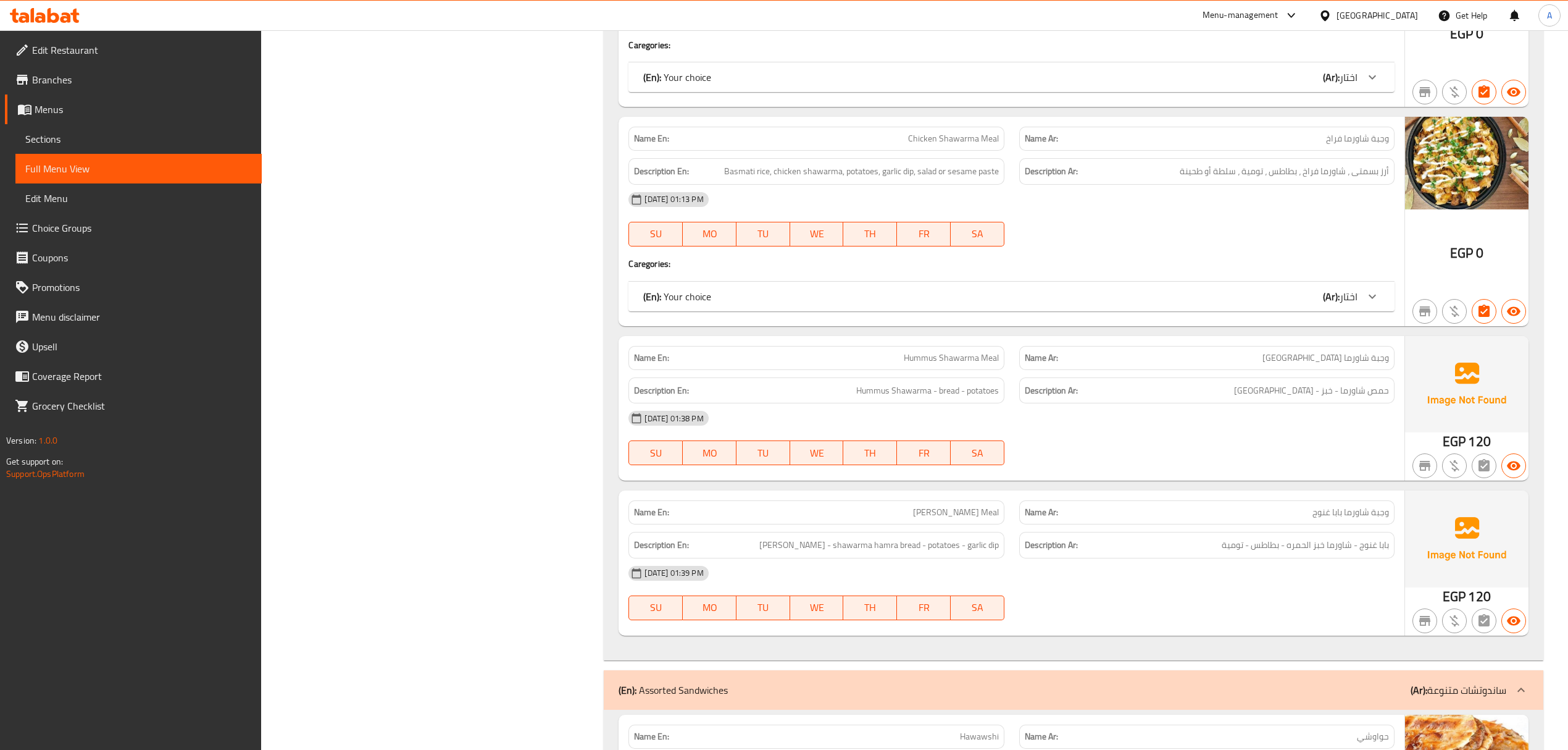
scroll to position [3155, 0]
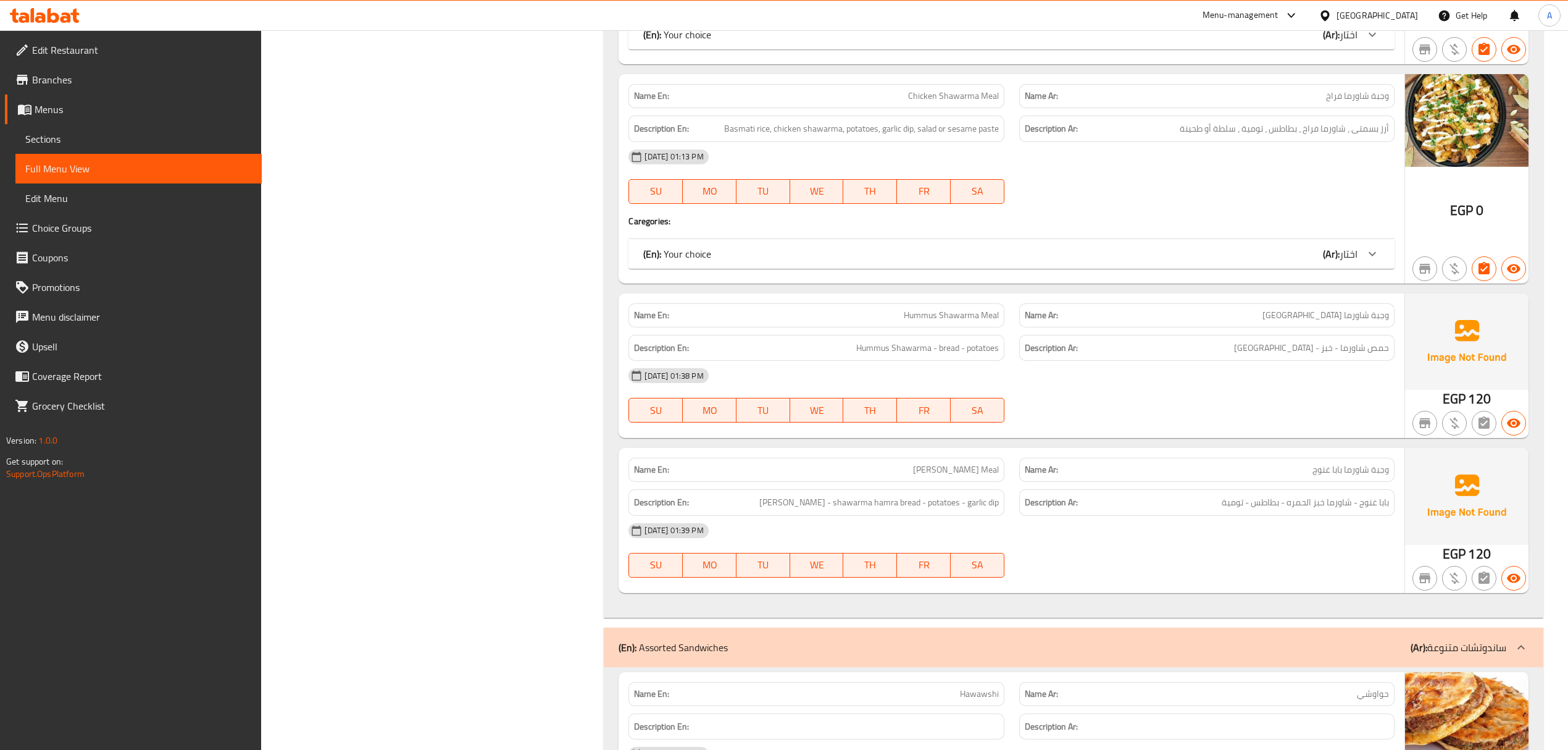
click at [873, 652] on div "(En): Assorted Sandwiches (Ar): ساندوتشات متنوعة" at bounding box center [1062, 647] width 887 height 15
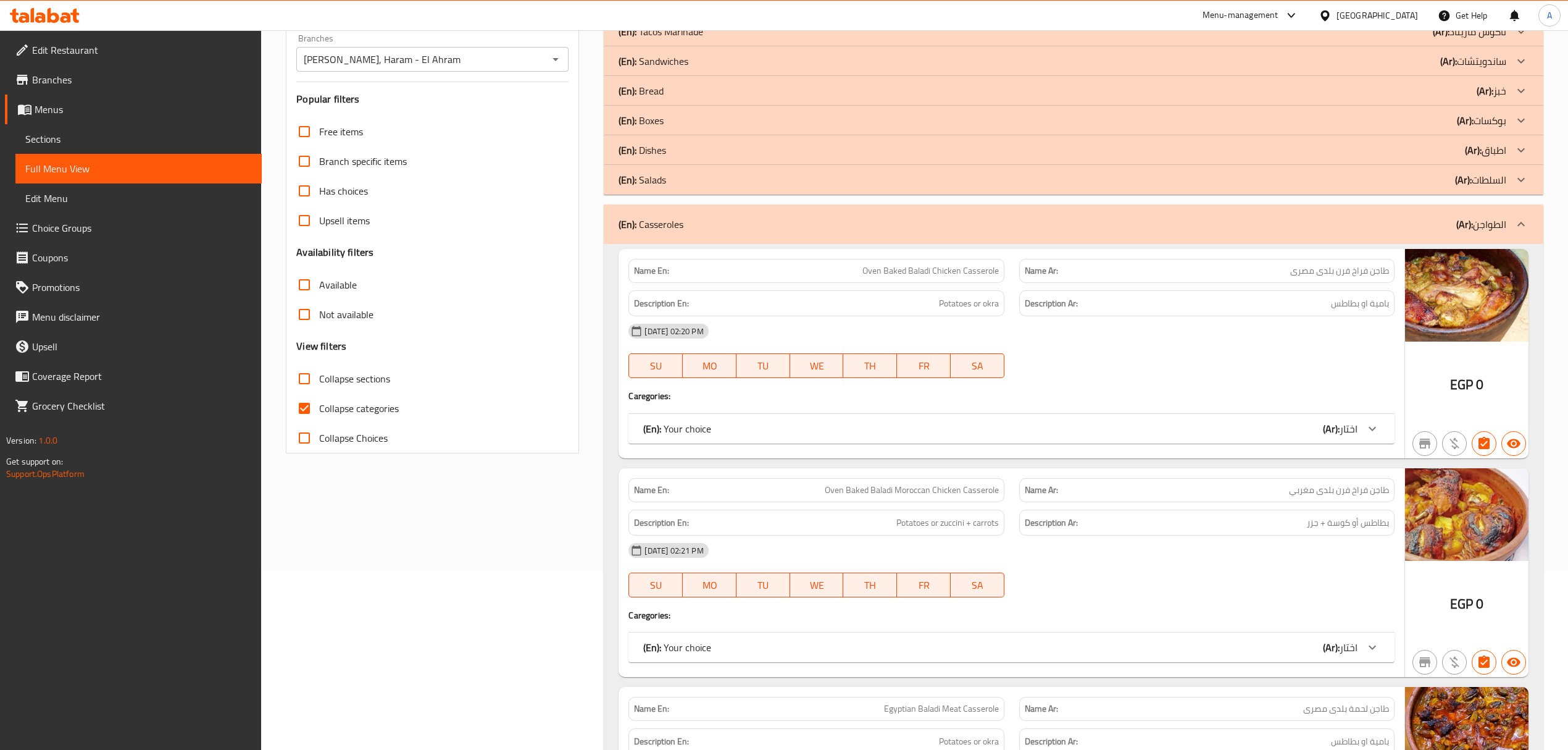
scroll to position [191, 0]
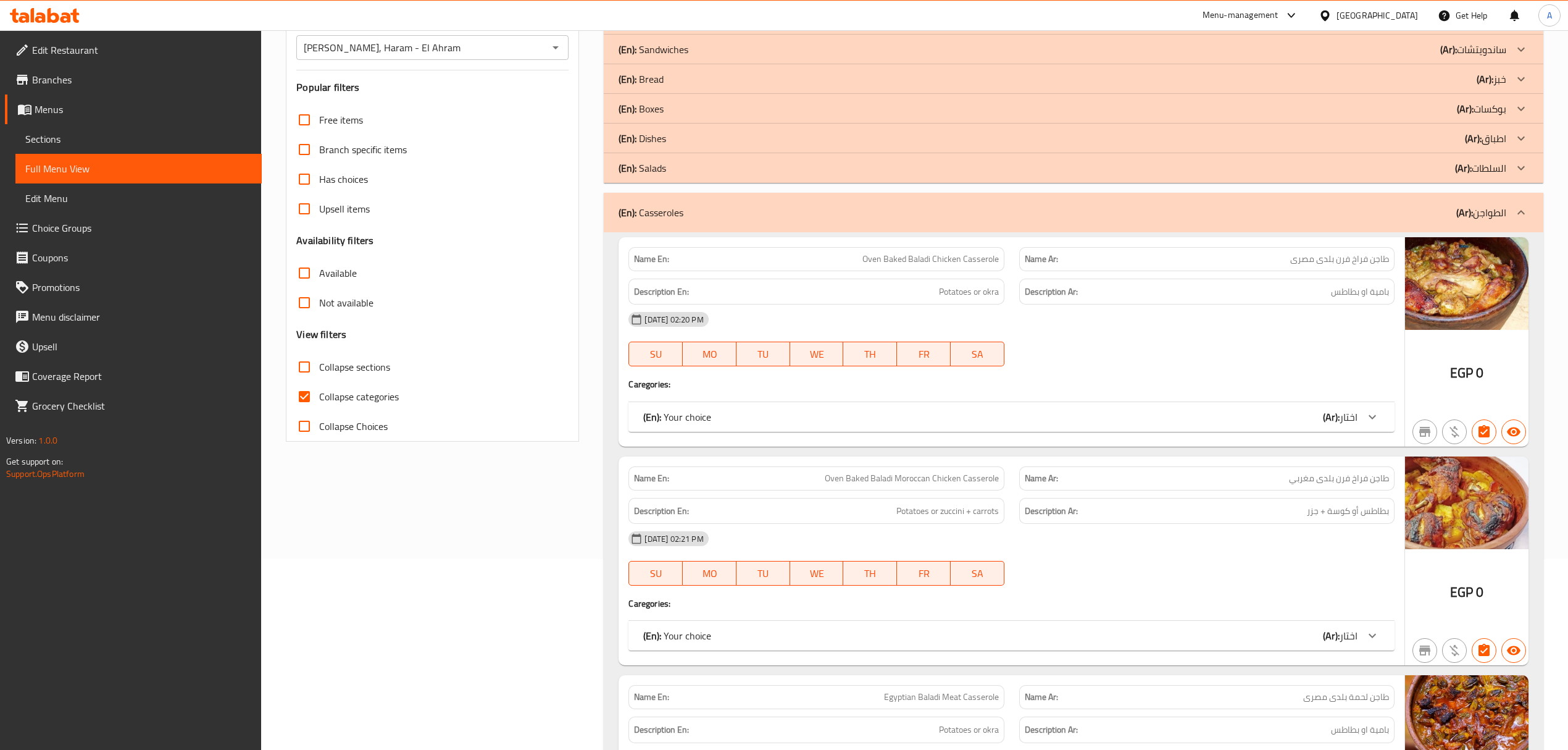
click at [1326, 428] on div "(En): Your choice (Ar): اختار" at bounding box center [1011, 417] width 765 height 29
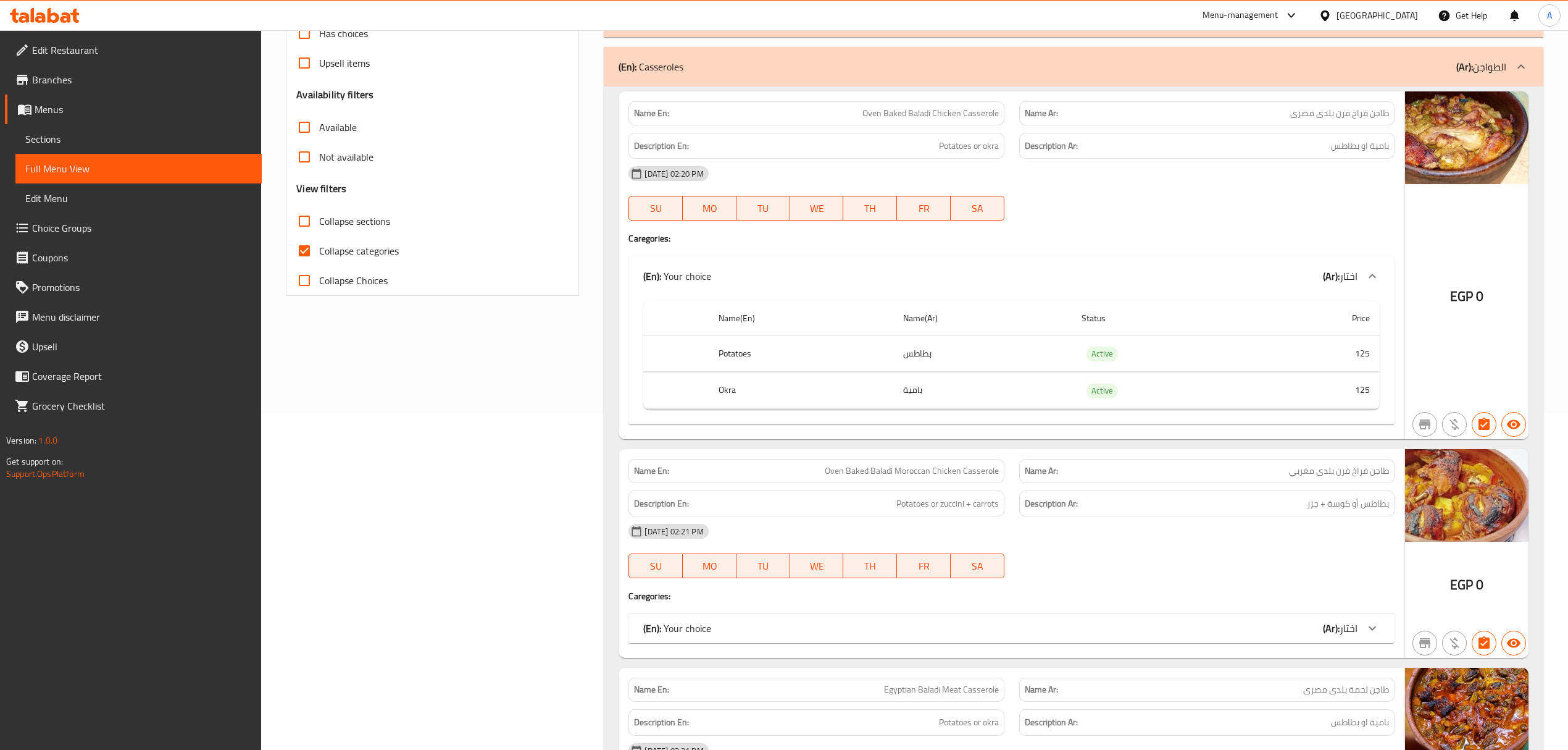
scroll to position [356, 0]
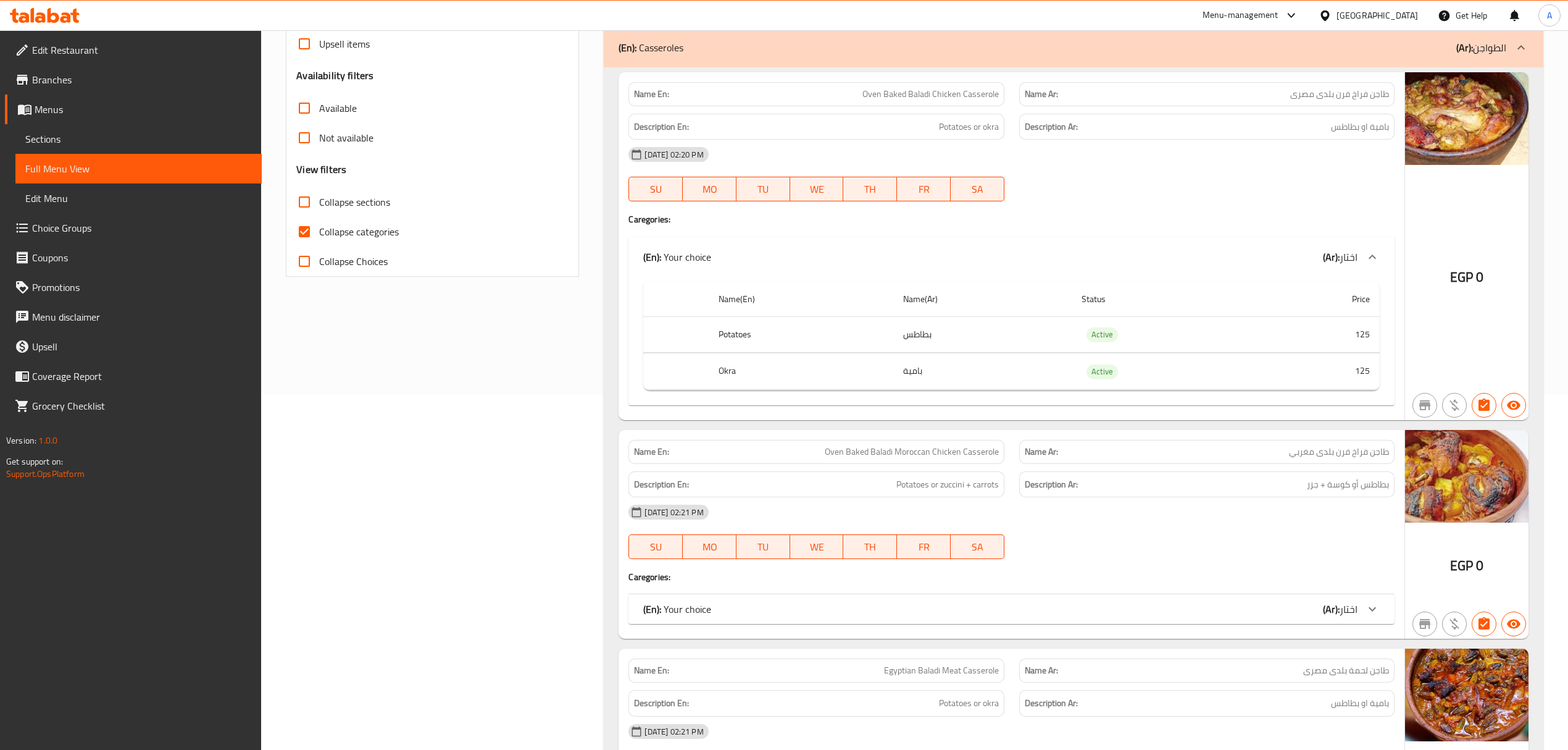
click at [1235, 606] on div "(En): Your choice (Ar): اختار" at bounding box center [1000, 609] width 713 height 15
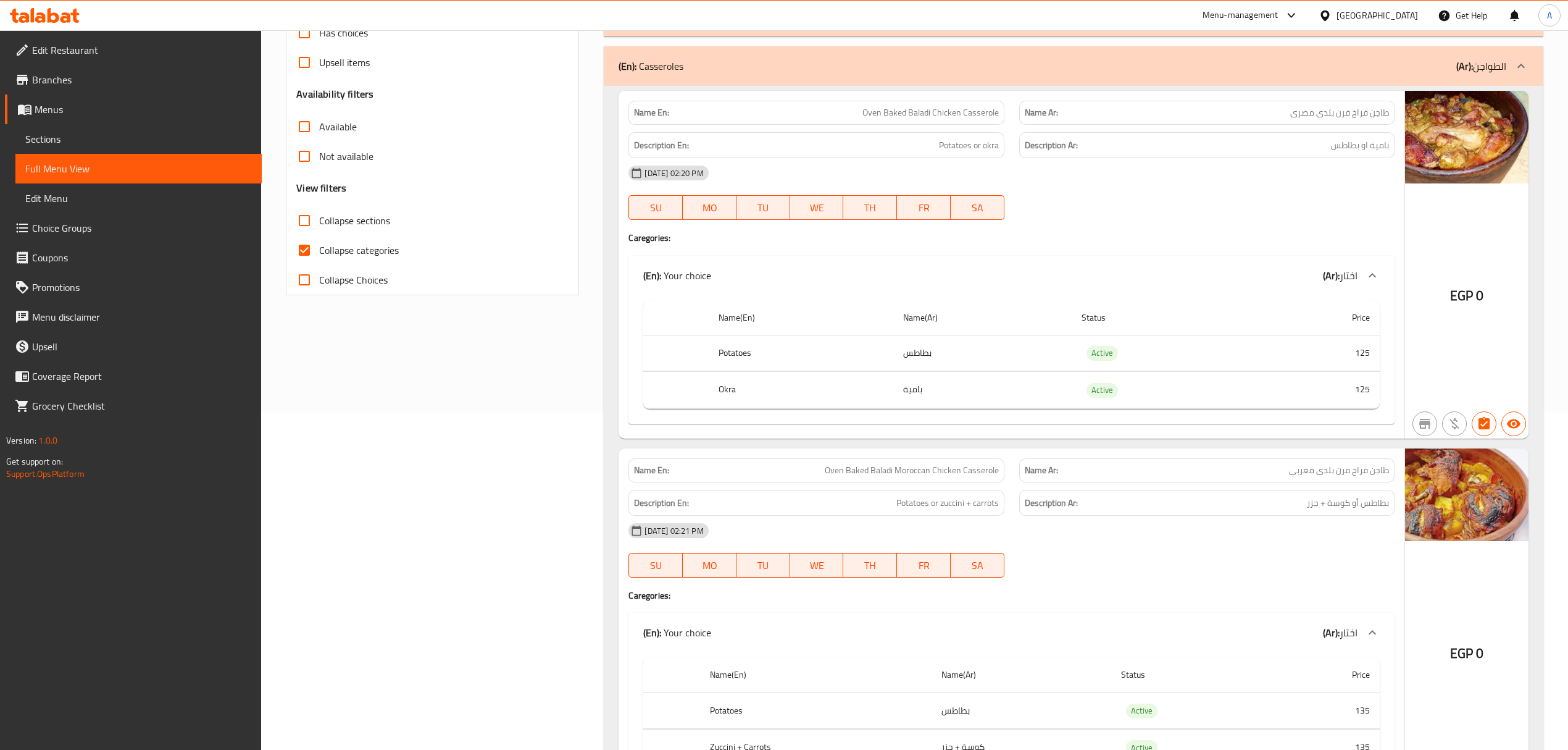
scroll to position [300, 0]
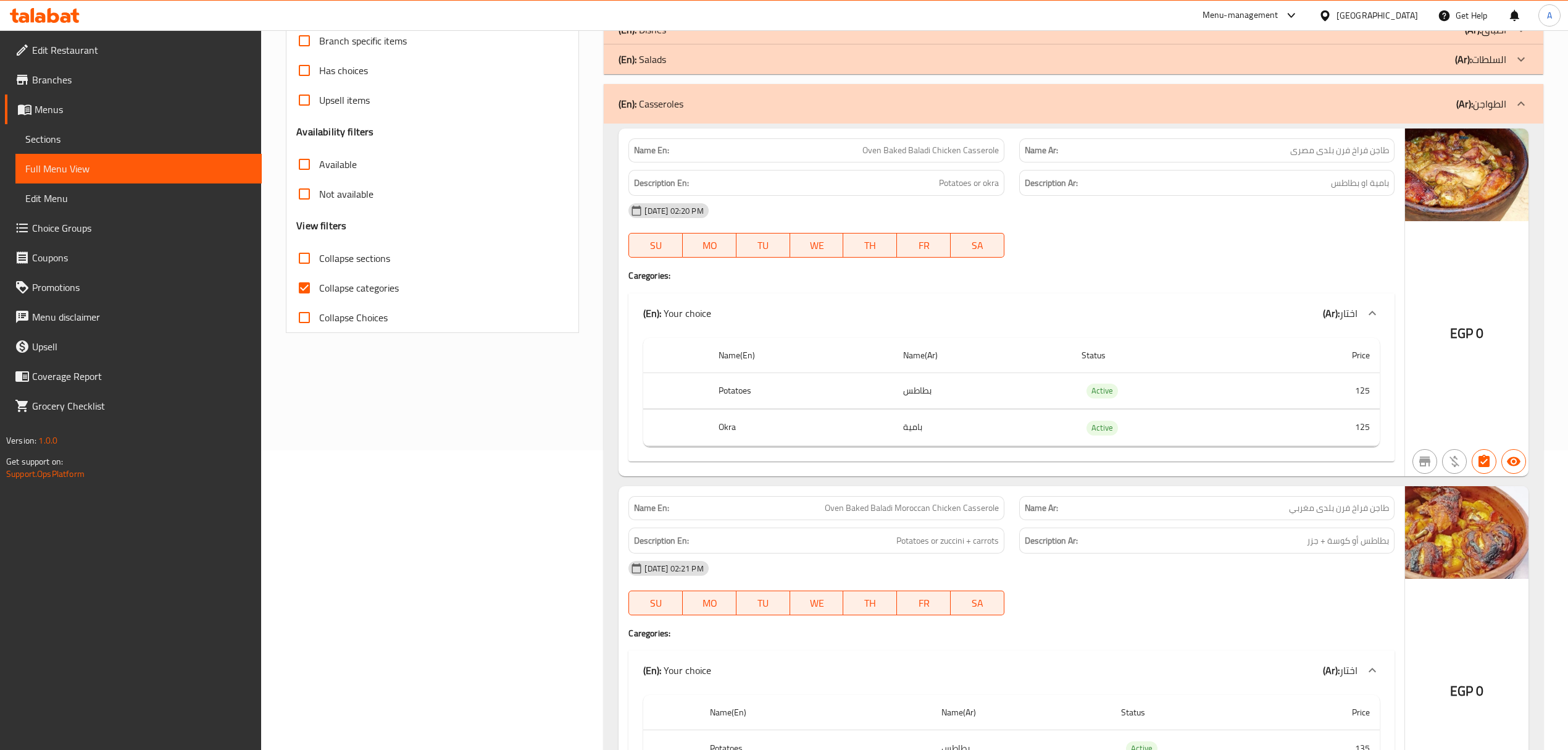
click at [893, 114] on div "(En): Casseroles (Ar): الطواجن" at bounding box center [1073, 103] width 939 height 39
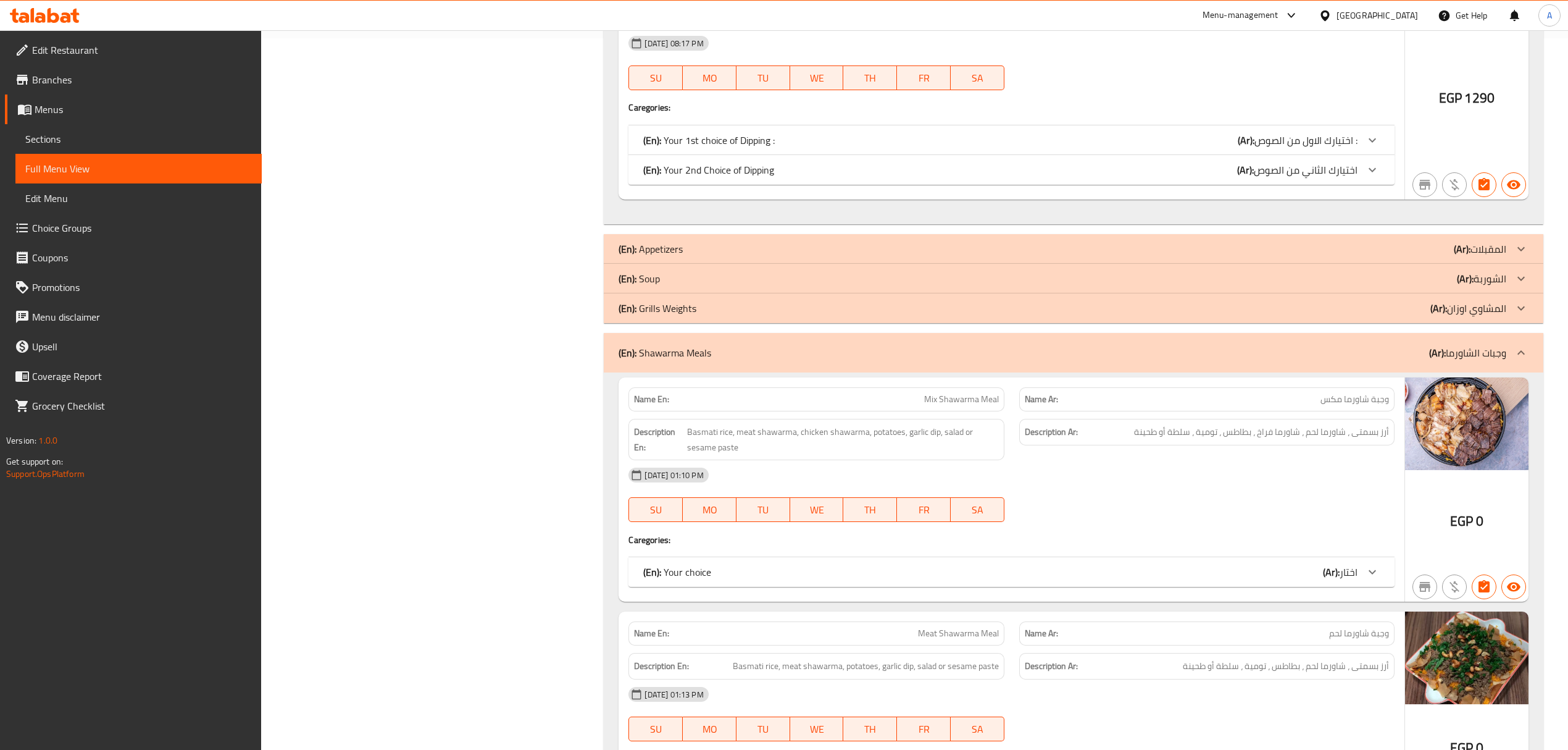
scroll to position [794, 0]
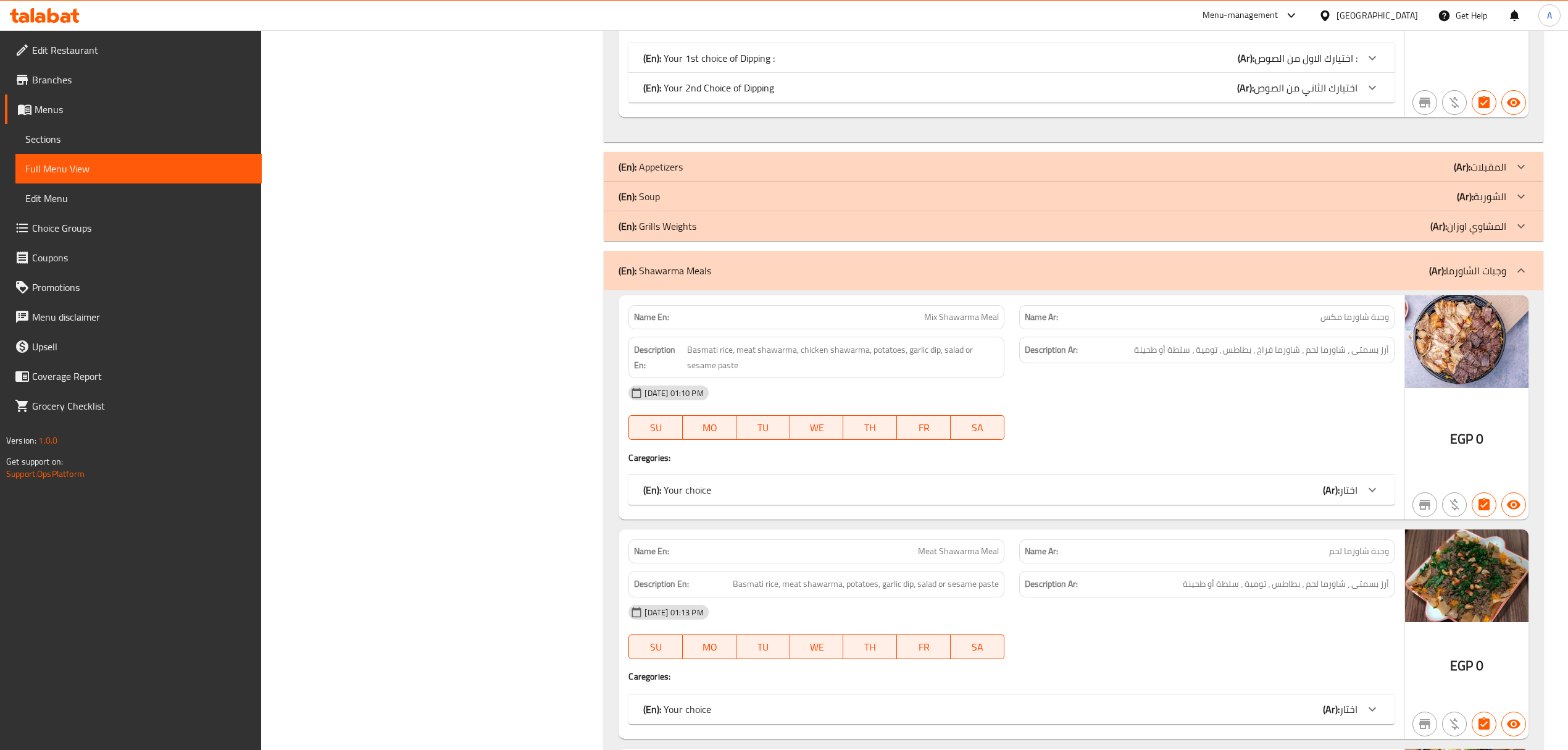
click at [1193, 489] on div "(En): Your choice (Ar): اختار" at bounding box center [1000, 490] width 713 height 15
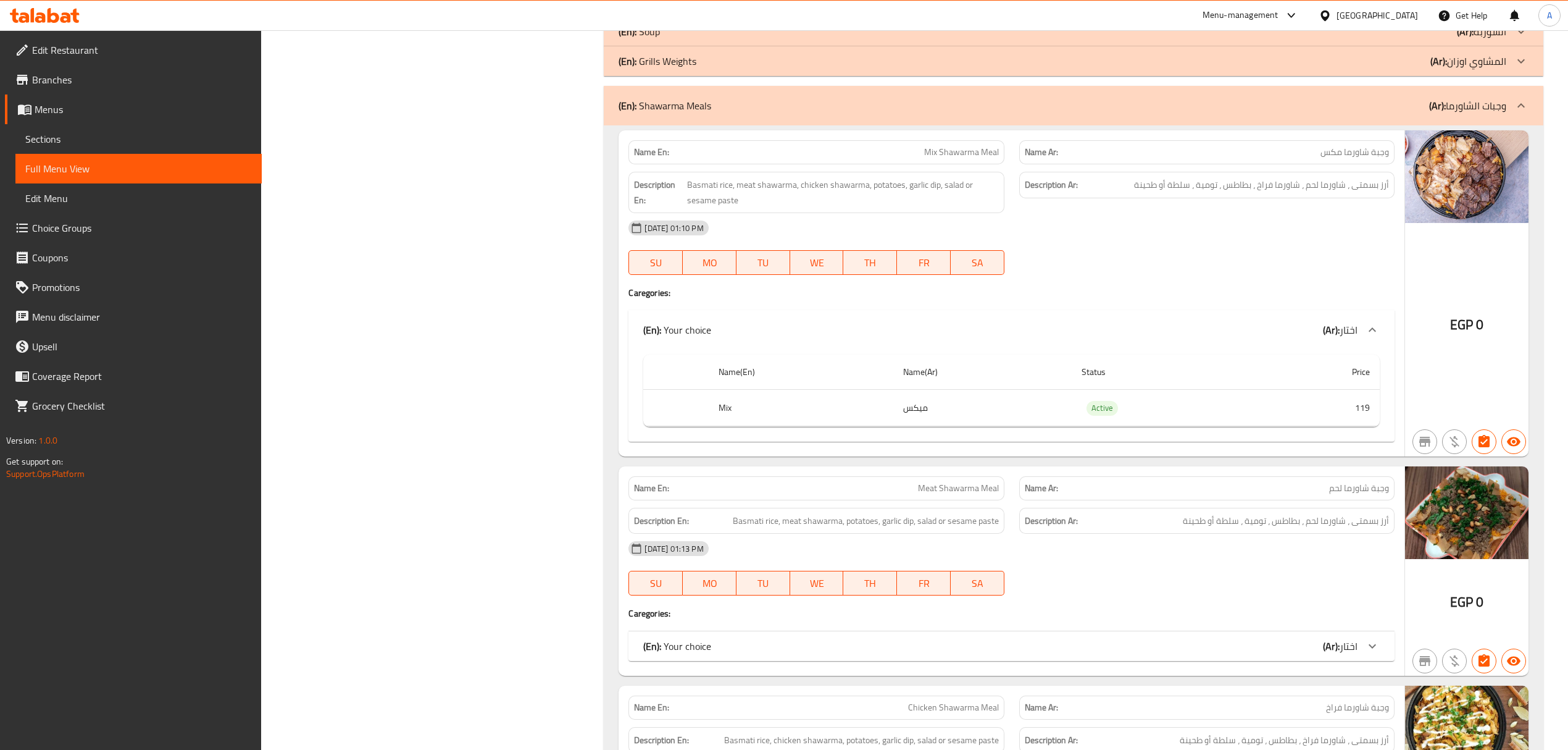
scroll to position [1041, 0]
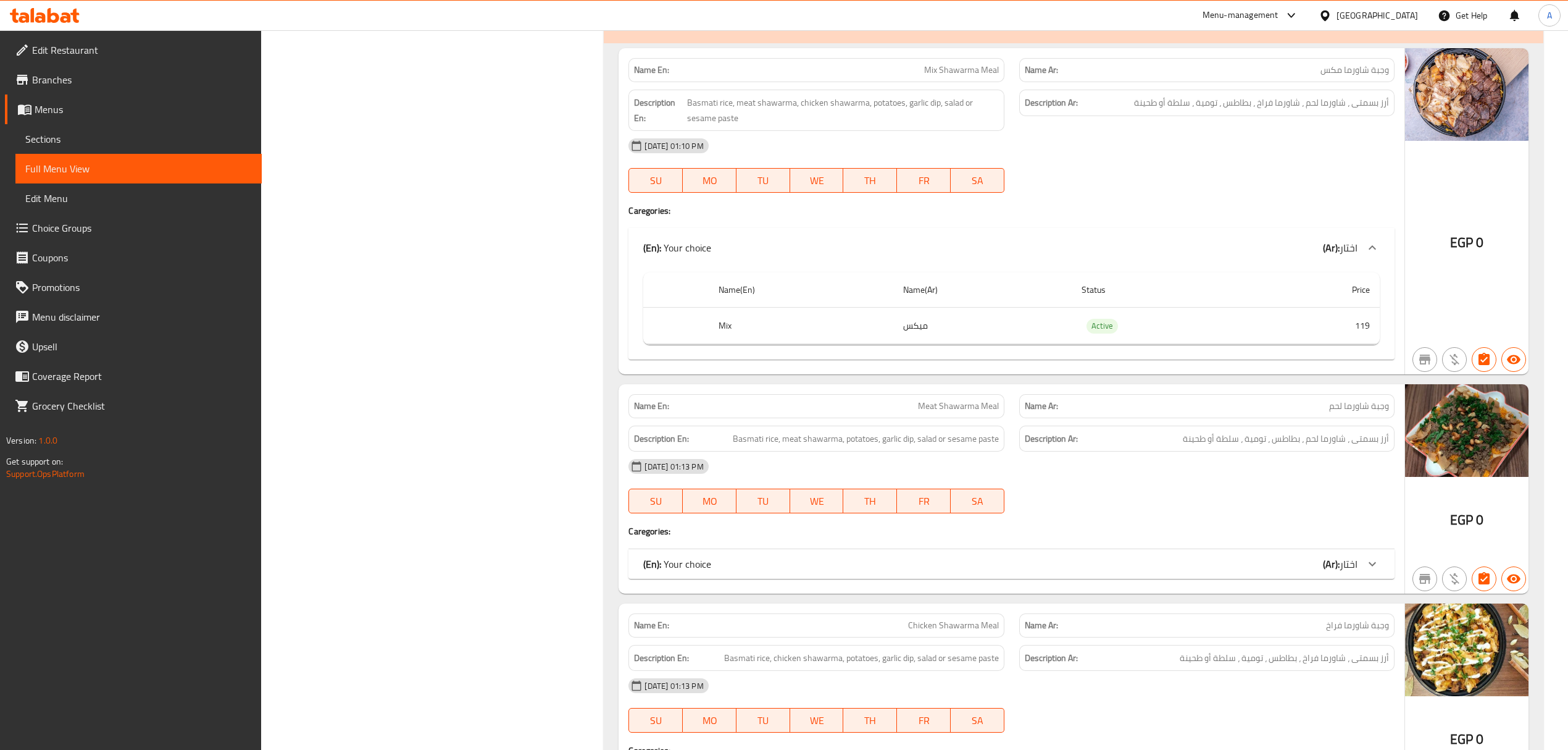
click at [1194, 569] on div "(En): Your choice (Ar): اختار" at bounding box center [1000, 564] width 713 height 15
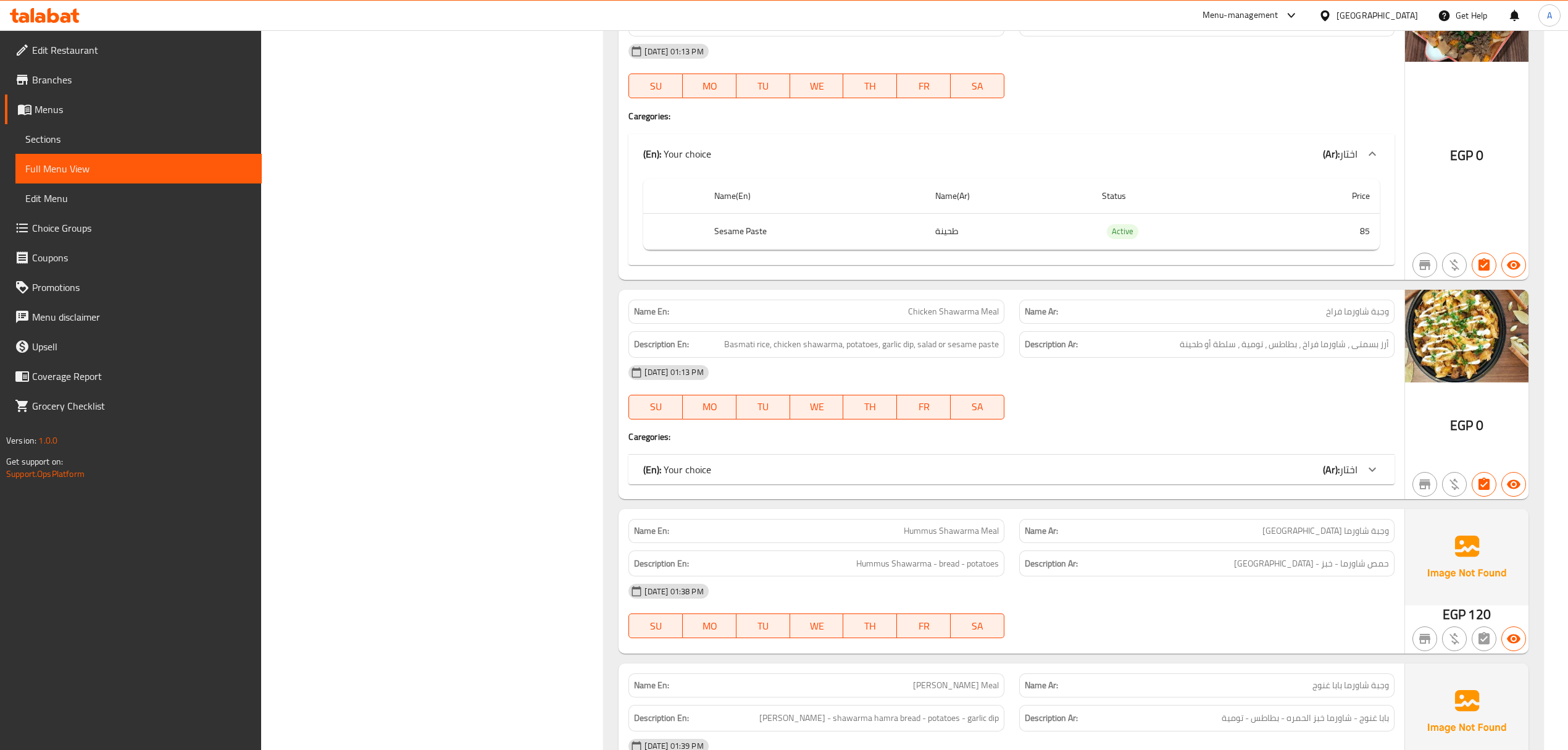
scroll to position [1452, 0]
click at [1162, 480] on div "(En): Your choice (Ar): اختار" at bounding box center [1000, 472] width 713 height 15
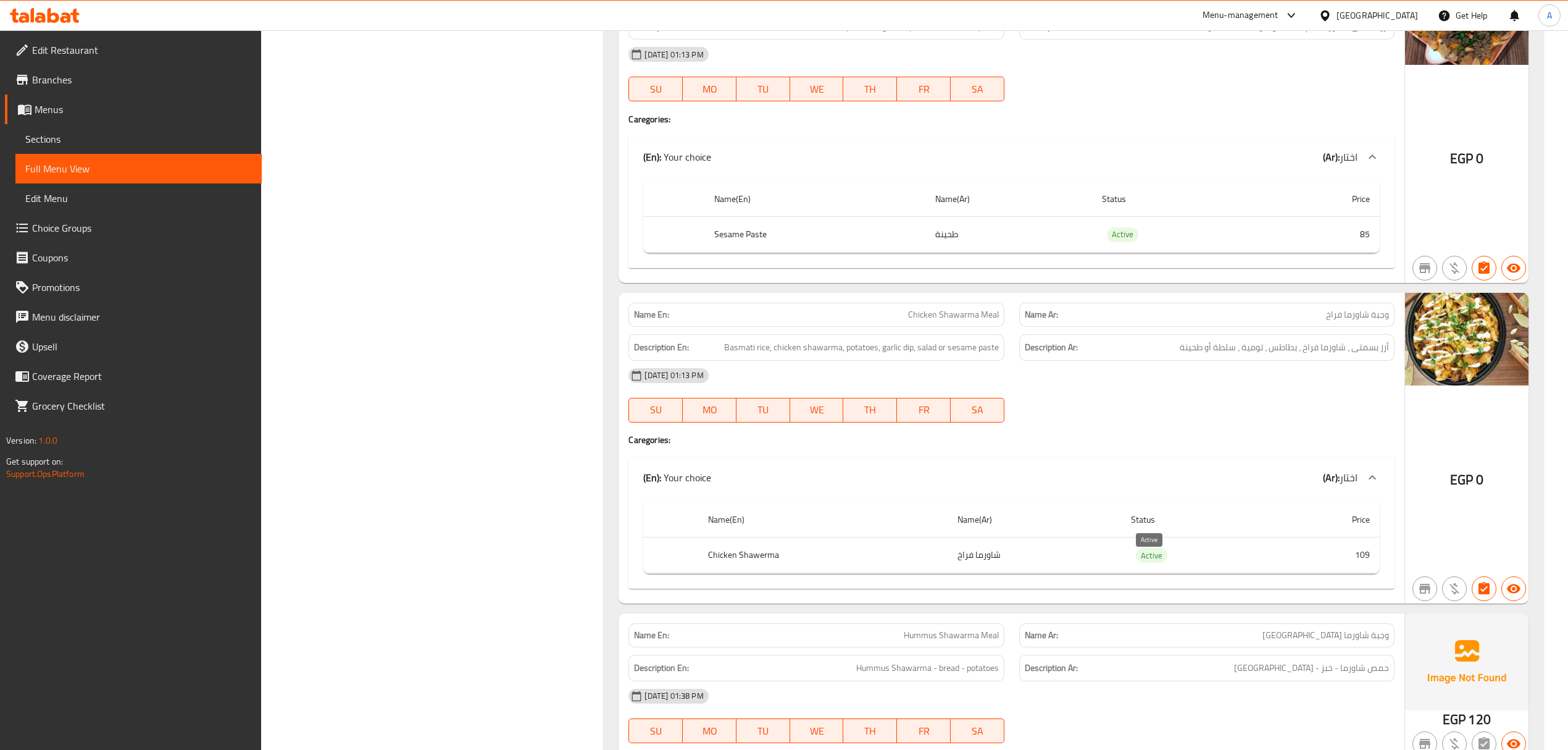
click at [1152, 562] on span "Active" at bounding box center [1152, 555] width 31 height 14
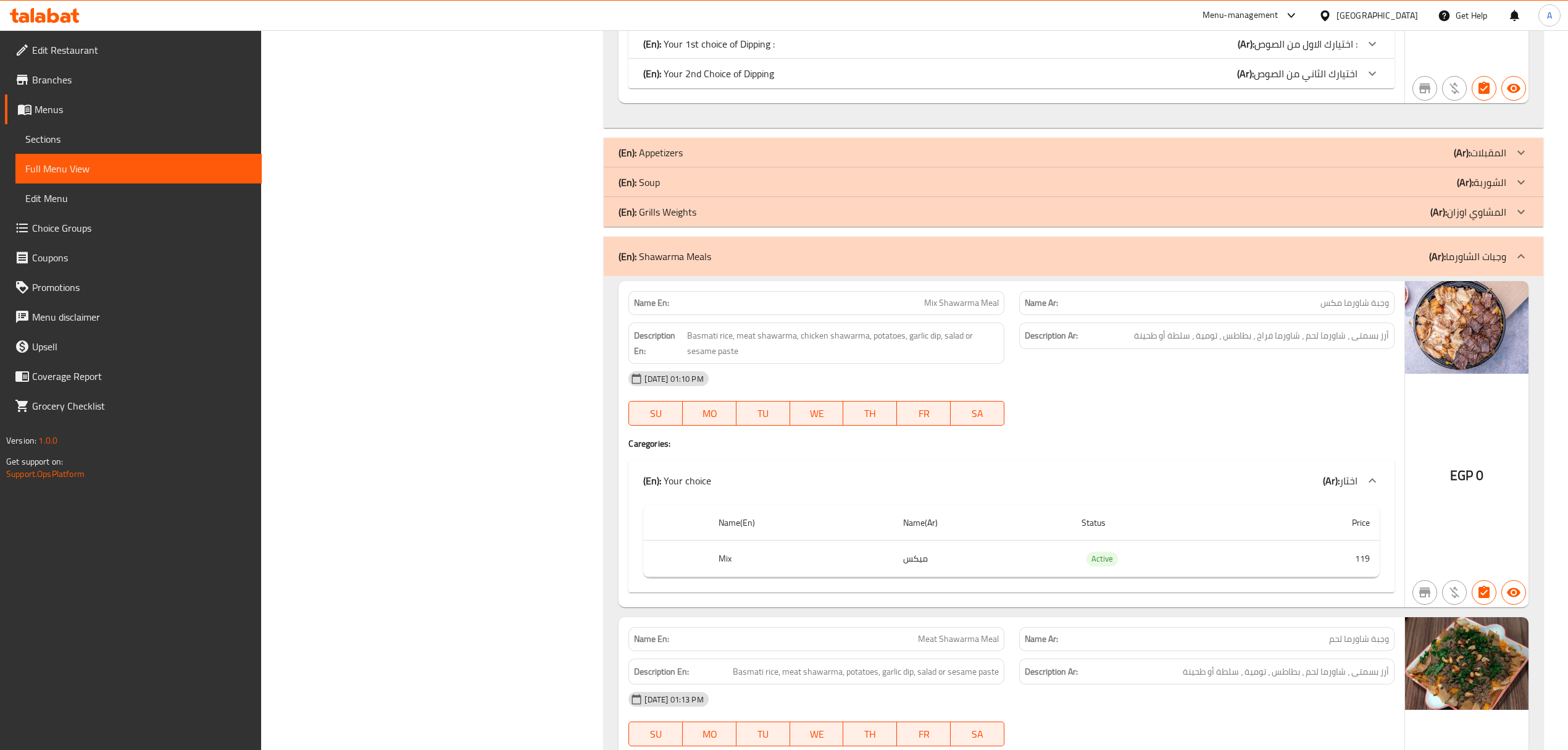
scroll to position [711, 0]
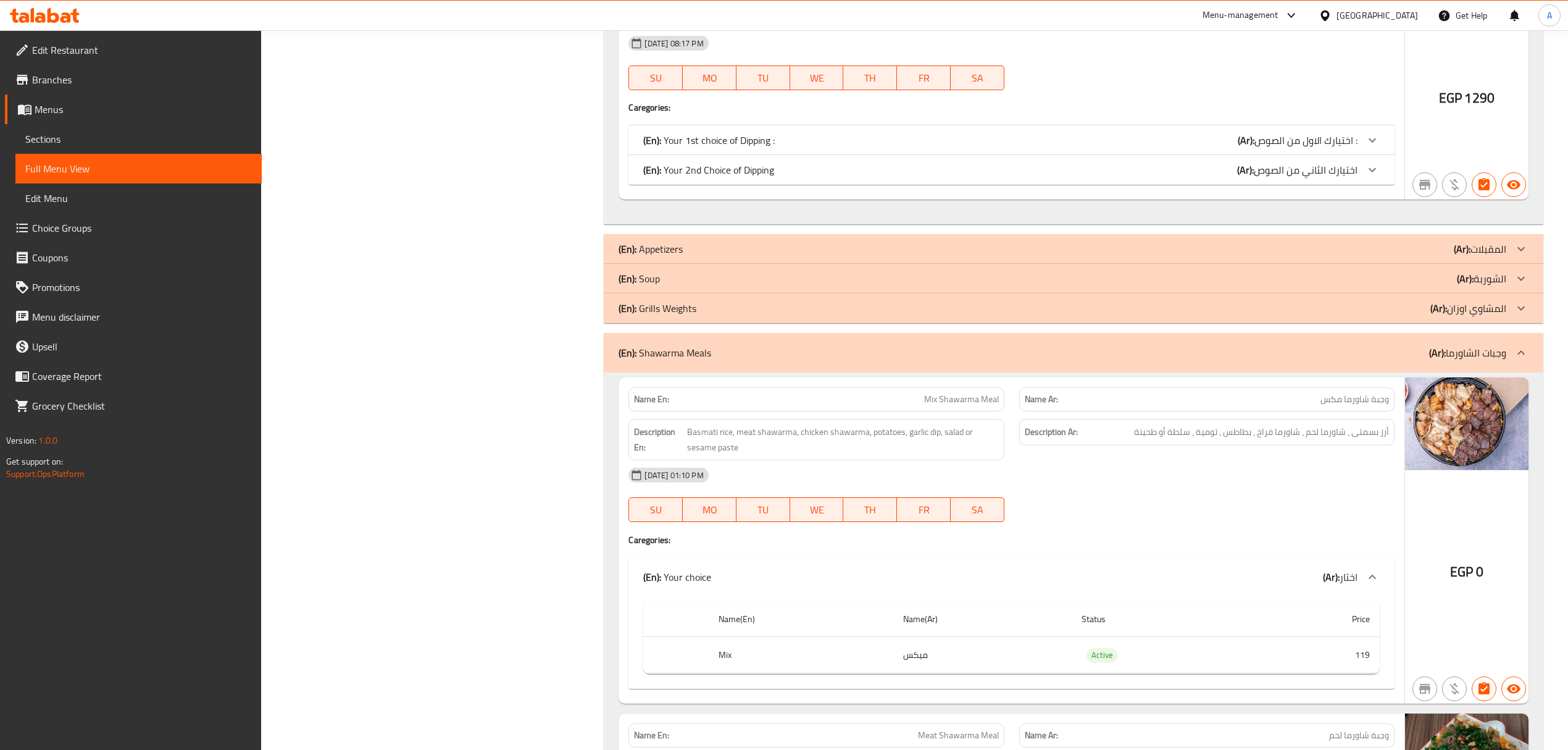
click at [986, 360] on div "(En): Shawarma Meals (Ar): وجبات الشاورما" at bounding box center [1062, 353] width 887 height 15
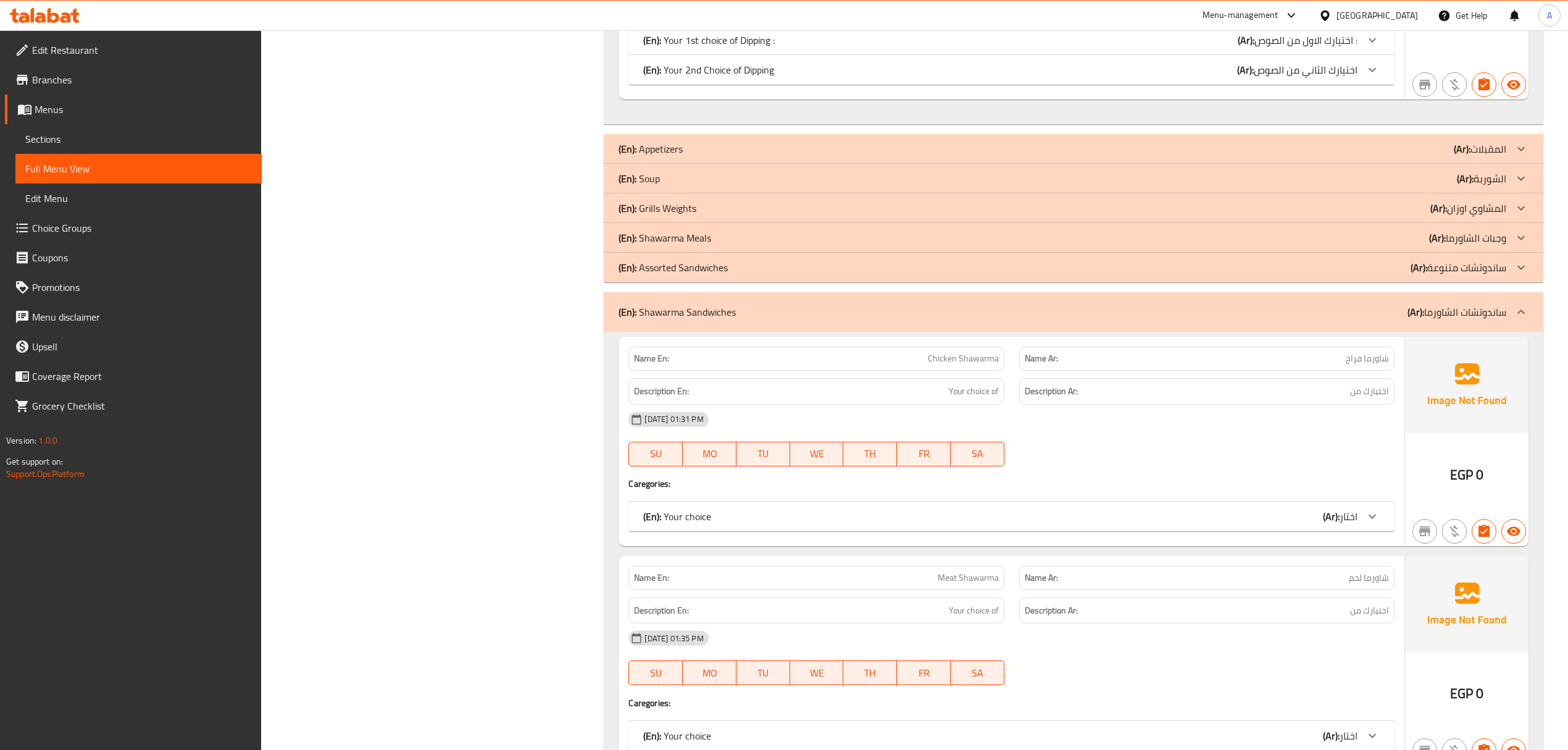
scroll to position [876, 0]
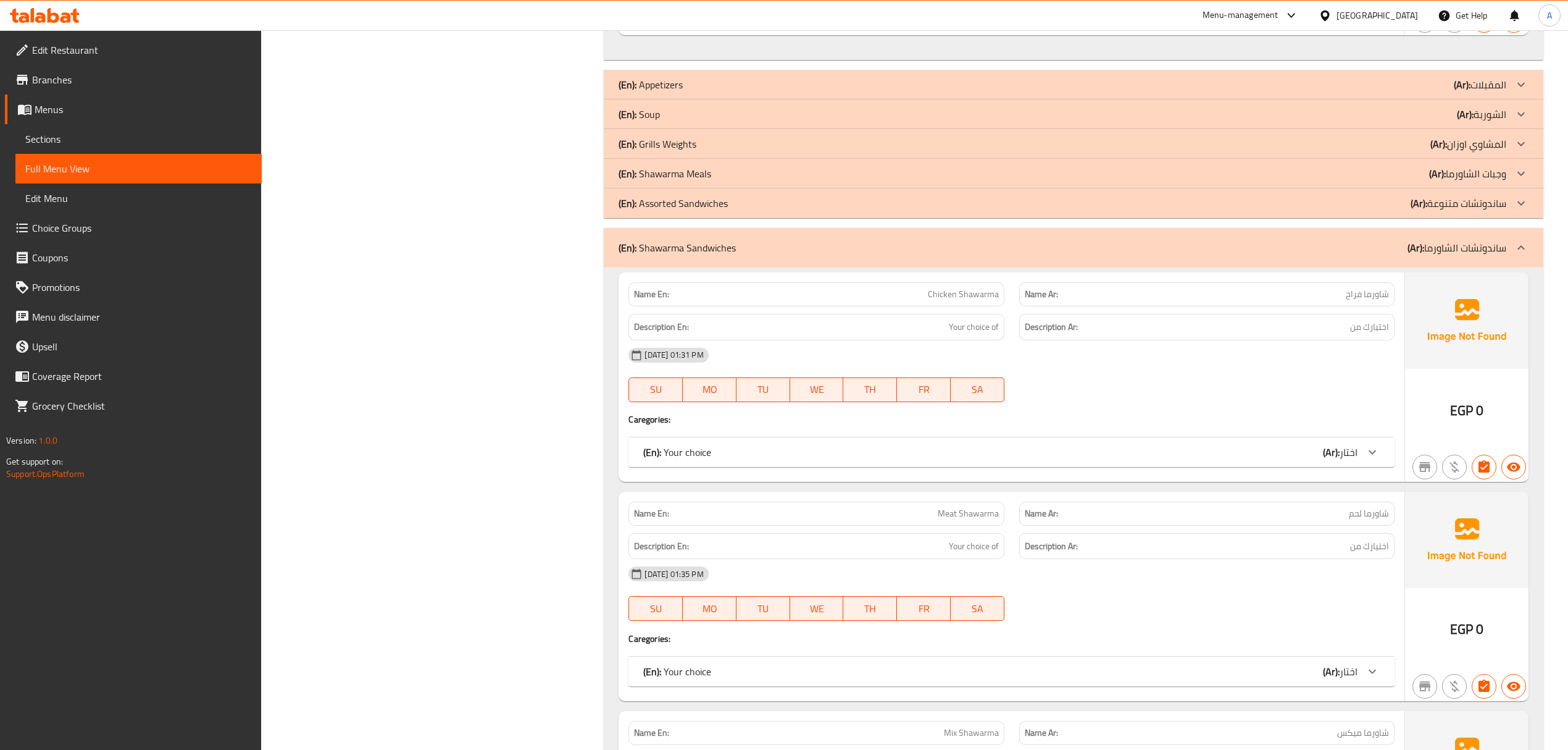
click at [929, 450] on div "(En): Your choice (Ar): اختار" at bounding box center [1000, 452] width 713 height 15
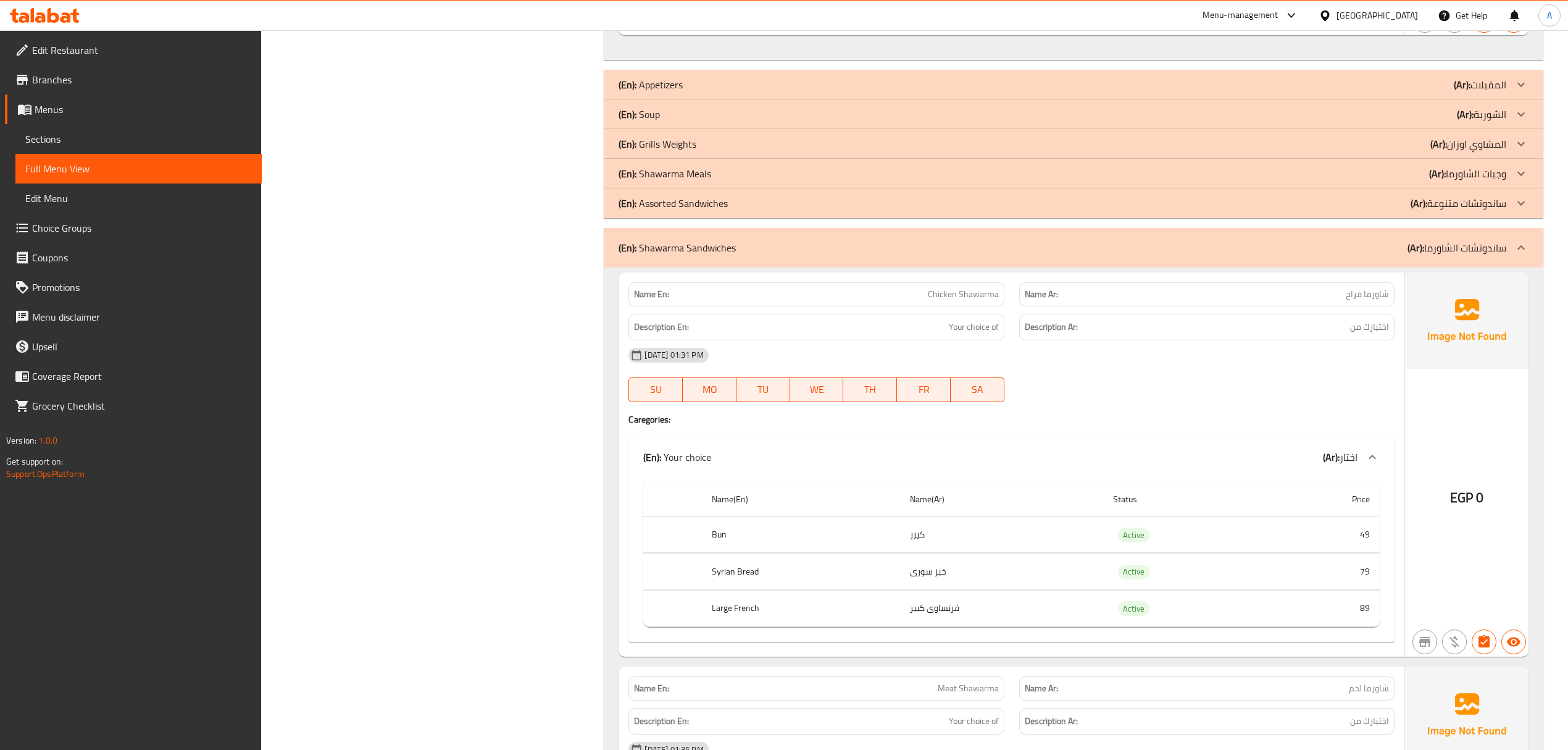
scroll to position [1123, 0]
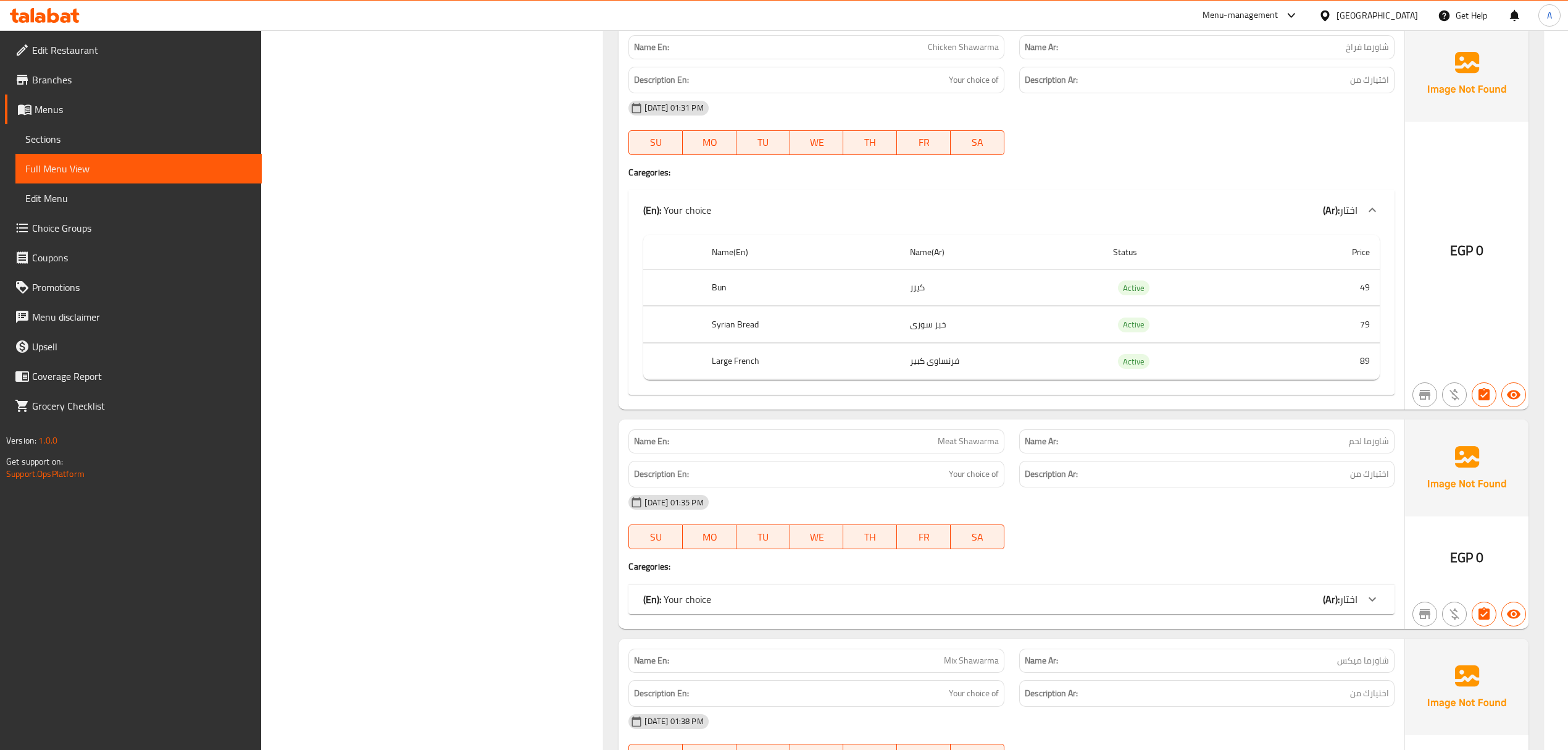
click at [1035, 612] on div "(En): Your choice (Ar): اختار" at bounding box center [1011, 599] width 765 height 29
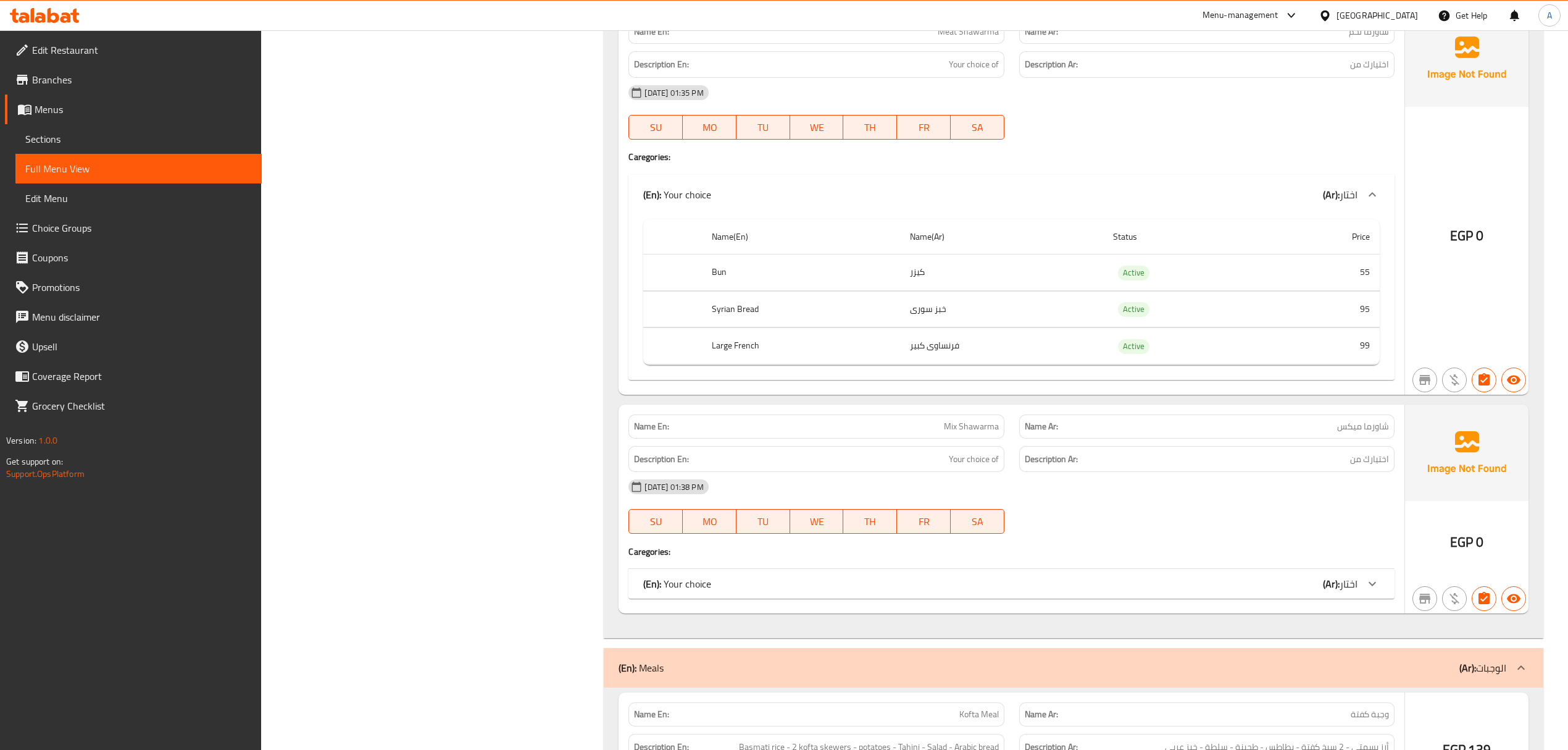
scroll to position [1534, 0]
click at [1065, 589] on div "(En): Your choice (Ar): اختار" at bounding box center [1000, 581] width 713 height 15
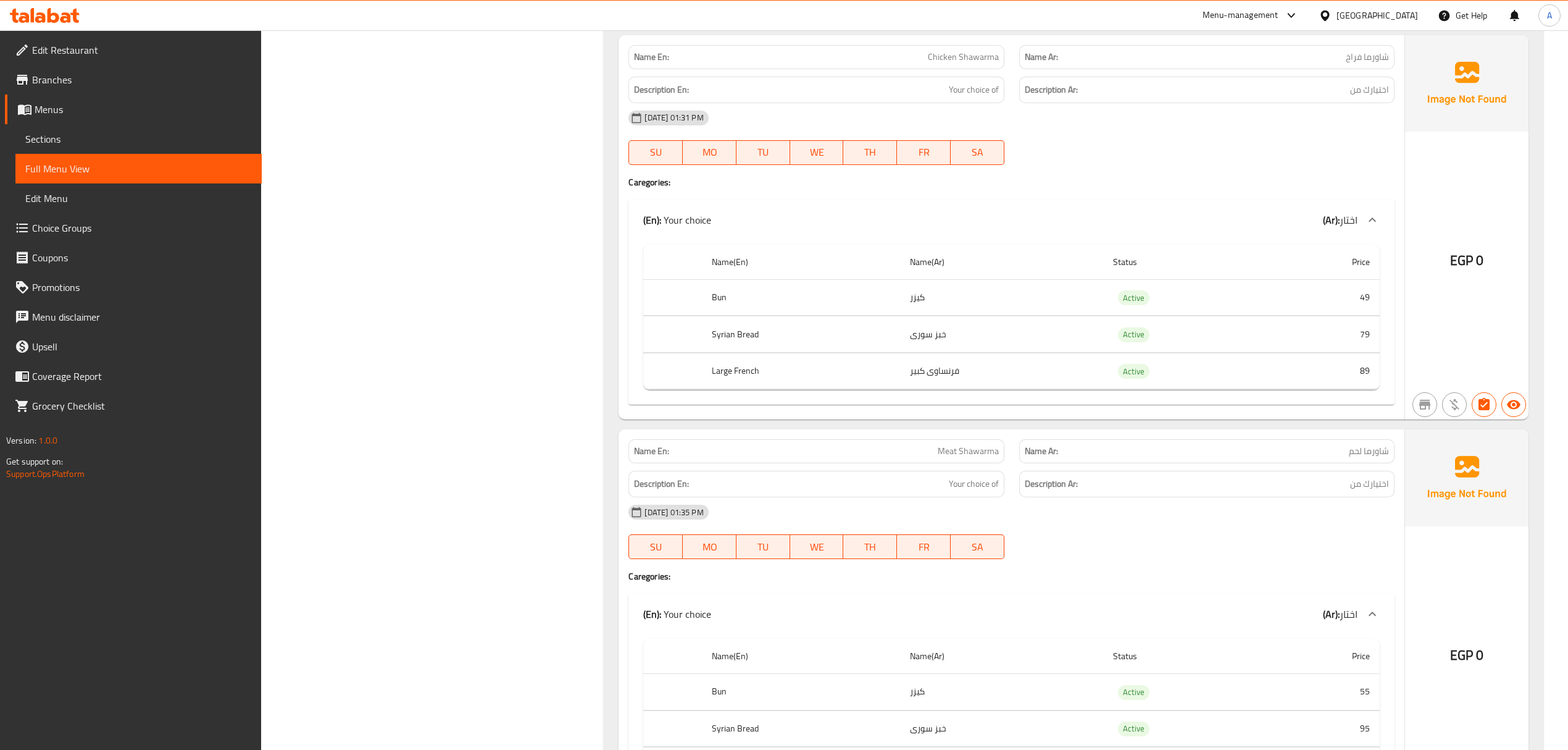
scroll to position [784, 0]
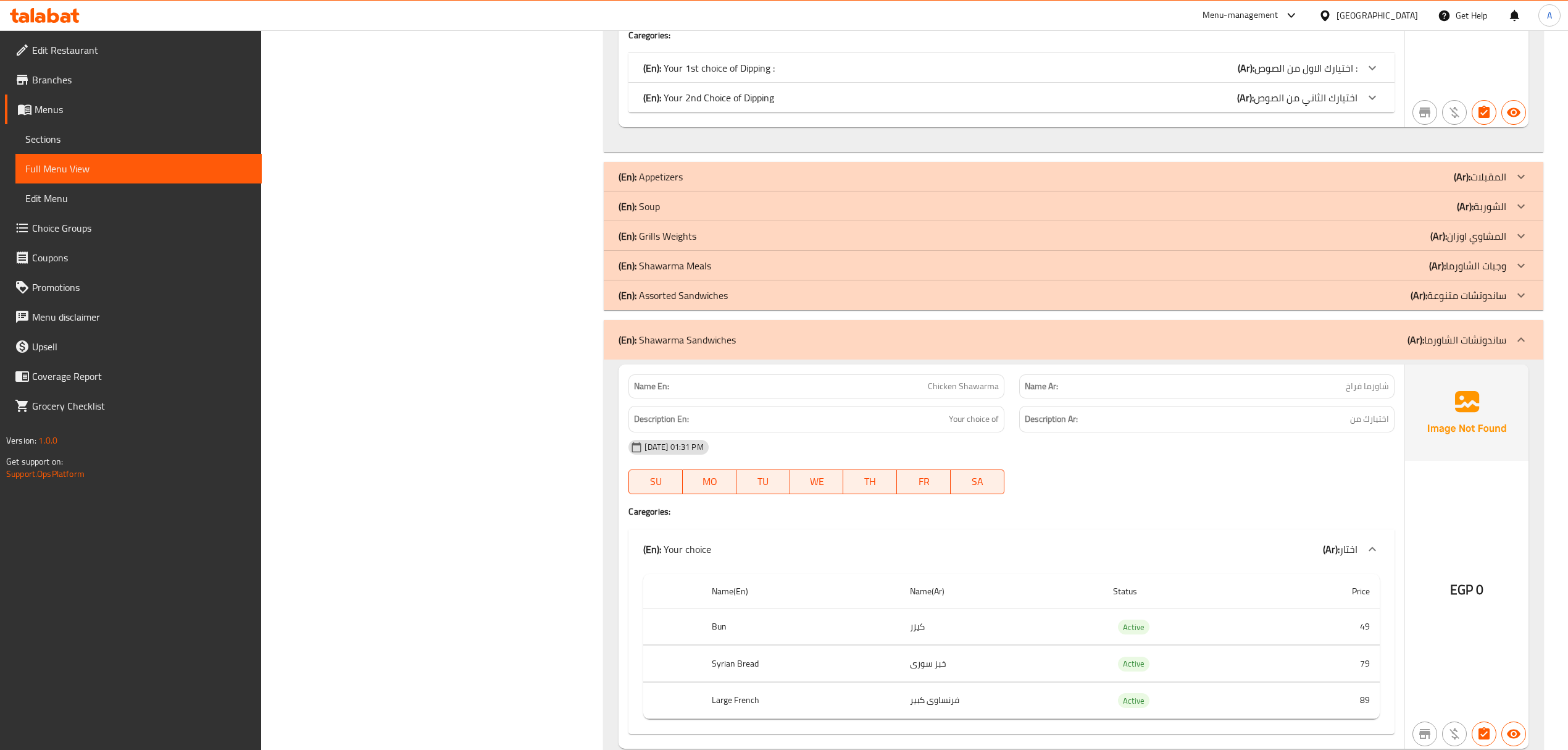
click at [1191, 351] on div "(En): Shawarma Sandwiches (Ar): ساندوتشات الشاورما" at bounding box center [1073, 339] width 939 height 39
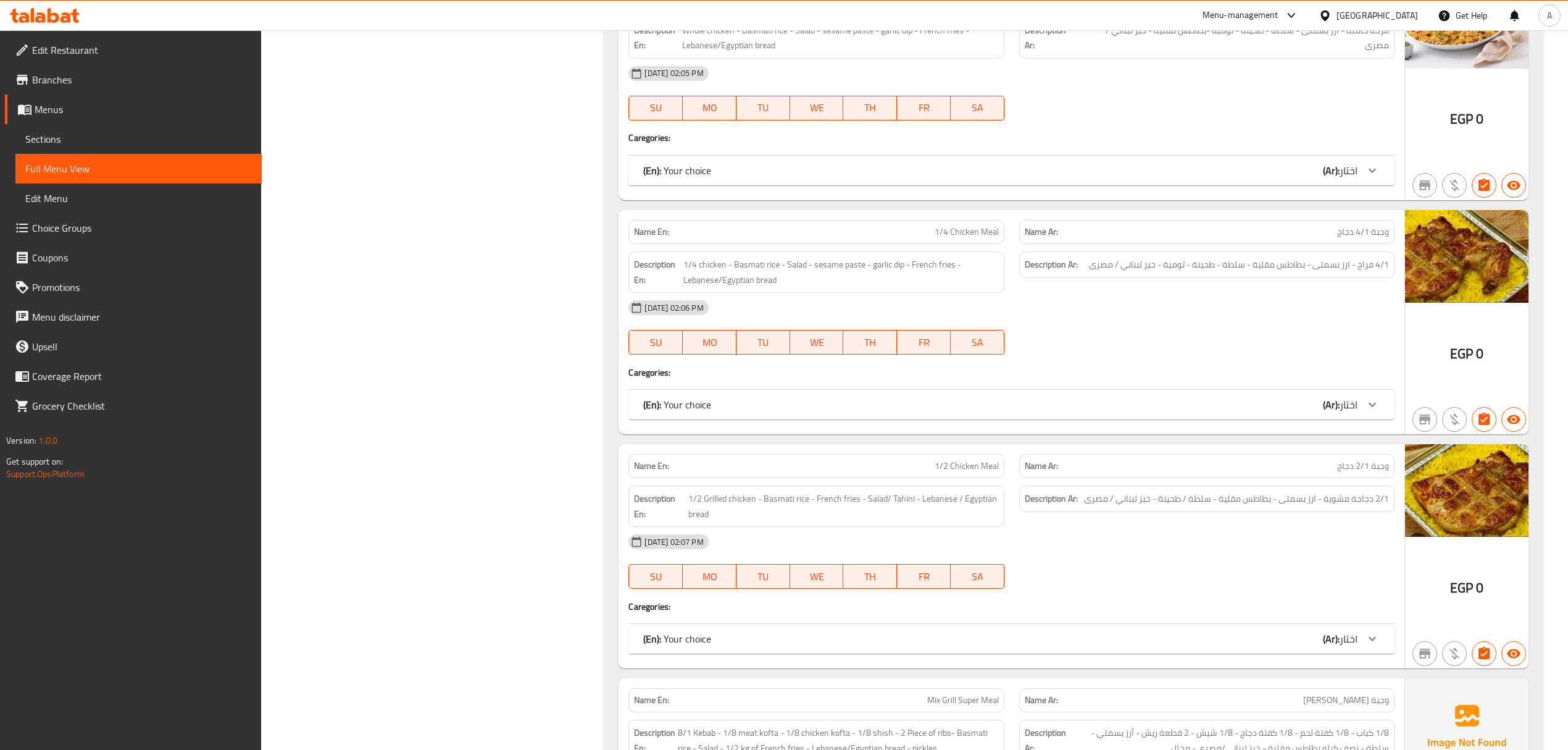
scroll to position [1771, 0]
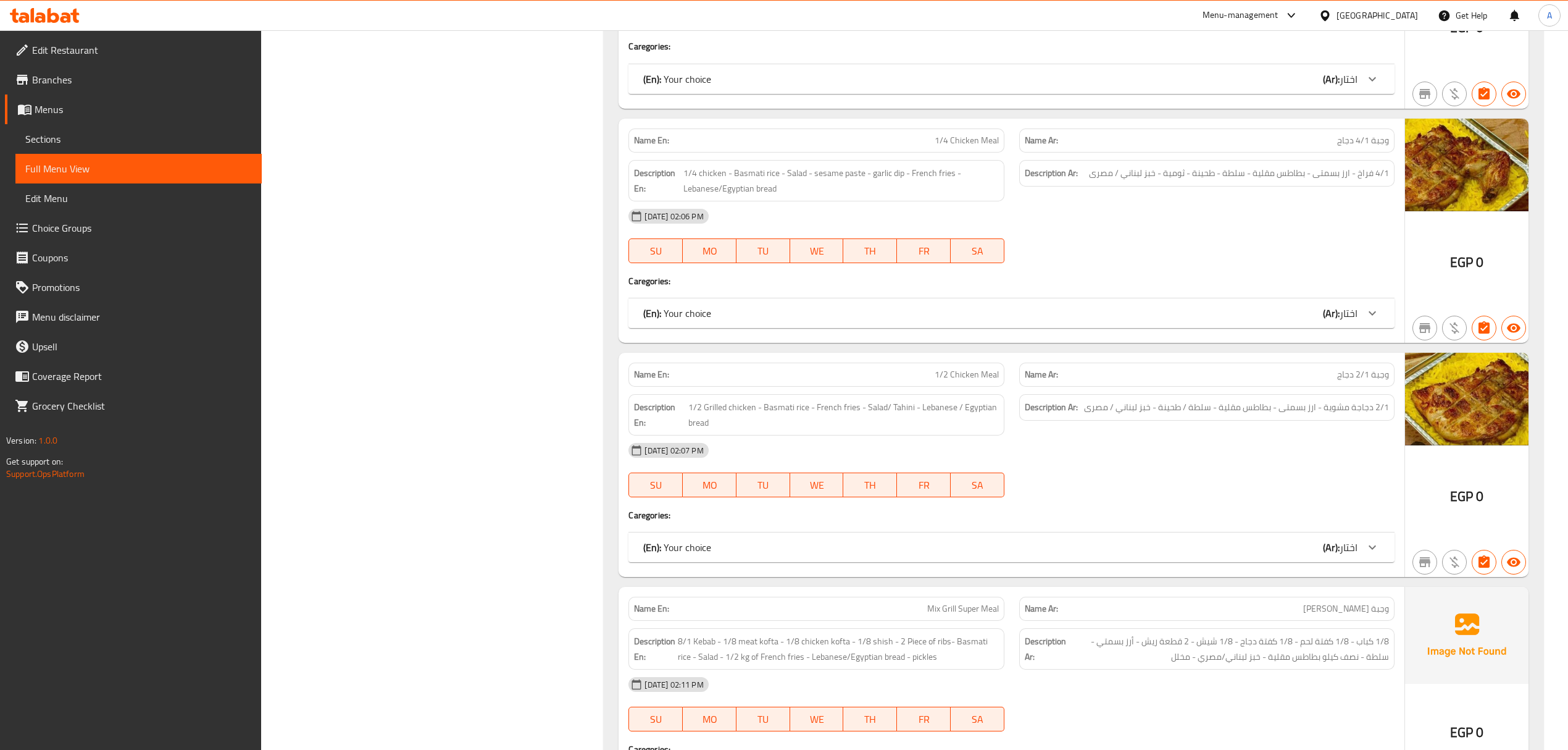
click at [1054, 319] on div "(En): Your choice (Ar): اختار" at bounding box center [1000, 313] width 713 height 15
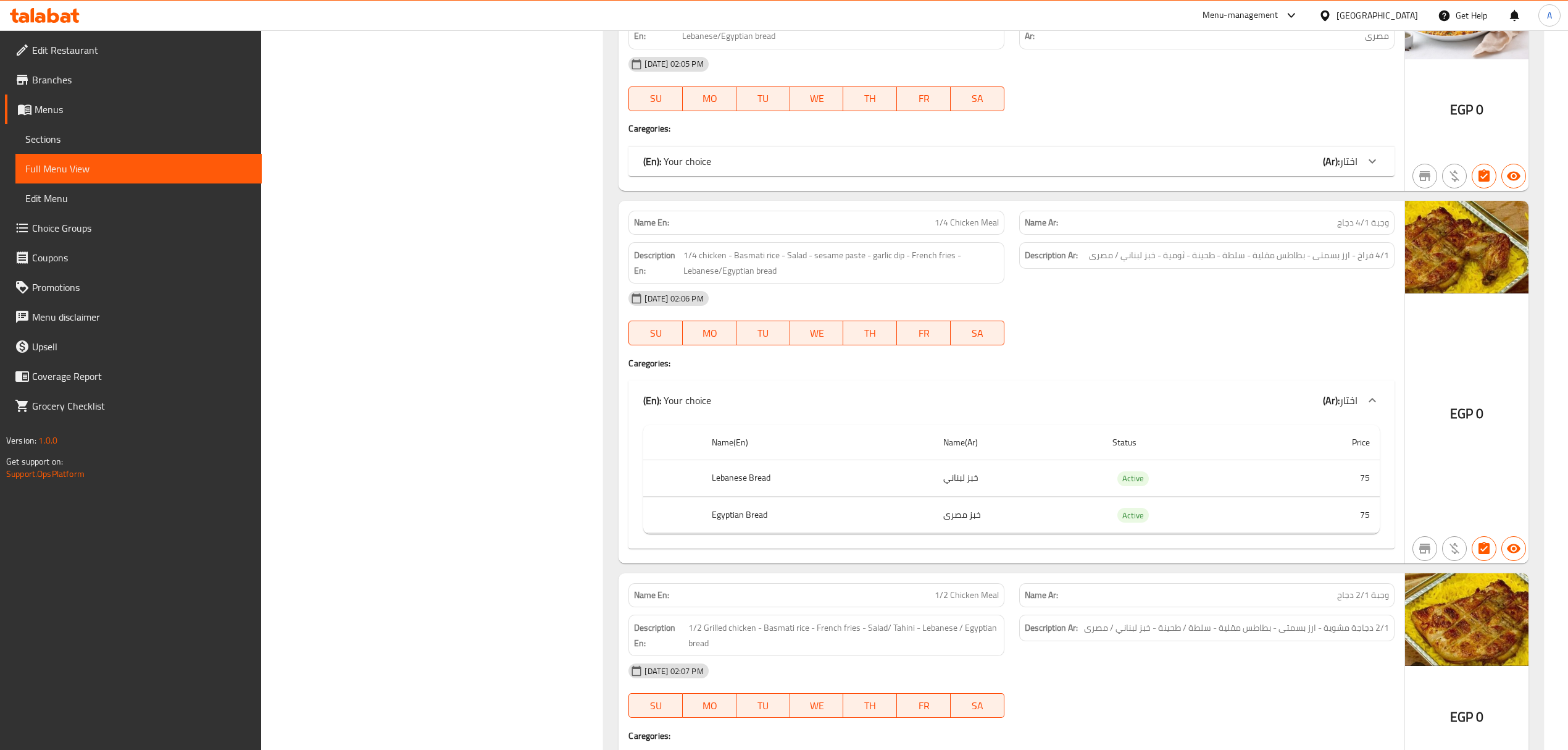
scroll to position [1525, 0]
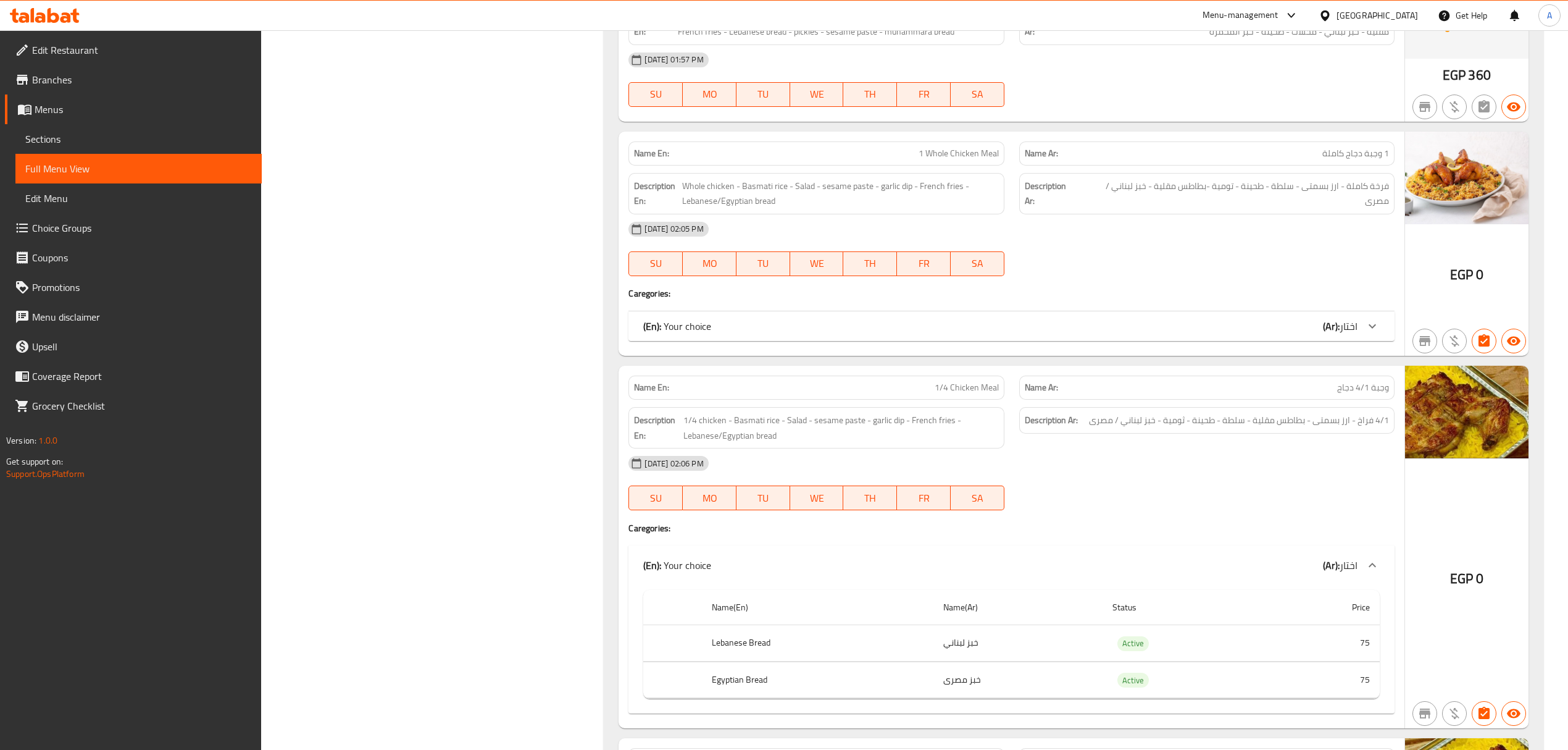
click at [1184, 333] on div "(En): Your choice (Ar): اختار" at bounding box center [1000, 326] width 713 height 15
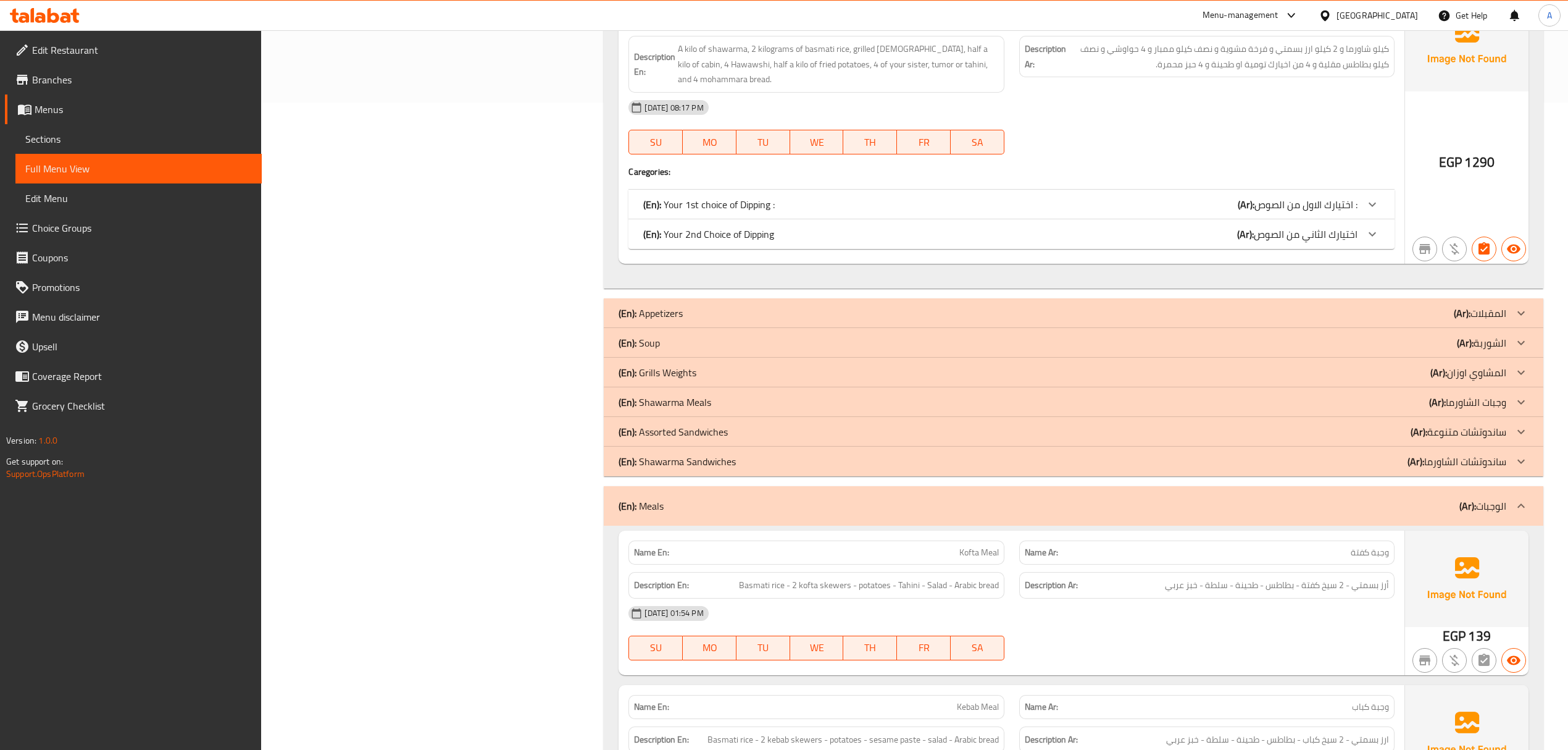
scroll to position [7165, 0]
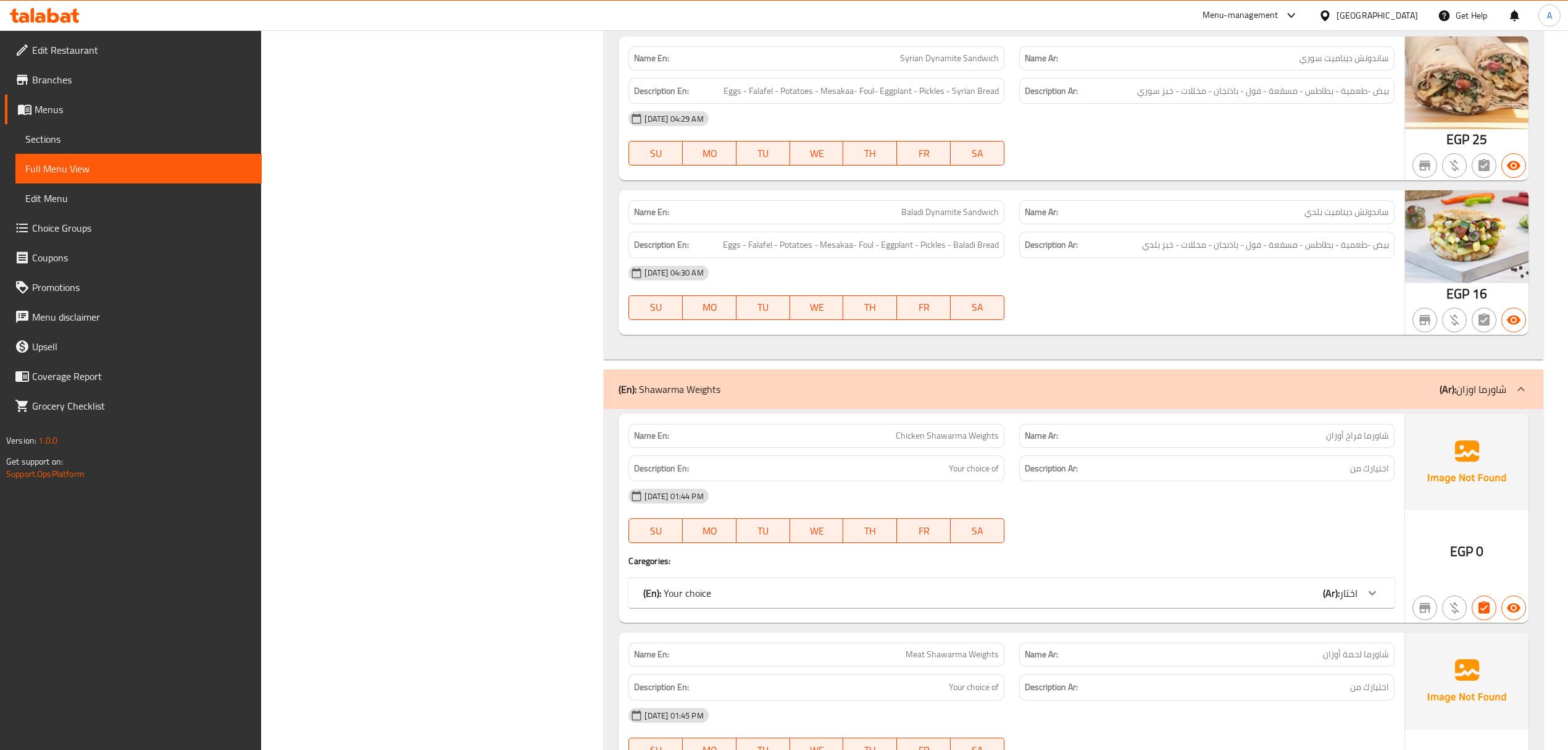
click at [971, 585] on div "(En): Your choice (Ar): اختار" at bounding box center [1000, 593] width 713 height 15
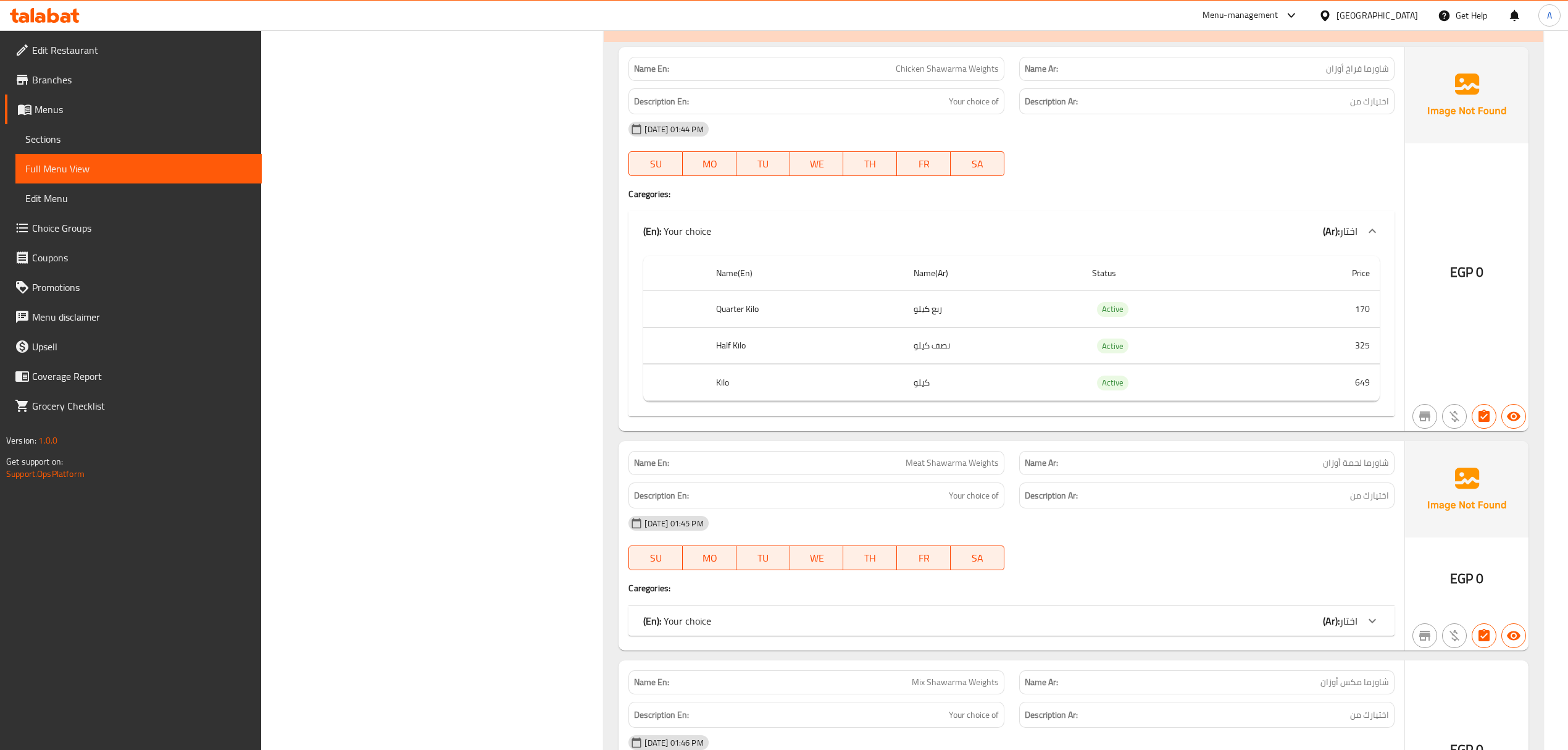
scroll to position [7577, 0]
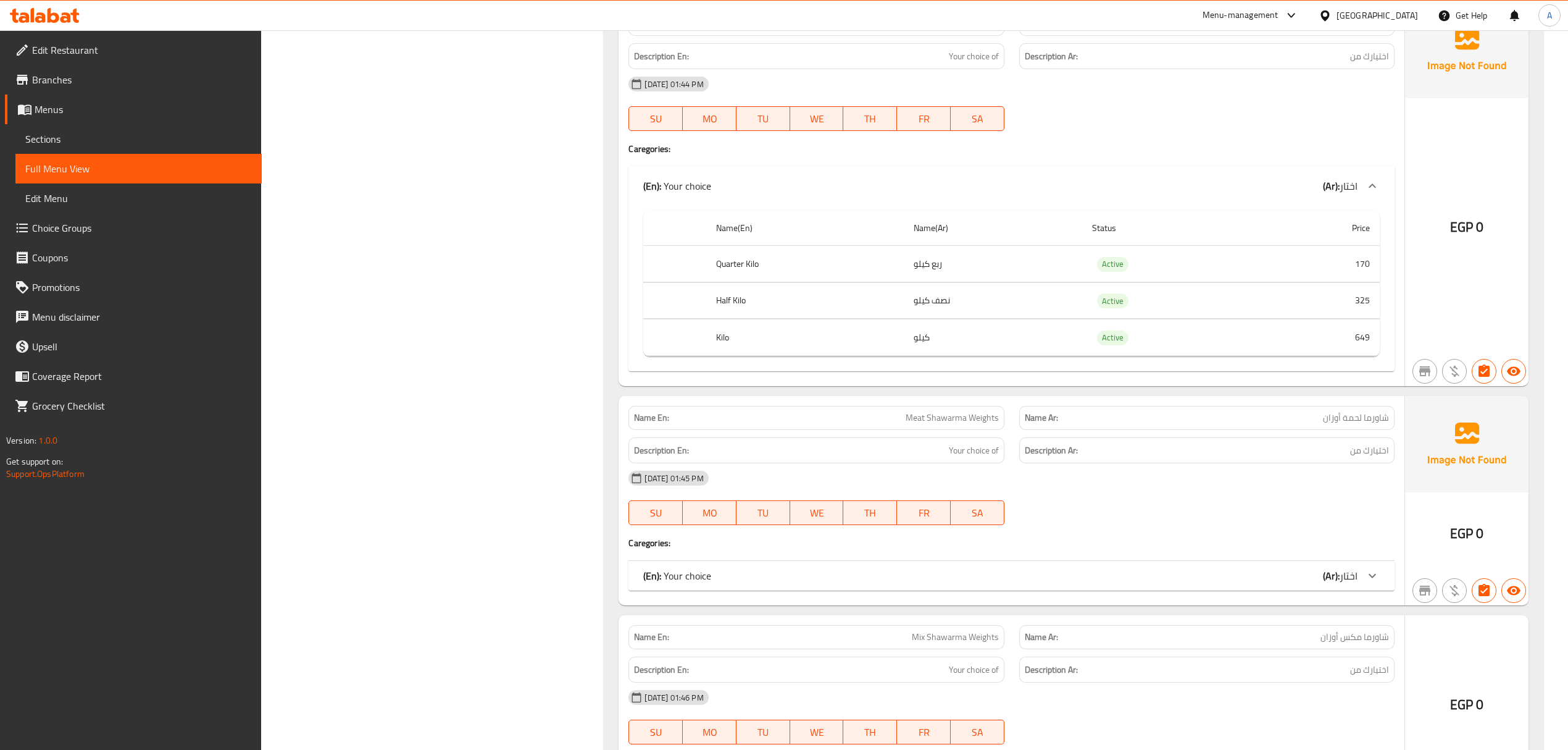
click at [892, 568] on div "(En): Your choice (Ar): اختار" at bounding box center [1000, 575] width 713 height 15
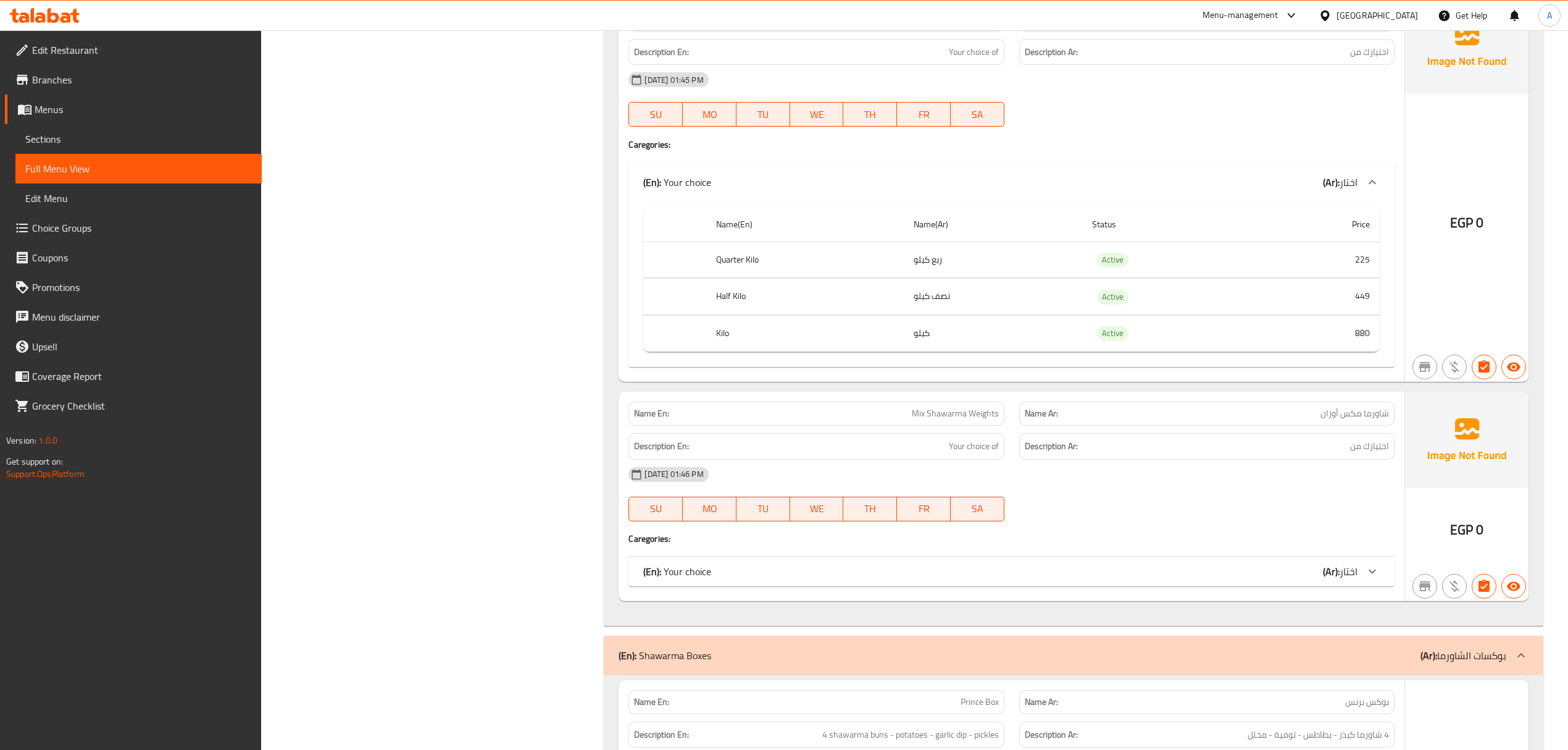
scroll to position [8070, 0]
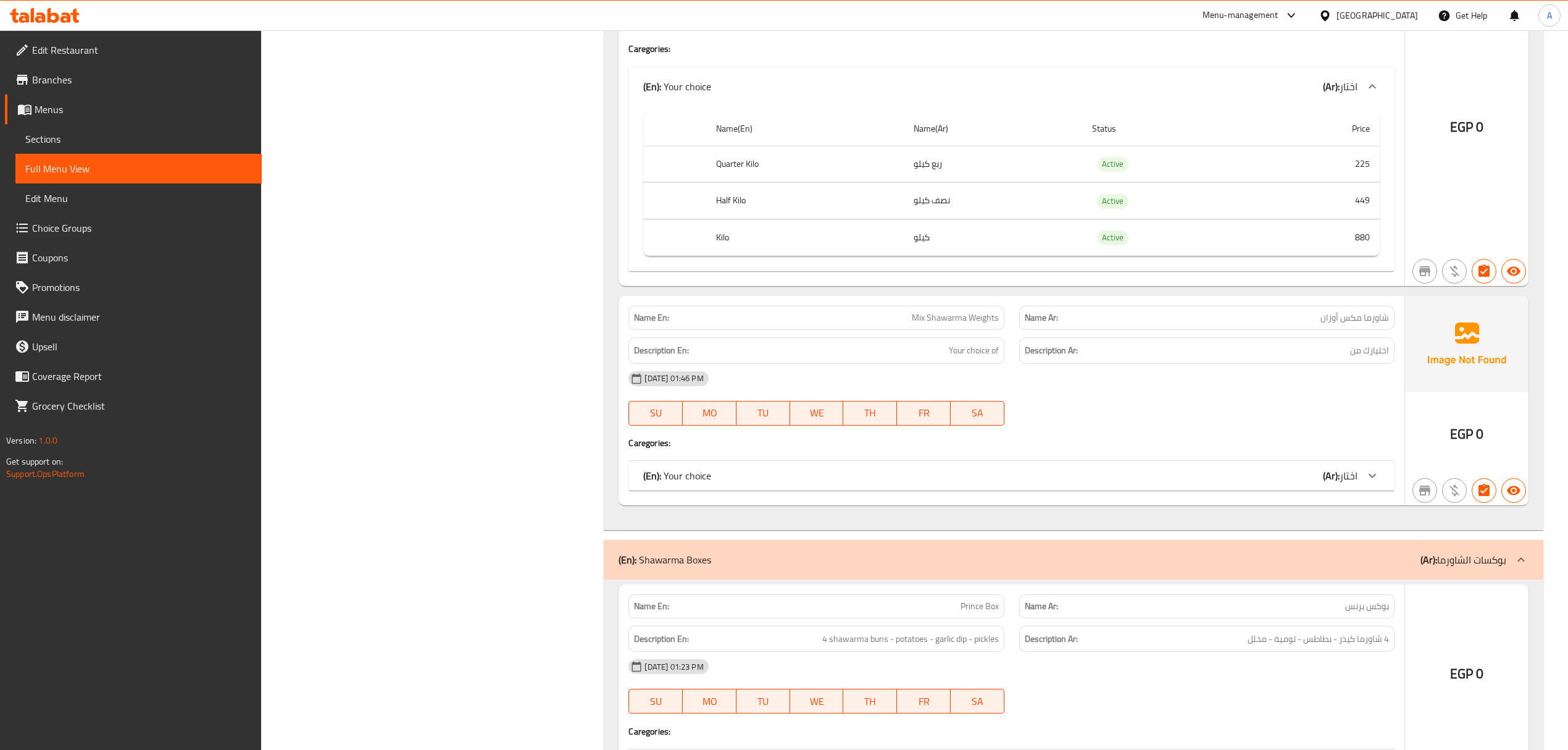
click at [1163, 468] on div "(En): Your choice (Ar): اختار" at bounding box center [1000, 475] width 713 height 15
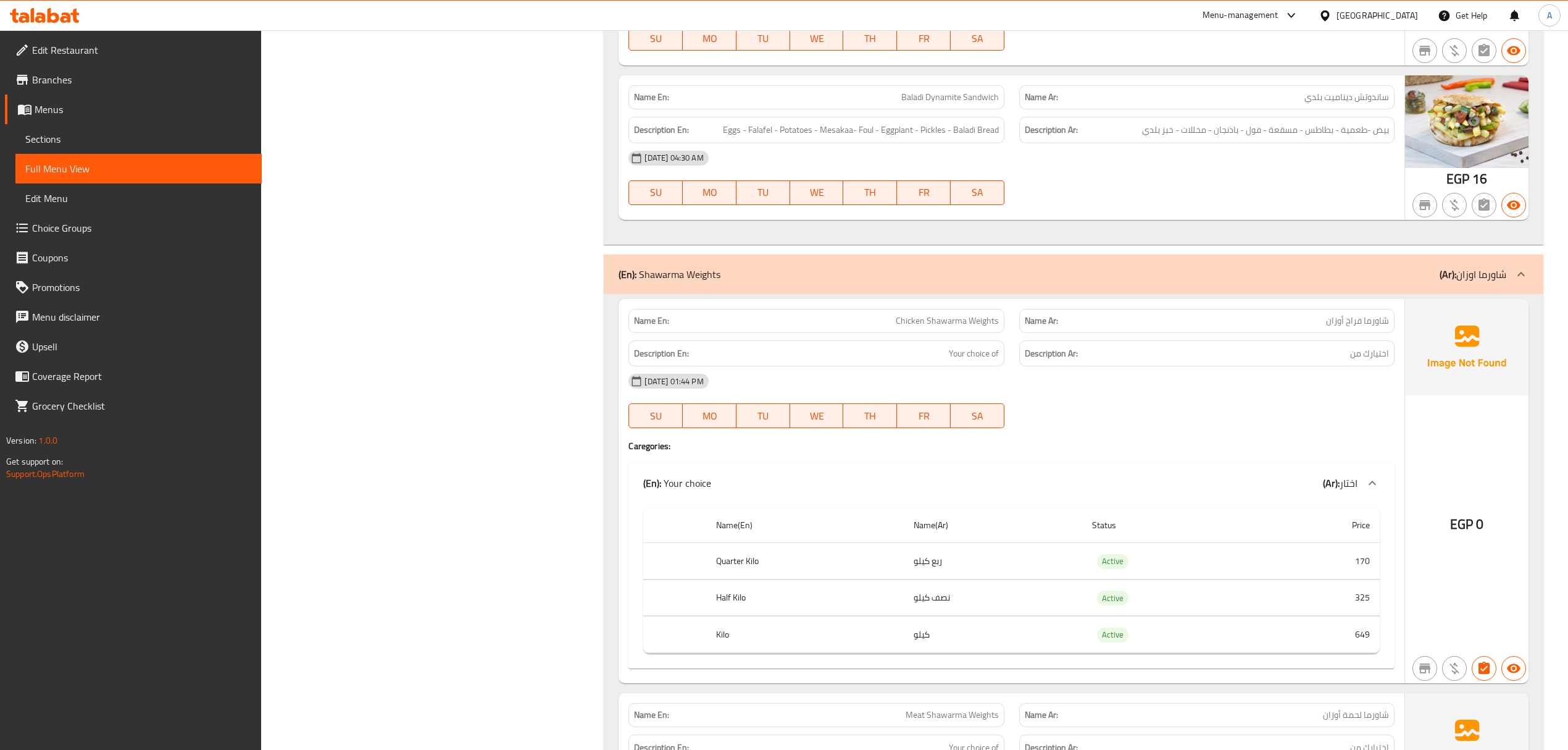
scroll to position [7083, 0]
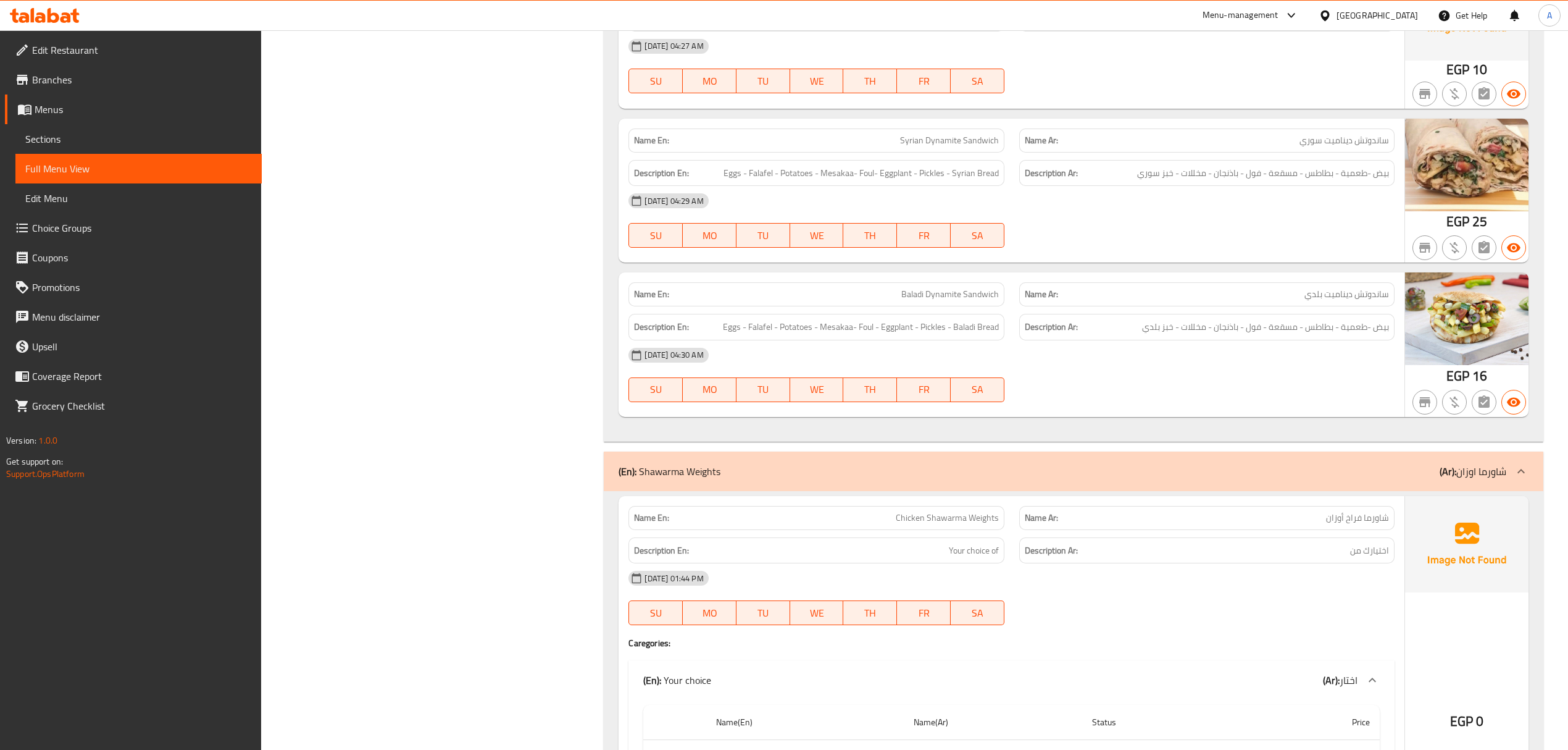
click at [897, 464] on div "(En): Shawarma Weights (Ar): شاورما اوزان" at bounding box center [1062, 471] width 887 height 15
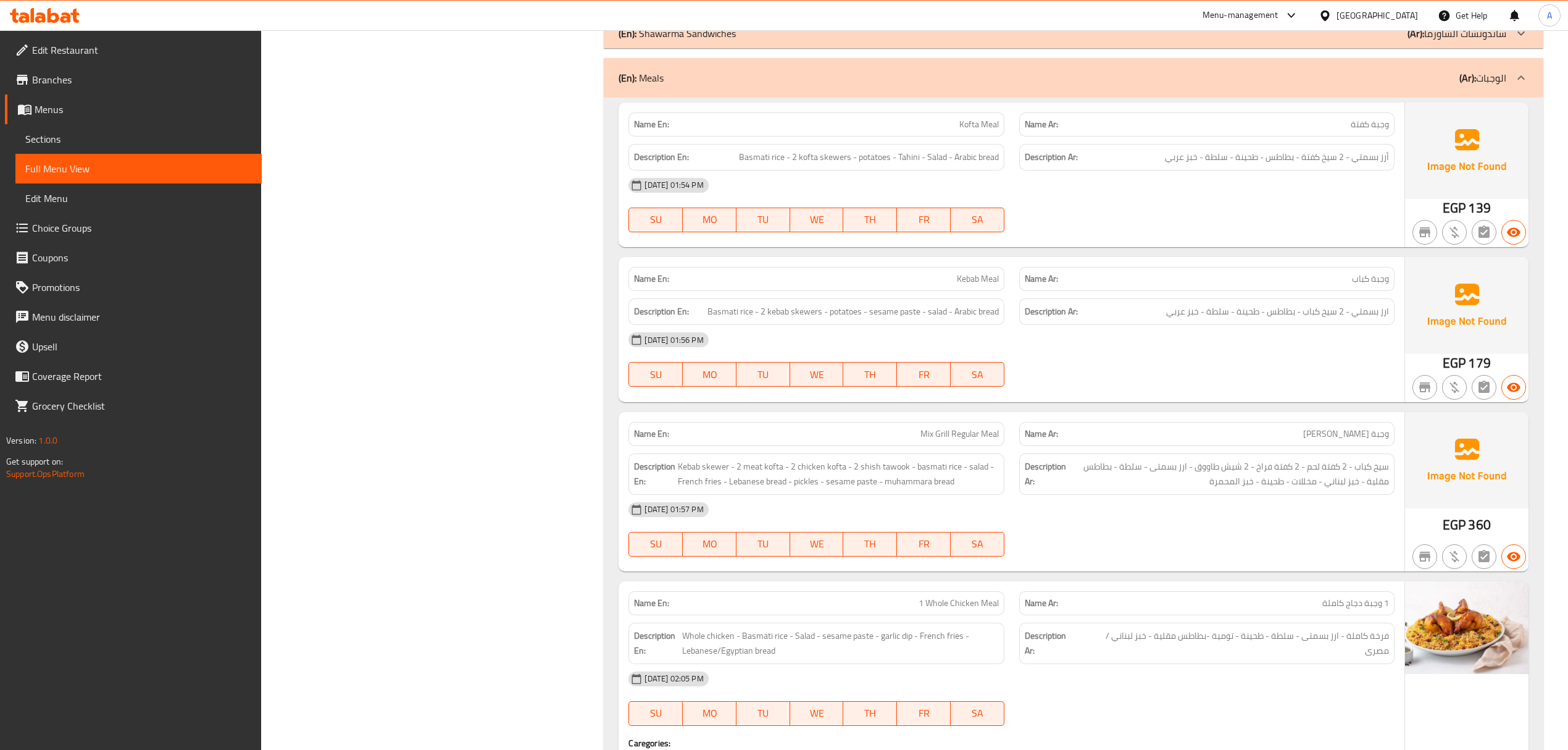
scroll to position [1072, 0]
click at [988, 443] on span "Mix Grill Regular Meal" at bounding box center [959, 437] width 78 height 13
copy span "Mix Grill Regular Meal"
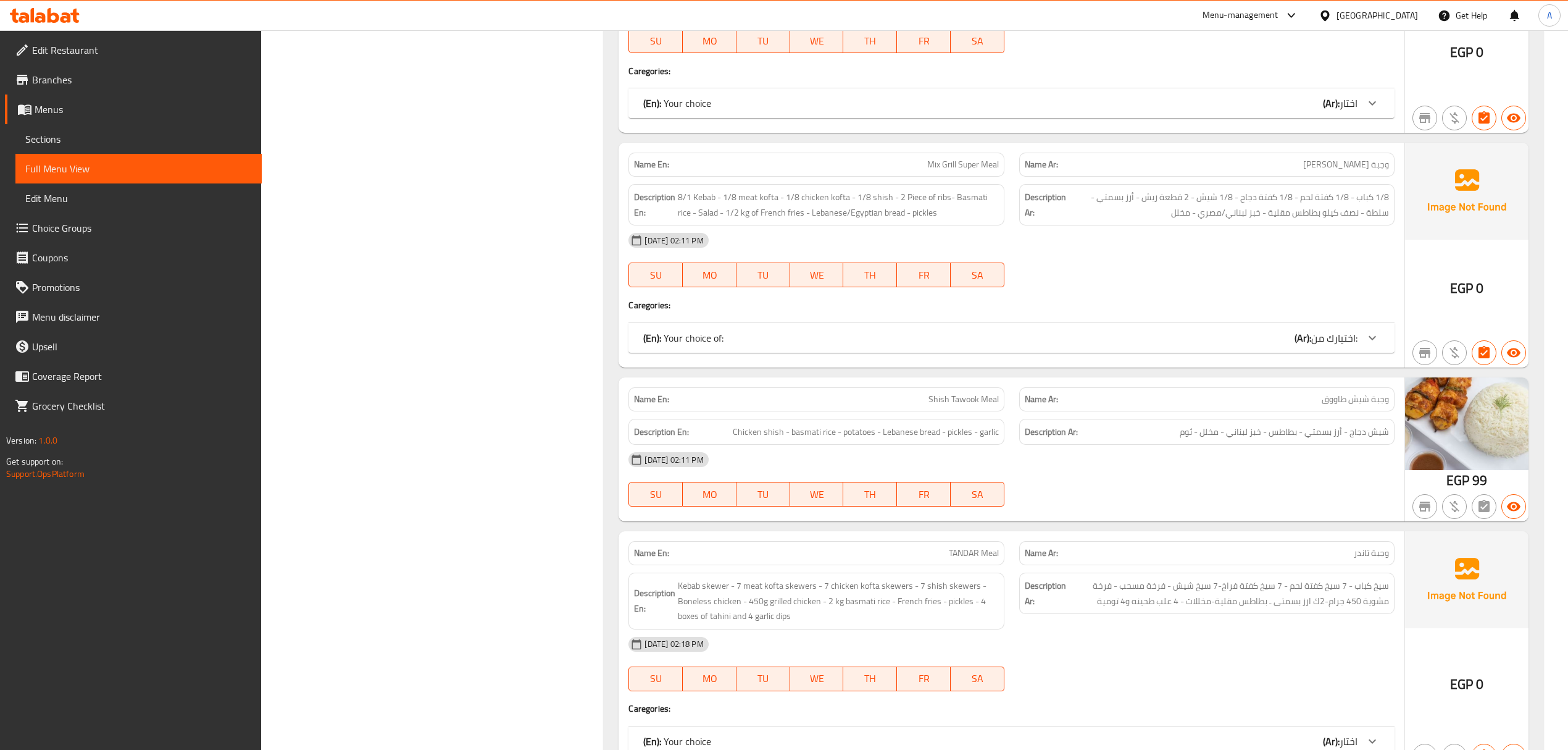
scroll to position [2554, 0]
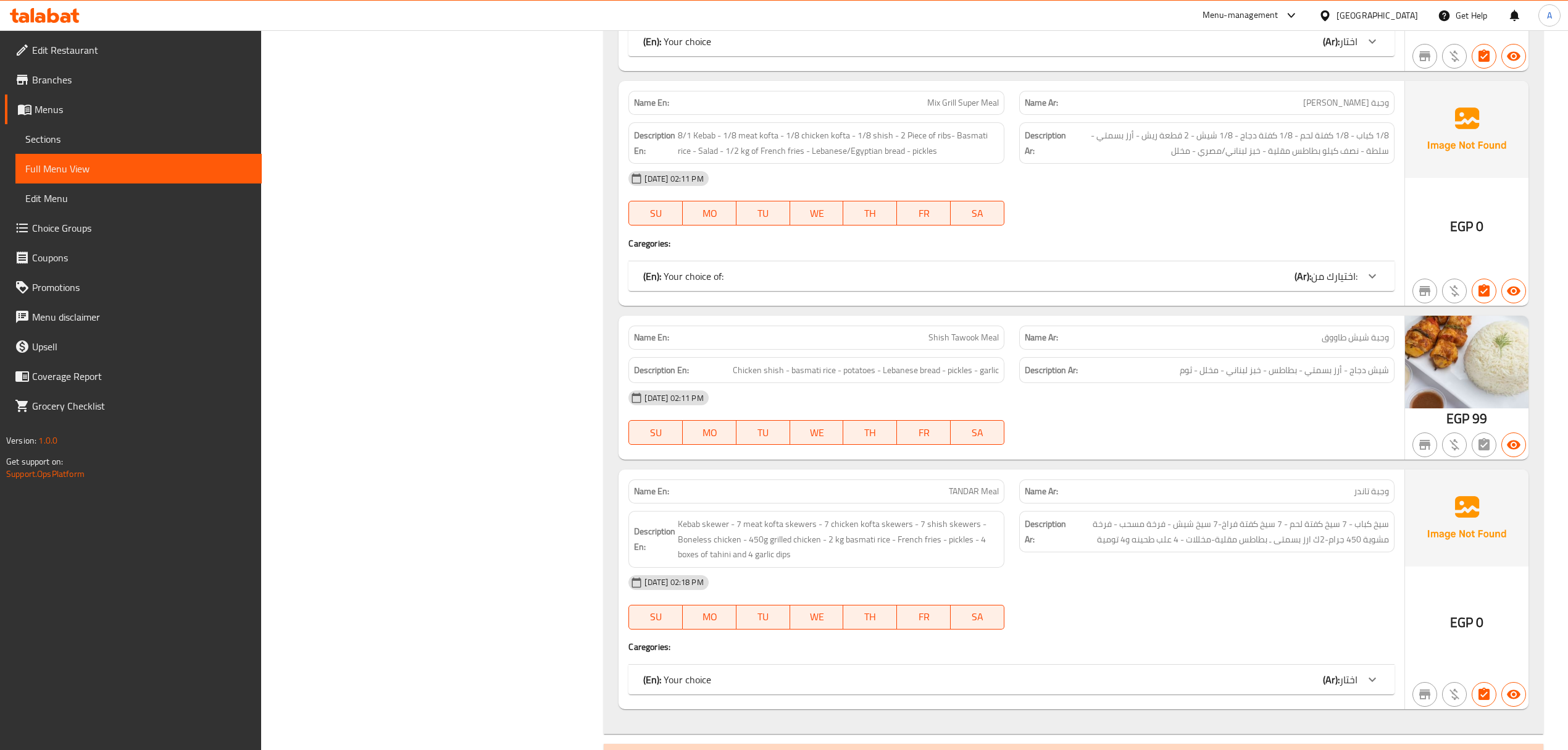
click at [1020, 687] on div "(En): Your choice (Ar): اختار" at bounding box center [1000, 679] width 713 height 15
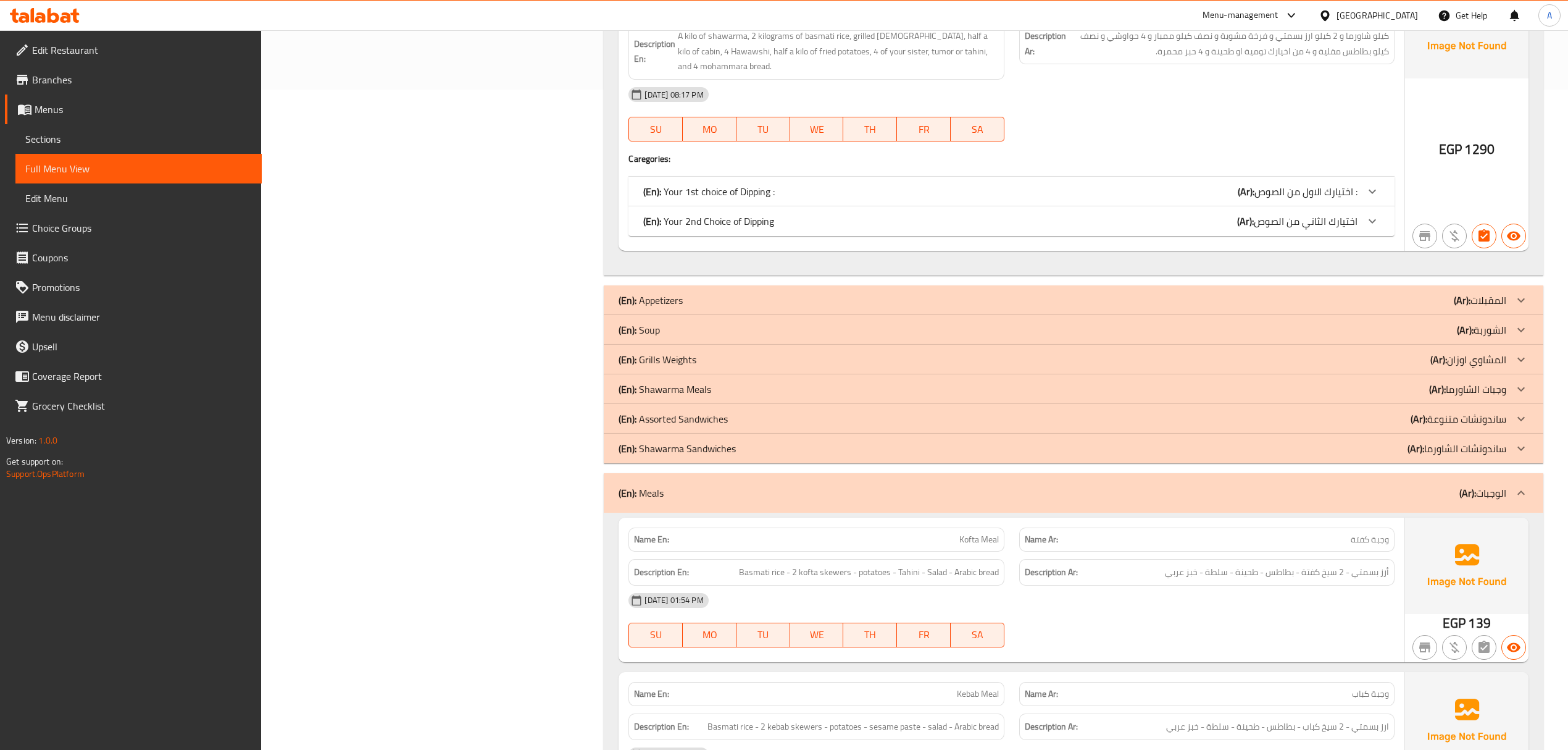
scroll to position [742, 0]
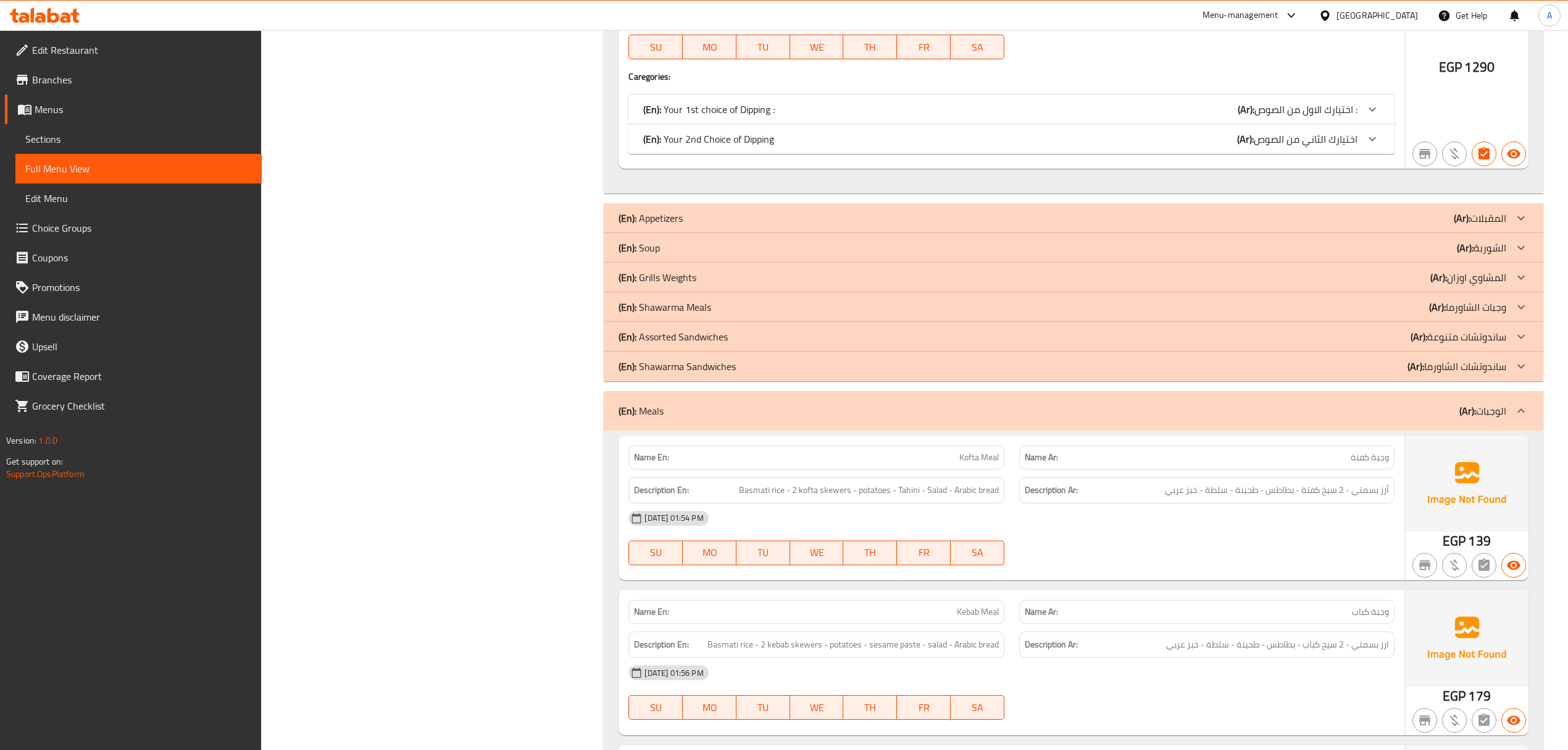
click at [954, 408] on div "(En): Meals (Ar): الوجبات" at bounding box center [1062, 411] width 887 height 15
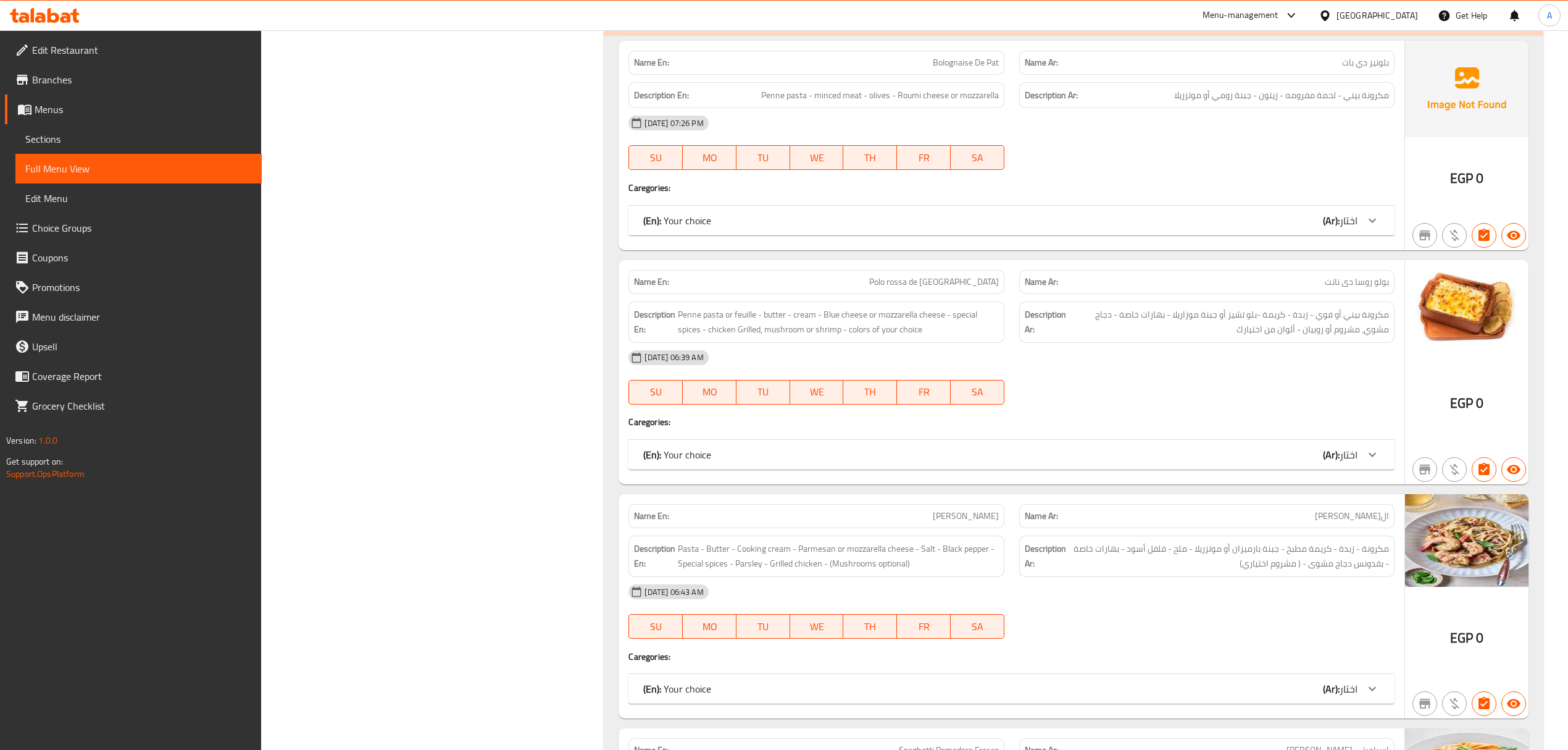
scroll to position [6085, 0]
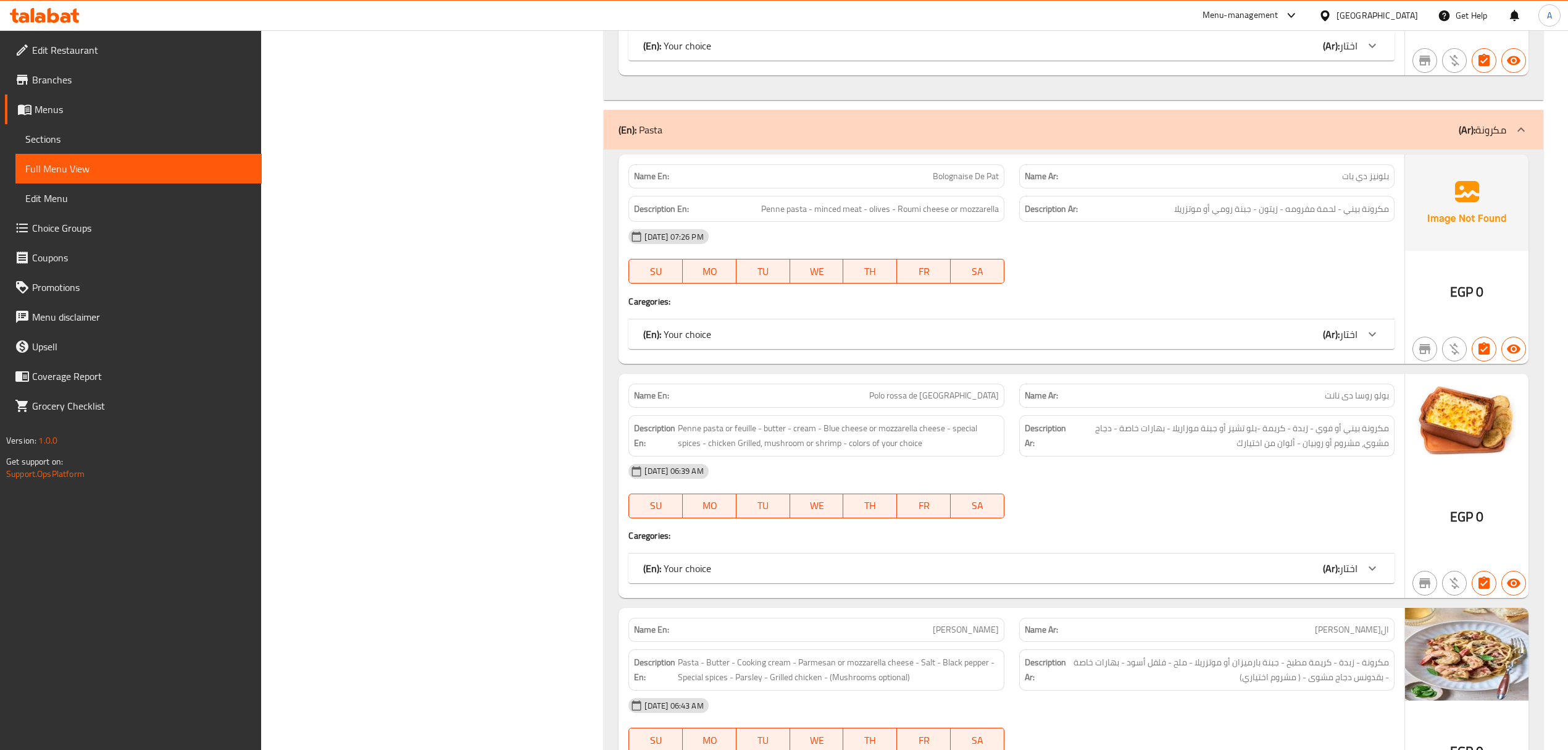
click at [1117, 327] on div "(En): Your choice (Ar): اختار" at bounding box center [1000, 334] width 713 height 15
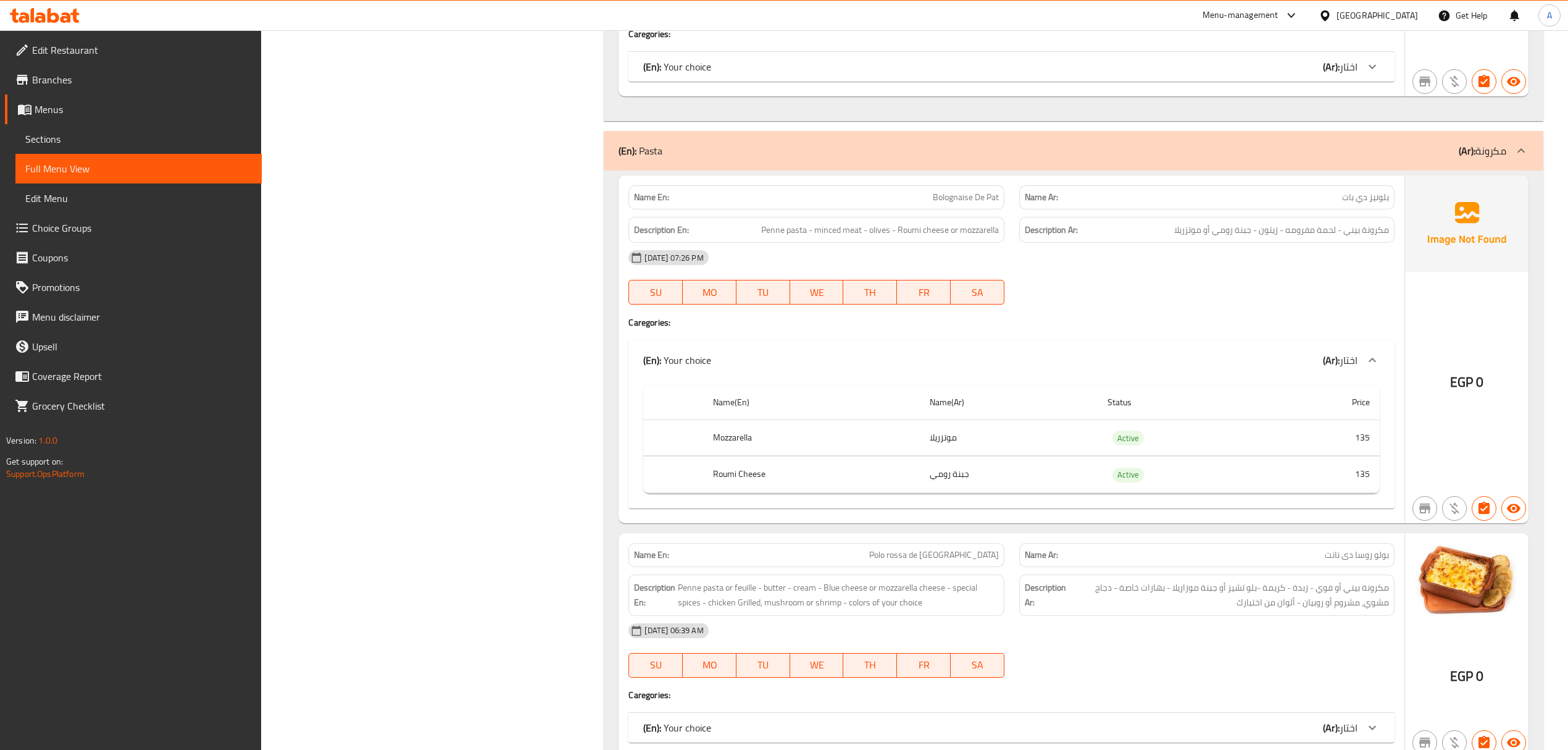
scroll to position [6142, 0]
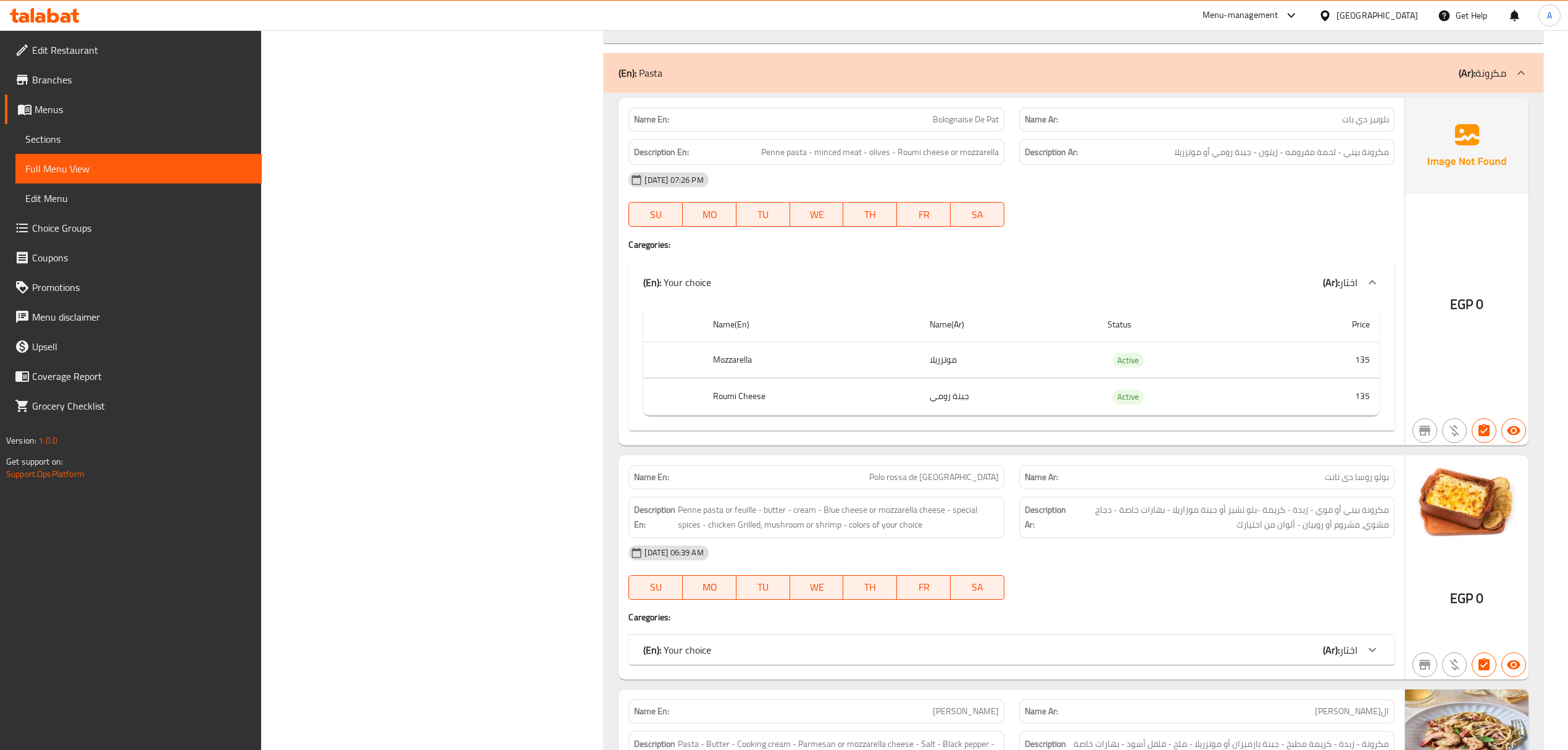
click at [1087, 642] on div "(En): Your choice (Ar): اختار" at bounding box center [1000, 650] width 713 height 15
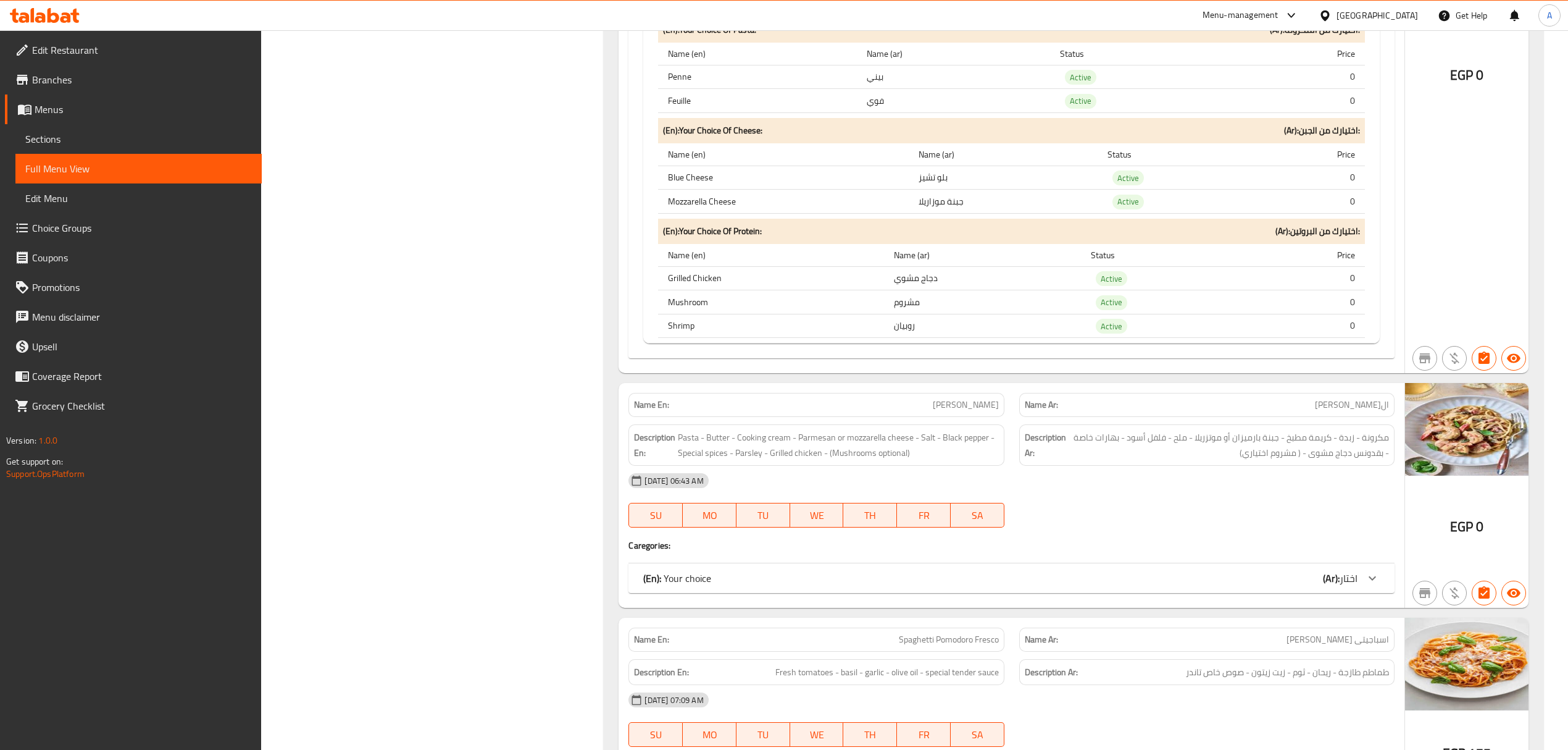
scroll to position [6966, 0]
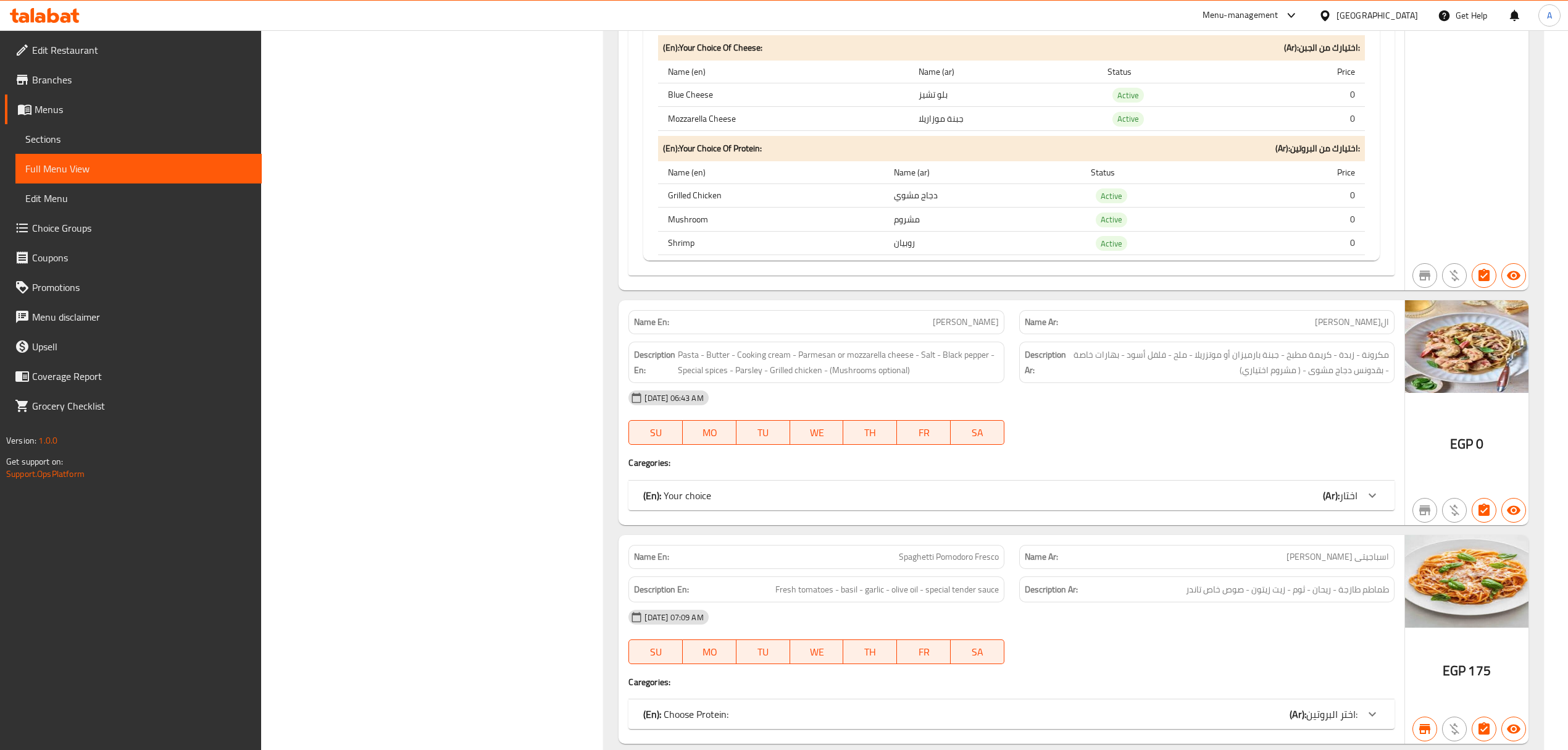
click at [1234, 488] on div "(En): Your choice (Ar): اختار" at bounding box center [1000, 495] width 713 height 15
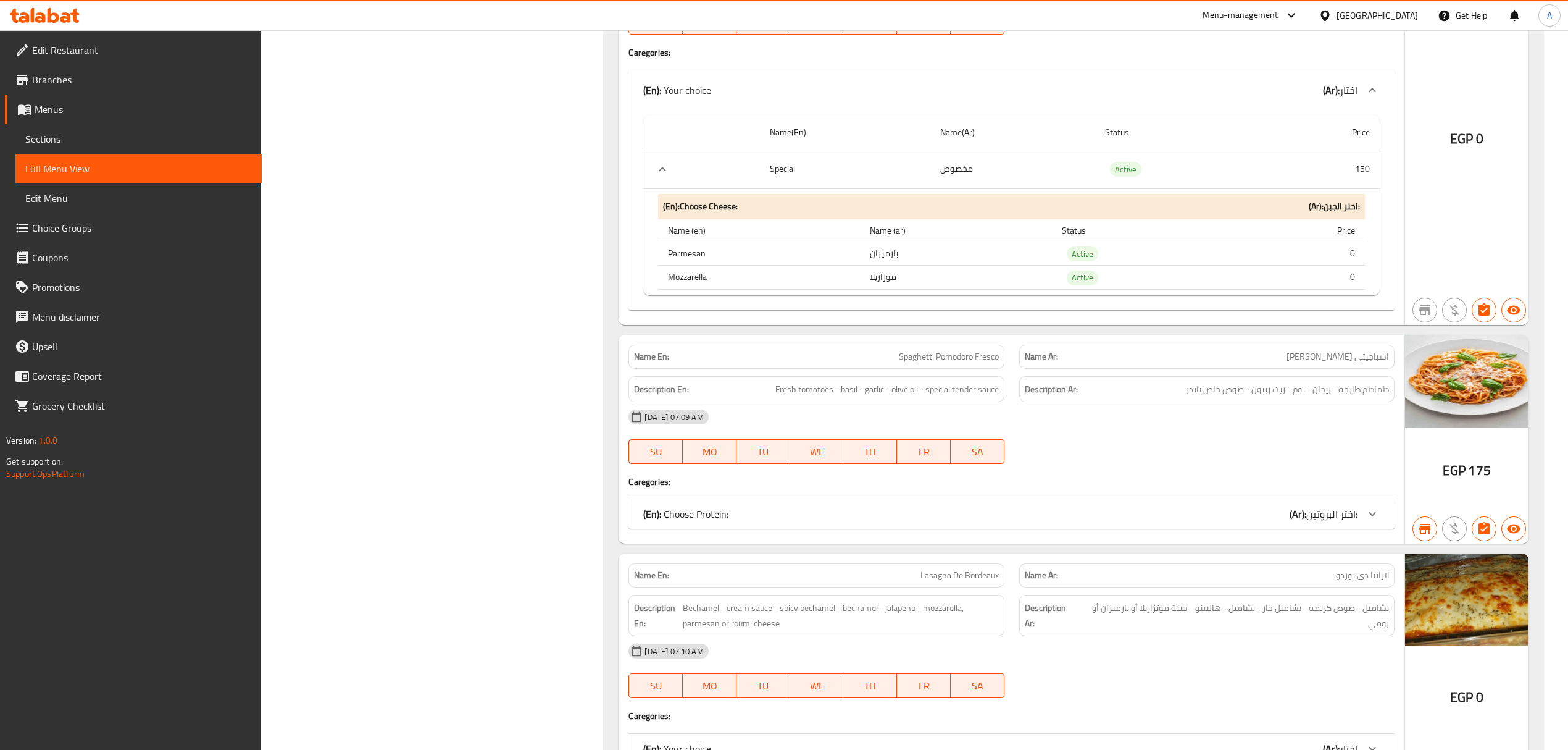
scroll to position [7377, 0]
click at [1201, 505] on div "(En): Choose Protein: (Ar): اختر البروتين:" at bounding box center [1000, 513] width 713 height 15
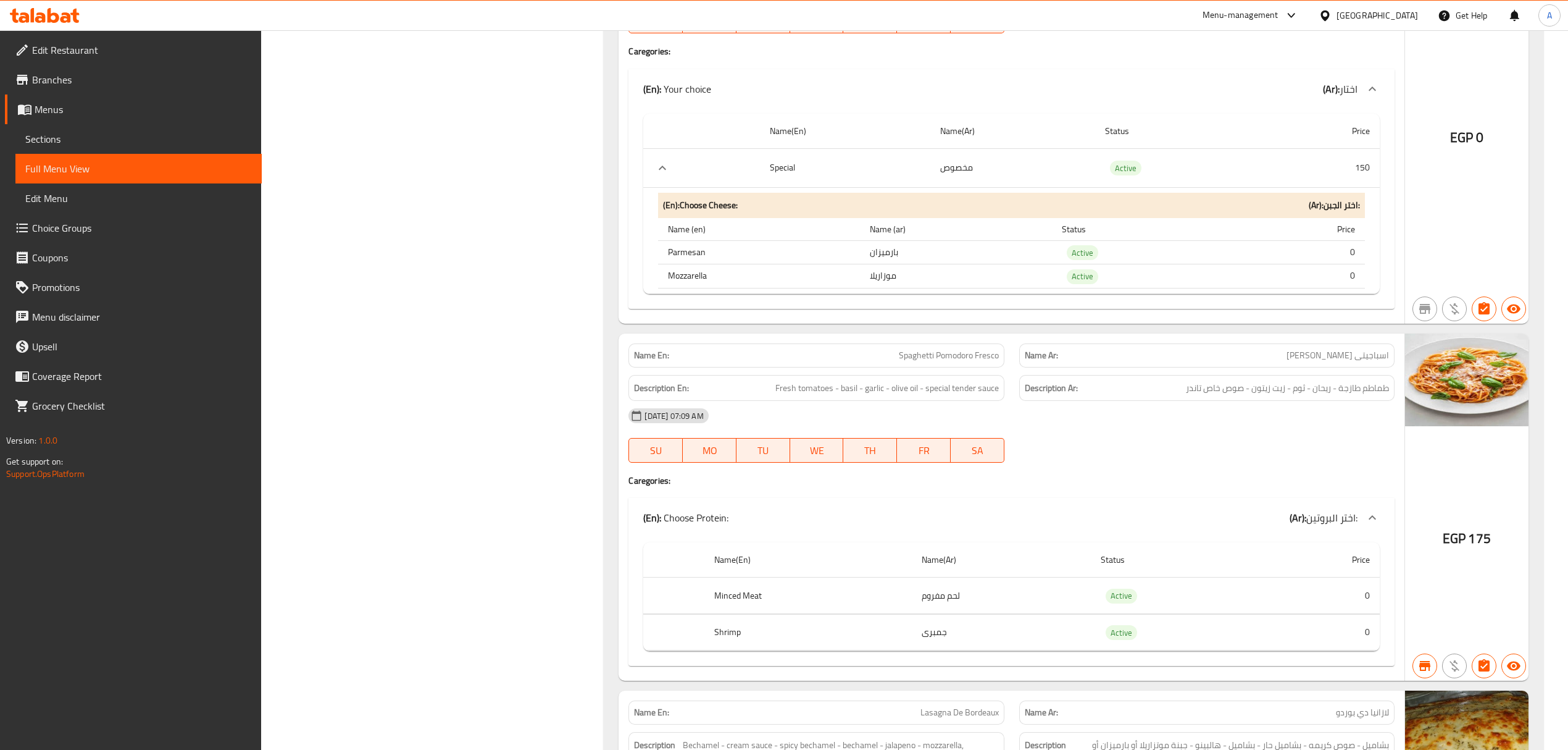
click at [917, 349] on span "Spaghetti Pomodoro Fresco" at bounding box center [948, 355] width 100 height 13
copy span "Spaghetti Pomodoro Fresco"
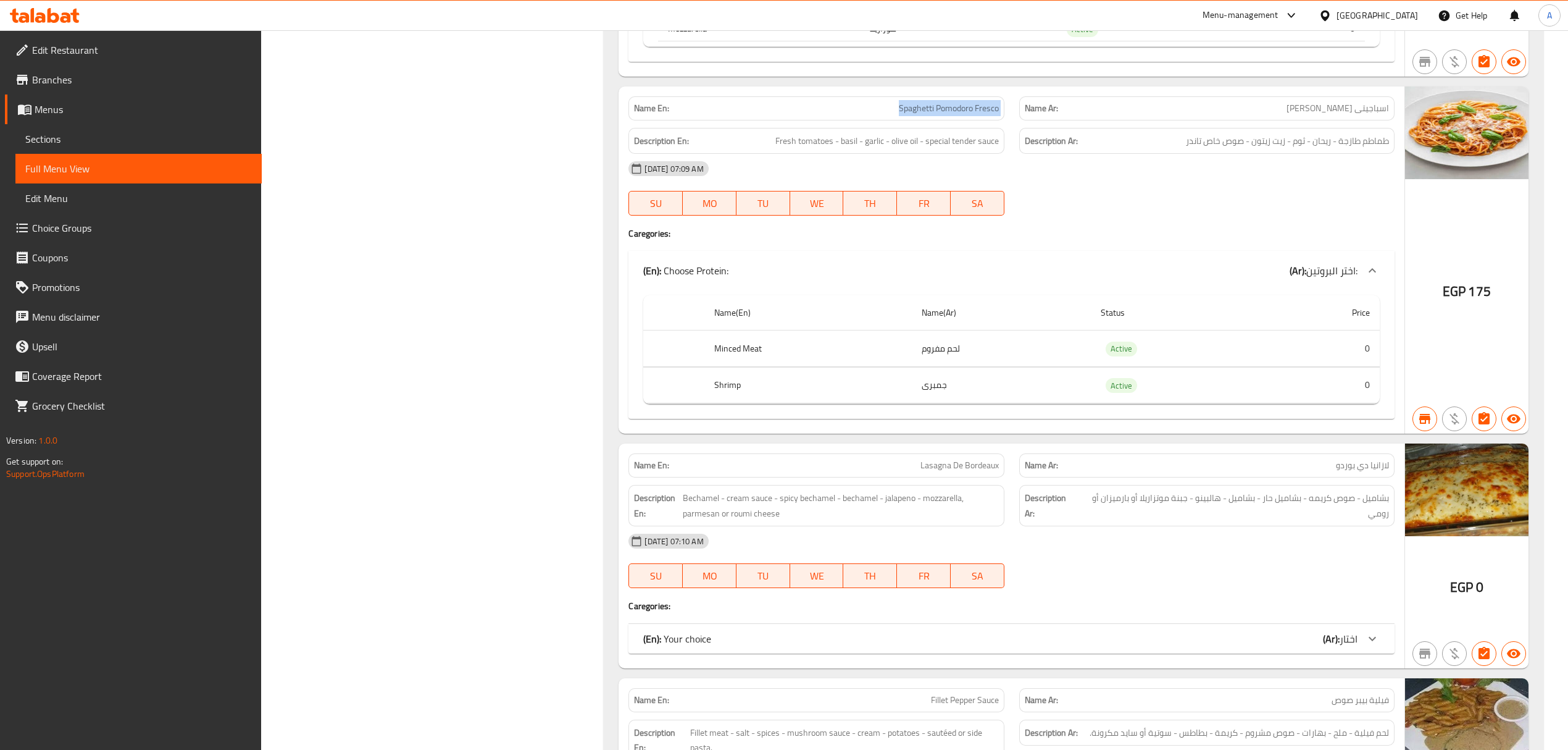
scroll to position [7707, 0]
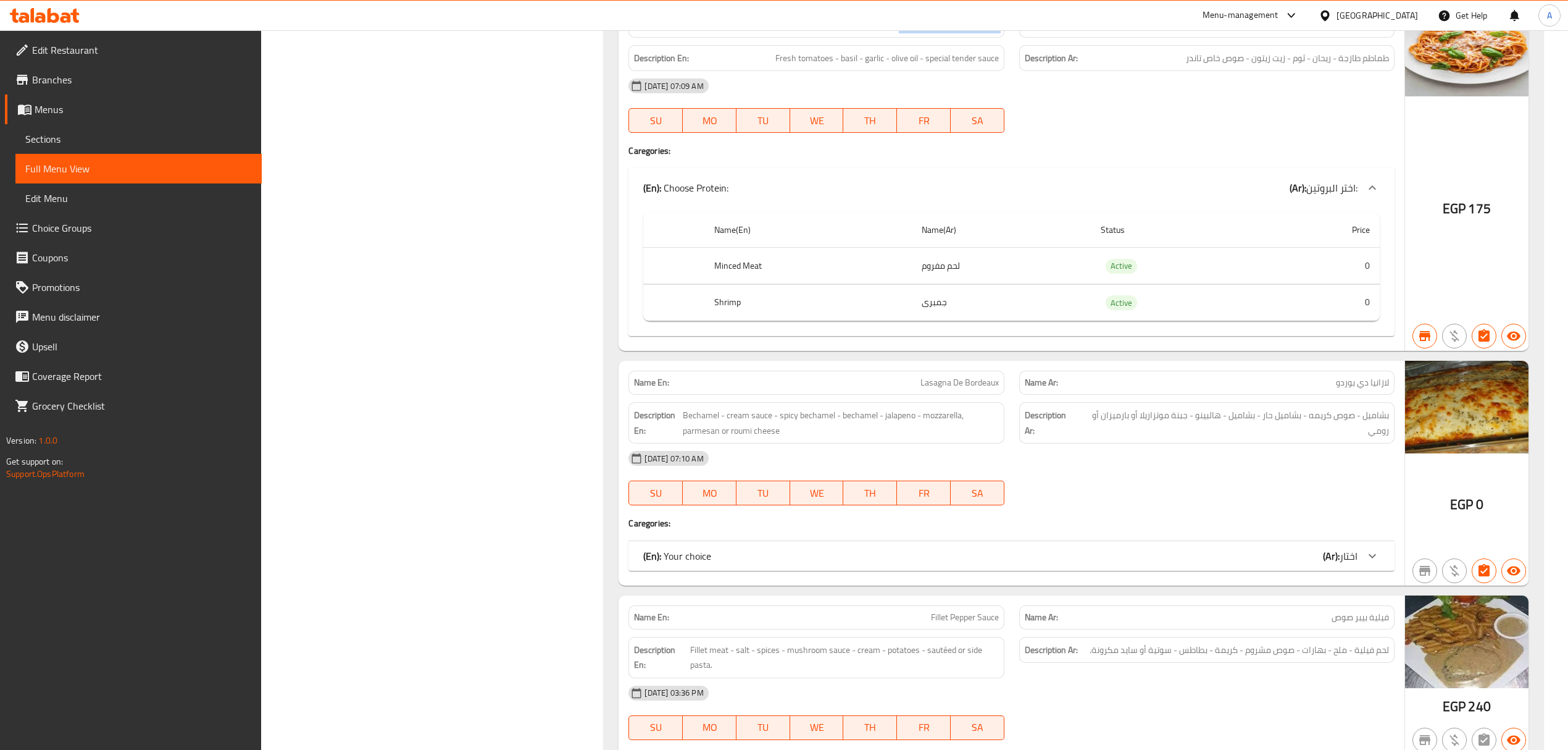
click at [1008, 549] on div "(En): Your choice (Ar): اختار" at bounding box center [1000, 556] width 713 height 15
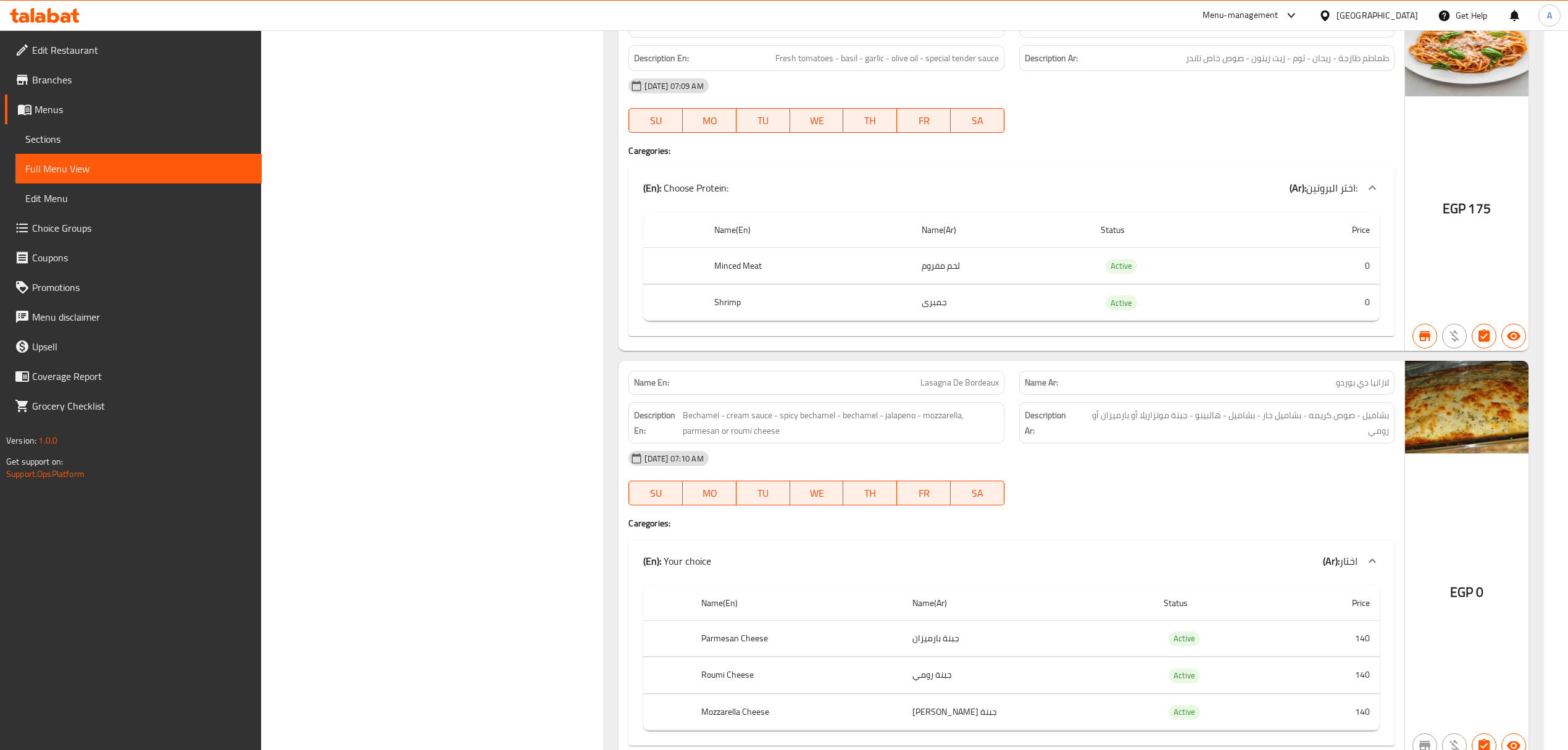
click at [953, 376] on span "Lasagna De Bordeaux" at bounding box center [959, 382] width 78 height 13
copy span "Lasagna De Bordeaux"
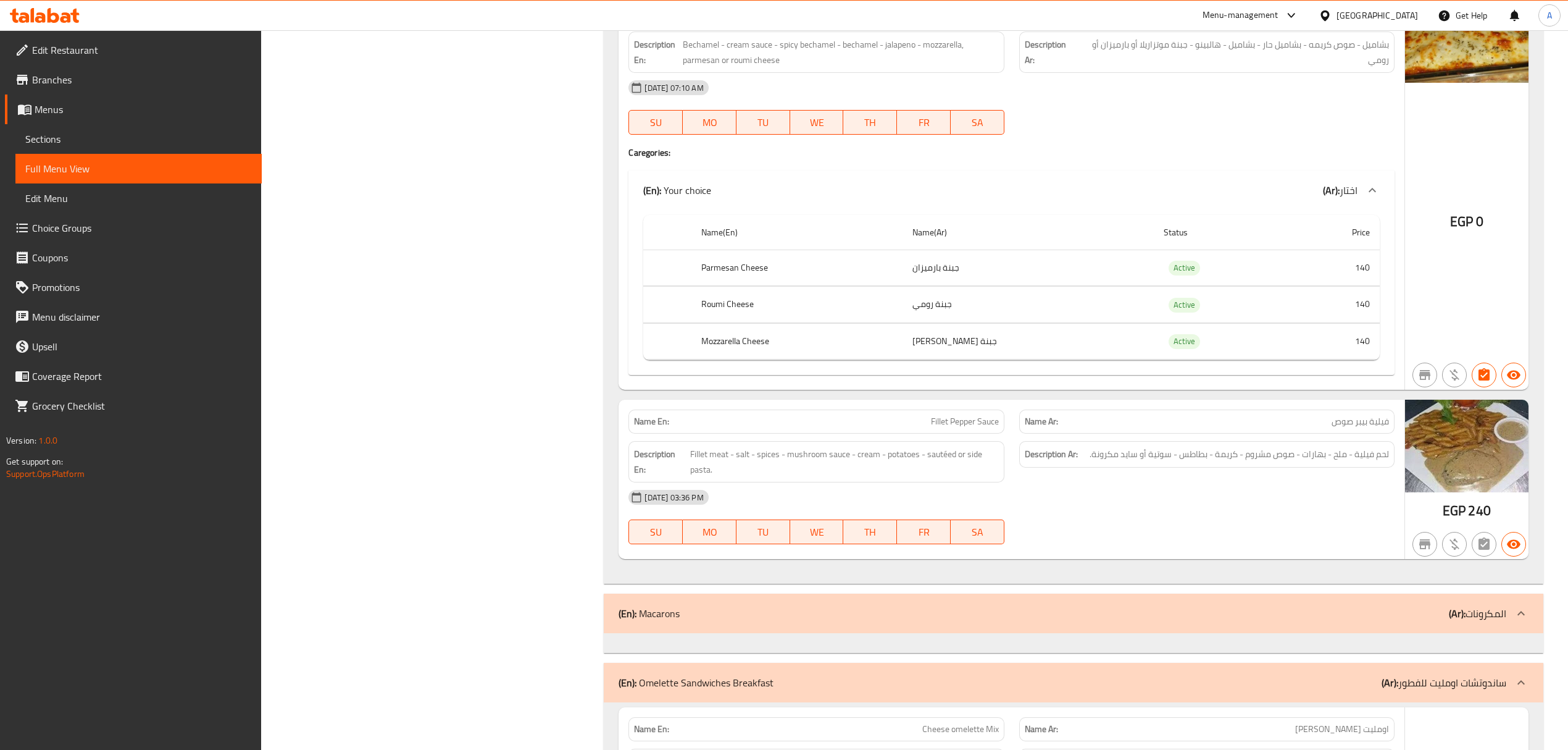
scroll to position [8201, 0]
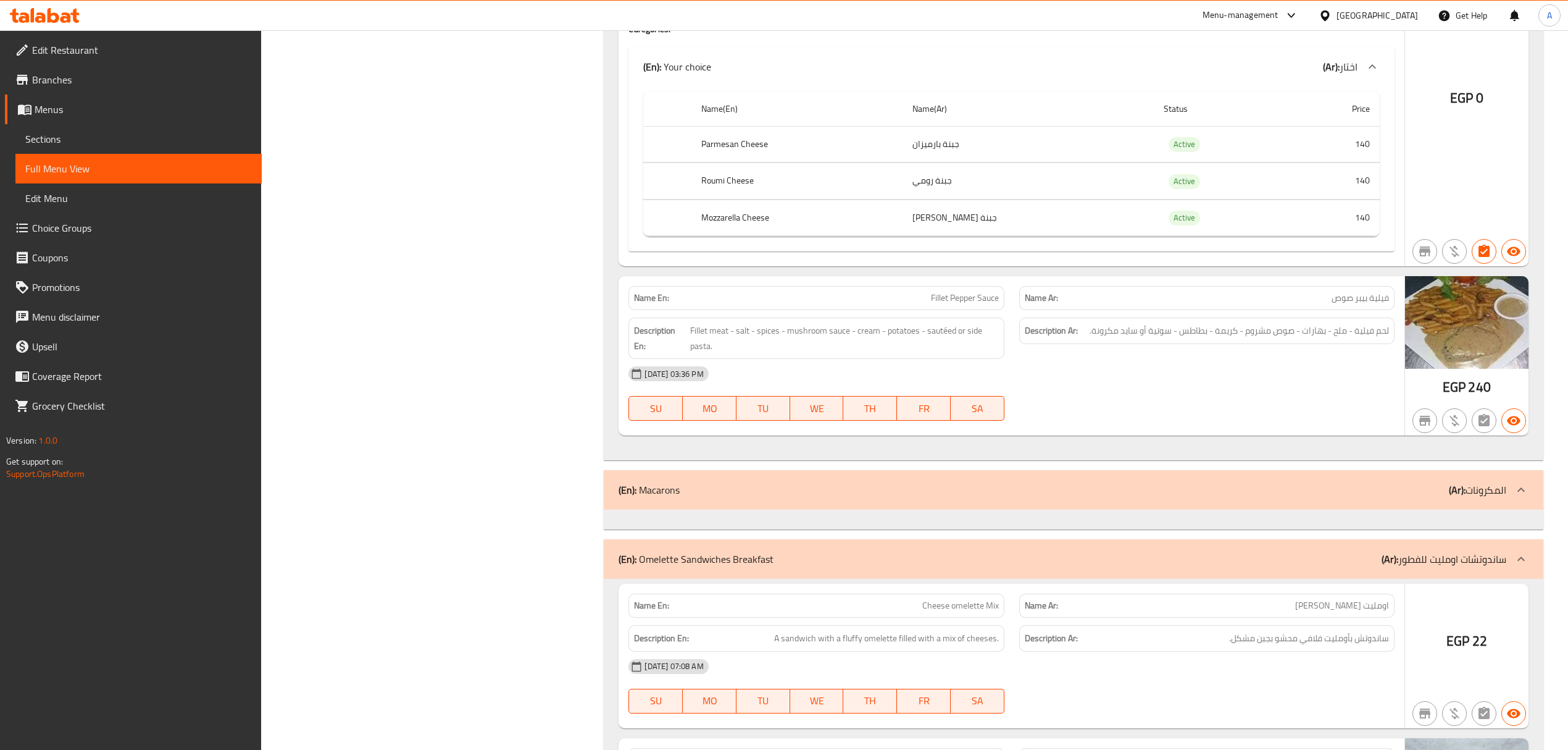
click at [1136, 482] on div "(En): Macarons (Ar): المكرونات" at bounding box center [1062, 490] width 887 height 15
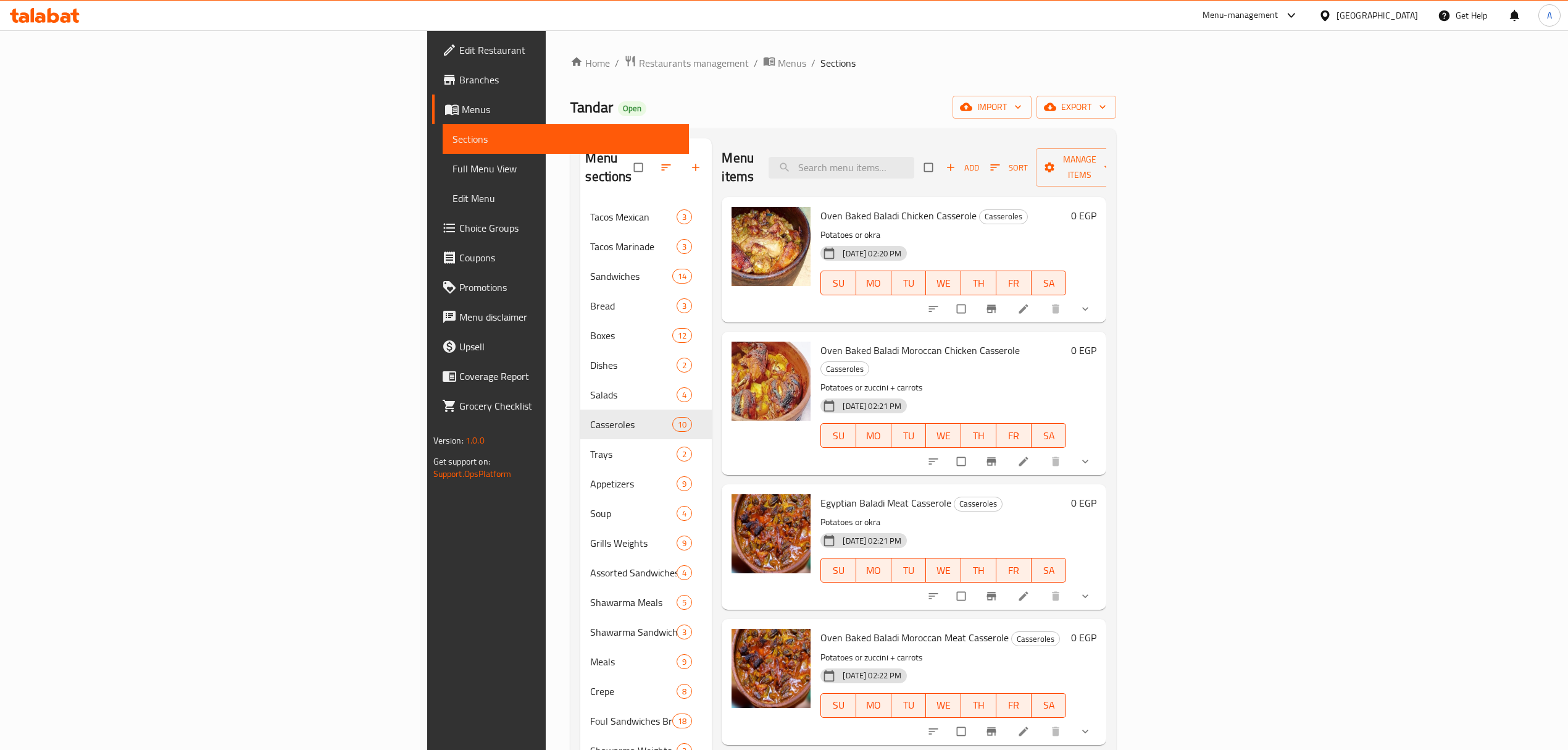
click at [460, 230] on span "Choice Groups" at bounding box center [569, 228] width 219 height 15
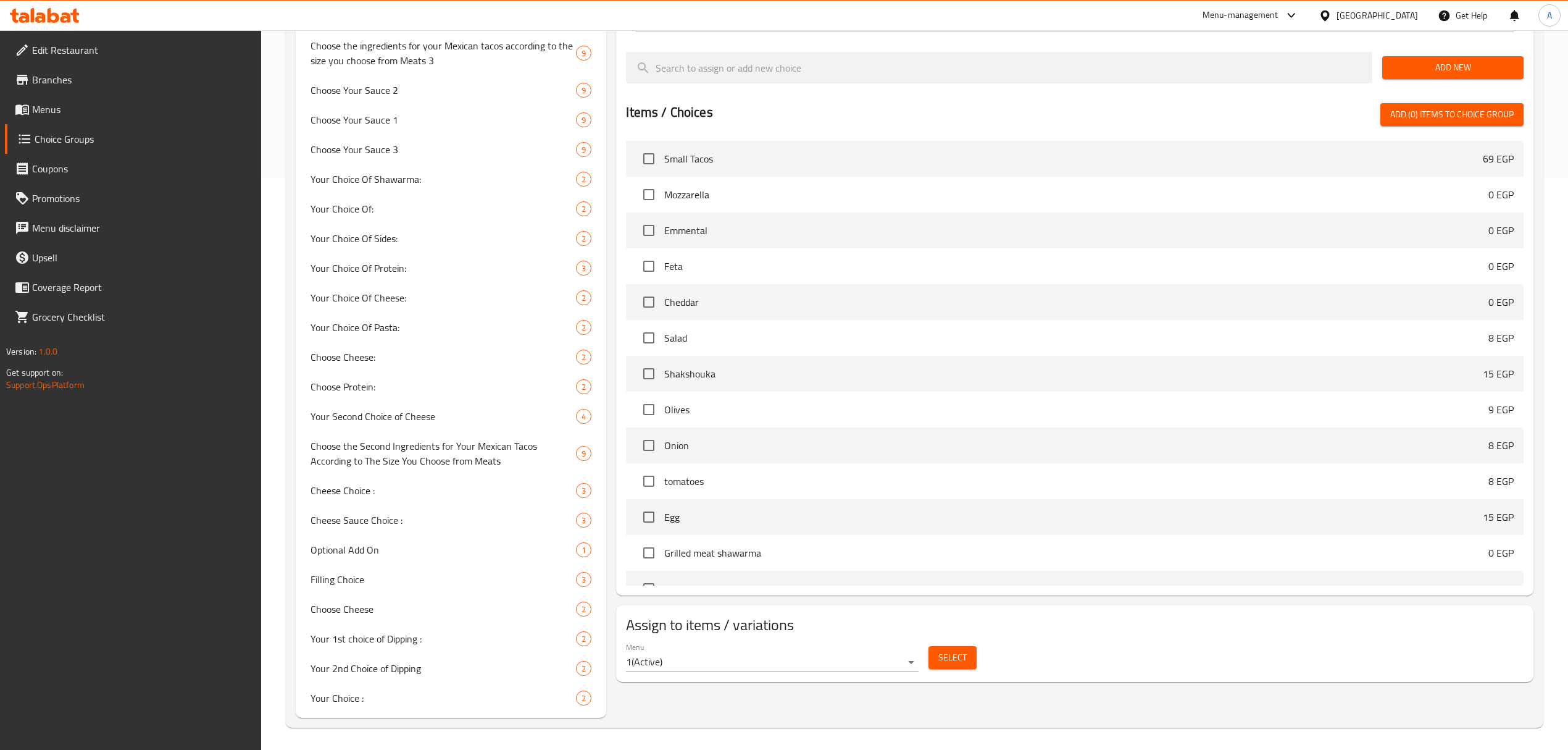
scroll to position [574, 0]
click at [376, 692] on span "Your Choice :" at bounding box center [425, 696] width 228 height 15
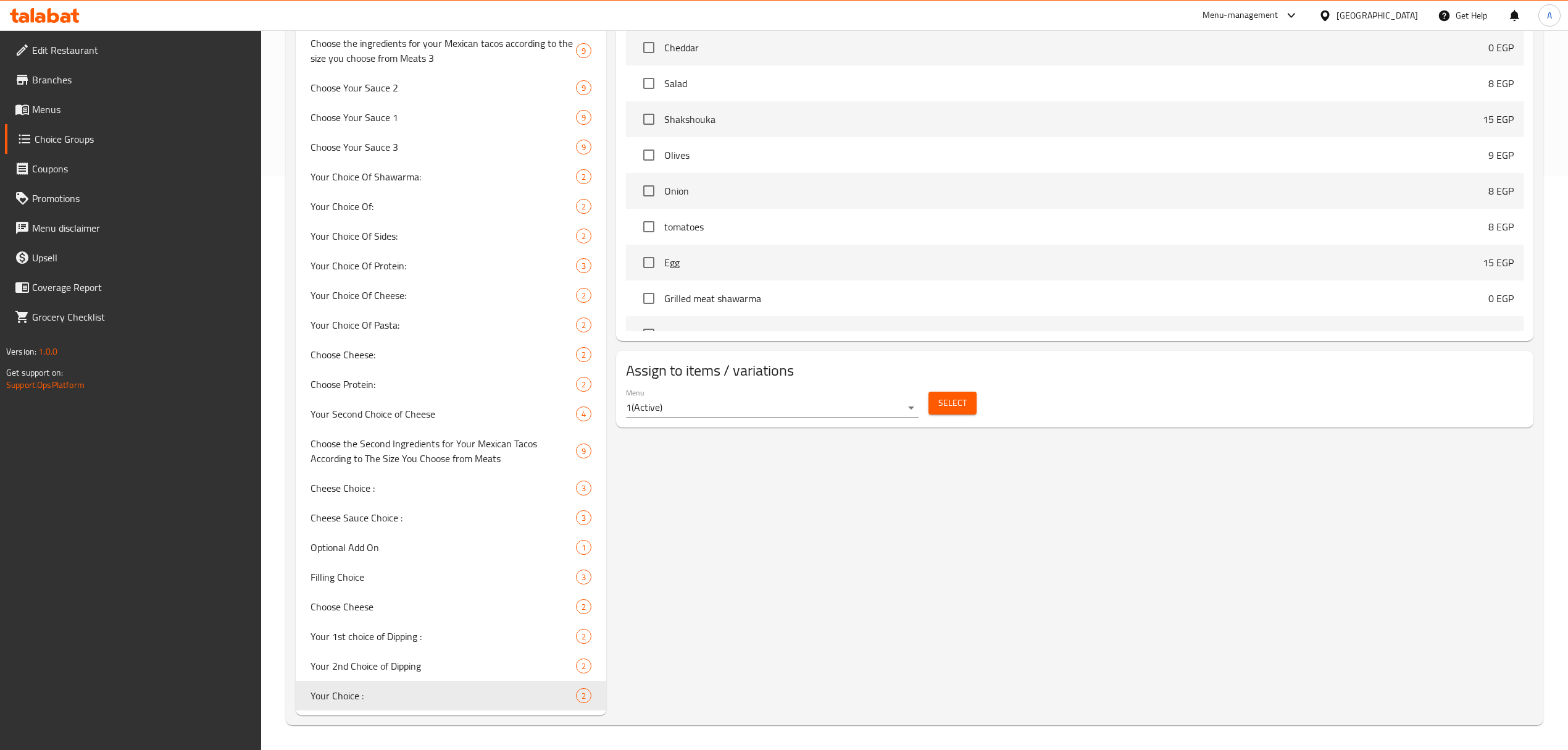
type input "Your Choice :"
type input "اختيارك :"
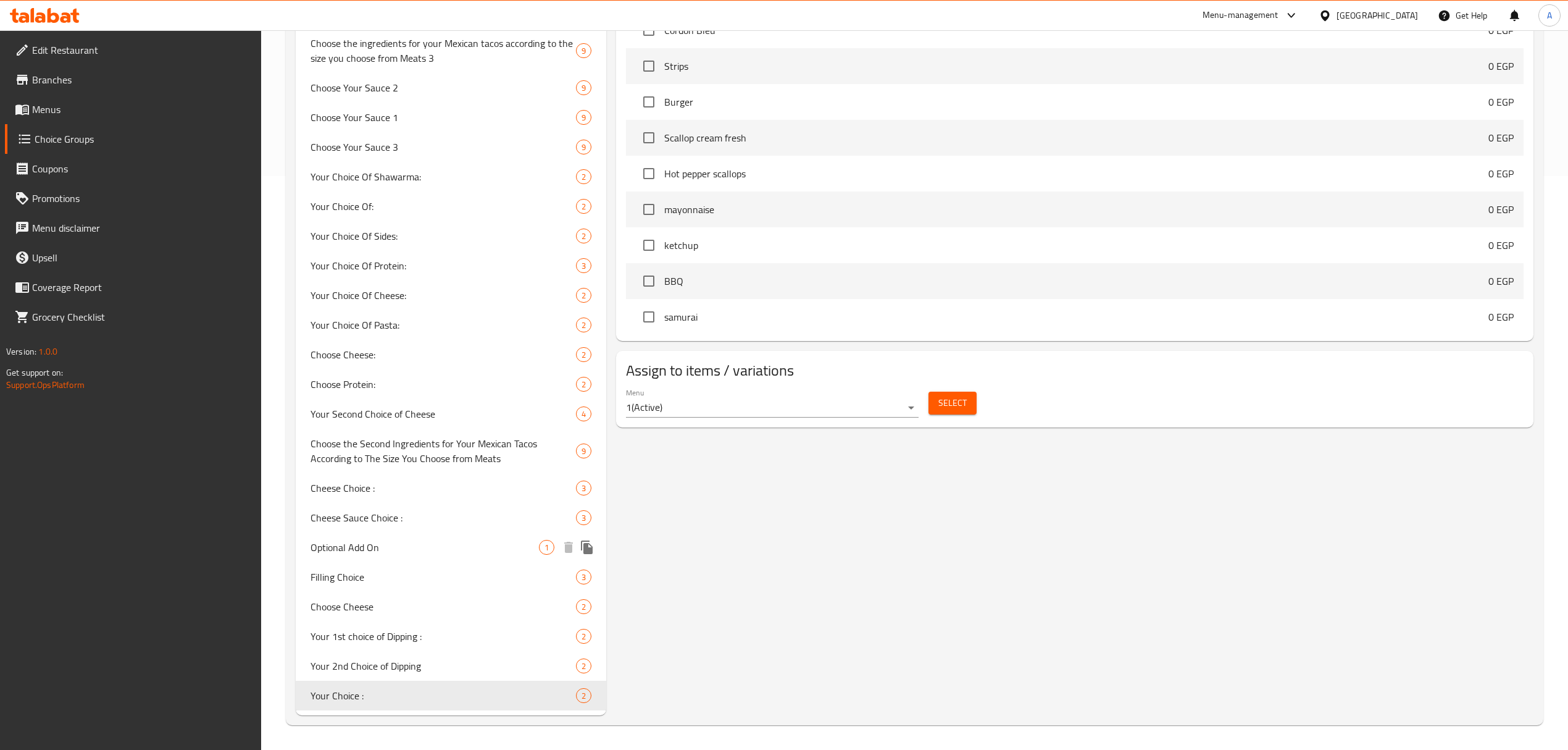
click at [457, 557] on div "Optional Add On 1" at bounding box center [451, 547] width 311 height 29
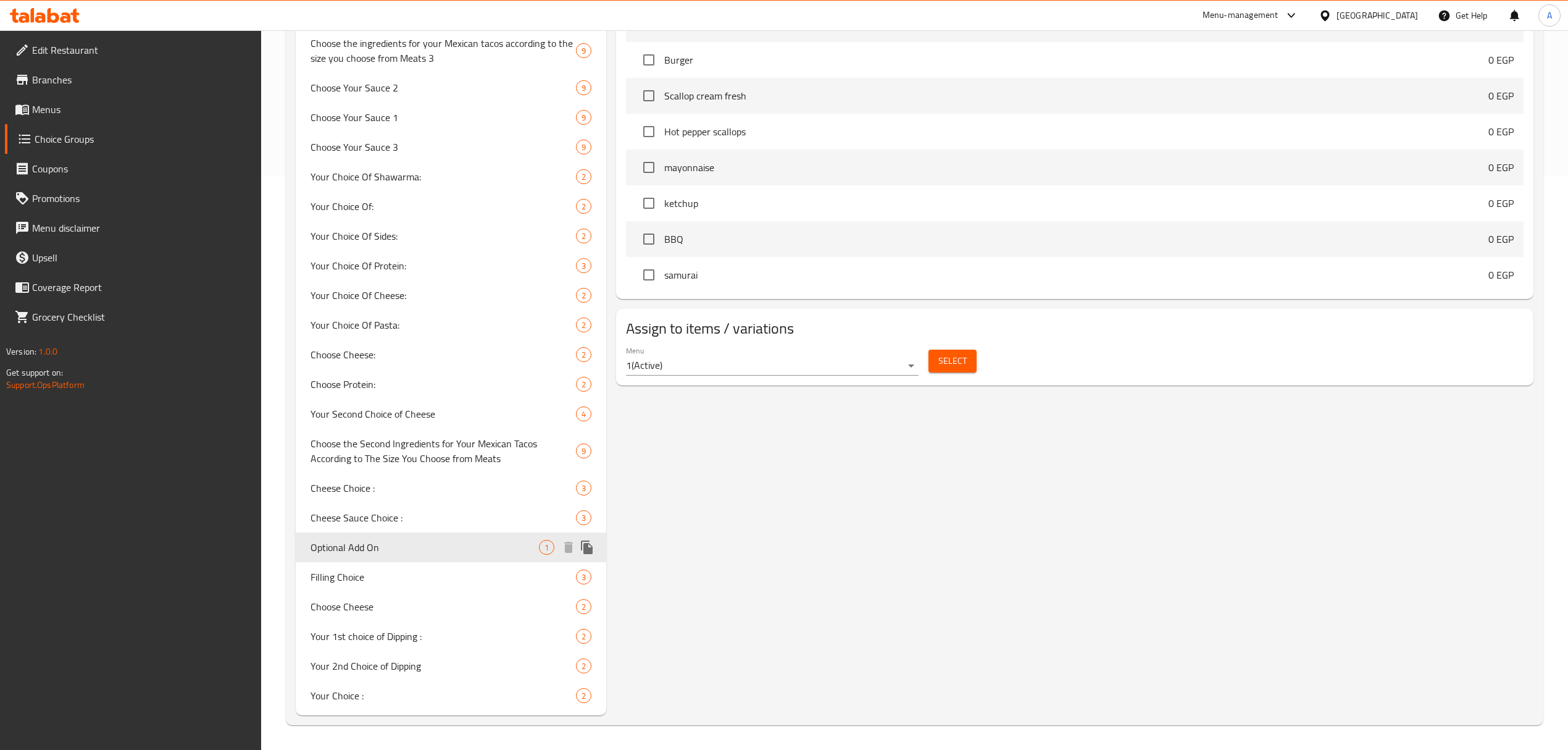
type input "Optional Add On"
type input "اضافة اختياري"
type input "0"
click at [443, 233] on span "Your Choice Of Sides:" at bounding box center [425, 236] width 228 height 15
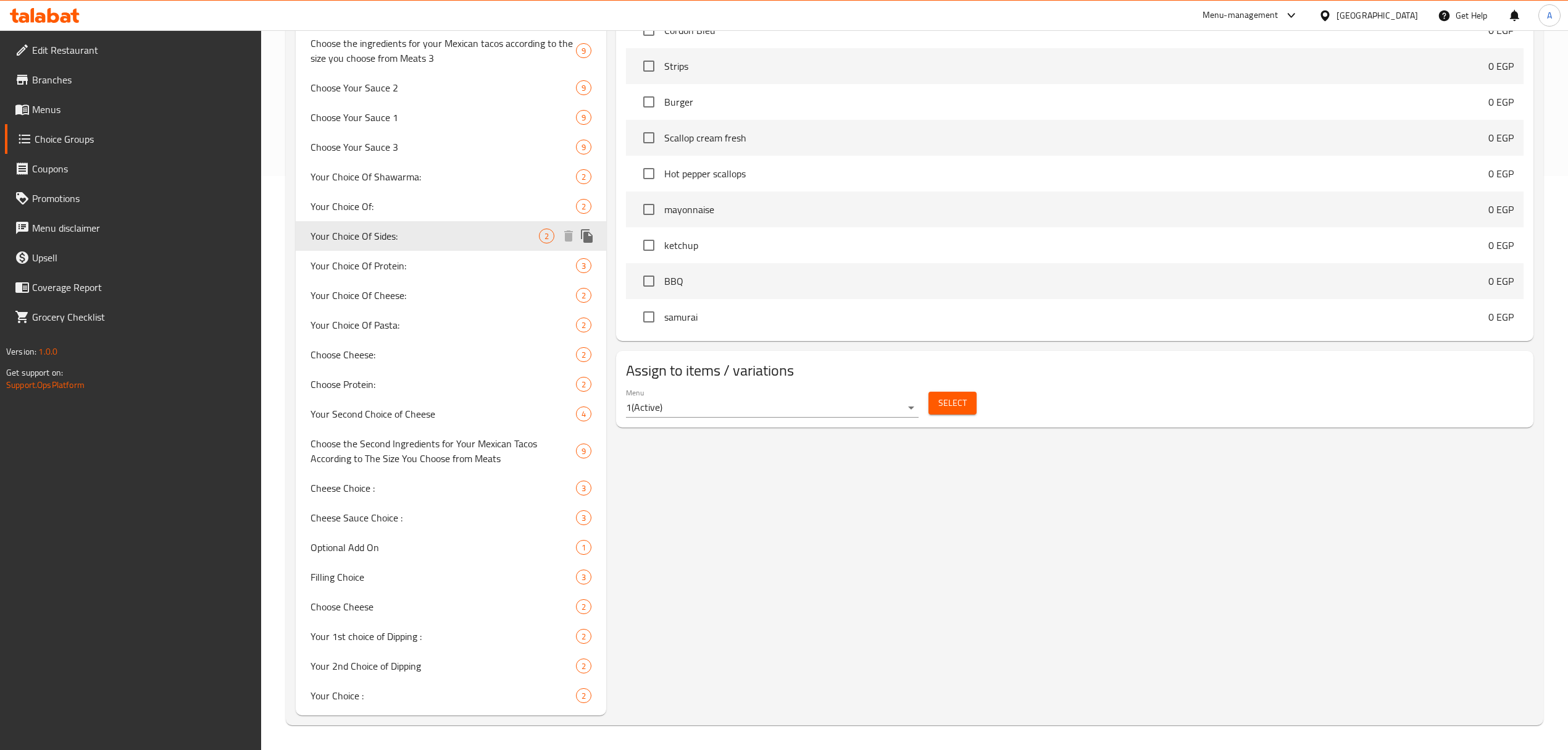
type input "Your Choice Of Sides:"
type input "اختيارك من الأطباق الجانبية:"
type input "1"
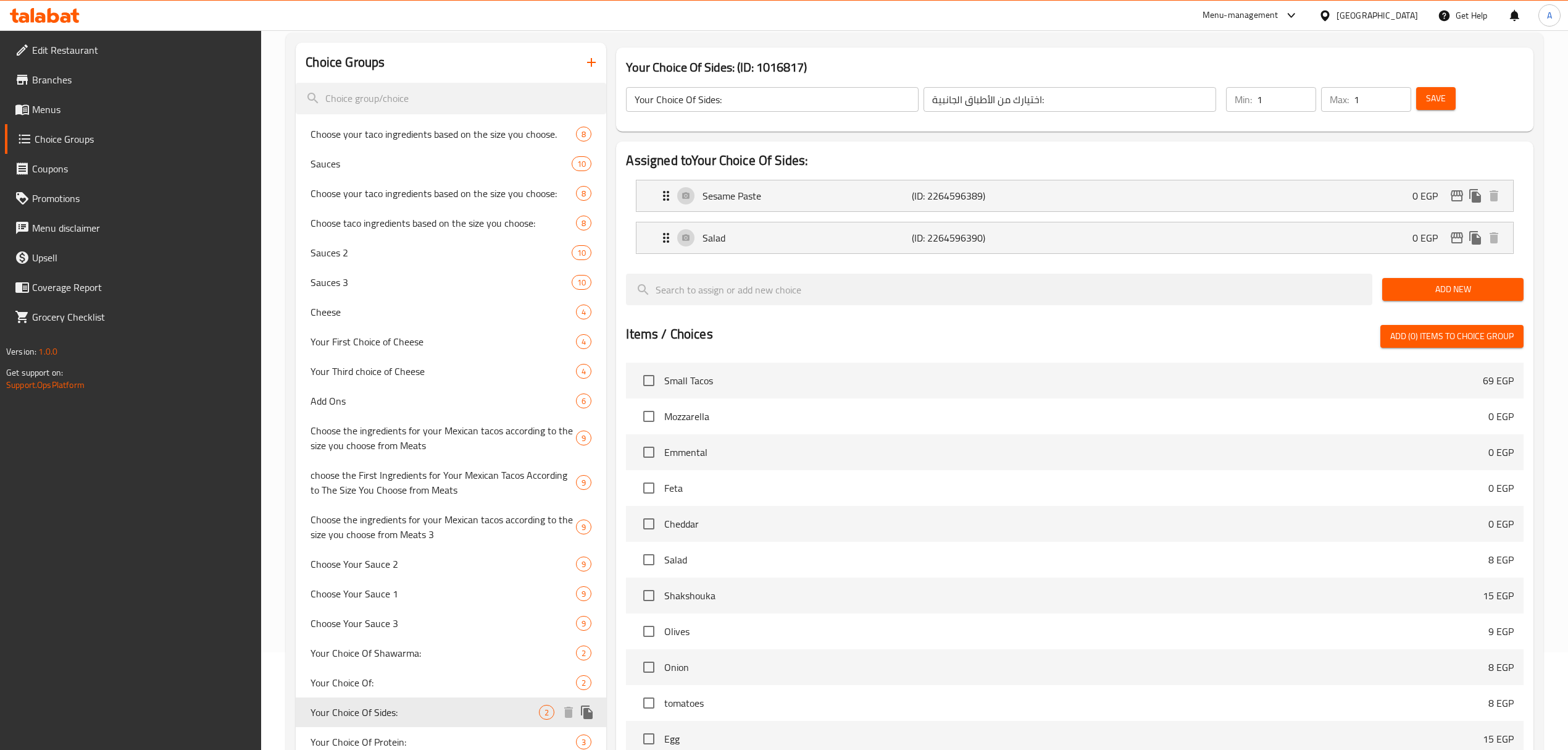
scroll to position [247, 0]
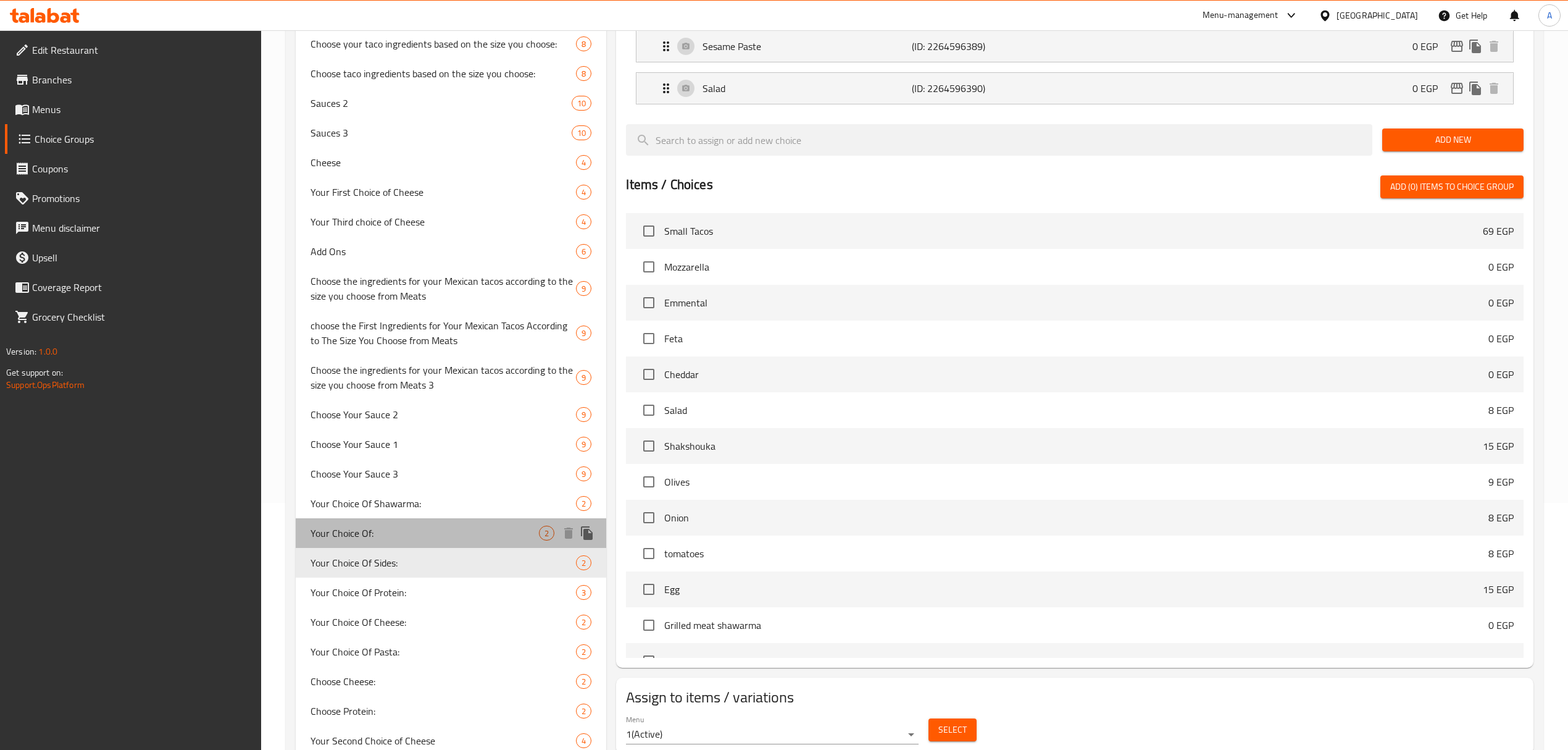
click at [388, 527] on span "Your Choice Of:" at bounding box center [425, 533] width 228 height 15
type input "Your Choice Of:"
type input "اختيارك من:"
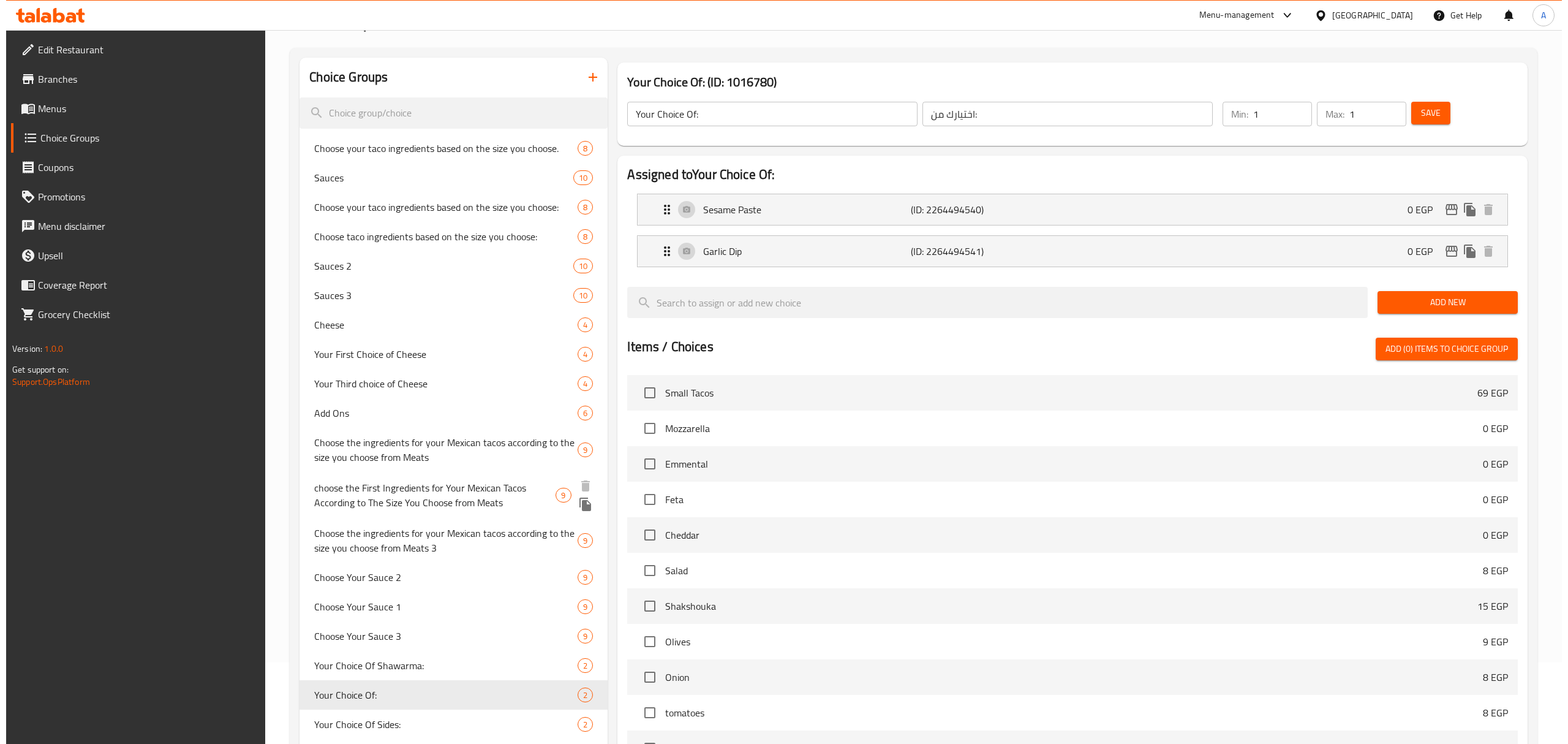
scroll to position [0, 0]
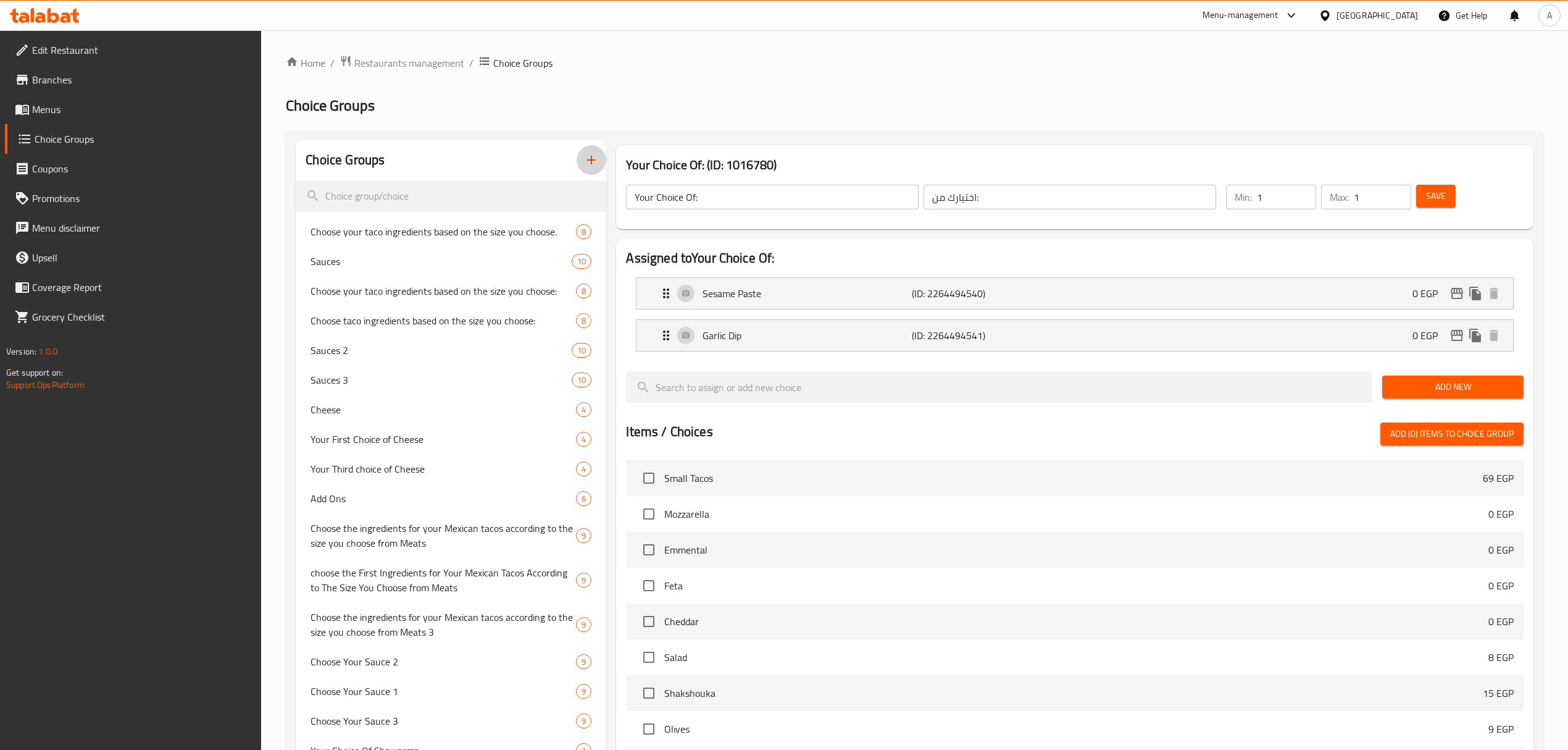
click at [591, 164] on icon "button" at bounding box center [591, 160] width 15 height 15
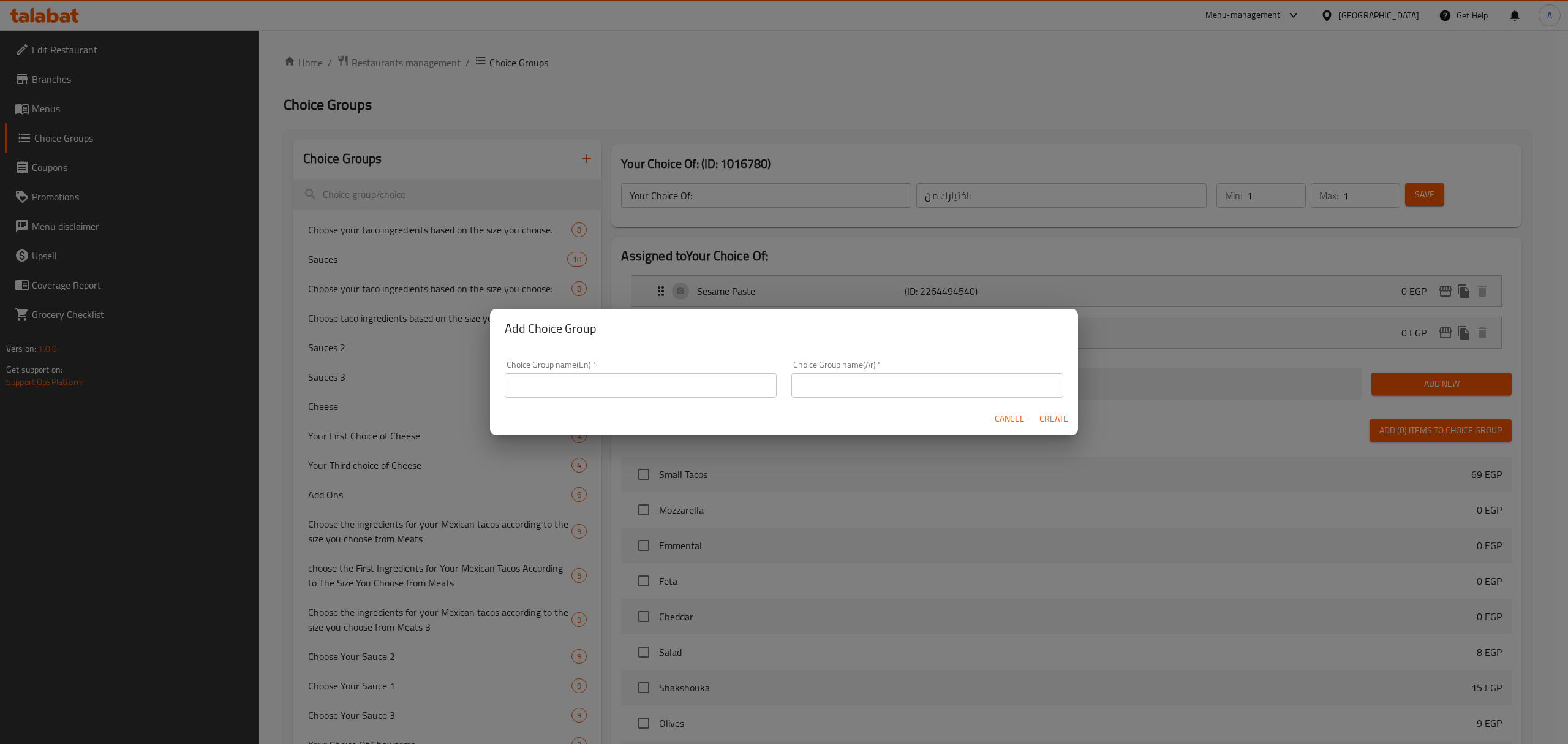
click at [585, 385] on input "text" at bounding box center [640, 385] width 272 height 24
paste input "Casseroles"
type input "Casseroles"
click at [830, 395] on input "text" at bounding box center [928, 385] width 272 height 24
click at [841, 390] on input "إضافات الطواجن:" at bounding box center [928, 385] width 272 height 24
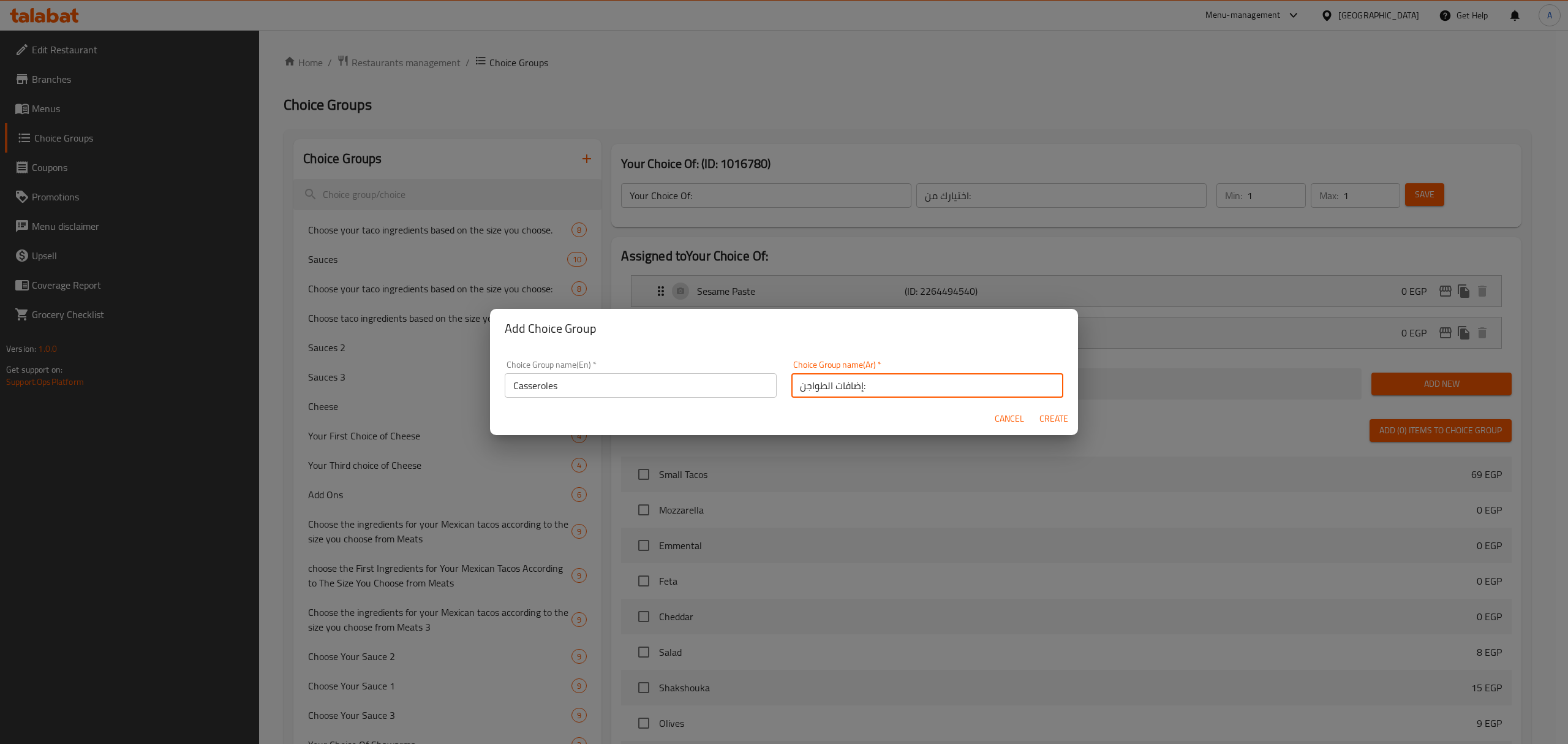
click at [841, 390] on input "إضافات الطواجن:" at bounding box center [928, 385] width 272 height 24
type input "إضافات الطواجن:"
click at [620, 388] on input "Casseroles" at bounding box center [640, 385] width 272 height 24
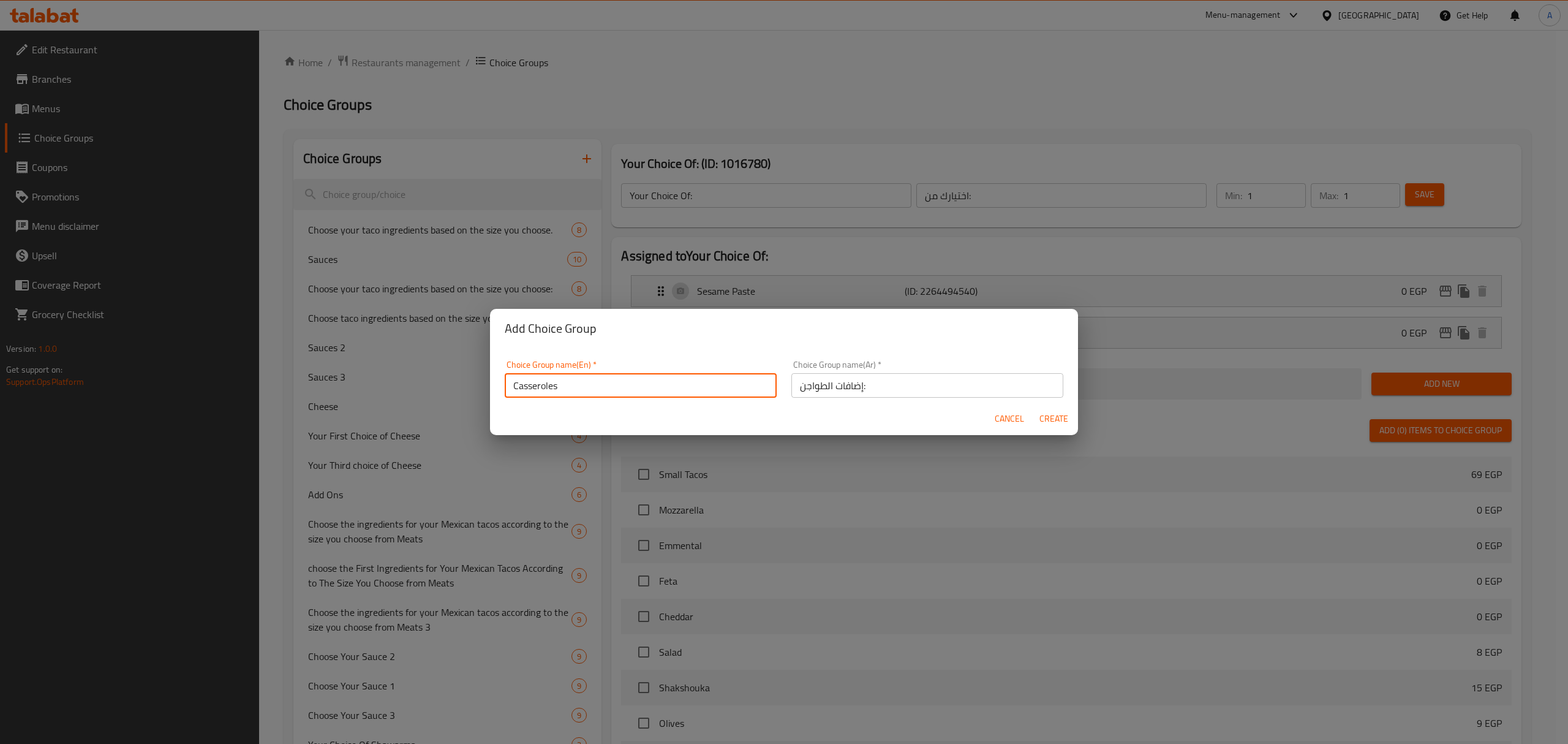
click at [620, 388] on input "Casseroles" at bounding box center [640, 385] width 272 height 24
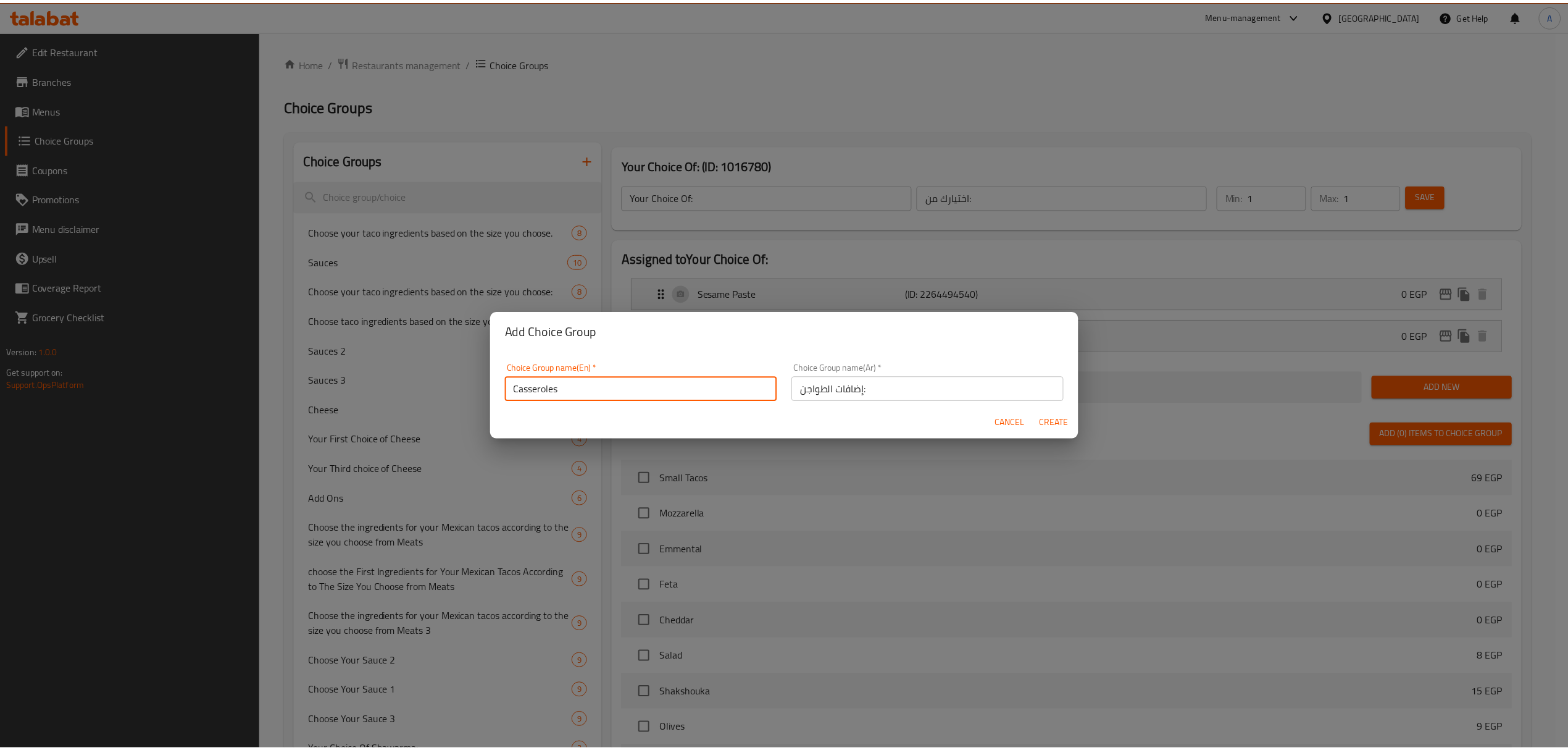
scroll to position [3, 0]
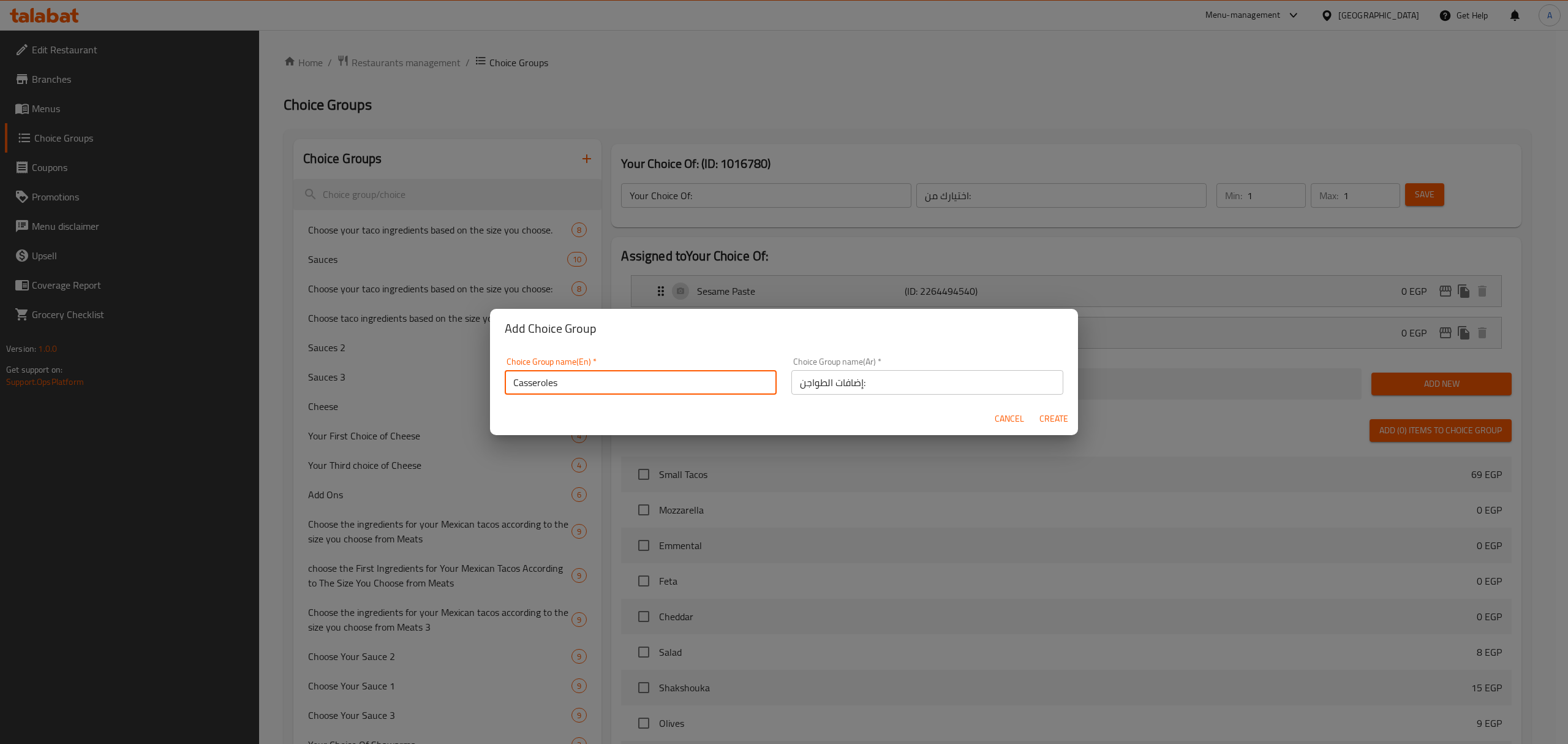
click at [620, 388] on input "Casseroles" at bounding box center [640, 382] width 272 height 24
paste input "additions:"
click at [620, 388] on input "Casserole additions:" at bounding box center [640, 382] width 272 height 24
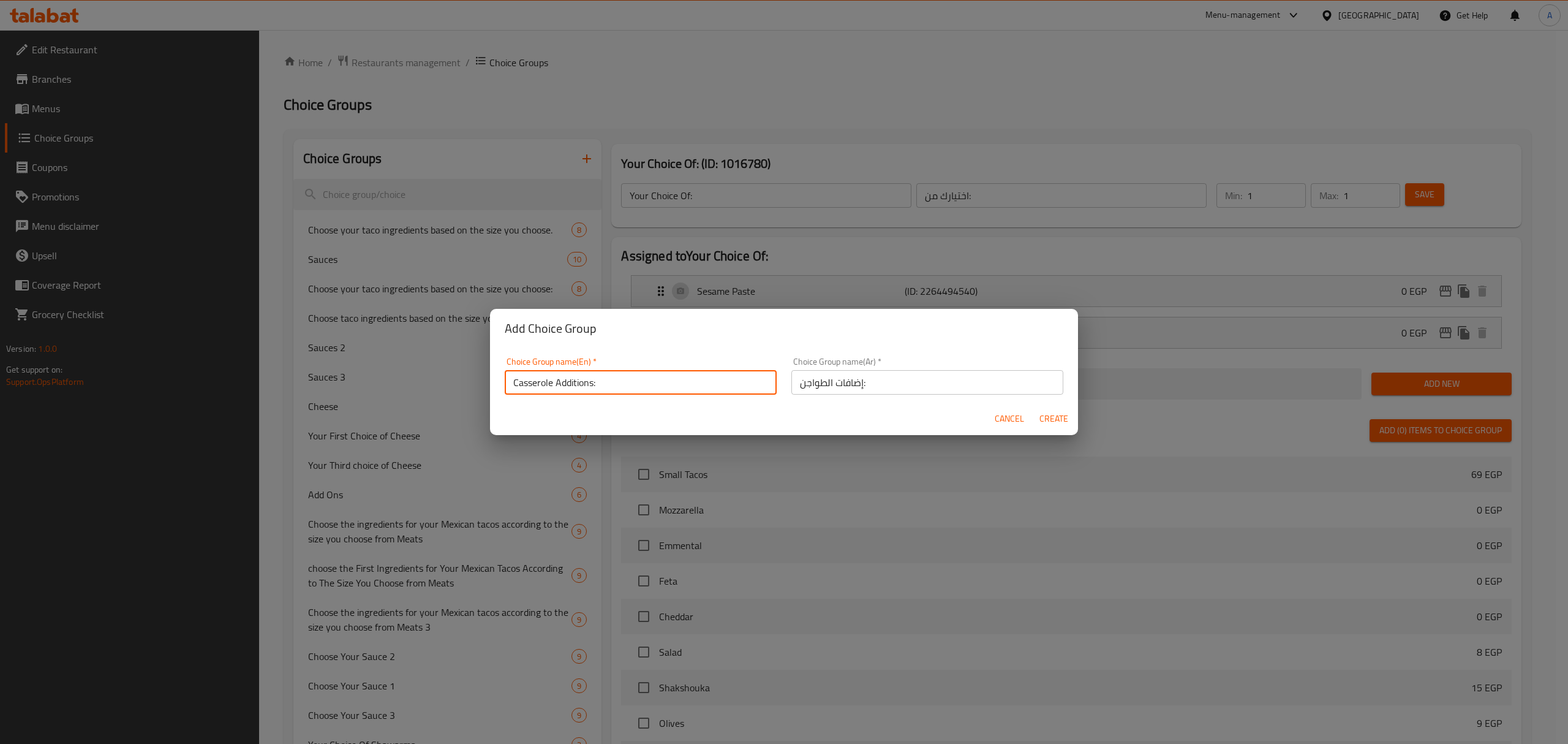
type input "Casserole Additions:"
click at [1054, 415] on span "Create" at bounding box center [1053, 418] width 29 height 16
type input "Casserole Additions:"
type input "إضافات الطواجن:"
type input "0"
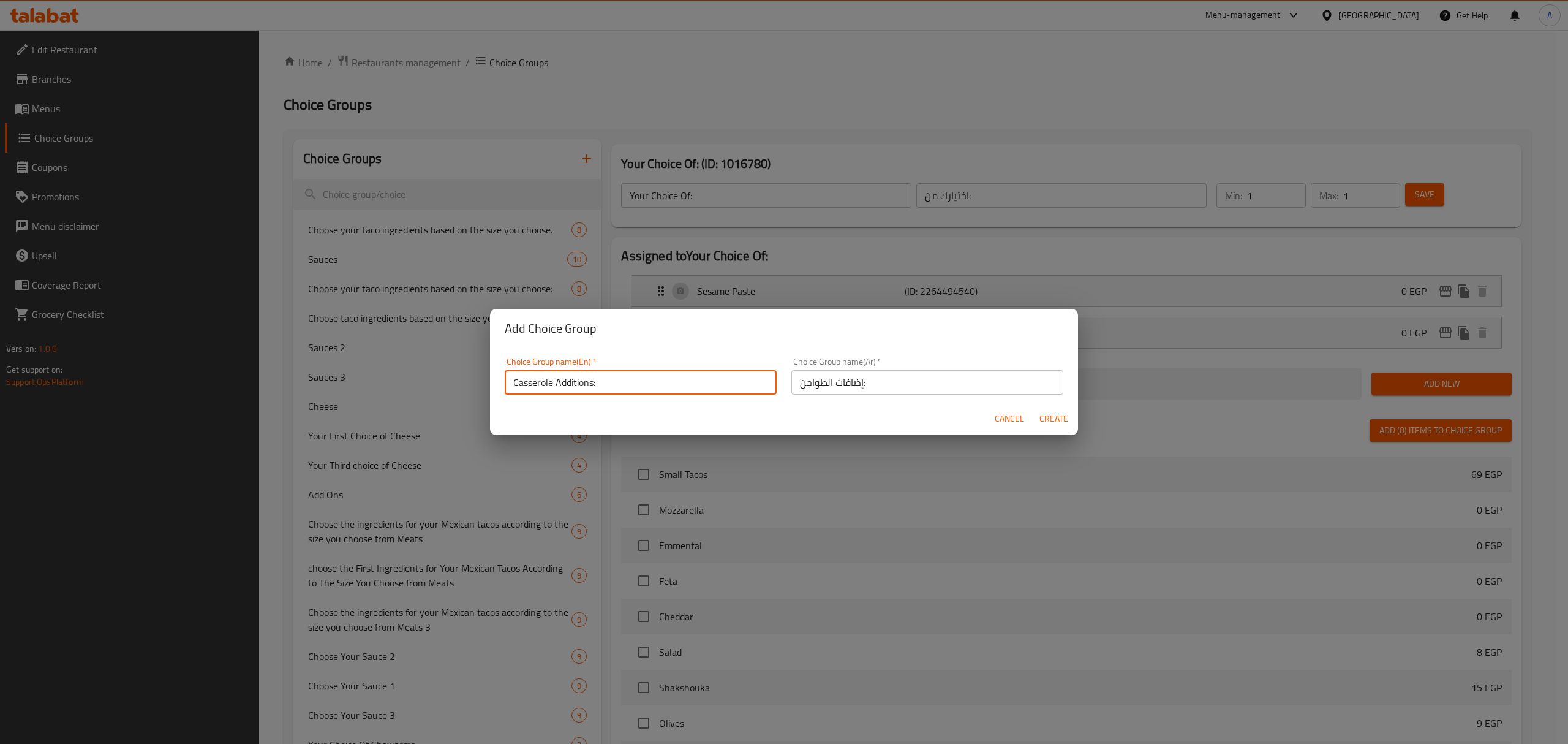
type input "0"
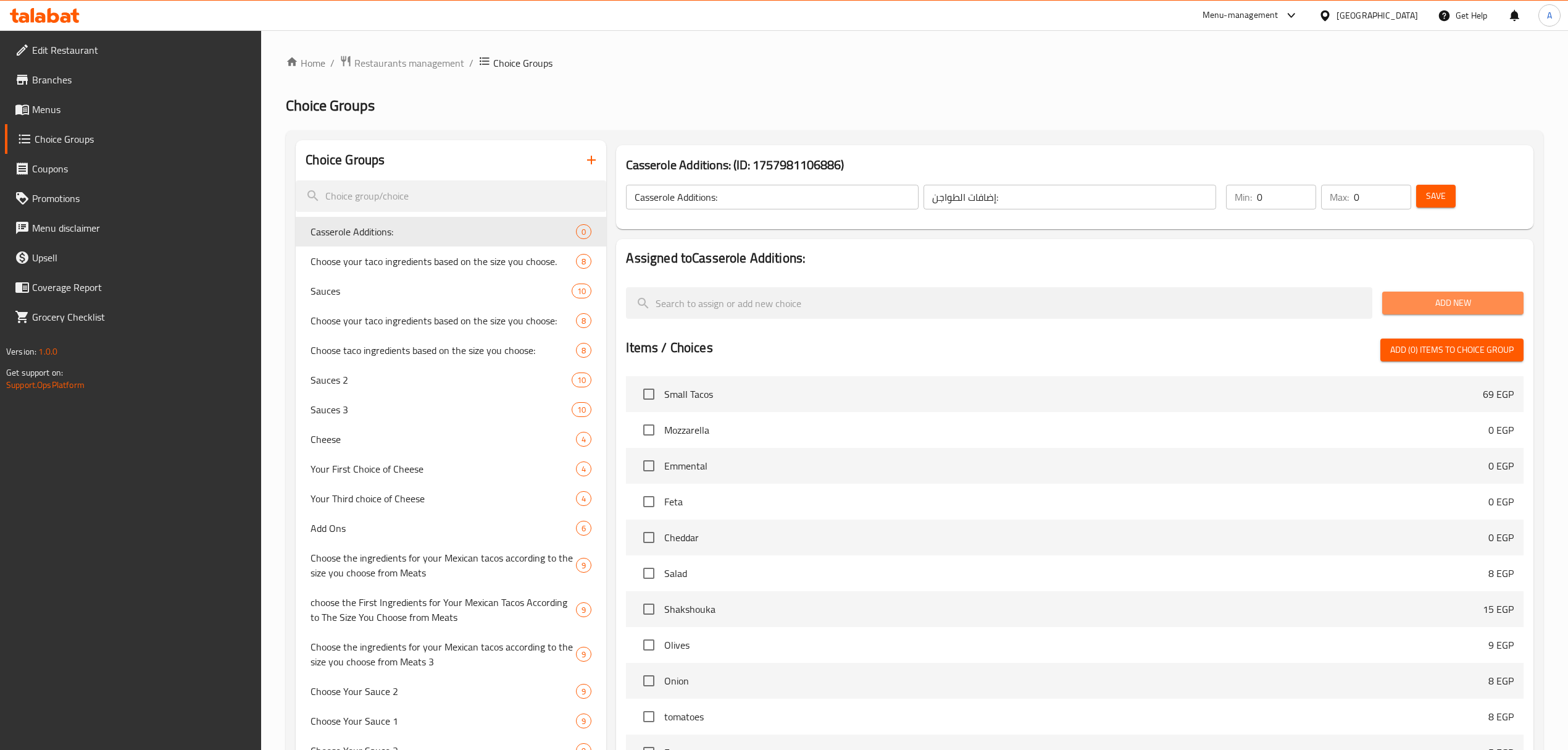
click at [1428, 305] on span "Add New" at bounding box center [1452, 303] width 121 height 16
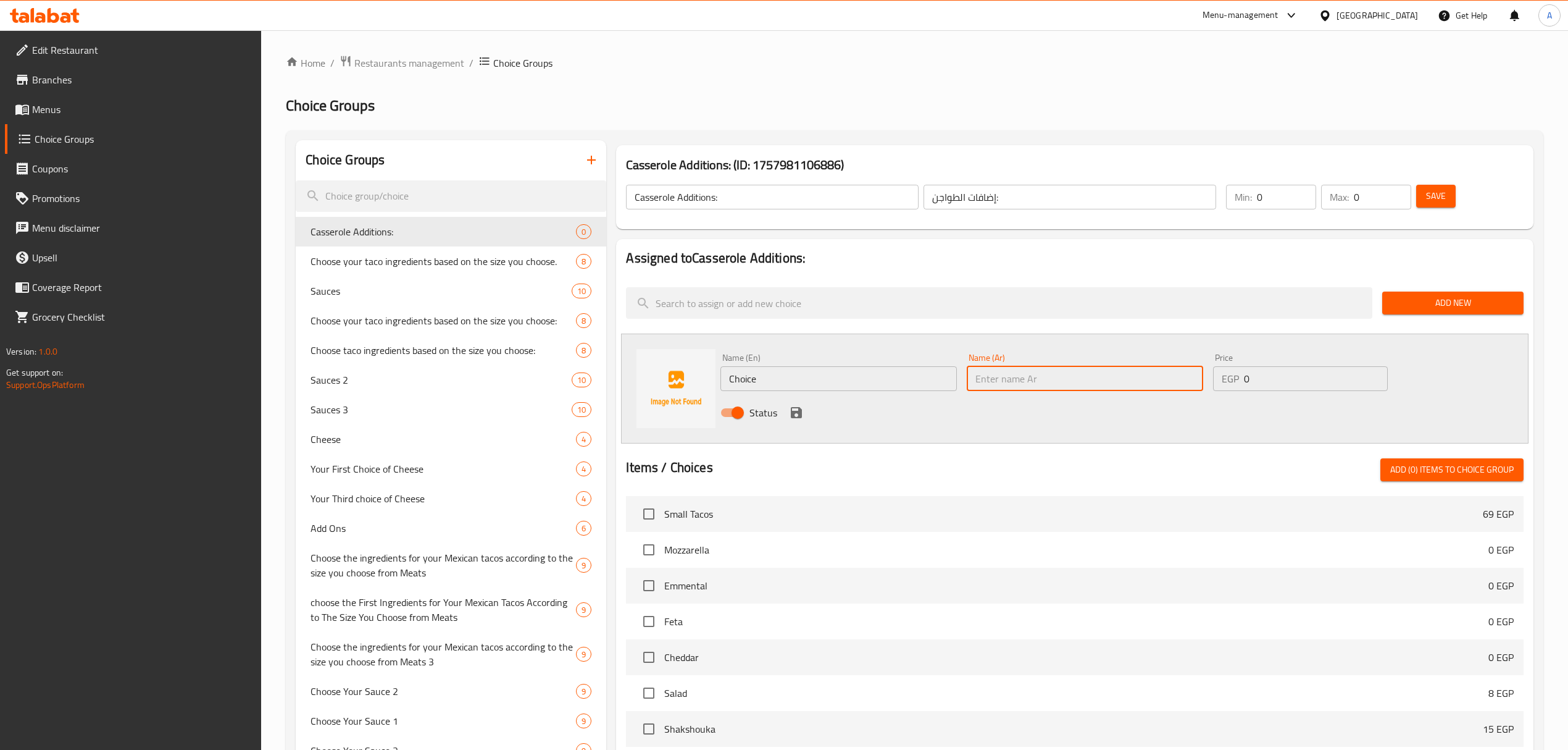
click at [1042, 372] on input "text" at bounding box center [1085, 378] width 236 height 24
click at [1038, 385] on input "أرز بسمتي" at bounding box center [1085, 378] width 236 height 24
type input "أرز بسمتي"
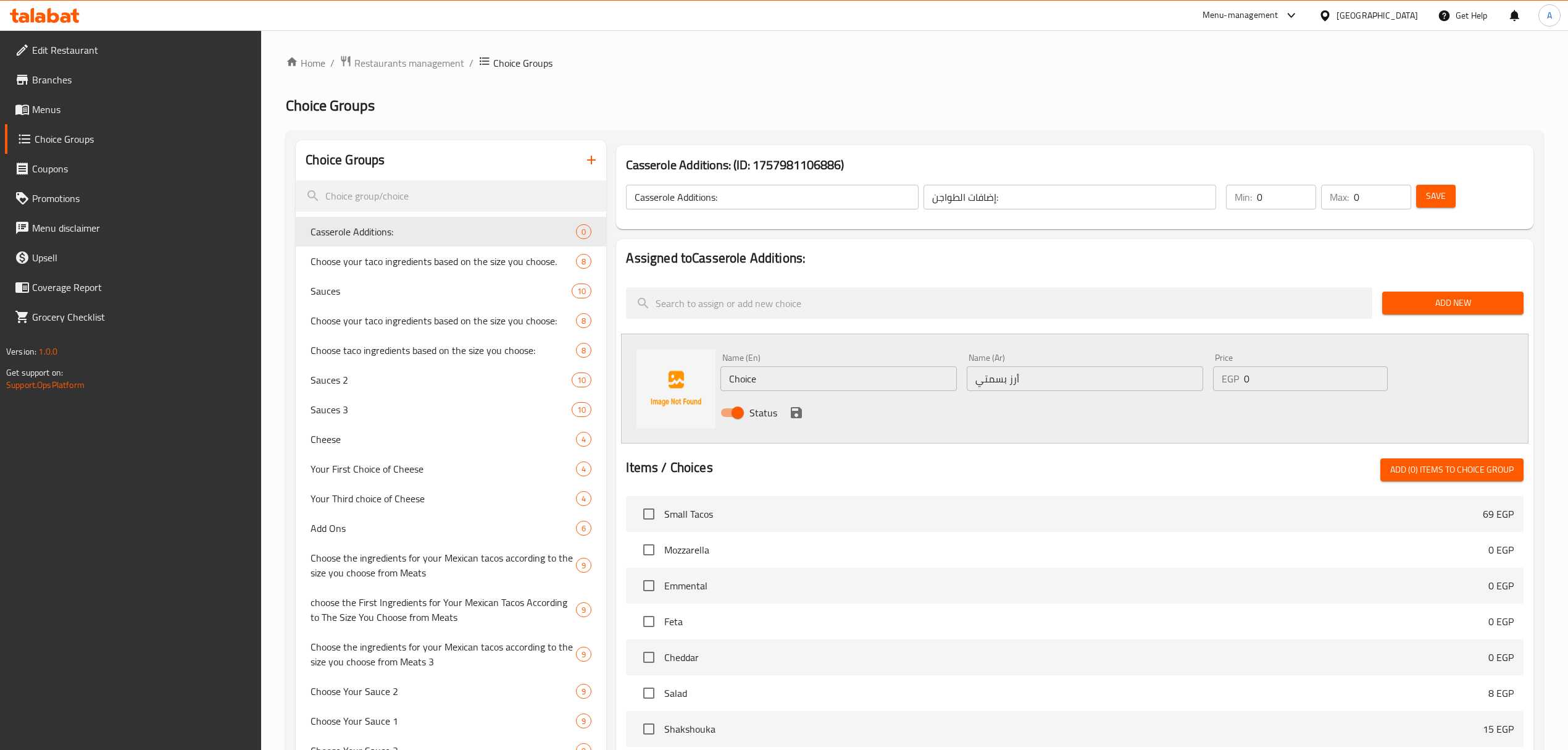
click at [821, 373] on input "Choice" at bounding box center [838, 378] width 236 height 24
paste input "Basmati r"
click at [821, 373] on input "Basmati rice" at bounding box center [838, 378] width 236 height 24
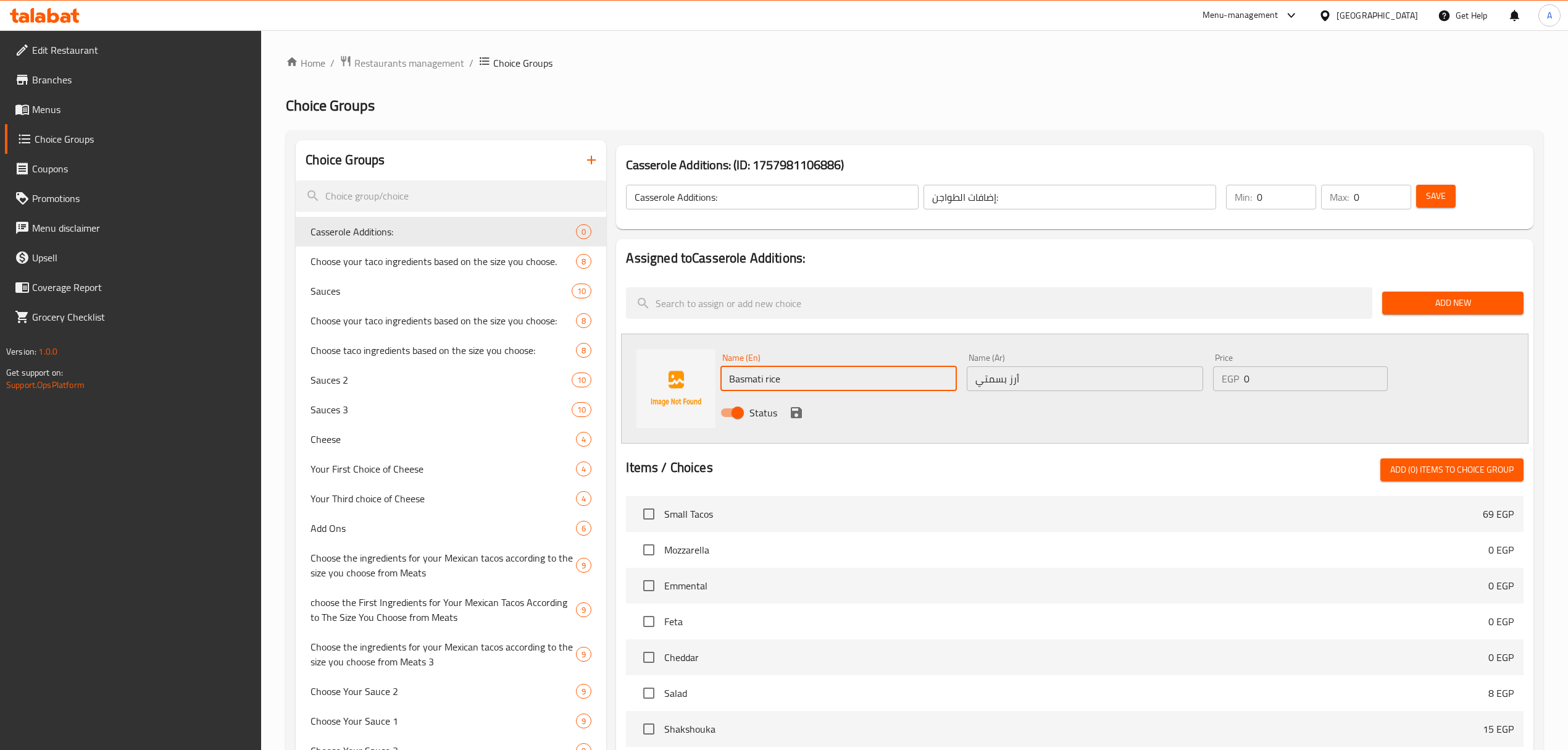
click at [821, 373] on input "Basmati rice" at bounding box center [838, 378] width 236 height 24
type input "Basmati Rice"
drag, startPoint x: 1250, startPoint y: 383, endPoint x: 1231, endPoint y: 383, distance: 19.0
click at [1231, 383] on div "EGP 0 Price" at bounding box center [1300, 378] width 174 height 24
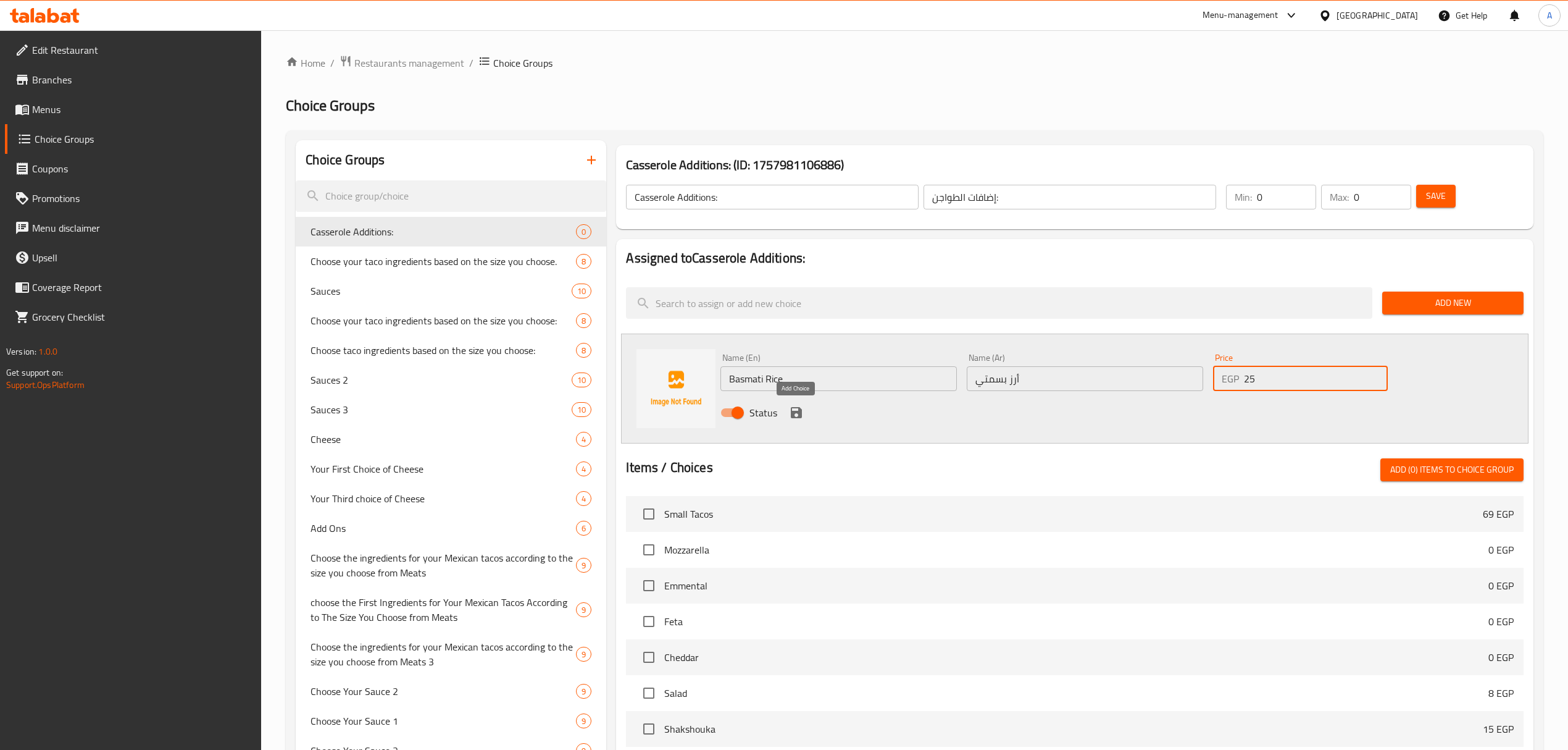
type input "25"
click at [794, 412] on icon "save" at bounding box center [797, 413] width 11 height 11
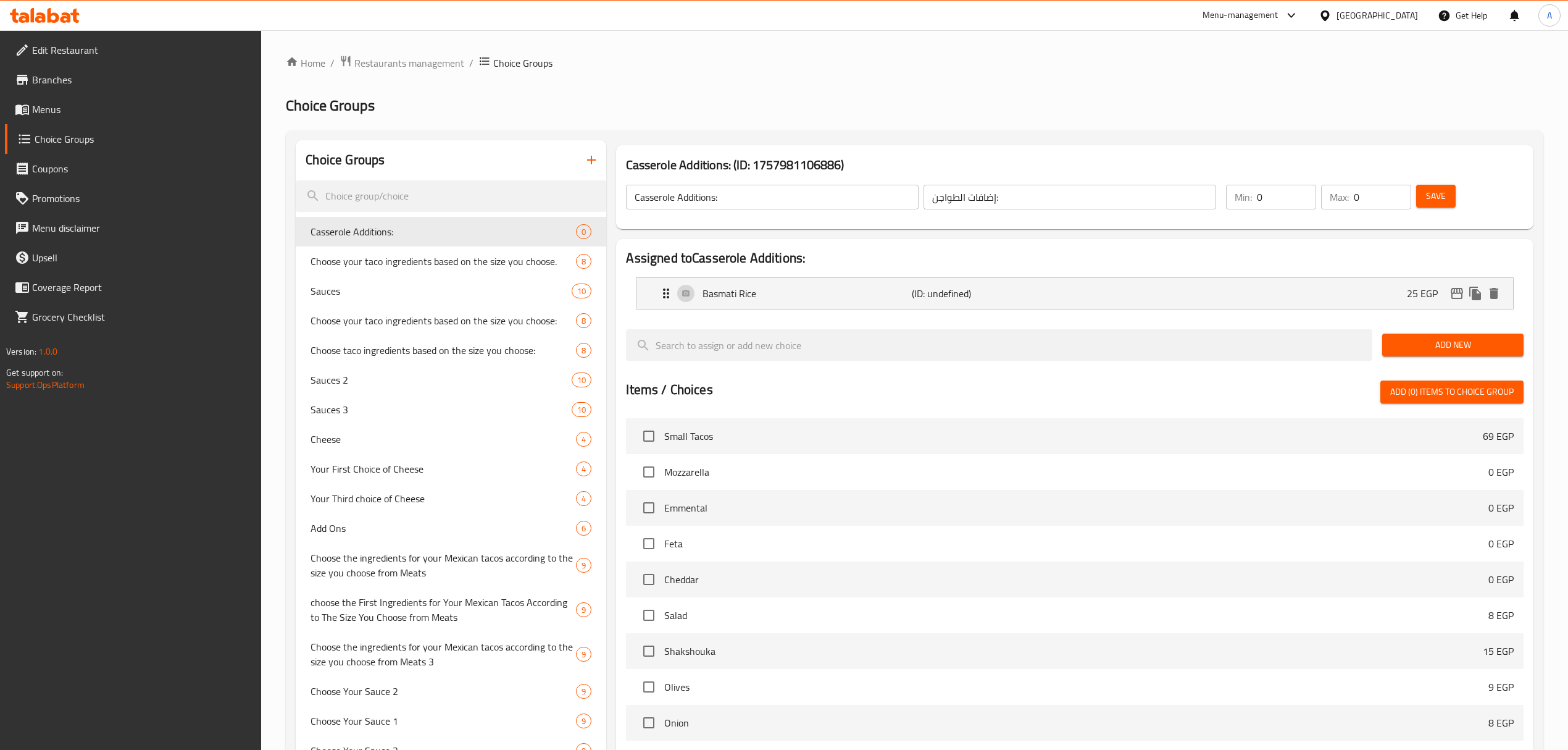
click at [1430, 345] on span "Add New" at bounding box center [1452, 345] width 121 height 16
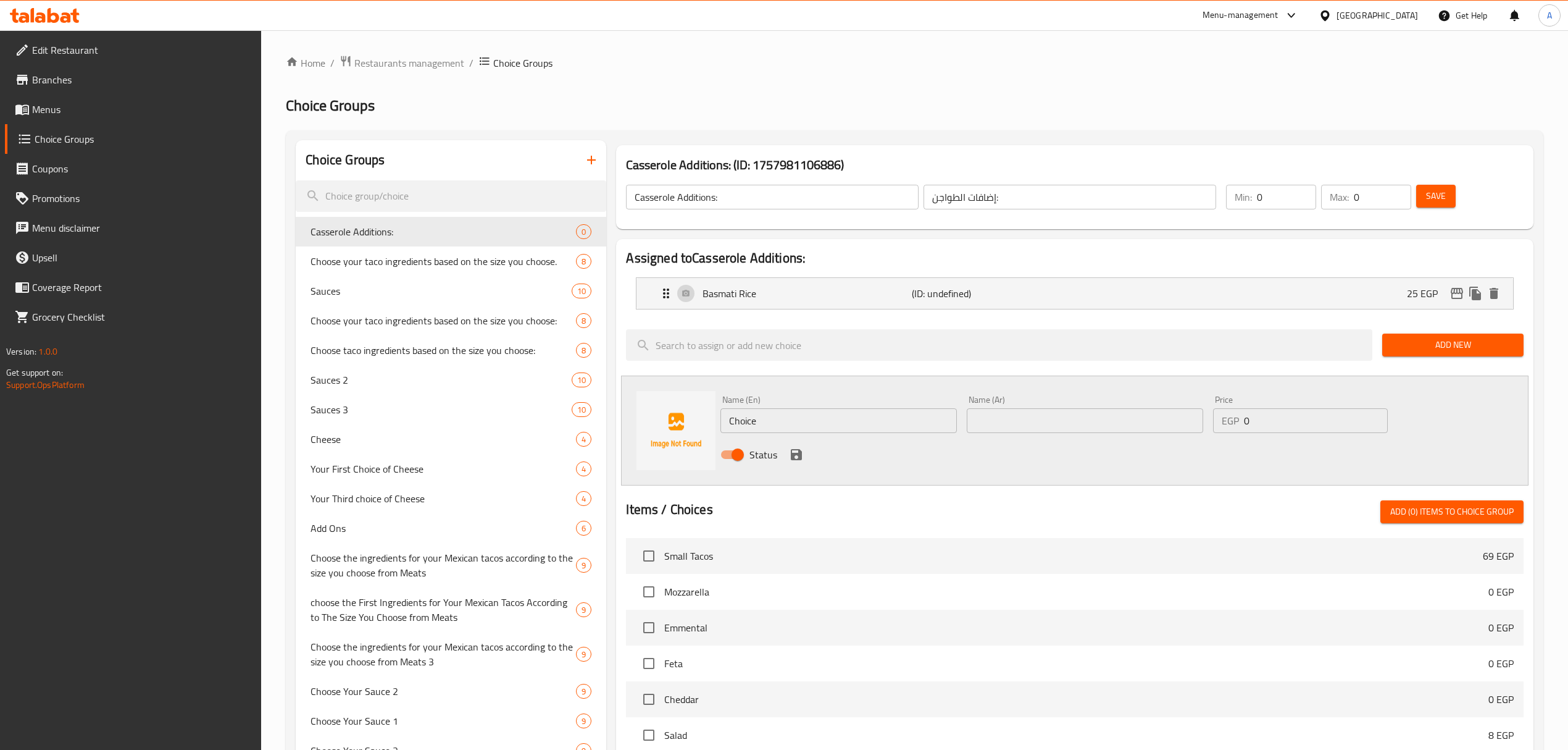
click at [1015, 411] on input "text" at bounding box center [1085, 420] width 236 height 24
click at [1038, 415] on input "بطاطا مقلية بالموتزاريلا" at bounding box center [1085, 420] width 236 height 24
type input "بطاطا مقلية بالموتزاريلا"
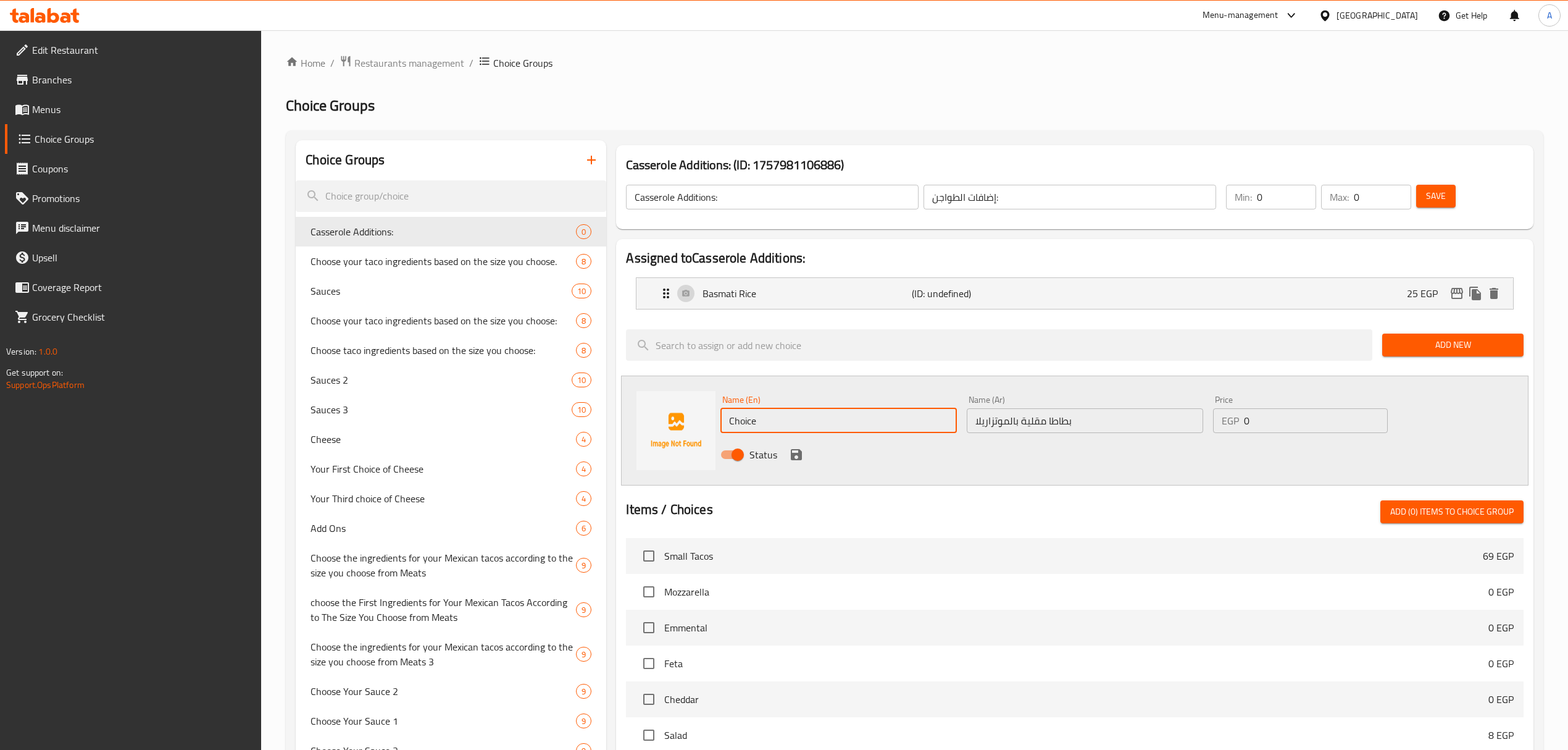
click at [879, 418] on input "Choice" at bounding box center [838, 420] width 236 height 24
click at [878, 418] on input "Choice" at bounding box center [838, 420] width 236 height 24
paste input "French fries with mozzarella"
click at [878, 418] on input "French fries with mozzarella" at bounding box center [838, 420] width 236 height 24
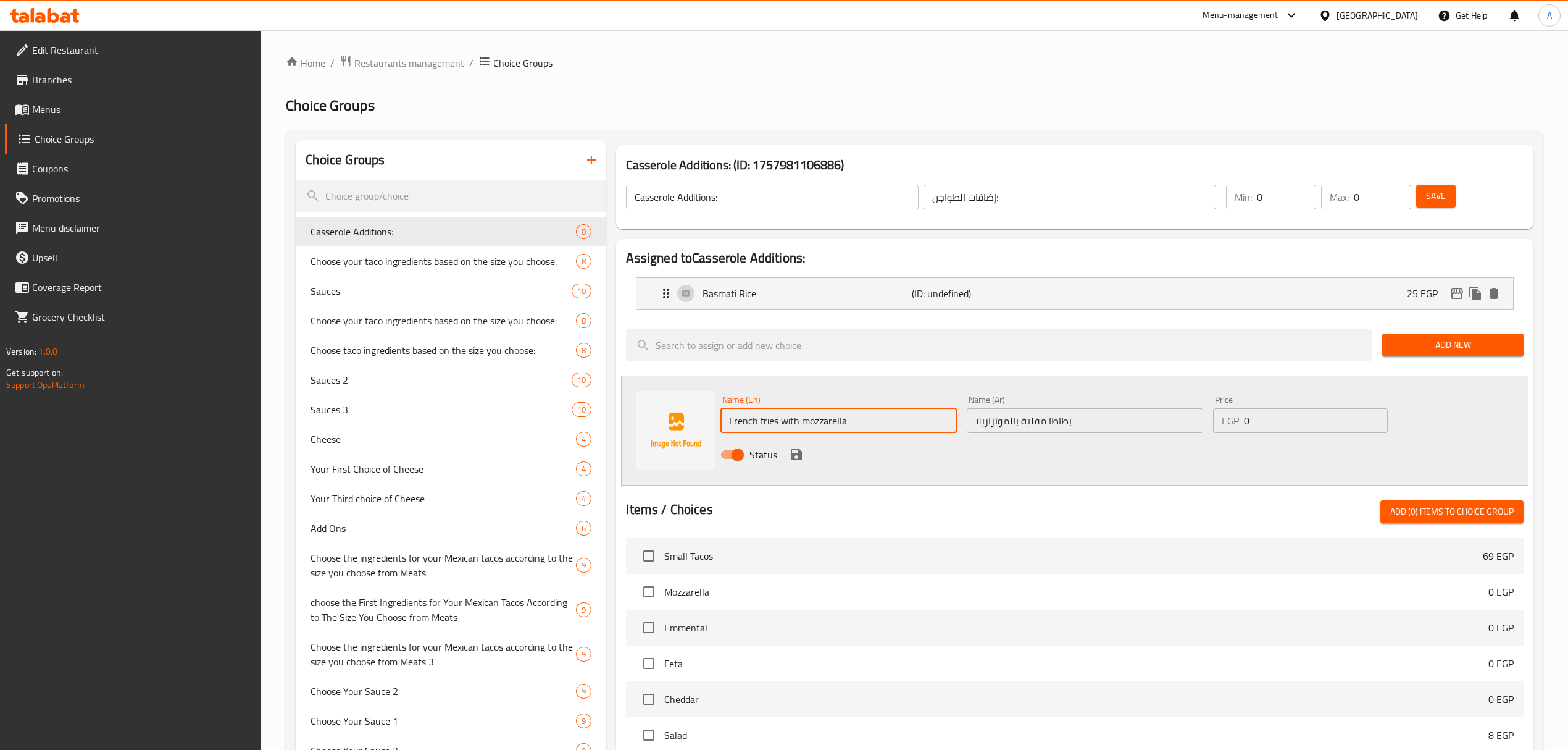
click at [878, 418] on input "French fries with mozzarella" at bounding box center [838, 420] width 236 height 24
type input "French Fries with Mozzarella"
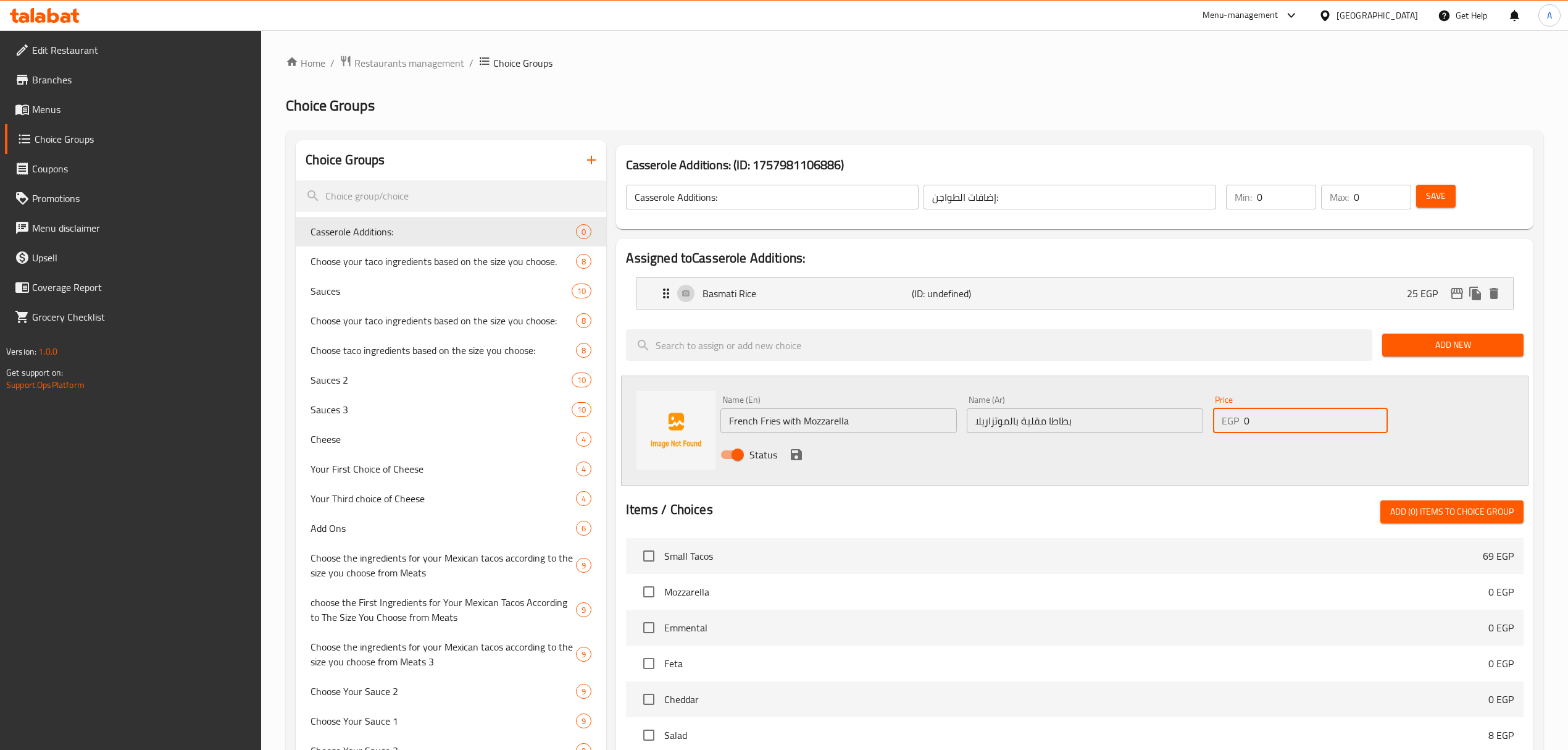
drag, startPoint x: 1268, startPoint y: 423, endPoint x: 1198, endPoint y: 413, distance: 70.7
click at [1198, 413] on div "Name (En) French Fries with Mozzarella Name (En) Name (Ar) بطاطا مقلية بالموتزا…" at bounding box center [1084, 430] width 738 height 81
type input "25"
click at [798, 453] on icon "save" at bounding box center [797, 455] width 11 height 11
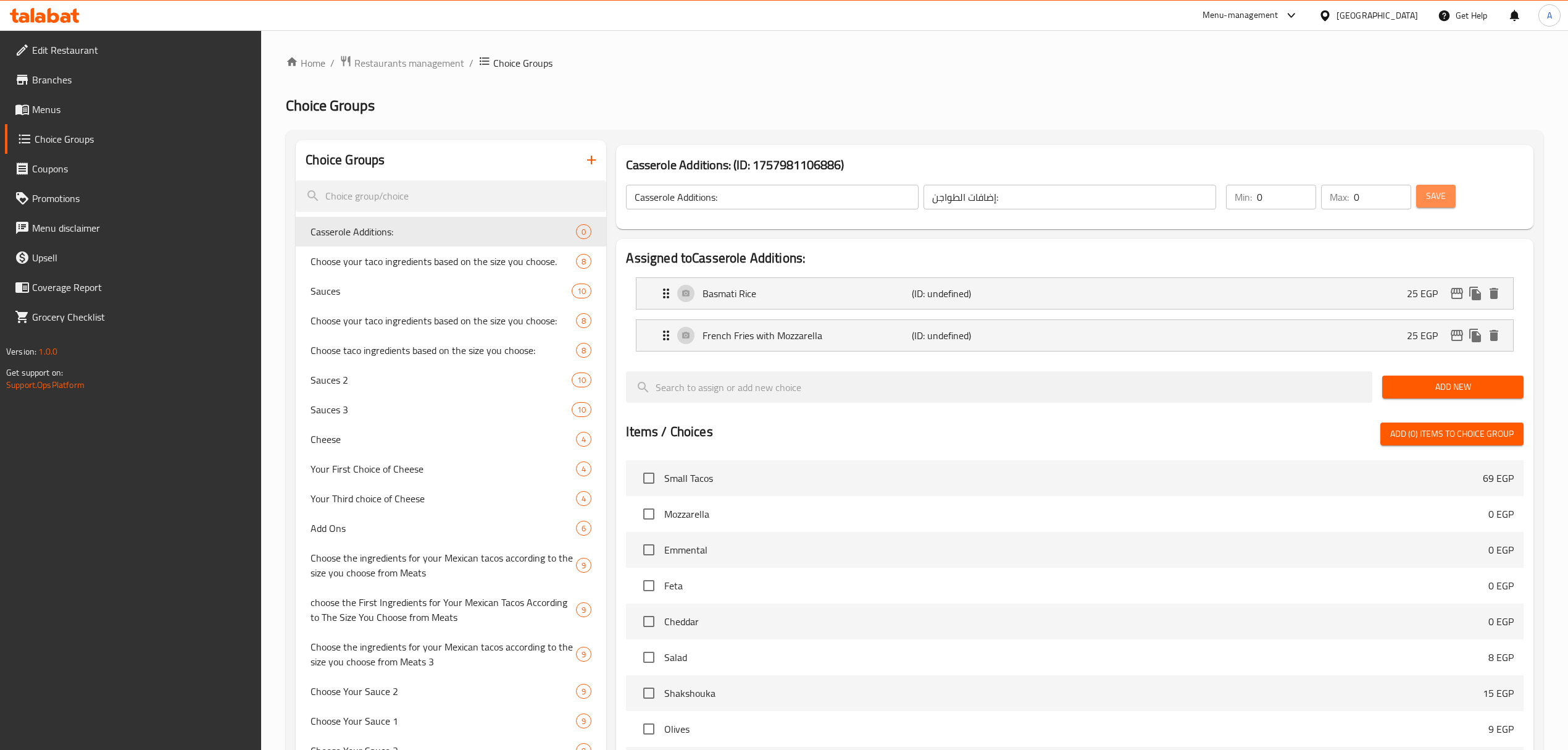
click at [1429, 200] on span "Save" at bounding box center [1436, 196] width 20 height 16
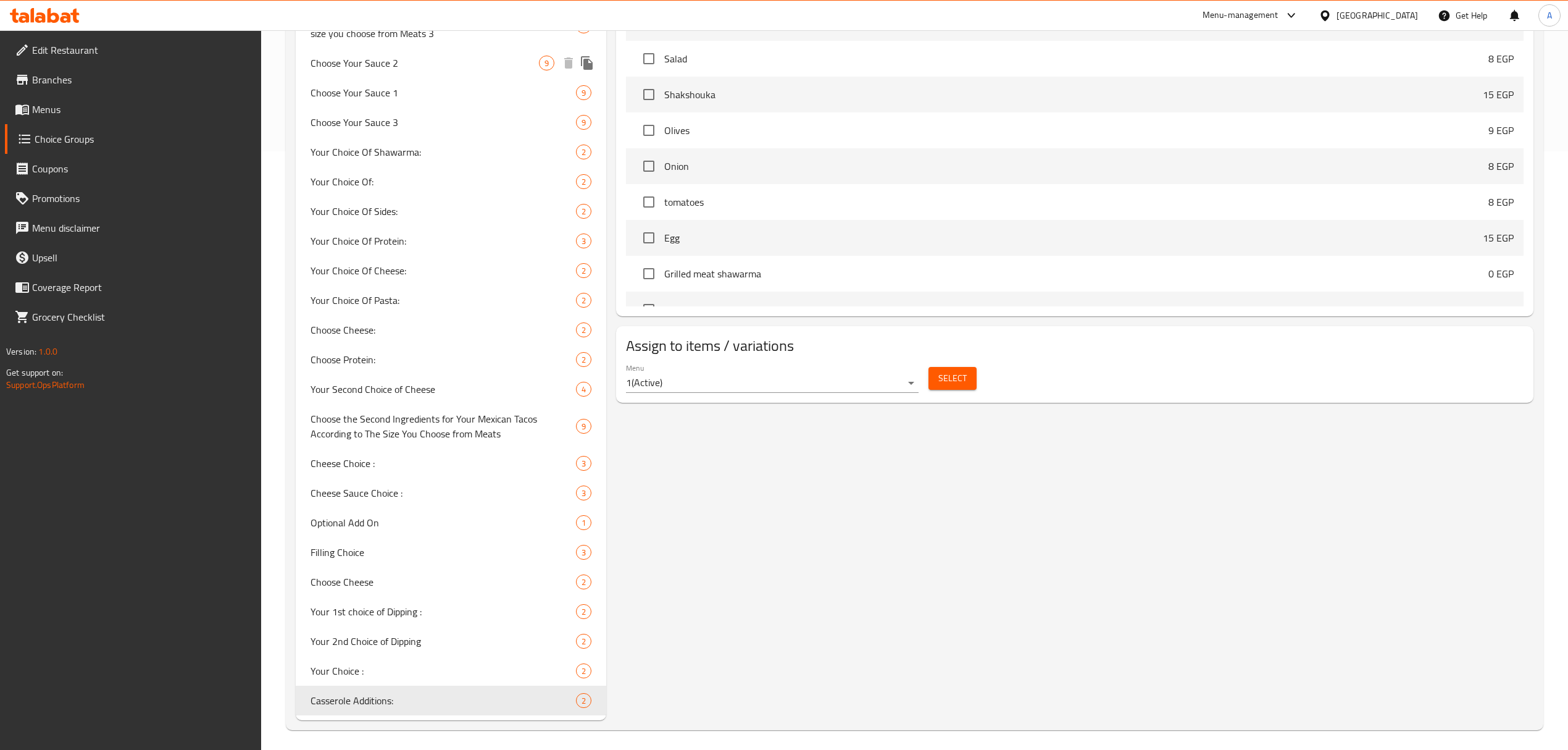
scroll to position [604, 0]
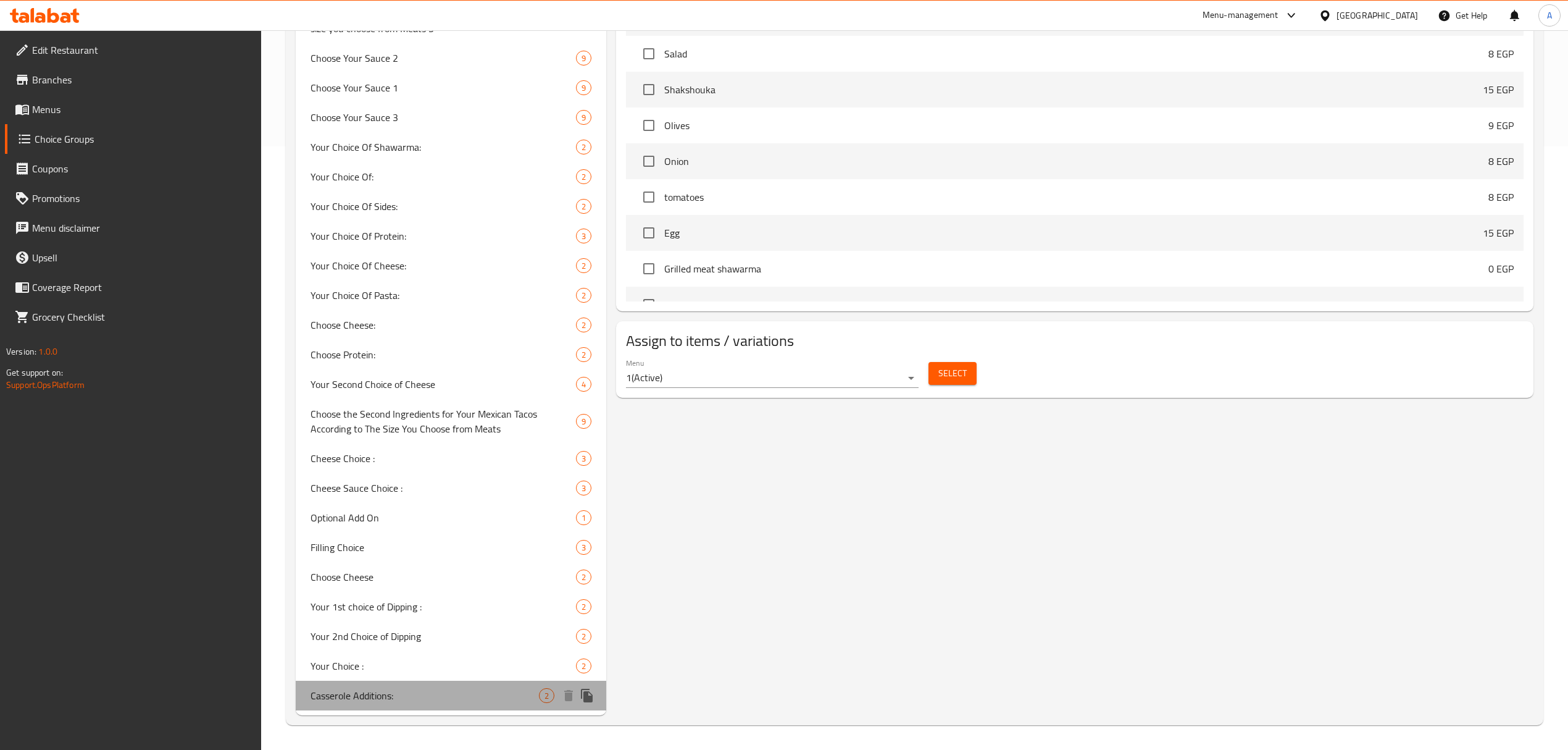
click at [440, 701] on span "Casserole Additions:" at bounding box center [425, 696] width 228 height 15
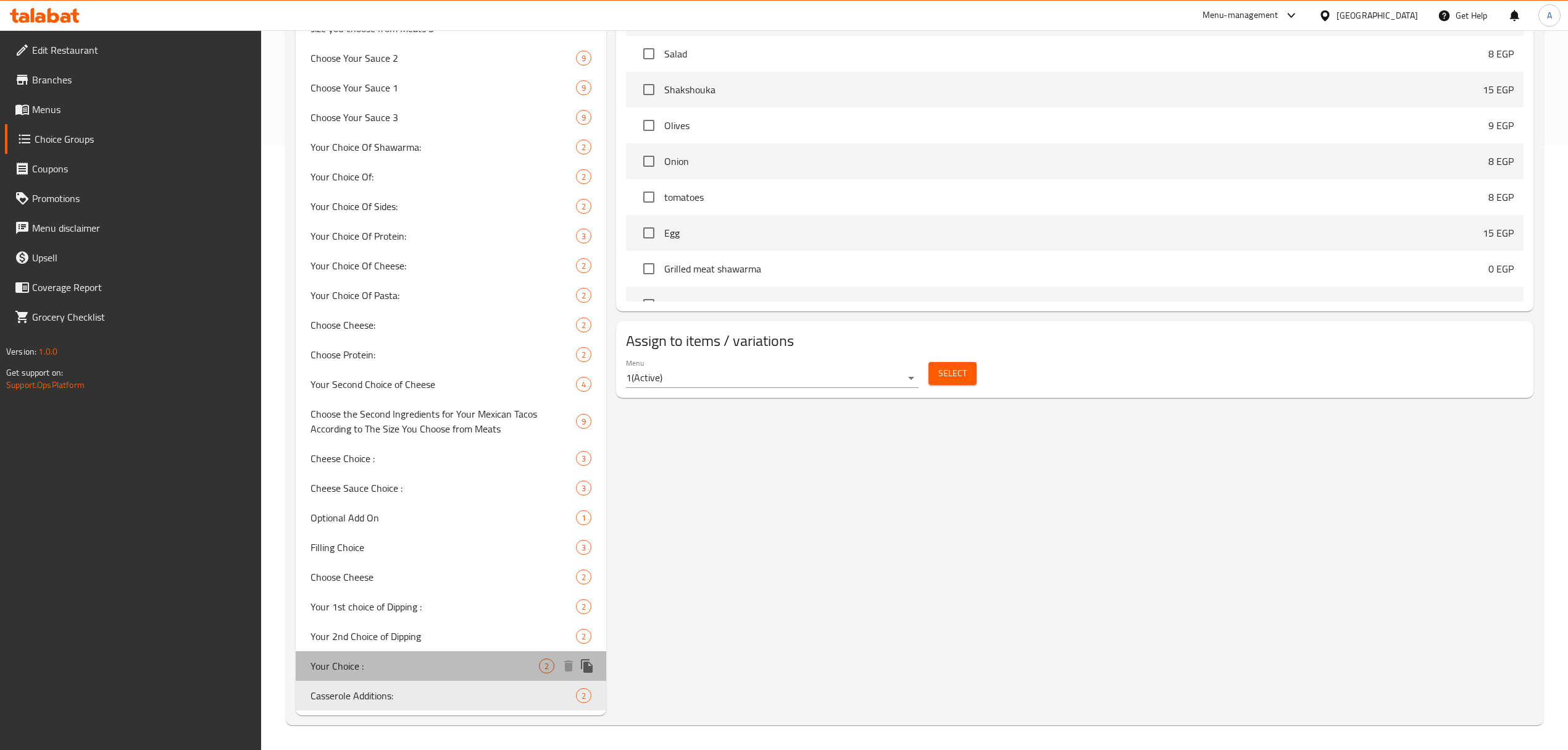
click at [412, 672] on span "Your Choice :" at bounding box center [425, 666] width 228 height 15
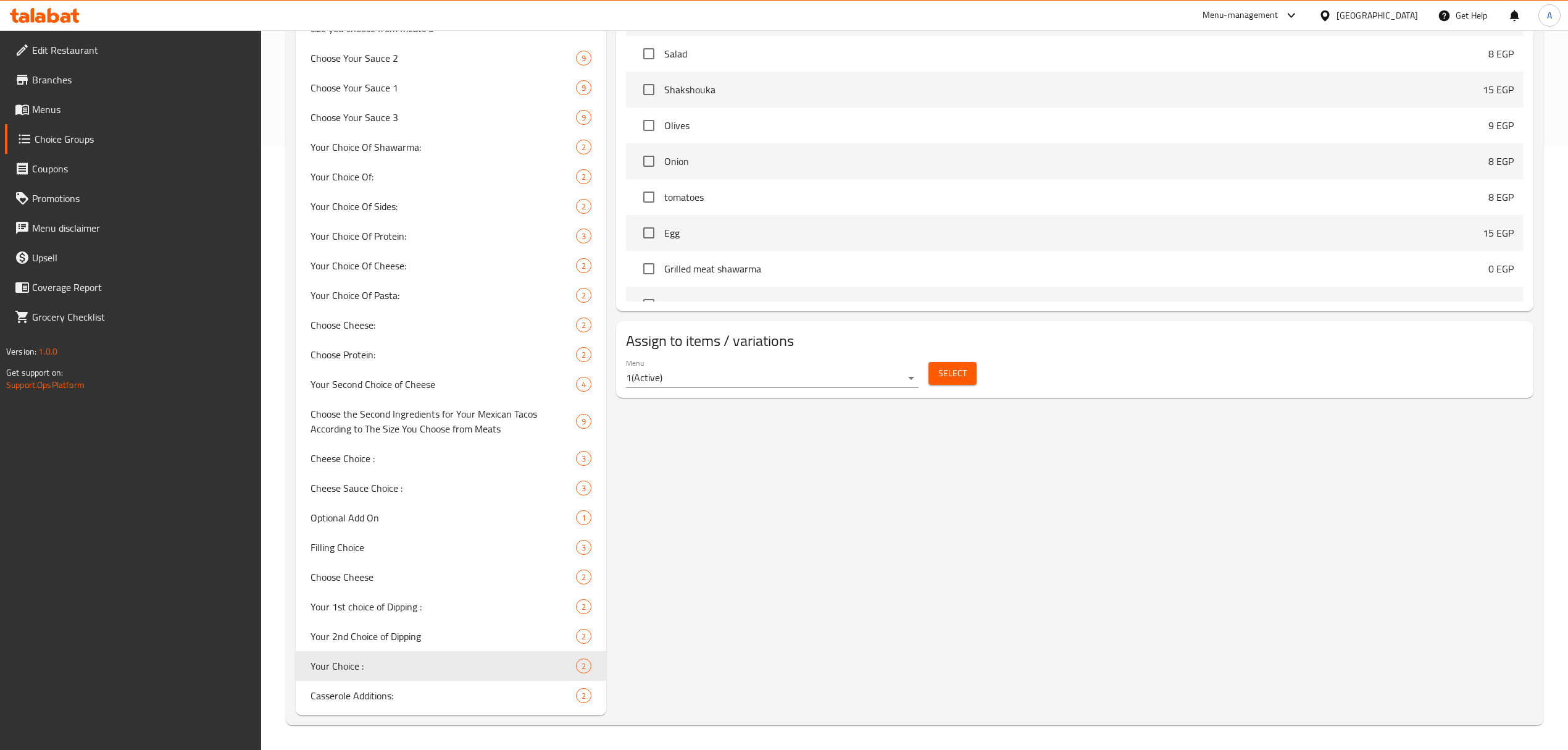
type input "Your Choice :"
type input "اختيارك :"
type input "1"
click at [408, 213] on span "Your Choice Of Sides:" at bounding box center [425, 206] width 228 height 15
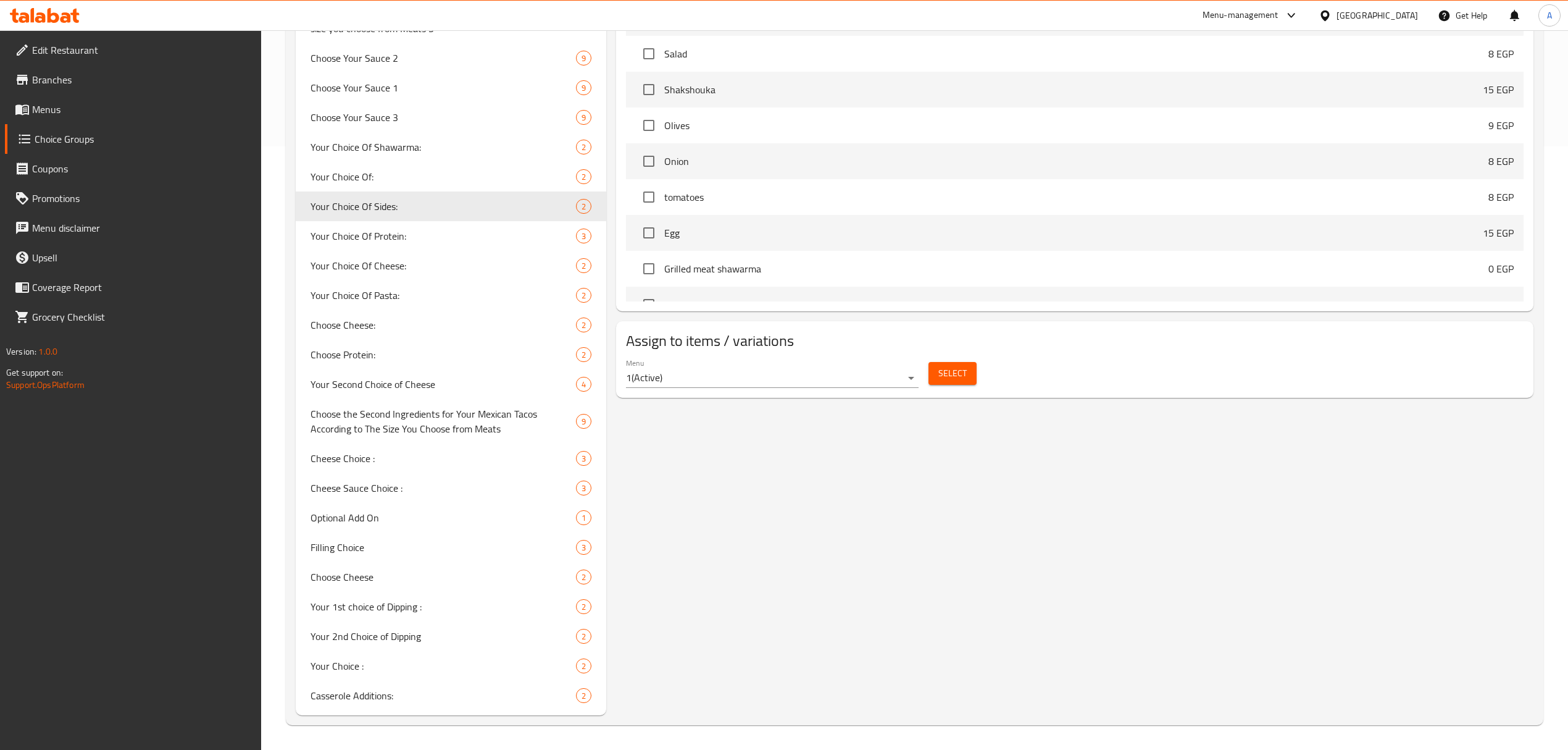
type input "Your Choice Of Sides:"
type input "اختيارك من الأطباق الجانبية:"
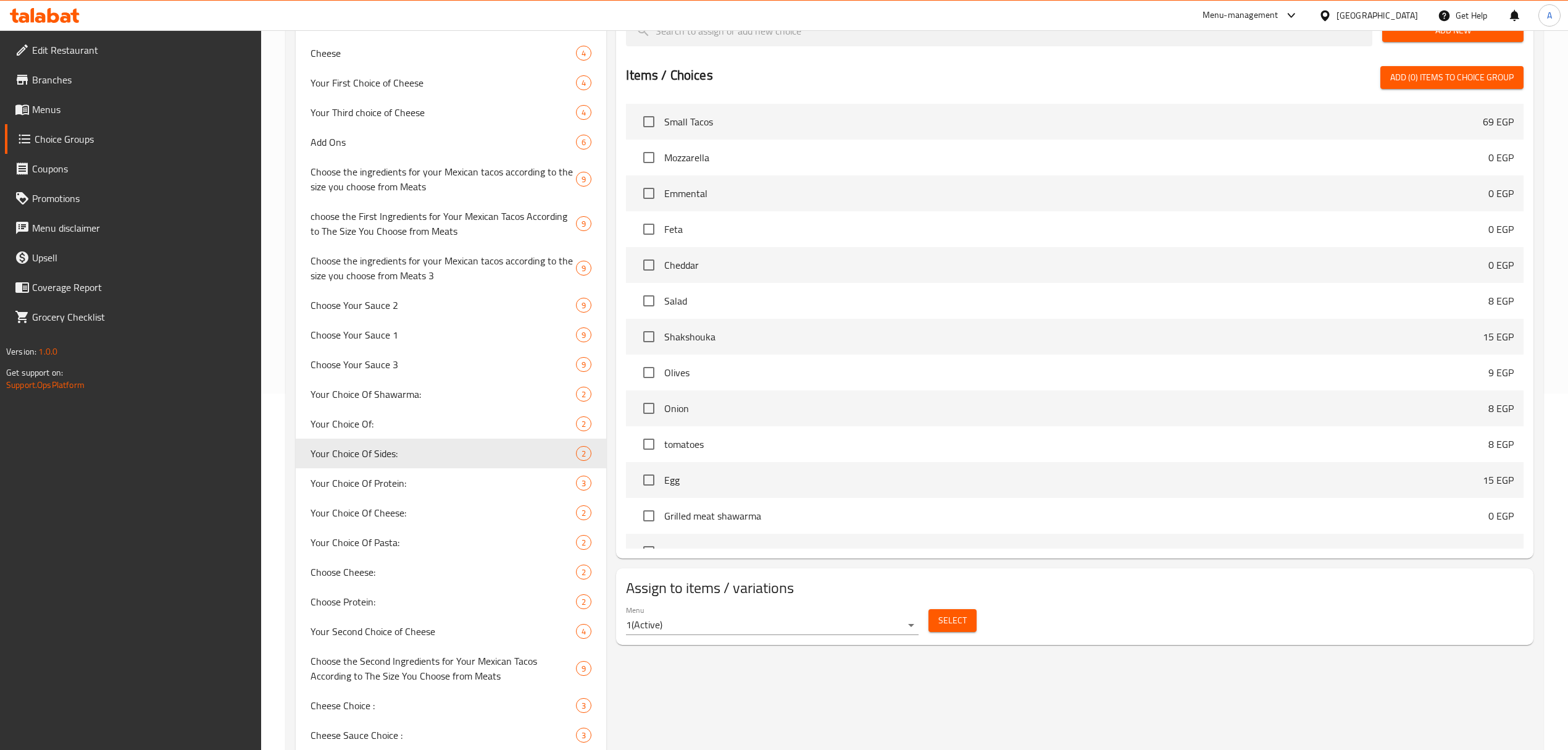
scroll to position [0, 0]
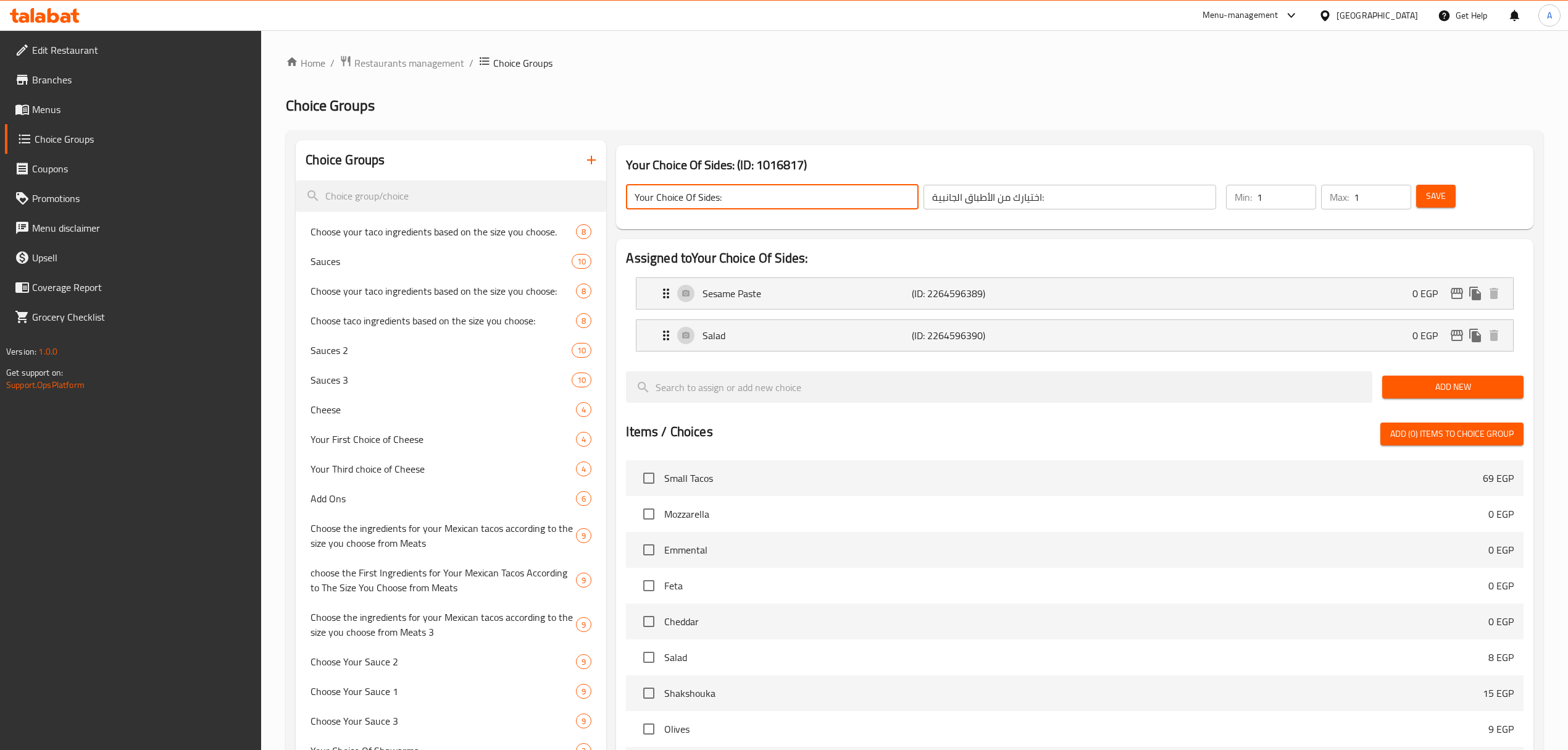
click at [717, 198] on input "Your Choice Of Sides:" at bounding box center [772, 196] width 293 height 24
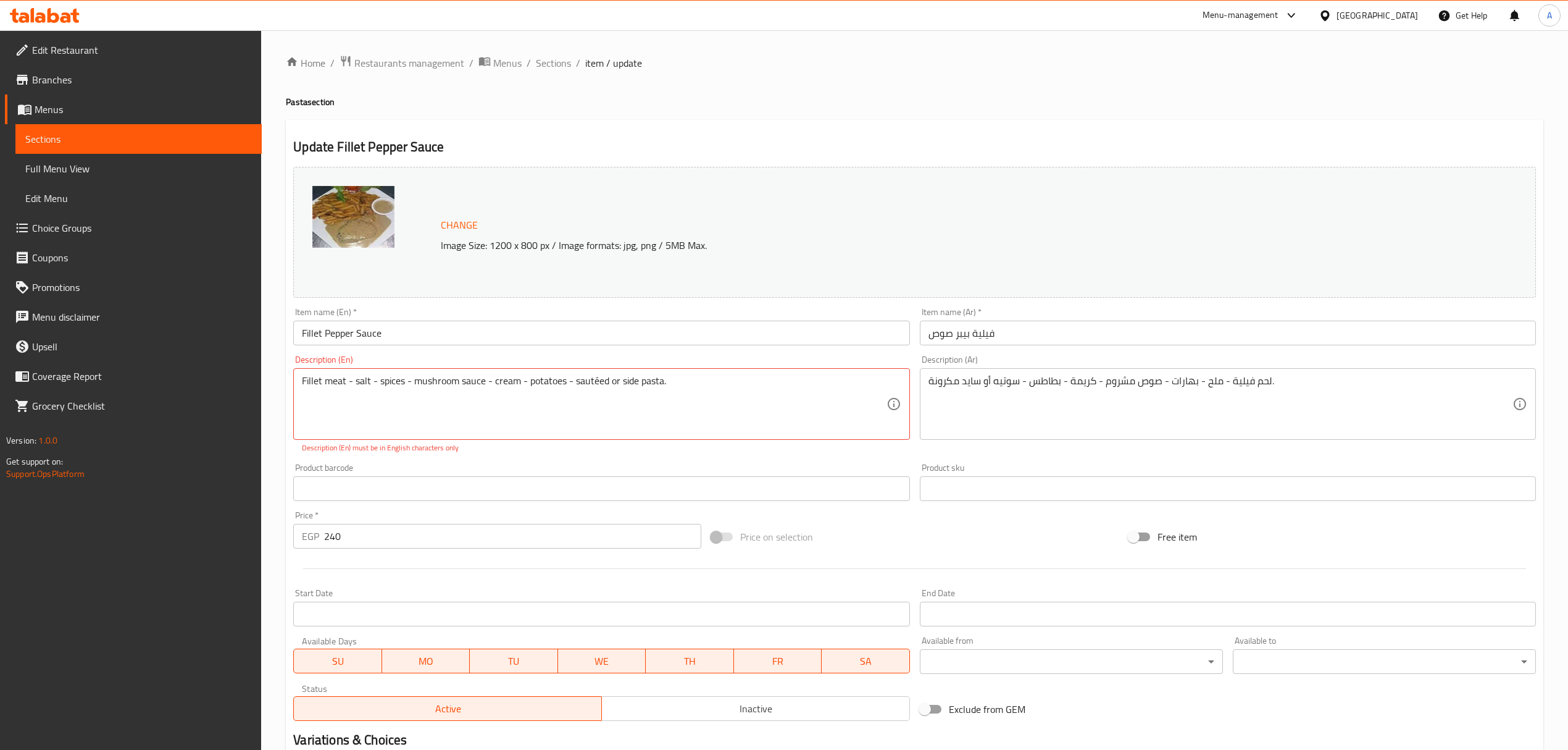
scroll to position [275, 0]
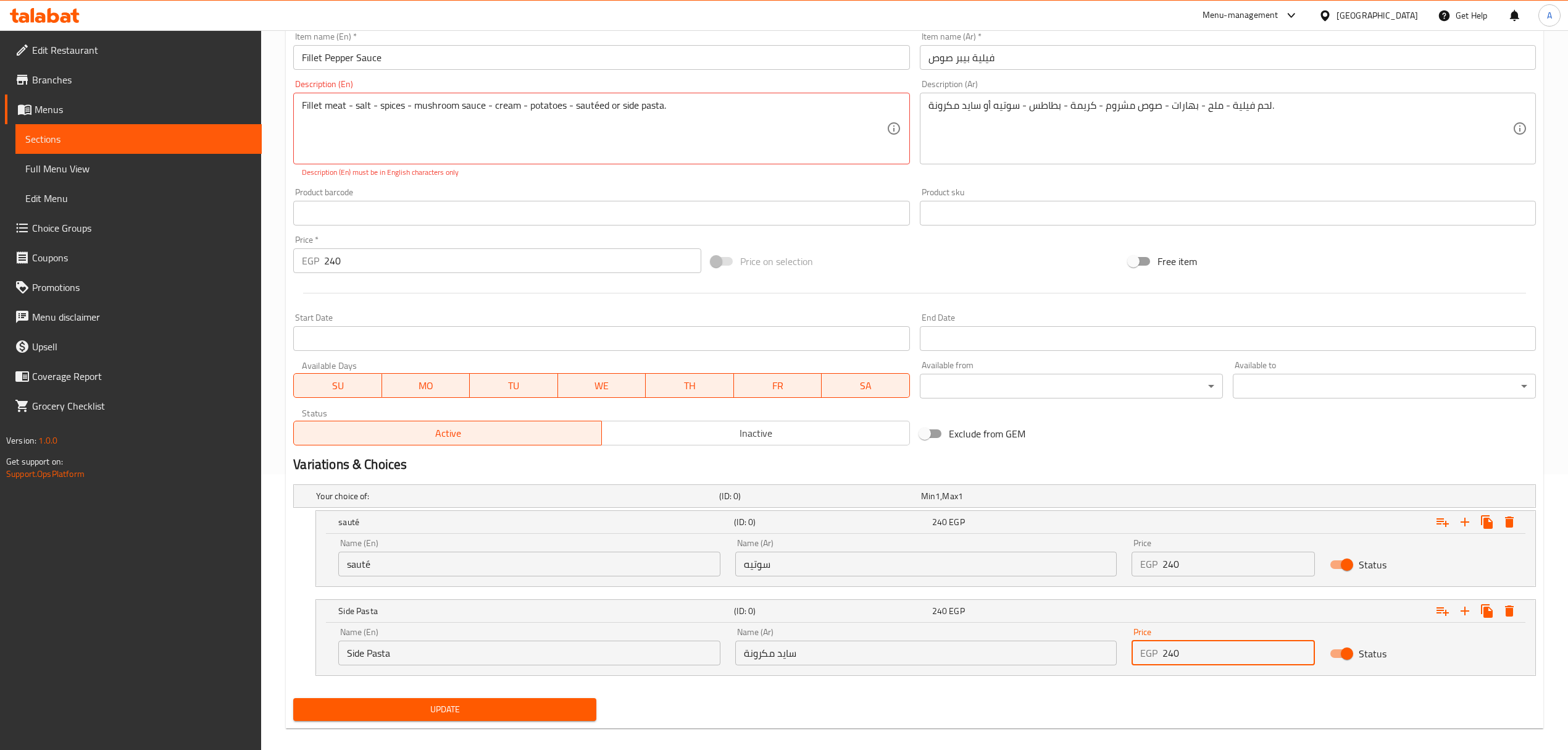
type input "240"
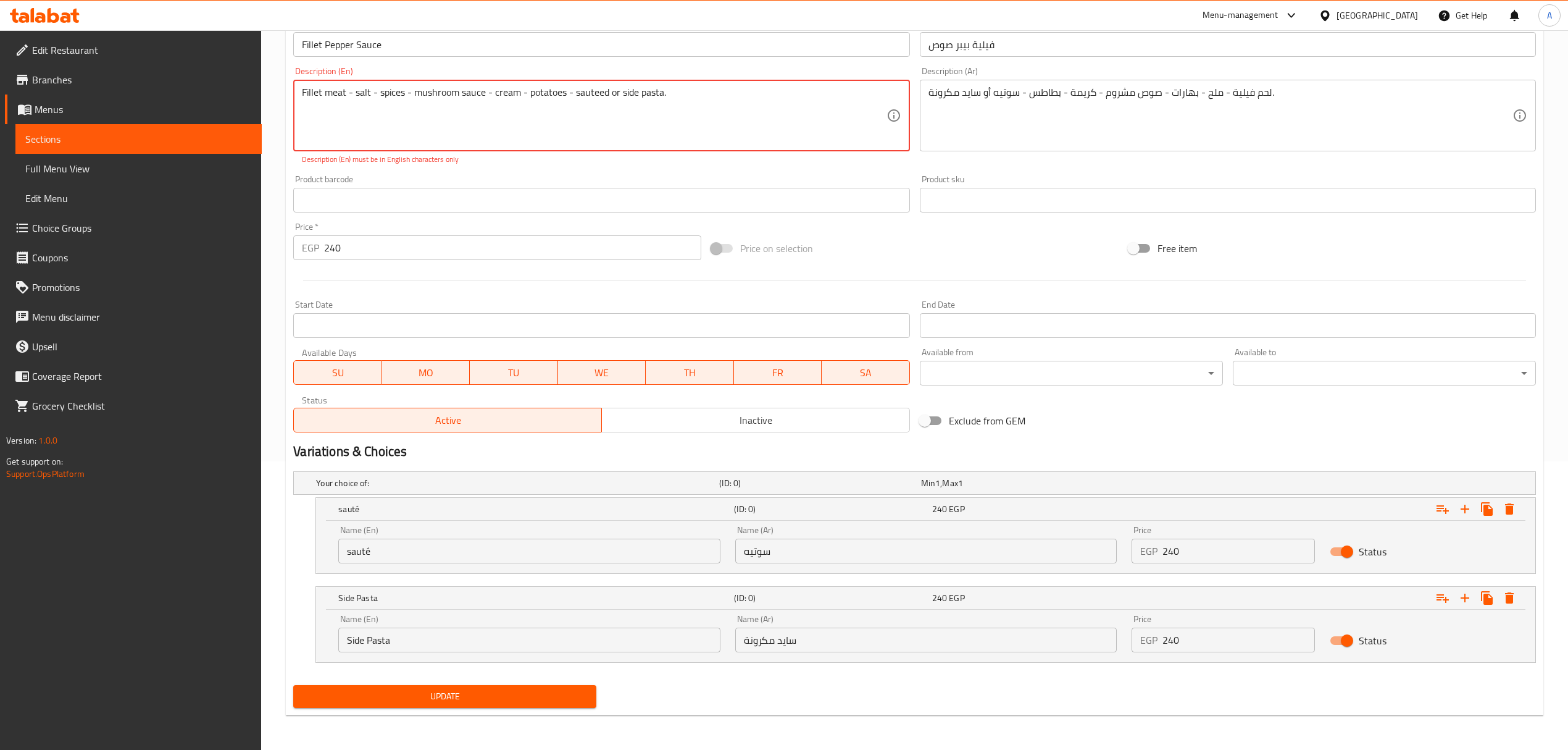
type textarea "Fillet meat - salt - spices - mushroom sauce - cream - potatoes - sauteed or si…"
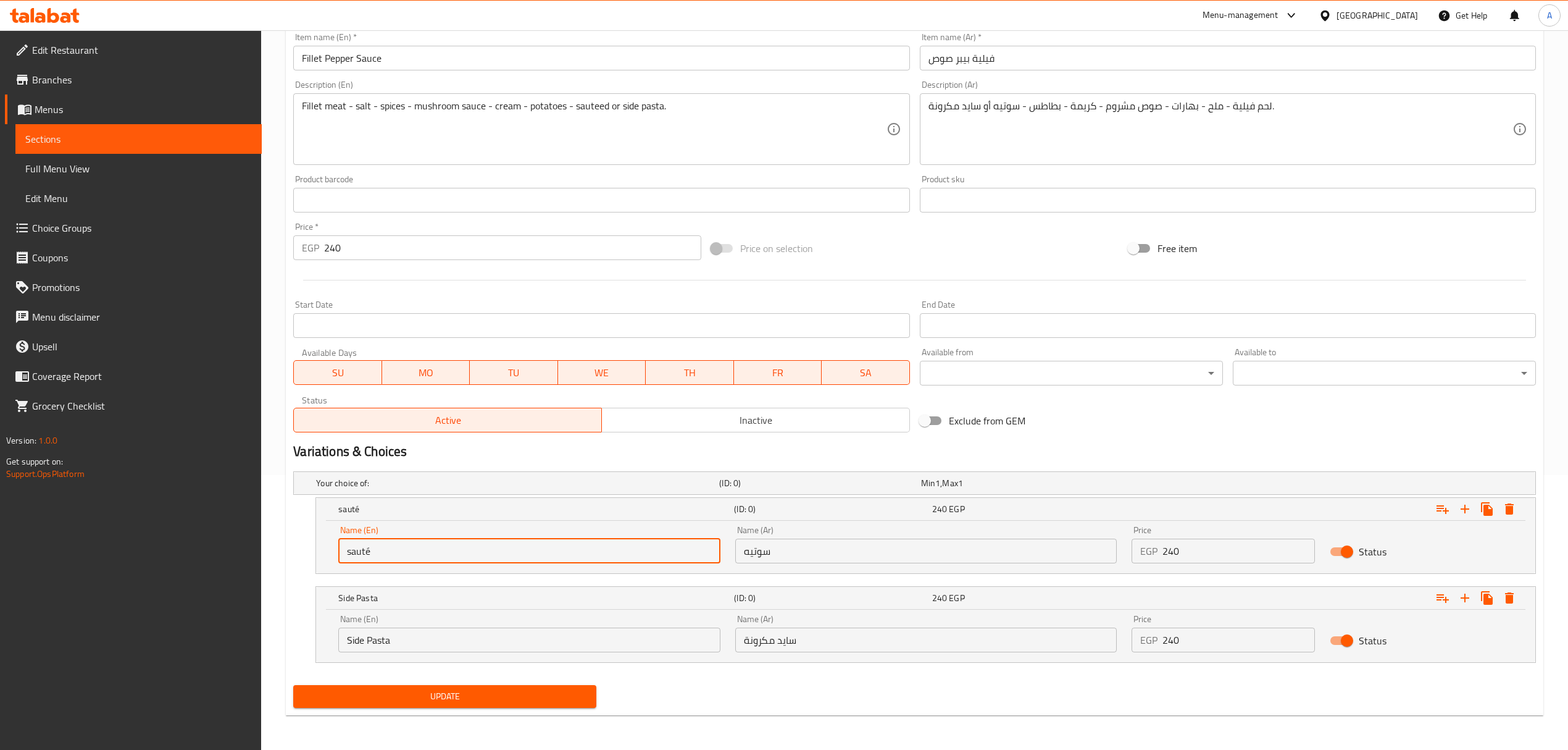
click at [413, 549] on input "sauté" at bounding box center [529, 550] width 381 height 24
type input "saute"
click at [399, 696] on span "Update" at bounding box center [445, 696] width 283 height 16
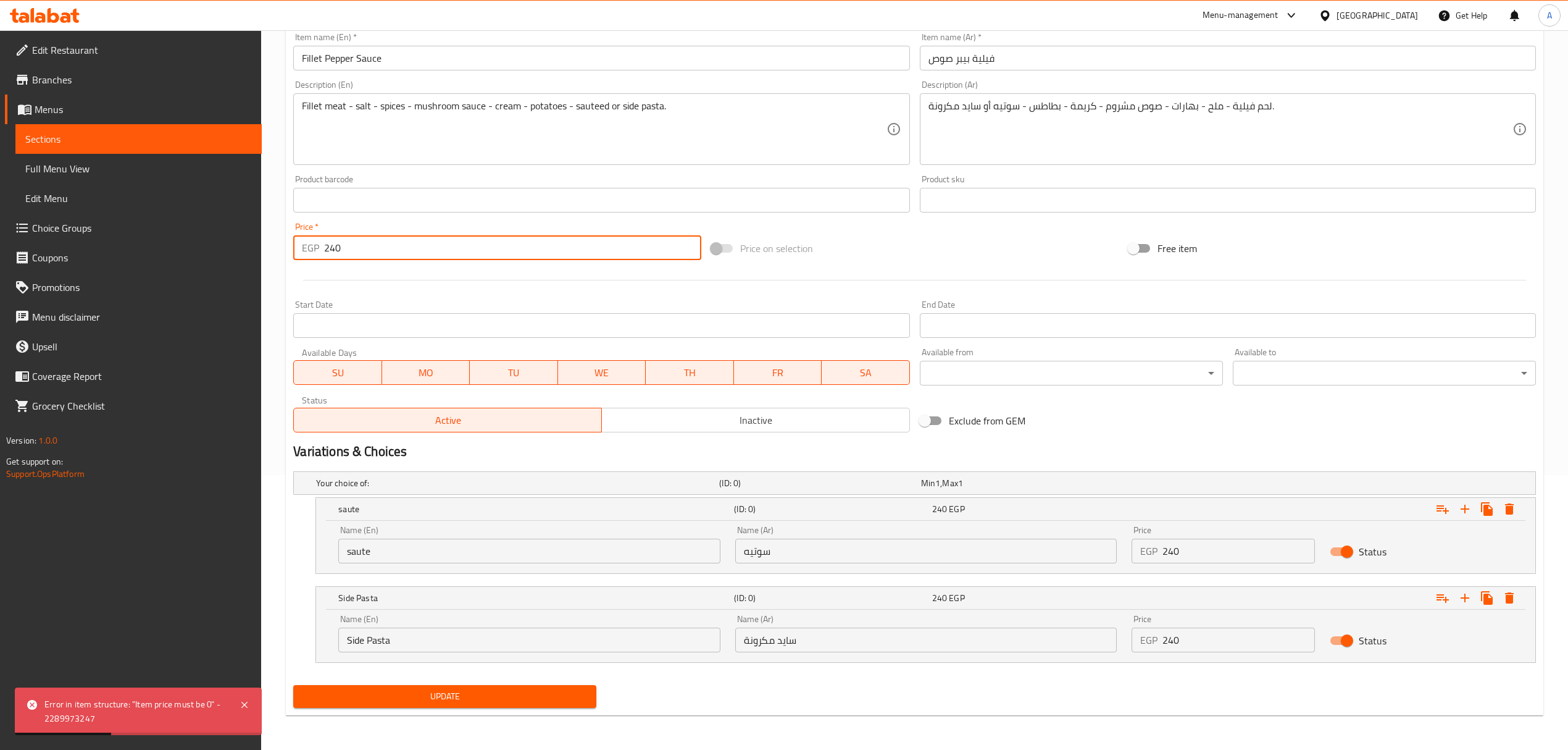
drag, startPoint x: 336, startPoint y: 248, endPoint x: 279, endPoint y: 245, distance: 57.1
click at [279, 245] on div "Home / Restaurants management / Menus / Sections / item / update Pasta section …" at bounding box center [915, 252] width 1307 height 994
type input "0"
click at [413, 697] on span "Update" at bounding box center [445, 696] width 283 height 16
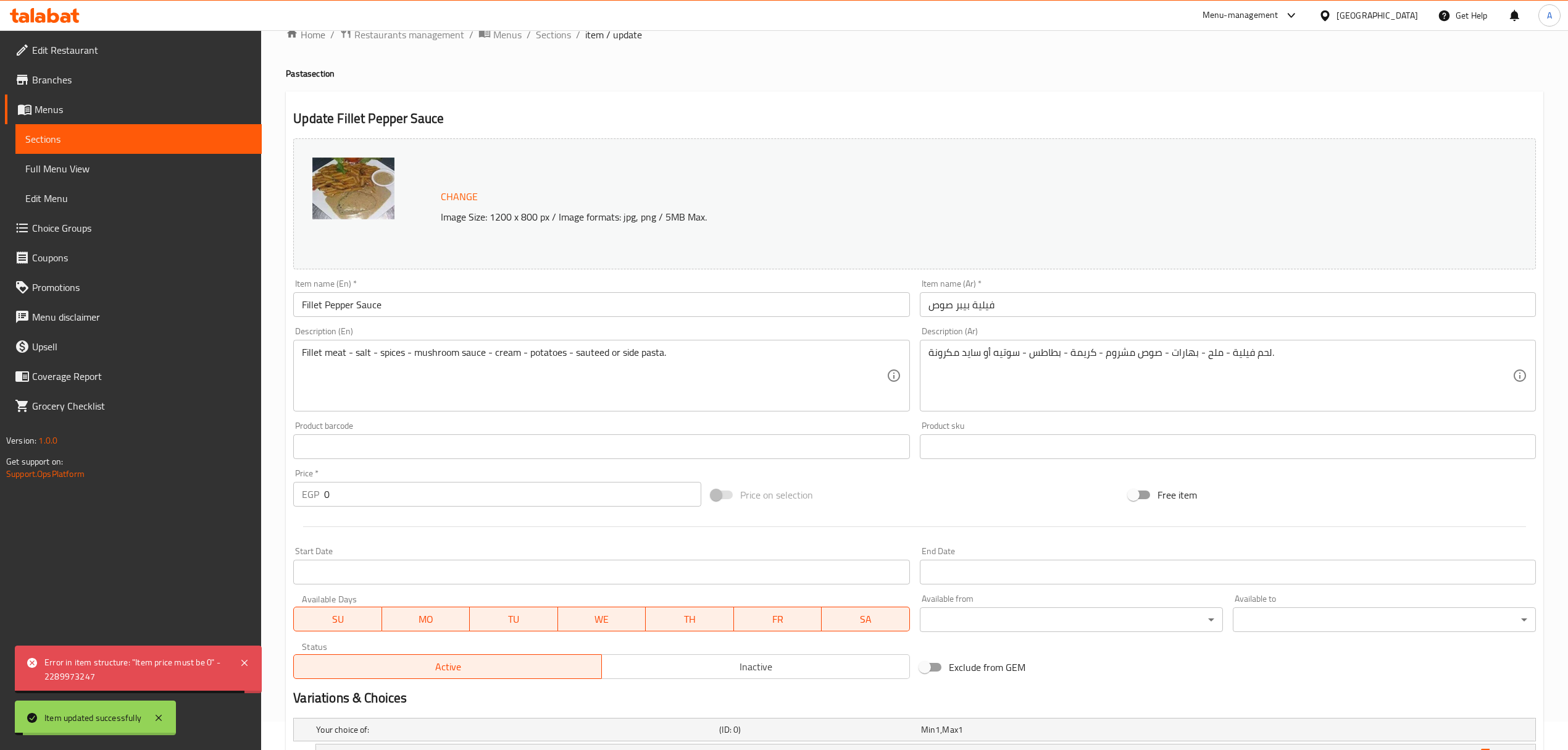
scroll to position [0, 0]
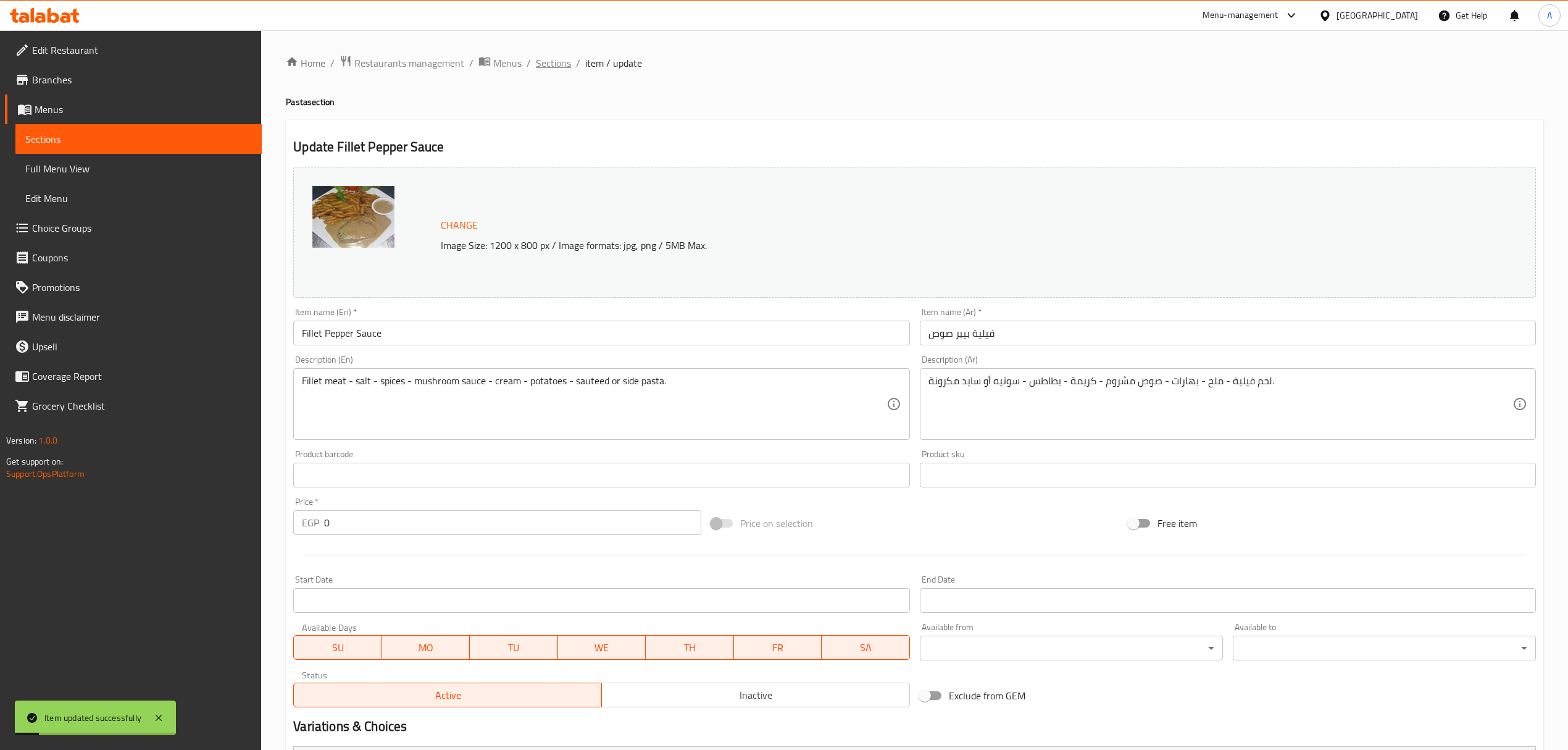
click at [560, 58] on span "Sections" at bounding box center [553, 63] width 35 height 15
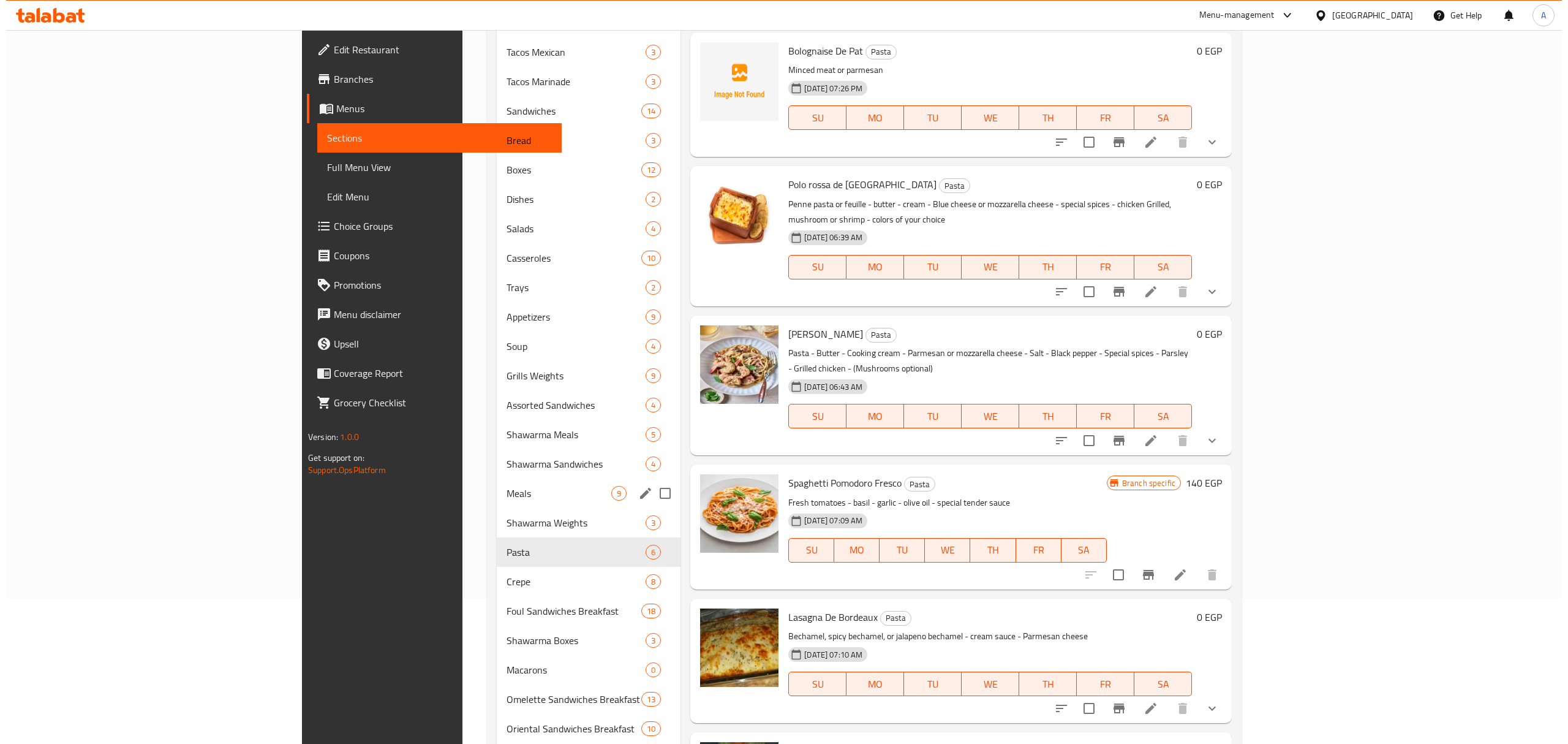
scroll to position [79, 0]
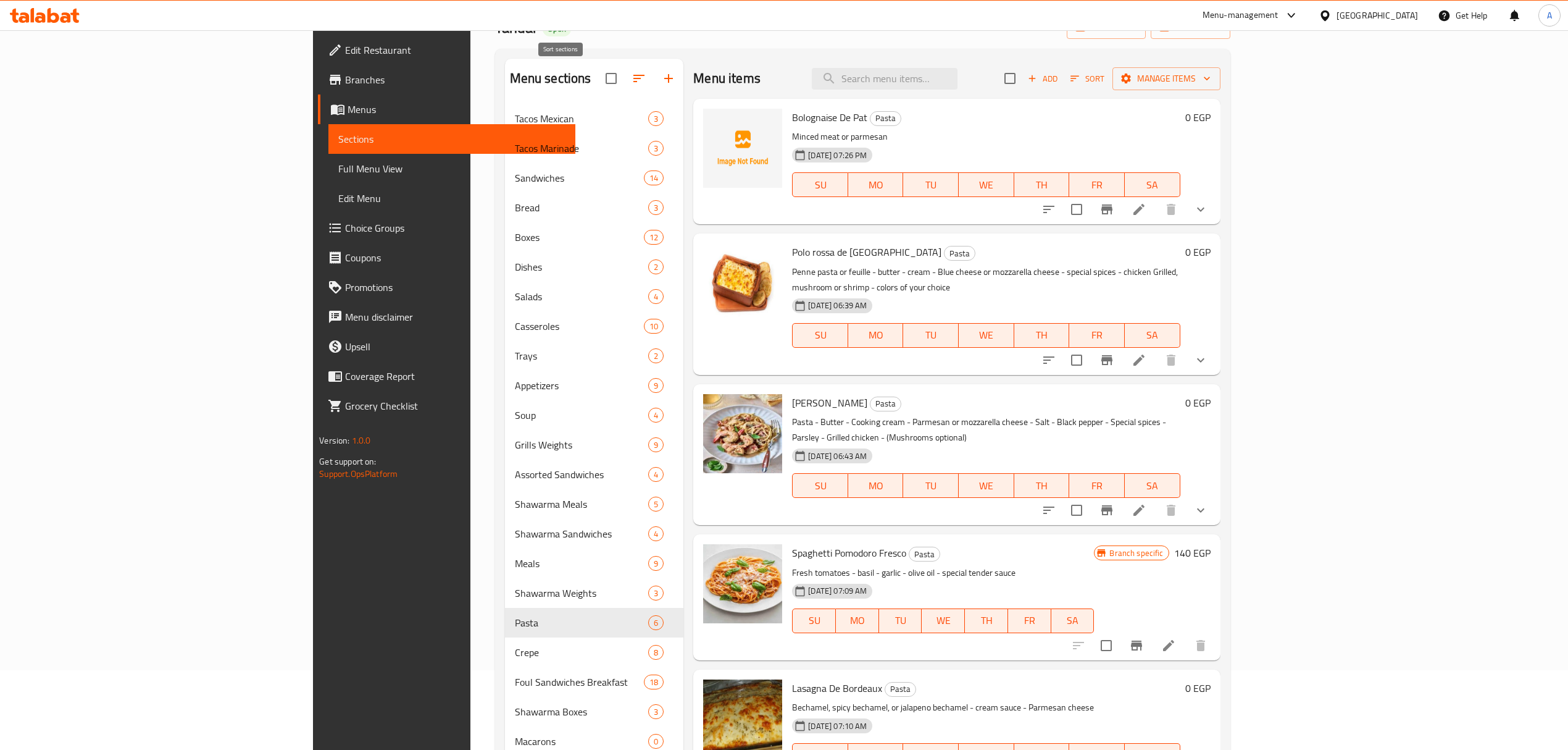
click at [624, 71] on button "button" at bounding box center [638, 78] width 29 height 29
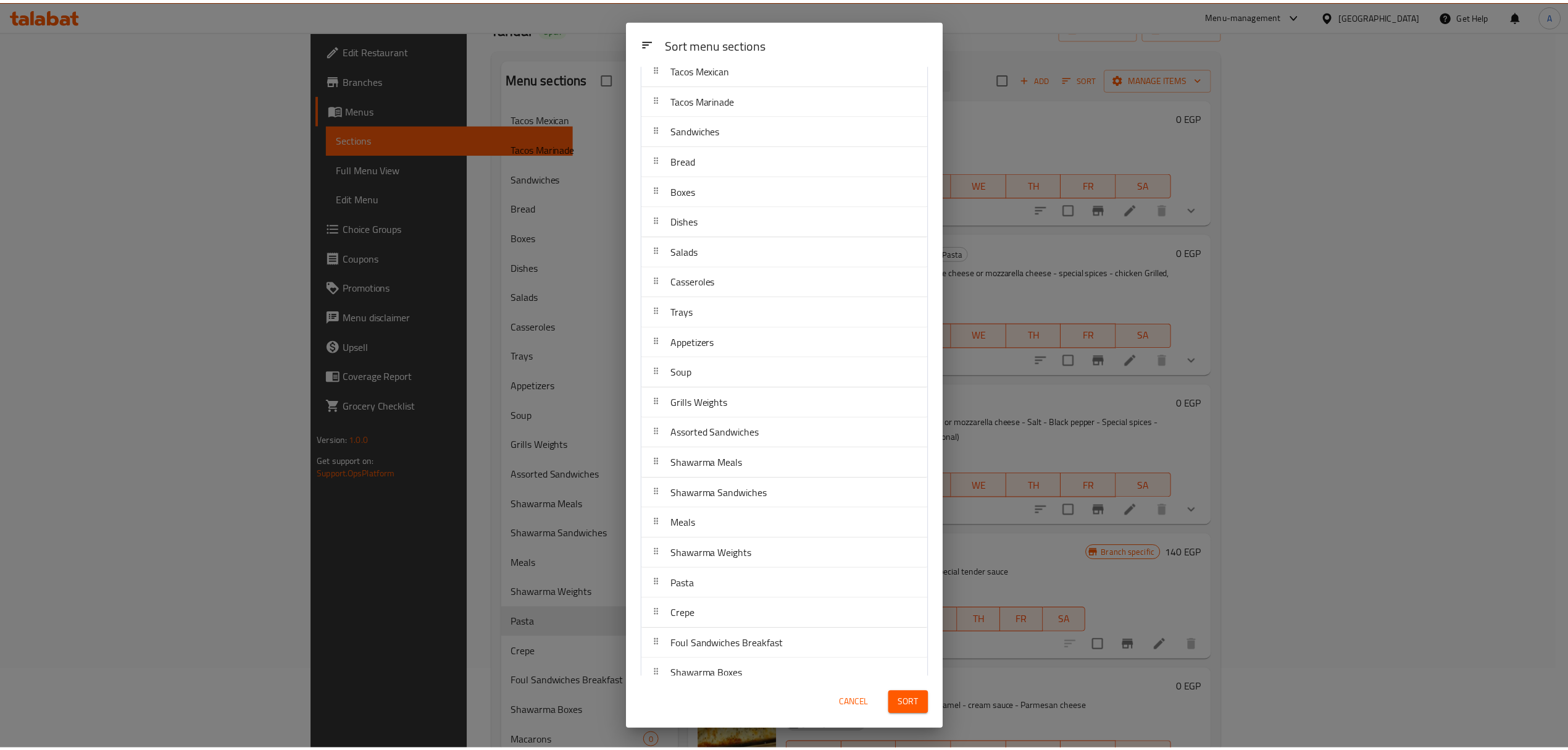
scroll to position [220, 0]
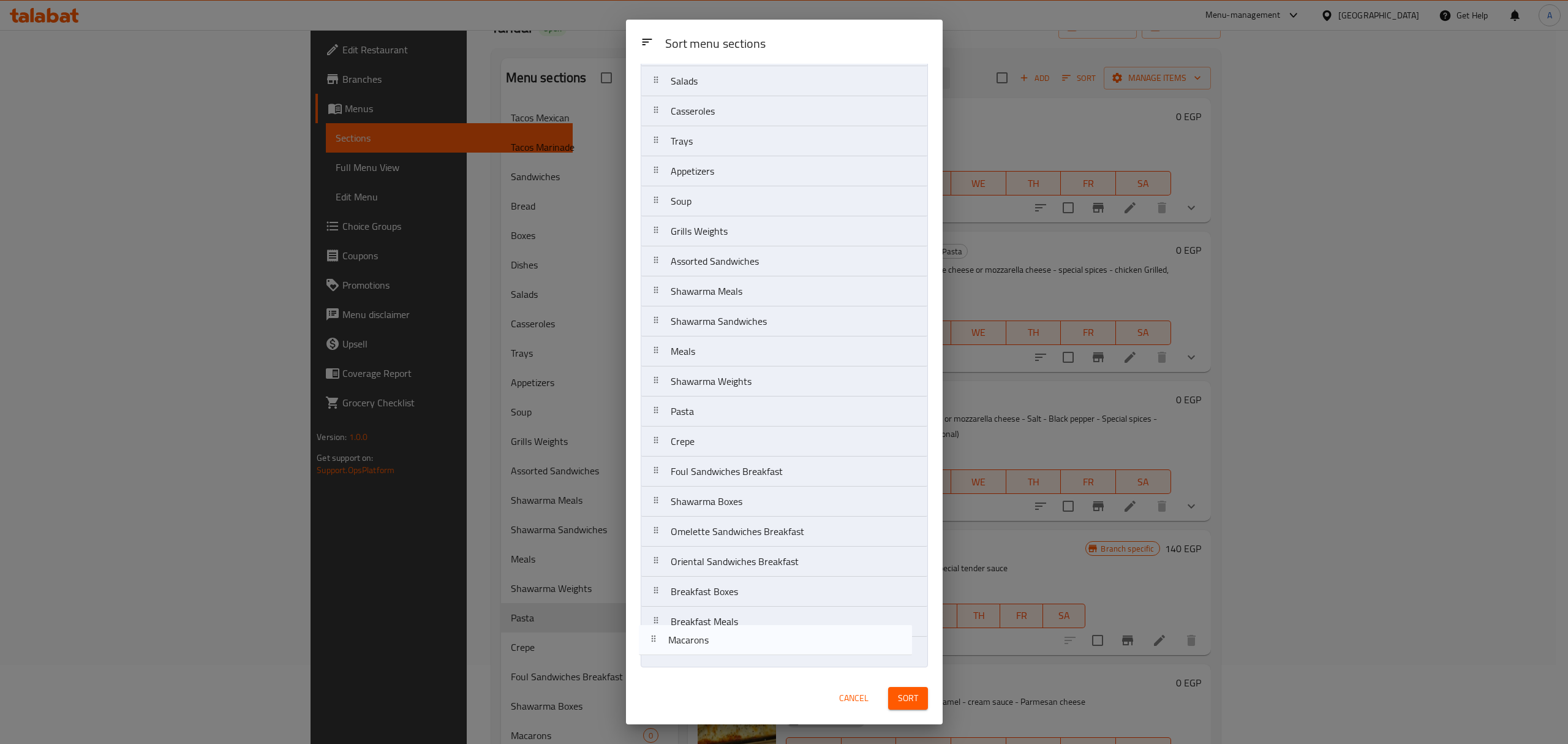
drag, startPoint x: 722, startPoint y: 532, endPoint x: 719, endPoint y: 654, distance: 122.0
click at [719, 654] on nav "Tacos Mexican Tacos Marinade Sandwiches Bread Boxes Dishes Salads Casseroles Tr…" at bounding box center [784, 276] width 287 height 782
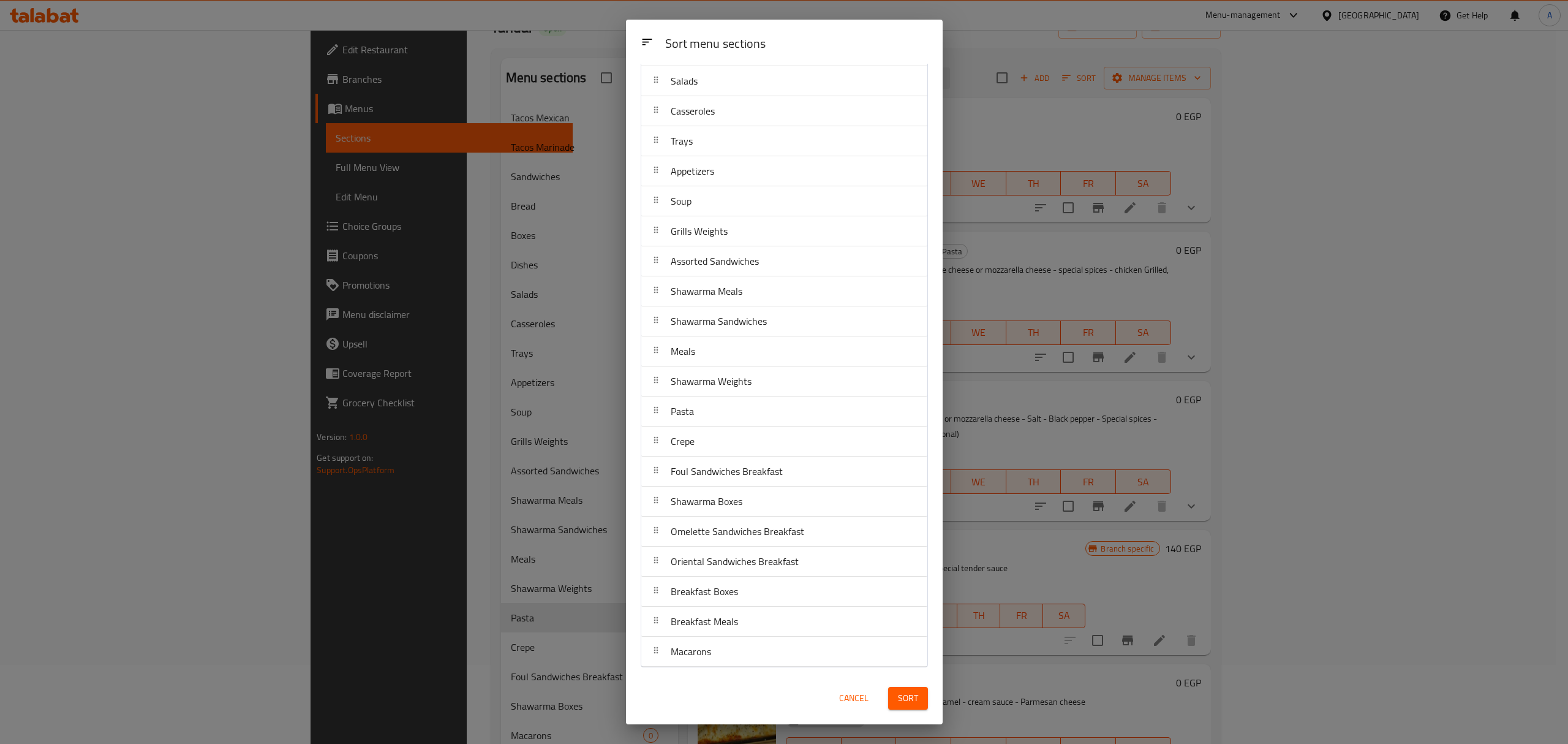
click at [899, 695] on span "Sort" at bounding box center [908, 698] width 20 height 16
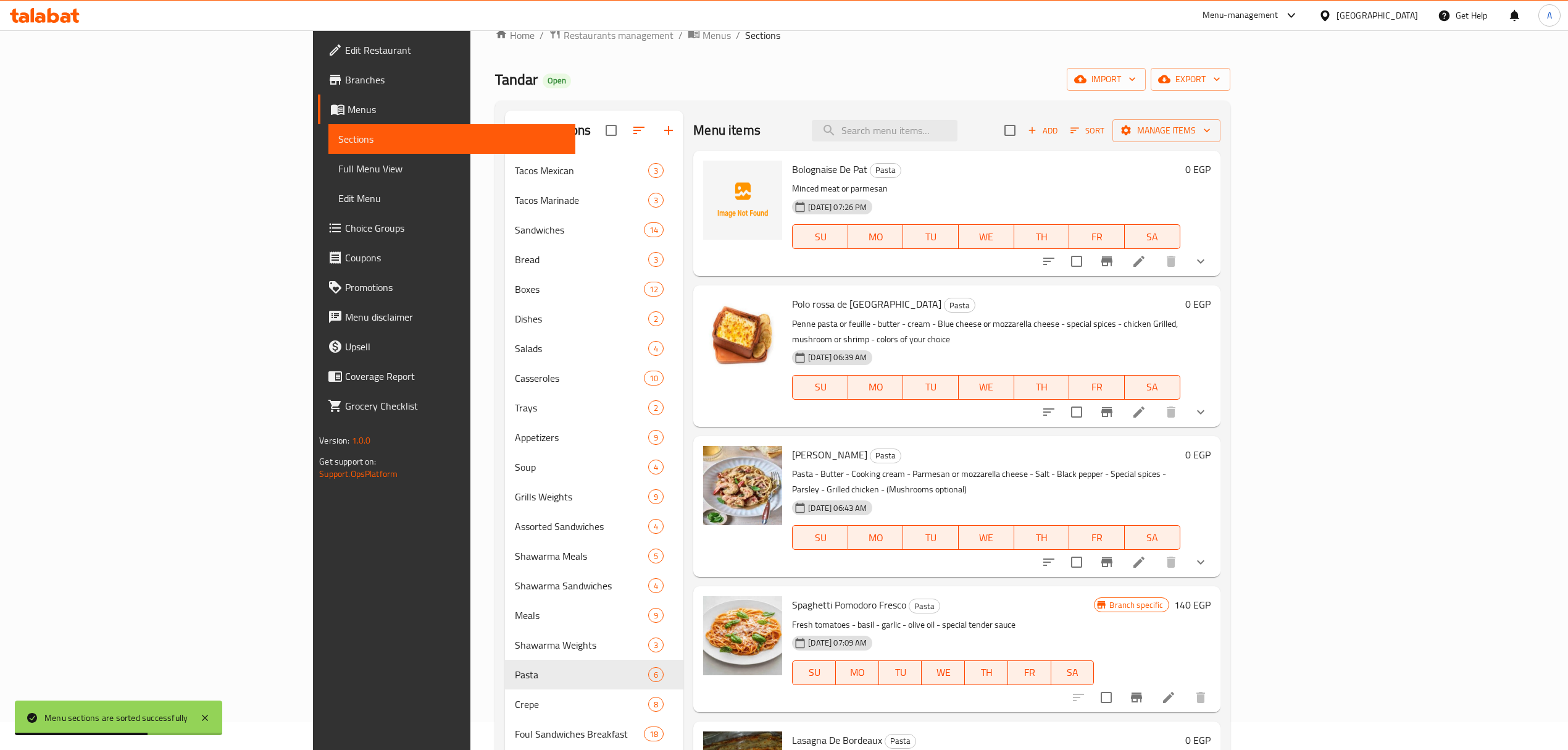
scroll to position [0, 0]
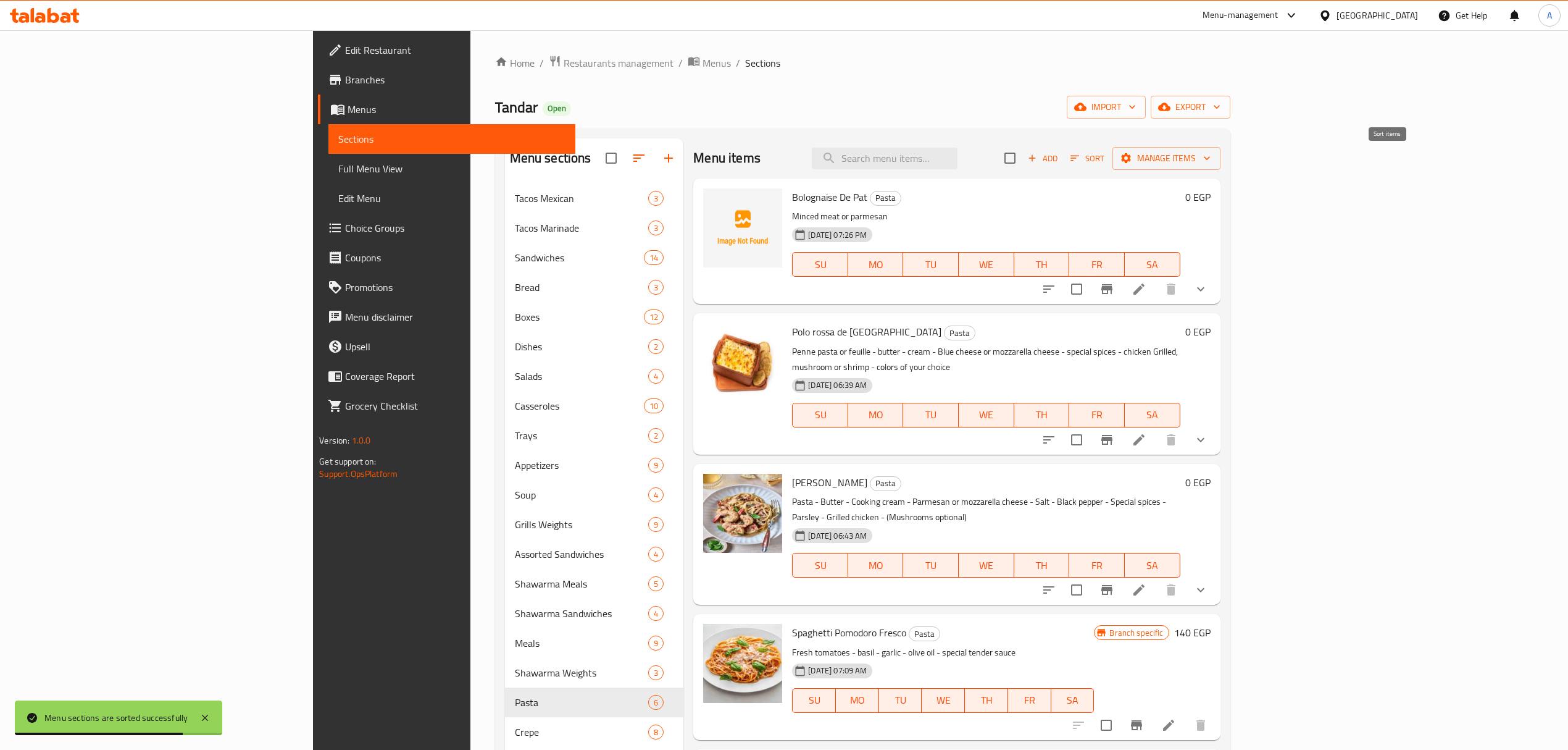
click at [1104, 161] on span "Sort" at bounding box center [1087, 158] width 34 height 14
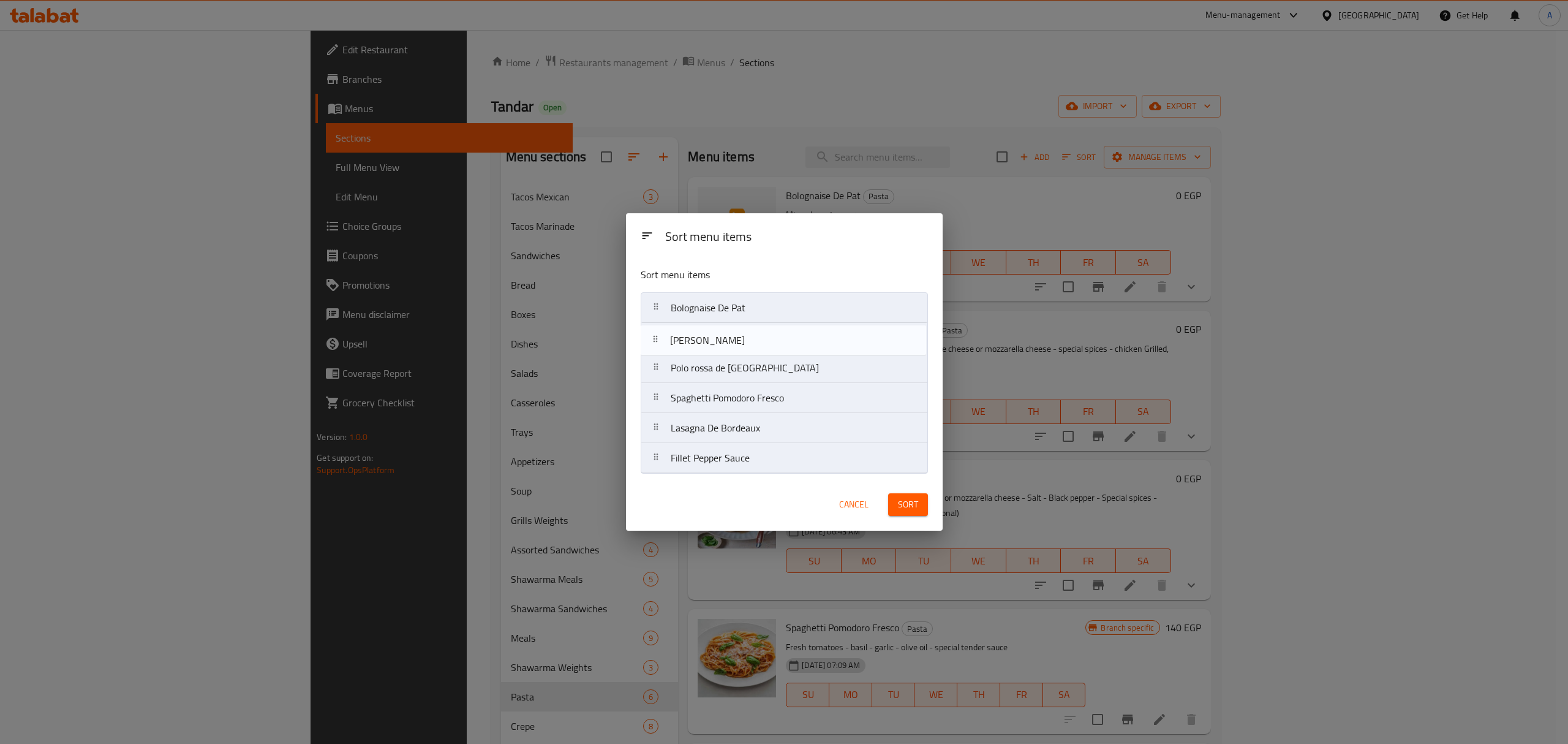
drag, startPoint x: 731, startPoint y: 369, endPoint x: 730, endPoint y: 336, distance: 33.0
click at [730, 336] on nav "Bolognaise De [PERSON_NAME] rossa de Nantes [PERSON_NAME] De Roma Spaghetti Pom…" at bounding box center [784, 383] width 287 height 181
drag, startPoint x: 748, startPoint y: 429, endPoint x: 748, endPoint y: 392, distance: 37.0
click at [748, 392] on nav "Bolognaise De [PERSON_NAME] [PERSON_NAME] De [PERSON_NAME] rossa de Nantes Spag…" at bounding box center [784, 383] width 287 height 181
drag, startPoint x: 709, startPoint y: 459, endPoint x: 710, endPoint y: 428, distance: 31.0
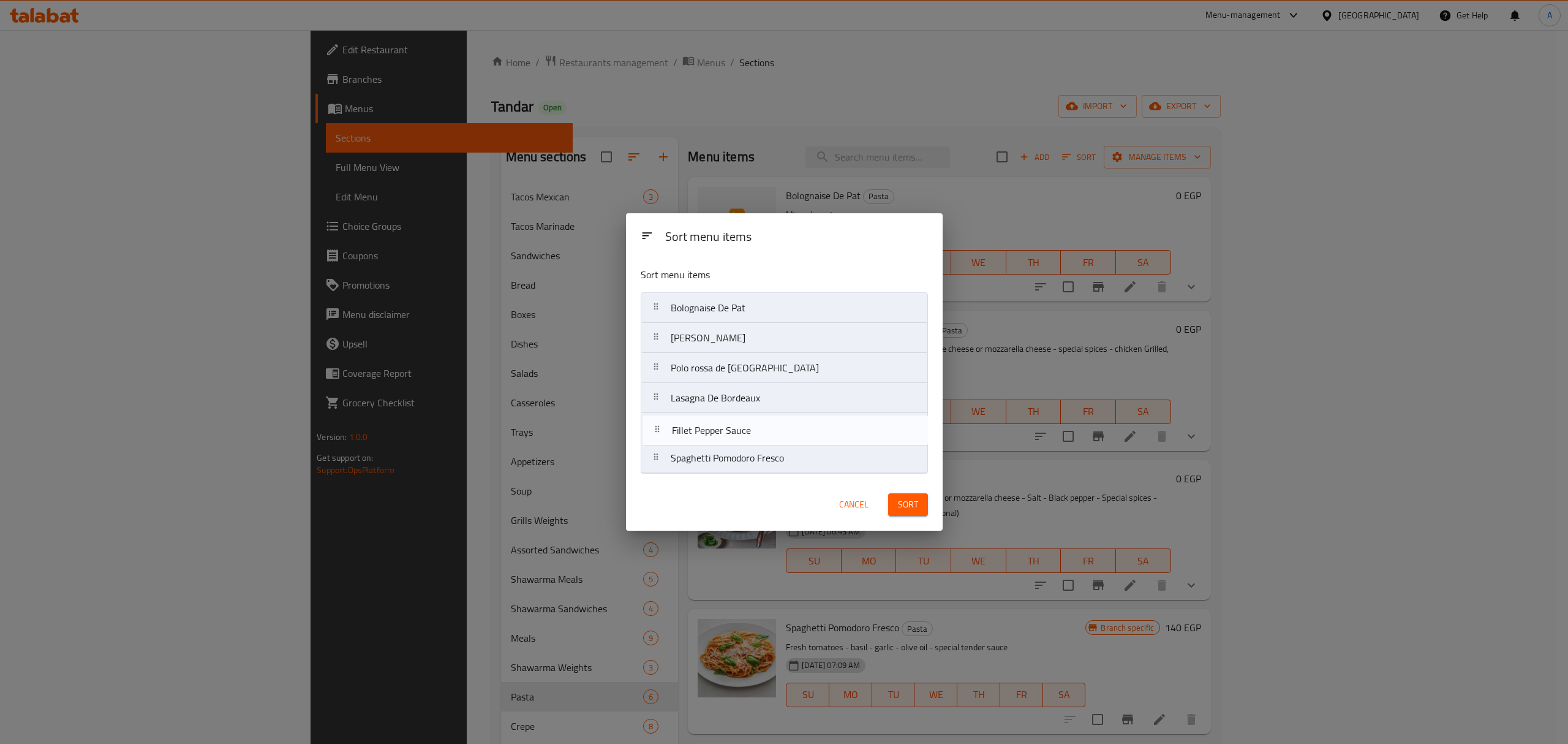
click at [710, 428] on nav "Bolognaise De [PERSON_NAME] [PERSON_NAME] De [PERSON_NAME] rossa de Nantes Lasa…" at bounding box center [784, 383] width 287 height 181
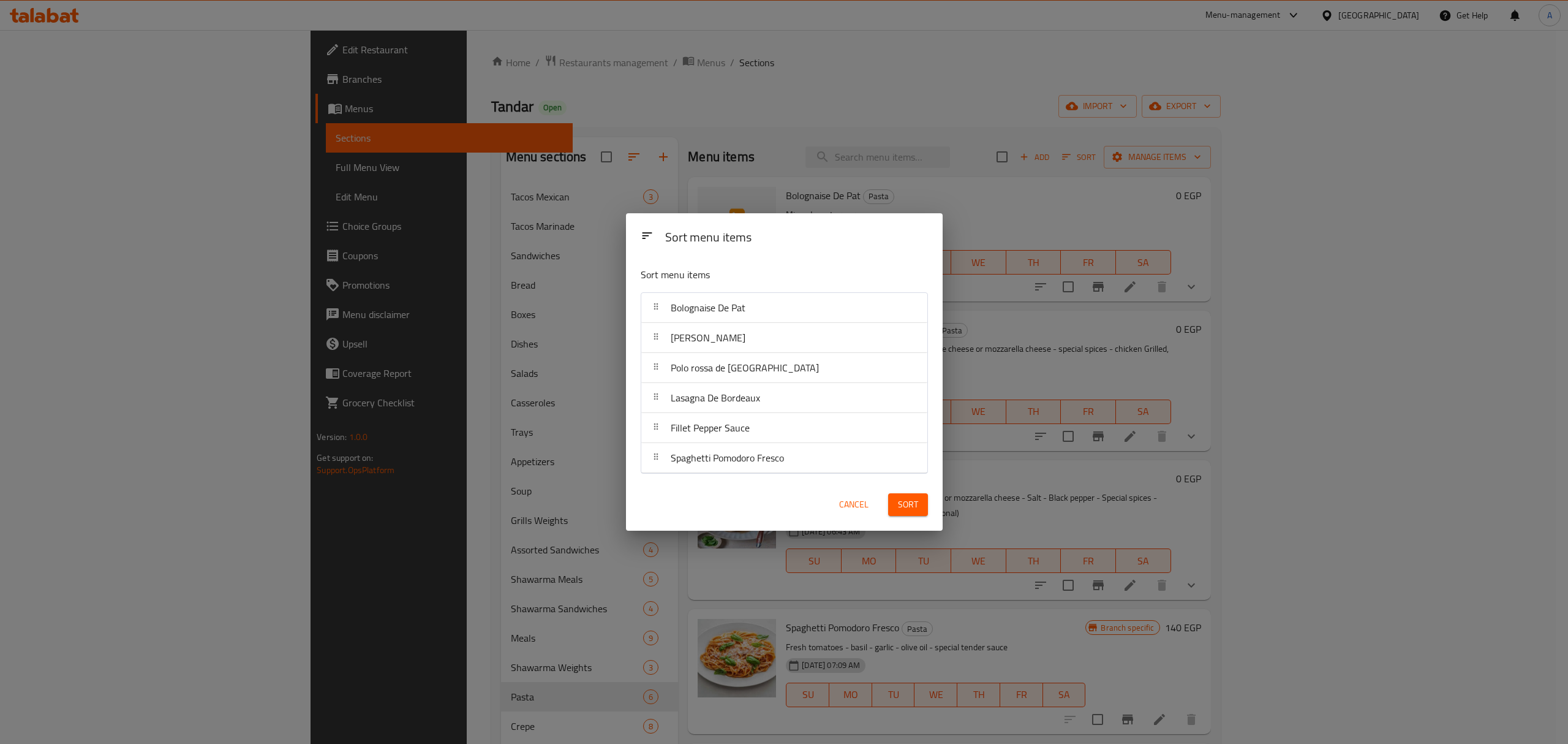
click at [902, 501] on span "Sort" at bounding box center [908, 504] width 20 height 16
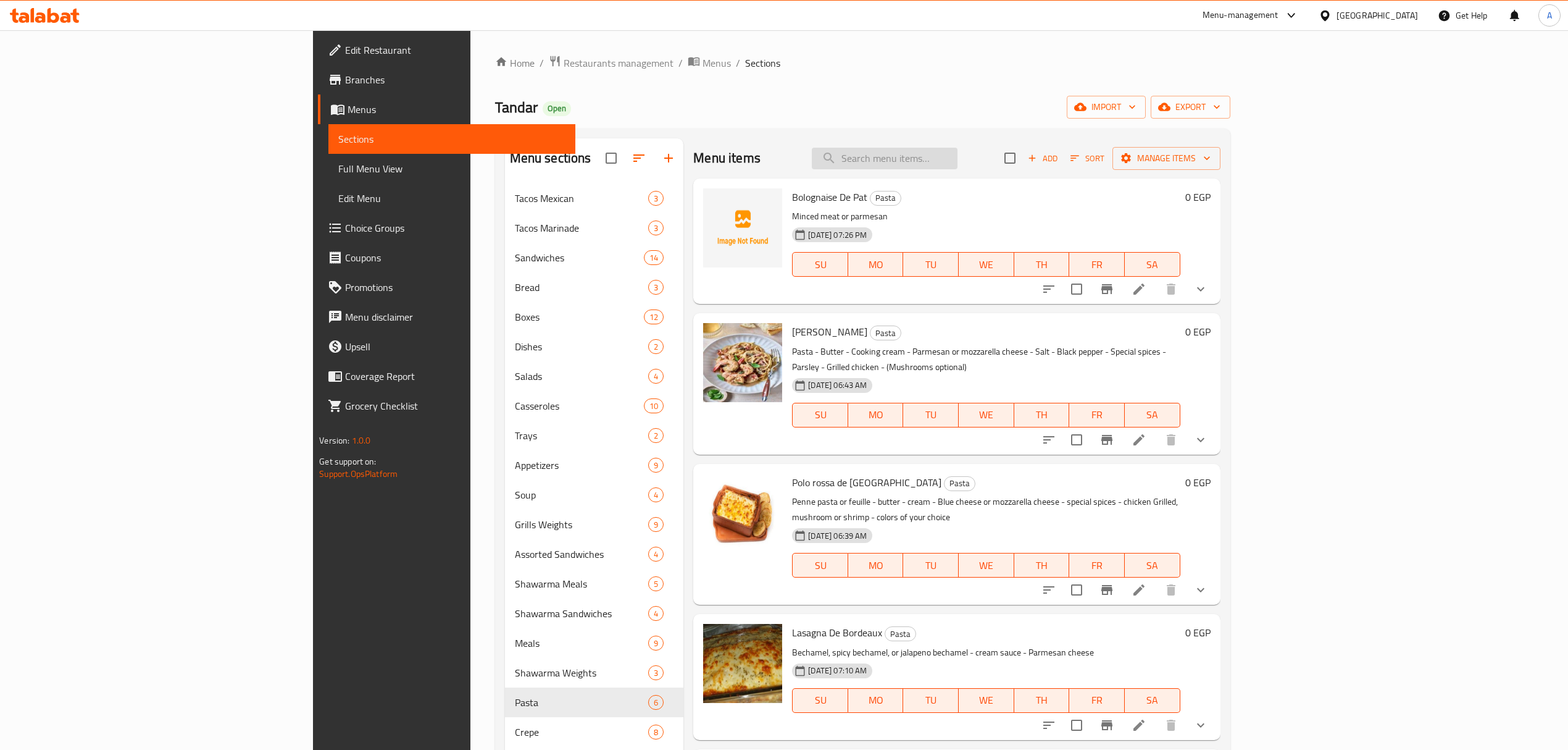
click at [957, 156] on input "search" at bounding box center [884, 158] width 146 height 22
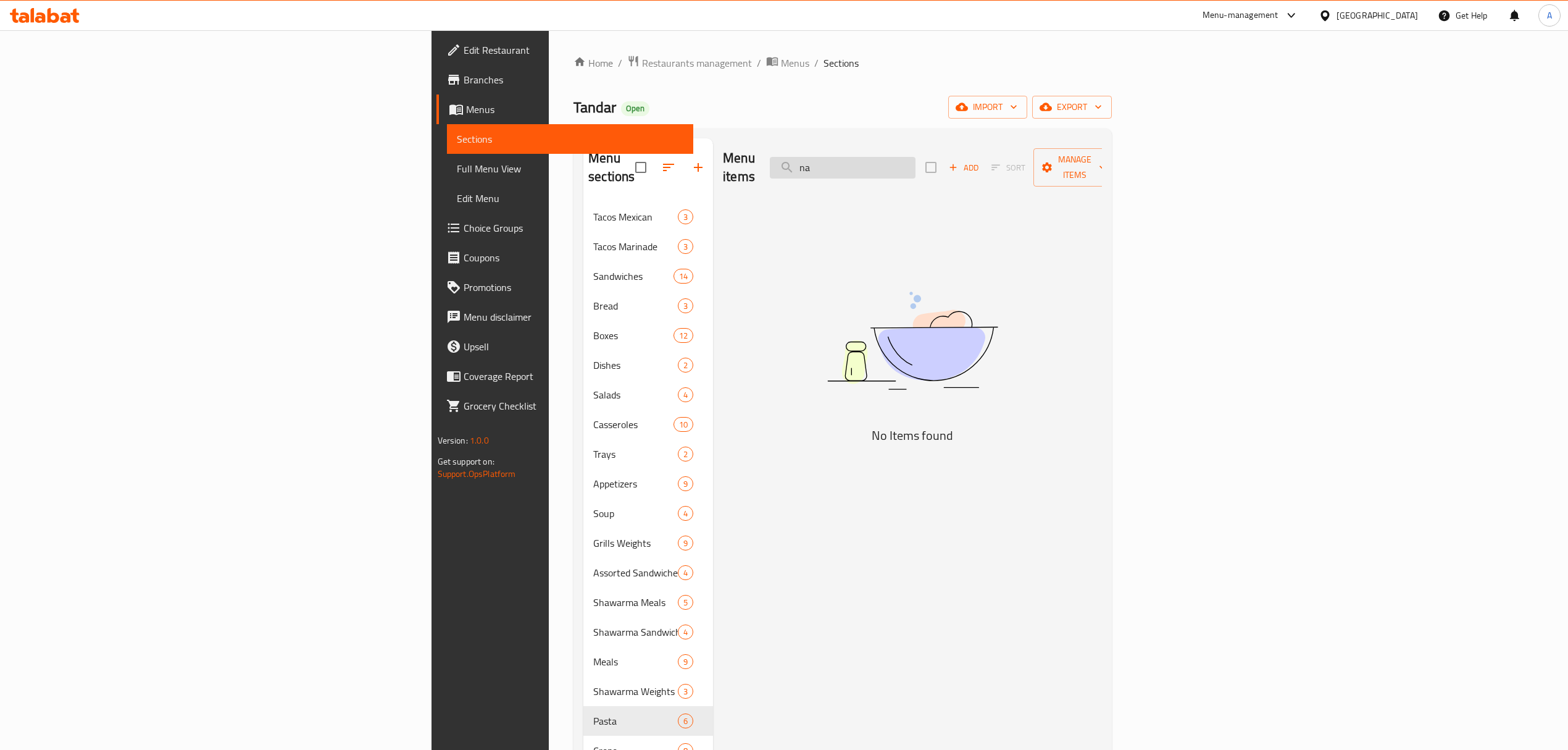
type input "n"
